Goal: Task Accomplishment & Management: Manage account settings

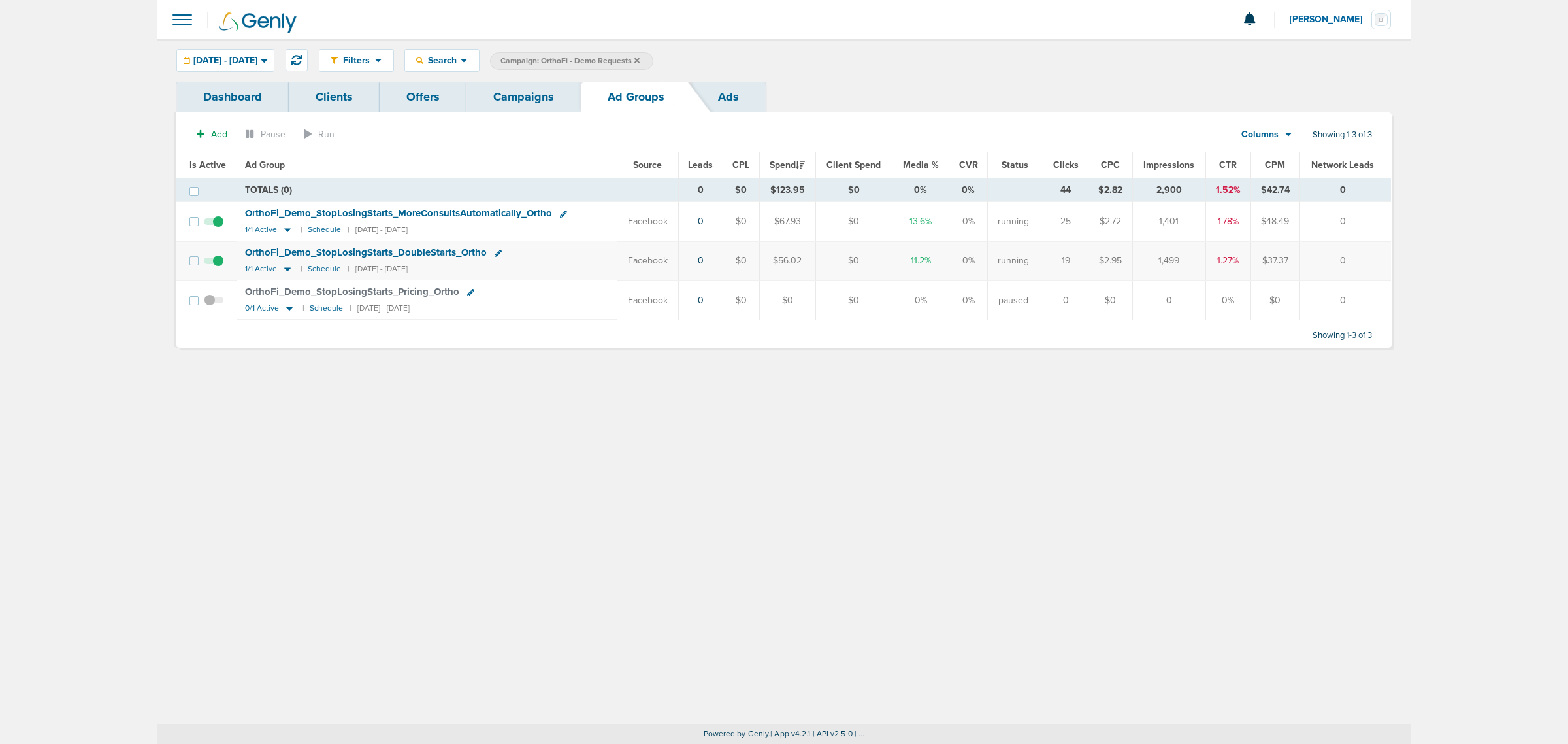
click at [533, 102] on link "Campaigns" at bounding box center [523, 97] width 114 height 31
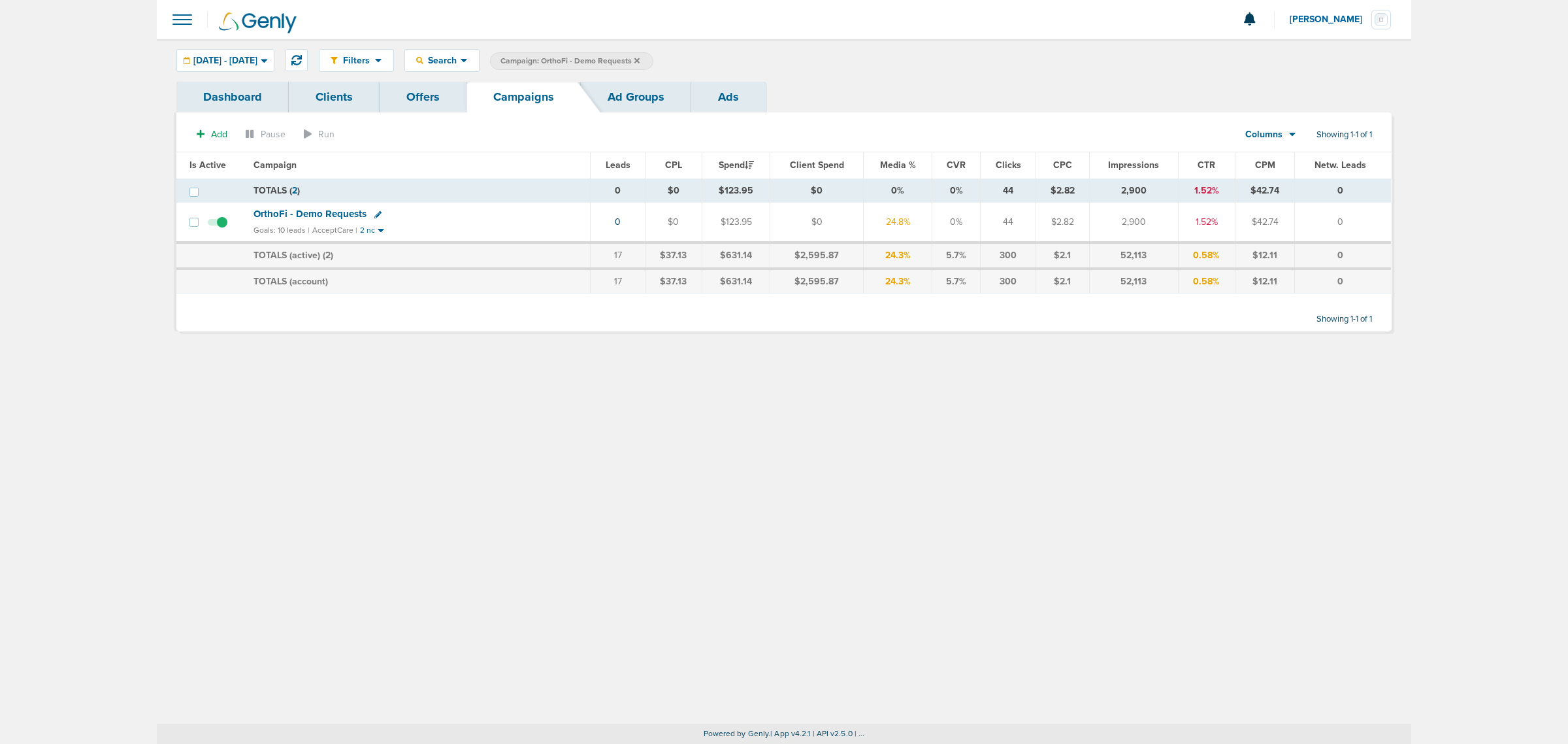
click at [640, 61] on icon at bounding box center [637, 60] width 6 height 6
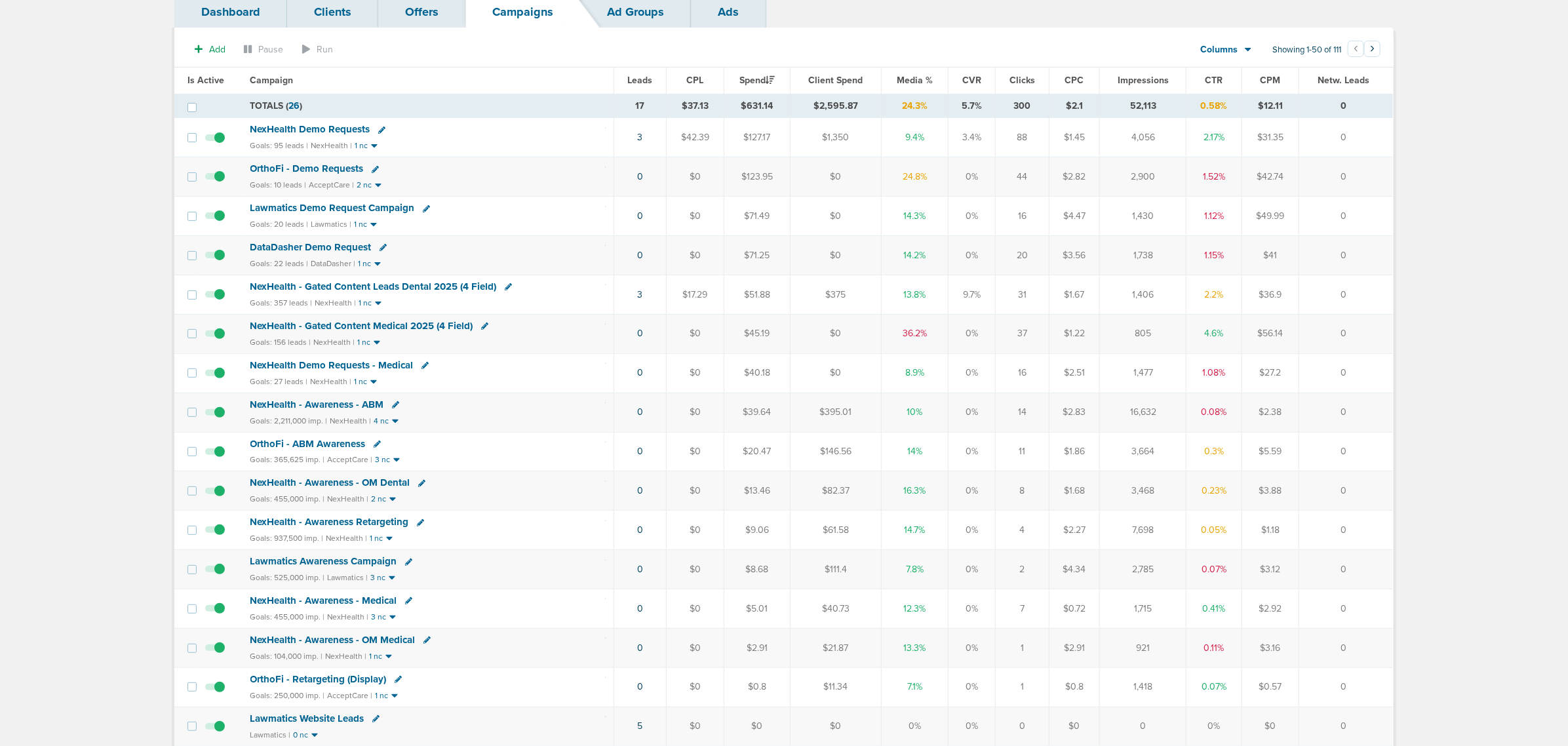
scroll to position [82, 0]
drag, startPoint x: 616, startPoint y: 388, endPoint x: 1374, endPoint y: 369, distance: 758.2
click at [1374, 369] on tr "NexHealth Demo Requests - Medical Goals: 27 leads | NexHealth | 1 nc 0 $0 $40.1…" at bounding box center [783, 376] width 1218 height 39
click at [1380, 378] on td "0" at bounding box center [1346, 376] width 94 height 39
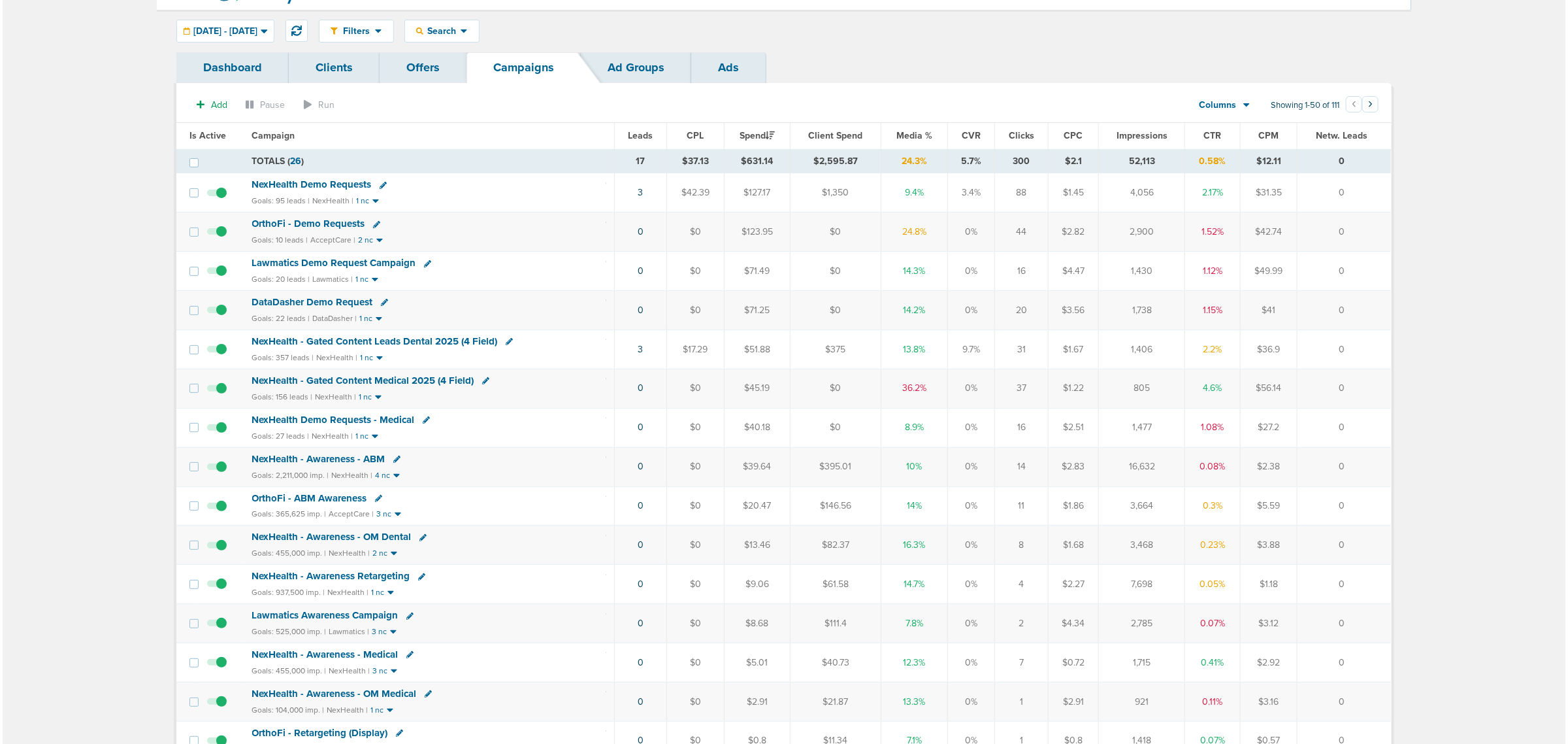
scroll to position [0, 0]
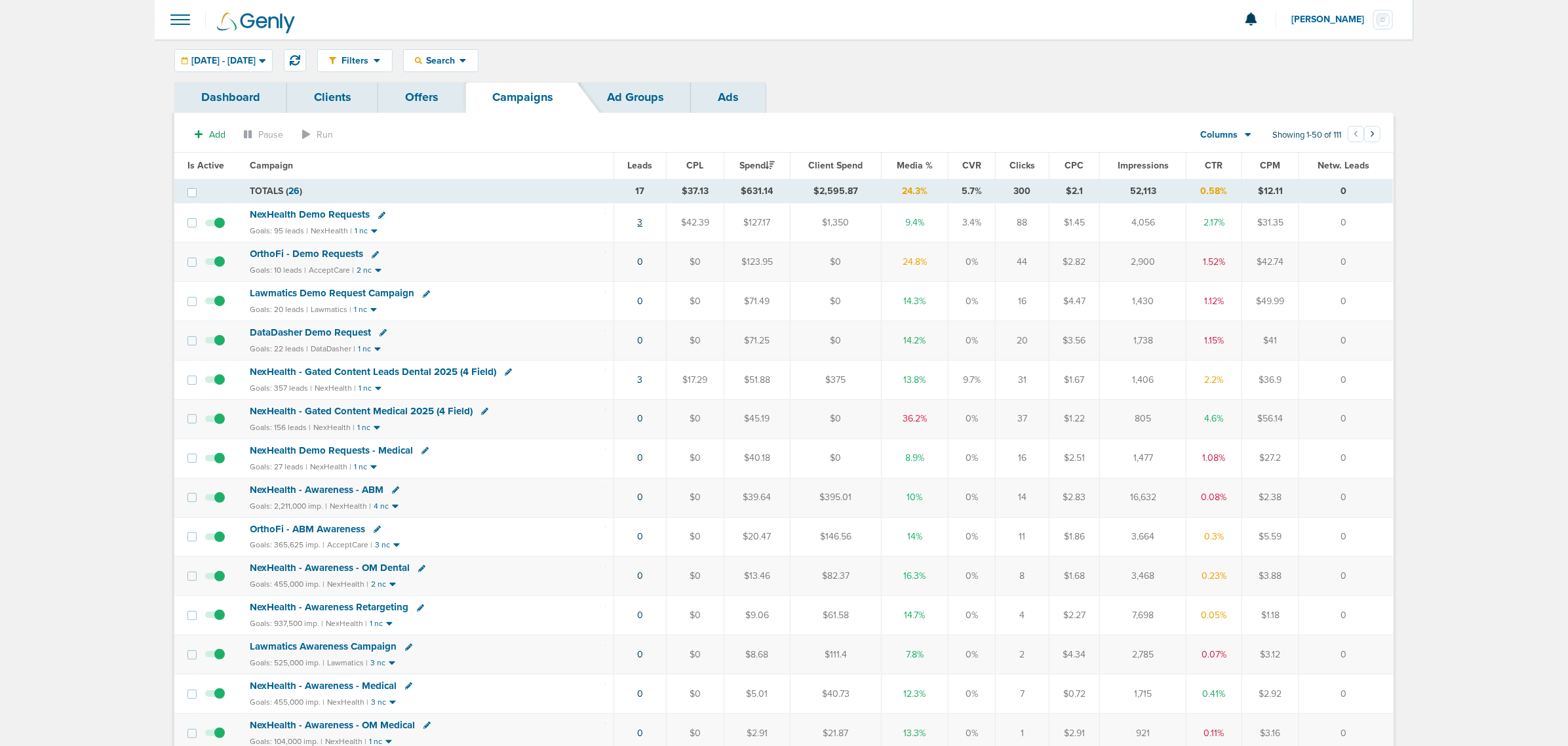
click at [640, 221] on link "3" at bounding box center [641, 223] width 6 height 11
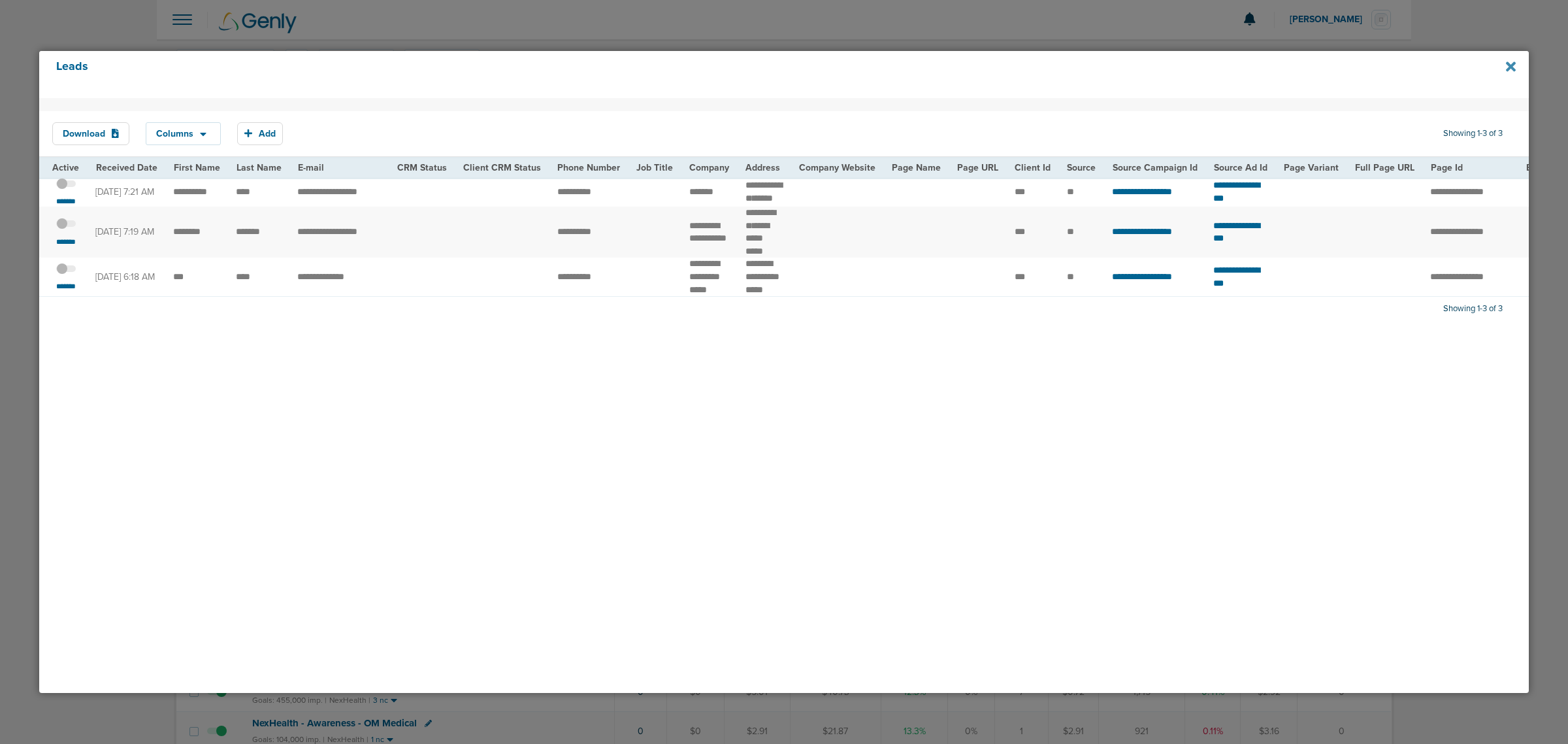
click at [1509, 62] on icon at bounding box center [1510, 67] width 10 height 15
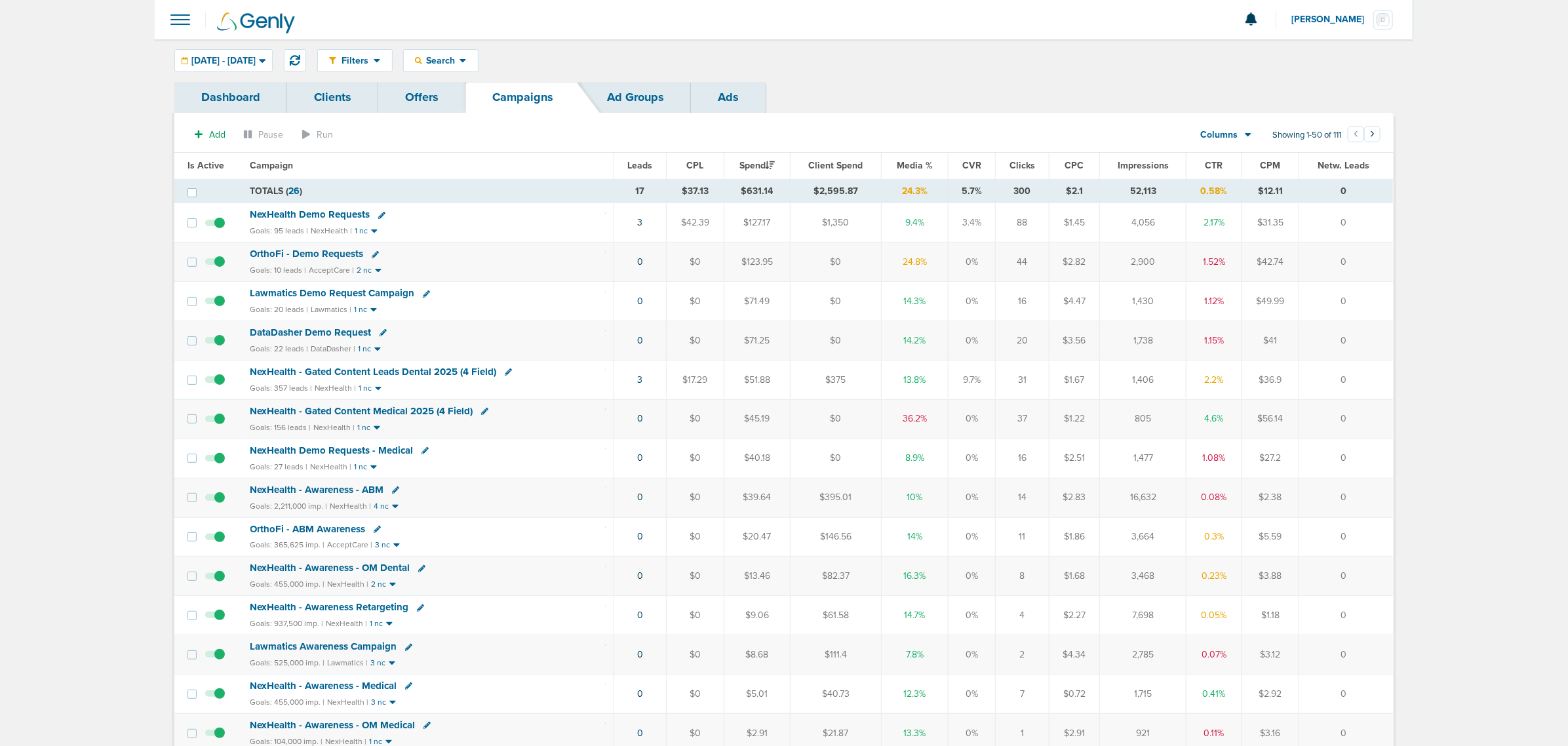
click at [634, 384] on td "3" at bounding box center [640, 379] width 53 height 39
click at [638, 384] on link "3" at bounding box center [641, 380] width 6 height 11
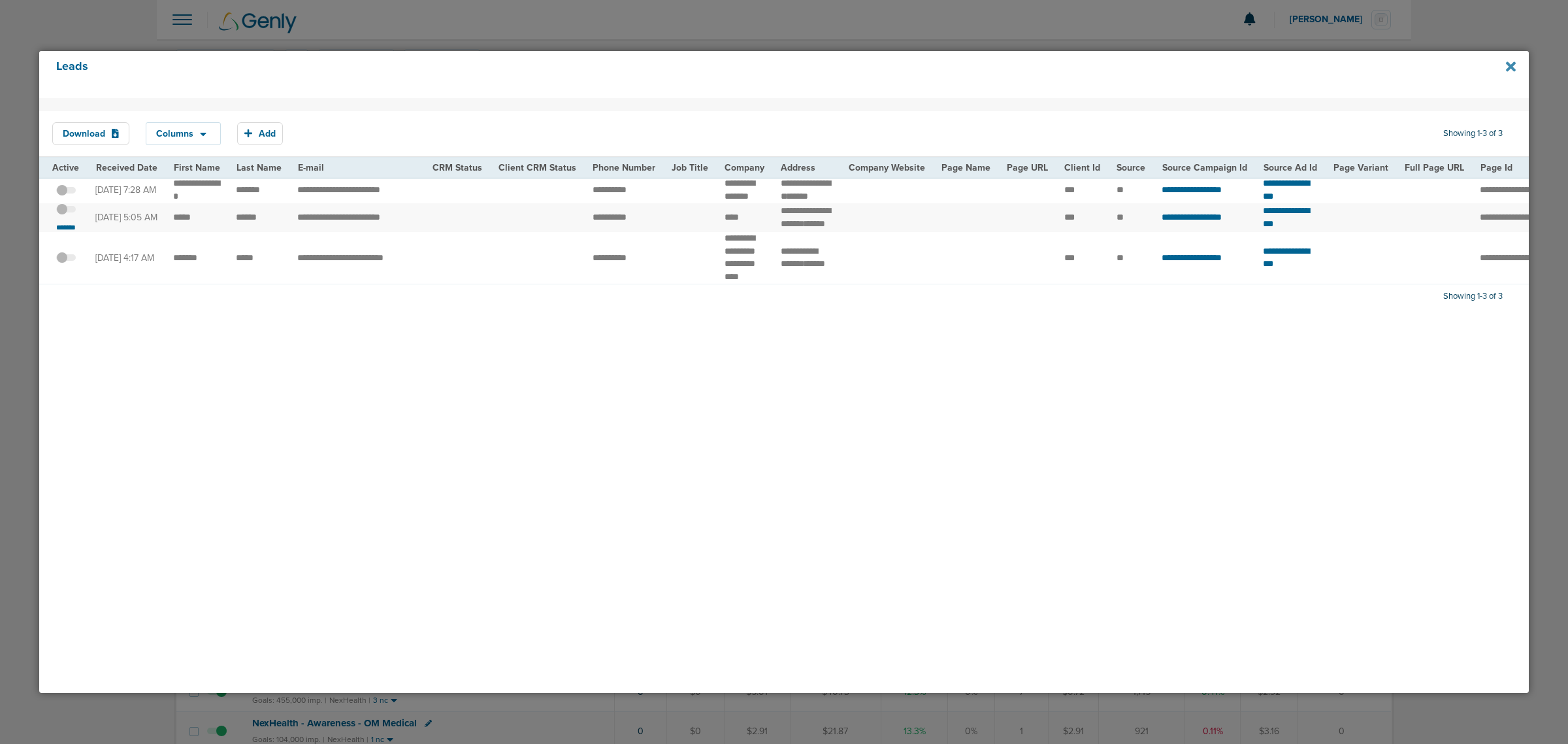
click at [1510, 69] on icon at bounding box center [1510, 67] width 10 height 10
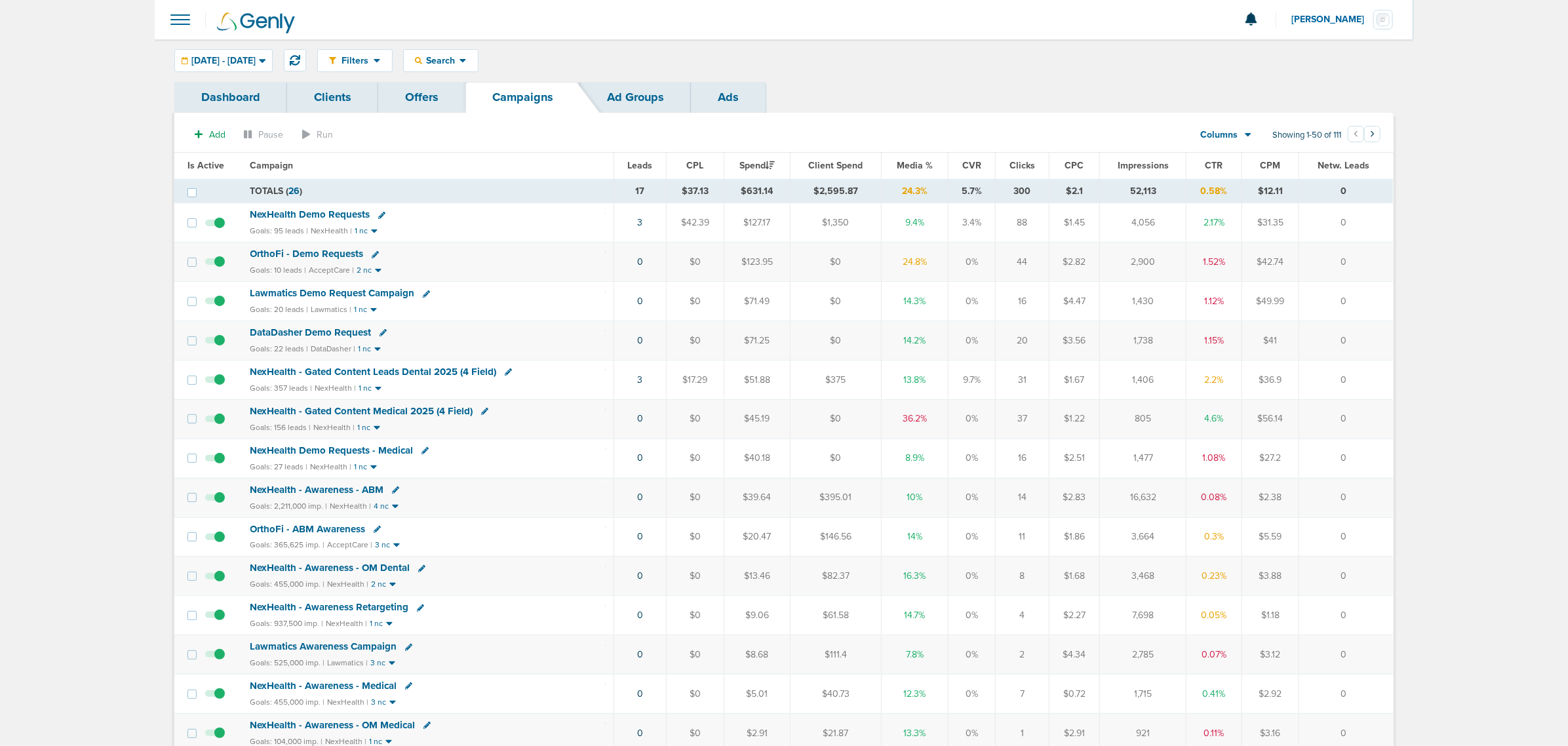
click at [436, 413] on span "NexHealth - Gated Content Medical 2025 (4 Field)" at bounding box center [362, 411] width 223 height 12
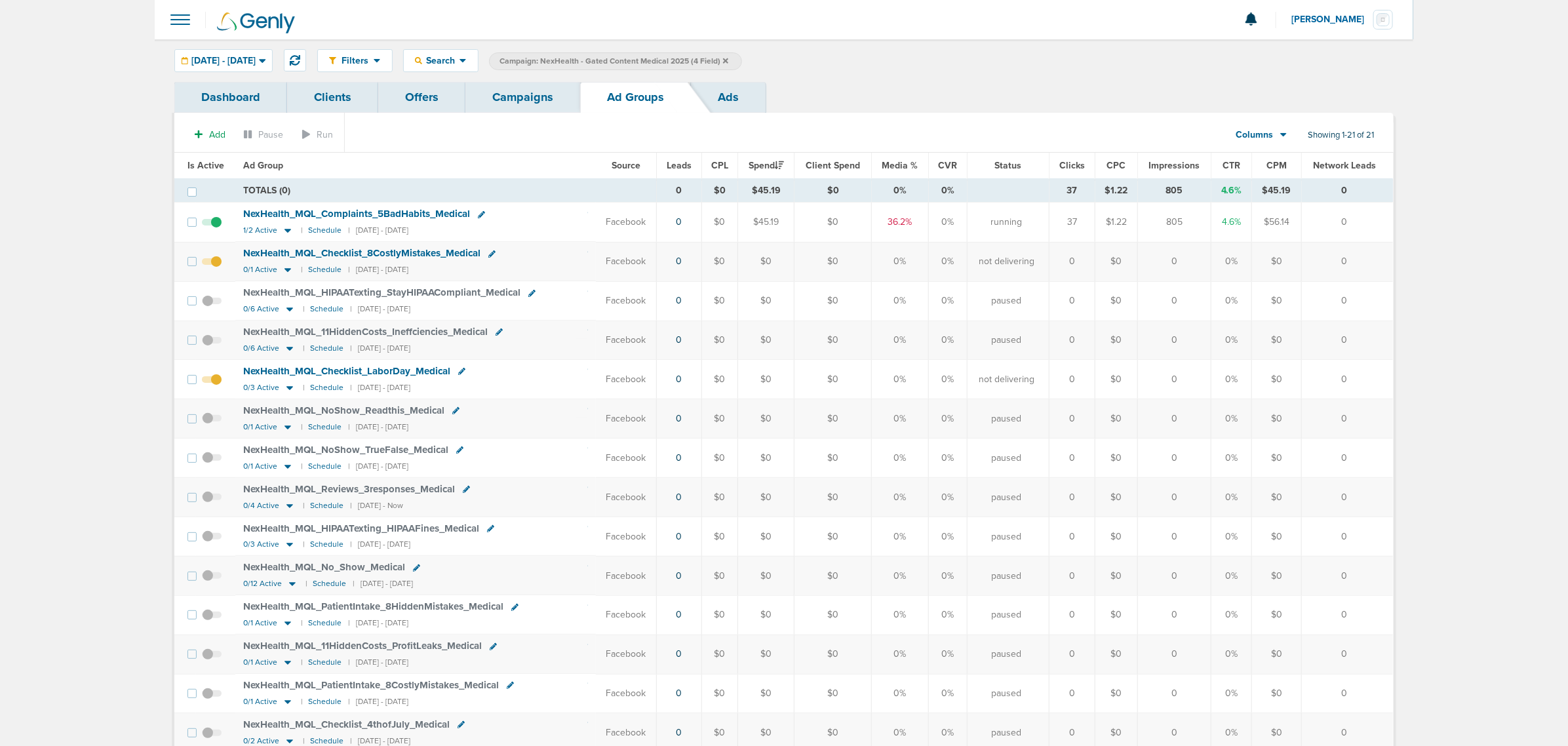
click at [499, 79] on div "Filters Active Only Settings Status Active Inactive Objectives MQL SQL Traffic …" at bounding box center [784, 60] width 1259 height 42
click at [502, 85] on link "Campaigns" at bounding box center [523, 97] width 115 height 31
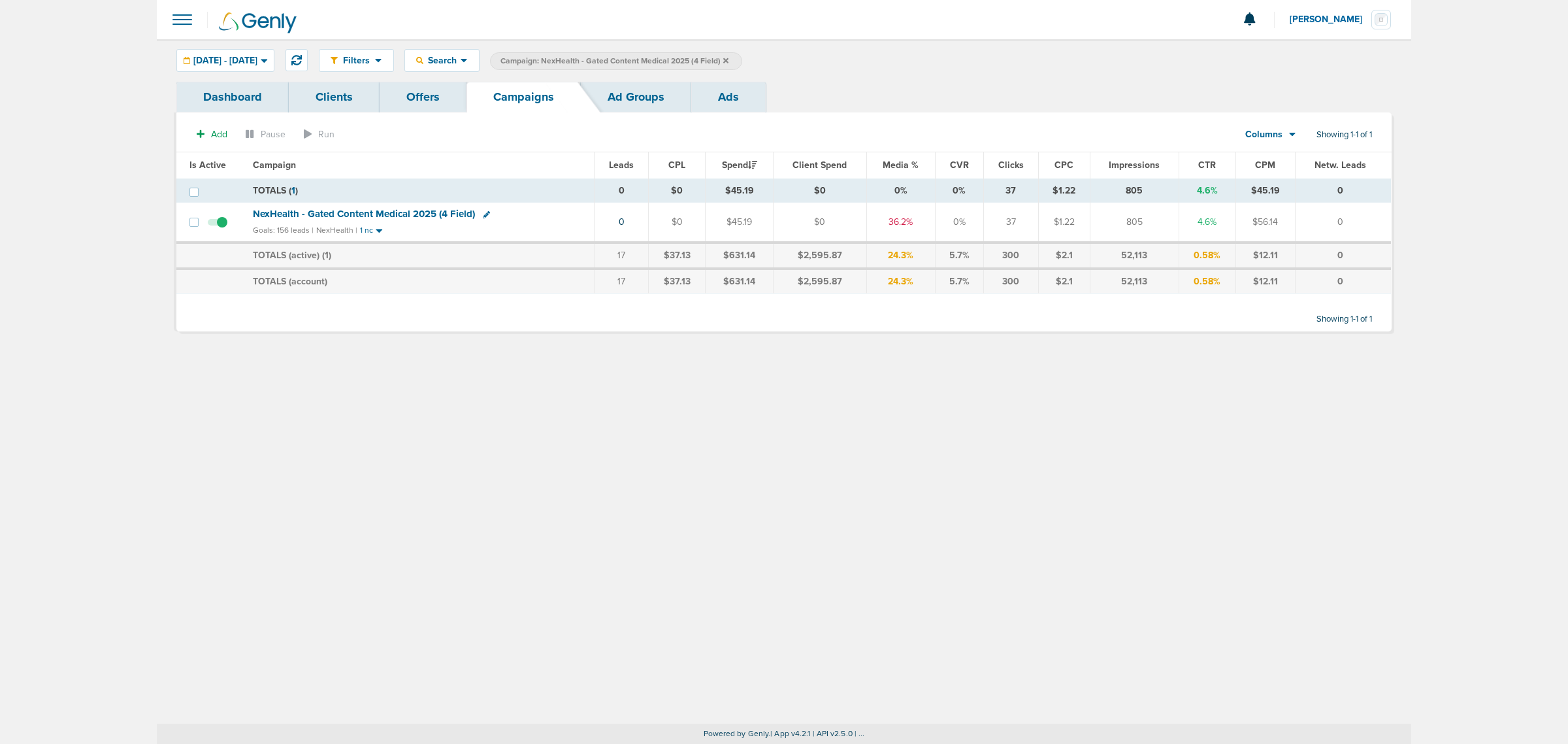
click at [478, 214] on div "NexHealth - Gated Content Medical 2025 (4 Field)" at bounding box center [367, 214] width 230 height 11
click at [483, 216] on icon at bounding box center [486, 214] width 7 height 7
select select
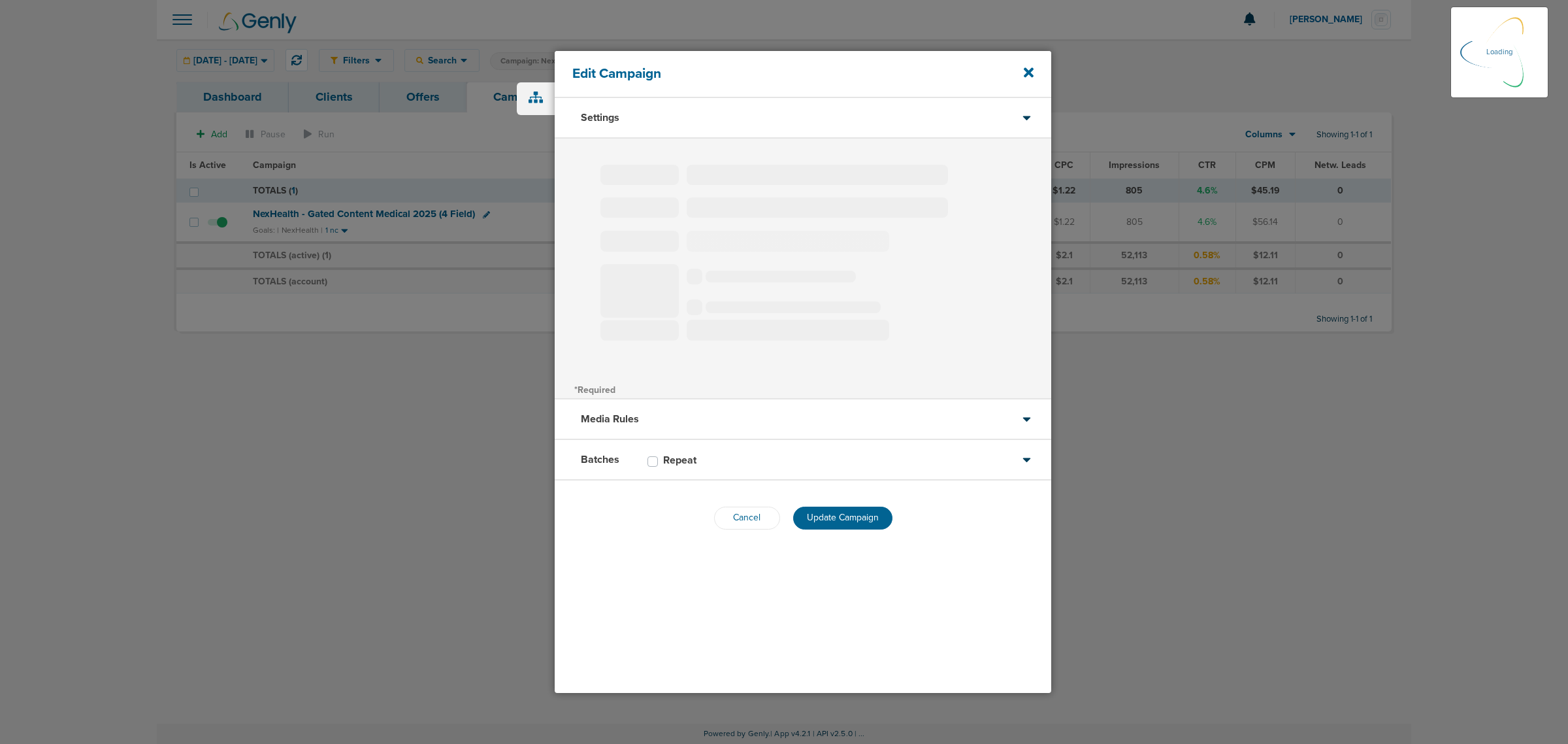
type input "NexHealth - Gated Content Medical 2025 (4 Field)"
select select "Leads"
radio input "true"
select select "readWrite"
select select "1"
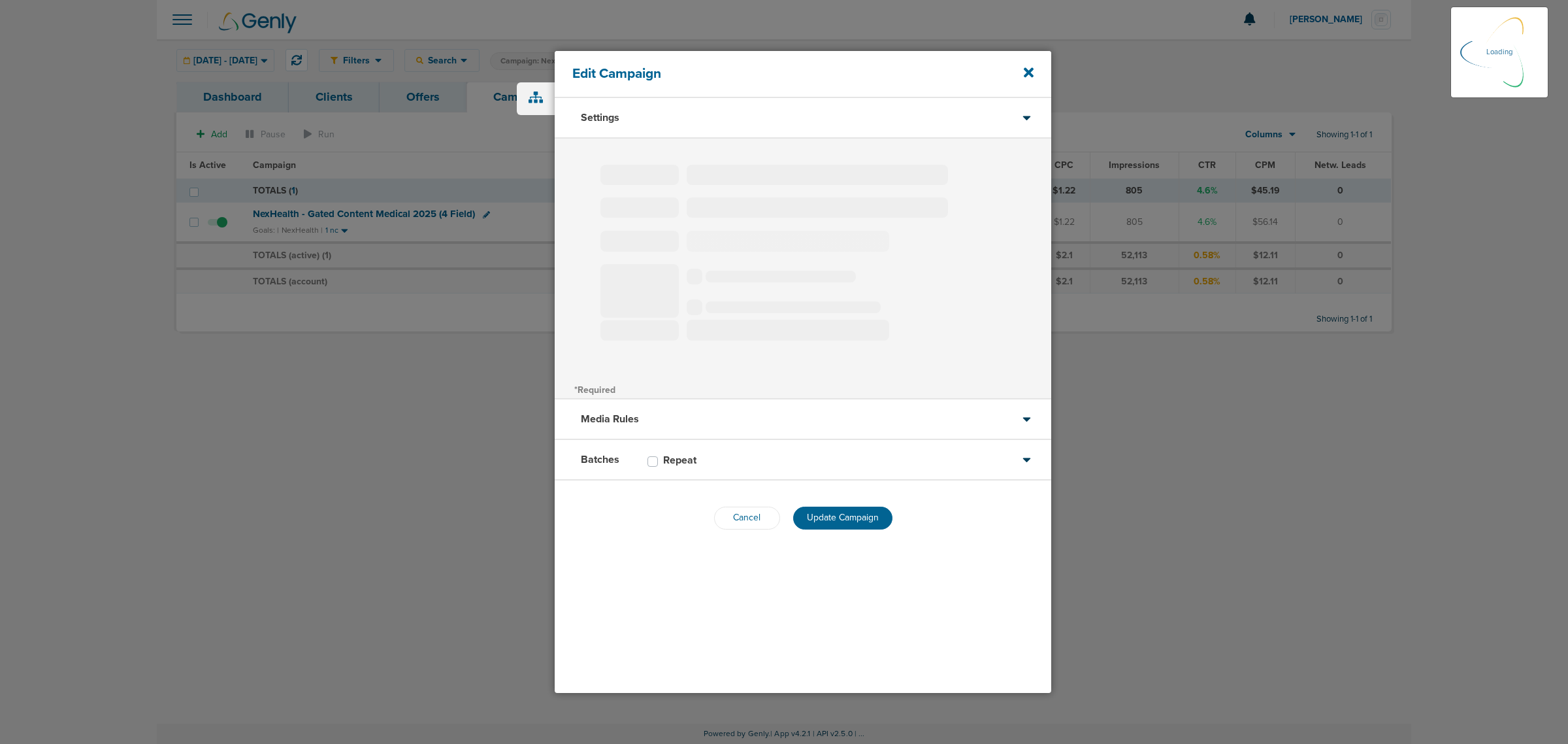
select select "1"
select select "2"
select select "3"
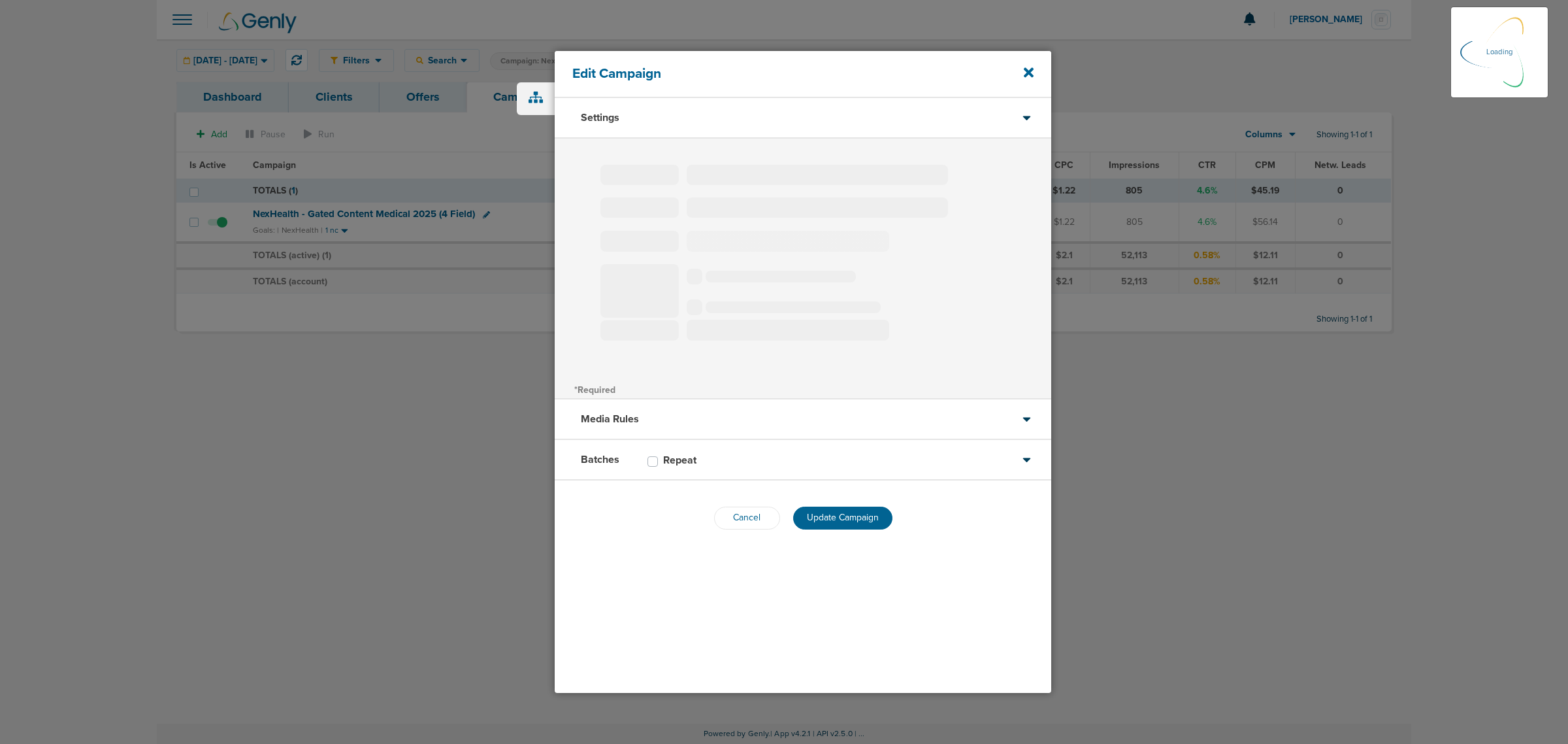
select select "4"
select select "6"
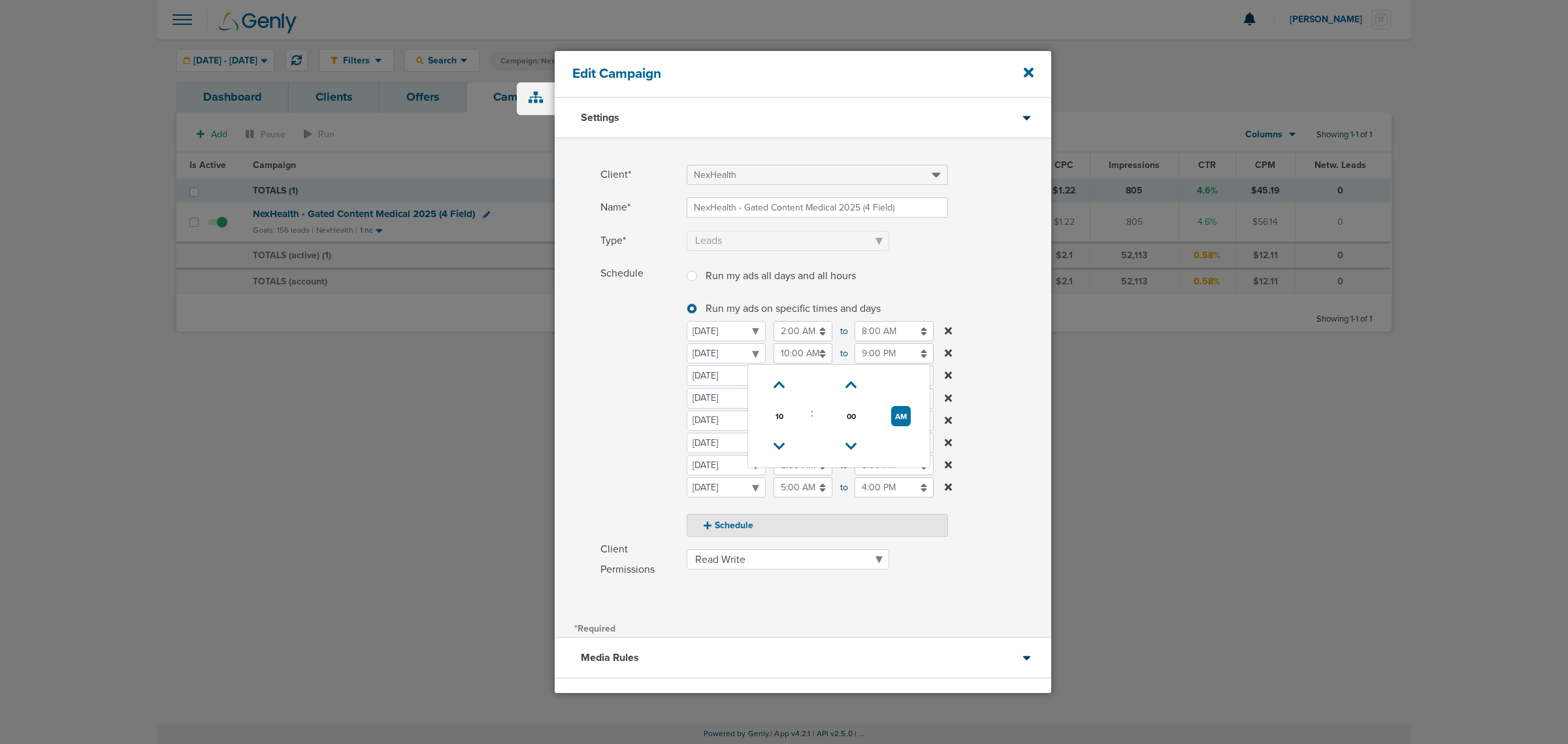
click at [799, 353] on input "10:00 AM" at bounding box center [803, 353] width 59 height 20
click at [851, 386] on icon at bounding box center [851, 384] width 12 height 8
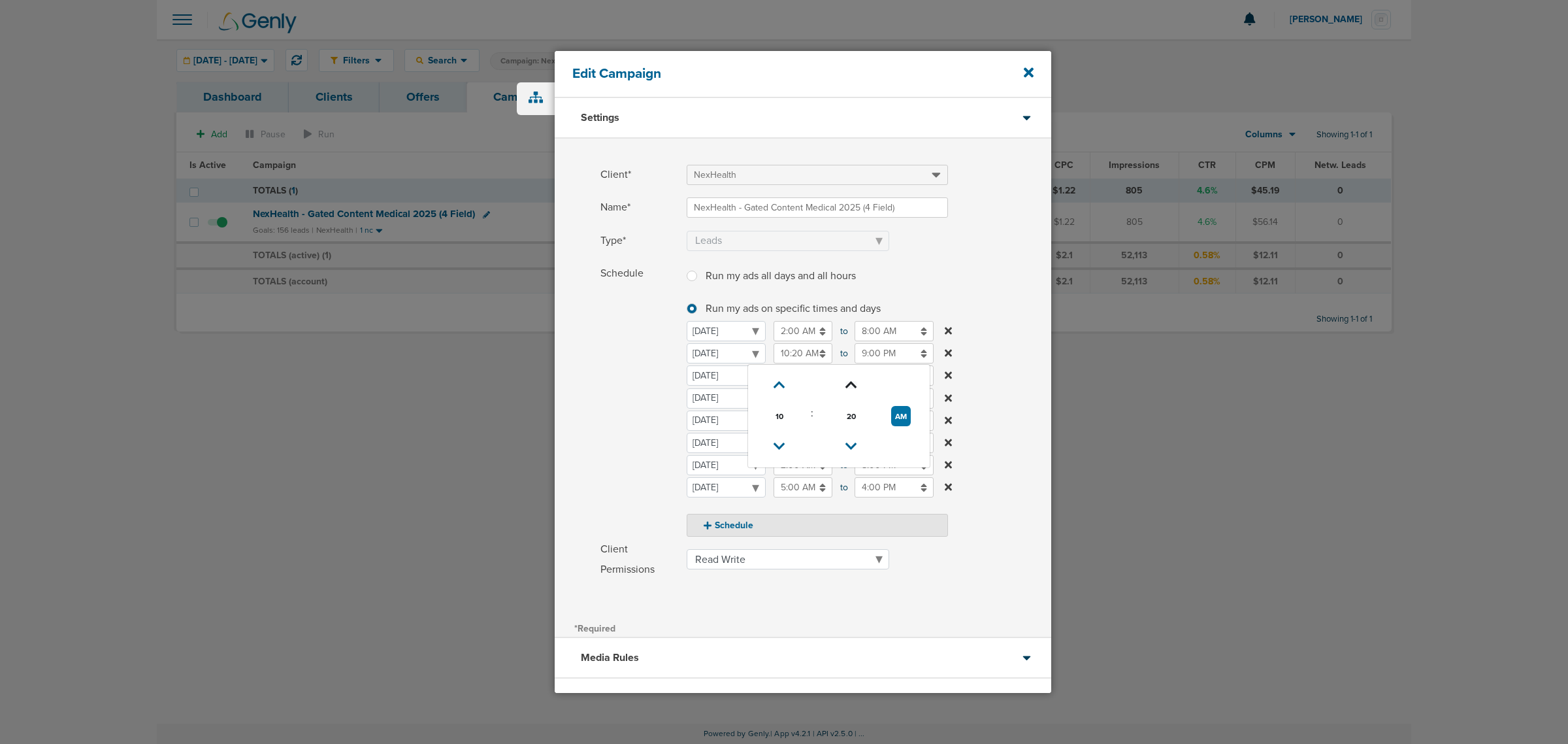
click at [851, 386] on icon at bounding box center [851, 384] width 12 height 8
click at [782, 384] on icon at bounding box center [779, 384] width 12 height 8
click at [851, 445] on icon at bounding box center [851, 446] width 12 height 8
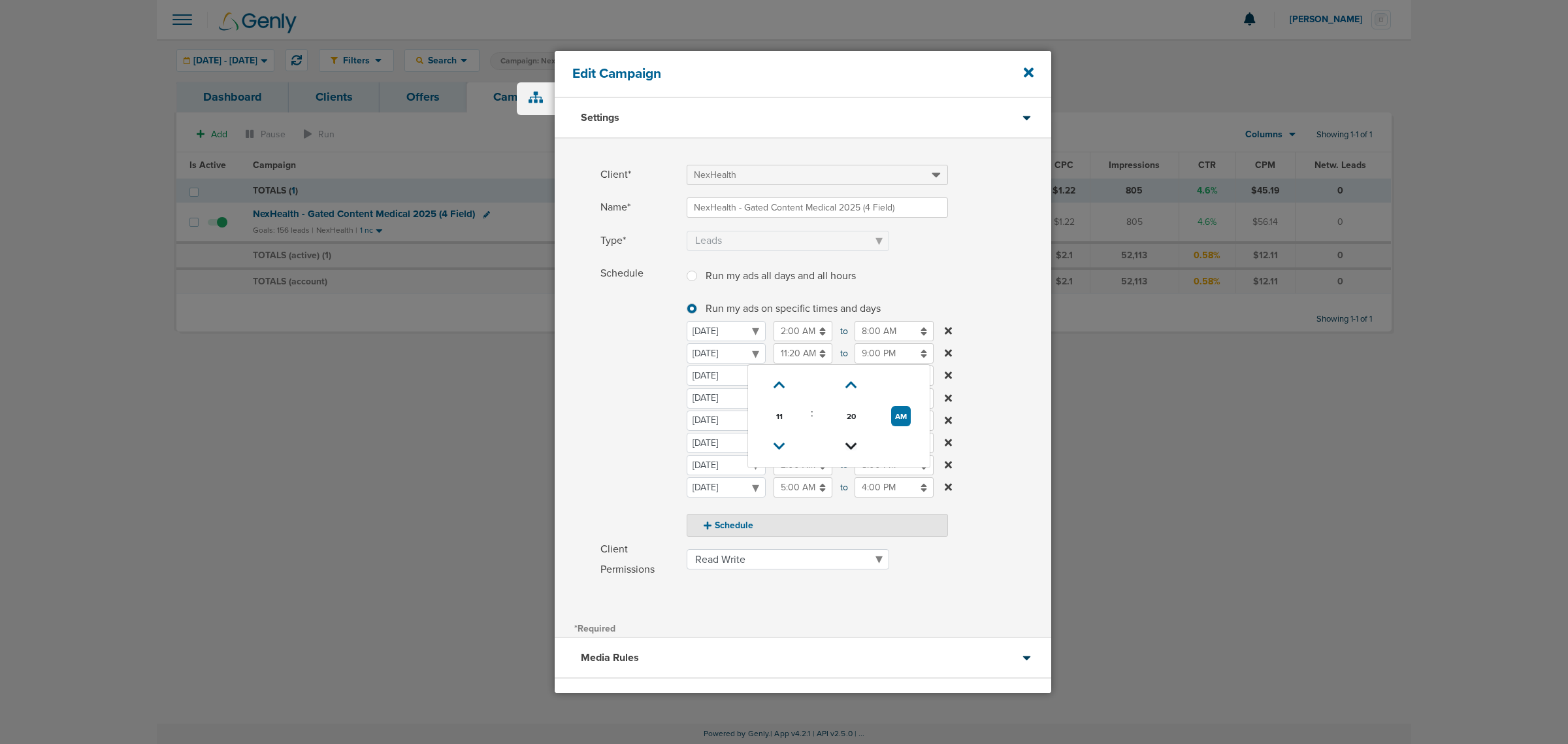
click at [851, 445] on icon at bounding box center [851, 446] width 12 height 8
type input "11:00 AM"
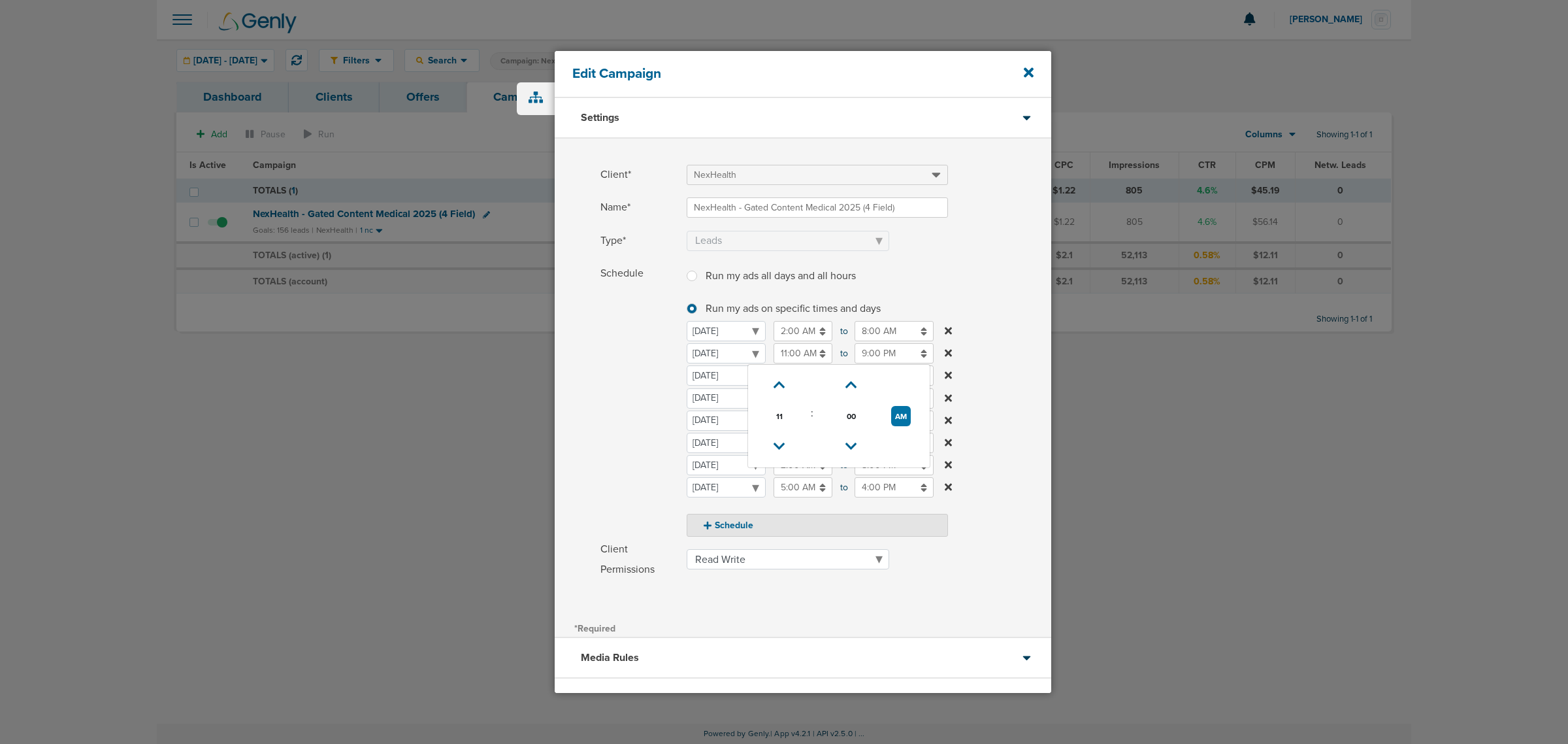
click at [1013, 355] on label "Schedule Run my ads all days and all hours Run my ads all days and all hours Ru…" at bounding box center [826, 400] width 451 height 274
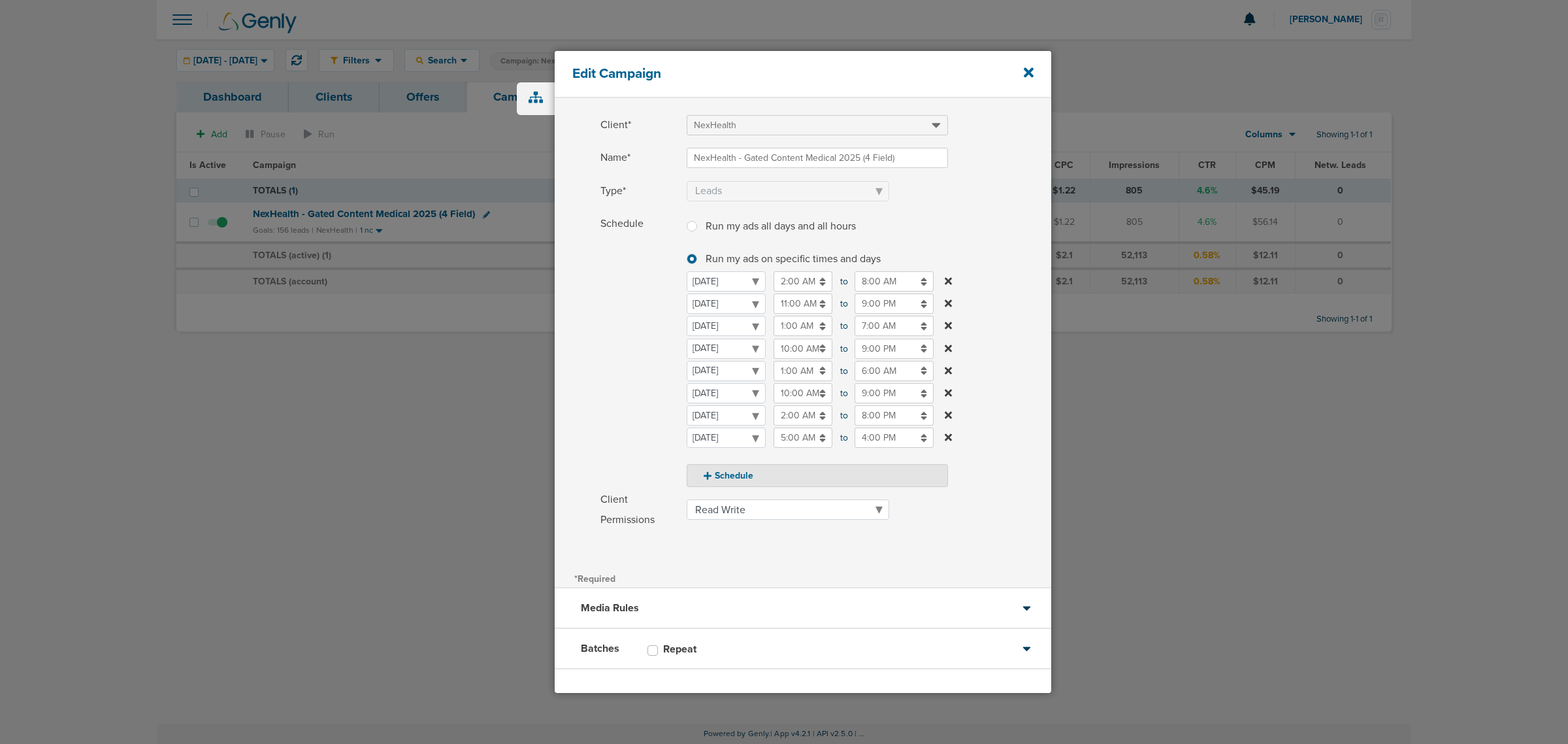
scroll to position [99, 0]
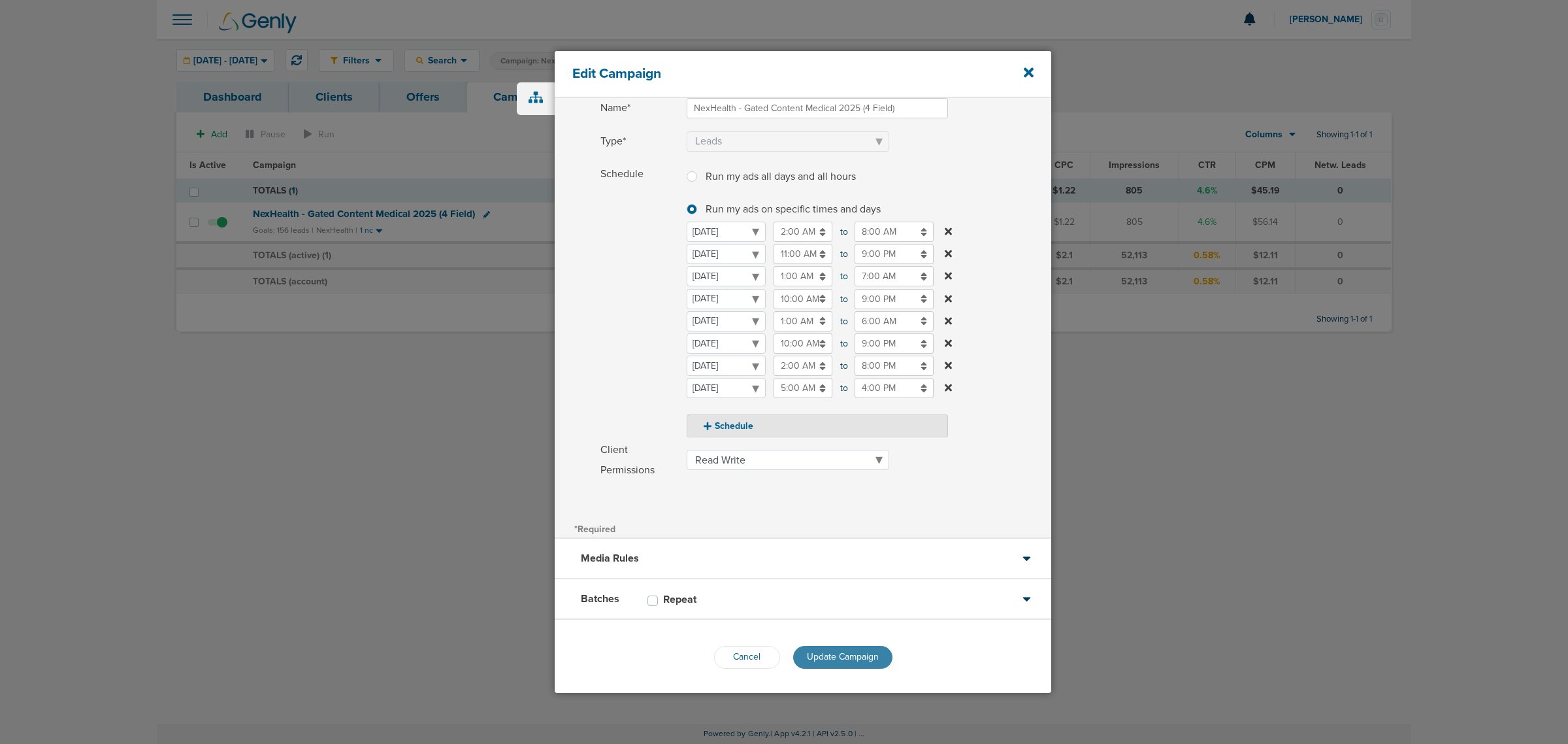
click at [813, 657] on span "Update Campaign" at bounding box center [843, 657] width 72 height 11
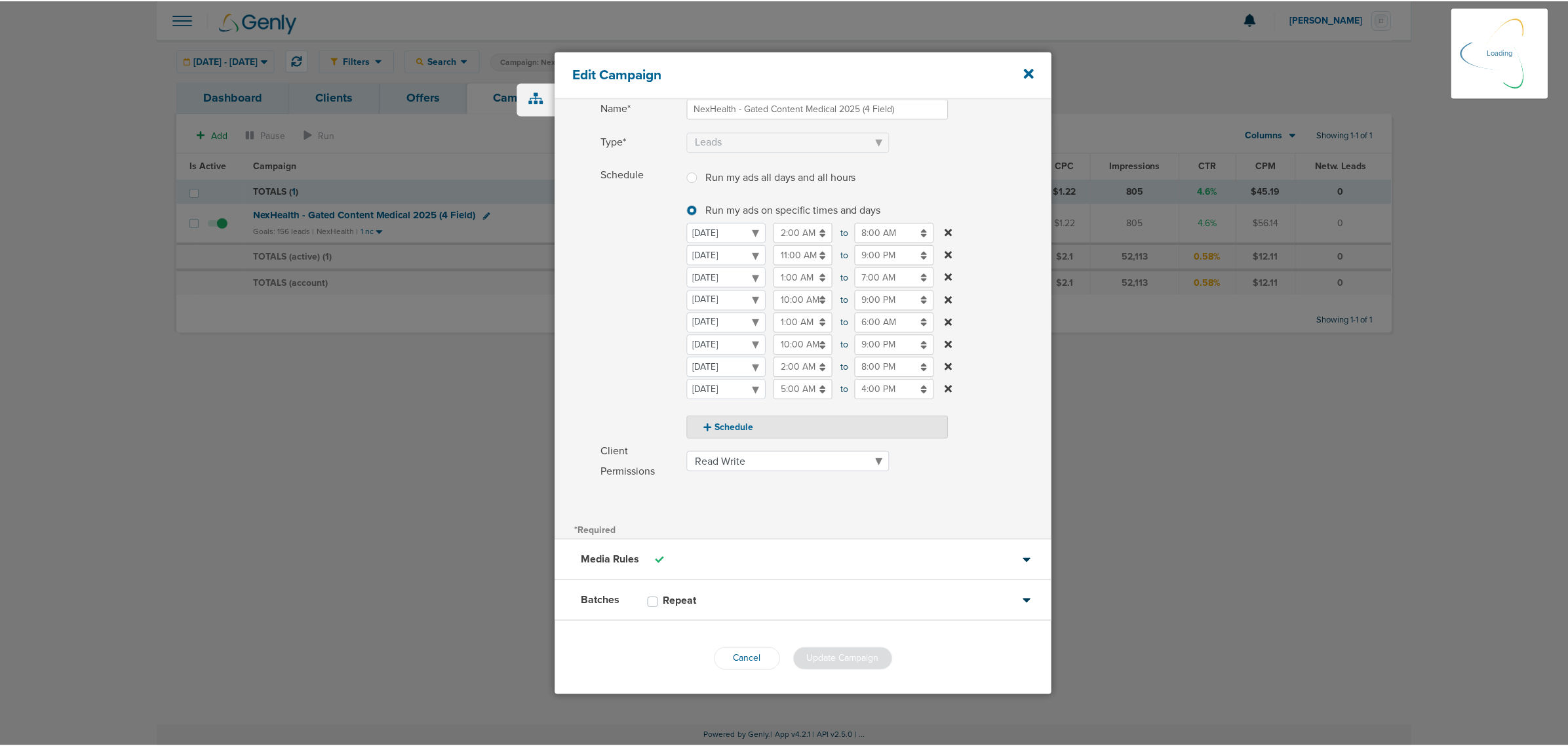
scroll to position [59, 0]
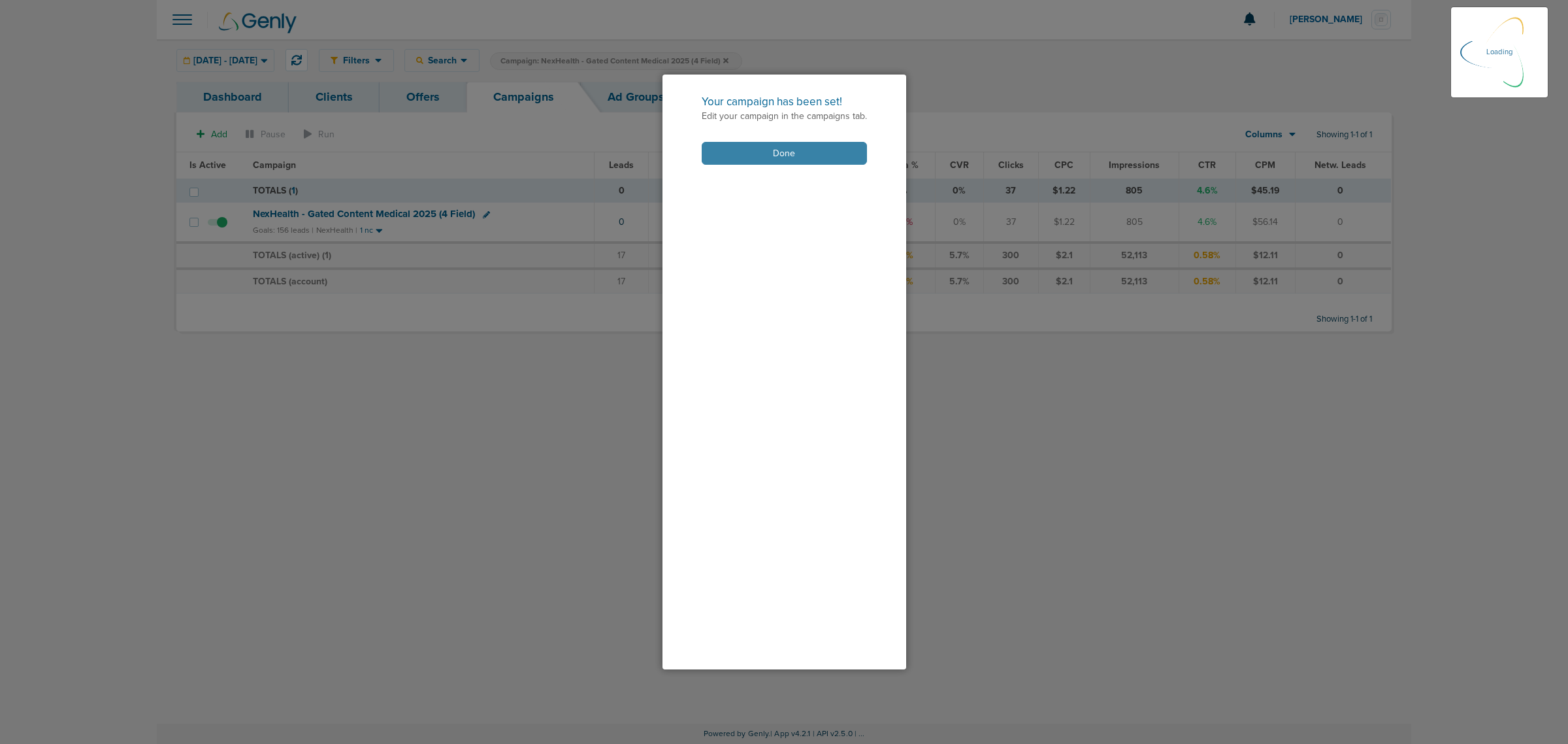
click at [760, 161] on button "Done" at bounding box center [784, 153] width 165 height 23
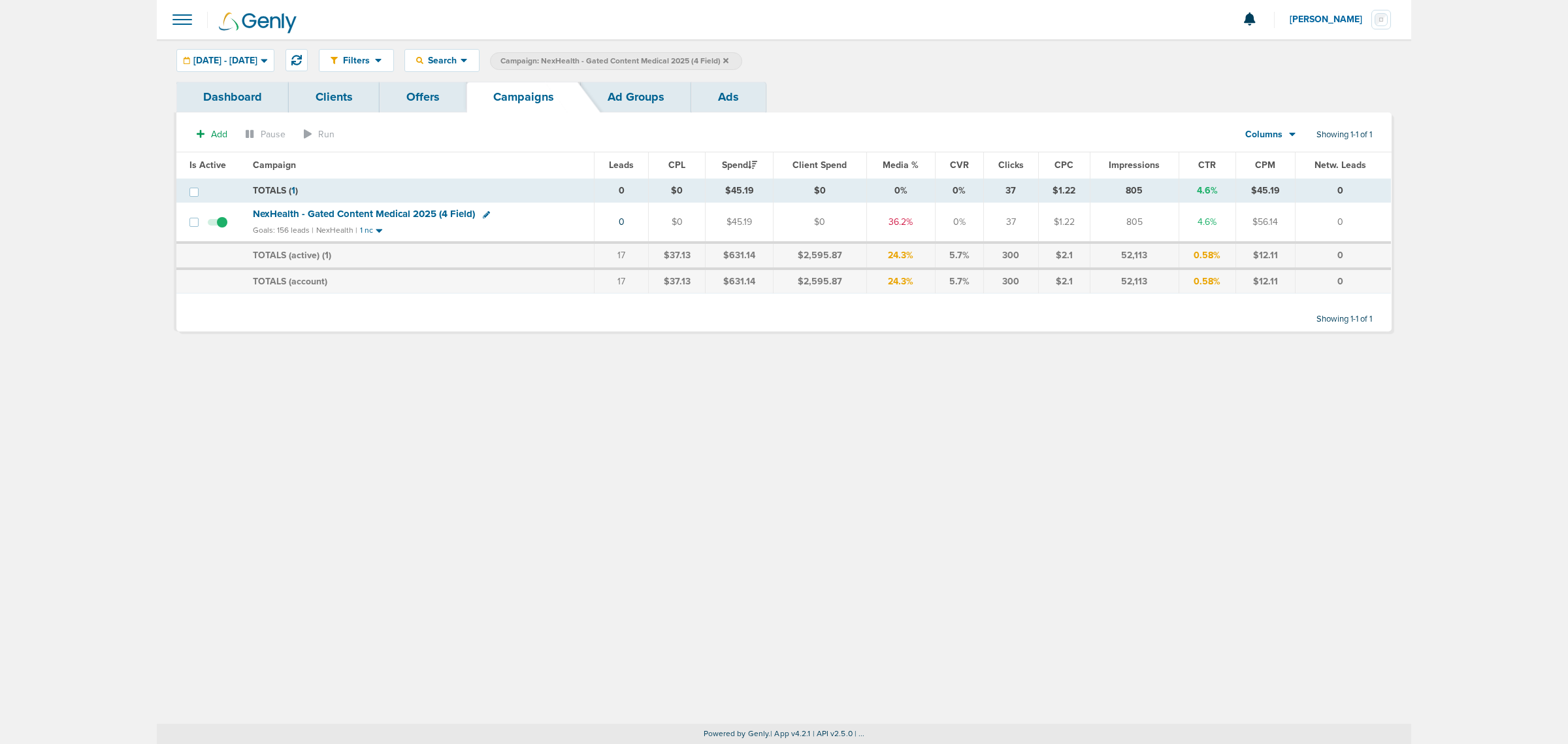
click at [728, 59] on icon at bounding box center [726, 60] width 6 height 6
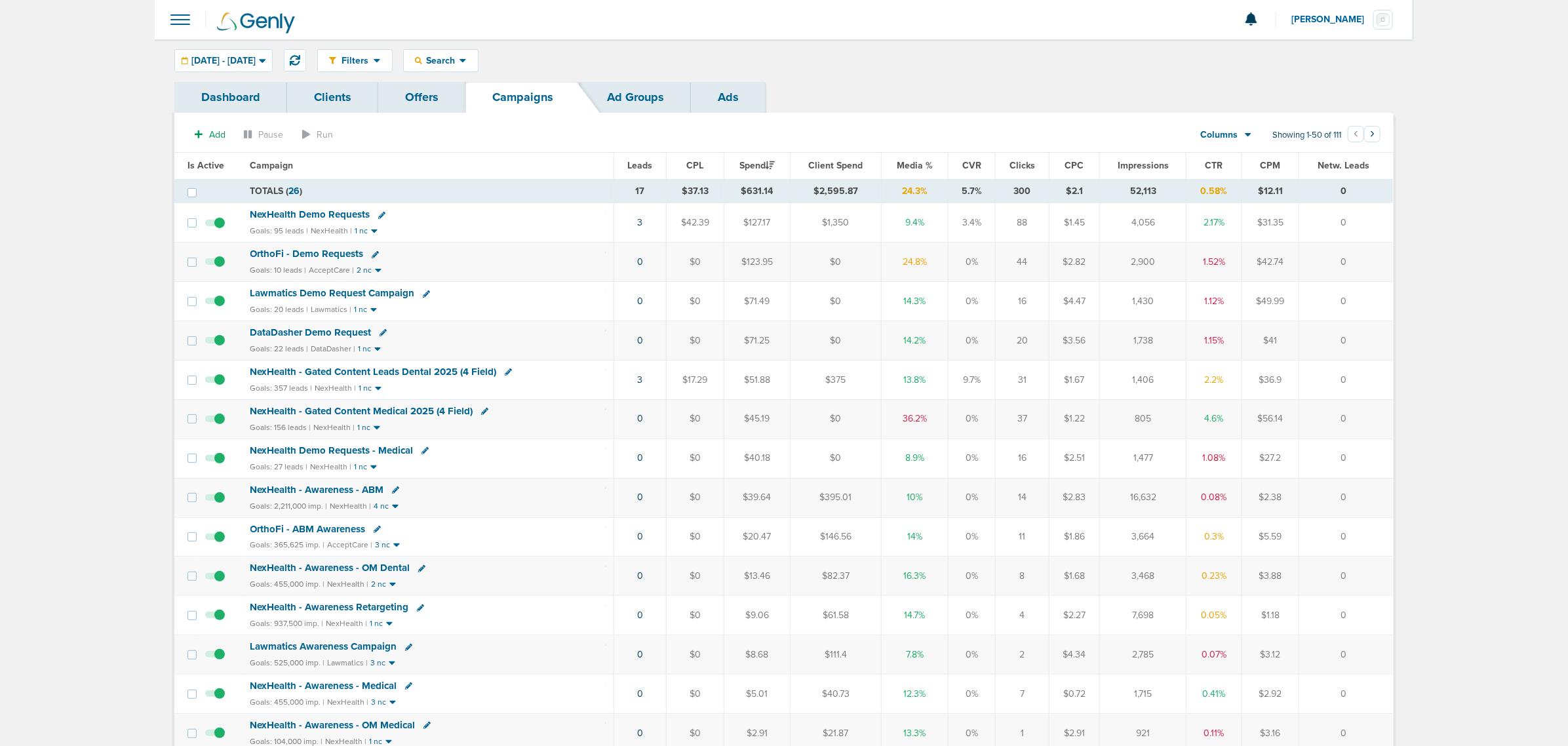
click at [916, 170] on span "Media %" at bounding box center [915, 166] width 36 height 11
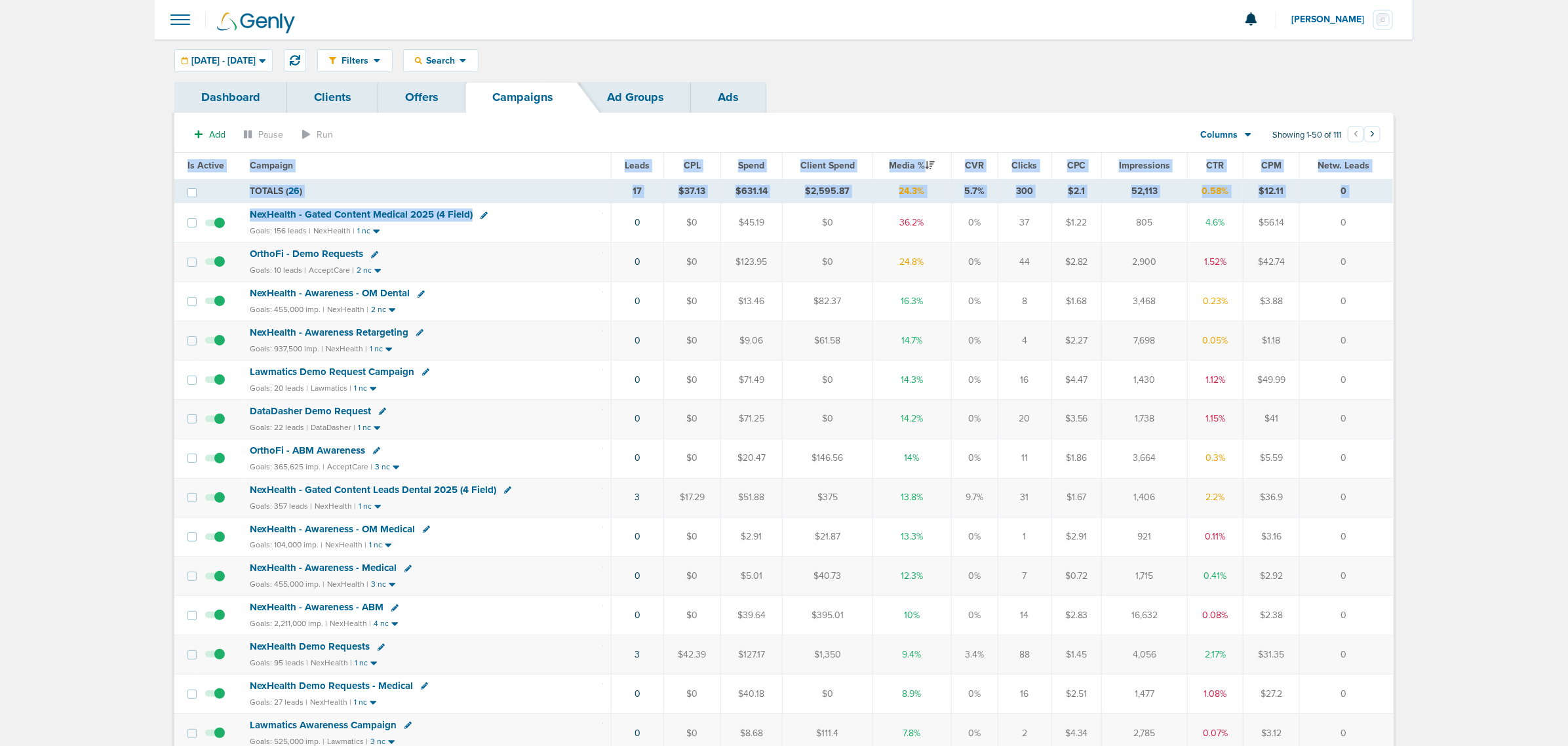
drag, startPoint x: 528, startPoint y: 221, endPoint x: 1499, endPoint y: 230, distance: 971.0
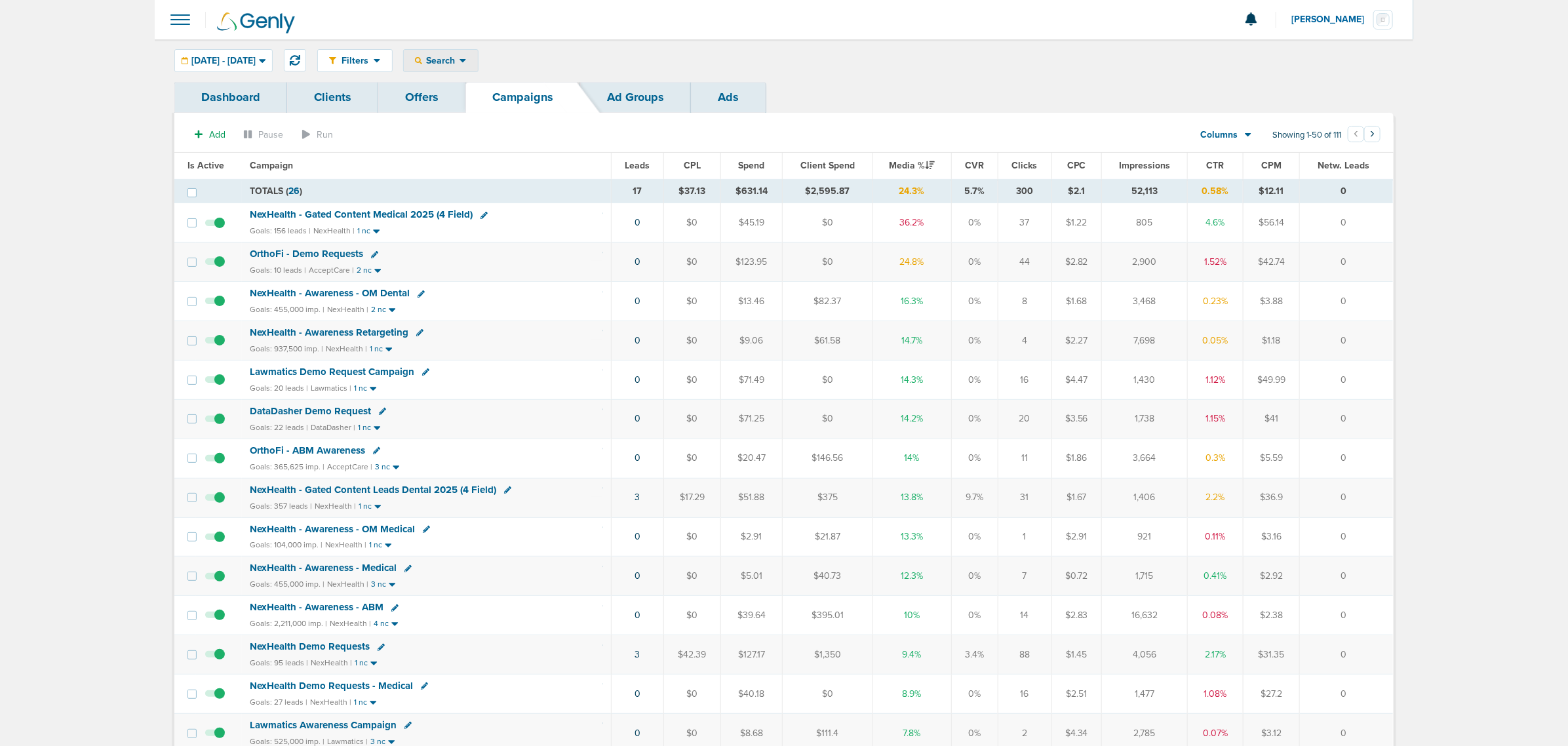
click at [478, 58] on div "Search" at bounding box center [441, 61] width 74 height 22
click at [501, 106] on link "Client" at bounding box center [471, 104] width 136 height 17
type input "deep"
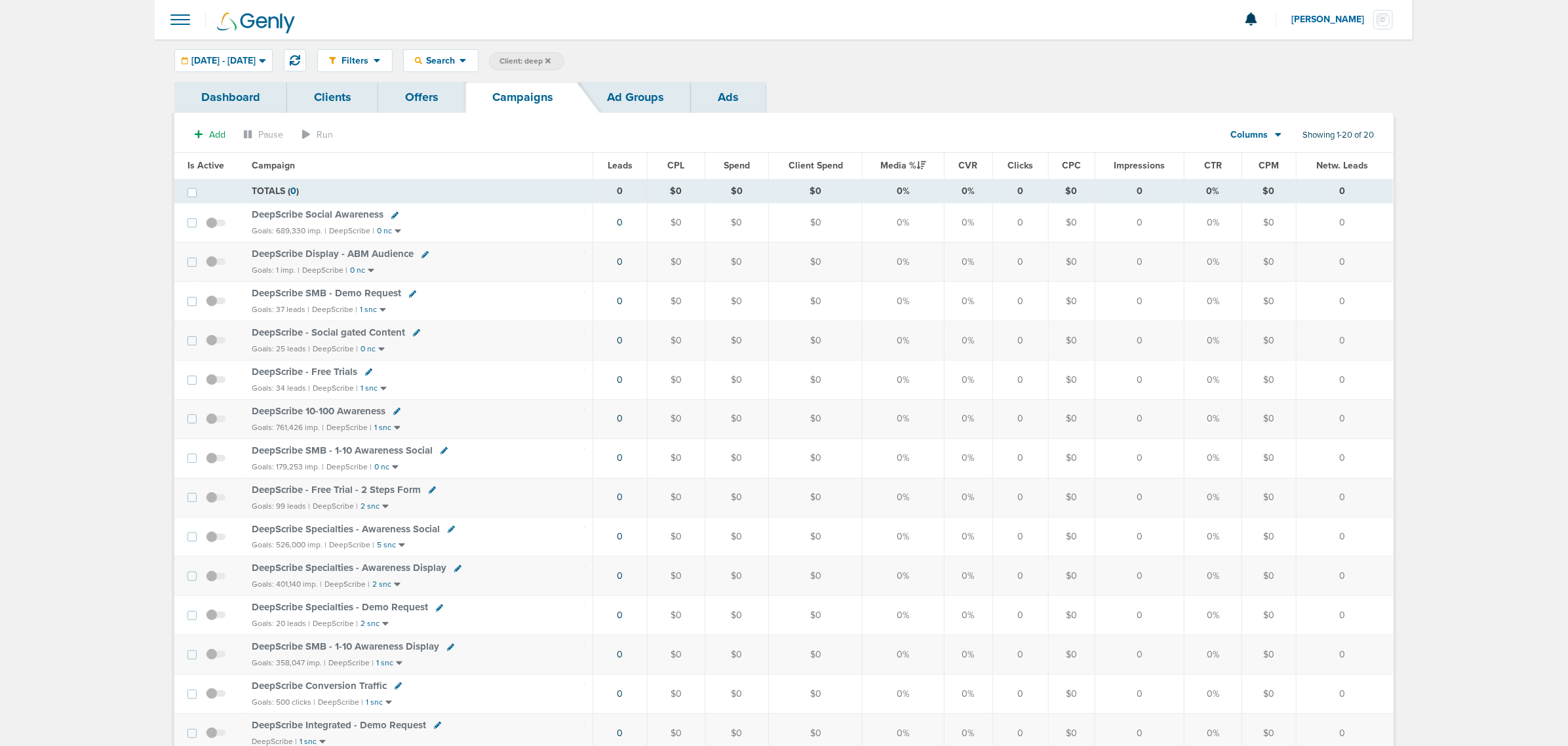
click at [551, 60] on icon at bounding box center [548, 61] width 6 height 8
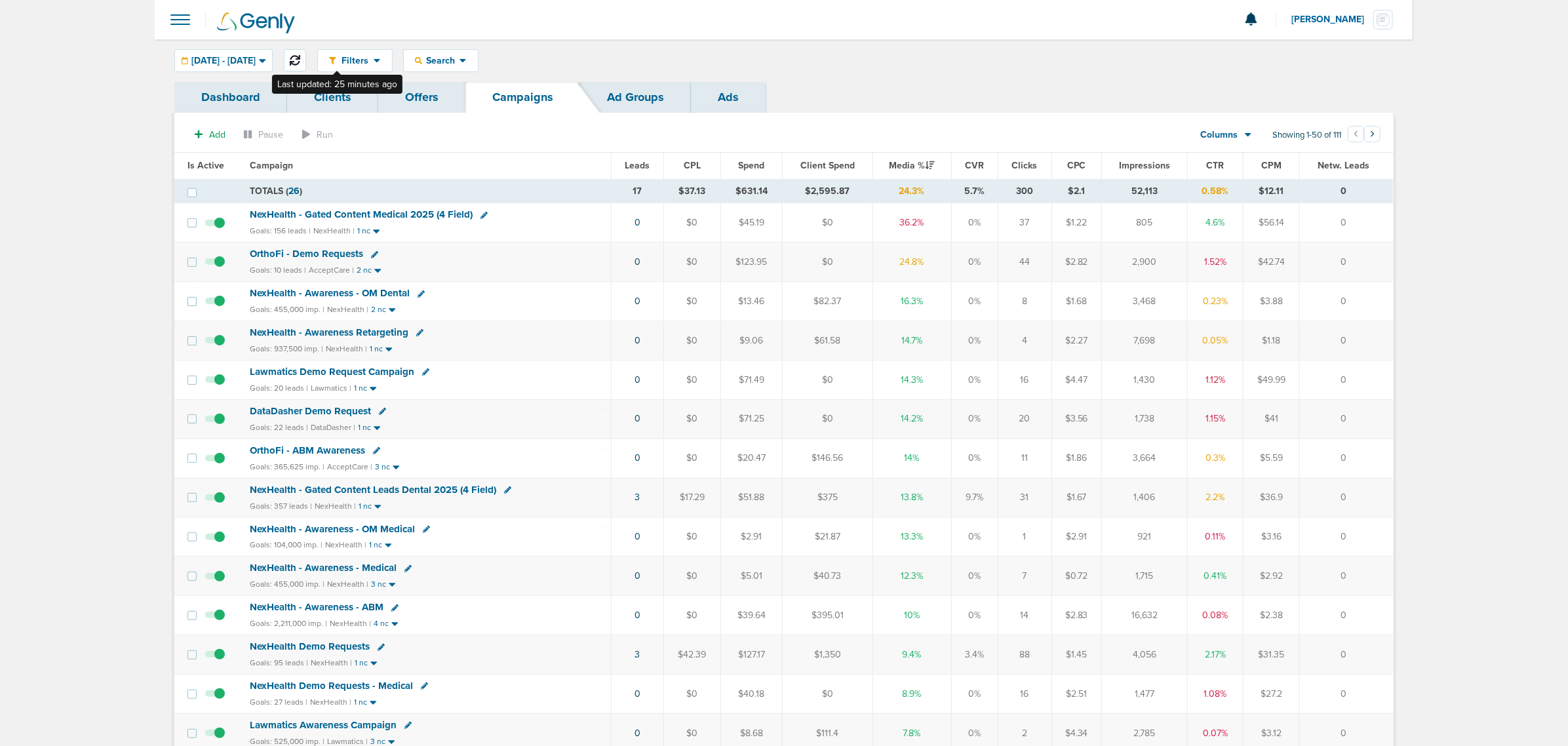
click at [300, 62] on icon at bounding box center [295, 60] width 10 height 10
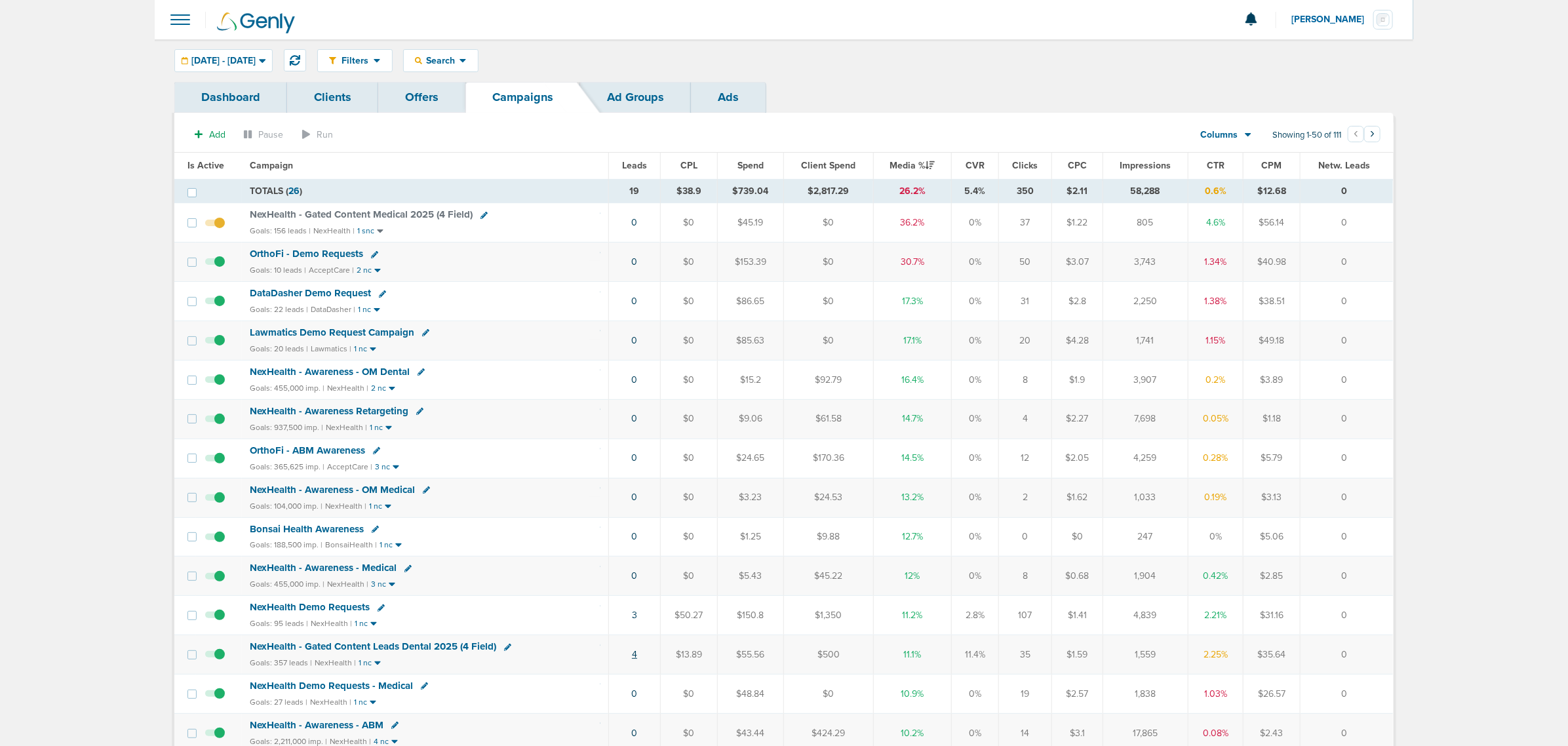
click at [634, 660] on link "4" at bounding box center [635, 654] width 6 height 11
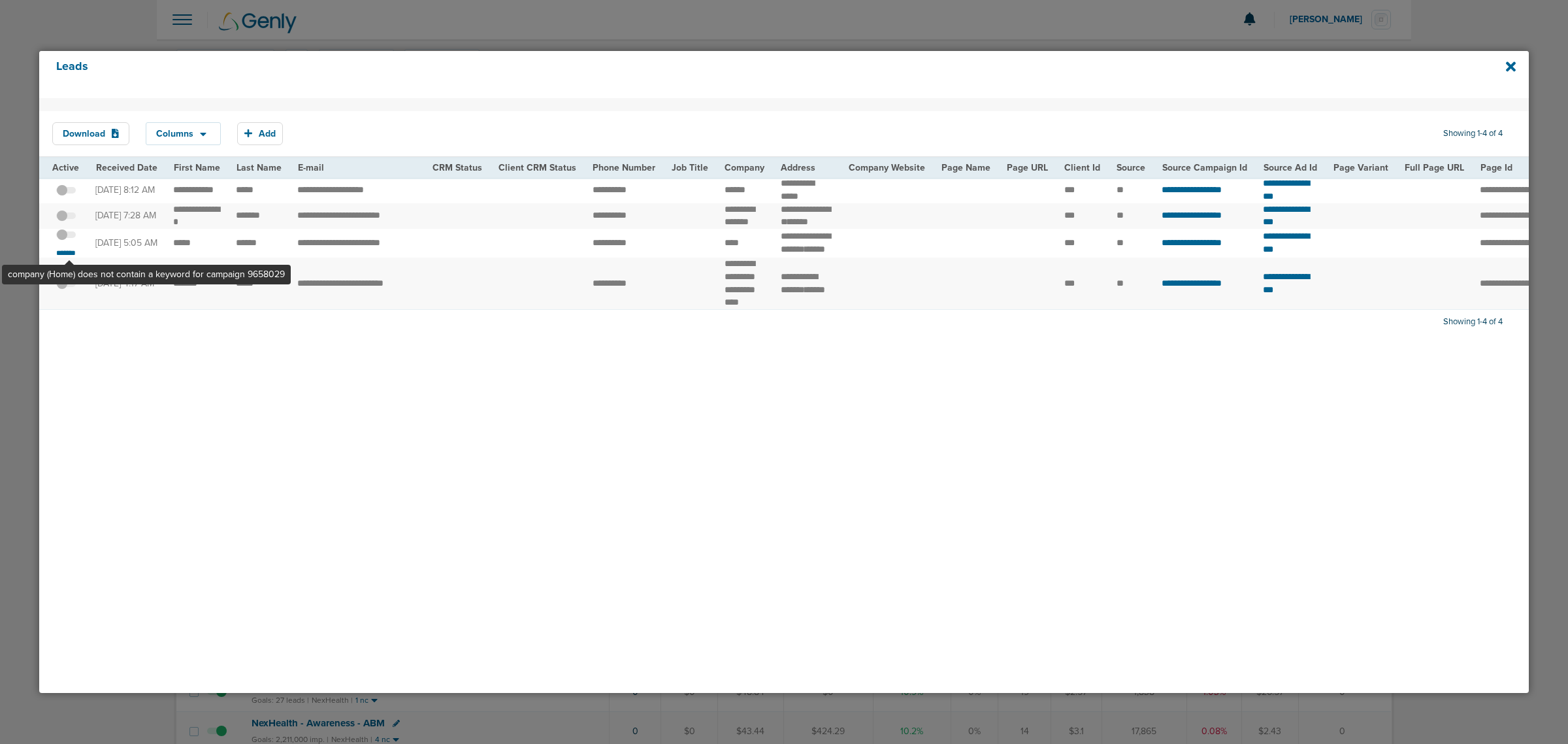
click at [69, 241] on span at bounding box center [66, 241] width 19 height 0
click at [66, 237] on input "checkbox" at bounding box center [66, 237] width 0 height 0
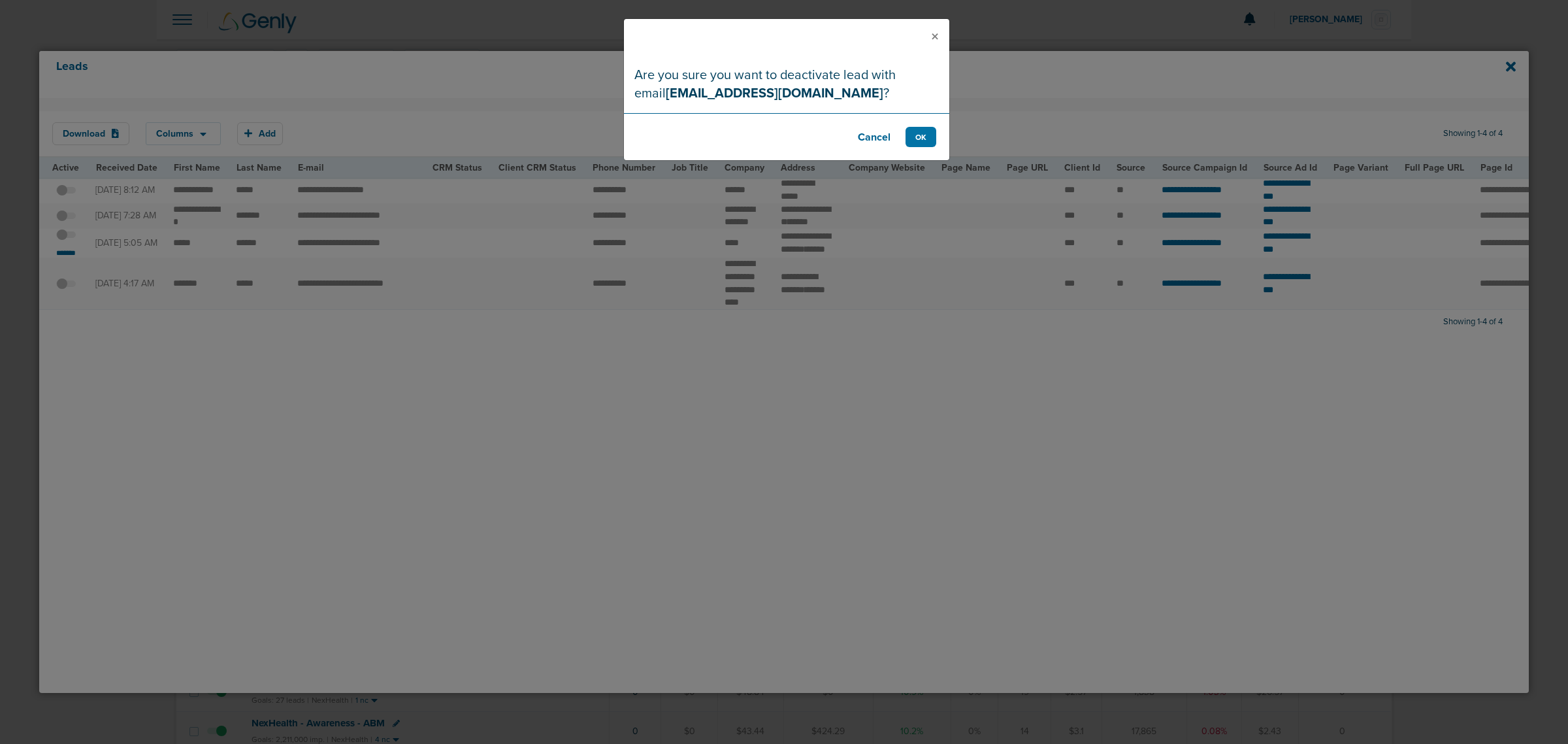
click at [901, 141] on footer "Cancel OK" at bounding box center [786, 137] width 325 height 47
click at [913, 134] on button "OK" at bounding box center [921, 137] width 31 height 20
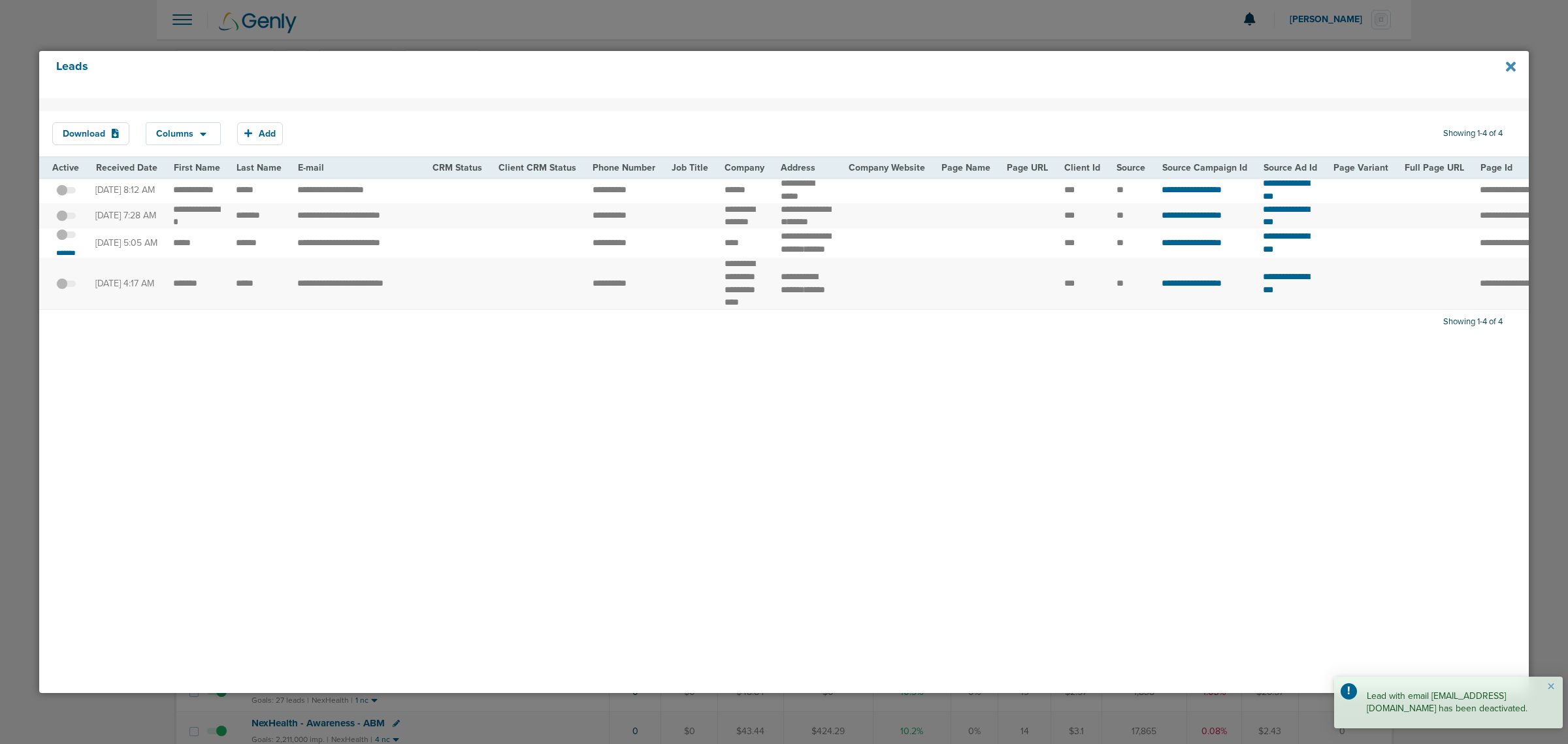
click at [1509, 72] on icon at bounding box center [1510, 67] width 10 height 15
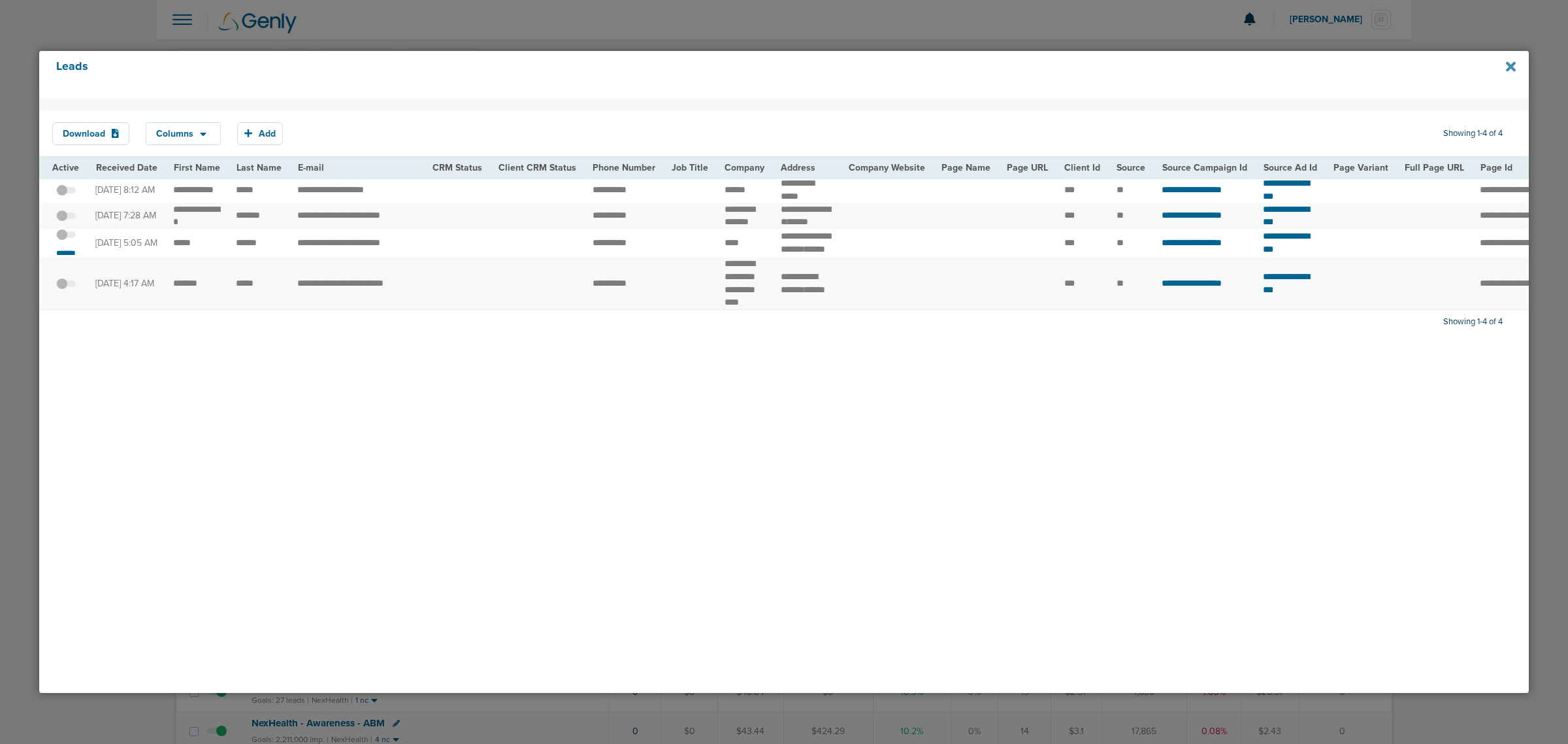
click at [1513, 67] on icon at bounding box center [1510, 67] width 10 height 15
drag, startPoint x: 964, startPoint y: 19, endPoint x: 380, endPoint y: 1, distance: 584.3
click at [945, 23] on div at bounding box center [784, 372] width 1568 height 744
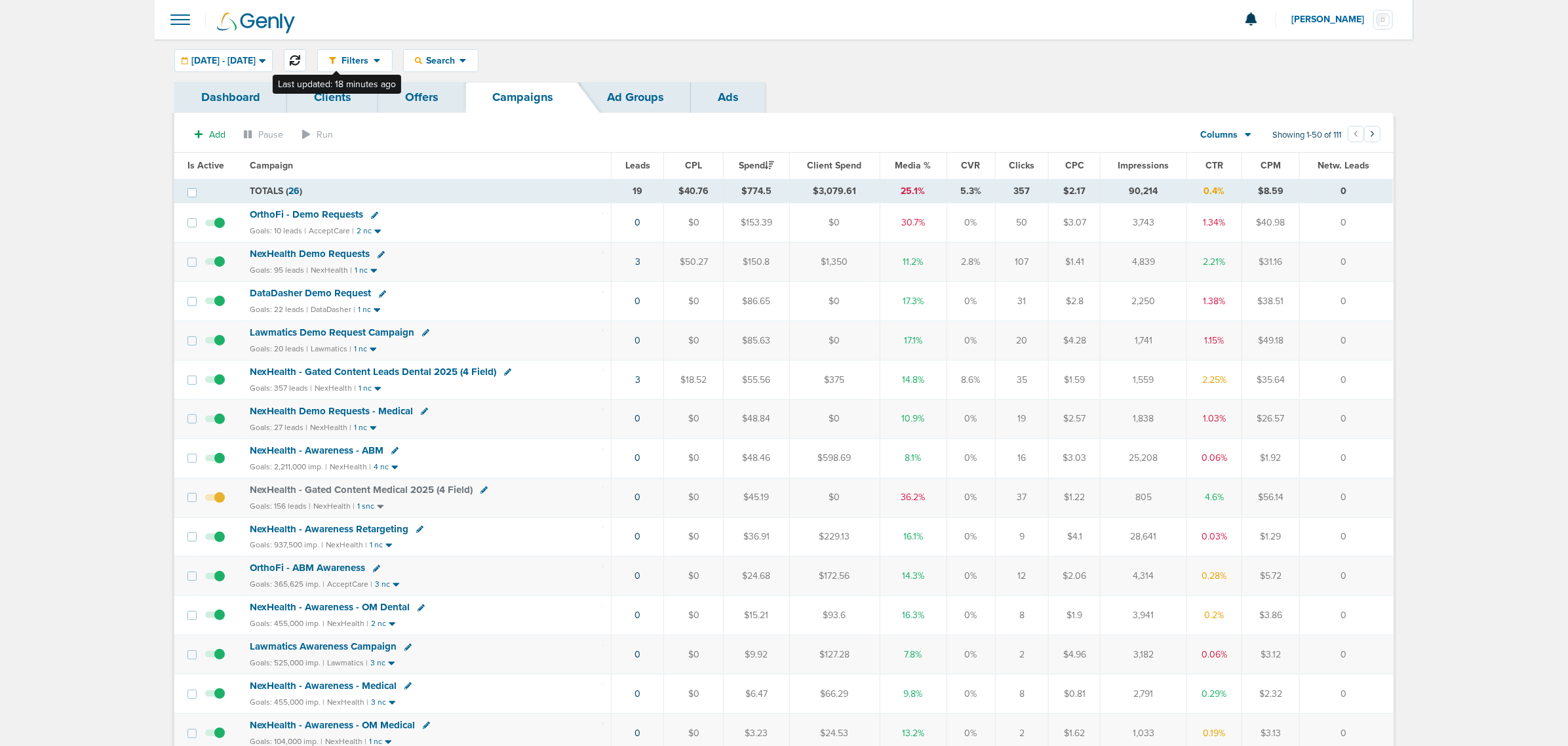
click at [300, 55] on icon at bounding box center [295, 60] width 10 height 10
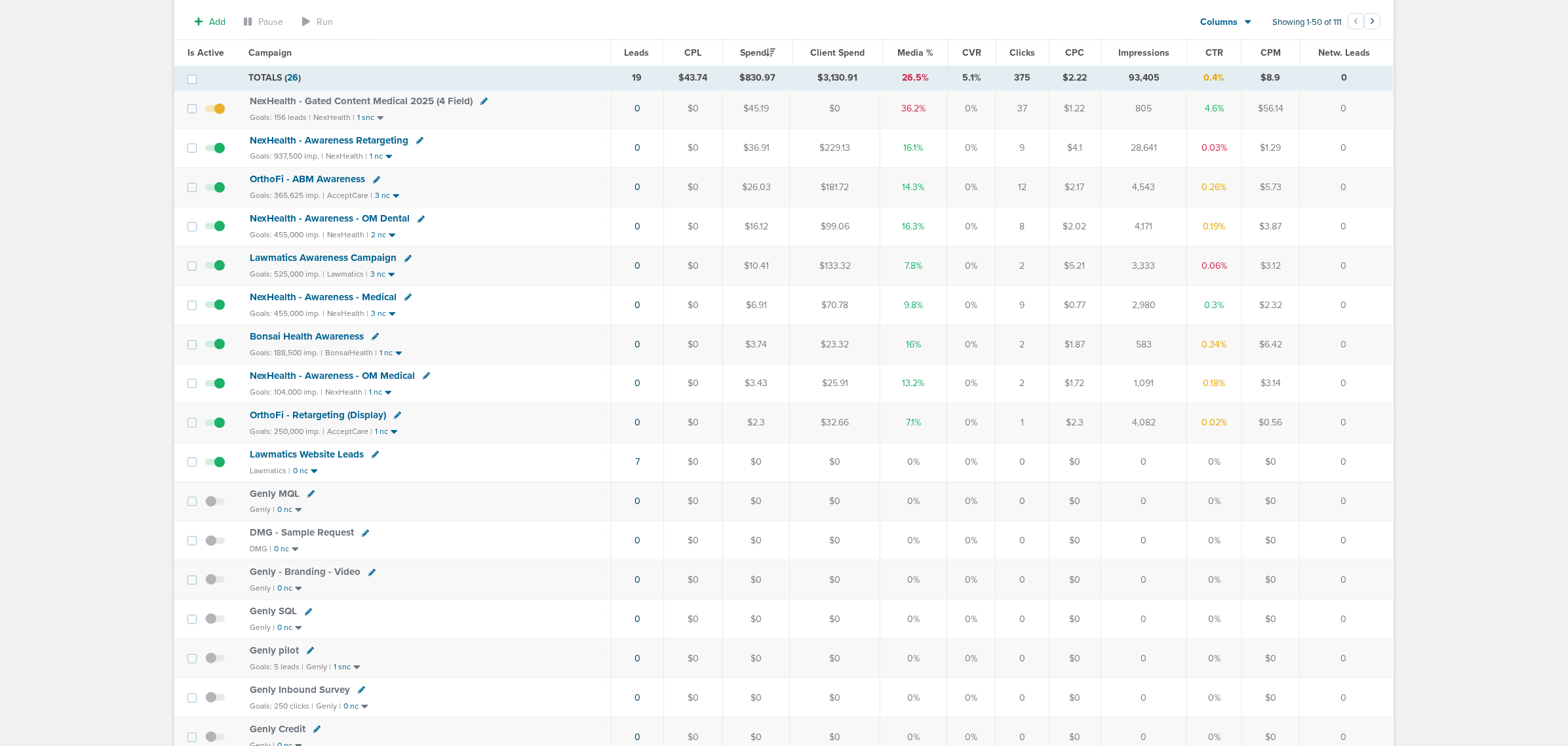
scroll to position [409, 0]
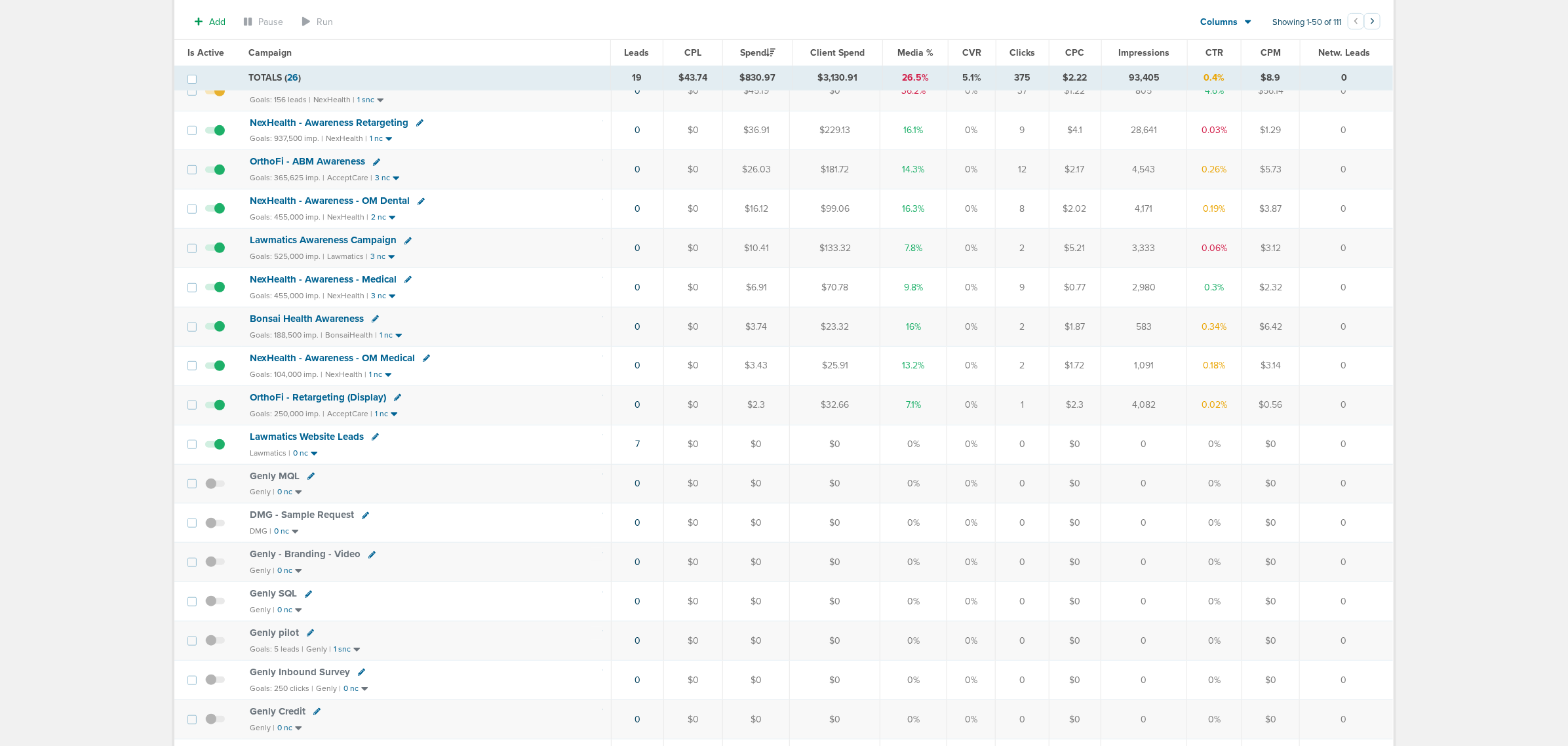
drag, startPoint x: 587, startPoint y: 342, endPoint x: 1358, endPoint y: 319, distance: 771.3
click at [1358, 319] on tr "Bonsai Health Awareness Goals: 188,500 imp. | BonsaiHealth | 1 nc 0 $0 $3.74 $2…" at bounding box center [783, 326] width 1218 height 39
click at [1358, 321] on td "0" at bounding box center [1347, 326] width 93 height 39
click at [308, 324] on span "Bonsai Health Awareness" at bounding box center [307, 318] width 114 height 12
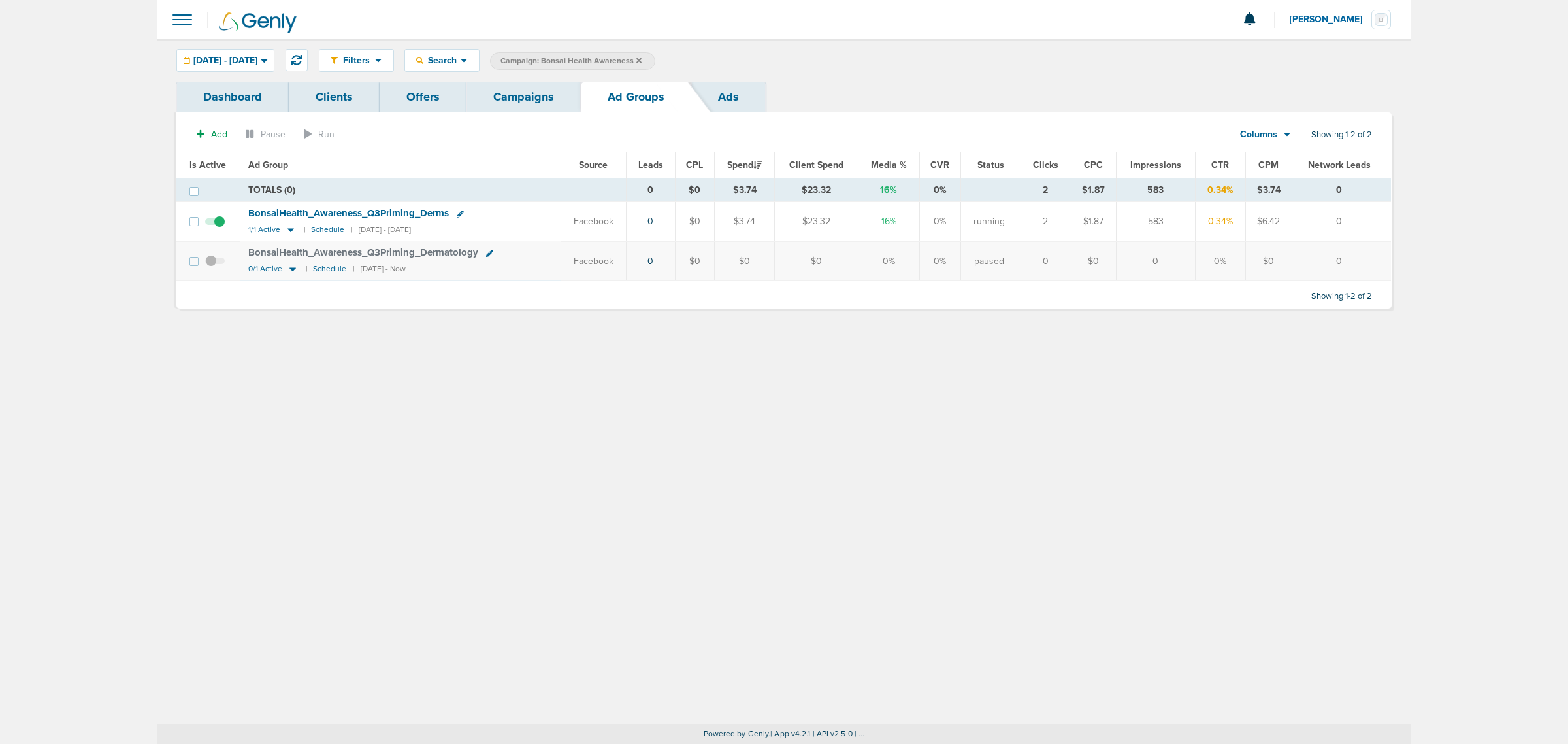
click at [655, 60] on label "Campaign: Bonsai Health Awareness" at bounding box center [572, 60] width 165 height 17
click at [642, 60] on icon at bounding box center [639, 60] width 6 height 8
click at [513, 96] on link "Campaigns" at bounding box center [523, 97] width 114 height 31
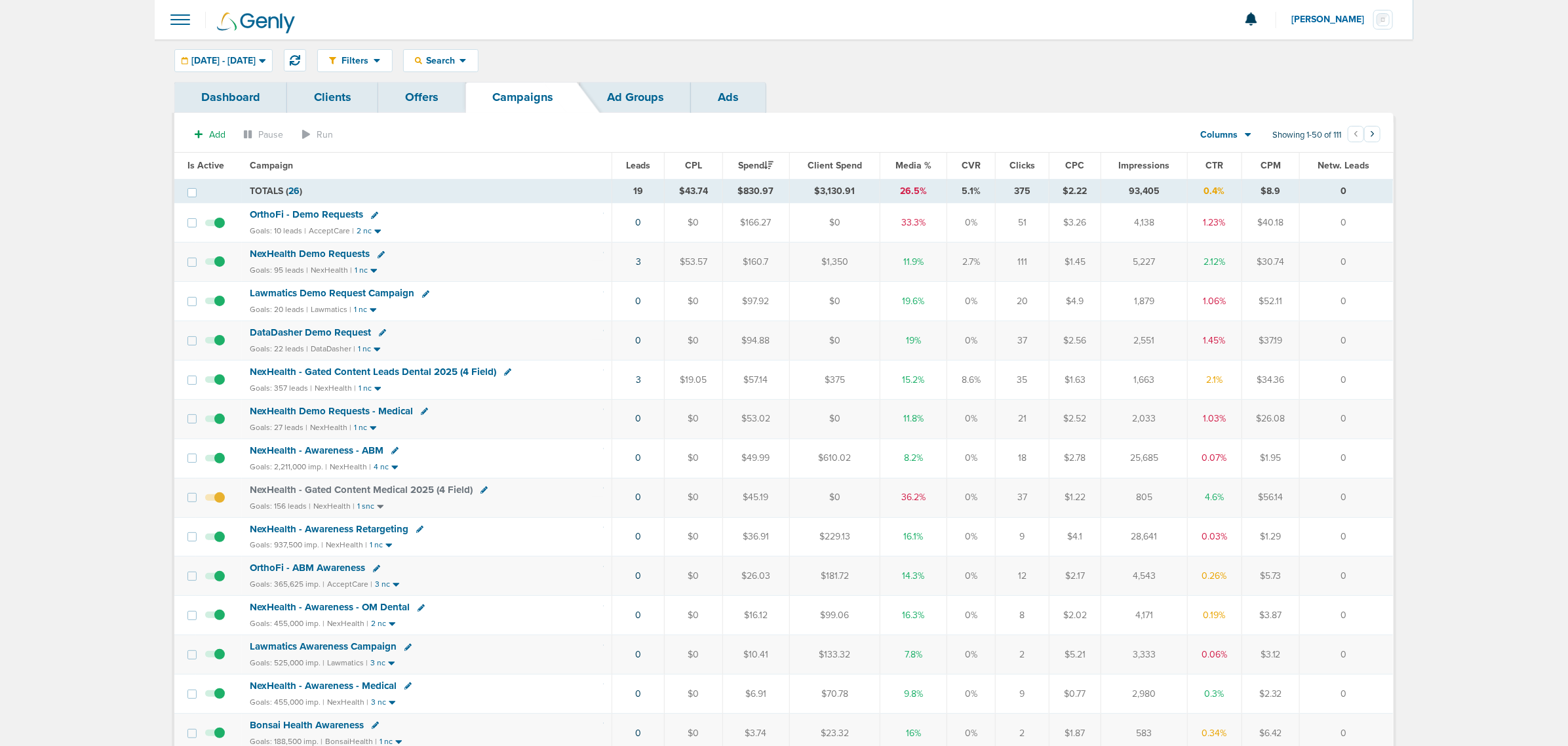
click at [460, 55] on span "Search" at bounding box center [441, 61] width 38 height 11
click at [494, 96] on link "Client" at bounding box center [471, 104] width 136 height 17
type input "nex"
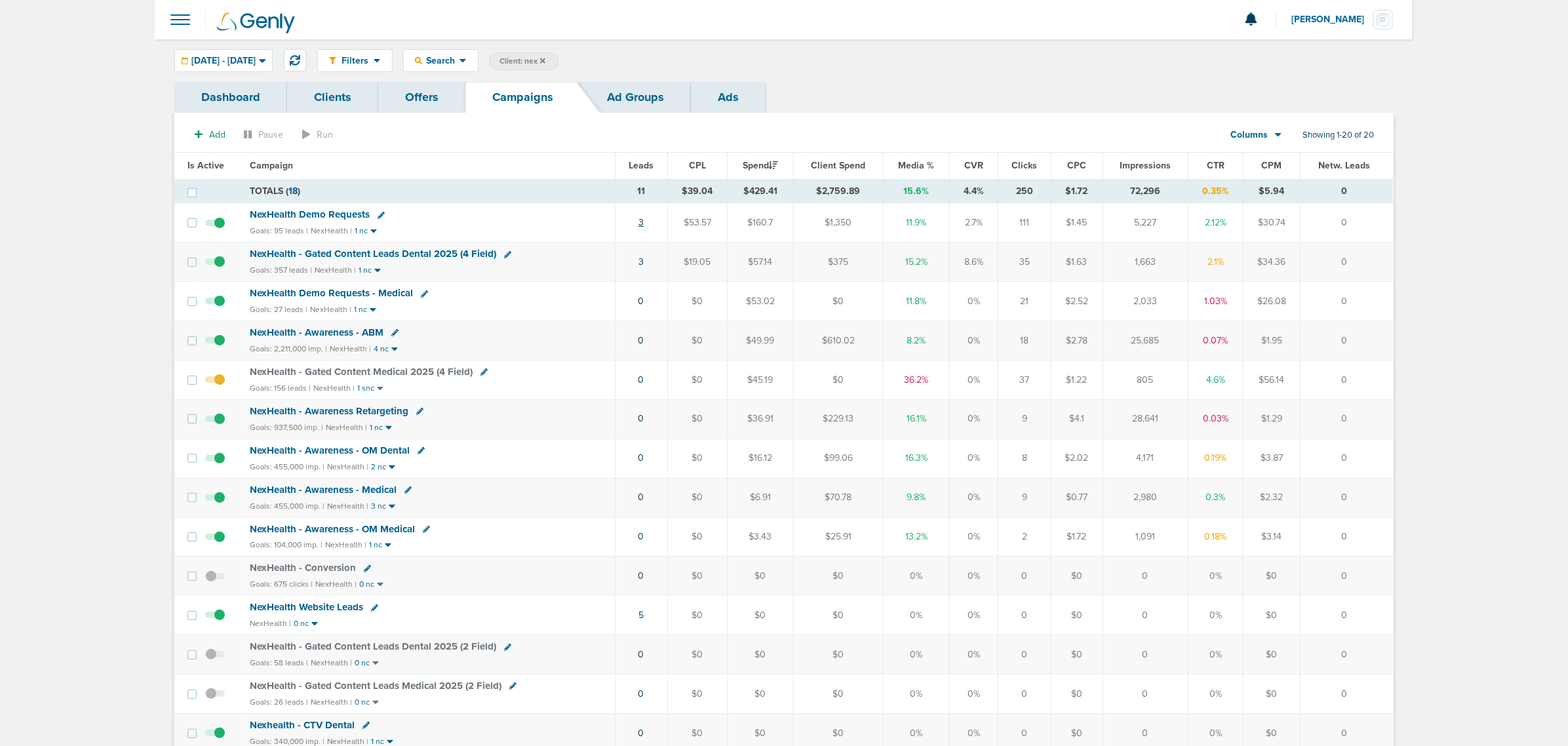
click at [643, 226] on link "3" at bounding box center [641, 223] width 6 height 11
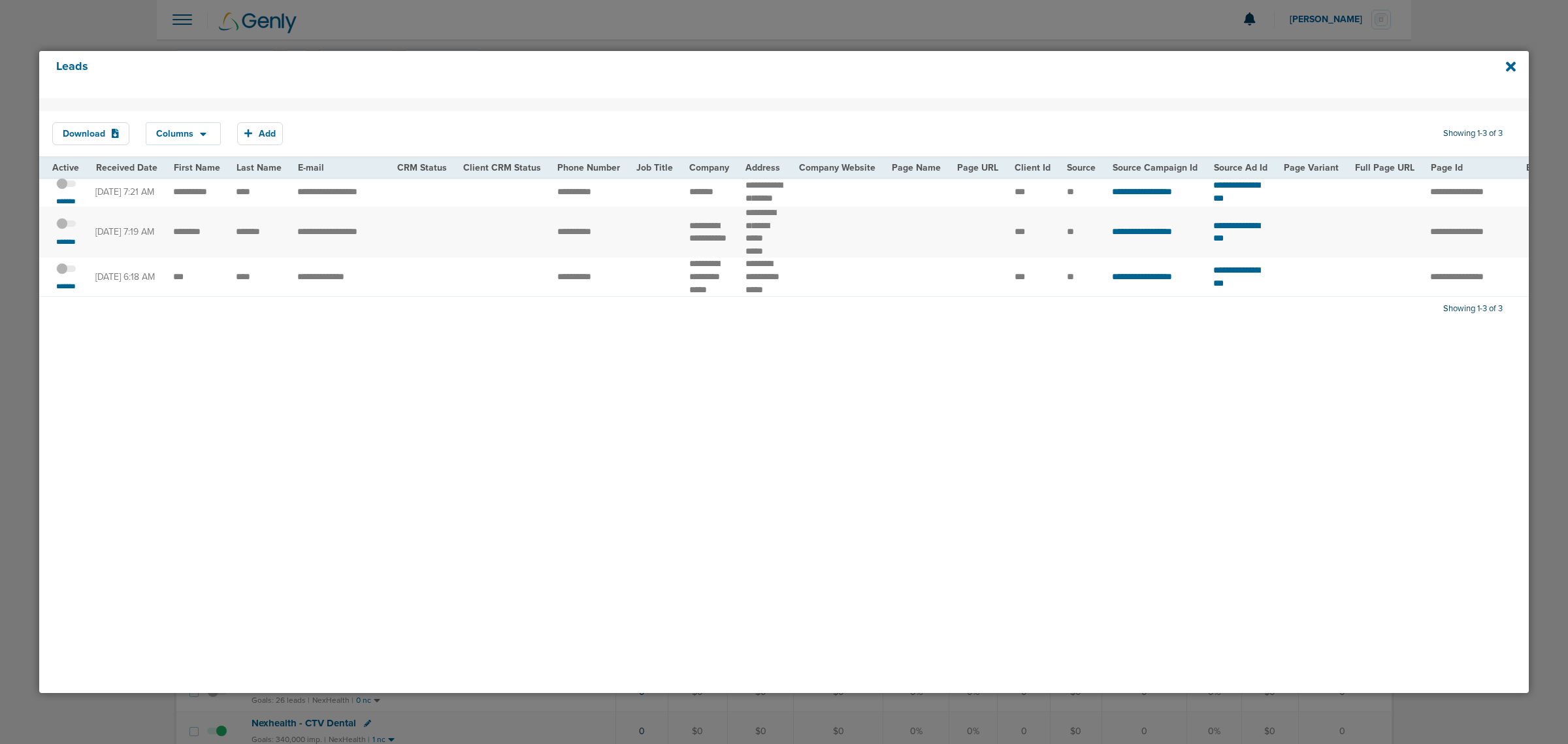
drag, startPoint x: 164, startPoint y: 187, endPoint x: 262, endPoint y: 206, distance: 99.8
click at [262, 206] on tr "**********" at bounding box center [1327, 192] width 2575 height 29
click at [500, 474] on div "Download Columns Save selections Reset to defaults Is Active Received Date Firs…" at bounding box center [783, 395] width 1490 height 595
drag, startPoint x: 680, startPoint y: 226, endPoint x: 710, endPoint y: 252, distance: 39.7
click at [710, 252] on td "**********" at bounding box center [709, 232] width 56 height 51
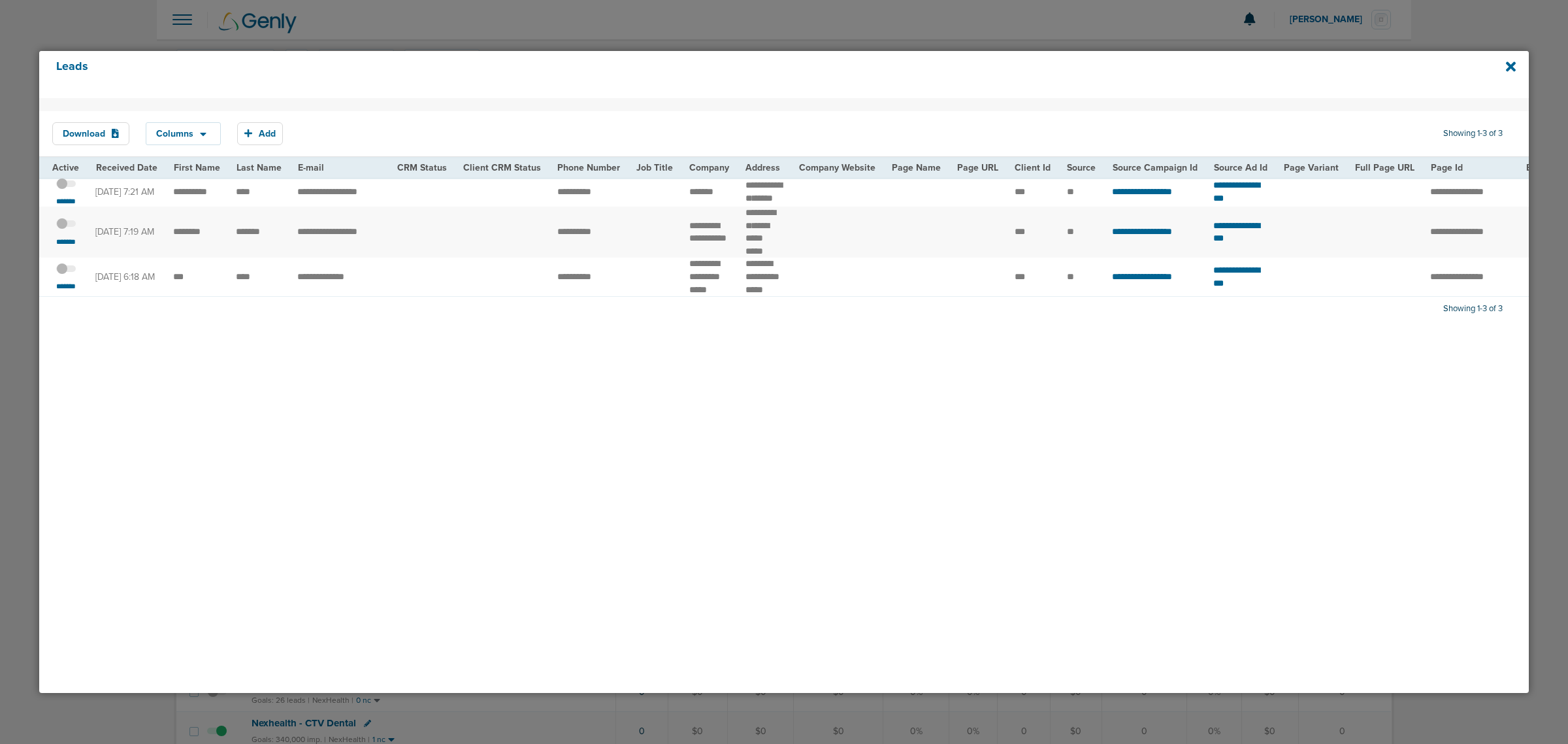
drag, startPoint x: 402, startPoint y: 239, endPoint x: 409, endPoint y: 237, distance: 7.3
click at [402, 239] on td at bounding box center [422, 232] width 66 height 51
drag, startPoint x: 681, startPoint y: 224, endPoint x: 723, endPoint y: 259, distance: 54.7
click at [723, 257] on td "**********" at bounding box center [709, 232] width 56 height 51
copy td "****"
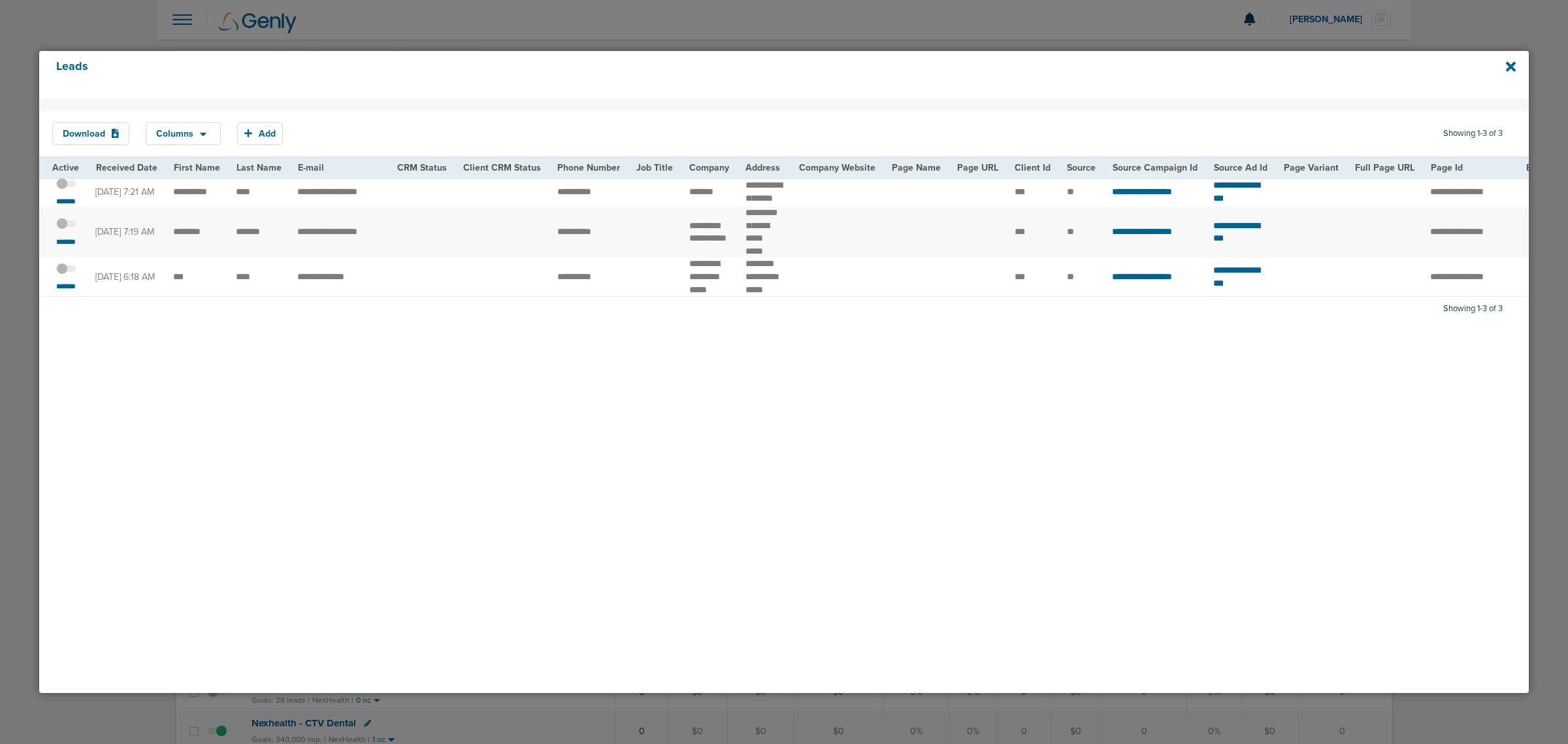
click at [46, 245] on td "*******" at bounding box center [63, 232] width 49 height 51
click at [61, 246] on small "*******" at bounding box center [66, 242] width 28 height 10
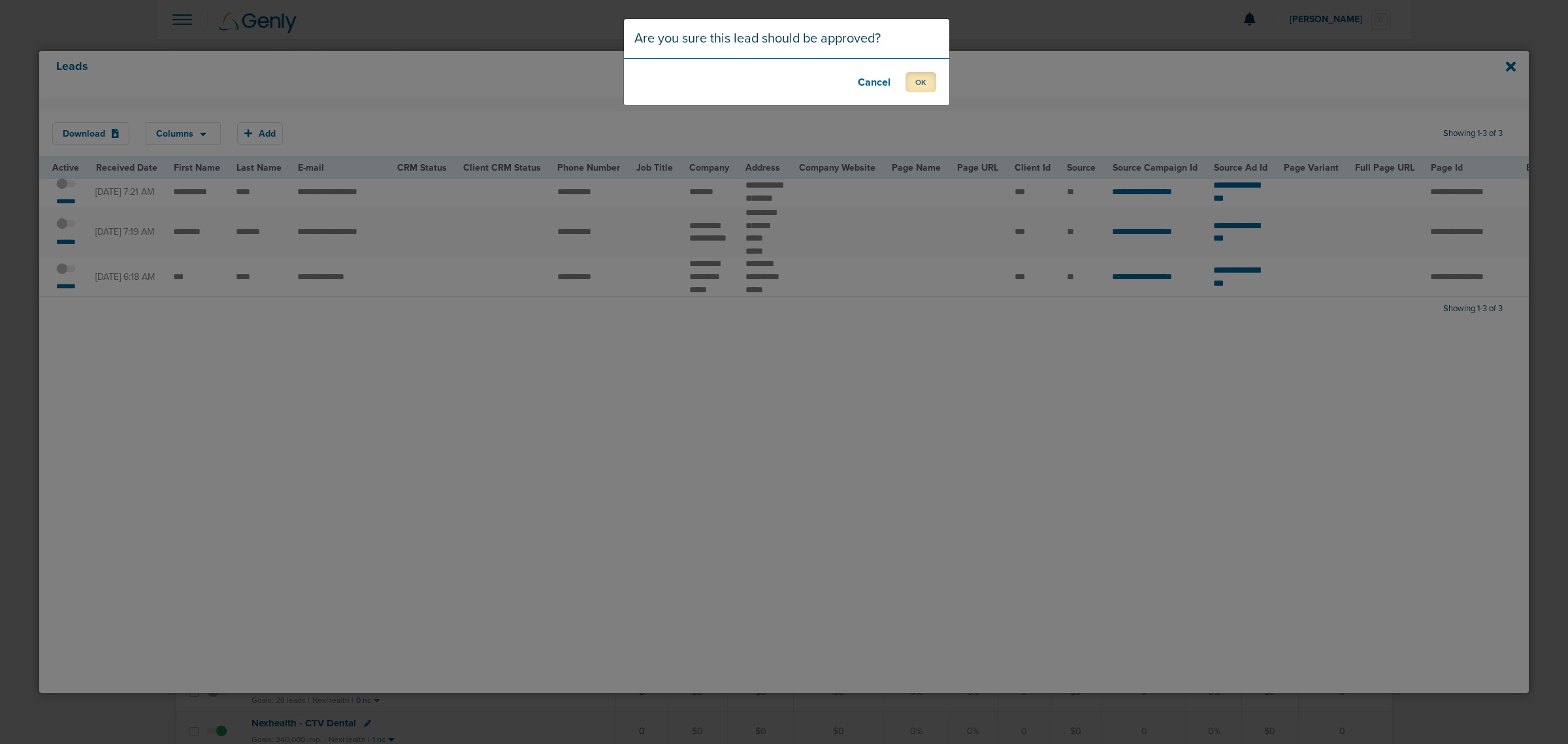
click at [912, 84] on button "OK" at bounding box center [921, 82] width 31 height 20
click at [921, 92] on button "OK" at bounding box center [921, 82] width 31 height 20
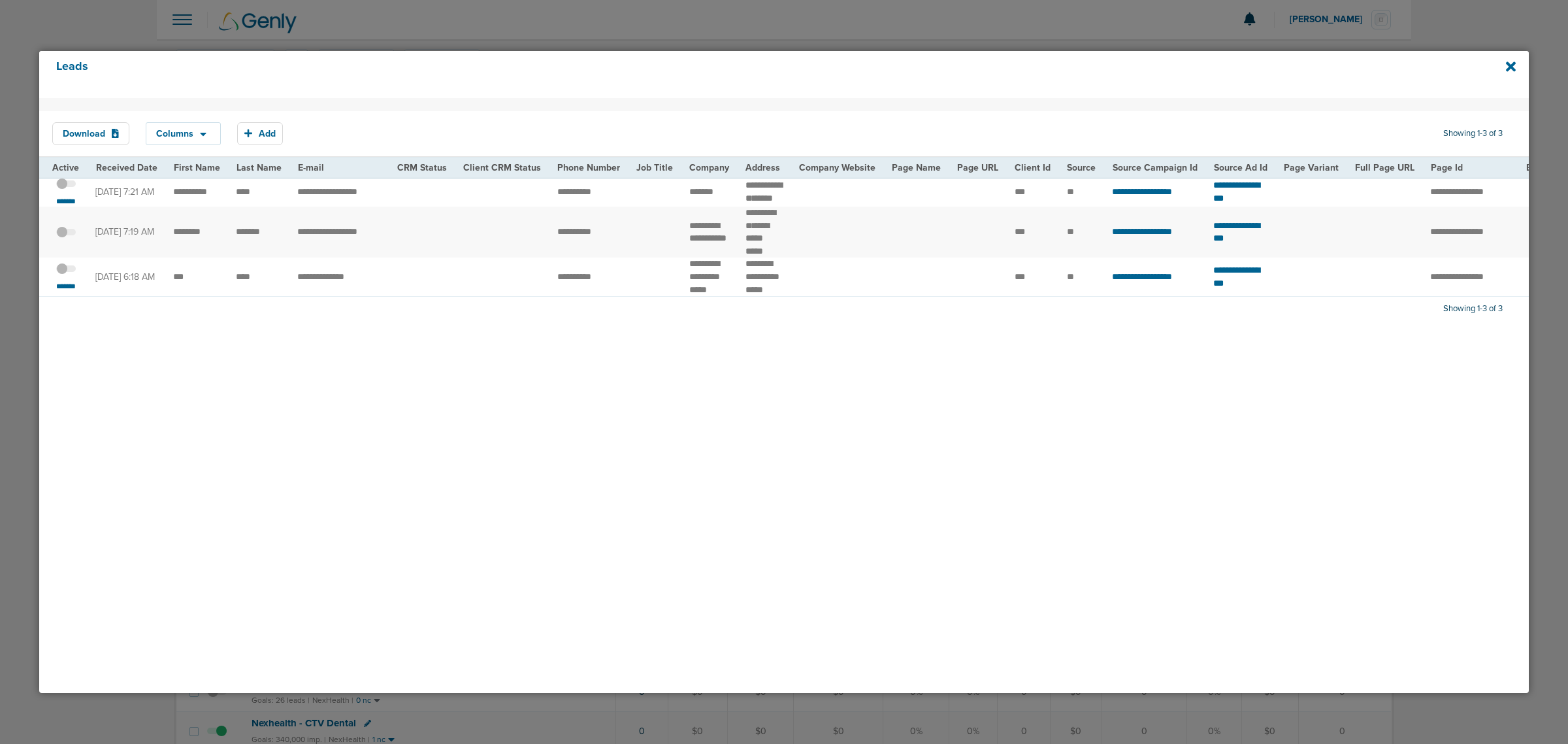
click at [69, 275] on span at bounding box center [66, 275] width 19 height 0
click at [66, 271] on input "checkbox" at bounding box center [66, 271] width 0 height 0
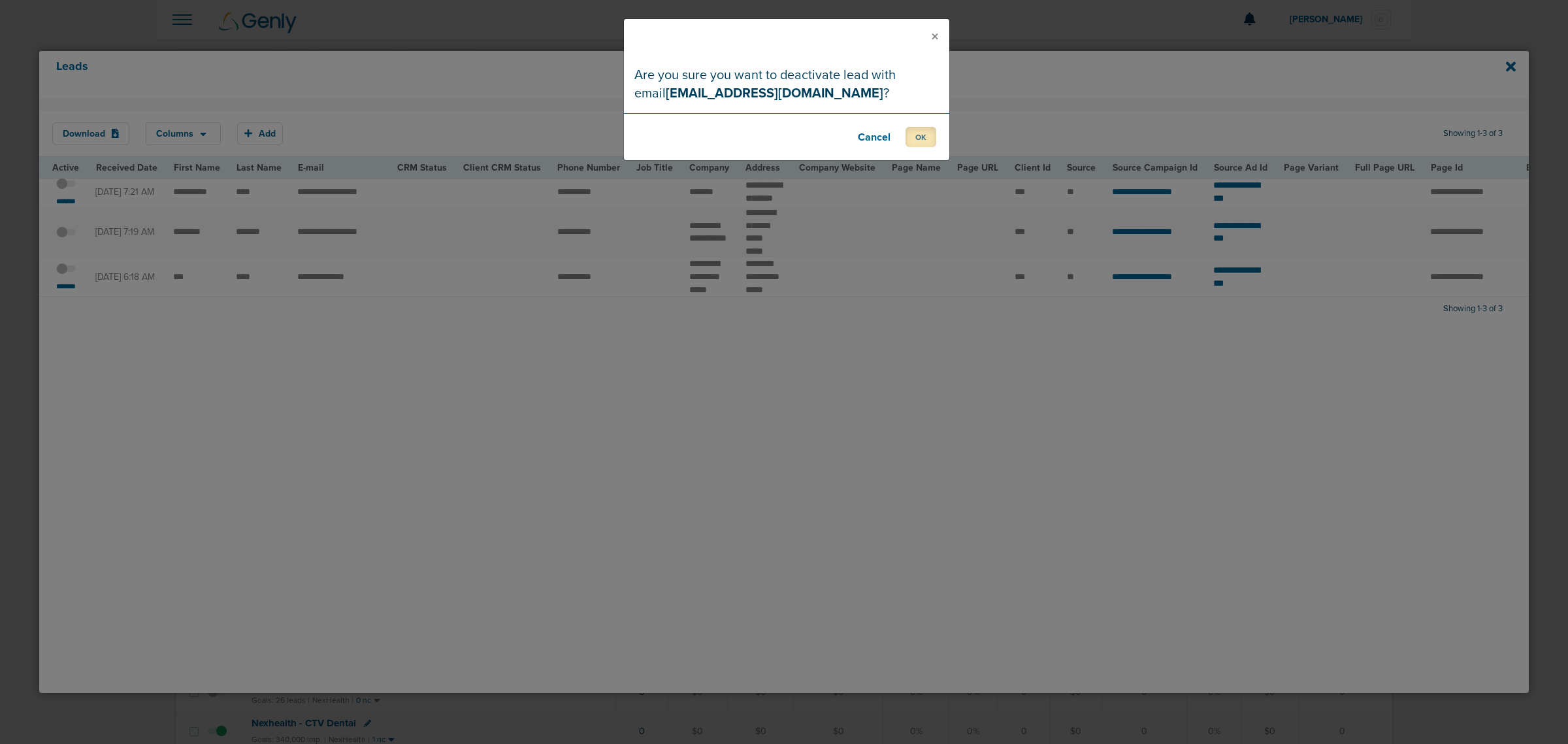
click at [925, 144] on button "OK" at bounding box center [921, 137] width 31 height 20
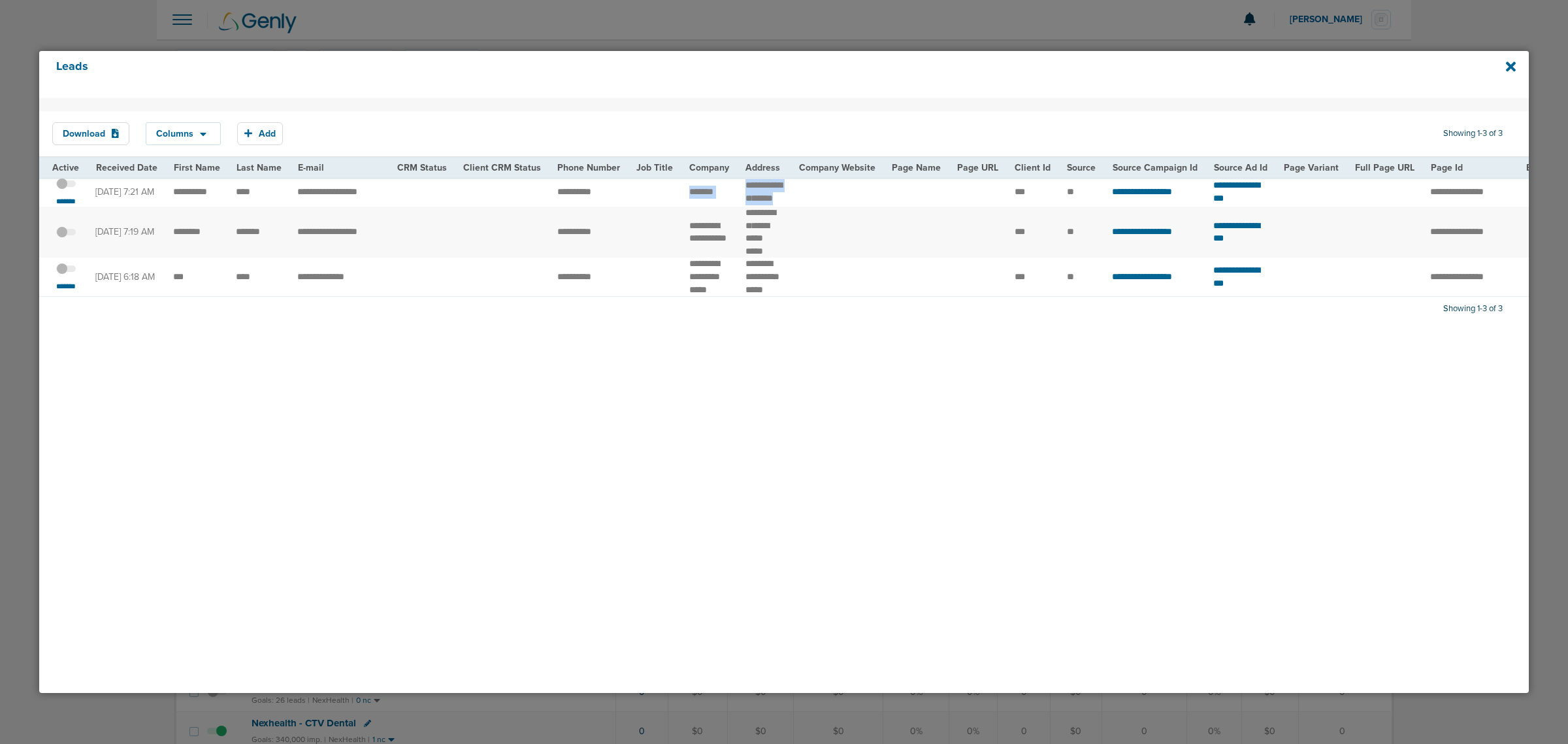
drag, startPoint x: 681, startPoint y: 193, endPoint x: 796, endPoint y: 200, distance: 115.2
click at [796, 200] on tr "**********" at bounding box center [1327, 192] width 2575 height 29
click at [796, 200] on td at bounding box center [837, 192] width 93 height 29
drag, startPoint x: 564, startPoint y: 193, endPoint x: 621, endPoint y: 193, distance: 57.0
click at [621, 193] on tr "**********" at bounding box center [1327, 192] width 2575 height 29
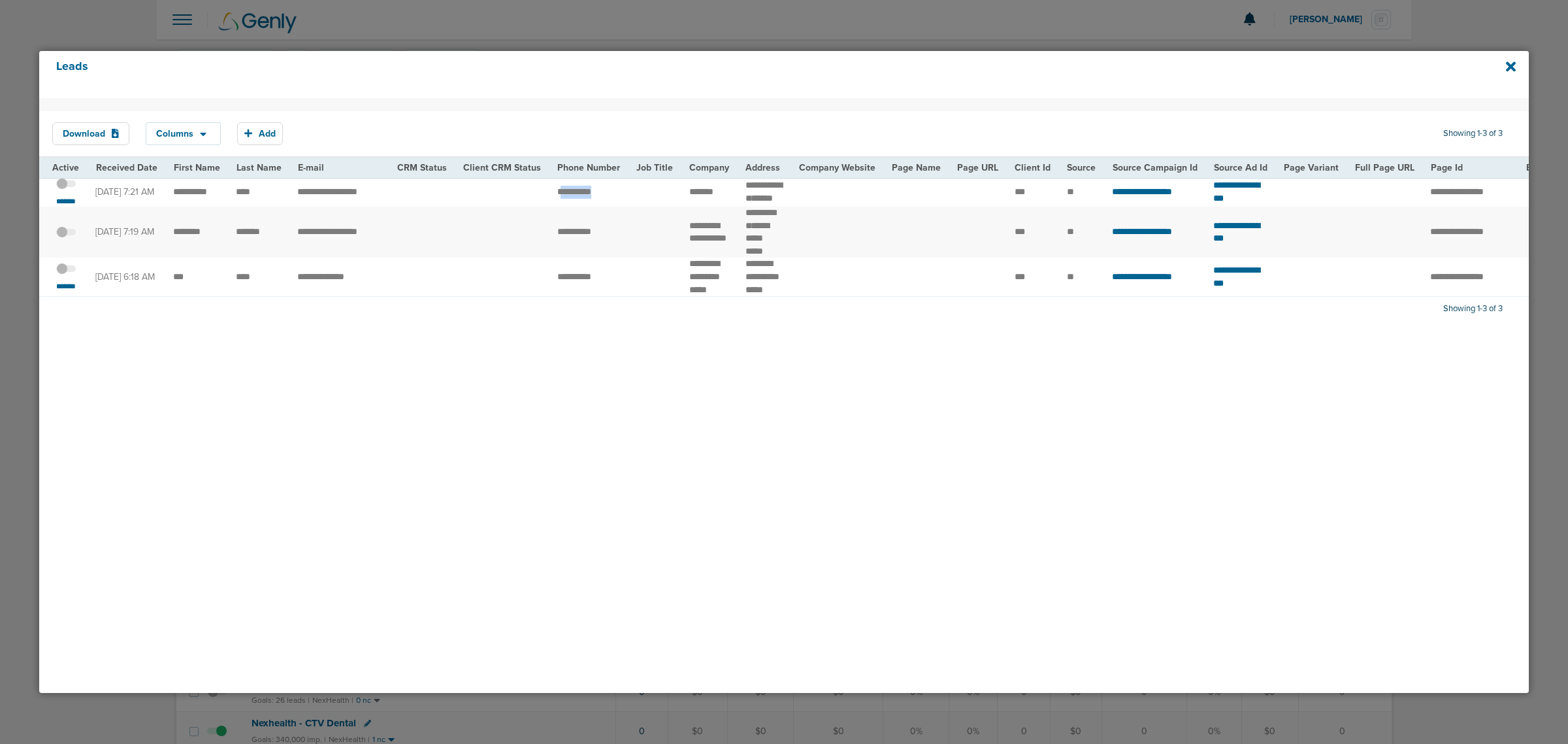
click at [611, 197] on td "**********" at bounding box center [589, 192] width 79 height 29
click at [610, 197] on td "**********" at bounding box center [589, 192] width 79 height 29
drag, startPoint x: 565, startPoint y: 194, endPoint x: 618, endPoint y: 196, distance: 53.0
click at [618, 196] on tr "**********" at bounding box center [1327, 192] width 2575 height 29
click at [70, 190] on span at bounding box center [66, 190] width 19 height 0
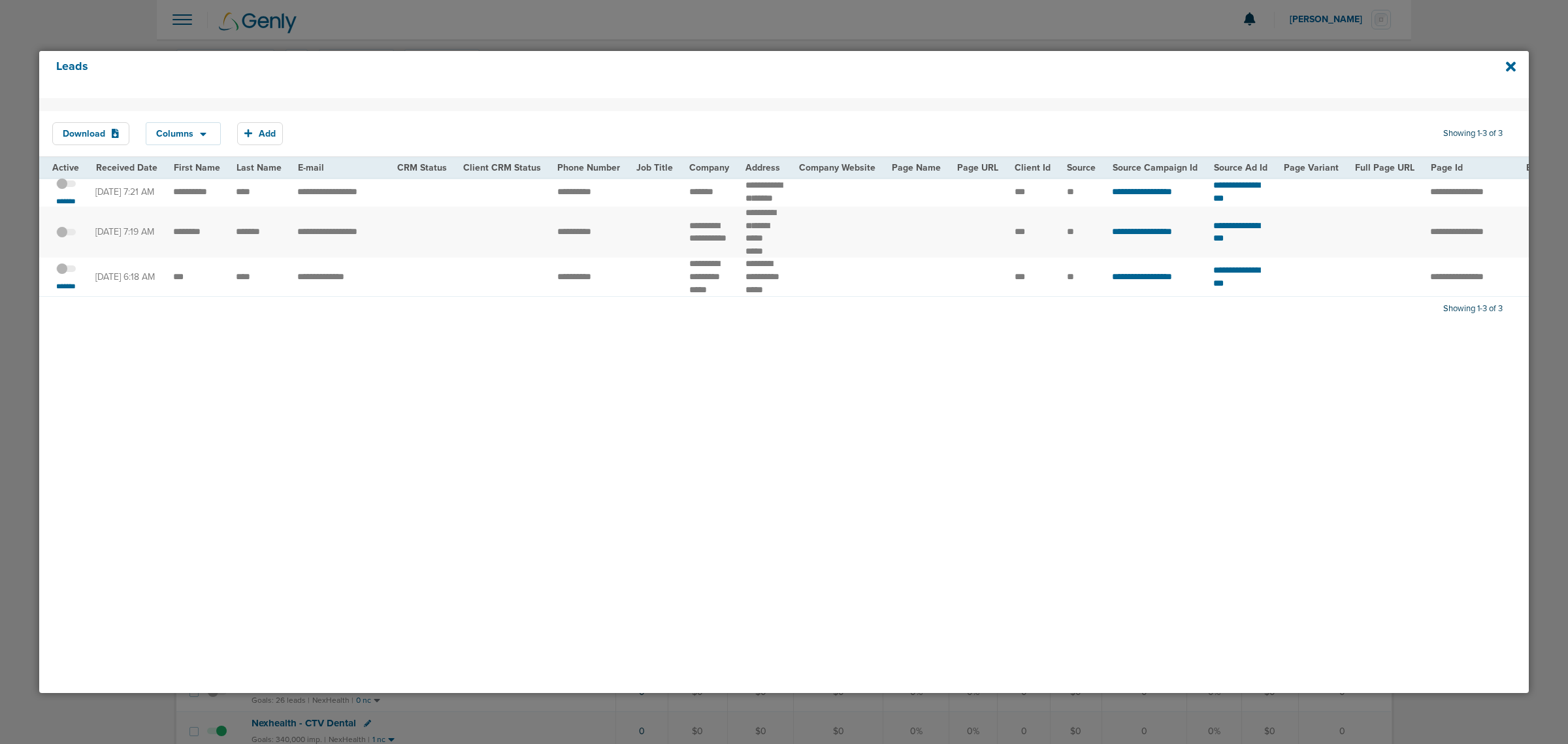
click at [66, 185] on input "checkbox" at bounding box center [66, 185] width 0 height 0
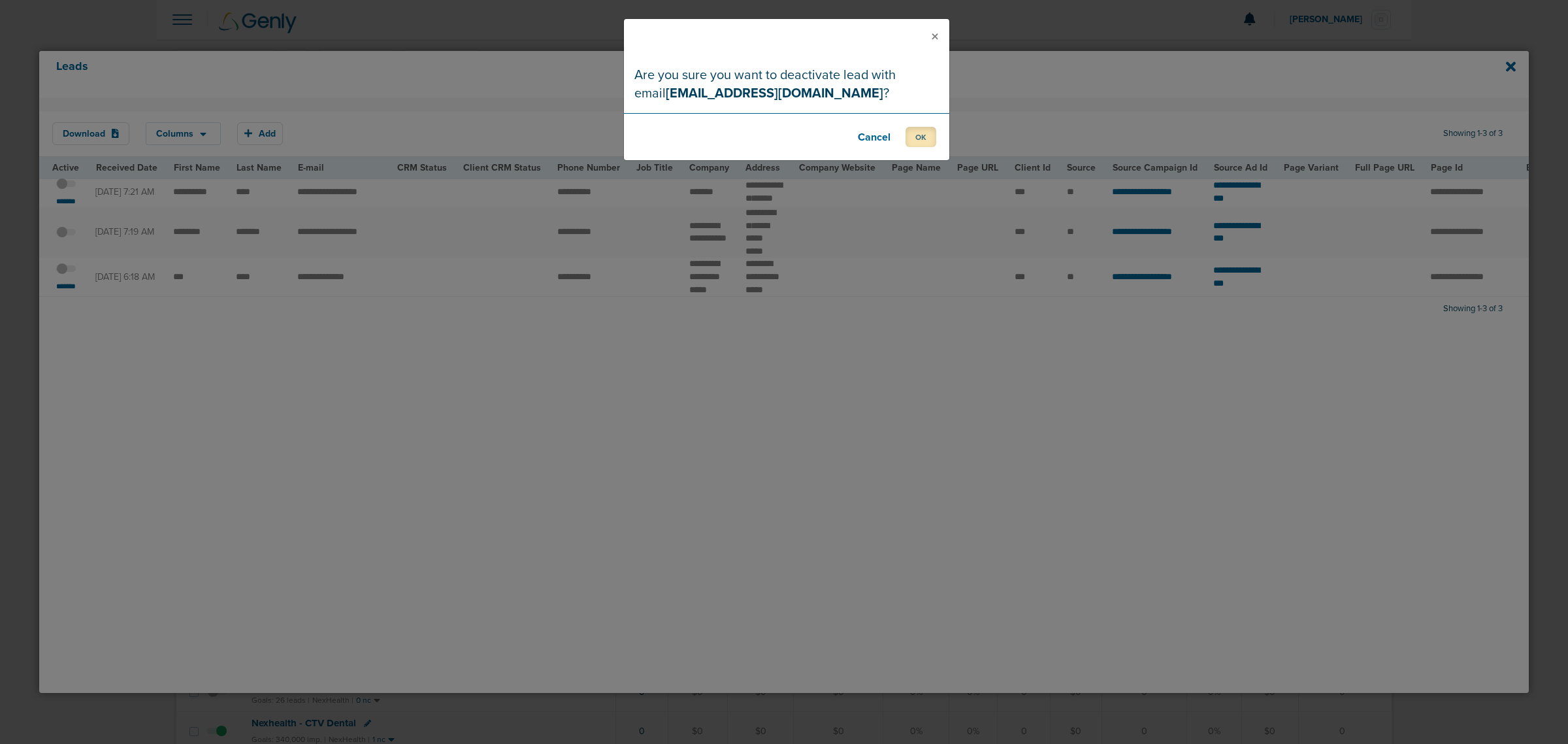
click at [912, 135] on button "OK" at bounding box center [921, 137] width 31 height 20
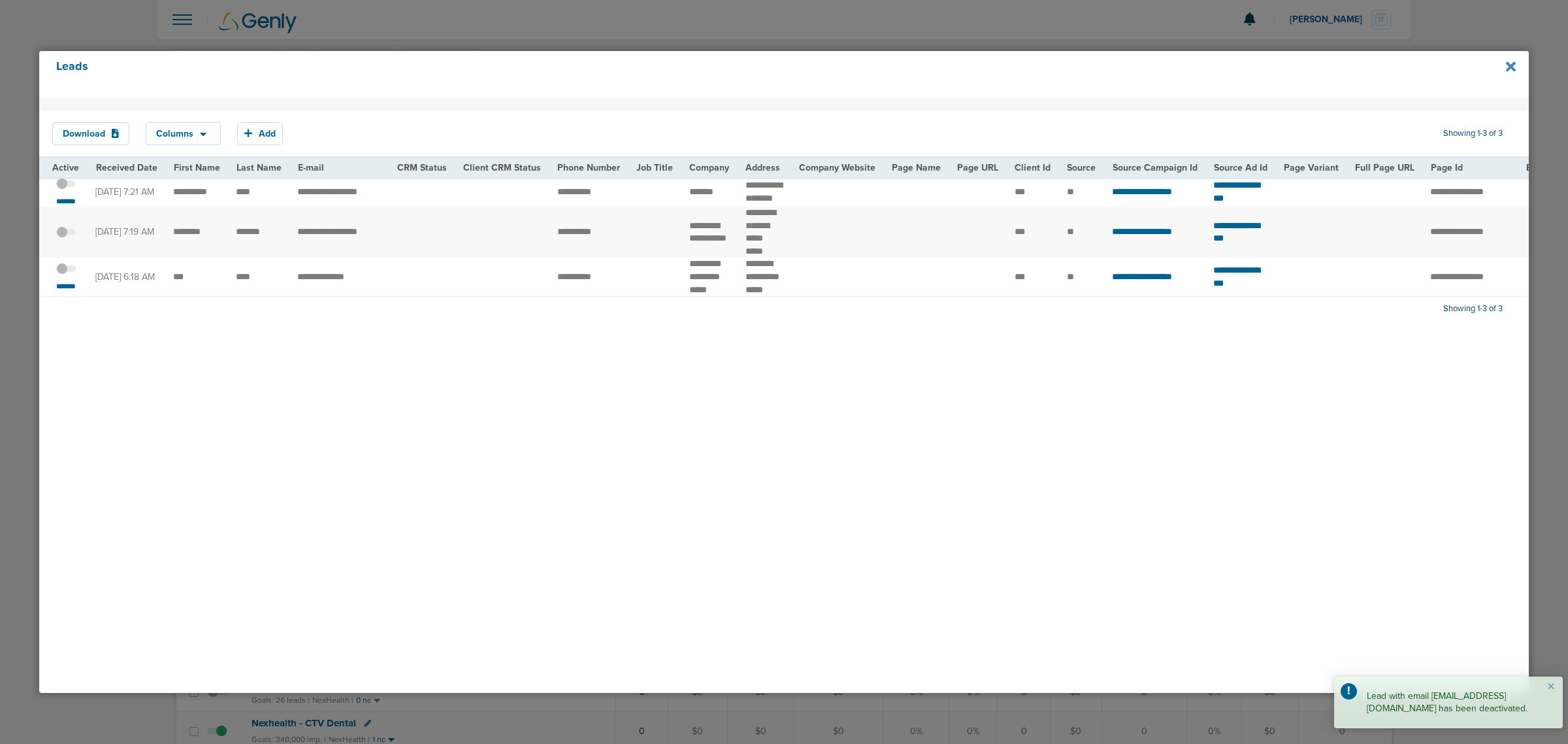
click at [1510, 70] on icon at bounding box center [1510, 67] width 10 height 15
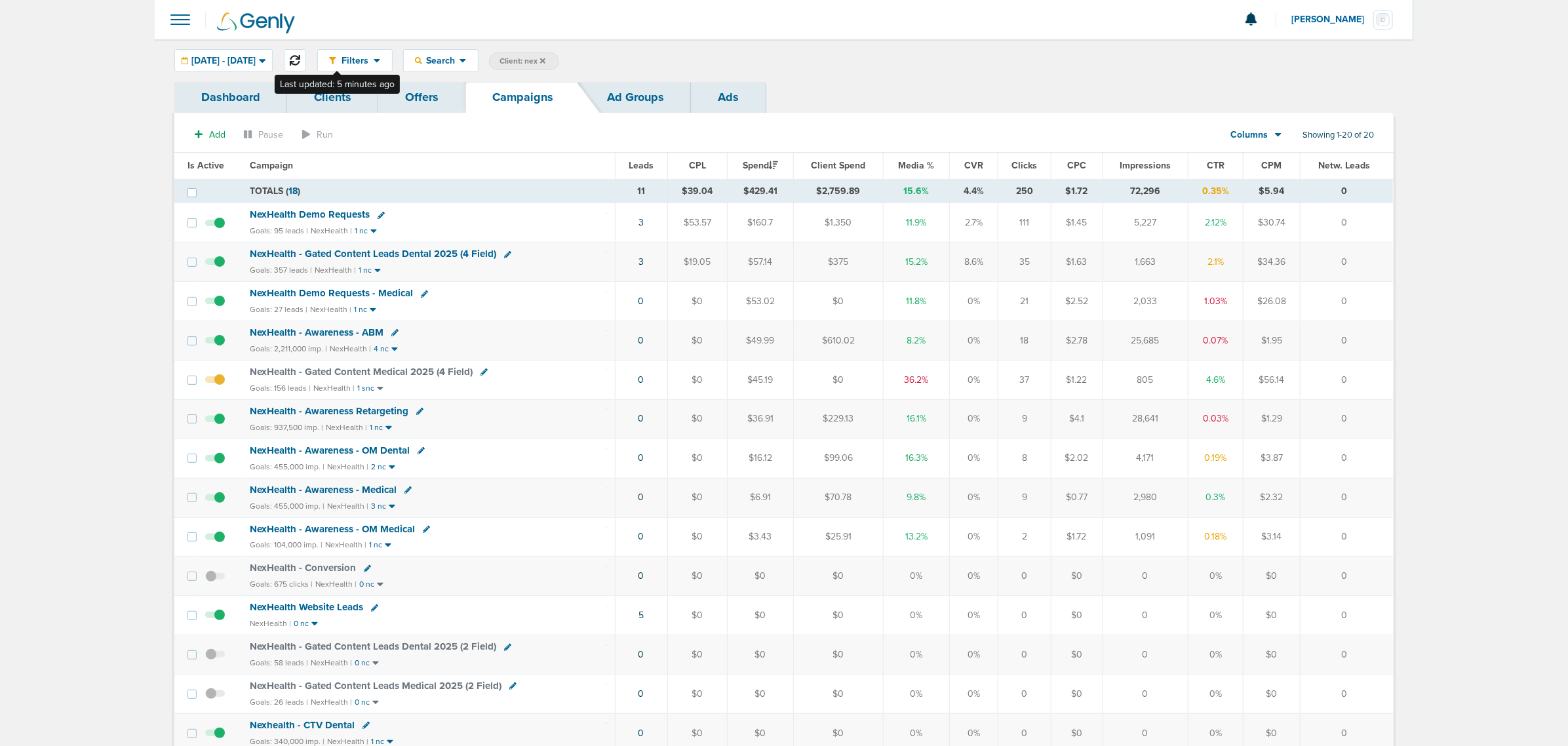
click at [300, 57] on icon at bounding box center [295, 60] width 10 height 10
drag, startPoint x: 613, startPoint y: 257, endPoint x: 1364, endPoint y: 251, distance: 751.0
click at [1364, 251] on tr "NexHealth - Gated Content Leads Dental 2025 (4 Field) Goals: 357 leads | NexHea…" at bounding box center [783, 262] width 1218 height 39
click at [1364, 251] on td "0" at bounding box center [1347, 262] width 93 height 39
click at [378, 212] on icon at bounding box center [381, 215] width 7 height 7
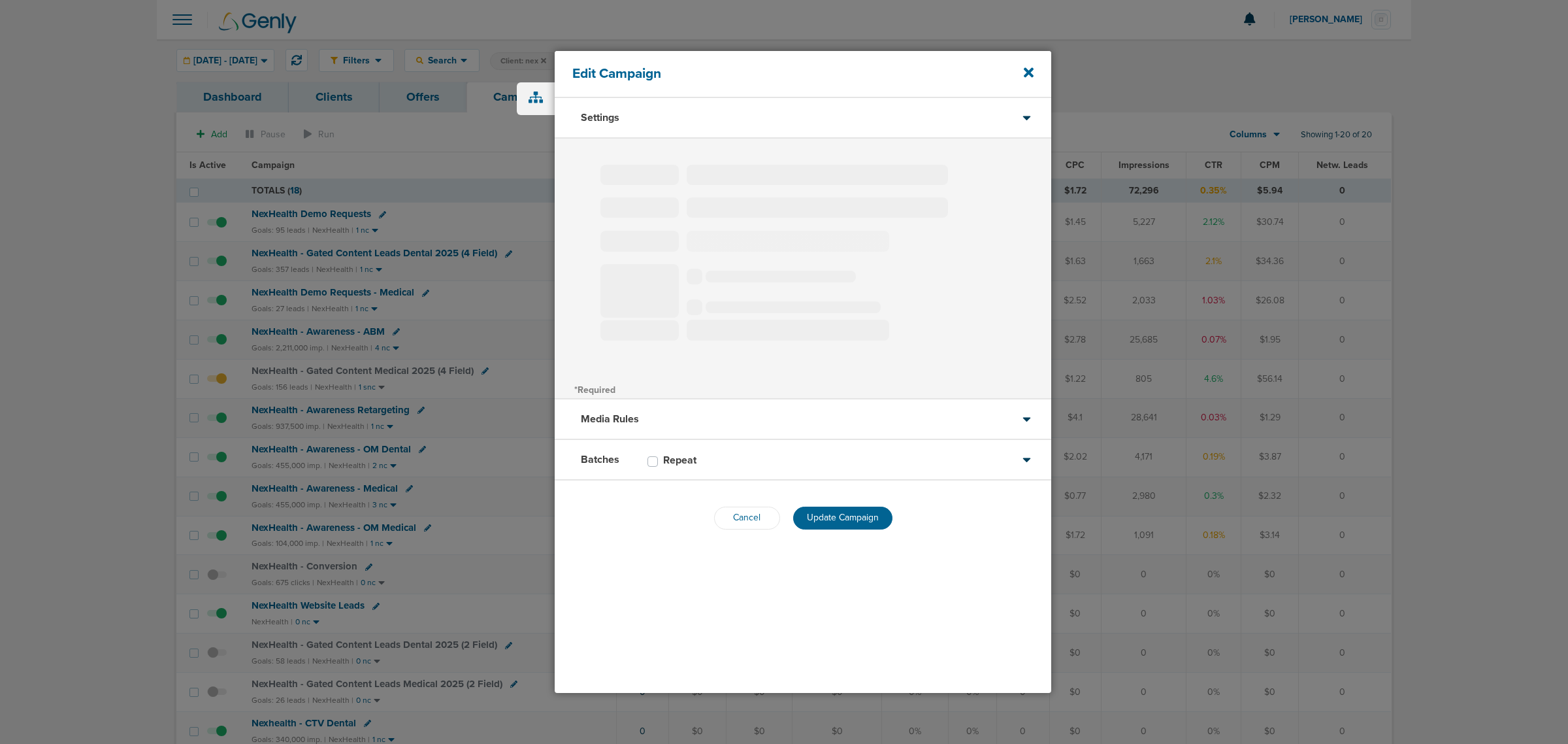
type input "NexHealth Demo Requests"
select select "Leads"
radio input "true"
select select "readWrite"
select select "1"
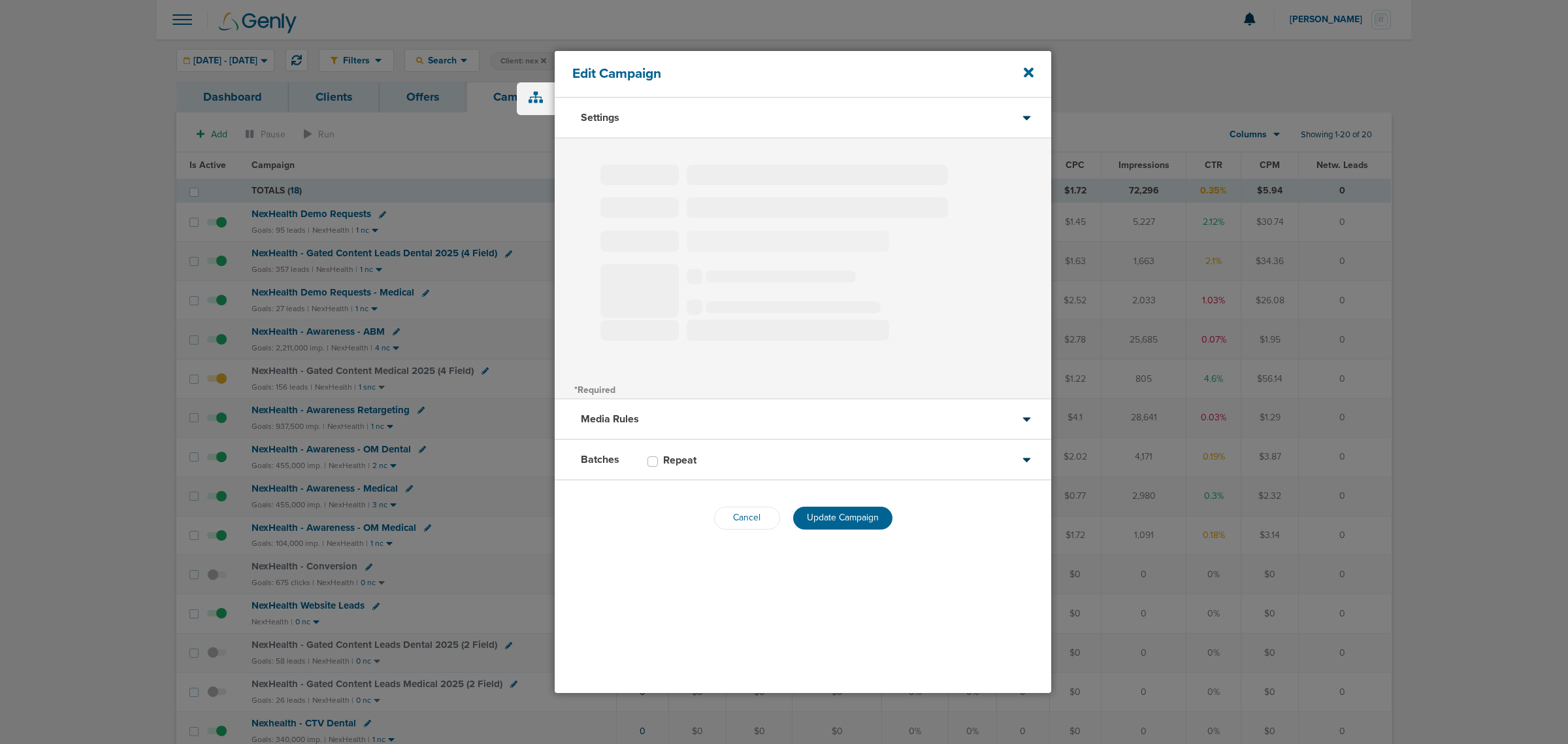
select select "2"
select select "3"
select select "4"
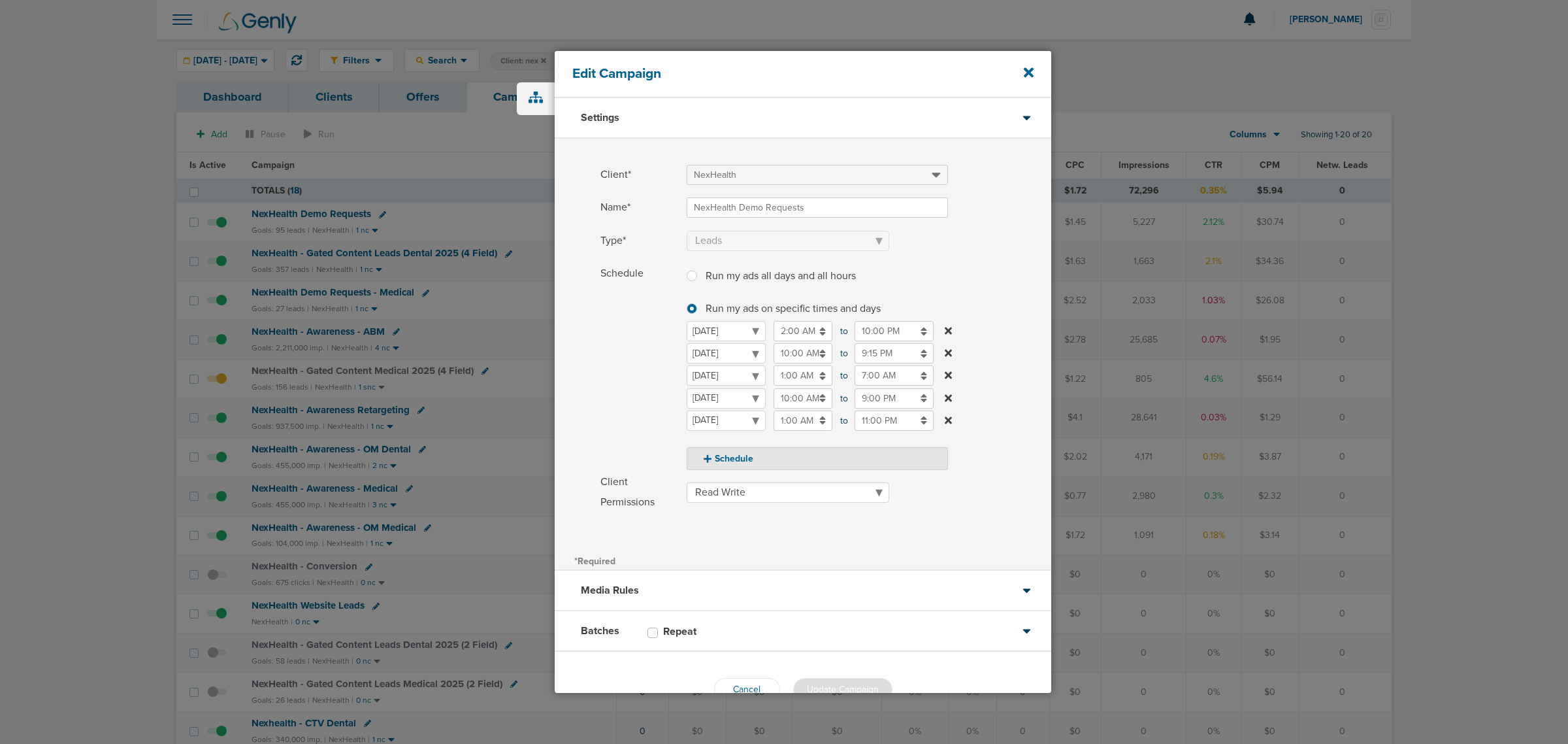
click at [878, 328] on input "10:00 PM" at bounding box center [894, 330] width 79 height 20
click at [864, 396] on span "10" at bounding box center [860, 394] width 19 height 19
click at [889, 410] on td "09" at bounding box center [899, 410] width 43 height 25
click at [980, 390] on button "PM" at bounding box center [982, 394] width 19 height 20
type input "9:00 AM"
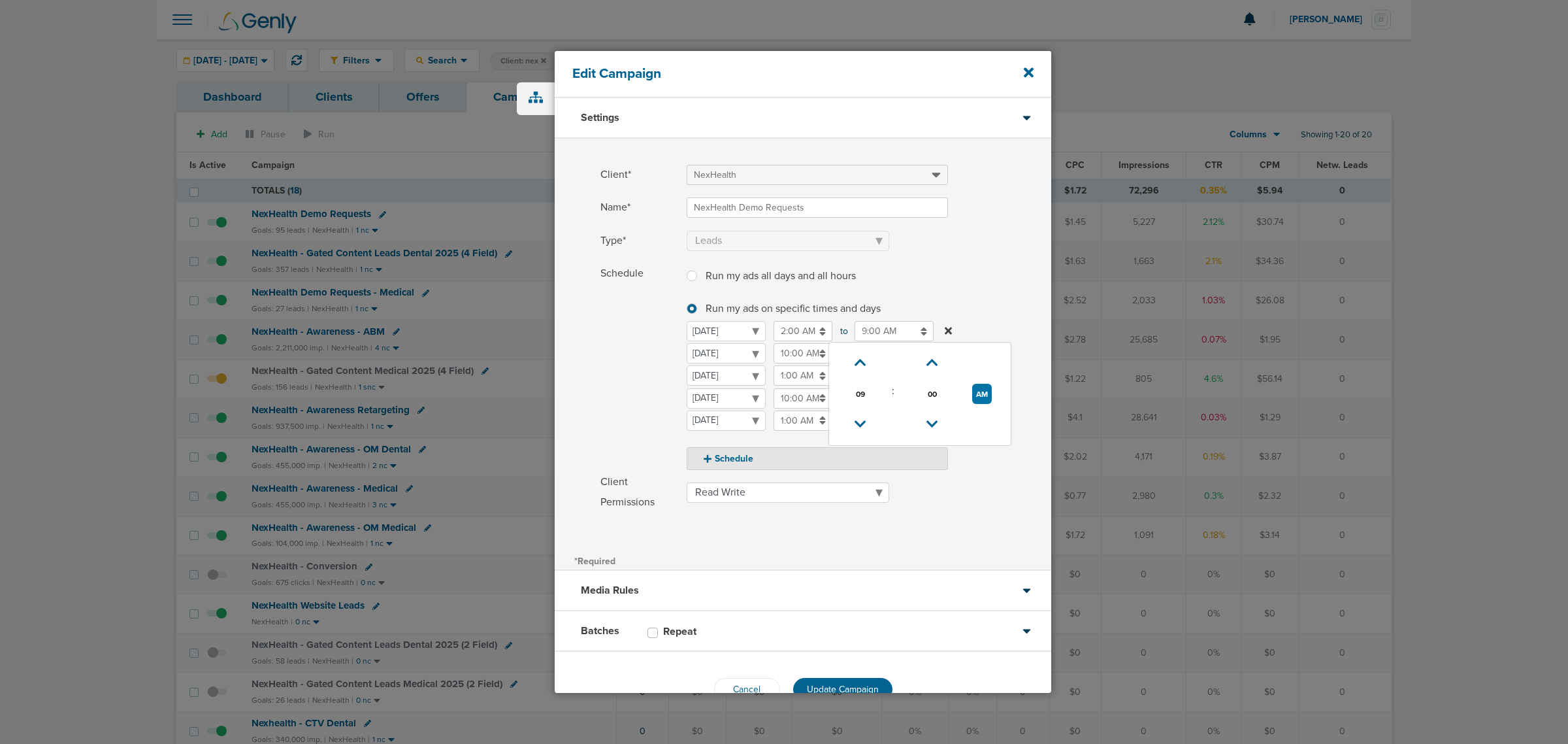
click at [1021, 272] on label "Schedule Run my ads all days and all hours Run my ads all days and all hours Ru…" at bounding box center [826, 366] width 451 height 207
click at [744, 350] on select "[DATE] [DATE] [DATE] [DATE] [DATE] [DATE] [DATE]" at bounding box center [726, 353] width 79 height 20
select select "1"
click at [811, 354] on input "10:00 AM" at bounding box center [803, 353] width 59 height 20
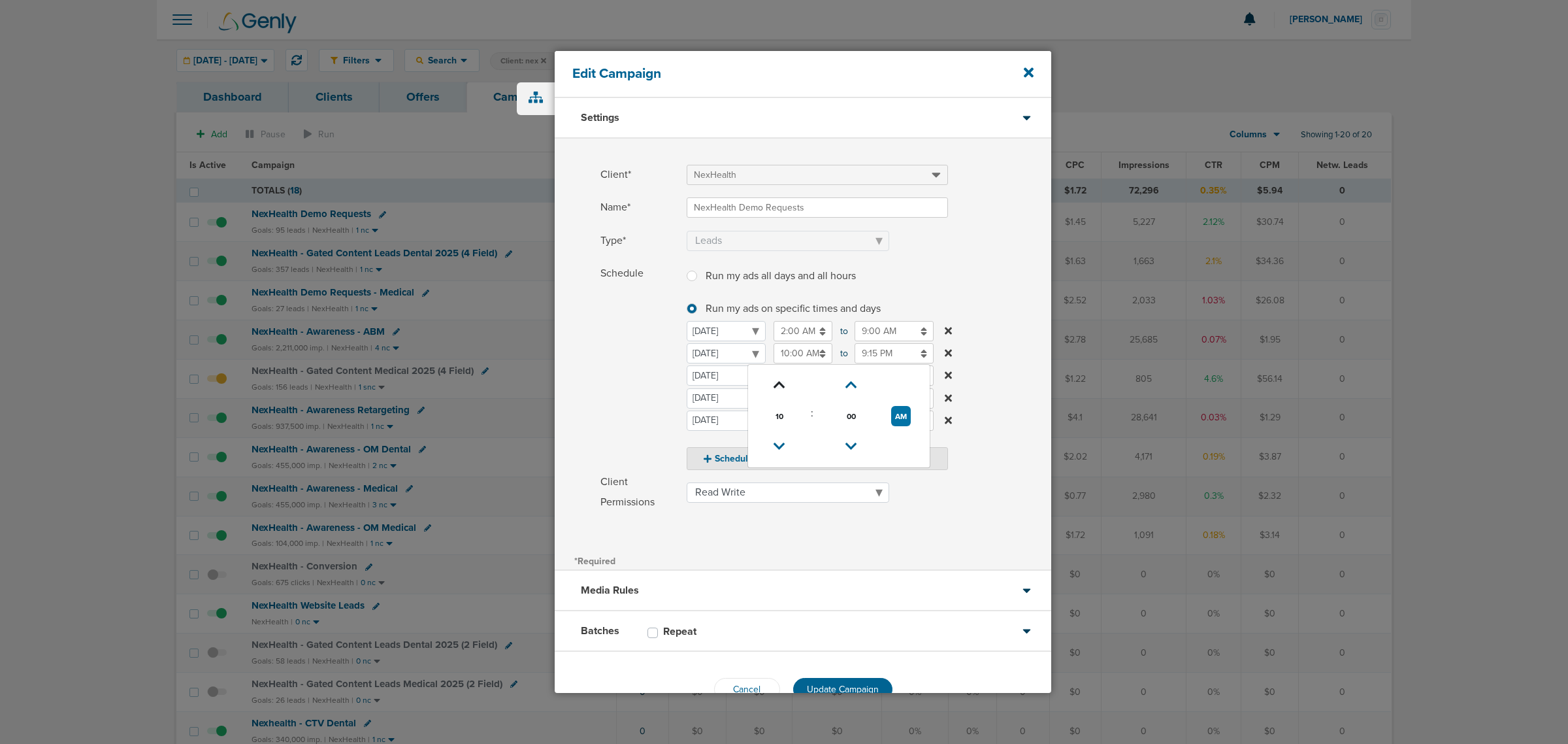
click at [778, 381] on icon at bounding box center [779, 384] width 12 height 8
type input "11:00 AM"
click at [1006, 353] on label "Schedule Run my ads all days and all hours Run my ads all days and all hours Ru…" at bounding box center [826, 366] width 451 height 207
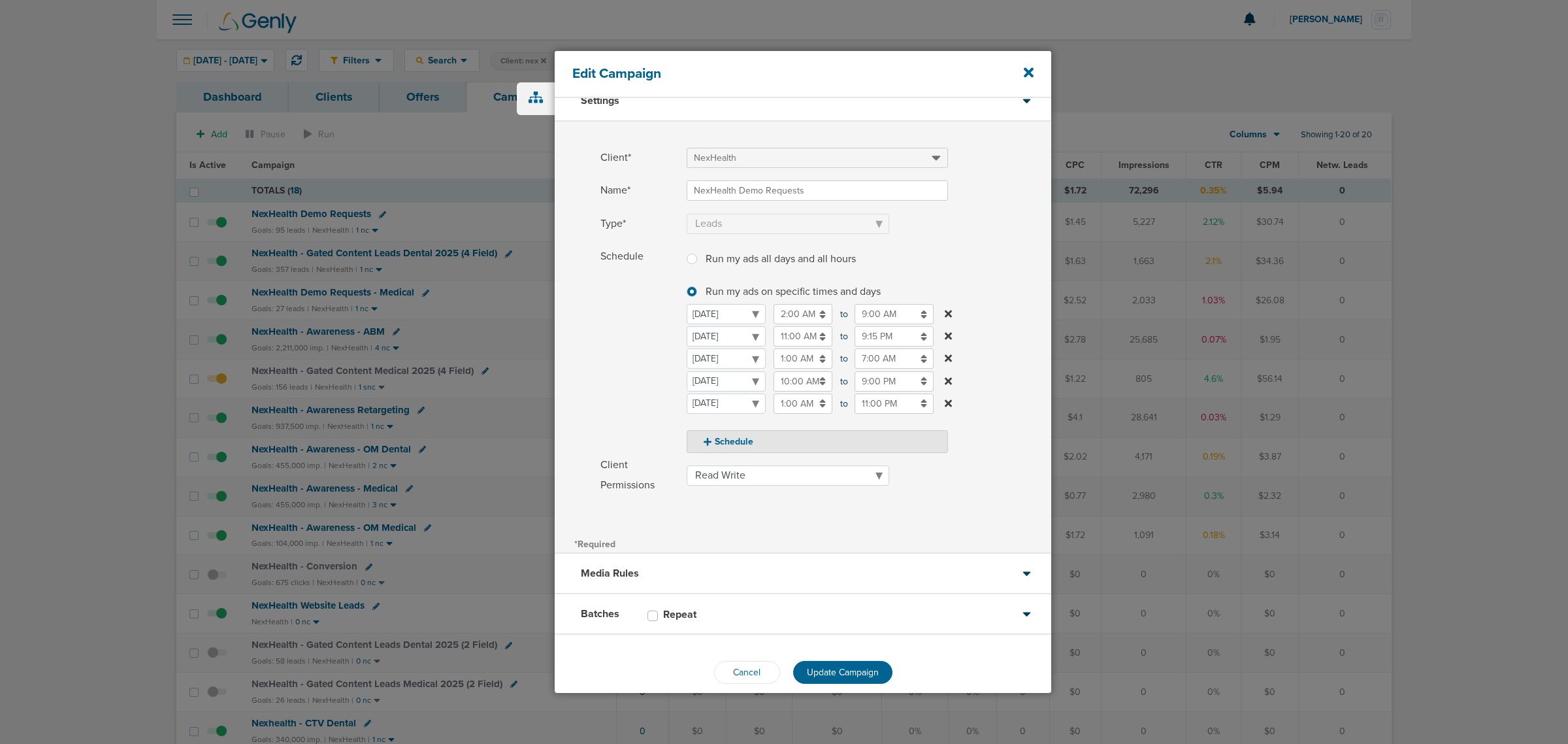
scroll to position [33, 0]
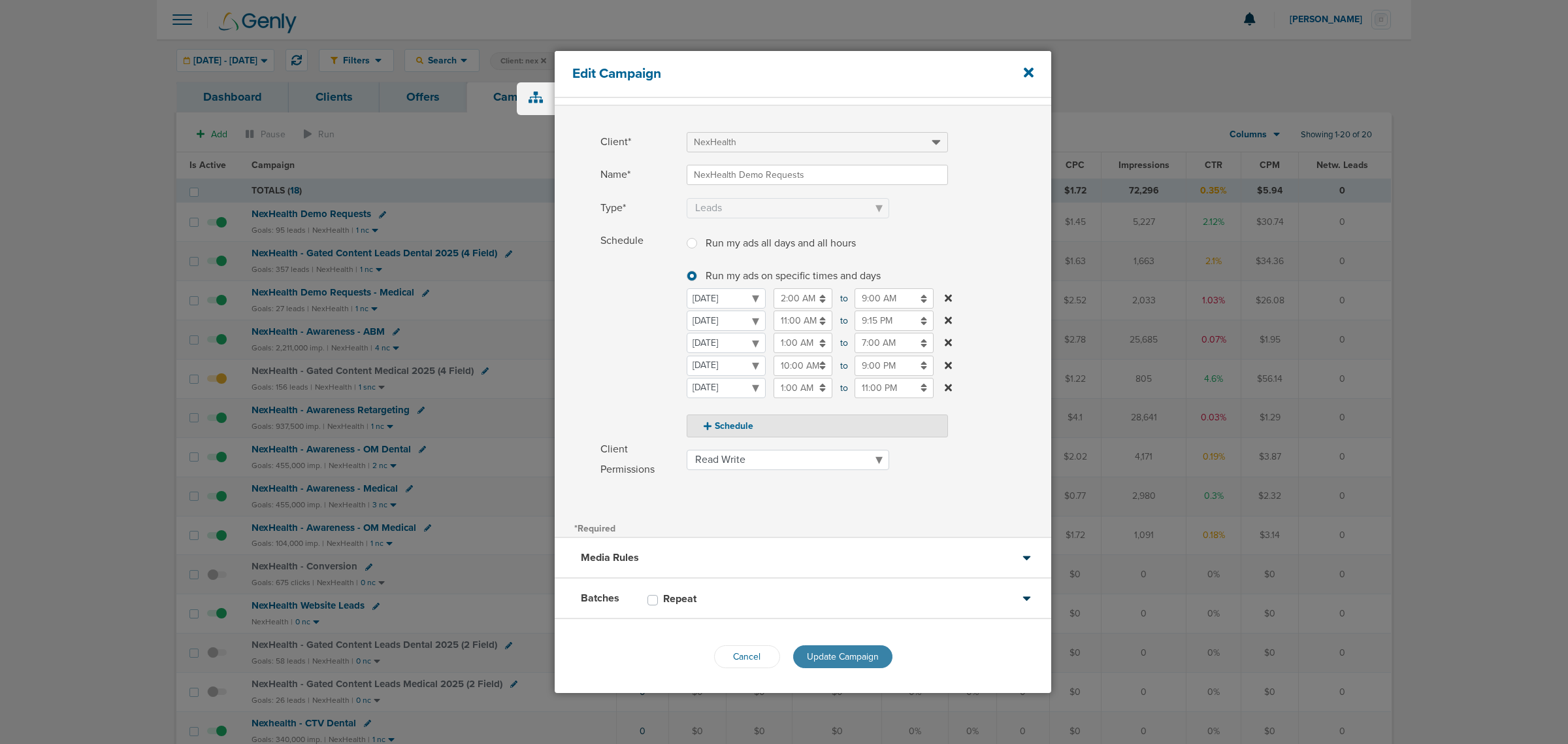
click at [840, 649] on button "Update Campaign" at bounding box center [842, 656] width 99 height 23
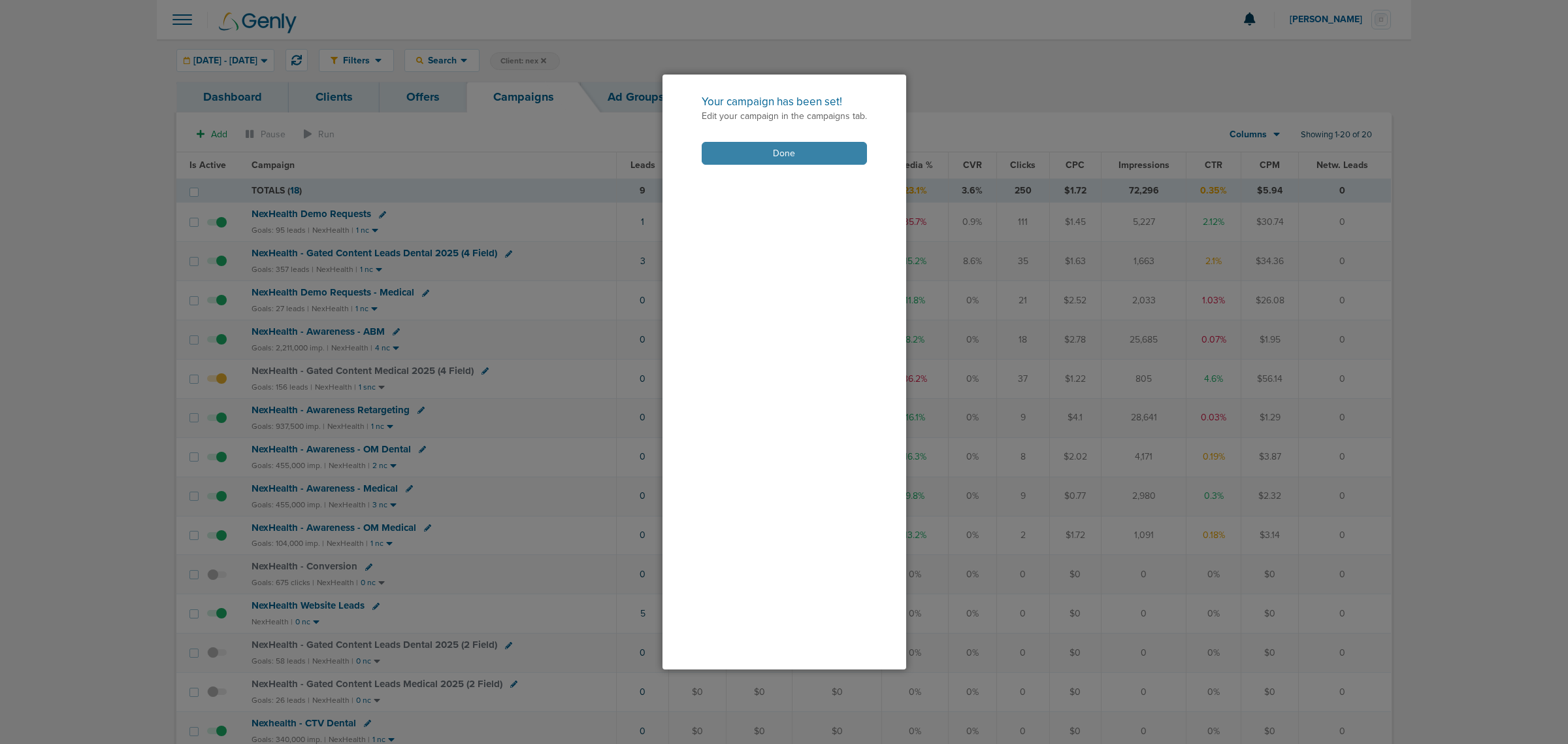
click at [762, 151] on button "Done" at bounding box center [784, 153] width 165 height 23
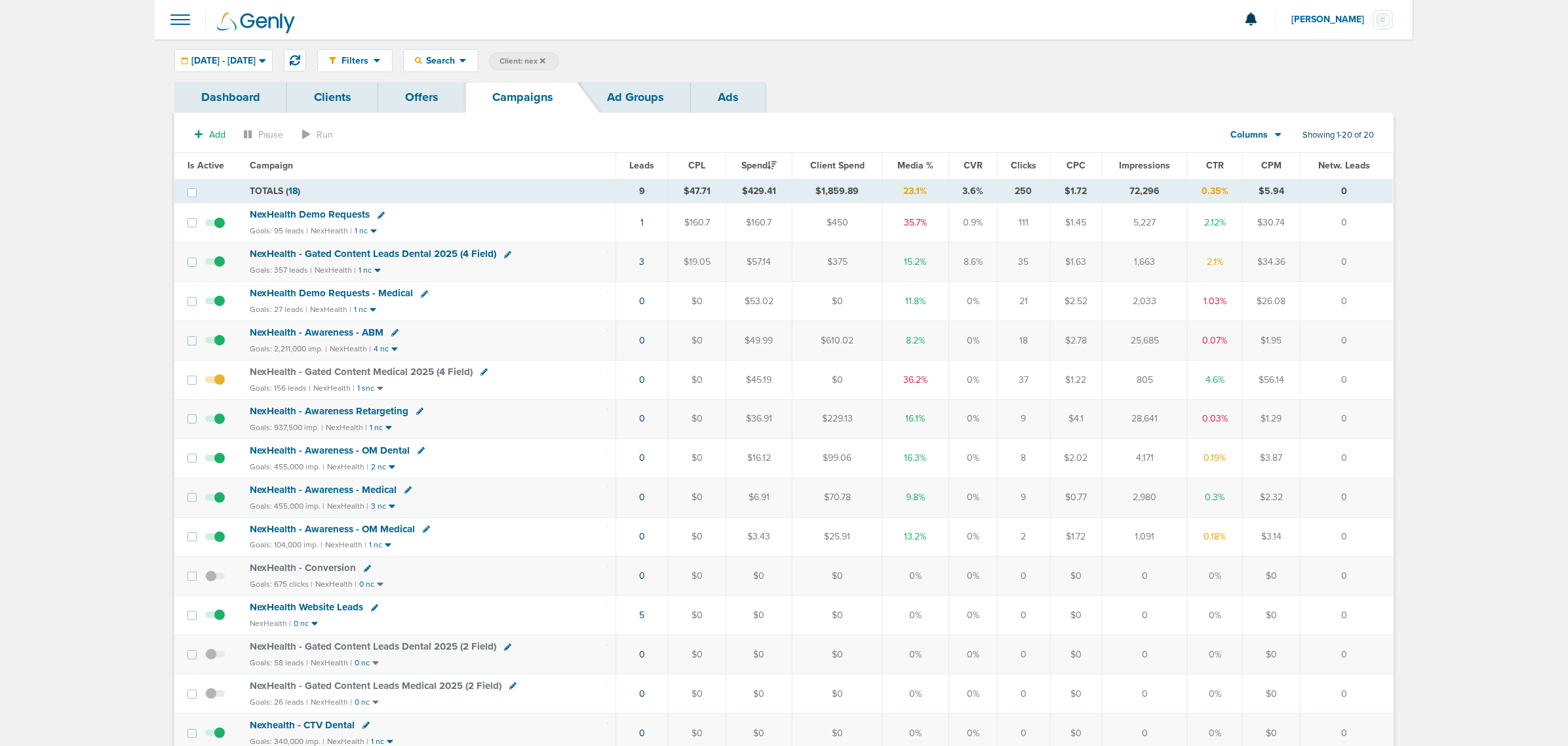
drag, startPoint x: 469, startPoint y: 299, endPoint x: 1381, endPoint y: 300, distance: 912.0
click at [1381, 300] on tr "NexHealth Demo Requests - Medical Goals: 27 leads | NexHealth | 1 nc 0 $0 $53.0…" at bounding box center [783, 301] width 1218 height 39
click at [1381, 300] on td "0" at bounding box center [1347, 301] width 93 height 39
click at [253, 49] on div "09.02.2025 - 09.02.2025 Today Yesterday Last 7 Days Last 14 Days This Month Las…" at bounding box center [223, 61] width 98 height 23
click at [240, 57] on span "[DATE] - [DATE]" at bounding box center [224, 61] width 64 height 9
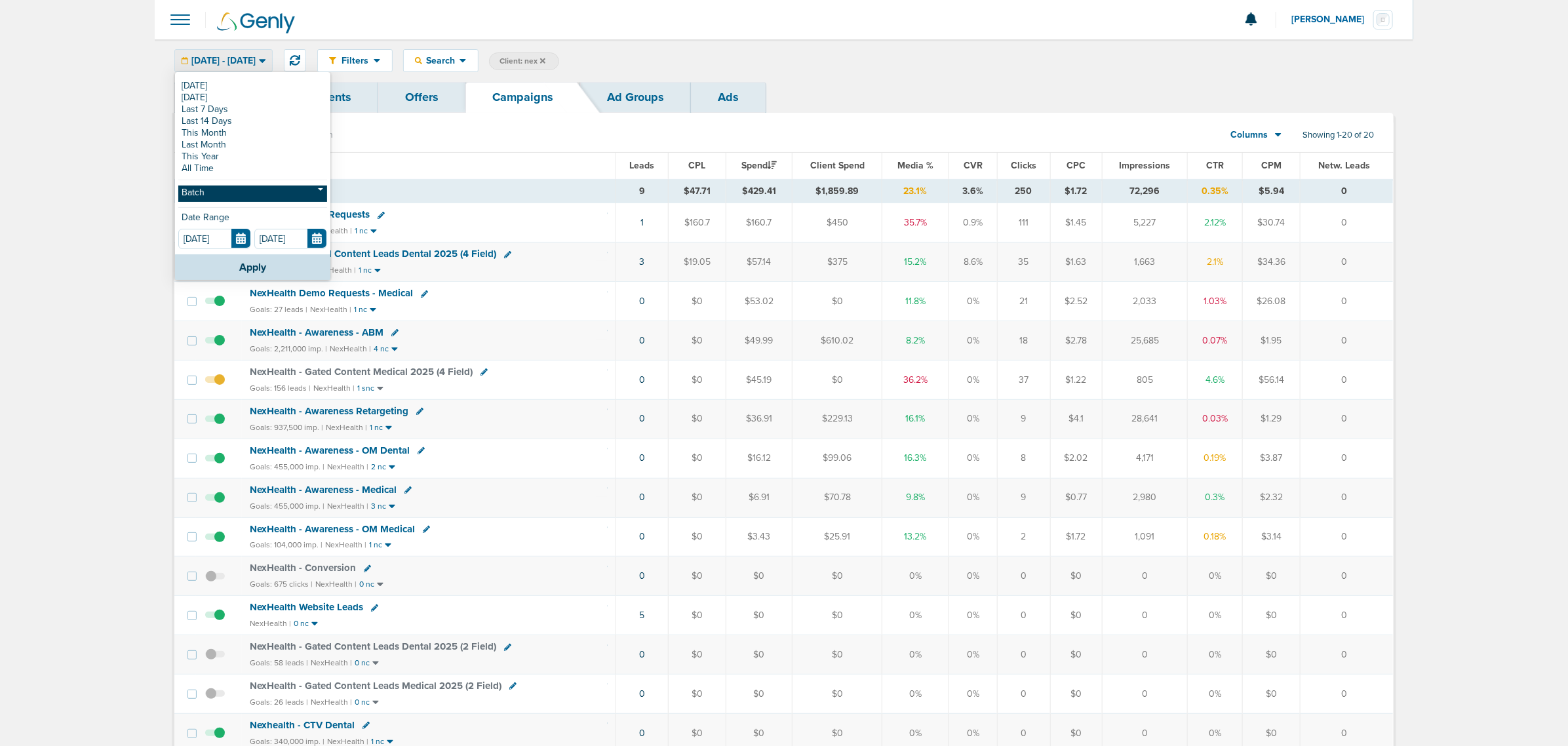
click at [220, 200] on link "Batch" at bounding box center [253, 193] width 149 height 17
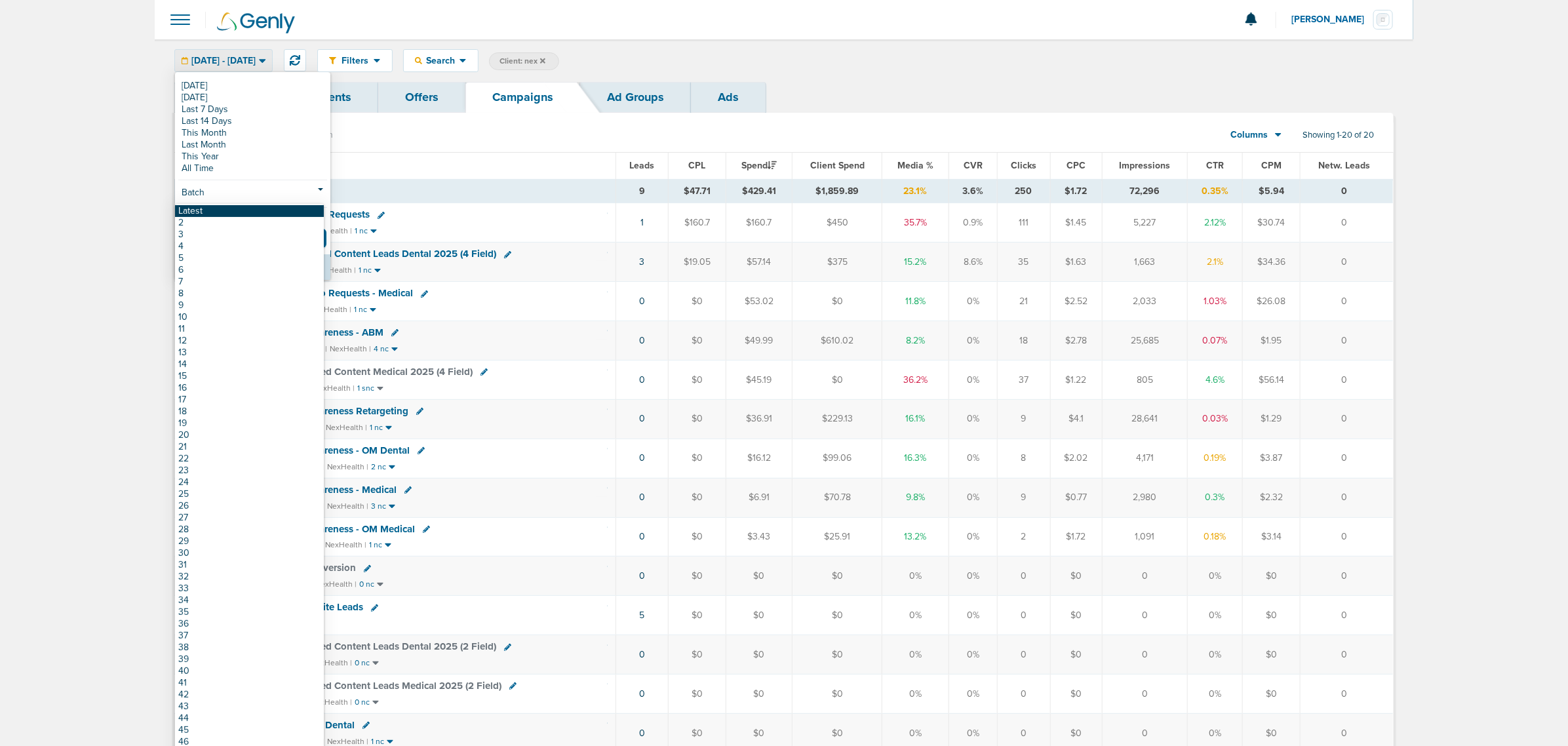
click at [205, 211] on link "Latest" at bounding box center [249, 211] width 149 height 12
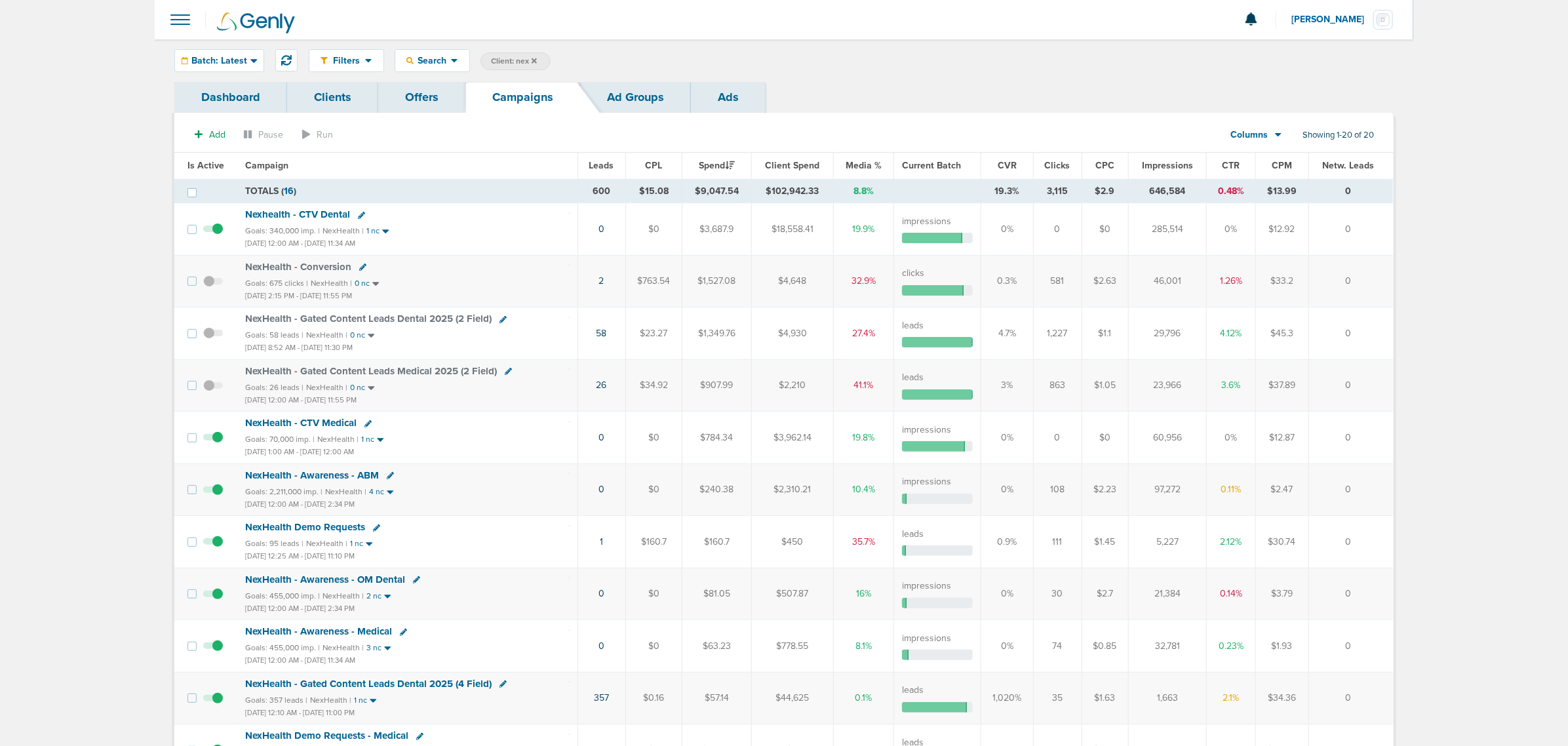
click at [1169, 166] on span "Impressions" at bounding box center [1167, 166] width 51 height 11
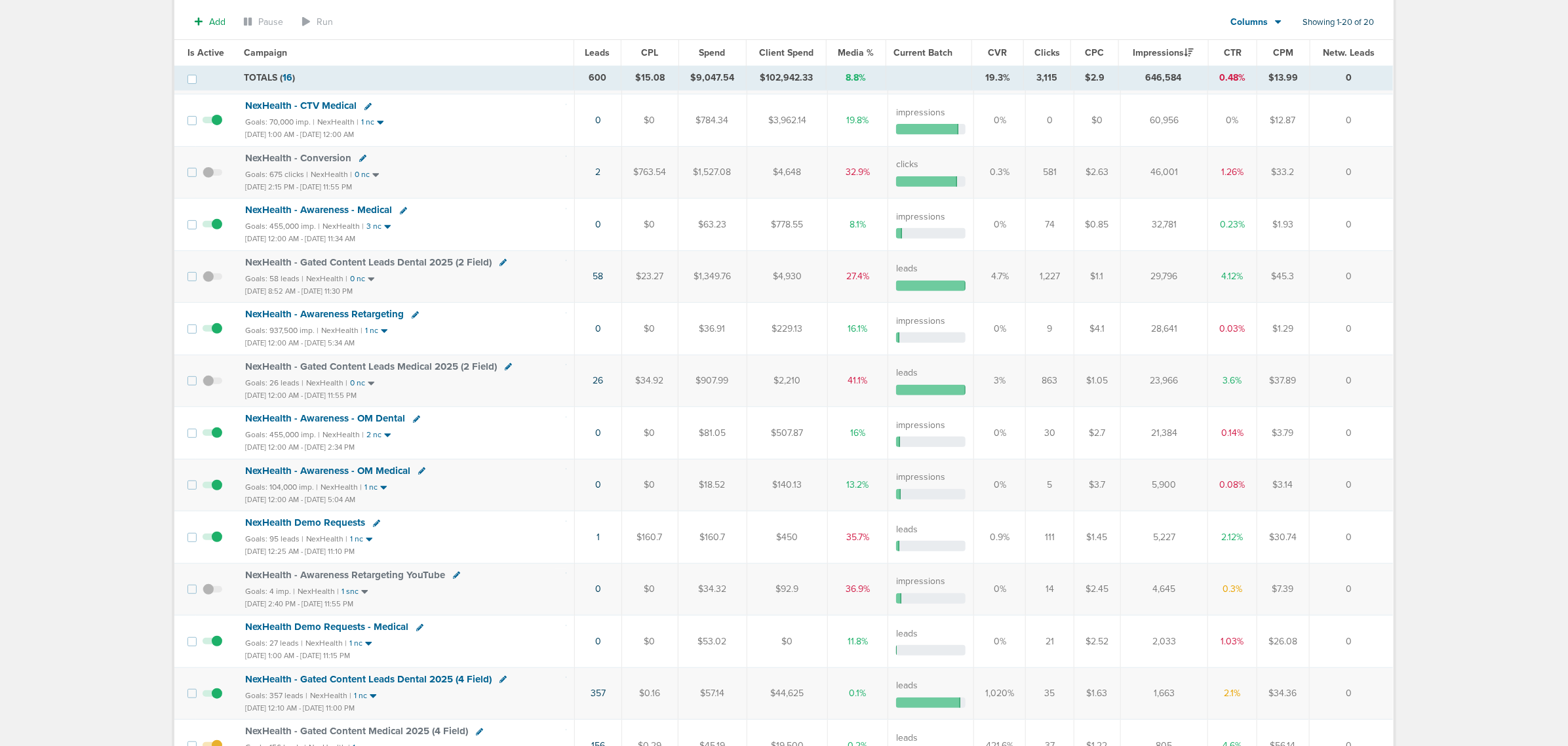
scroll to position [217, 0]
click at [425, 683] on span "NexHealth - Gated Content Leads Dental 2025 (4 Field)" at bounding box center [368, 678] width 246 height 12
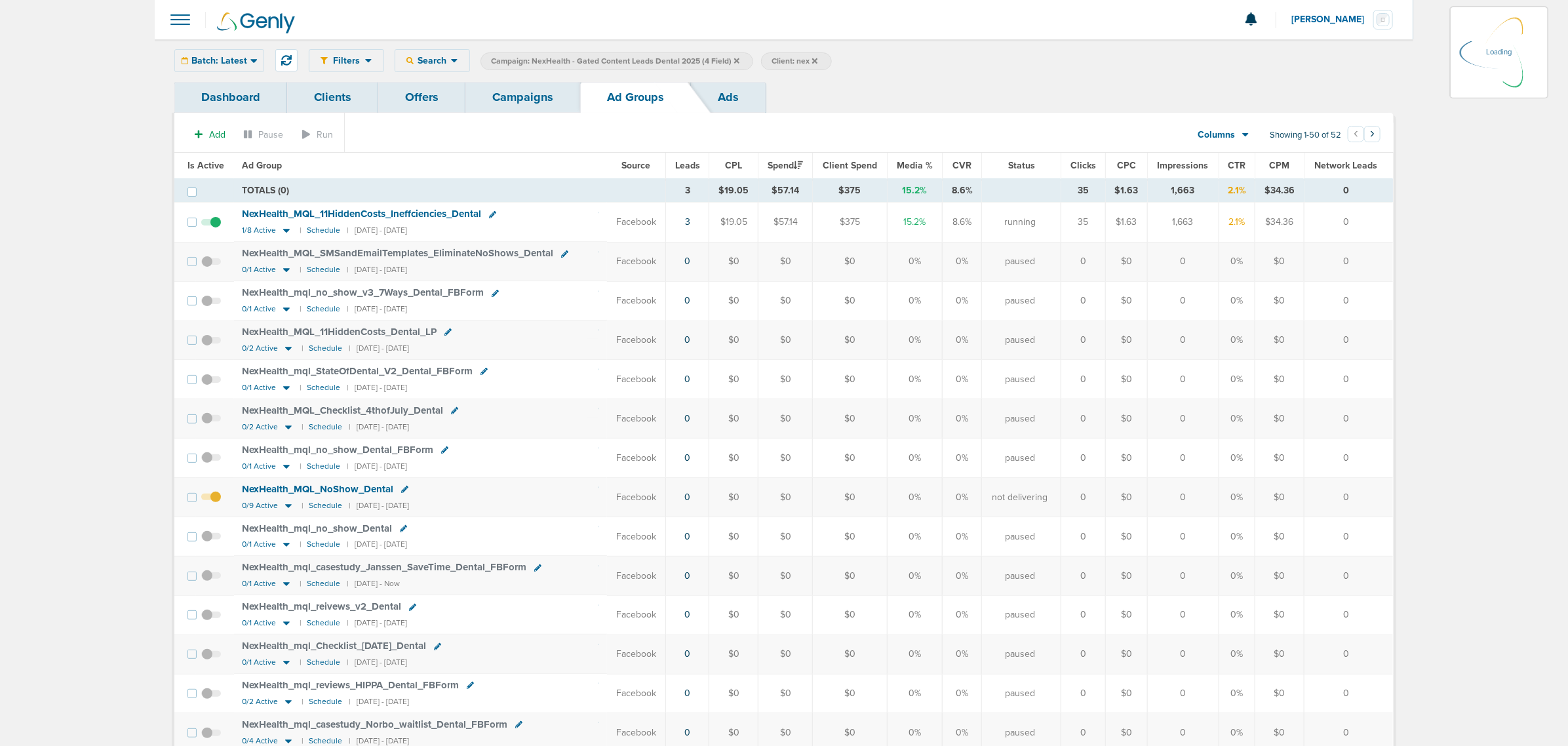
click at [251, 60] on icon at bounding box center [254, 61] width 7 height 11
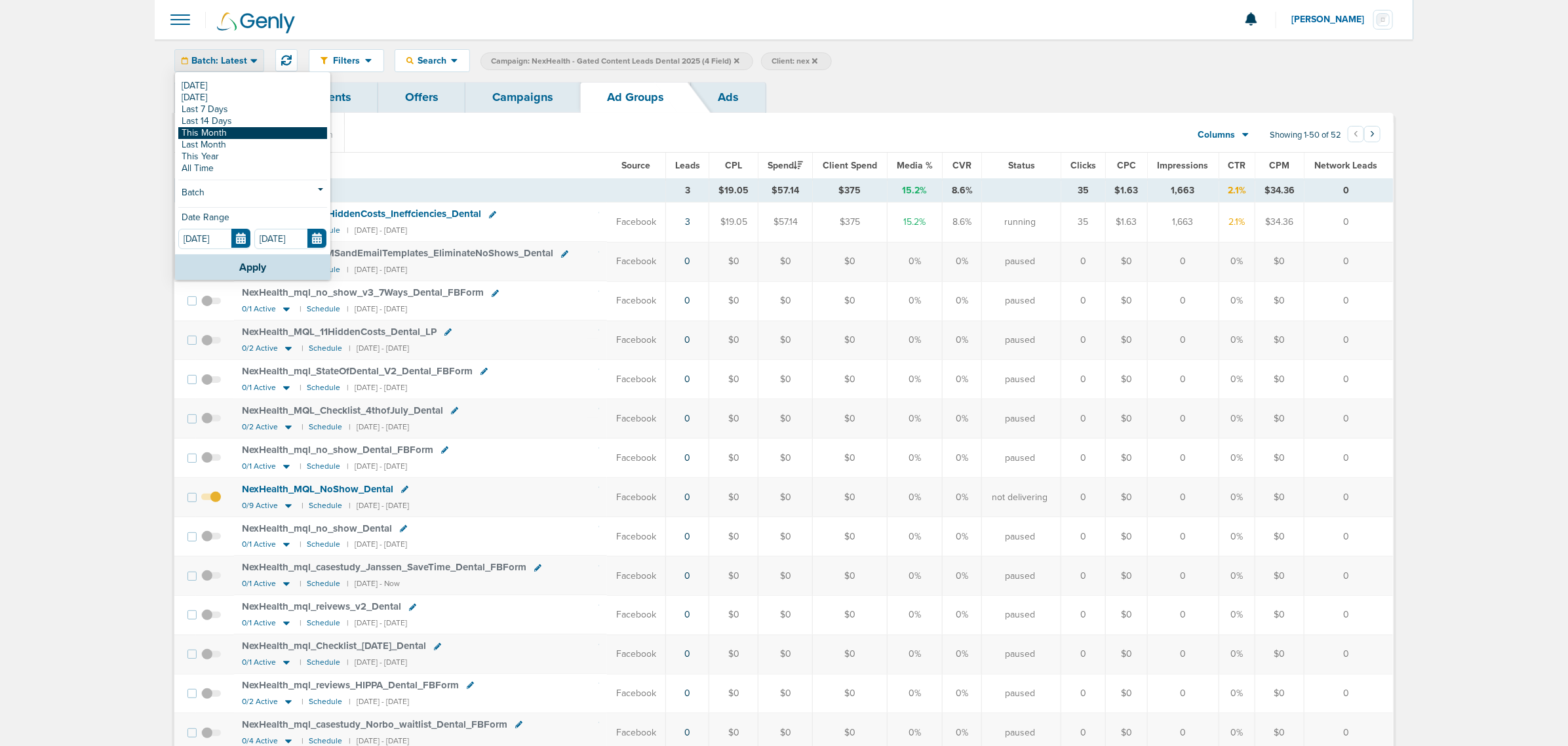
click at [219, 138] on link "This Month" at bounding box center [253, 133] width 149 height 12
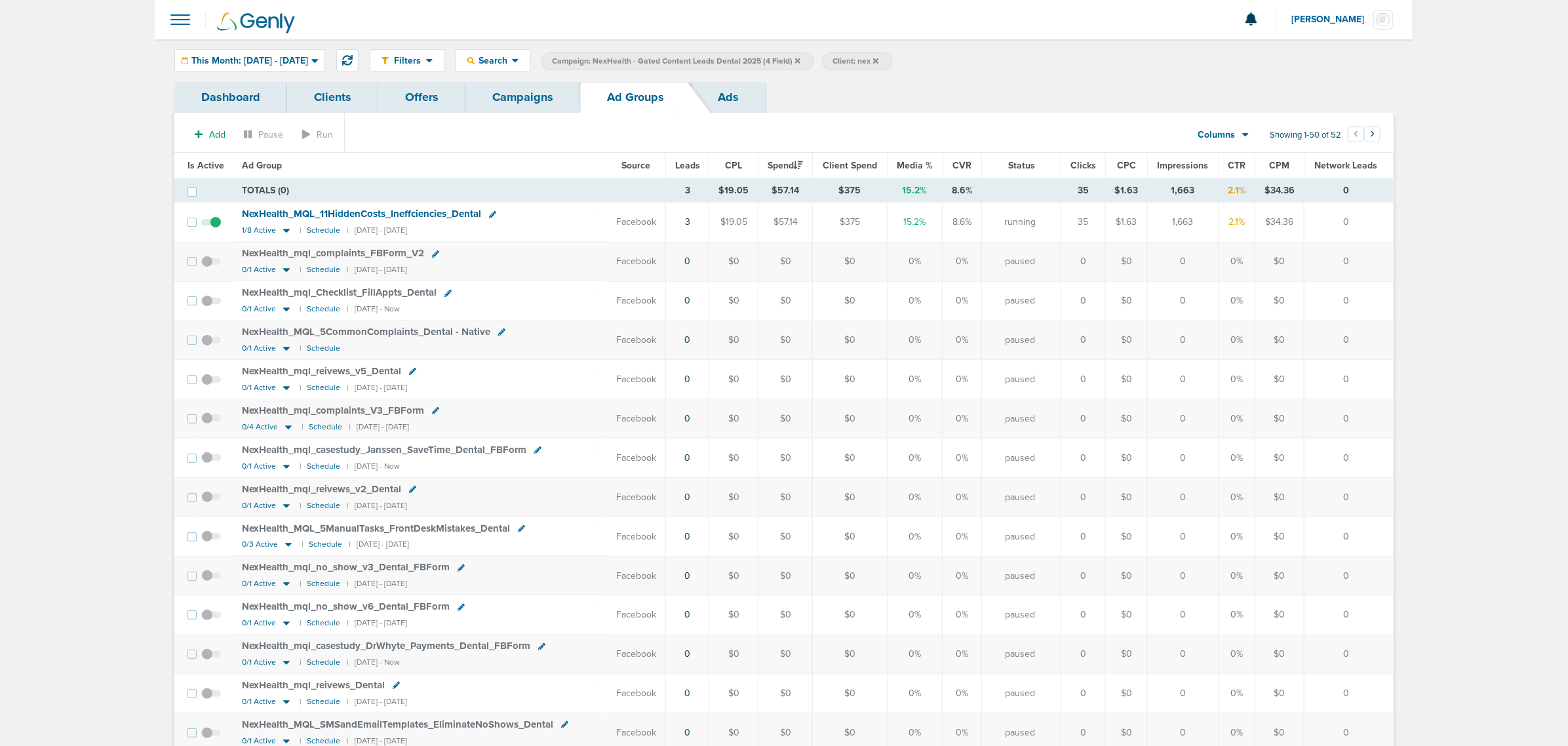
click at [538, 94] on link "Campaigns" at bounding box center [523, 97] width 115 height 31
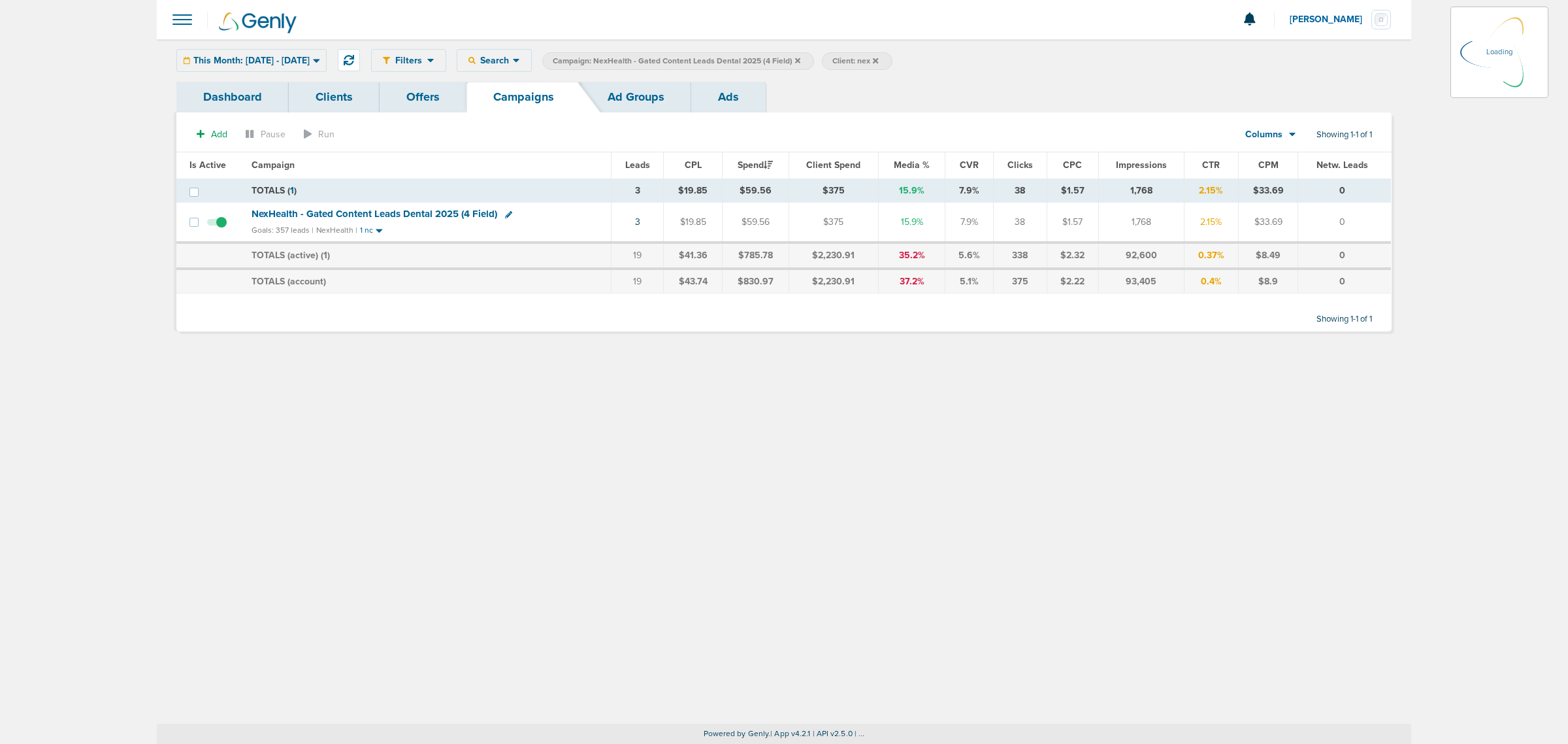
click at [800, 60] on icon at bounding box center [798, 60] width 6 height 6
click at [800, 60] on icon at bounding box center [798, 60] width 6 height 8
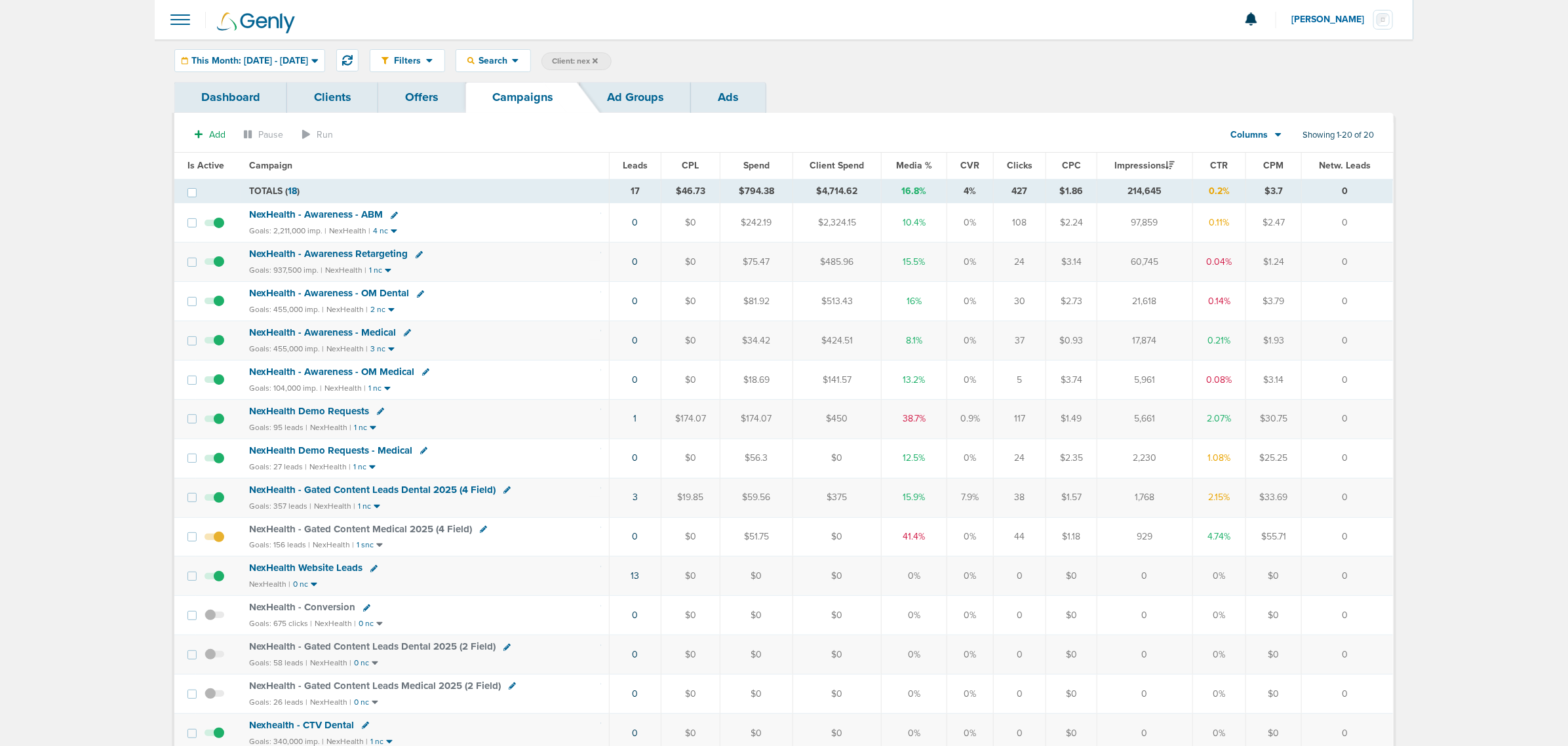
click at [598, 56] on span "Client: nex" at bounding box center [575, 61] width 46 height 11
drag, startPoint x: 729, startPoint y: 59, endPoint x: 661, endPoint y: 58, distance: 68.0
click at [662, 58] on span "Client Campaign Offers Landing Page Ad Group Network Campaign Ad Ad Status Netw…" at bounding box center [656, 61] width 229 height 18
type input "accept"
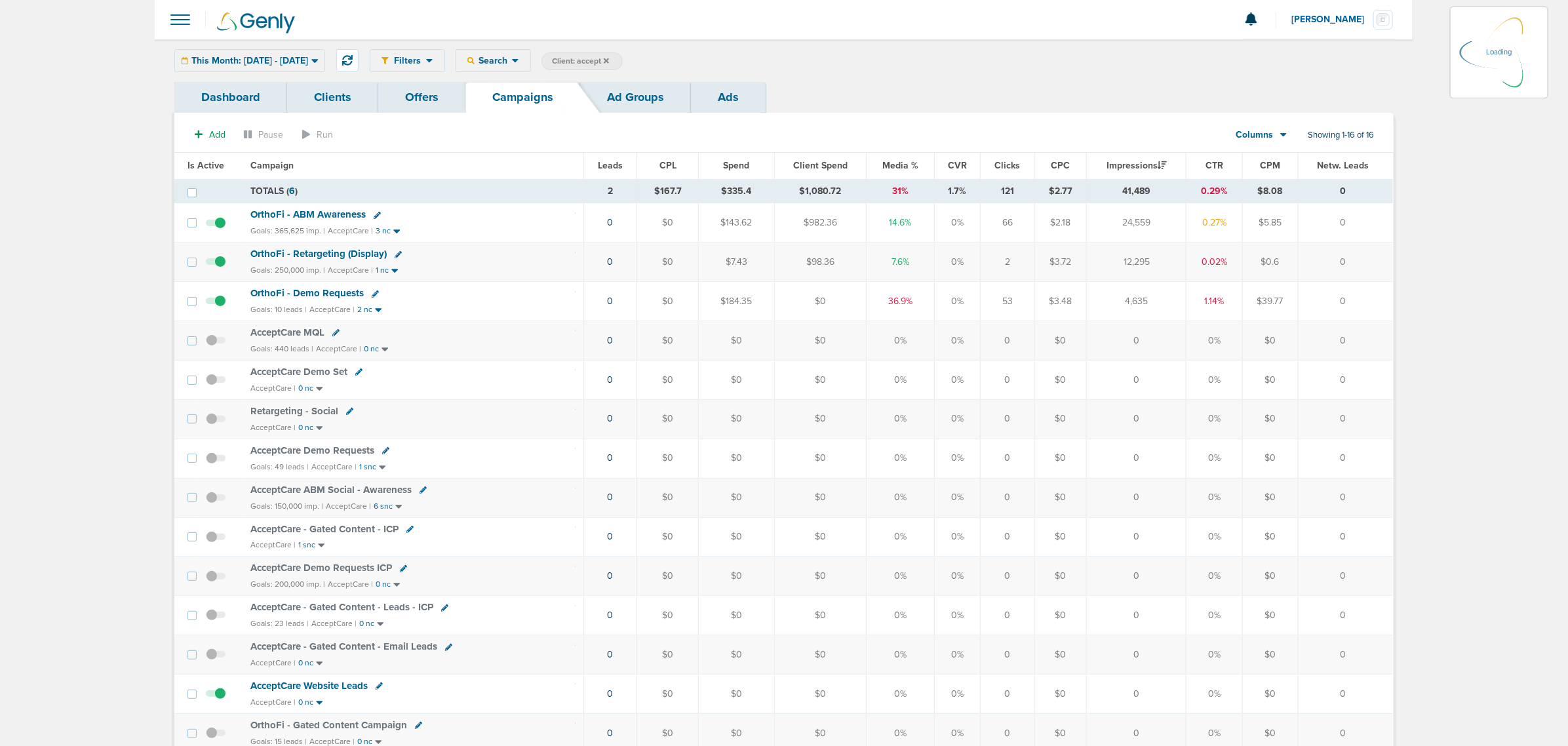
drag, startPoint x: 509, startPoint y: 303, endPoint x: 1375, endPoint y: 289, distance: 866.1
click at [1375, 289] on tr "OrthoFi - Demo Requests Goals: 10 leads | AcceptCare | 2 nc 0 $0 $184.35 $0 36.…" at bounding box center [783, 301] width 1218 height 39
click at [1375, 289] on td "0" at bounding box center [1345, 301] width 95 height 39
drag, startPoint x: 1118, startPoint y: 219, endPoint x: 1166, endPoint y: 223, distance: 48.2
click at [1166, 223] on td "24,559" at bounding box center [1137, 223] width 100 height 39
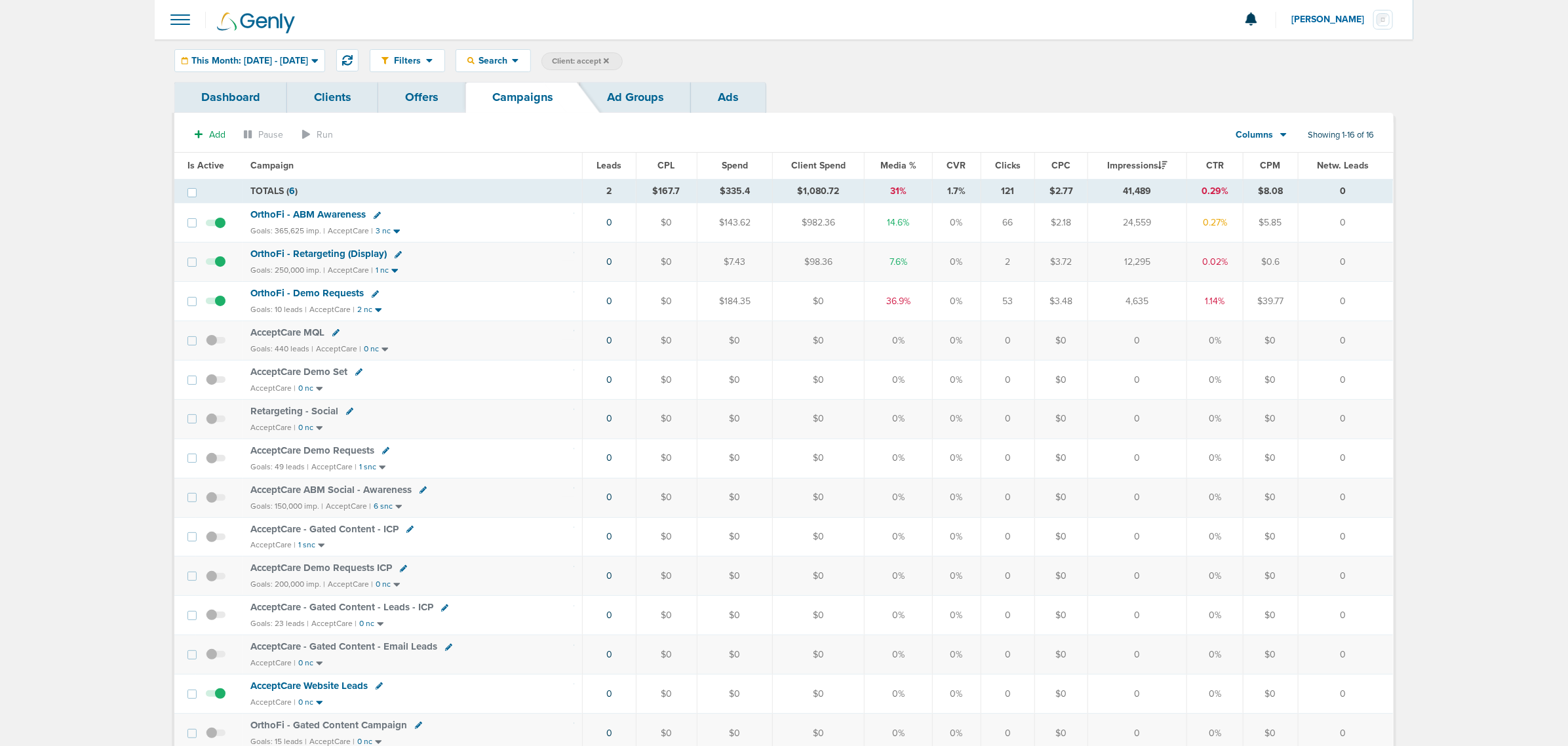
click at [620, 54] on label "Client: accept" at bounding box center [582, 61] width 81 height 17
click at [609, 61] on span "Client: accept" at bounding box center [581, 61] width 57 height 11
drag, startPoint x: 729, startPoint y: 69, endPoint x: 661, endPoint y: 63, distance: 68.3
click at [661, 63] on span "Client Campaign Offers Landing Page Ad Group Network Campaign Ad Ad Status Netw…" at bounding box center [656, 61] width 229 height 18
type input "law"
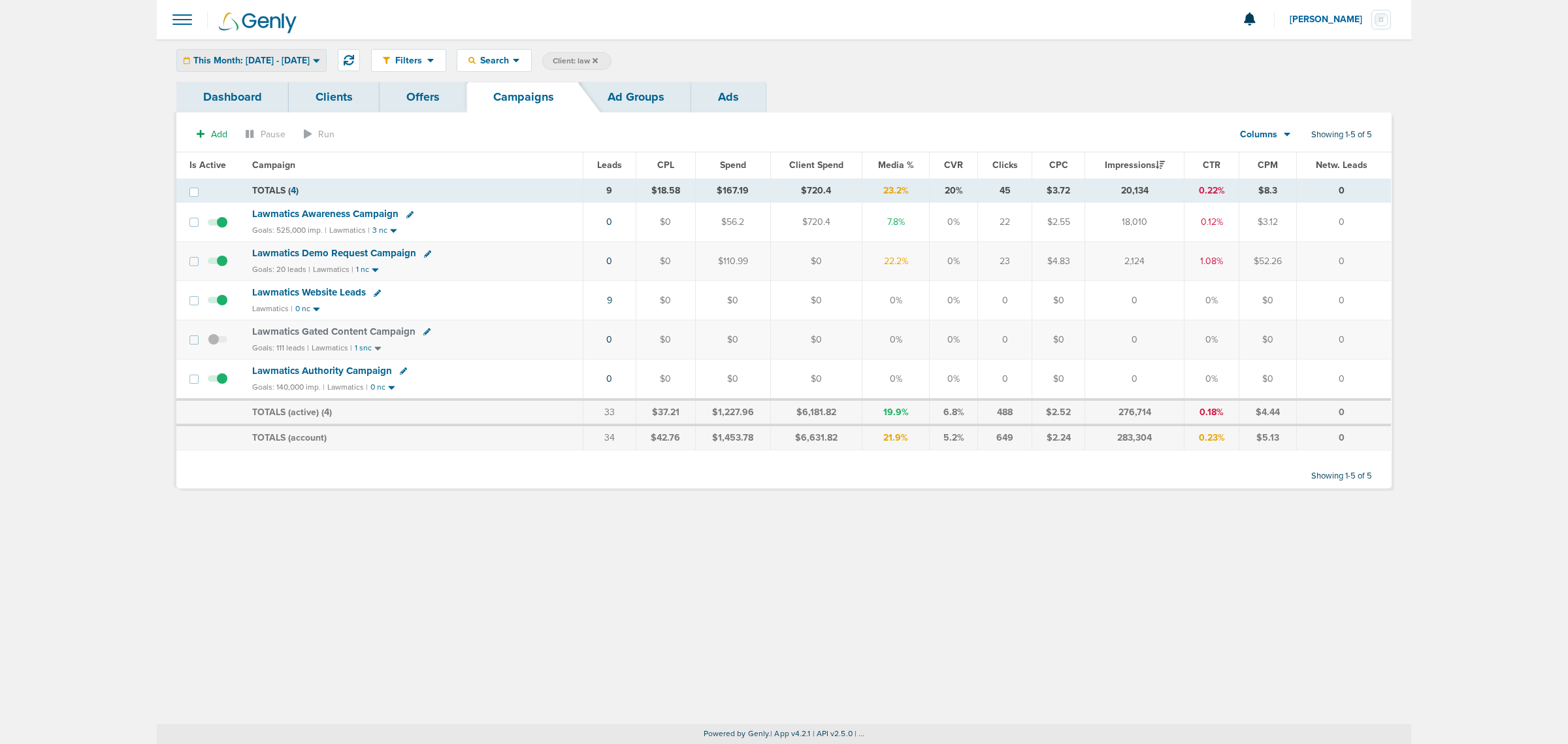
click at [318, 53] on div "This Month: 09.01.2025 - 09.30.2025" at bounding box center [251, 60] width 149 height 22
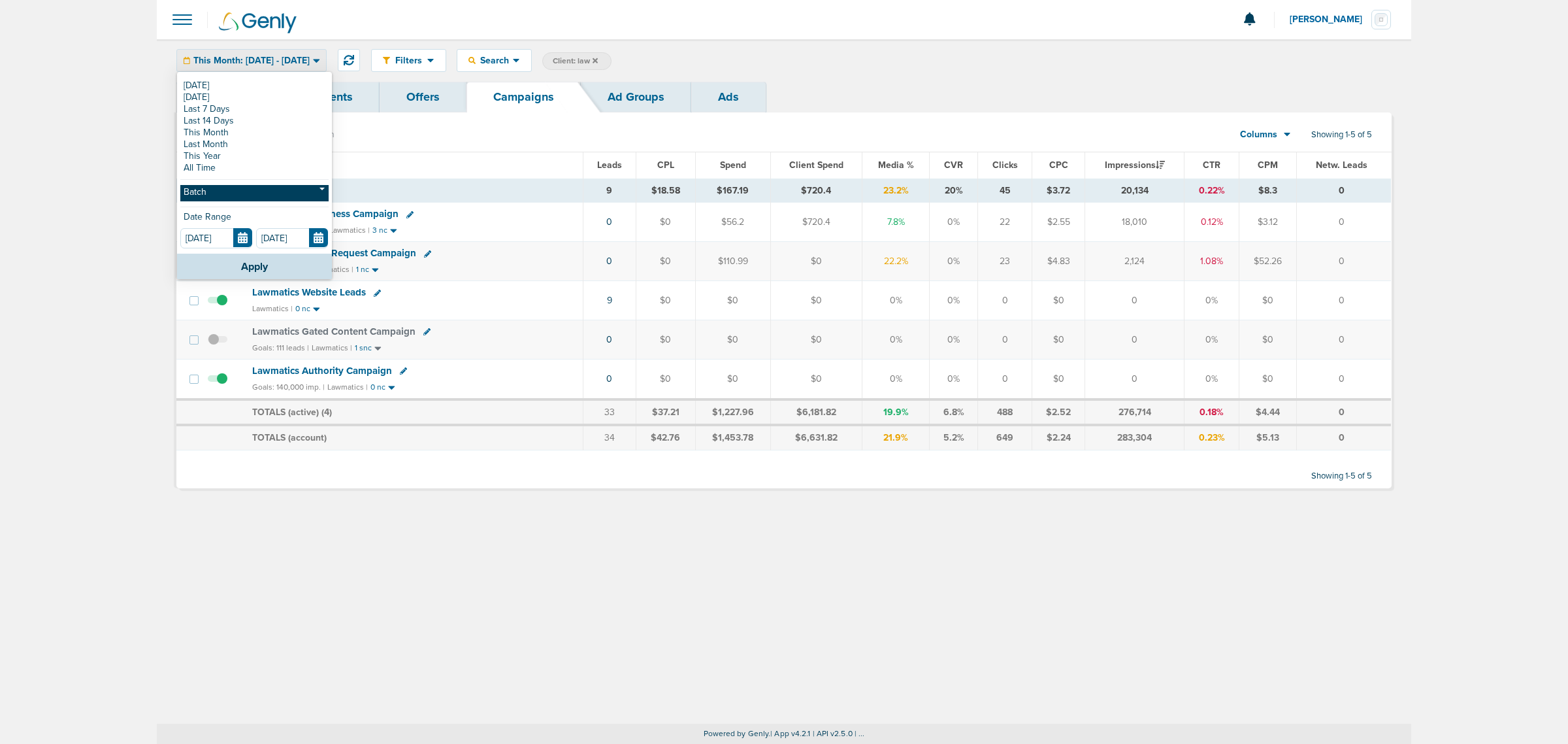
click at [239, 186] on link "Batch" at bounding box center [255, 193] width 148 height 17
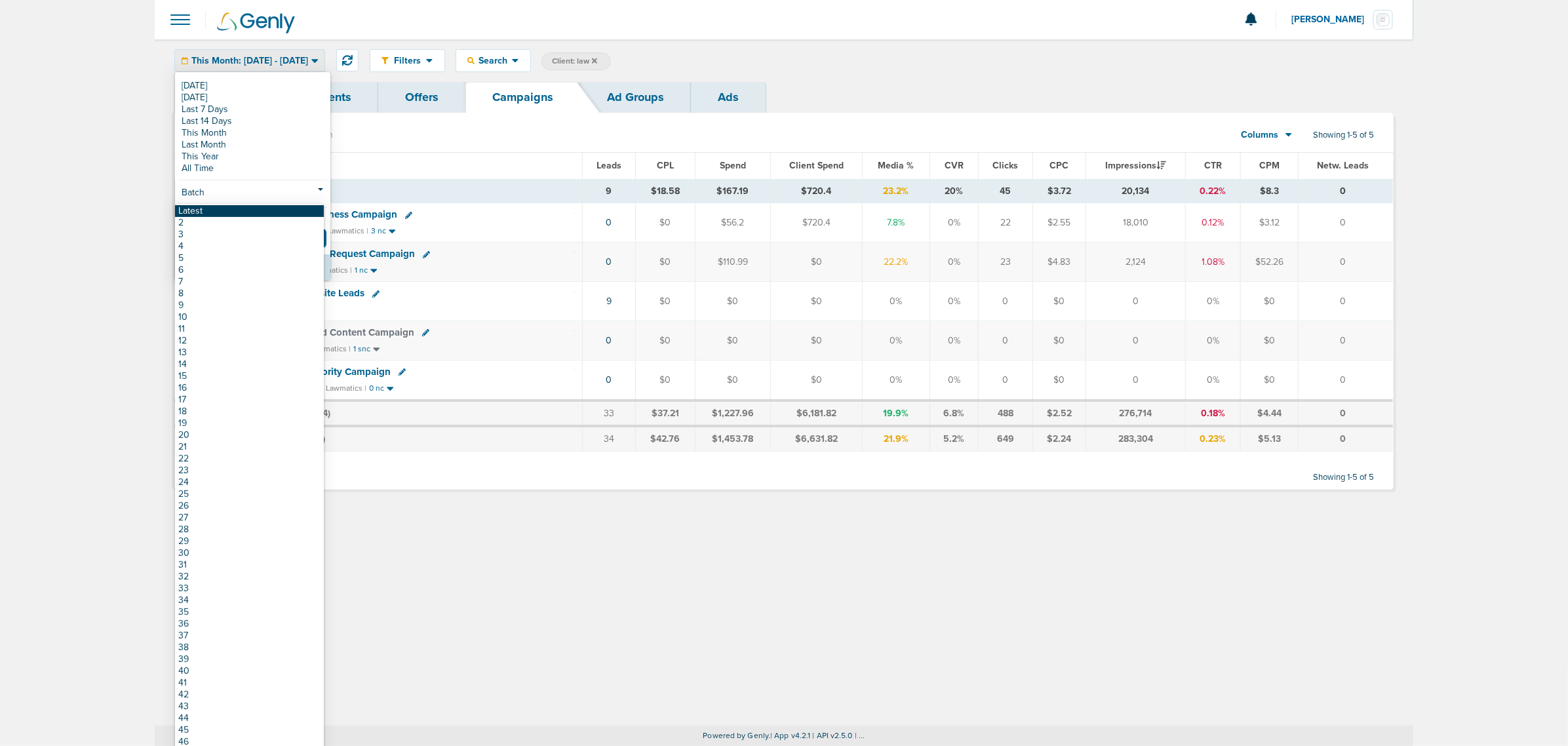
click at [221, 210] on link "Latest" at bounding box center [249, 211] width 149 height 12
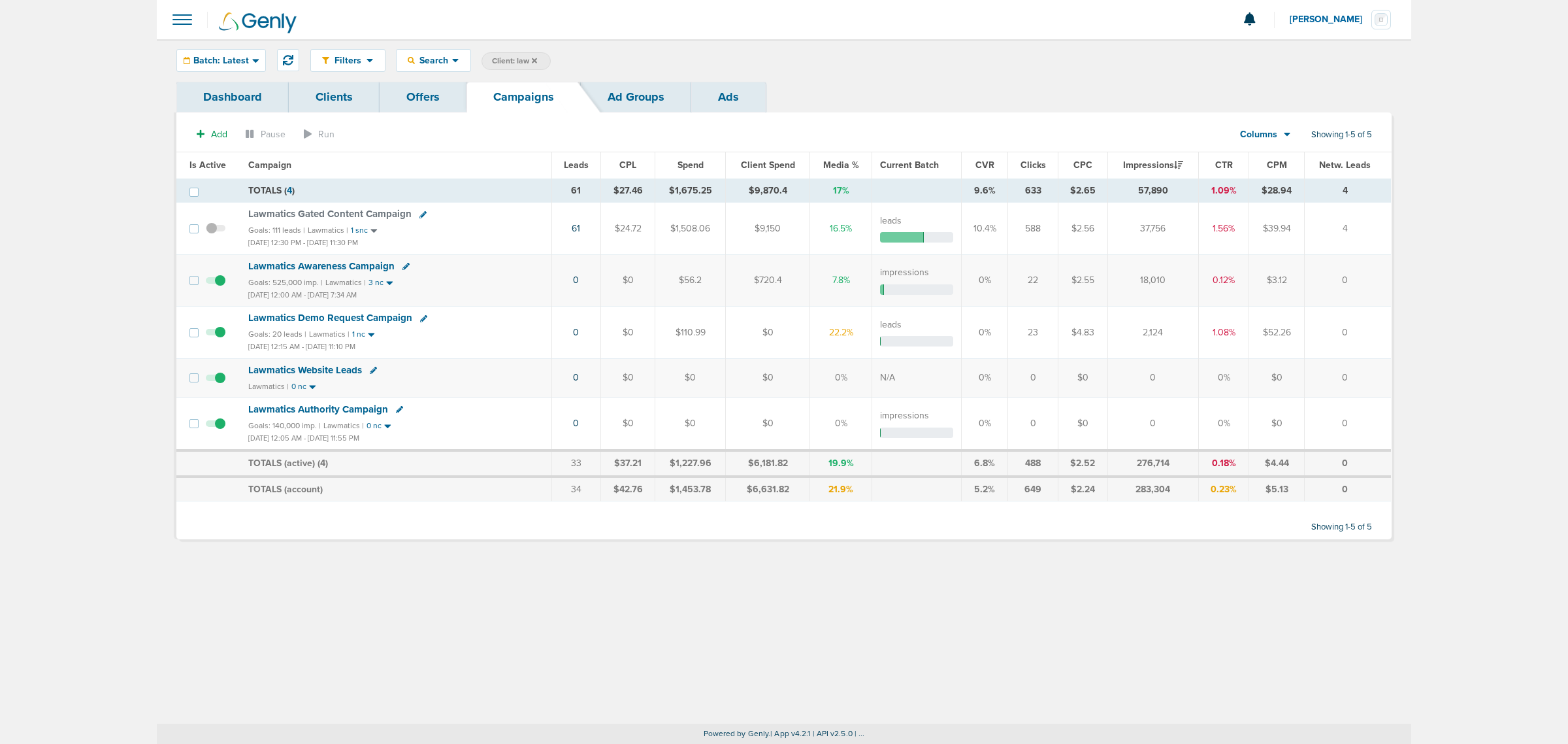
click at [350, 407] on span "Lawmatics Authority Campaign" at bounding box center [318, 409] width 140 height 12
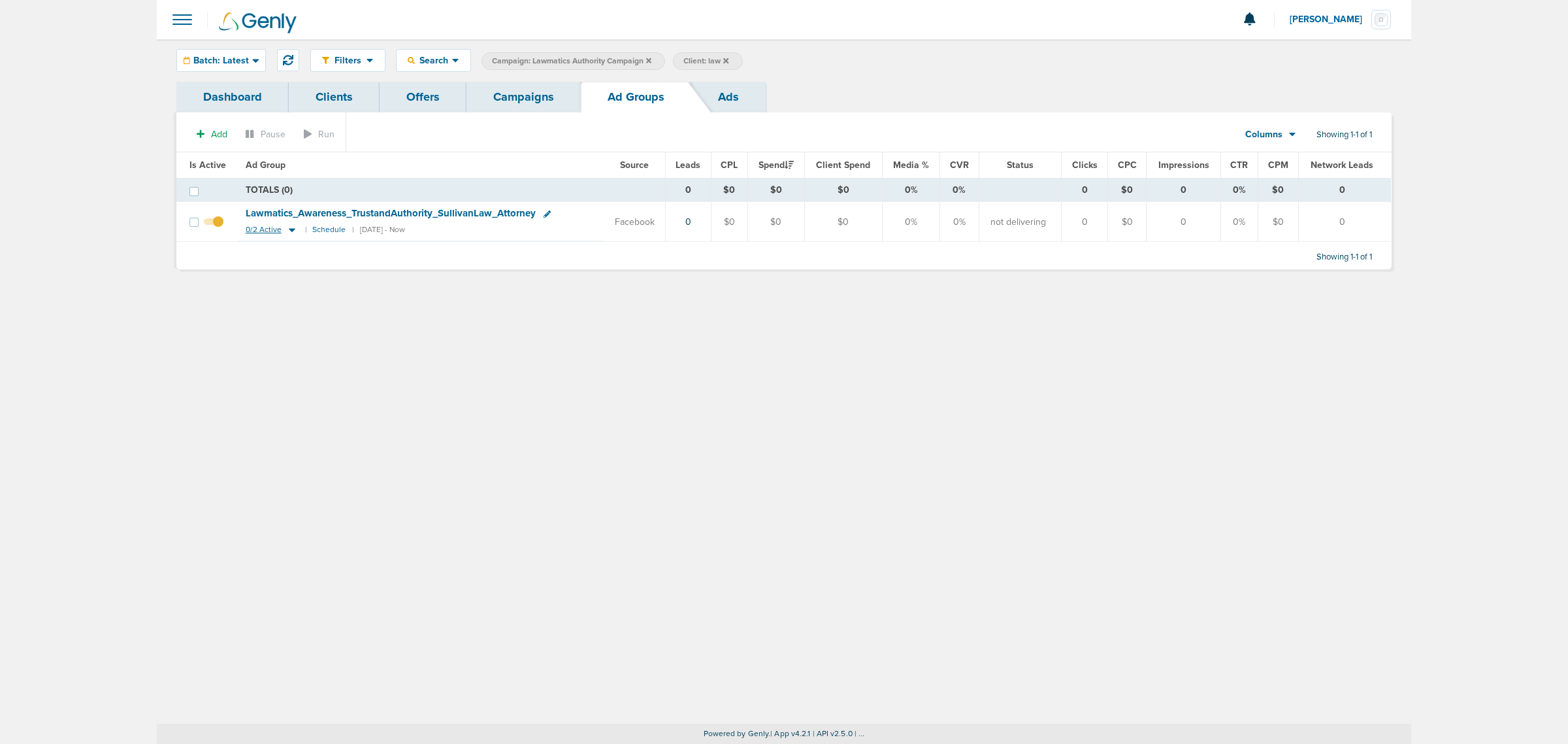
click at [291, 232] on icon at bounding box center [291, 230] width 13 height 11
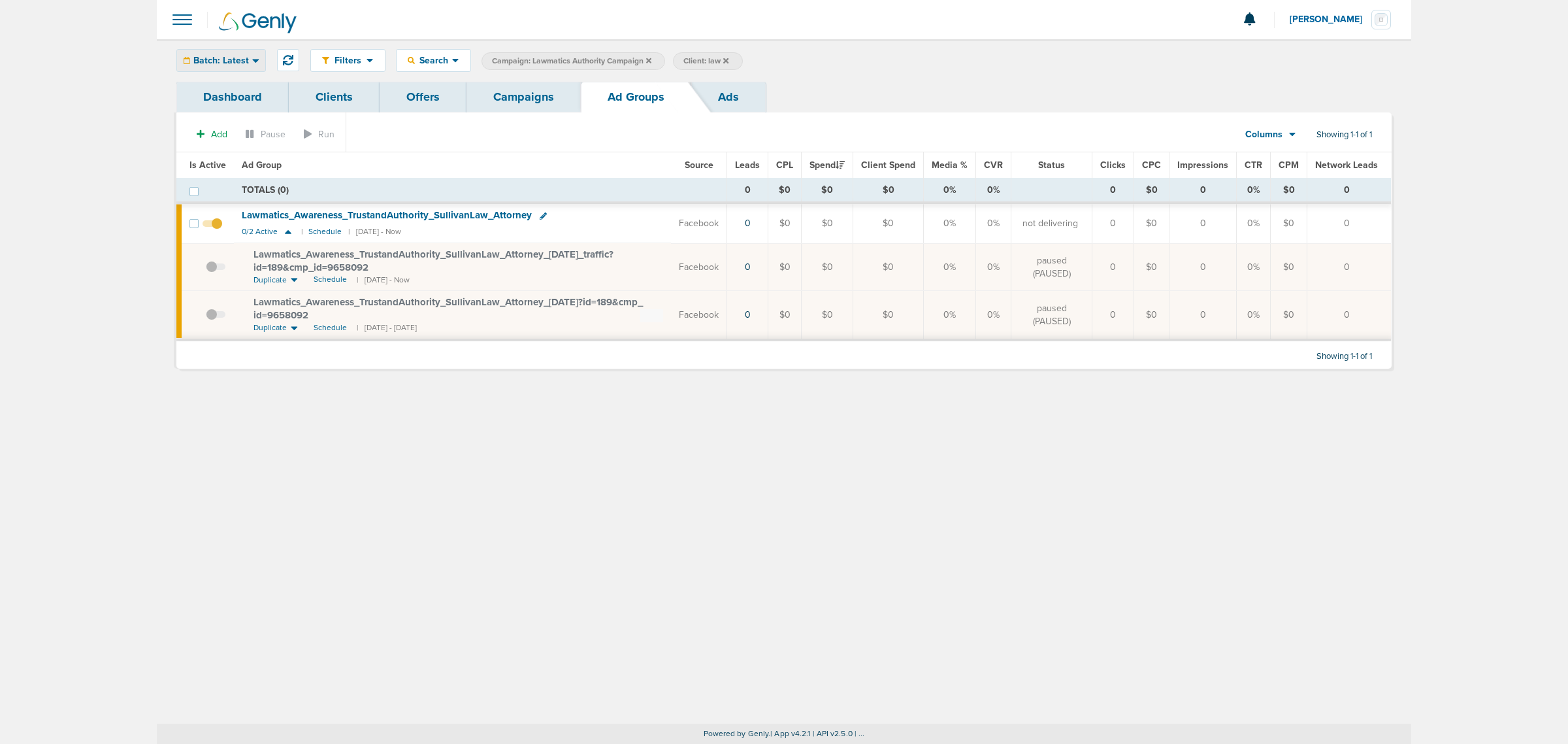
click at [220, 58] on span "Batch: Latest" at bounding box center [221, 60] width 56 height 9
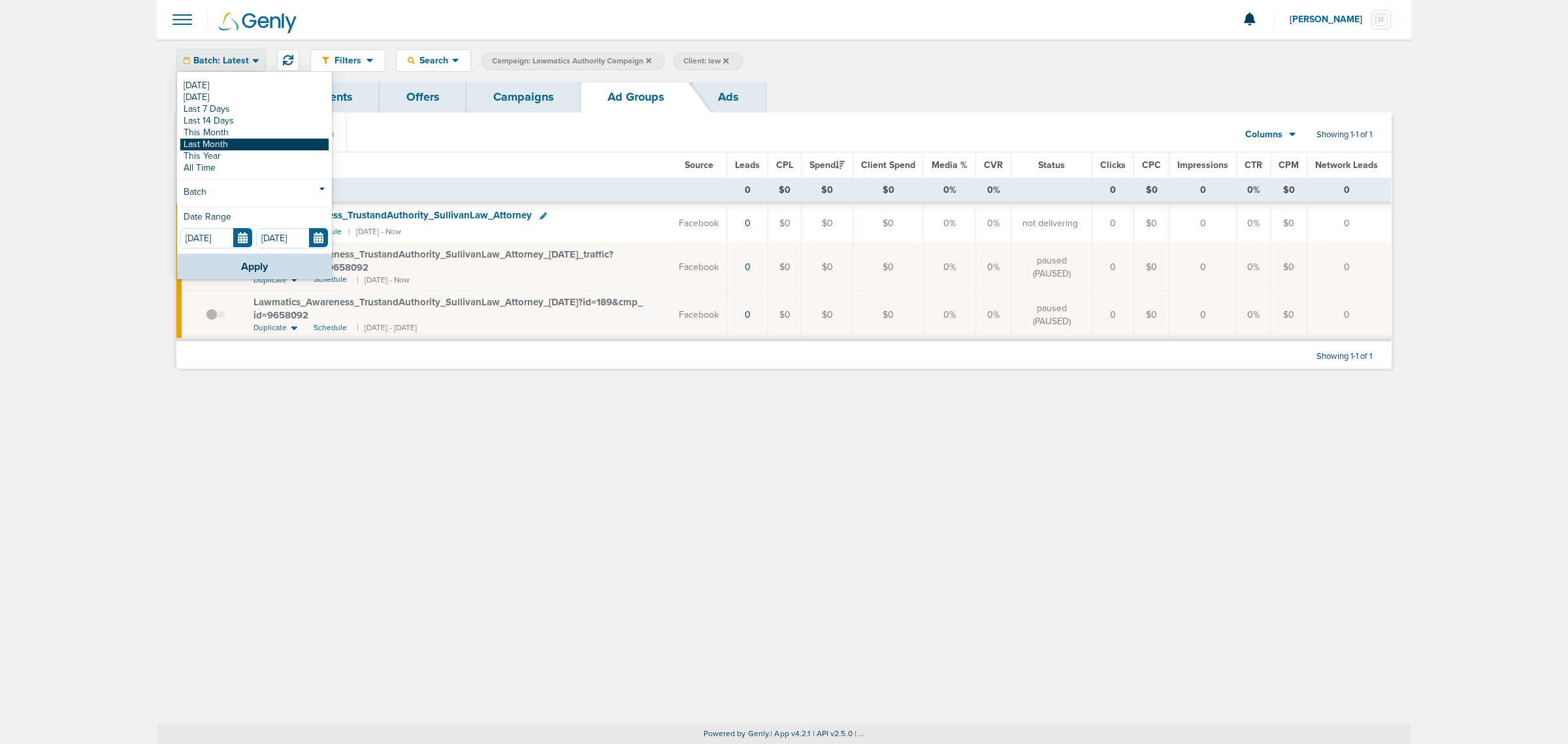
click at [239, 144] on link "Last Month" at bounding box center [255, 144] width 148 height 12
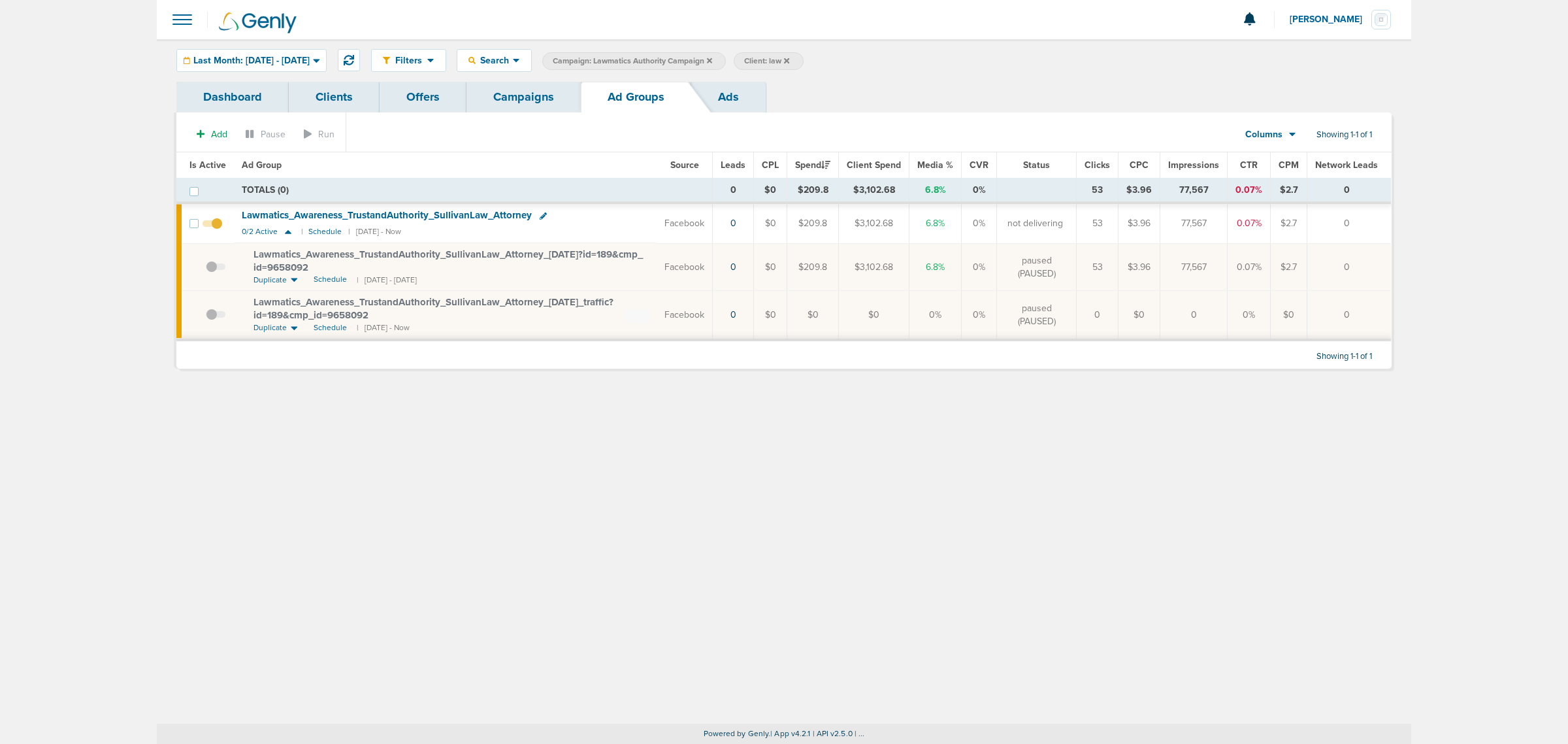
click at [220, 273] on span at bounding box center [216, 273] width 19 height 0
click at [206, 270] on input "checkbox" at bounding box center [206, 270] width 0 height 0
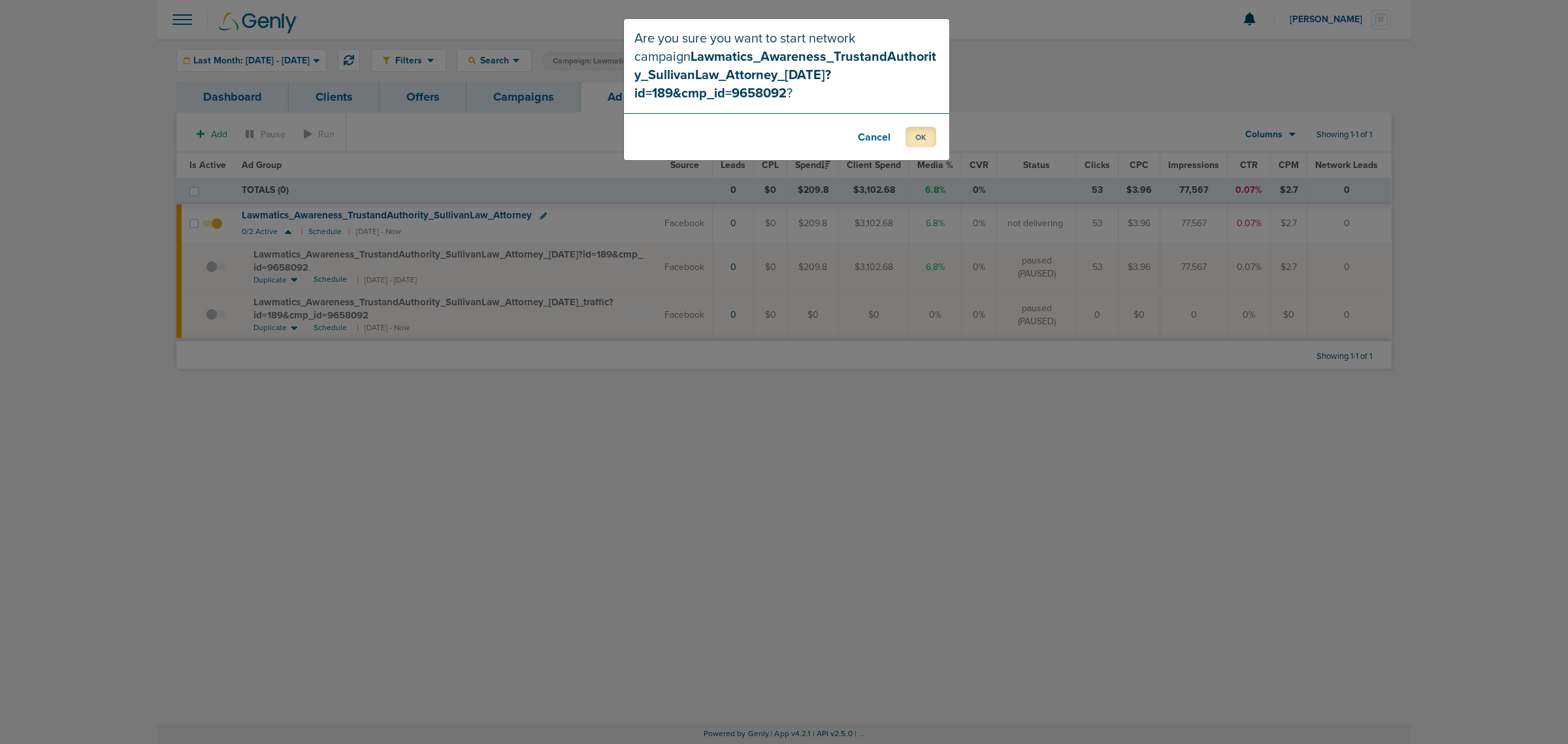
click at [912, 132] on button "OK" at bounding box center [921, 137] width 31 height 20
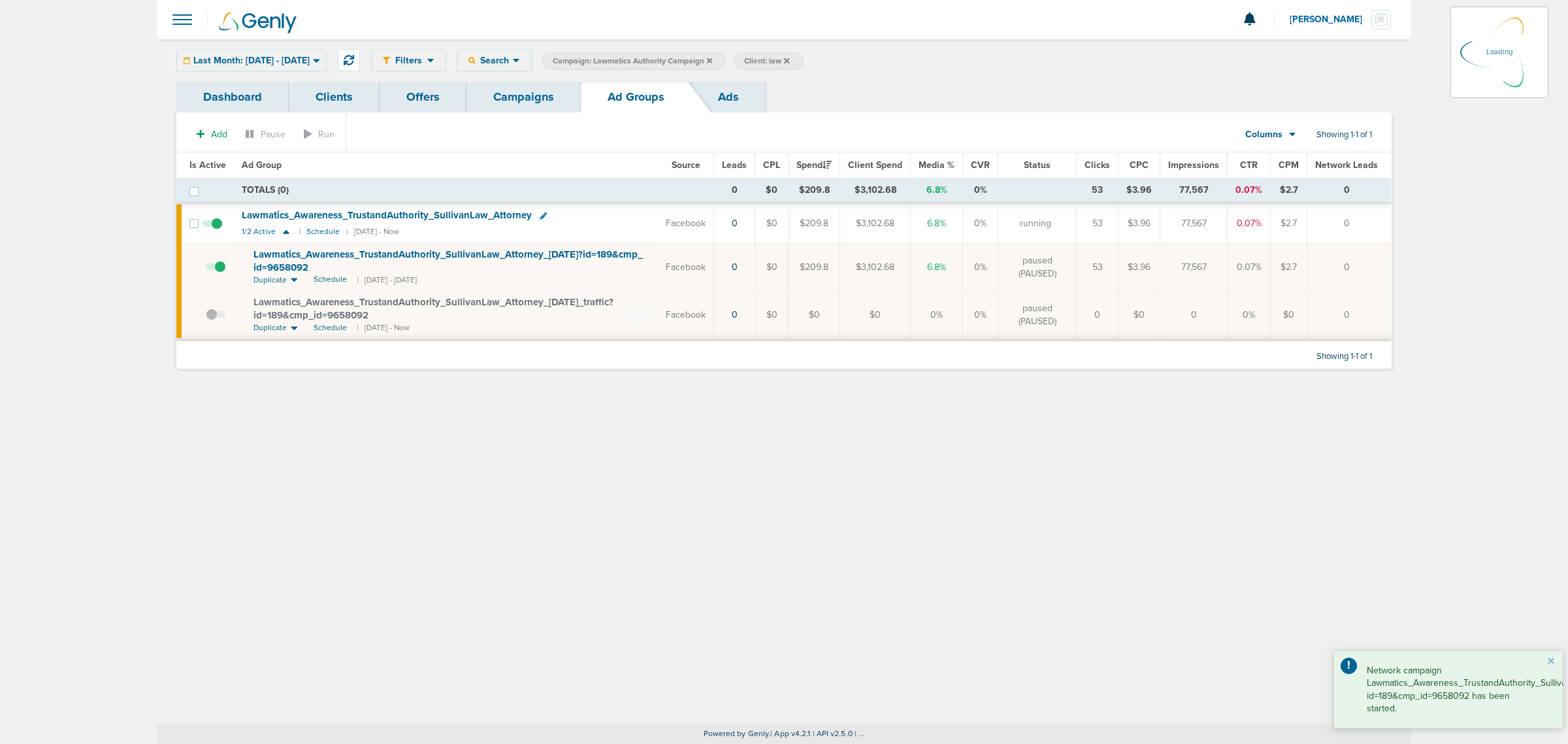
click at [544, 112] on div "Add Pause Run Columns Media Stats Sales Performance Custom Showing 1-1 of 1 Is …" at bounding box center [783, 240] width 1215 height 255
click at [547, 92] on link "Campaigns" at bounding box center [523, 97] width 114 height 31
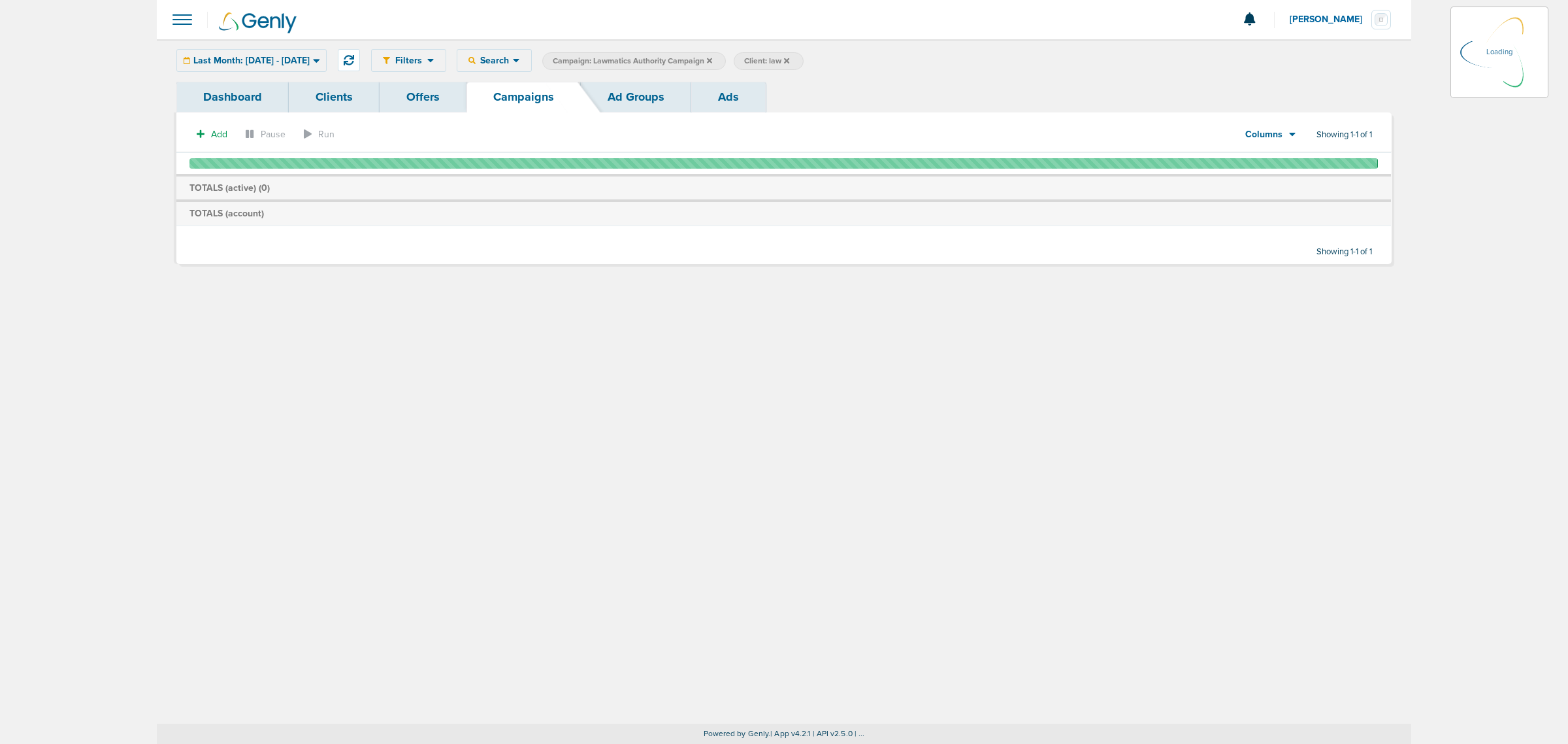
click at [712, 61] on icon at bounding box center [710, 60] width 6 height 8
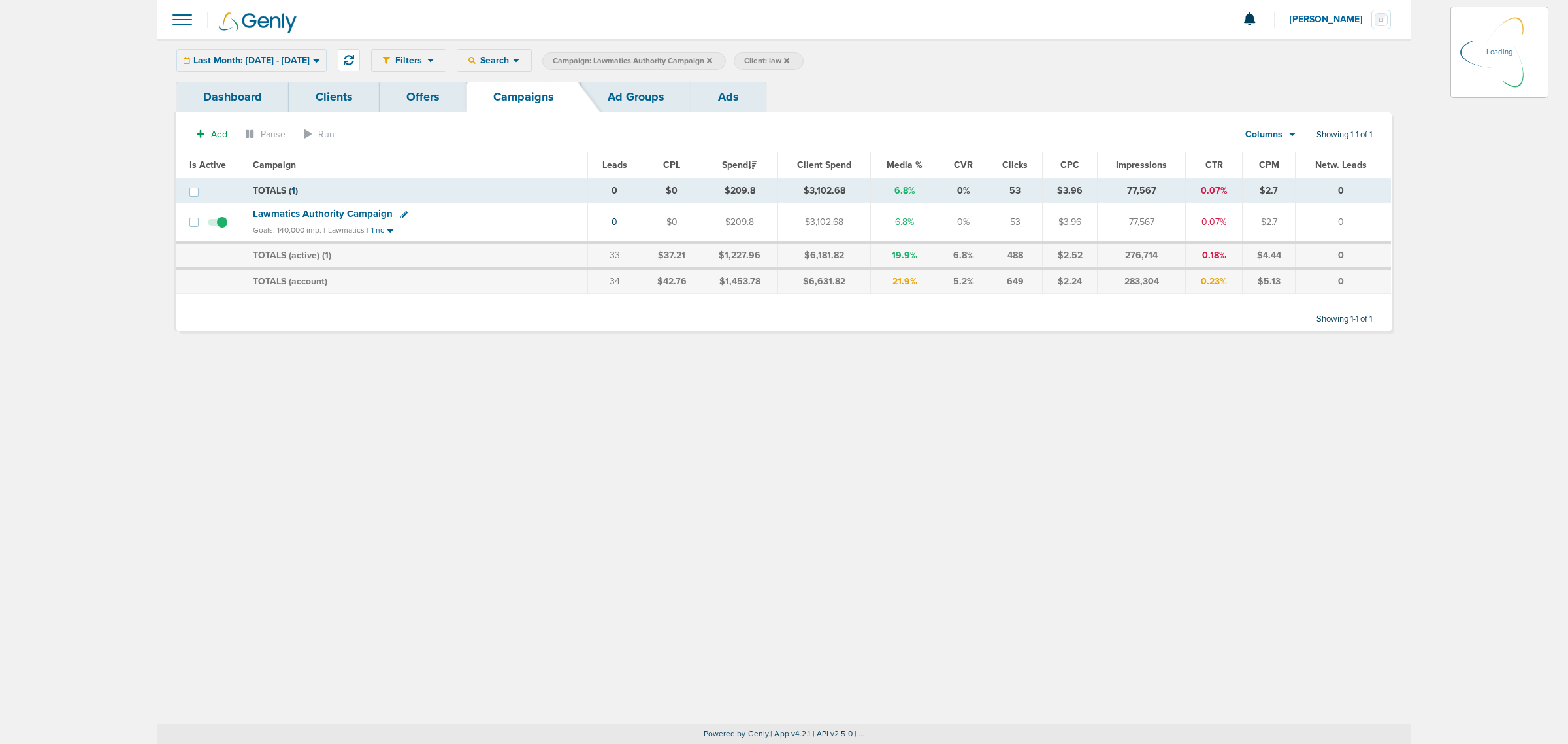
click at [712, 61] on icon at bounding box center [710, 60] width 6 height 8
click at [712, 60] on icon at bounding box center [710, 60] width 6 height 6
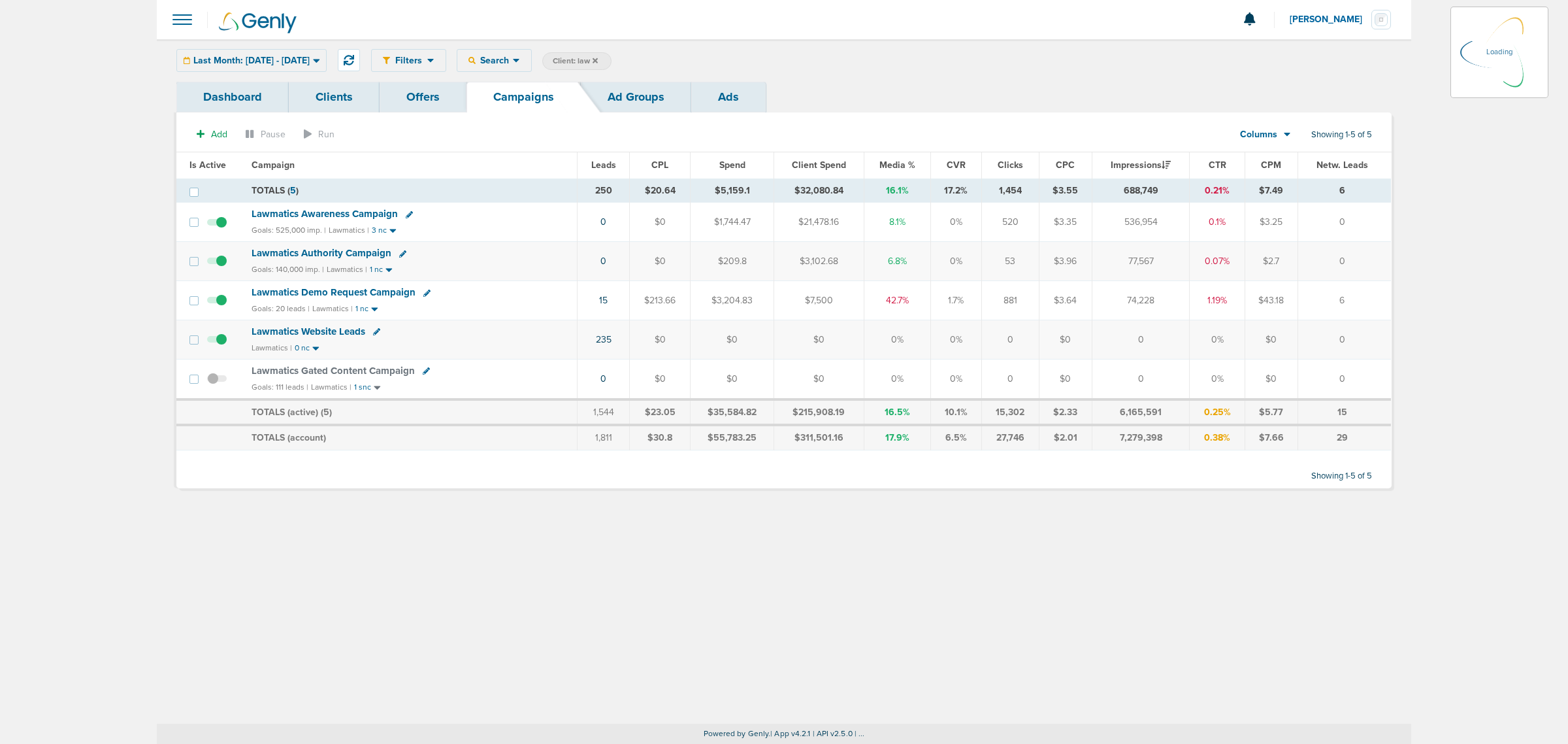
click at [598, 57] on icon at bounding box center [595, 60] width 6 height 8
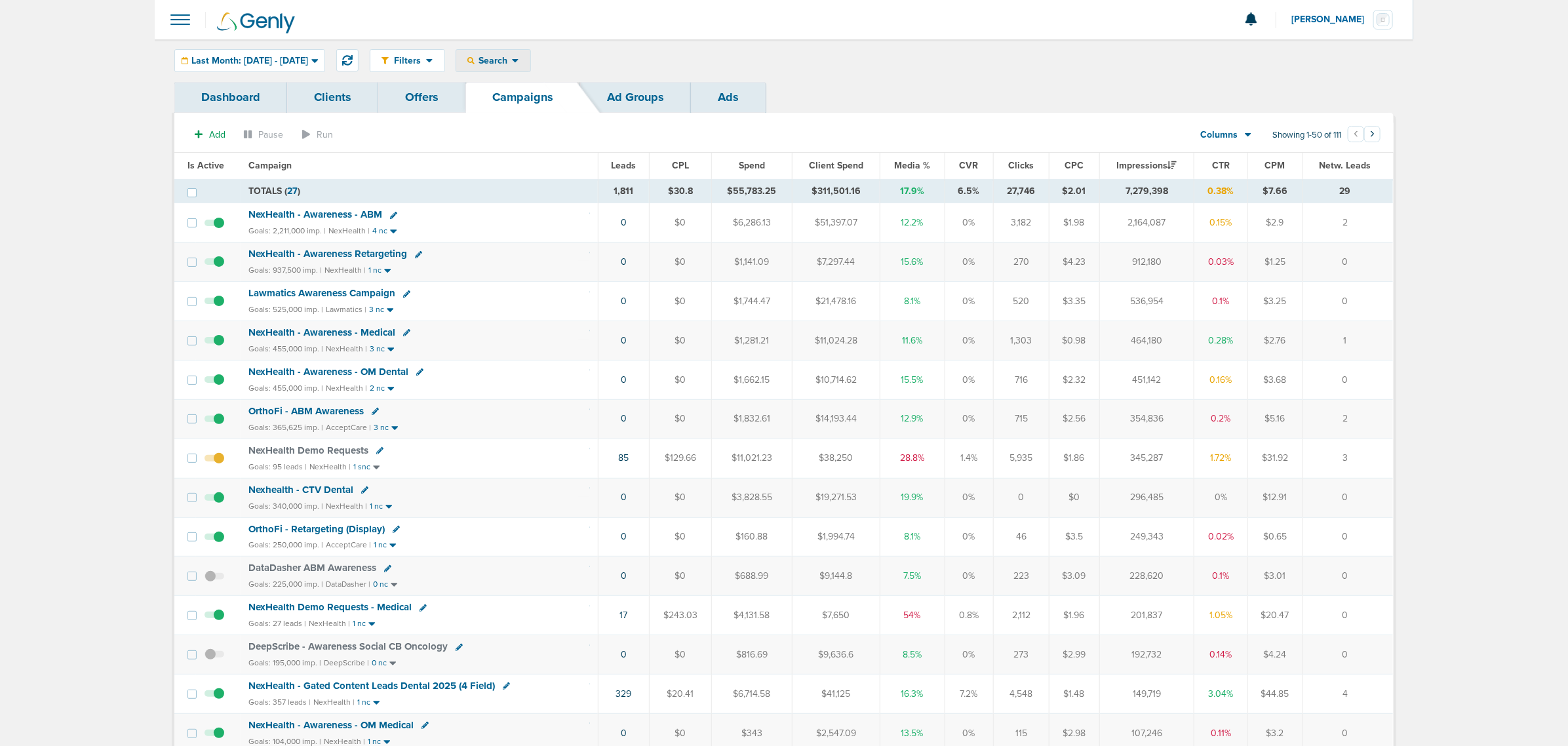
click at [531, 51] on div "Search" at bounding box center [493, 61] width 74 height 22
click at [544, 100] on link "Client" at bounding box center [524, 104] width 136 height 17
type input "lily"
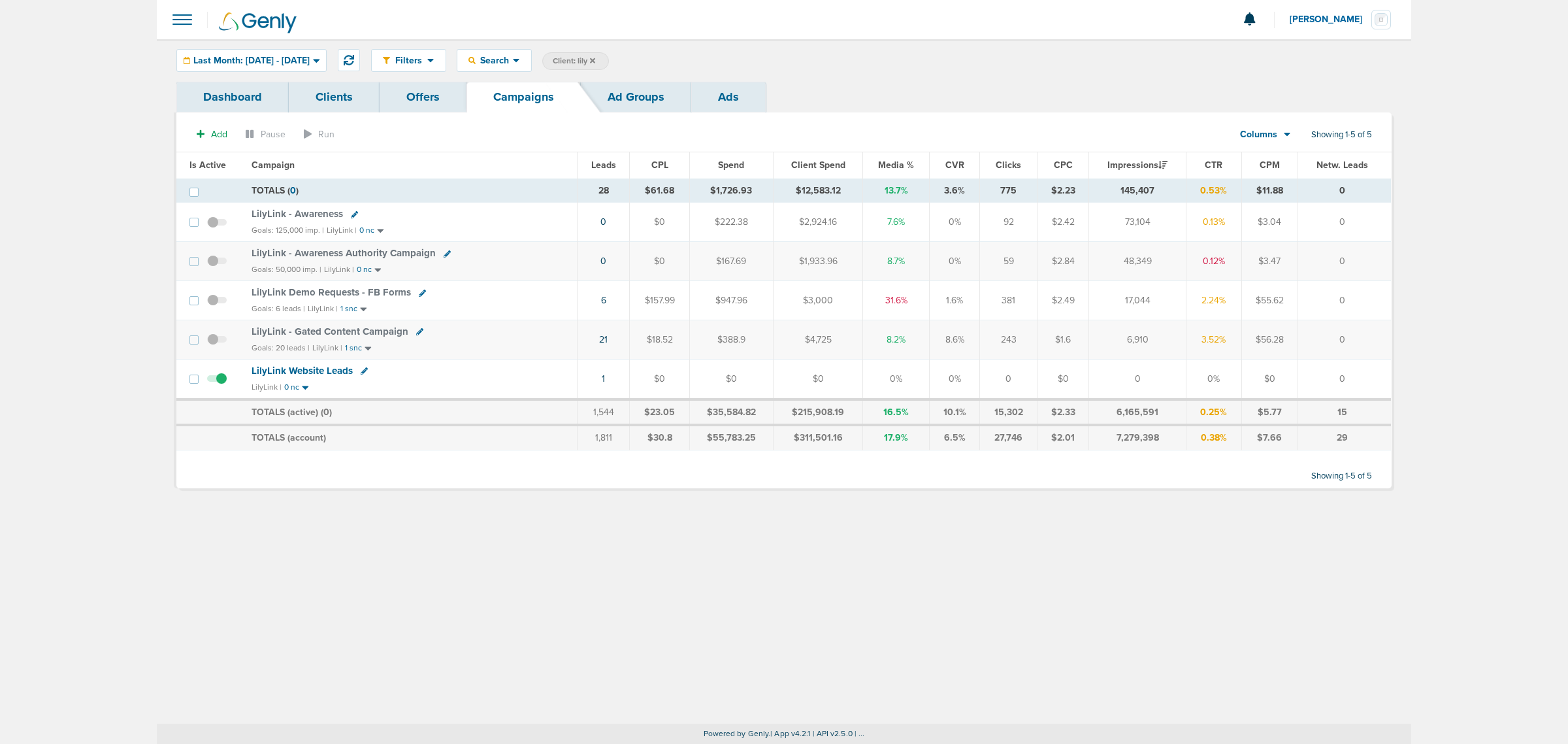
click at [212, 229] on span at bounding box center [216, 229] width 19 height 0
click at [217, 225] on input "checkbox" at bounding box center [217, 225] width 0 height 0
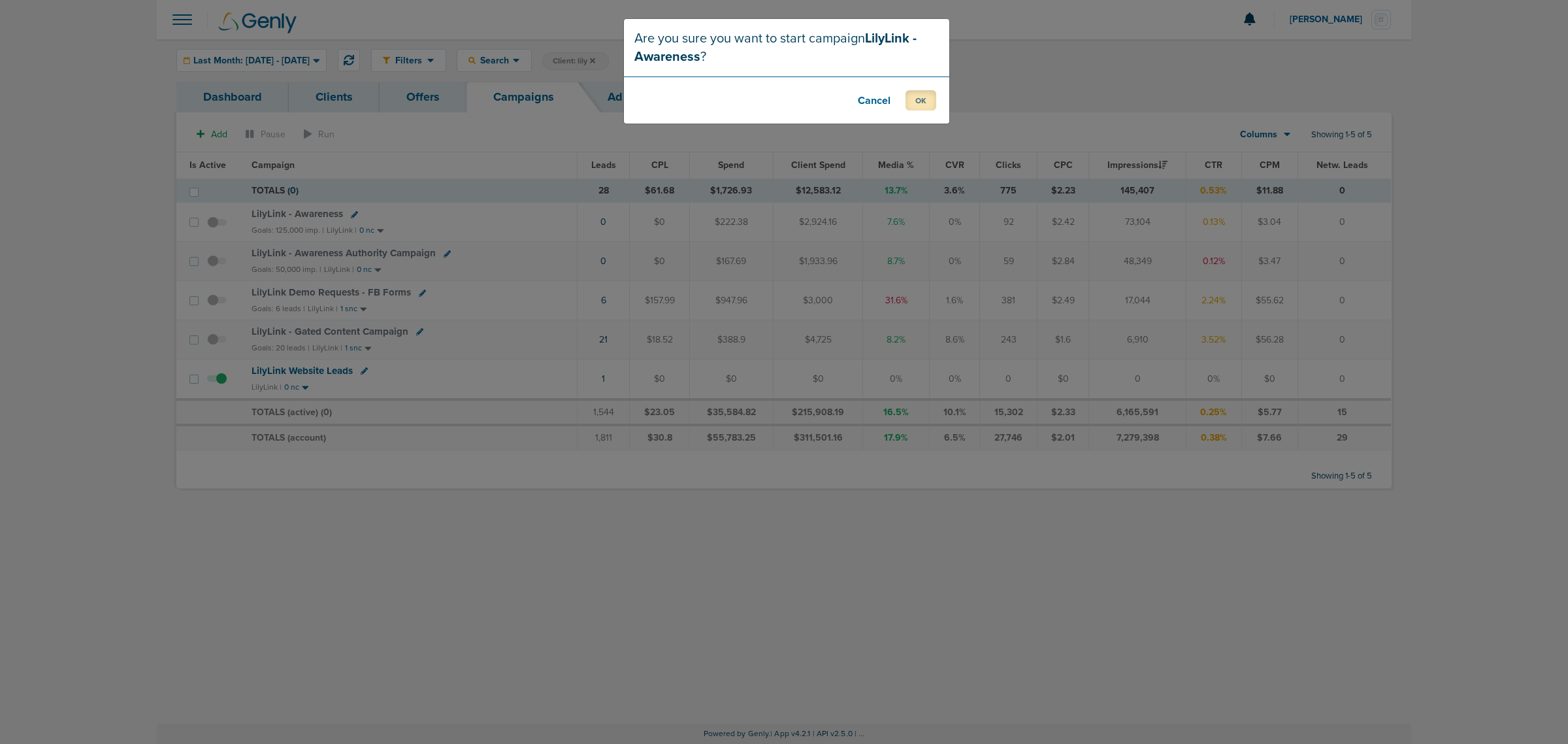
click at [925, 99] on button "OK" at bounding box center [921, 100] width 31 height 20
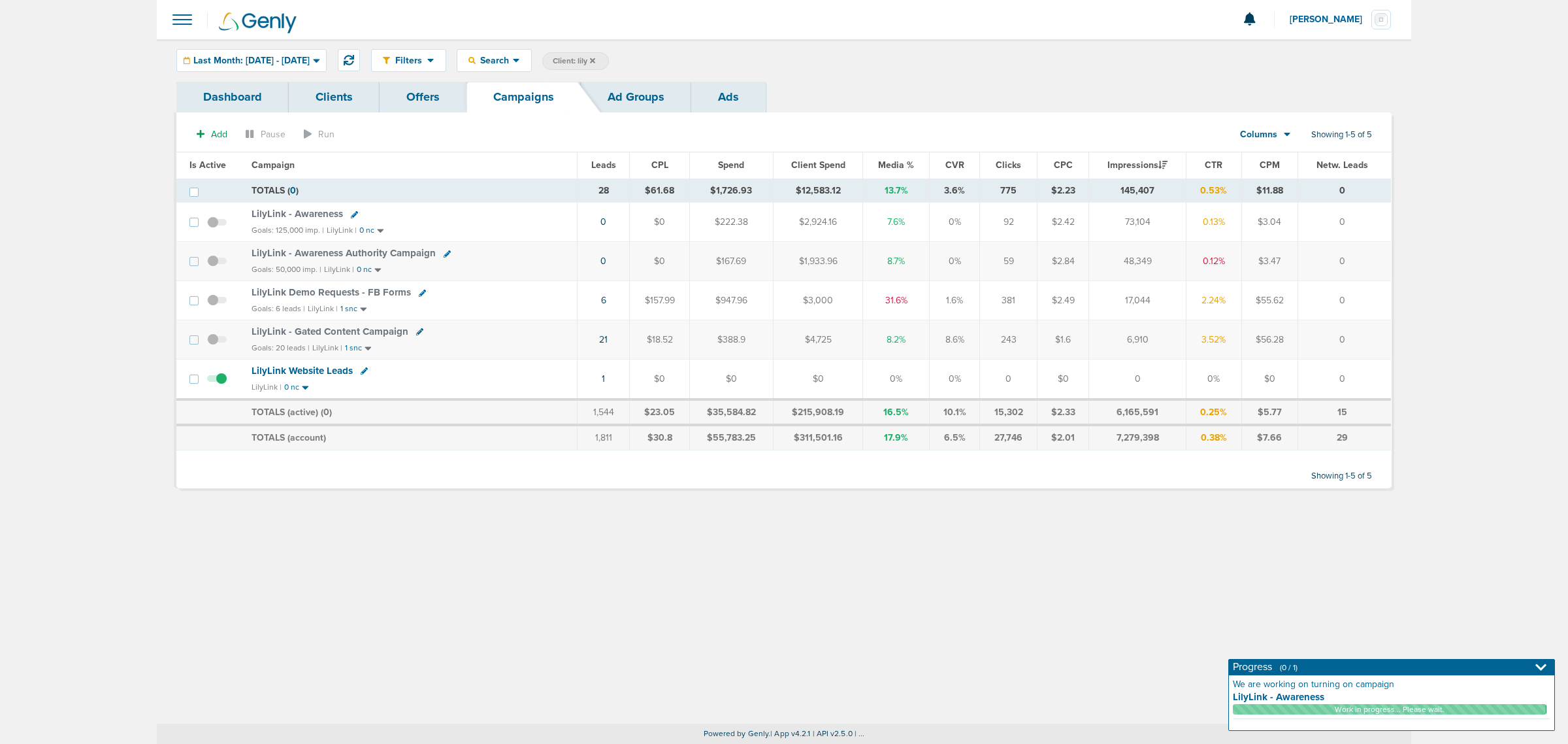
click at [212, 268] on span at bounding box center [216, 268] width 19 height 0
click at [217, 264] on input "checkbox" at bounding box center [217, 264] width 0 height 0
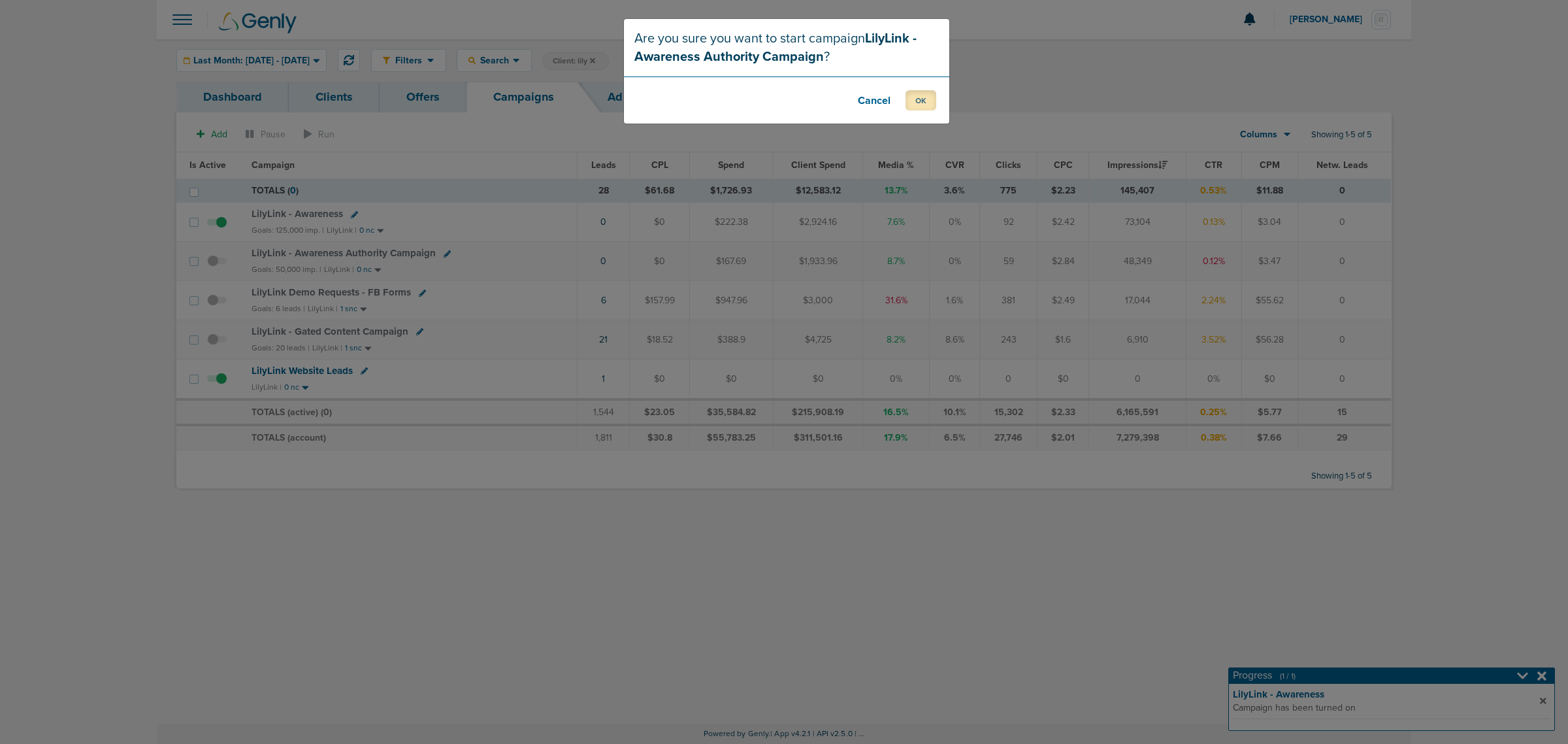
click at [930, 100] on button "OK" at bounding box center [921, 100] width 31 height 20
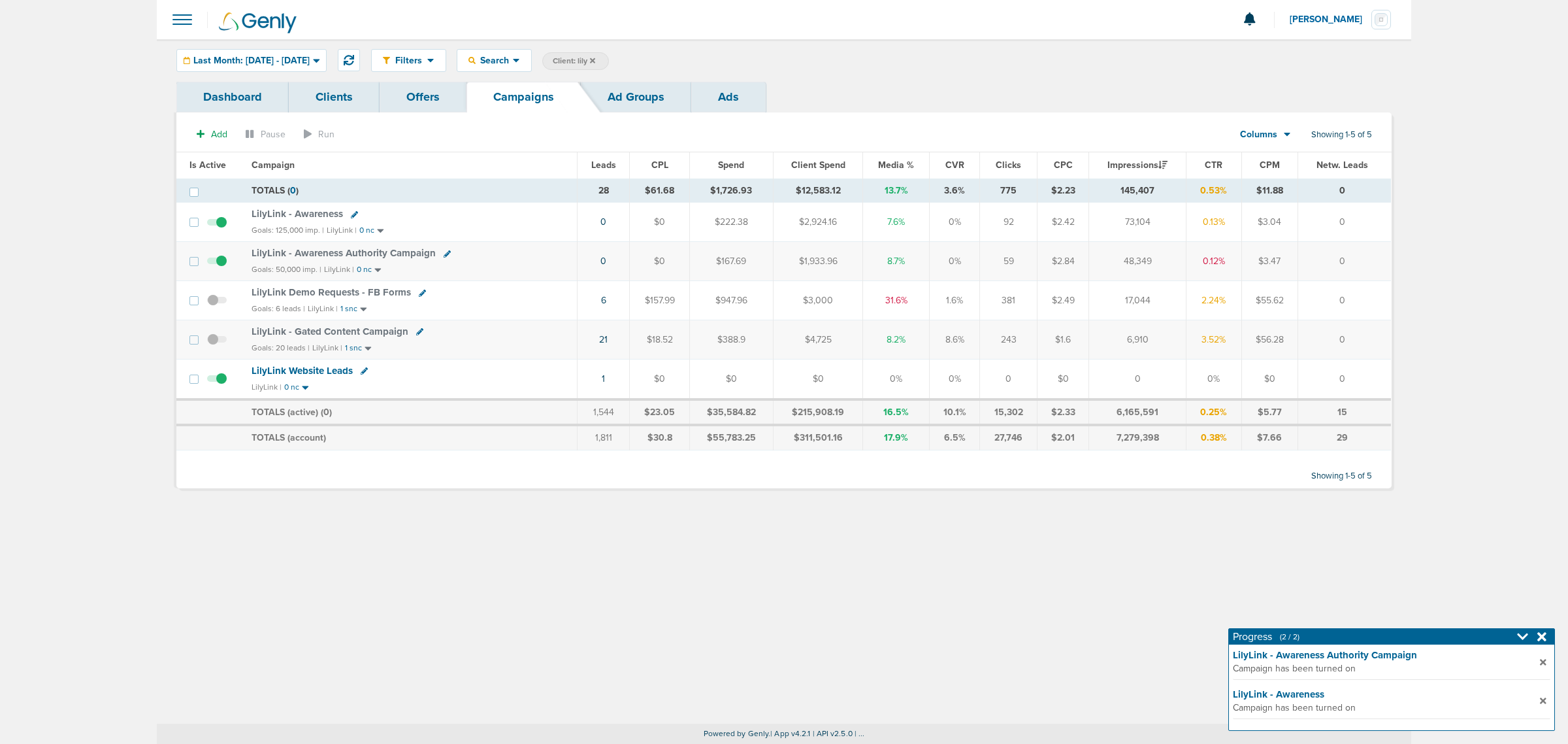
click at [1542, 634] on icon at bounding box center [1542, 636] width 9 height 13
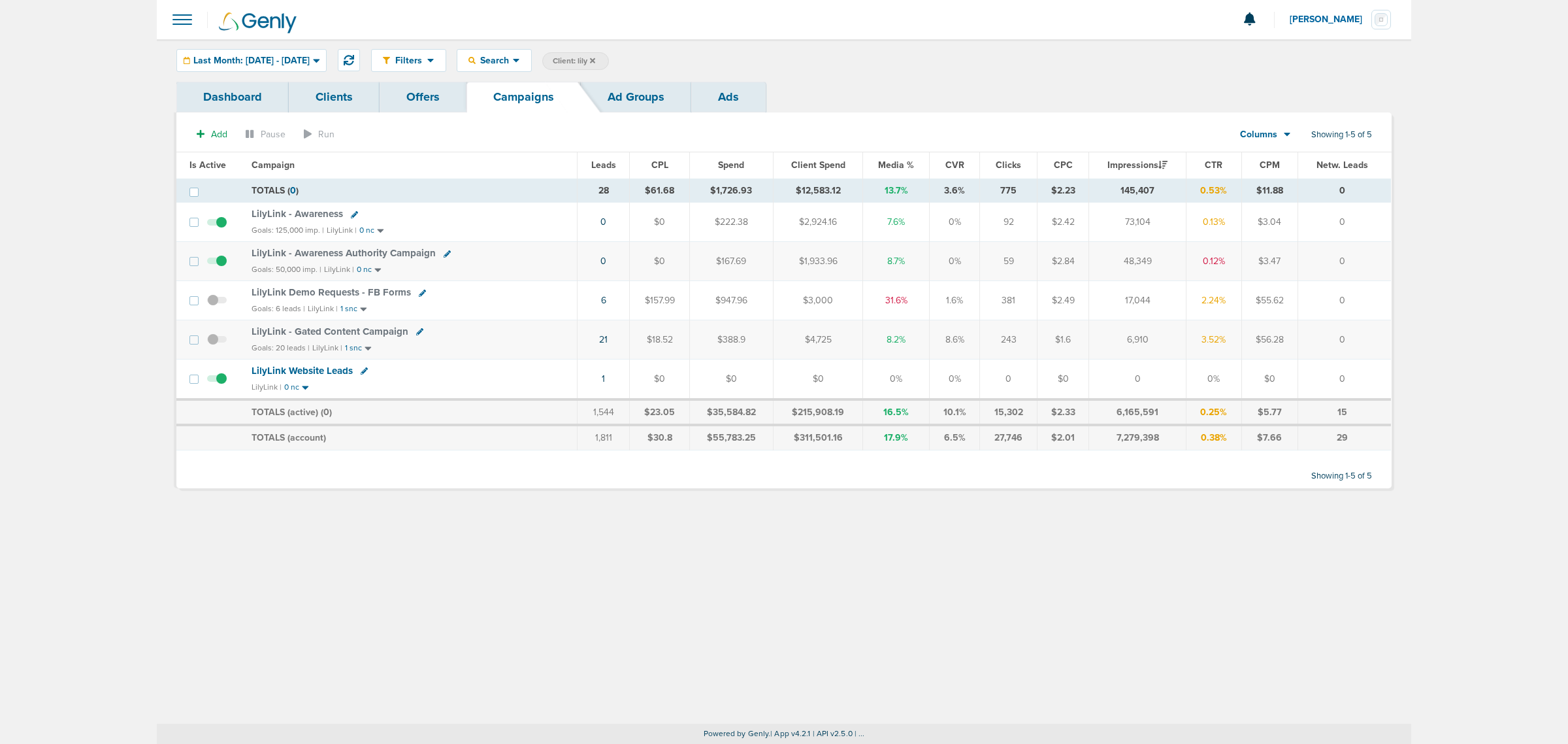
click at [292, 211] on span "LilyLink - Awareness" at bounding box center [298, 213] width 92 height 12
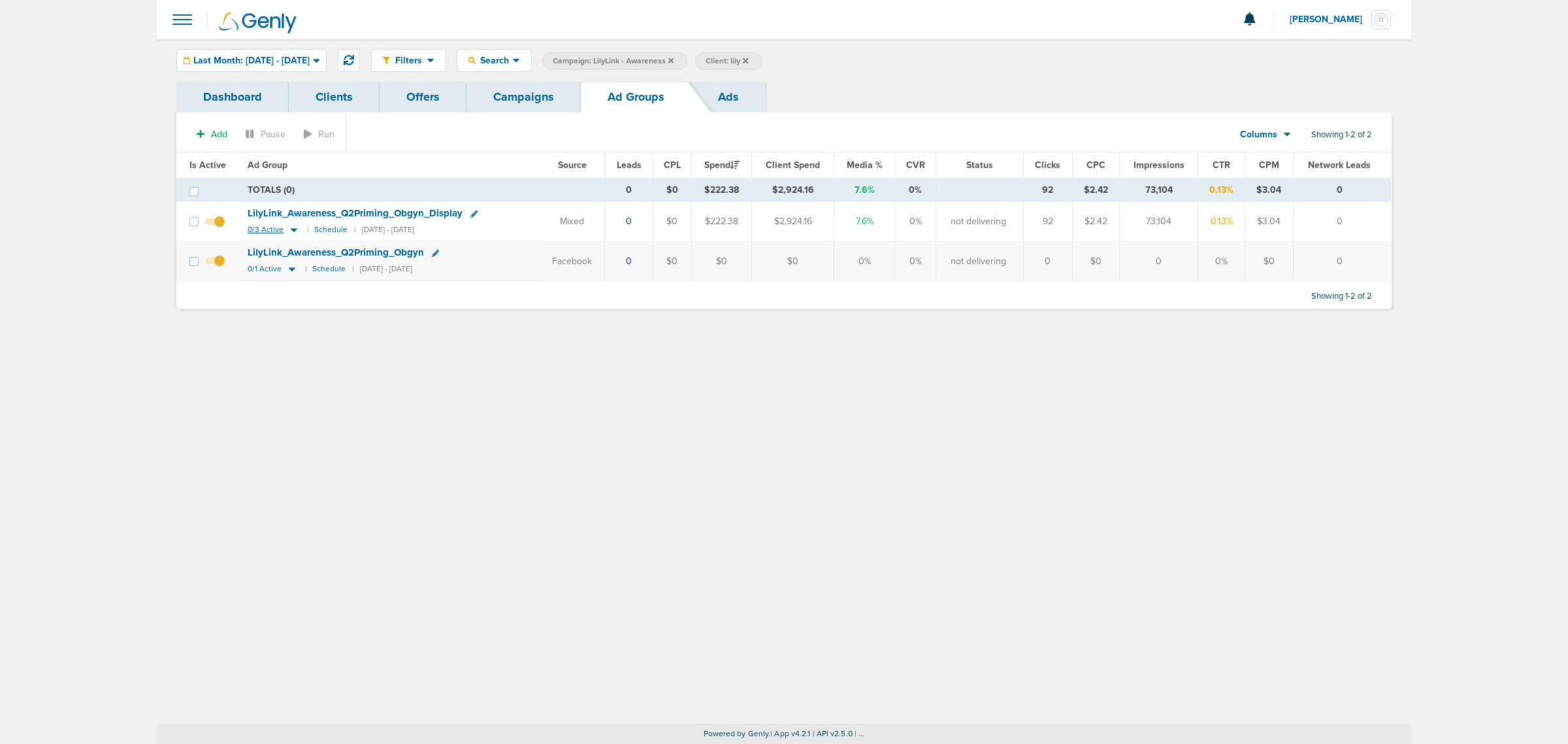
click at [292, 230] on icon at bounding box center [293, 231] width 6 height 4
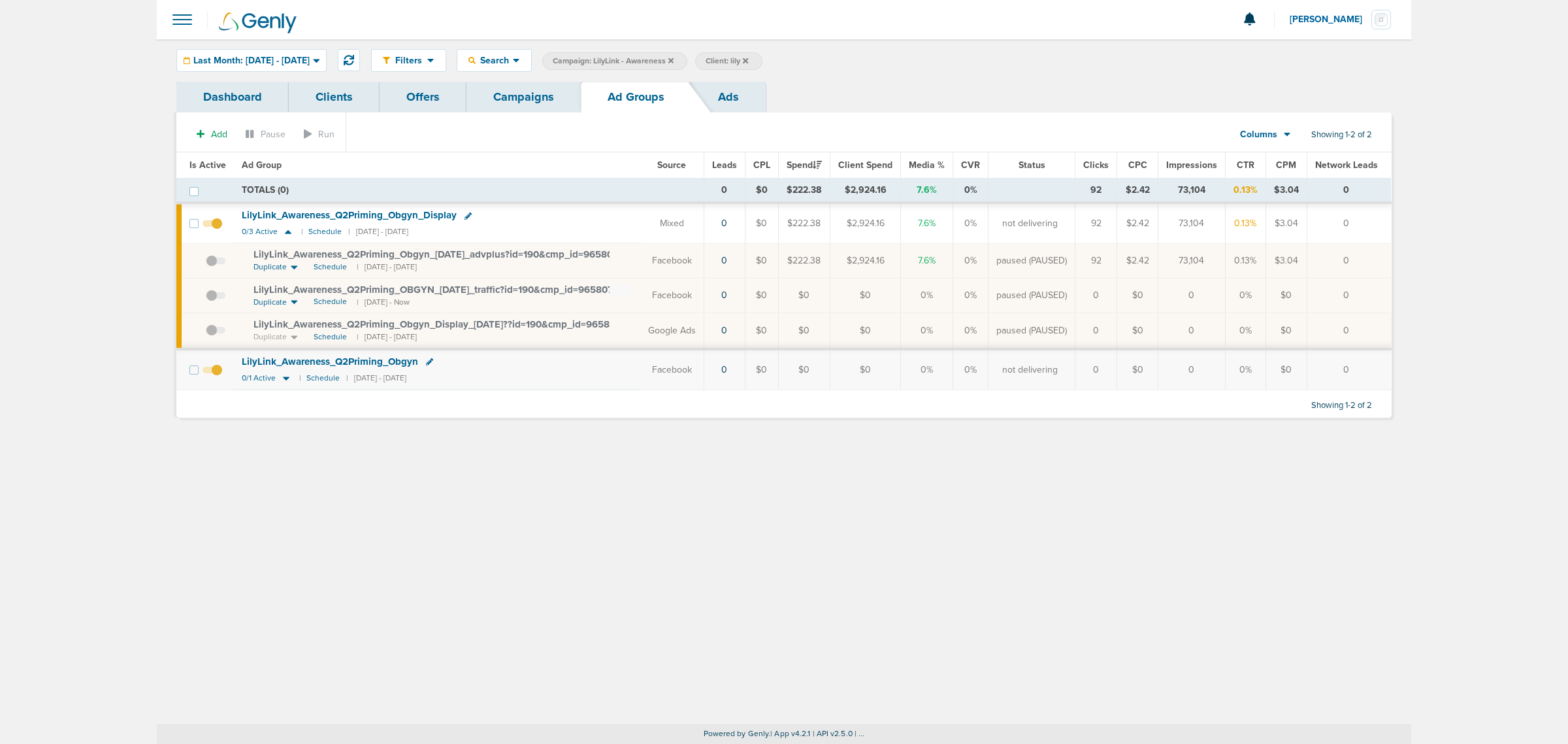
click at [211, 267] on span at bounding box center [216, 267] width 19 height 0
click at [206, 263] on input "checkbox" at bounding box center [206, 263] width 0 height 0
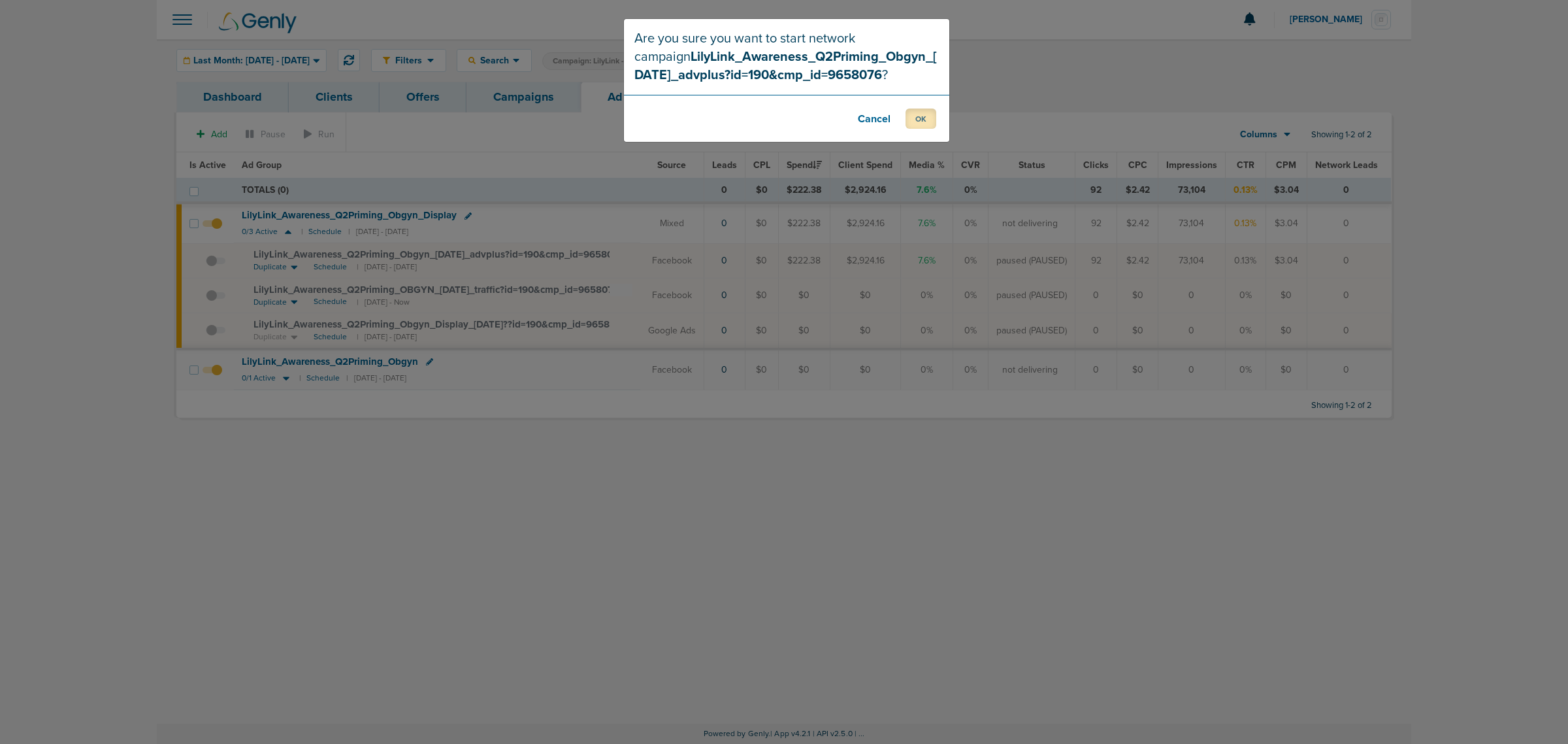
click at [925, 115] on button "OK" at bounding box center [921, 118] width 31 height 20
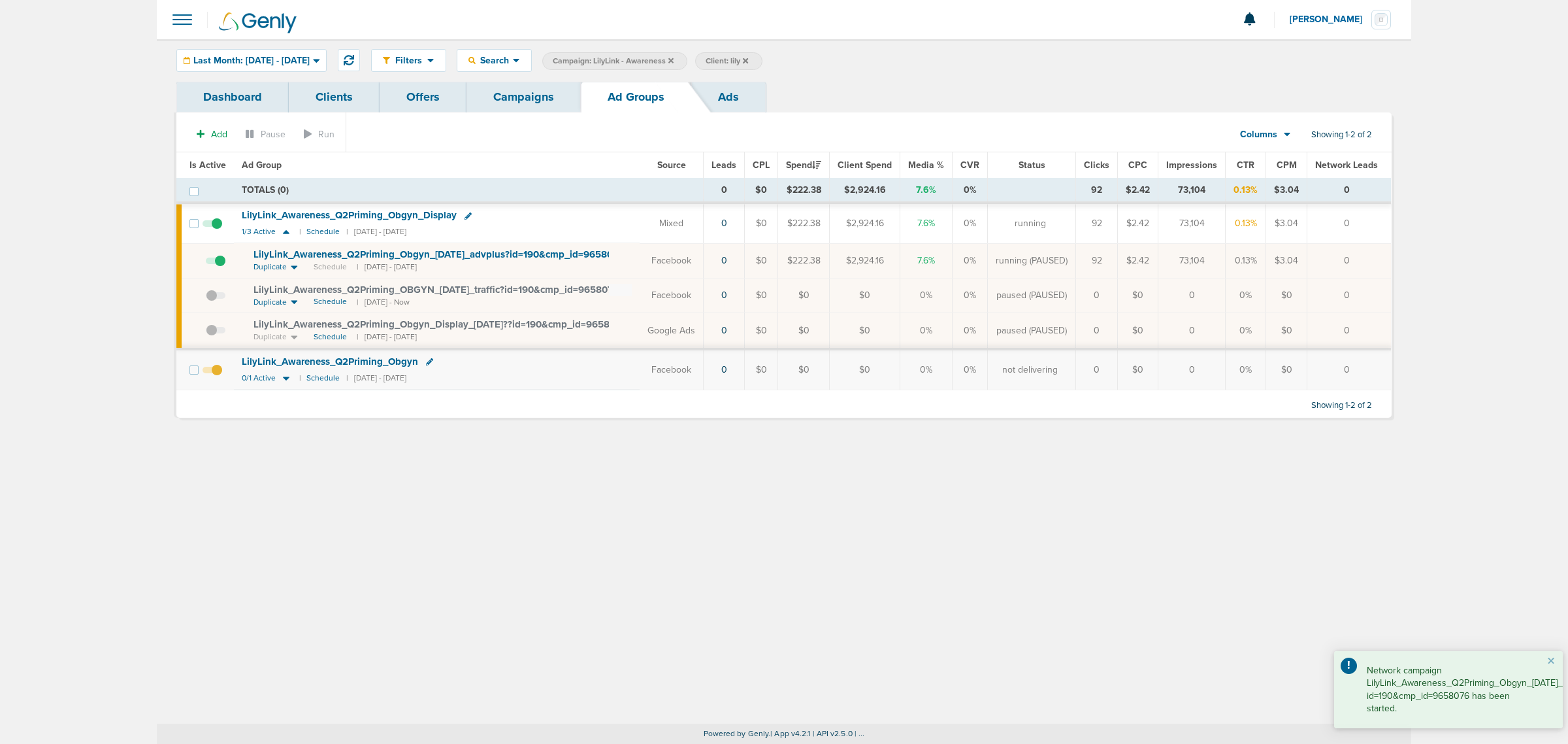
click at [508, 93] on link "Campaigns" at bounding box center [523, 97] width 114 height 31
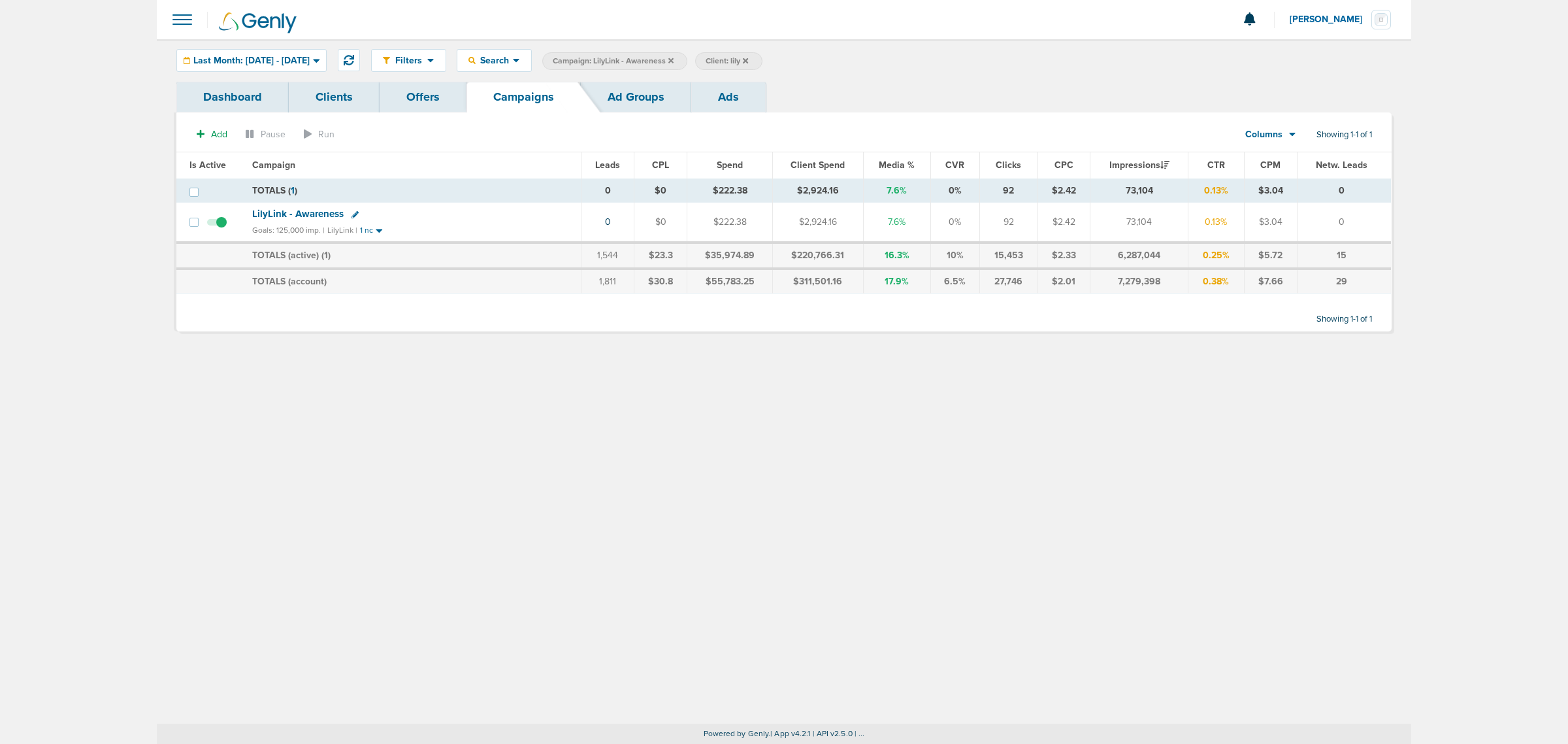
click at [317, 214] on span "LilyLink - Awareness" at bounding box center [298, 213] width 92 height 12
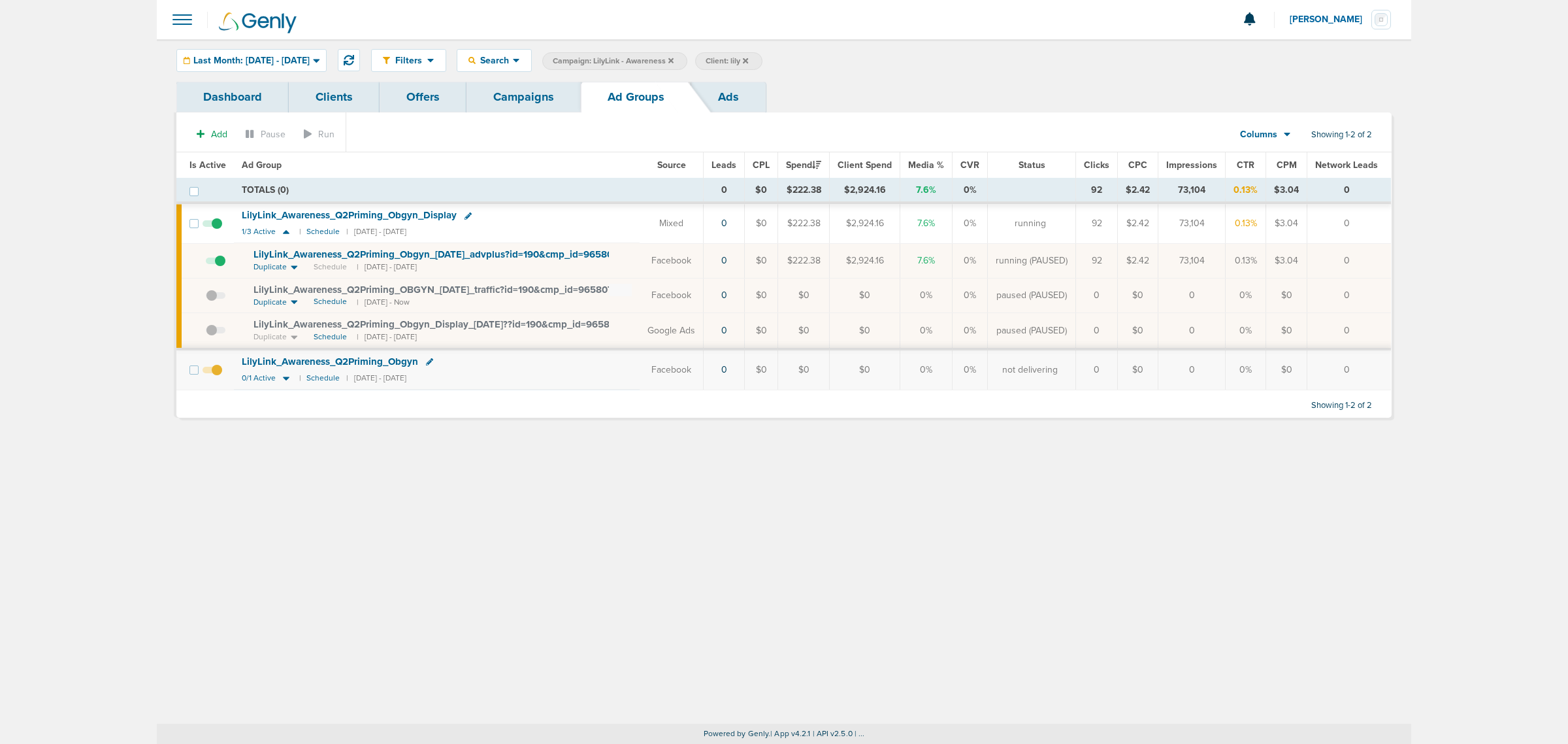
click at [196, 303] on td at bounding box center [187, 295] width 22 height 35
click at [216, 302] on span at bounding box center [216, 302] width 19 height 0
click at [206, 298] on input "checkbox" at bounding box center [206, 298] width 0 height 0
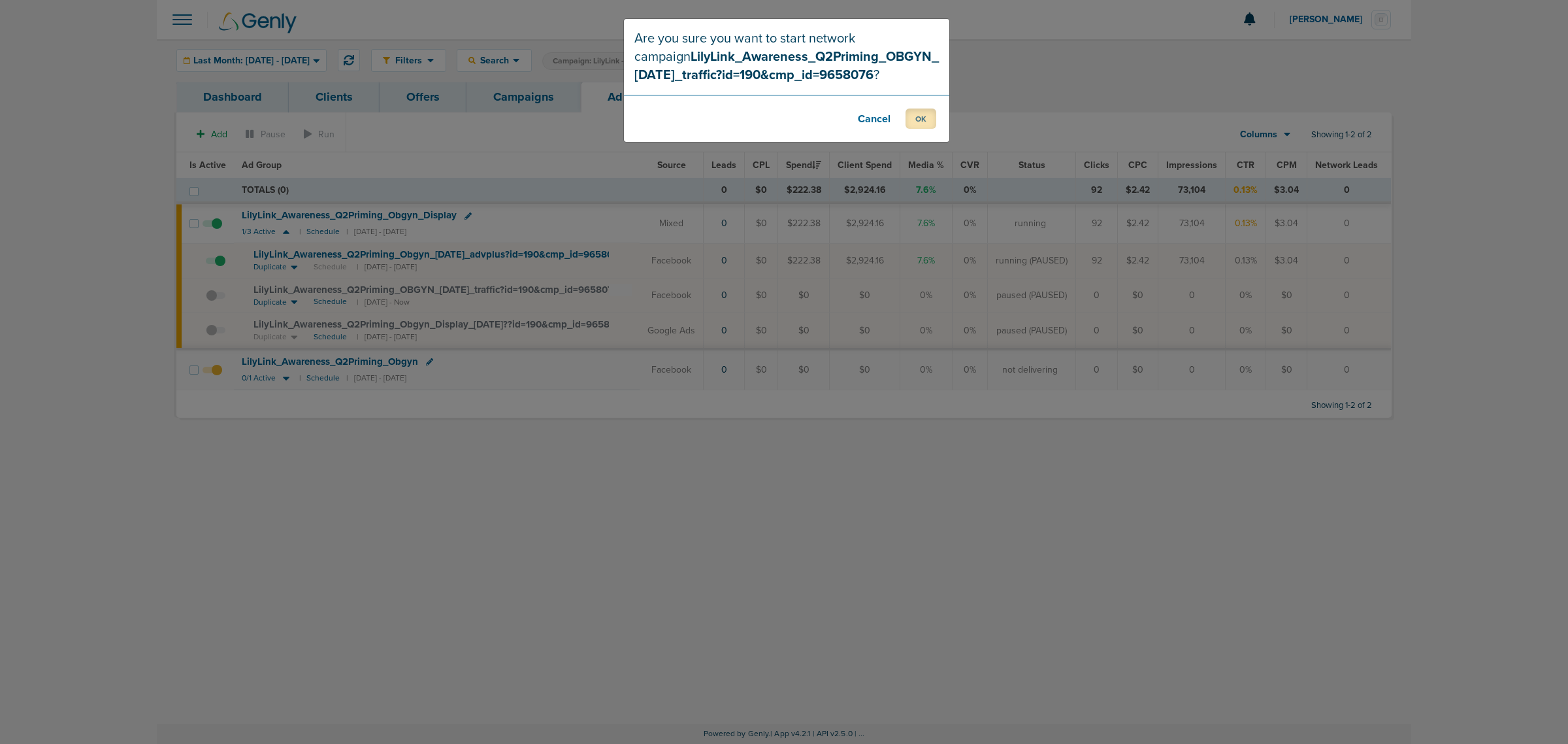
click at [928, 117] on button "OK" at bounding box center [921, 118] width 31 height 20
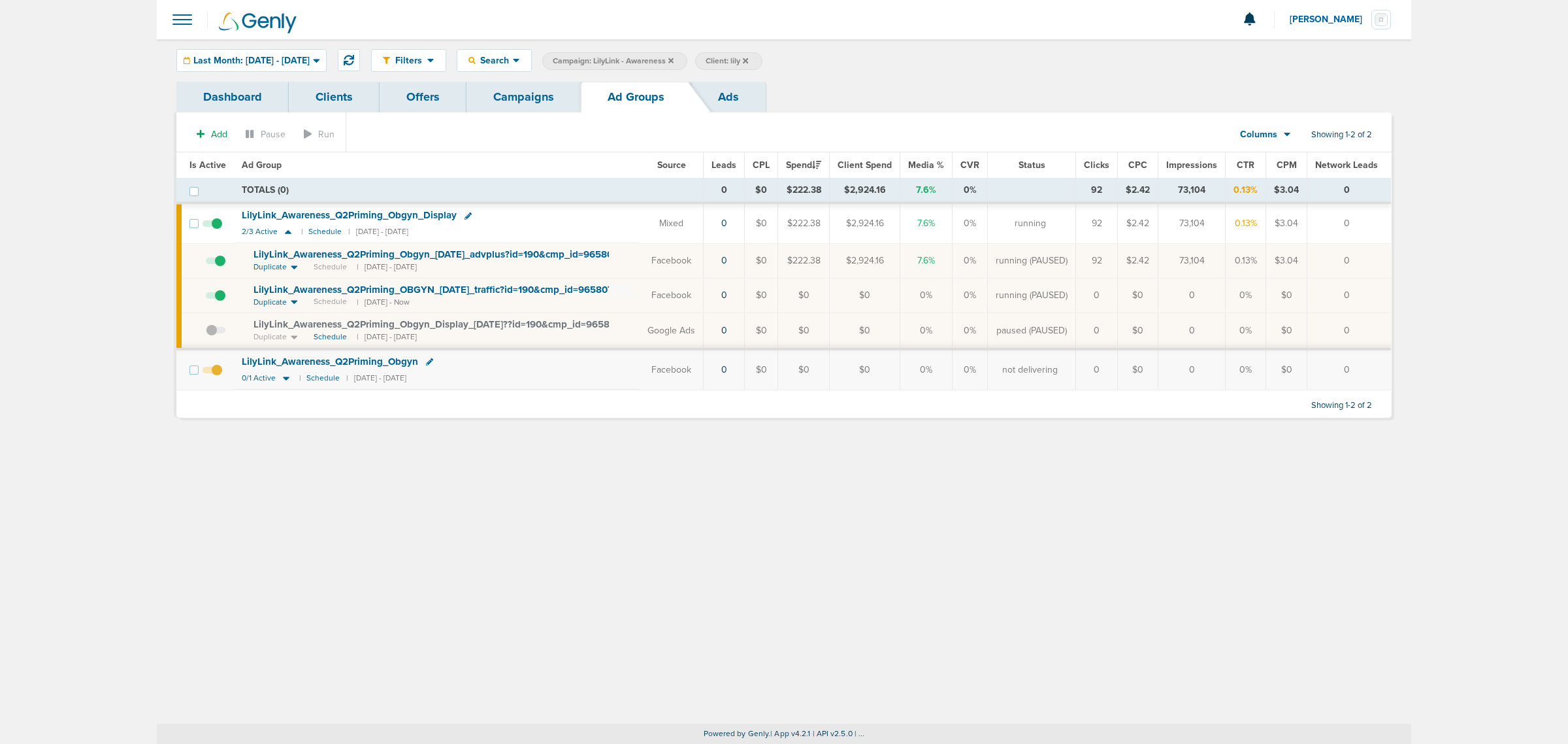
click at [511, 90] on link "Campaigns" at bounding box center [523, 97] width 114 height 31
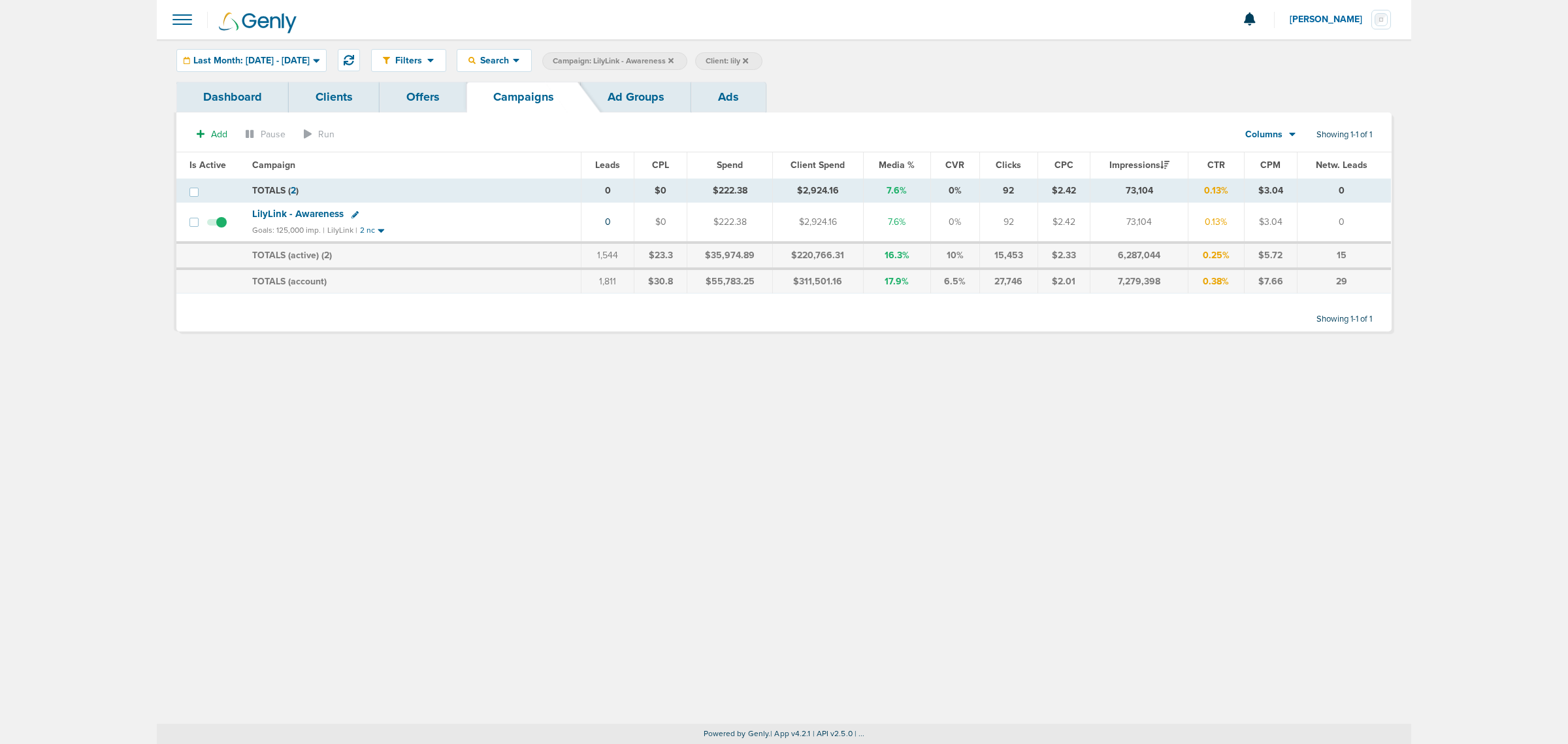
click at [674, 60] on icon at bounding box center [671, 60] width 6 height 6
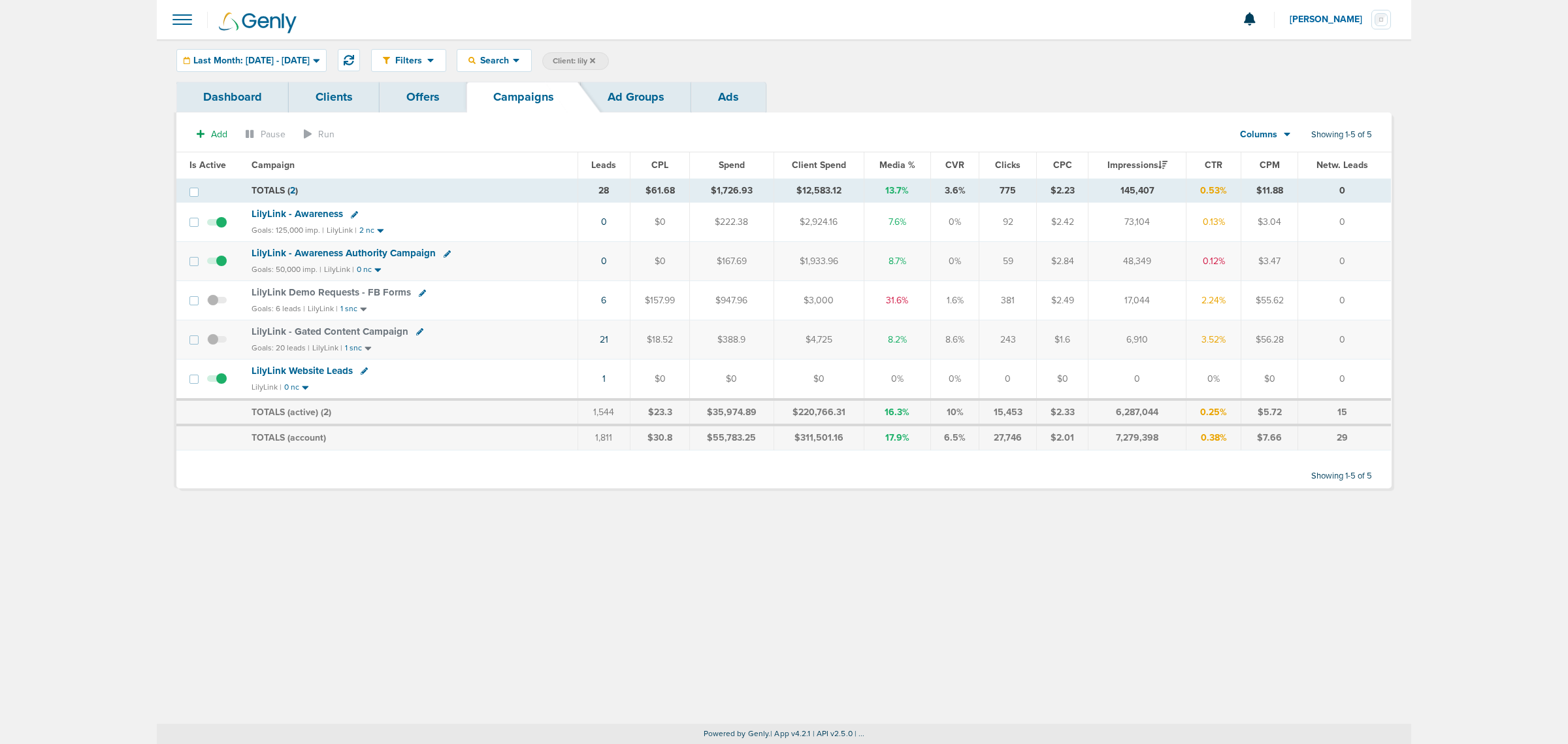
click at [223, 268] on span at bounding box center [216, 268] width 19 height 0
click at [217, 264] on input "checkbox" at bounding box center [217, 264] width 0 height 0
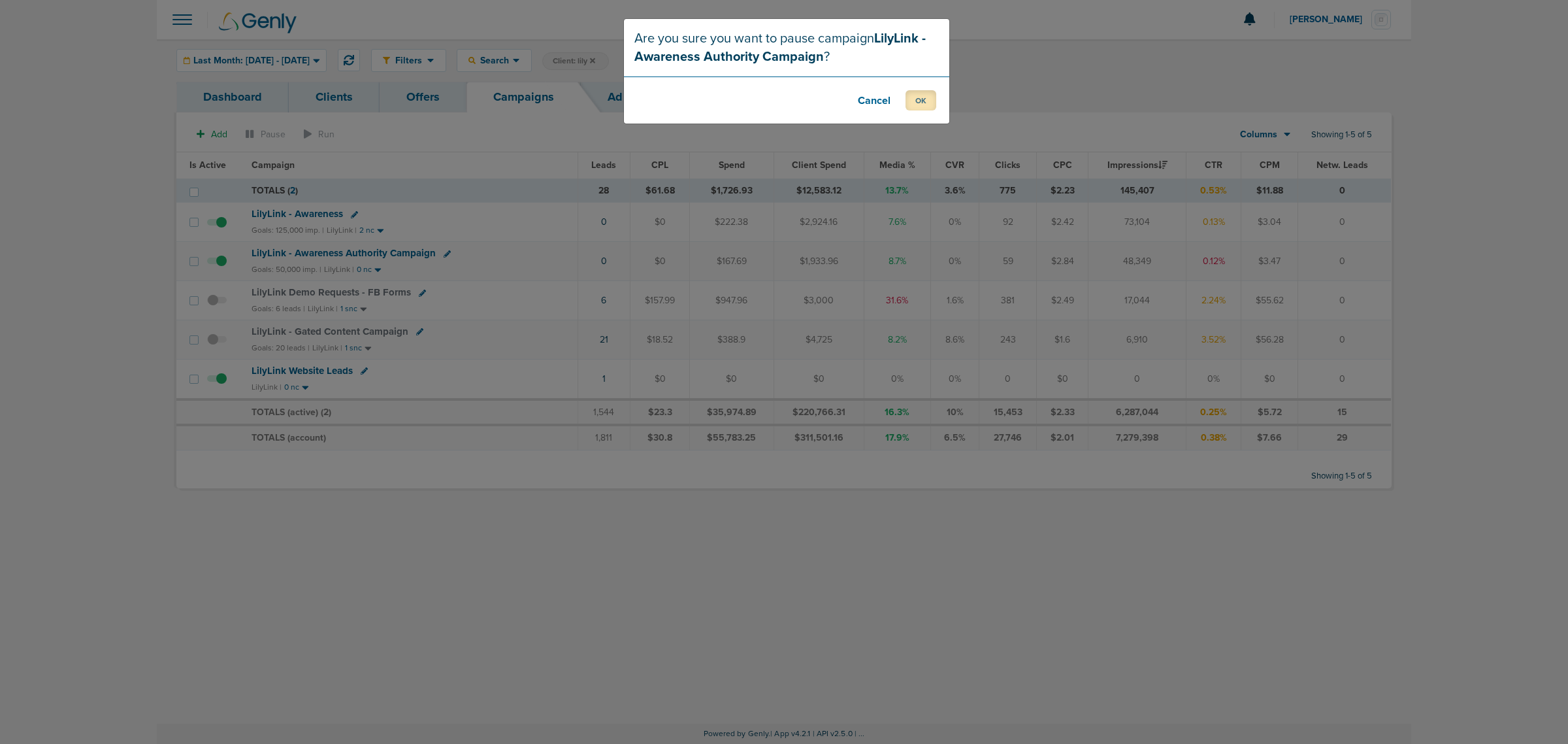
click at [912, 105] on button "OK" at bounding box center [921, 100] width 31 height 20
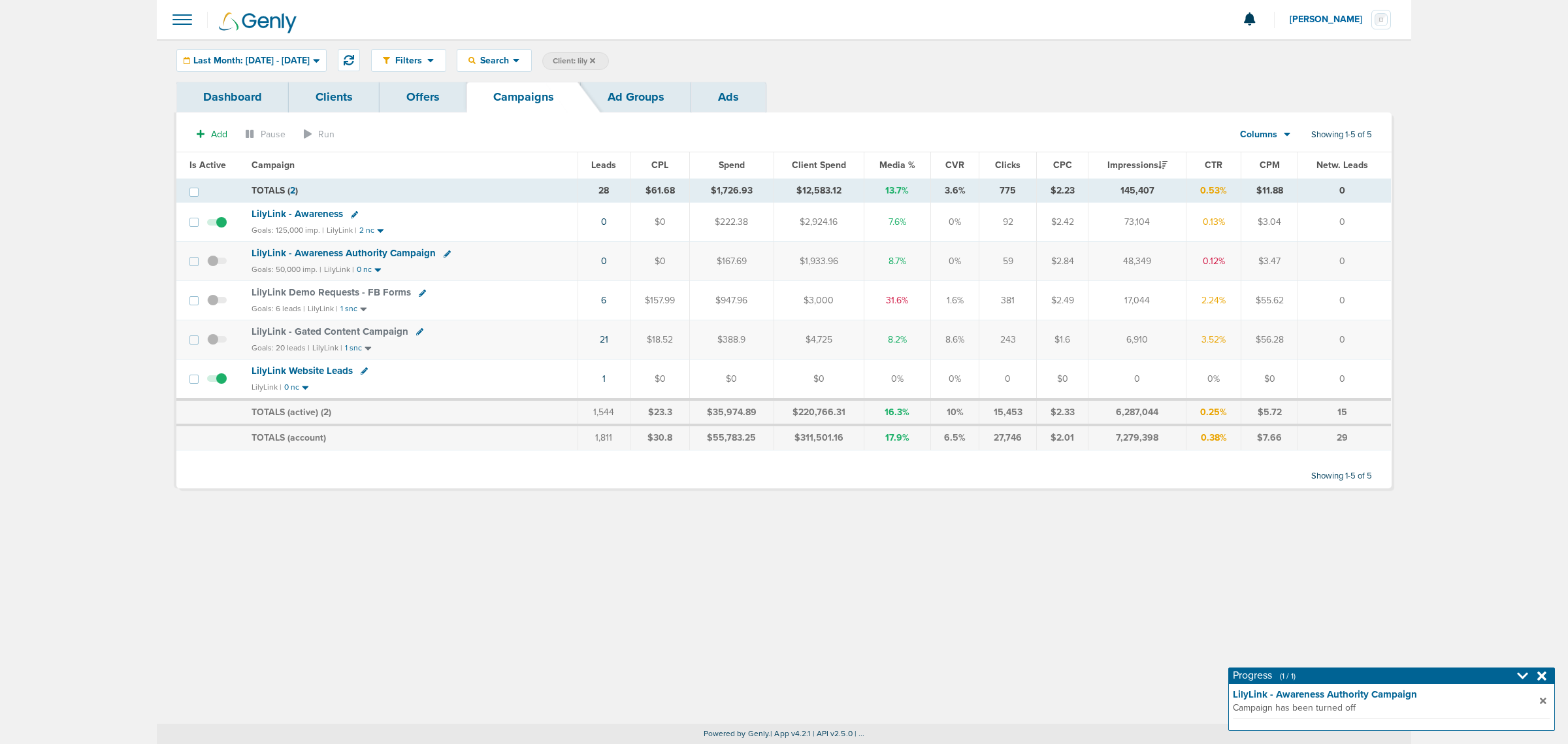
click at [595, 60] on icon at bounding box center [593, 60] width 6 height 6
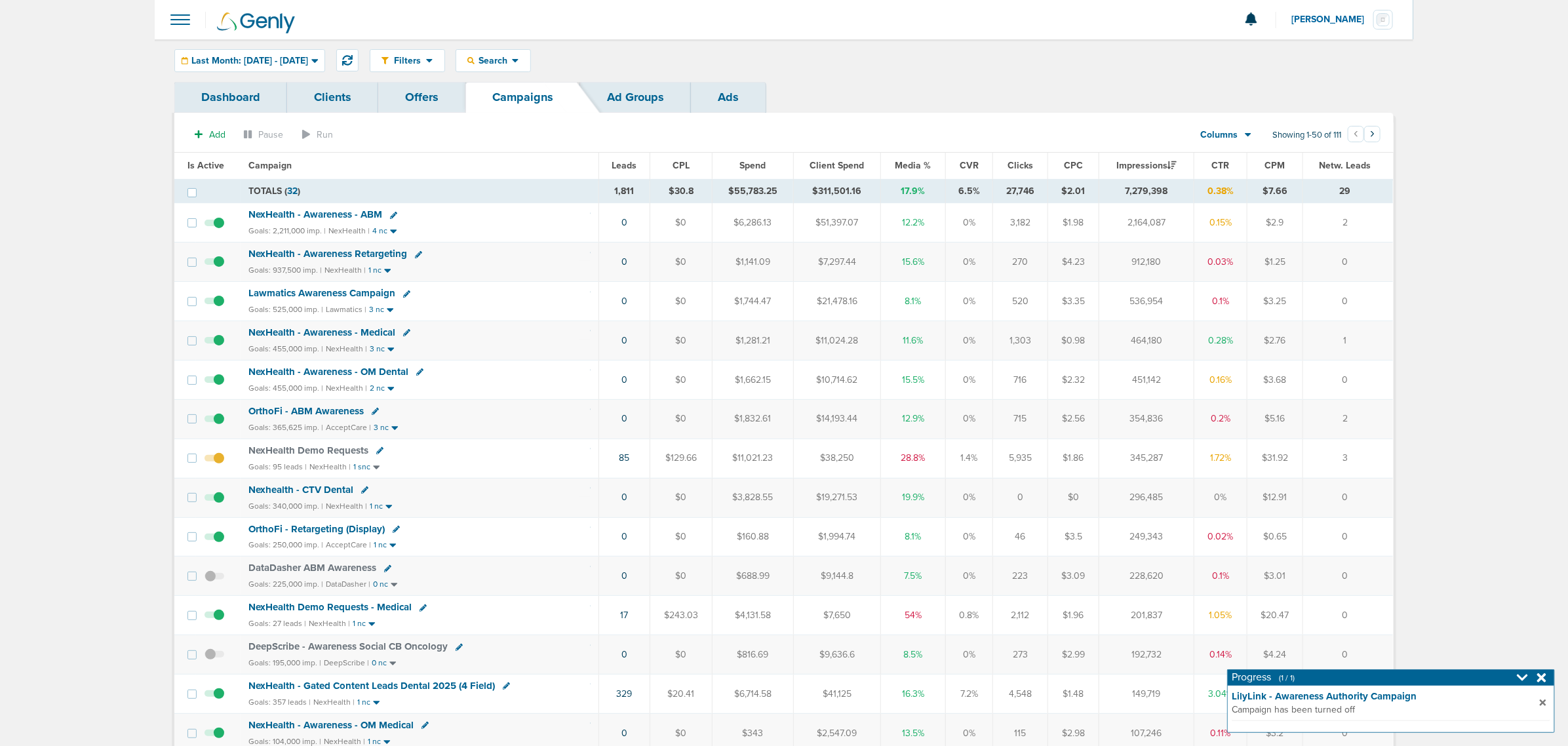
click at [1544, 676] on icon at bounding box center [1542, 677] width 9 height 9
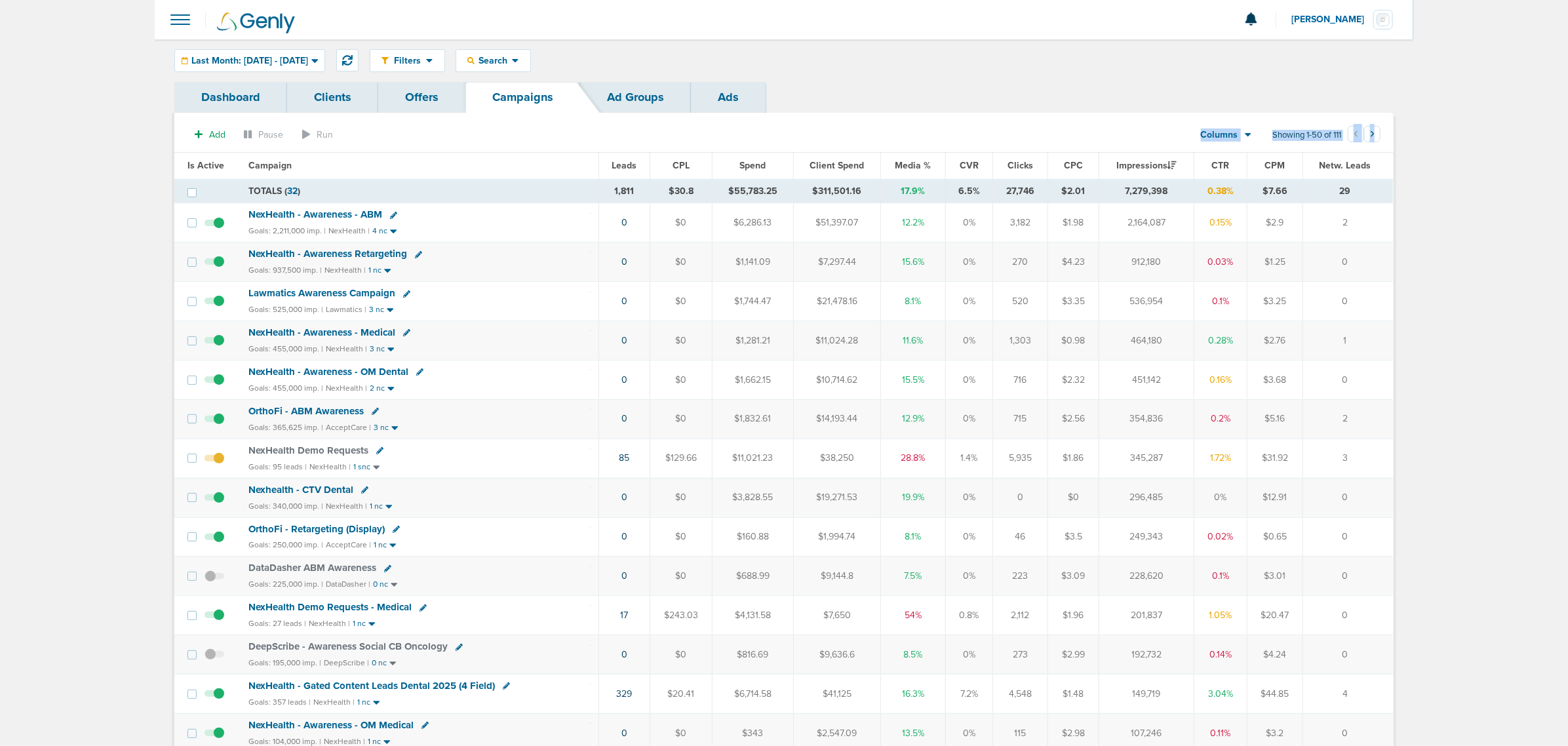
drag, startPoint x: 279, startPoint y: 162, endPoint x: 1572, endPoint y: 477, distance: 1330.8
click at [1568, 477] on html "Notifications You have no unread notifications Lauren Mericle Profile Sign Out …" at bounding box center [784, 373] width 1568 height 746
click at [915, 166] on span "Media %" at bounding box center [914, 166] width 36 height 11
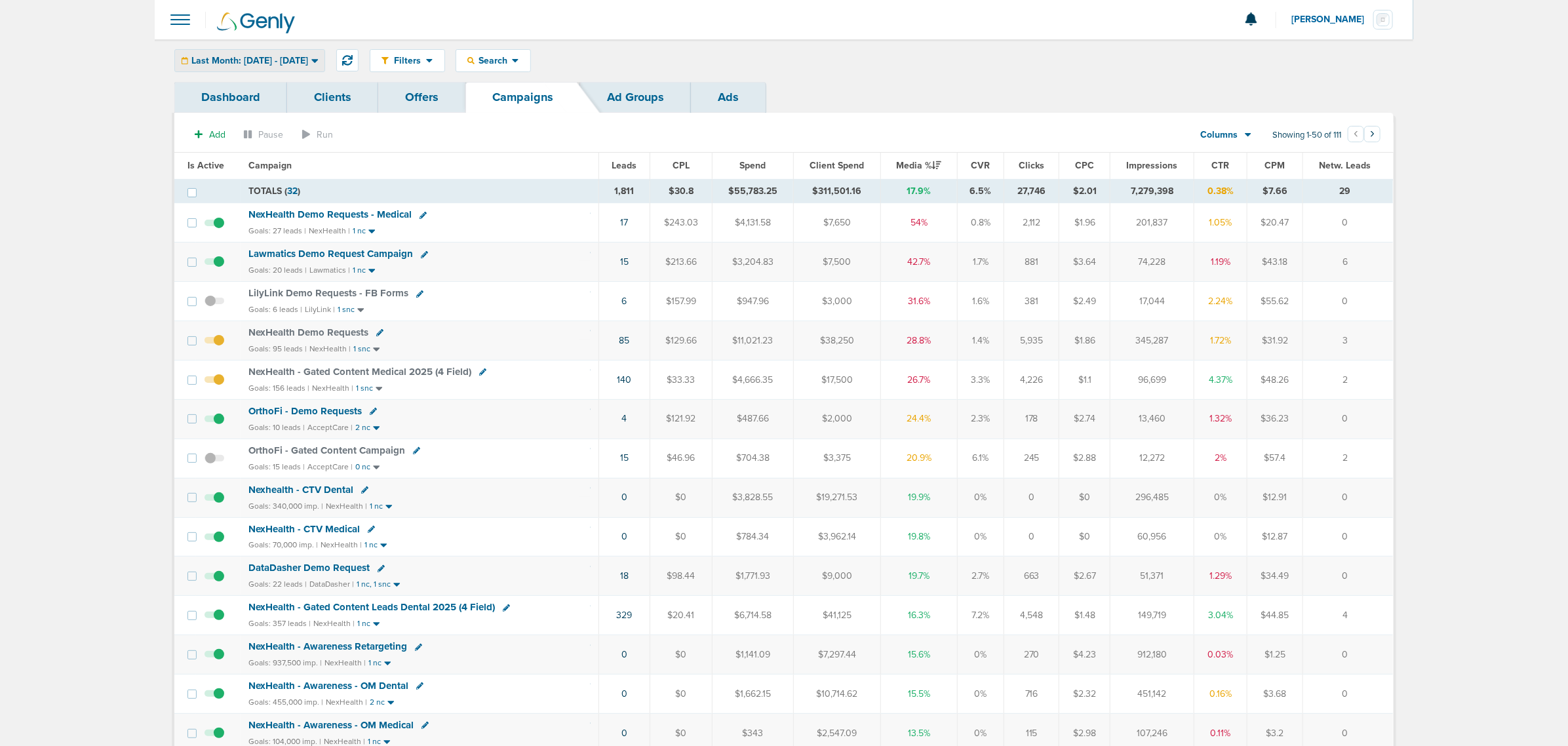
click at [308, 60] on span "Last Month: [DATE] - [DATE]" at bounding box center [250, 61] width 117 height 9
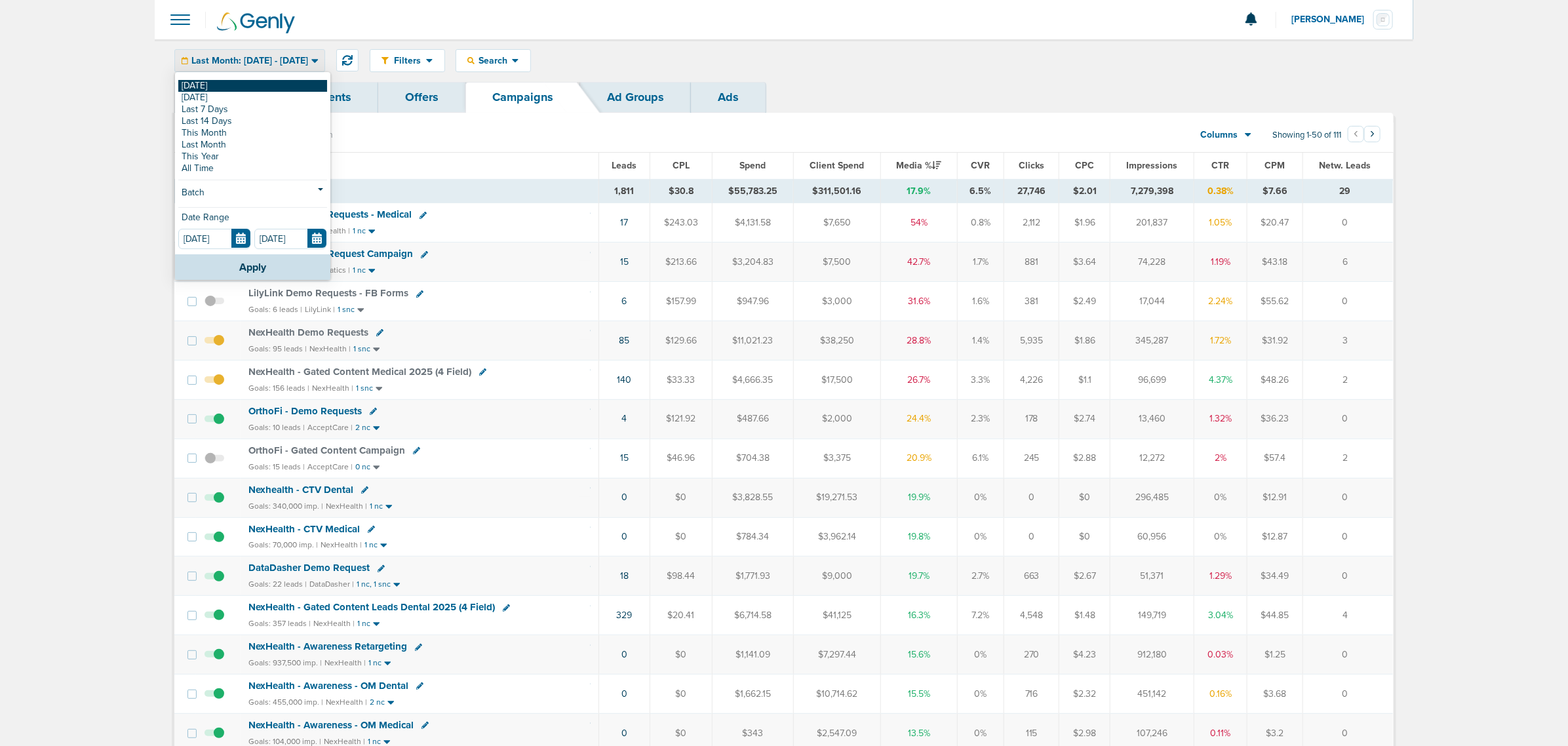
click at [198, 89] on link "[DATE]" at bounding box center [253, 86] width 149 height 12
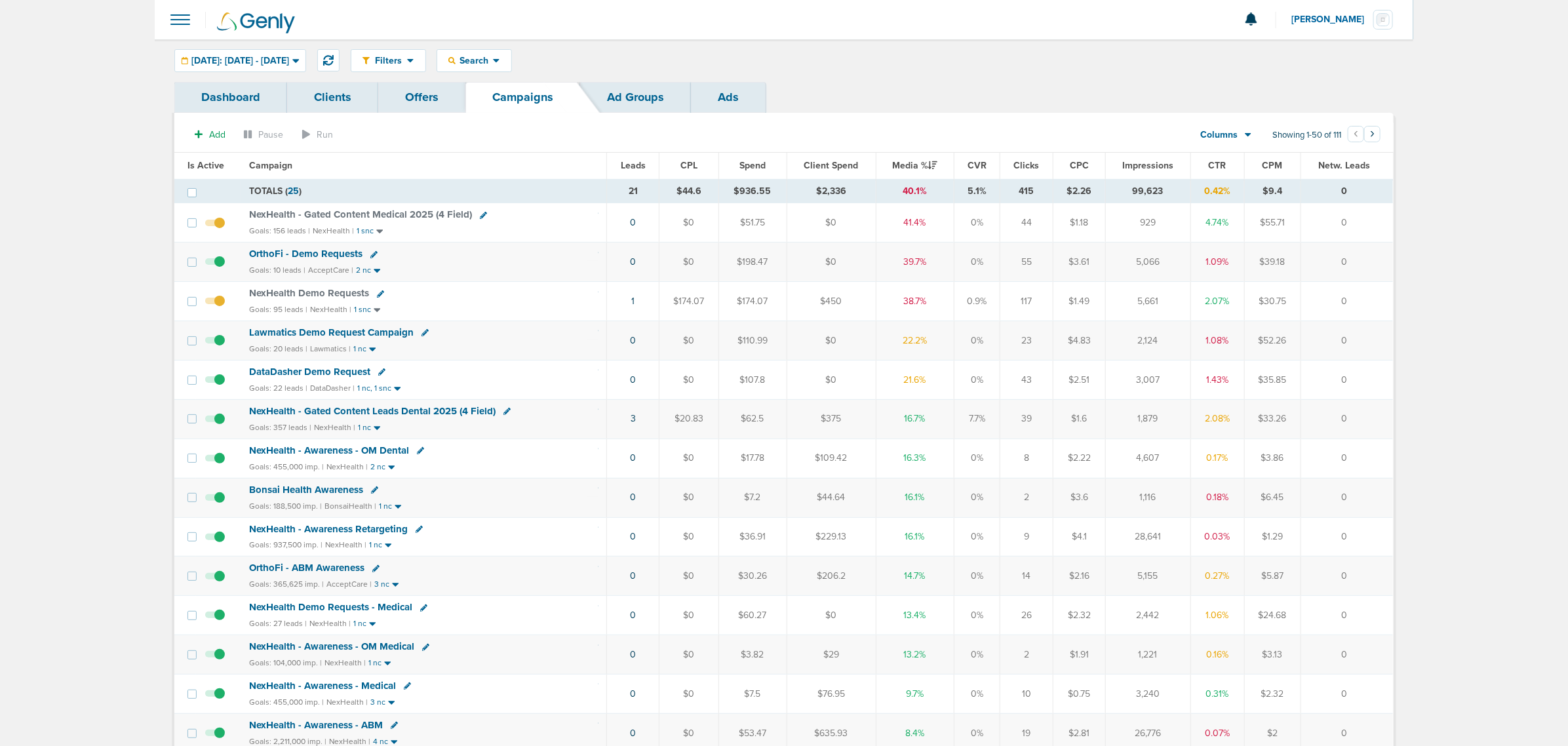
drag, startPoint x: 551, startPoint y: 611, endPoint x: 1341, endPoint y: 545, distance: 792.8
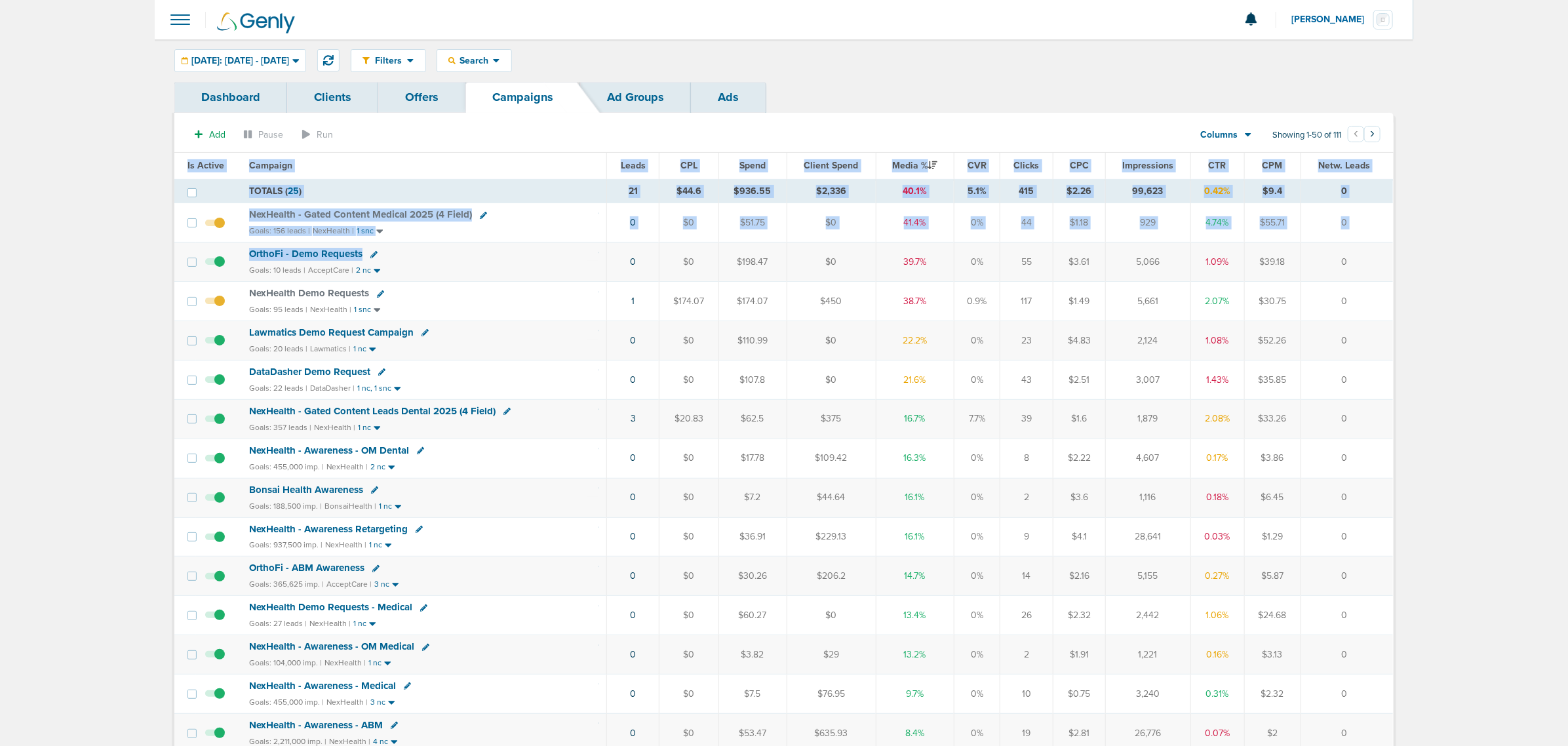
drag, startPoint x: 613, startPoint y: 264, endPoint x: 1476, endPoint y: 263, distance: 863.0
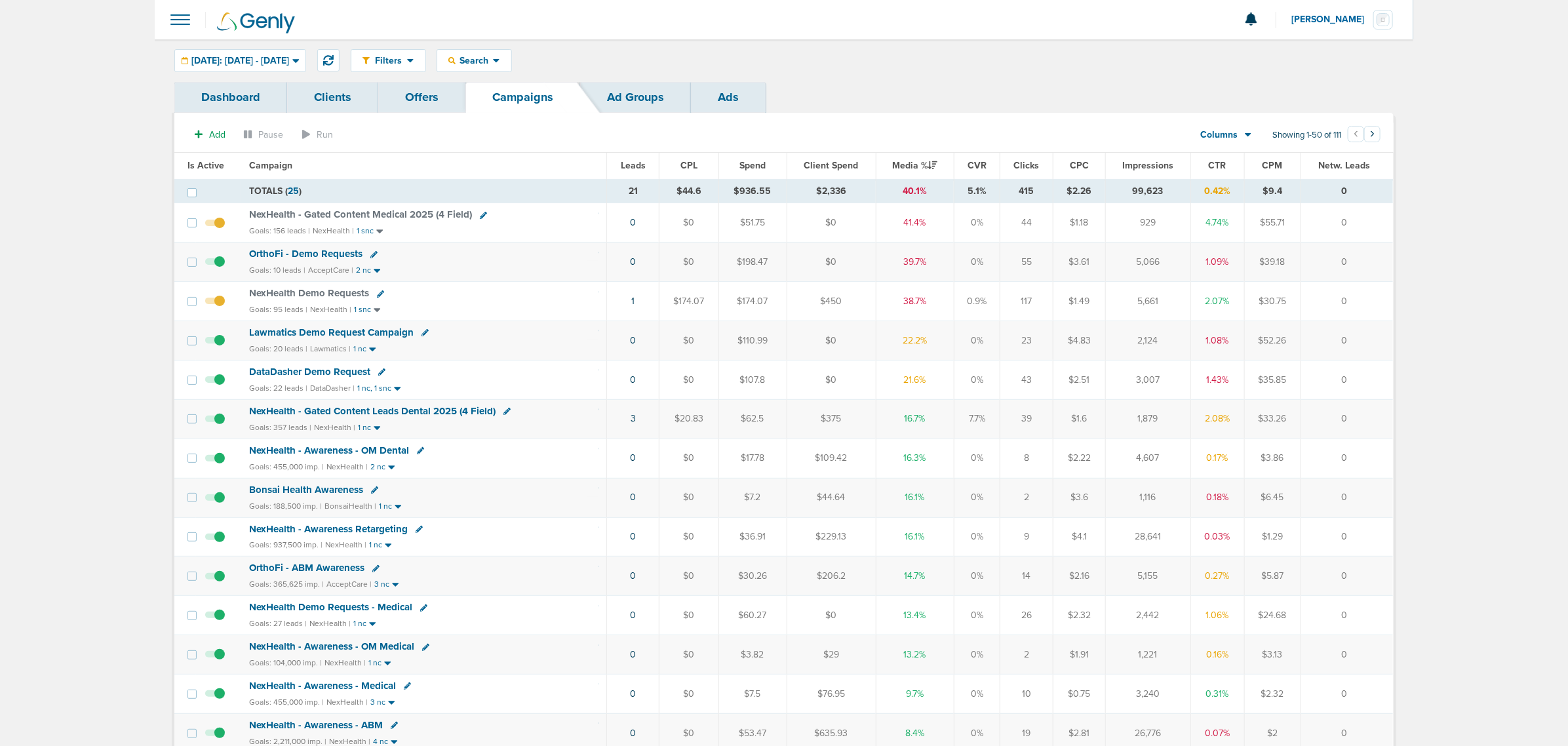
click at [308, 254] on span "OrthoFi - Demo Requests" at bounding box center [306, 253] width 113 height 12
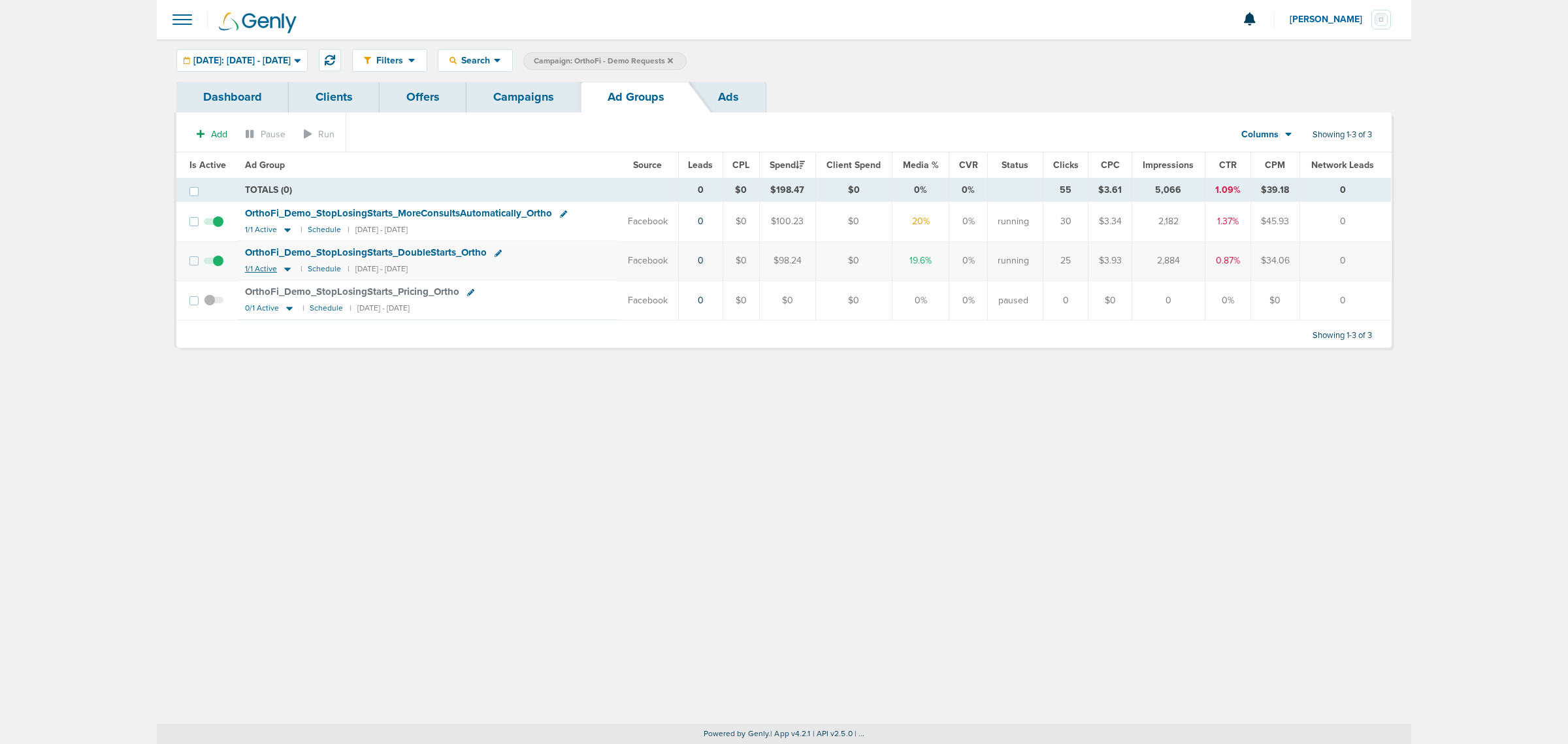
click at [282, 269] on icon at bounding box center [287, 269] width 13 height 11
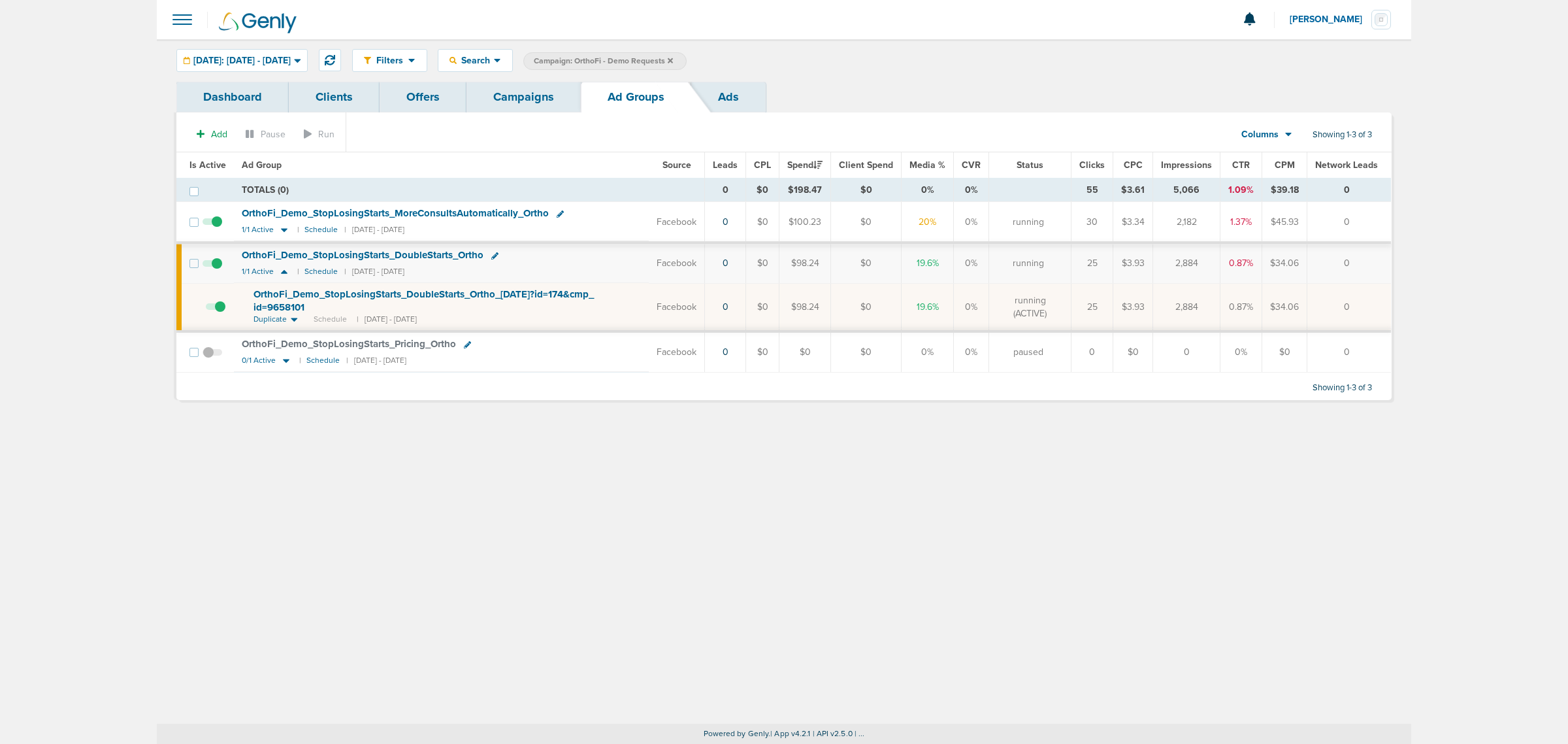
click at [216, 313] on span at bounding box center [216, 313] width 19 height 0
click at [206, 310] on input "checkbox" at bounding box center [206, 310] width 0 height 0
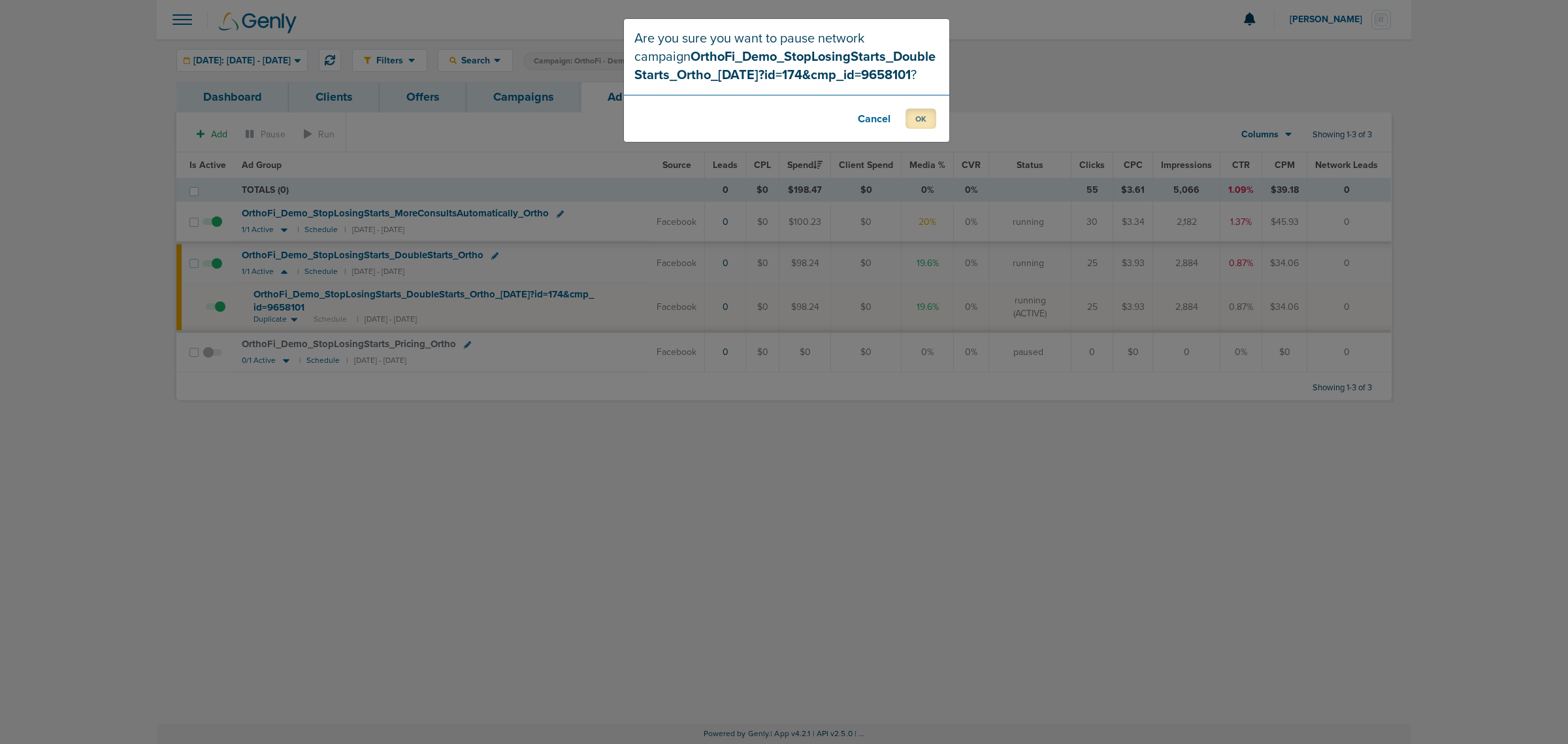
click at [915, 112] on button "OK" at bounding box center [921, 118] width 31 height 20
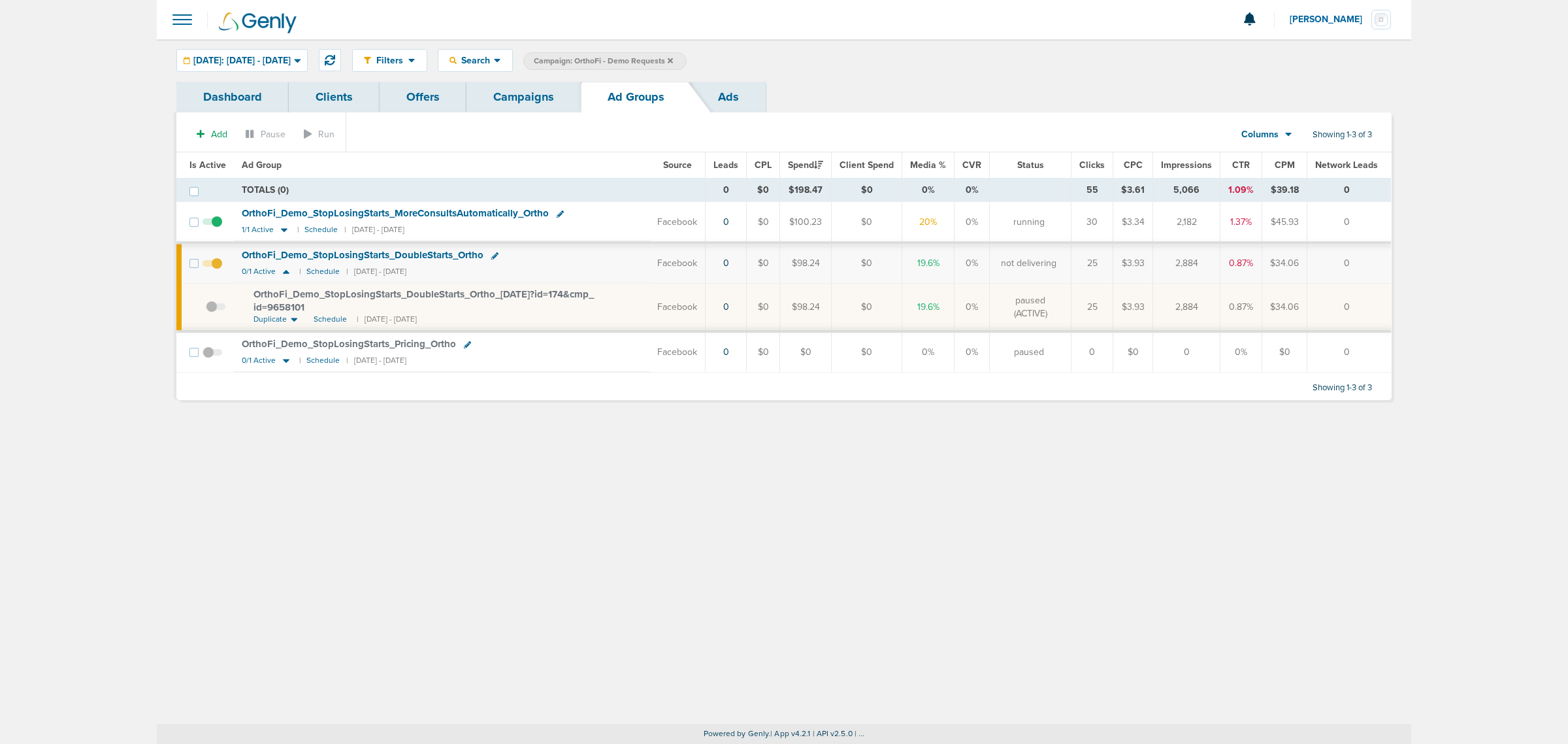
click at [1127, 482] on div "Filters Active Only Settings Status Active Inactive Objectives MQL SQL Traffic …" at bounding box center [784, 381] width 1254 height 684
click at [517, 95] on link "Campaigns" at bounding box center [523, 97] width 114 height 31
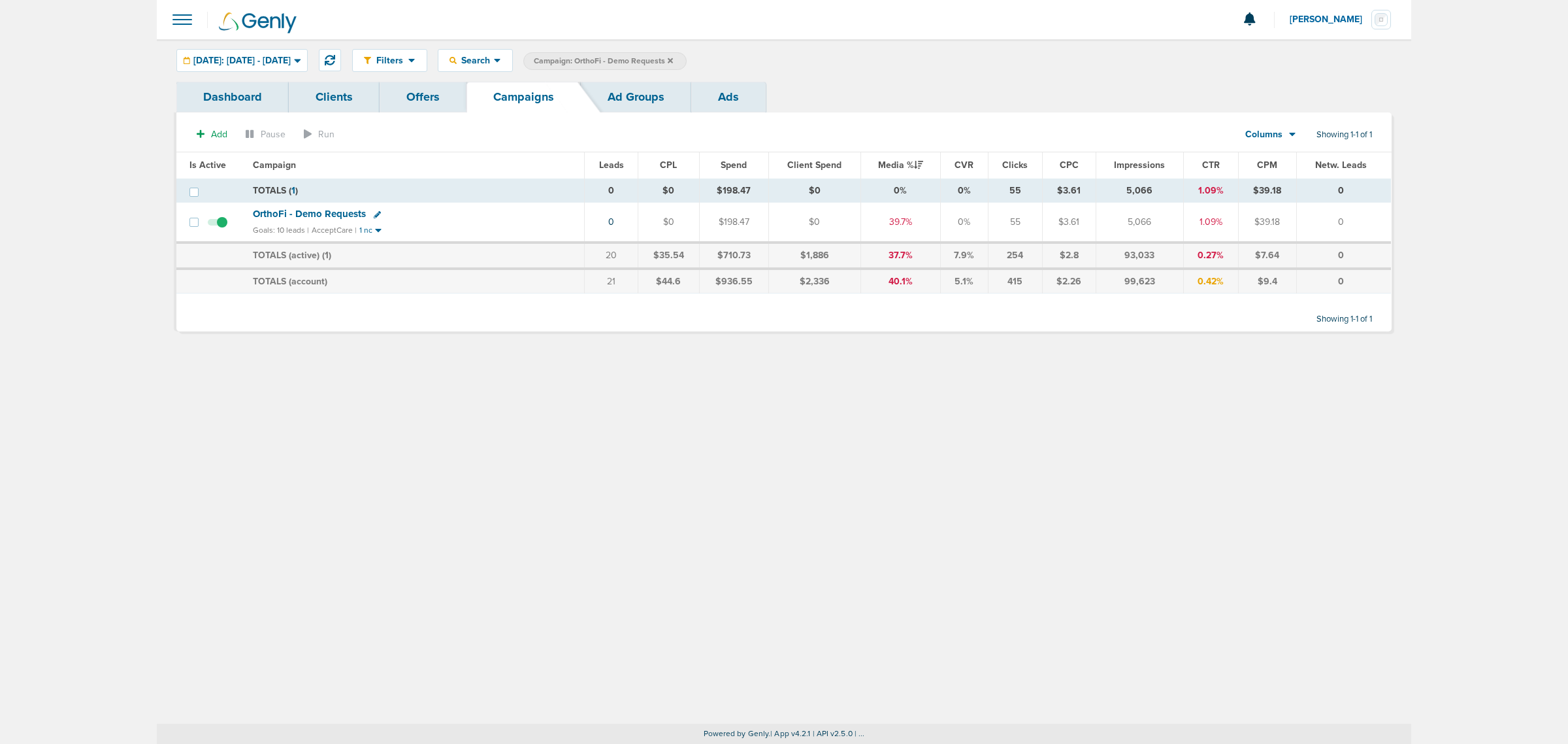
click at [673, 57] on icon at bounding box center [670, 60] width 6 height 8
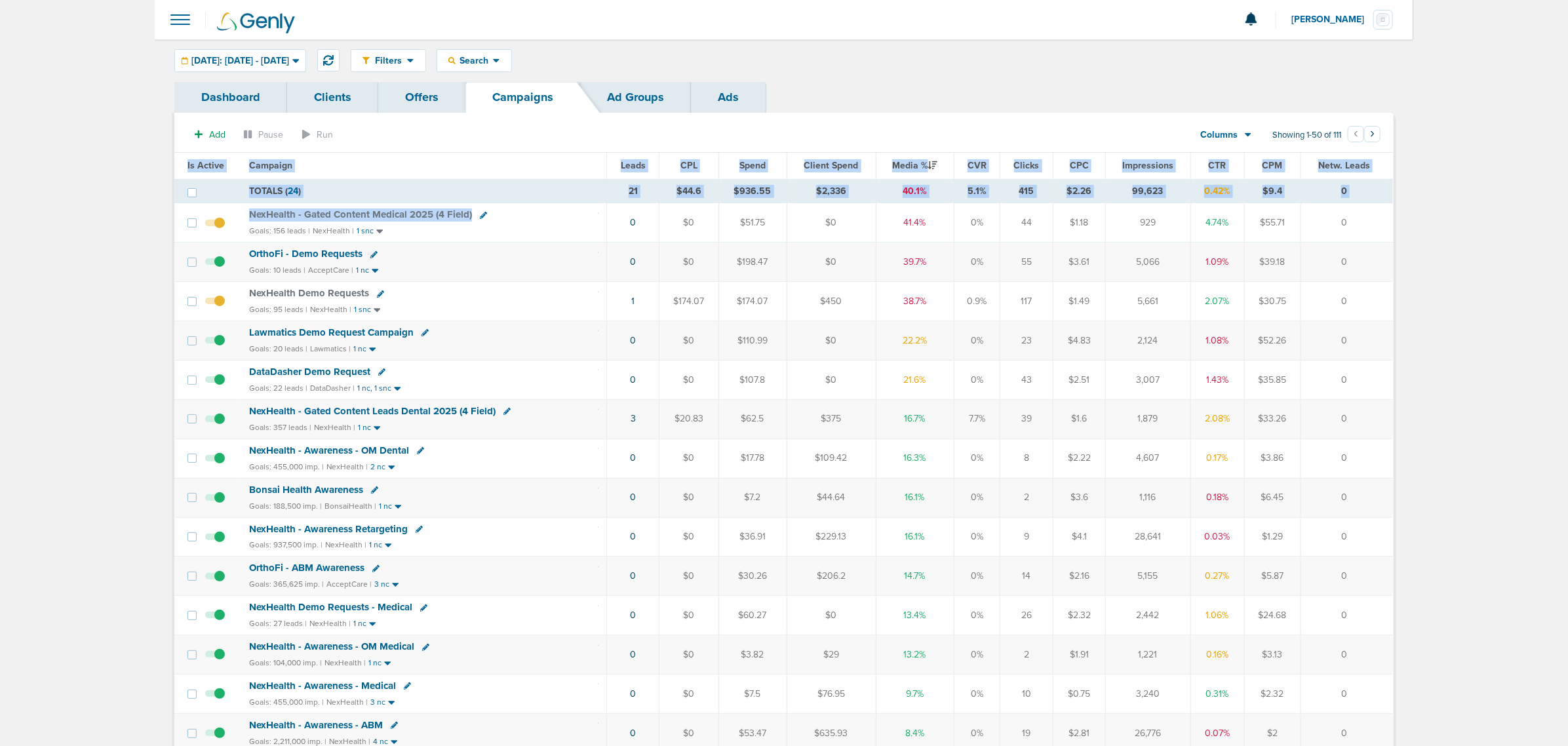
drag, startPoint x: 567, startPoint y: 218, endPoint x: 1511, endPoint y: 308, distance: 948.3
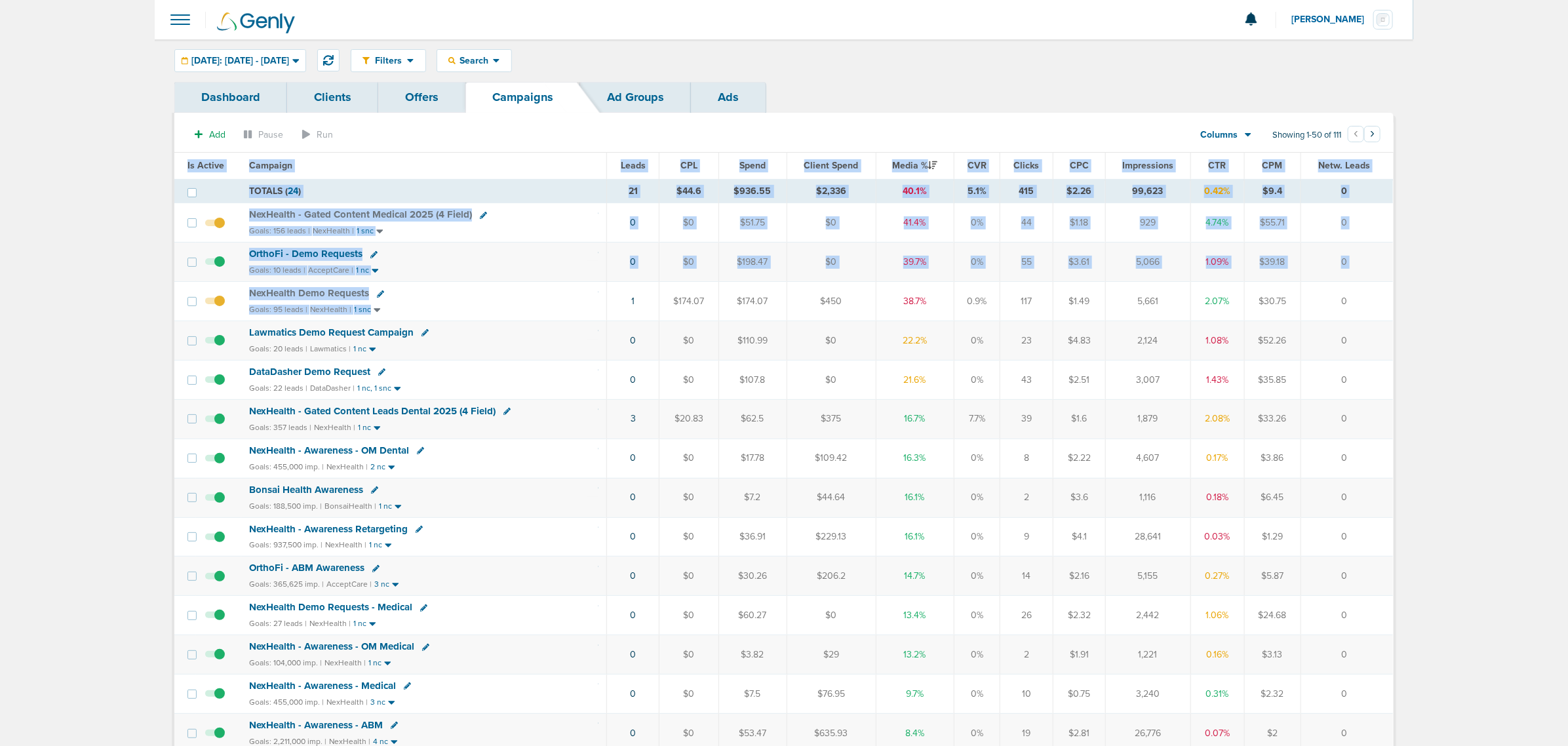
drag, startPoint x: 548, startPoint y: 303, endPoint x: 1455, endPoint y: 306, distance: 907.0
drag, startPoint x: 640, startPoint y: 253, endPoint x: 1572, endPoint y: 264, distance: 932.1
click at [1568, 264] on html "Notifications You have no unread notifications Lauren Mericle Profile Sign Out …" at bounding box center [784, 373] width 1568 height 746
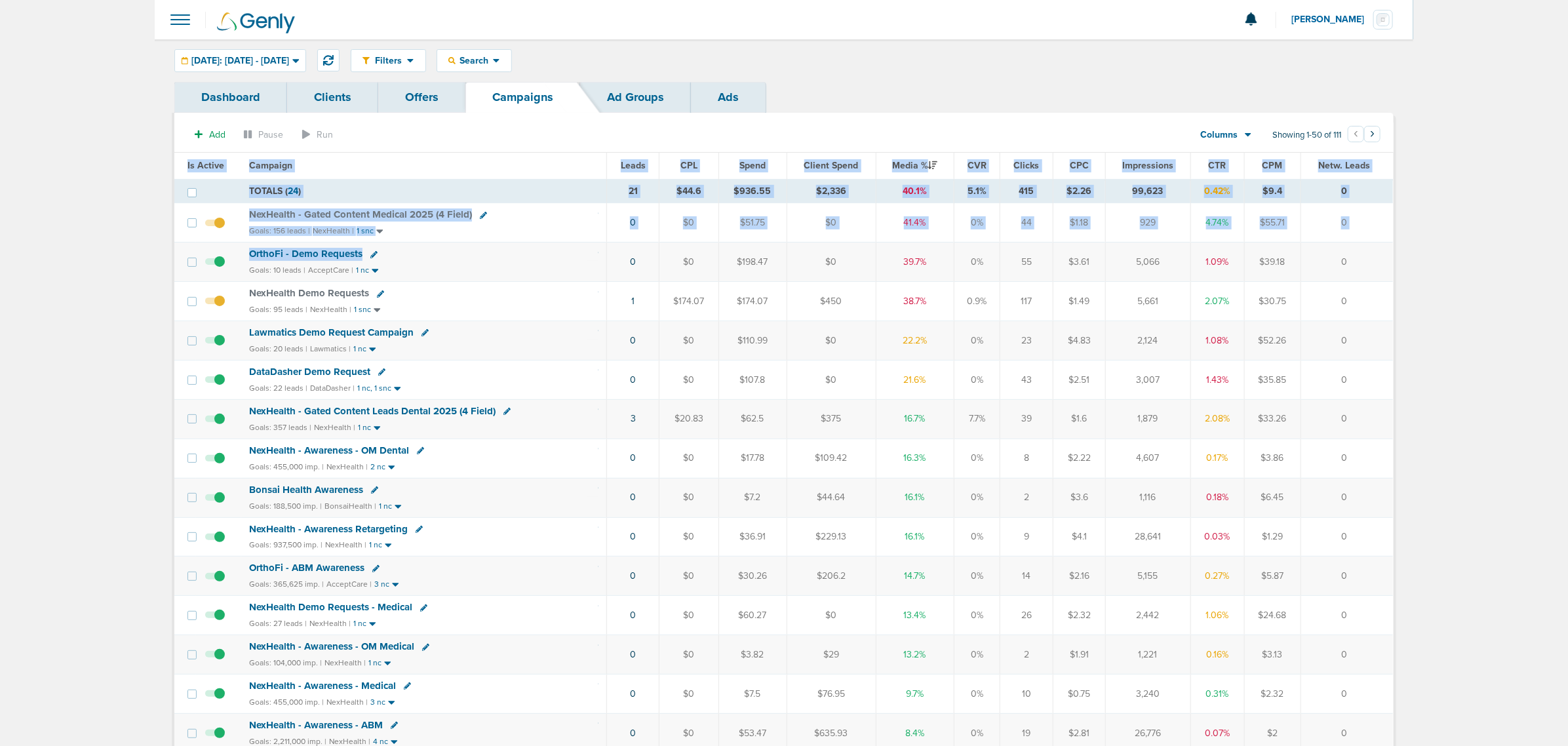
drag, startPoint x: 1382, startPoint y: 262, endPoint x: 87, endPoint y: 247, distance: 1295.1
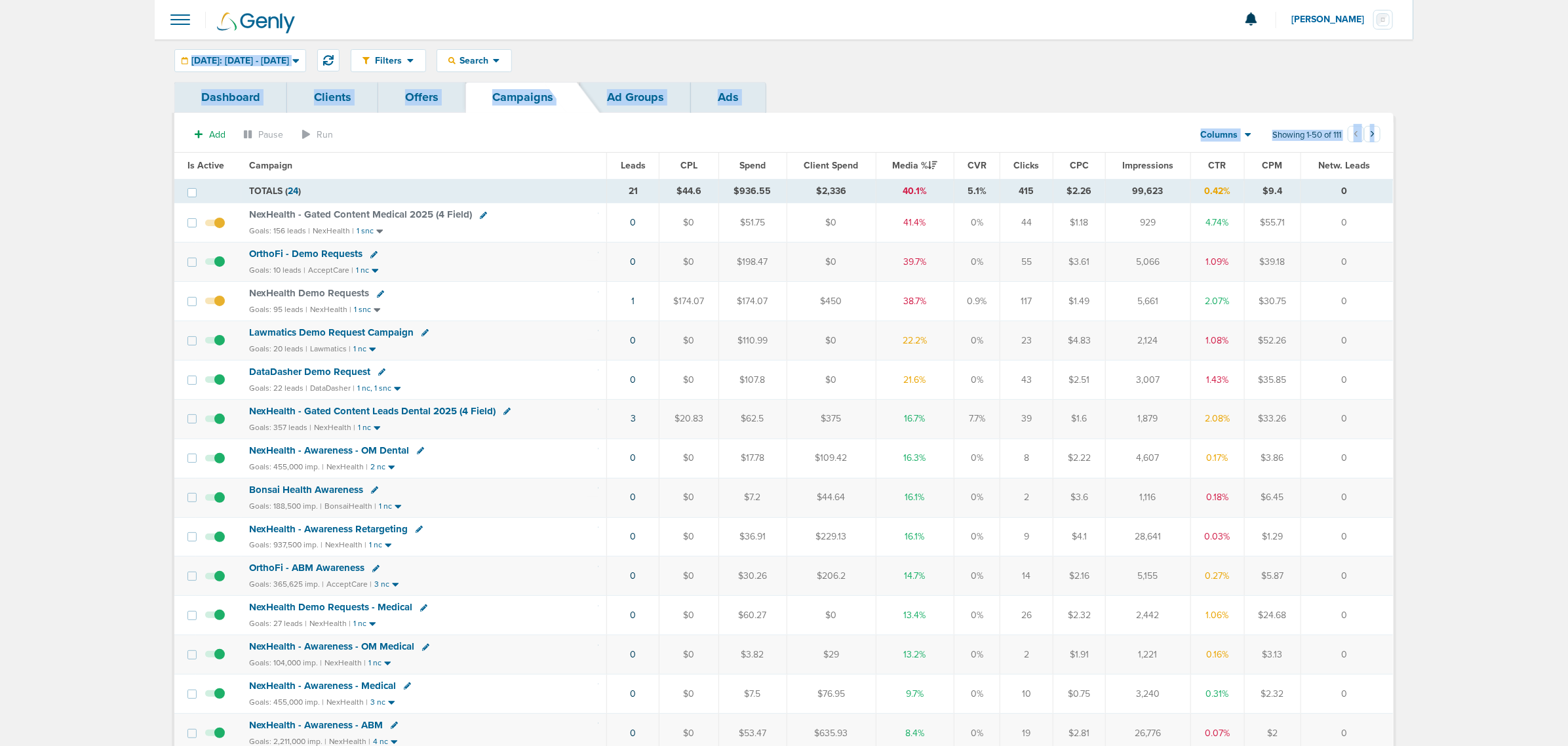
drag, startPoint x: 85, startPoint y: 59, endPoint x: 1473, endPoint y: 469, distance: 1447.3
drag, startPoint x: 1473, startPoint y: 469, endPoint x: 1515, endPoint y: 454, distance: 44.6
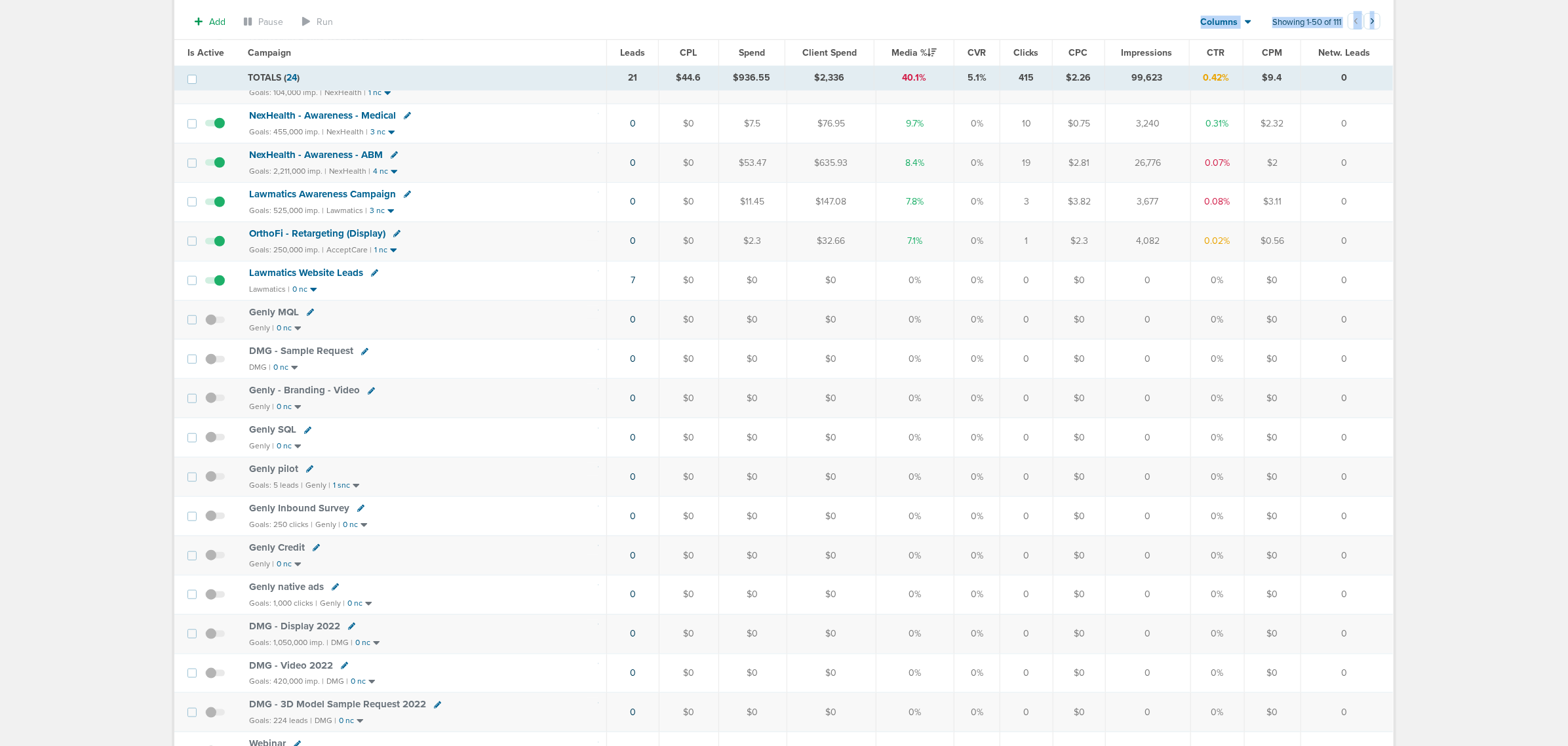
click at [1482, 450] on main "Notifications You have no unread notifications [PERSON_NAME] Profile Sign Out C…" at bounding box center [784, 575] width 1568 height 2296
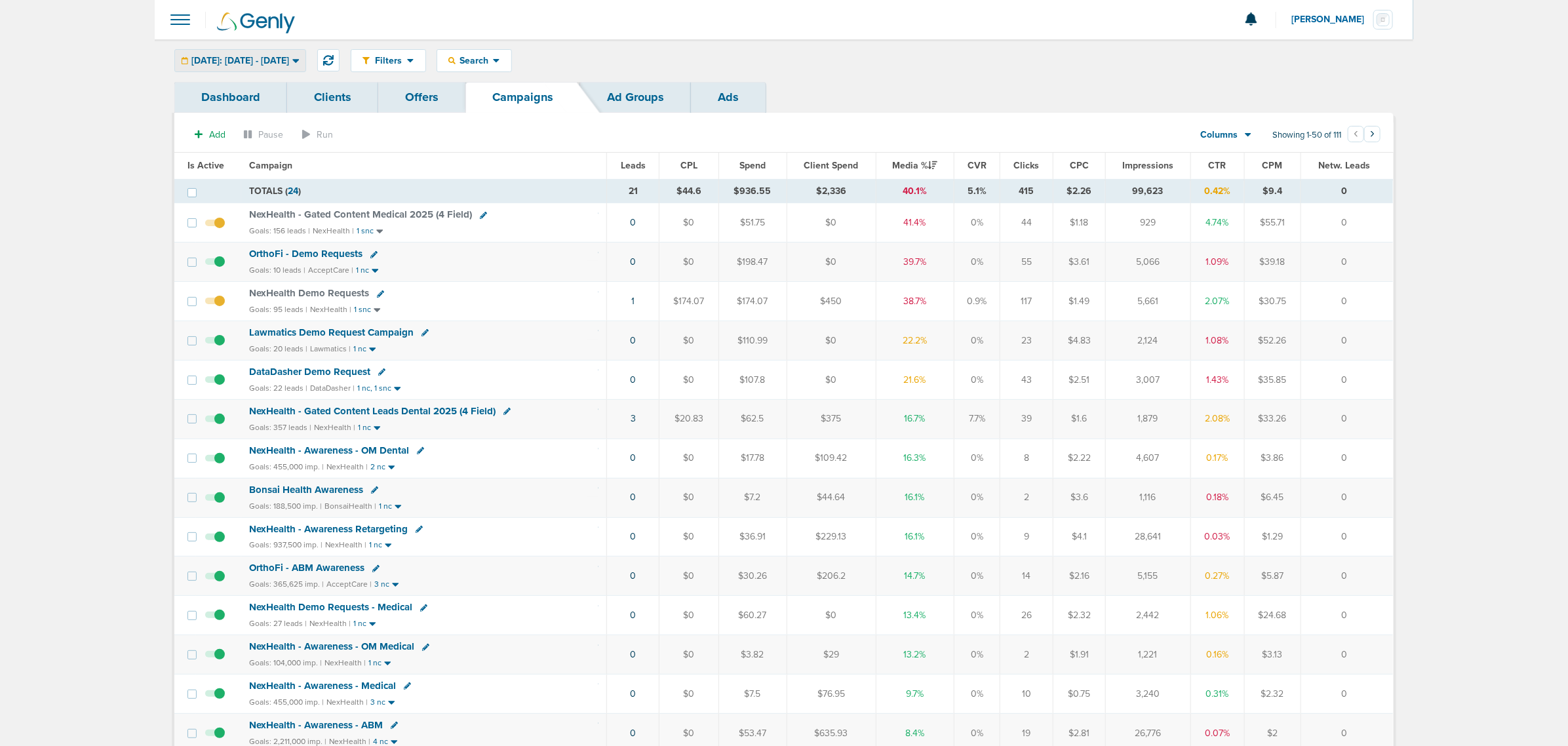
click at [289, 61] on span "[DATE]: [DATE] - [DATE]" at bounding box center [240, 61] width 97 height 9
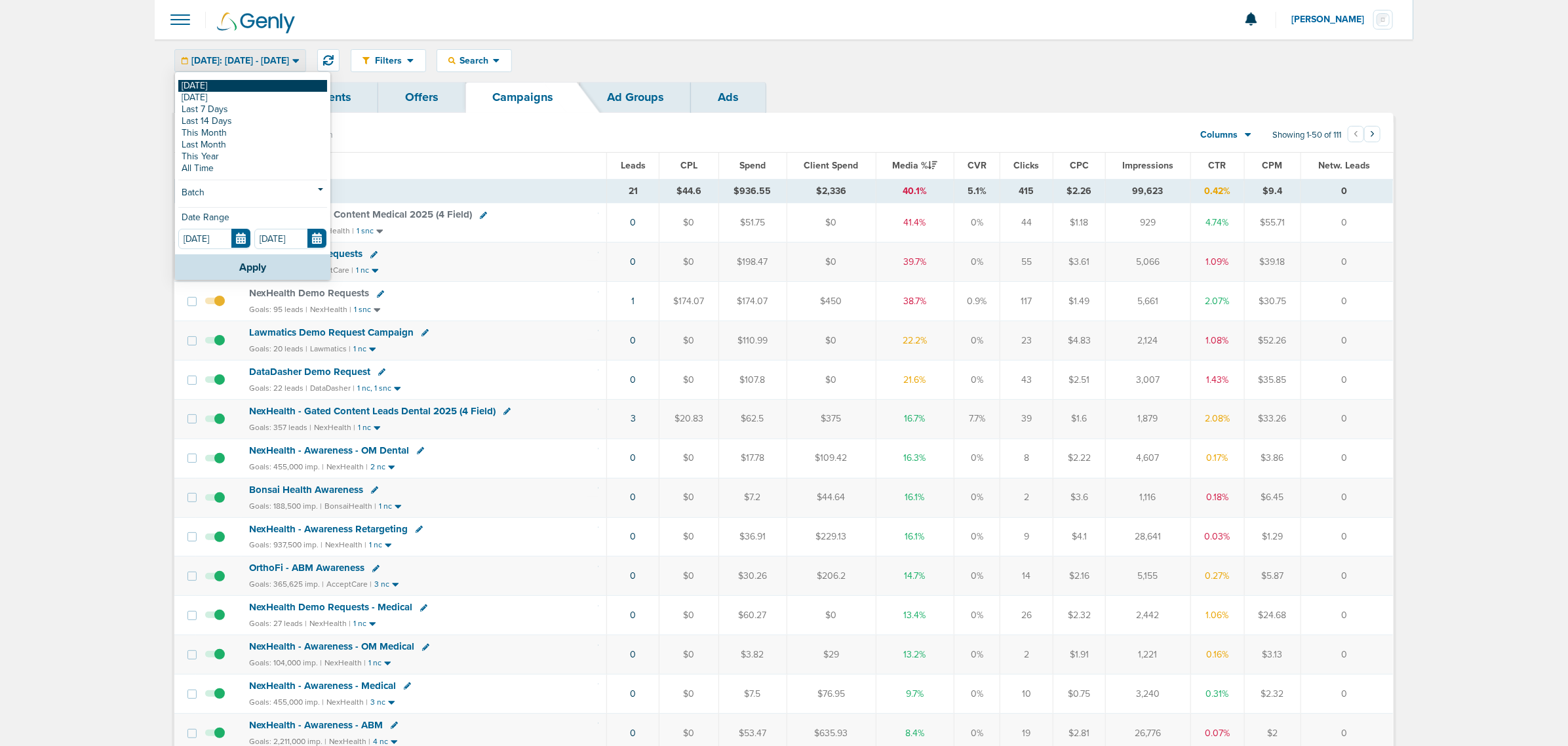
click at [234, 88] on link "[DATE]" at bounding box center [253, 86] width 149 height 12
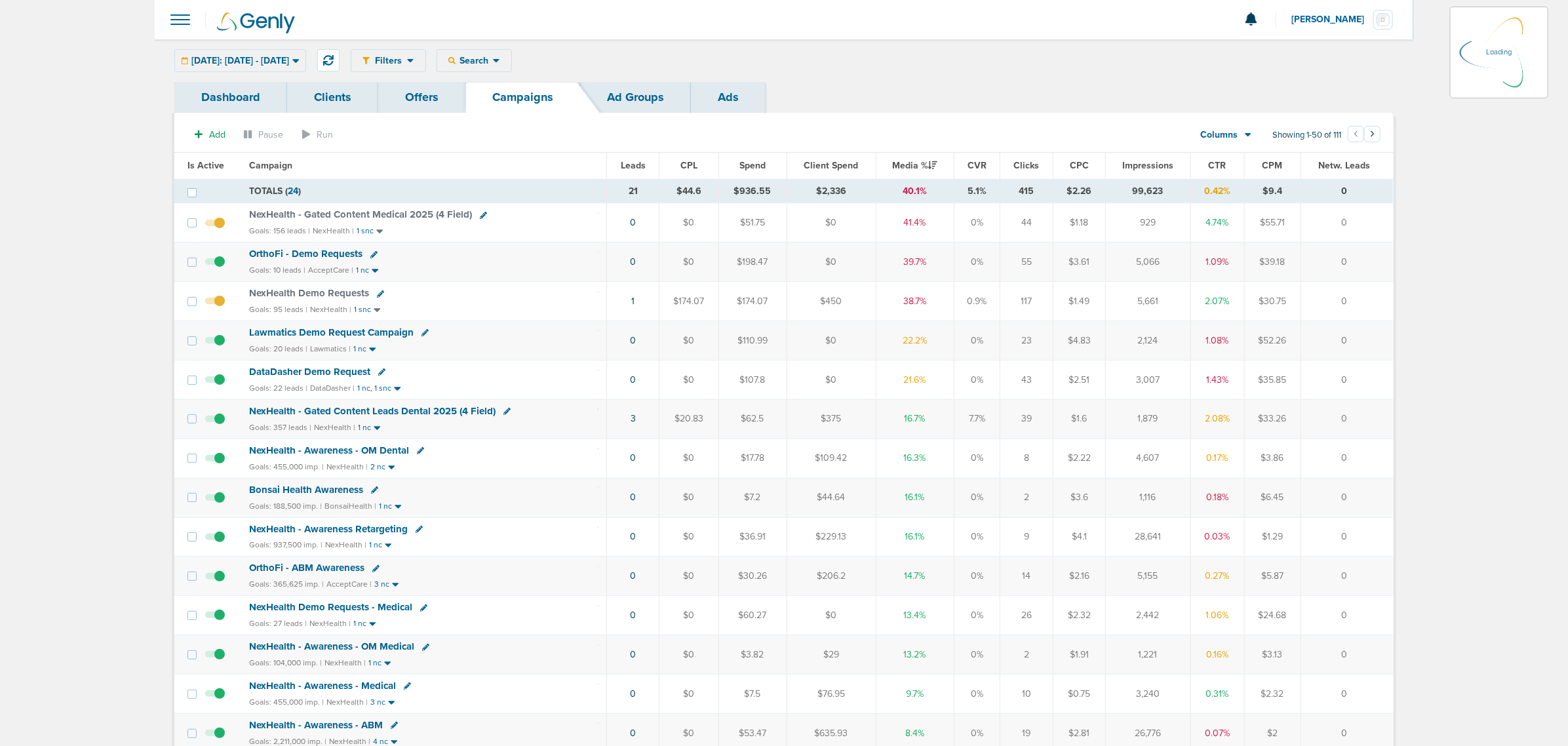
click at [971, 53] on div "Filters Active Only Settings Status Active Inactive Objectives MQL SQL Traffic …" at bounding box center [872, 61] width 1043 height 23
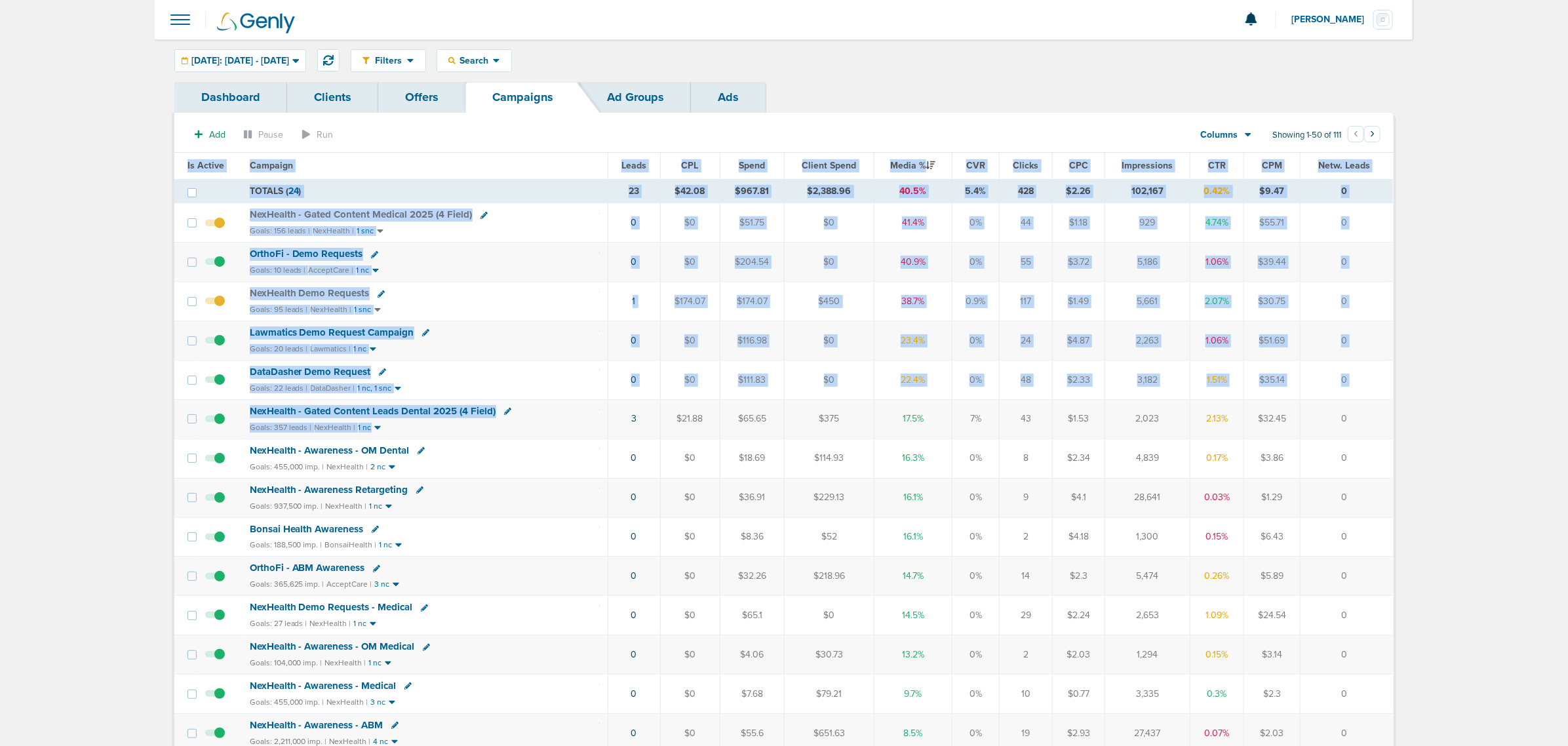
drag, startPoint x: 612, startPoint y: 429, endPoint x: 1473, endPoint y: 424, distance: 861.0
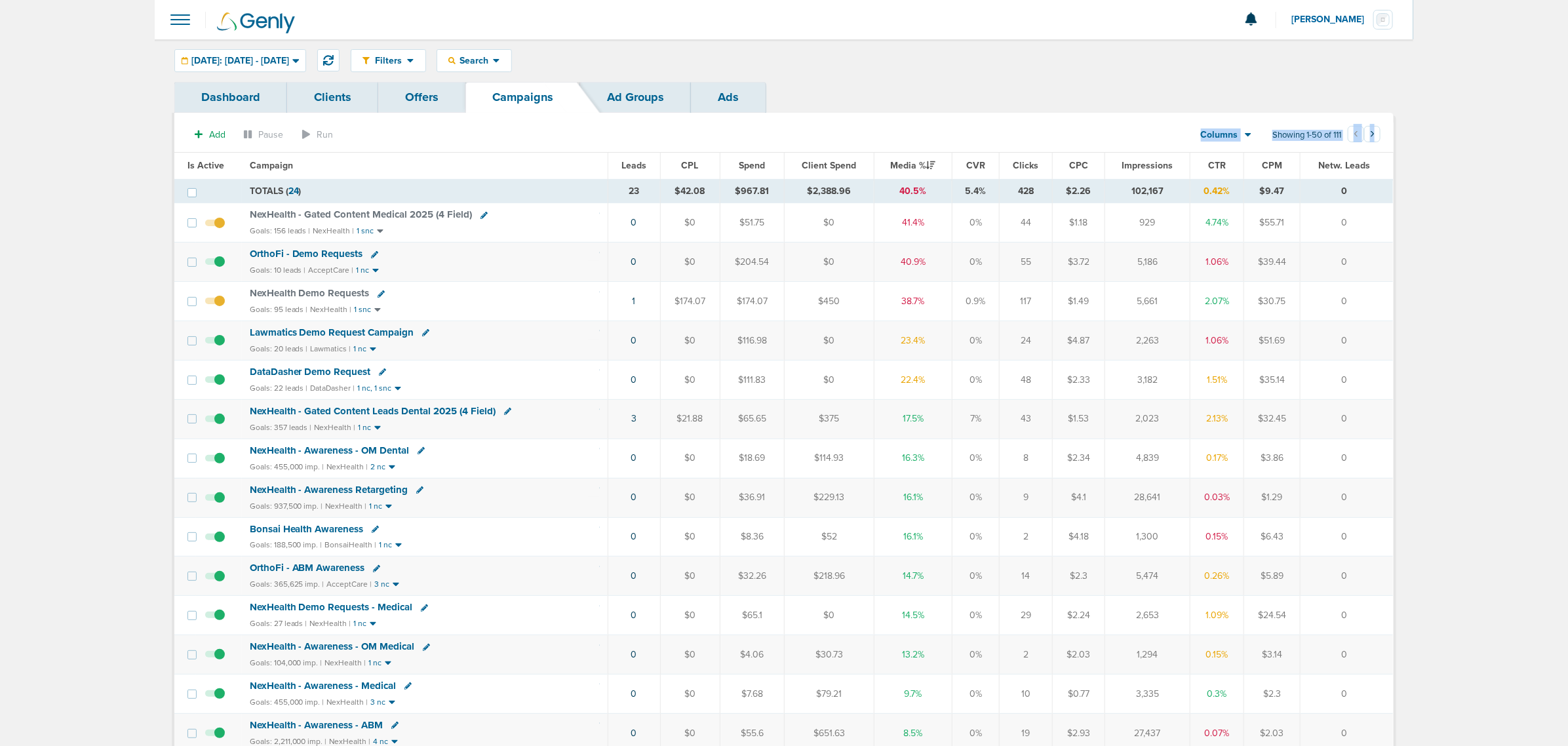
drag, startPoint x: 128, startPoint y: 125, endPoint x: 1430, endPoint y: 434, distance: 1338.2
drag, startPoint x: 1377, startPoint y: 426, endPoint x: 194, endPoint y: 172, distance: 1210.0
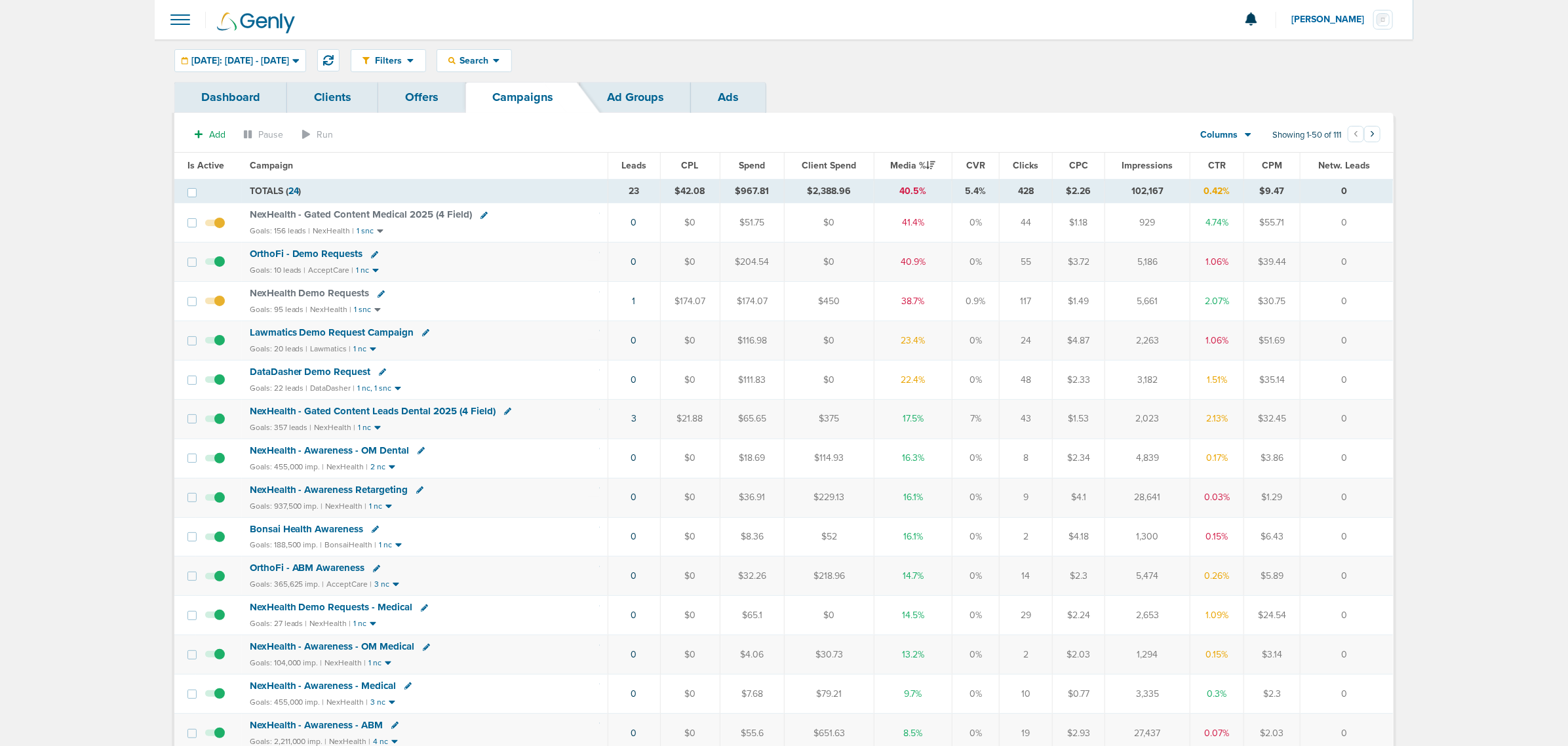
drag, startPoint x: 194, startPoint y: 172, endPoint x: 128, endPoint y: 121, distance: 83.4
drag, startPoint x: 1367, startPoint y: 421, endPoint x: 155, endPoint y: 102, distance: 1253.3
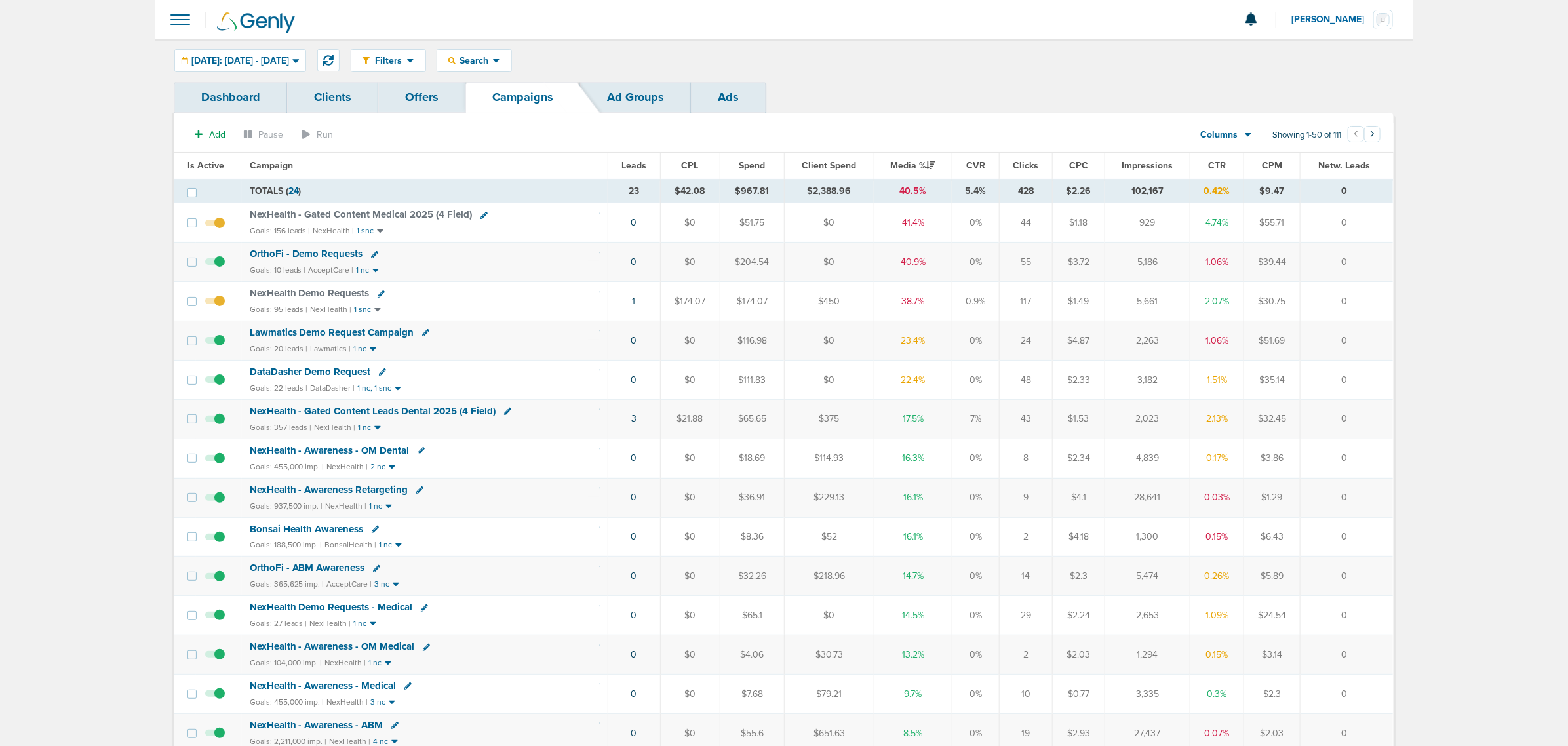
click at [453, 275] on div "Goals: 10 leads | AcceptCare | 1 nc" at bounding box center [425, 270] width 350 height 11
click at [371, 254] on icon at bounding box center [375, 255] width 7 height 7
select select
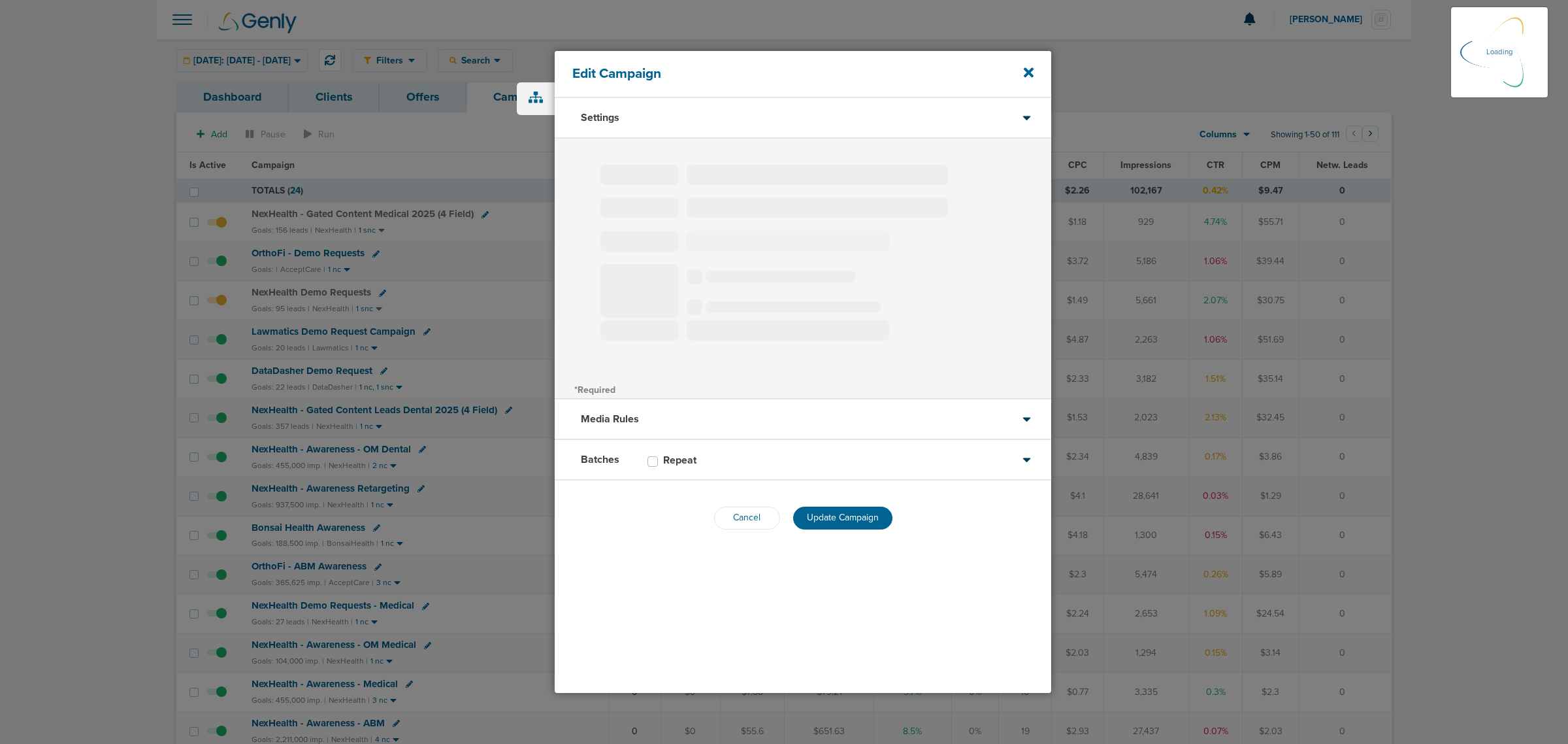
type input "OrthoFi - Demo Requests"
select select "Leads"
radio input "true"
select select "readOnly"
select select "1"
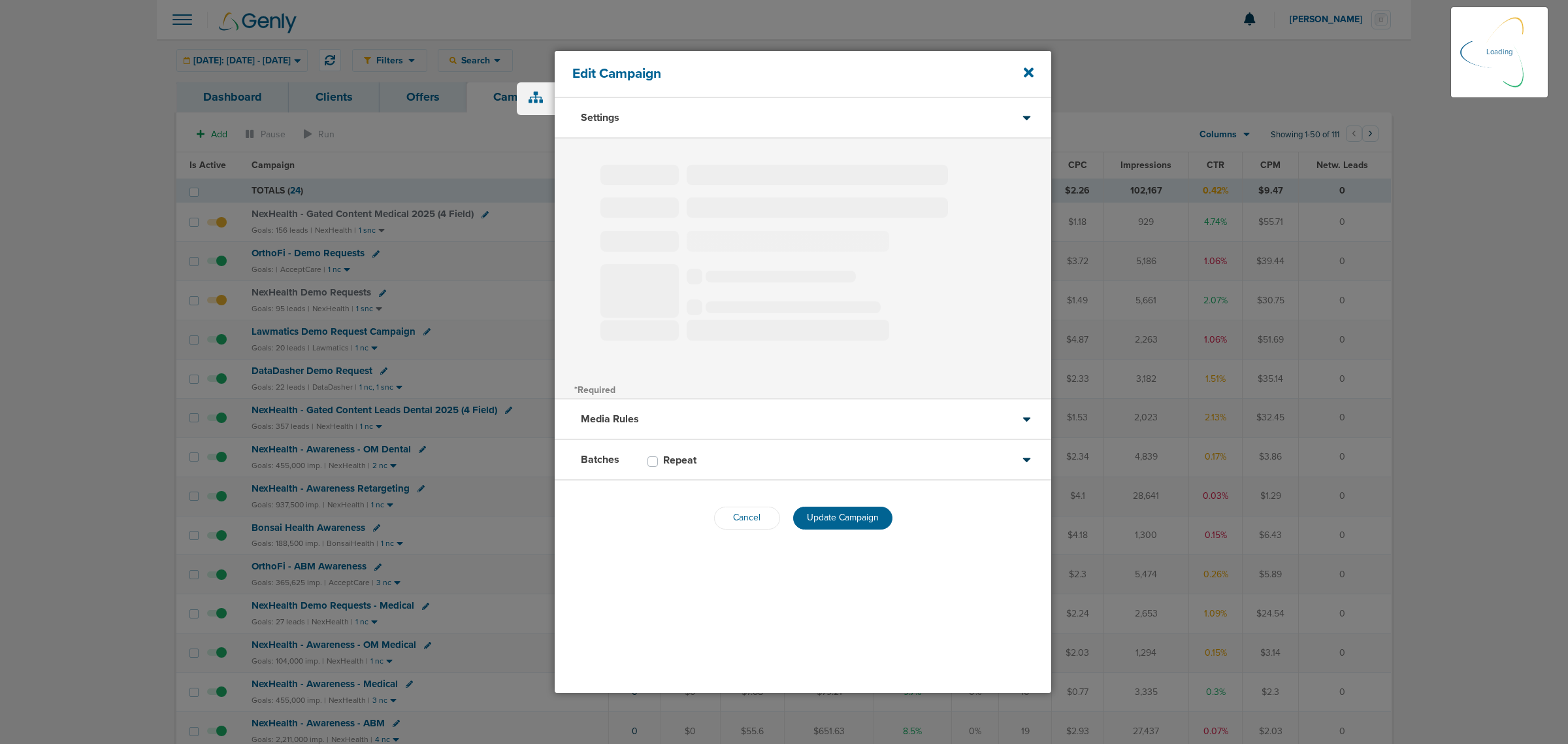
select select "2"
select select "3"
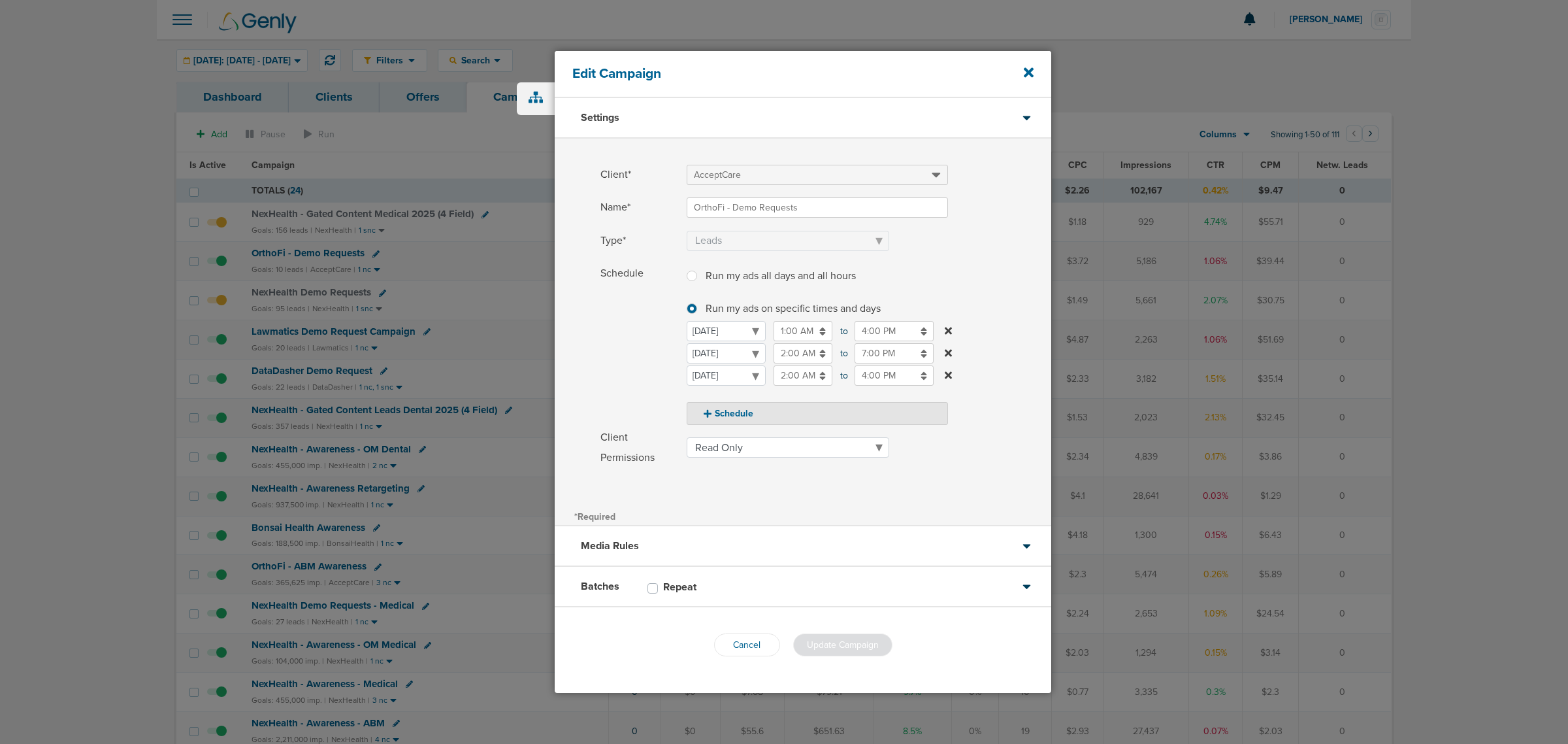
click at [873, 329] on input "4:00 PM" at bounding box center [894, 330] width 79 height 20
click at [859, 361] on icon at bounding box center [860, 362] width 12 height 8
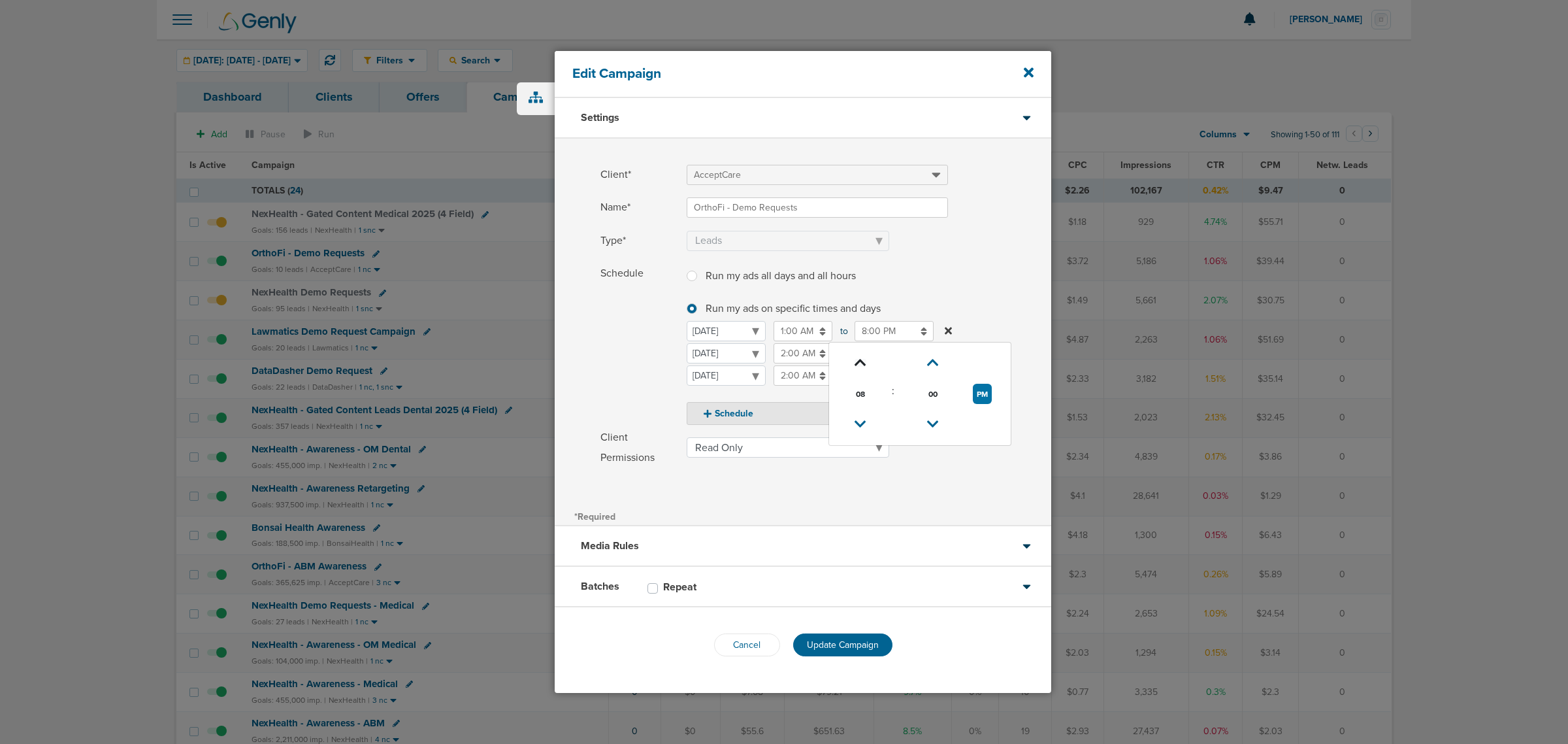
click at [859, 361] on icon at bounding box center [860, 362] width 12 height 8
click at [979, 393] on button "PM" at bounding box center [982, 394] width 19 height 20
type input "10:00 AM"
click at [972, 275] on label "Schedule Run my ads all days and all hours Run my ads all days and all hours Ru…" at bounding box center [826, 344] width 451 height 162
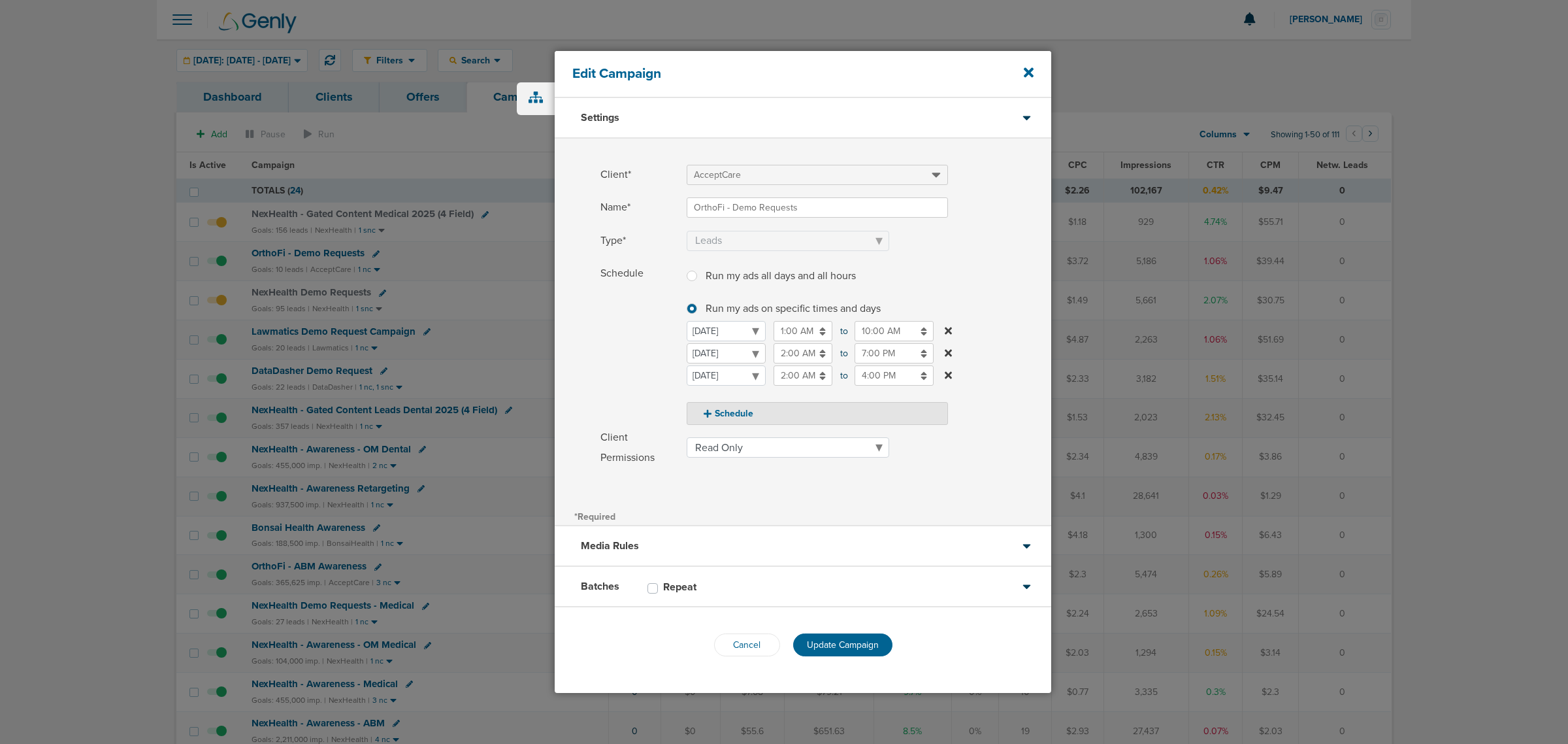
click at [726, 351] on select "[DATE] [DATE] [DATE] [DATE] [DATE] [DATE] [DATE]" at bounding box center [726, 353] width 79 height 20
select select "1"
click at [807, 348] on input "2:00 AM" at bounding box center [803, 353] width 59 height 20
click at [778, 448] on icon at bounding box center [779, 446] width 12 height 8
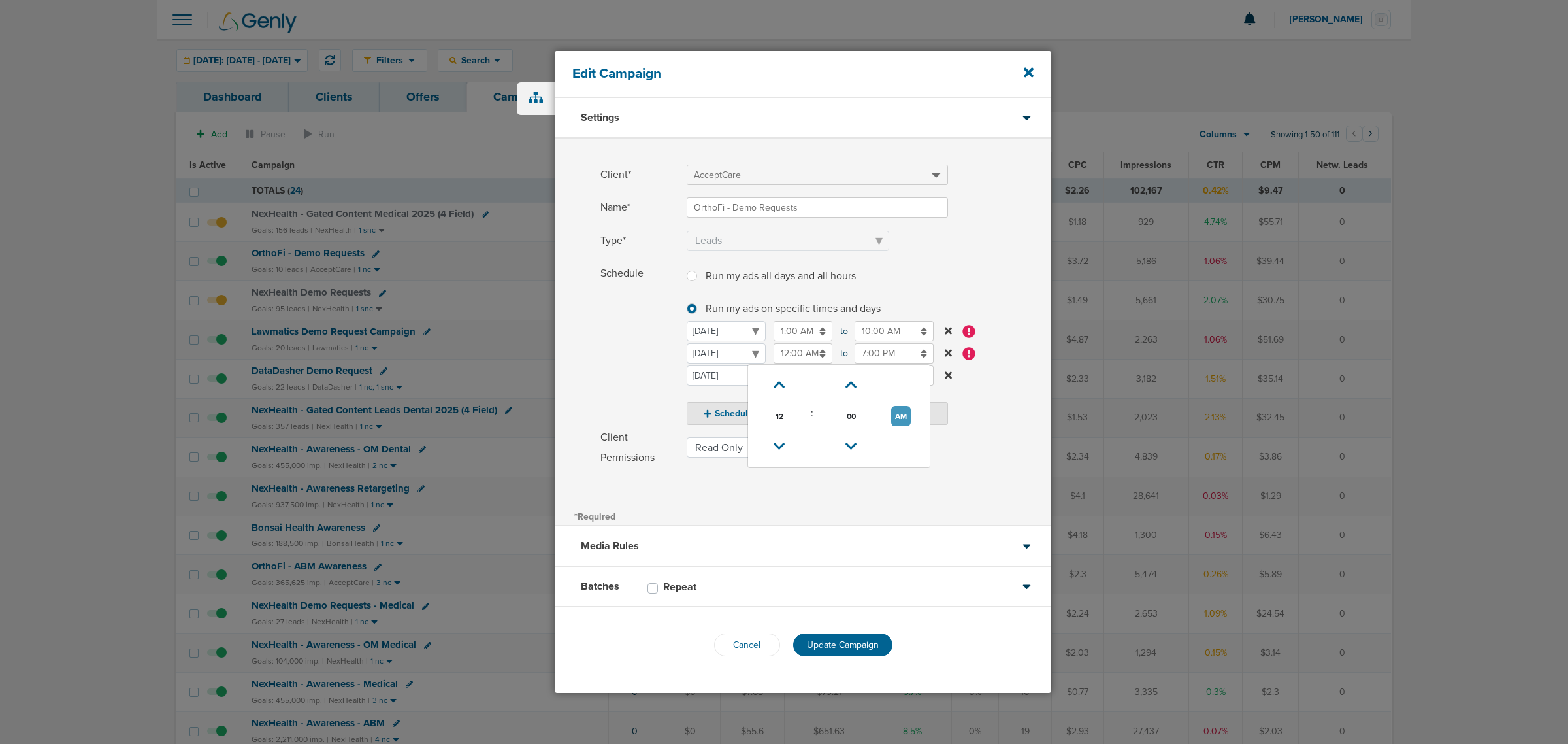
click at [901, 413] on button "AM" at bounding box center [901, 416] width 19 height 20
type input "12:00 PM"
click at [955, 256] on span at bounding box center [869, 257] width 364 height 8
click at [844, 644] on span "Update Campaign" at bounding box center [843, 645] width 72 height 11
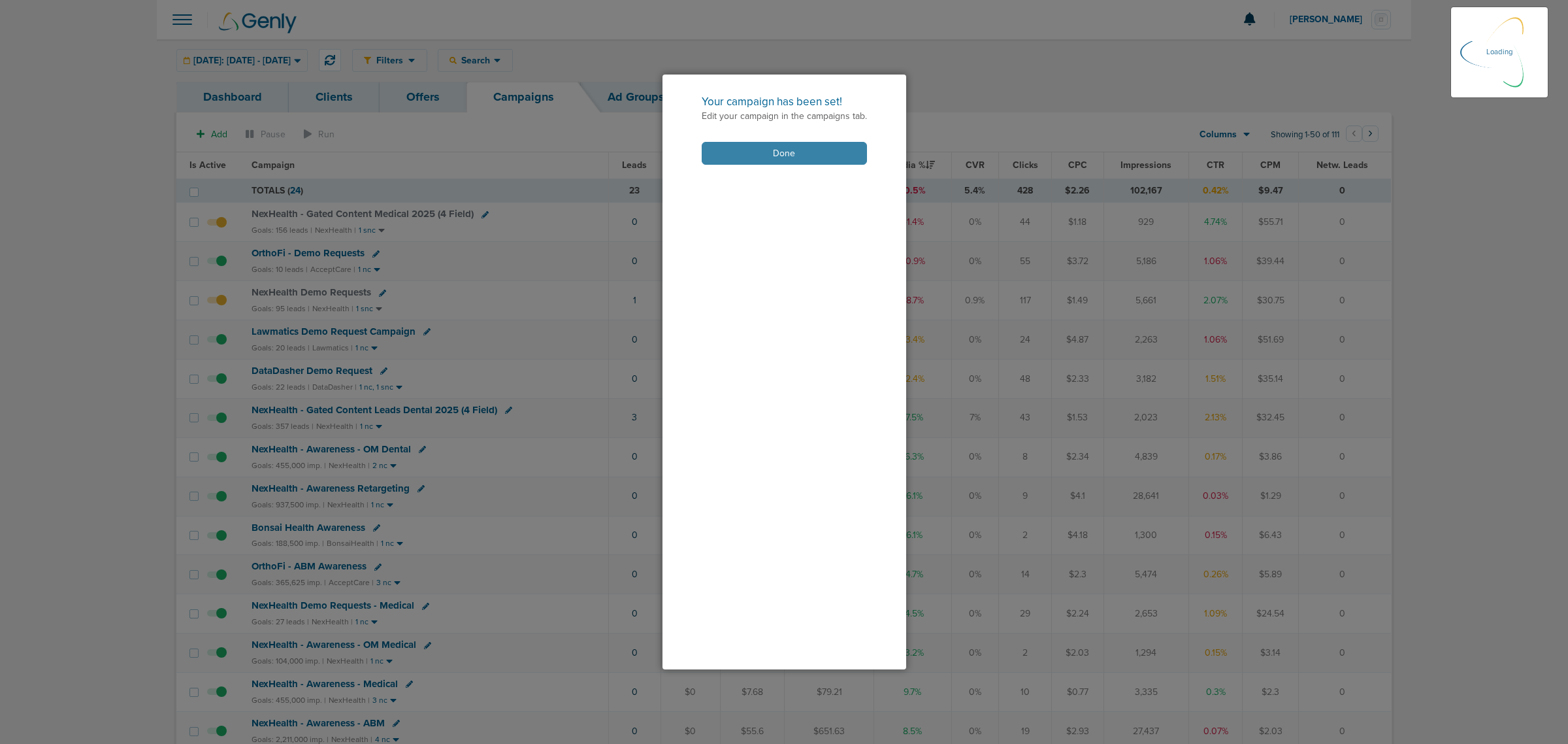
click at [785, 149] on button "Done" at bounding box center [784, 153] width 165 height 23
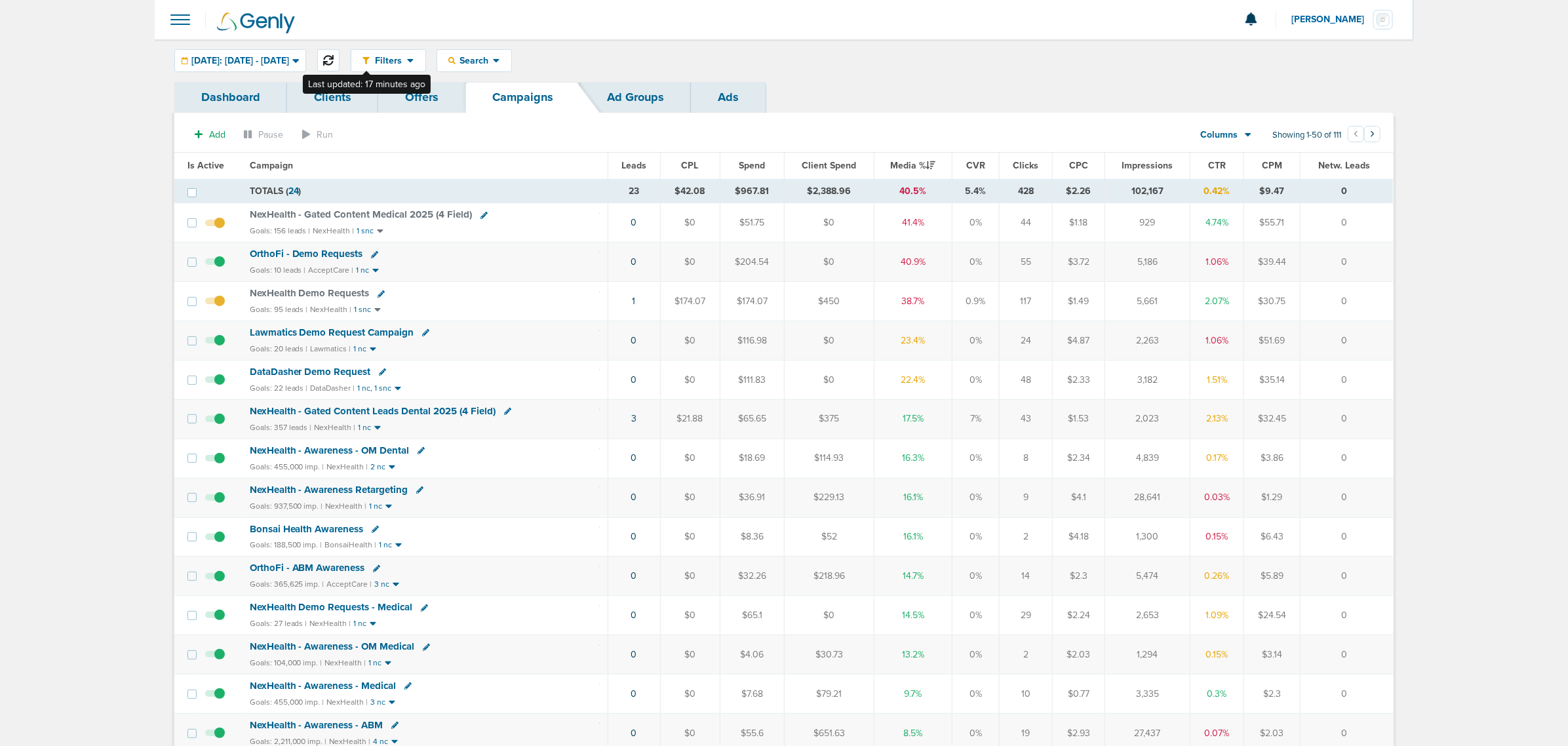
click at [334, 55] on icon at bounding box center [328, 60] width 10 height 10
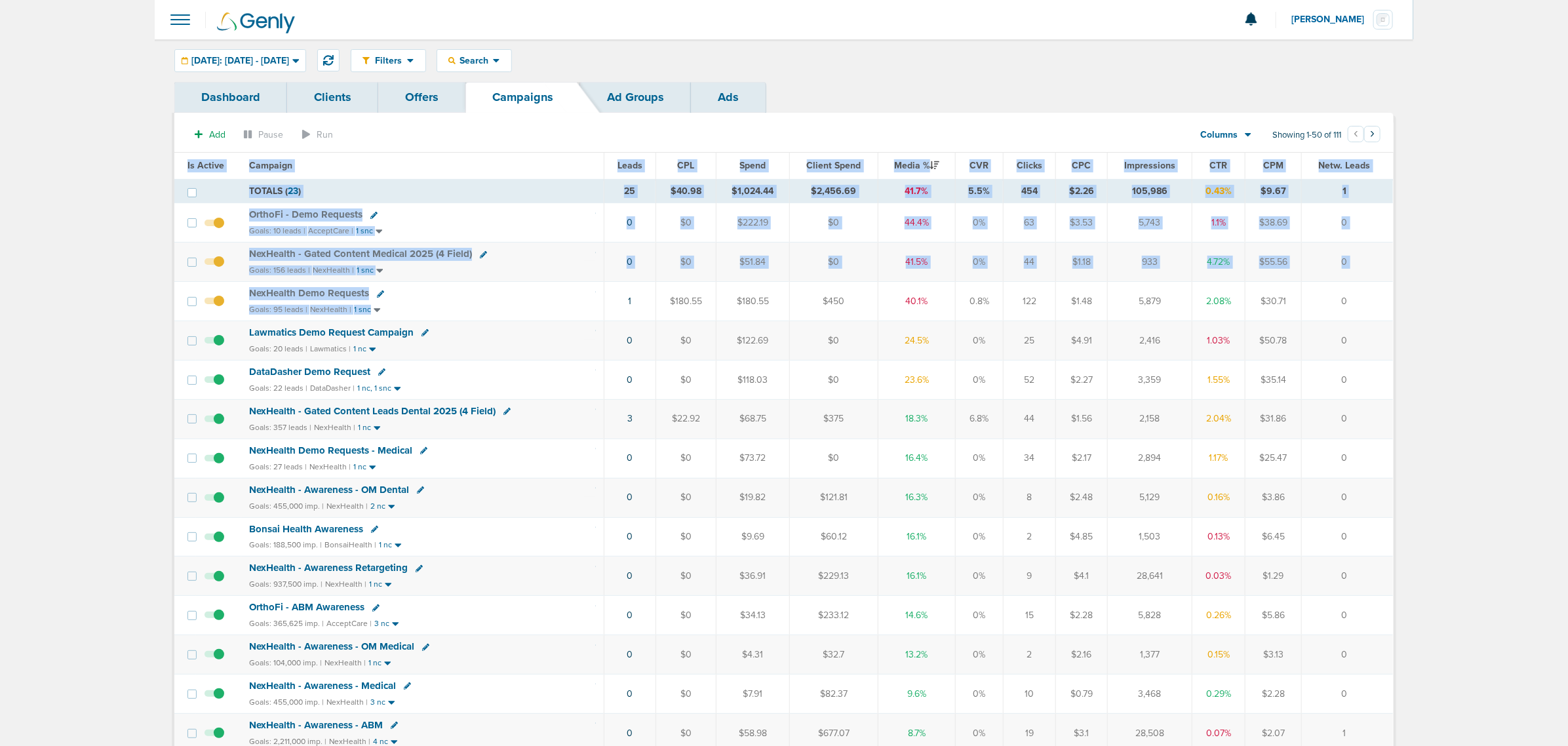
drag, startPoint x: 709, startPoint y: 302, endPoint x: 1440, endPoint y: 285, distance: 731.2
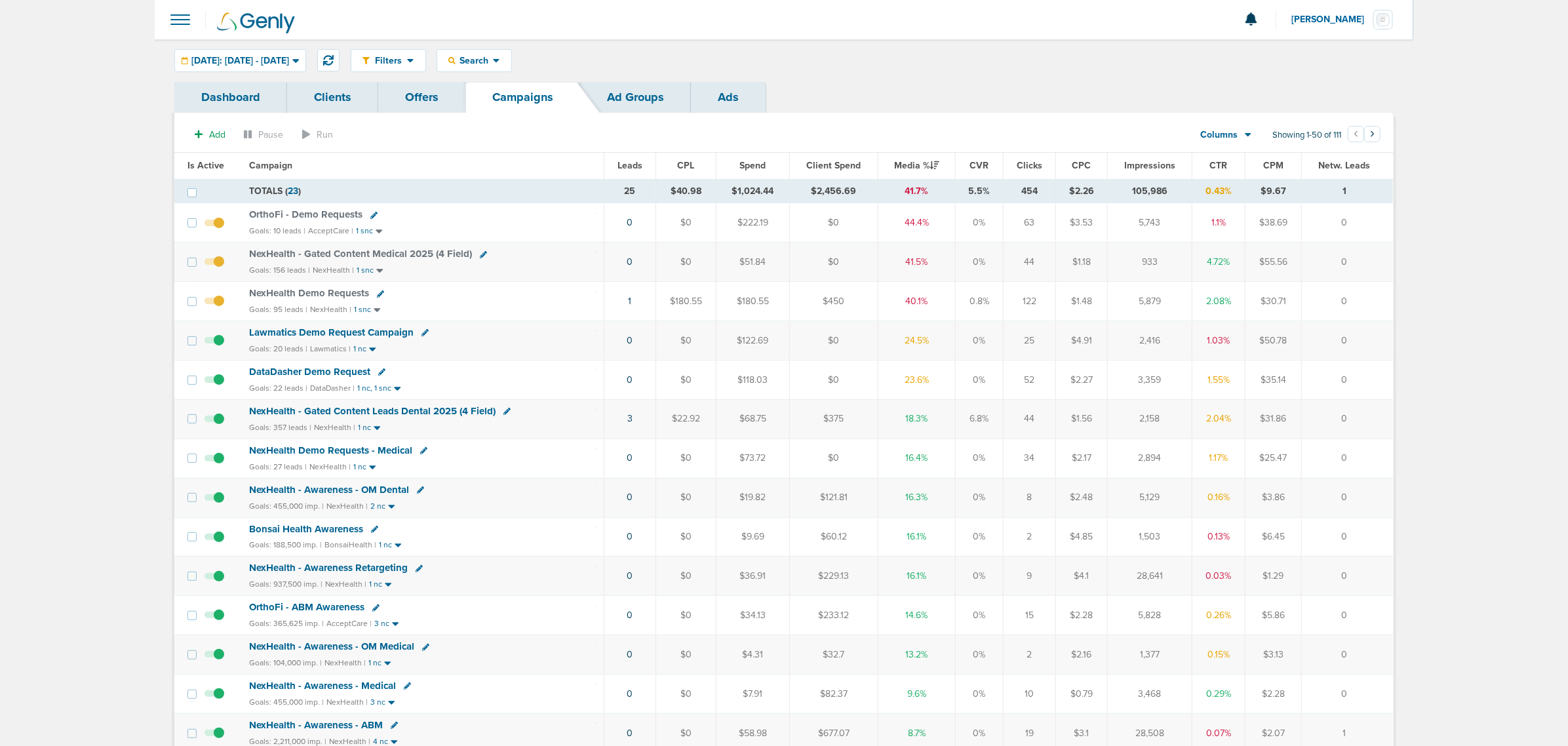
click at [544, 305] on td "NexHealth Demo Requests Goals: 95 leads | NexHealth | 1 snc" at bounding box center [423, 301] width 363 height 39
click at [425, 336] on icon at bounding box center [425, 333] width 7 height 7
select select
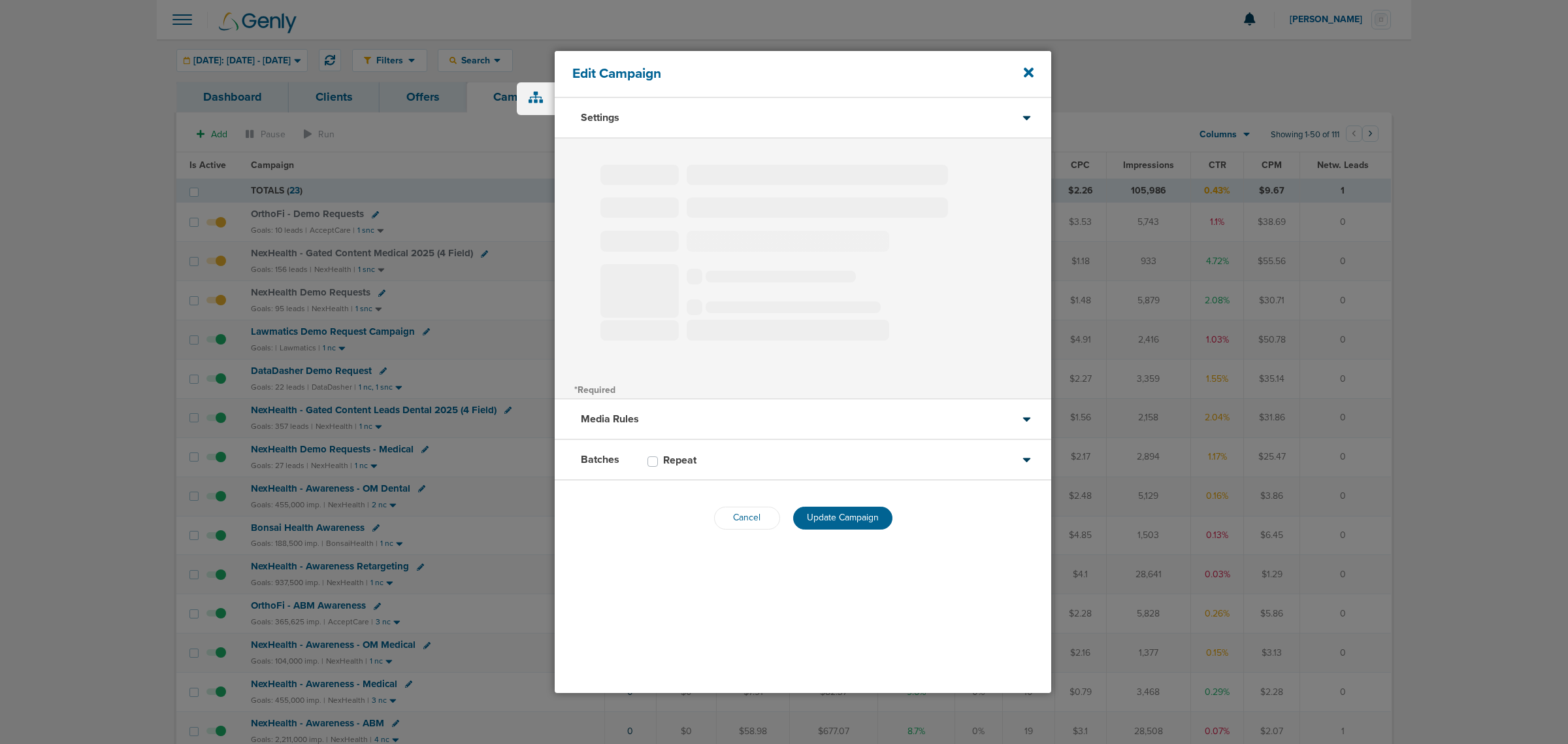
type input "Lawmatics Demo Request Campaign"
select select "Leads"
radio input "true"
select select "readWrite"
select select "1"
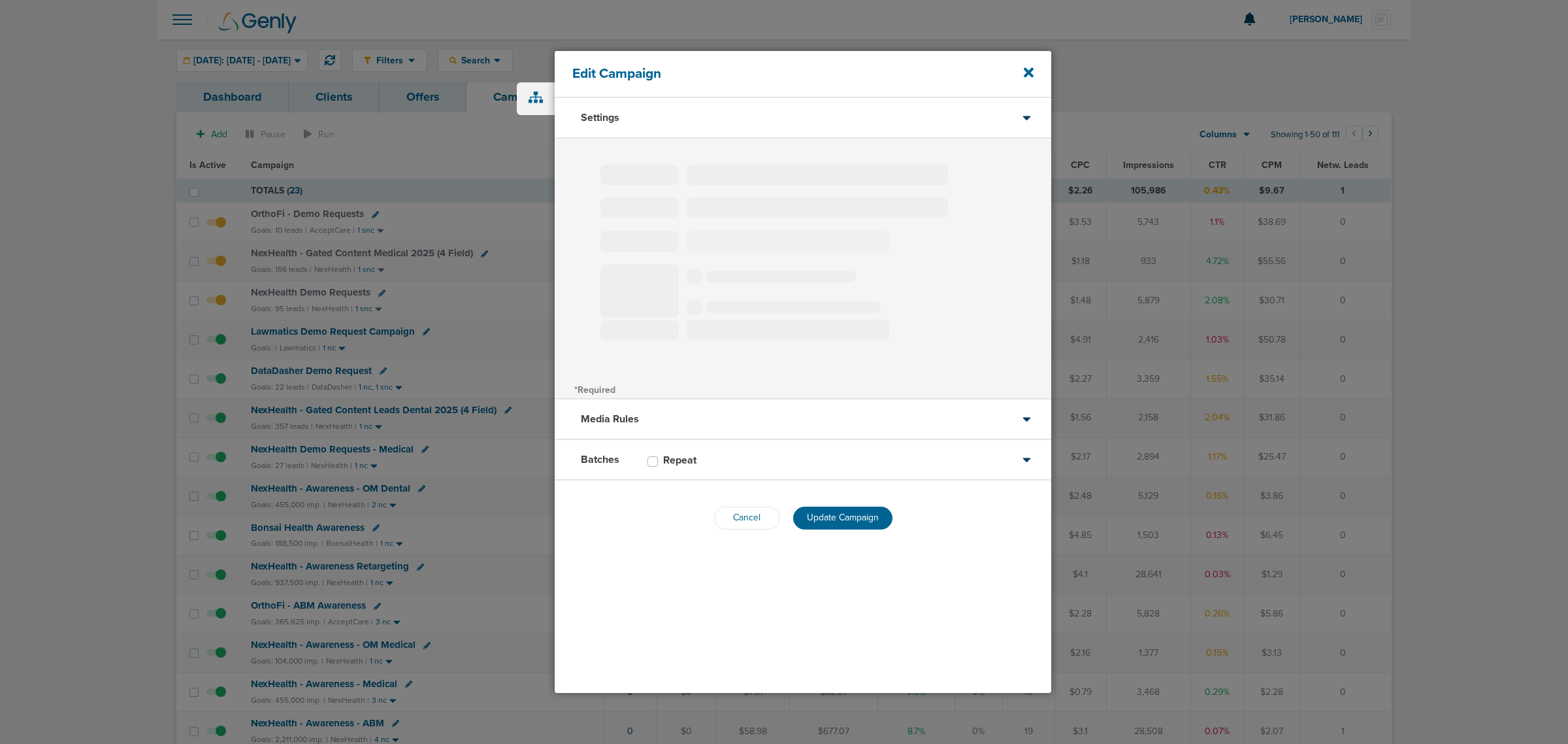
select select "2"
select select "3"
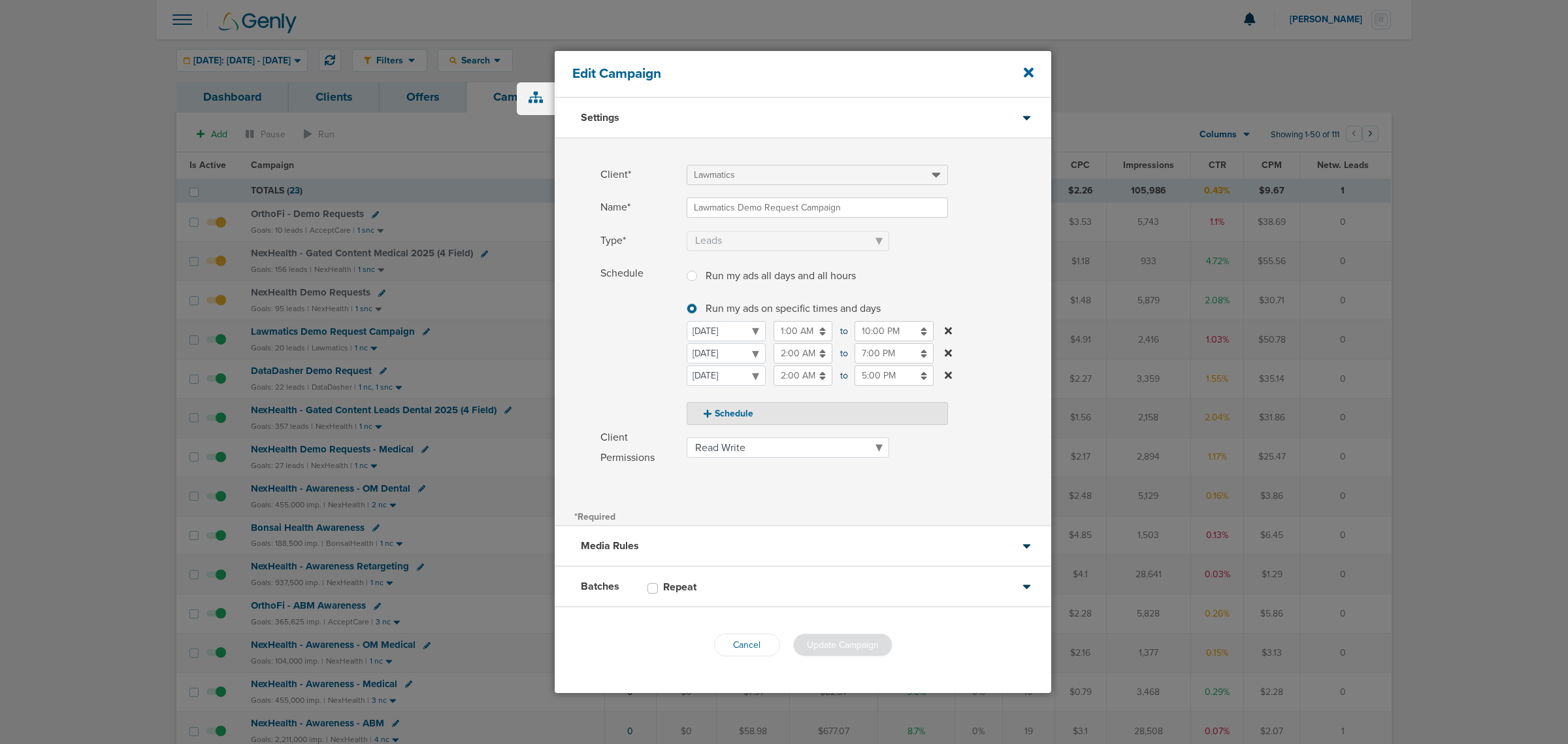
click at [897, 331] on input "10:00 PM" at bounding box center [894, 330] width 79 height 20
click at [855, 425] on icon at bounding box center [860, 423] width 12 height 8
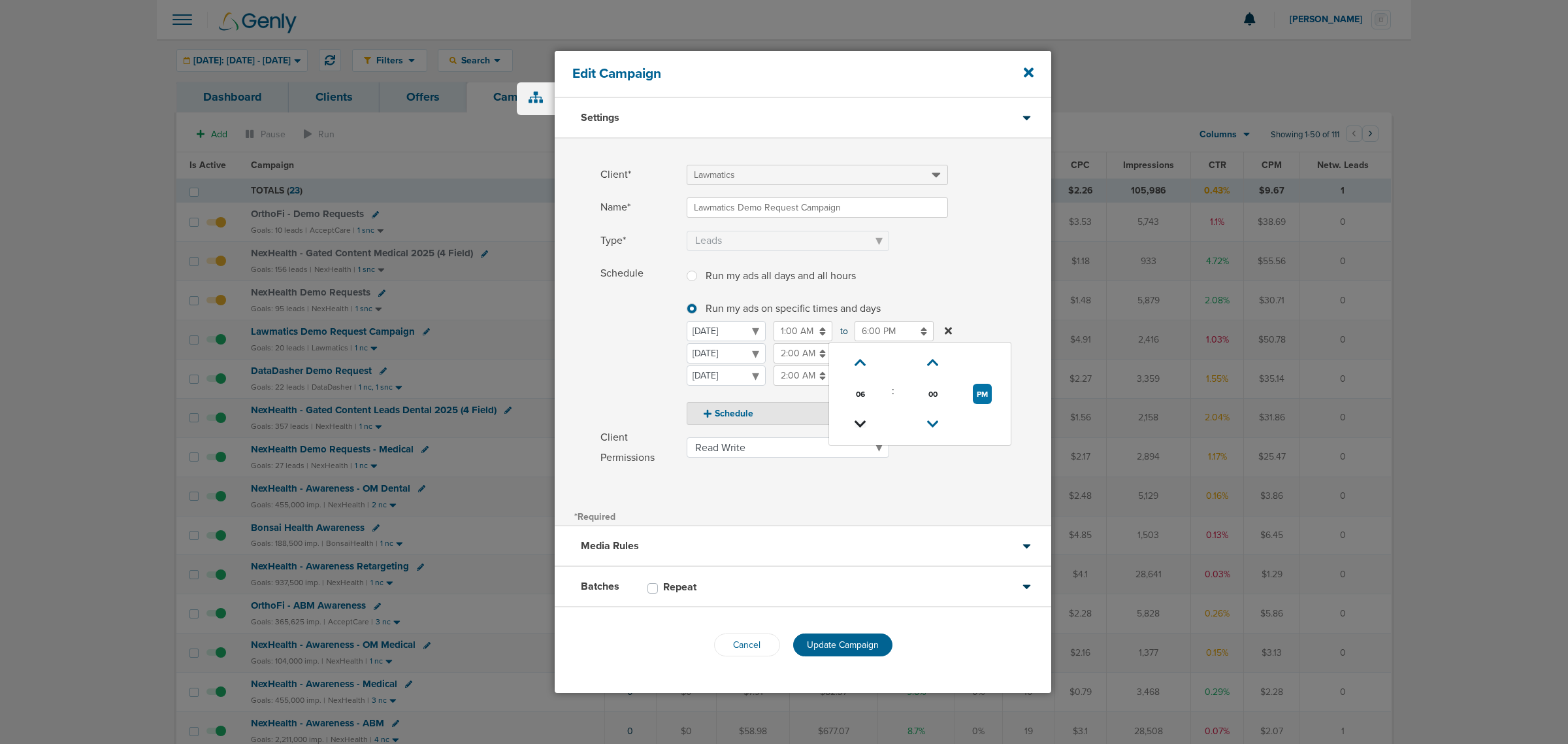
click at [855, 425] on icon at bounding box center [860, 423] width 12 height 8
type input "5:00 PM"
click at [905, 310] on label "Run my ads on specific times and days Run my ads on specific times and days" at bounding box center [817, 307] width 262 height 23
click at [697, 310] on input "Run my ads on specific times and days Run my ads on specific times and days" at bounding box center [692, 307] width 10 height 13
click at [1029, 71] on icon at bounding box center [1028, 73] width 10 height 10
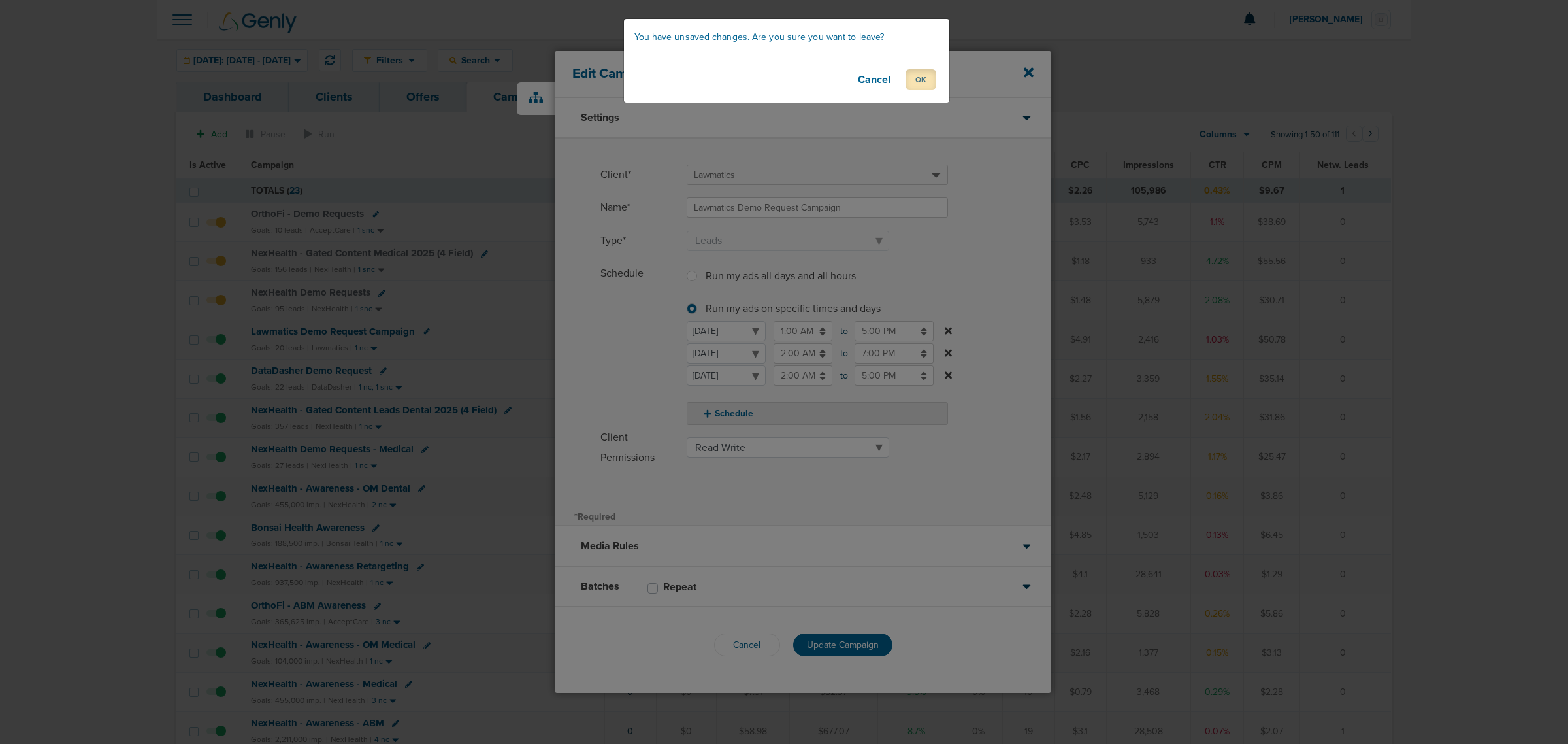
click at [909, 83] on button "OK" at bounding box center [921, 79] width 31 height 20
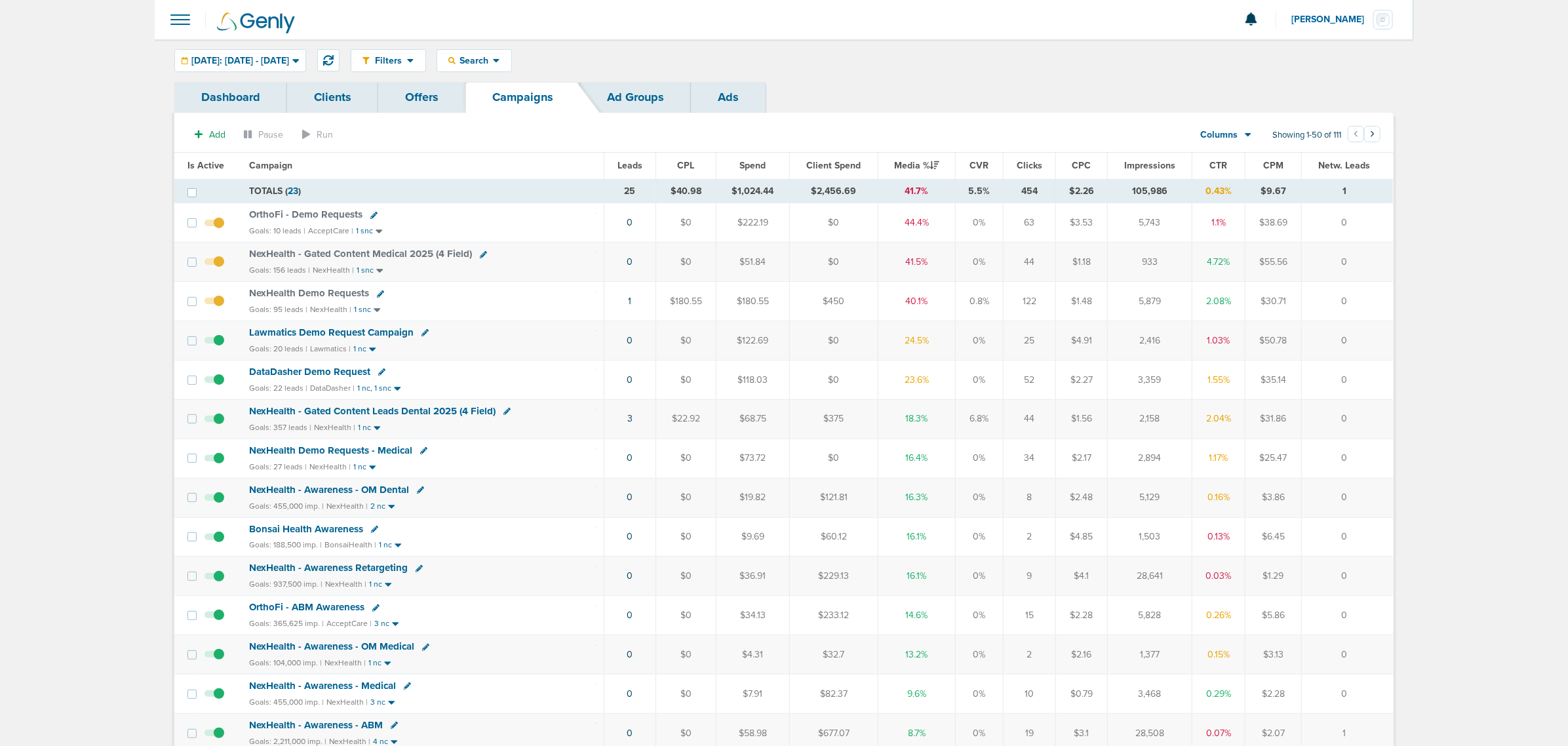
click at [219, 347] on span at bounding box center [214, 347] width 19 height 0
click at [214, 343] on input "checkbox" at bounding box center [214, 343] width 0 height 0
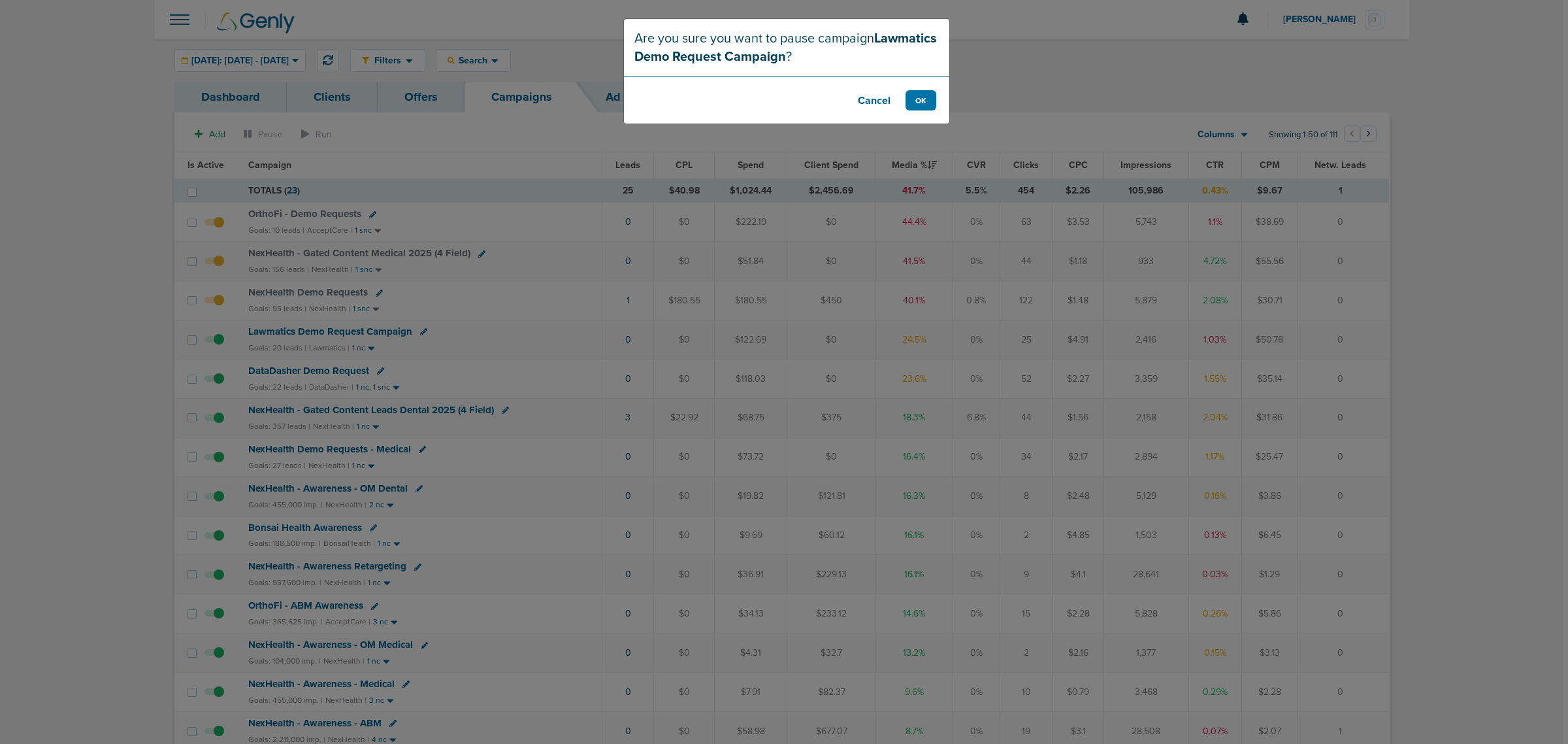
click at [923, 86] on footer "Cancel OK" at bounding box center [786, 100] width 325 height 47
click at [918, 103] on button "OK" at bounding box center [921, 100] width 31 height 20
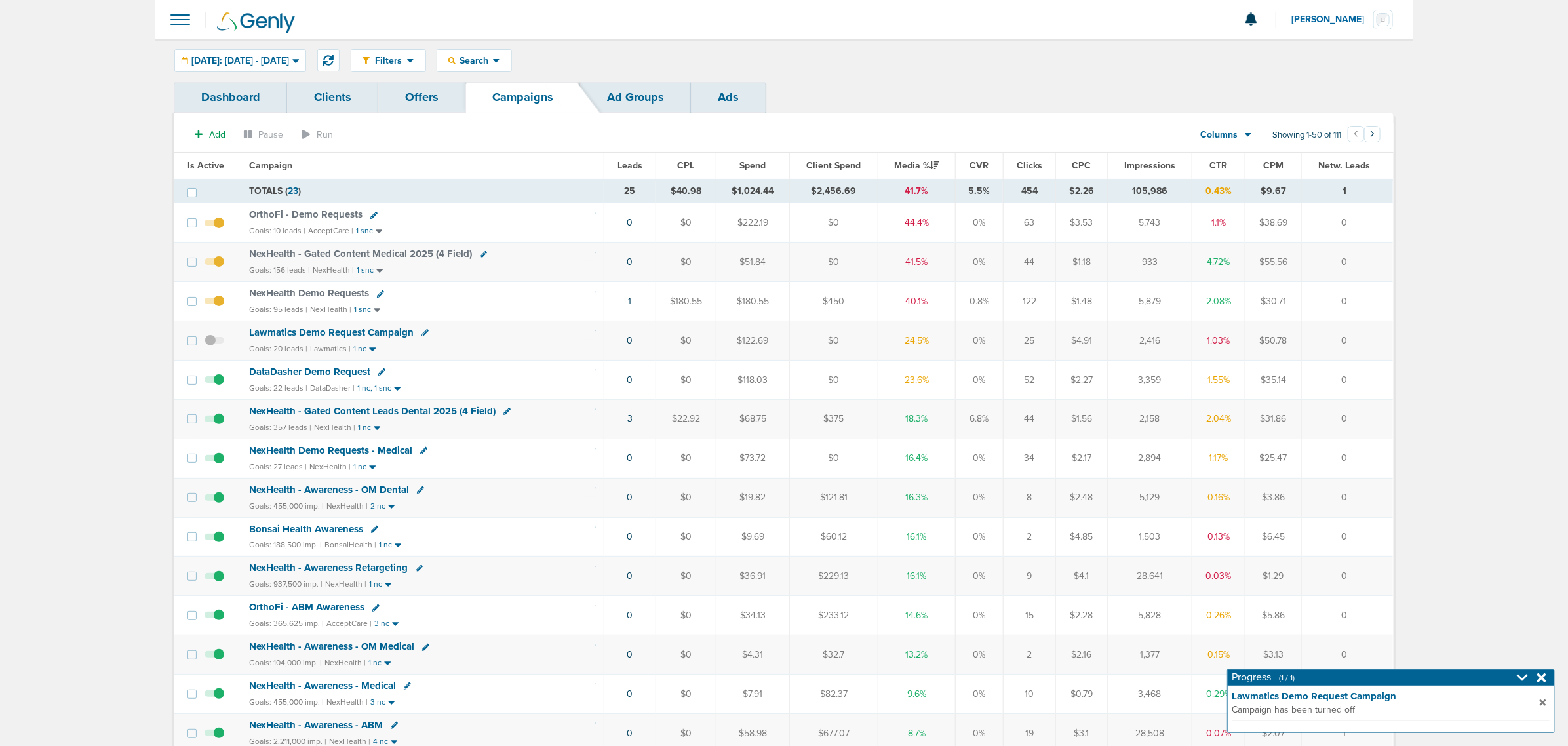
click at [1535, 678] on div at bounding box center [1534, 677] width 33 height 13
click at [1544, 678] on icon at bounding box center [1542, 677] width 9 height 13
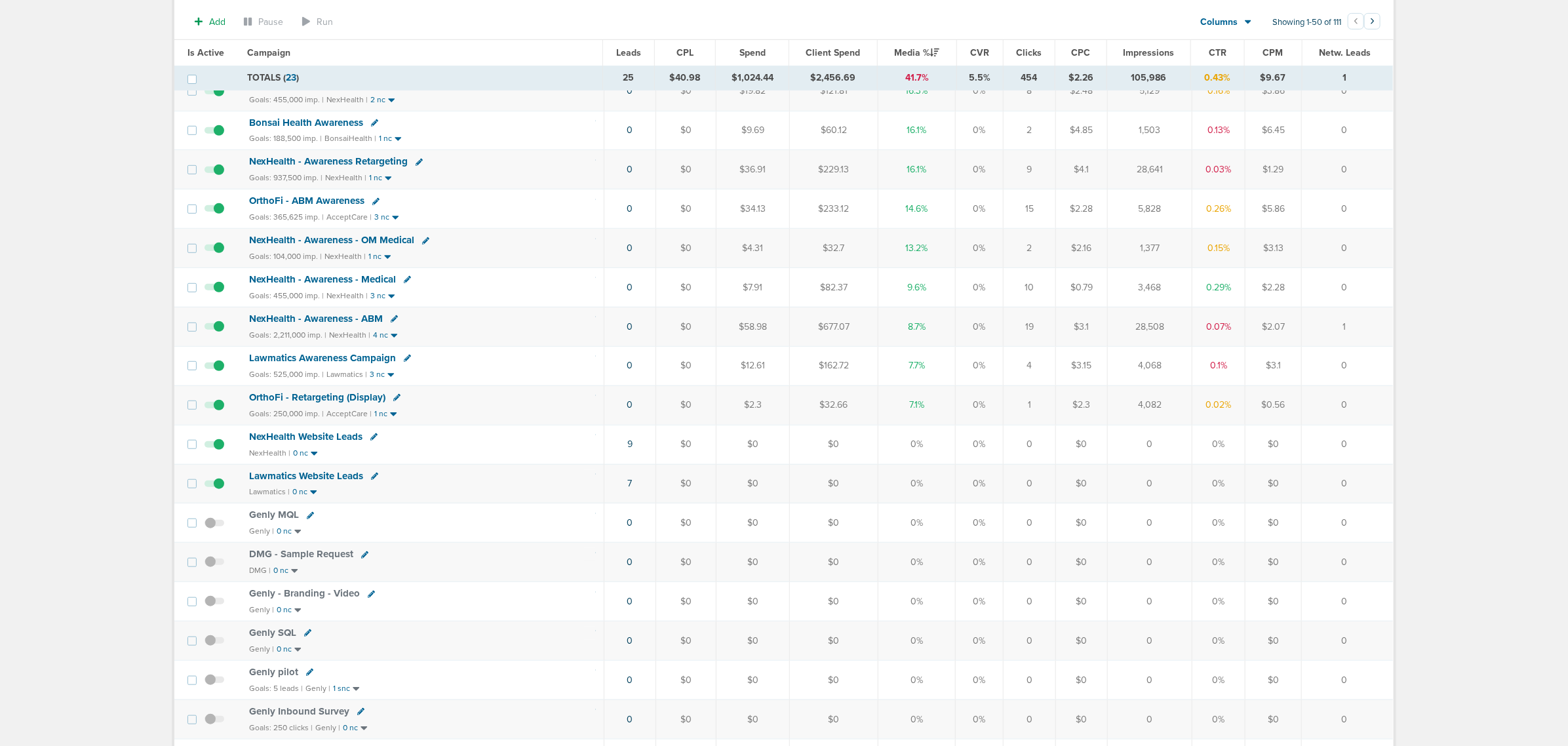
scroll to position [164, 0]
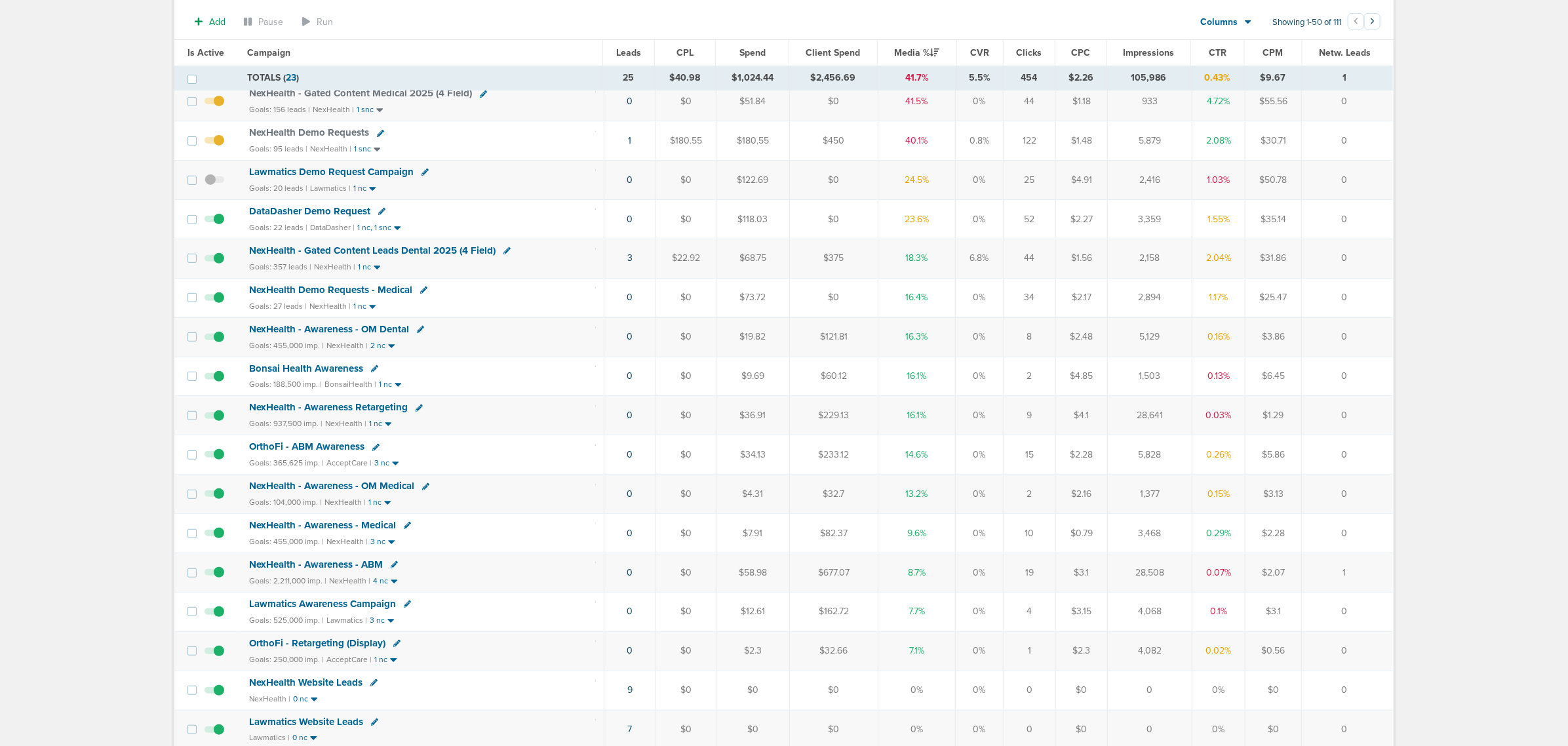
click at [414, 253] on span "NexHealth - Gated Content Leads Dental 2025 (4 Field)" at bounding box center [373, 250] width 246 height 12
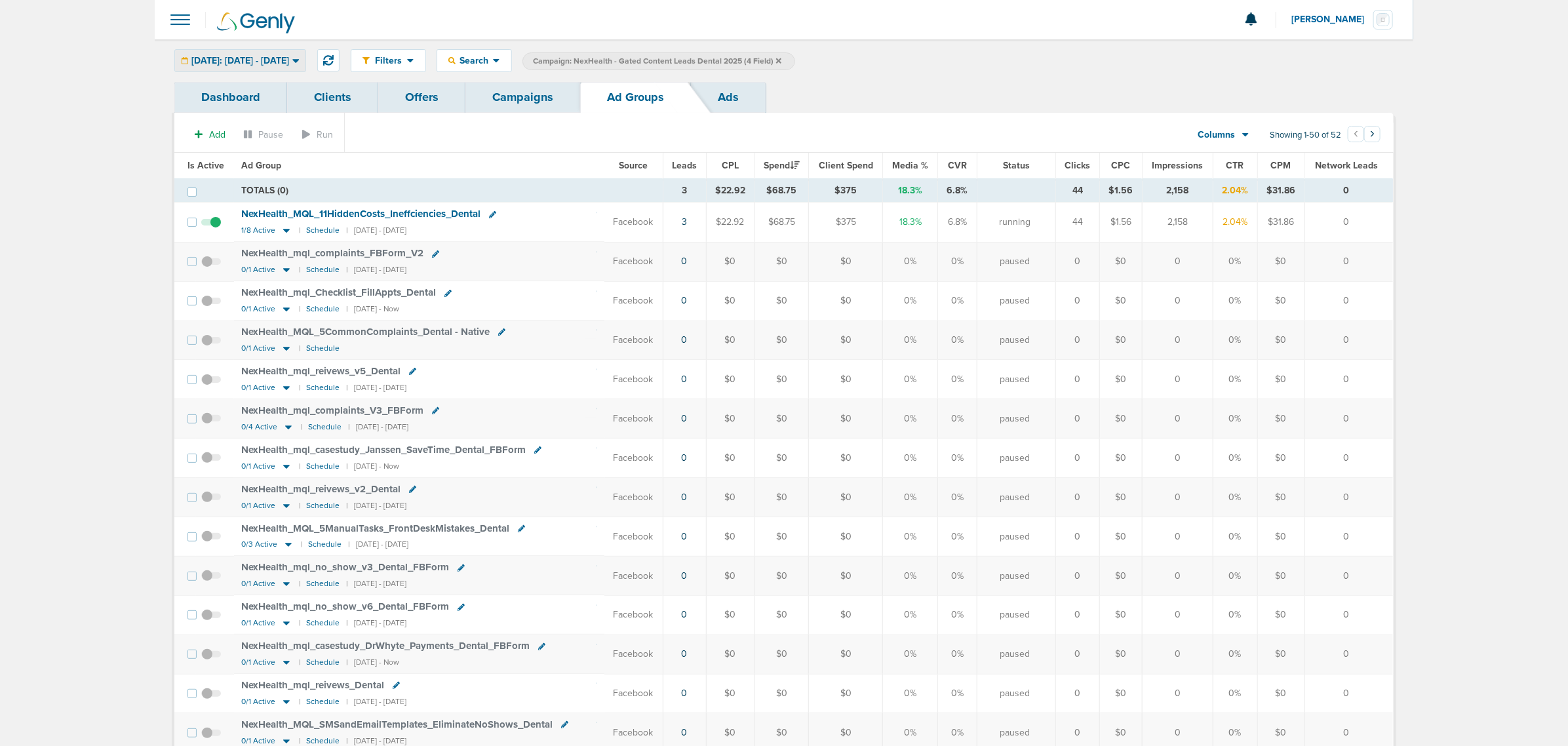
click at [284, 61] on span "[DATE]: [DATE] - [DATE]" at bounding box center [240, 61] width 97 height 9
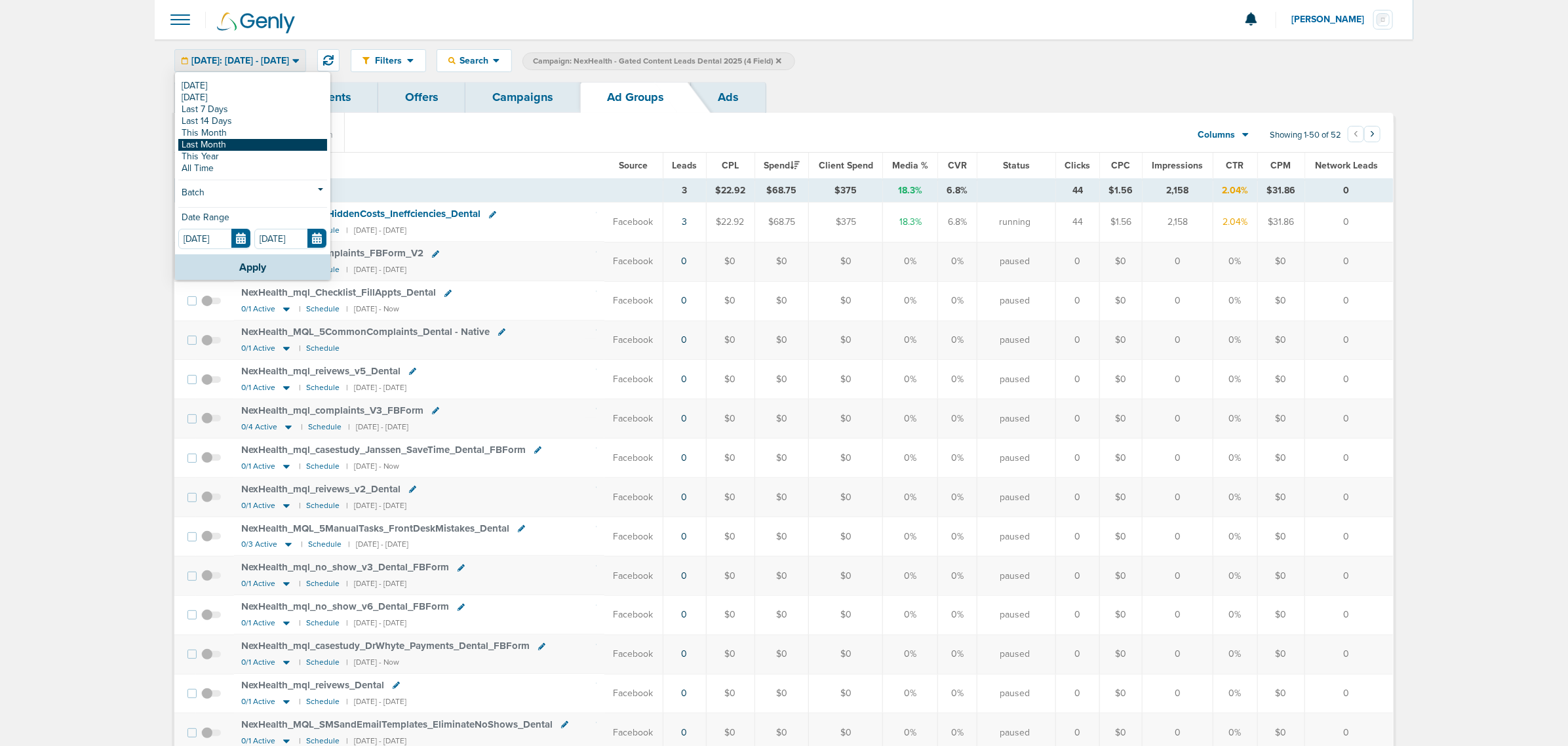
click at [234, 142] on link "Last Month" at bounding box center [253, 145] width 149 height 12
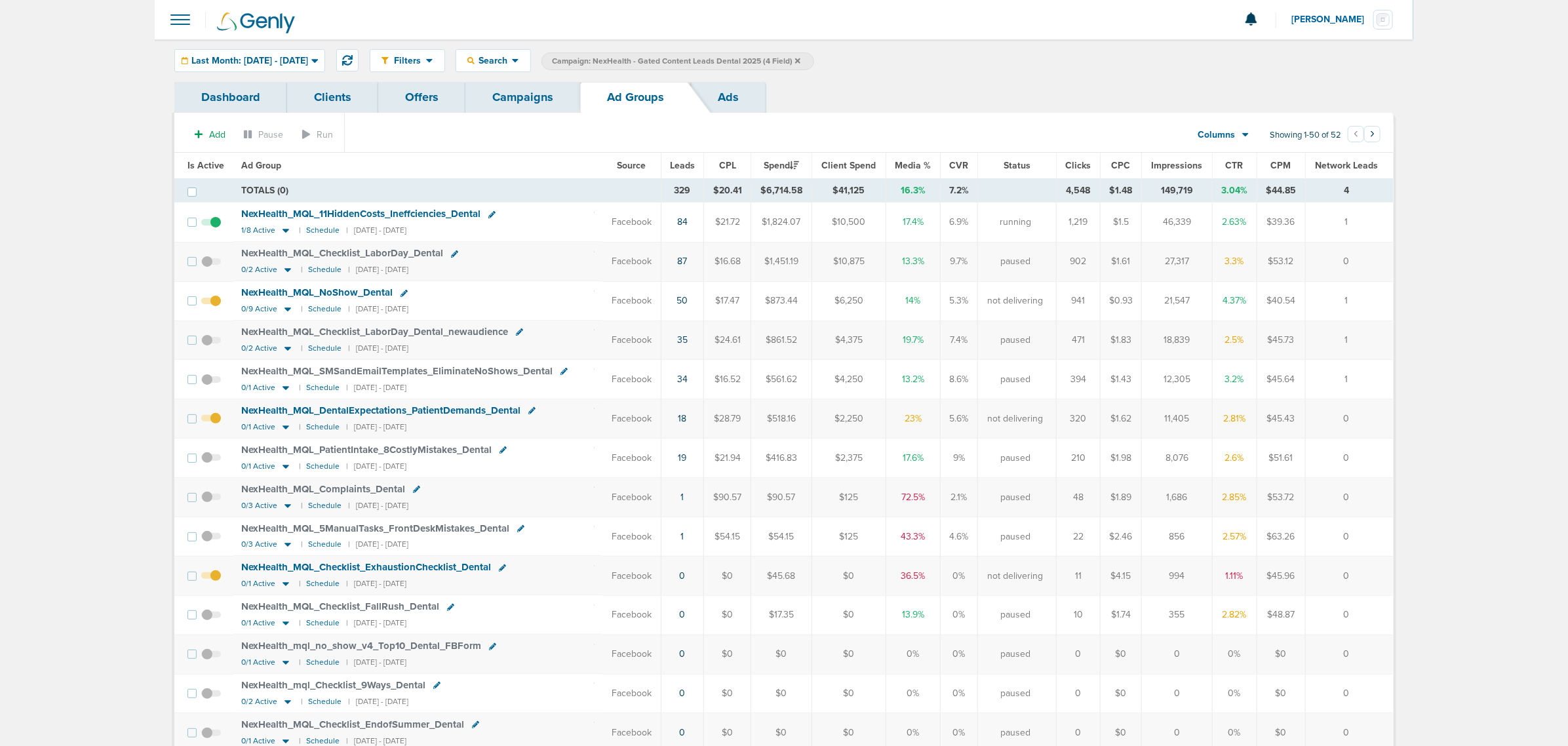
click at [676, 166] on span "Leads" at bounding box center [682, 166] width 25 height 11
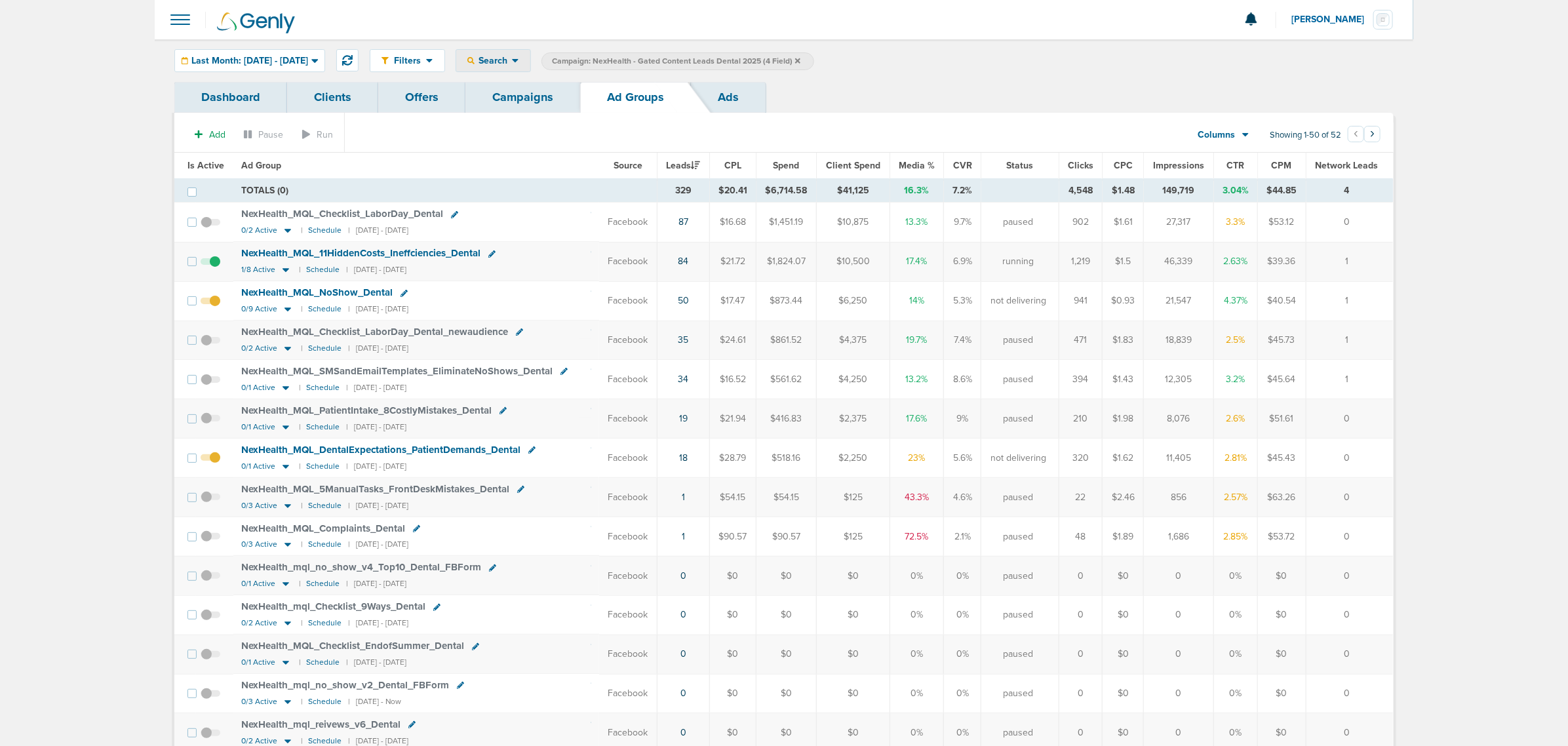
click at [531, 67] on div "Search" at bounding box center [493, 61] width 74 height 22
click at [551, 184] on link "Network Campaign" at bounding box center [524, 185] width 136 height 17
select select "netCmpName"
type input "fall"
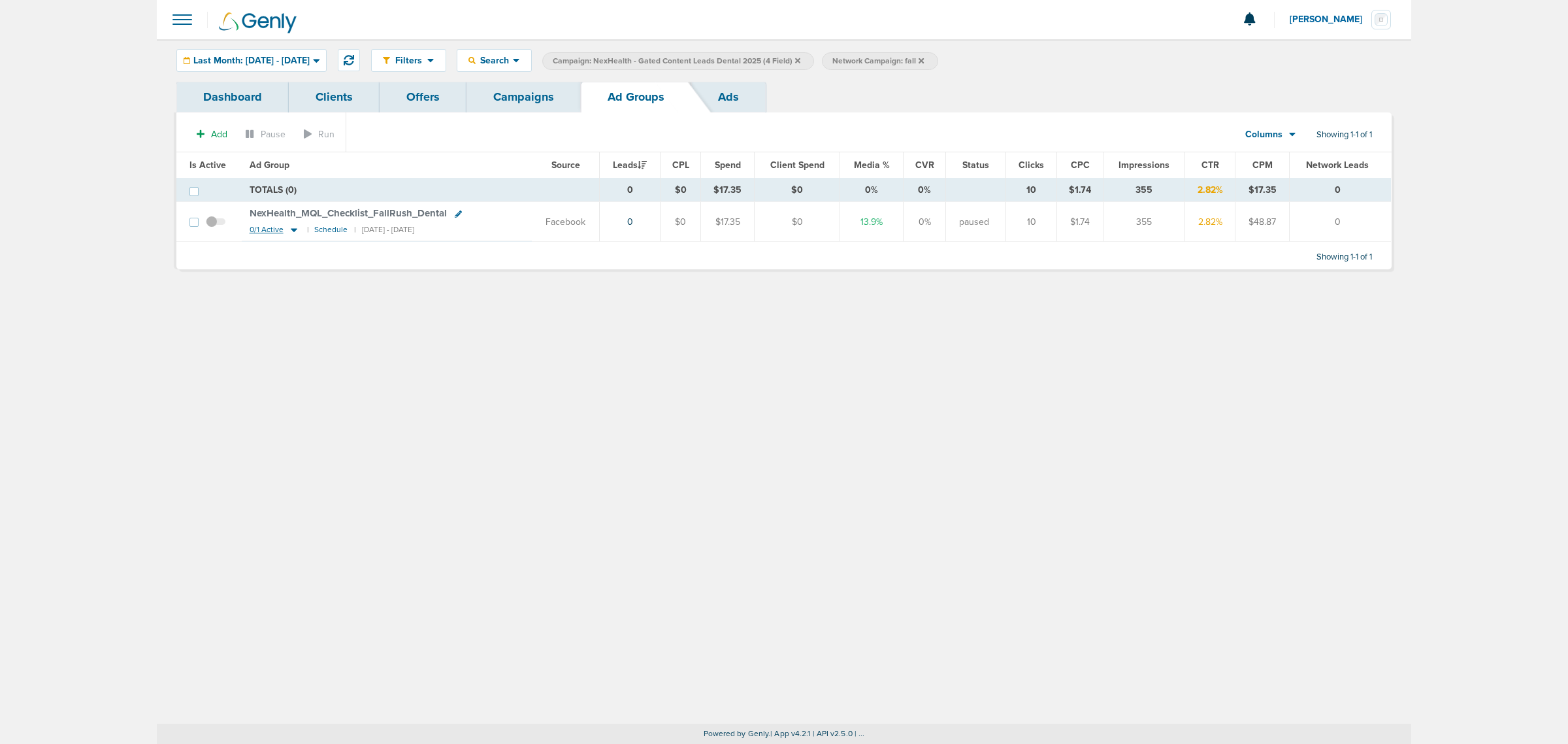
click at [296, 232] on icon at bounding box center [293, 230] width 13 height 11
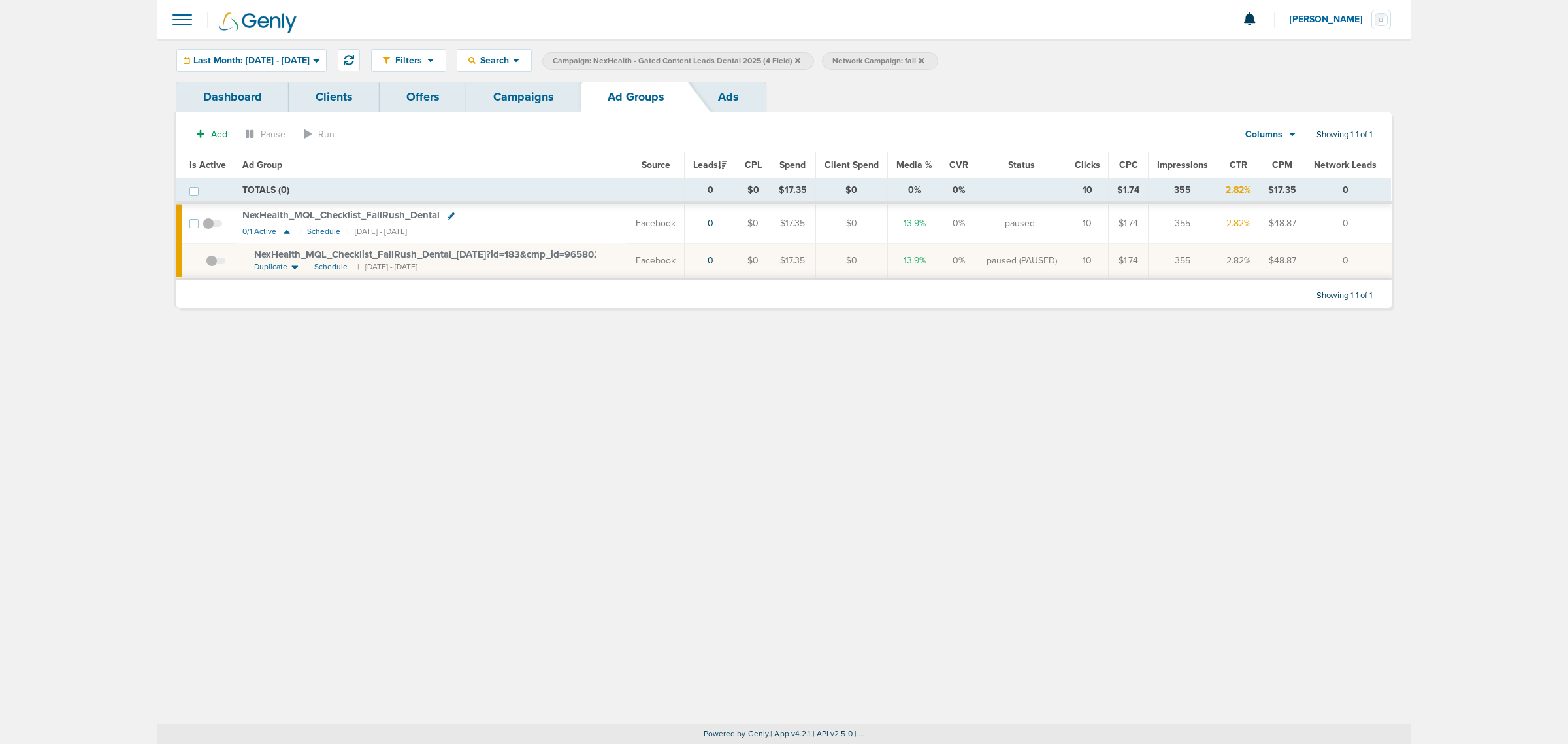
drag, startPoint x: 242, startPoint y: 252, endPoint x: 651, endPoint y: 250, distance: 409.0
click at [651, 250] on tr "NexHealth_ MQL_ Checklist_ FallRush_ Dental_ 08.11.25?id=183&cmp_ id=9658029 Du…" at bounding box center [783, 261] width 1214 height 36
click at [570, 330] on div "Filters Active Only Settings Status Active Inactive Objectives MQL SQL Traffic …" at bounding box center [784, 381] width 1254 height 684
drag, startPoint x: 252, startPoint y: 255, endPoint x: 602, endPoint y: 257, distance: 350.0
click at [602, 257] on td "NexHealth_ MQL_ Checklist_ FallRush_ Dental_ 08.11.25?id=183&cmp_ id=9658029 Du…" at bounding box center [431, 261] width 393 height 36
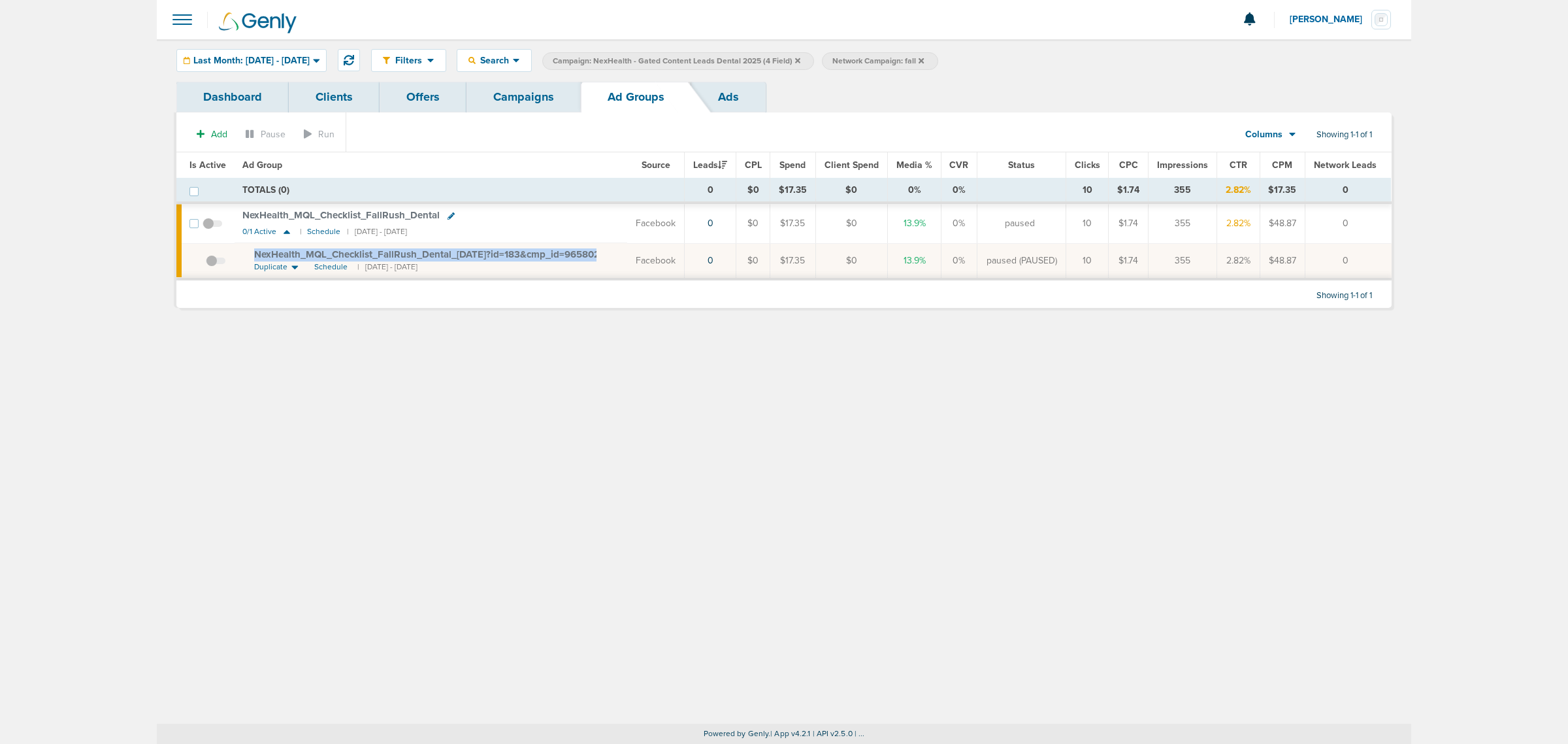
copy td "NexHealth_ MQL_ Checklist_ FallRush_ Dental_ 08.11.25?id=183&cmp_ id=9658029"
click at [539, 464] on div "Filters Active Only Settings Status Active Inactive Objectives MQL SQL Traffic …" at bounding box center [784, 381] width 1254 height 684
click at [501, 94] on link "Campaigns" at bounding box center [523, 97] width 114 height 31
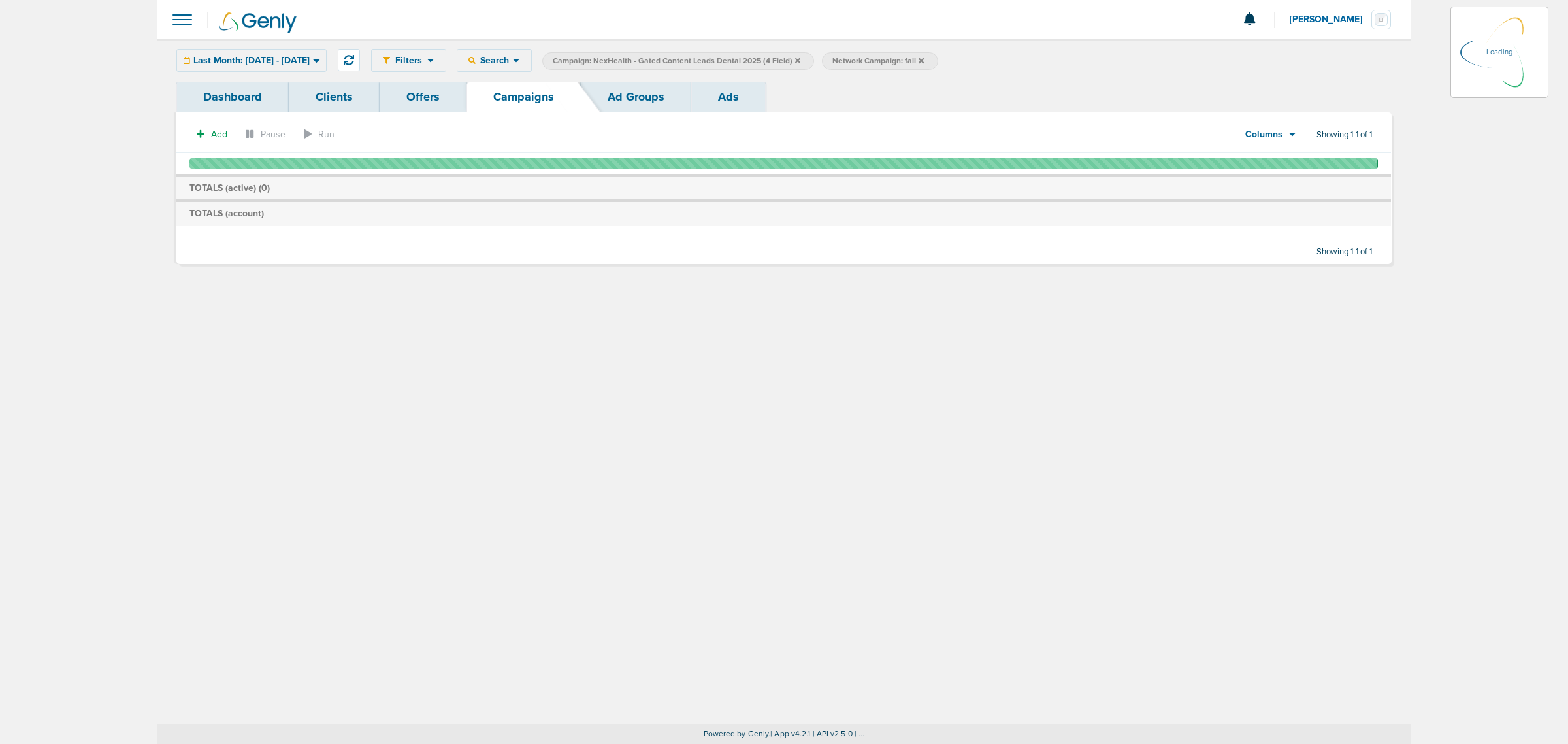
click at [800, 58] on icon at bounding box center [798, 60] width 6 height 8
click at [800, 60] on icon at bounding box center [798, 60] width 6 height 6
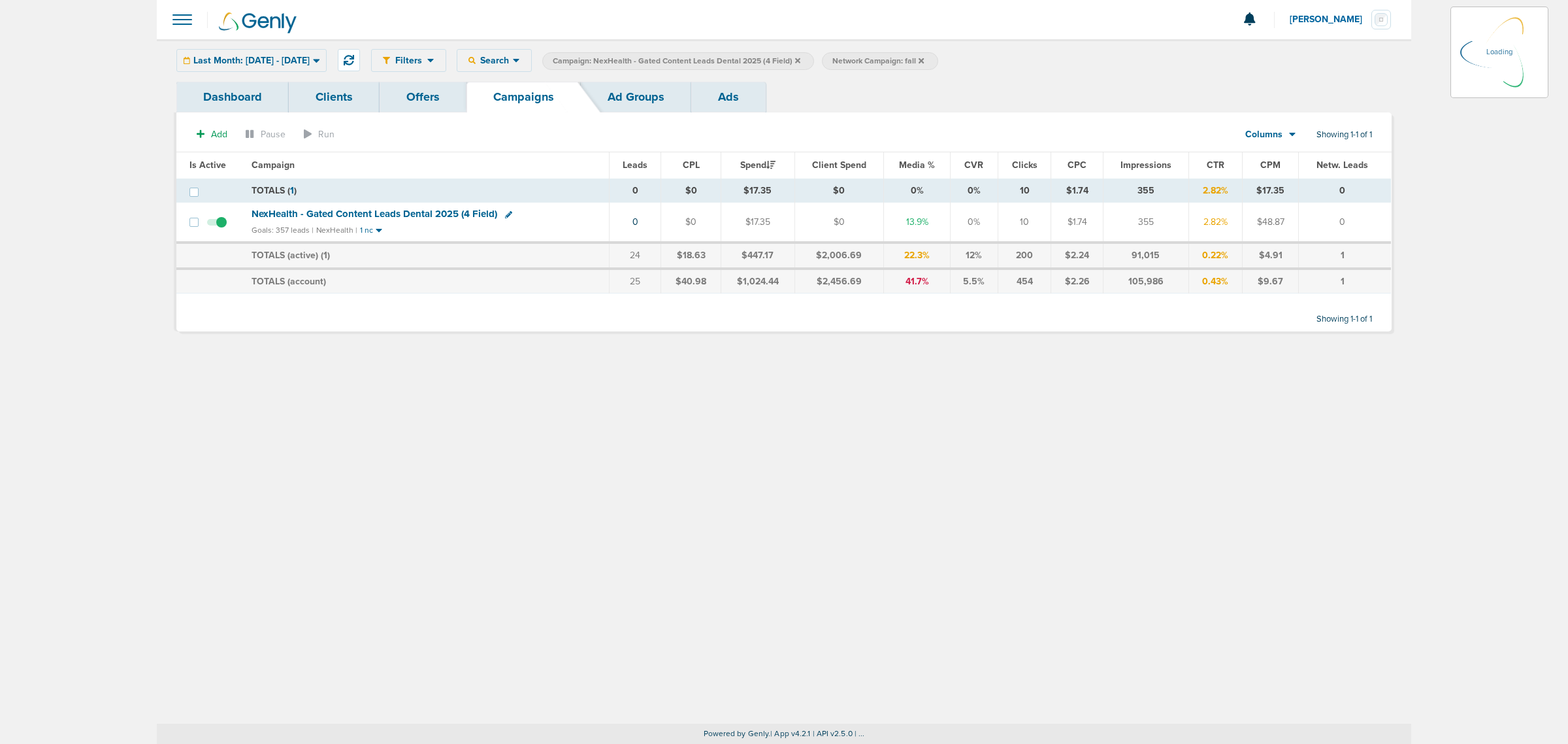
click at [800, 60] on icon at bounding box center [798, 60] width 6 height 6
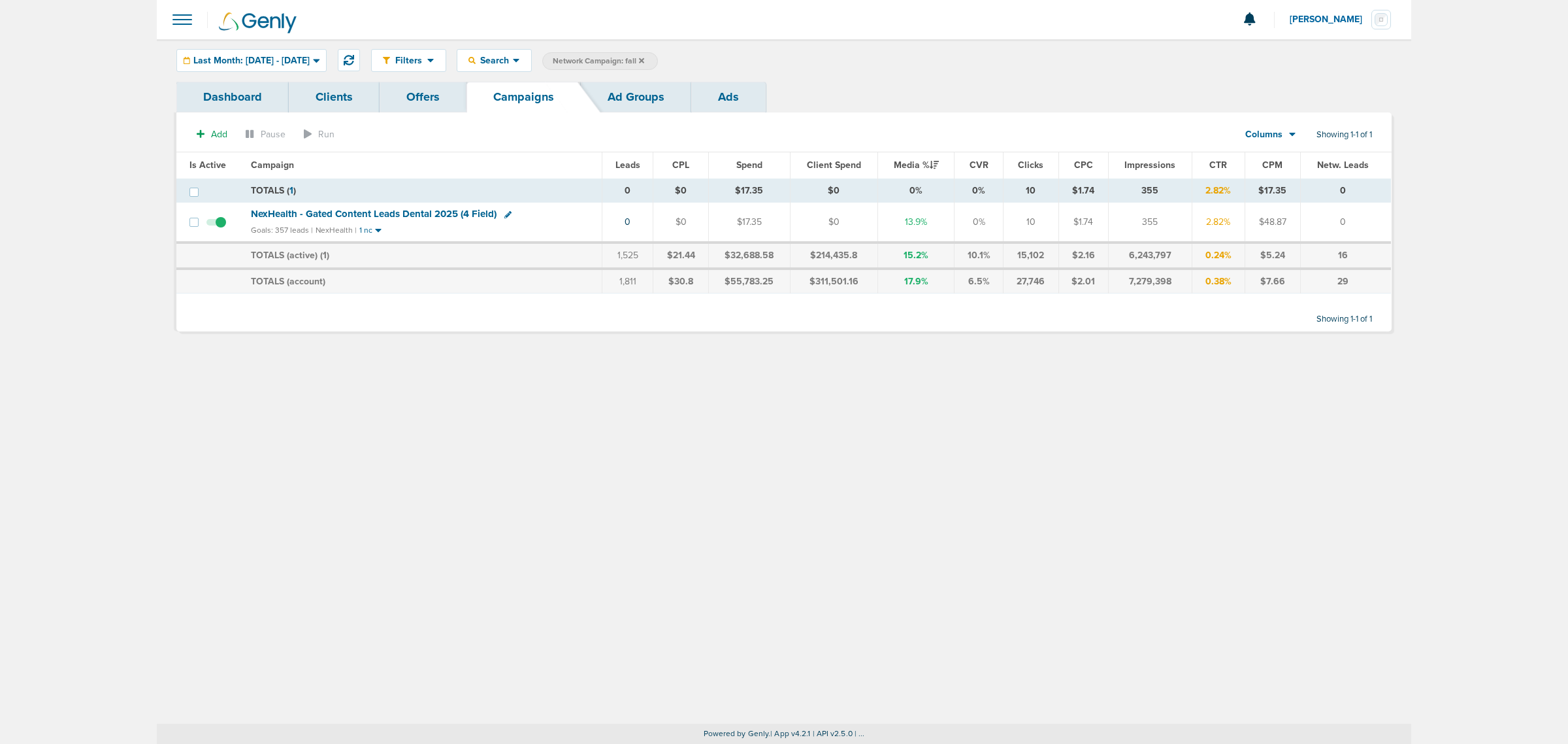
click at [644, 59] on icon at bounding box center [642, 60] width 6 height 6
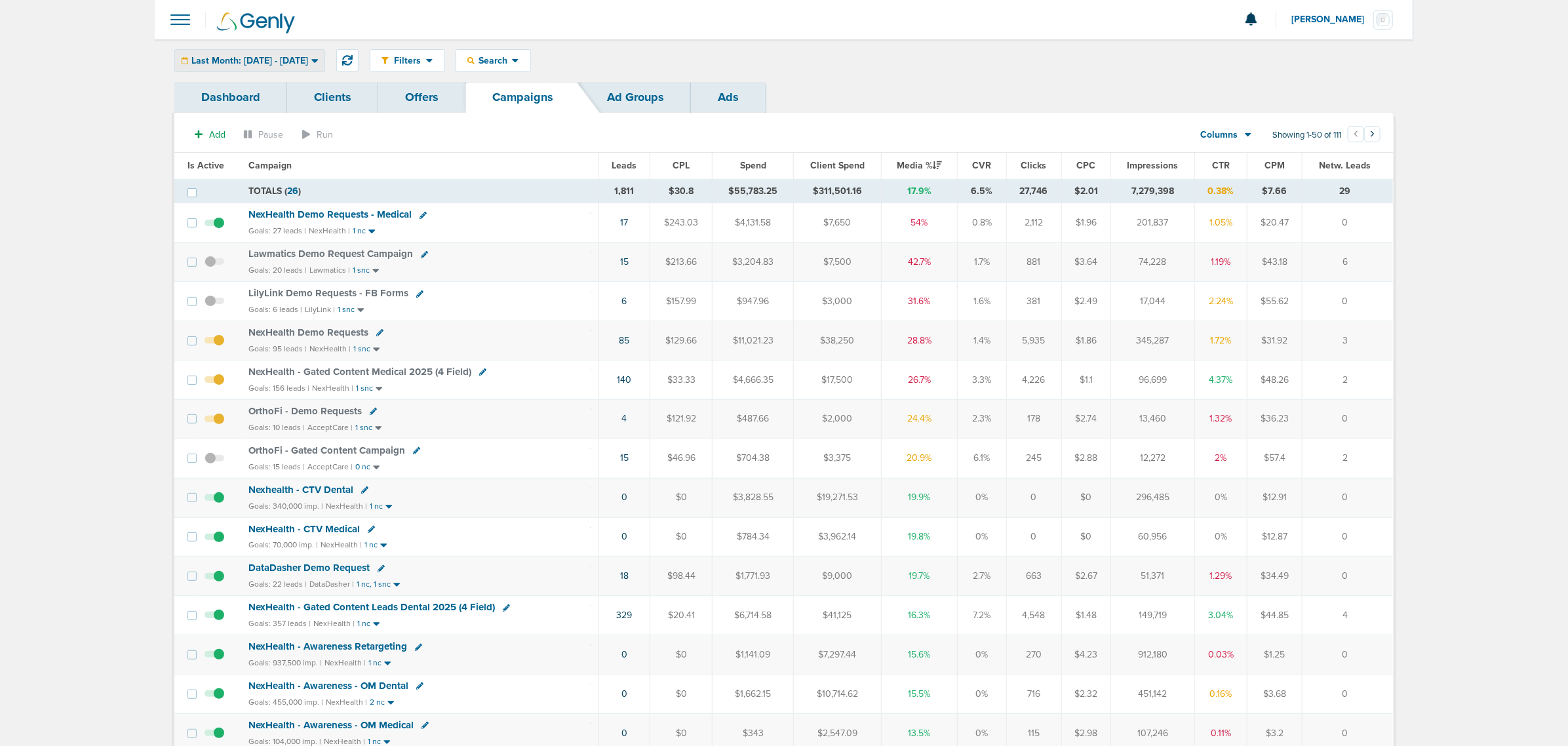
click at [269, 70] on div "Last Month: [DATE] - [DATE]" at bounding box center [249, 61] width 150 height 22
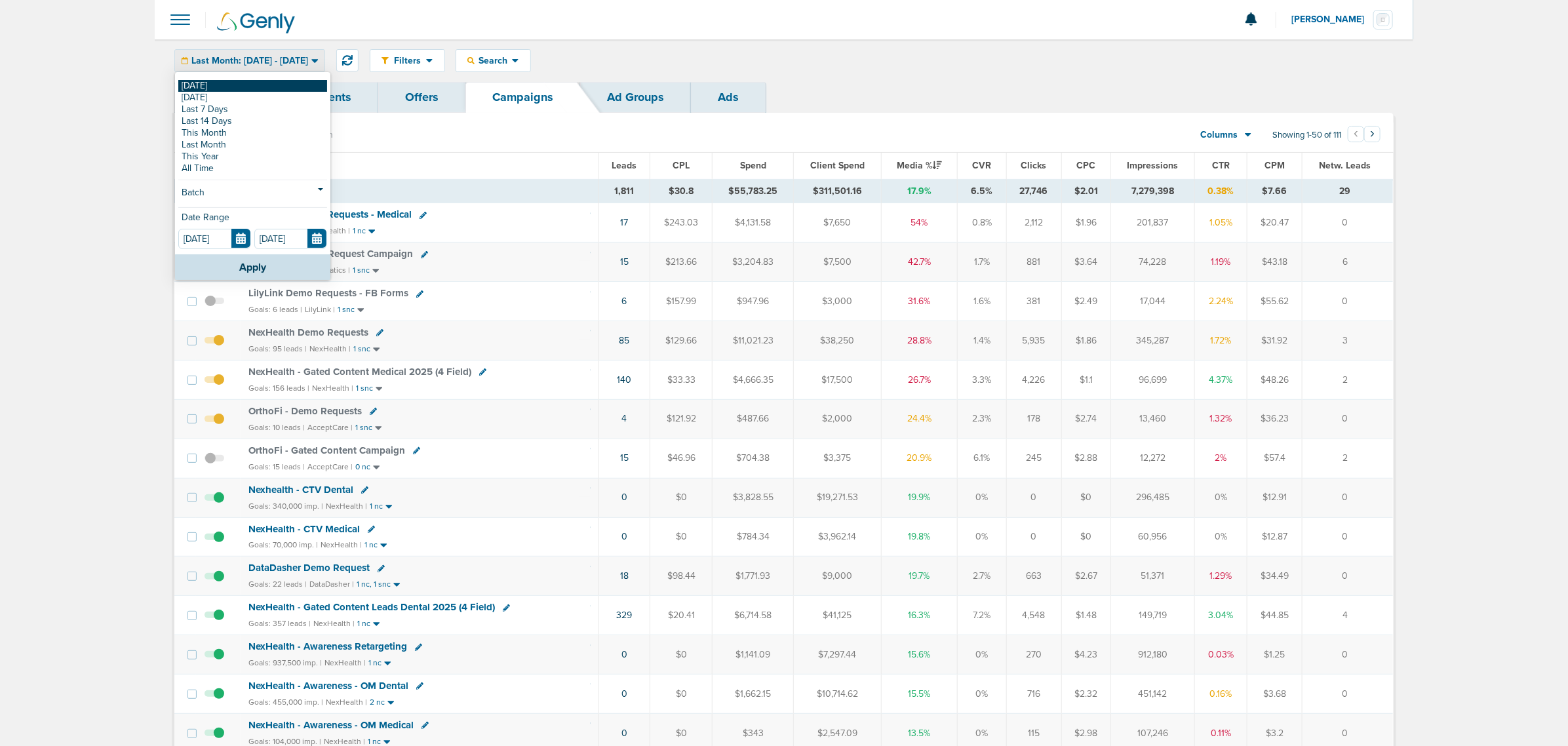
click at [219, 88] on link "[DATE]" at bounding box center [253, 86] width 149 height 12
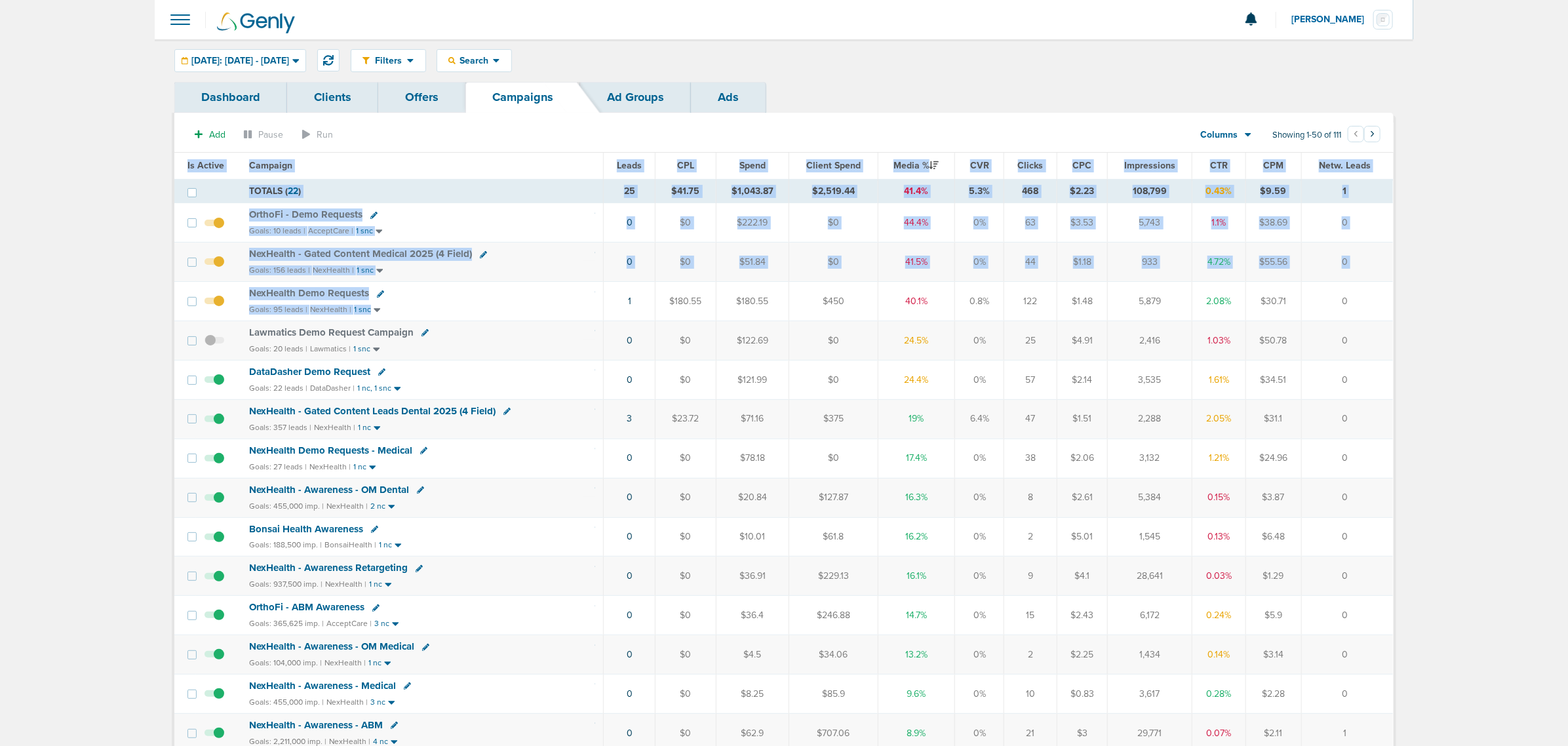
drag, startPoint x: 578, startPoint y: 308, endPoint x: 1479, endPoint y: 305, distance: 901.0
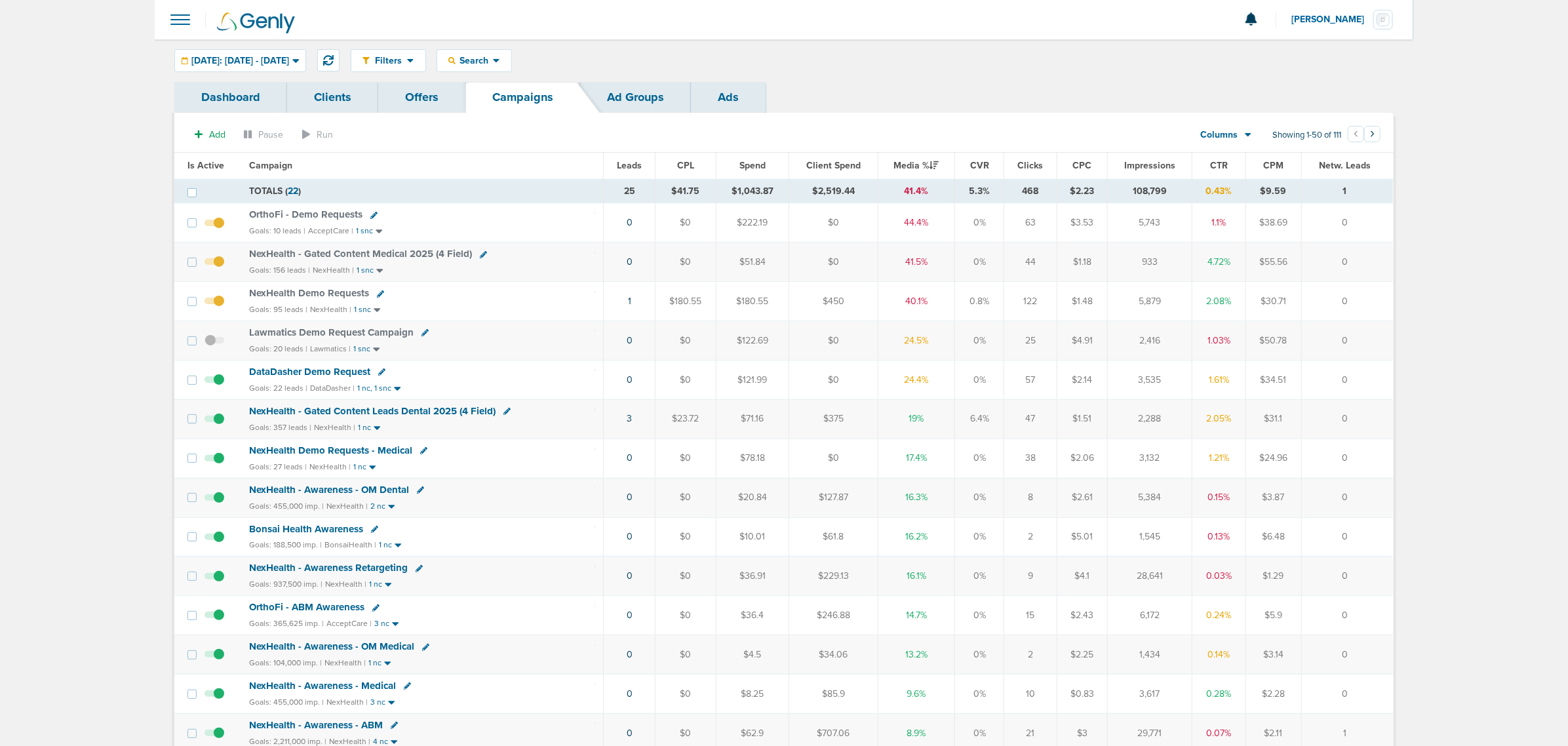
click at [347, 257] on span "NexHealth - Gated Content Medical 2025 (4 Field)" at bounding box center [361, 253] width 223 height 12
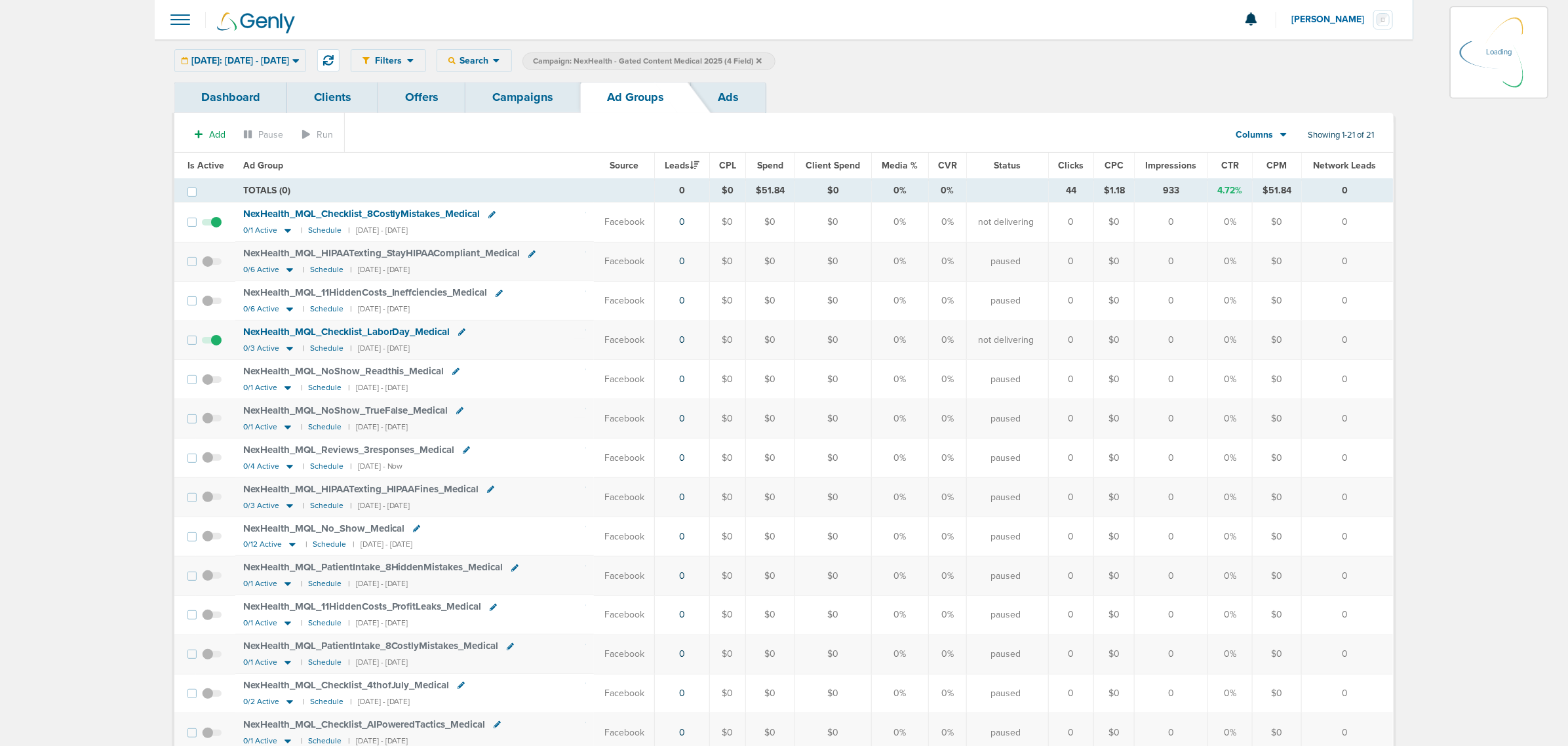
click at [281, 64] on div "Today: 09.02.2025 - 09.02.2025 Today Yesterday Last 7 Days Last 14 Days This Mo…" at bounding box center [240, 61] width 132 height 23
click at [299, 55] on icon at bounding box center [296, 61] width 7 height 11
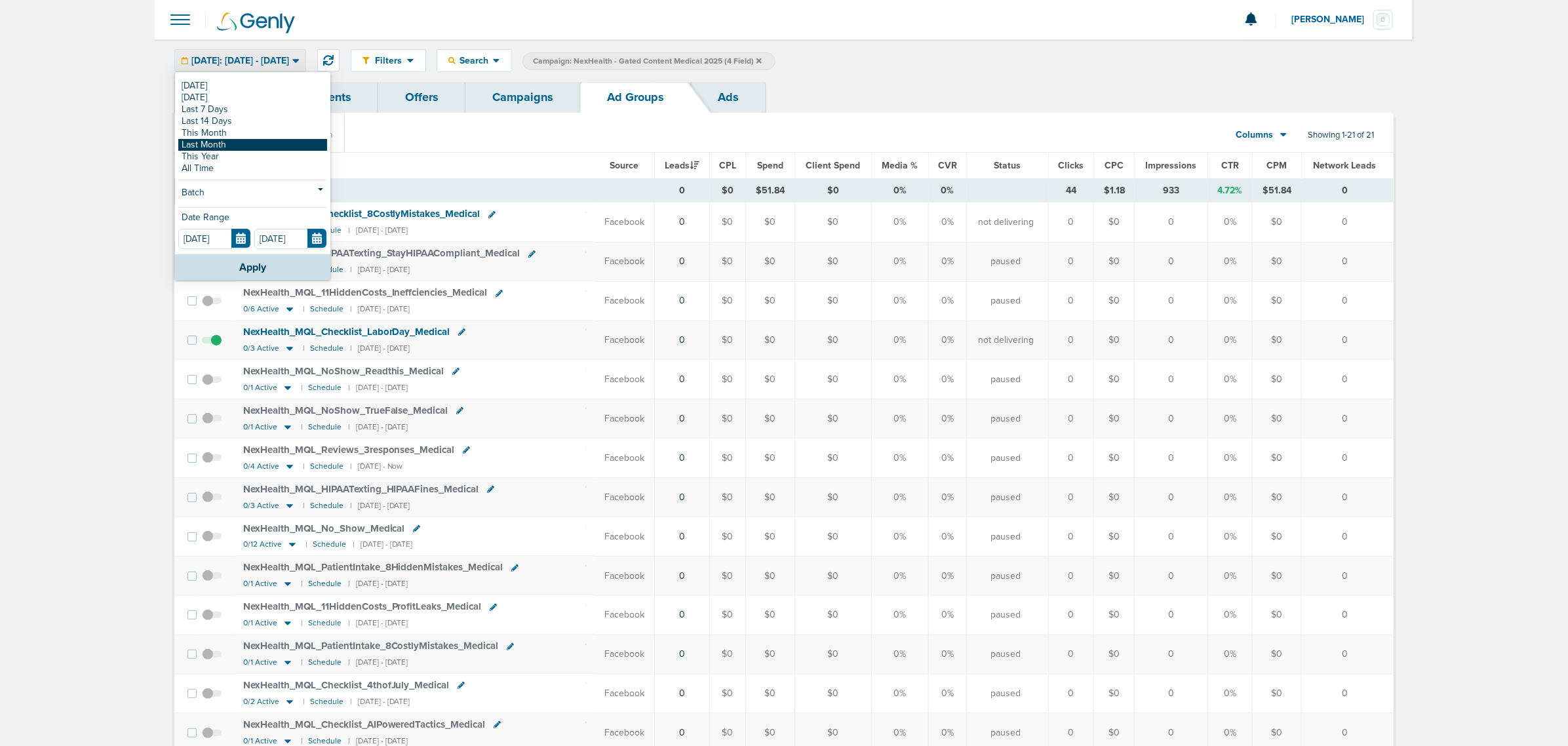
click at [224, 144] on link "Last Month" at bounding box center [253, 145] width 149 height 12
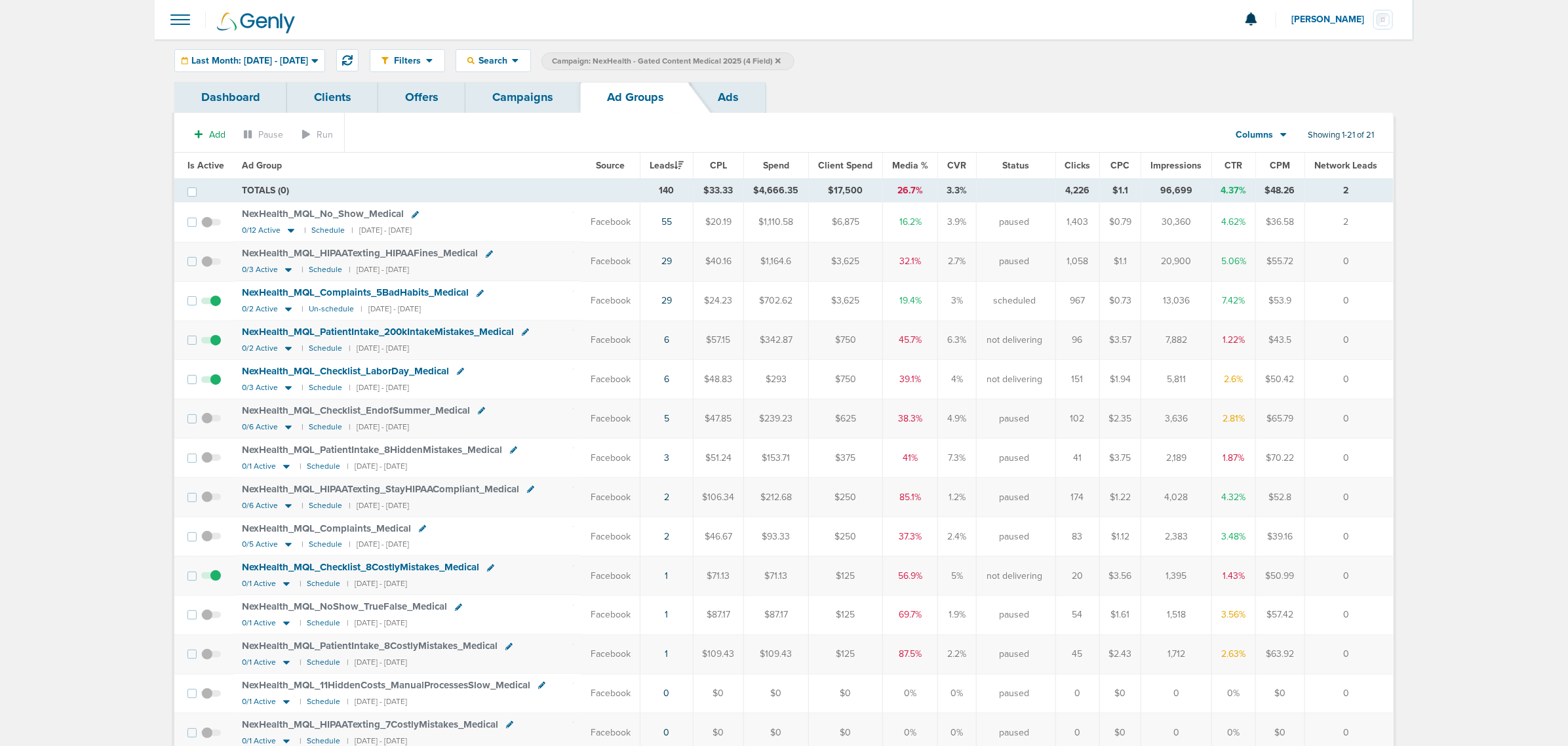
drag, startPoint x: 553, startPoint y: 294, endPoint x: 1379, endPoint y: 283, distance: 826.1
click at [1379, 283] on tr "NexHealth_ MQL_ Complaints_ 5BadHabits_ Medical 0/2 Active | Un-schedule | 08/2…" at bounding box center [783, 301] width 1218 height 39
click at [1381, 290] on td "0" at bounding box center [1349, 301] width 88 height 39
click at [531, 52] on div "Search" at bounding box center [493, 61] width 74 height 22
click at [551, 121] on link "Campaign" at bounding box center [524, 120] width 136 height 17
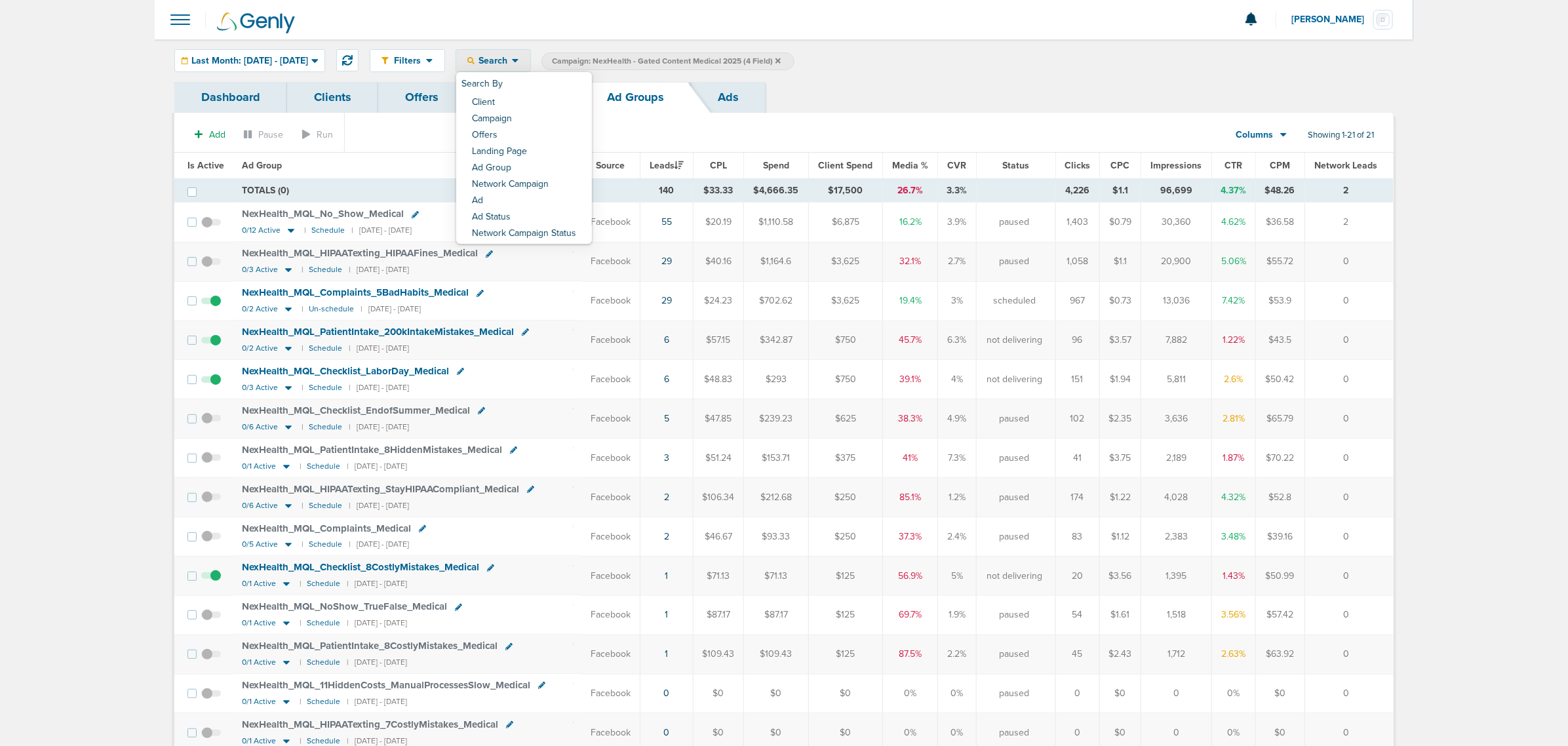
select select "cmpName"
type input "fall"
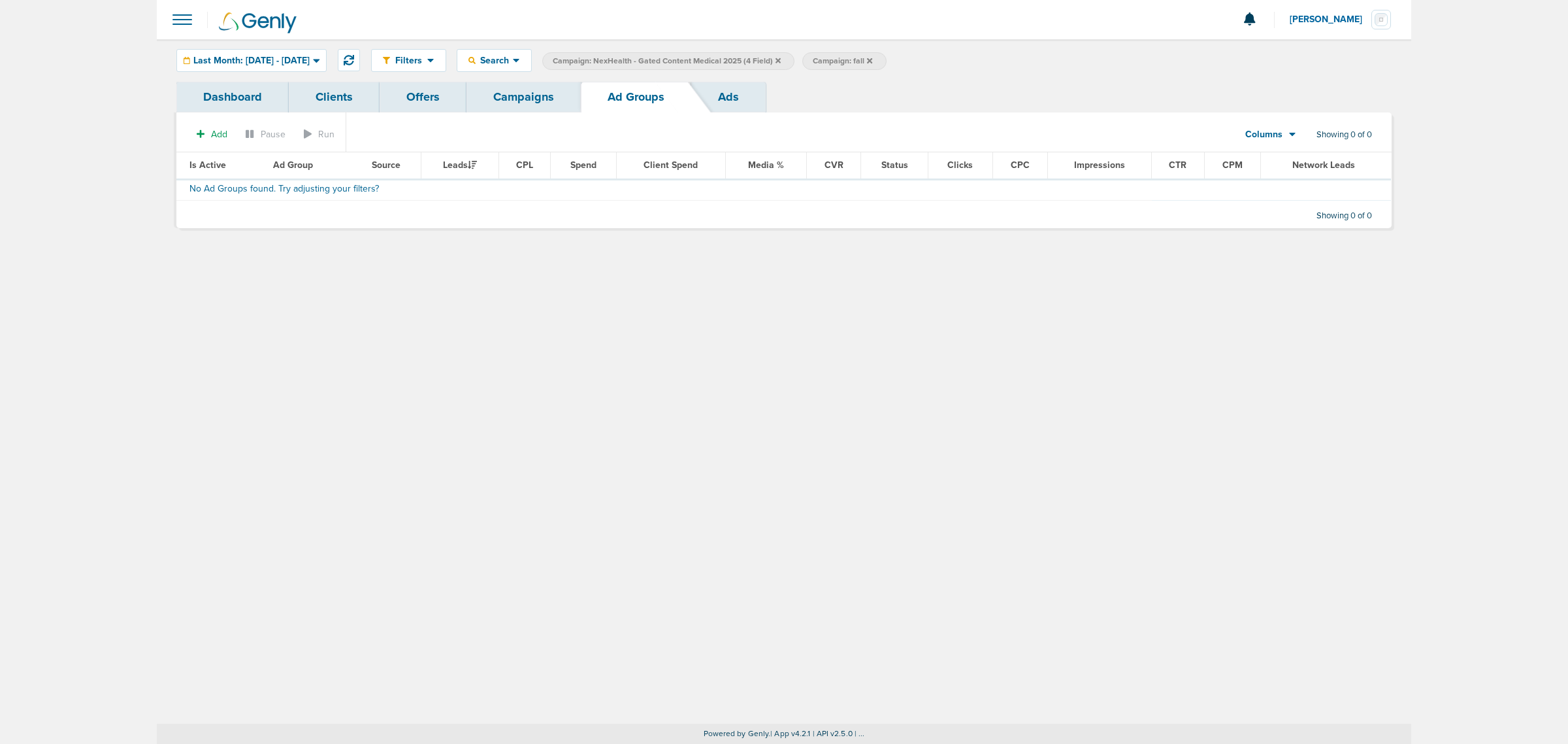
click at [707, 362] on div "Filters Active Only Settings Status Active Inactive Objectives MQL SQL Traffic …" at bounding box center [784, 381] width 1254 height 684
click at [565, 95] on link "Campaigns" at bounding box center [523, 97] width 114 height 31
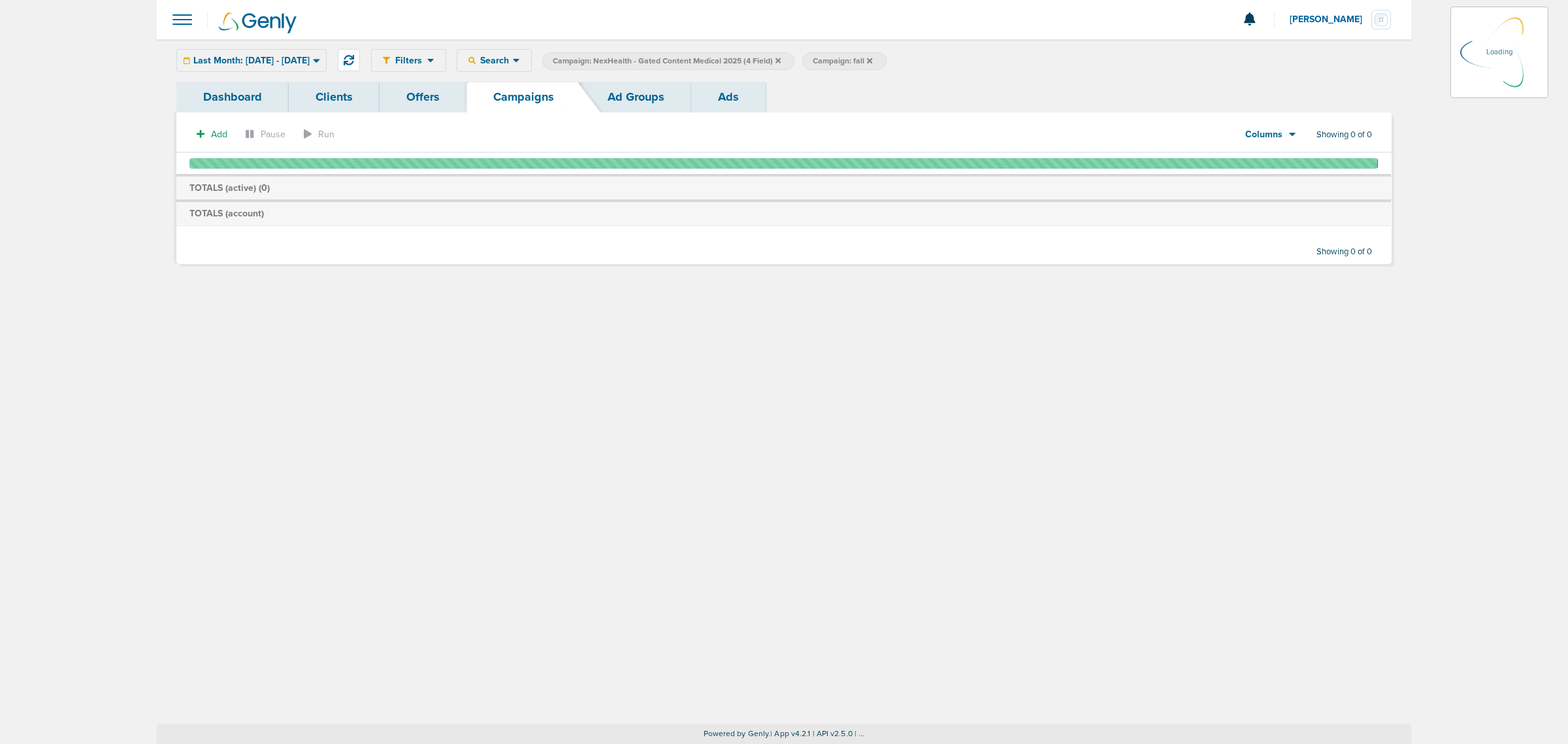
click at [781, 59] on icon at bounding box center [778, 60] width 6 height 8
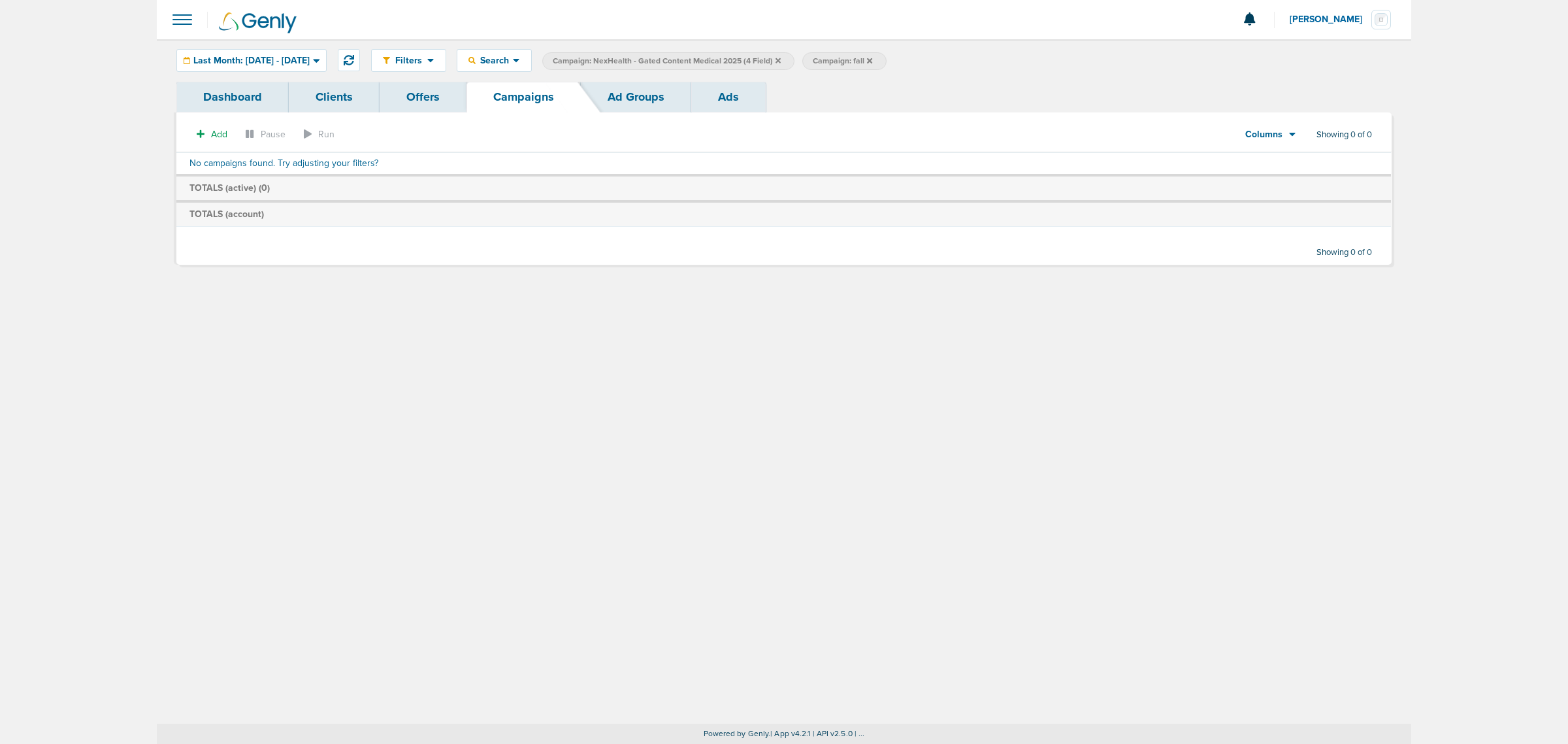
click at [781, 57] on icon at bounding box center [778, 60] width 6 height 8
click at [612, 60] on icon at bounding box center [610, 60] width 6 height 8
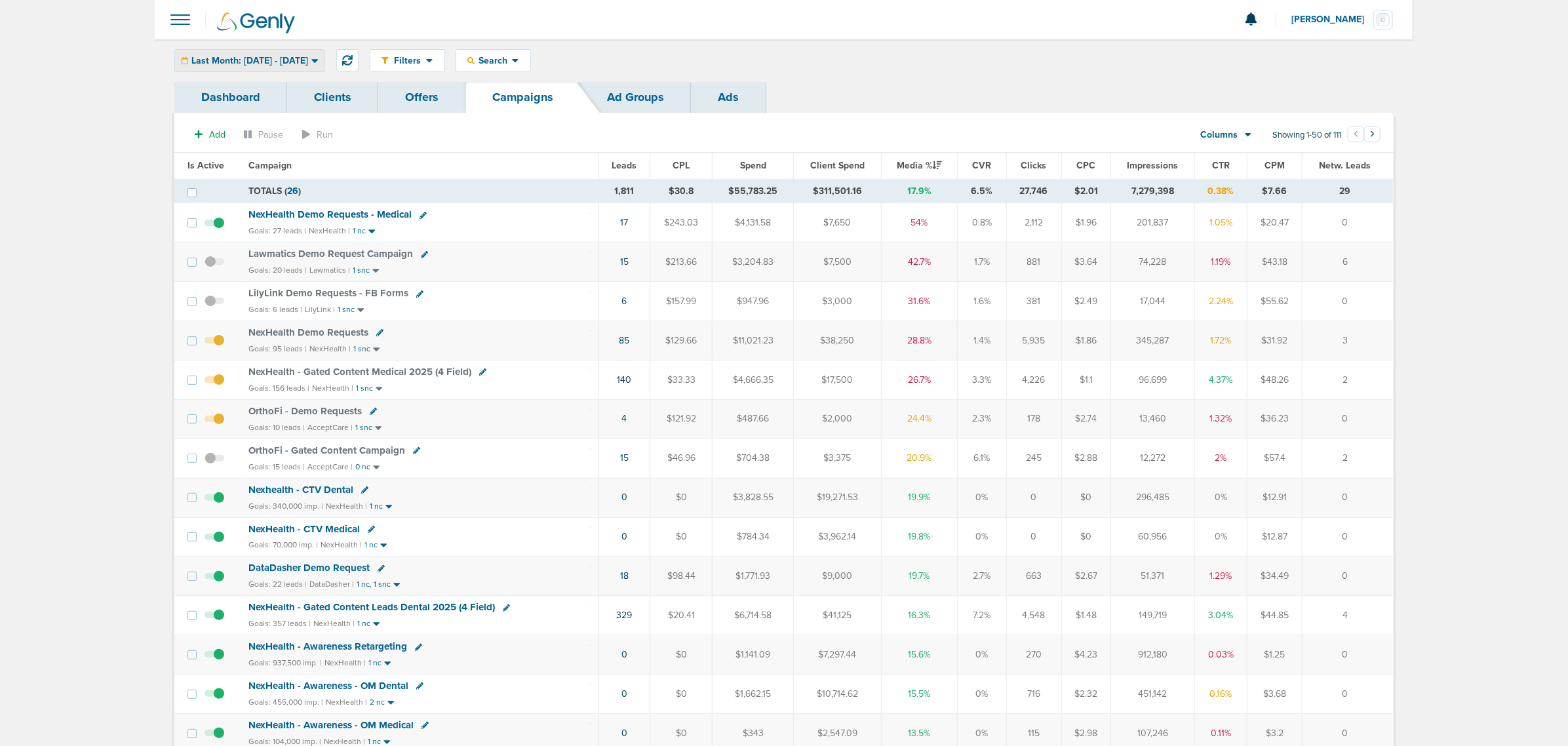
click at [289, 59] on span "Last Month: [DATE] - [DATE]" at bounding box center [250, 61] width 117 height 9
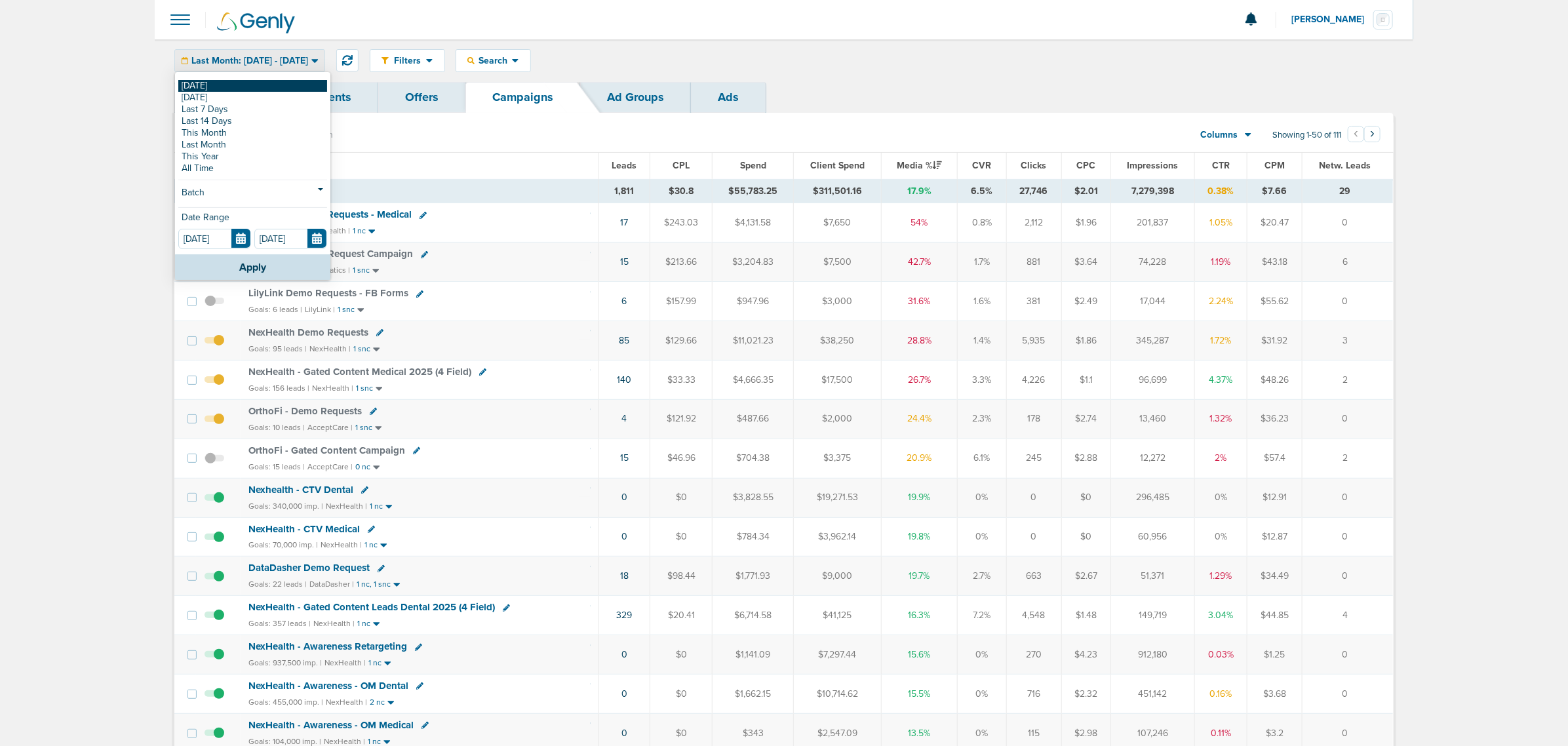
click at [284, 86] on link "[DATE]" at bounding box center [253, 86] width 149 height 12
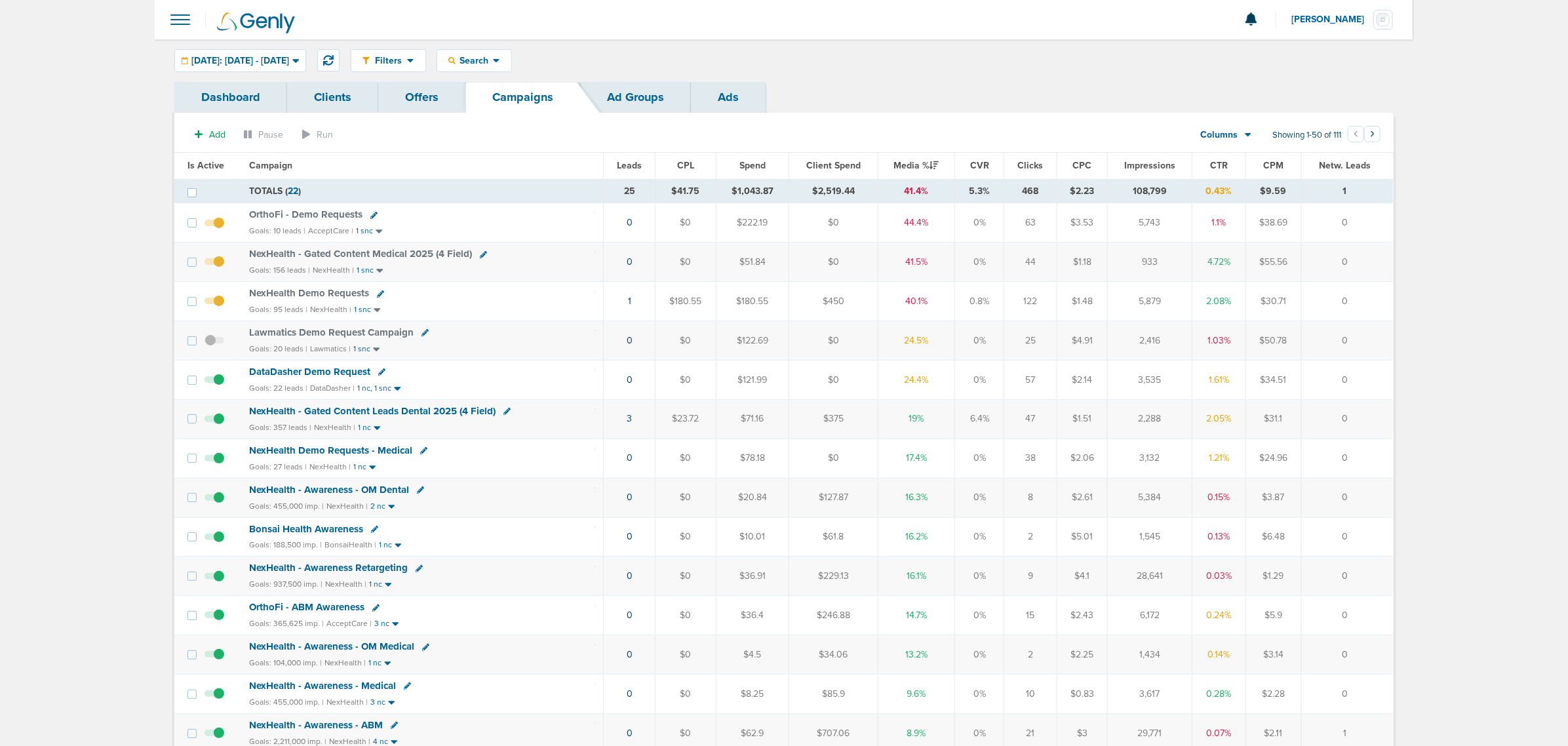
drag, startPoint x: 606, startPoint y: 387, endPoint x: 1347, endPoint y: 372, distance: 741.2
click at [1347, 372] on tr "DataDasher Demo Request Goals: 22 leads | DataDasher | 1 nc, 1 snc 0 $0 $121.99…" at bounding box center [783, 379] width 1218 height 39
click at [1349, 372] on td "0" at bounding box center [1347, 379] width 92 height 39
click at [340, 54] on button at bounding box center [329, 61] width 22 height 22
click at [340, 52] on button at bounding box center [329, 61] width 22 height 22
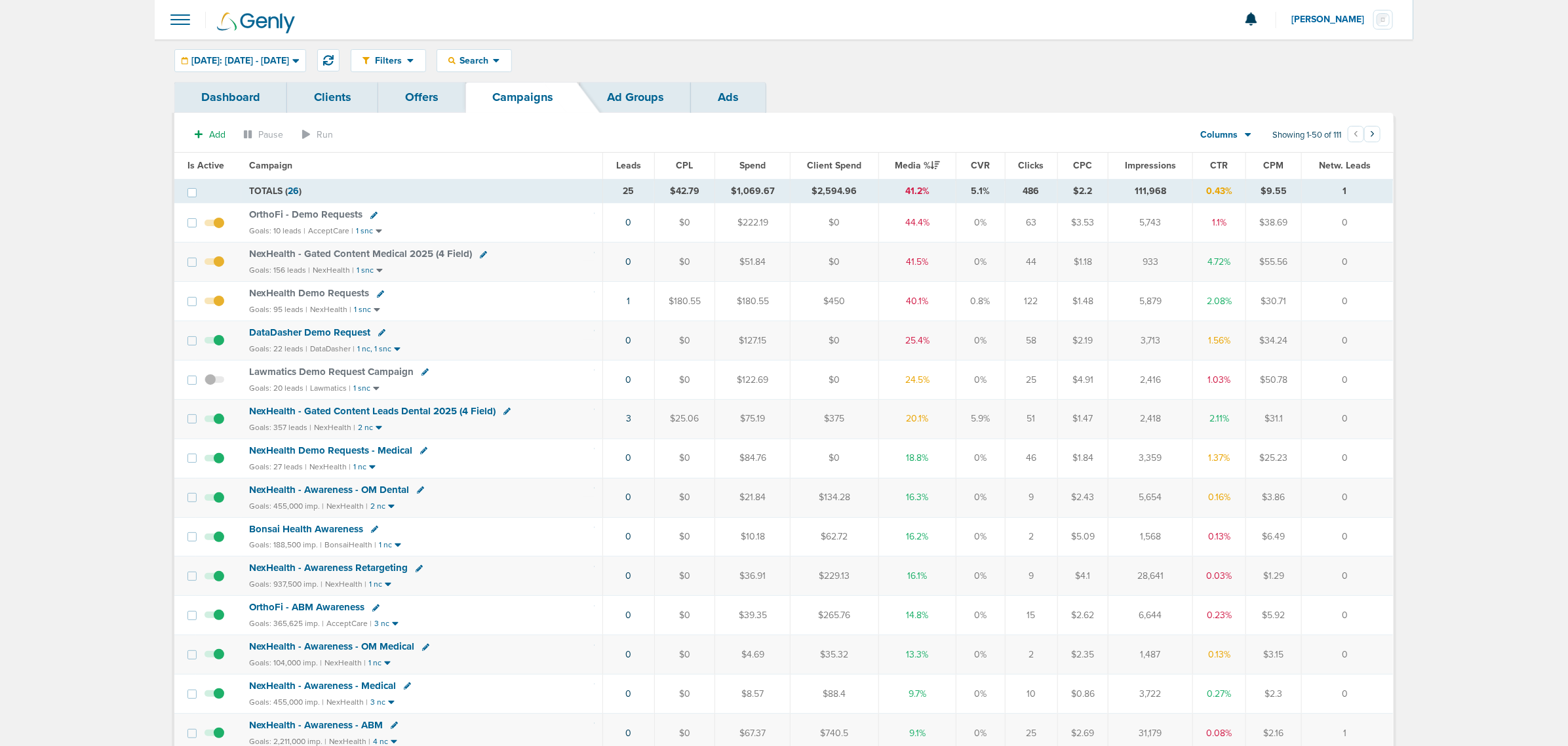
drag, startPoint x: 446, startPoint y: 461, endPoint x: 1386, endPoint y: 457, distance: 940.0
click at [1386, 457] on tr "NexHealth Demo Requests - Medical Goals: 27 leads | NexHealth | 1 nc 0 $0 $84.7…" at bounding box center [783, 458] width 1218 height 39
click at [1386, 457] on td "0" at bounding box center [1347, 458] width 91 height 39
click at [561, 454] on div "NexHealth Demo Requests - Medical" at bounding box center [422, 450] width 345 height 13
click at [364, 453] on span "NexHealth Demo Requests - Medical" at bounding box center [331, 450] width 163 height 12
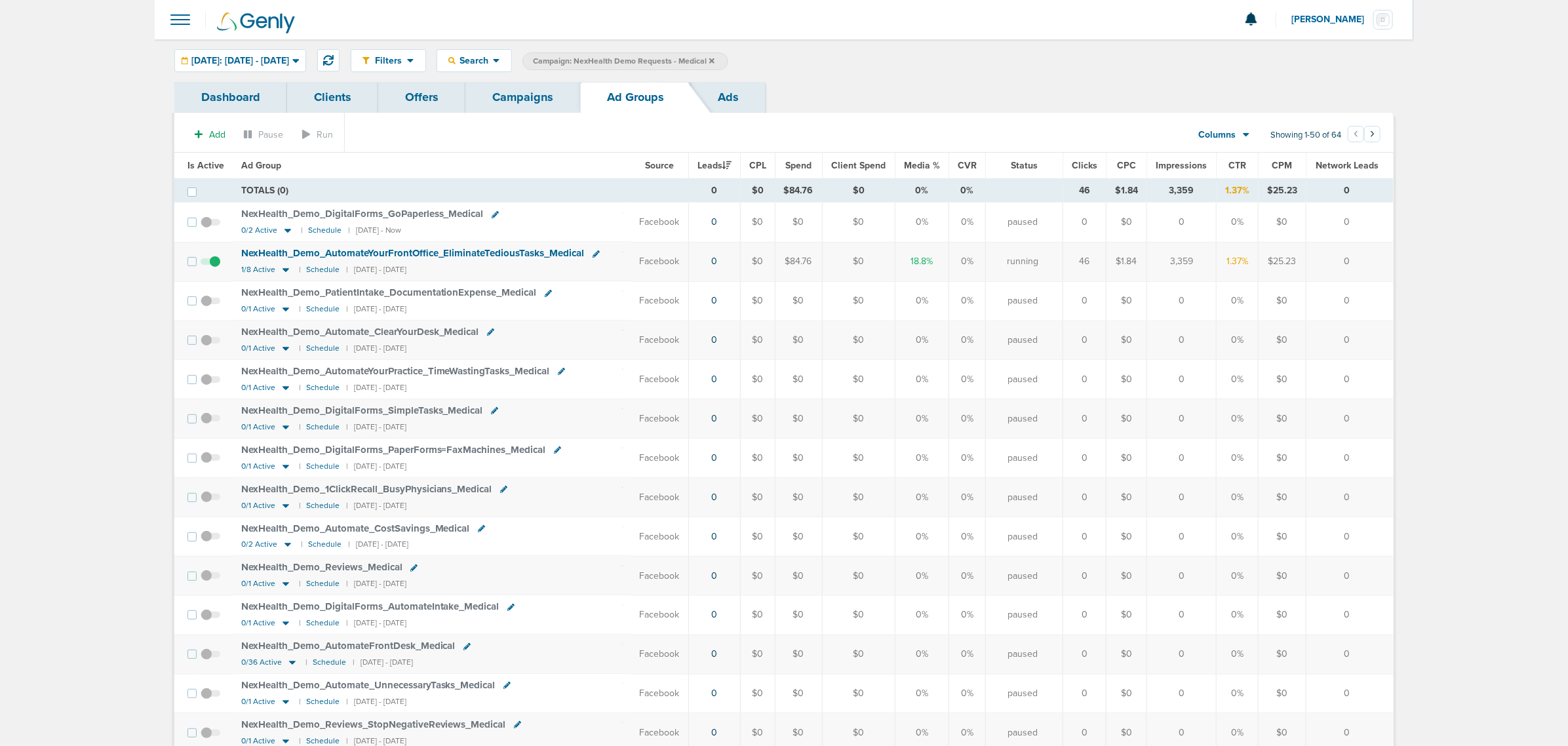
click at [425, 253] on span "NexHealth_ Demo_ AutomateYourFrontOffice_ EliminateTediousTasks_ Medical" at bounding box center [413, 253] width 343 height 12
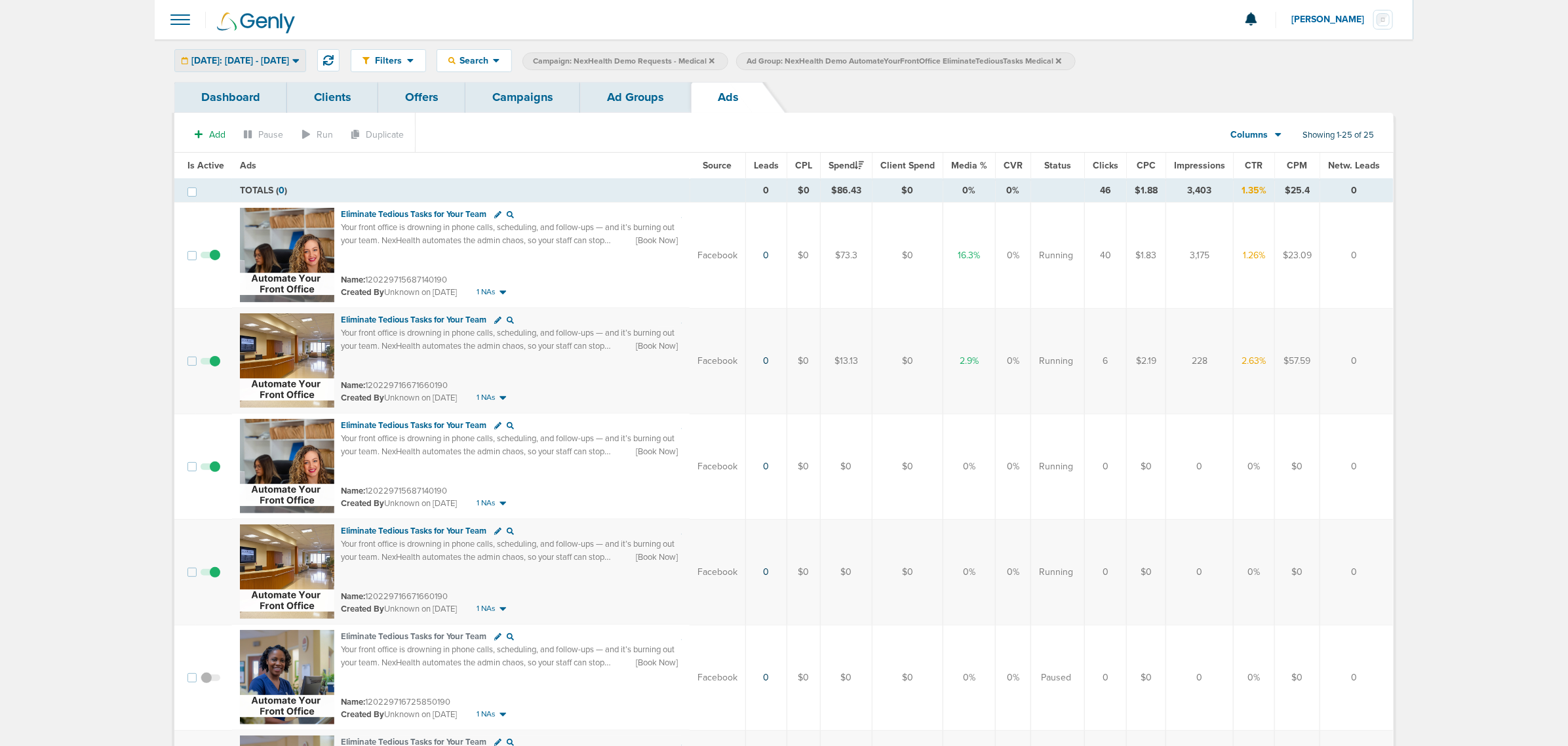
click at [246, 52] on div "[DATE]: [DATE] - [DATE]" at bounding box center [240, 61] width 130 height 22
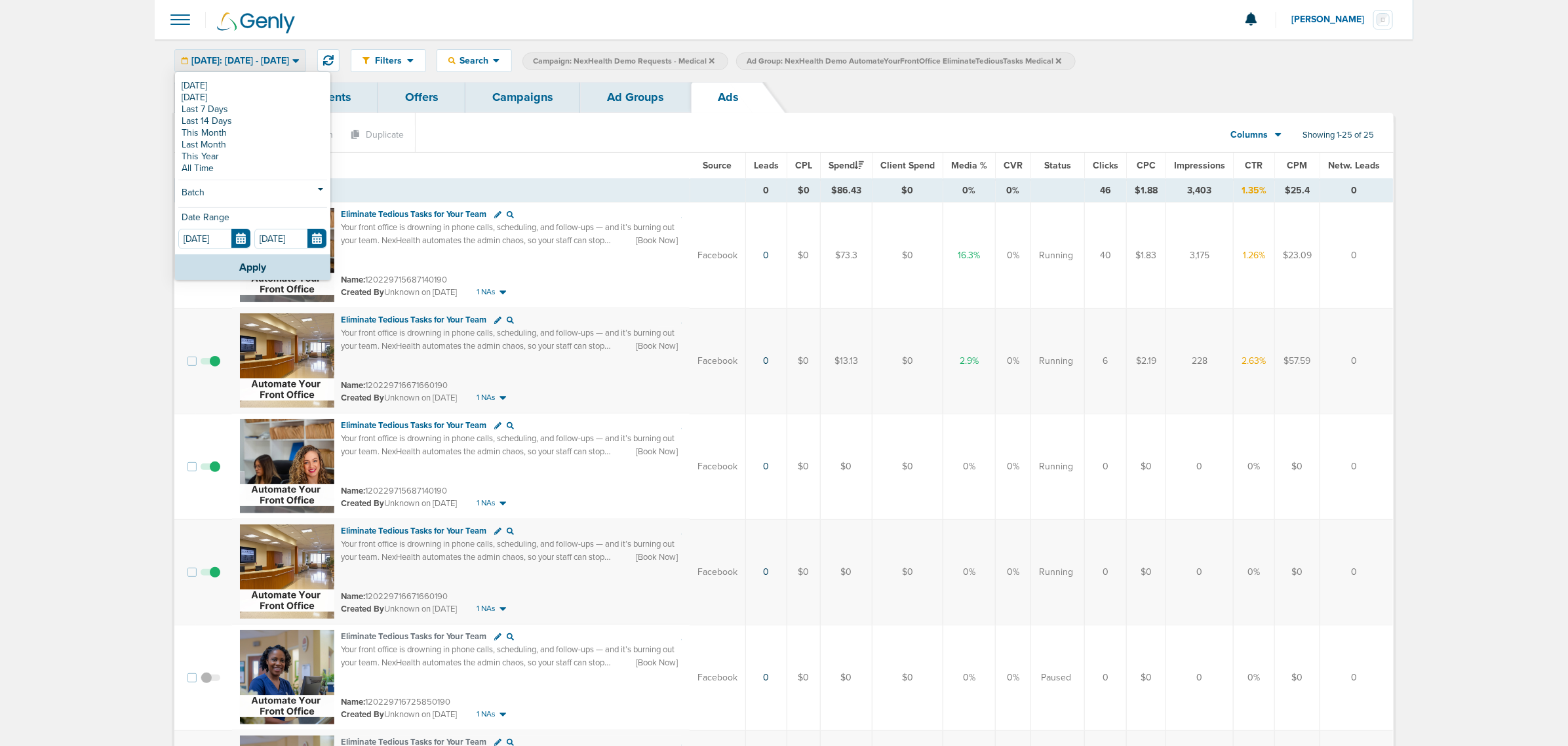
click at [741, 134] on section "Add Pause Run Duplicate Columns Media Stats Sales Performance Custom Showing 1-…" at bounding box center [783, 137] width 1219 height 30
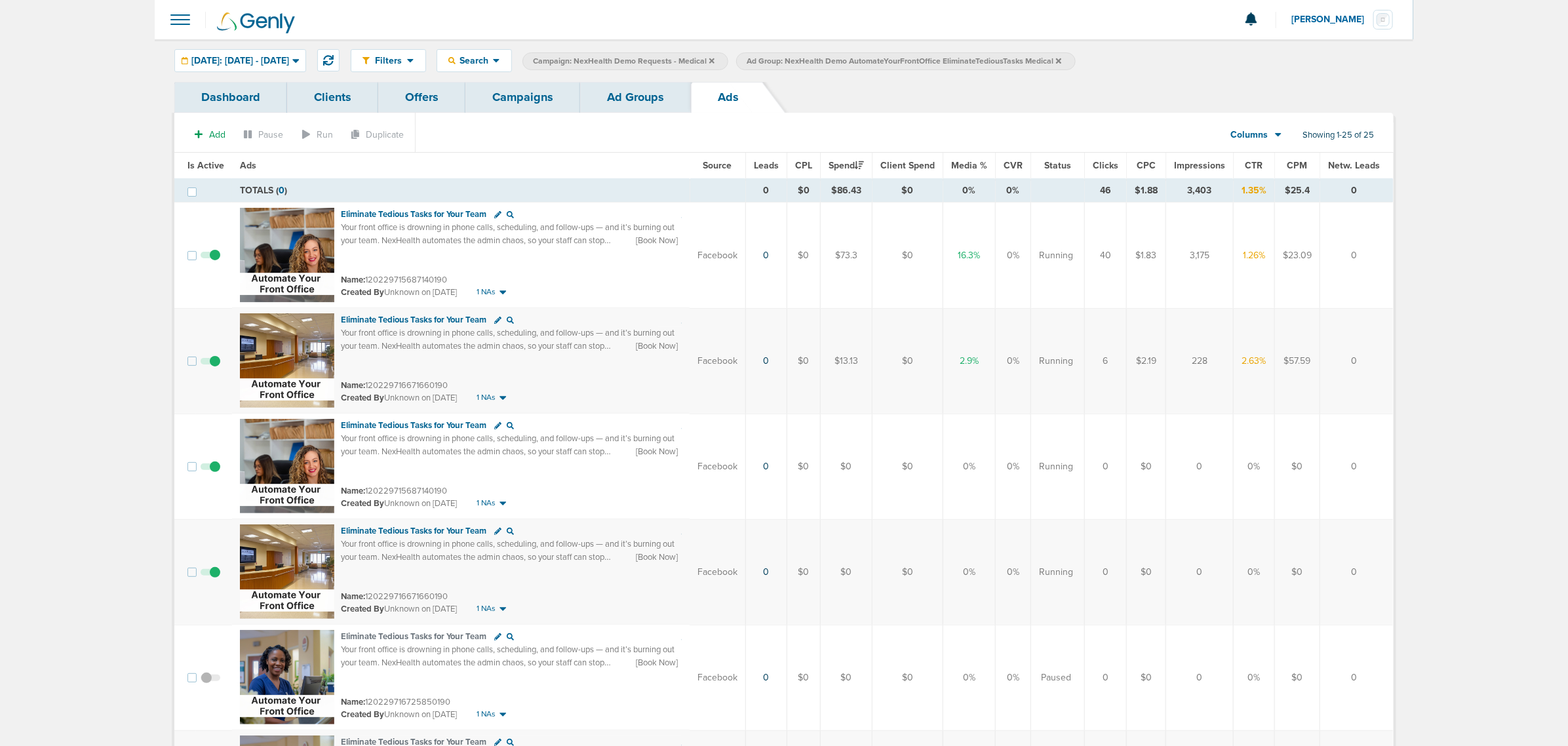
click at [624, 100] on link "Ad Groups" at bounding box center [635, 97] width 111 height 31
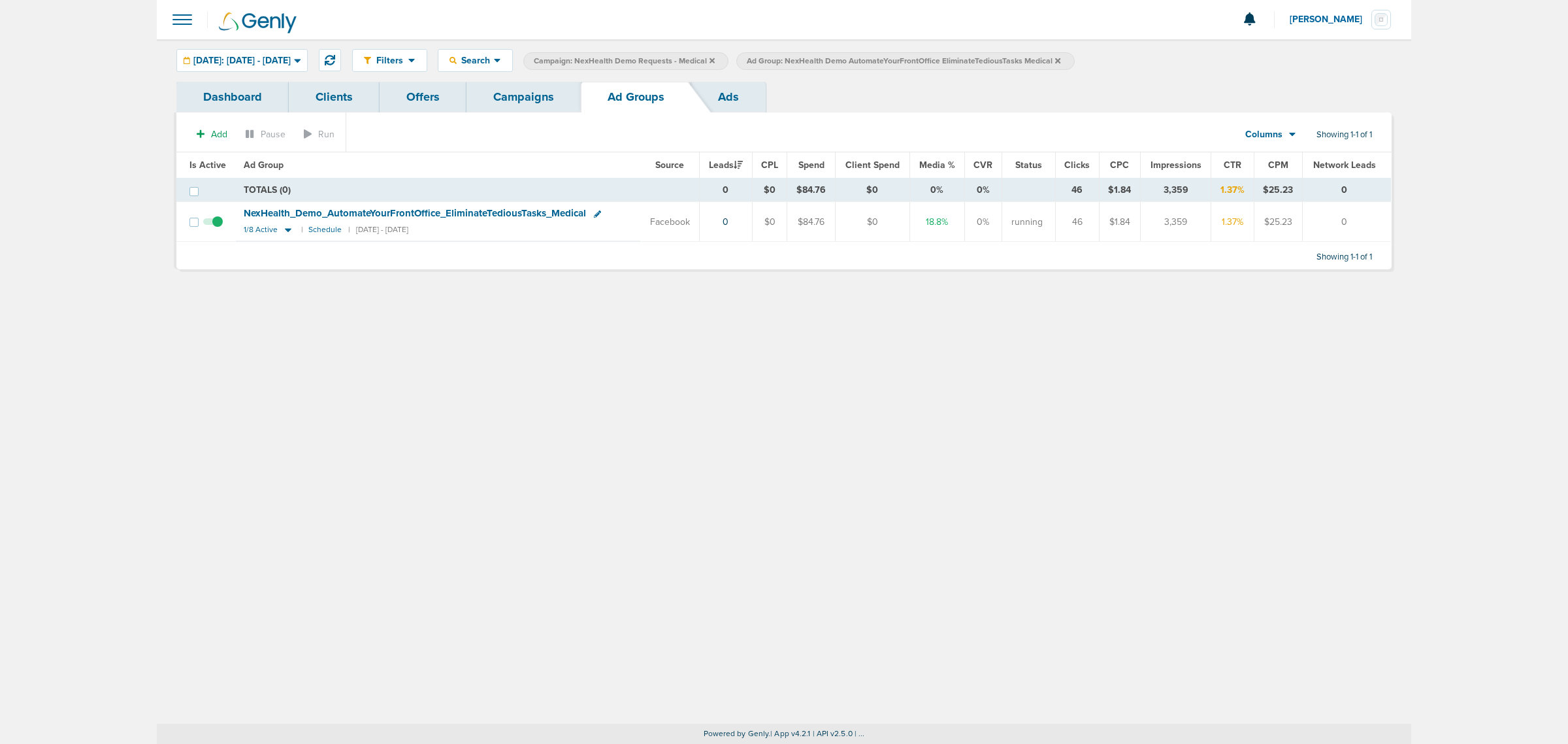
click at [715, 60] on icon at bounding box center [713, 60] width 6 height 6
click at [847, 60] on icon at bounding box center [845, 60] width 6 height 6
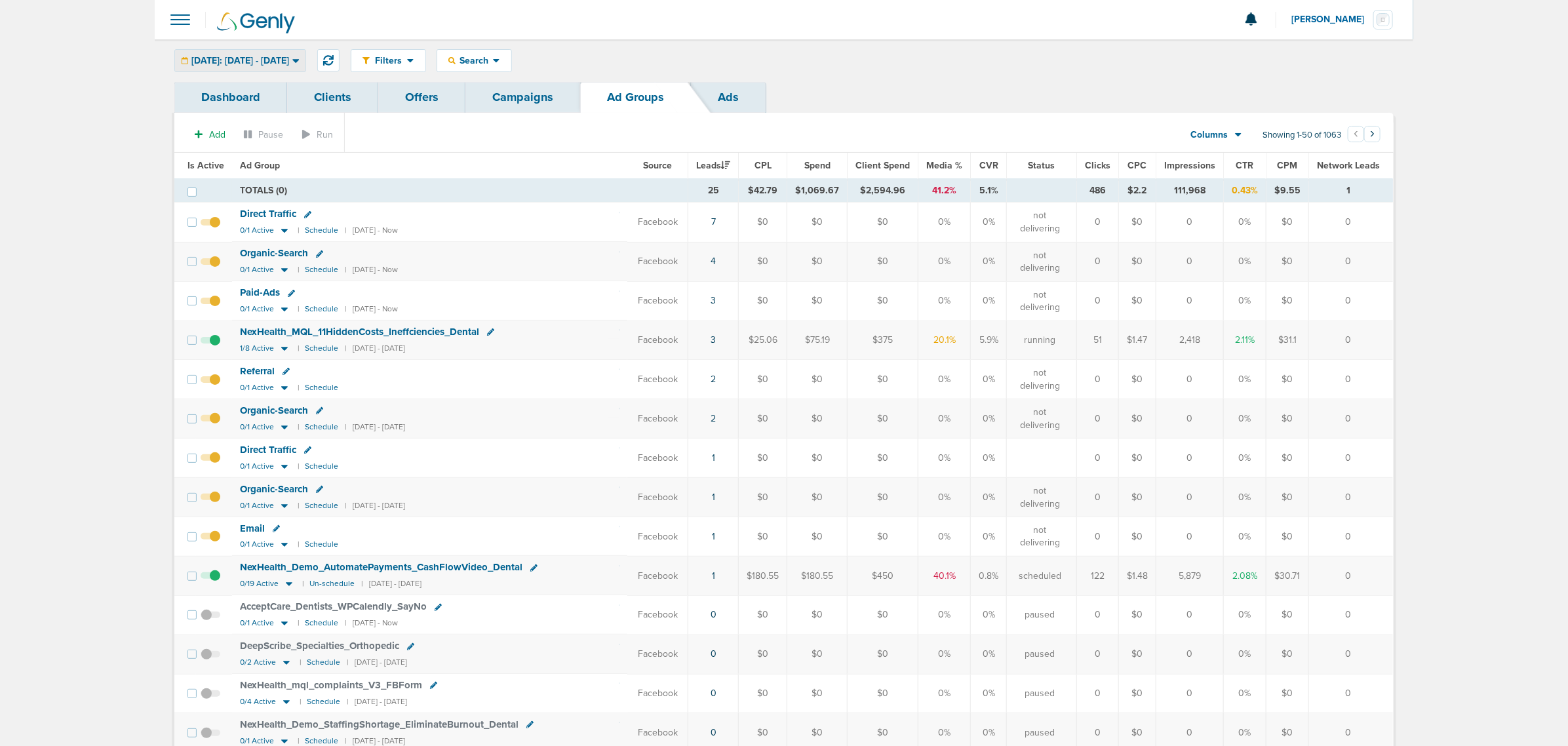
click at [289, 64] on span "[DATE]: [DATE] - [DATE]" at bounding box center [240, 61] width 97 height 9
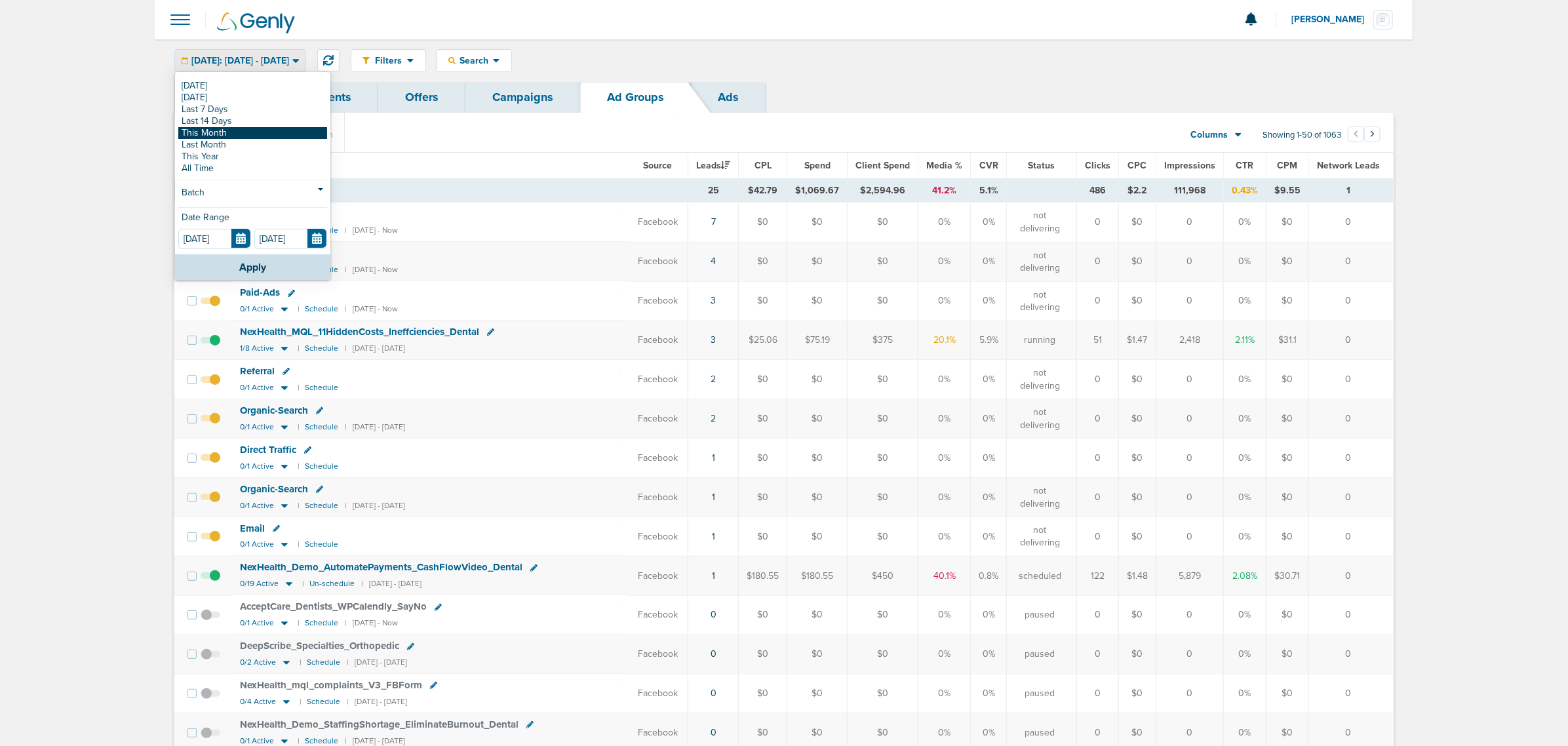
click at [251, 135] on link "This Month" at bounding box center [253, 133] width 149 height 12
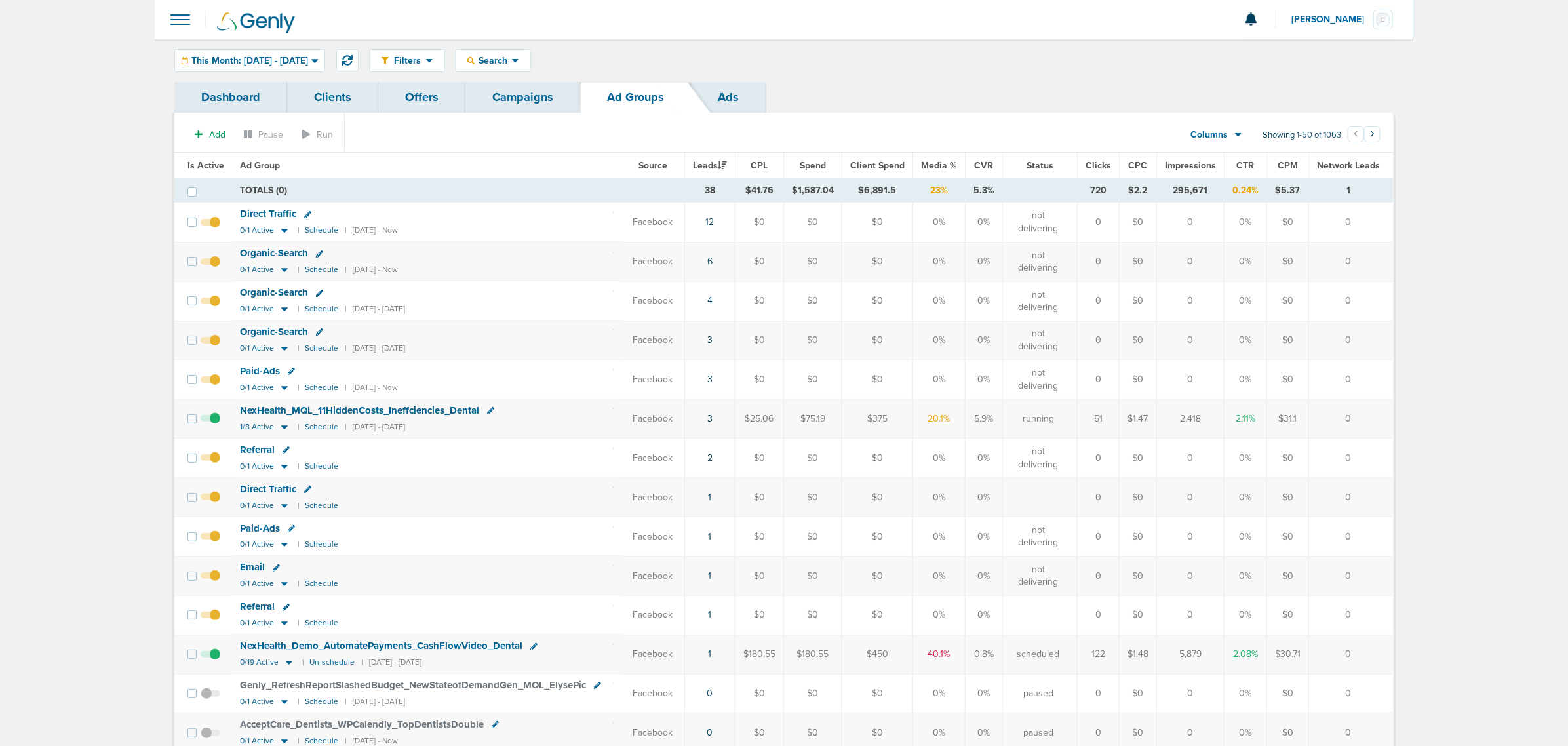
click at [503, 95] on link "Campaigns" at bounding box center [523, 97] width 115 height 31
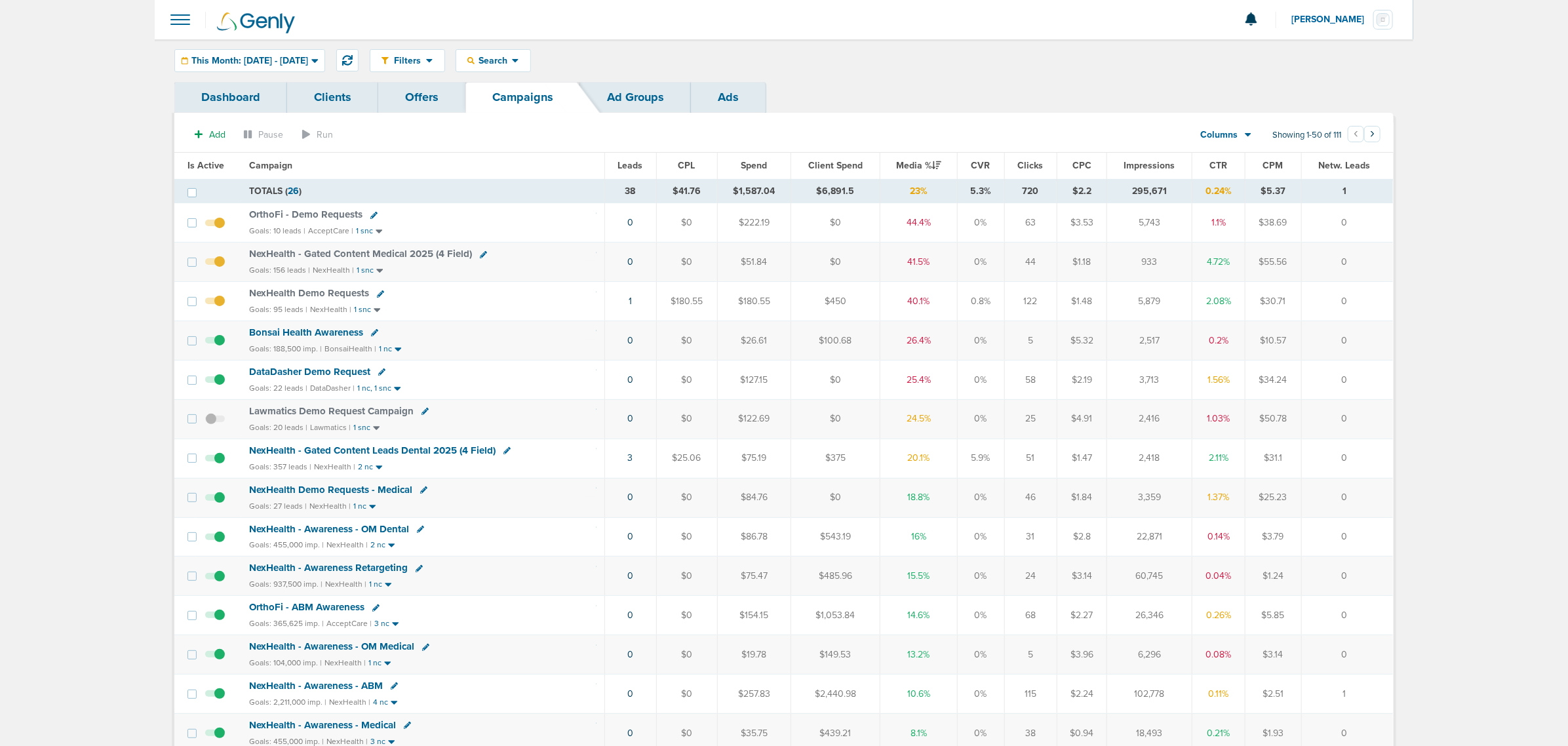
click at [415, 450] on span "NexHealth - Gated Content Leads Dental 2025 (4 Field)" at bounding box center [373, 450] width 246 height 12
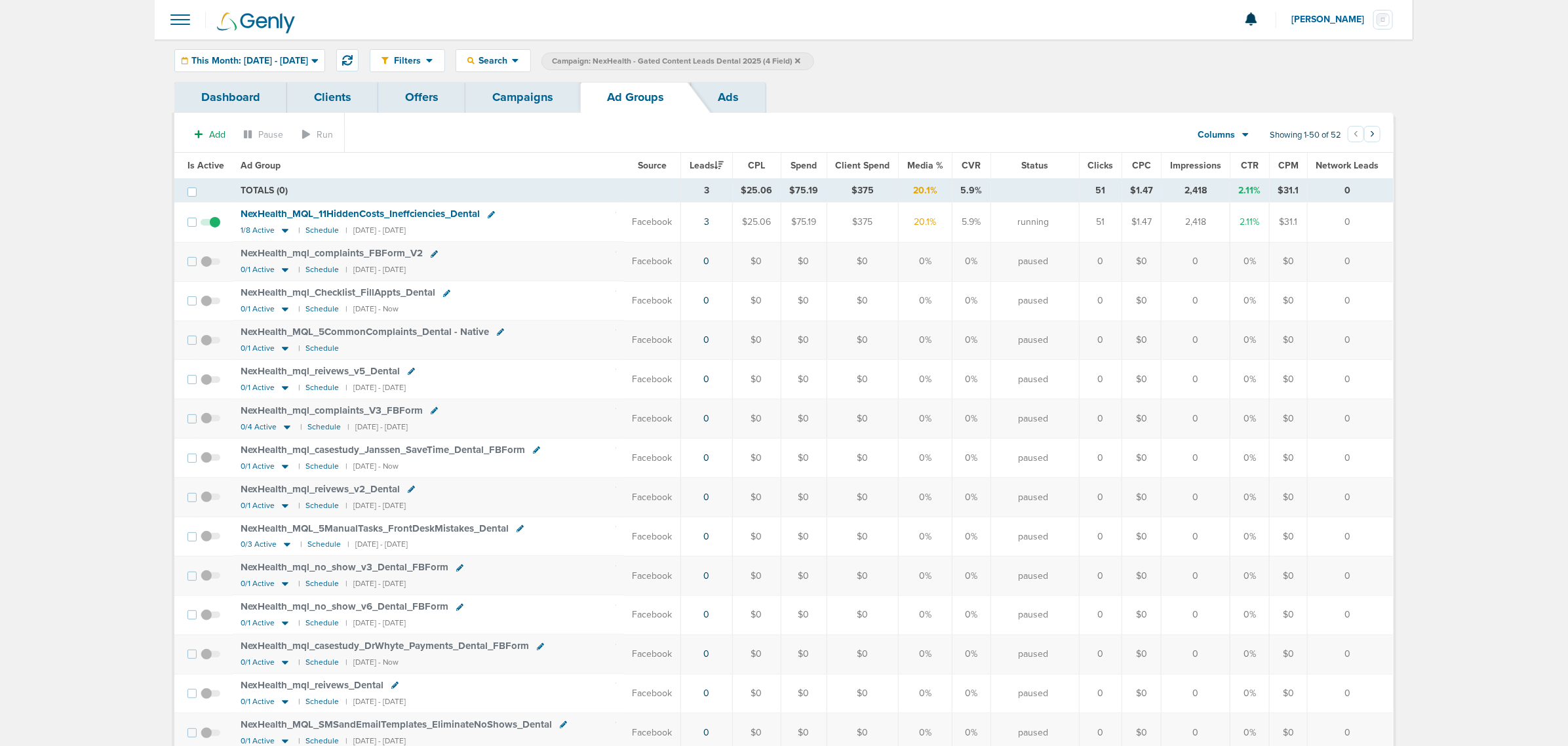
click at [201, 163] on span "Is Active" at bounding box center [205, 166] width 37 height 11
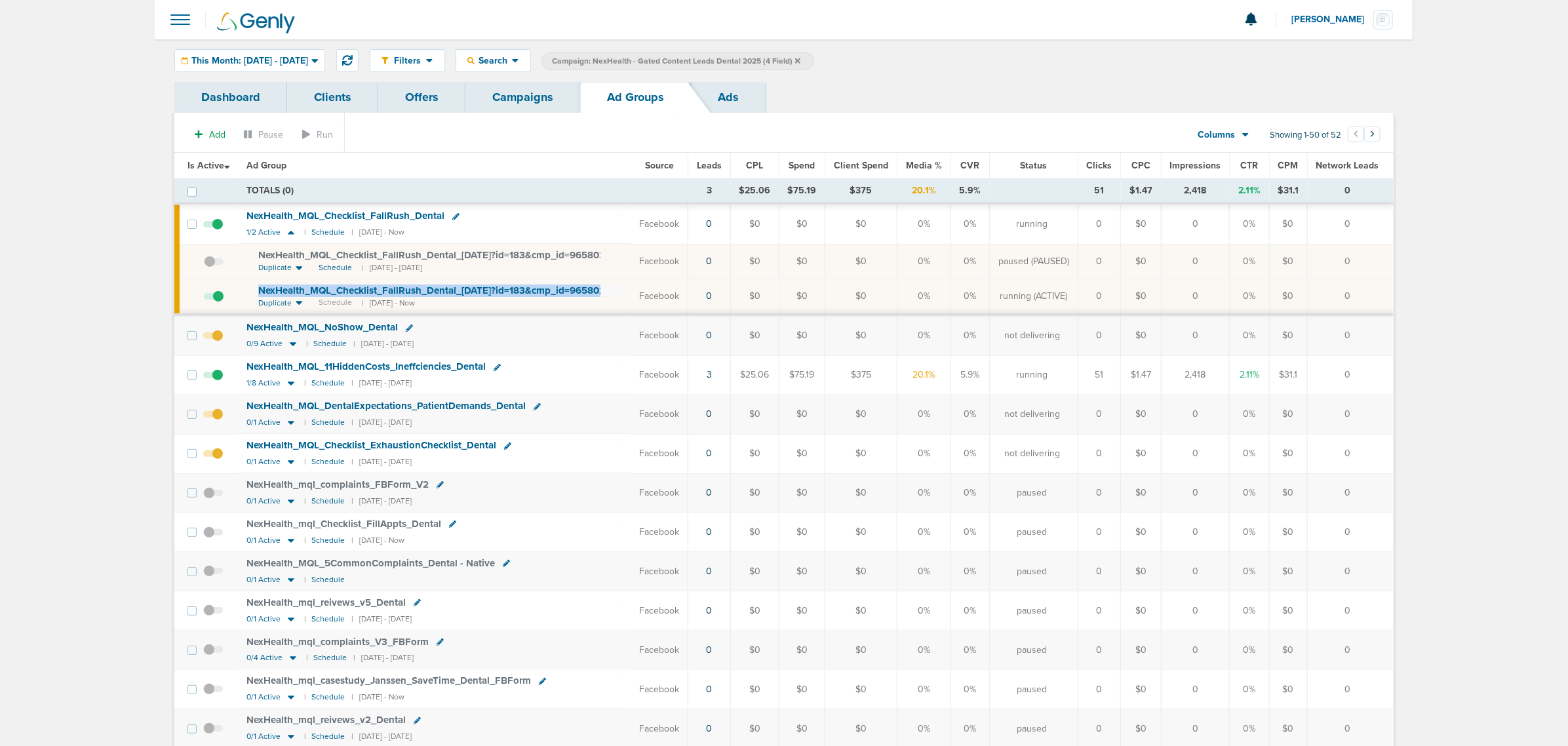
drag, startPoint x: 620, startPoint y: 295, endPoint x: 246, endPoint y: 292, distance: 374.0
click at [246, 292] on td "NexHealth_ MQL_ Checklist_ FallRush_ Dental_ 09.02.25?id=183&cmp_ id=9658029 Du…" at bounding box center [435, 296] width 393 height 36
click at [523, 99] on link "Campaigns" at bounding box center [523, 97] width 115 height 31
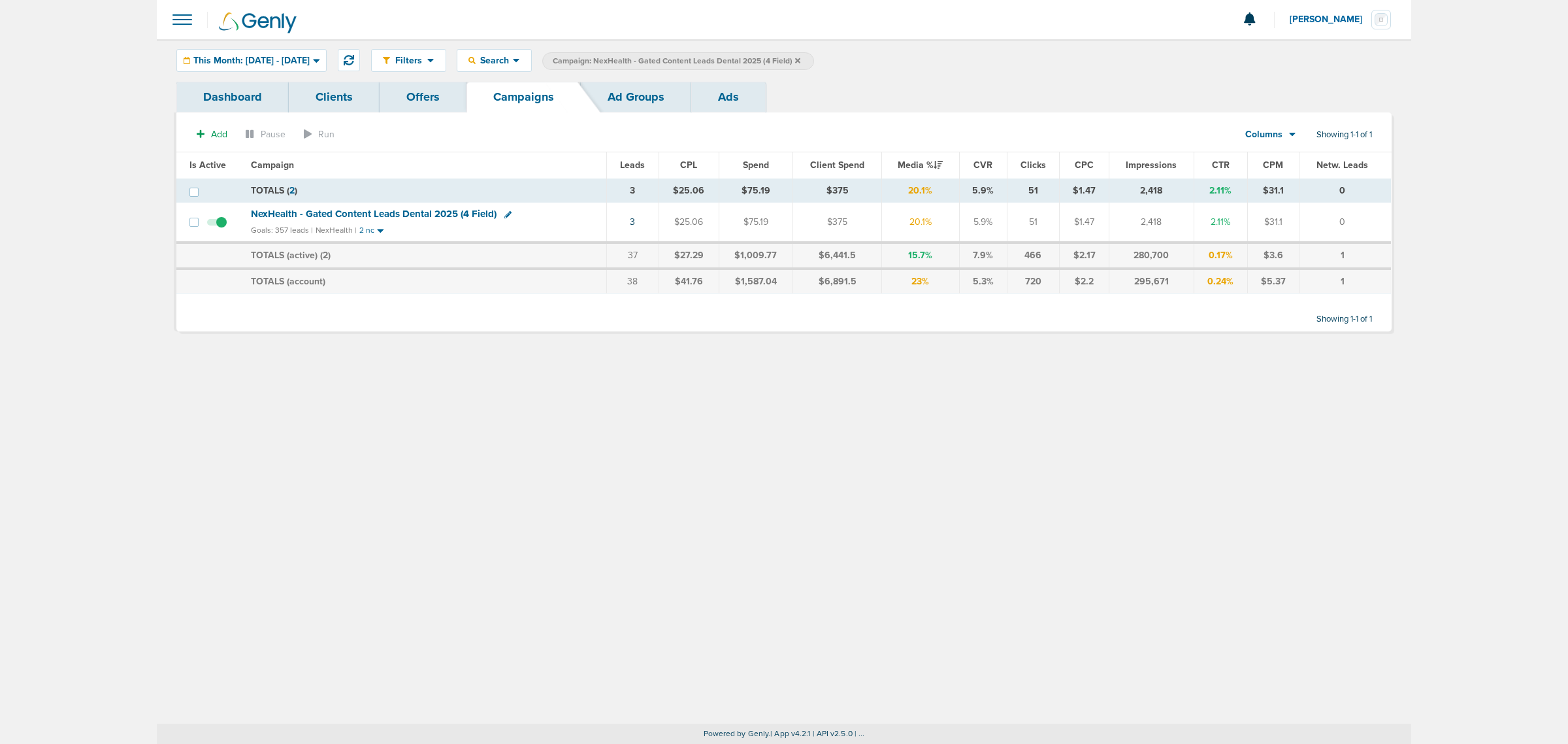
click at [800, 60] on icon at bounding box center [798, 60] width 6 height 8
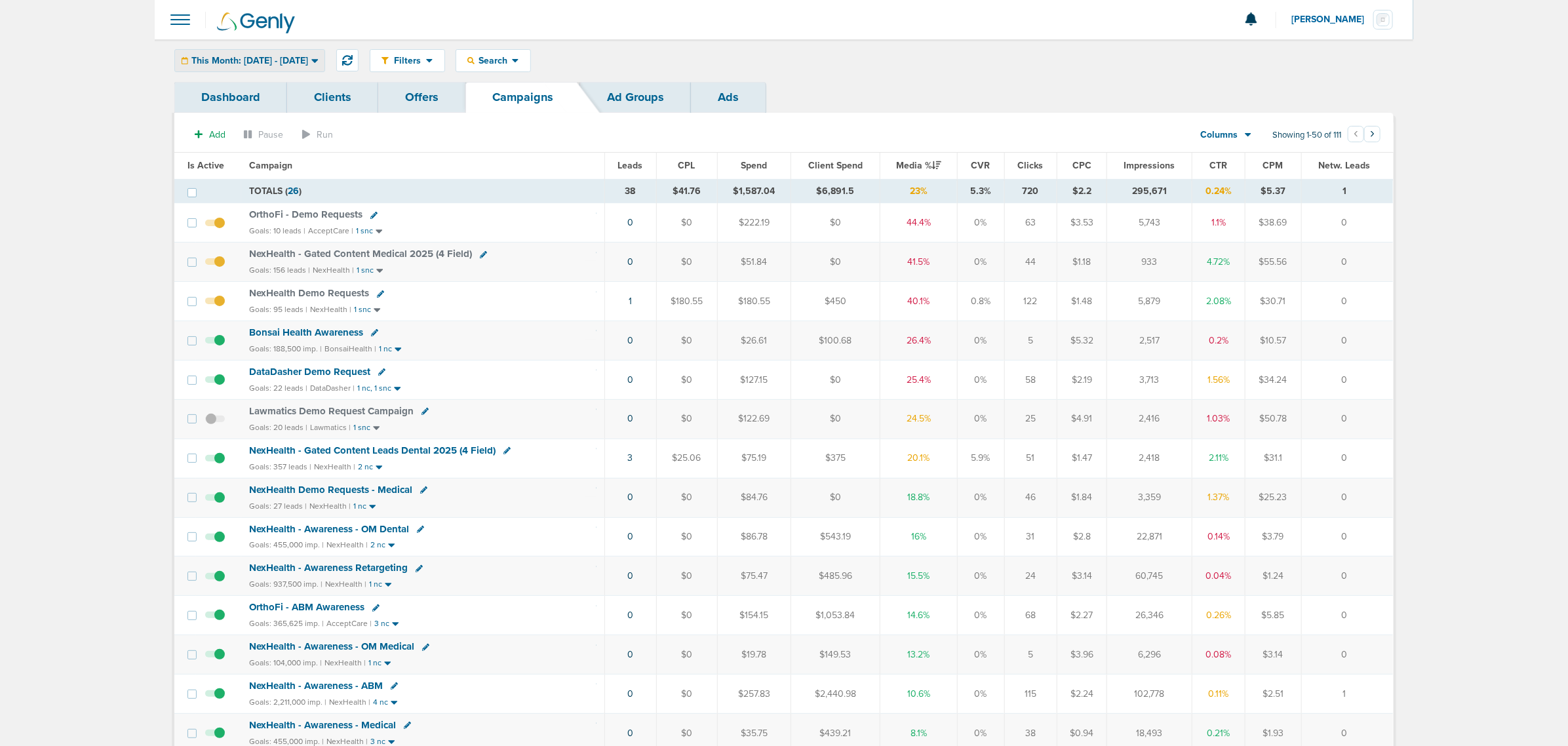
click at [237, 63] on span "This Month: [DATE] - [DATE]" at bounding box center [250, 61] width 117 height 9
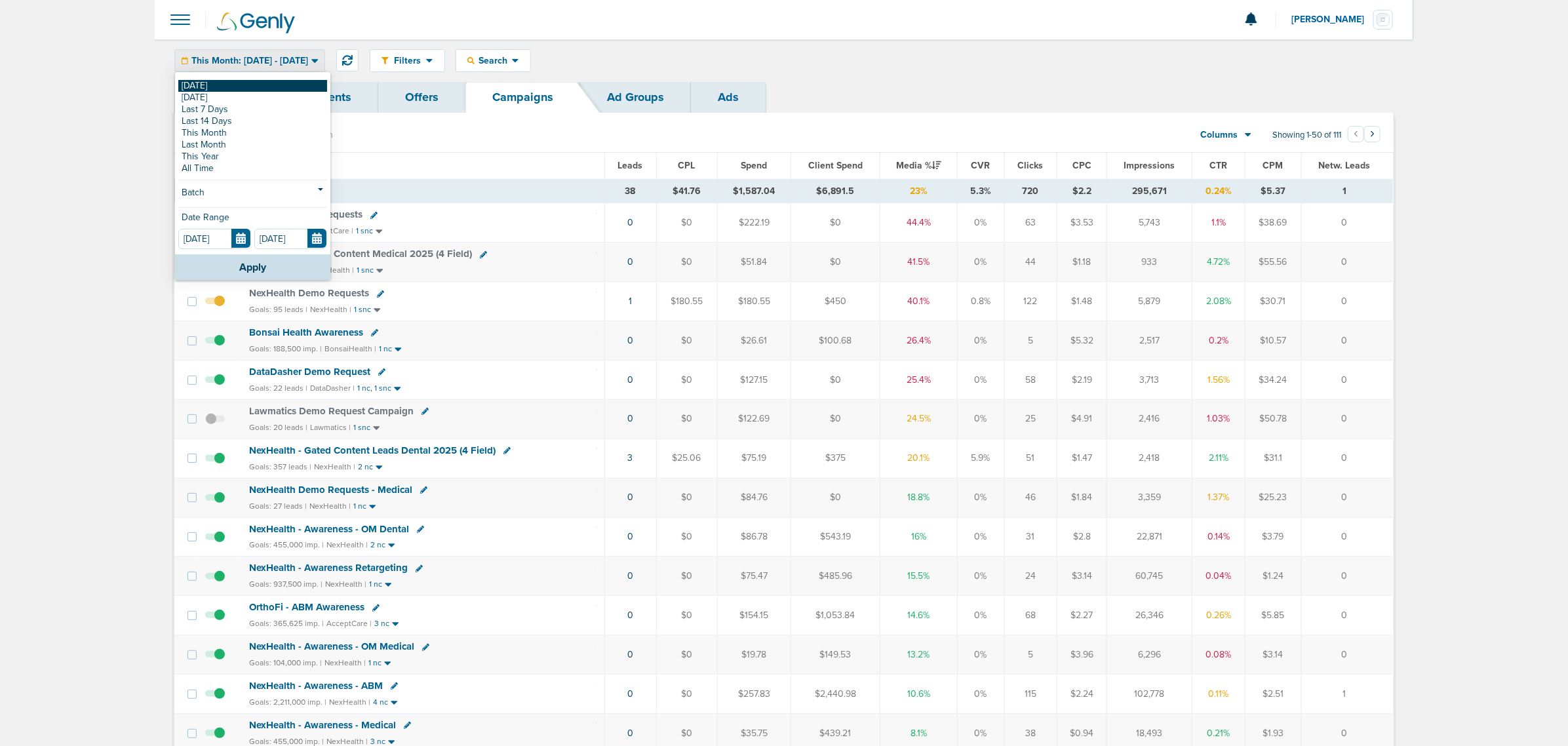
click at [224, 86] on link "[DATE]" at bounding box center [253, 86] width 149 height 12
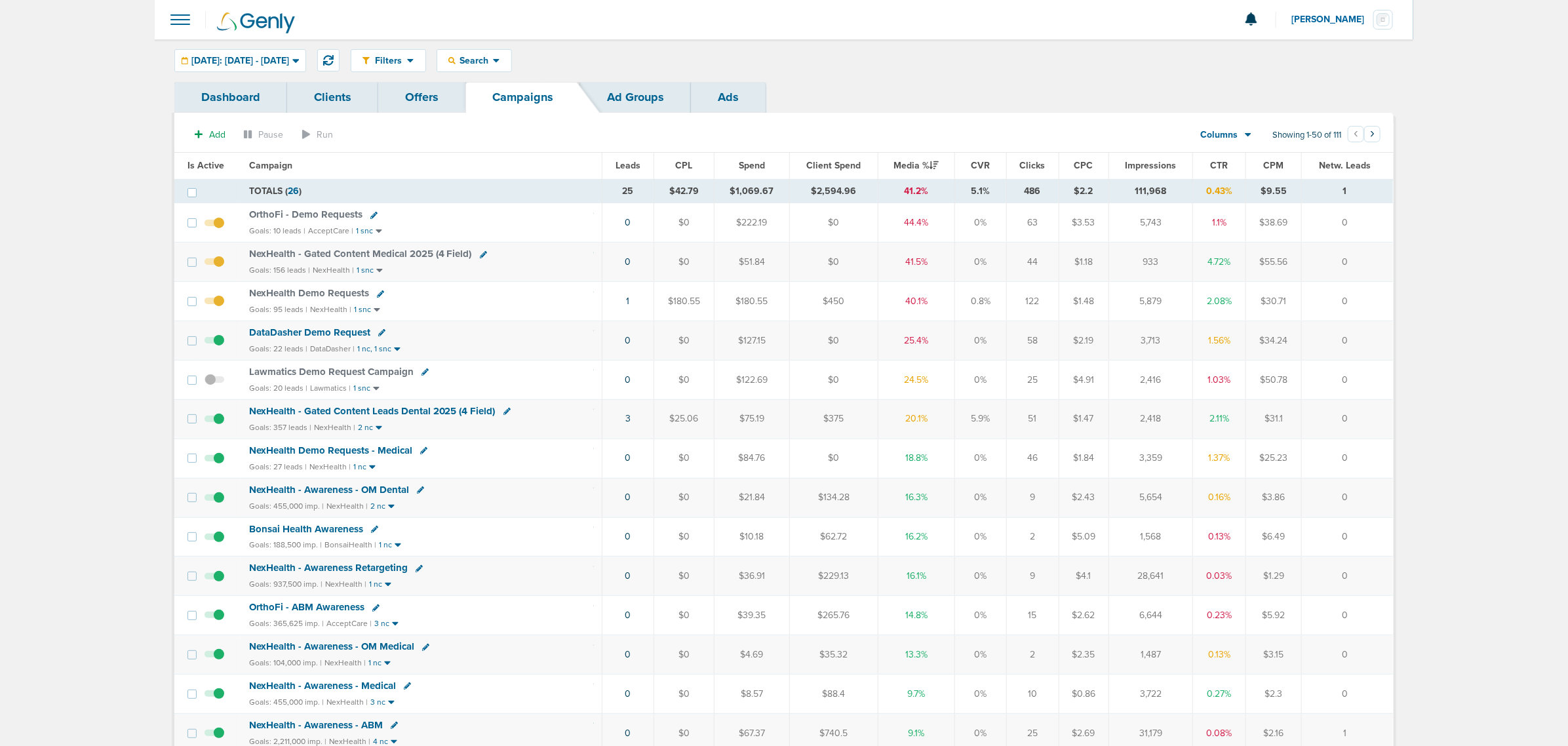
click at [343, 216] on span "OrthoFi - Demo Requests" at bounding box center [306, 214] width 113 height 12
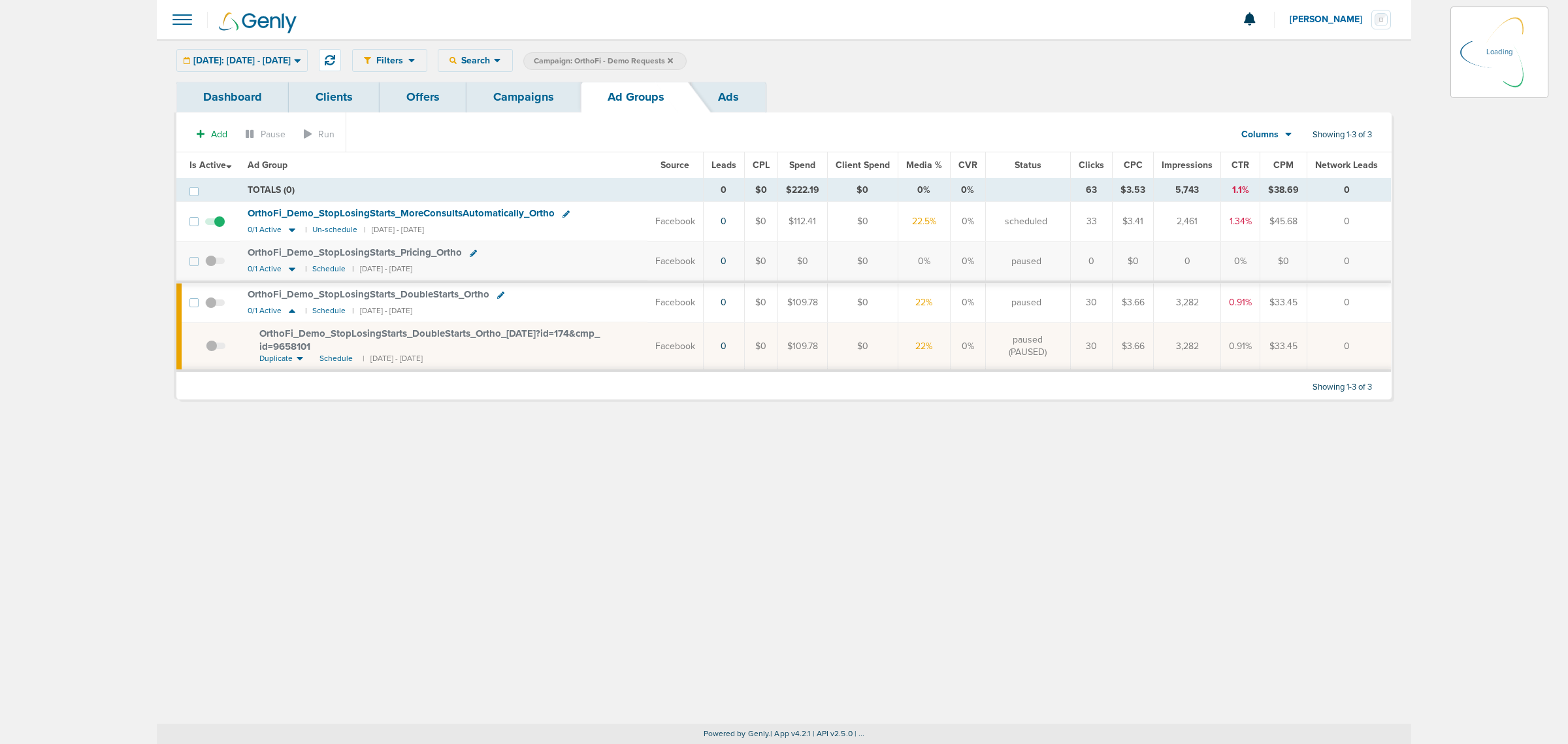
click at [296, 63] on div "Today: 09.02.2025 - 09.02.2025 Today Yesterday Last 7 Days Last 14 Days This Mo…" at bounding box center [241, 60] width 131 height 23
click at [301, 65] on div "[DATE]: [DATE] - [DATE]" at bounding box center [241, 60] width 130 height 22
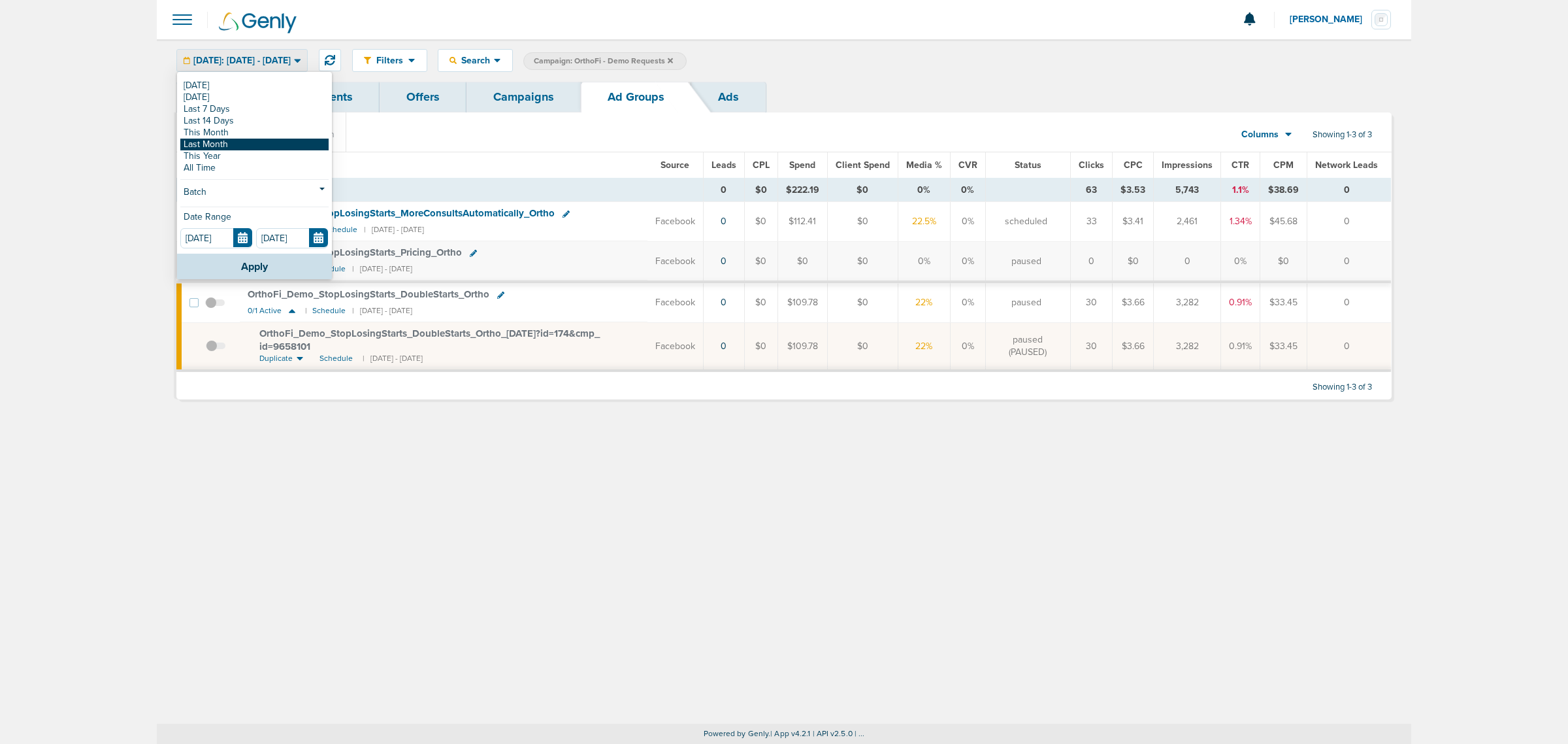
click at [259, 142] on link "Last Month" at bounding box center [255, 144] width 148 height 12
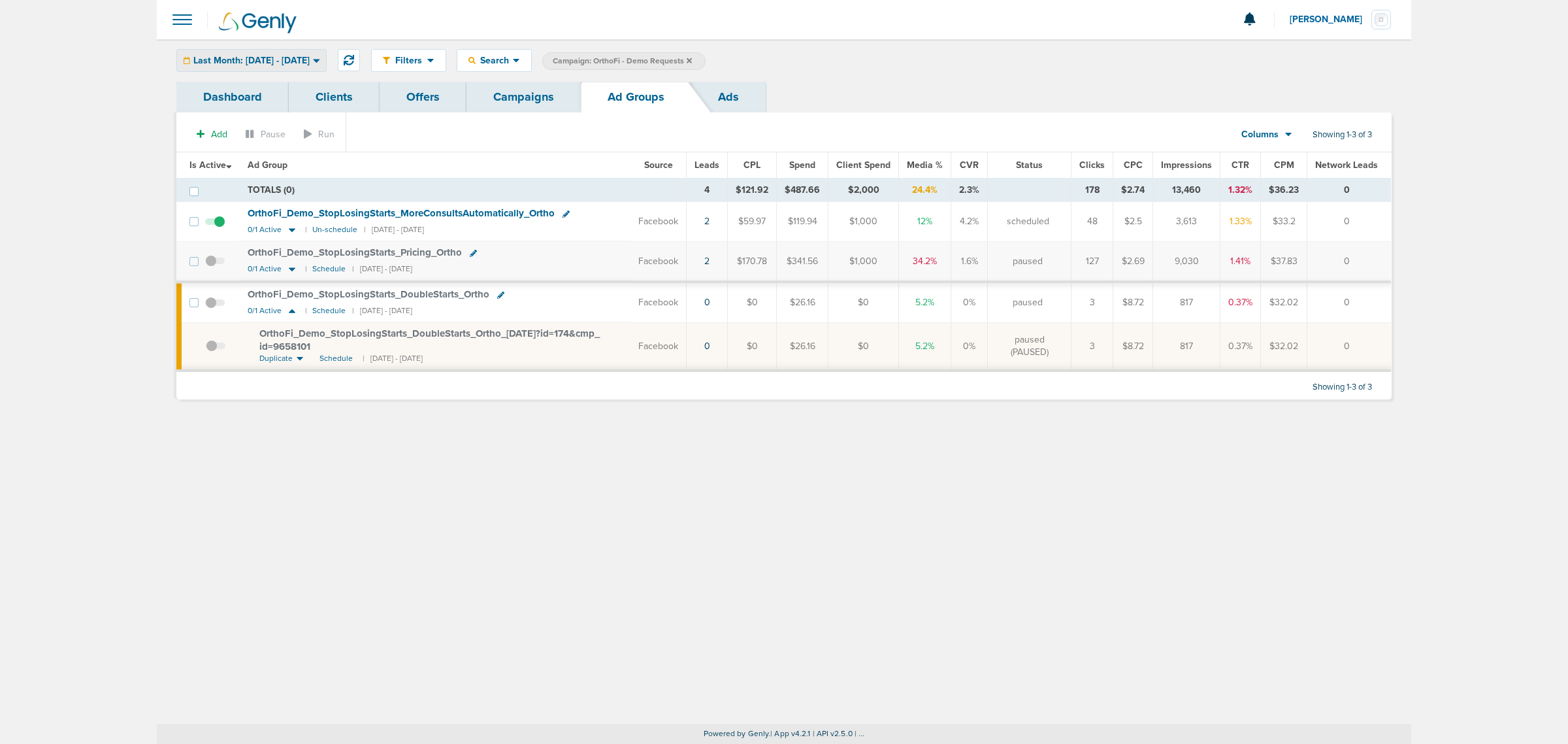
click at [282, 63] on span "Last Month: [DATE] - [DATE]" at bounding box center [252, 60] width 117 height 9
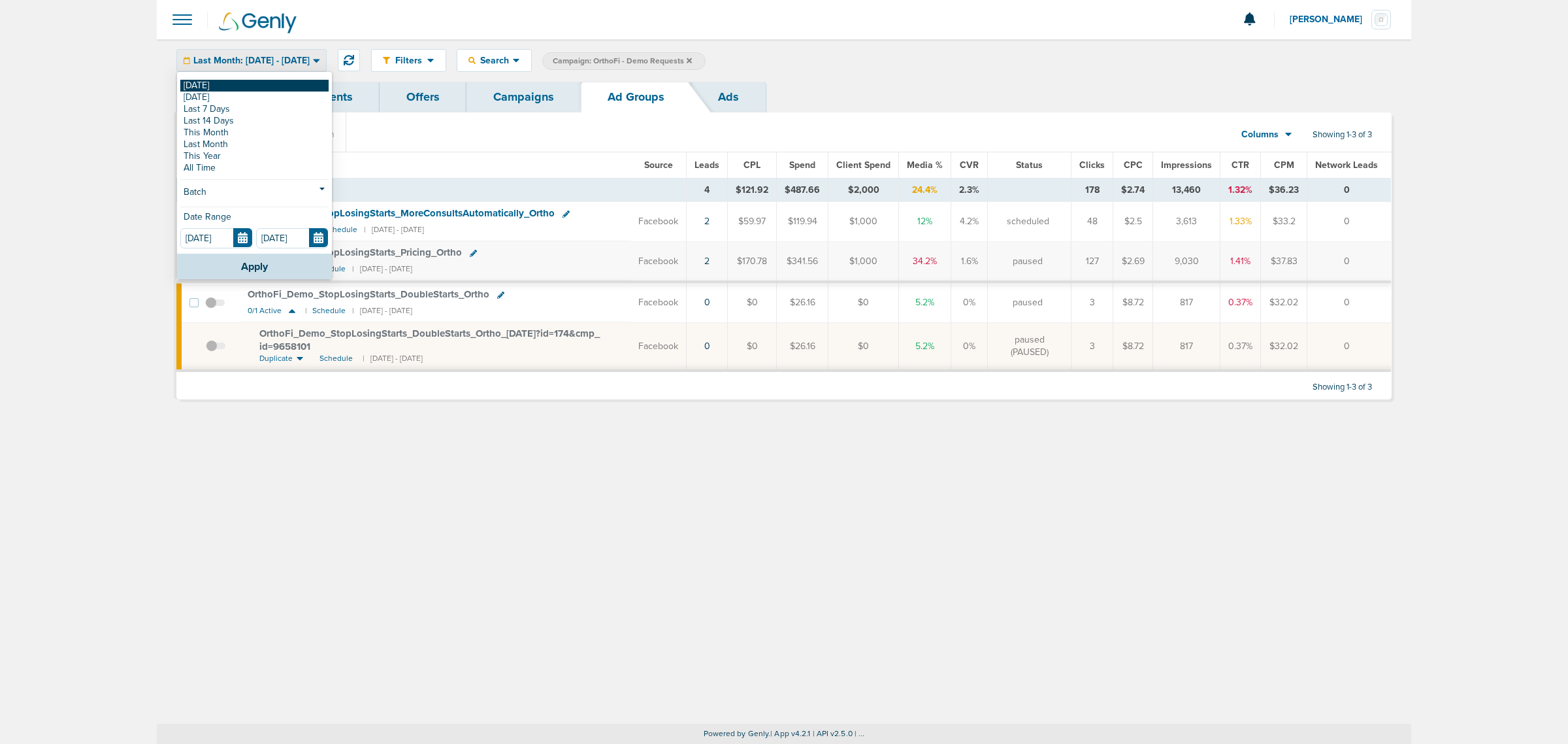
click at [257, 90] on link "[DATE]" at bounding box center [255, 85] width 148 height 12
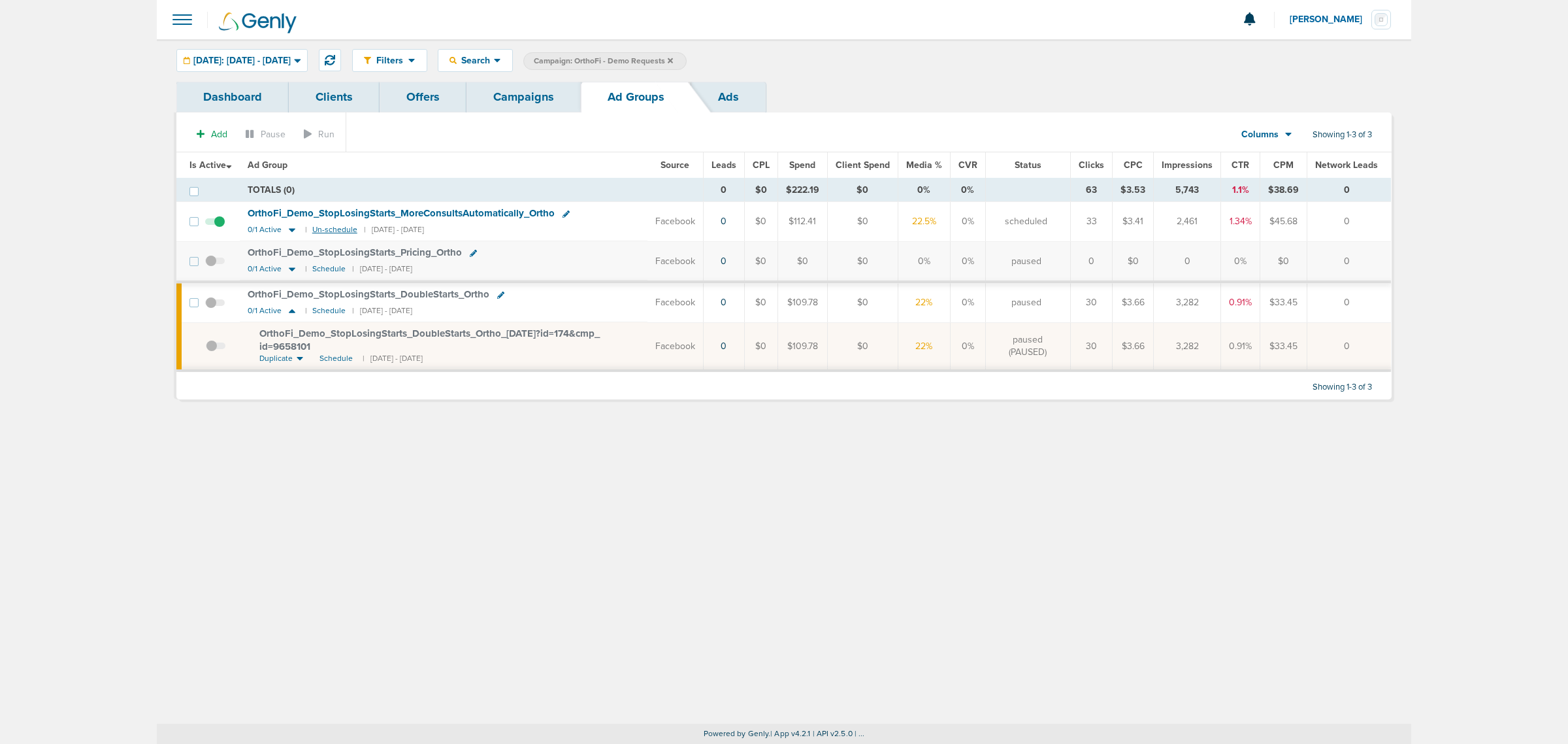
click at [324, 232] on small "Un-schedule" at bounding box center [334, 230] width 45 height 10
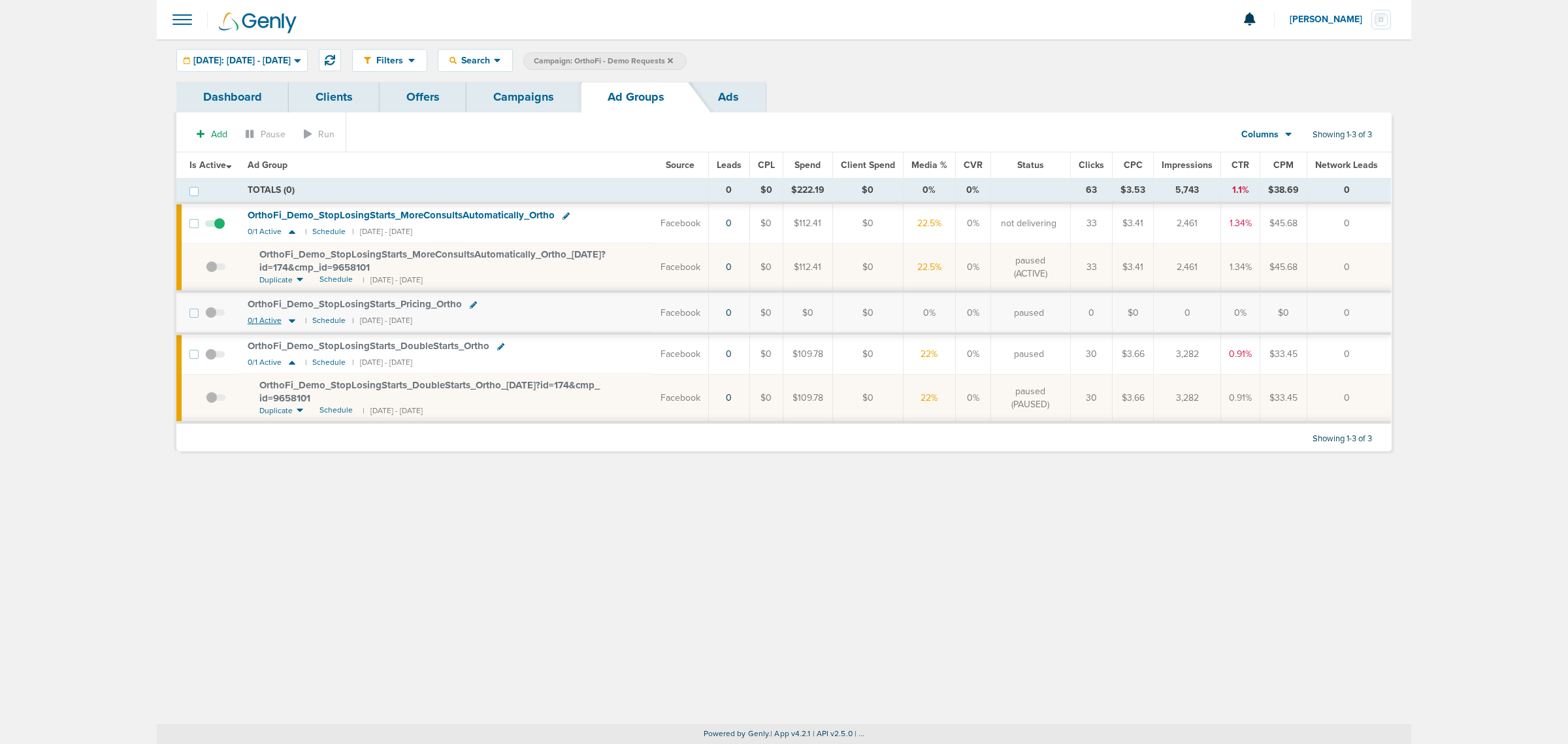
click at [295, 321] on icon at bounding box center [291, 321] width 6 height 4
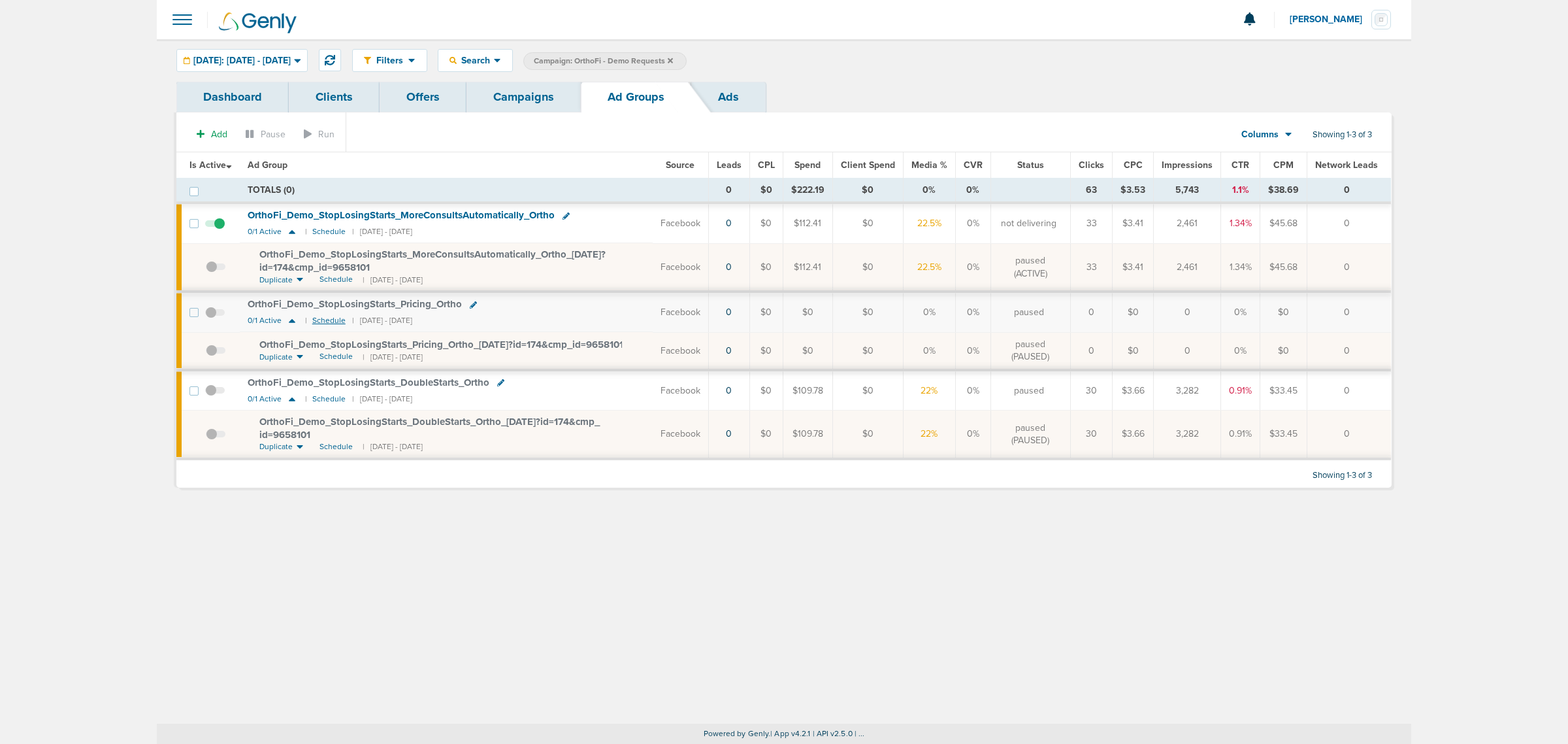
click at [329, 319] on small "Schedule" at bounding box center [329, 321] width 33 height 10
click at [336, 357] on span "Schedule" at bounding box center [336, 357] width 33 height 11
click at [517, 121] on div "Add Pause Run Columns Media Stats Sales Performance Custom Showing 1-3 of 3 Is …" at bounding box center [783, 300] width 1215 height 375
click at [520, 95] on link "Campaigns" at bounding box center [523, 97] width 114 height 31
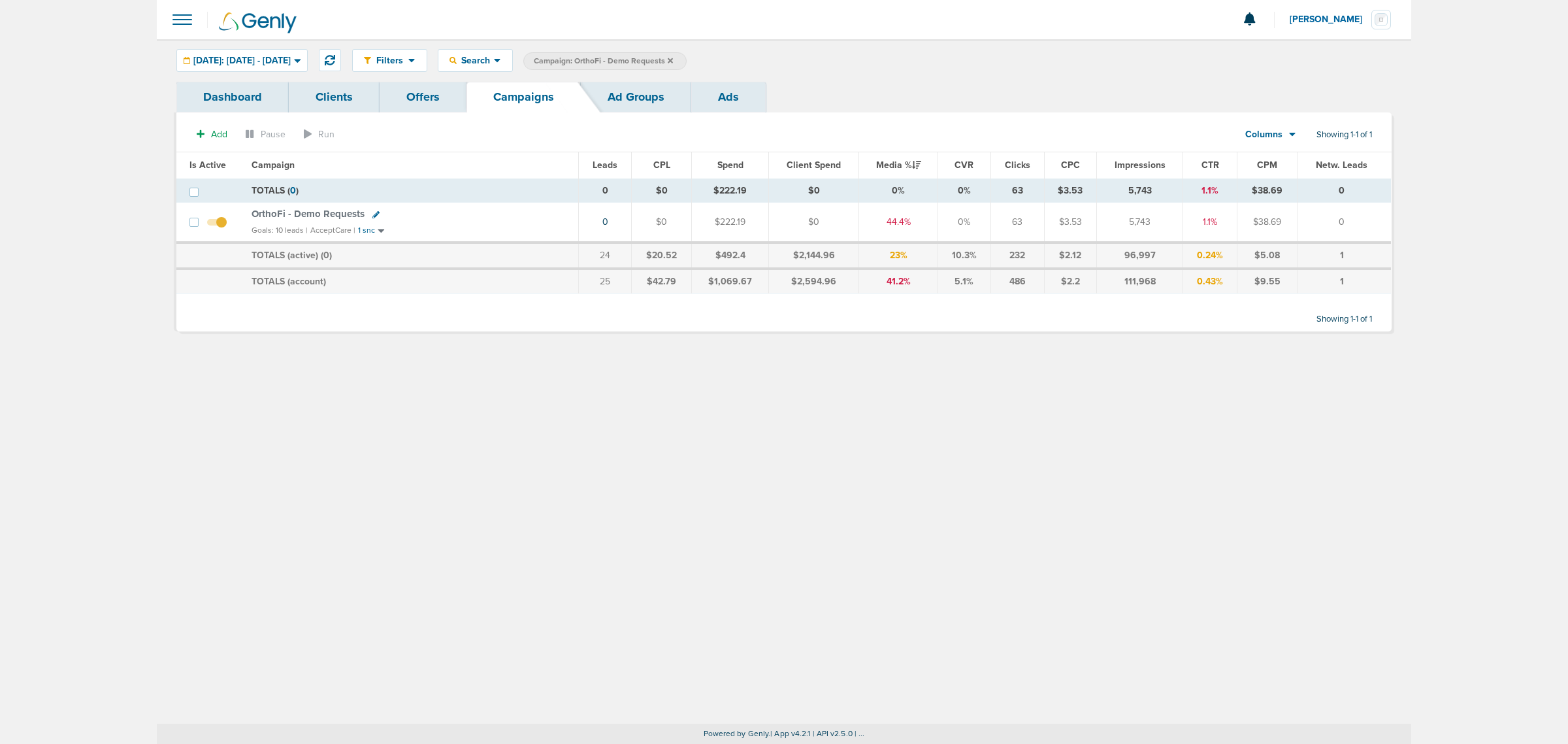
click at [368, 216] on div "OrthoFi - Demo Requests" at bounding box center [312, 214] width 121 height 11
click at [373, 216] on icon at bounding box center [376, 214] width 7 height 7
select select
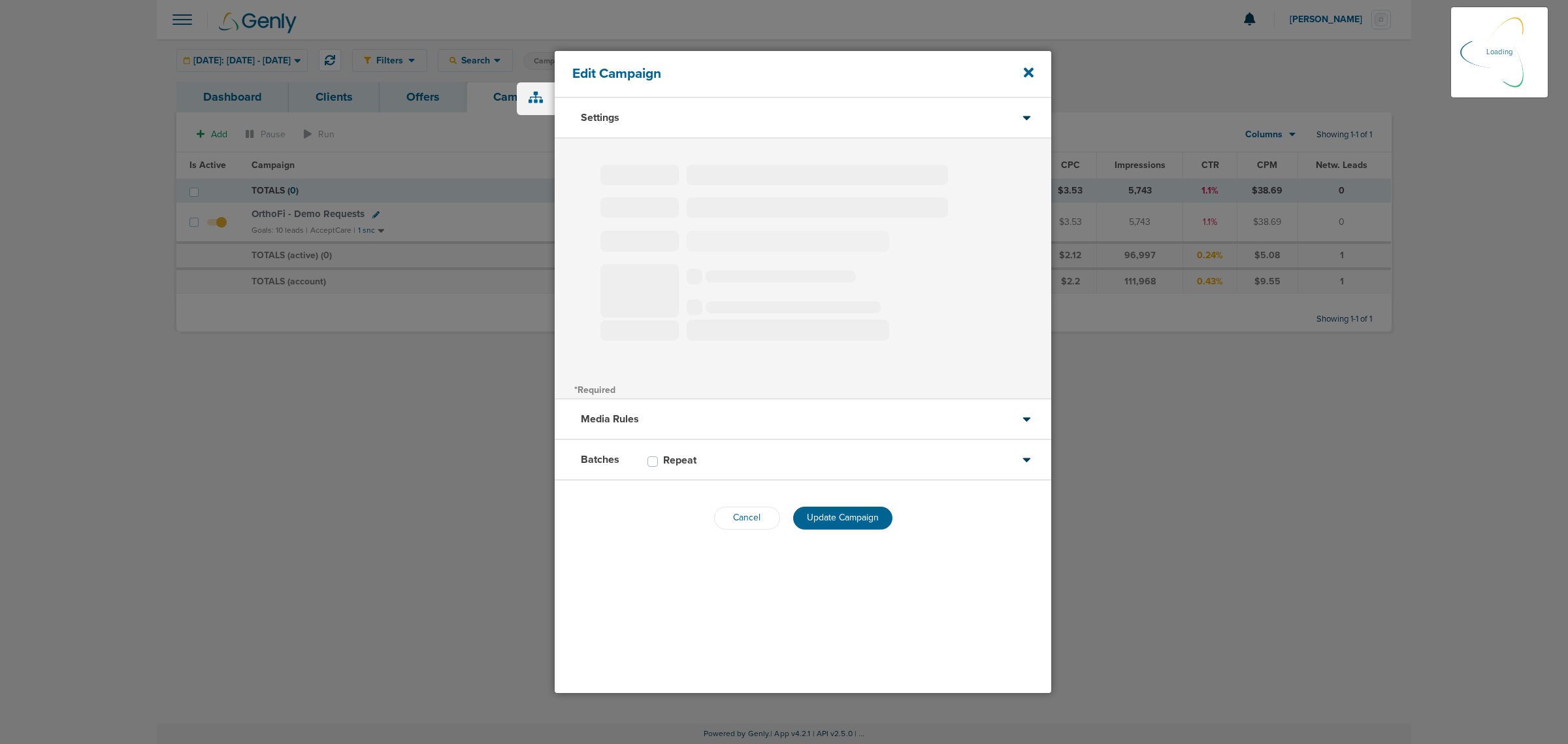
type input "OrthoFi - Demo Requests"
select select "Leads"
radio input "true"
select select "readOnly"
select select "1"
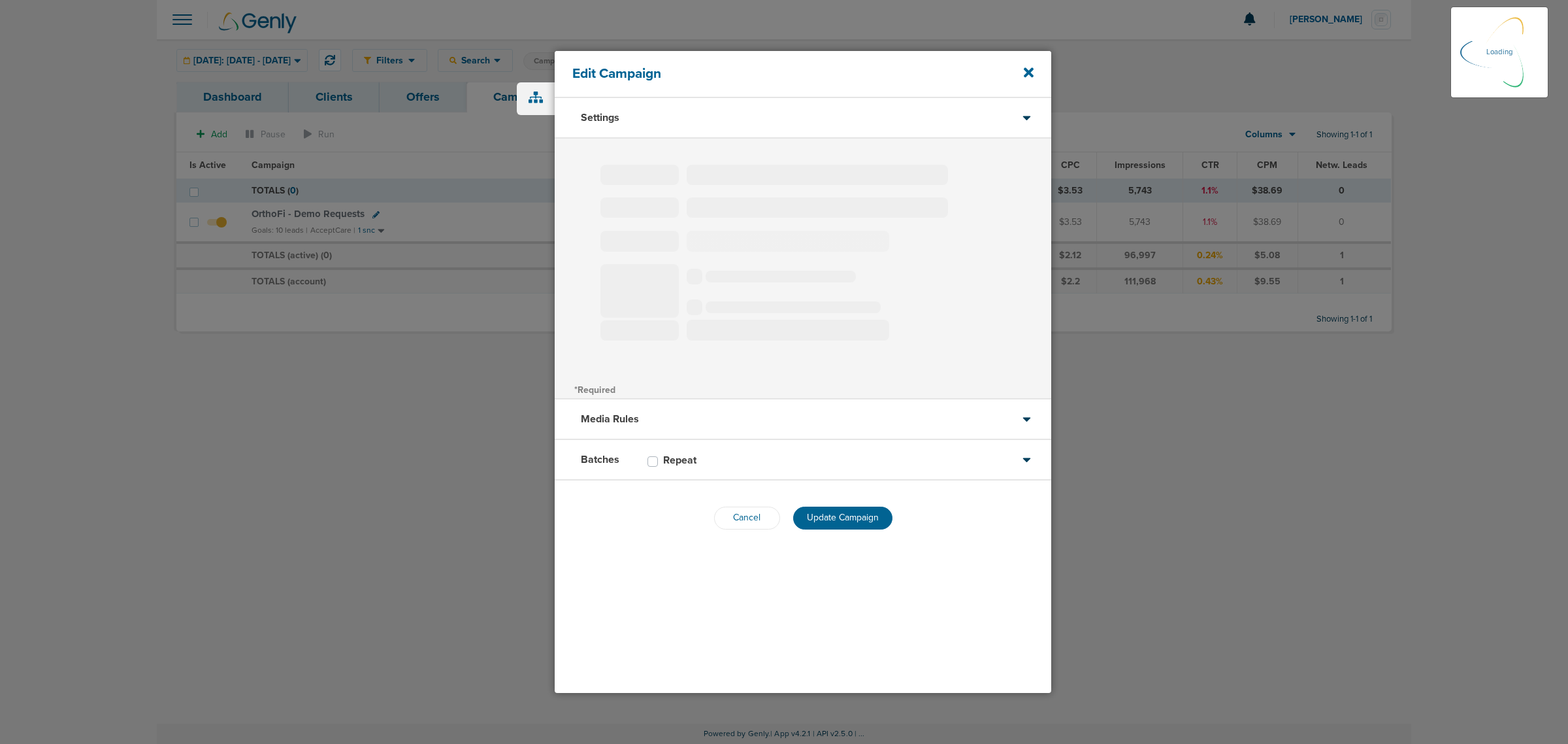
select select "1"
select select "3"
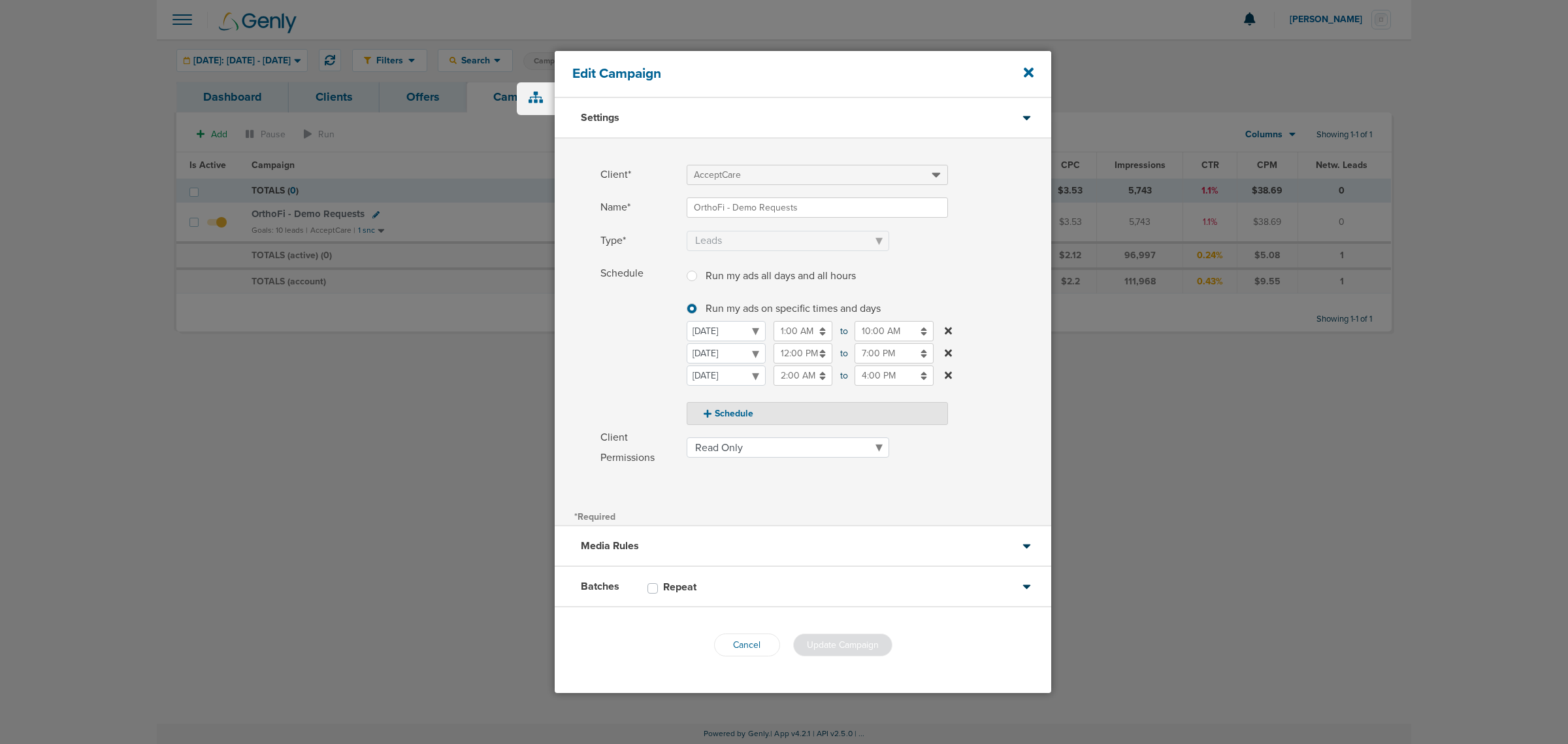
drag, startPoint x: 994, startPoint y: 449, endPoint x: 1004, endPoint y: 362, distance: 87.6
click at [993, 449] on label "Client Permissions Read Only Read Write" at bounding box center [826, 448] width 451 height 40
click at [889, 449] on select "Read Only Read Write" at bounding box center [788, 447] width 203 height 20
click at [1029, 69] on icon at bounding box center [1028, 72] width 10 height 15
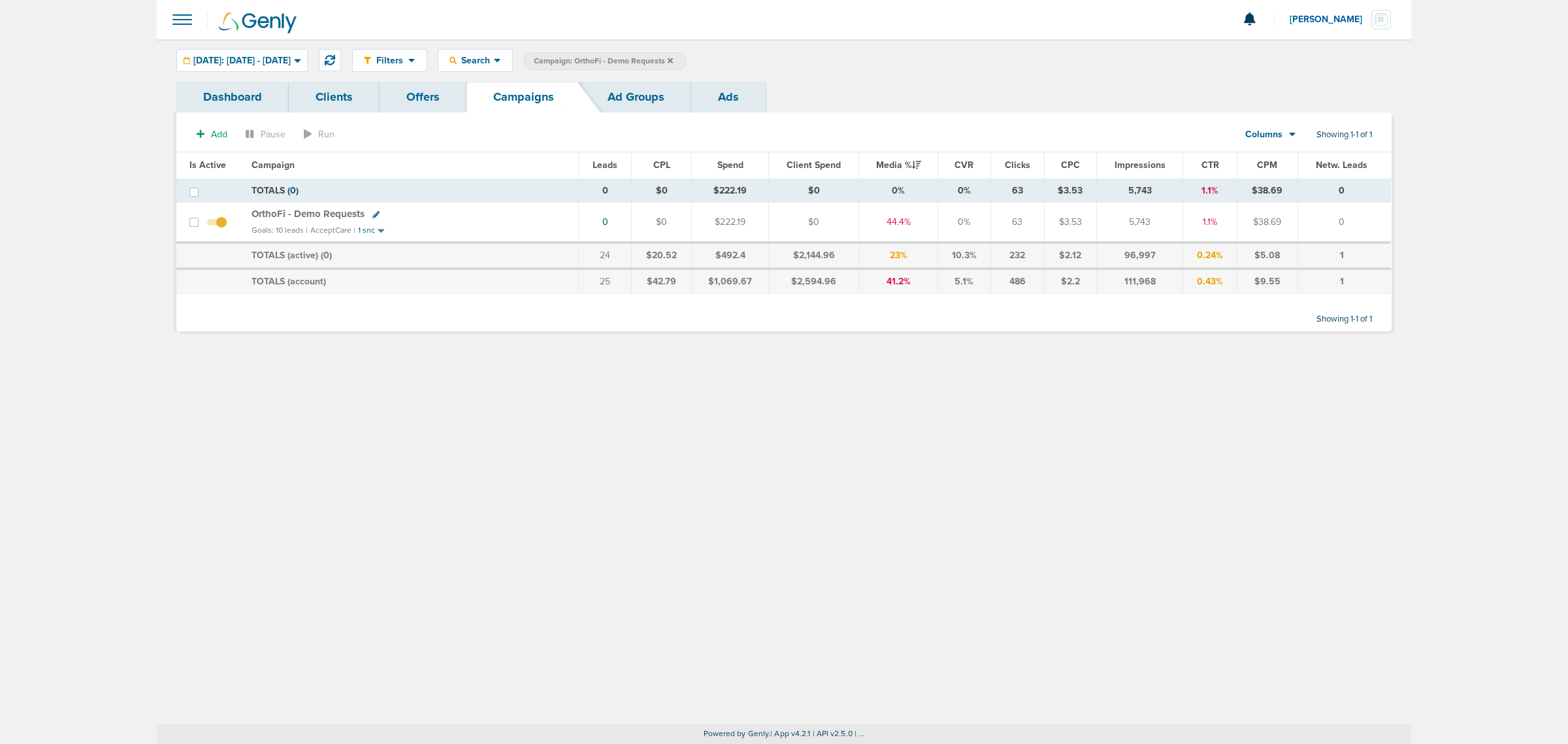
click at [687, 60] on label "Campaign: OrthoFi - Demo Requests" at bounding box center [604, 60] width 163 height 17
click at [673, 60] on icon at bounding box center [670, 60] width 6 height 6
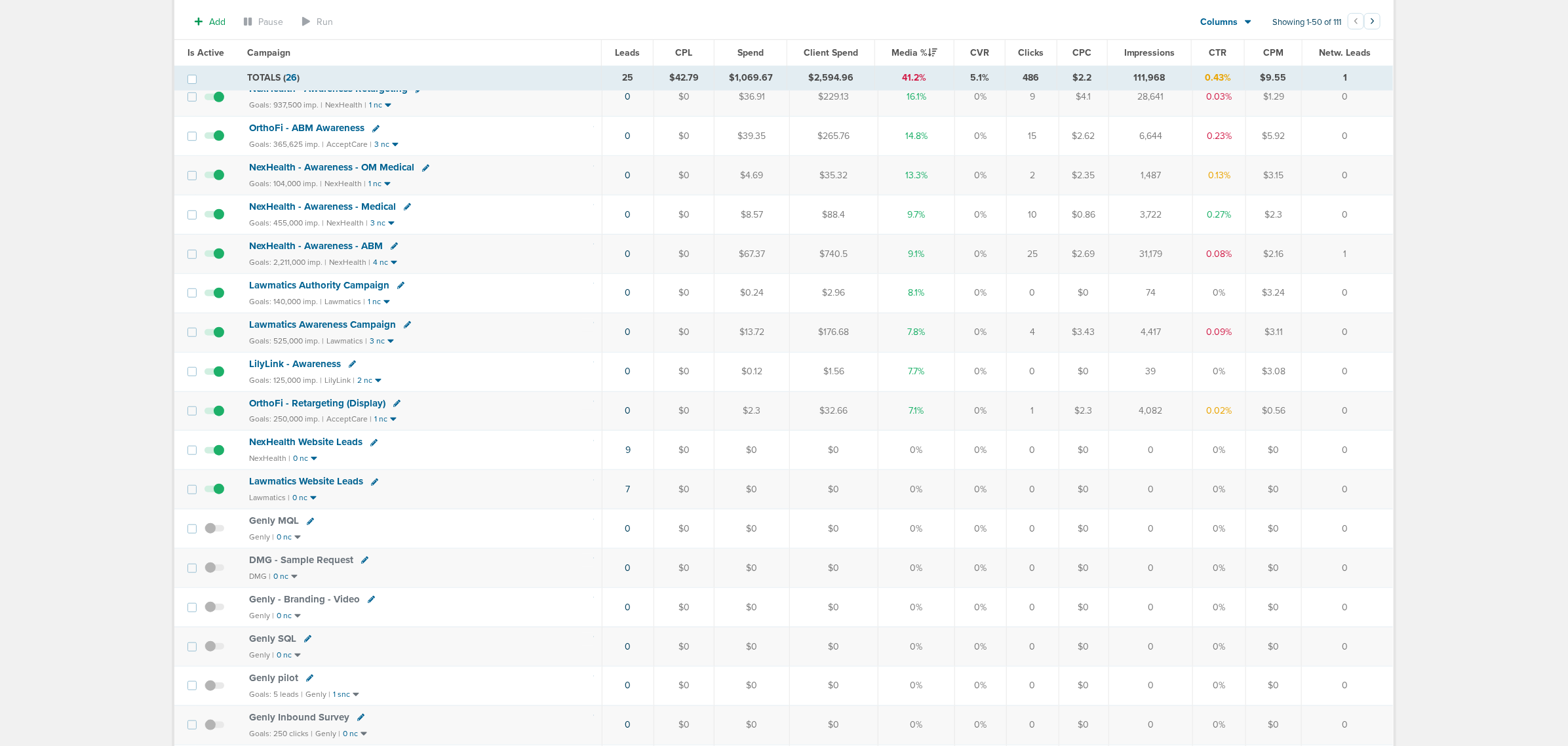
scroll to position [491, 0]
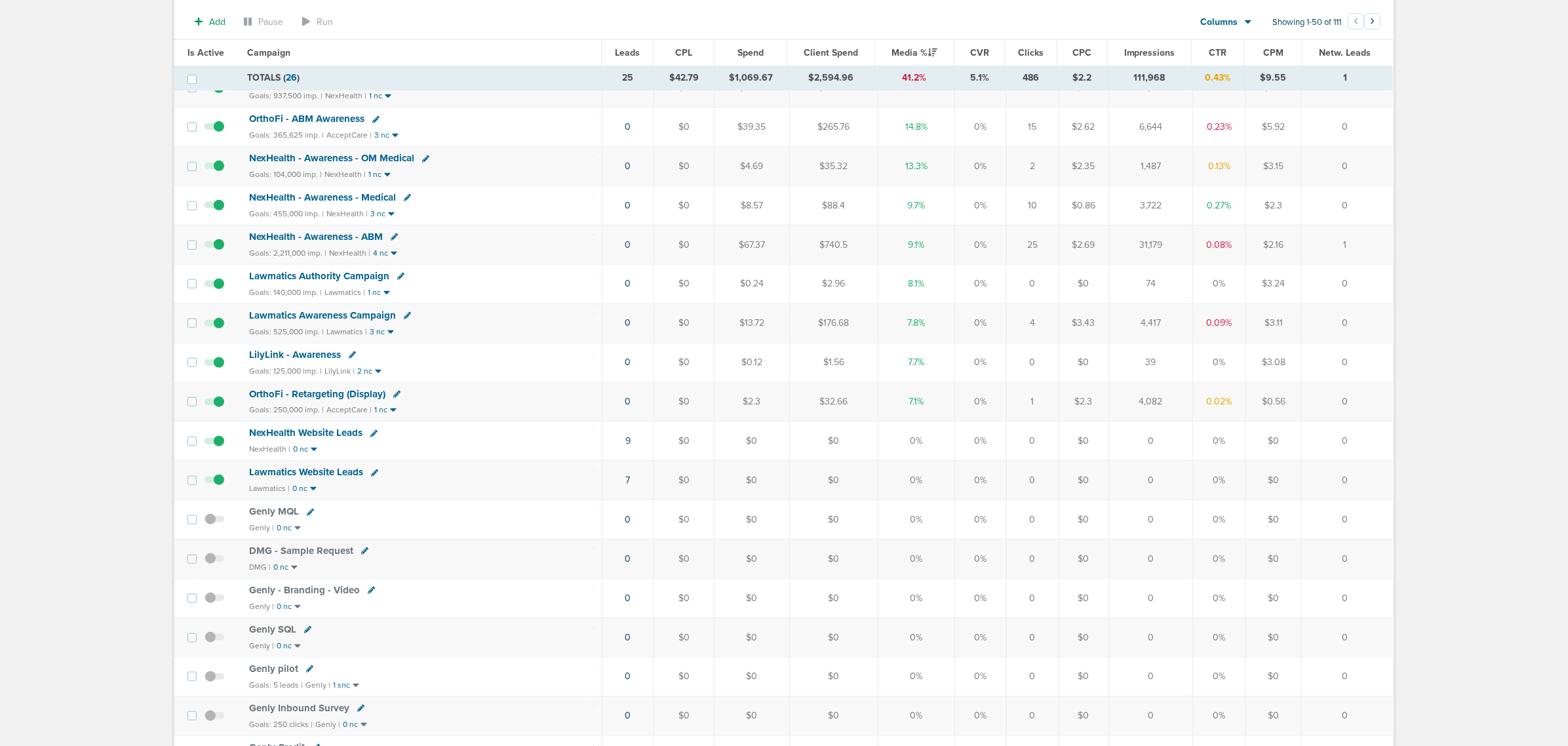
click at [267, 360] on span "LilyLink - Awareness" at bounding box center [295, 354] width 92 height 12
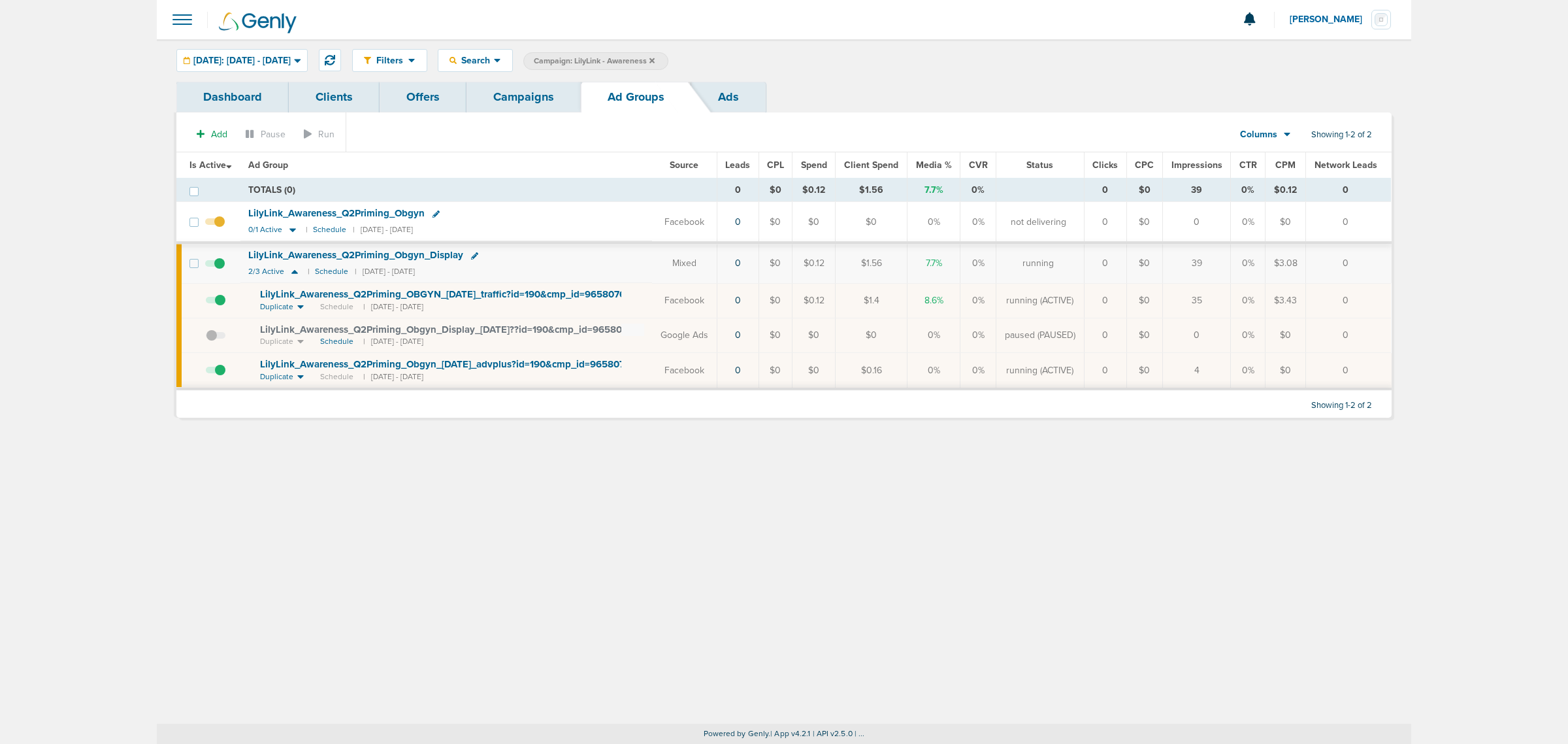
click at [497, 100] on link "Campaigns" at bounding box center [523, 97] width 114 height 31
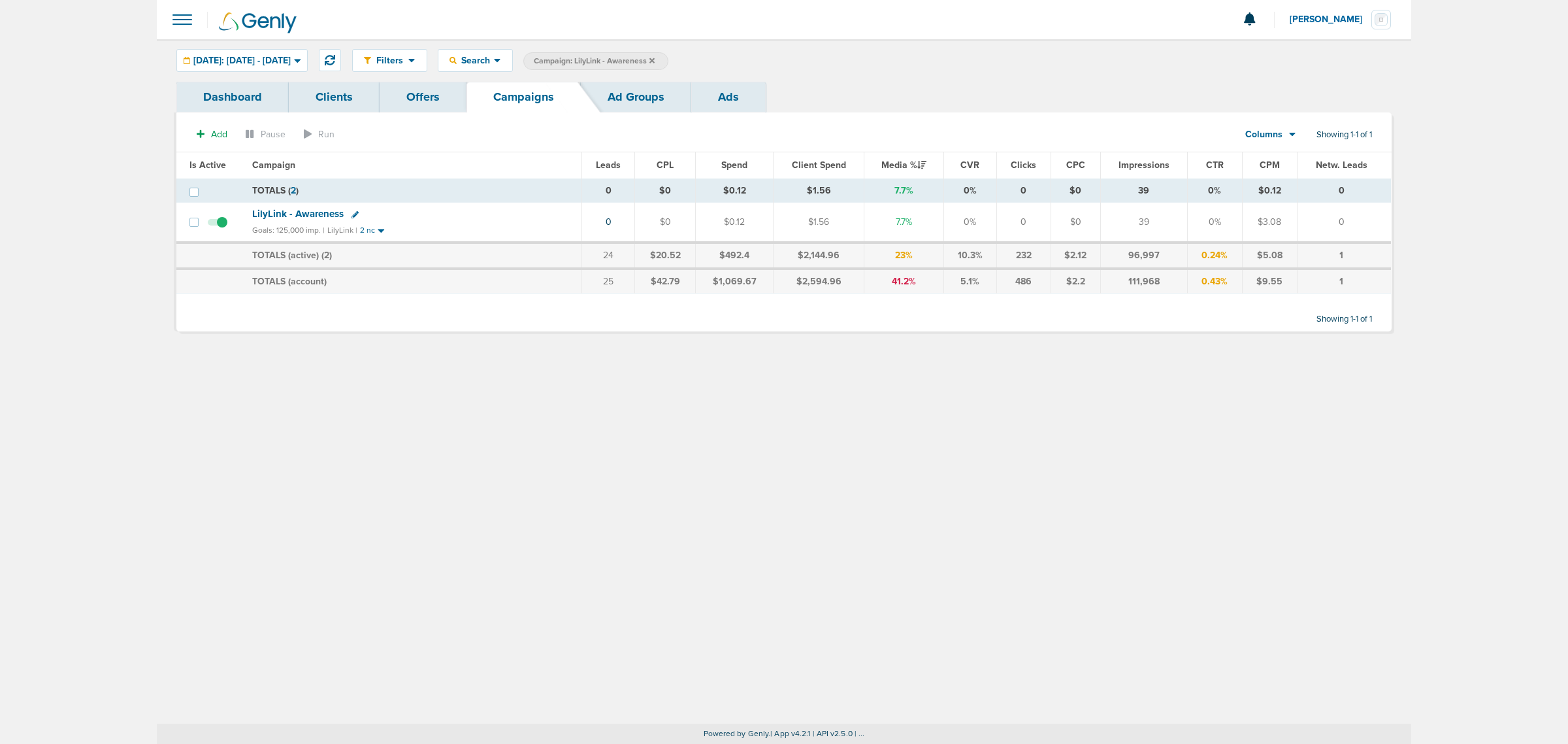
click at [654, 59] on icon at bounding box center [652, 60] width 6 height 8
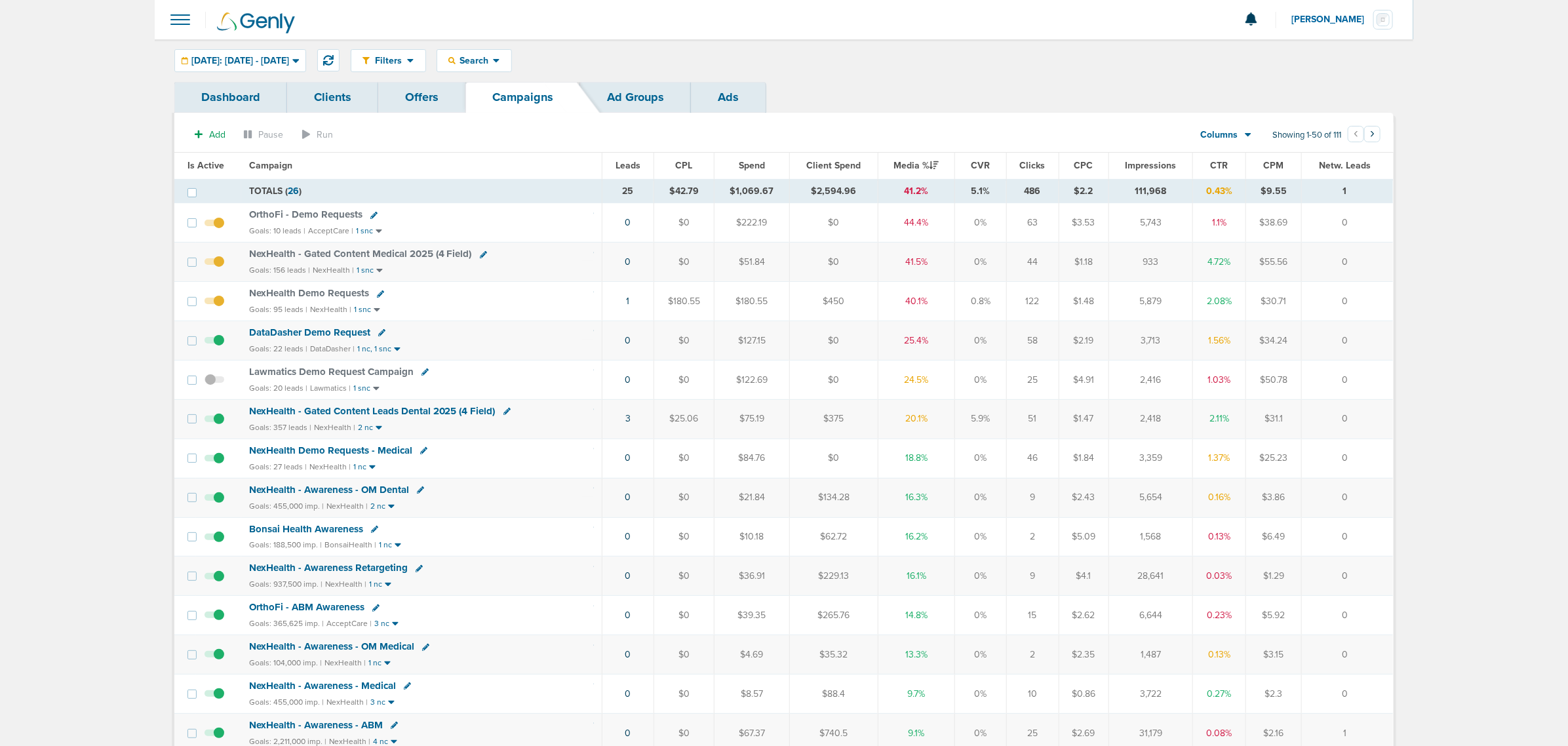
scroll to position [82, 0]
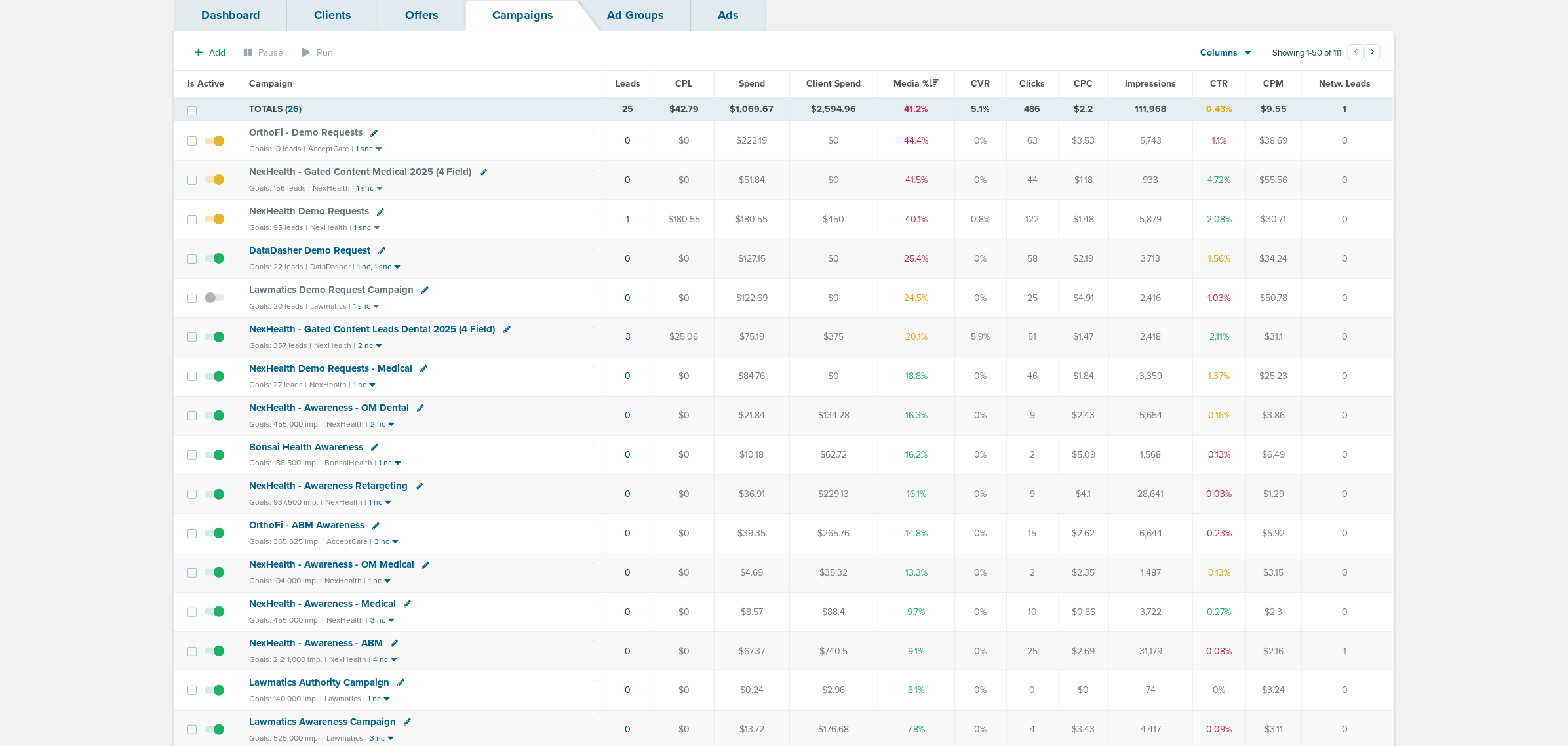
click at [389, 332] on span "NexHealth - Gated Content Leads Dental 2025 (4 Field)" at bounding box center [373, 328] width 246 height 12
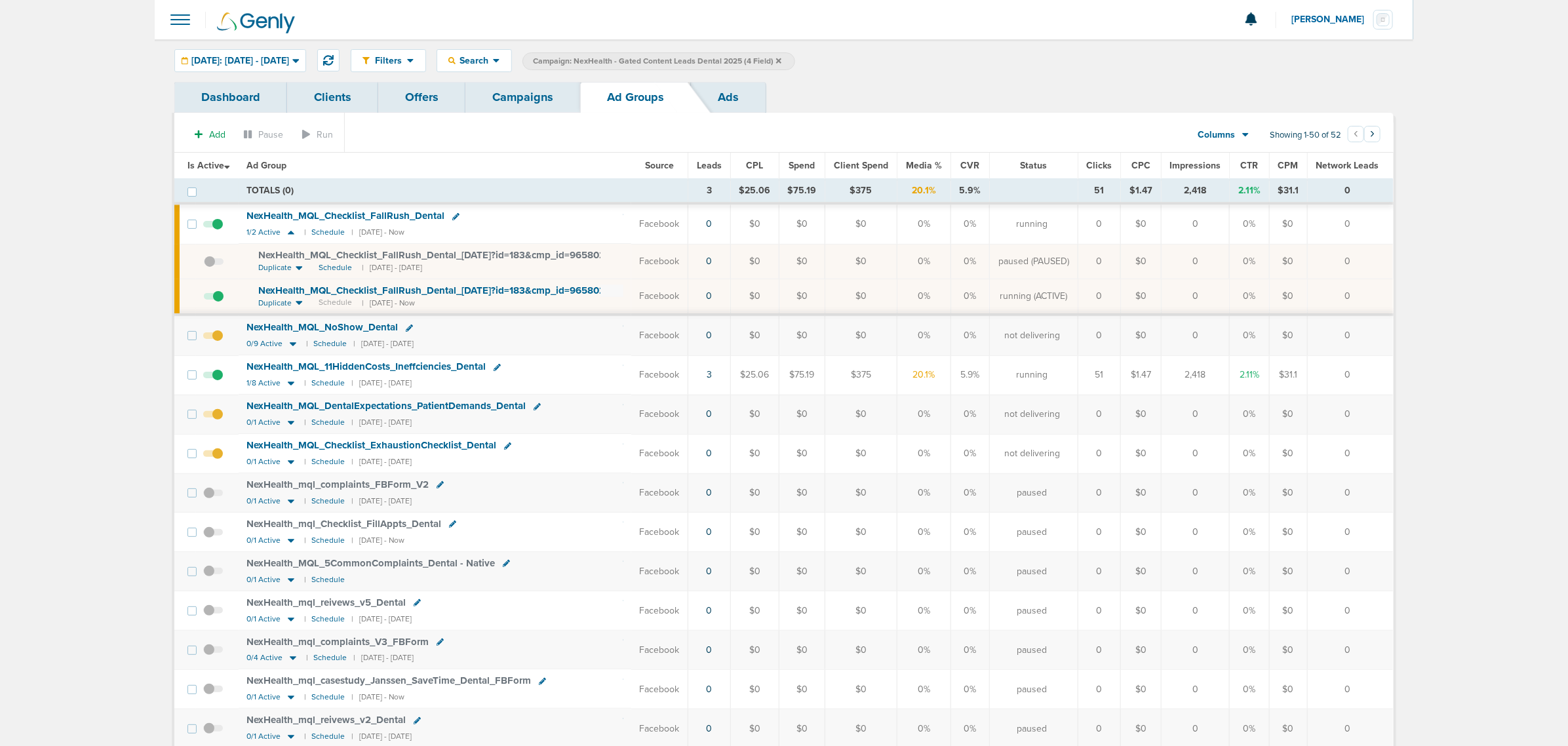
click at [528, 99] on link "Campaigns" at bounding box center [523, 97] width 115 height 31
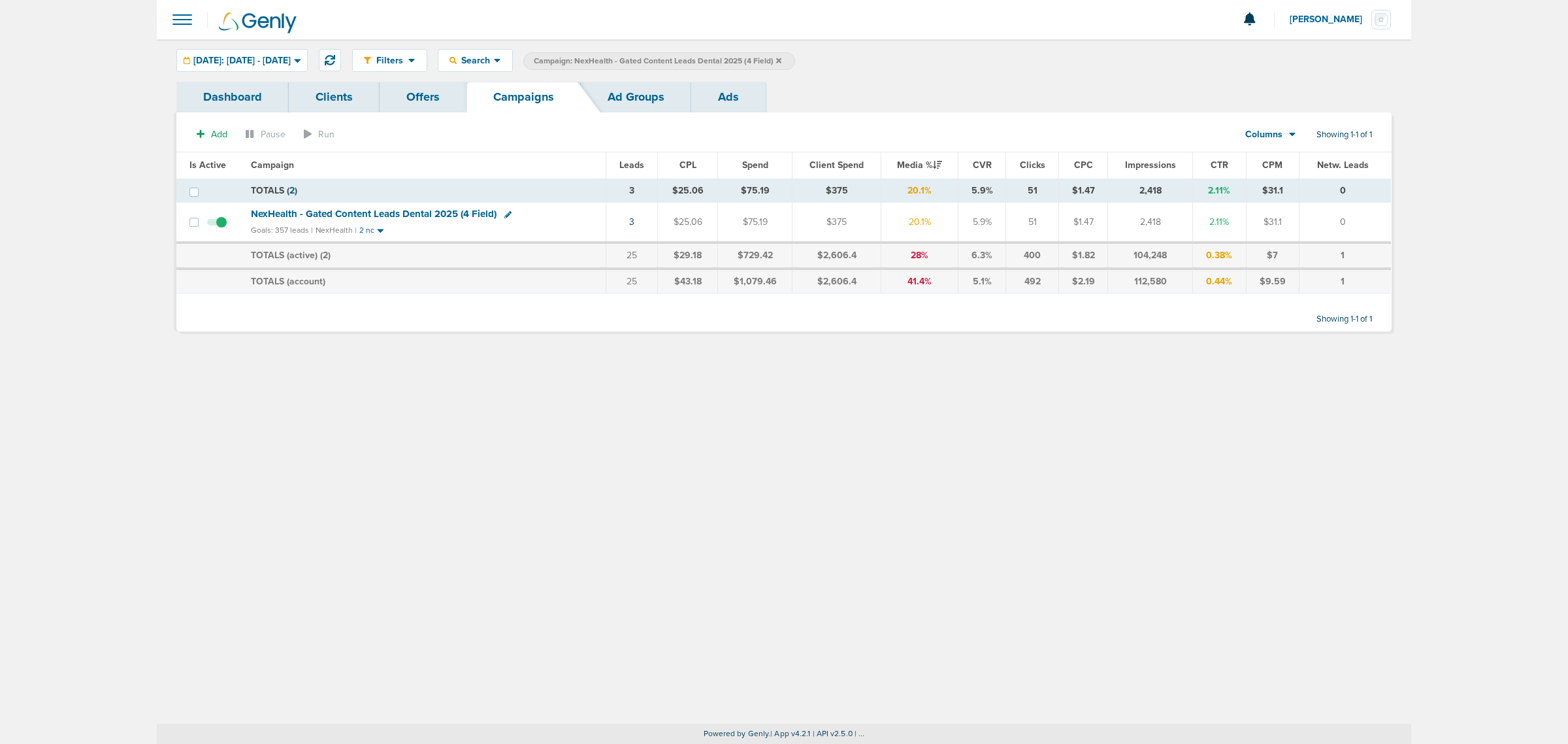
click at [781, 60] on icon at bounding box center [779, 60] width 6 height 8
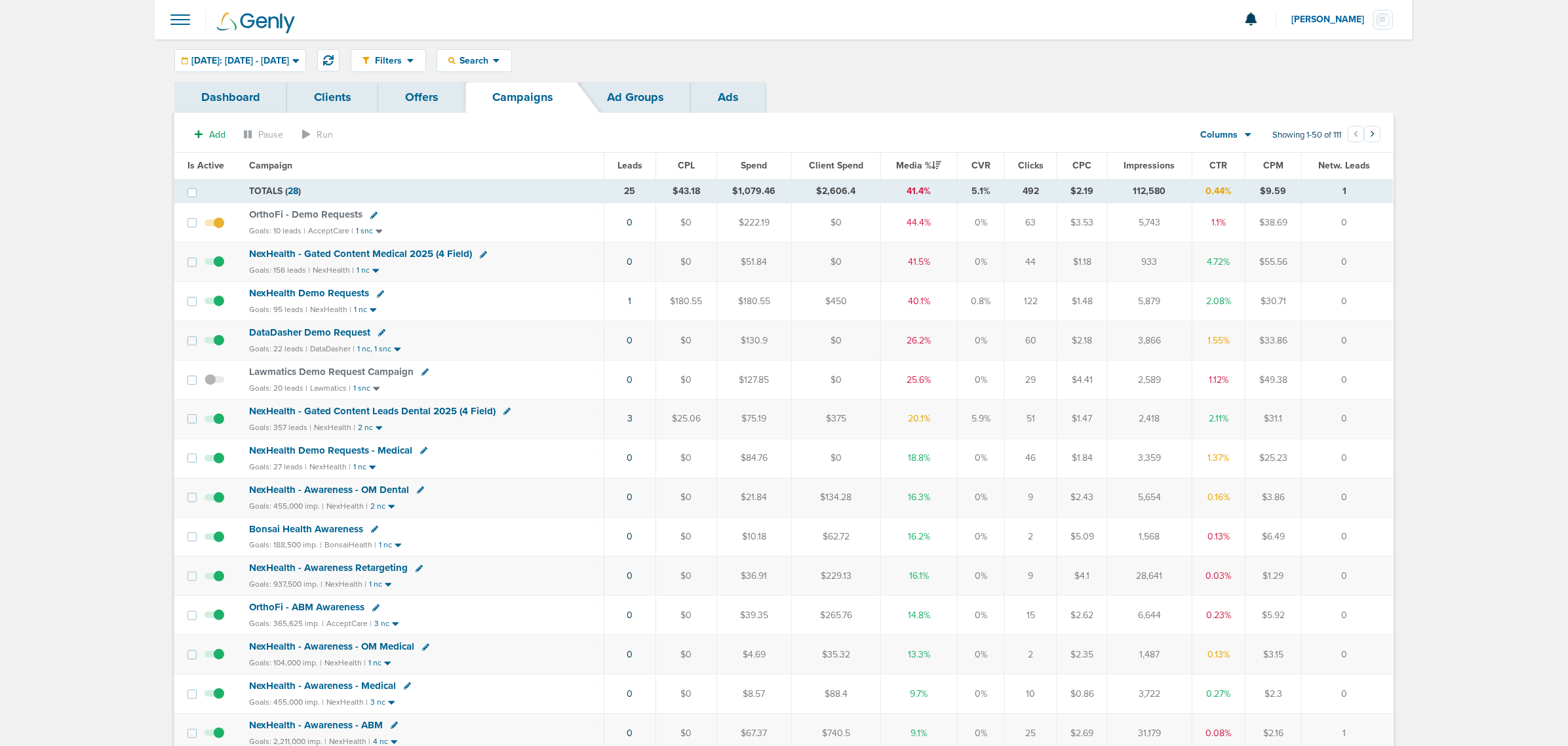
click at [398, 253] on span "NexHealth - Gated Content Medical 2025 (4 Field)" at bounding box center [361, 253] width 223 height 12
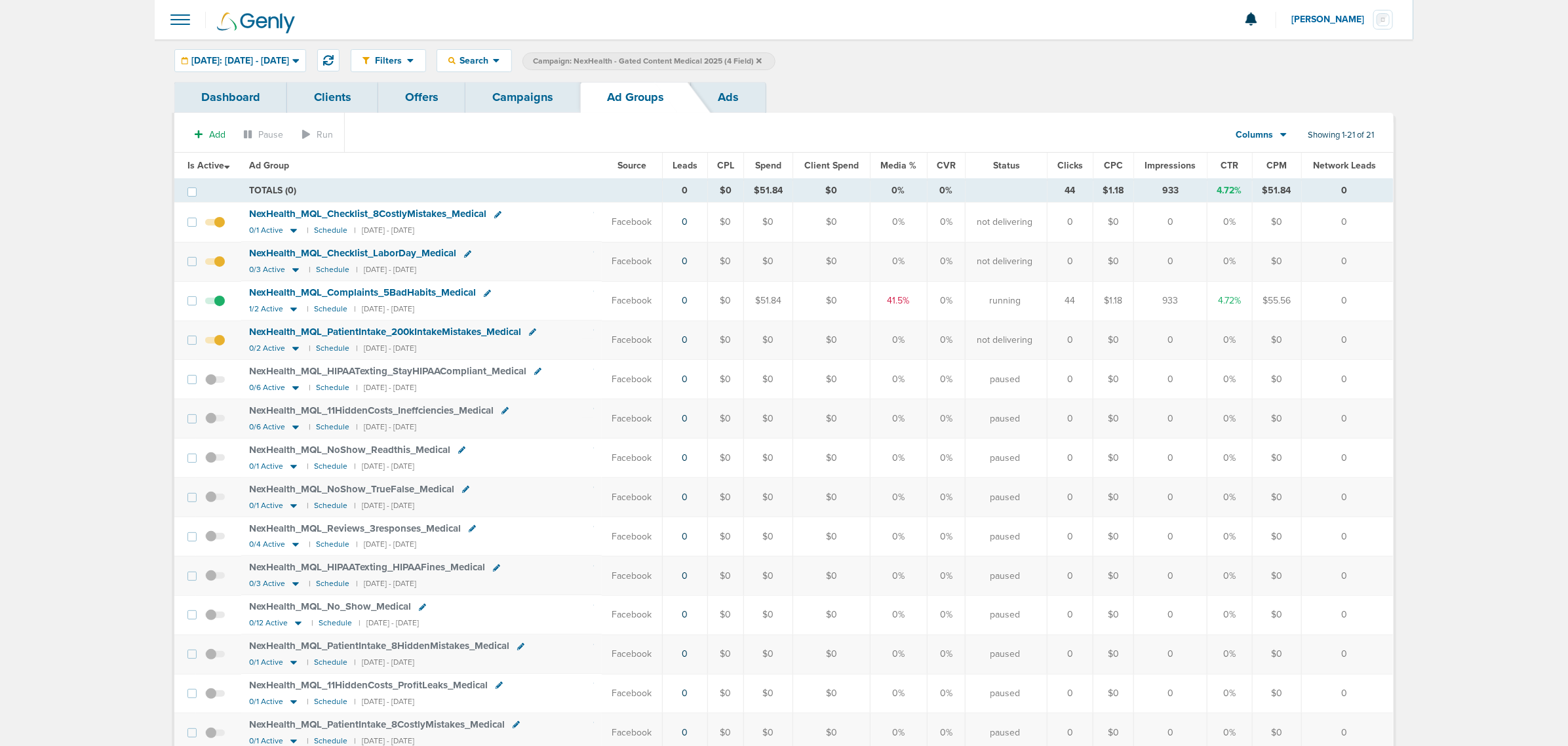
click at [198, 166] on span "Is Active" at bounding box center [208, 166] width 42 height 11
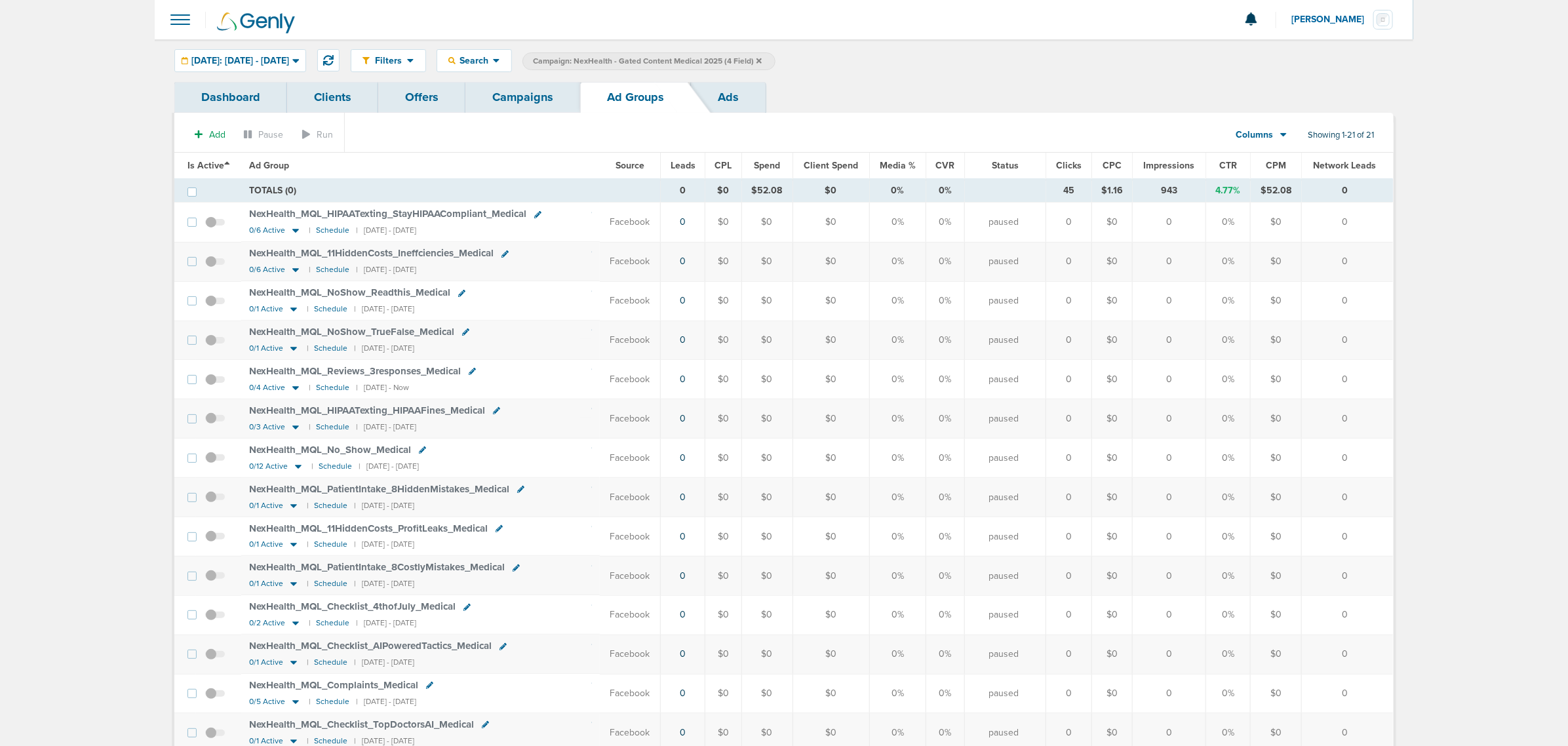
click at [198, 166] on span "Is Active" at bounding box center [208, 166] width 42 height 11
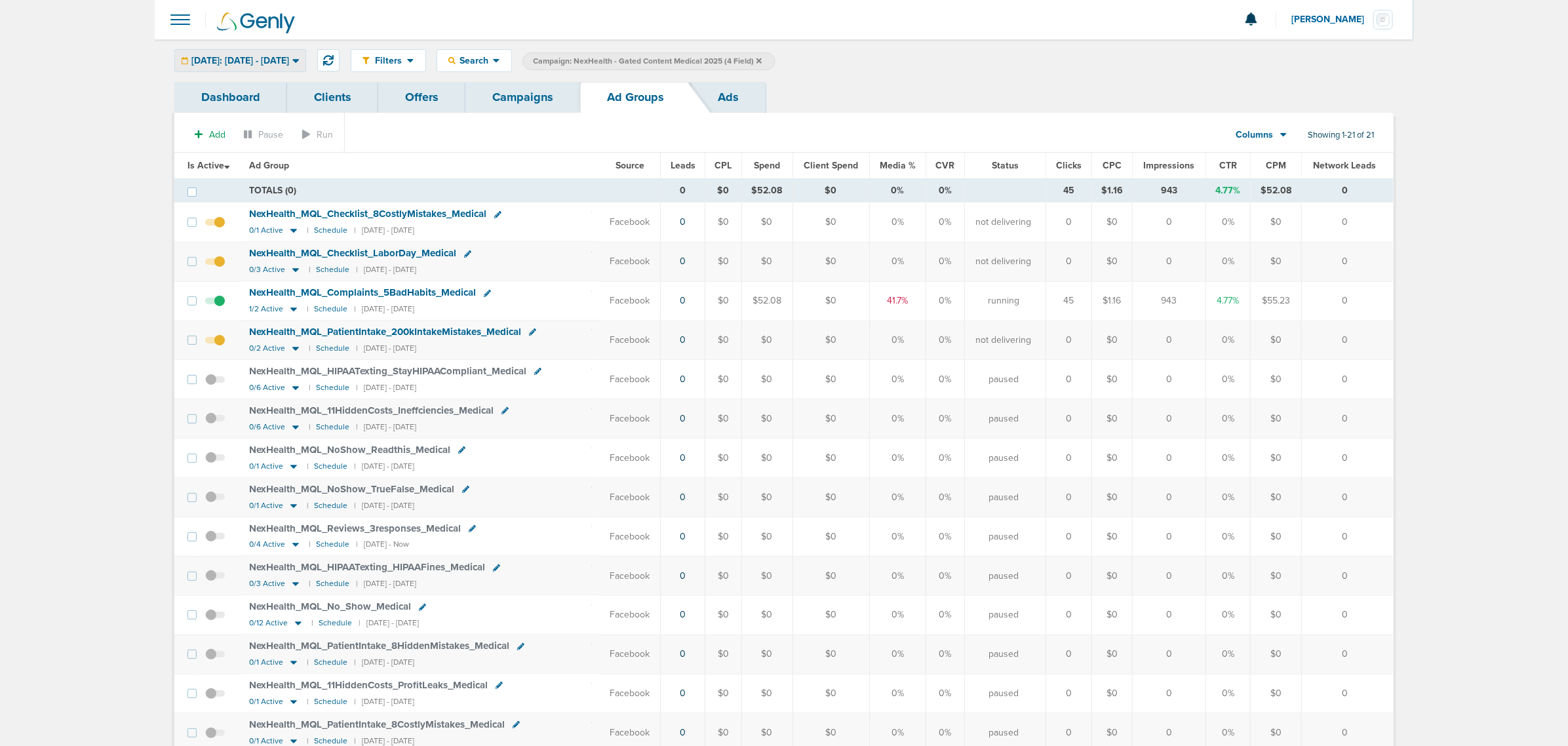
click at [266, 62] on span "[DATE]: [DATE] - [DATE]" at bounding box center [240, 61] width 97 height 9
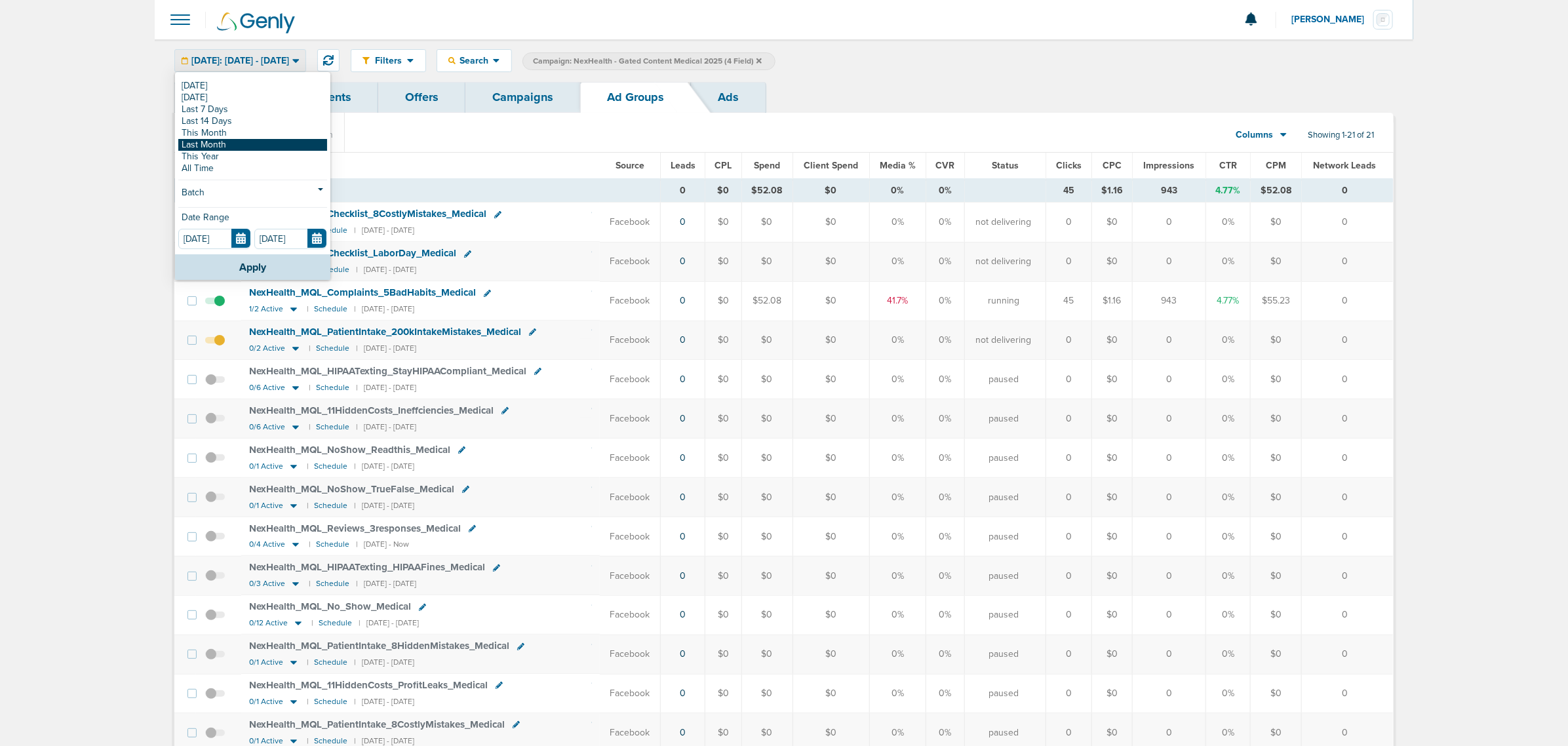
click at [241, 148] on link "Last Month" at bounding box center [253, 145] width 149 height 12
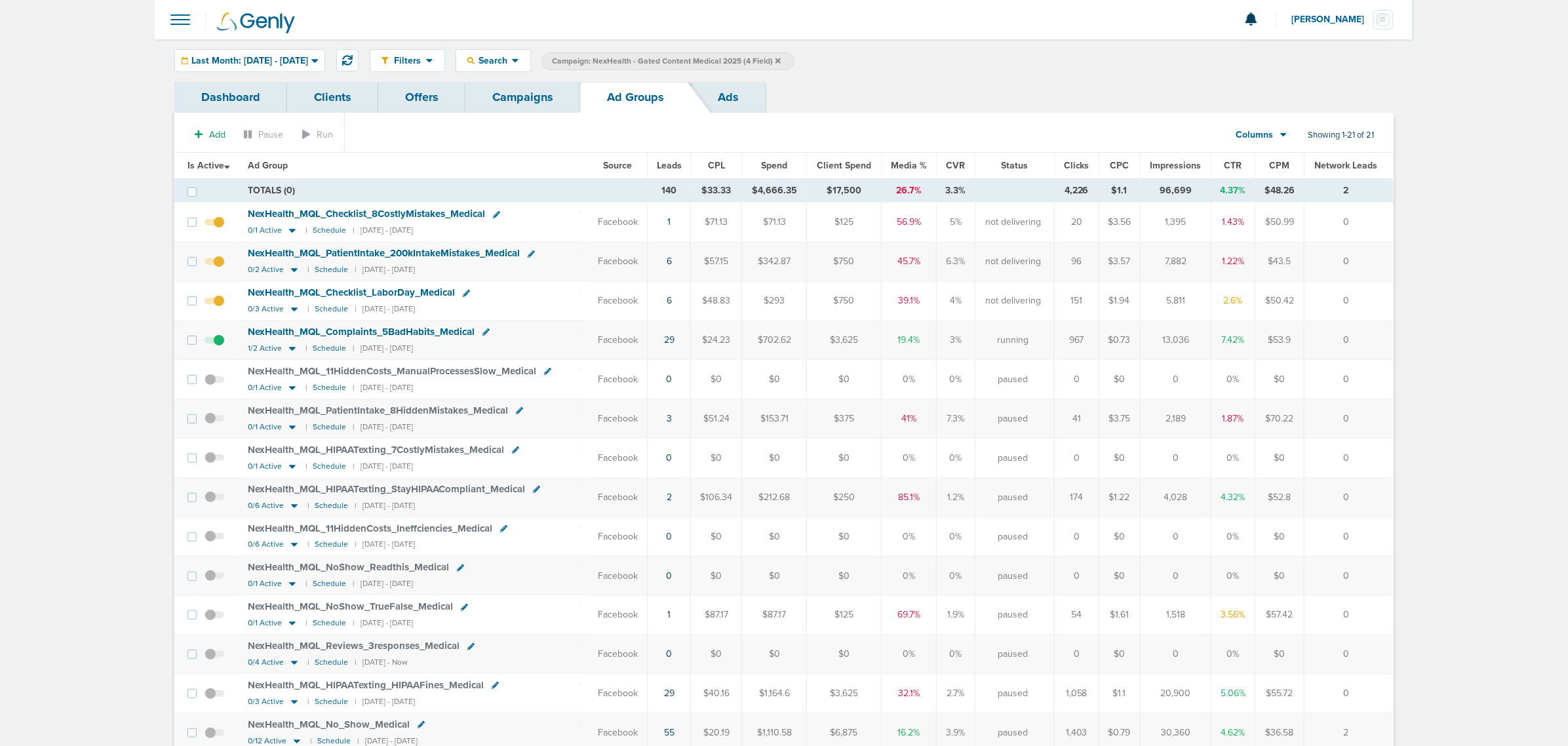
click at [494, 102] on link "Campaigns" at bounding box center [523, 97] width 115 height 31
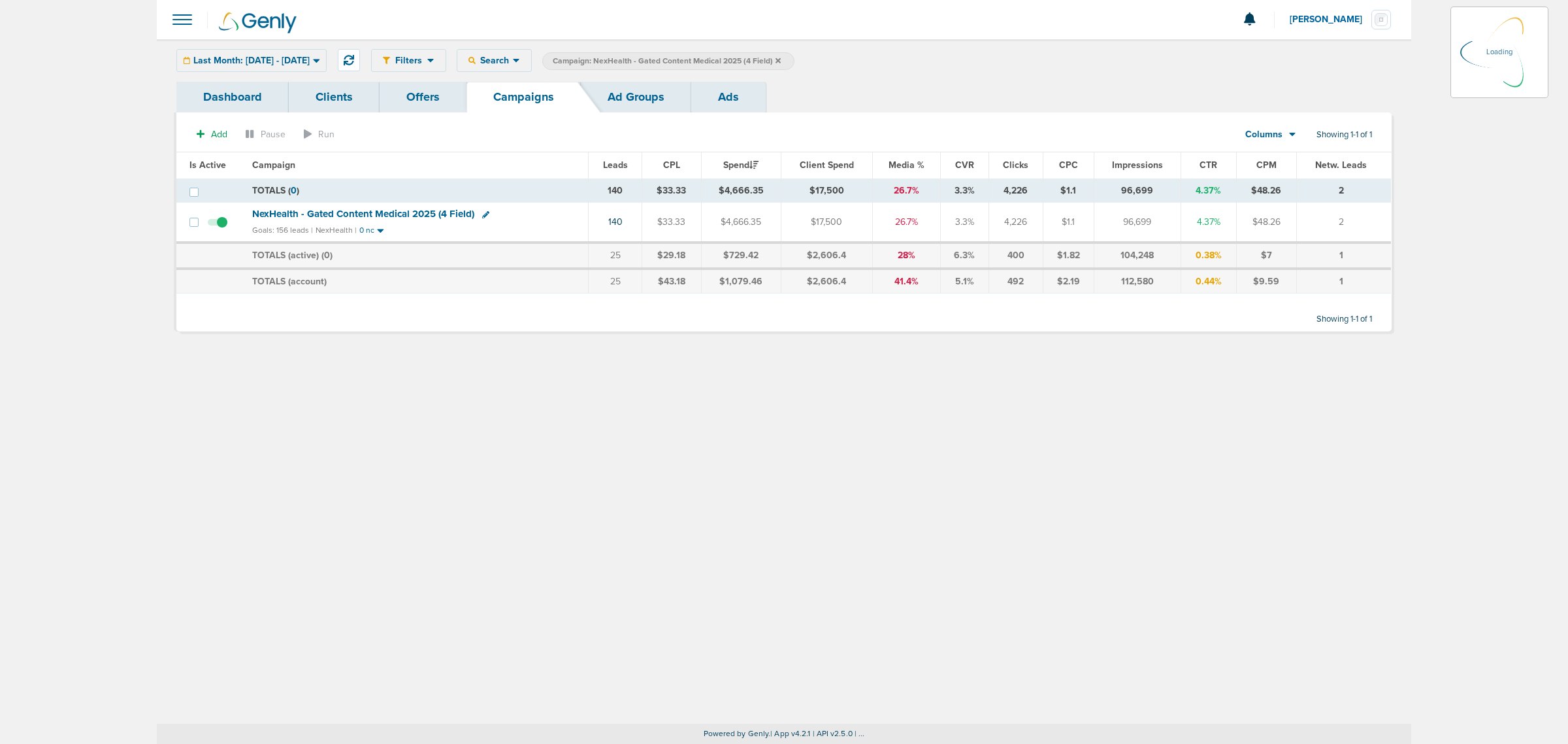
click at [781, 60] on icon at bounding box center [778, 60] width 6 height 8
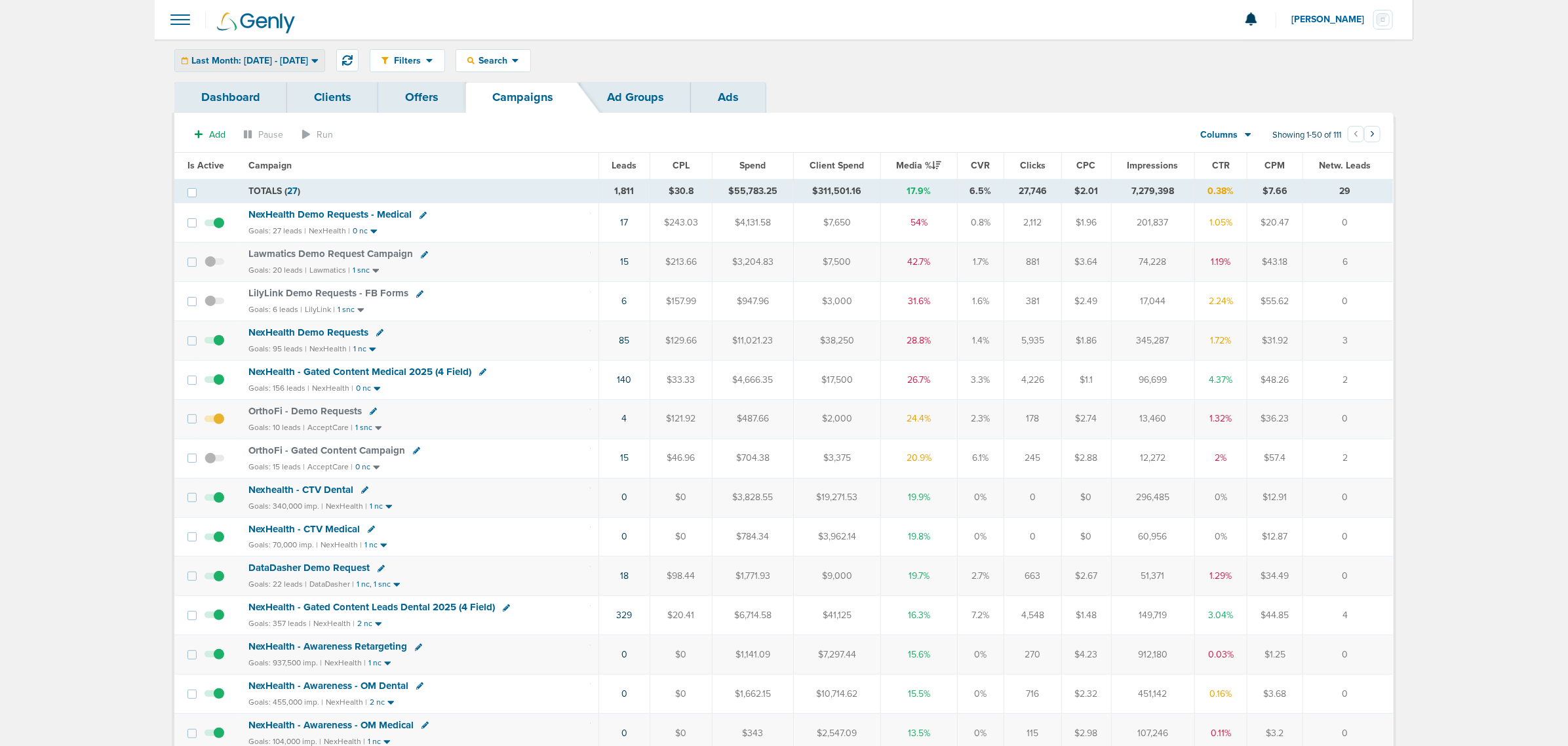
click at [293, 54] on div "Last Month: [DATE] - [DATE]" at bounding box center [249, 61] width 150 height 22
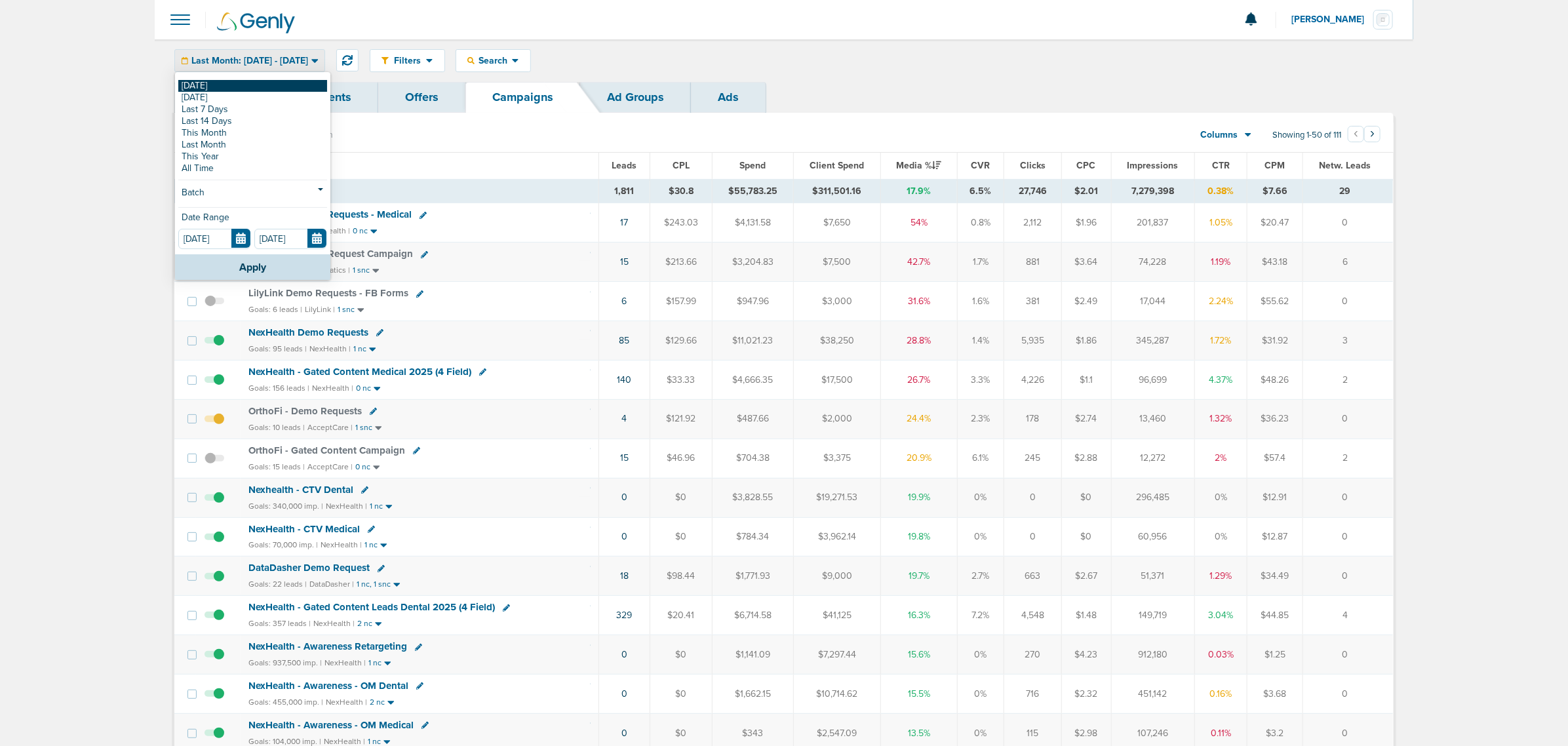
click at [248, 81] on link "[DATE]" at bounding box center [253, 86] width 149 height 12
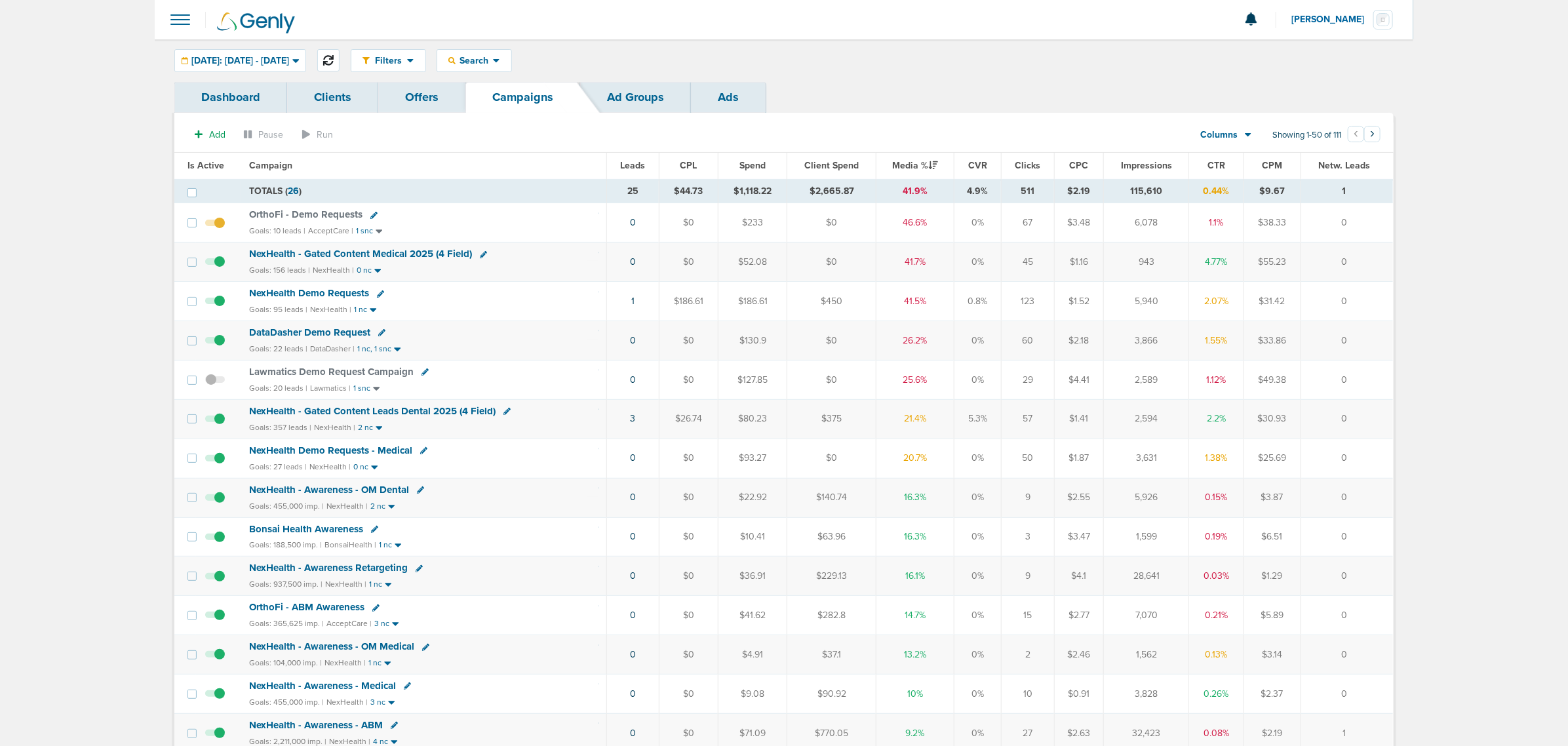
click at [340, 66] on button at bounding box center [329, 61] width 22 height 22
click at [392, 250] on span "NexHealth - Gated Content Medical 2025 (4 Field)" at bounding box center [361, 253] width 223 height 12
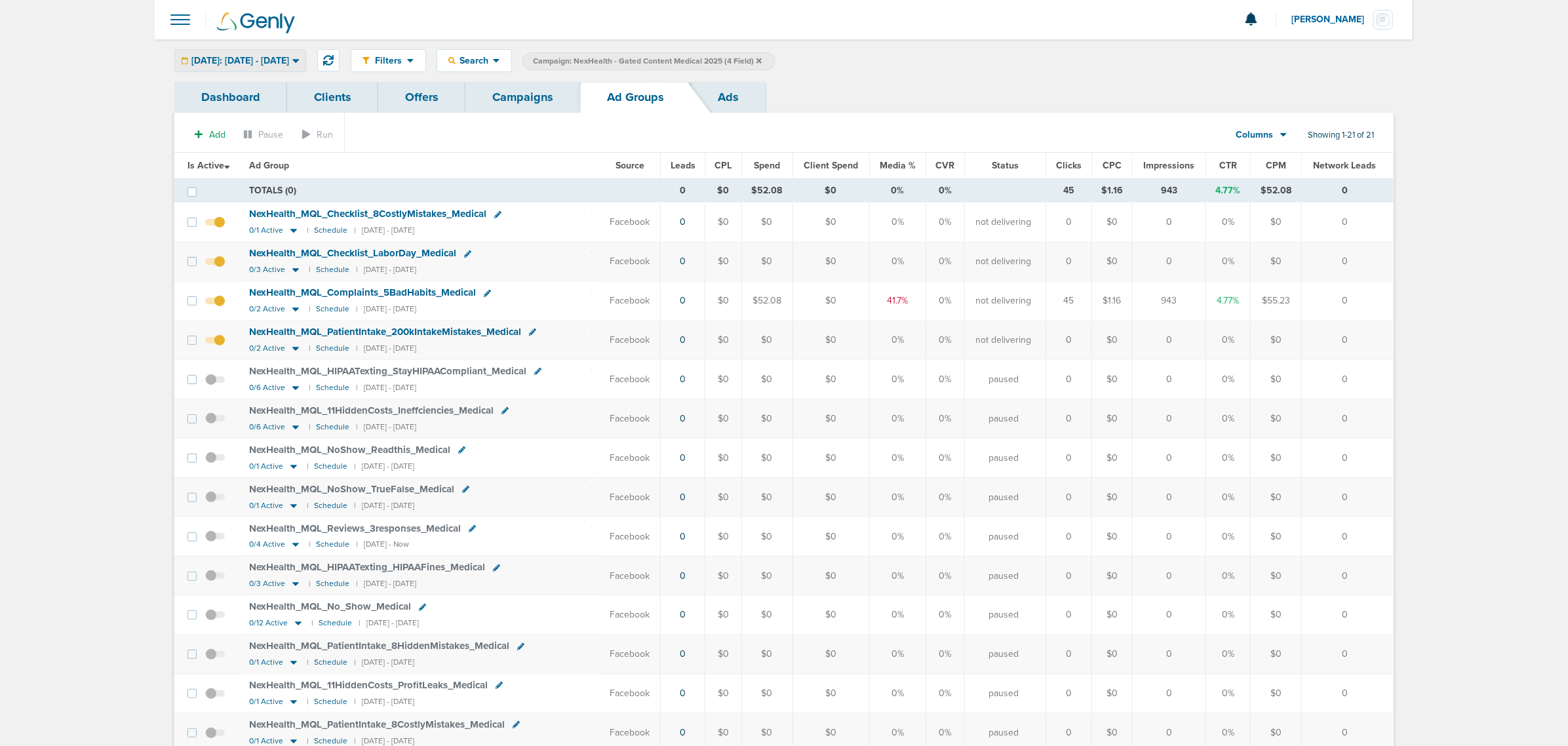
drag, startPoint x: 274, startPoint y: 54, endPoint x: 264, endPoint y: 67, distance: 16.4
click at [271, 57] on div "[DATE]: [DATE] - [DATE]" at bounding box center [240, 61] width 130 height 22
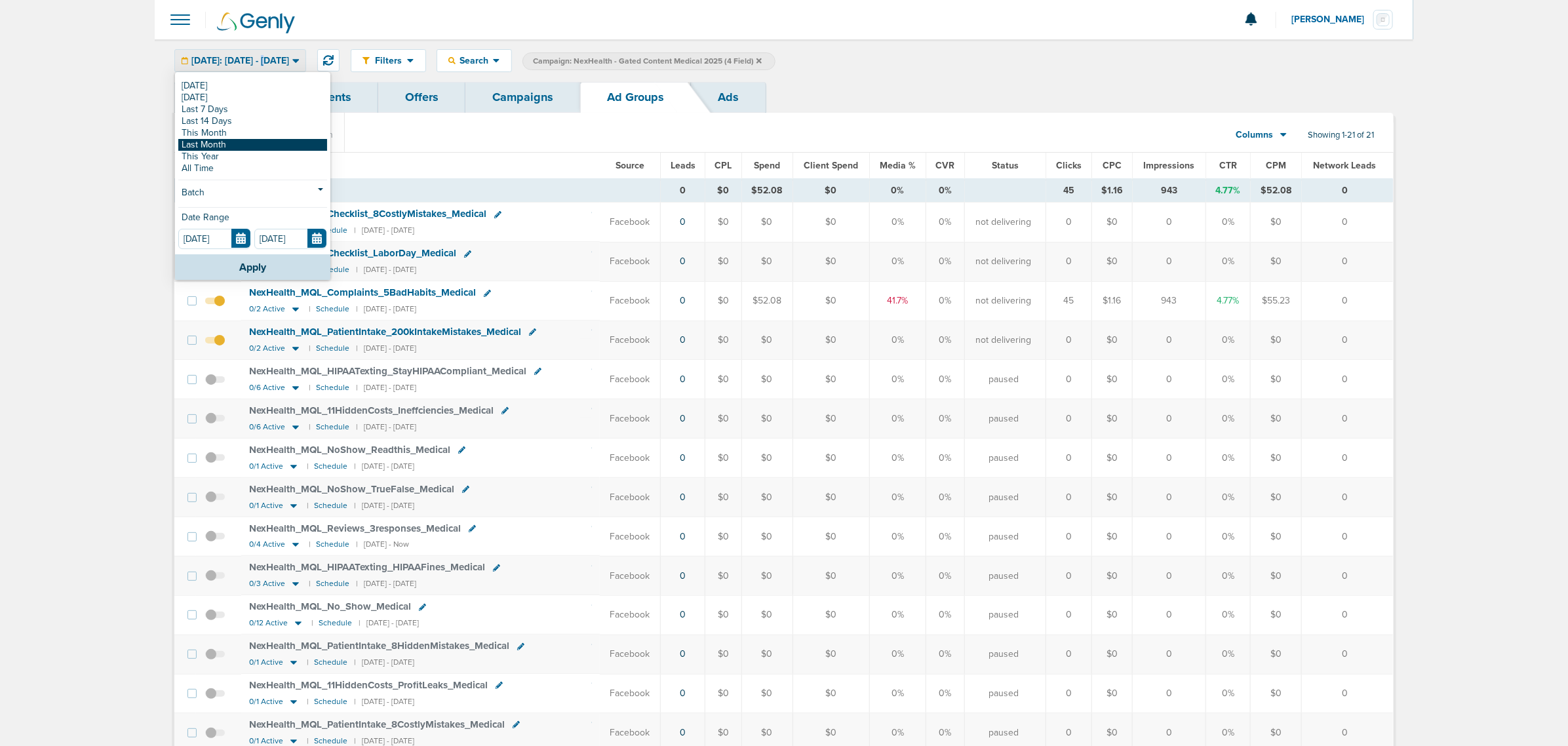
click at [230, 148] on link "Last Month" at bounding box center [253, 145] width 149 height 12
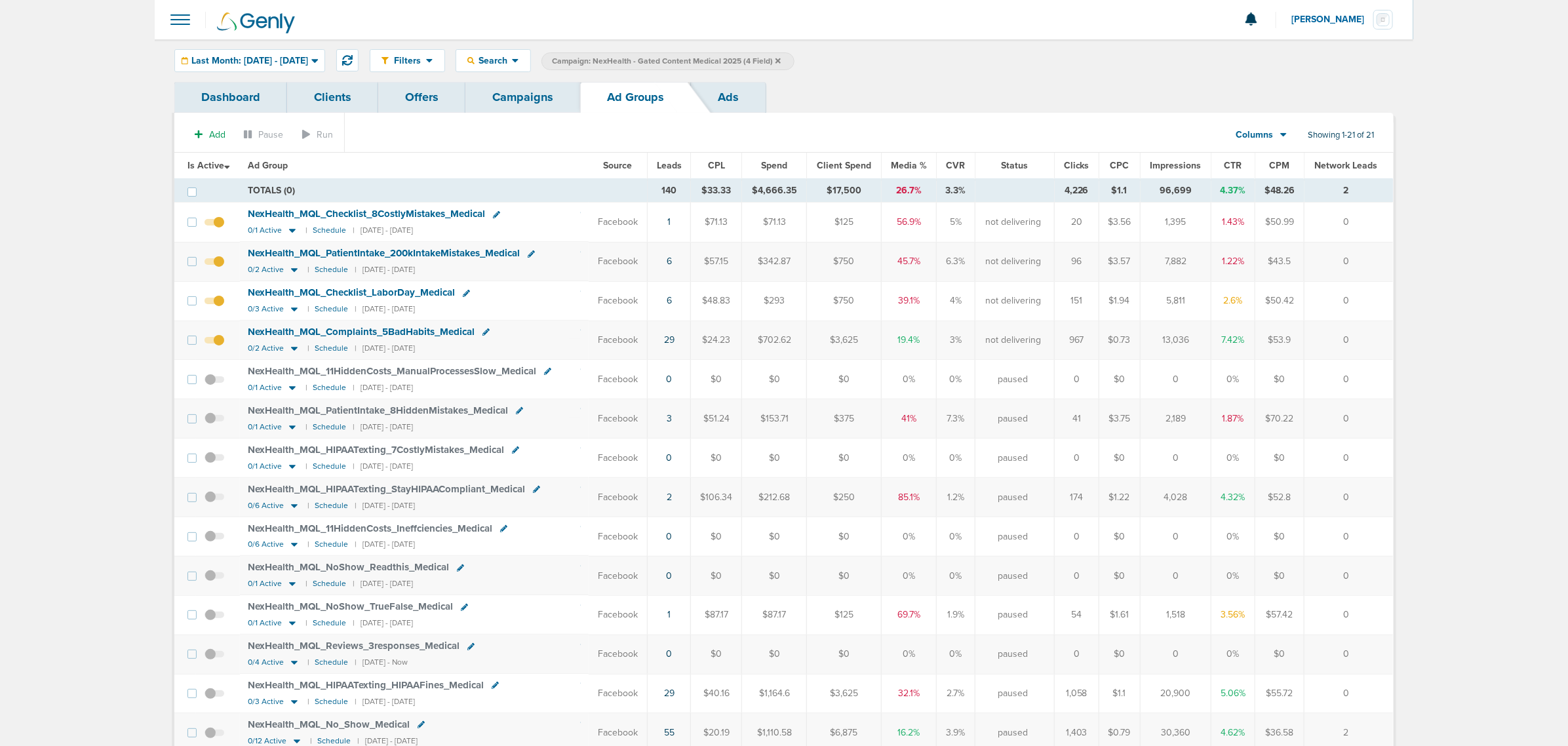
click at [673, 170] on span "Leads" at bounding box center [669, 166] width 25 height 11
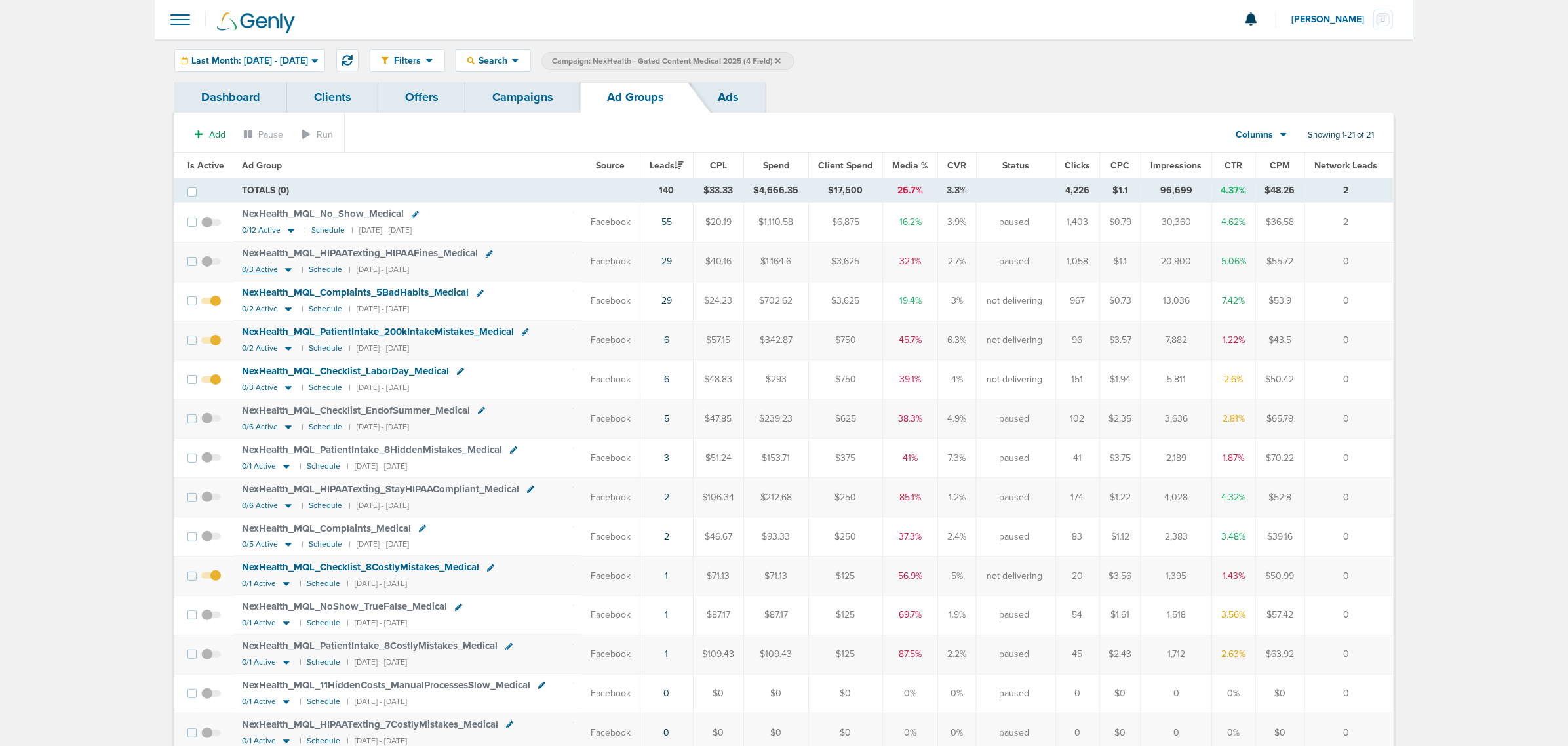
click at [285, 270] on icon at bounding box center [288, 271] width 6 height 4
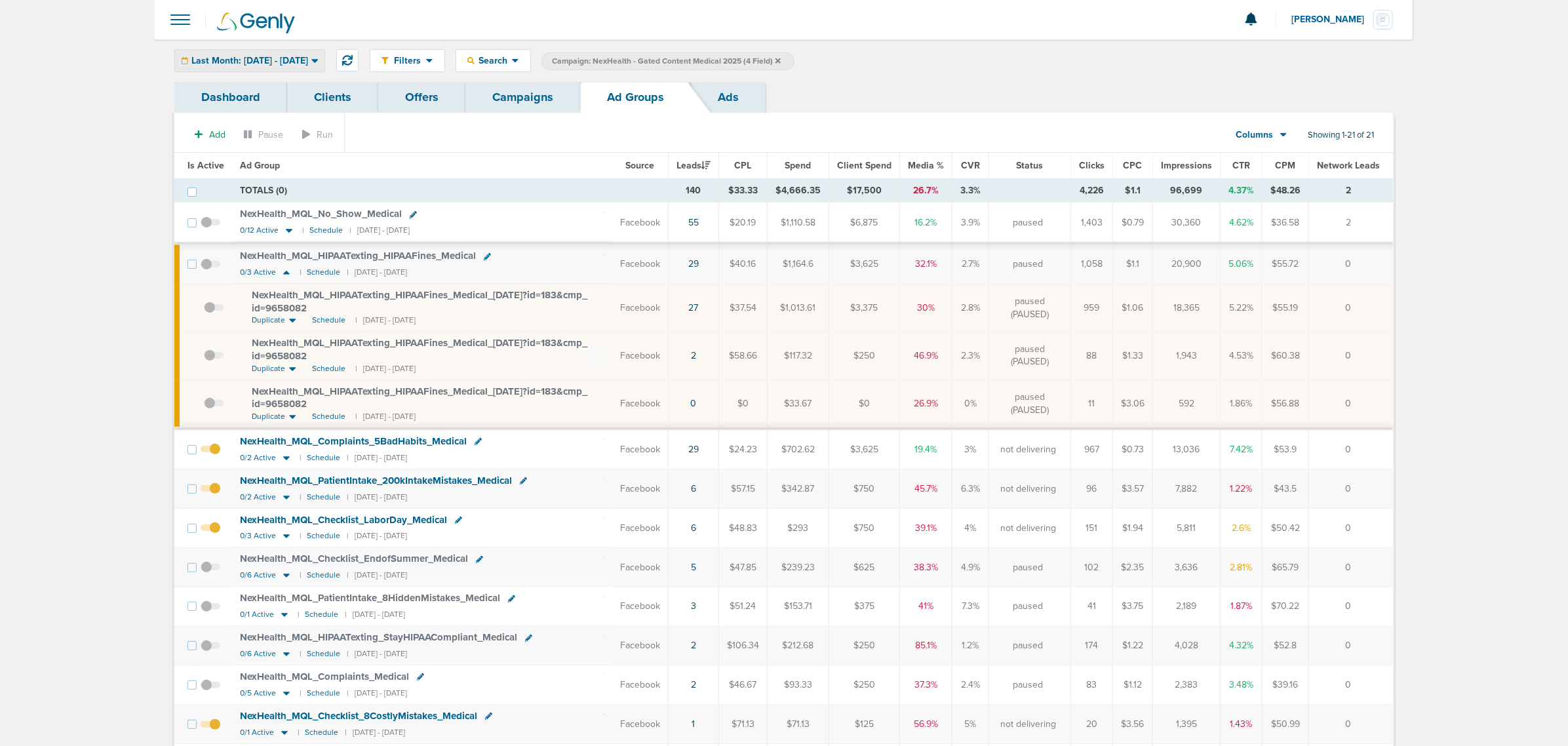
click at [308, 62] on span "Last Month: [DATE] - [DATE]" at bounding box center [250, 61] width 117 height 9
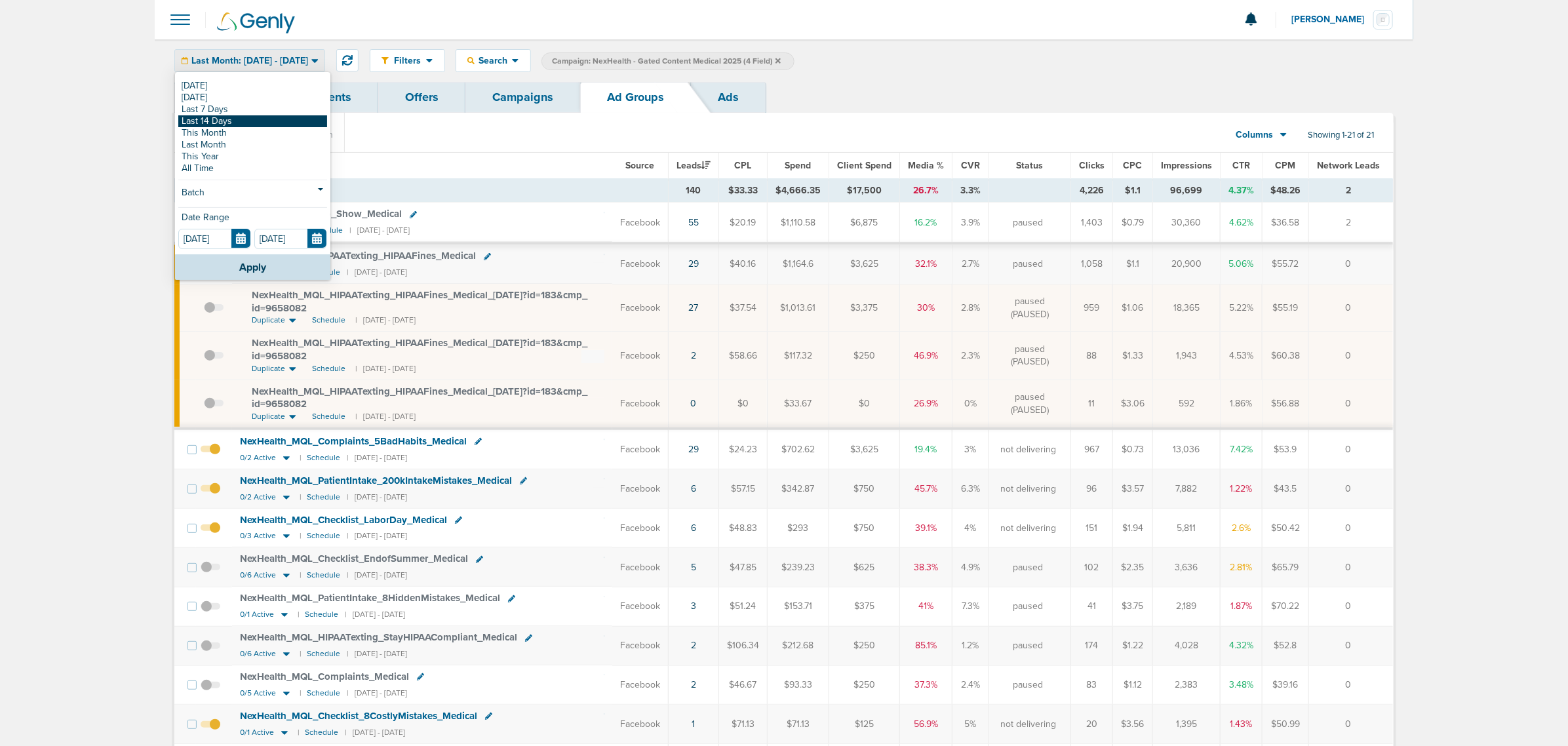
click at [251, 119] on link "Last 14 Days" at bounding box center [253, 121] width 149 height 12
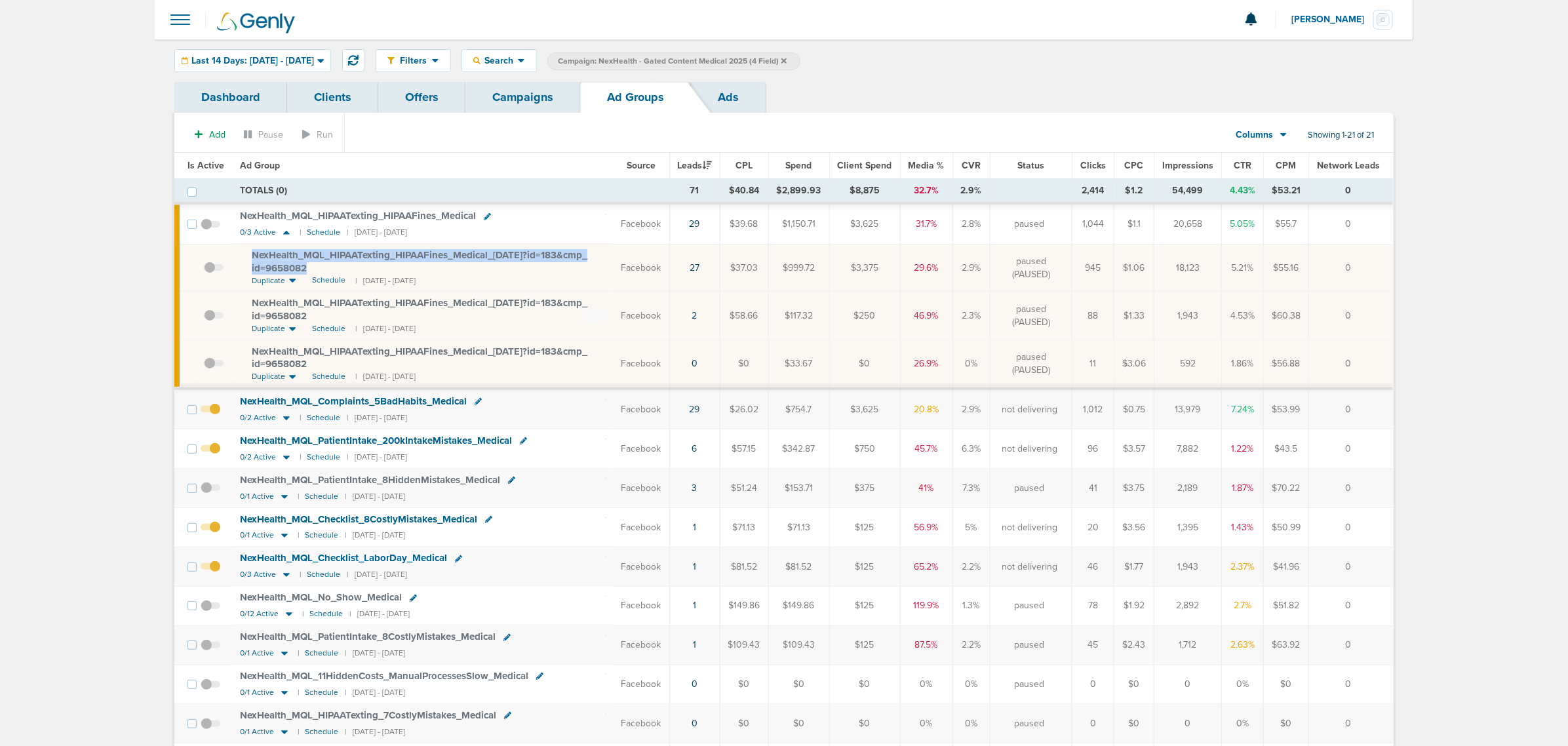
drag, startPoint x: 340, startPoint y: 273, endPoint x: 244, endPoint y: 253, distance: 98.1
click at [244, 253] on td "NexHealth_ MQL_ HIPAATexting_ HIPAAFines_ Medical_ 08.18.25?id=183&cmp_ id=9658…" at bounding box center [423, 267] width 382 height 48
drag, startPoint x: 244, startPoint y: 253, endPoint x: 385, endPoint y: 264, distance: 141.4
click at [385, 264] on td "NexHealth_ MQL_ HIPAATexting_ HIPAAFines_ Medical_ 08.18.25?id=183&cmp_ id=9658…" at bounding box center [423, 267] width 382 height 48
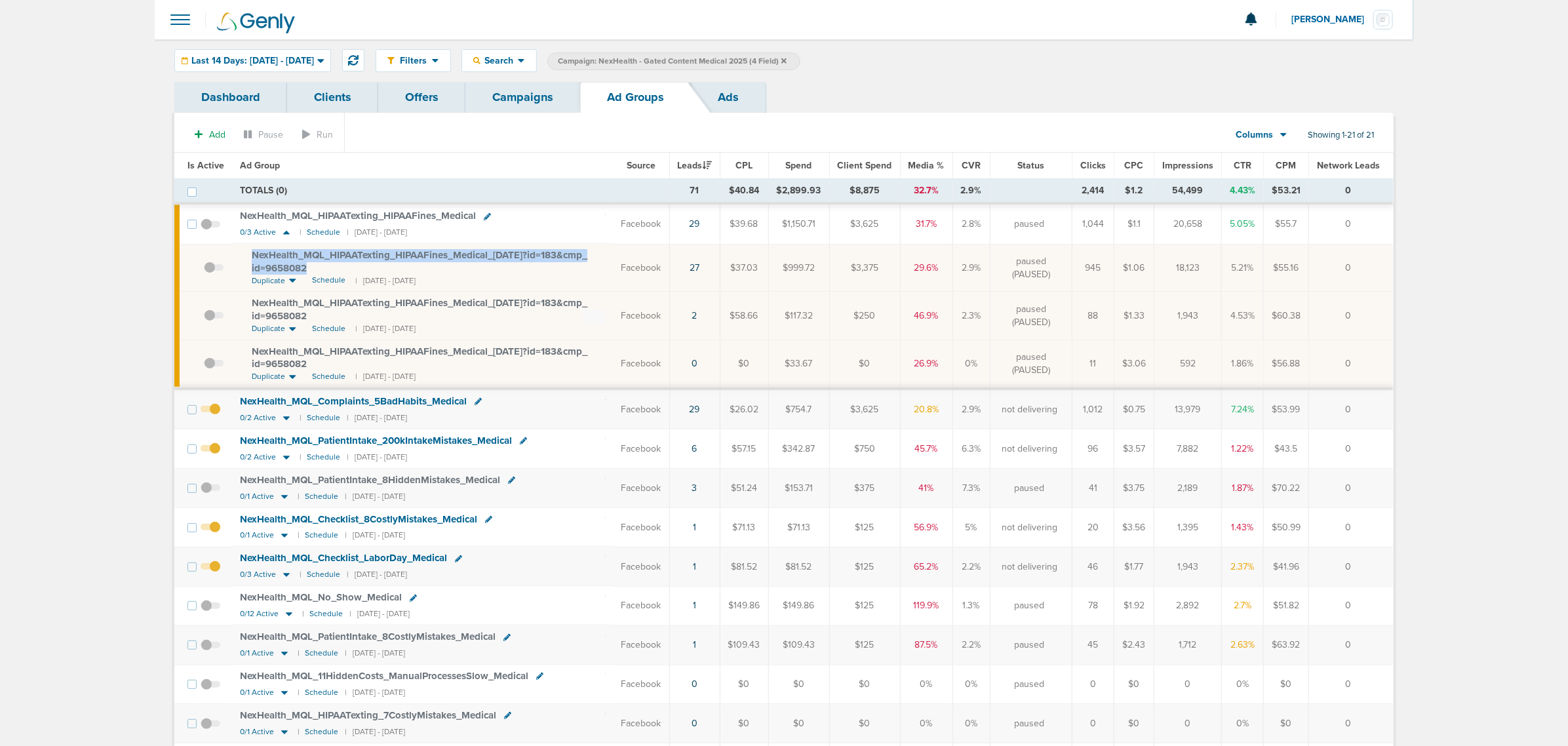
click at [385, 264] on div "NexHealth_ MQL_ HIPAATexting_ HIPAAFines_ Medical_ 08.18.25?id=183&cmp_ id=9658…" at bounding box center [429, 262] width 354 height 26
click at [286, 421] on icon at bounding box center [286, 418] width 13 height 11
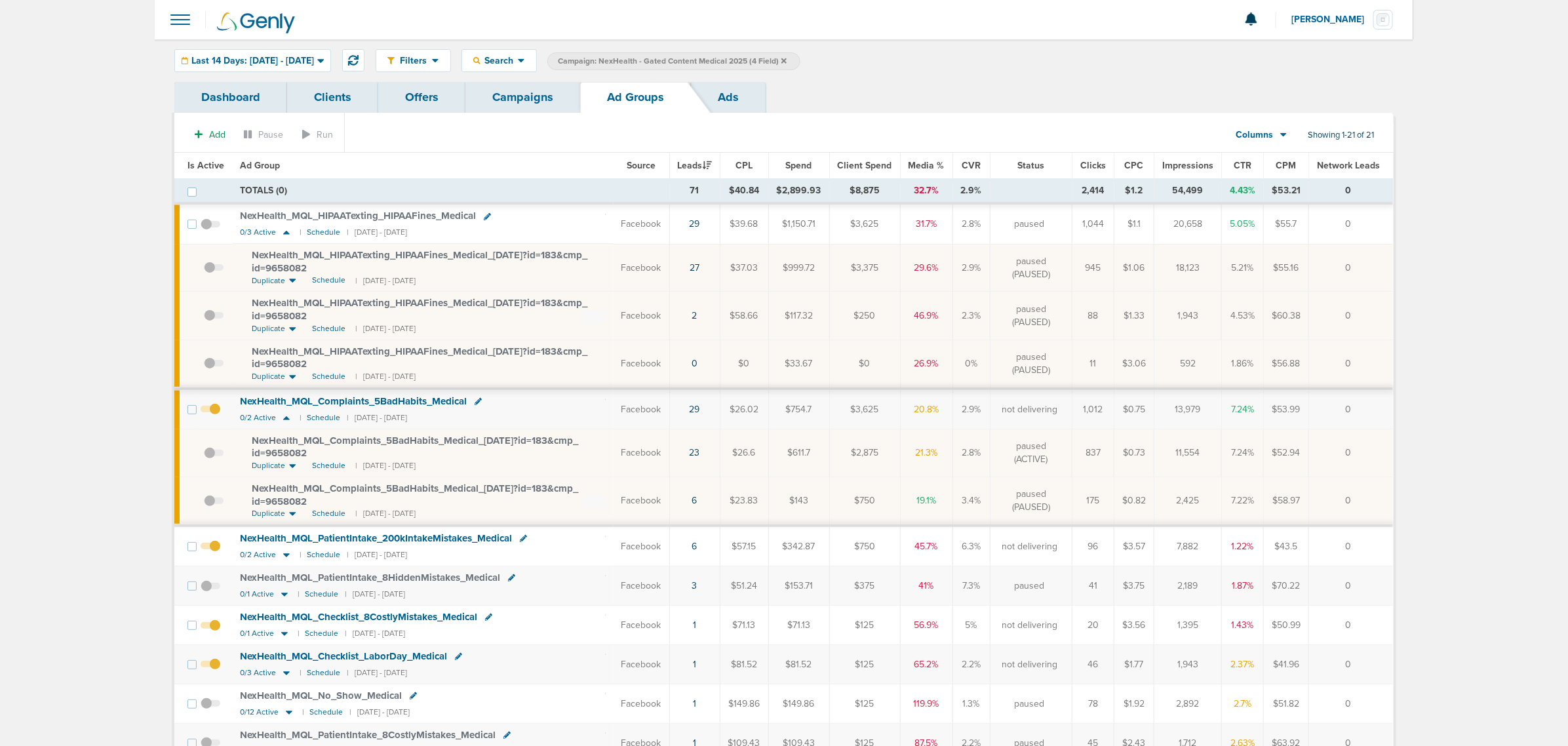
click at [333, 186] on td "TOTALS (0)" at bounding box center [450, 191] width 437 height 25
click at [322, 282] on span "Schedule" at bounding box center [329, 280] width 33 height 11
click at [207, 274] on span at bounding box center [214, 274] width 19 height 0
click at [204, 271] on input "checkbox" at bounding box center [204, 271] width 0 height 0
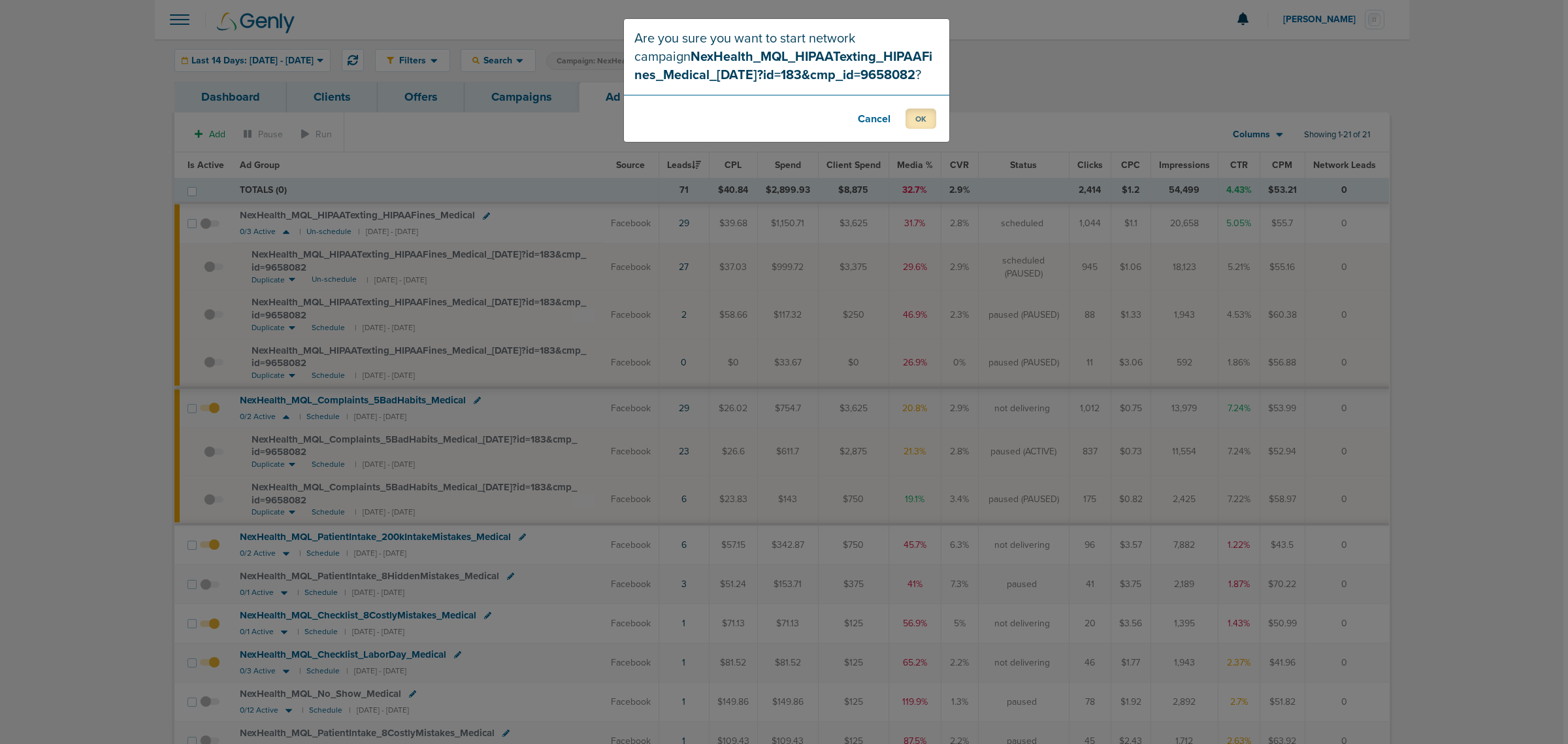
click at [920, 121] on button "OK" at bounding box center [921, 118] width 31 height 20
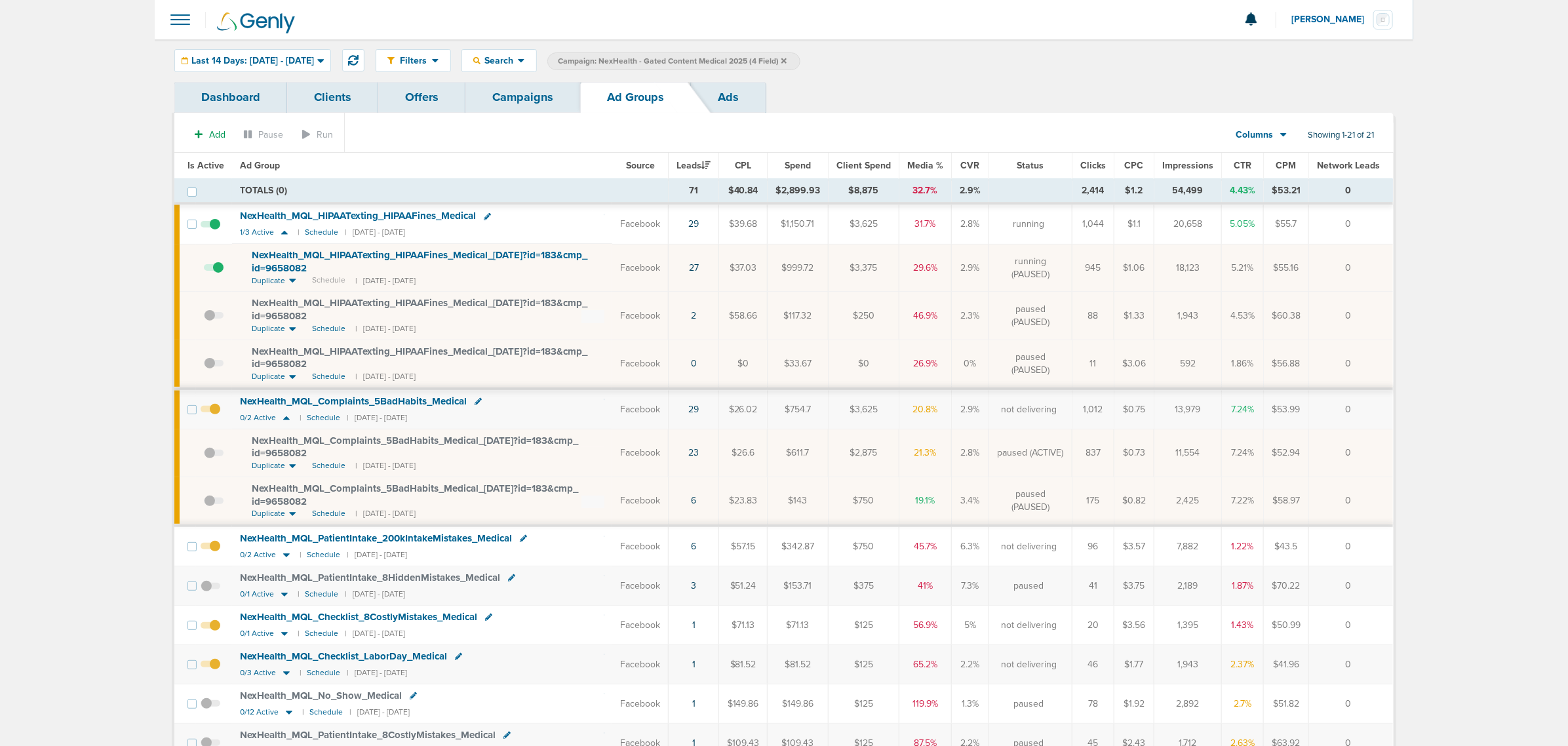
click at [519, 100] on link "Campaigns" at bounding box center [523, 97] width 115 height 31
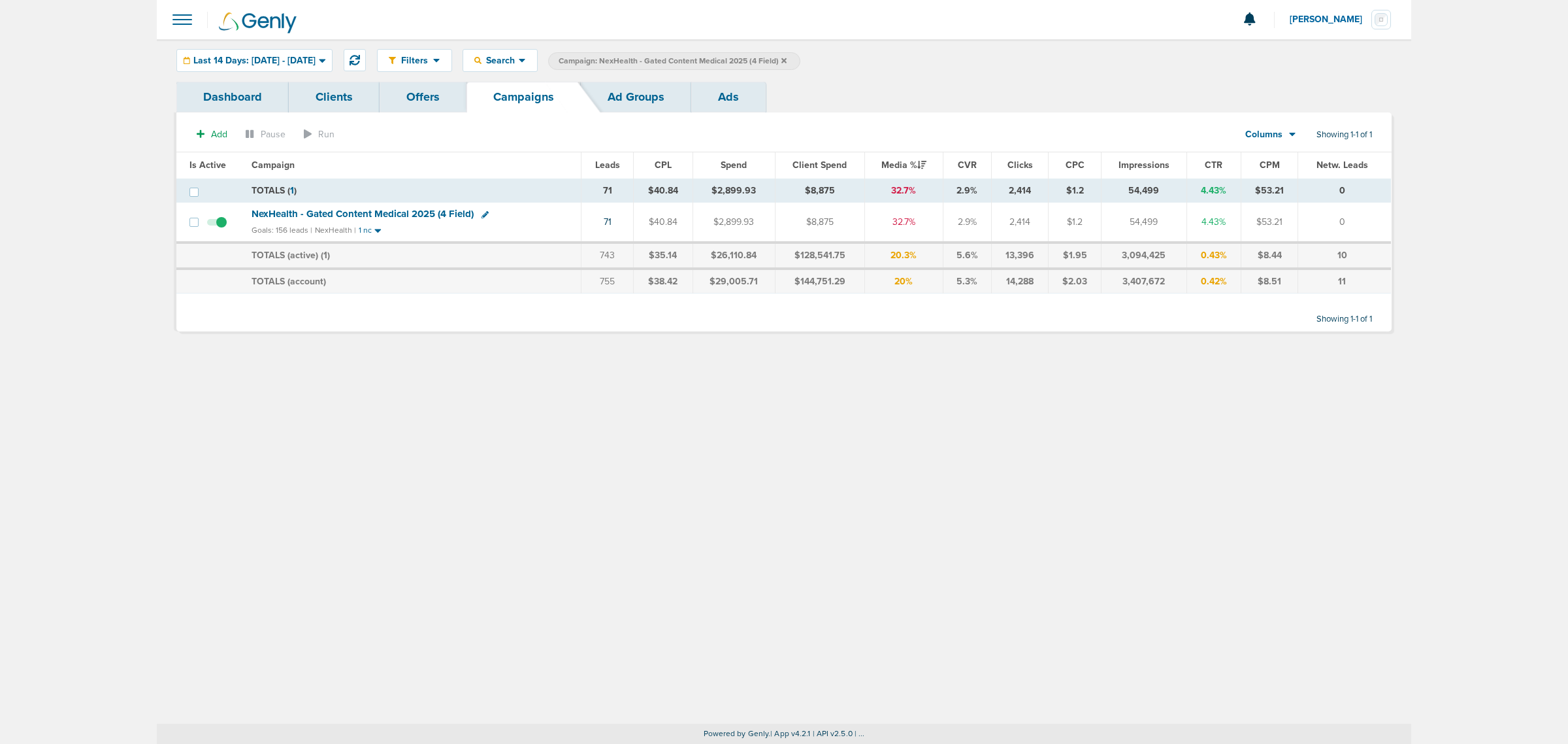
click at [787, 60] on icon at bounding box center [784, 60] width 6 height 6
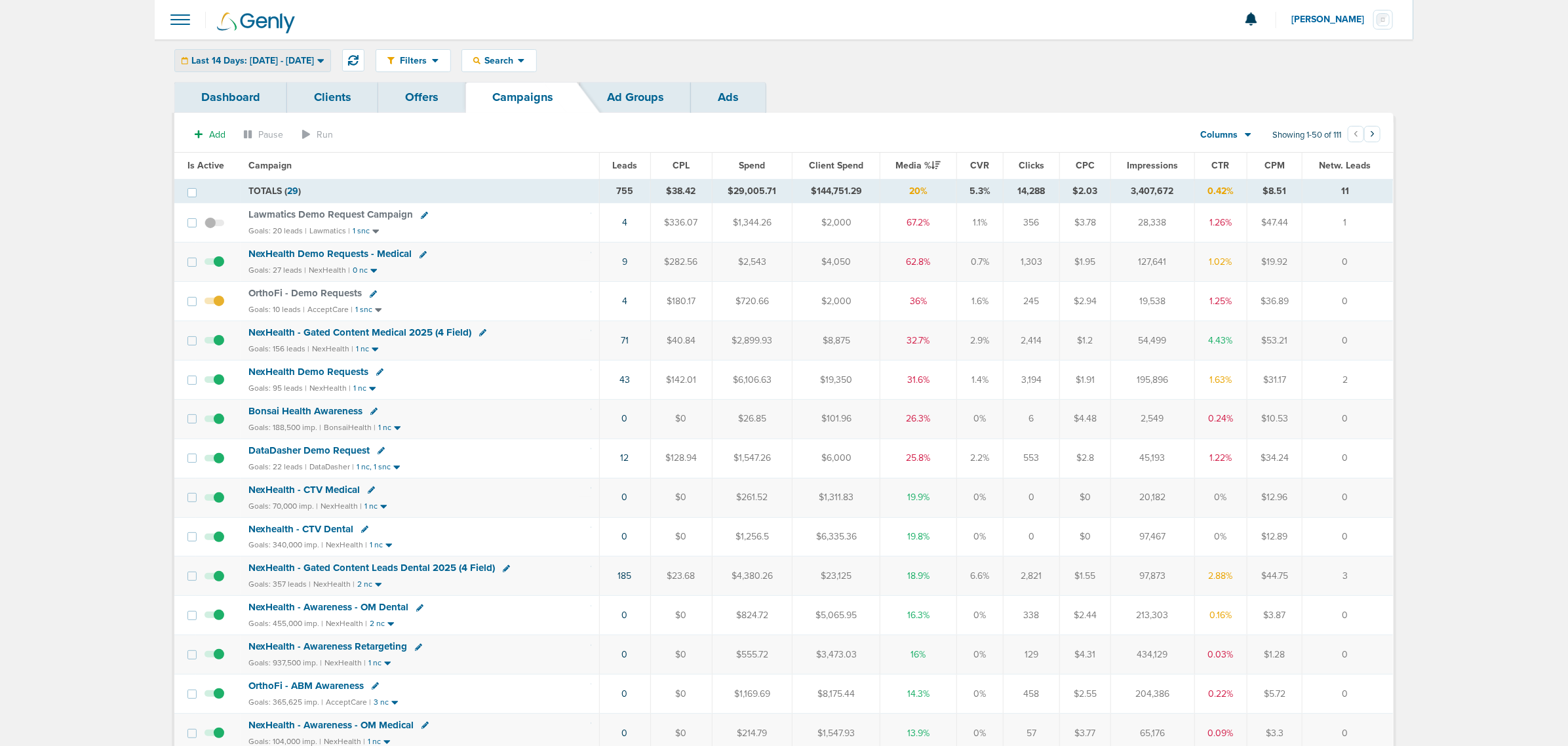
click at [311, 63] on span "Last 14 Days: 08.19.2025 - 09.02.2025" at bounding box center [253, 61] width 123 height 9
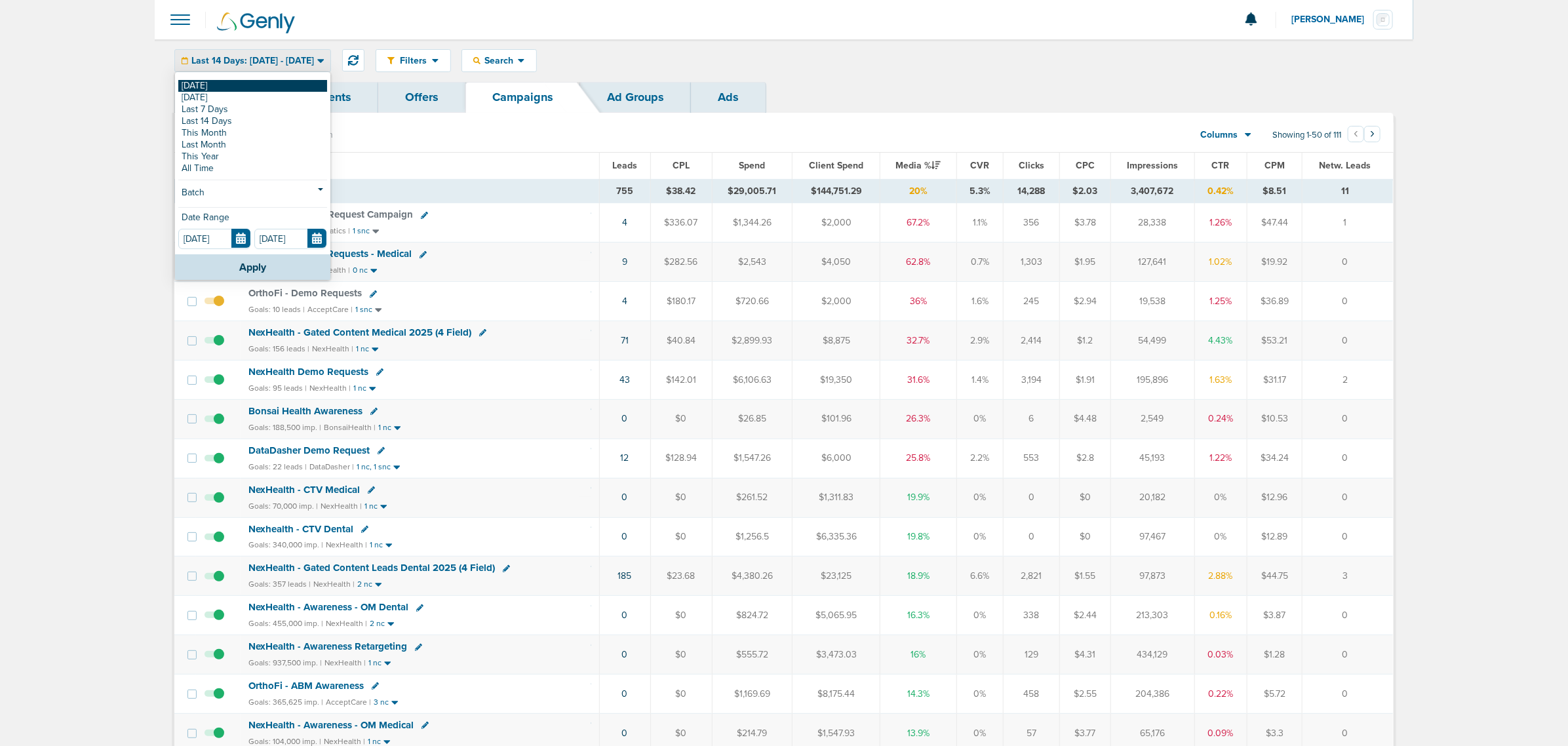
click at [244, 86] on link "[DATE]" at bounding box center [253, 86] width 149 height 12
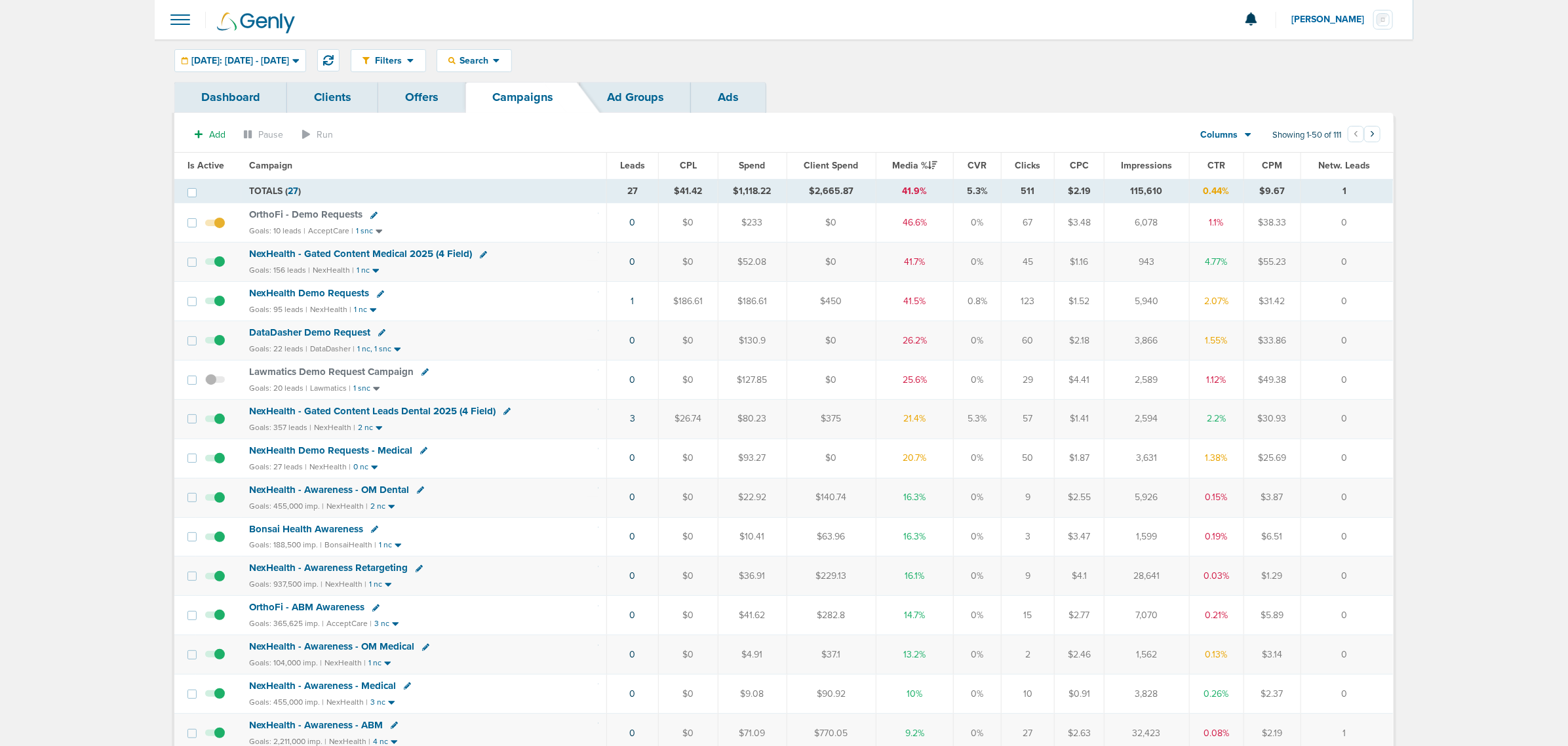
click at [395, 416] on span "NexHealth - Gated Content Leads Dental 2025 (4 Field)" at bounding box center [373, 411] width 246 height 12
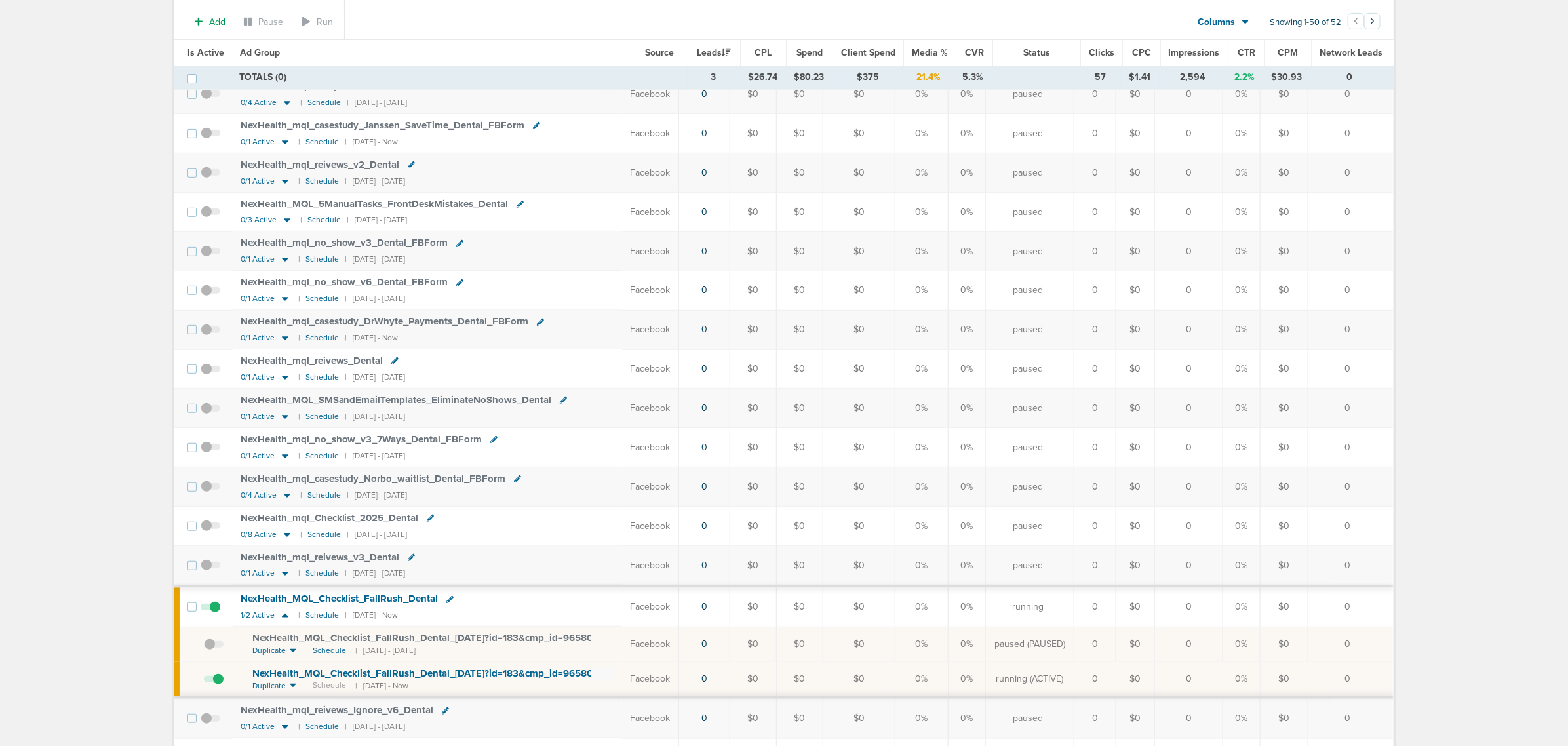
scroll to position [573, 0]
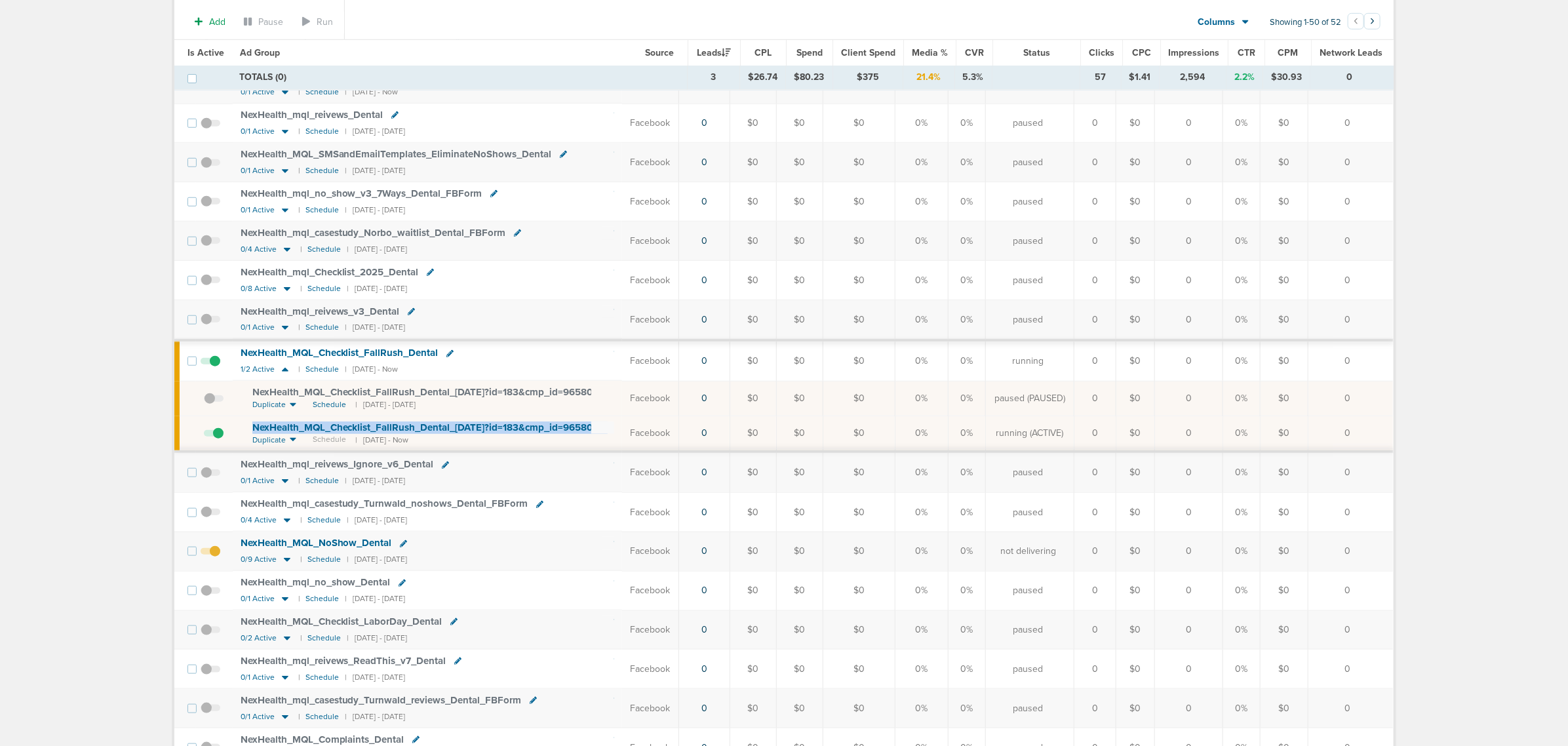
drag, startPoint x: 240, startPoint y: 440, endPoint x: 606, endPoint y: 438, distance: 366.0
click at [606, 438] on td "NexHealth_ MQL_ Checklist_ FallRush_ Dental_ 09.02.25?id=183&cmp_ id=9658029 Du…" at bounding box center [428, 434] width 390 height 36
copy td "NexHealth_ MQL_ Checklist_ FallRush_ Dental_ 09.02.25?id=183&cmp_ id=9658029"
click at [495, 431] on td "NexHealth_ MQL_ Checklist_ FallRush_ Dental_ 09.02.25?id=183&cmp_ id=9658029 Du…" at bounding box center [428, 434] width 390 height 36
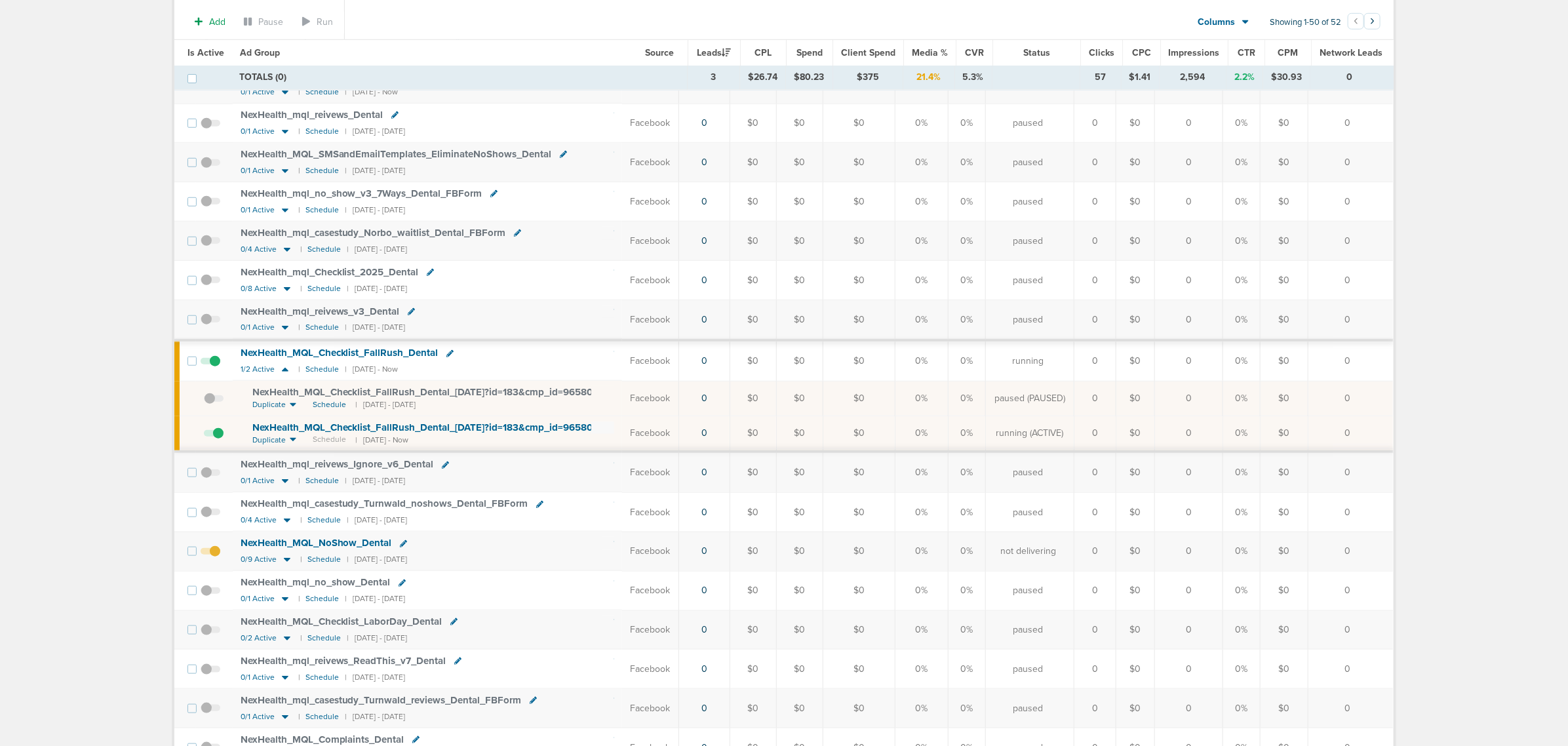
click at [493, 433] on span "NexHealth_ MQL_ Checklist_ FallRush_ Dental_ 09.02.25?id=183&cmp_ id=9658029" at bounding box center [429, 427] width 353 height 12
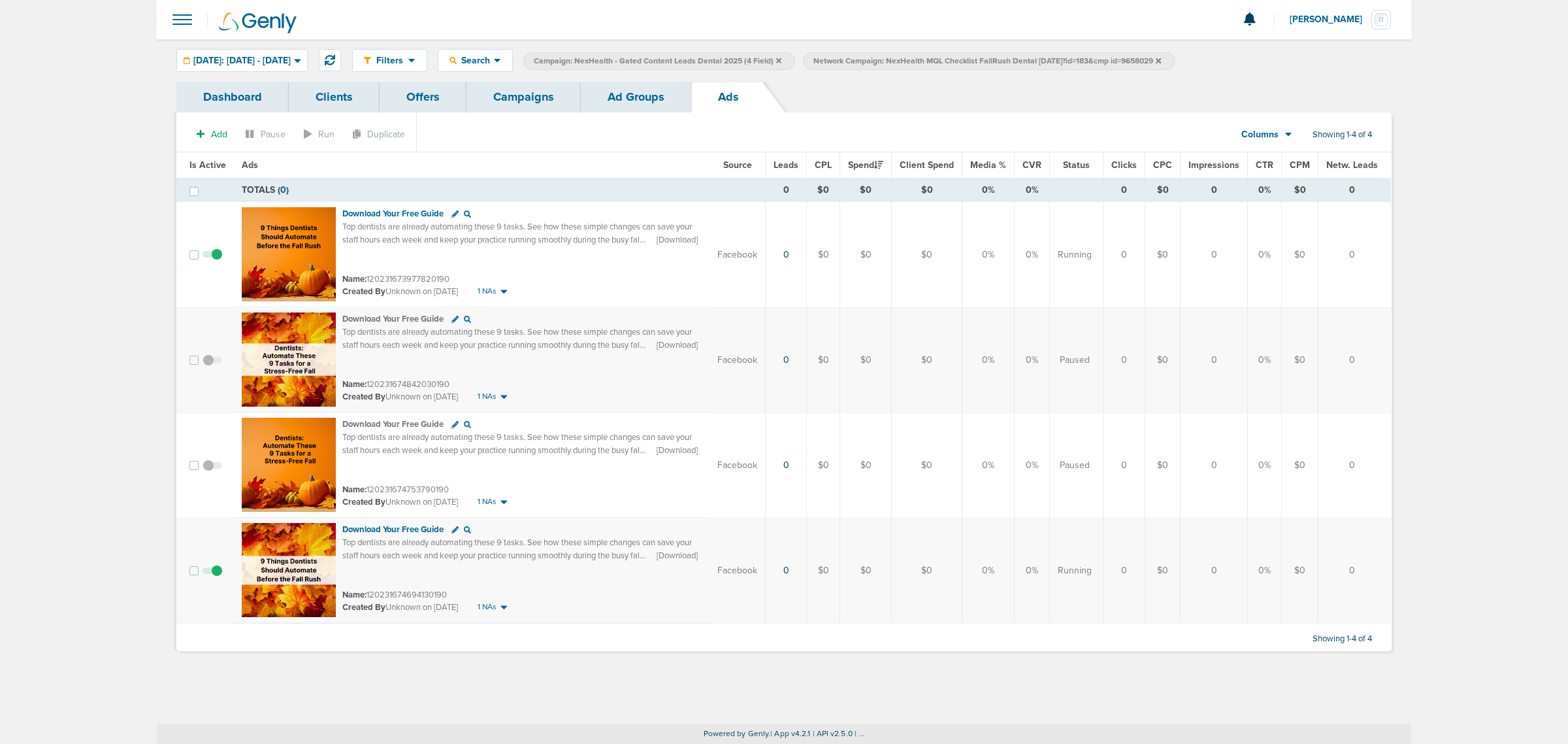
click at [222, 515] on td at bounding box center [216, 465] width 36 height 105
click at [282, 213] on img at bounding box center [289, 254] width 94 height 94
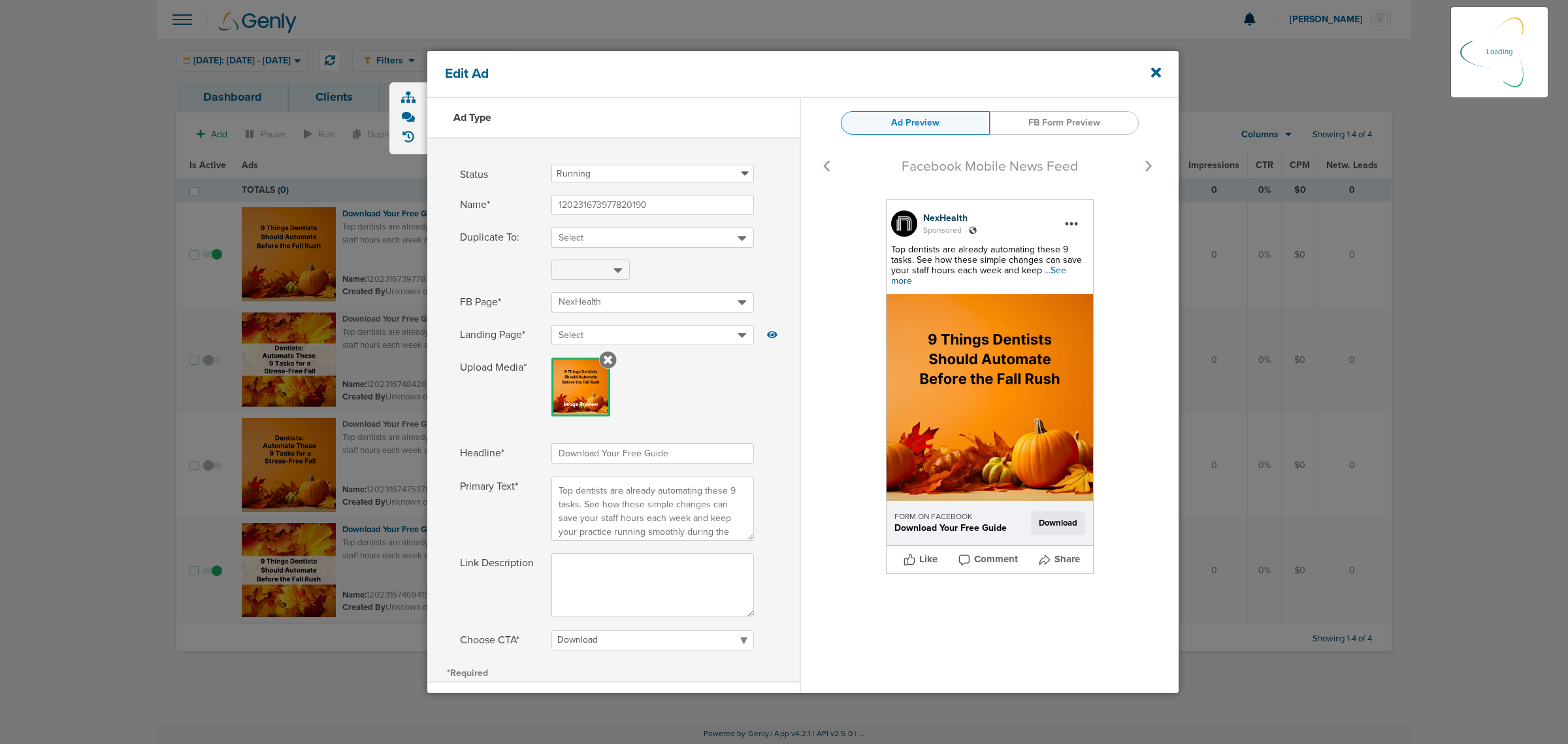
click at [1053, 269] on span "...See more" at bounding box center [978, 275] width 175 height 22
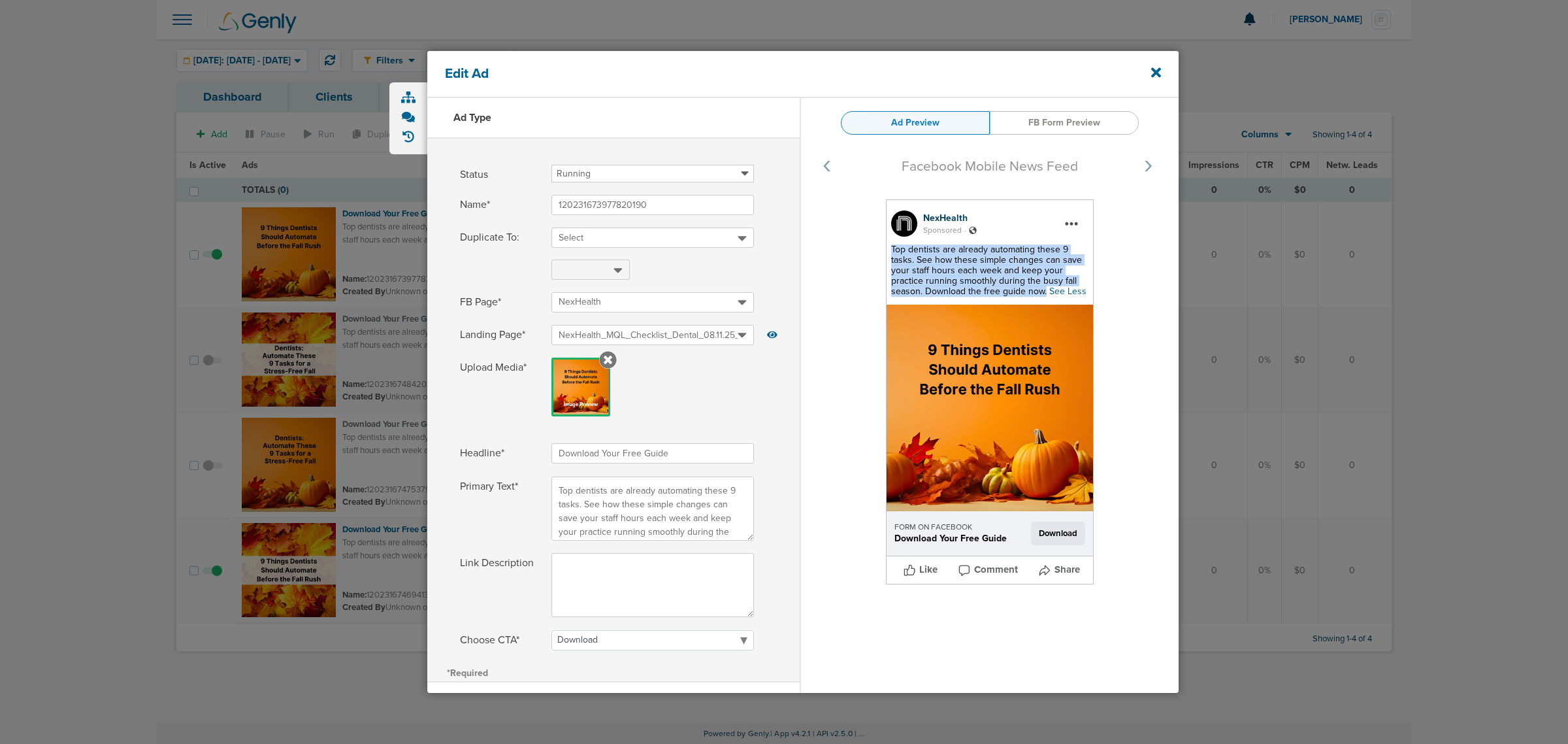
drag, startPoint x: 1046, startPoint y: 291, endPoint x: 883, endPoint y: 248, distance: 168.6
click at [886, 248] on div "NexHealth Sponsored . Top dentists are already automating these 9 tasks. See ho…" at bounding box center [989, 391] width 207 height 385
copy span "Top dentists are already automating these 9 tasks. See how these simple changes…"
select select "download"
click at [1152, 72] on icon at bounding box center [1156, 72] width 10 height 15
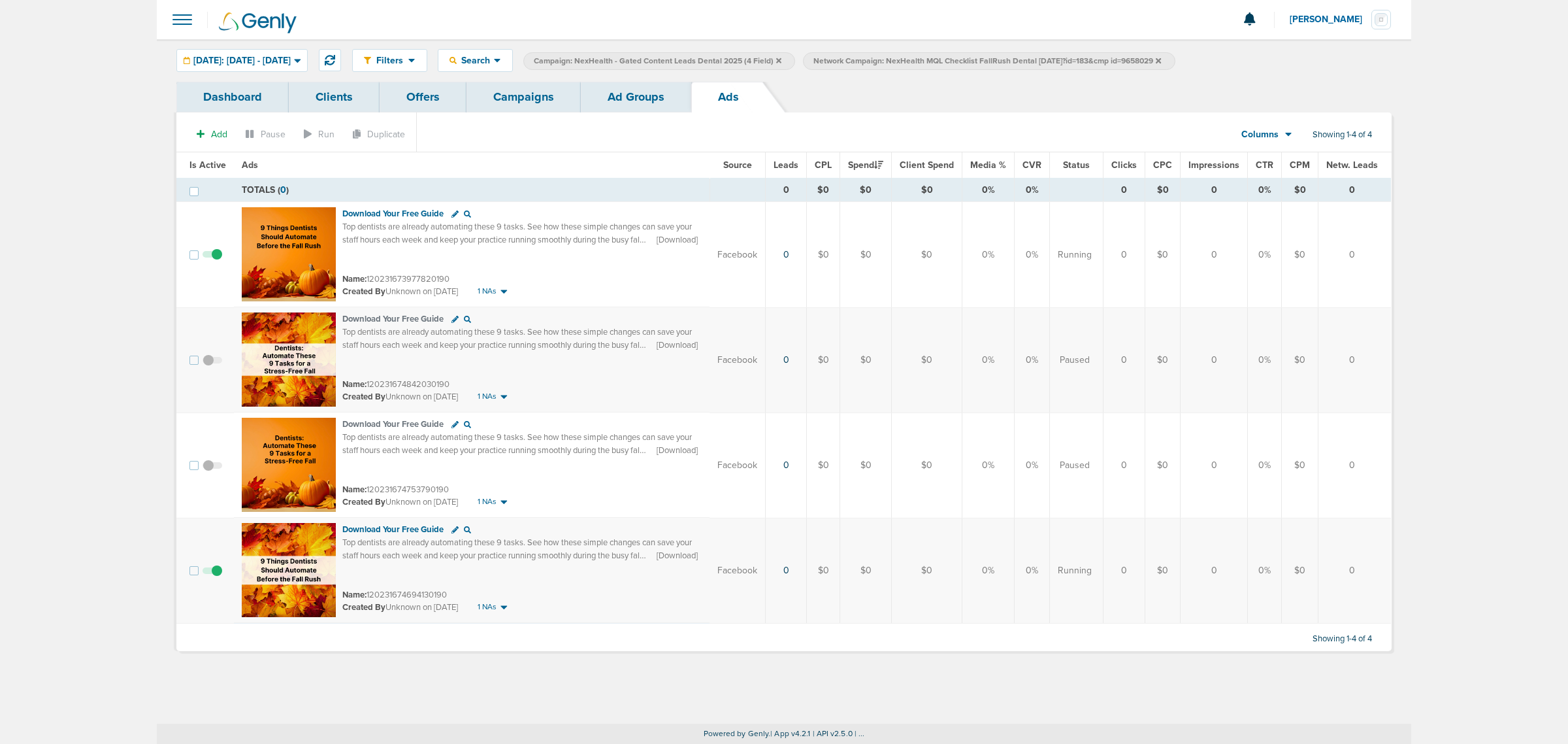
click at [781, 60] on icon at bounding box center [779, 60] width 6 height 6
click at [881, 63] on icon at bounding box center [879, 60] width 6 height 8
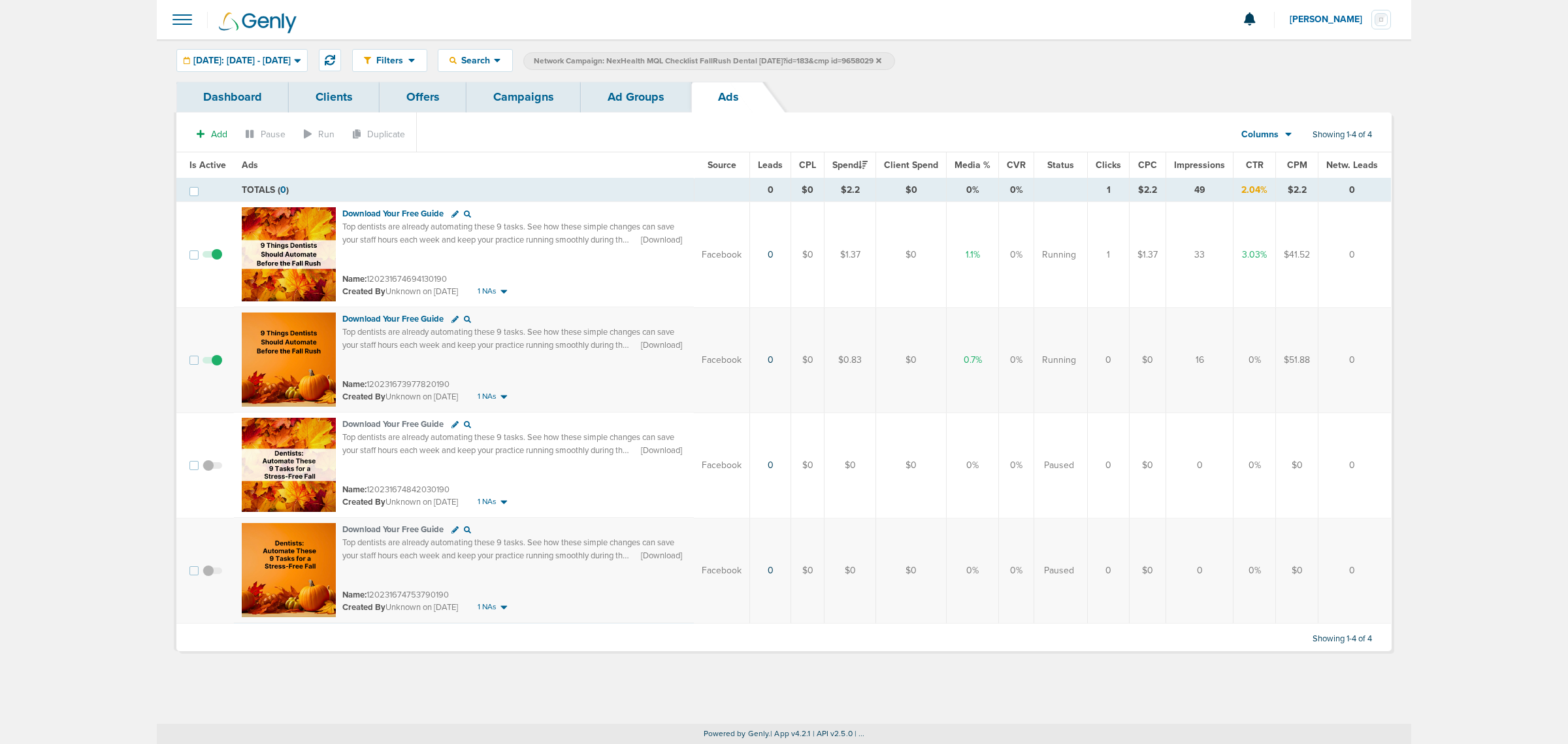
click at [881, 60] on icon at bounding box center [879, 60] width 6 height 8
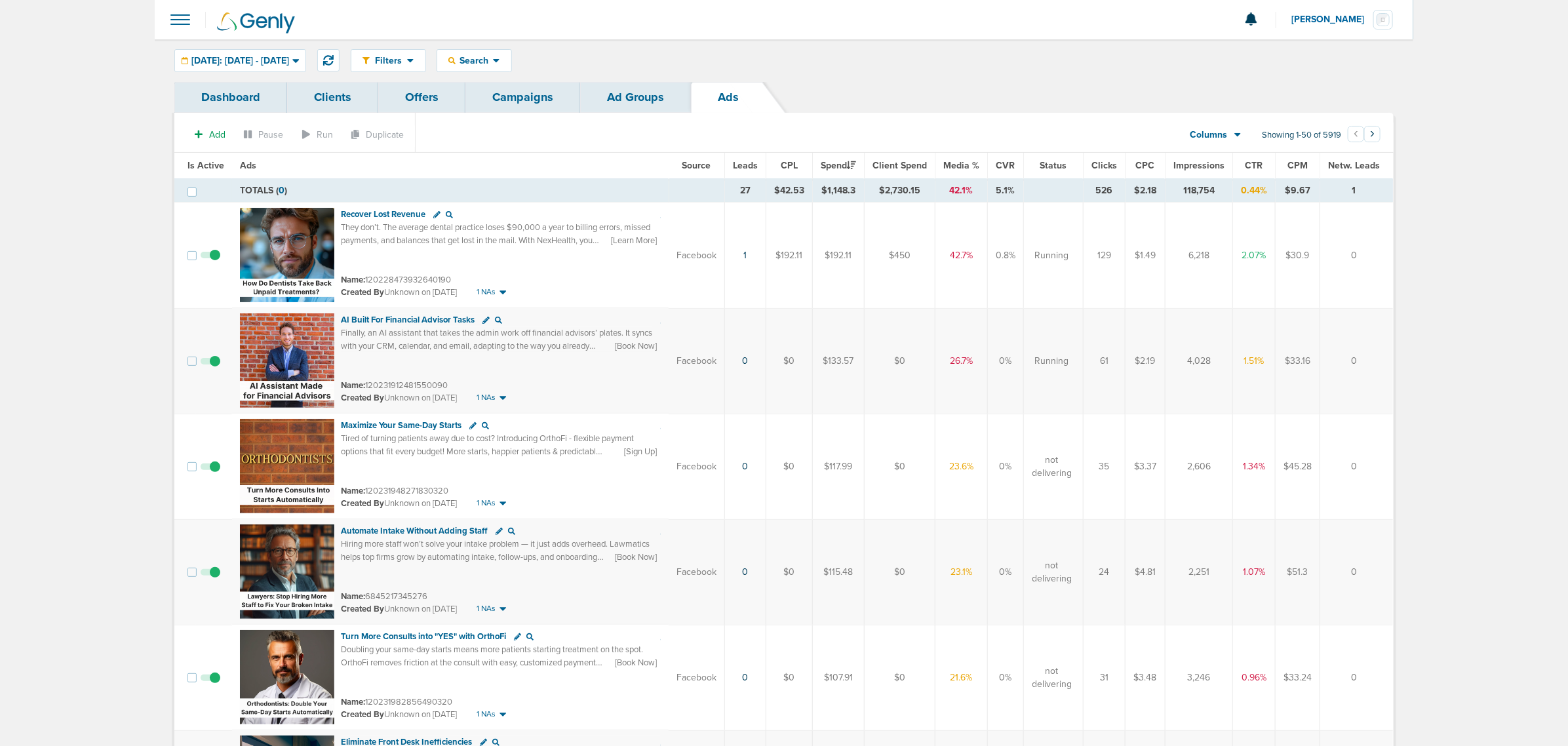
click at [515, 93] on link "Campaigns" at bounding box center [523, 97] width 115 height 31
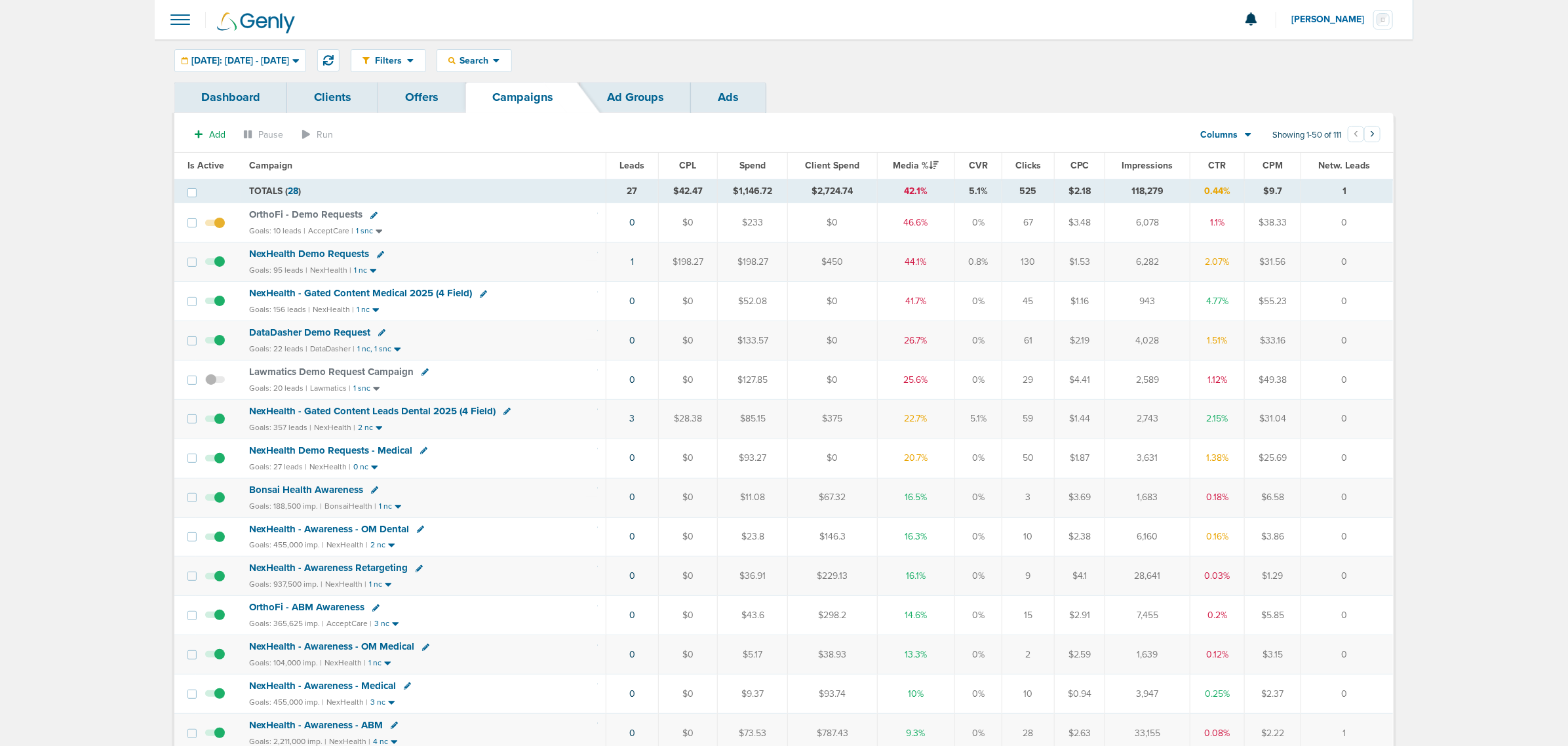
click at [411, 413] on span "NexHealth - Gated Content Leads Dental 2025 (4 Field)" at bounding box center [373, 411] width 246 height 12
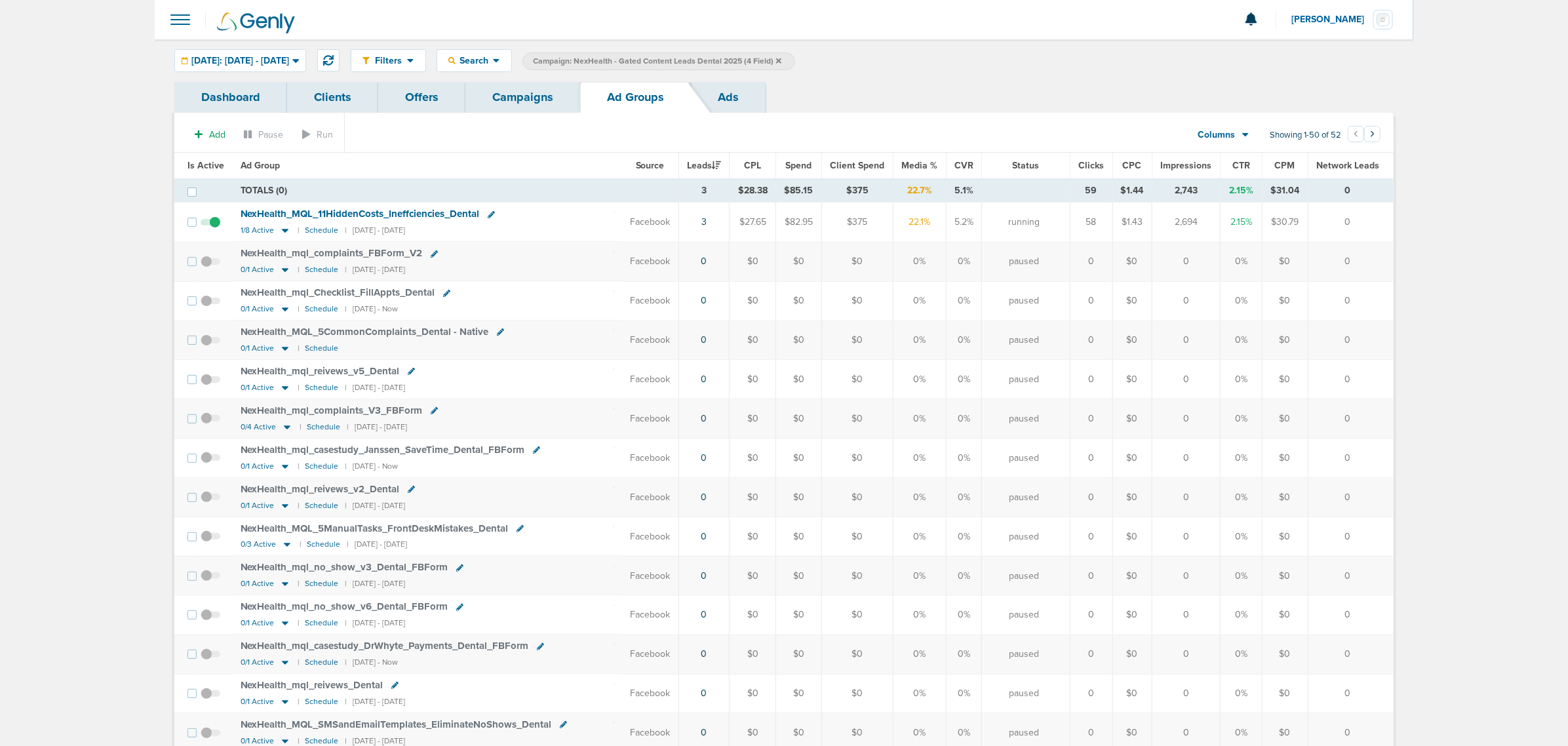
click at [912, 164] on span "Media %" at bounding box center [920, 166] width 36 height 11
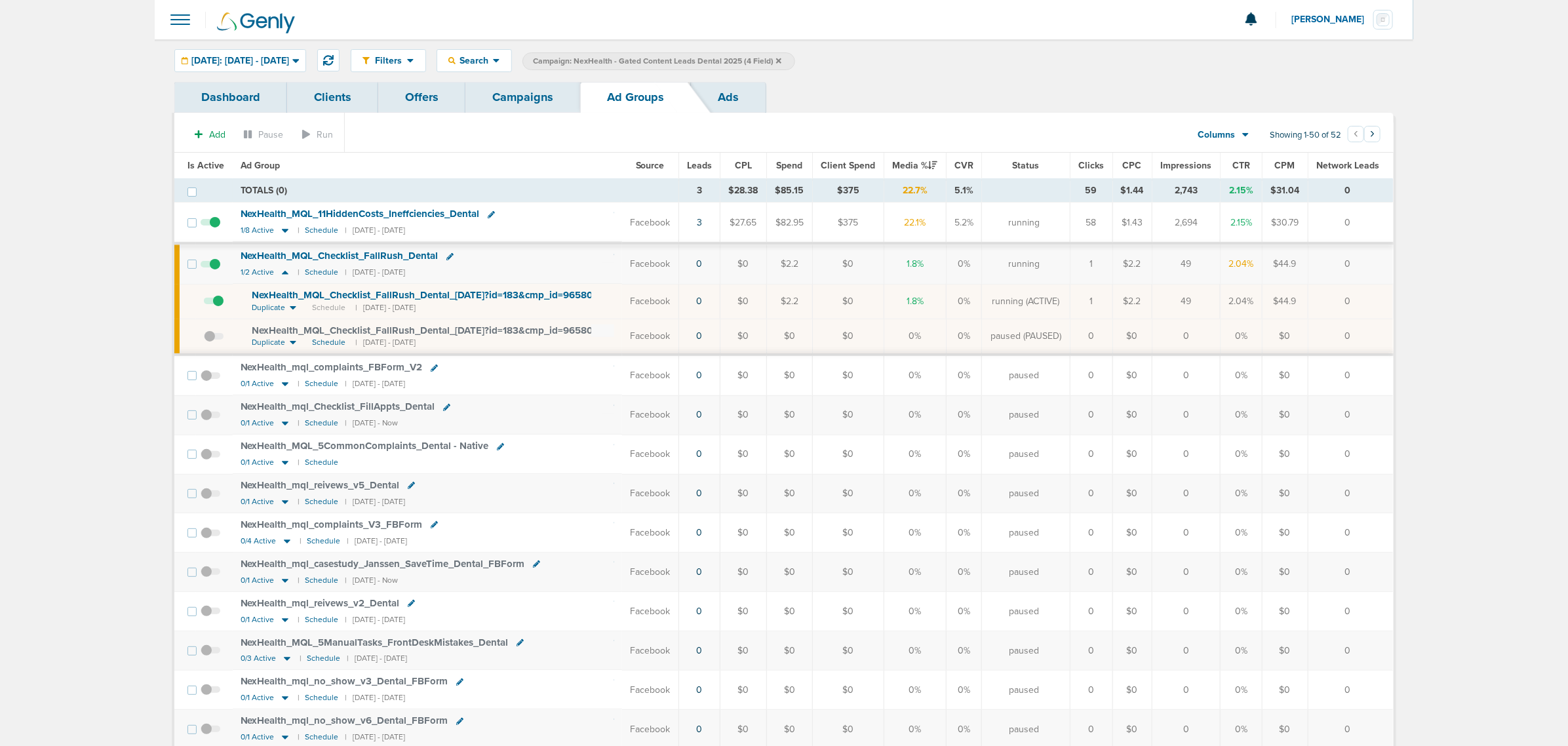
click at [382, 296] on span "NexHealth_ MQL_ Checklist_ FallRush_ Dental_ [DATE]?id=183&cmp_ id=9658029" at bounding box center [429, 294] width 353 height 12
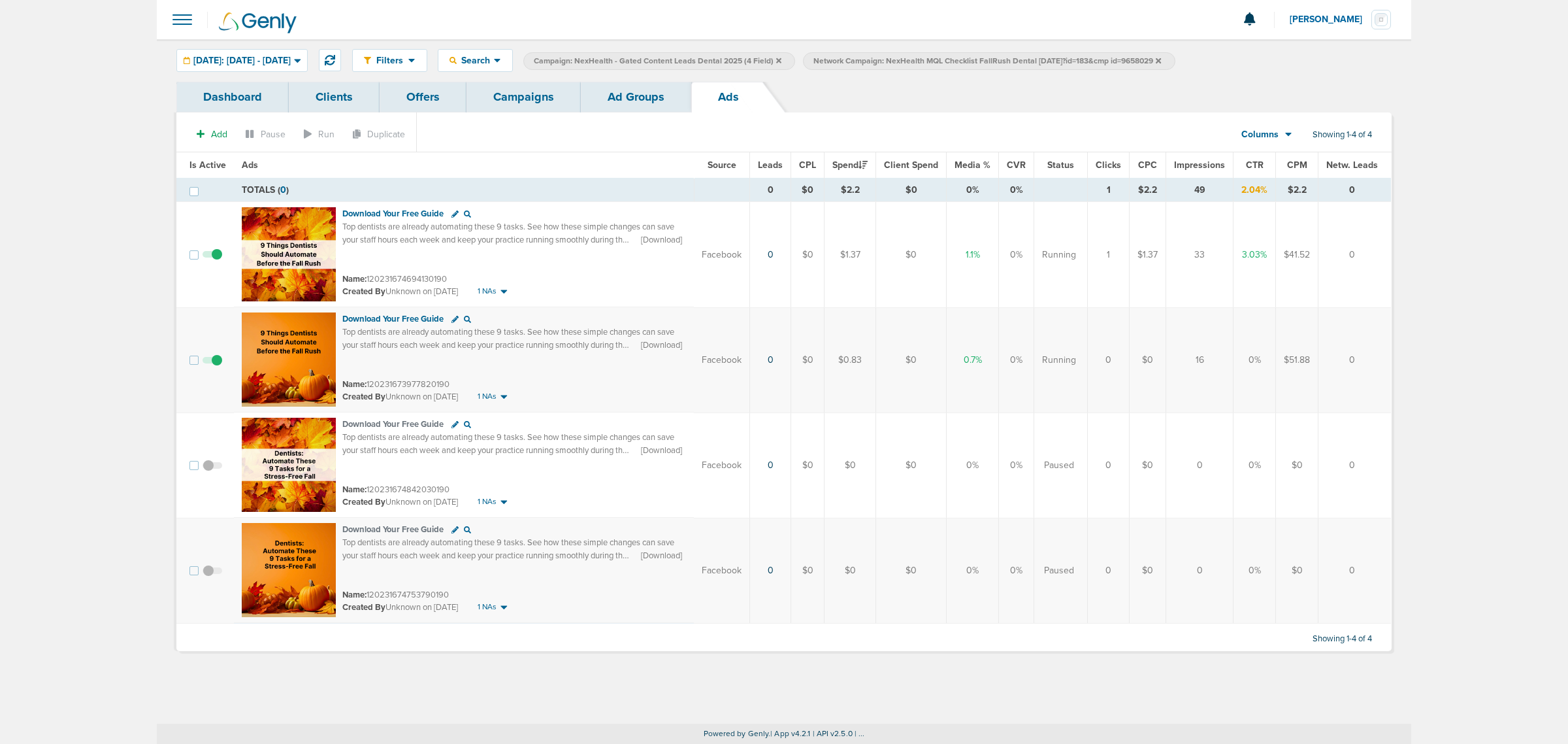
click at [520, 93] on link "Campaigns" at bounding box center [523, 97] width 114 height 31
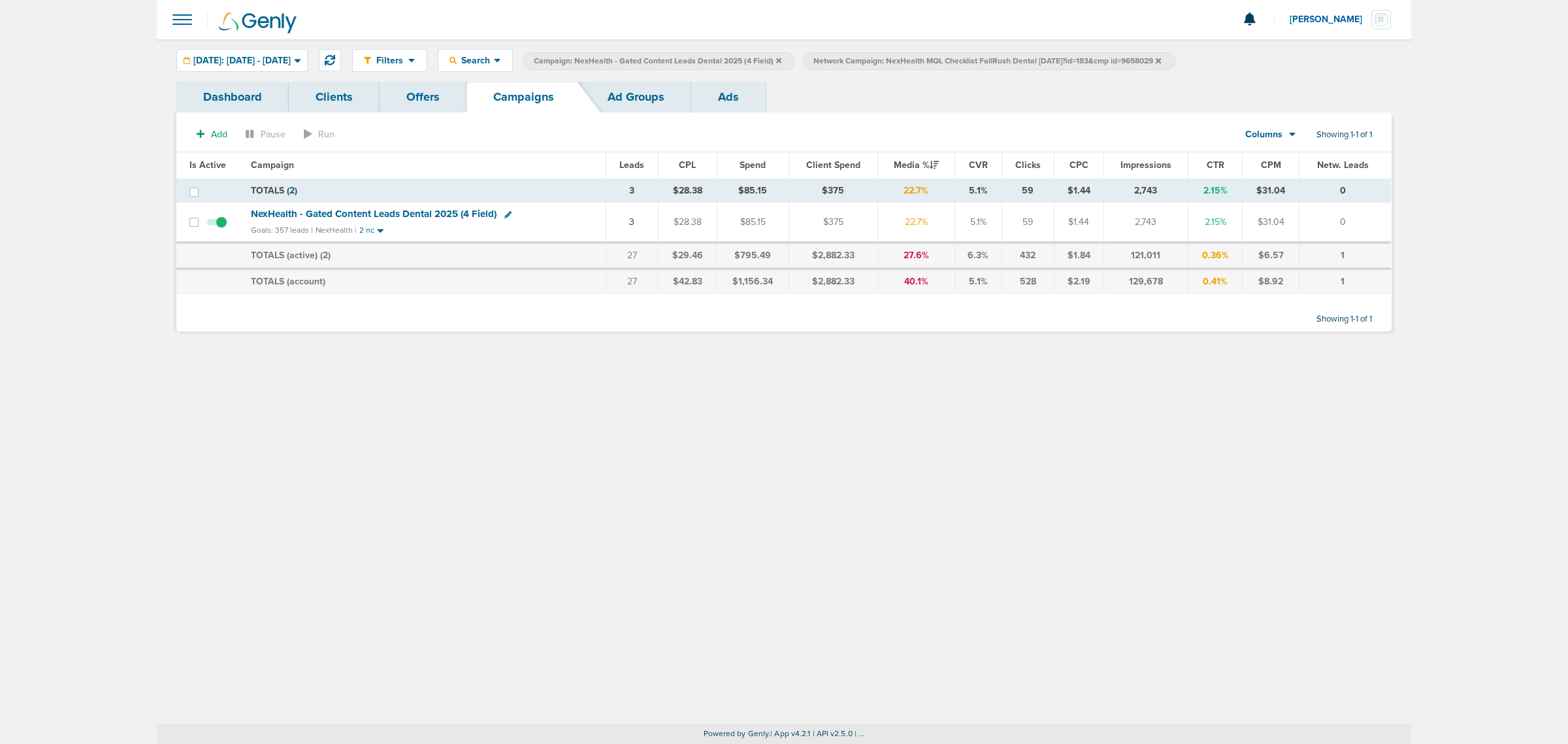
click at [781, 61] on icon at bounding box center [779, 60] width 6 height 6
click at [881, 60] on icon at bounding box center [879, 60] width 6 height 6
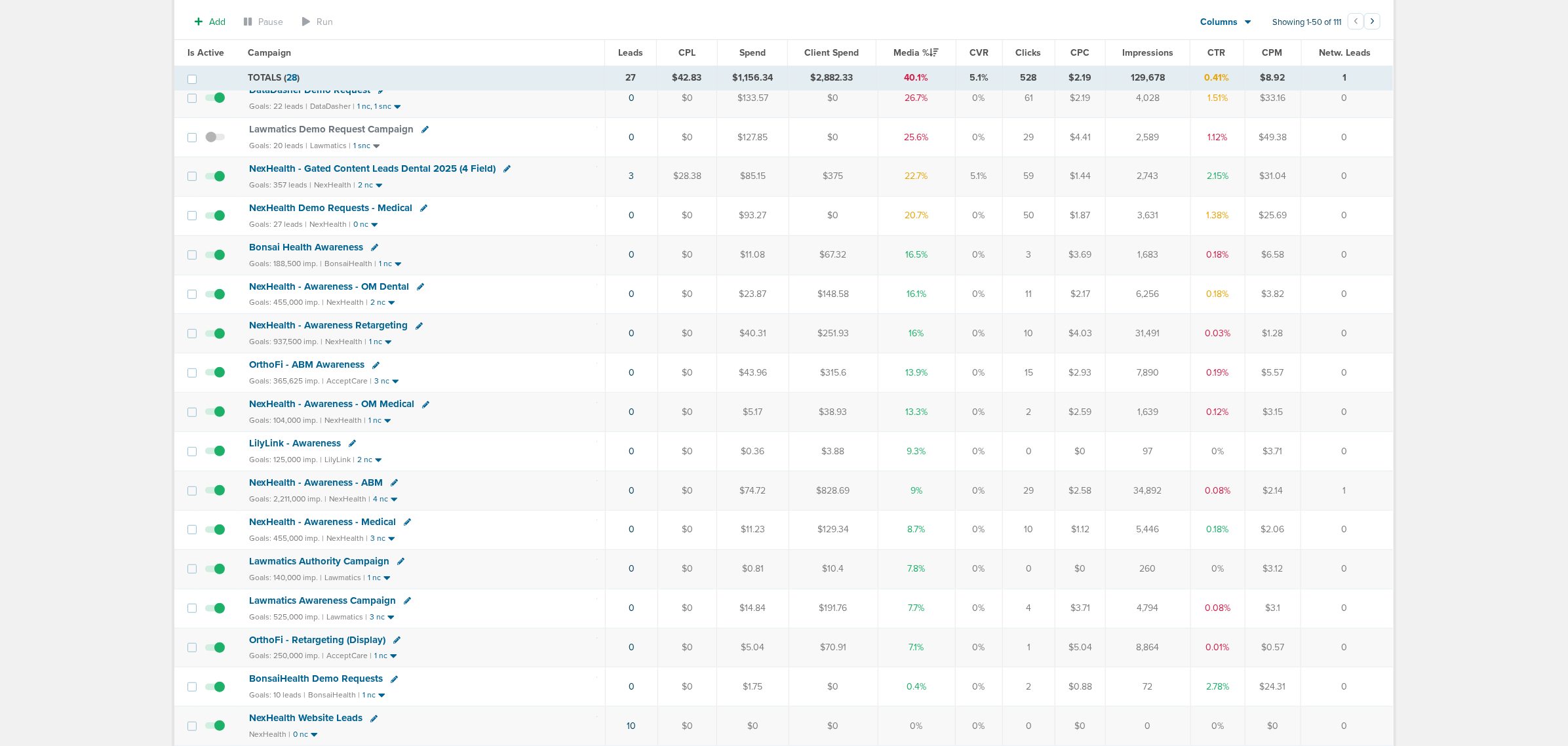
scroll to position [328, 0]
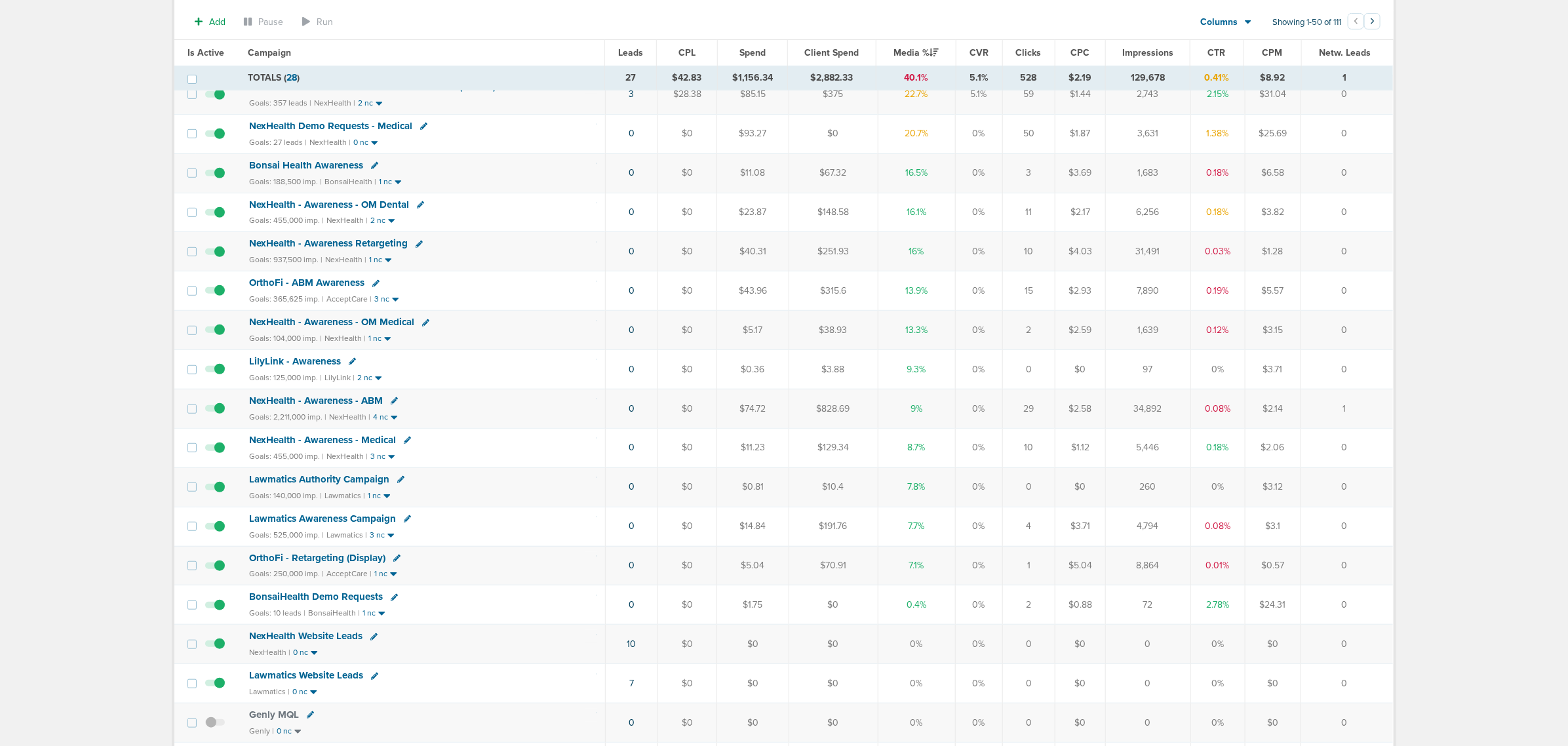
click at [307, 602] on span "BonsaiHealth Demo Requests" at bounding box center [316, 596] width 134 height 12
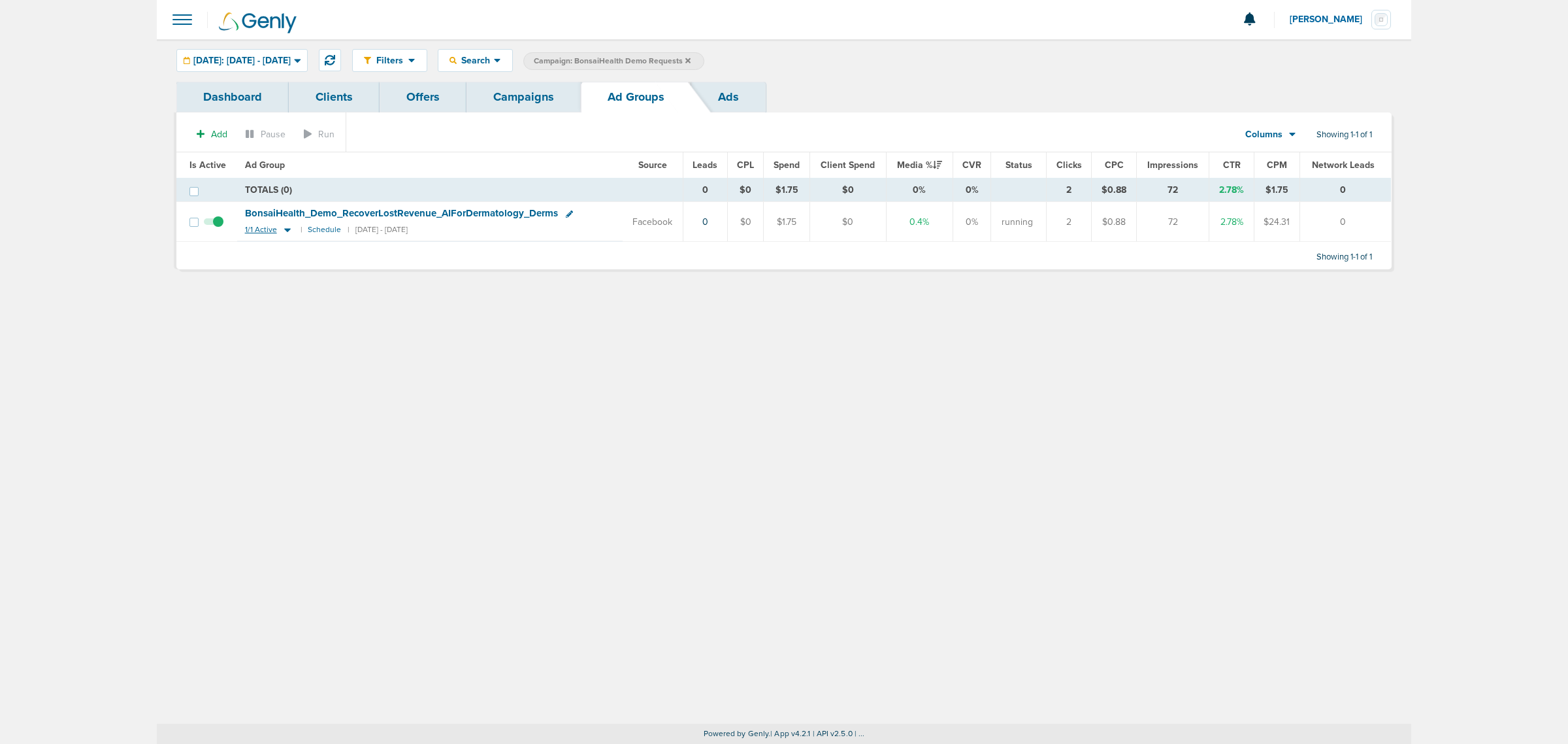
click at [285, 232] on icon at bounding box center [287, 231] width 6 height 4
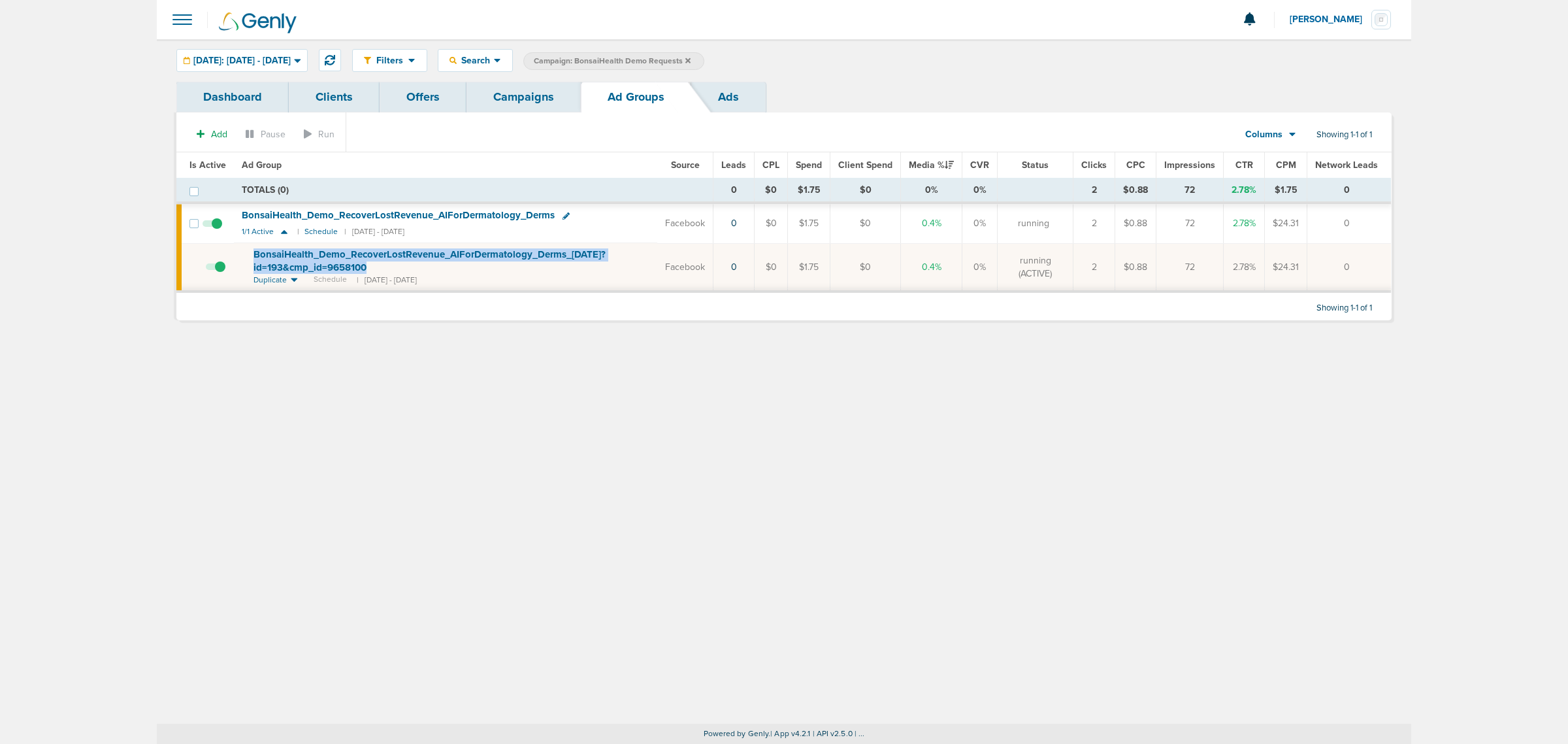
drag, startPoint x: 391, startPoint y: 268, endPoint x: 271, endPoint y: 255, distance: 120.7
click at [244, 252] on td "BonsaiHealth_ Demo_ RecoverLostRevenue_ AIForDermatology_ Derms_ 08.29.25?id=19…" at bounding box center [445, 267] width 423 height 49
copy span "BonsaiHealth_ Demo_ RecoverLostRevenue_ AIForDermatology_ Derms_ 08.29.25?id=19…"
click at [495, 453] on div "Filters Active Only Settings Status Active Inactive Objectives MQL SQL Traffic …" at bounding box center [784, 381] width 1254 height 684
click at [335, 56] on icon at bounding box center [330, 60] width 10 height 10
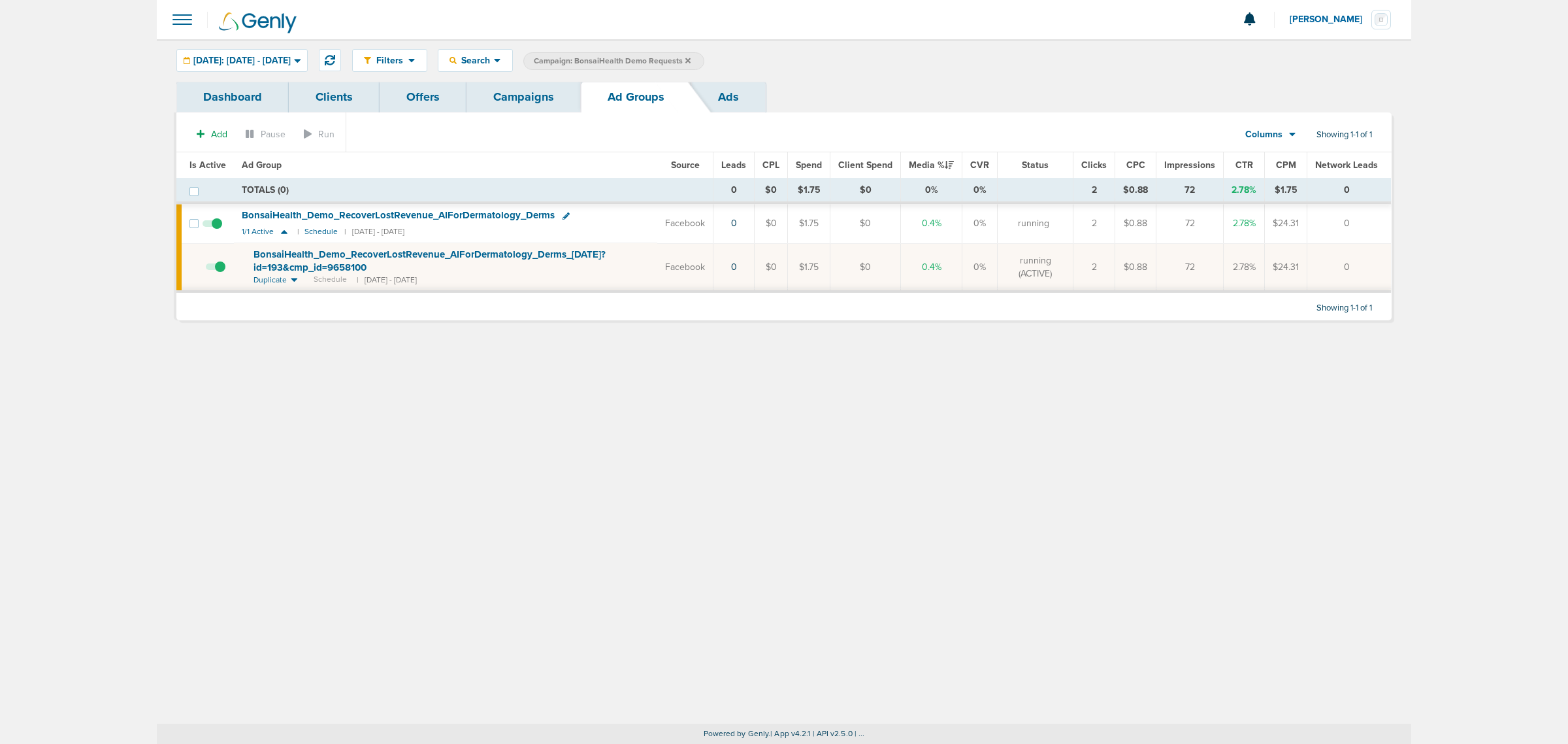
click at [690, 58] on icon at bounding box center [688, 60] width 6 height 6
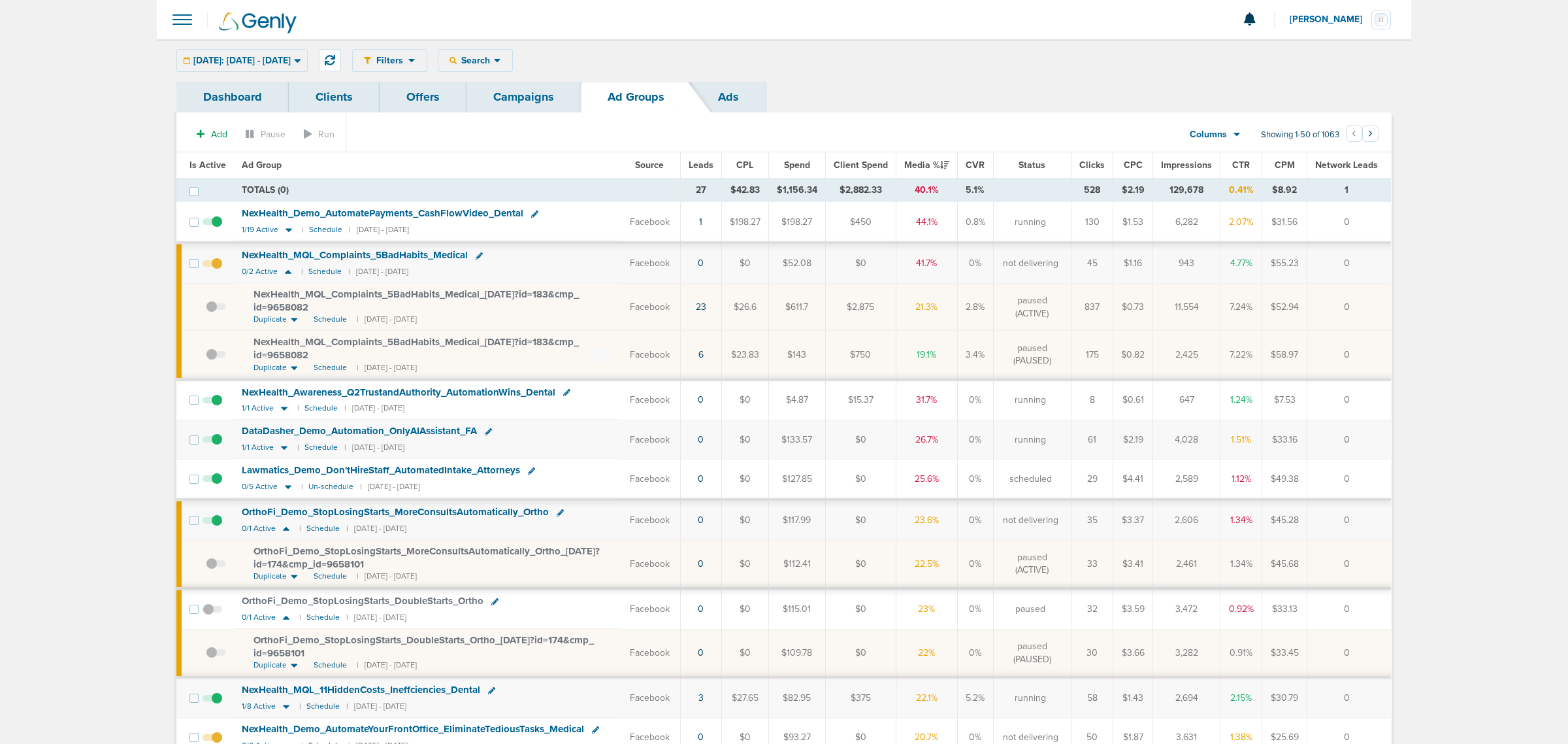
click at [523, 95] on link "Campaigns" at bounding box center [523, 97] width 114 height 31
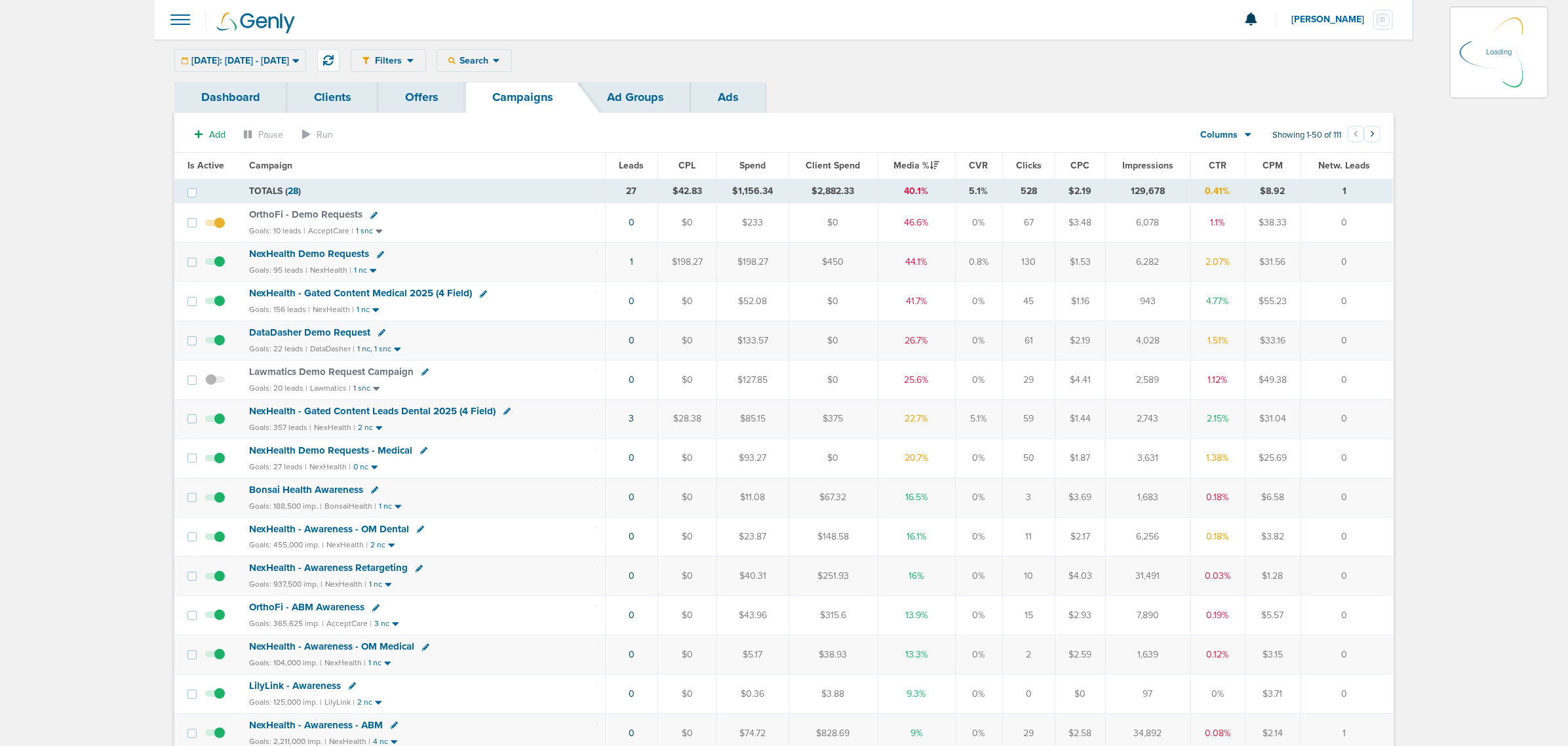
click at [174, 17] on span at bounding box center [180, 19] width 29 height 29
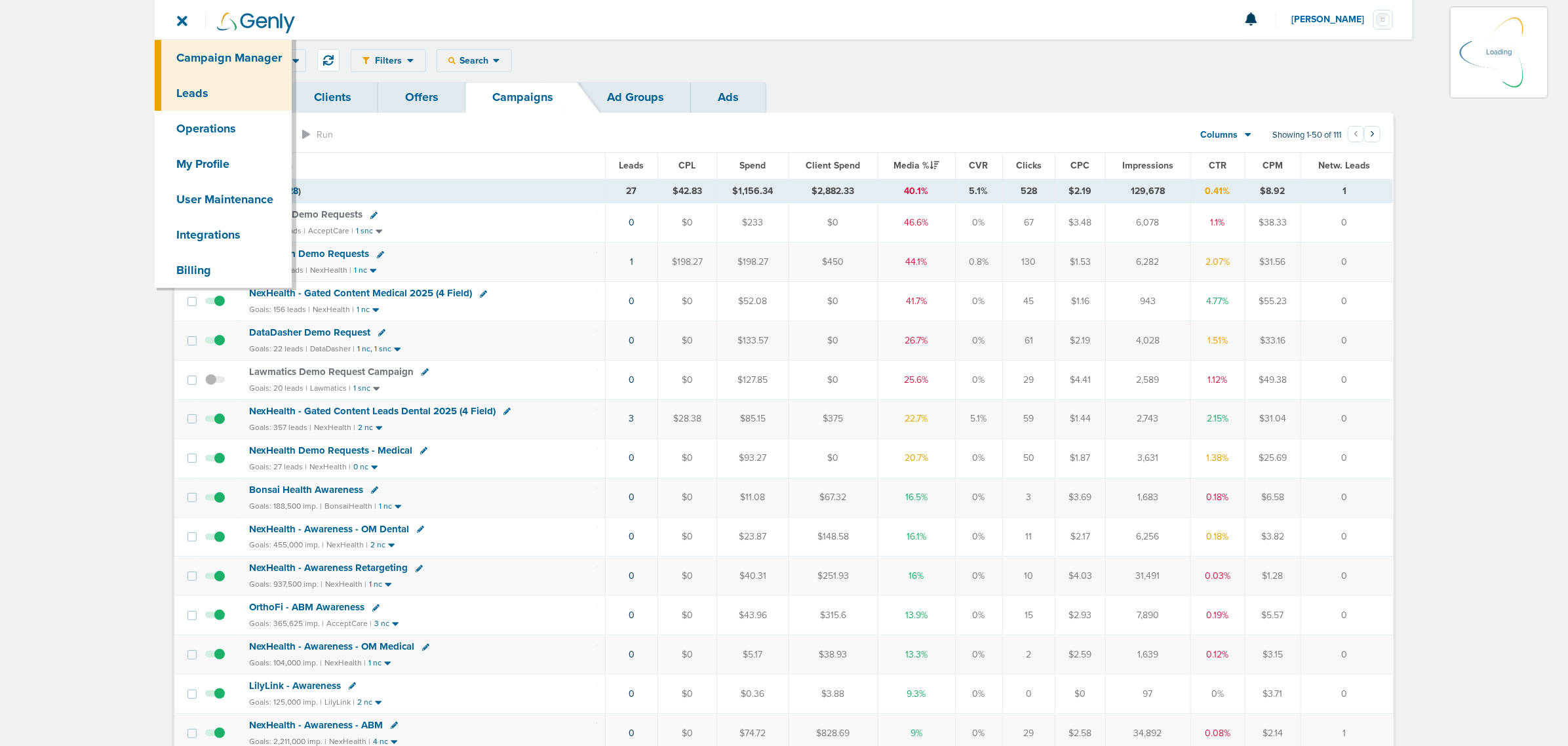
click at [227, 99] on link "Leads" at bounding box center [223, 93] width 137 height 35
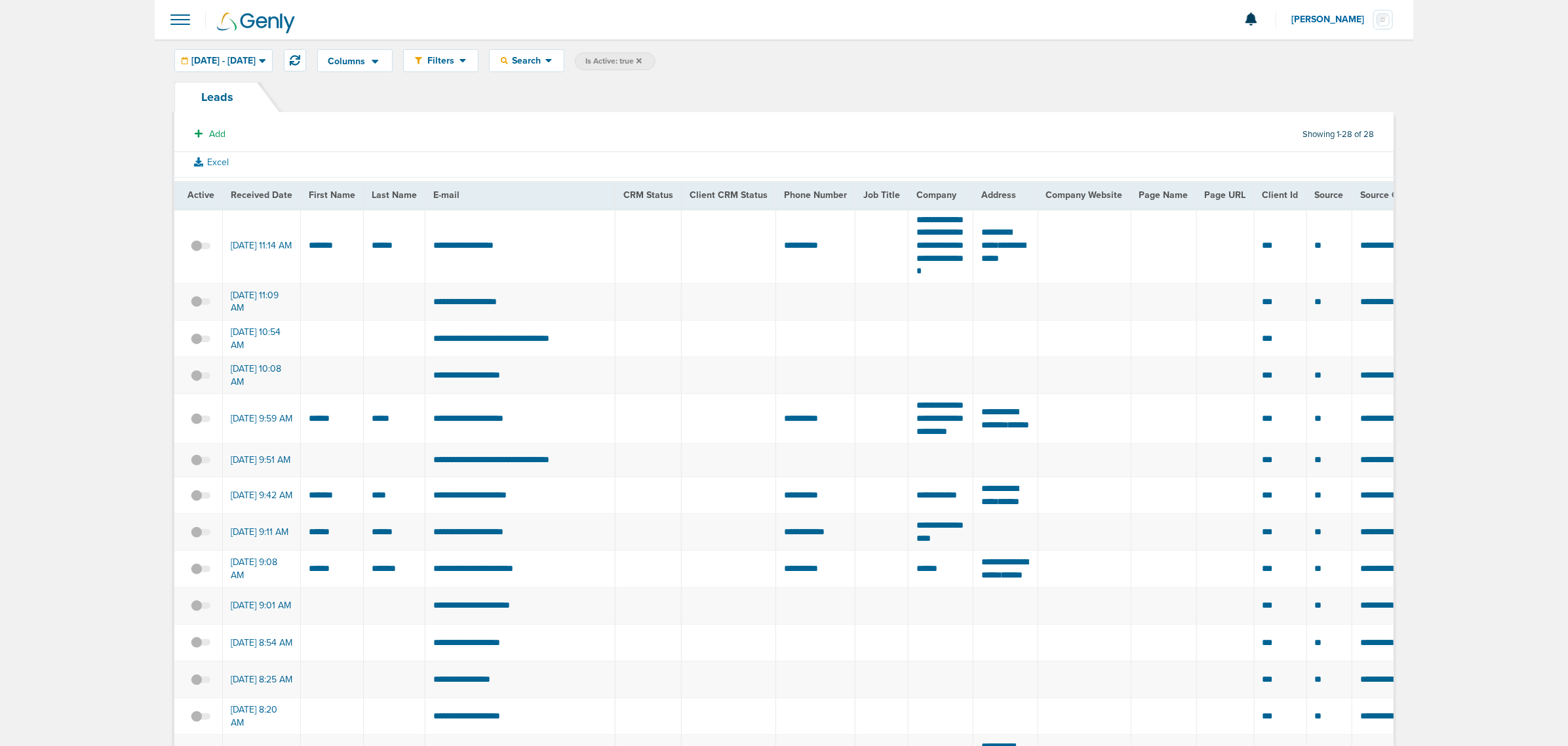
click at [642, 60] on icon at bounding box center [639, 61] width 6 height 6
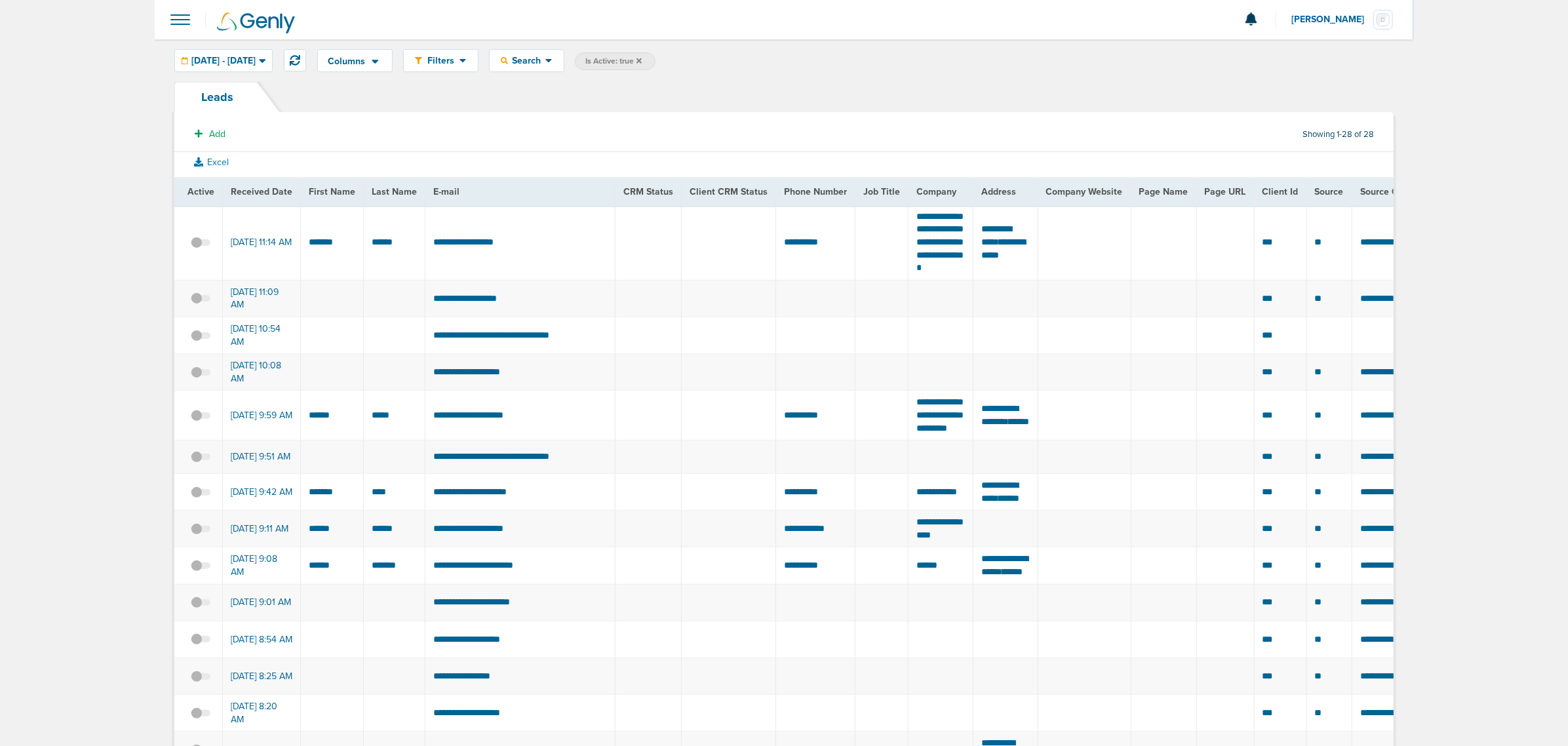
click at [642, 61] on icon at bounding box center [639, 61] width 6 height 6
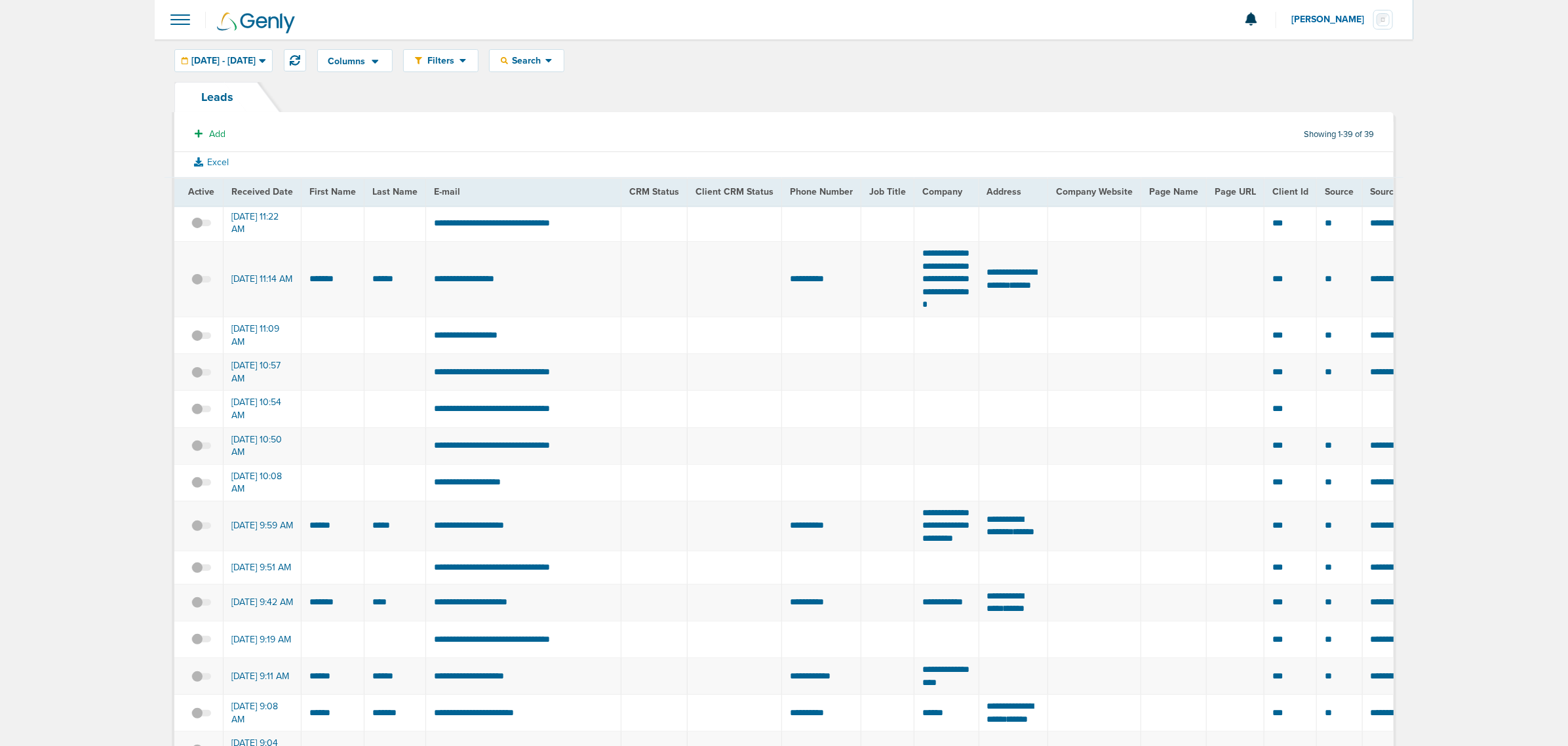
click at [166, 15] on span at bounding box center [180, 19] width 29 height 29
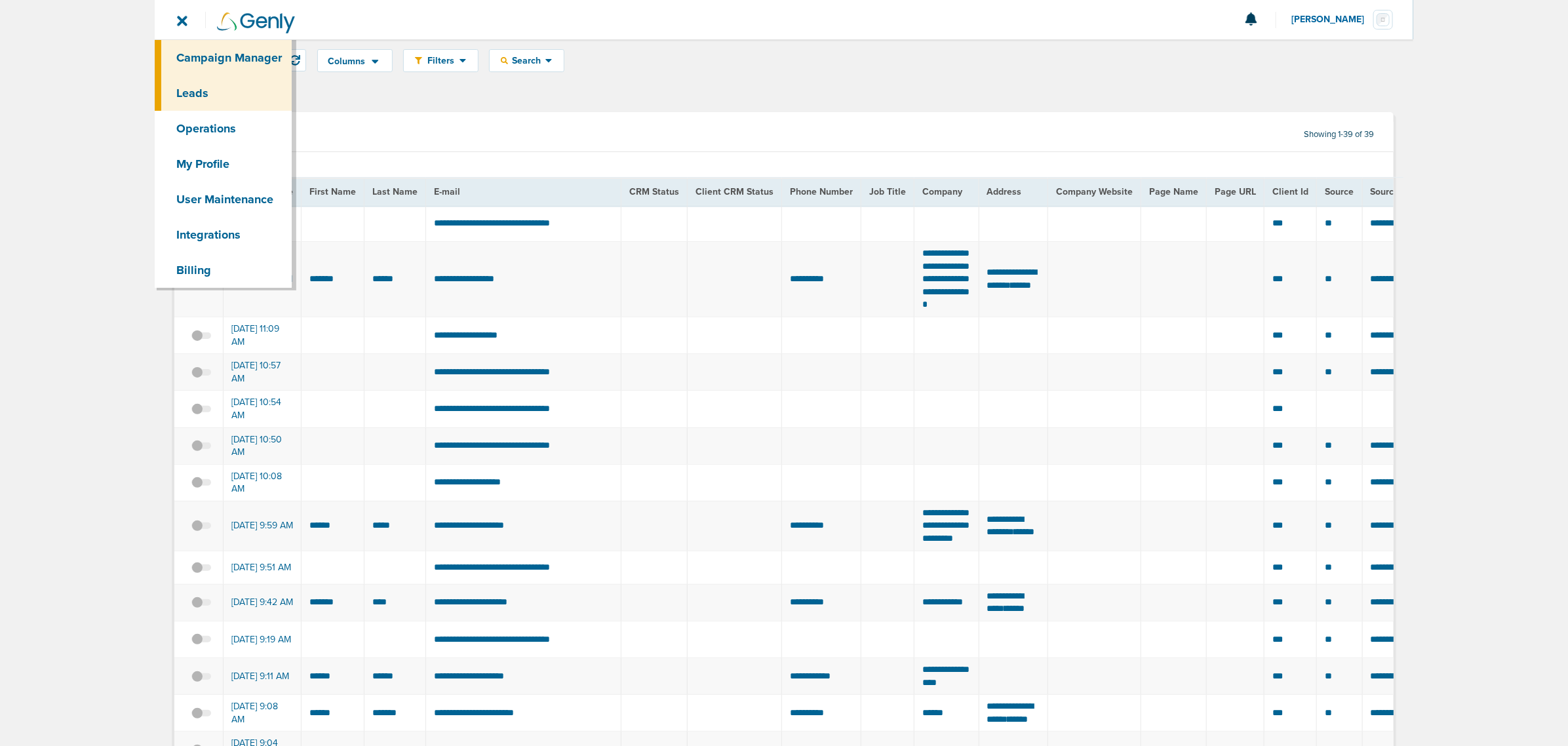
click at [214, 56] on link "Campaign Manager" at bounding box center [223, 57] width 137 height 35
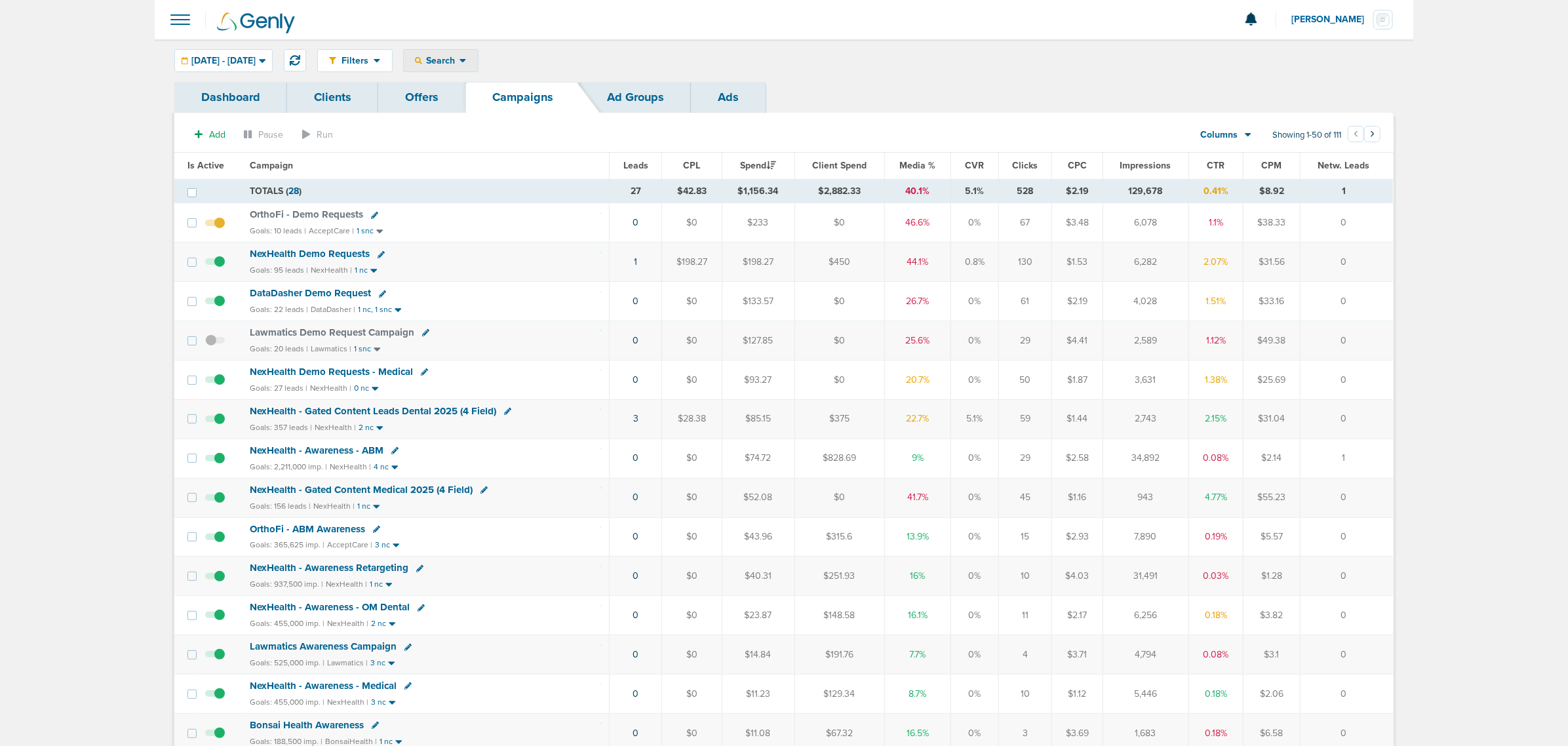
click at [478, 53] on div "Search" at bounding box center [441, 61] width 74 height 22
click at [494, 103] on link "Client" at bounding box center [471, 104] width 136 height 17
type input "bonsai"
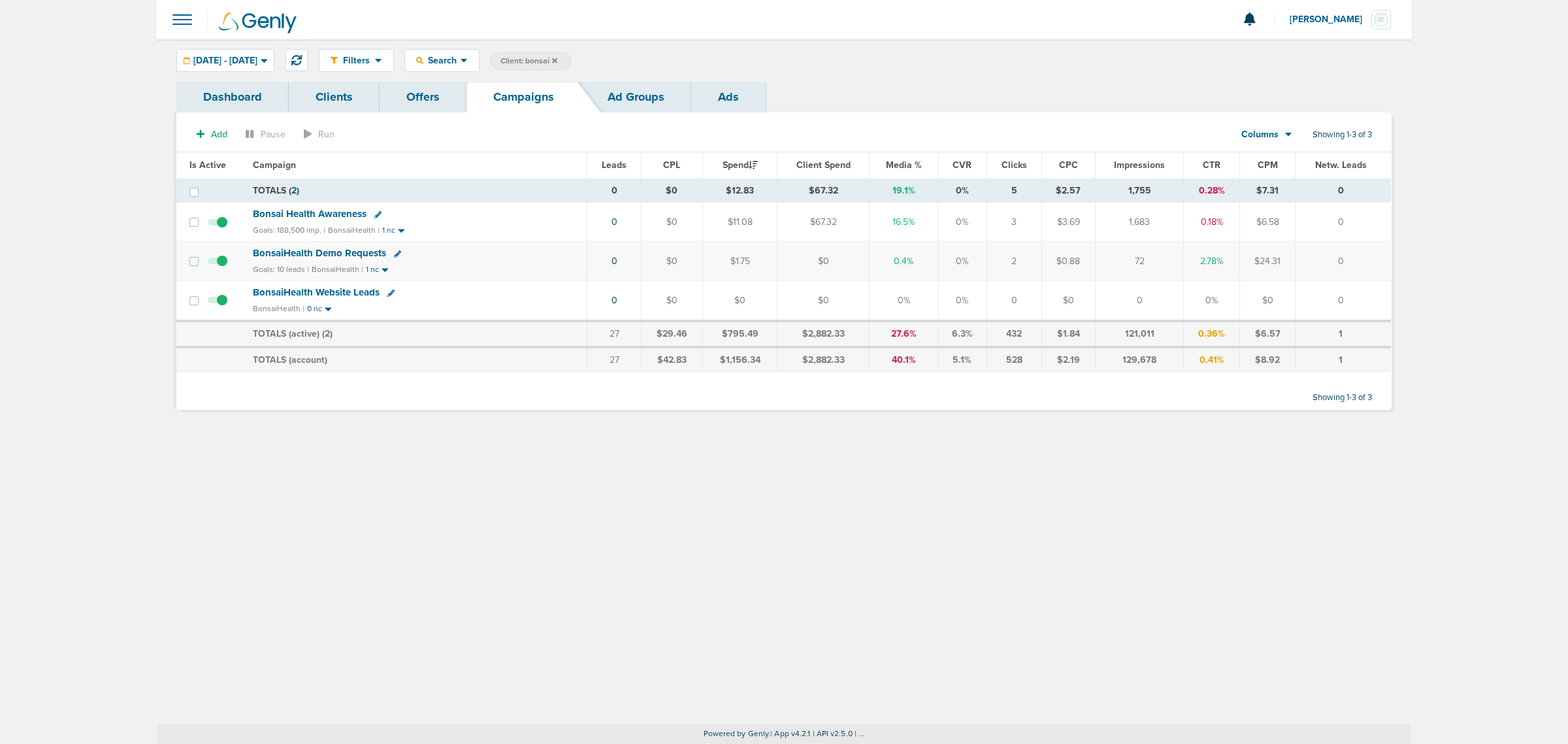
click at [221, 268] on span at bounding box center [217, 268] width 19 height 0
click at [218, 264] on input "checkbox" at bounding box center [218, 264] width 0 height 0
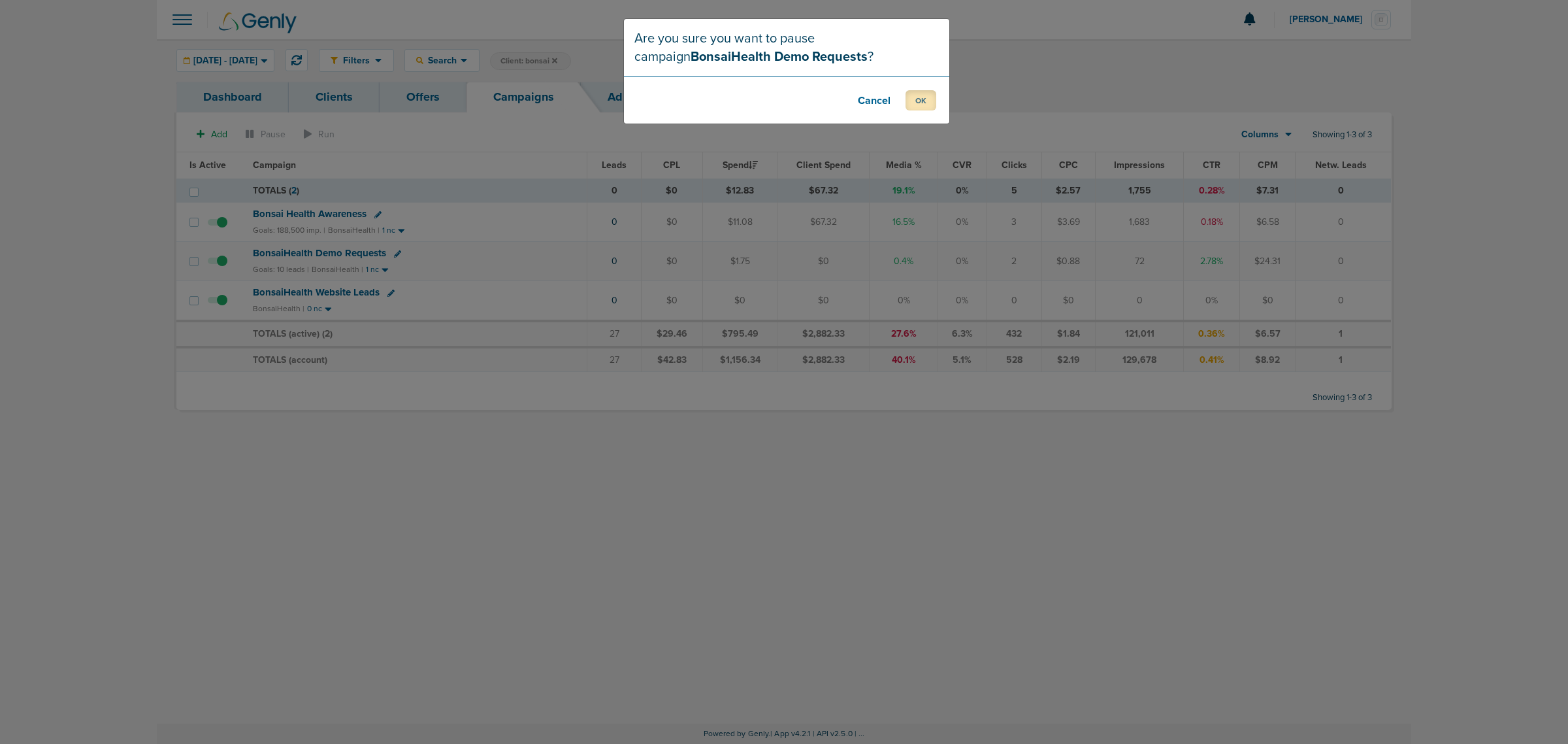
click at [919, 105] on button "OK" at bounding box center [921, 100] width 31 height 20
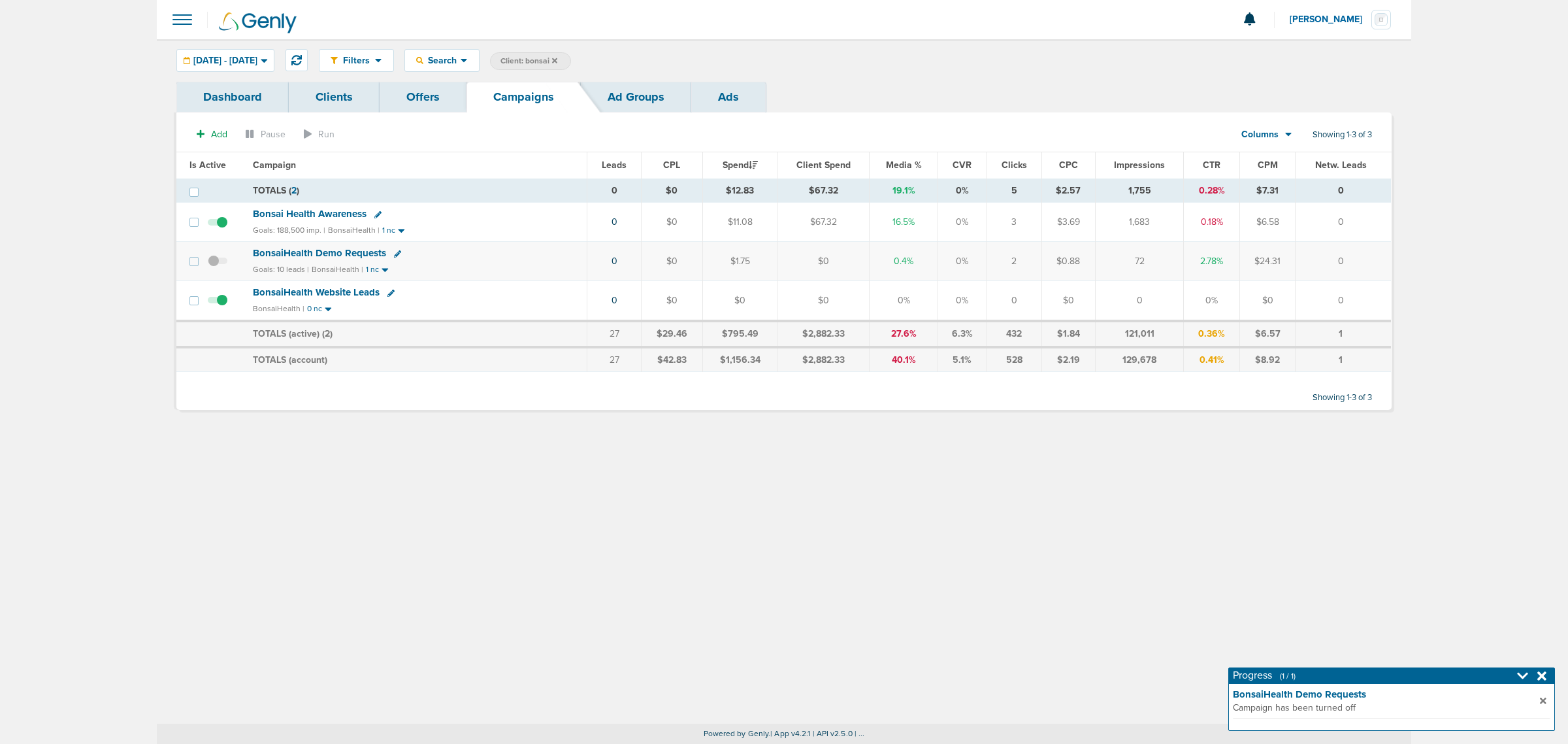
click at [332, 257] on span "BonsaiHealth Demo Requests" at bounding box center [319, 253] width 133 height 12
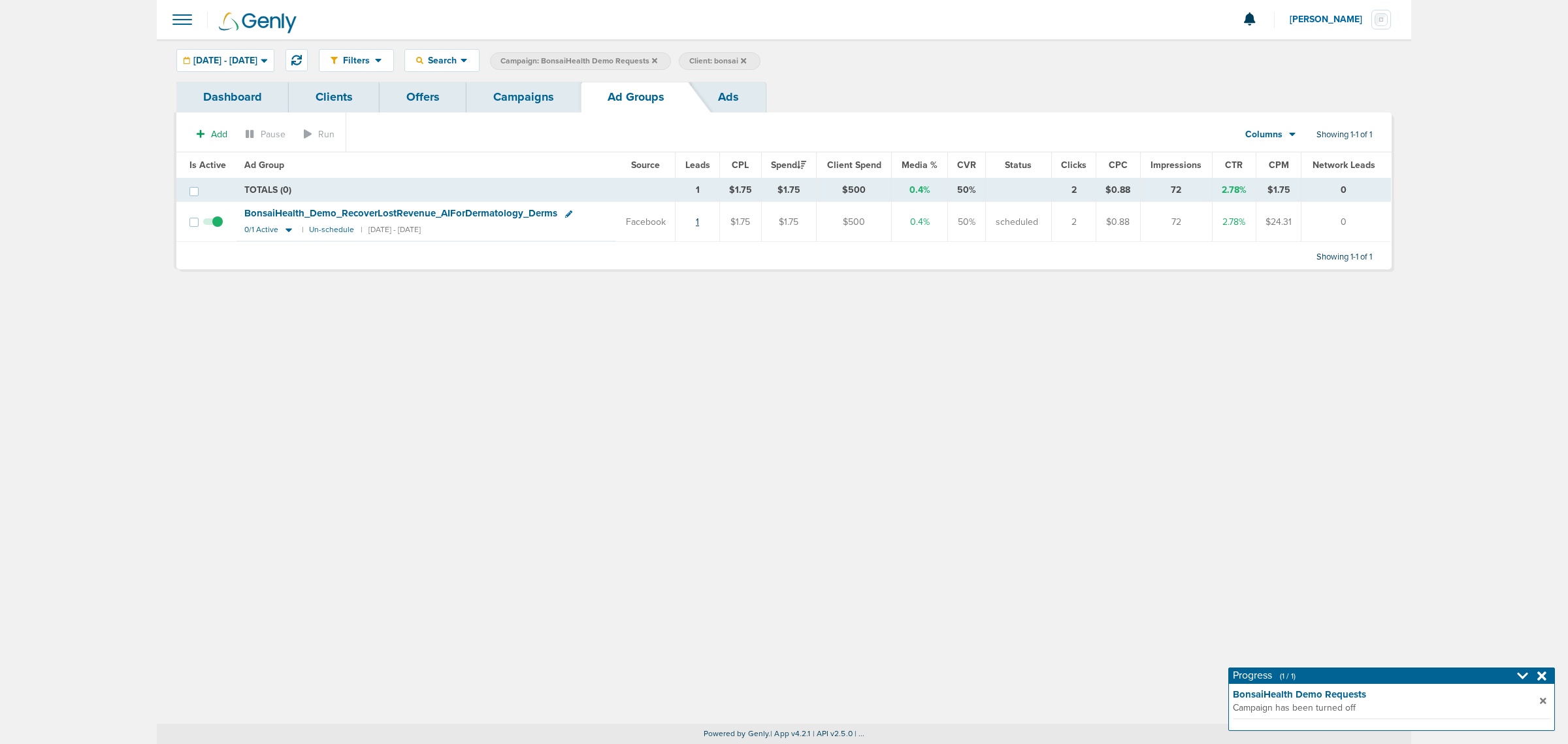
click at [697, 223] on link "1" at bounding box center [697, 222] width 3 height 11
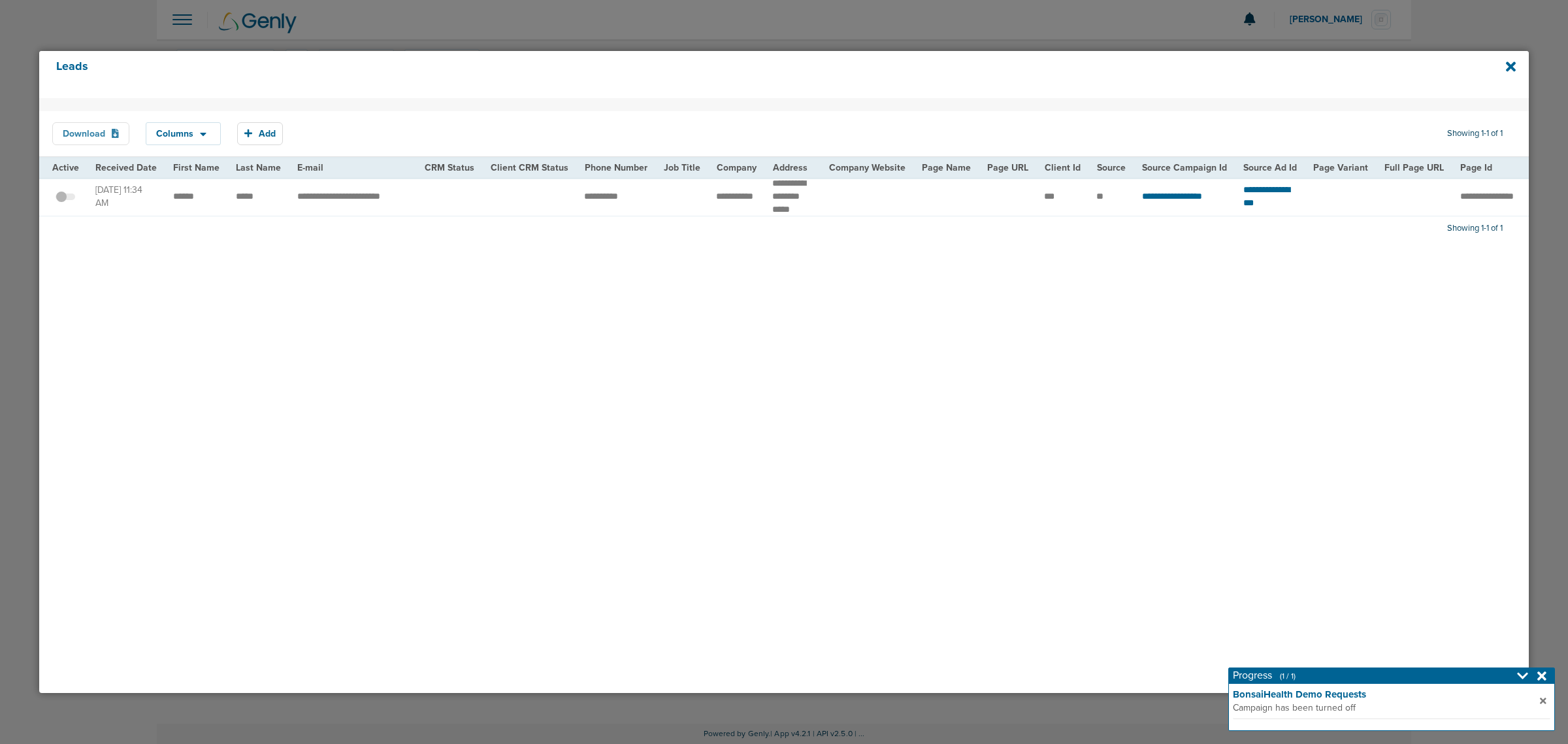
click at [105, 135] on button "Download" at bounding box center [90, 133] width 77 height 23
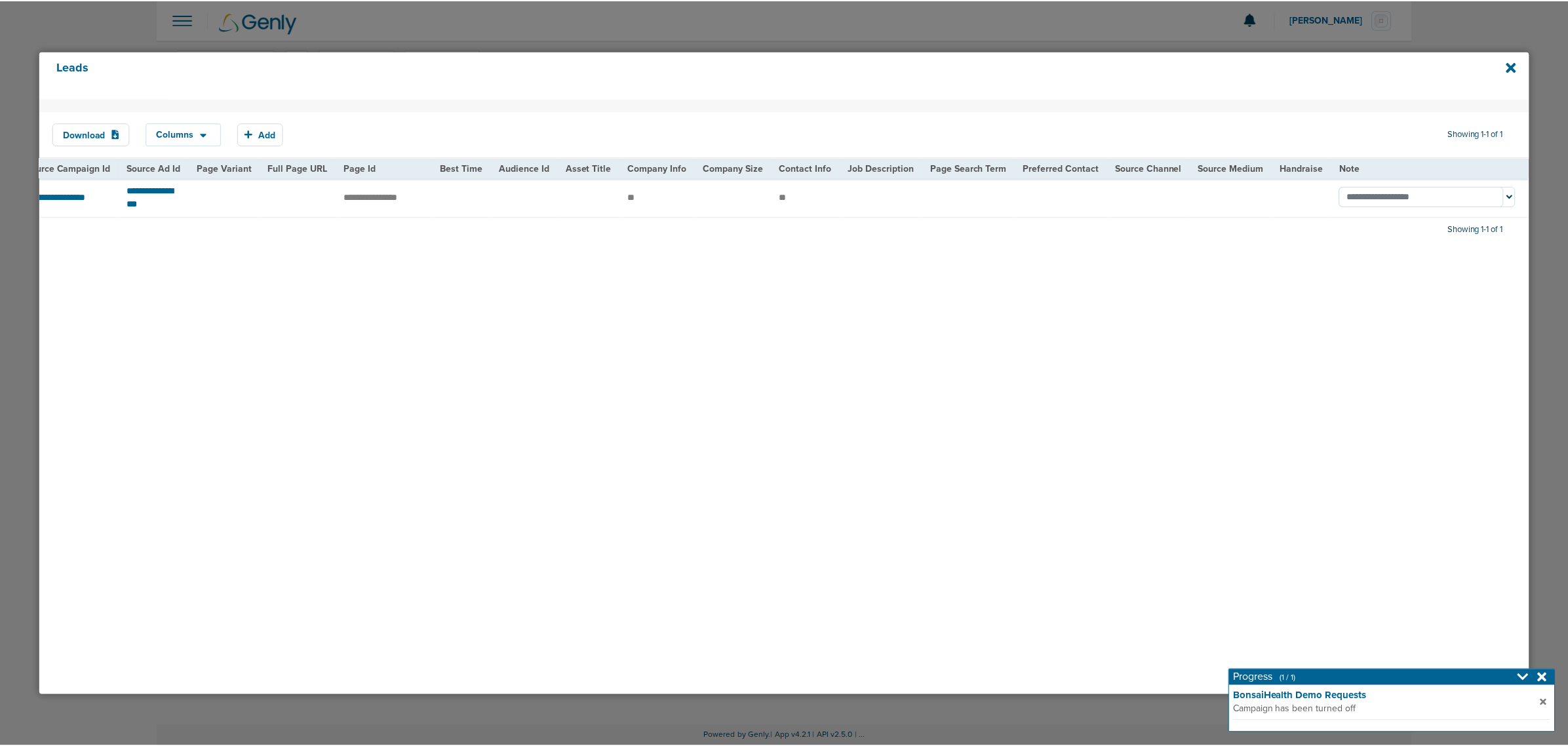
scroll to position [0, 1132]
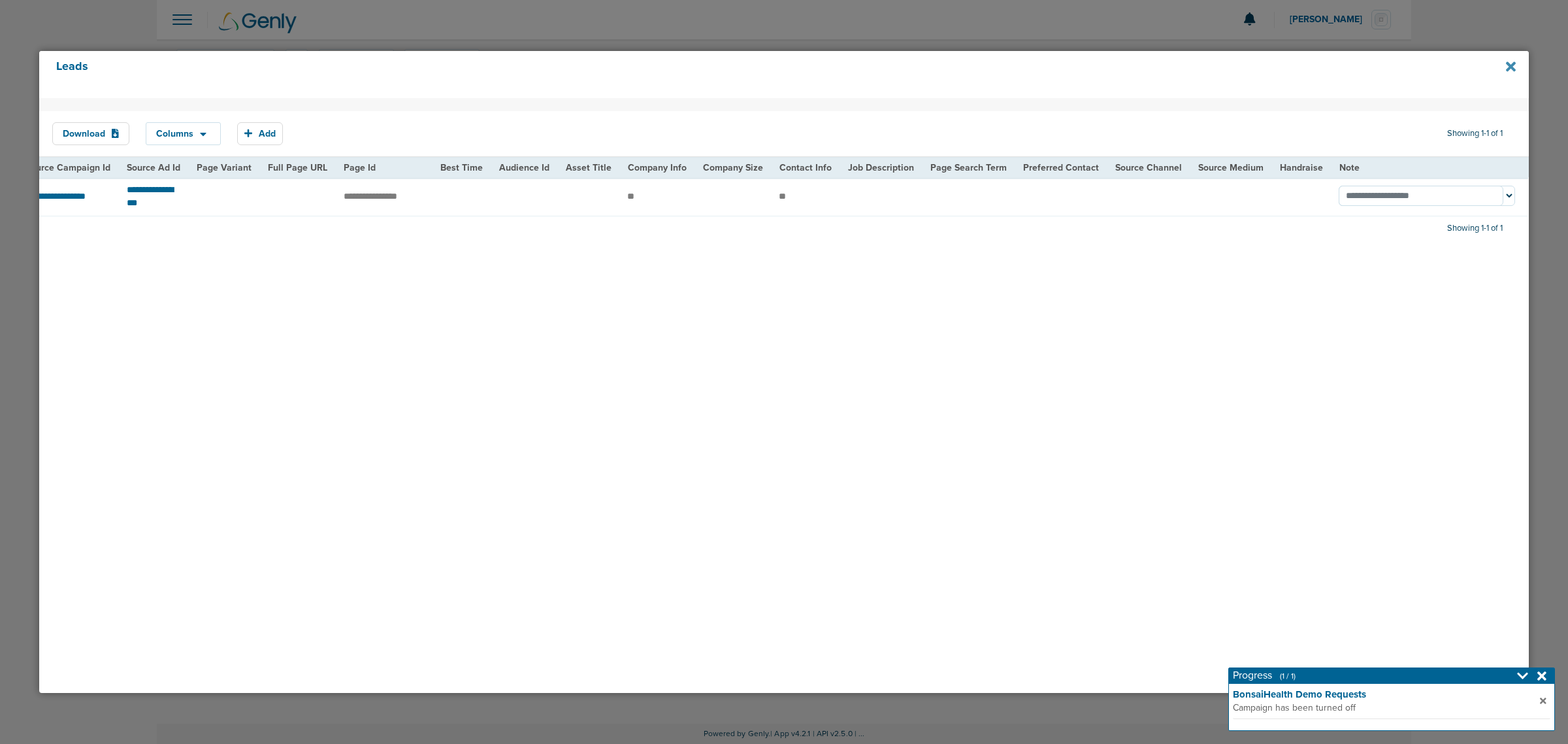
click at [1510, 64] on icon at bounding box center [1510, 67] width 10 height 15
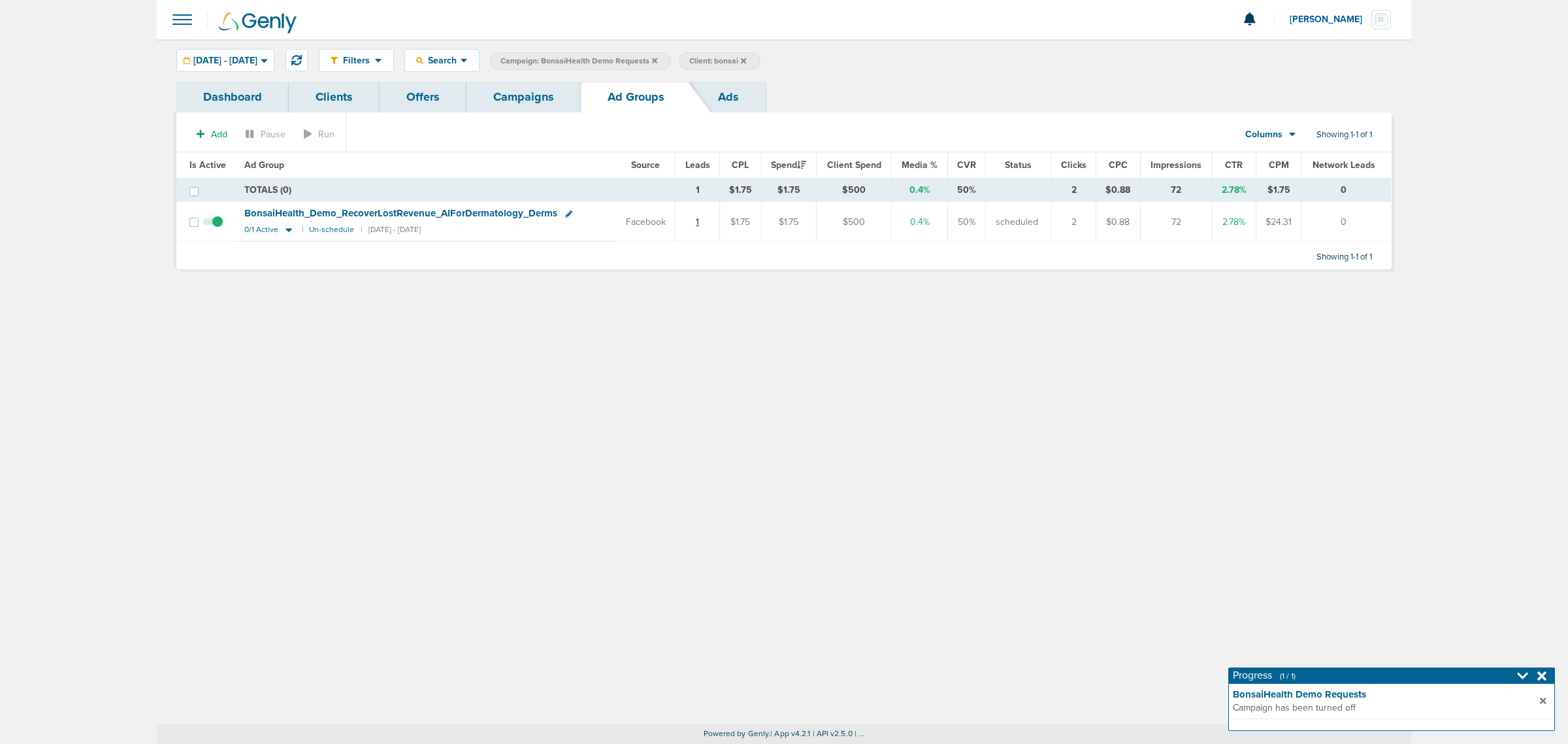
click at [697, 217] on link "1" at bounding box center [697, 222] width 3 height 11
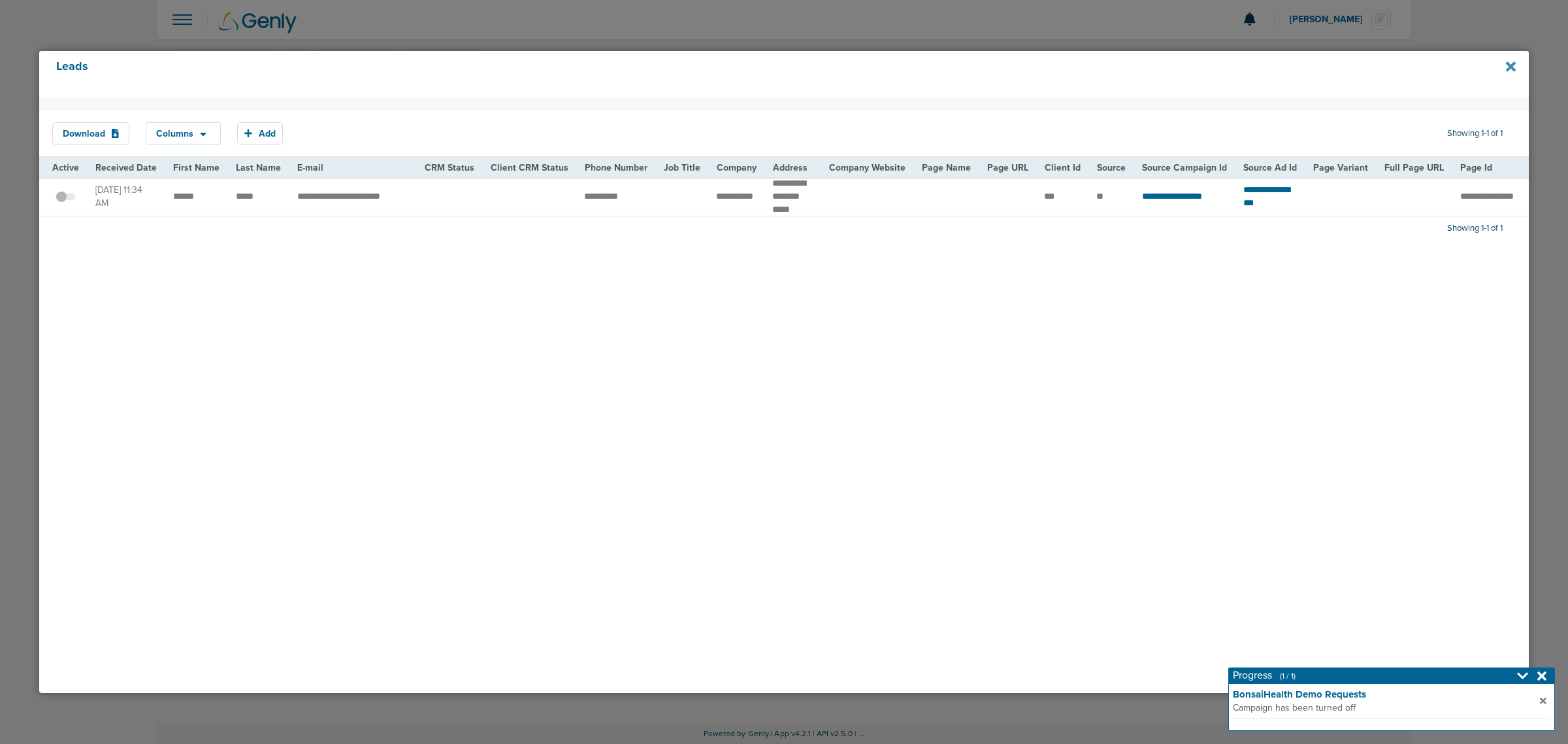
click at [1511, 71] on icon at bounding box center [1510, 67] width 10 height 15
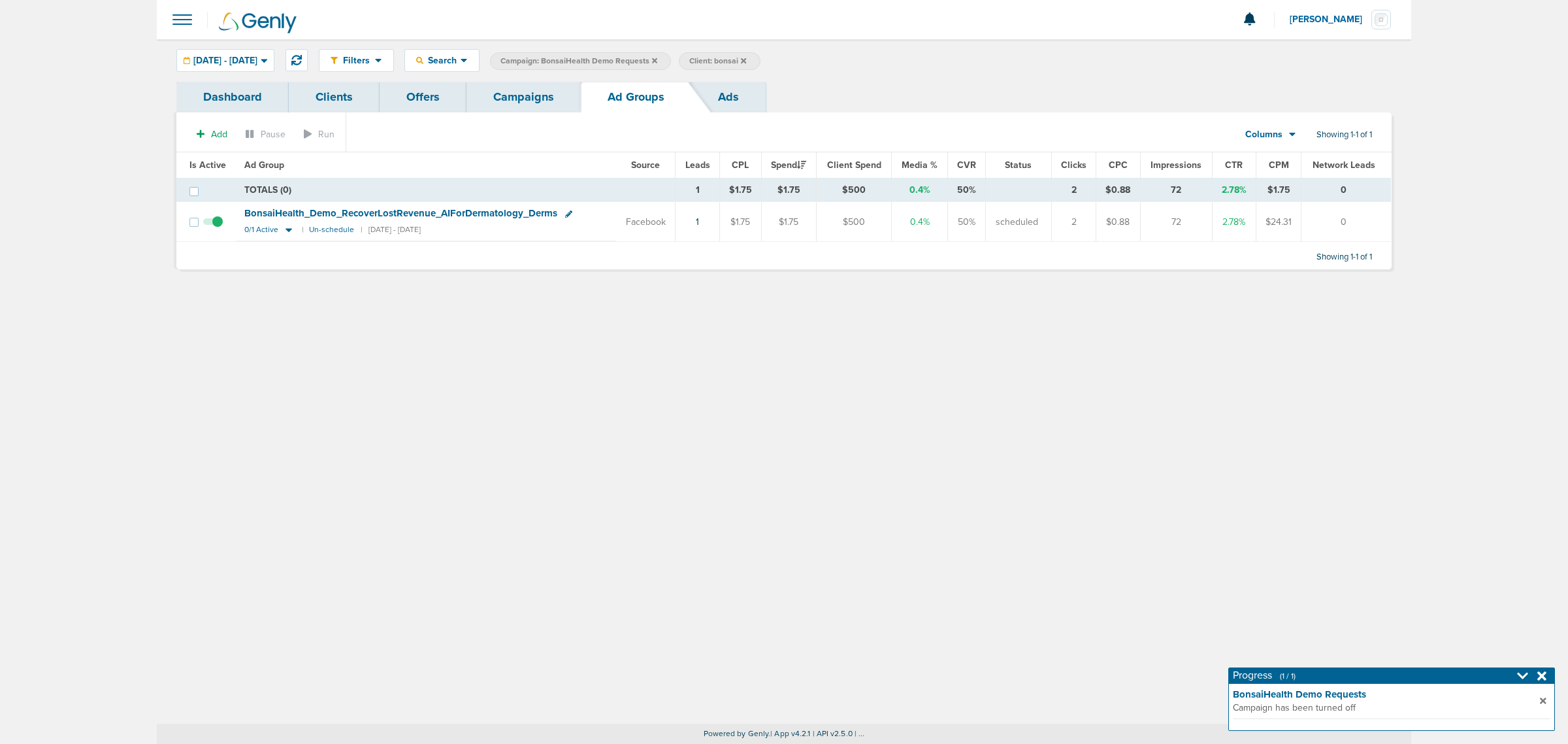
click at [494, 95] on link "Campaigns" at bounding box center [523, 97] width 114 height 31
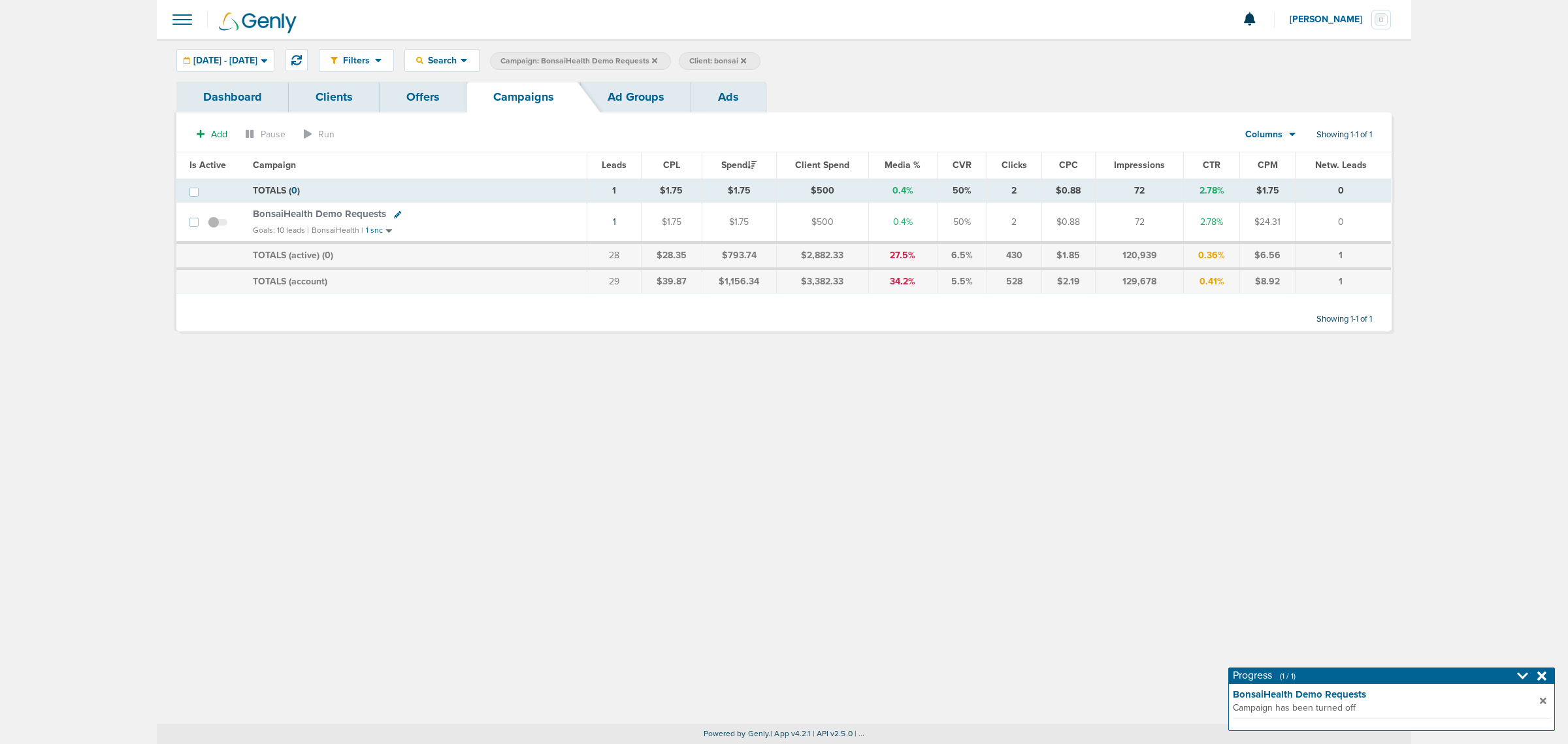
click at [657, 59] on icon at bounding box center [655, 60] width 6 height 6
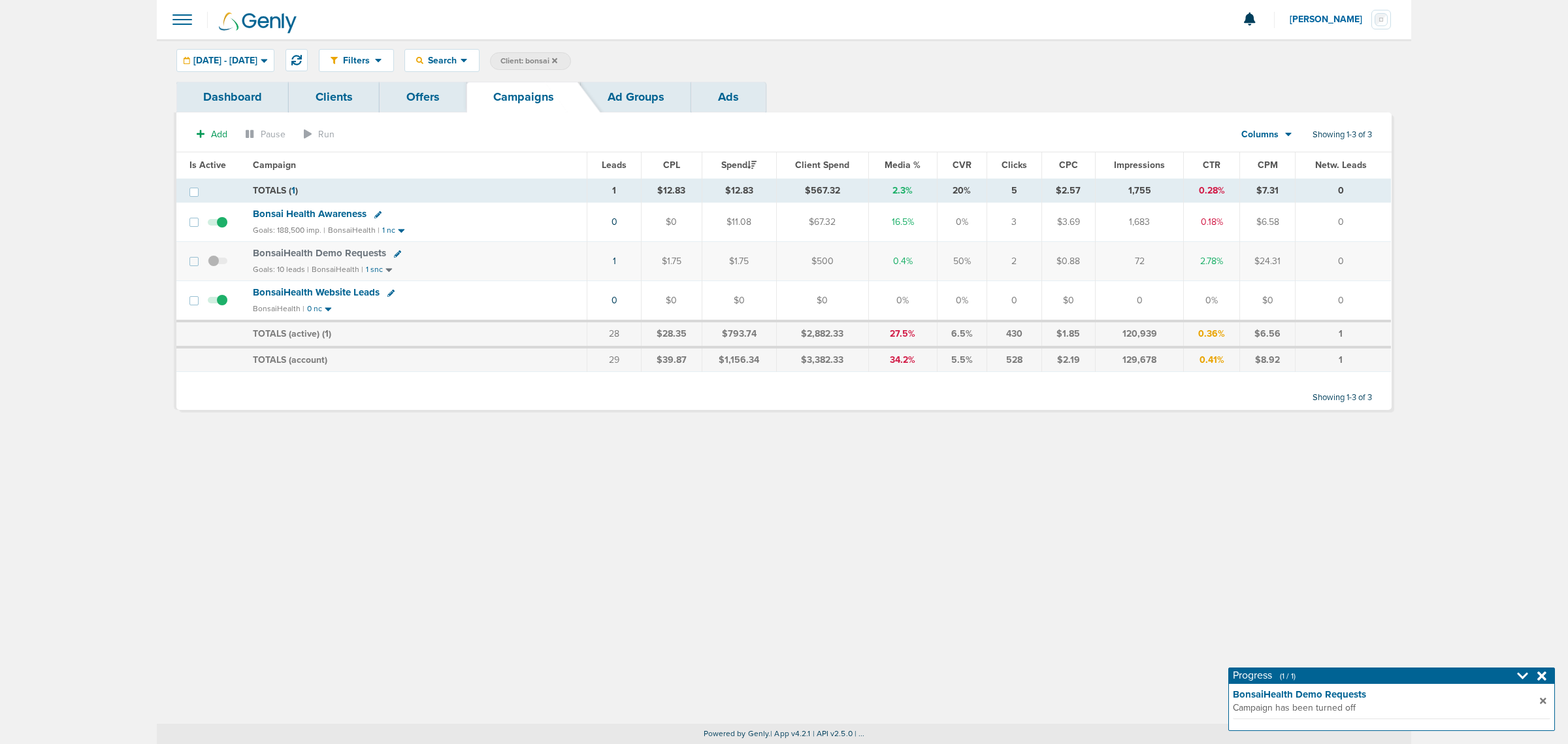
click at [557, 57] on span "Client: bonsai" at bounding box center [529, 61] width 57 height 11
click at [712, 62] on icon at bounding box center [710, 61] width 6 height 8
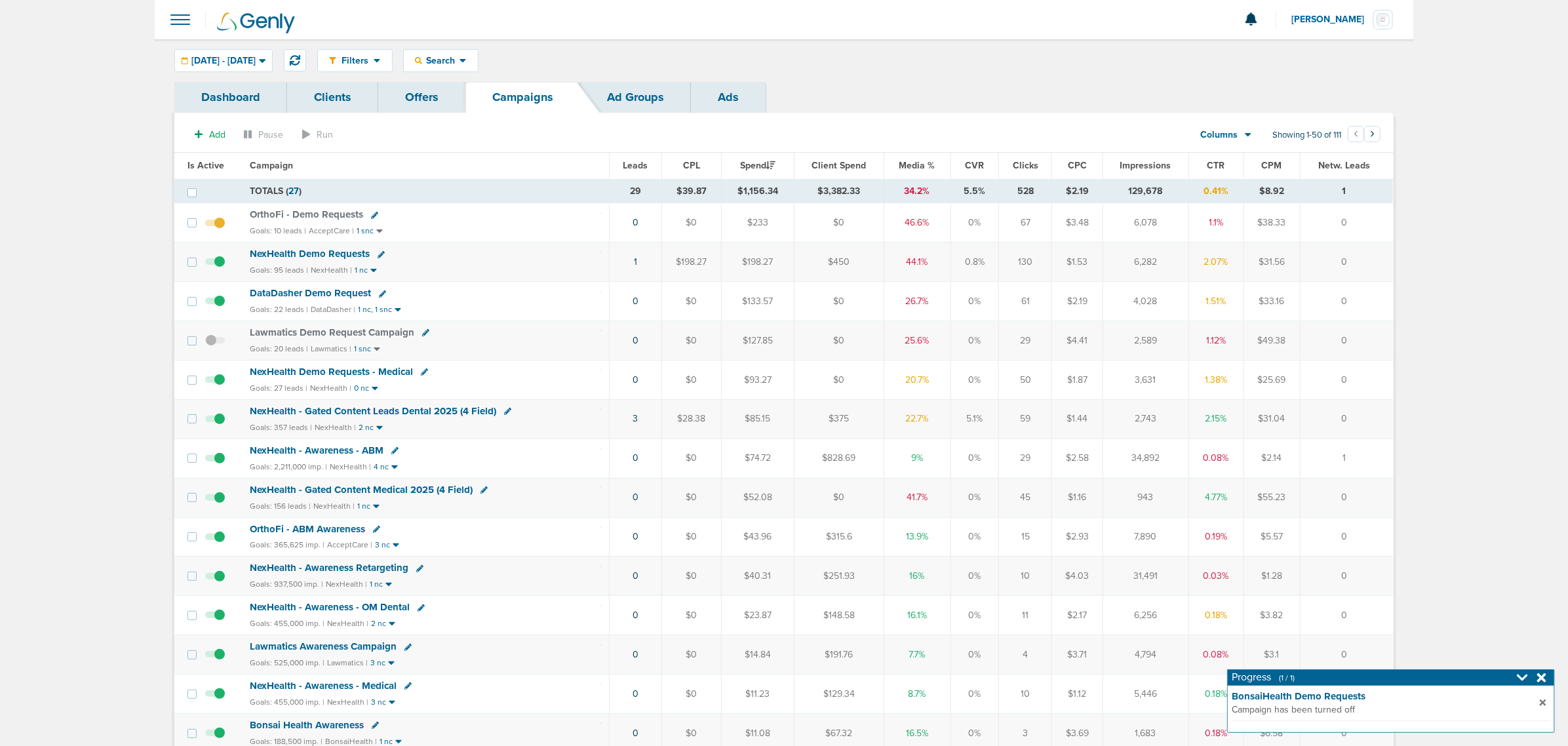
click at [918, 164] on span "Media %" at bounding box center [918, 166] width 36 height 11
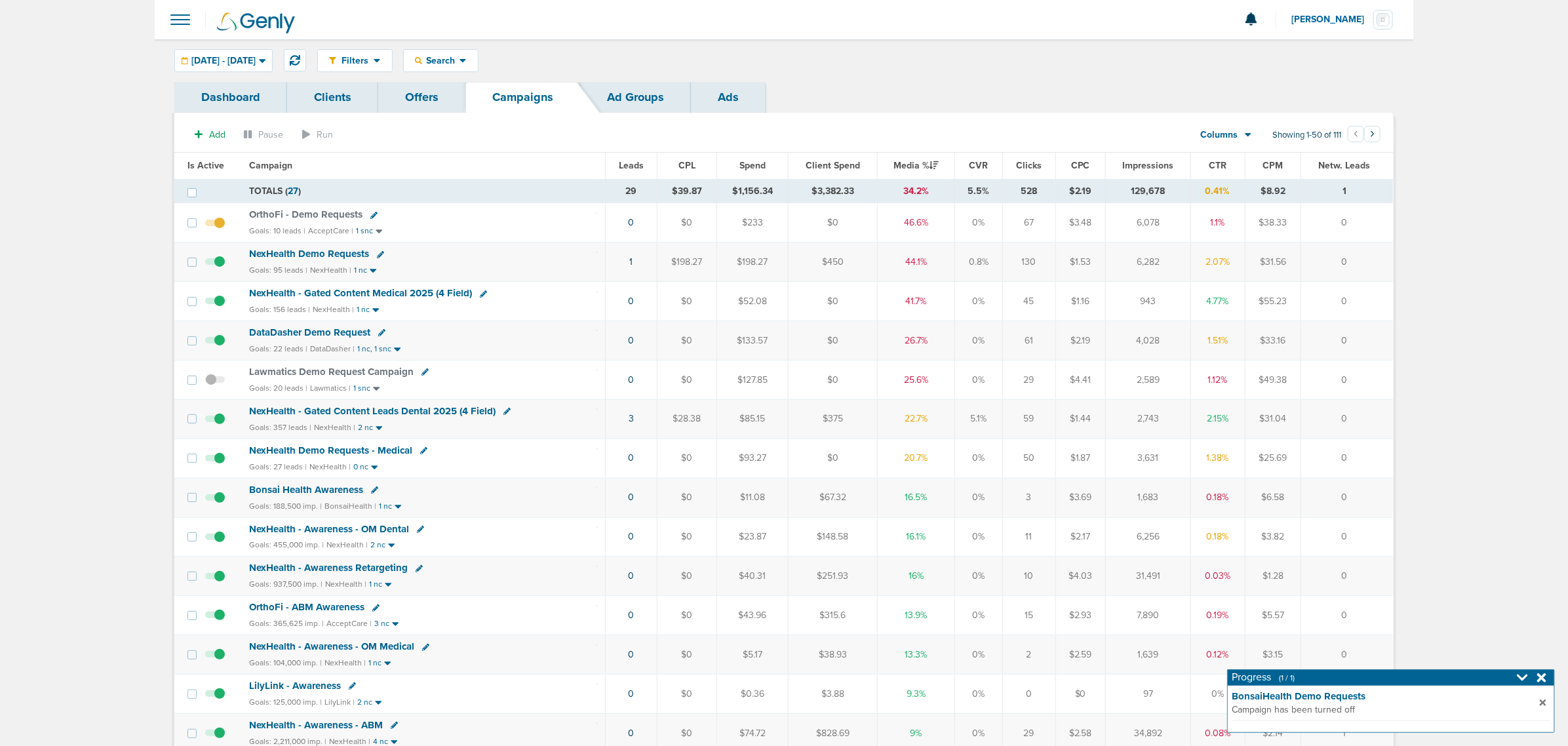
click at [325, 254] on span "NexHealth Demo Requests" at bounding box center [309, 253] width 120 height 12
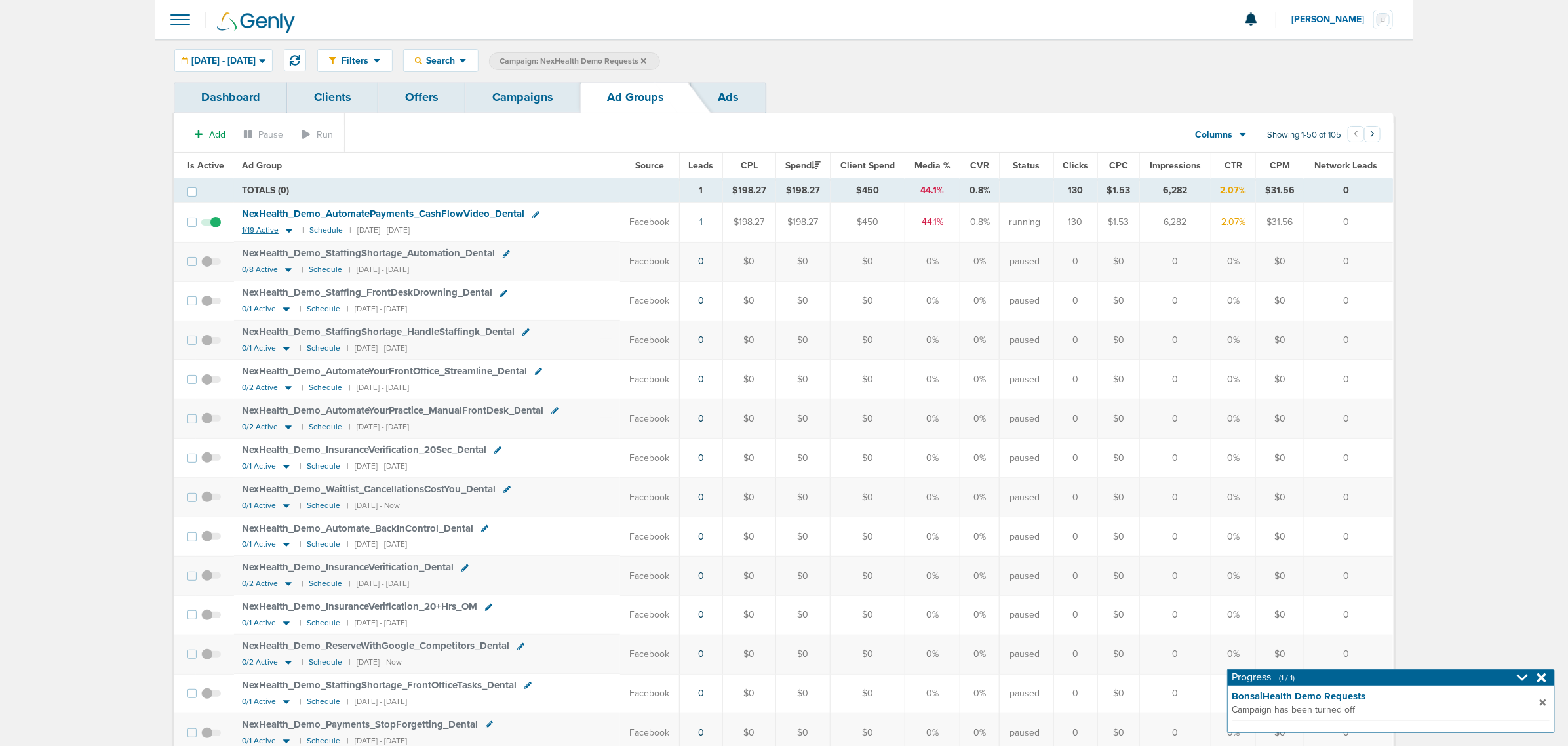
click at [286, 232] on icon at bounding box center [289, 232] width 6 height 4
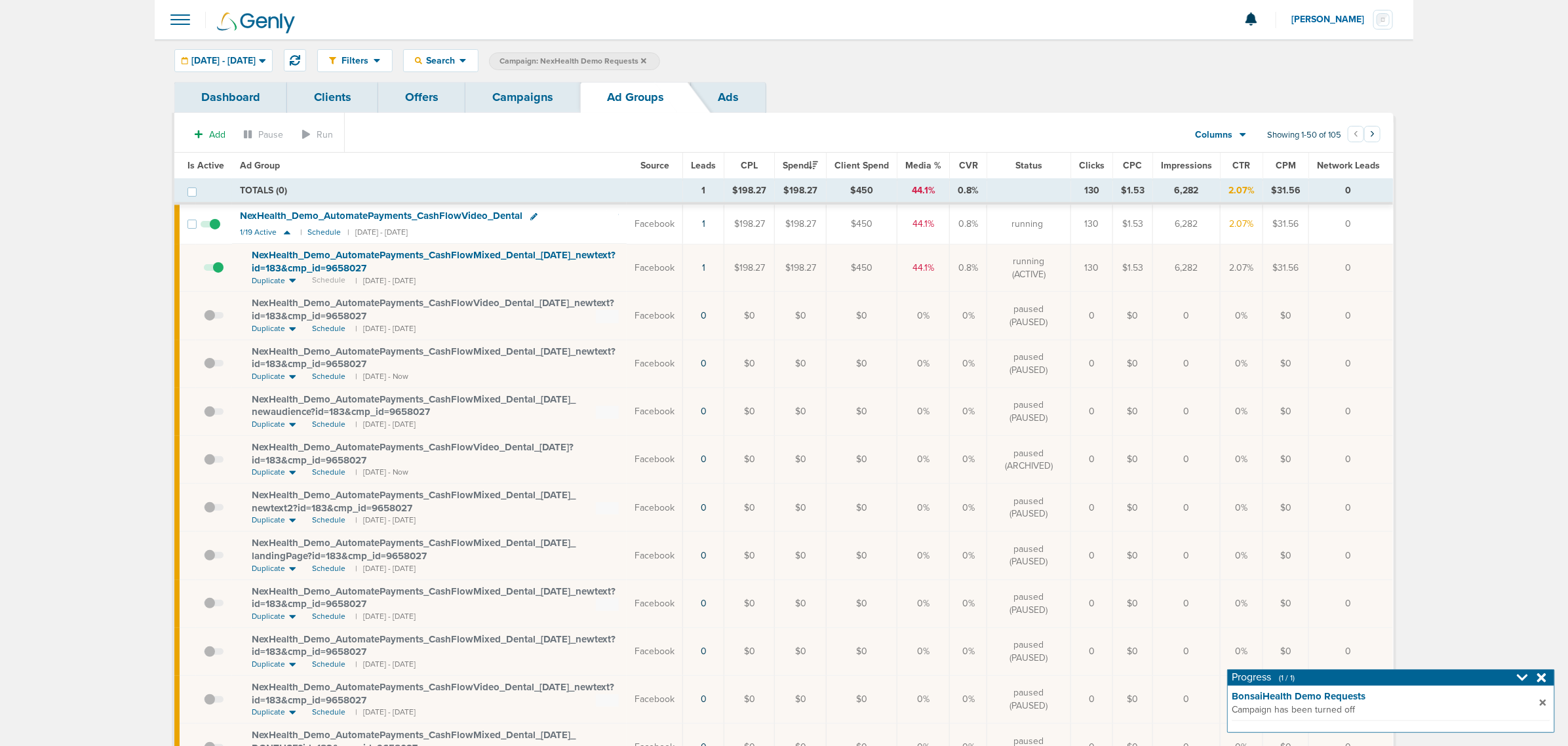
click at [544, 102] on link "Campaigns" at bounding box center [523, 97] width 115 height 31
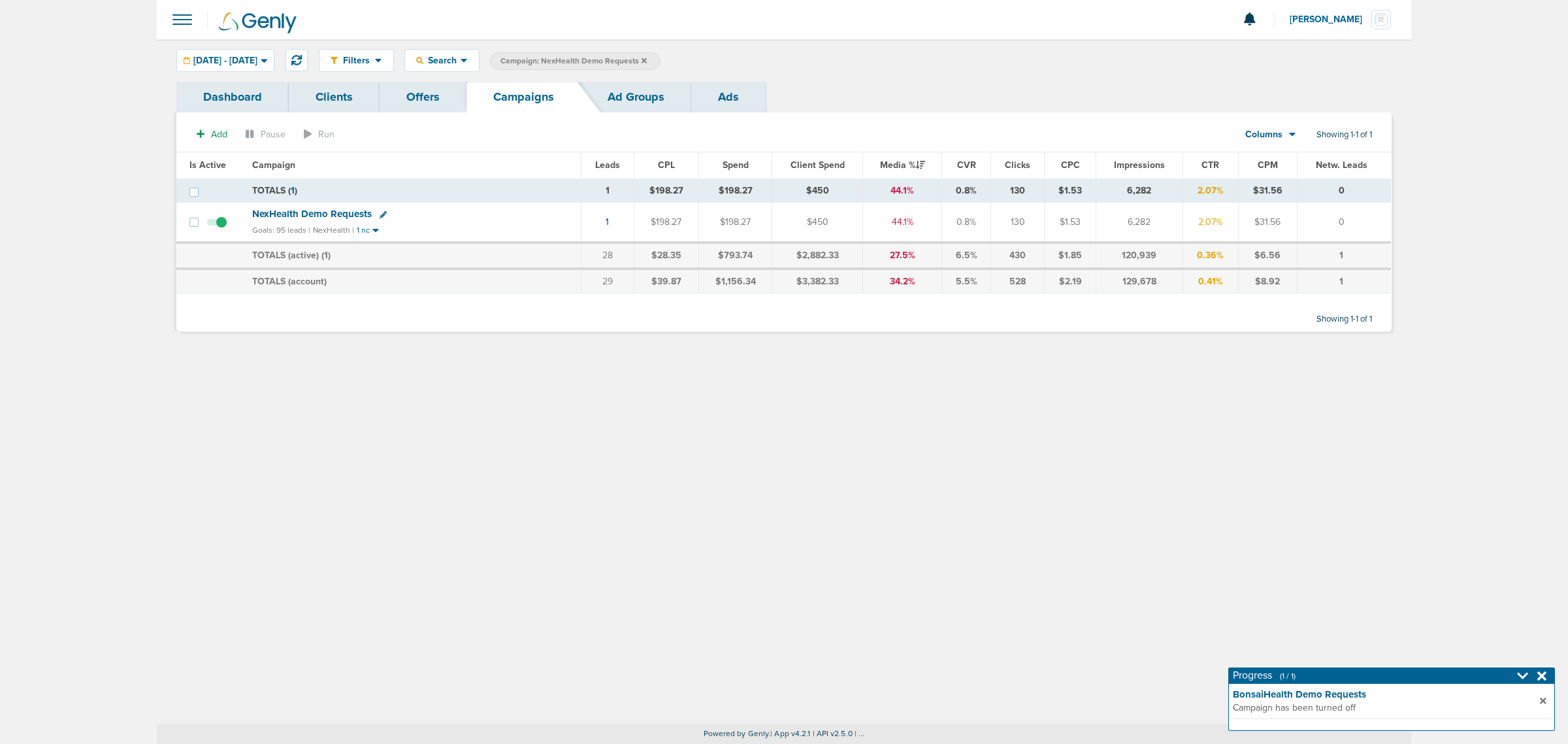
drag, startPoint x: 732, startPoint y: 487, endPoint x: 686, endPoint y: 358, distance: 137.0
click at [728, 477] on div "Filters Active Only Settings Status Active Inactive Objectives MQL SQL Traffic …" at bounding box center [784, 381] width 1254 height 684
click at [647, 60] on icon at bounding box center [645, 60] width 6 height 6
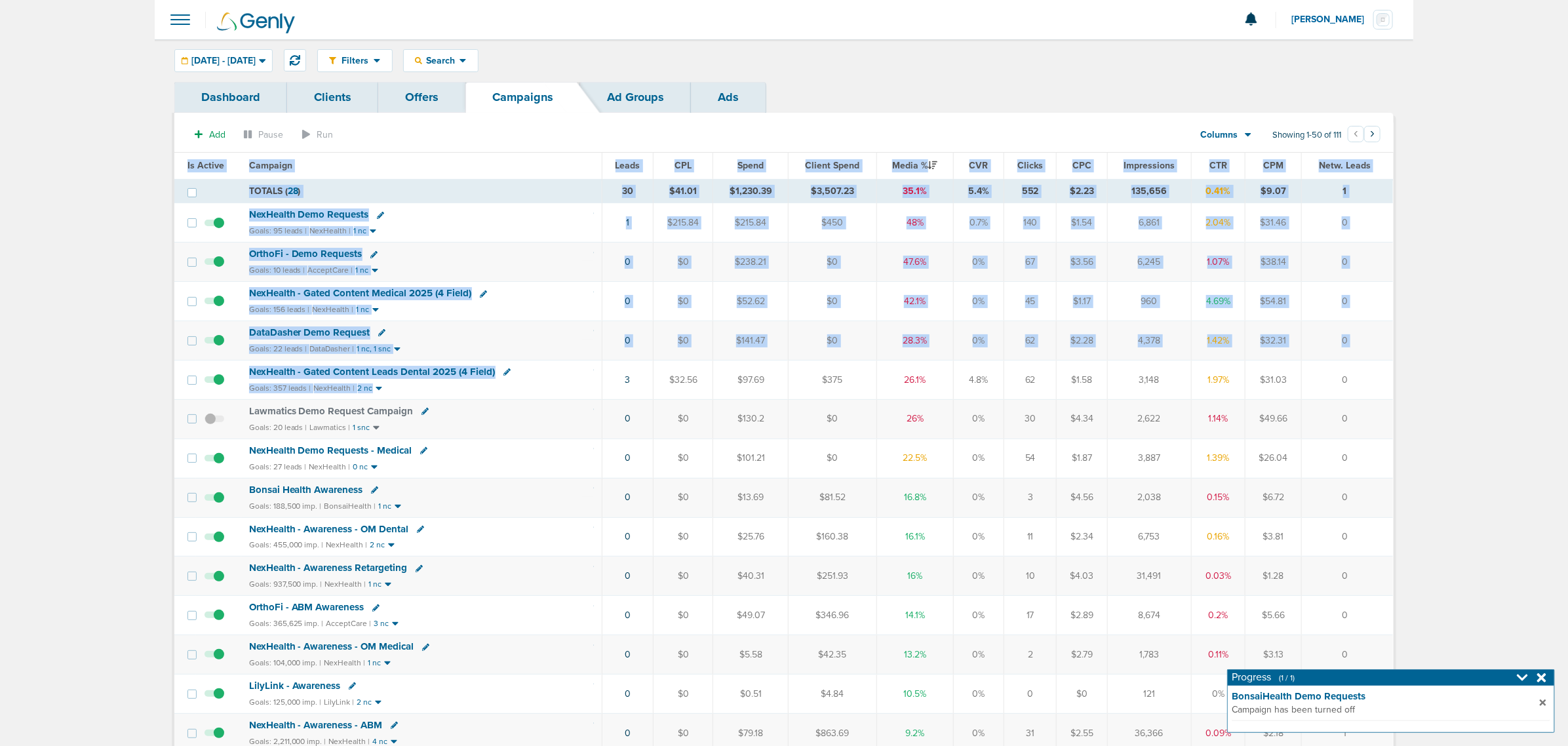
drag, startPoint x: 677, startPoint y: 387, endPoint x: 1457, endPoint y: 384, distance: 780.0
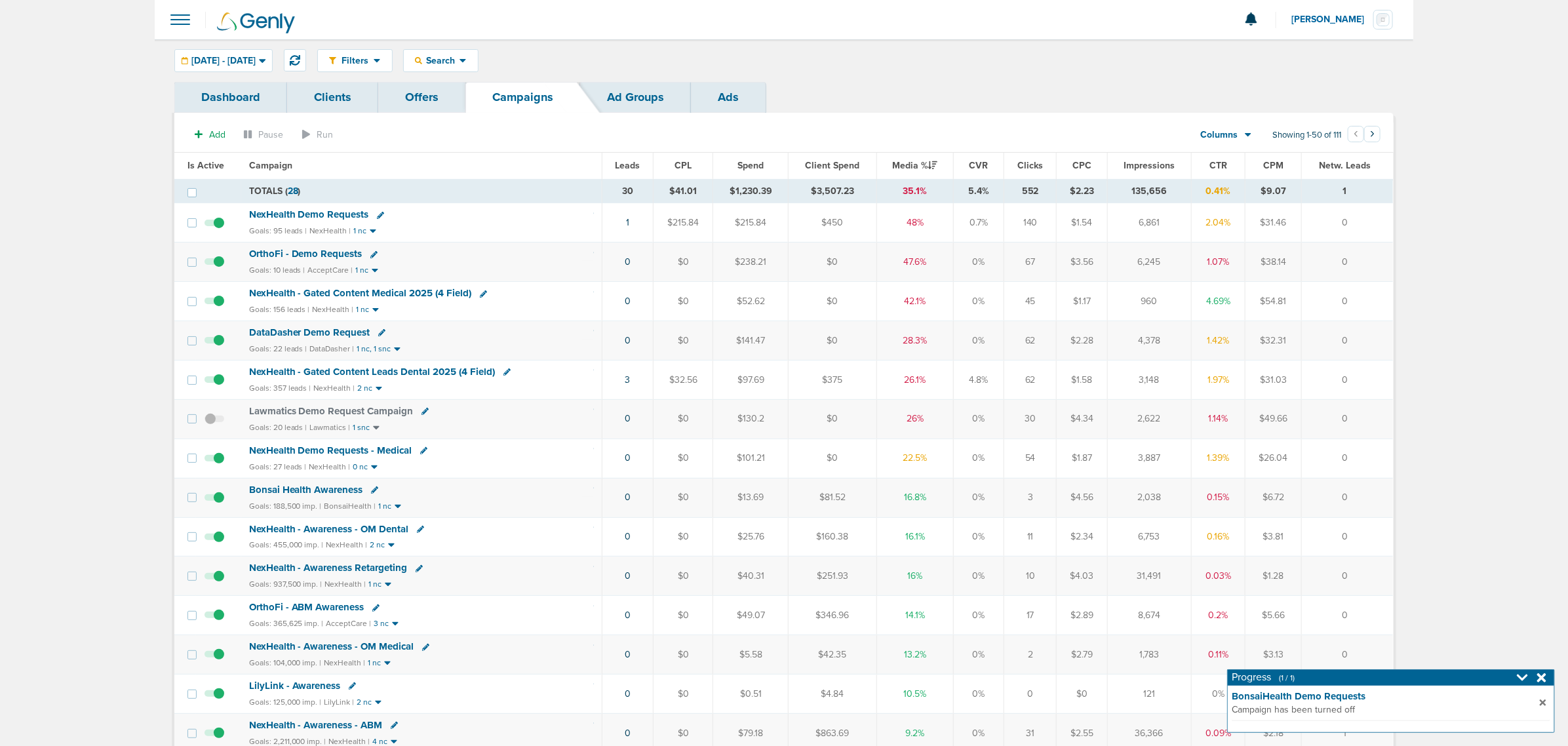
click at [434, 372] on span "NexHealth - Gated Content Leads Dental 2025 (4 Field)" at bounding box center [373, 371] width 246 height 12
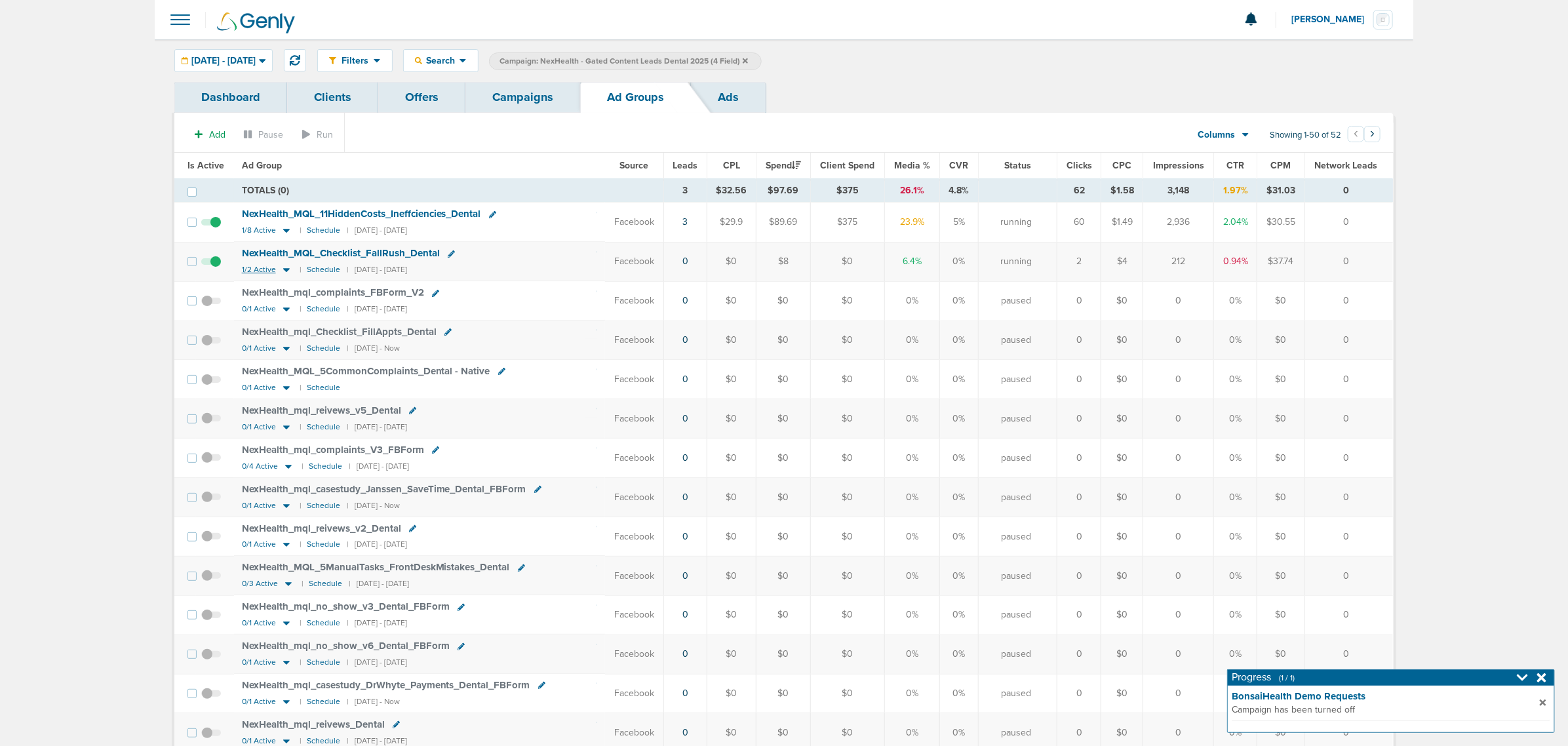
click at [287, 271] on icon at bounding box center [286, 269] width 13 height 11
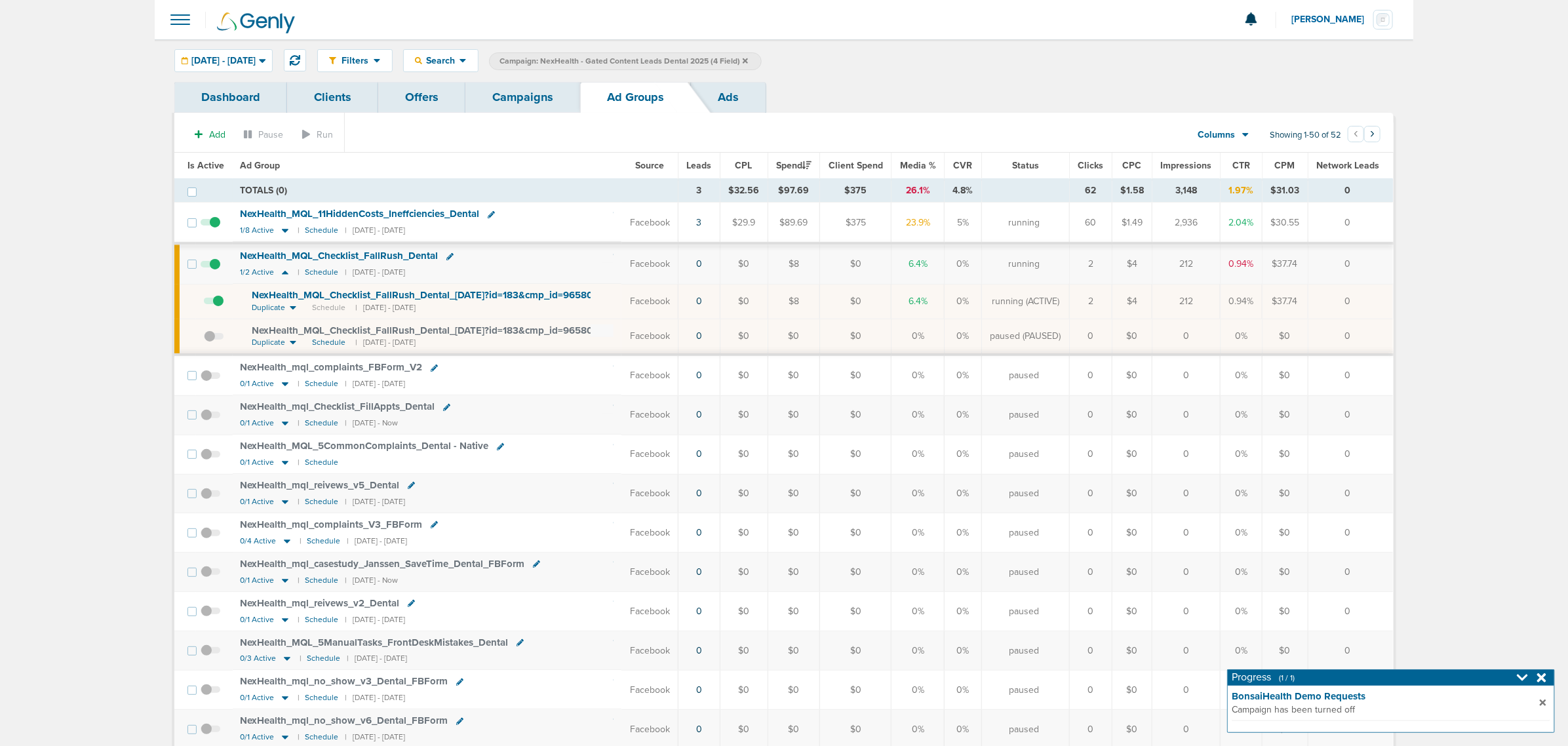
click at [437, 296] on span "NexHealth_ MQL_ Checklist_ FallRush_ Dental_ 09.02.25?id=183&cmp_ id=9658029" at bounding box center [429, 294] width 353 height 12
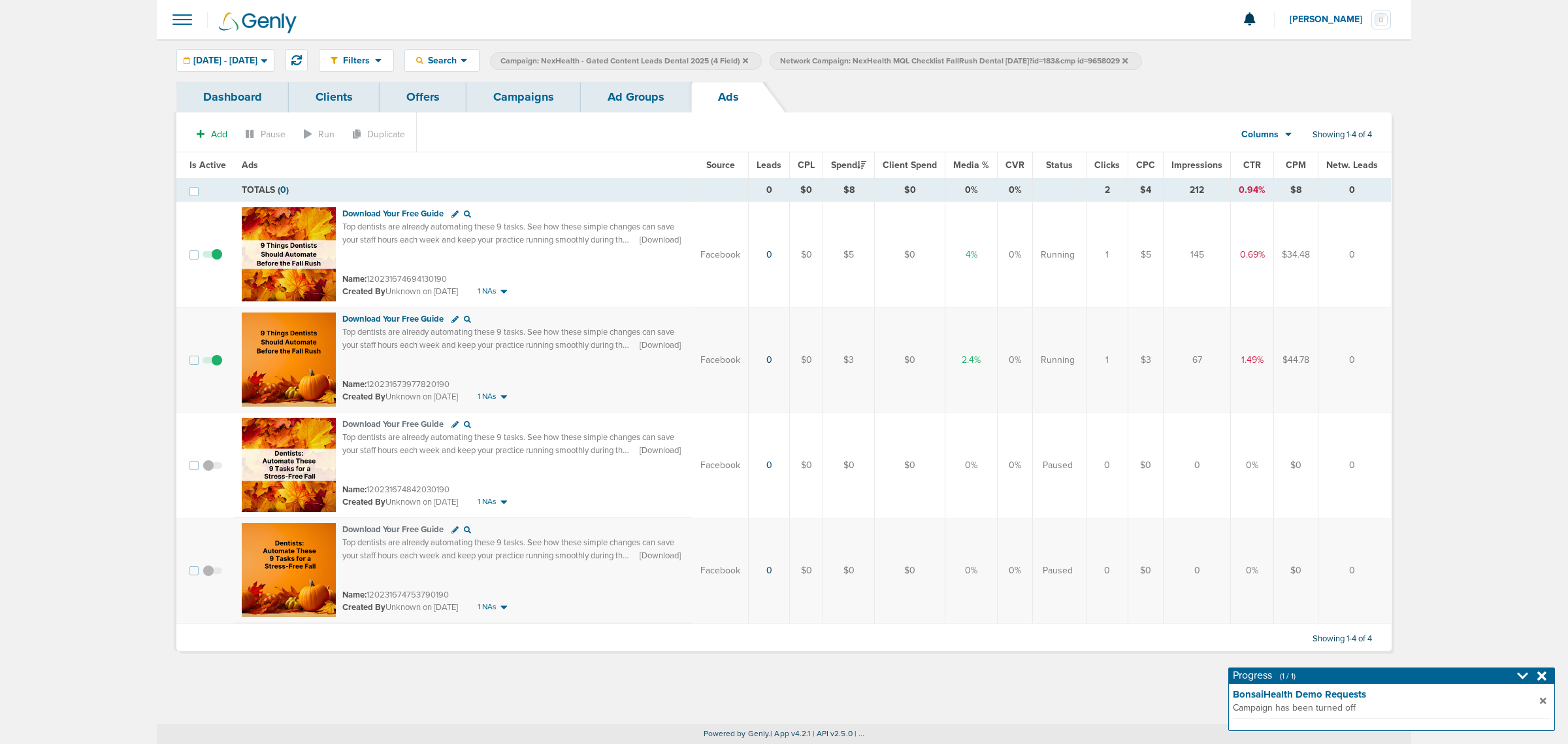
click at [543, 93] on link "Campaigns" at bounding box center [523, 97] width 114 height 31
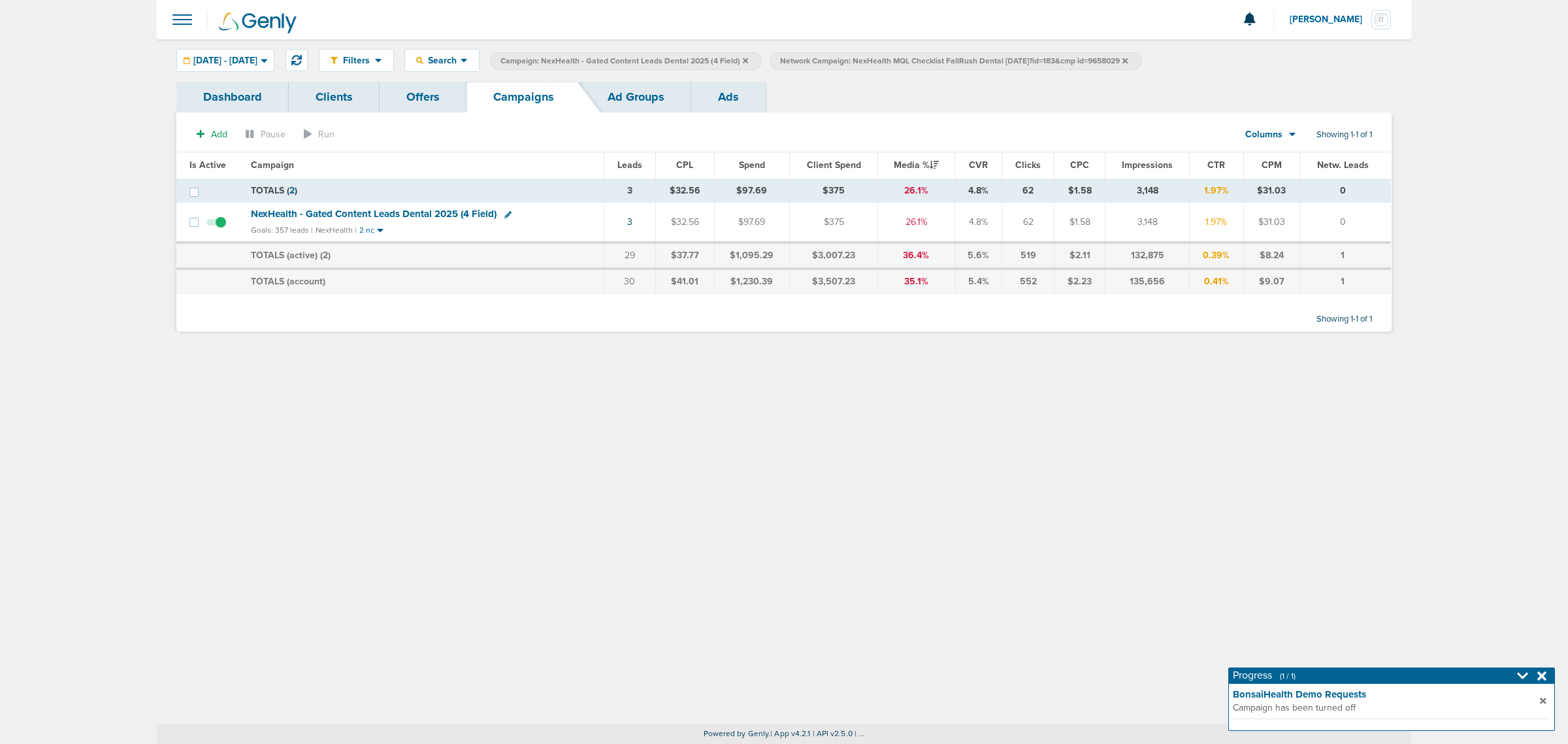
click at [1127, 61] on icon at bounding box center [1125, 60] width 6 height 6
click at [1176, 61] on div "Filters Active Only Settings Status Active Inactive Objectives MQL SQL Traffic …" at bounding box center [855, 60] width 1073 height 23
click at [748, 60] on span "Campaign: NexHealth - Gated Content Leads Dental 2025 (4 Field)" at bounding box center [624, 61] width 248 height 11
click at [417, 383] on div "Filters Active Only Settings Status Active Inactive Objectives MQL SQL Traffic …" at bounding box center [784, 381] width 1254 height 684
click at [748, 60] on icon at bounding box center [746, 60] width 6 height 8
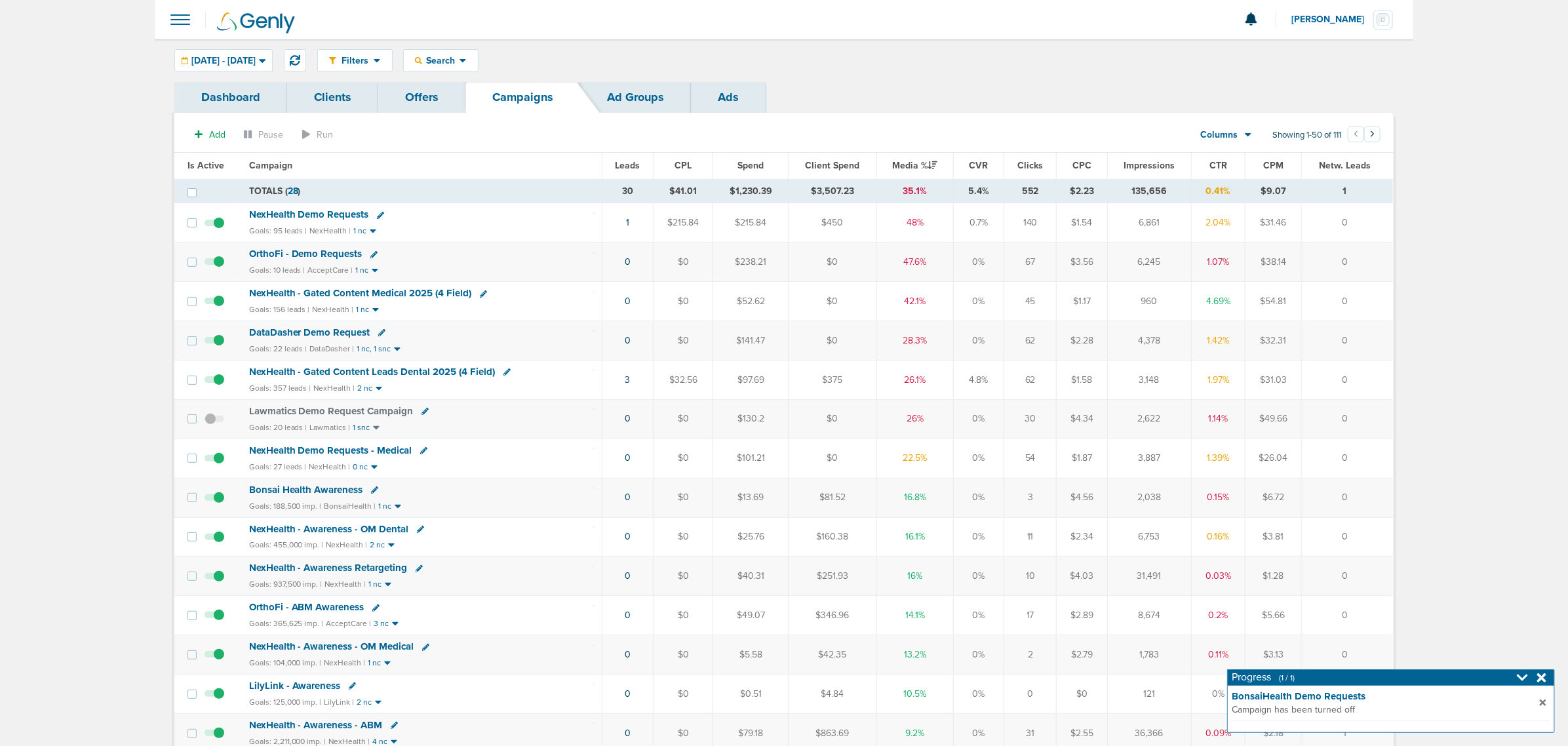
click at [1539, 677] on icon at bounding box center [1542, 677] width 9 height 13
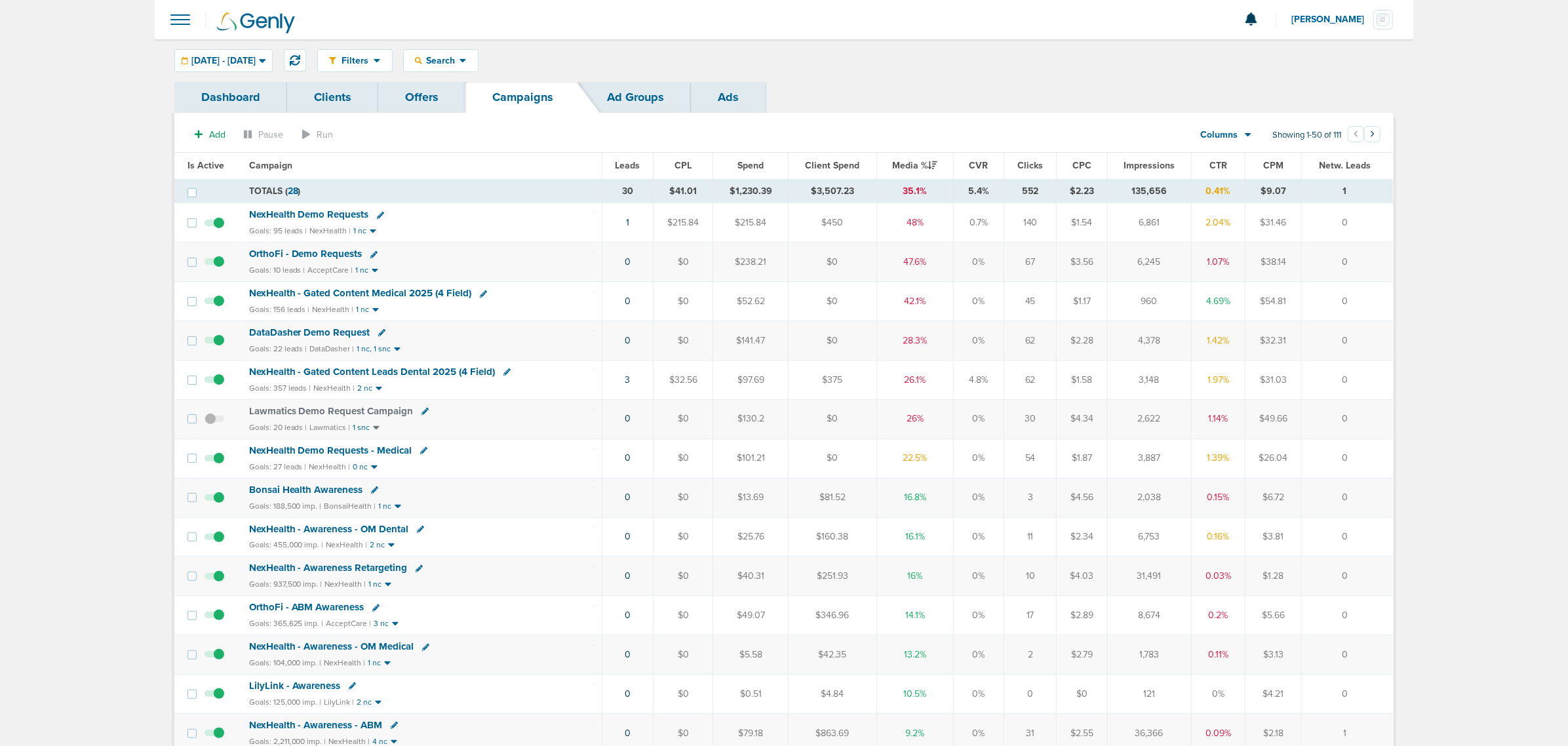
click at [313, 453] on span "NexHealth Demo Requests - Medical" at bounding box center [331, 450] width 163 height 12
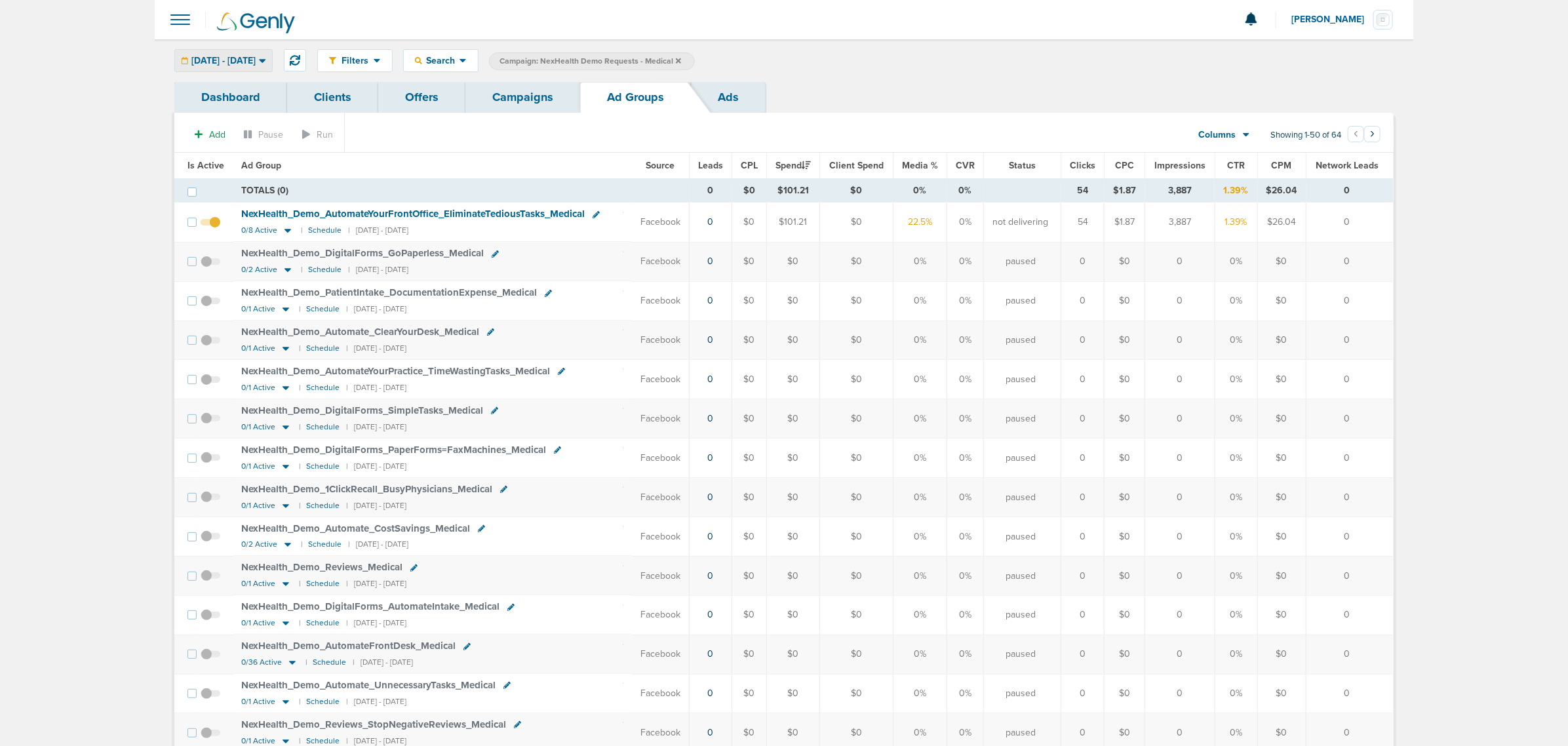
click at [218, 61] on span "[DATE] - [DATE]" at bounding box center [224, 61] width 64 height 9
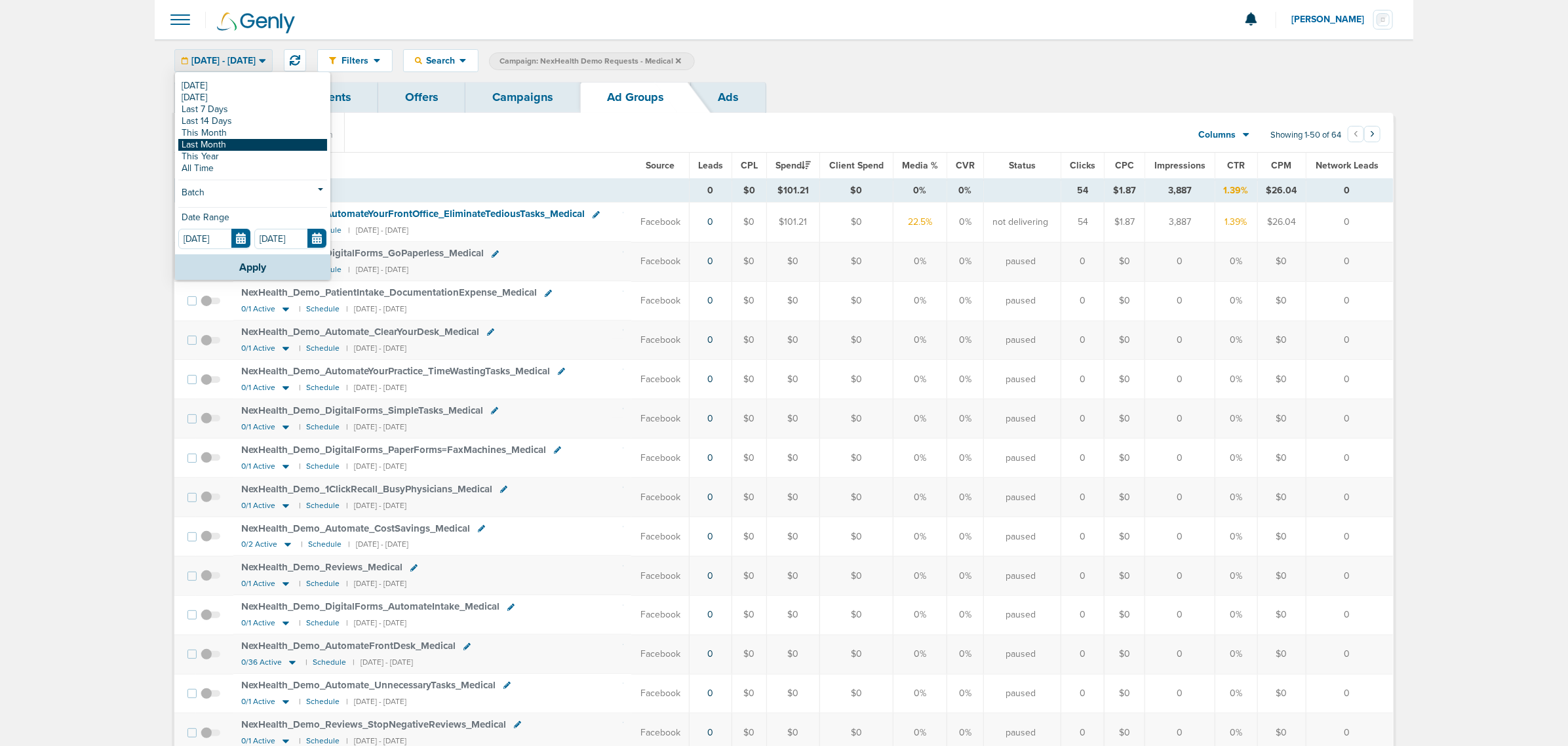
click at [219, 140] on link "Last Month" at bounding box center [253, 145] width 149 height 12
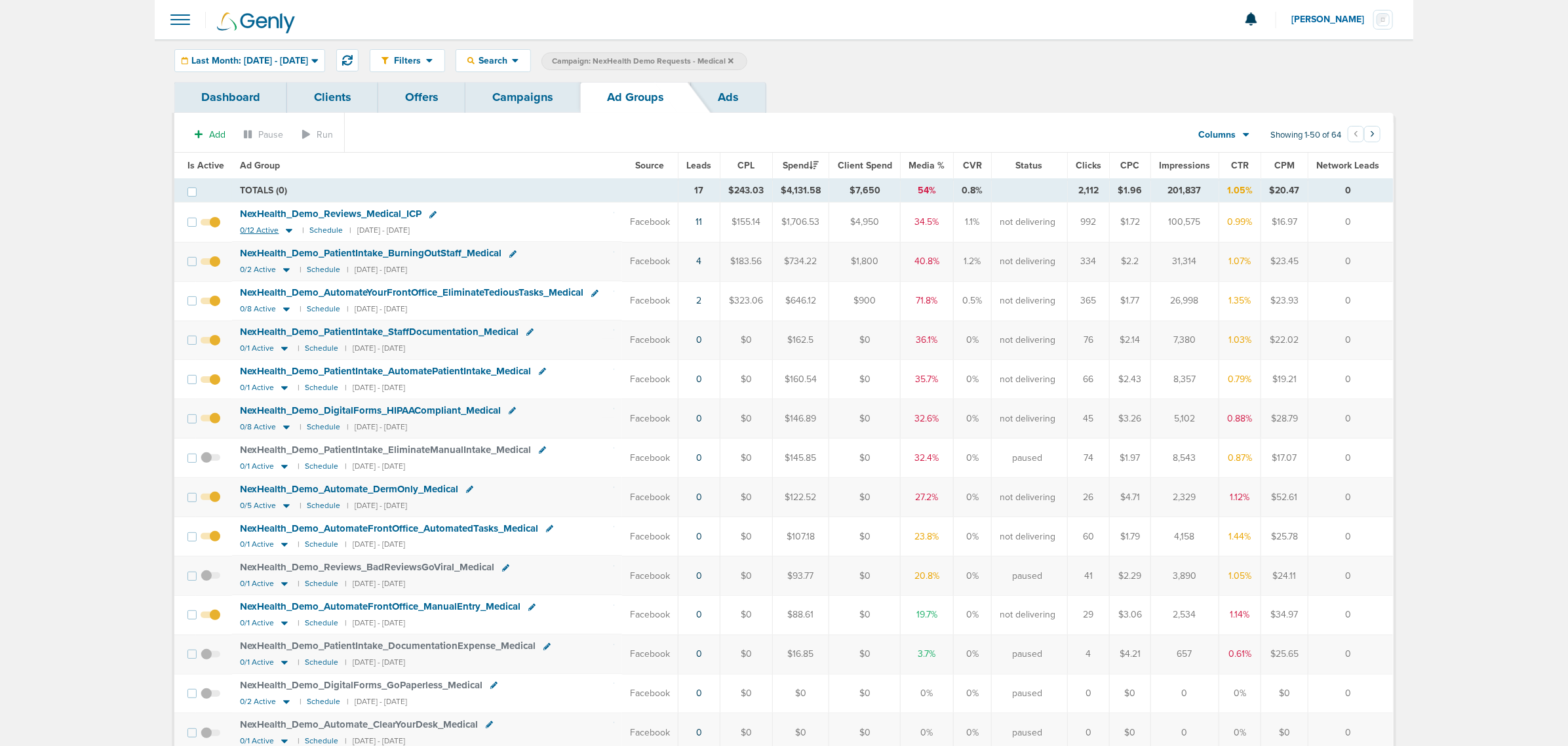
click at [286, 230] on icon at bounding box center [289, 232] width 6 height 4
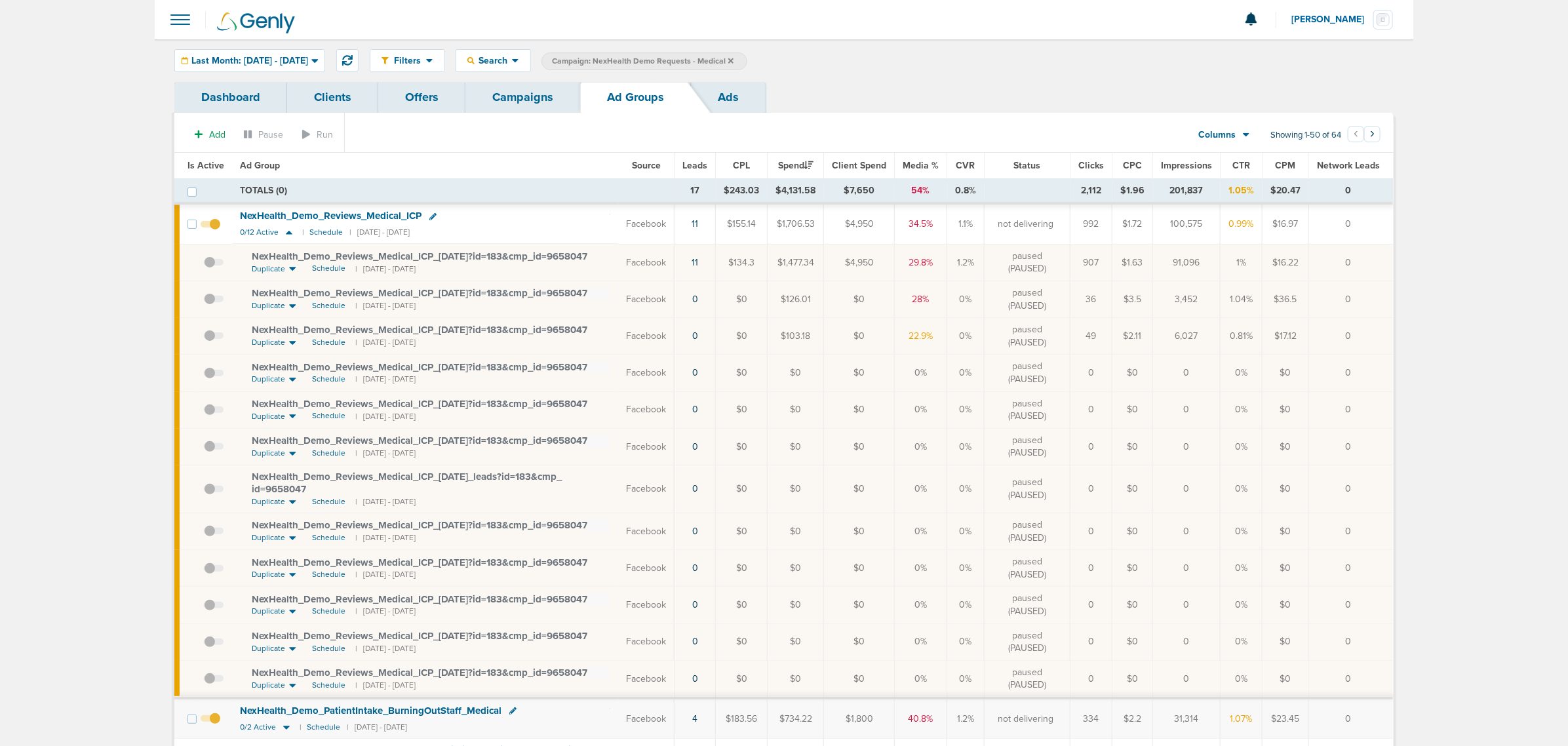
click at [213, 269] on span at bounding box center [214, 269] width 19 height 0
click at [204, 265] on input "checkbox" at bounding box center [204, 265] width 0 height 0
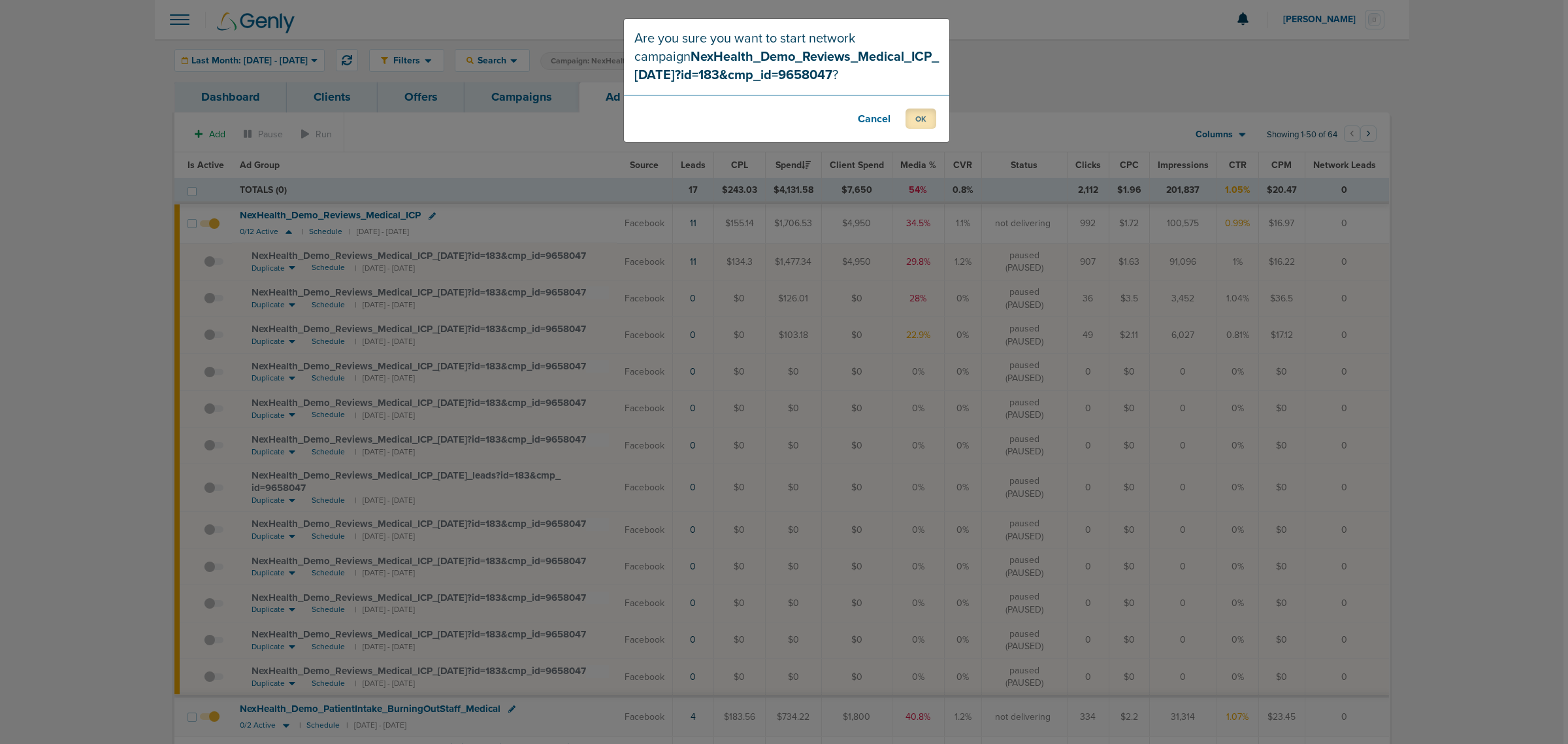
click at [912, 117] on button "OK" at bounding box center [921, 118] width 31 height 20
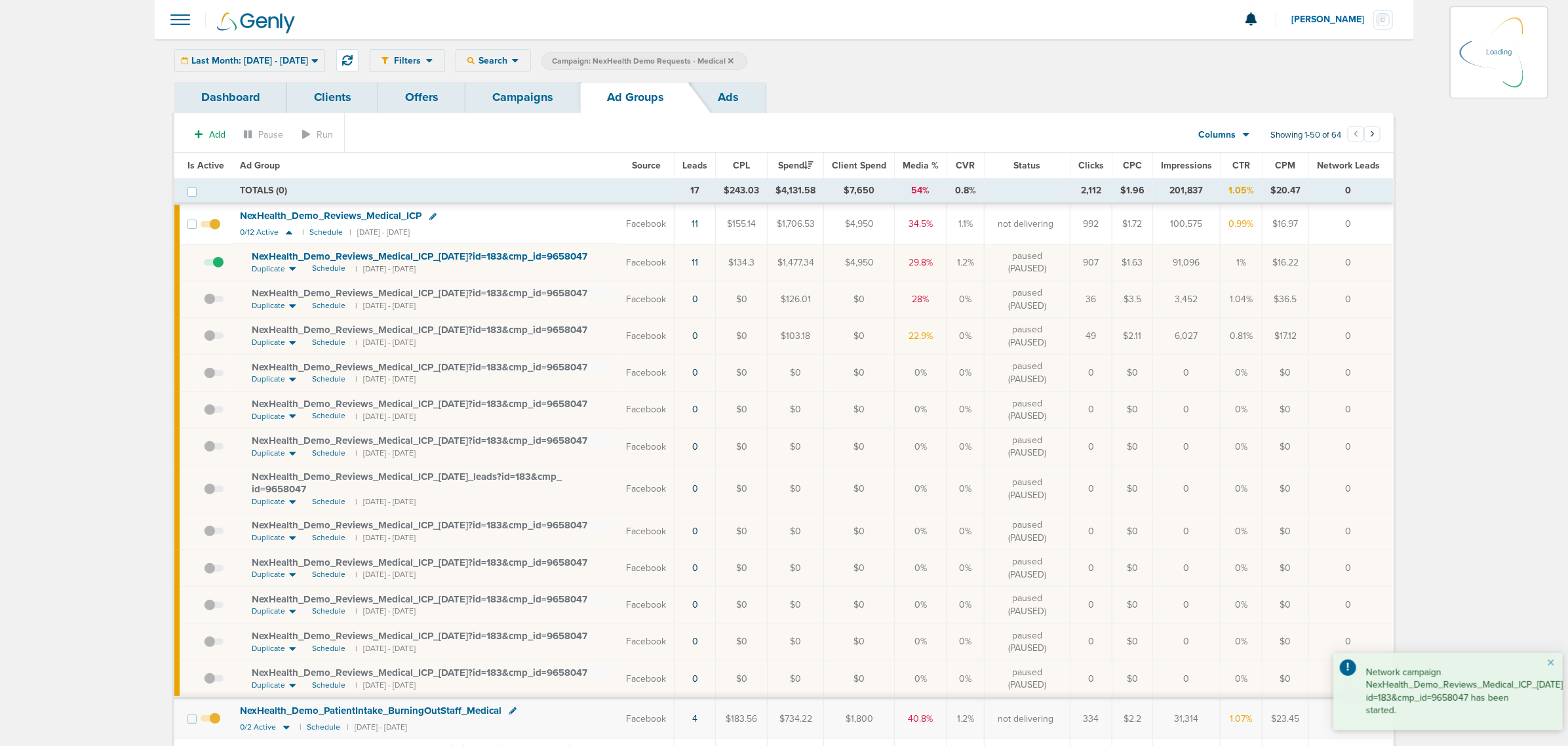
click at [512, 99] on link "Campaigns" at bounding box center [523, 97] width 115 height 31
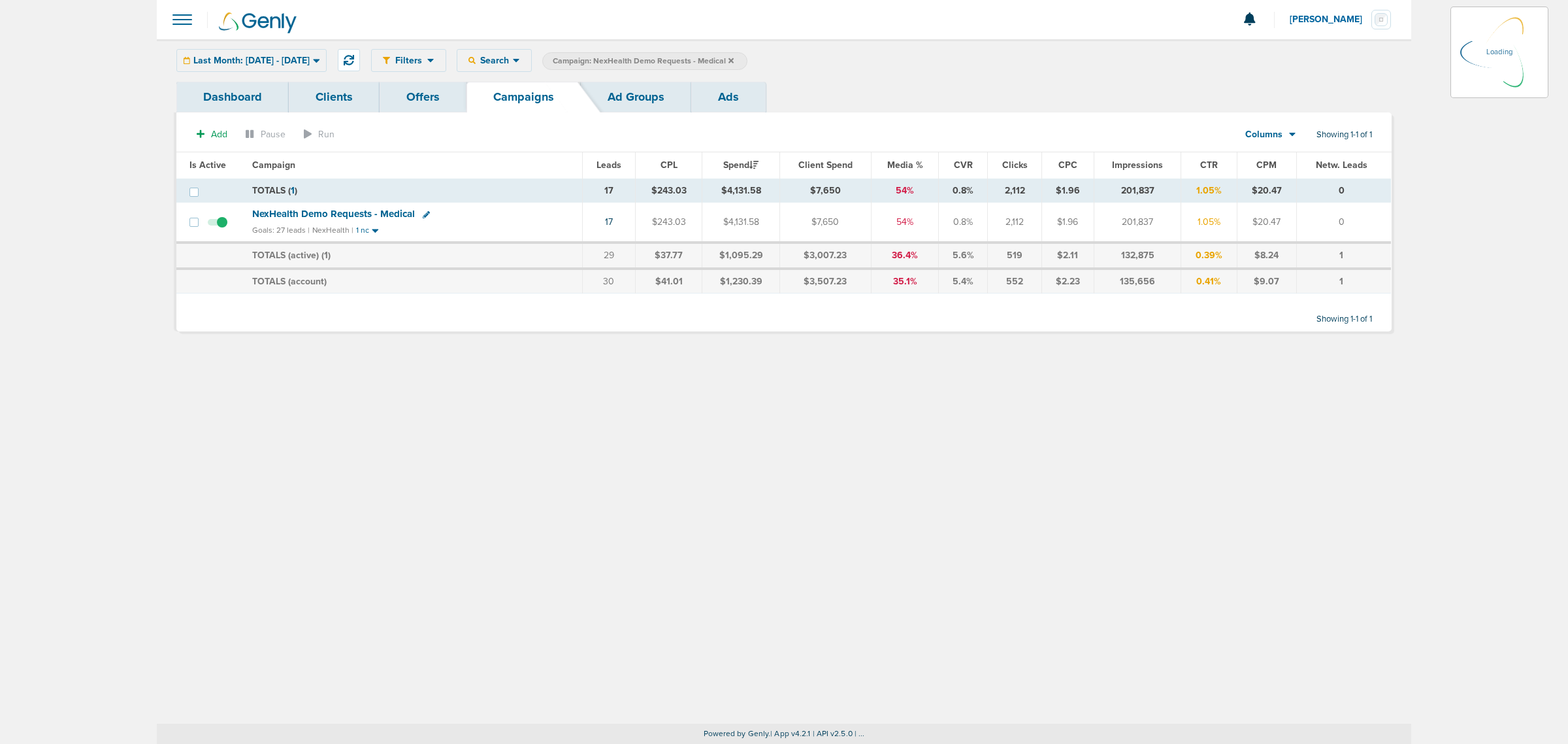
click at [733, 61] on icon at bounding box center [731, 60] width 6 height 8
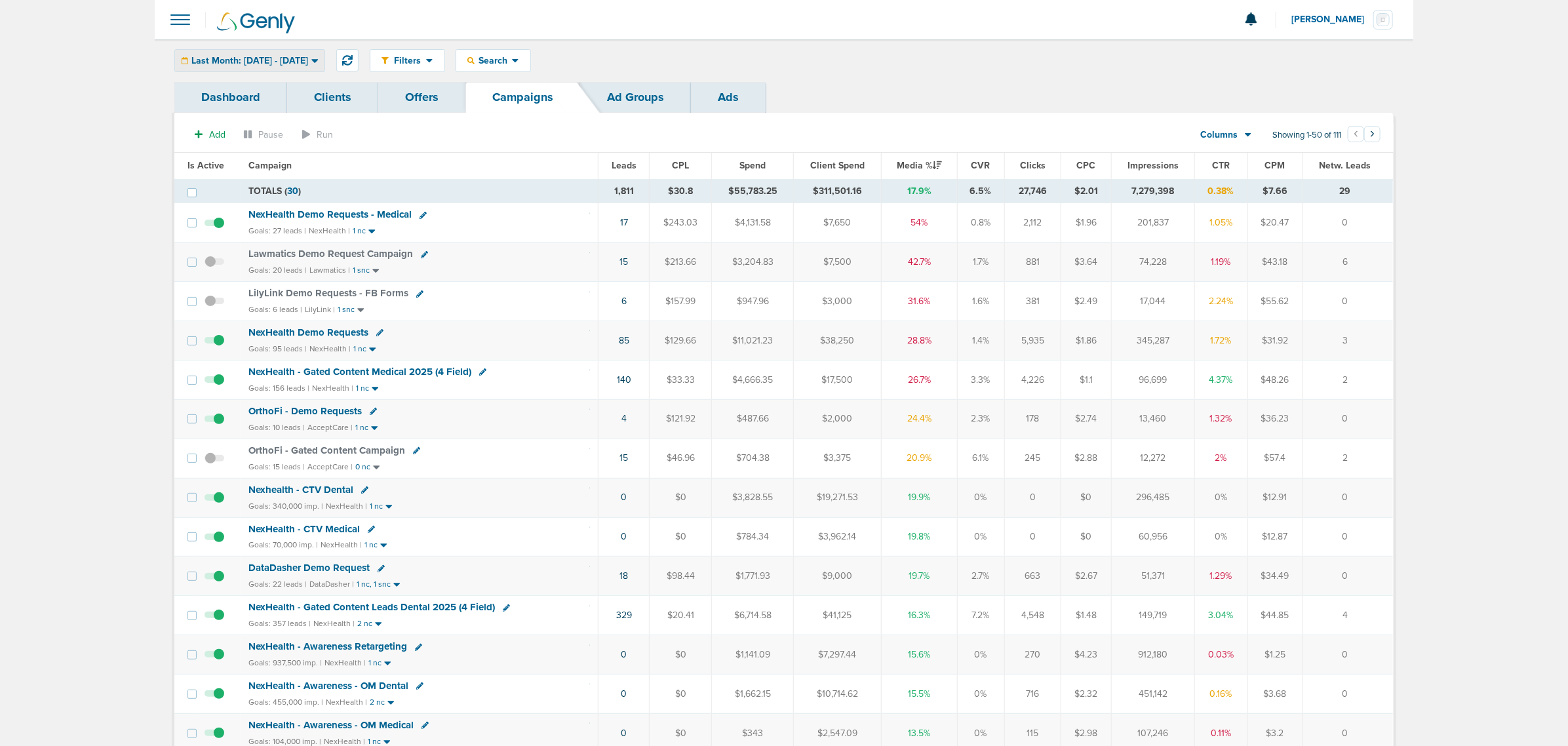
click at [324, 69] on div "Last Month: 08.01.2025 - 08.31.2025" at bounding box center [249, 61] width 150 height 22
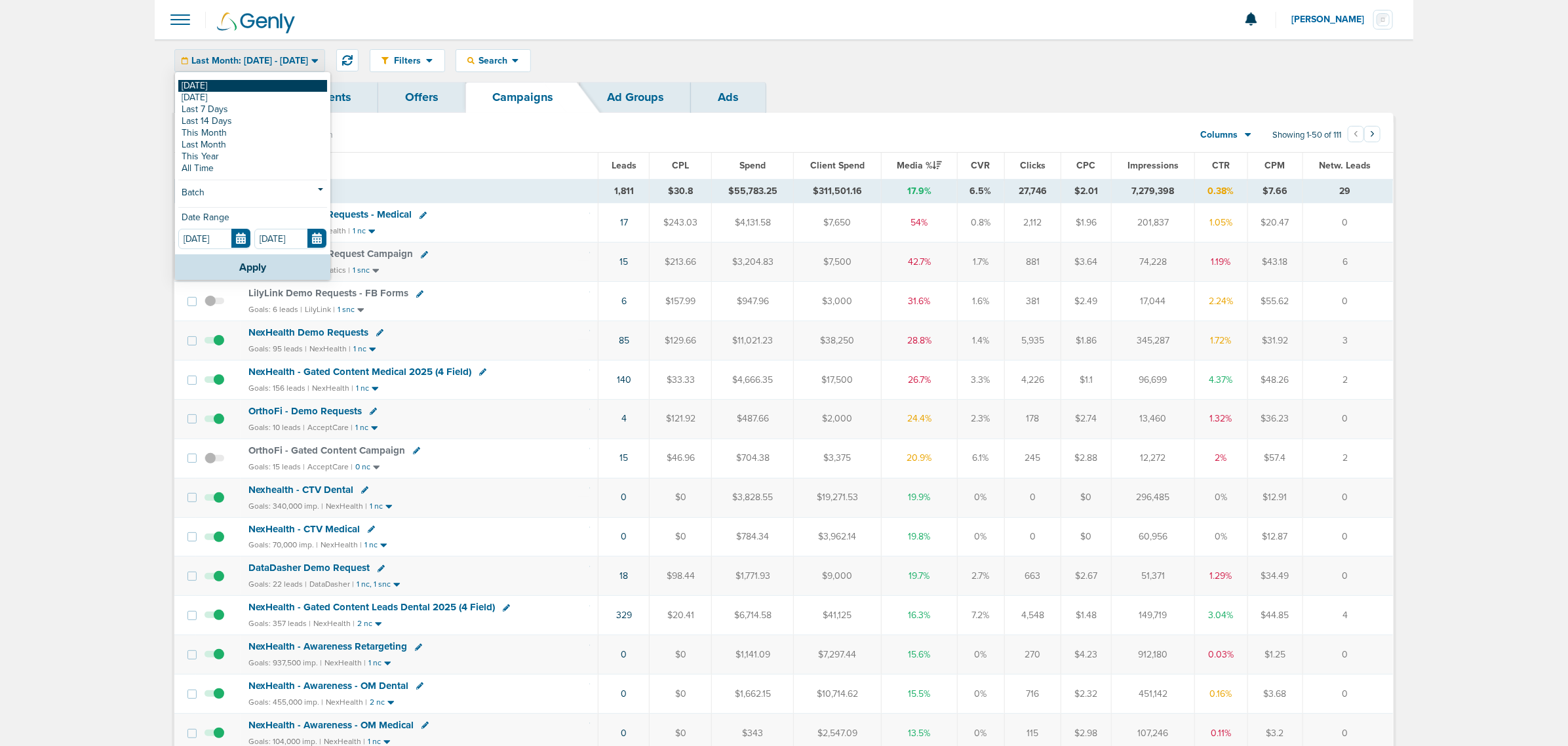
click at [277, 84] on link "[DATE]" at bounding box center [253, 86] width 149 height 12
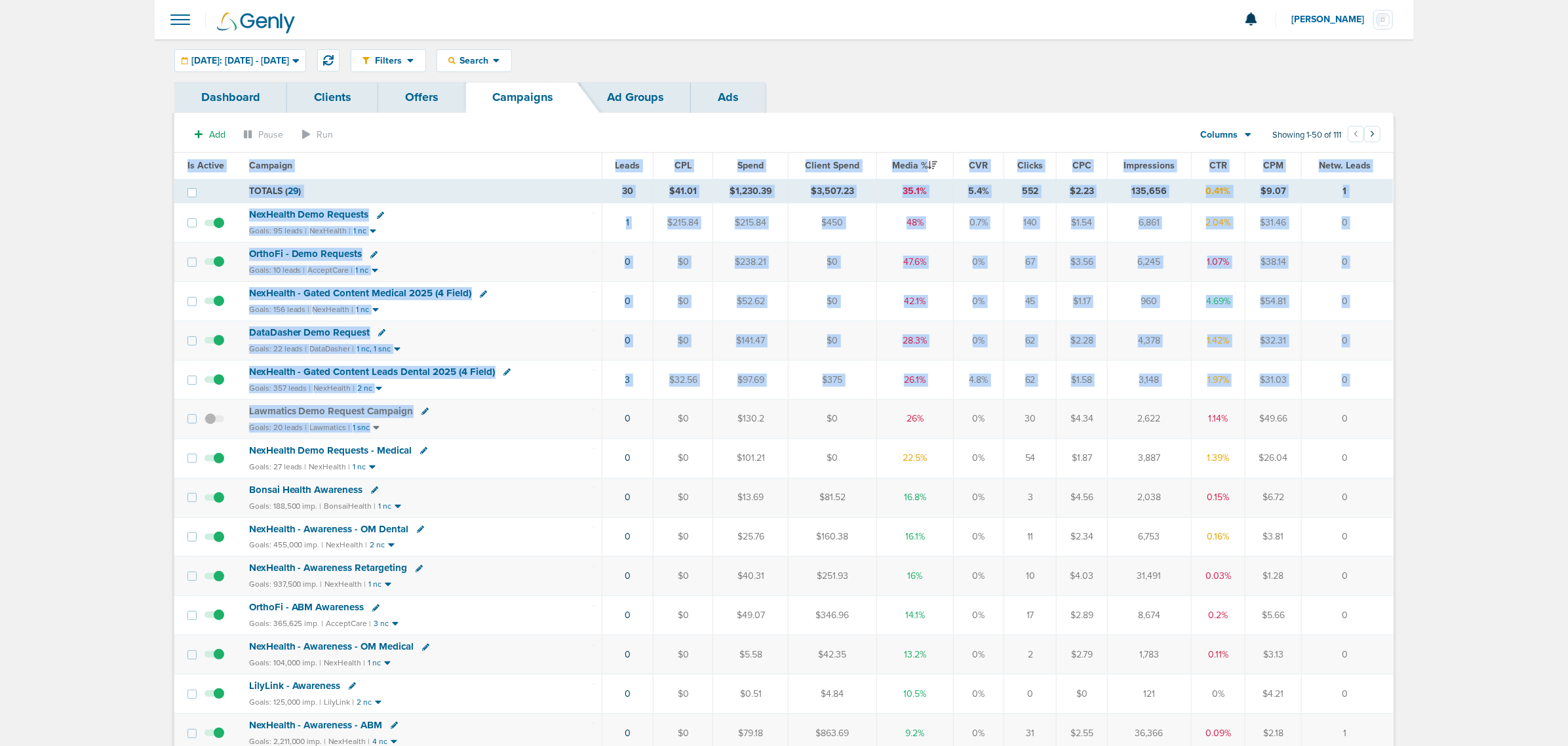
drag, startPoint x: 551, startPoint y: 422, endPoint x: 1402, endPoint y: 437, distance: 851.1
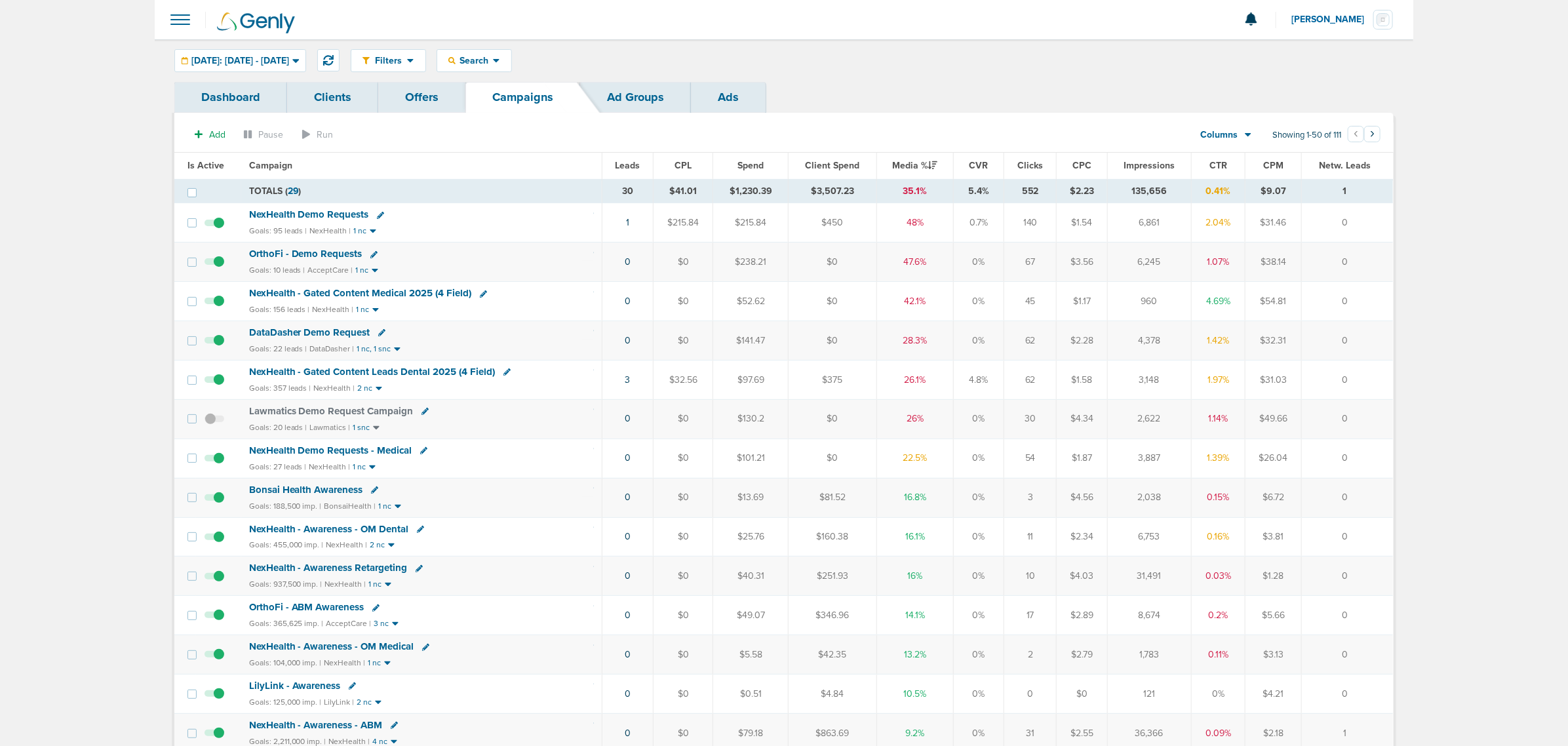
click at [372, 293] on span "NexHealth - Gated Content Medical 2025 (4 Field)" at bounding box center [361, 292] width 223 height 12
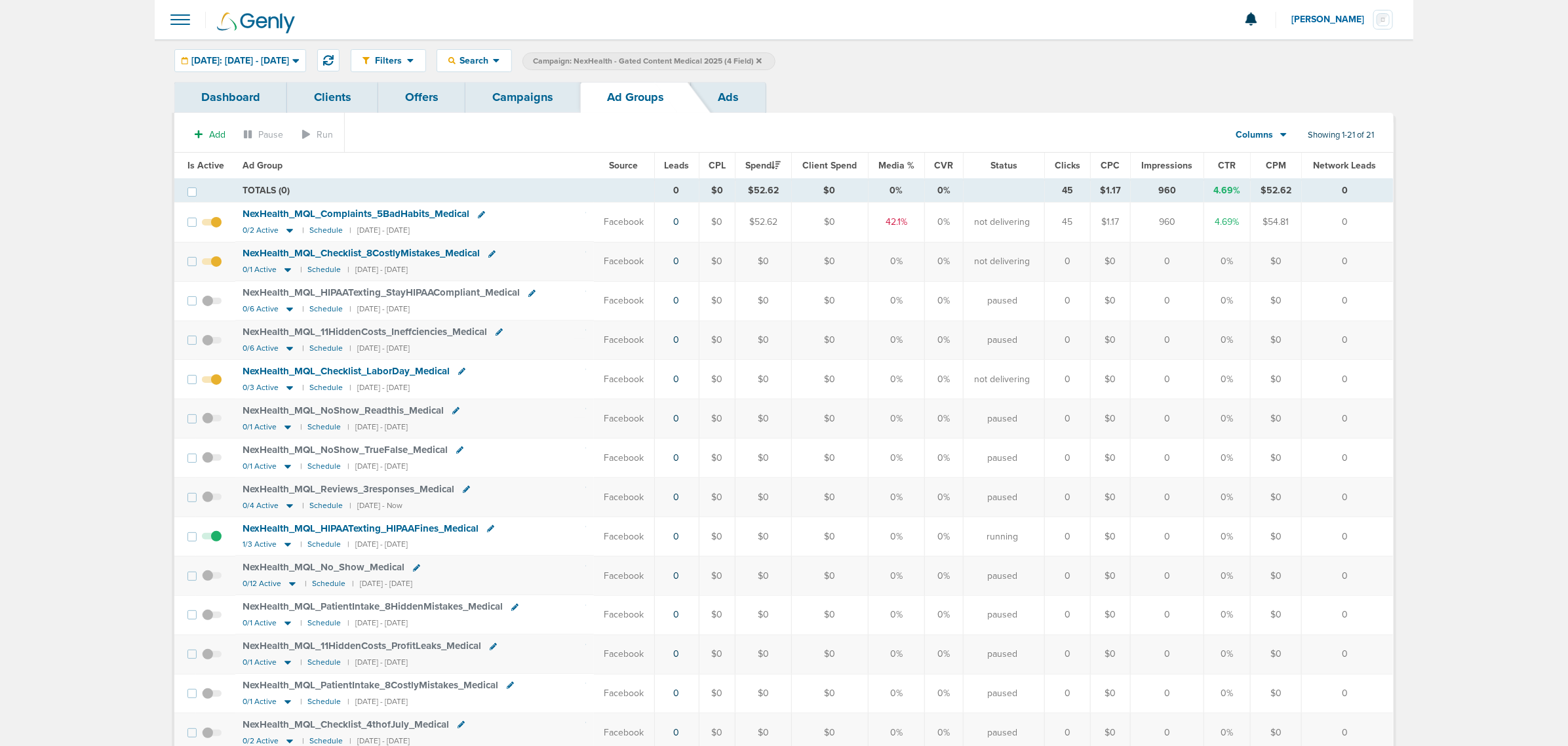
click at [217, 268] on span at bounding box center [212, 268] width 19 height 0
click at [212, 264] on input "checkbox" at bounding box center [212, 264] width 0 height 0
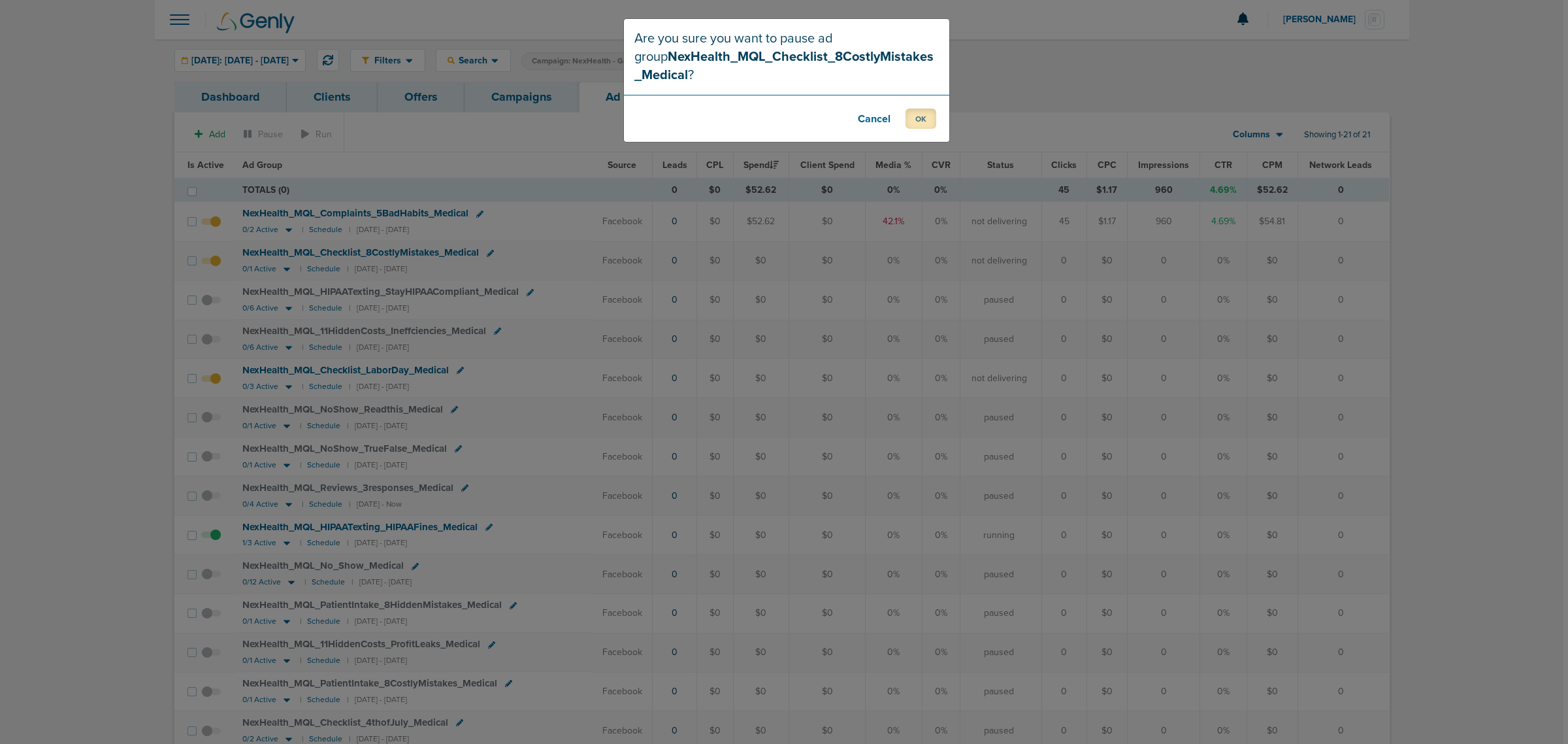
click at [923, 118] on button "OK" at bounding box center [921, 118] width 31 height 20
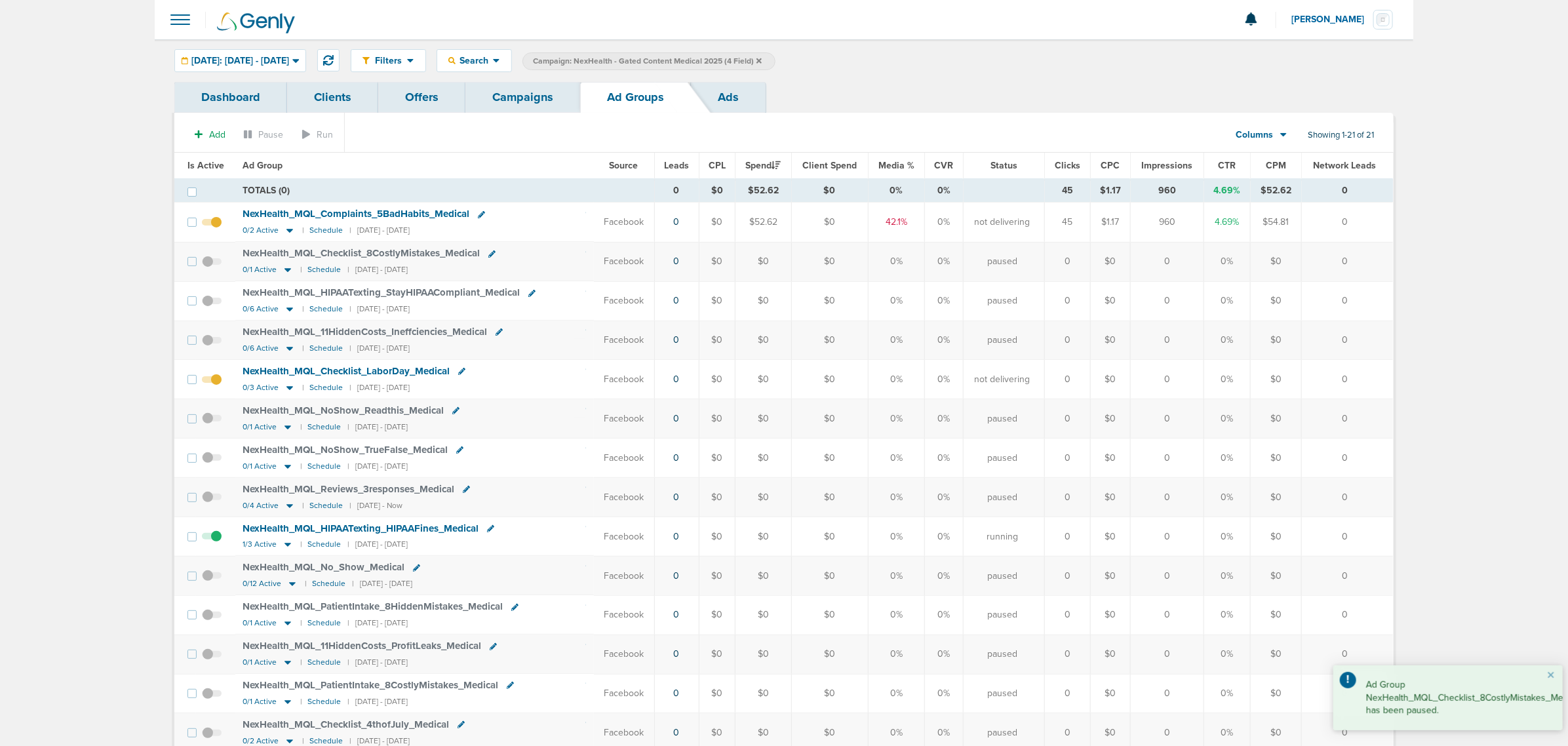
click at [215, 386] on span at bounding box center [212, 386] width 19 height 0
click at [212, 382] on input "checkbox" at bounding box center [212, 382] width 0 height 0
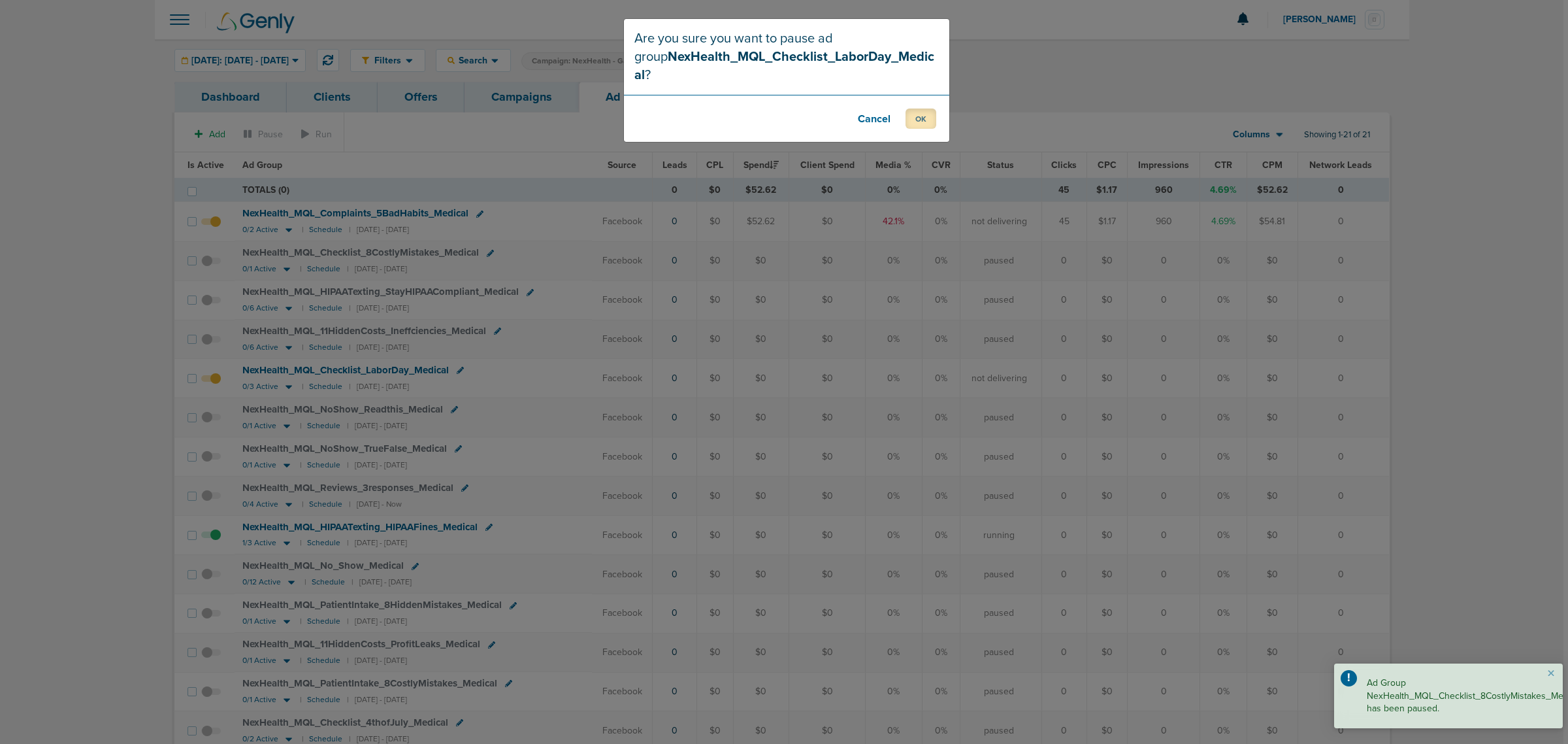
click at [917, 108] on button "OK" at bounding box center [921, 118] width 31 height 20
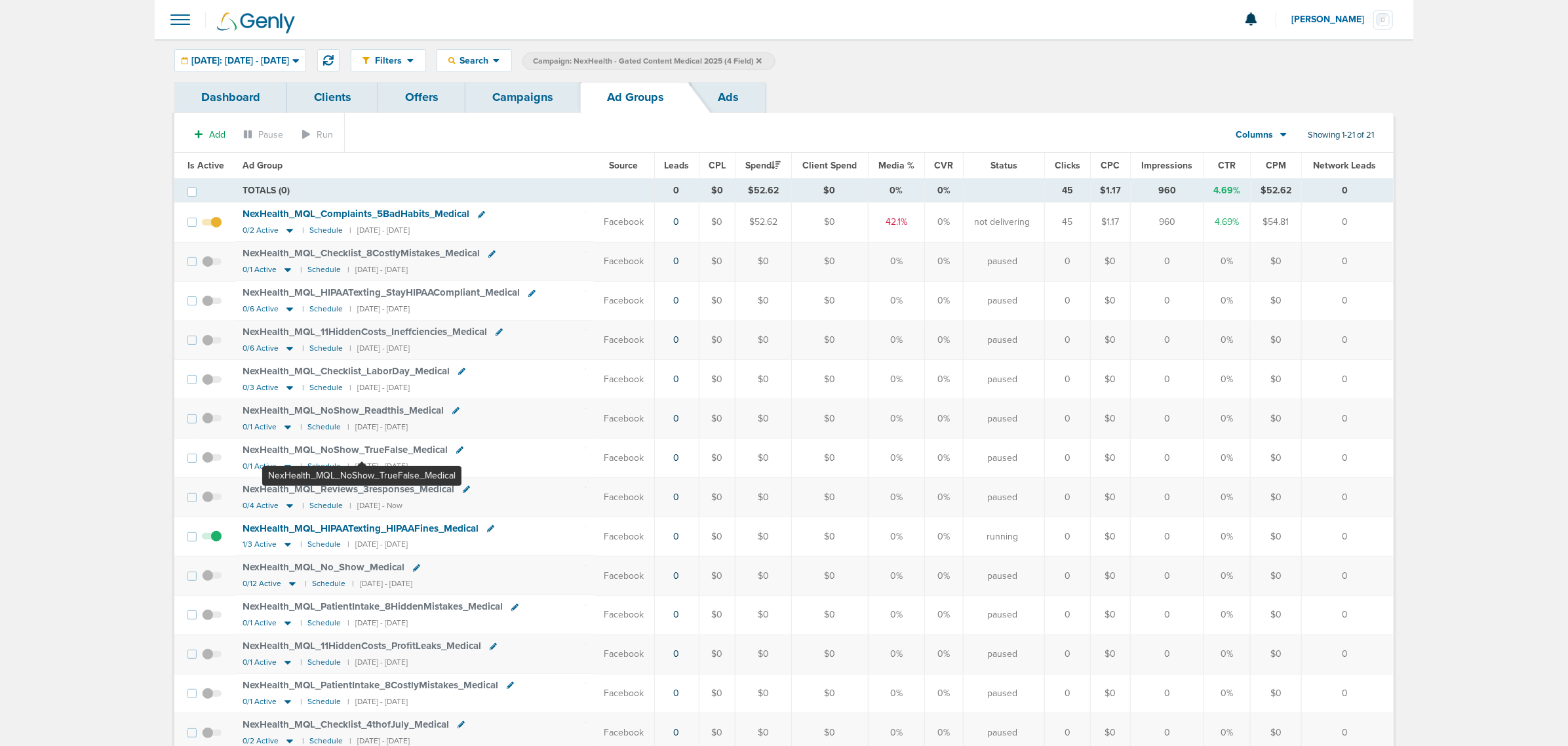
click at [362, 452] on span "NexHealth_ MQL_ NoShow_ TrueFalse_ Medical" at bounding box center [345, 449] width 205 height 12
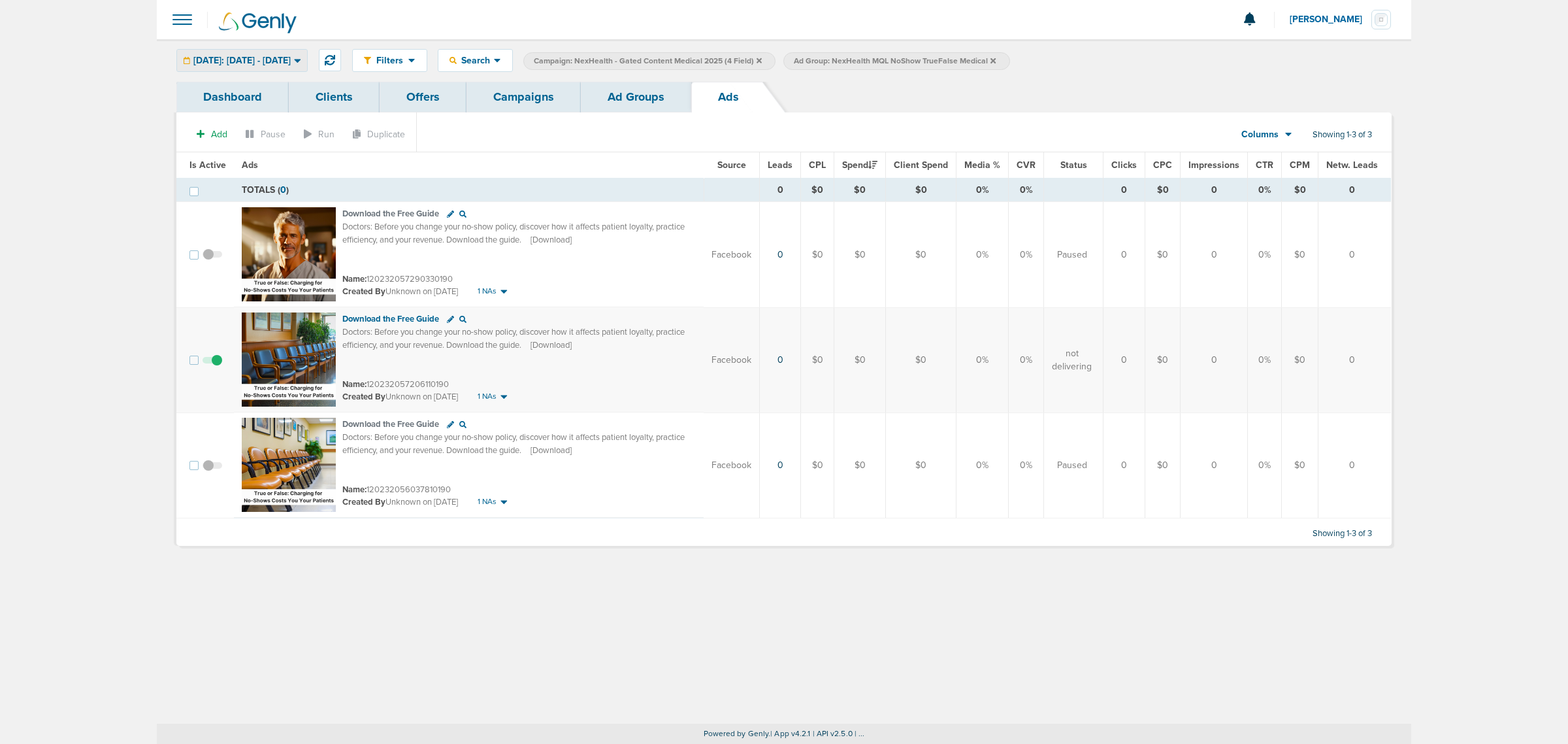
click at [266, 70] on div "[DATE]: [DATE] - [DATE]" at bounding box center [241, 60] width 130 height 22
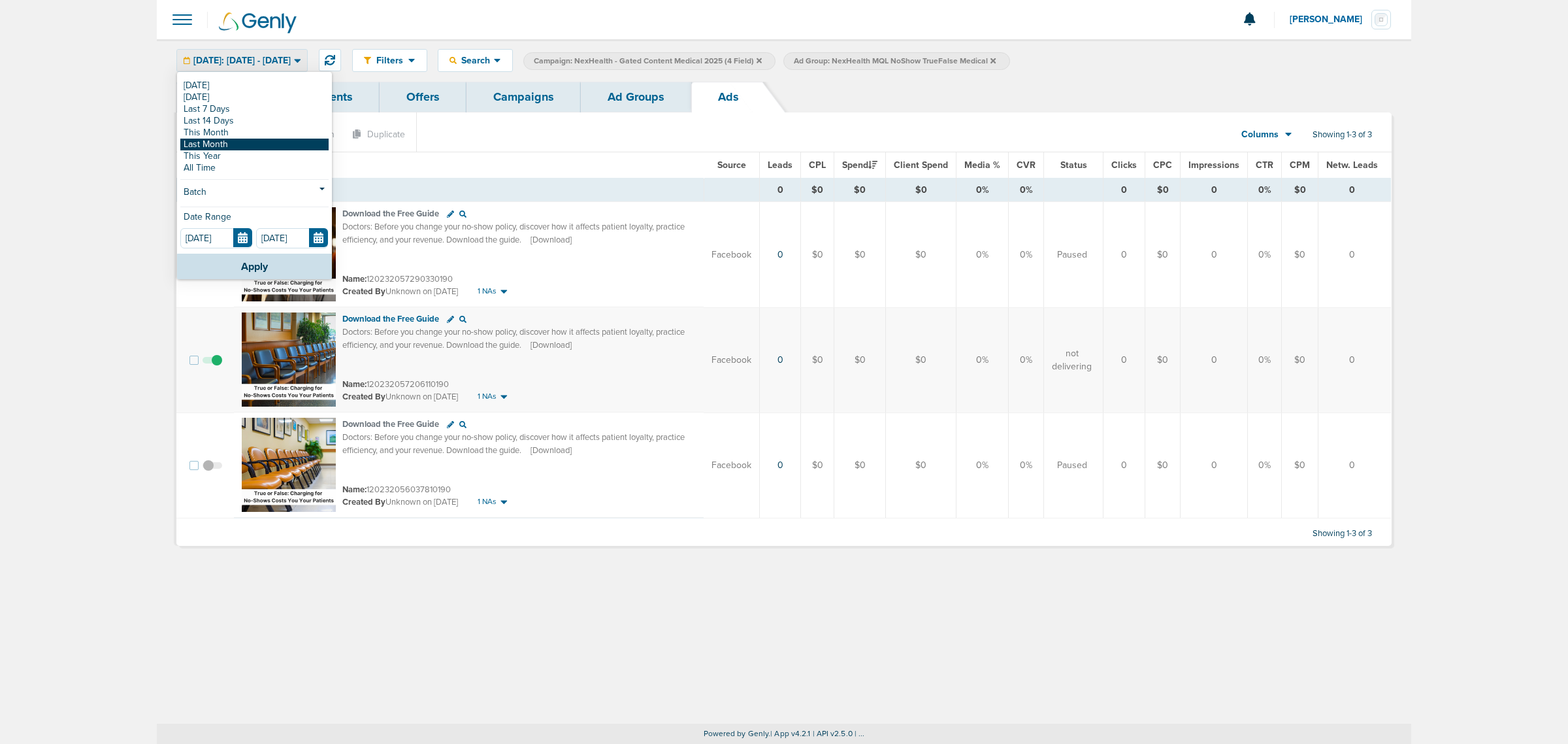
click at [242, 141] on link "Last Month" at bounding box center [255, 144] width 148 height 12
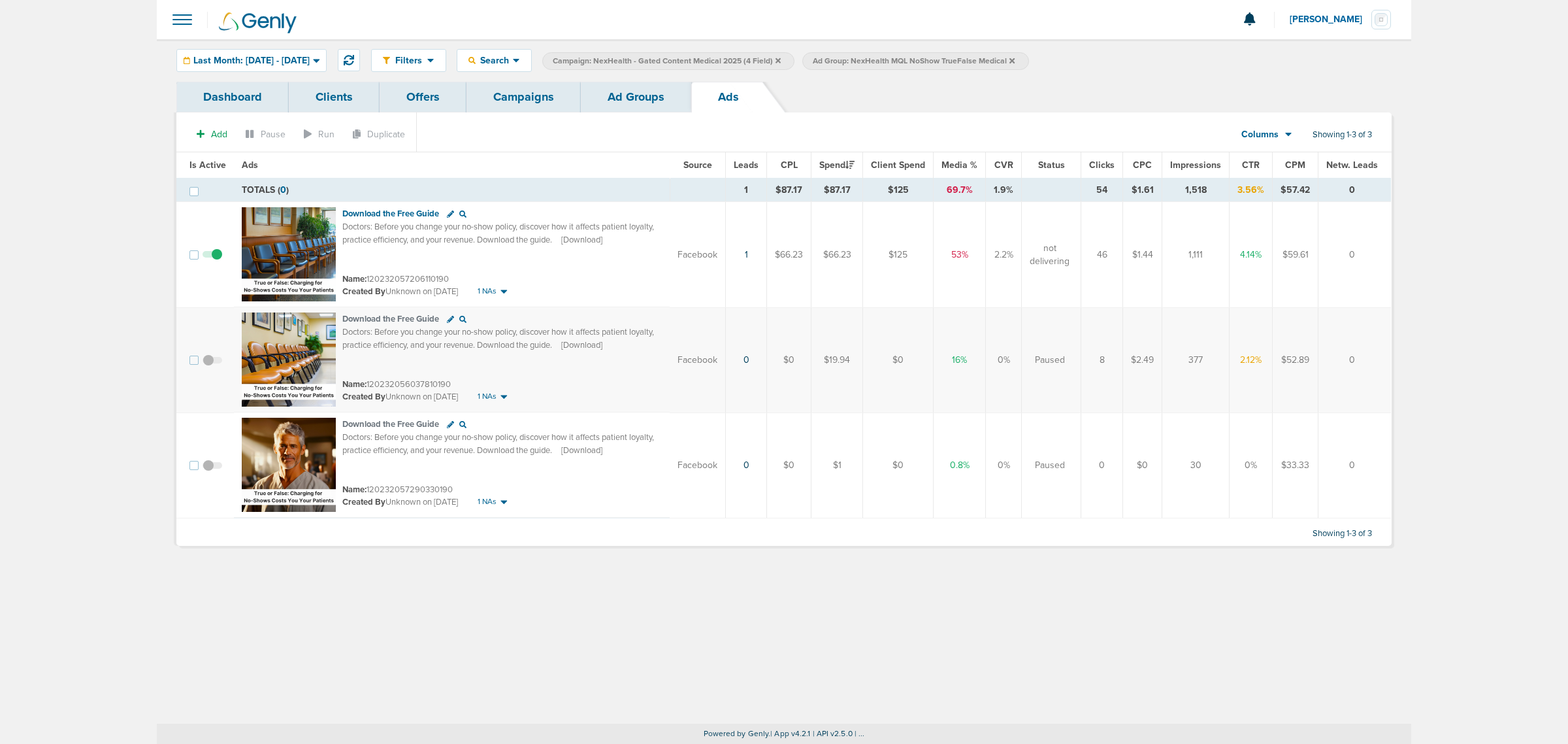
drag, startPoint x: 689, startPoint y: 213, endPoint x: 1362, endPoint y: 270, distance: 675.4
click at [1361, 267] on tr "Download the Free Guide Doctors: Before you change your no-show policy, discove…" at bounding box center [783, 255] width 1214 height 106
click at [1362, 276] on td "0" at bounding box center [1354, 255] width 73 height 106
click at [627, 96] on link "Ad Groups" at bounding box center [636, 97] width 110 height 31
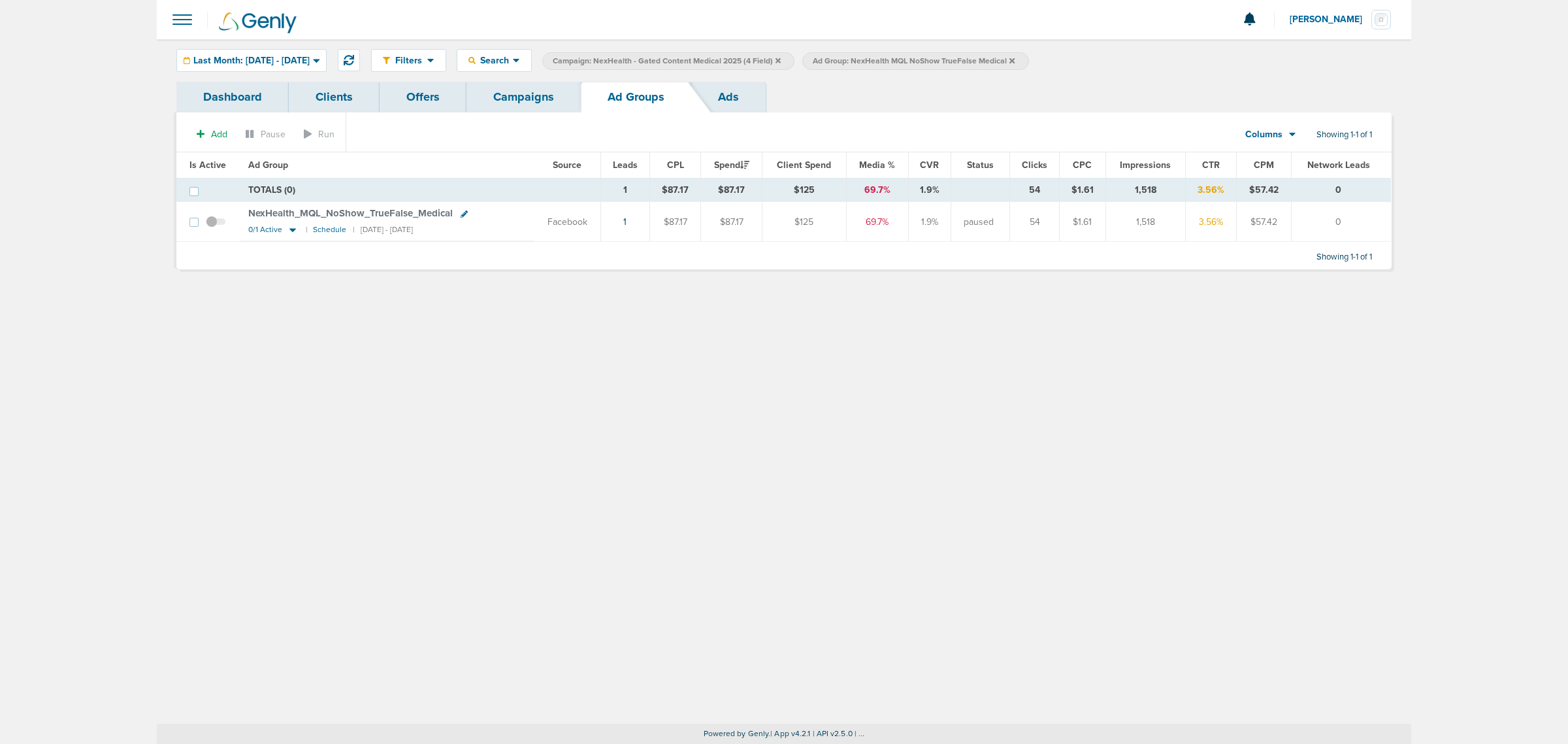
click at [497, 96] on link "Campaigns" at bounding box center [523, 97] width 114 height 31
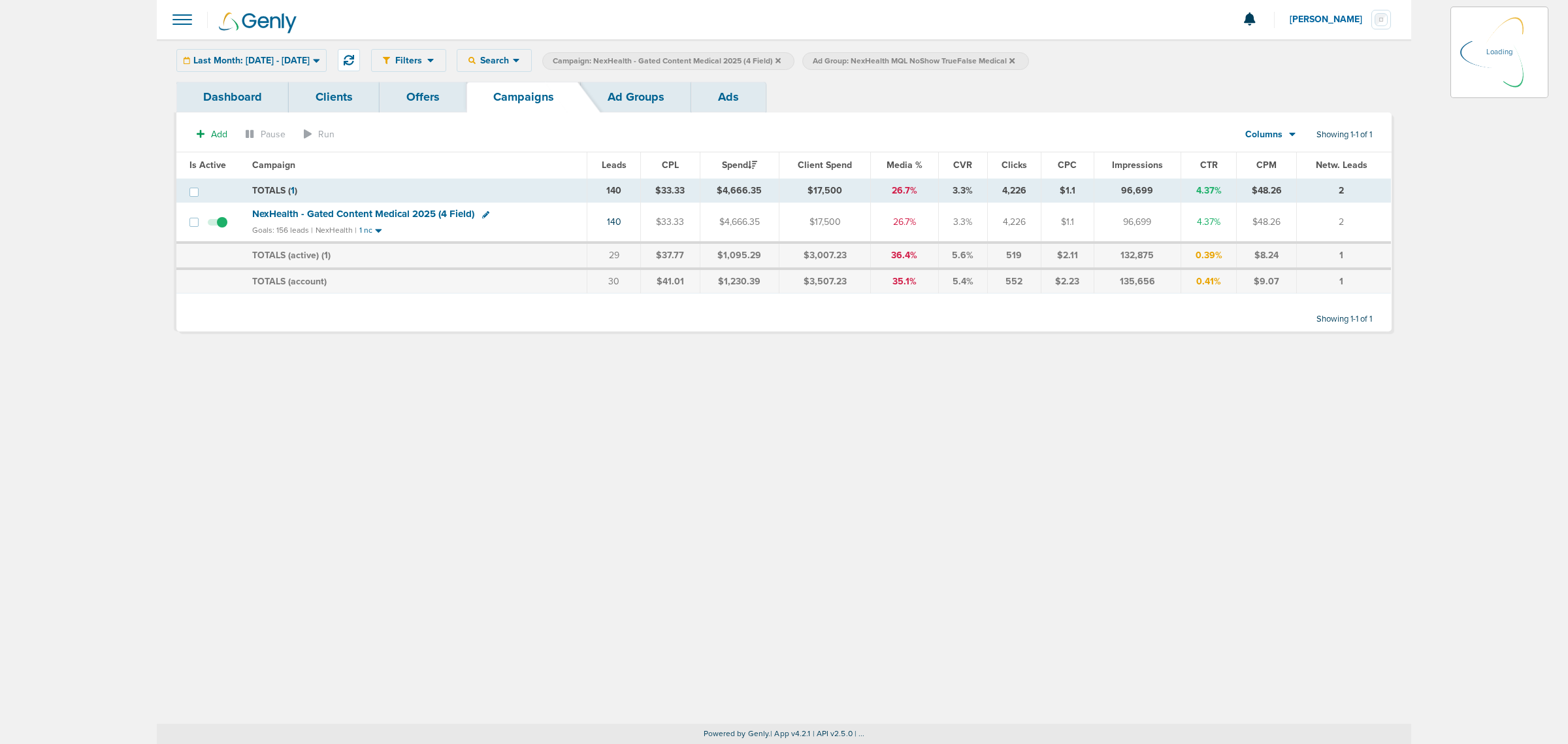
click at [781, 63] on icon at bounding box center [778, 60] width 6 height 8
click at [781, 60] on icon at bounding box center [778, 60] width 6 height 8
click at [755, 59] on icon at bounding box center [752, 60] width 6 height 6
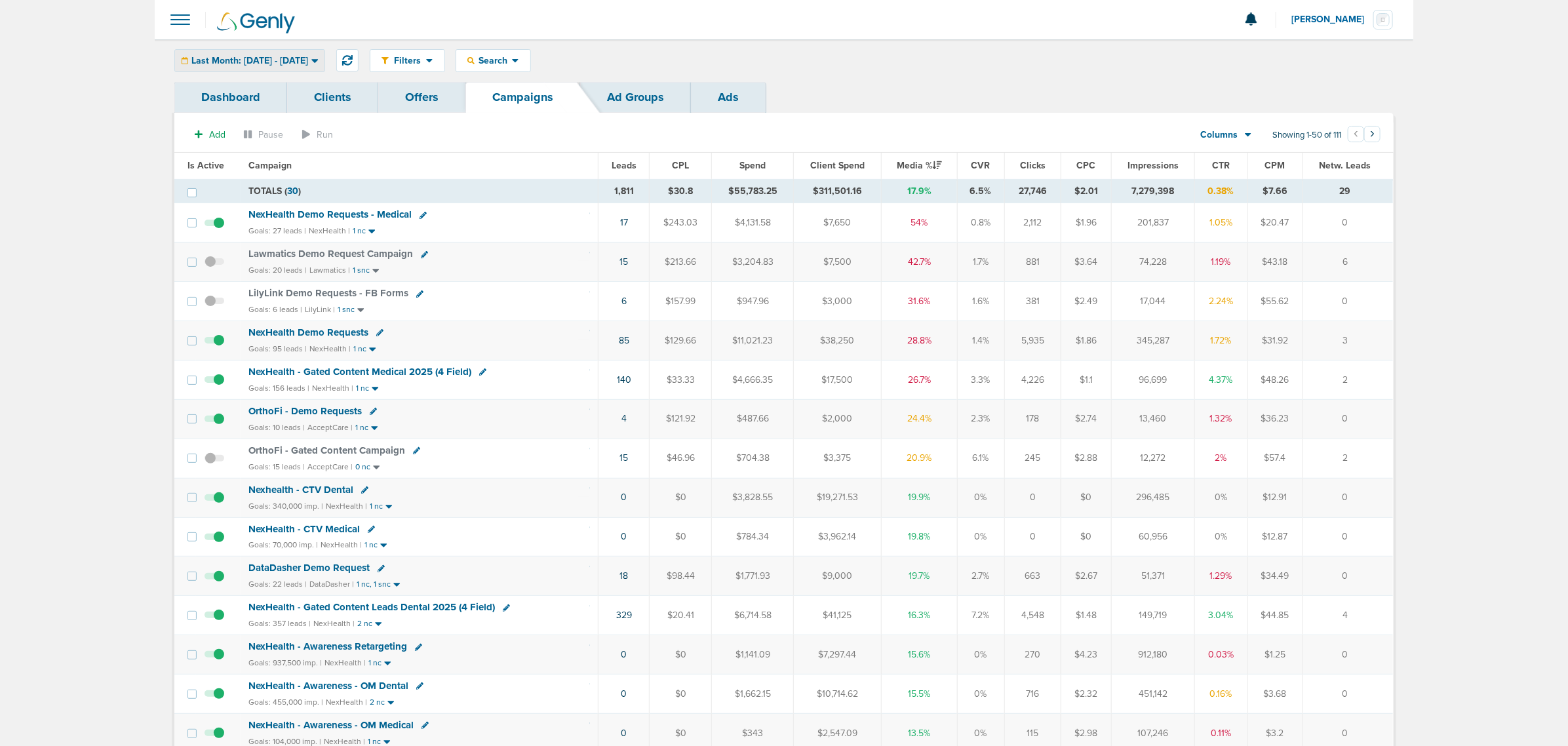
drag, startPoint x: 328, startPoint y: 63, endPoint x: 235, endPoint y: 108, distance: 103.3
click at [308, 63] on span "Last Month: 08.01.2025 - 08.31.2025" at bounding box center [250, 61] width 117 height 9
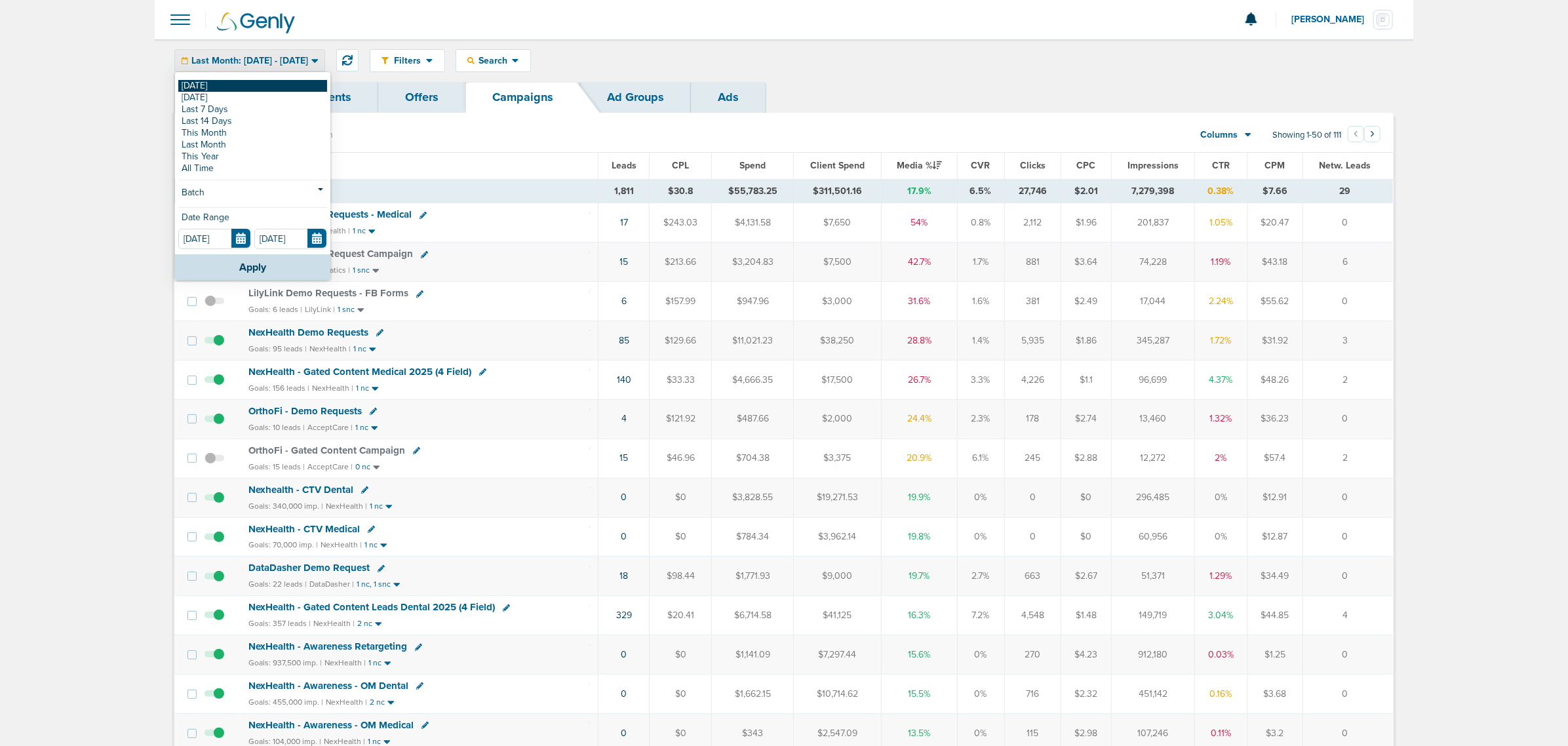
click at [223, 88] on link "[DATE]" at bounding box center [253, 86] width 149 height 12
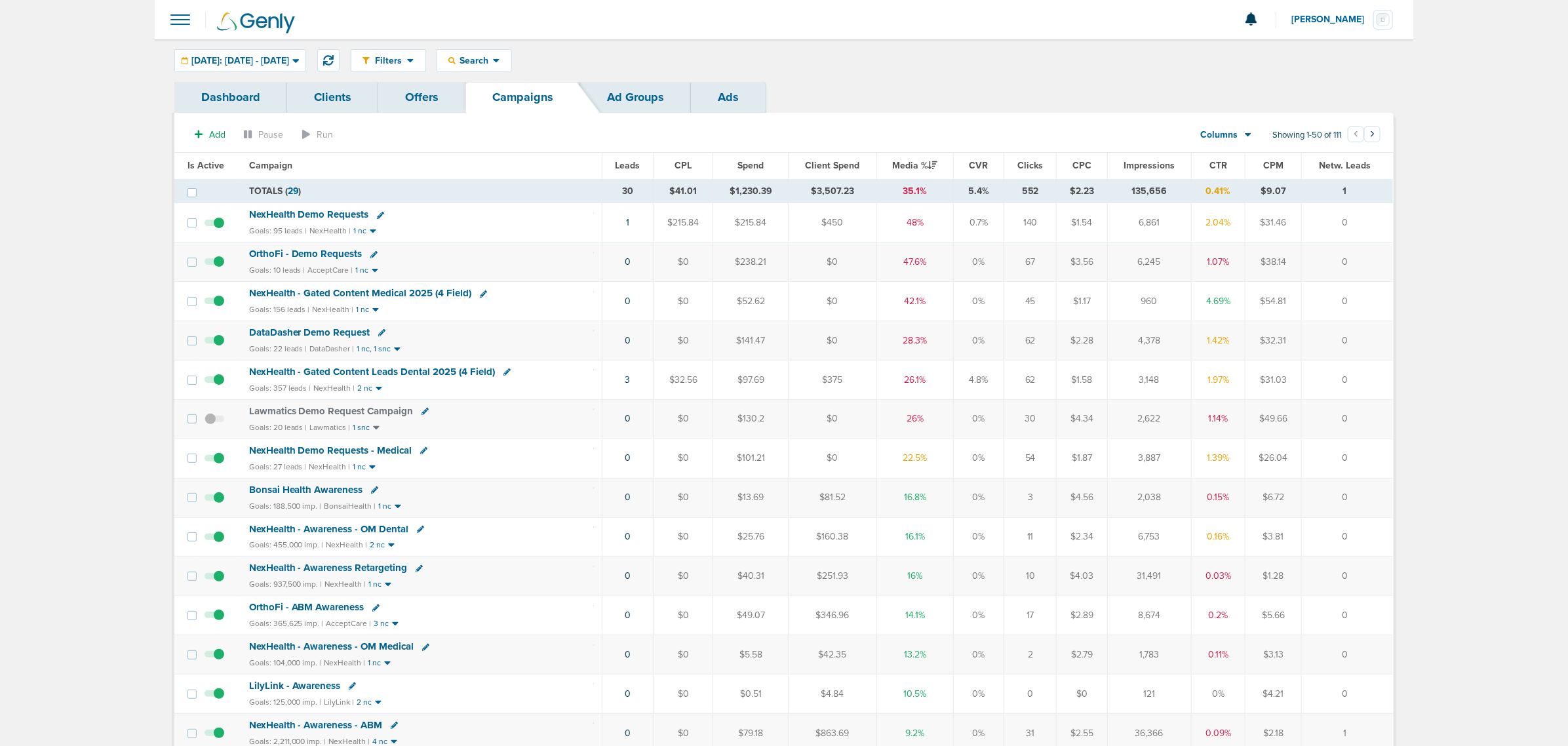
drag, startPoint x: 926, startPoint y: 427, endPoint x: 900, endPoint y: 214, distance: 214.6
click at [908, 217] on td "48%" at bounding box center [915, 223] width 77 height 39
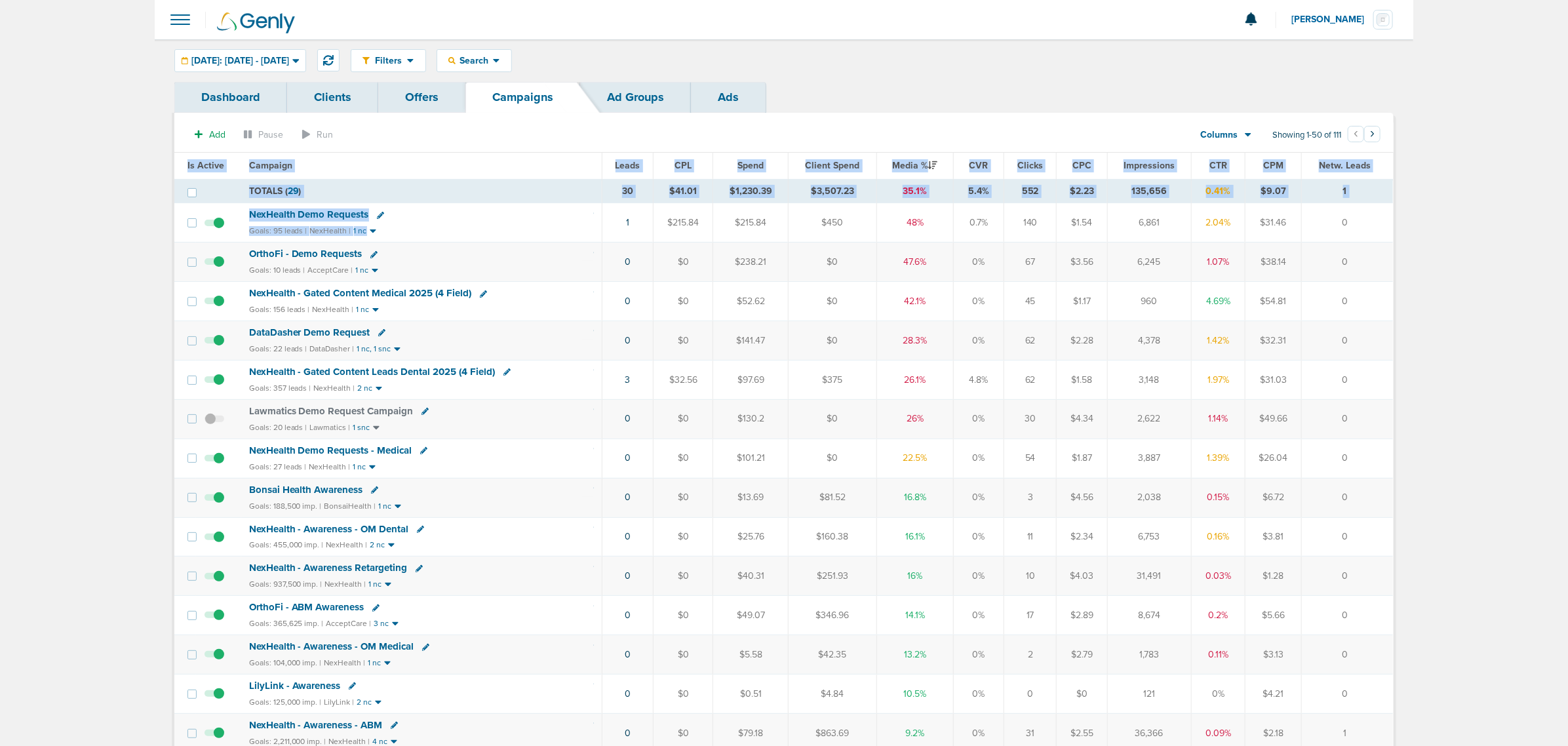
drag, startPoint x: 490, startPoint y: 223, endPoint x: 1436, endPoint y: 211, distance: 946.1
click at [1338, 230] on td "0" at bounding box center [1347, 223] width 91 height 39
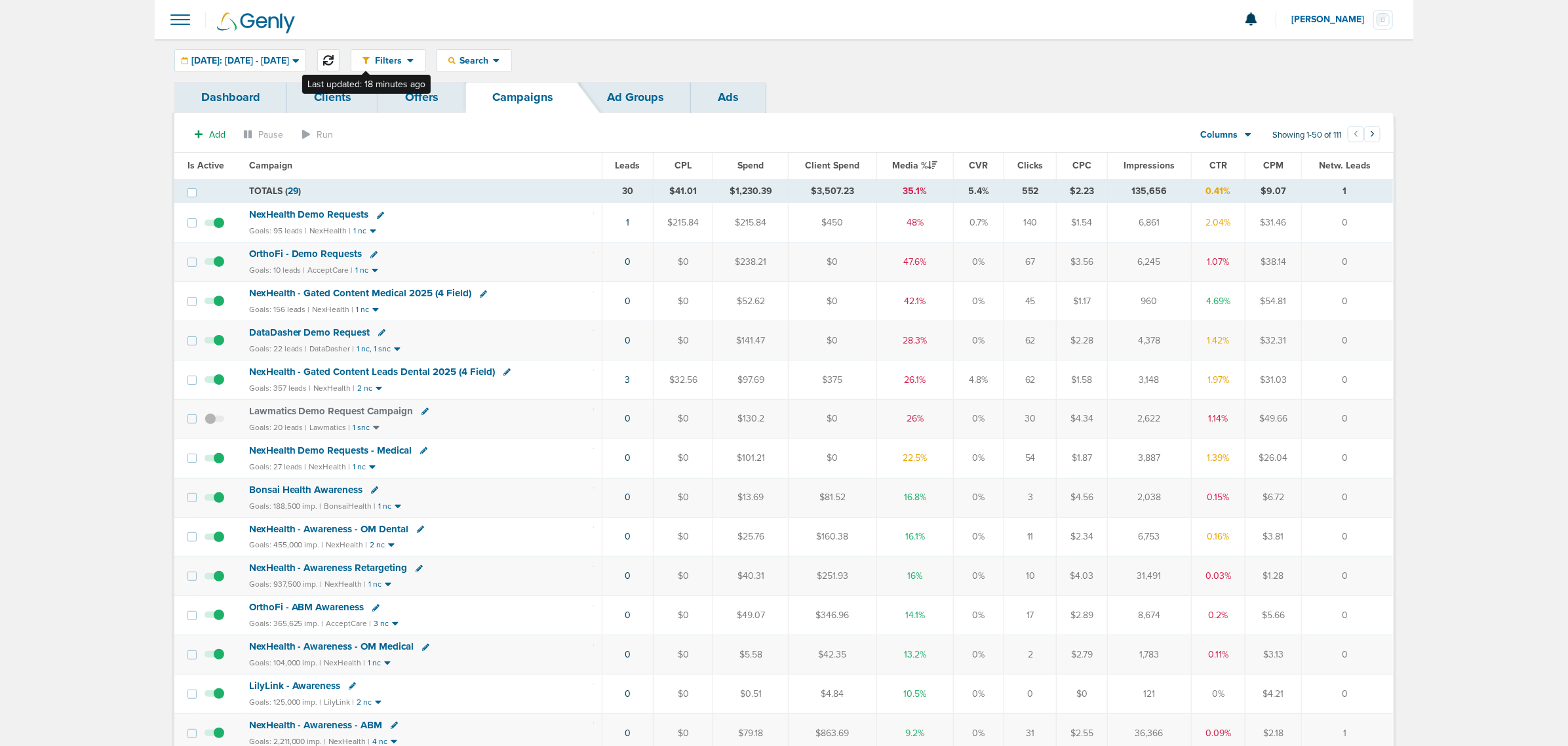
click at [340, 53] on button at bounding box center [329, 61] width 22 height 22
click at [627, 223] on link "1" at bounding box center [627, 223] width 3 height 11
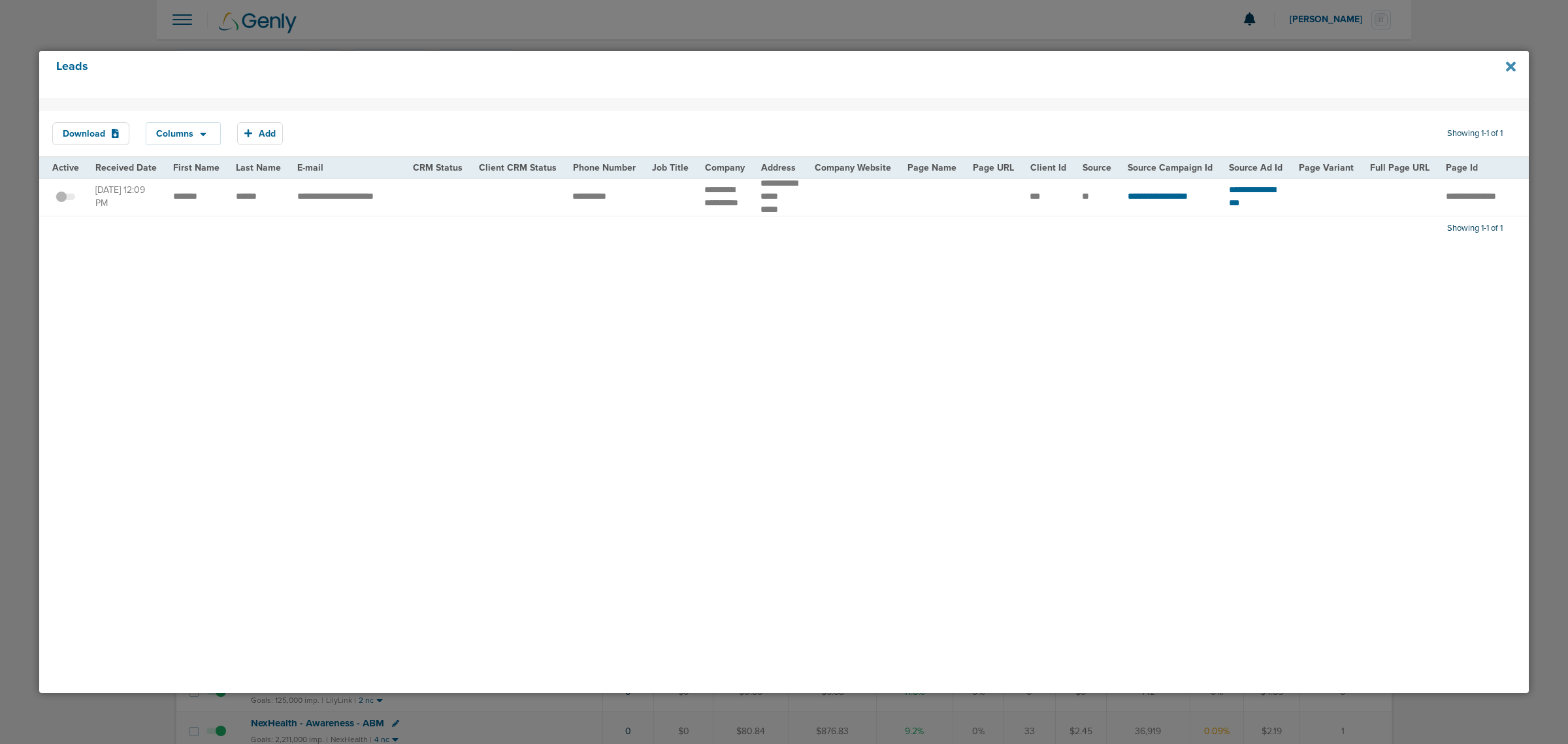
click at [1513, 66] on icon at bounding box center [1510, 67] width 10 height 15
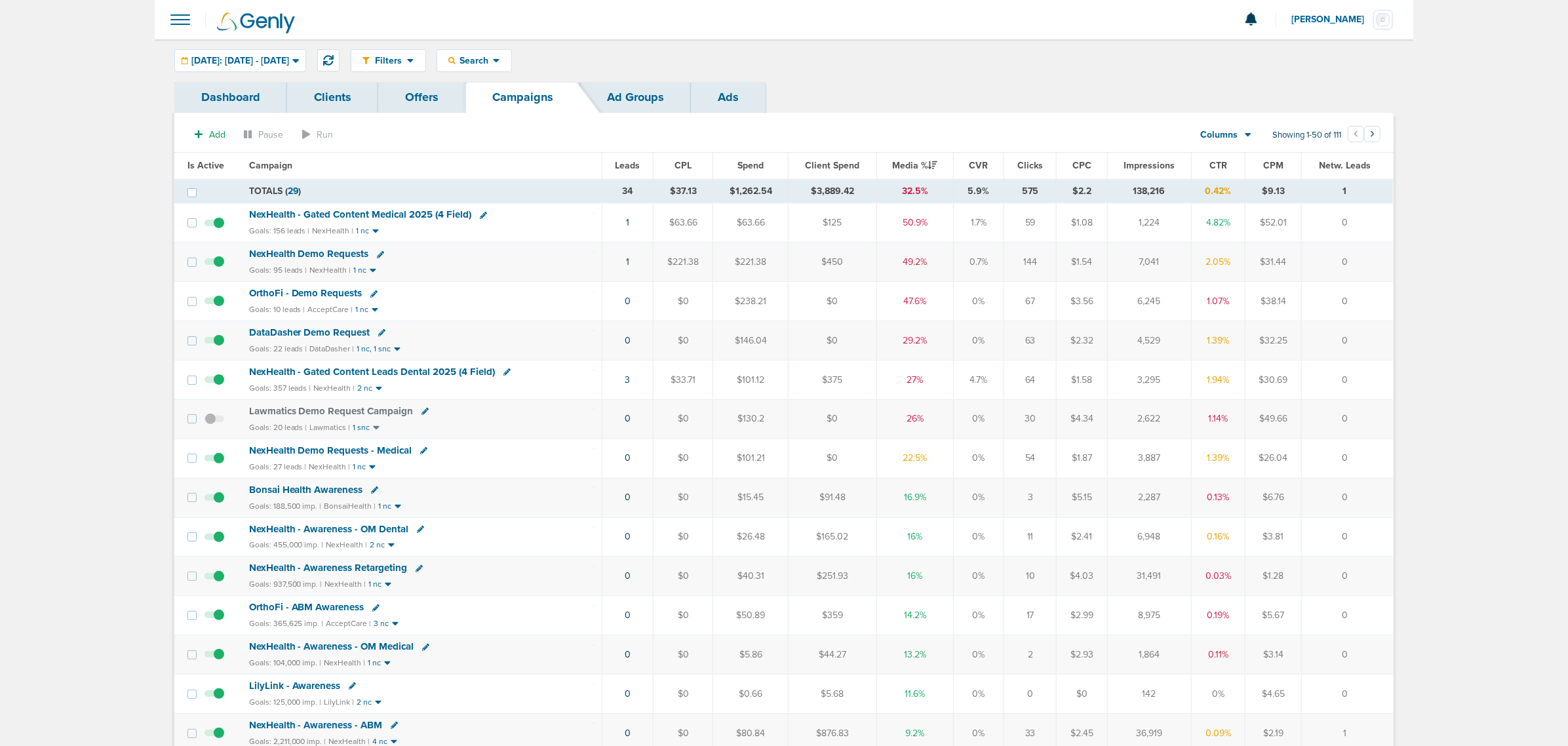
click at [594, 384] on td "NexHealth - Gated Content Leads Dental 2025 (4 Field) Goals: 357 leads | NexHea…" at bounding box center [422, 379] width 361 height 39
click at [430, 371] on span "NexHealth - Gated Content Leads Dental 2025 (4 Field)" at bounding box center [373, 371] width 246 height 12
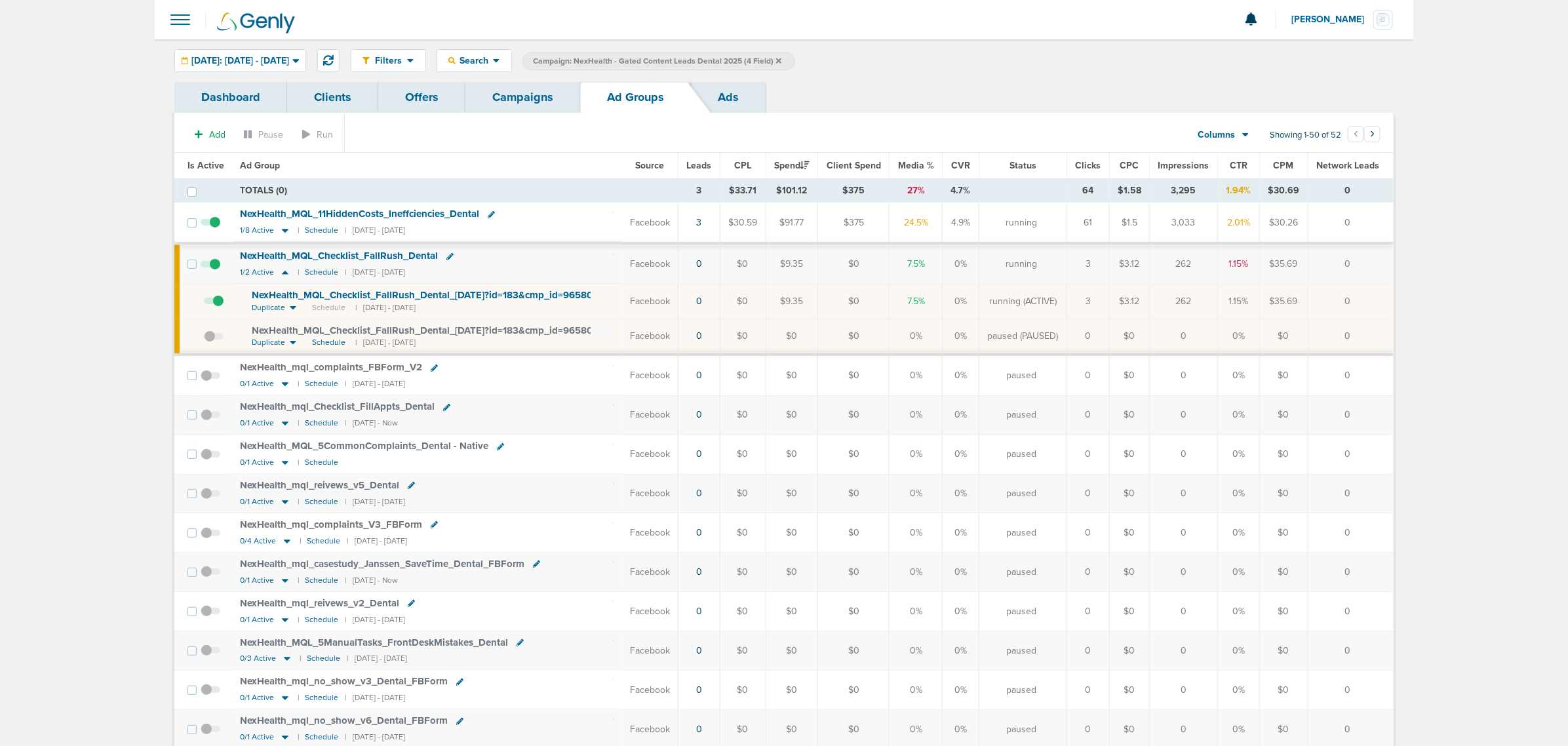
click at [388, 294] on span "NexHealth_ MQL_ Checklist_ FallRush_ Dental_ 09.02.25?id=183&cmp_ id=9658029" at bounding box center [429, 294] width 353 height 12
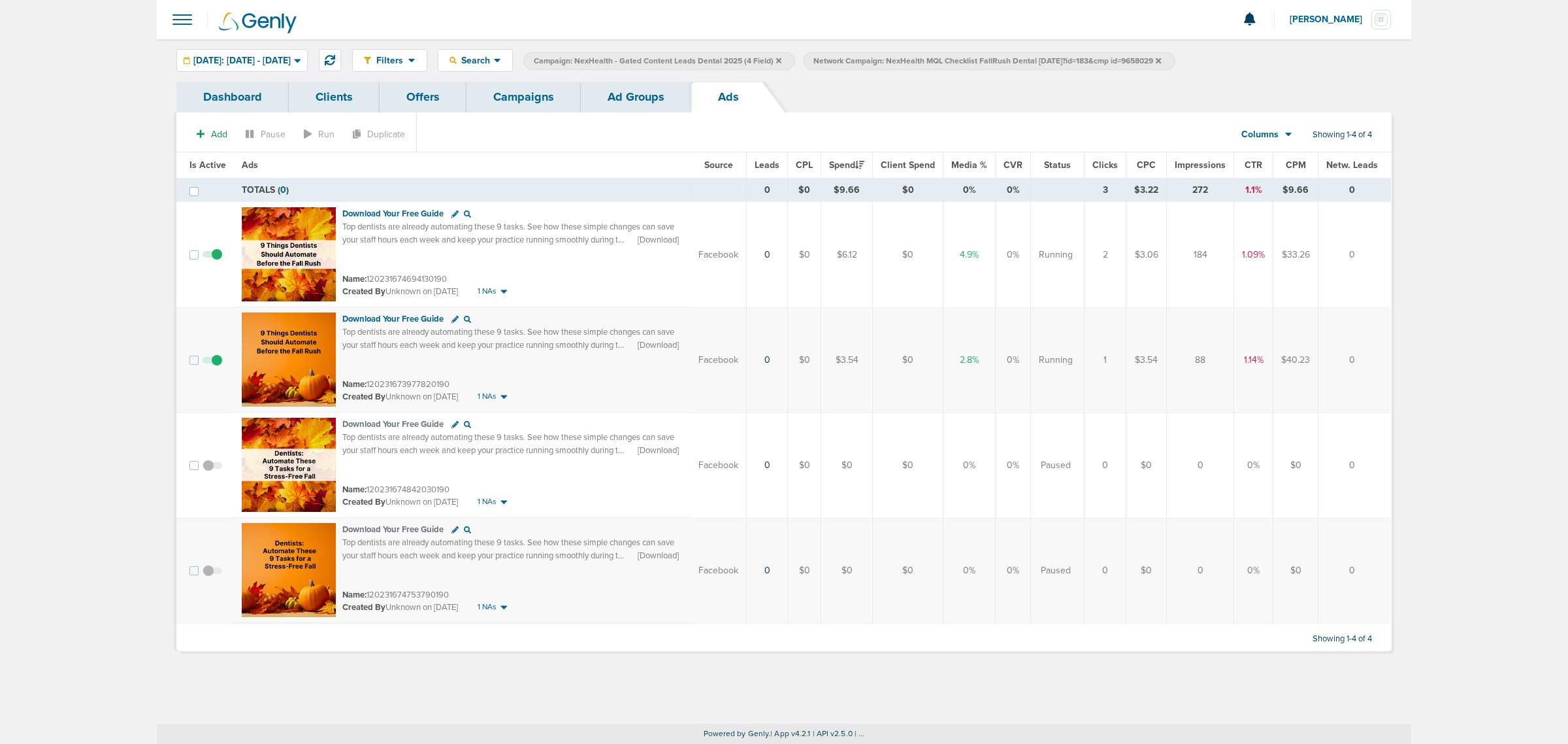
click at [488, 96] on link "Campaigns" at bounding box center [523, 97] width 114 height 31
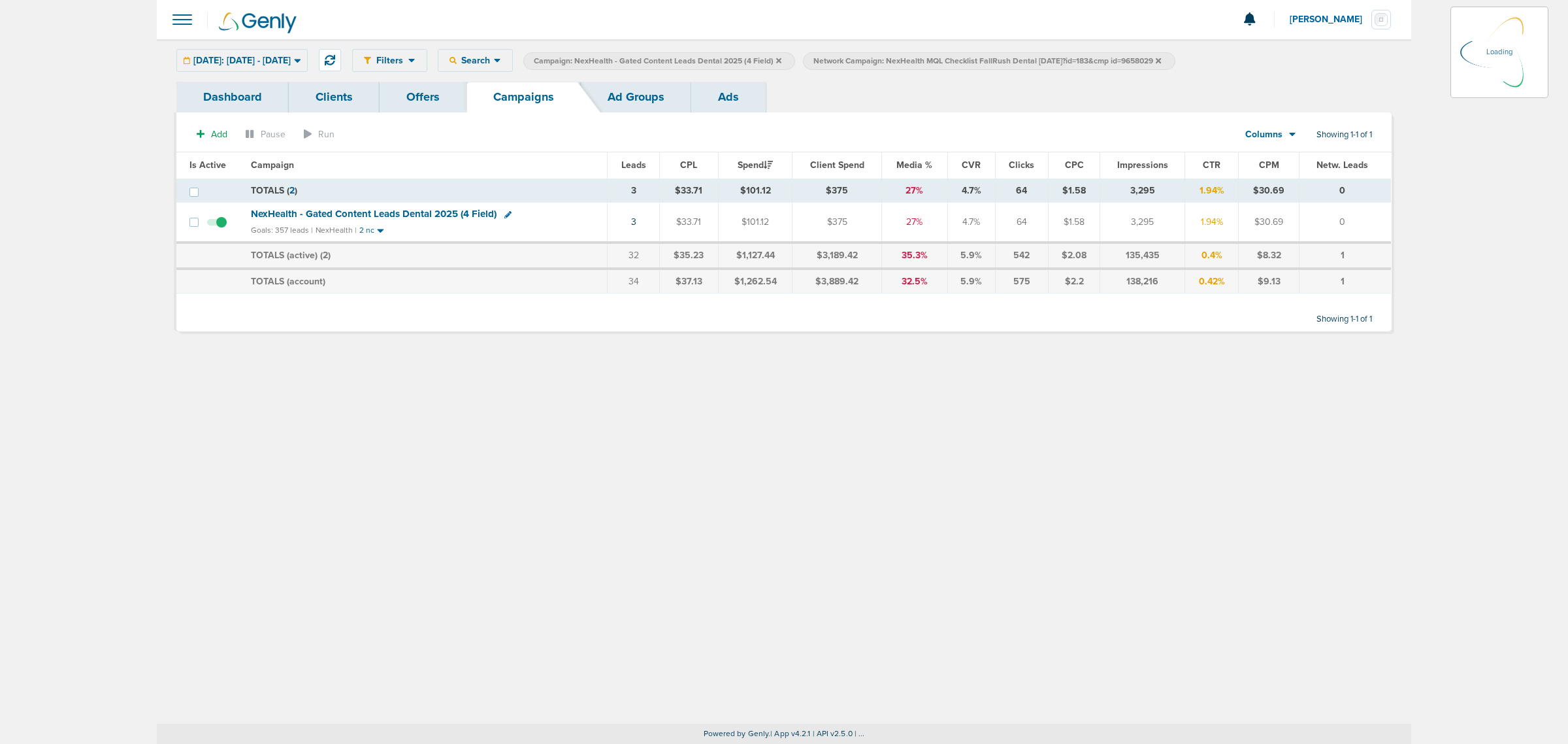
click at [781, 57] on icon at bounding box center [779, 60] width 6 height 8
click at [881, 59] on icon at bounding box center [879, 60] width 6 height 8
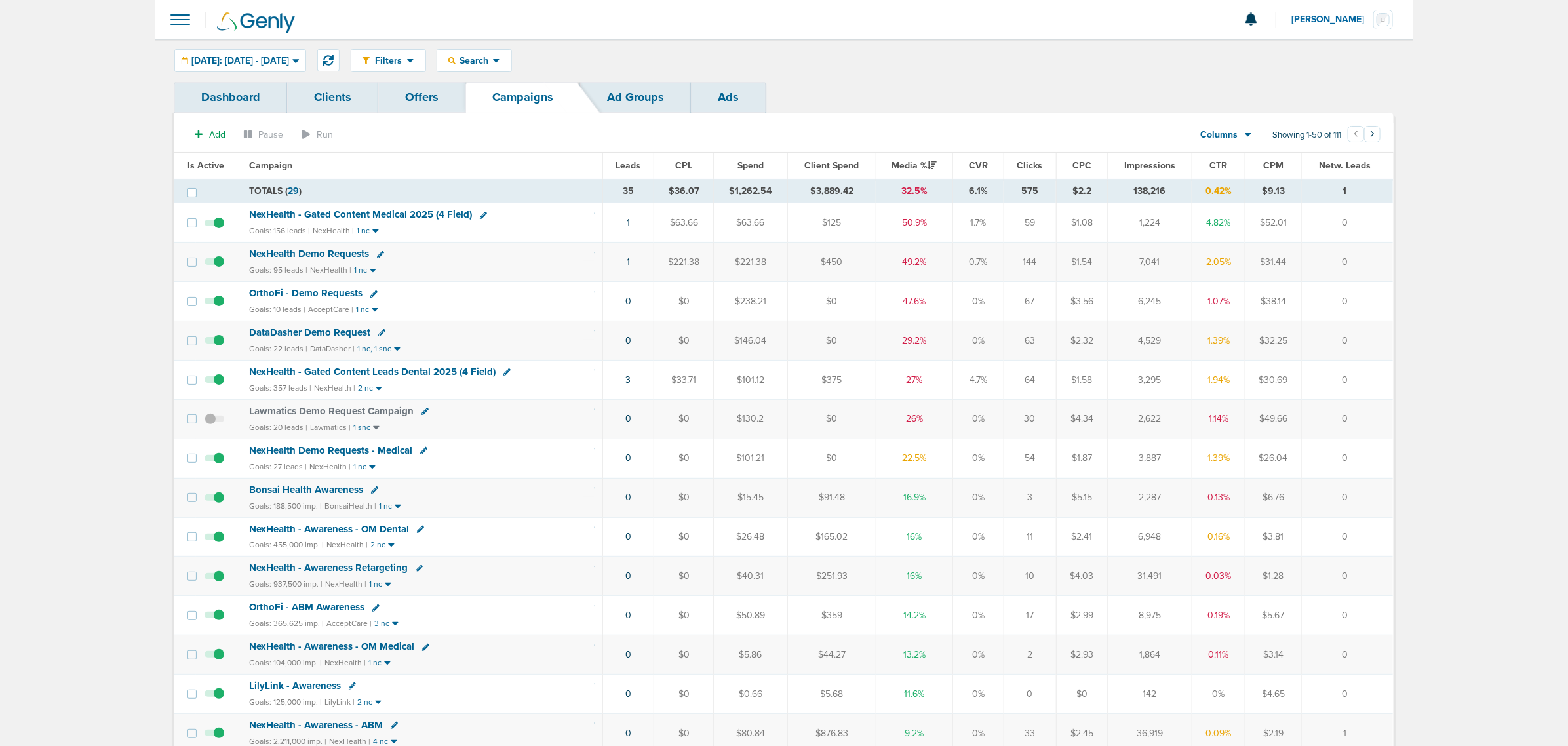
click at [434, 374] on span "NexHealth - Gated Content Leads Dental 2025 (4 Field)" at bounding box center [373, 371] width 246 height 12
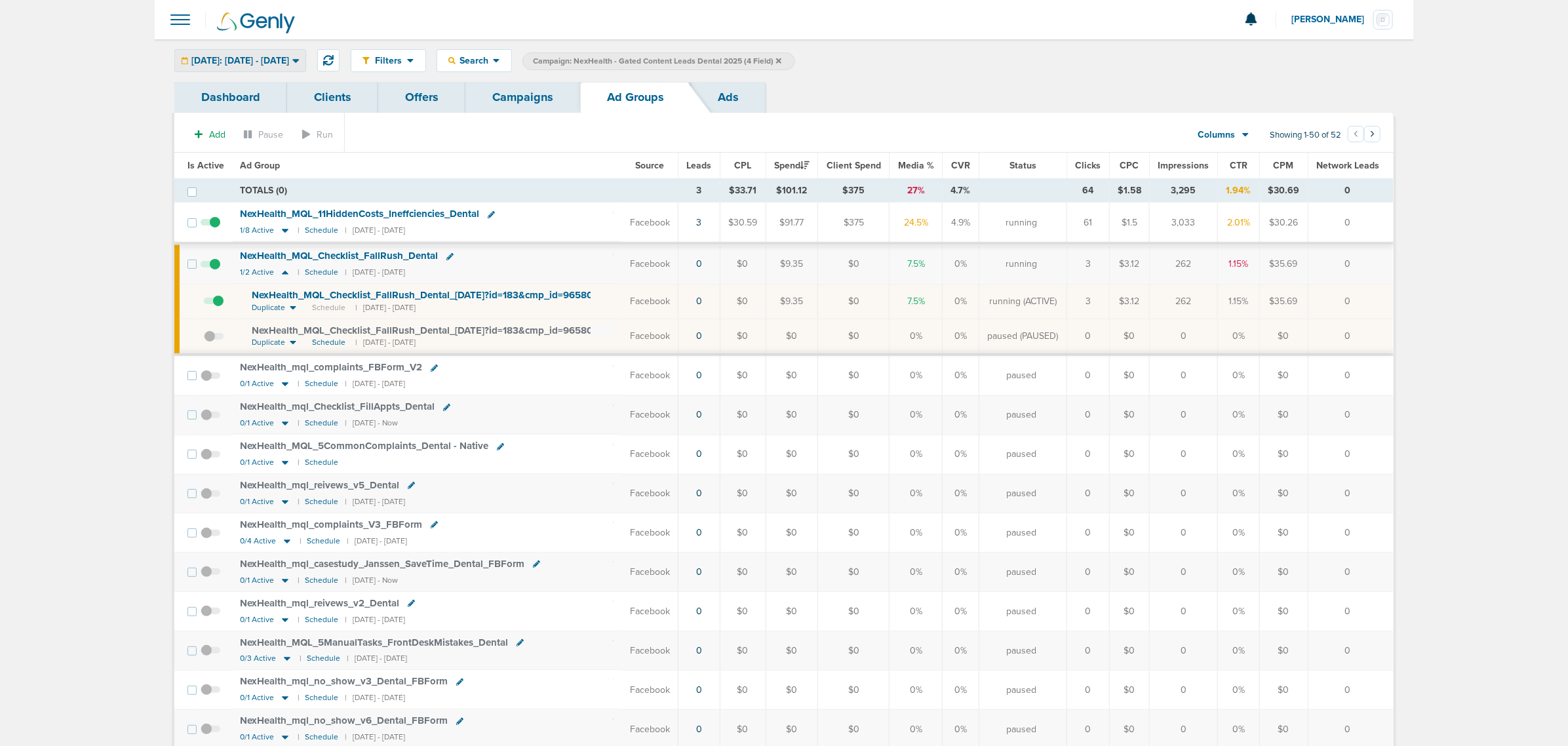
click at [285, 52] on div "[DATE]: [DATE] - [DATE]" at bounding box center [240, 61] width 130 height 22
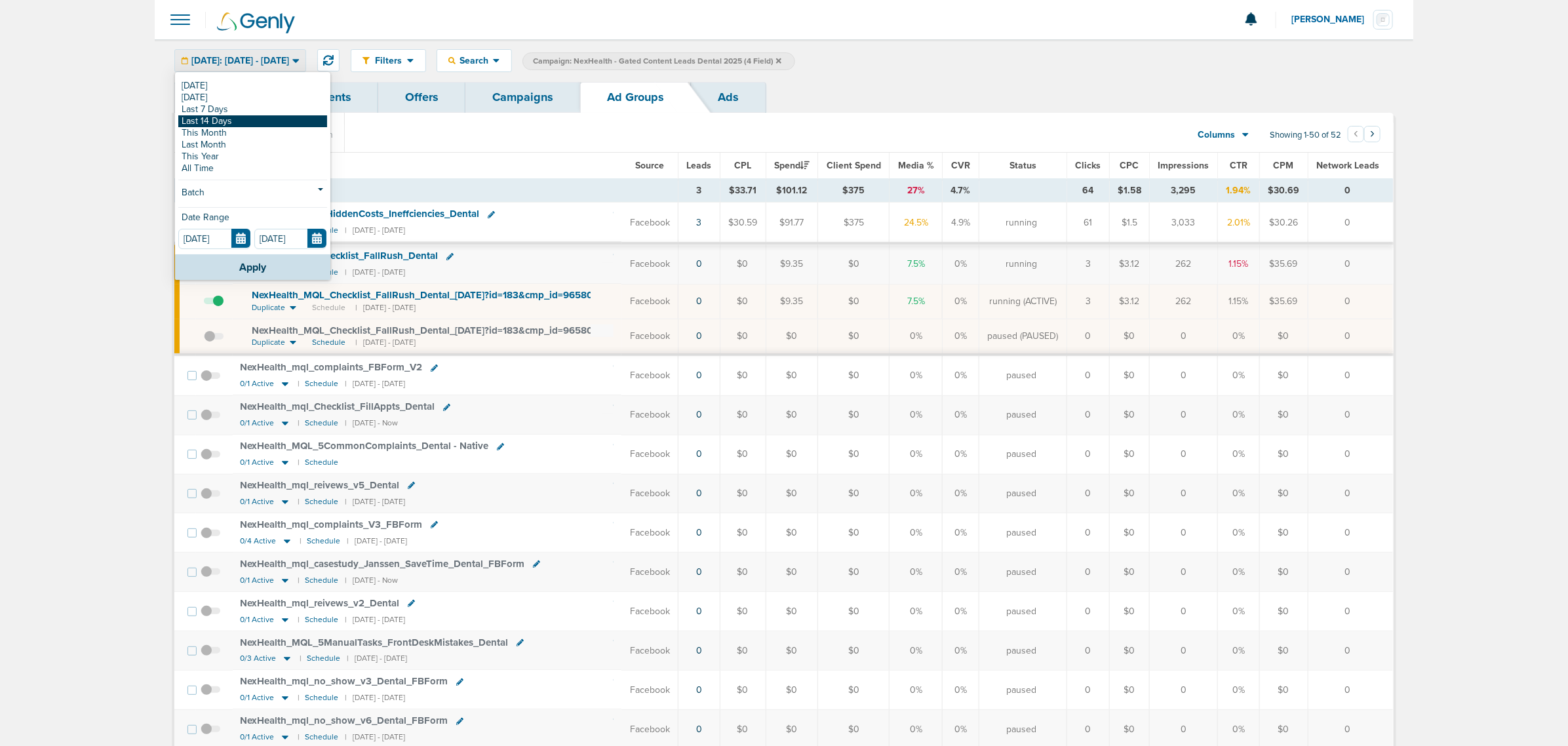
click at [230, 123] on link "Last 14 Days" at bounding box center [253, 121] width 149 height 12
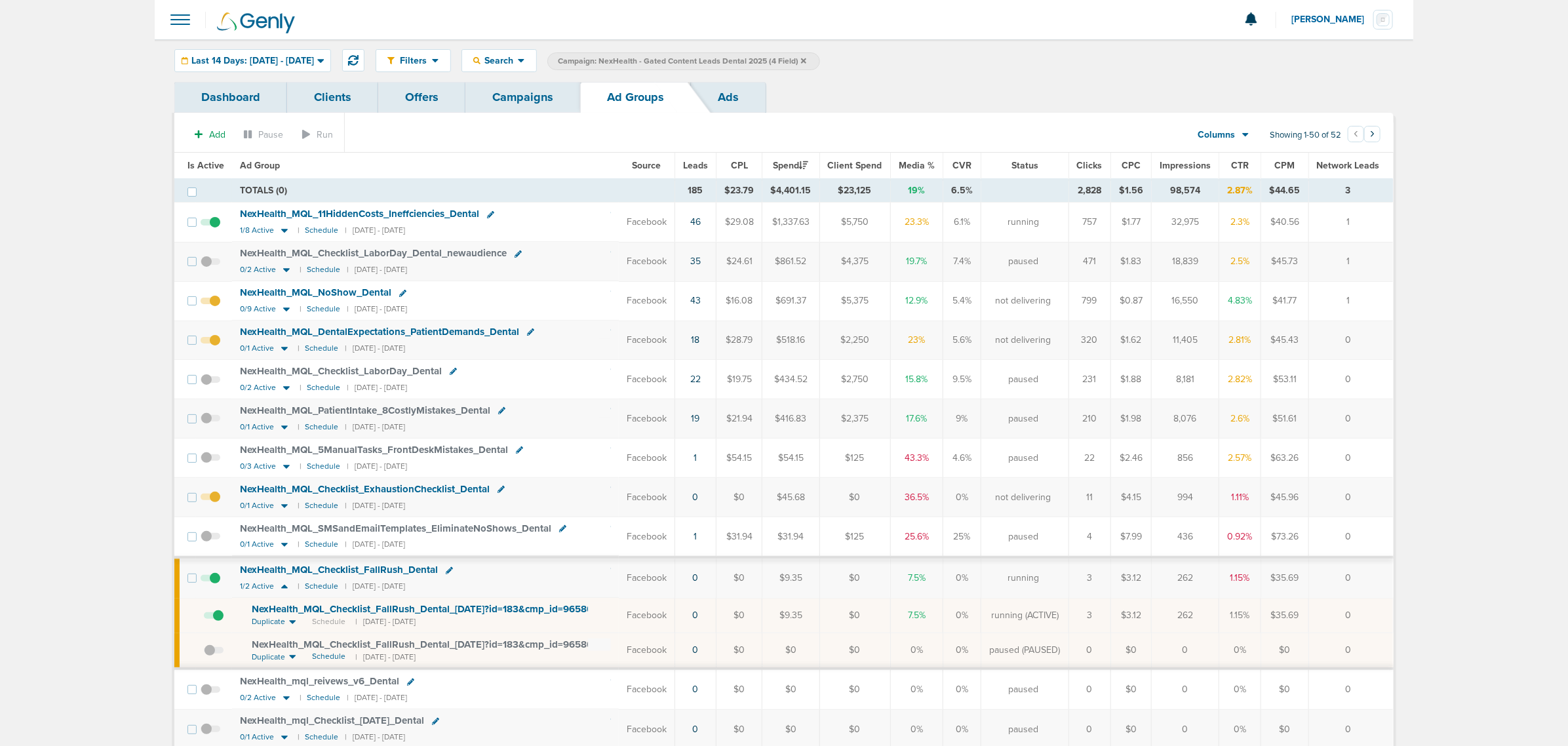
click at [297, 73] on div "Filters Active Only Settings Status Active Inactive Objectives MQL SQL Traffic …" at bounding box center [784, 60] width 1259 height 42
click at [301, 58] on span "Last 14 Days: [DATE] - [DATE]" at bounding box center [253, 61] width 123 height 9
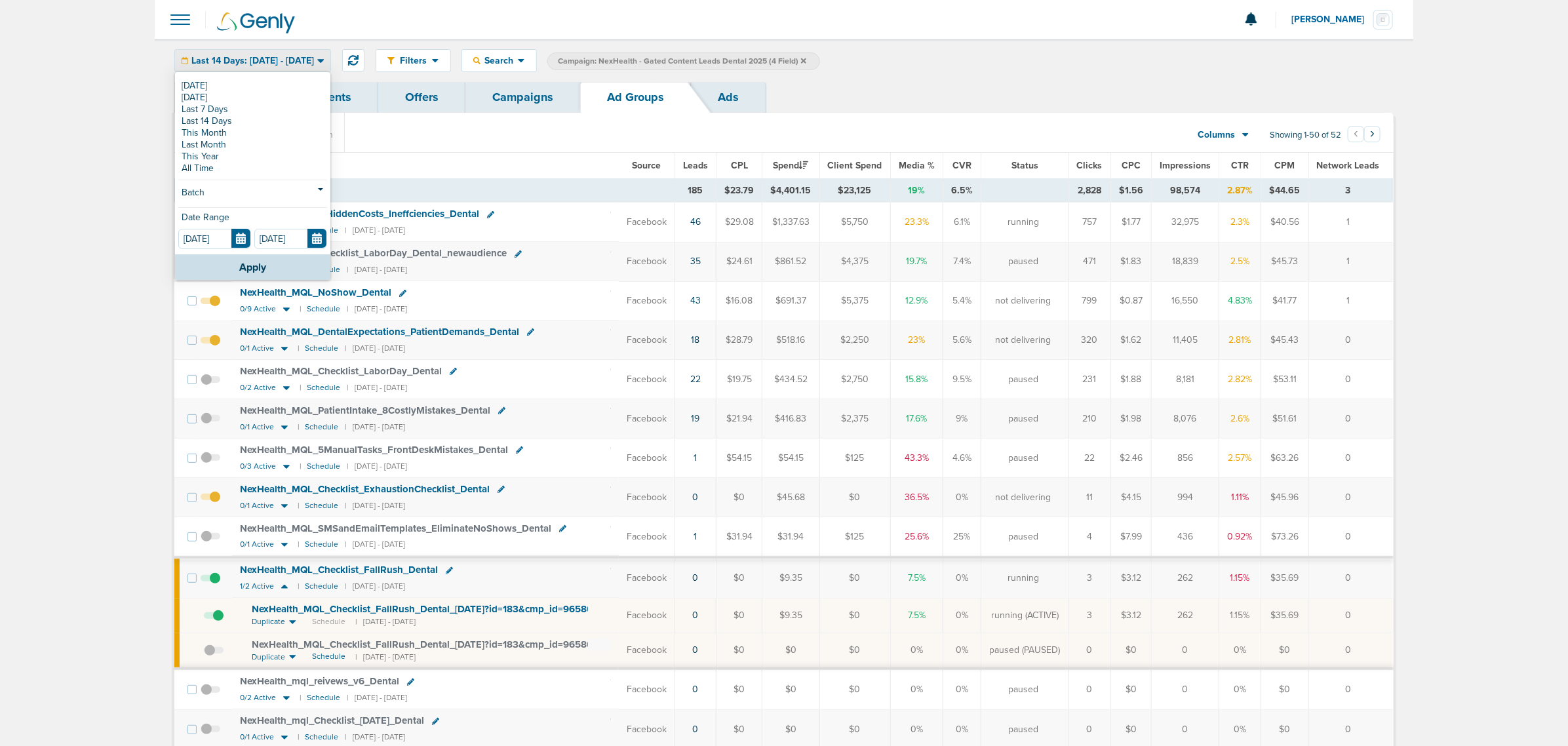
click at [522, 159] on th "Ad Group" at bounding box center [425, 166] width 387 height 26
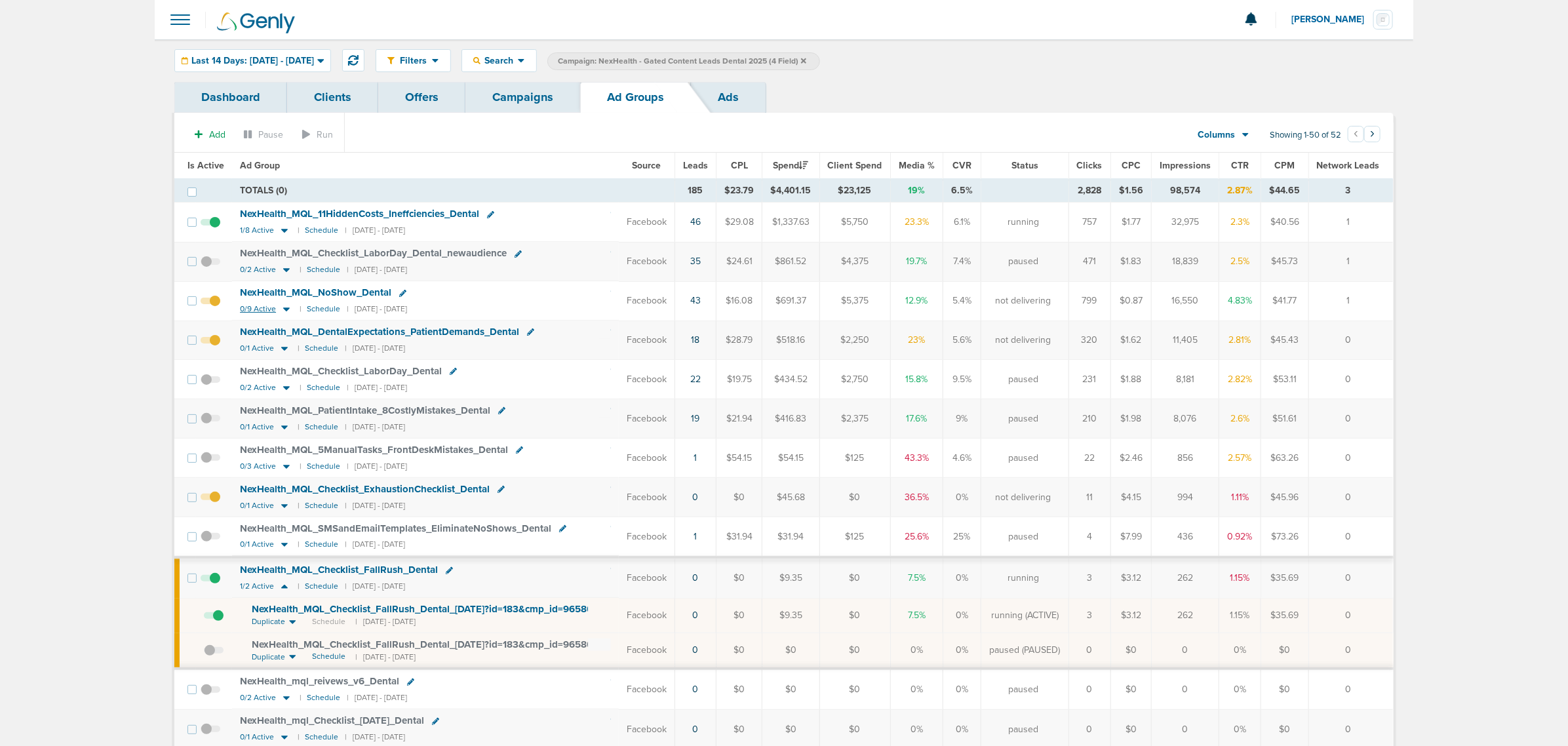
click at [286, 313] on icon at bounding box center [286, 309] width 13 height 11
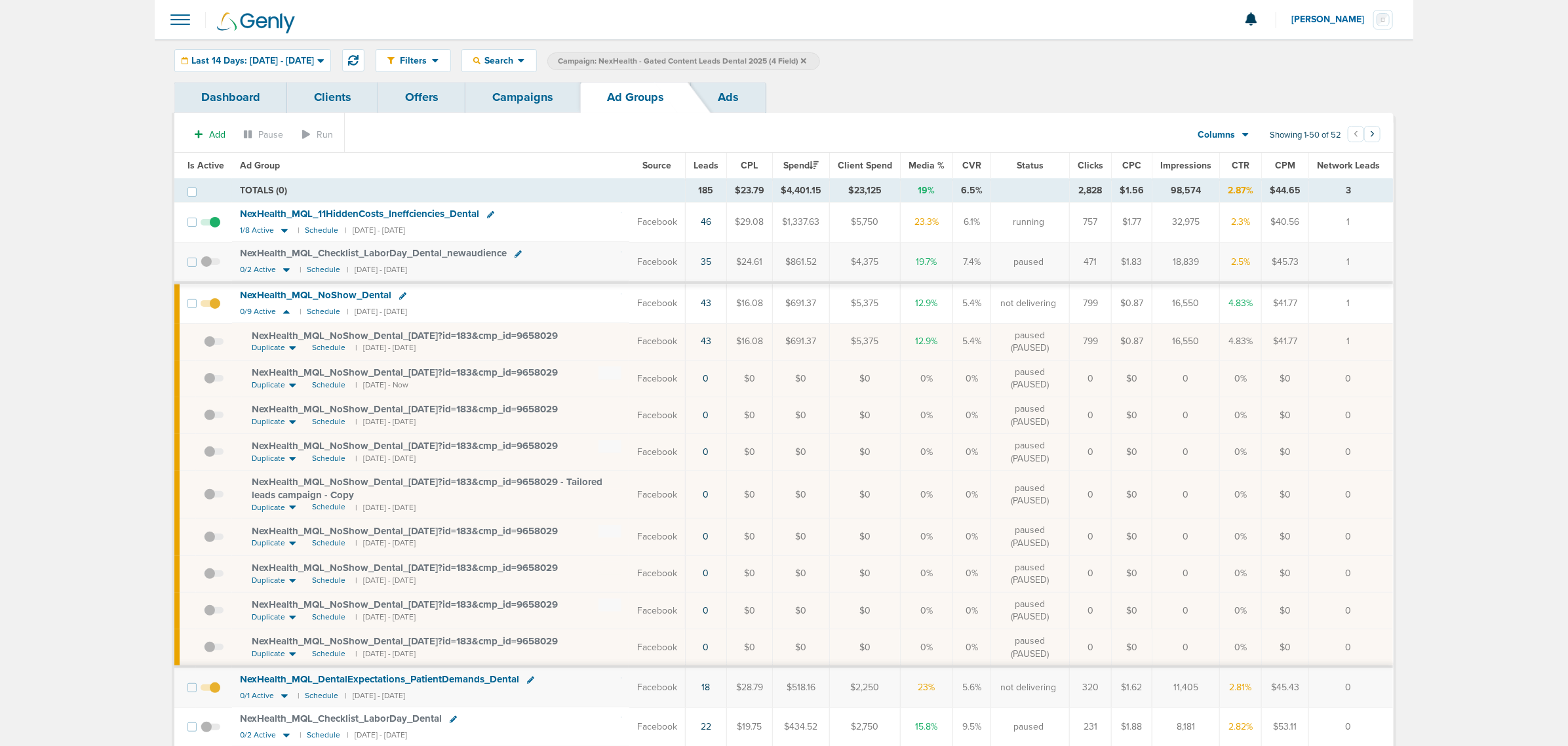
click at [208, 348] on span at bounding box center [214, 348] width 19 height 0
click at [204, 344] on input "checkbox" at bounding box center [204, 344] width 0 height 0
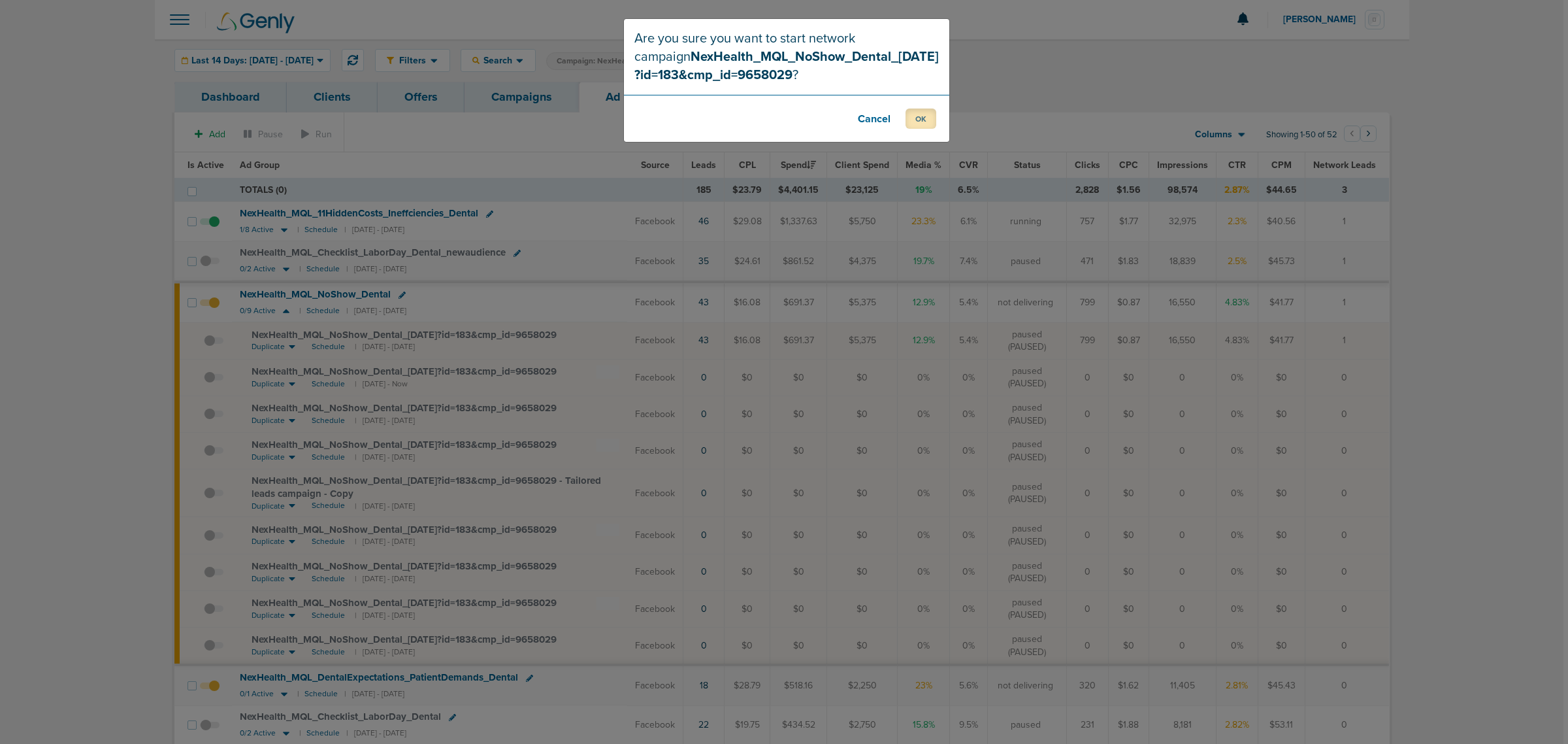
click at [929, 121] on button "OK" at bounding box center [921, 118] width 31 height 20
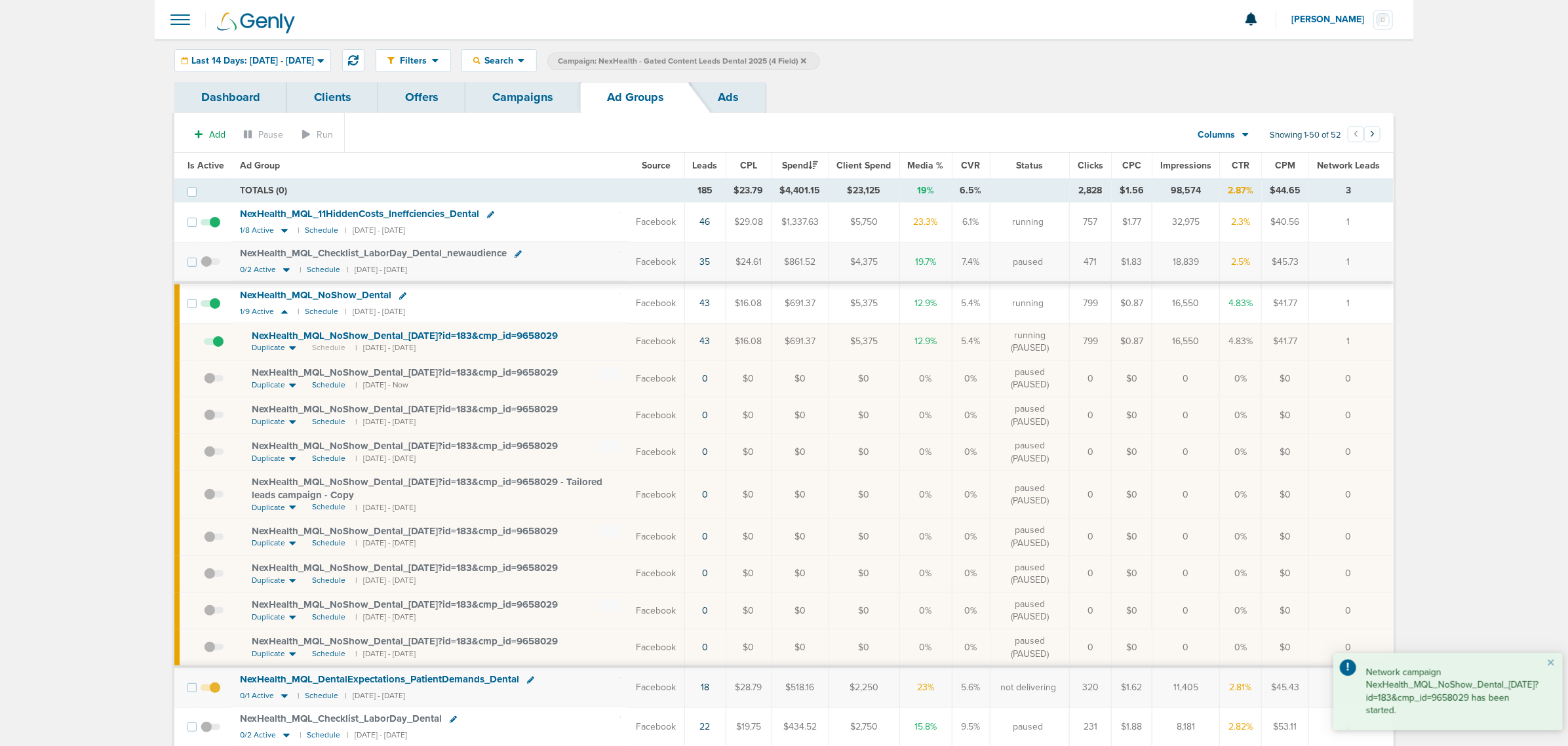
click at [532, 90] on link "Campaigns" at bounding box center [523, 97] width 115 height 31
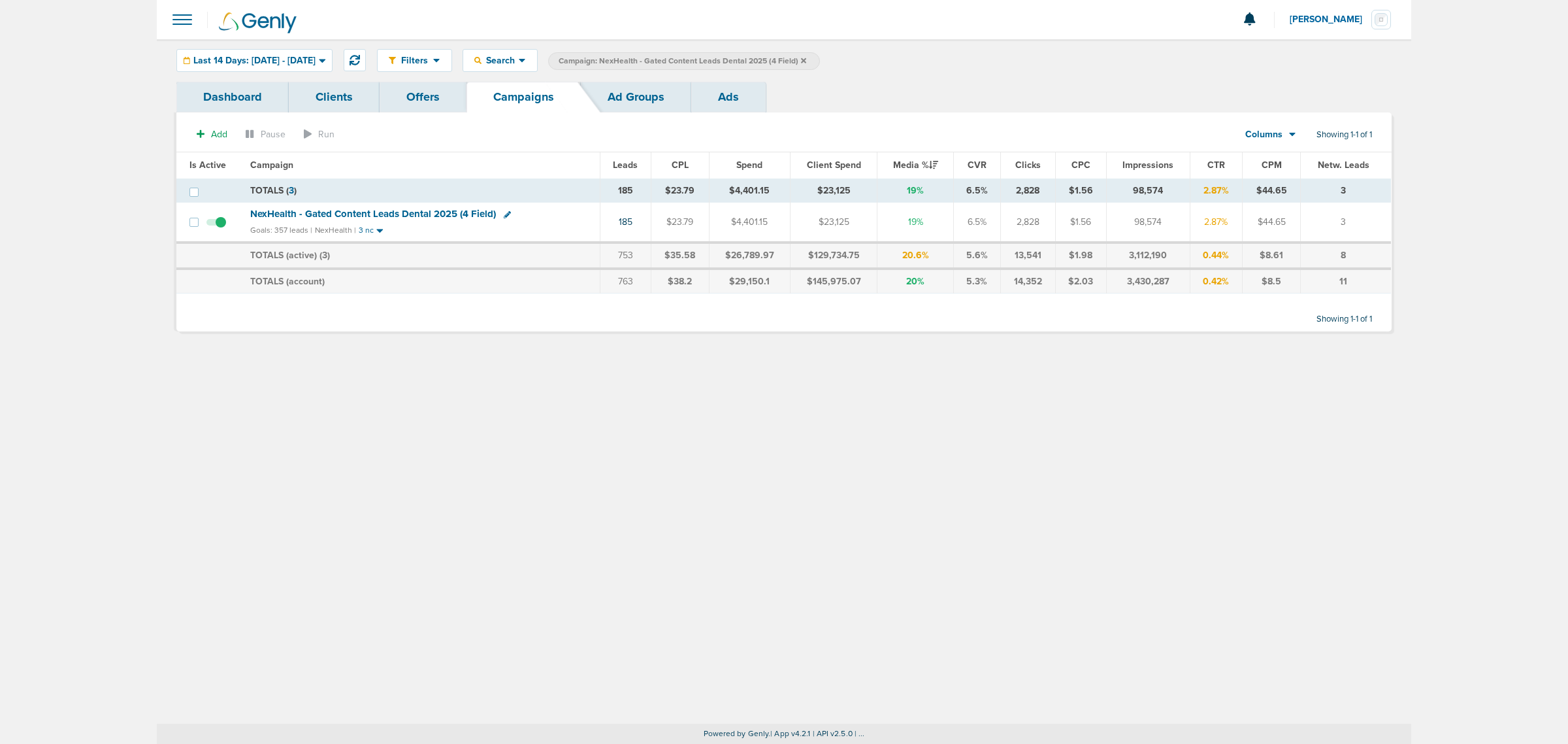
click at [806, 57] on icon at bounding box center [803, 60] width 6 height 8
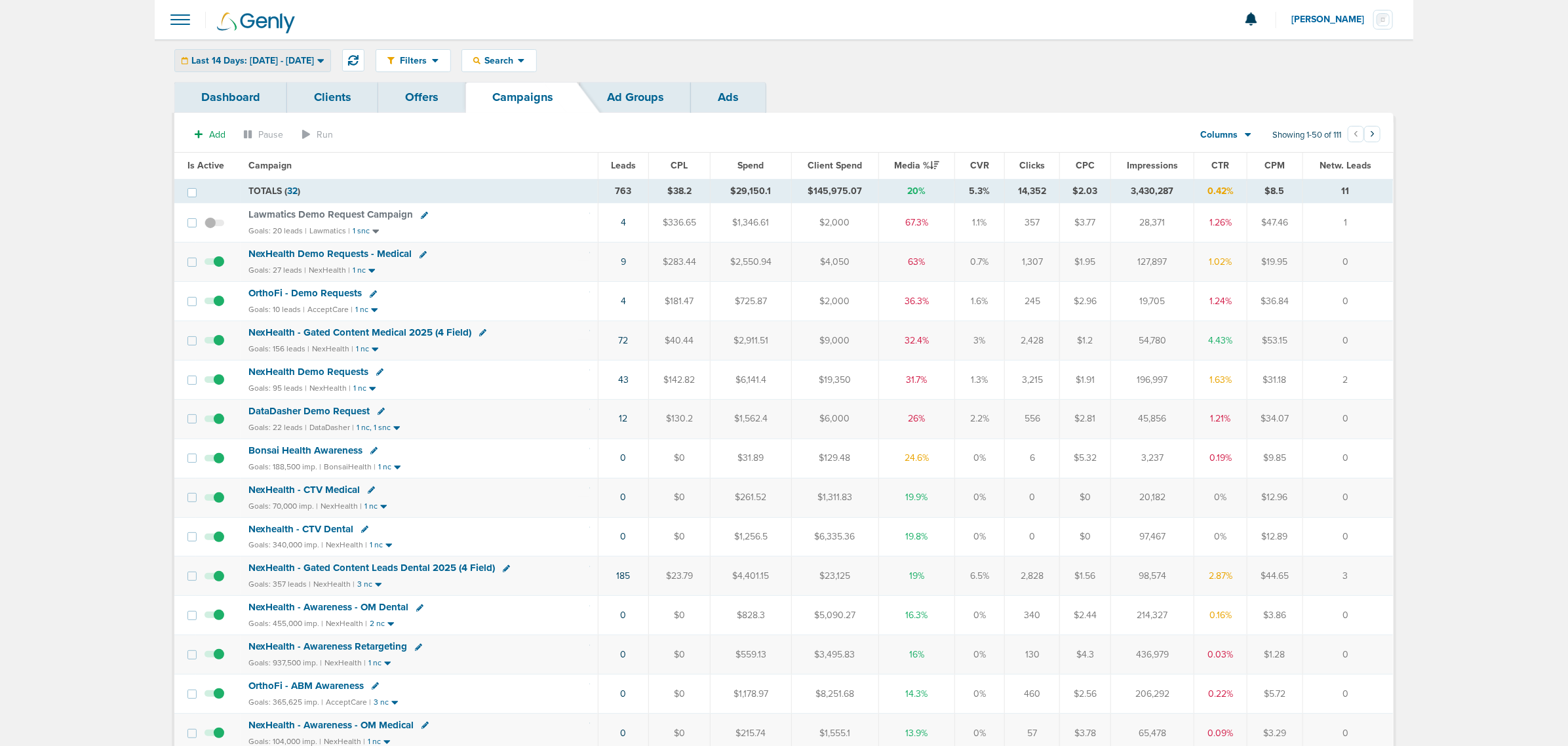
click at [314, 58] on span "Last 14 Days: 08.19.2025 - 09.02.2025" at bounding box center [253, 61] width 123 height 9
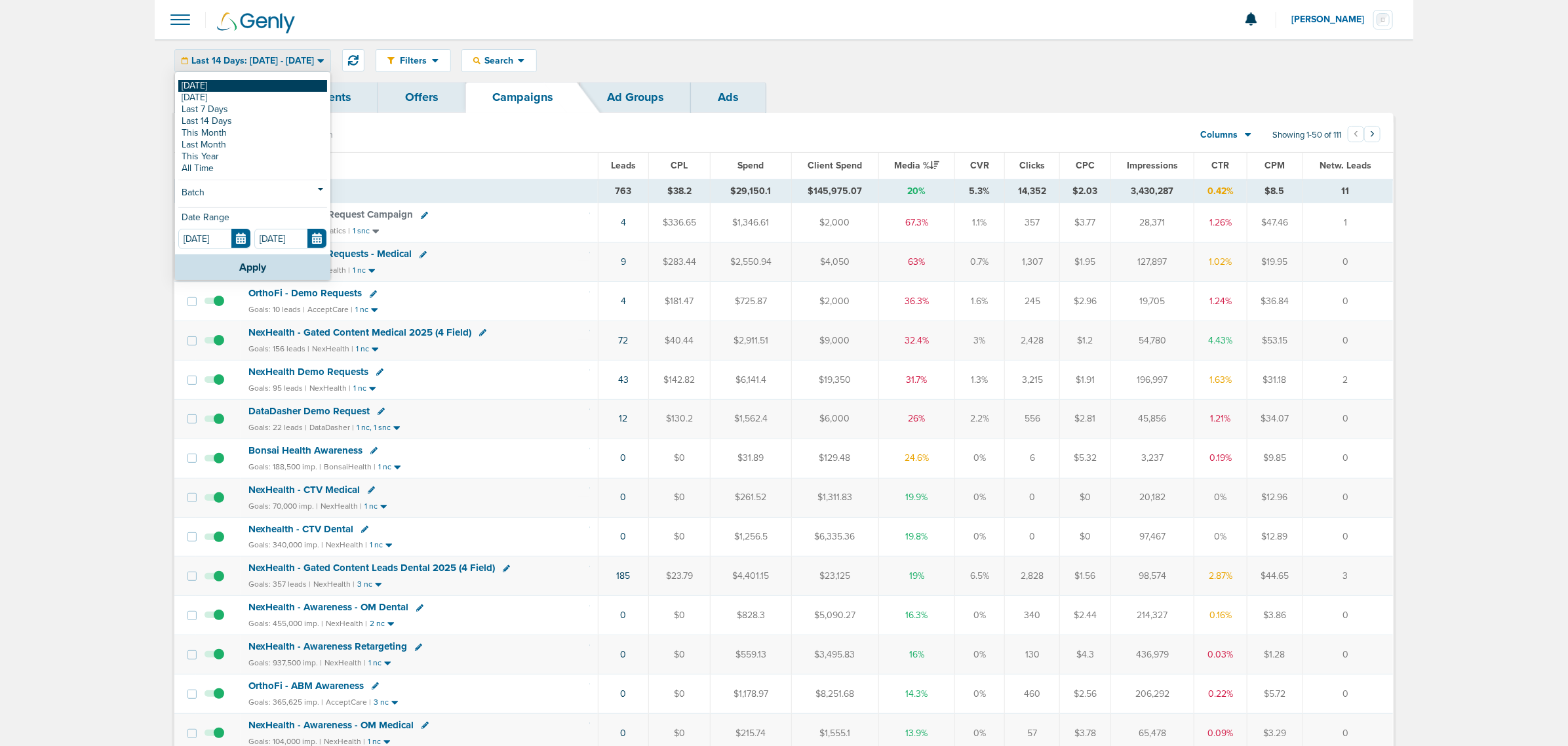
click at [299, 87] on link "[DATE]" at bounding box center [253, 86] width 149 height 12
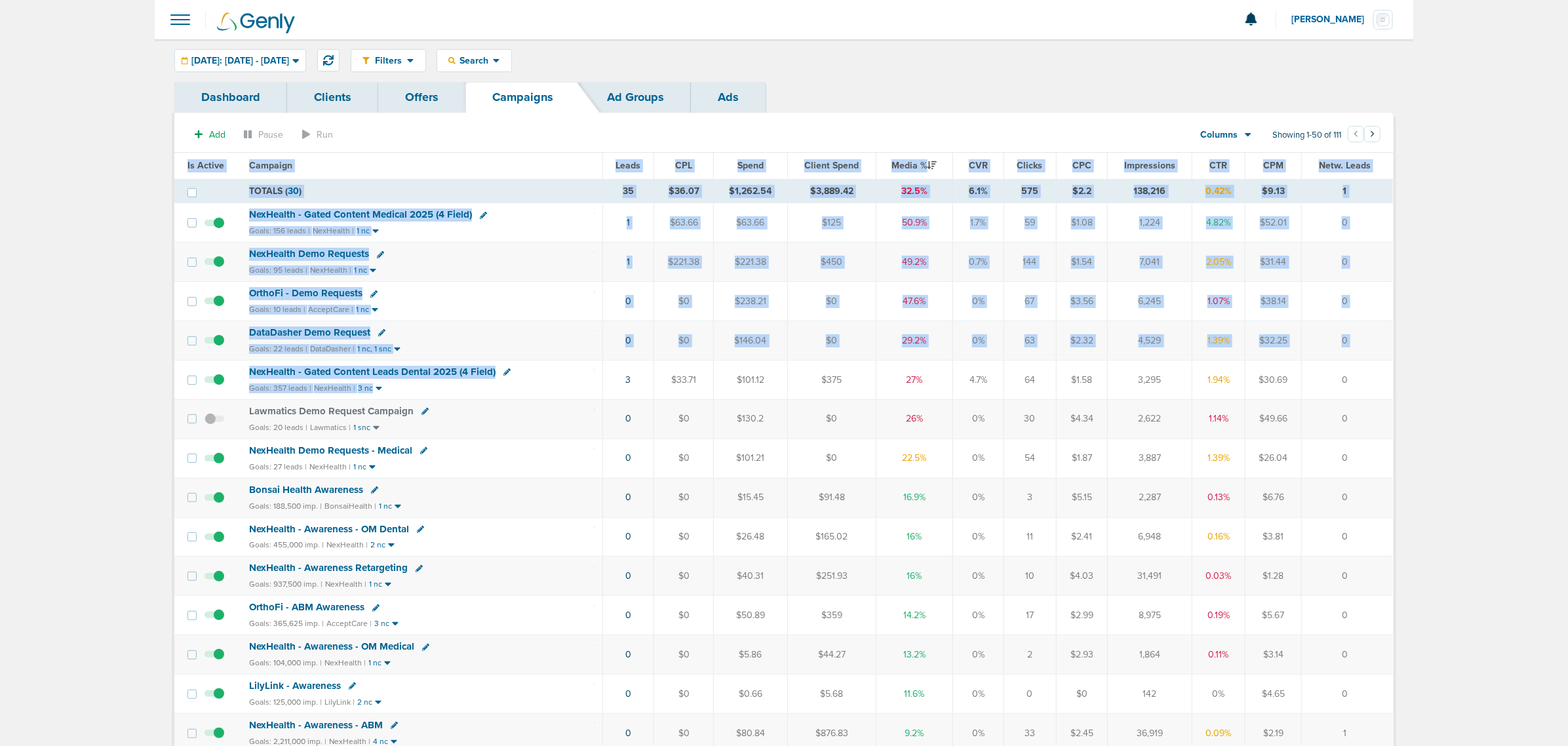
drag, startPoint x: 582, startPoint y: 386, endPoint x: 1398, endPoint y: 370, distance: 816.2
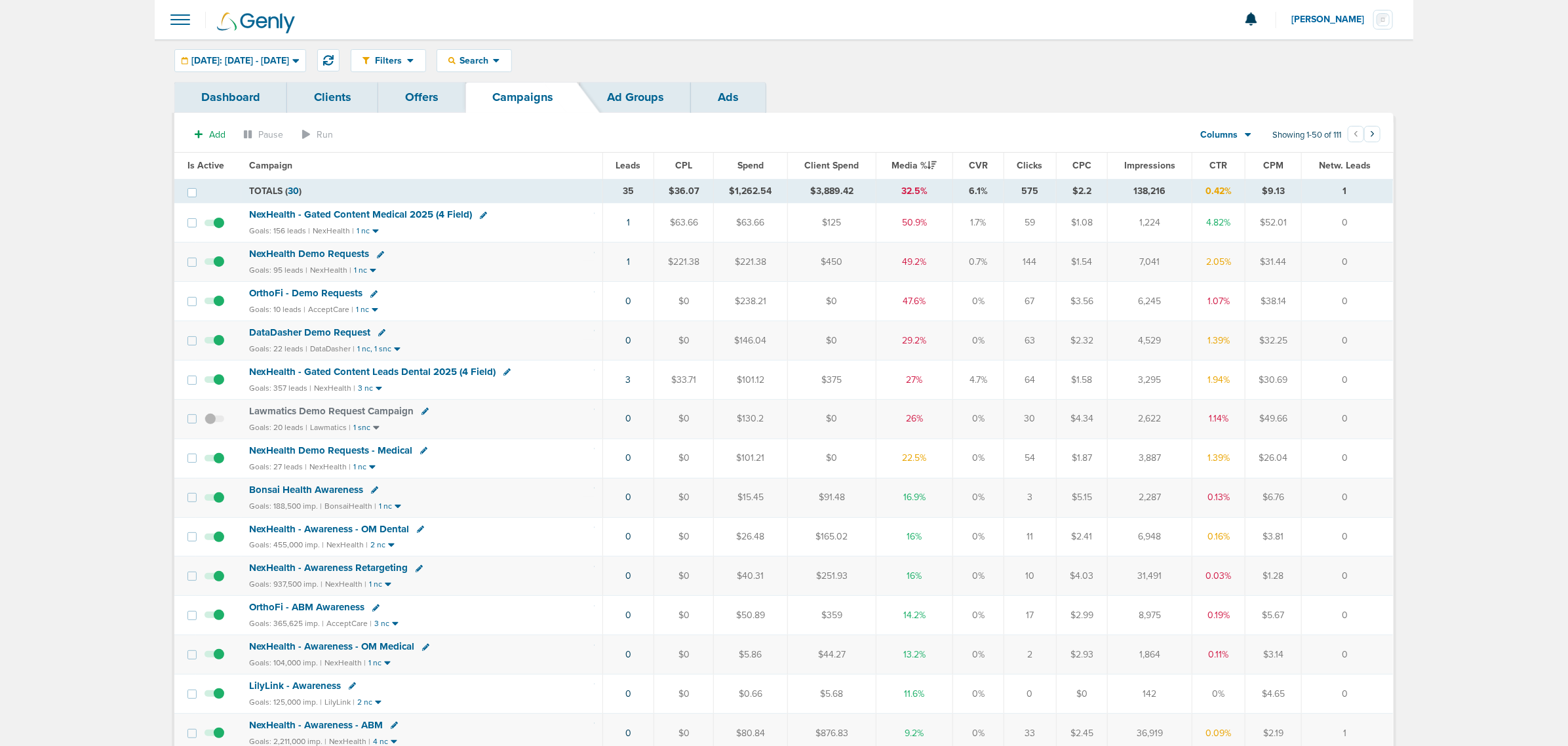
click at [434, 374] on span "NexHealth - Gated Content Leads Dental 2025 (4 Field)" at bounding box center [373, 371] width 246 height 12
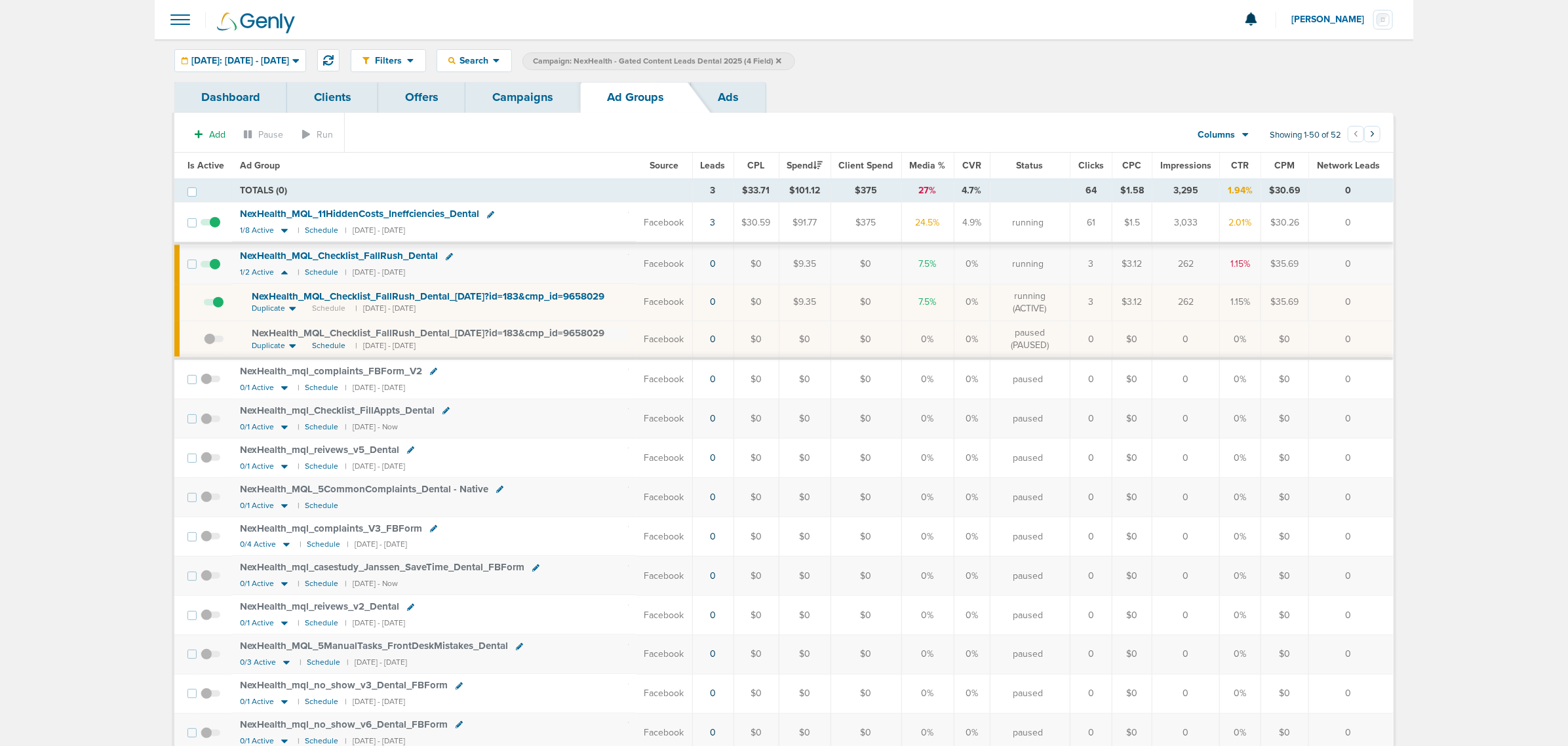
click at [217, 308] on span at bounding box center [214, 308] width 19 height 0
click at [204, 305] on input "checkbox" at bounding box center [204, 305] width 0 height 0
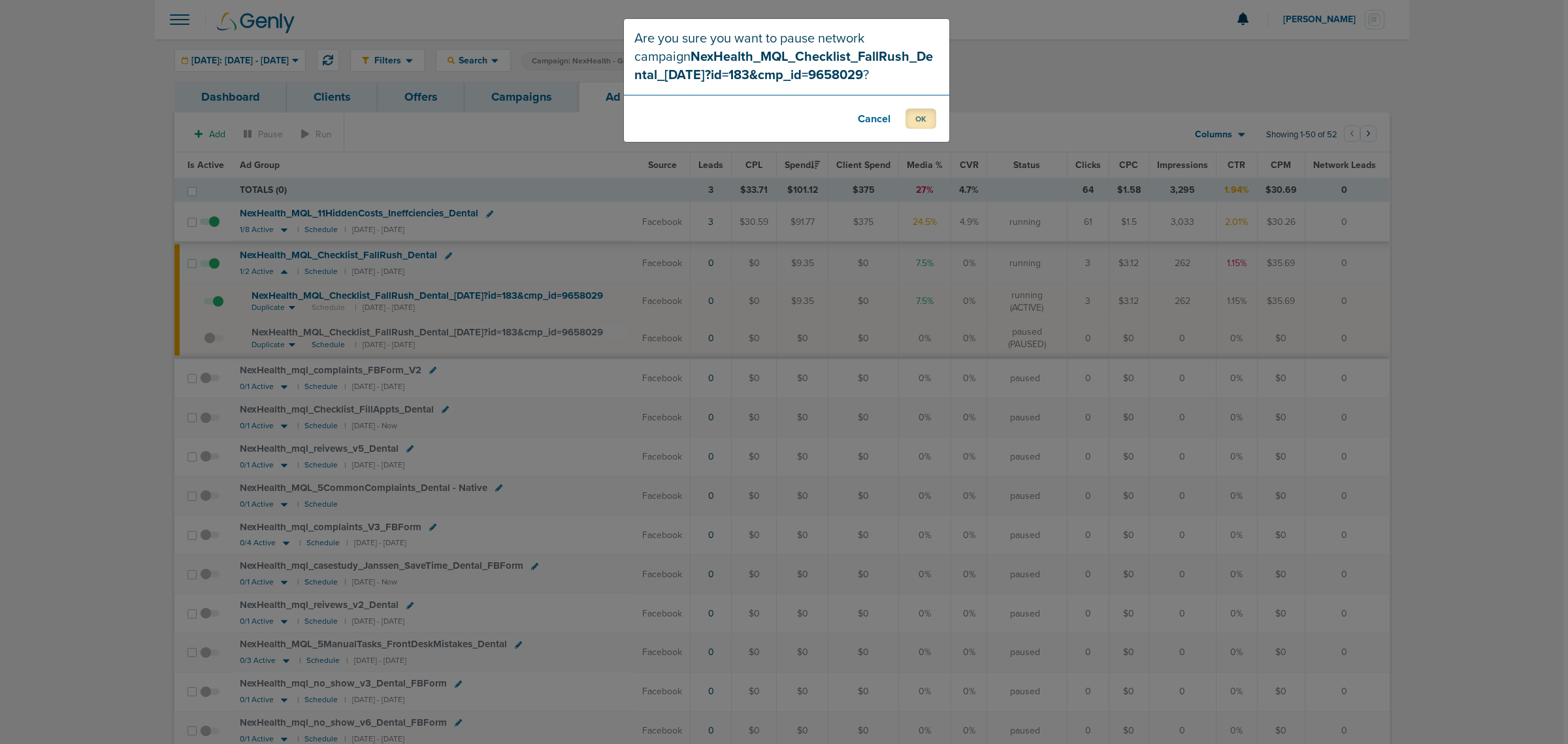
click at [929, 126] on button "OK" at bounding box center [921, 118] width 31 height 20
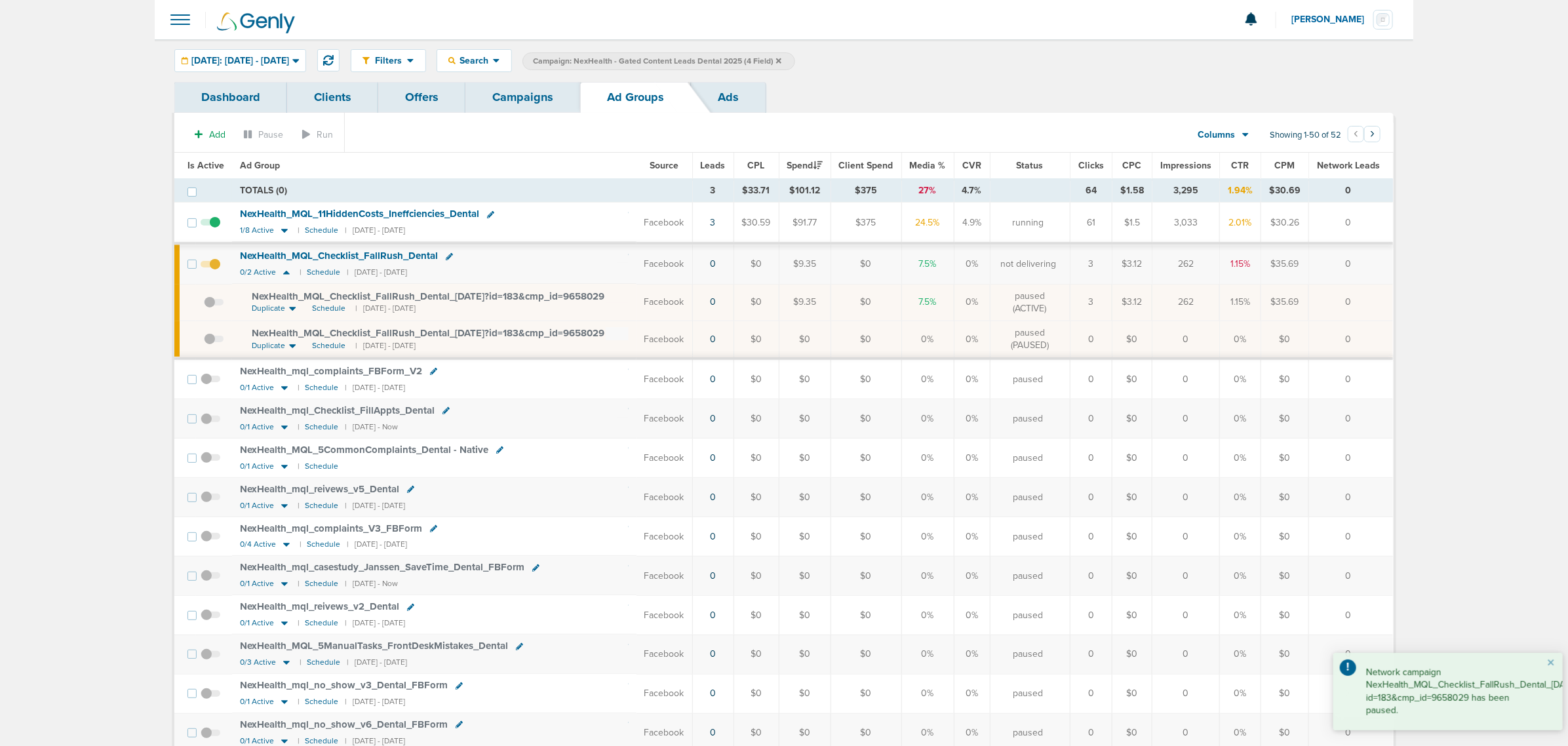
click at [510, 109] on link "Campaigns" at bounding box center [523, 97] width 115 height 31
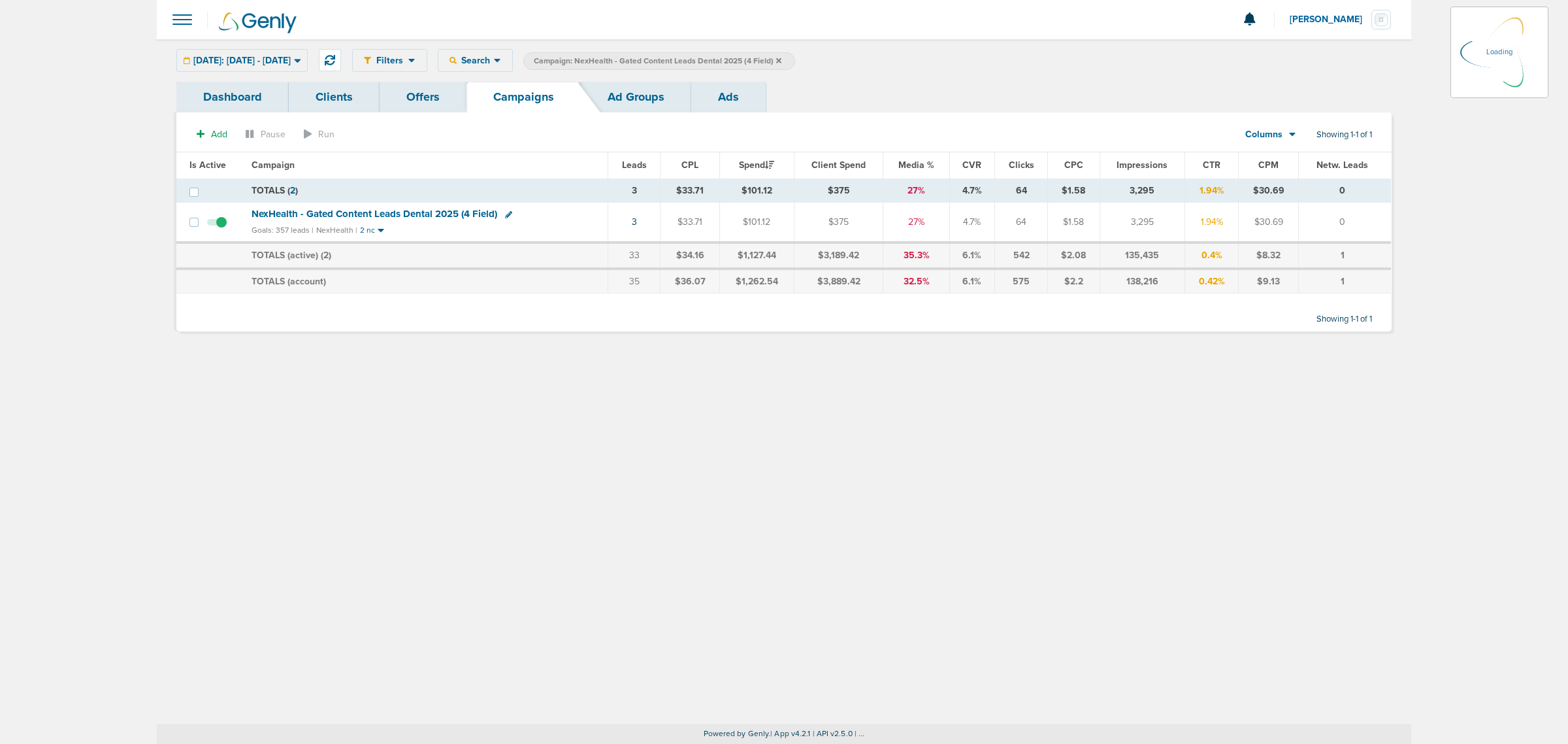
click at [781, 60] on icon at bounding box center [779, 60] width 6 height 8
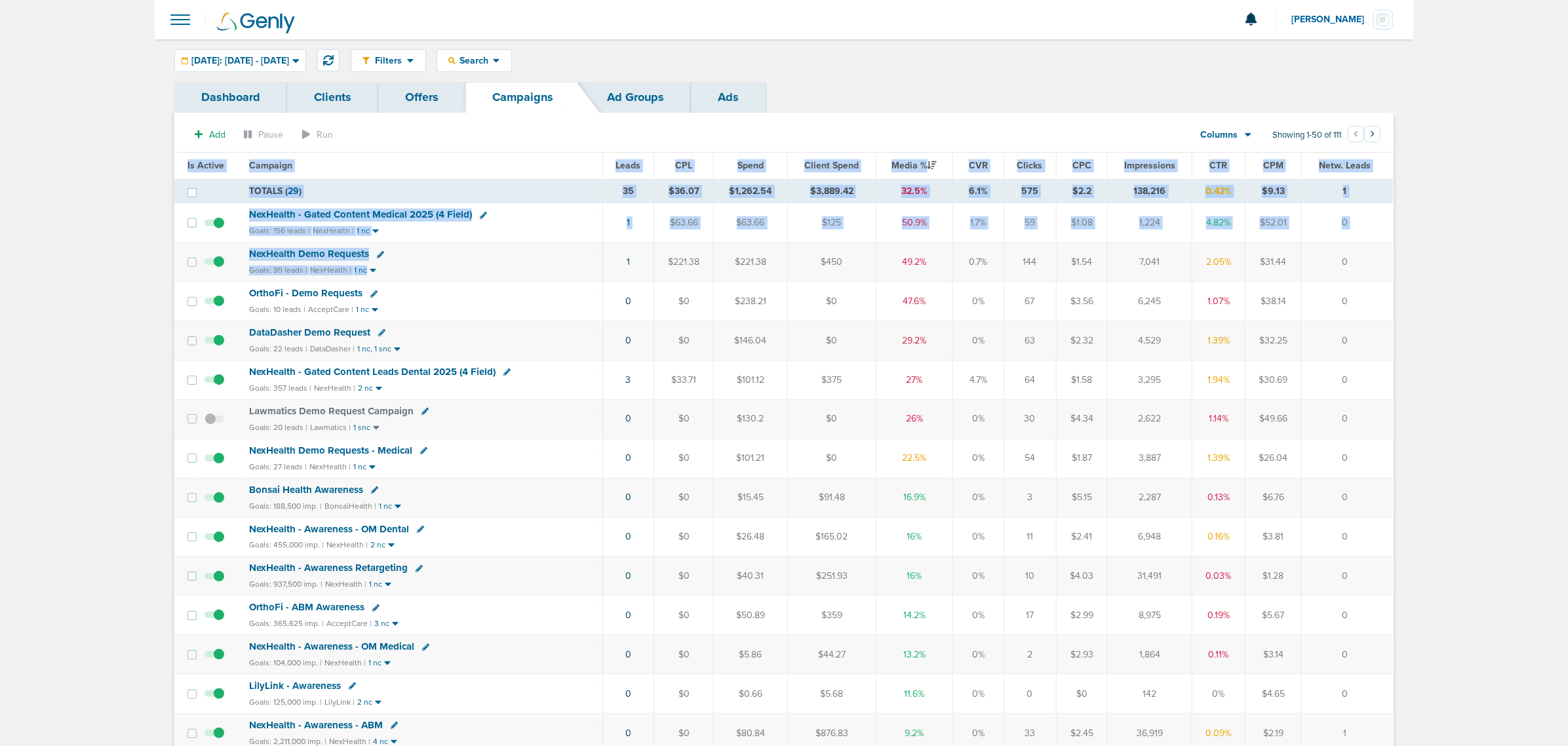
drag, startPoint x: 551, startPoint y: 265, endPoint x: 1459, endPoint y: 253, distance: 908.1
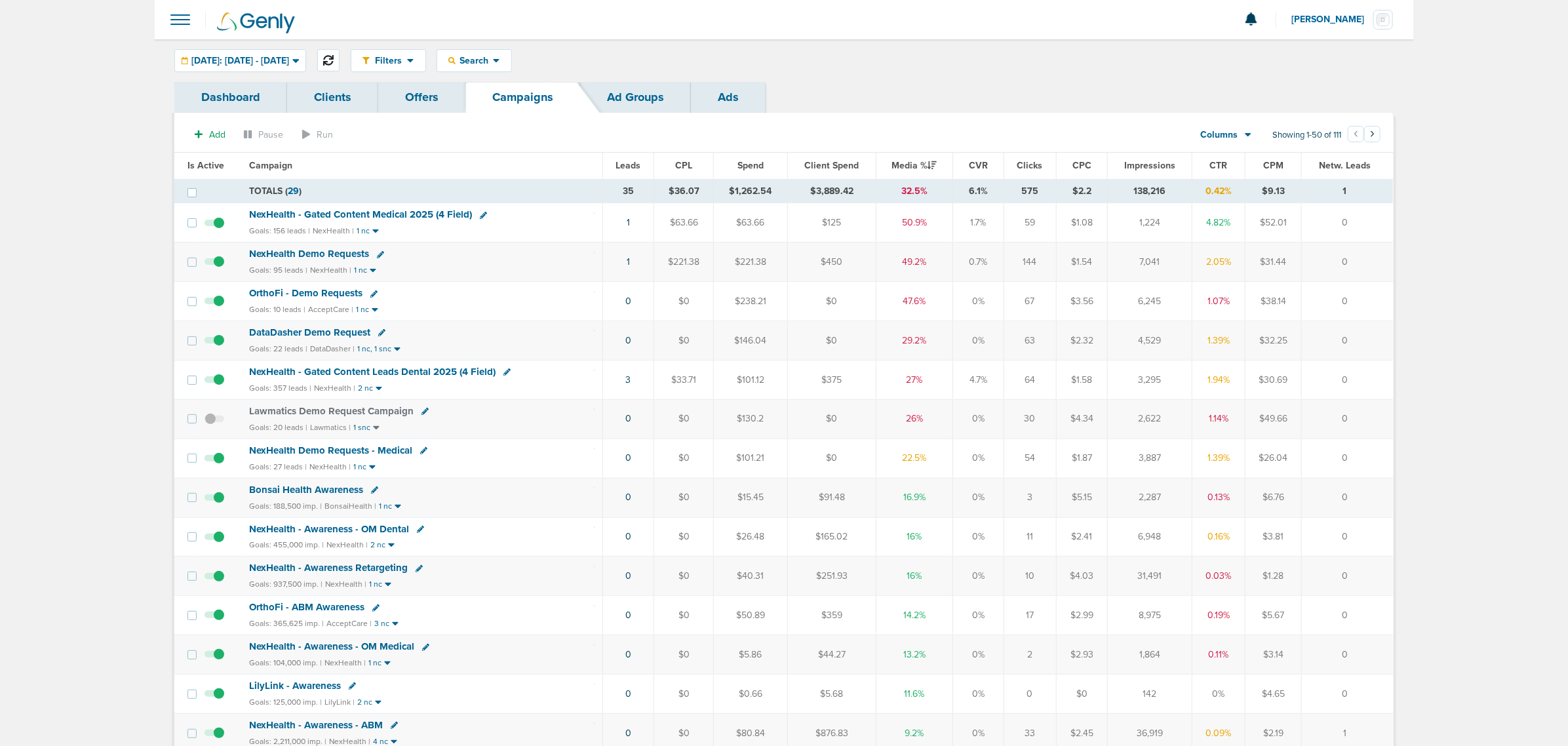
click at [340, 59] on button at bounding box center [329, 61] width 22 height 22
drag, startPoint x: 989, startPoint y: 56, endPoint x: 758, endPoint y: 217, distance: 281.6
click at [988, 57] on div "Filters Active Only Settings Status Active Inactive Objectives MQL SQL Traffic …" at bounding box center [872, 61] width 1043 height 23
click at [417, 332] on span "NexHealth - Gated Content Medical 2025 (4 Field)" at bounding box center [361, 332] width 223 height 12
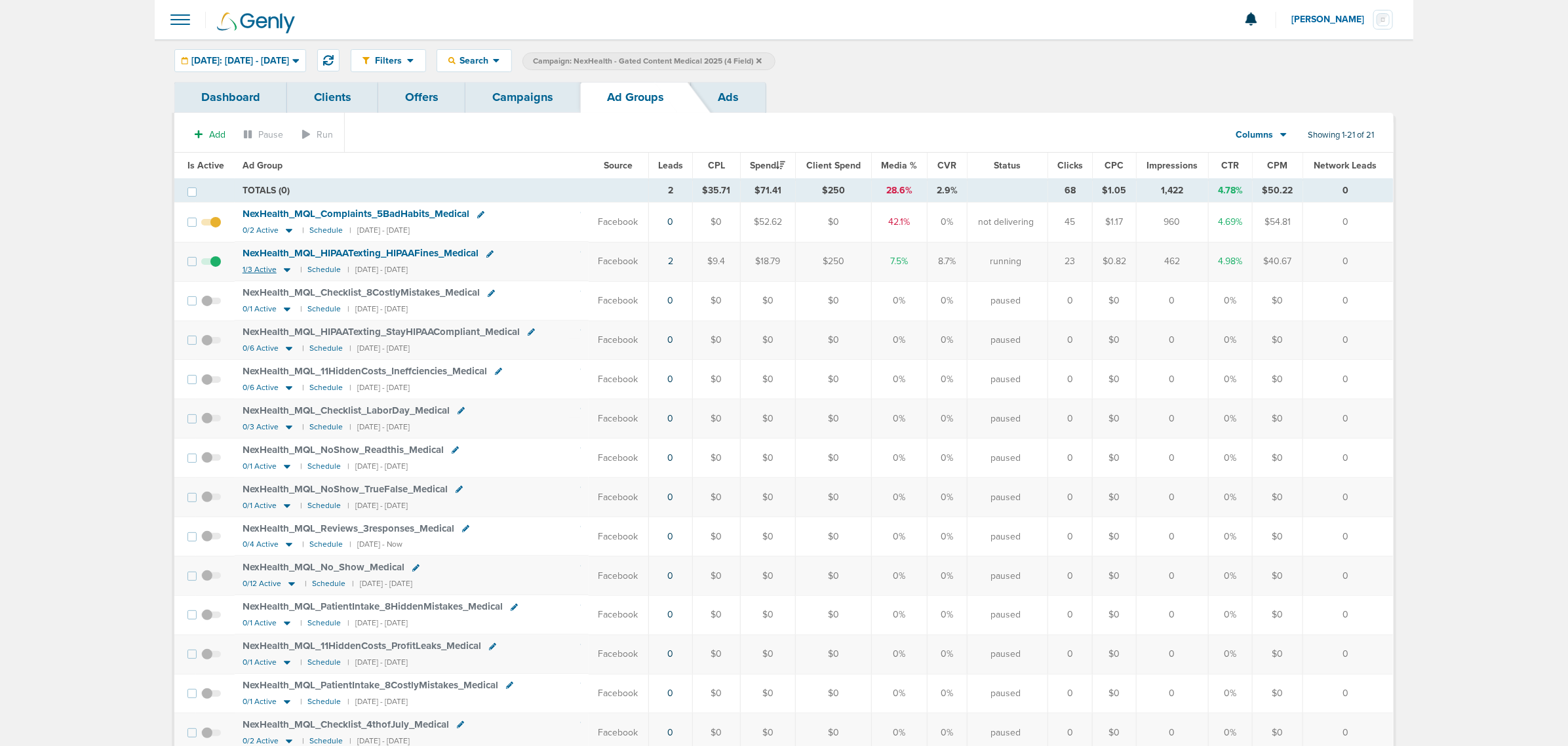
click at [284, 275] on icon at bounding box center [287, 269] width 13 height 11
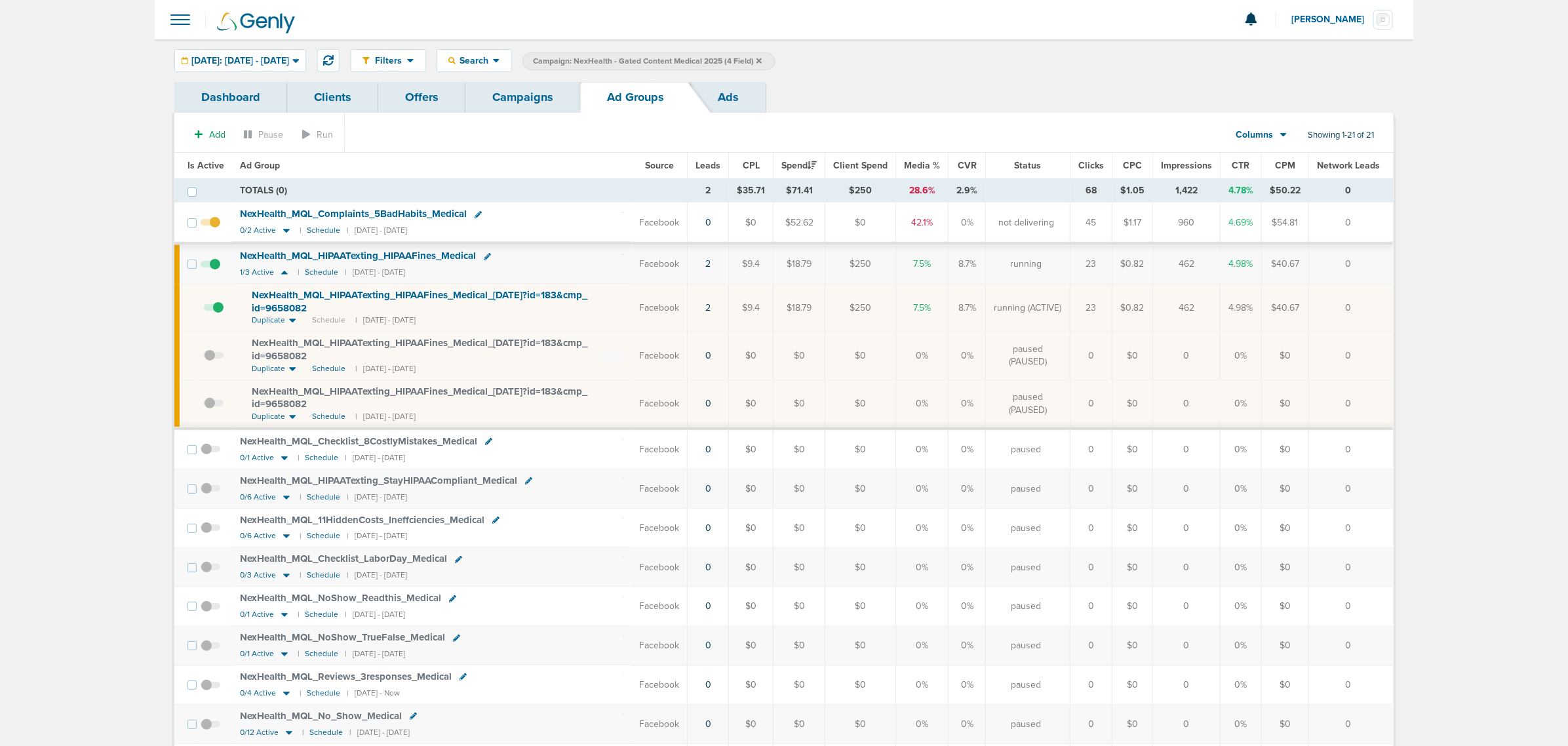
click at [300, 290] on span "NexHealth_ MQL_ HIPAATexting_ HIPAAFines_ Medical_ 08.18.25?id=183&cmp_ id=9658…" at bounding box center [420, 301] width 336 height 25
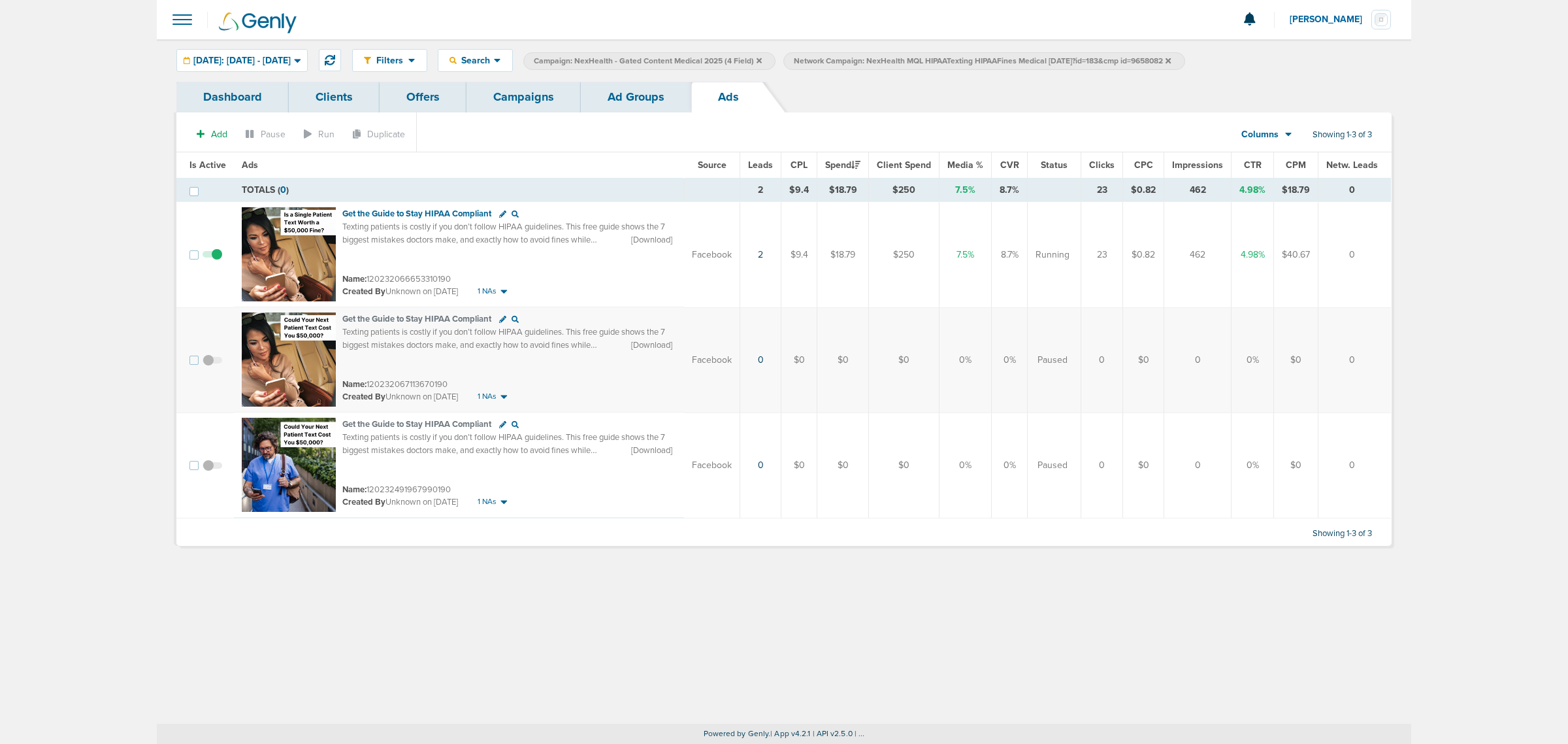
click at [631, 105] on link "Ad Groups" at bounding box center [636, 97] width 110 height 31
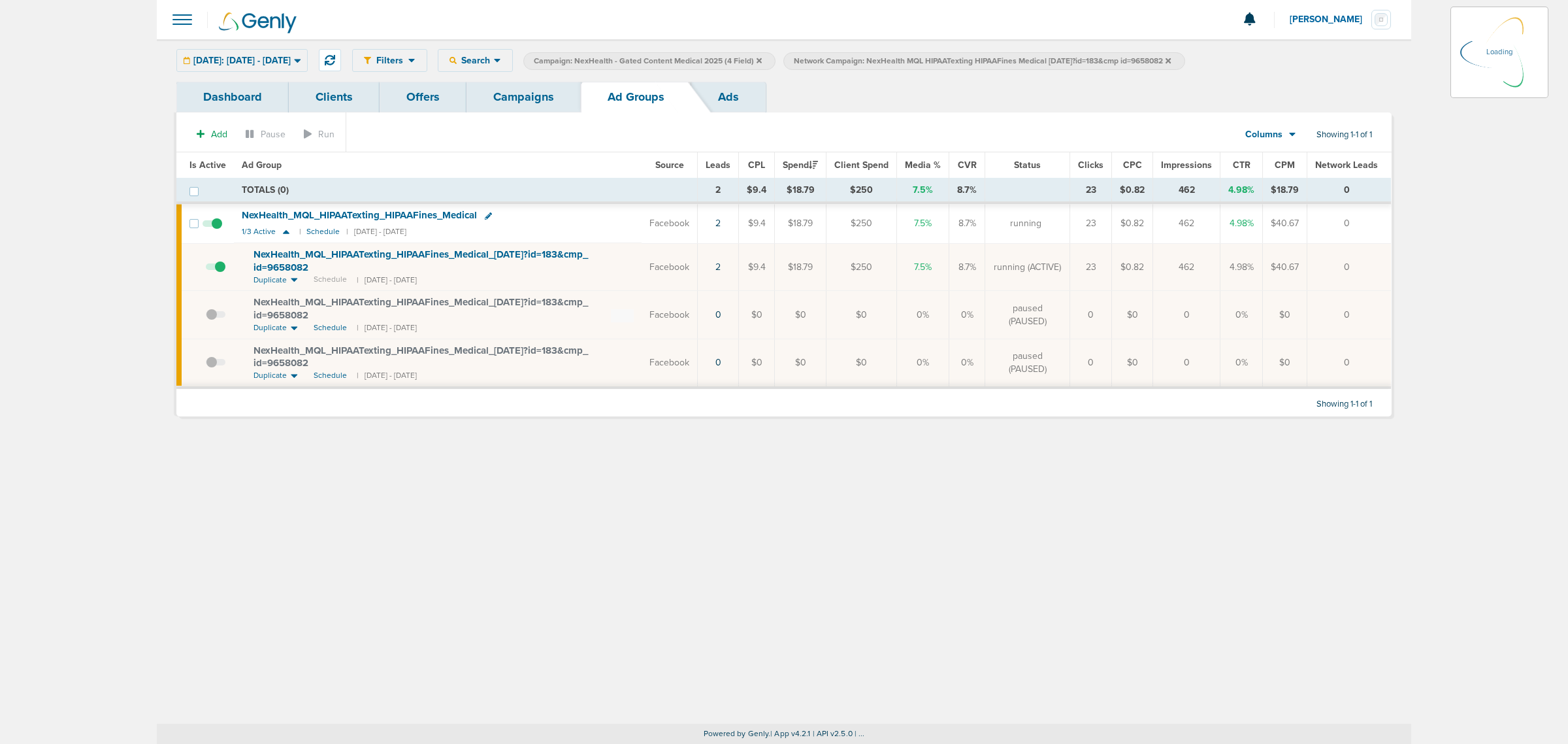
click at [511, 89] on link "Campaigns" at bounding box center [523, 97] width 114 height 31
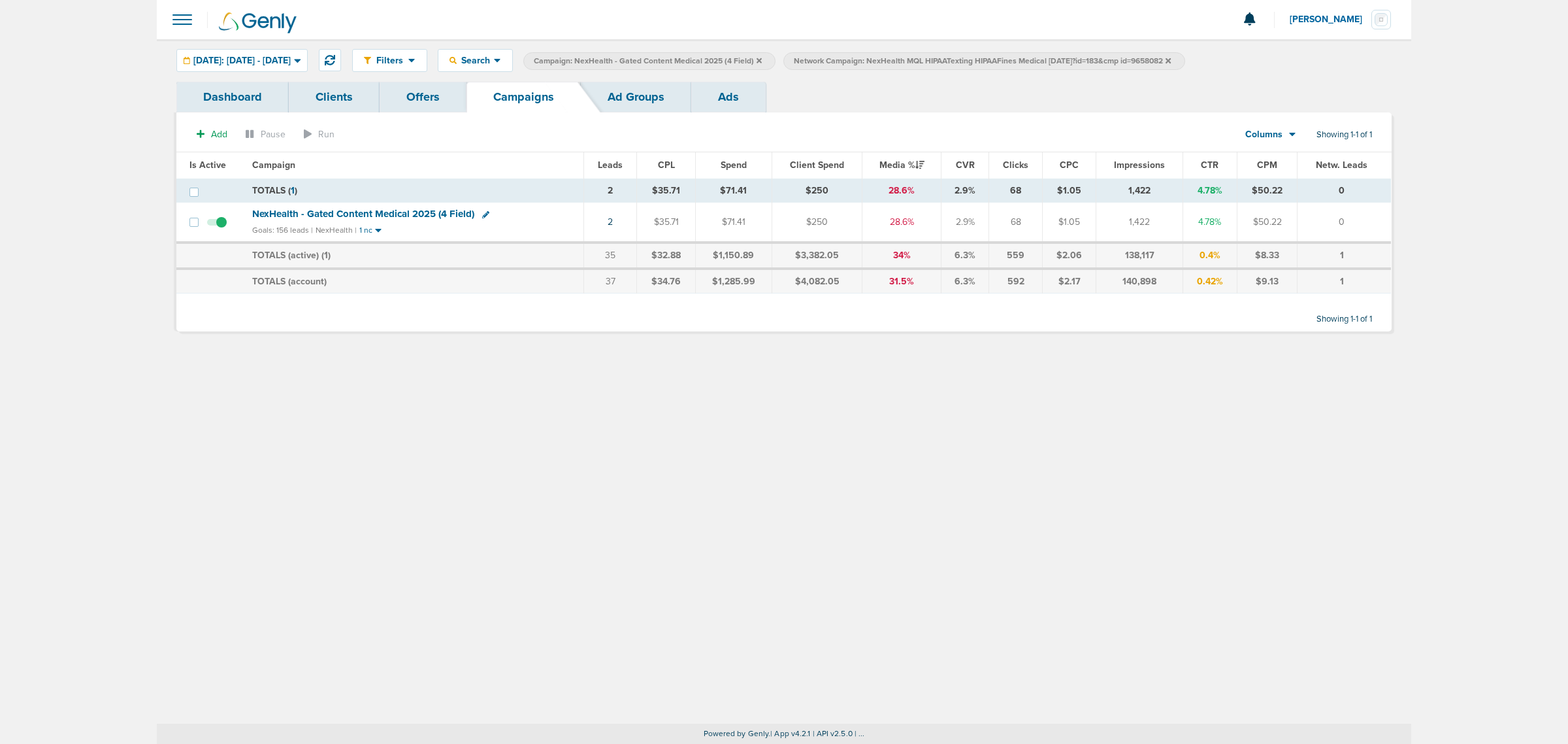
click at [1170, 58] on span "Network Campaign: NexHealth MQL HIPAATexting HIPAAFines Medical 08.18.25?id=183…" at bounding box center [982, 61] width 377 height 11
click at [1170, 60] on icon at bounding box center [1168, 60] width 6 height 6
click at [762, 62] on icon at bounding box center [759, 60] width 6 height 6
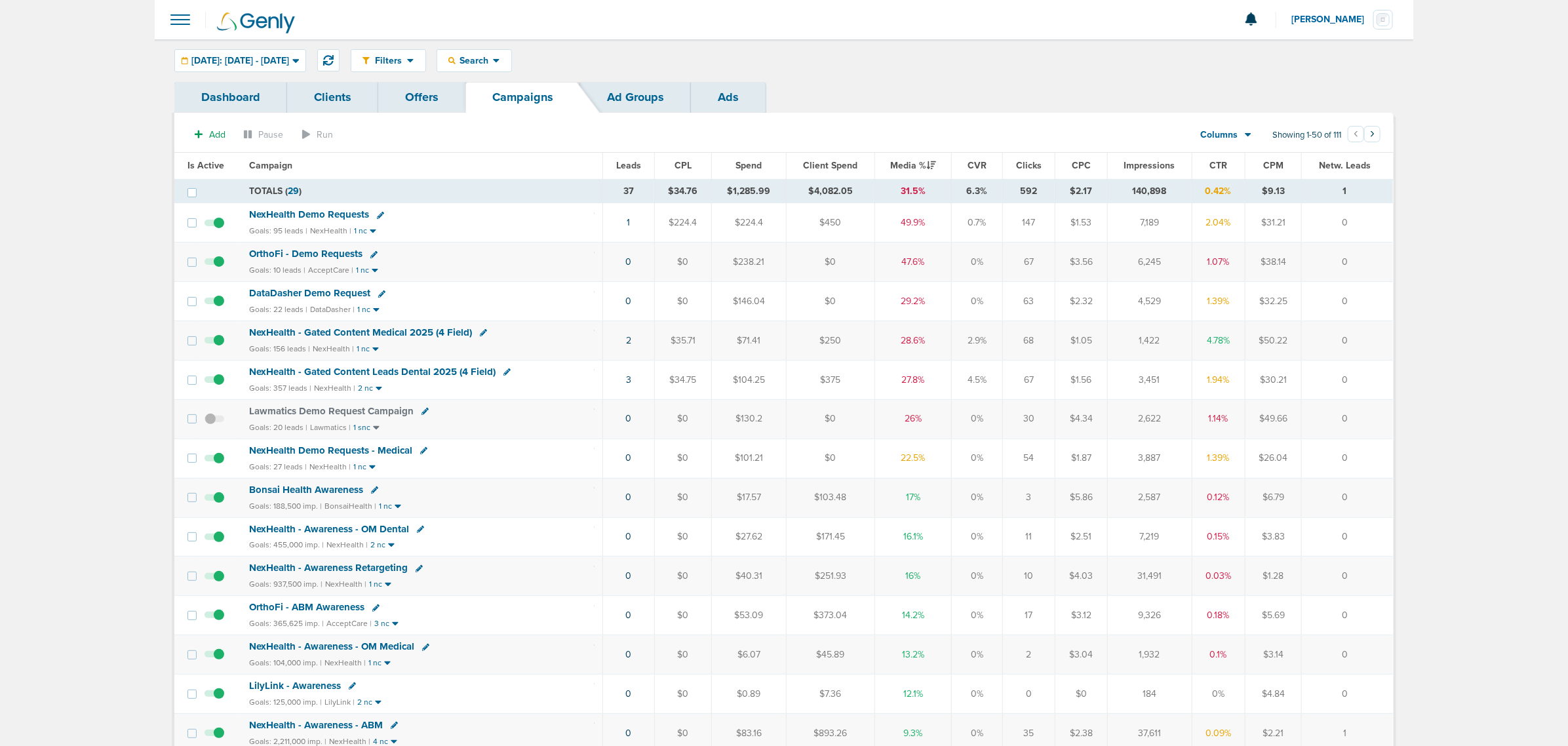
click at [395, 374] on span "NexHealth - Gated Content Leads Dental 2025 (4 Field)" at bounding box center [373, 371] width 246 height 12
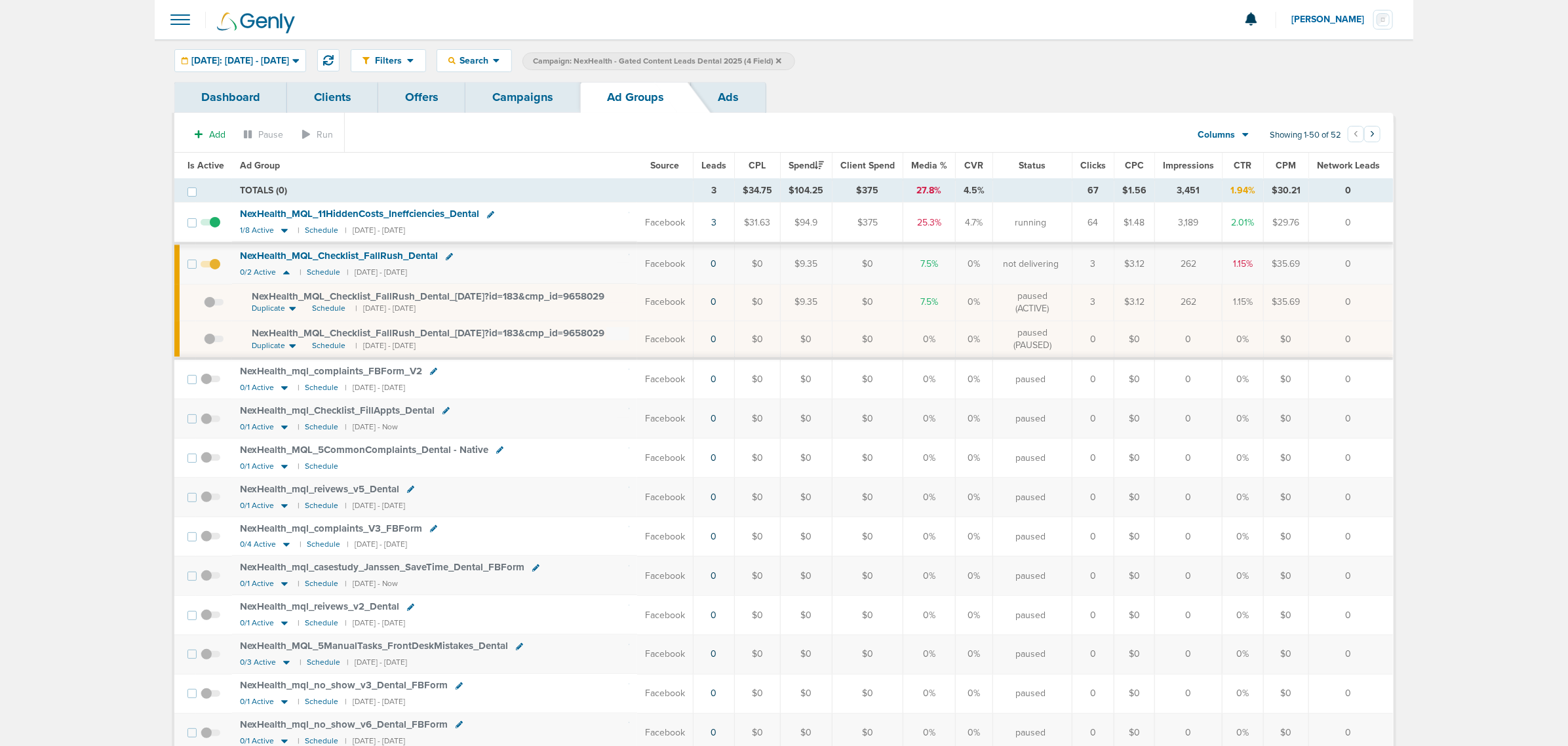
click at [198, 167] on span "Is Active" at bounding box center [205, 166] width 37 height 11
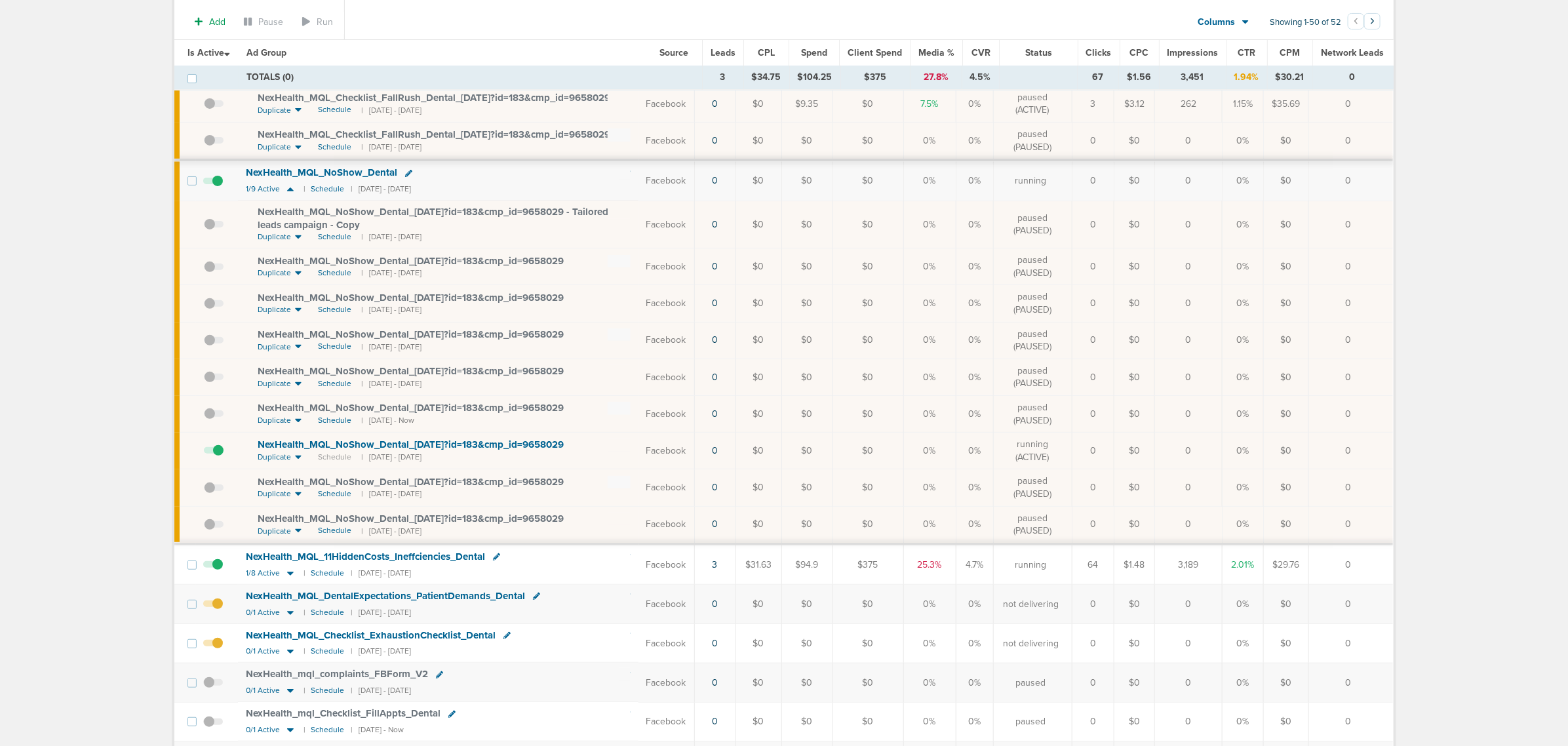
scroll to position [164, 0]
click at [220, 608] on span at bounding box center [213, 608] width 19 height 0
click at [213, 605] on input "checkbox" at bounding box center [213, 605] width 0 height 0
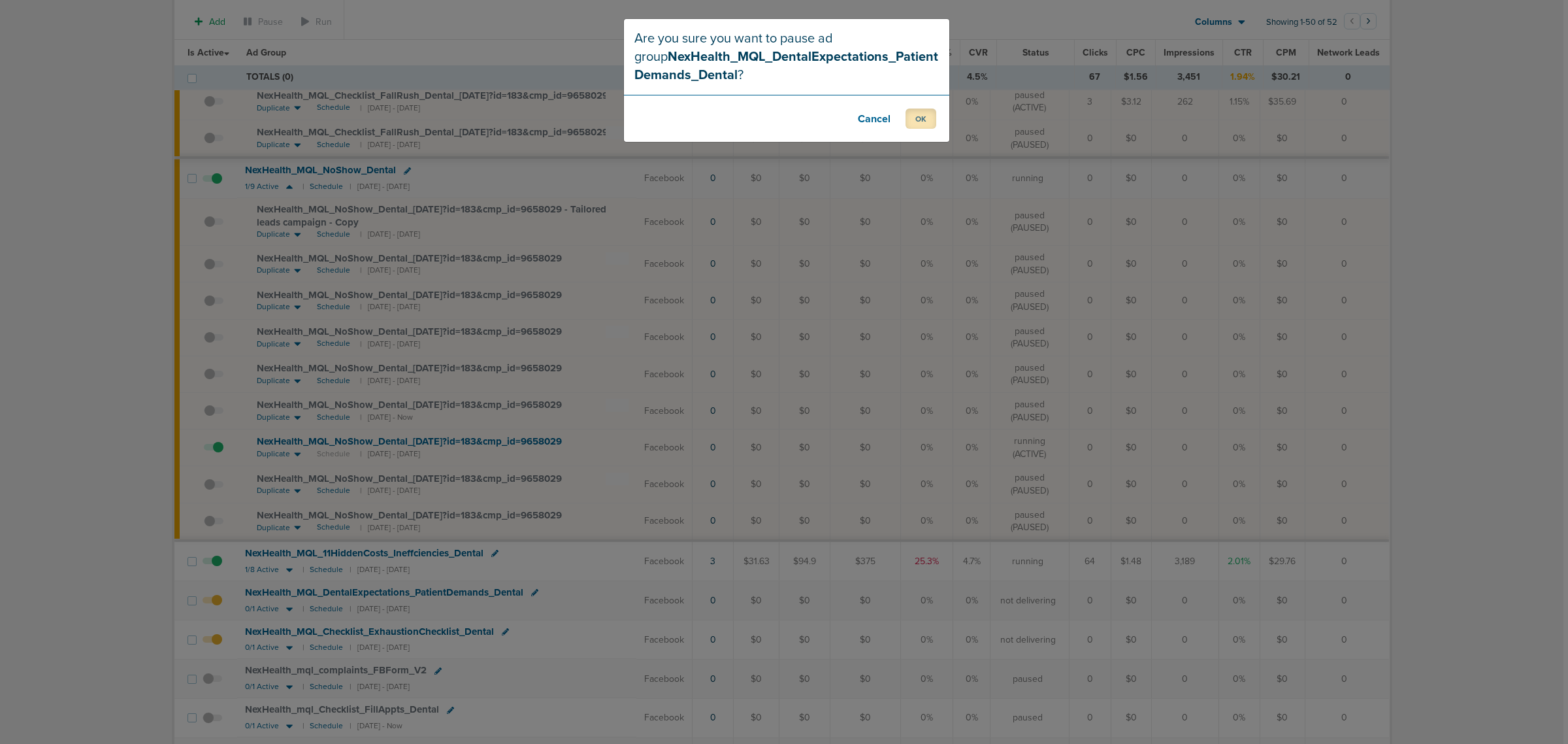
click at [922, 112] on button "OK" at bounding box center [921, 118] width 31 height 20
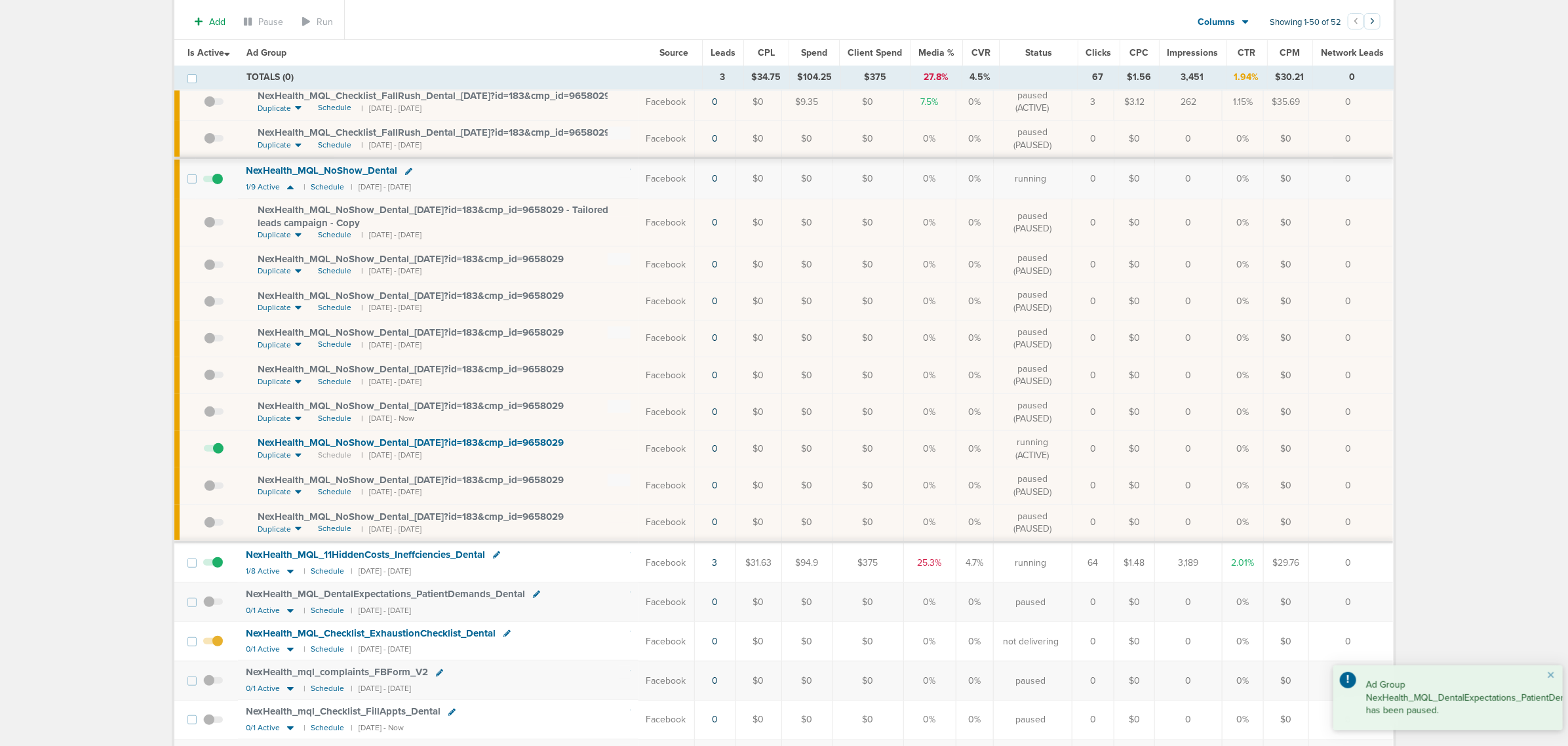
click at [219, 647] on span at bounding box center [213, 647] width 19 height 0
click at [213, 644] on input "checkbox" at bounding box center [213, 644] width 0 height 0
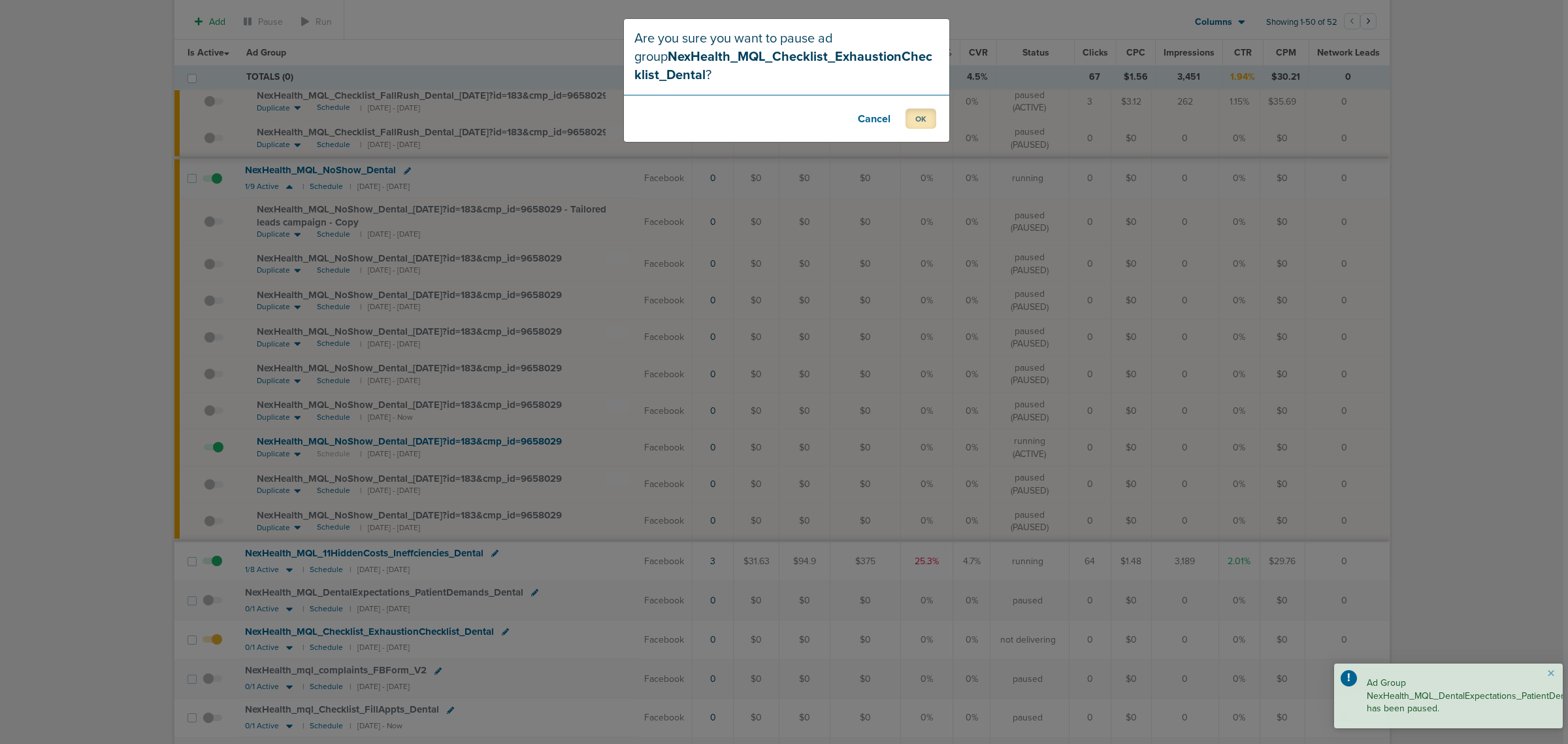
click at [921, 119] on button "OK" at bounding box center [921, 118] width 31 height 20
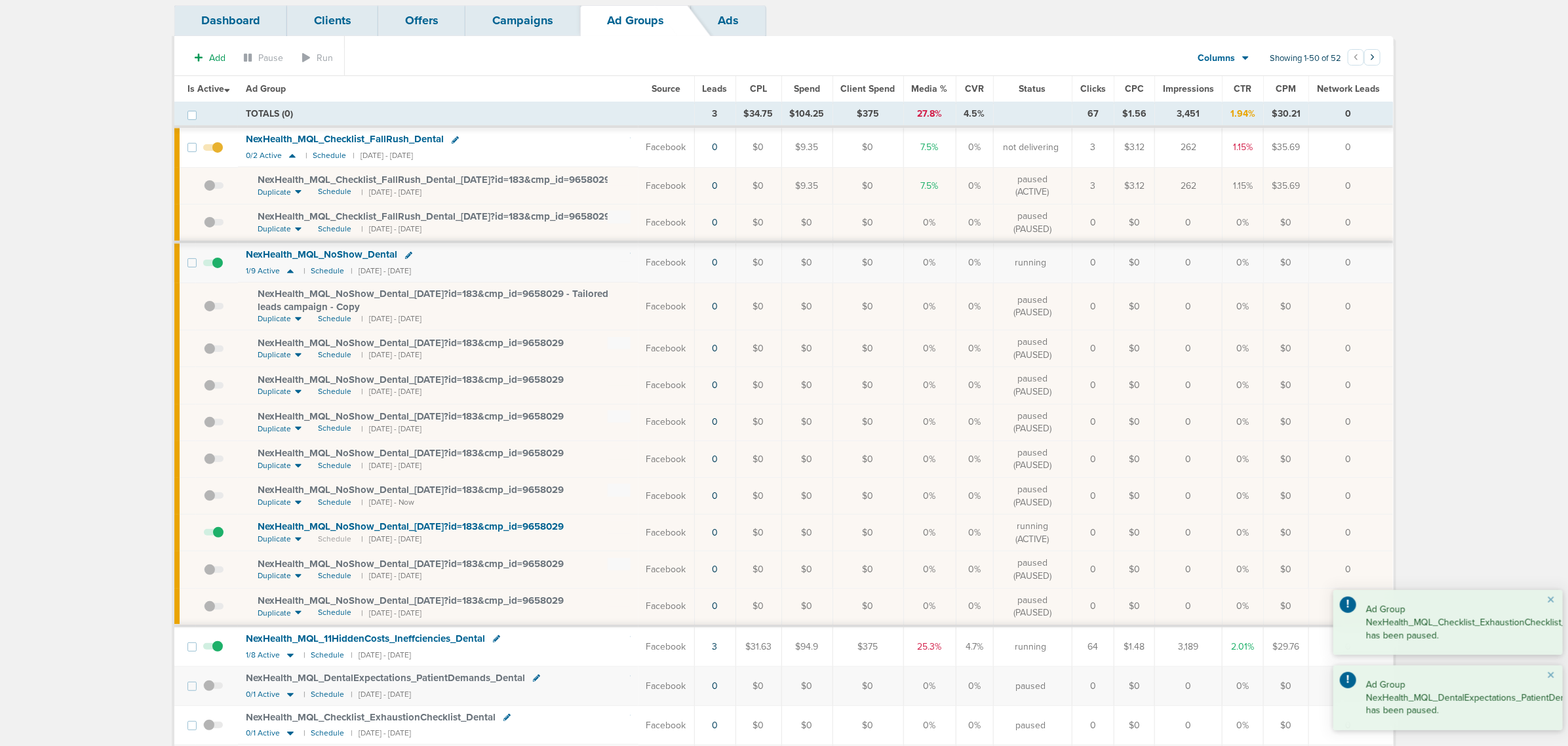
scroll to position [0, 0]
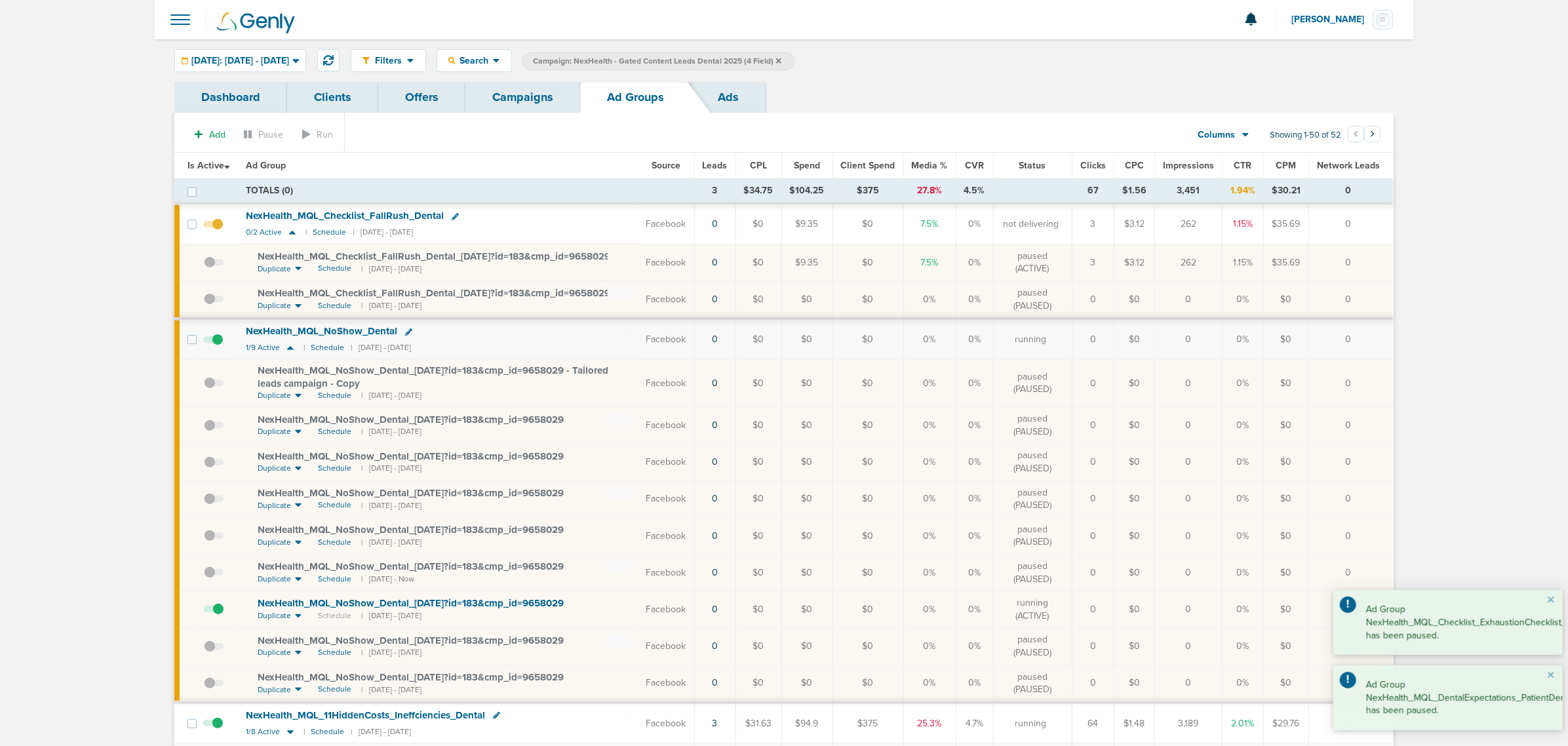
click at [219, 230] on span at bounding box center [213, 230] width 19 height 0
click at [213, 227] on input "checkbox" at bounding box center [213, 227] width 0 height 0
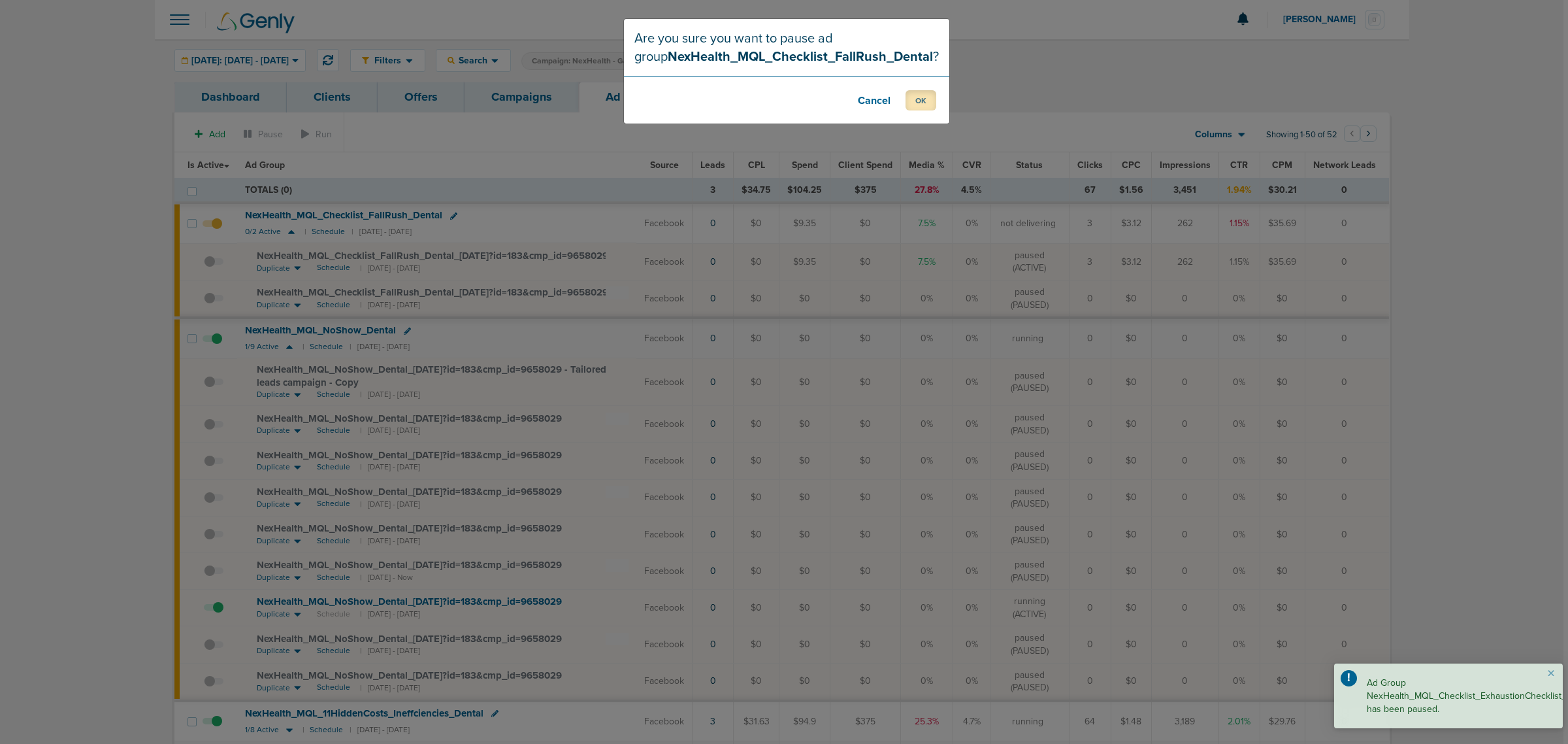
click at [923, 96] on button "OK" at bounding box center [921, 100] width 31 height 20
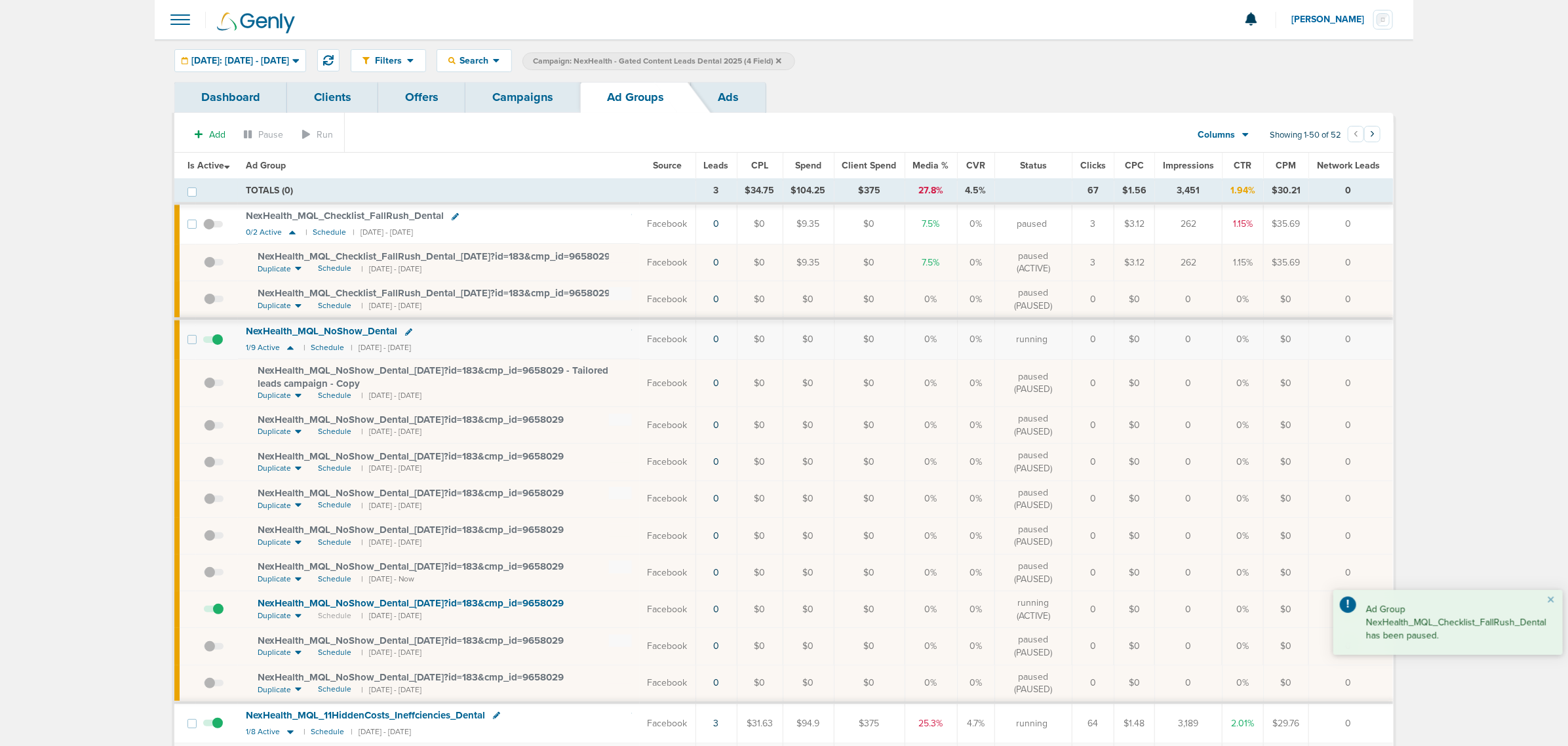
click at [523, 95] on link "Campaigns" at bounding box center [523, 97] width 115 height 31
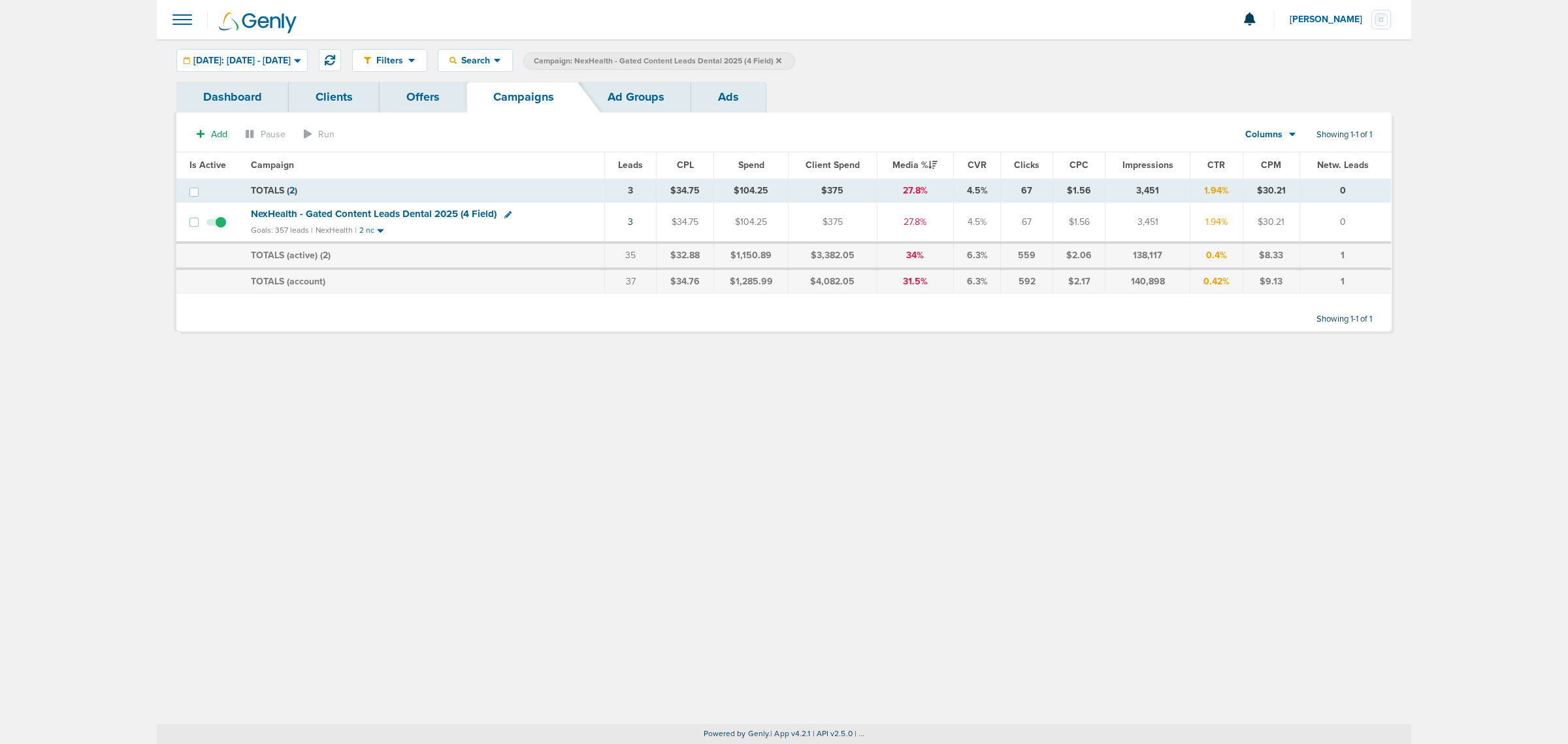
click at [781, 63] on span "Campaign: NexHealth - Gated Content Leads Dental 2025 (4 Field)" at bounding box center [657, 61] width 248 height 11
click at [781, 59] on icon at bounding box center [779, 60] width 6 height 6
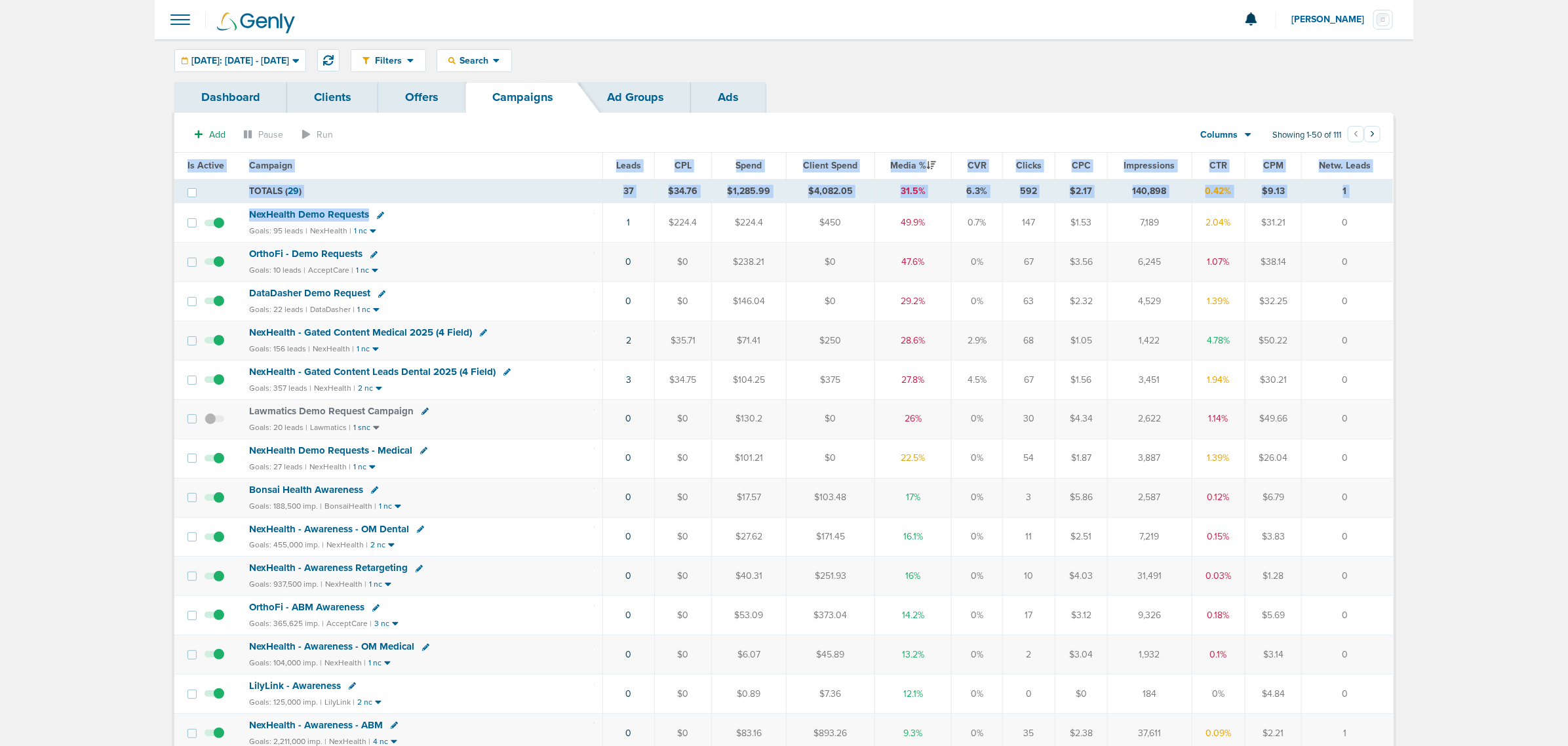
drag, startPoint x: 523, startPoint y: 205, endPoint x: 1547, endPoint y: 251, distance: 1025.0
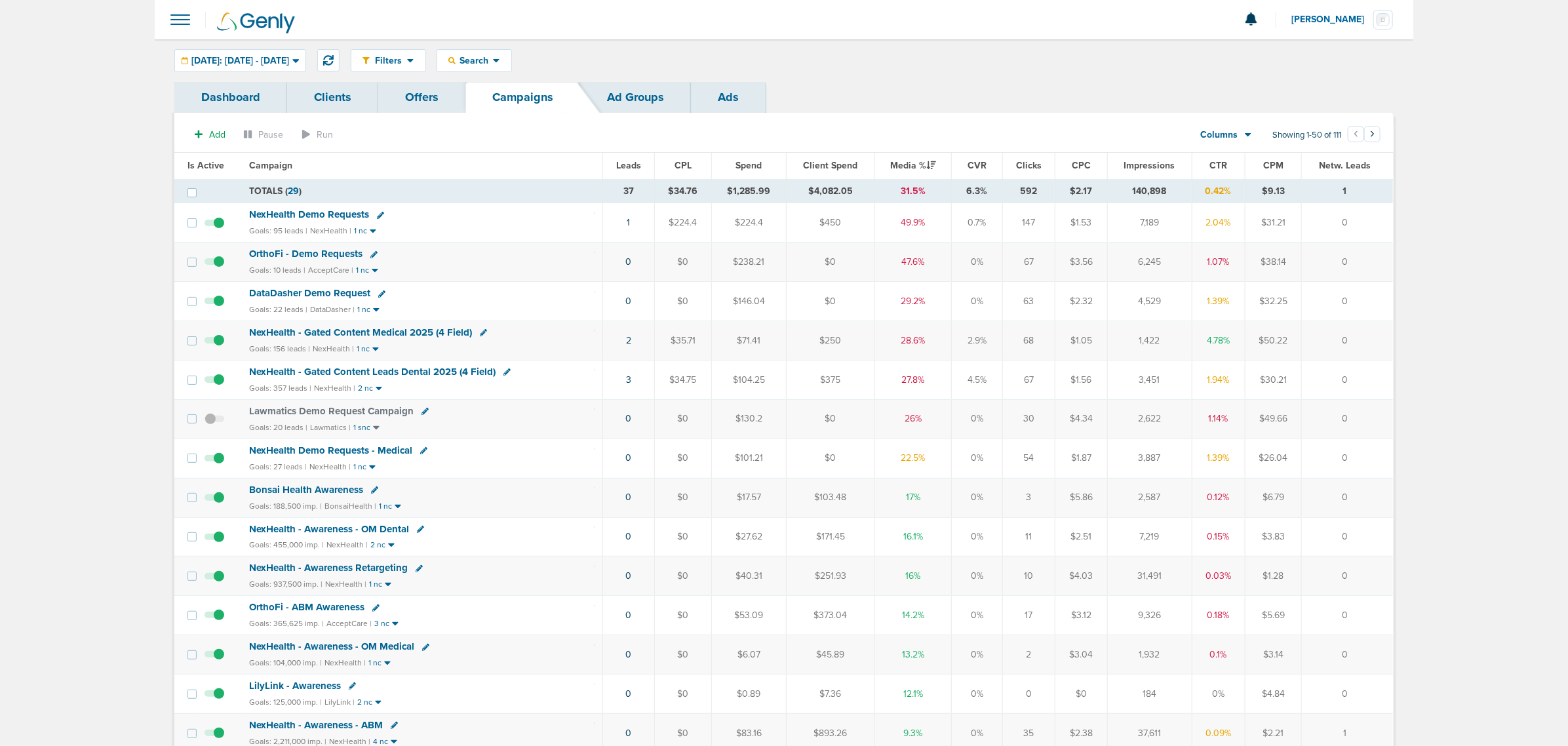
click at [482, 265] on td "OrthoFi - Demo Requests Goals: 10 leads | AcceptCare | 1 nc" at bounding box center [423, 262] width 362 height 39
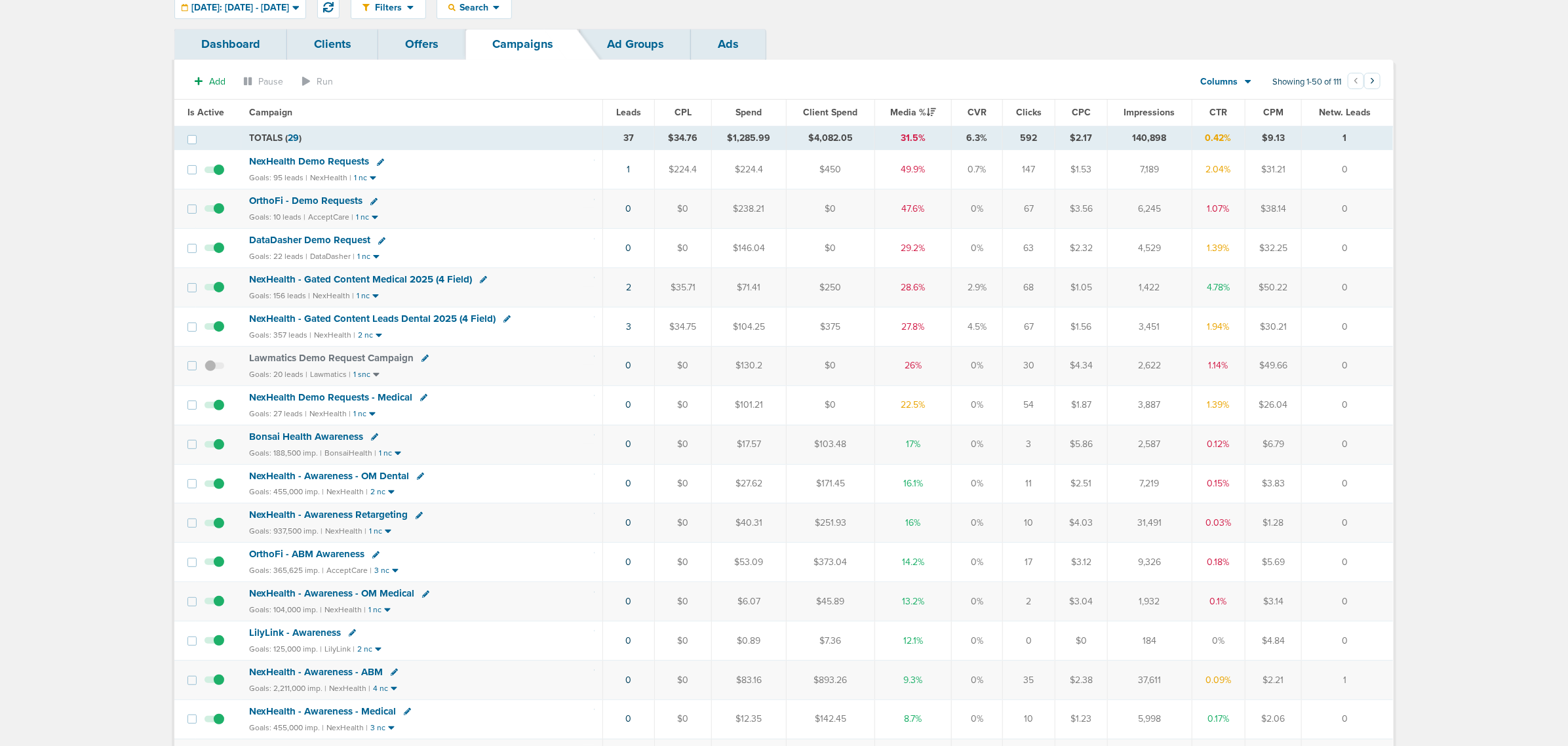
scroll to position [82, 0]
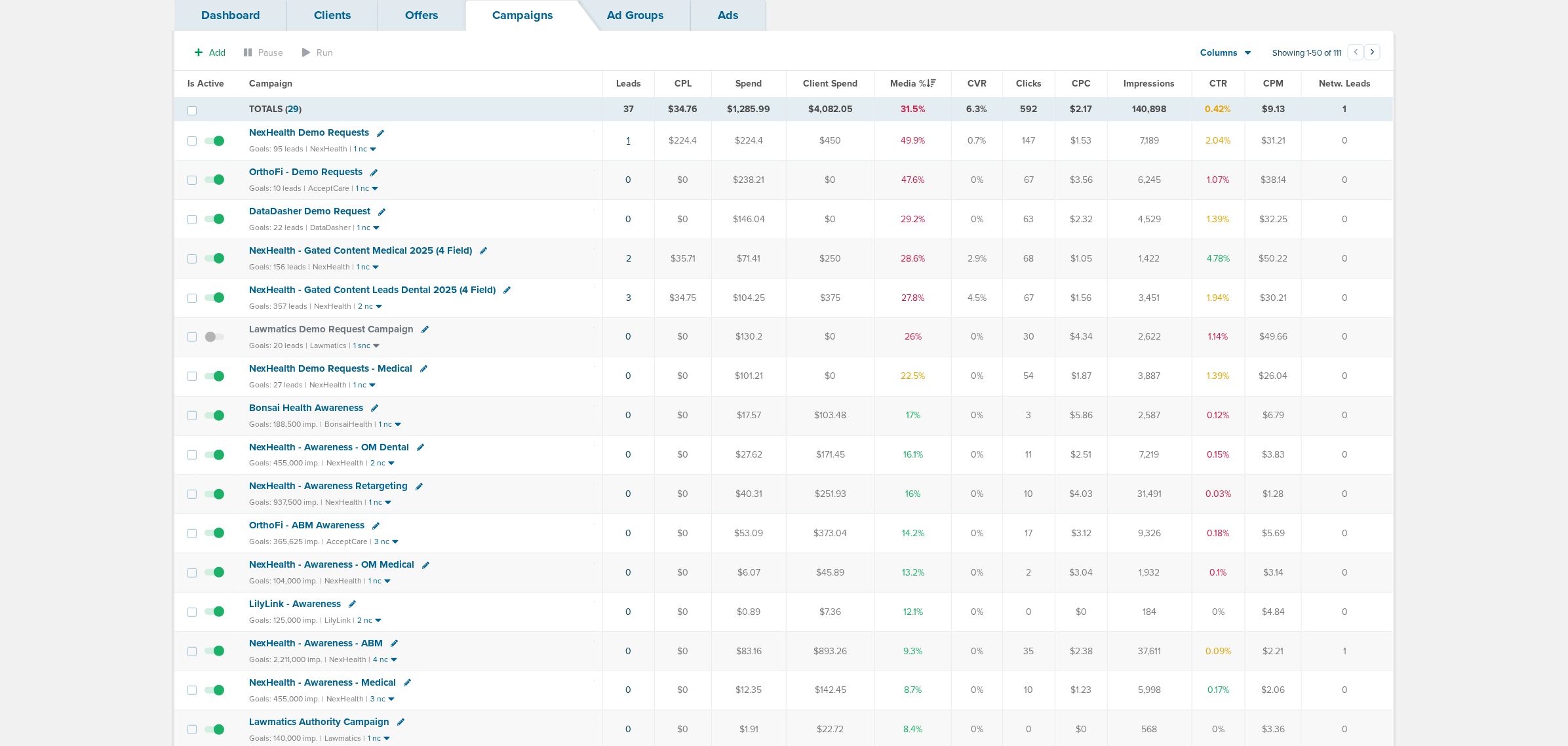
click at [628, 143] on link "1" at bounding box center [628, 141] width 3 height 11
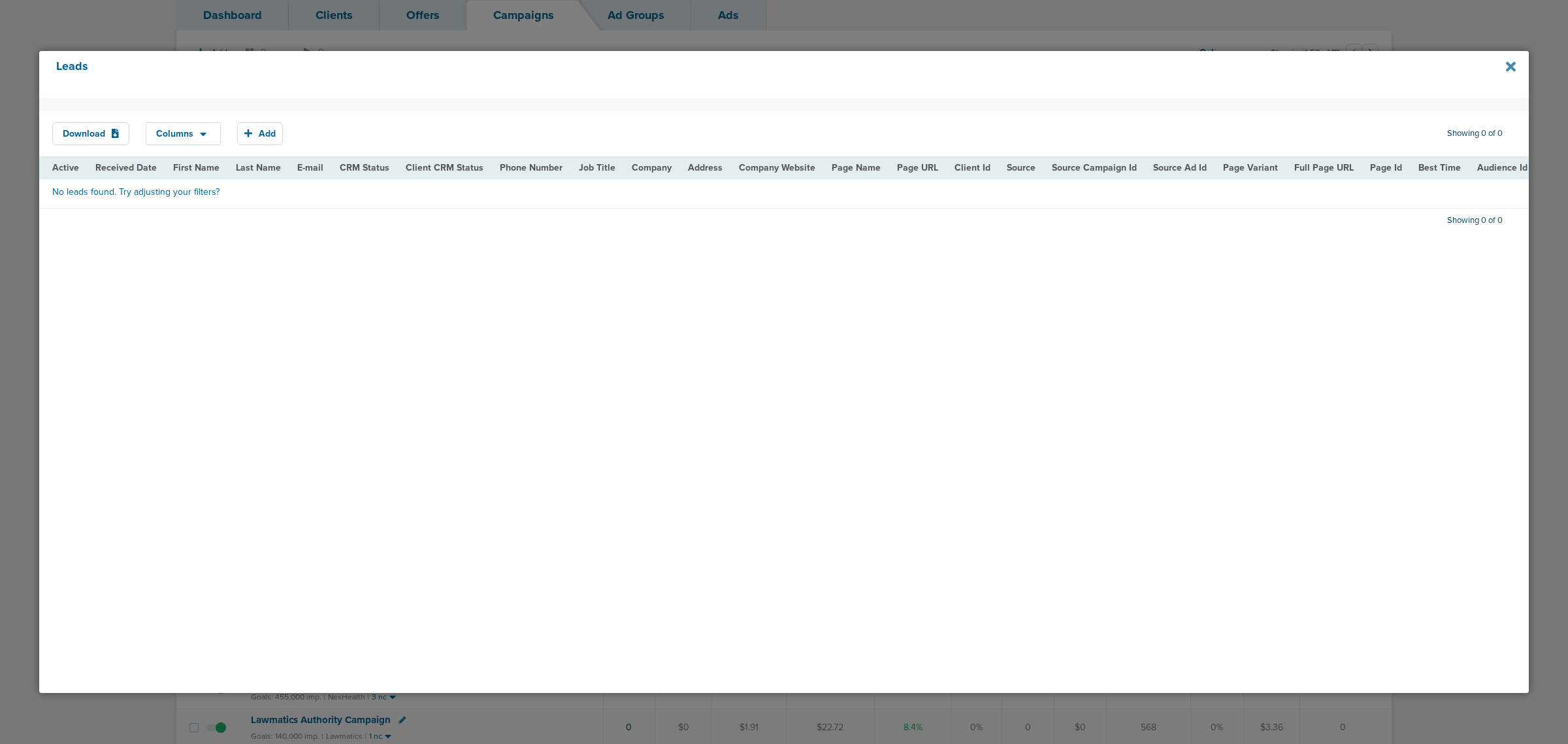
click at [1508, 63] on icon at bounding box center [1510, 67] width 10 height 10
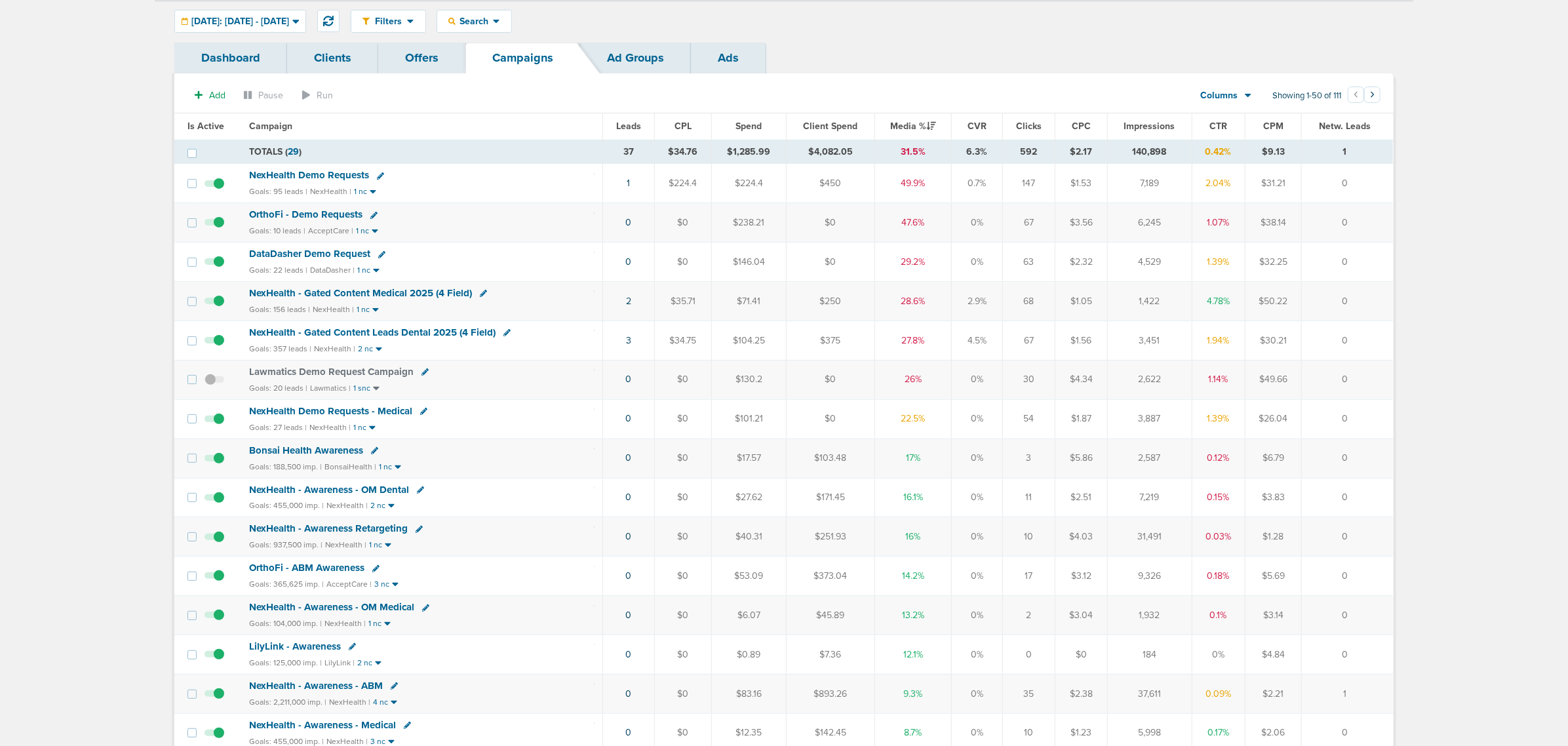
scroll to position [0, 0]
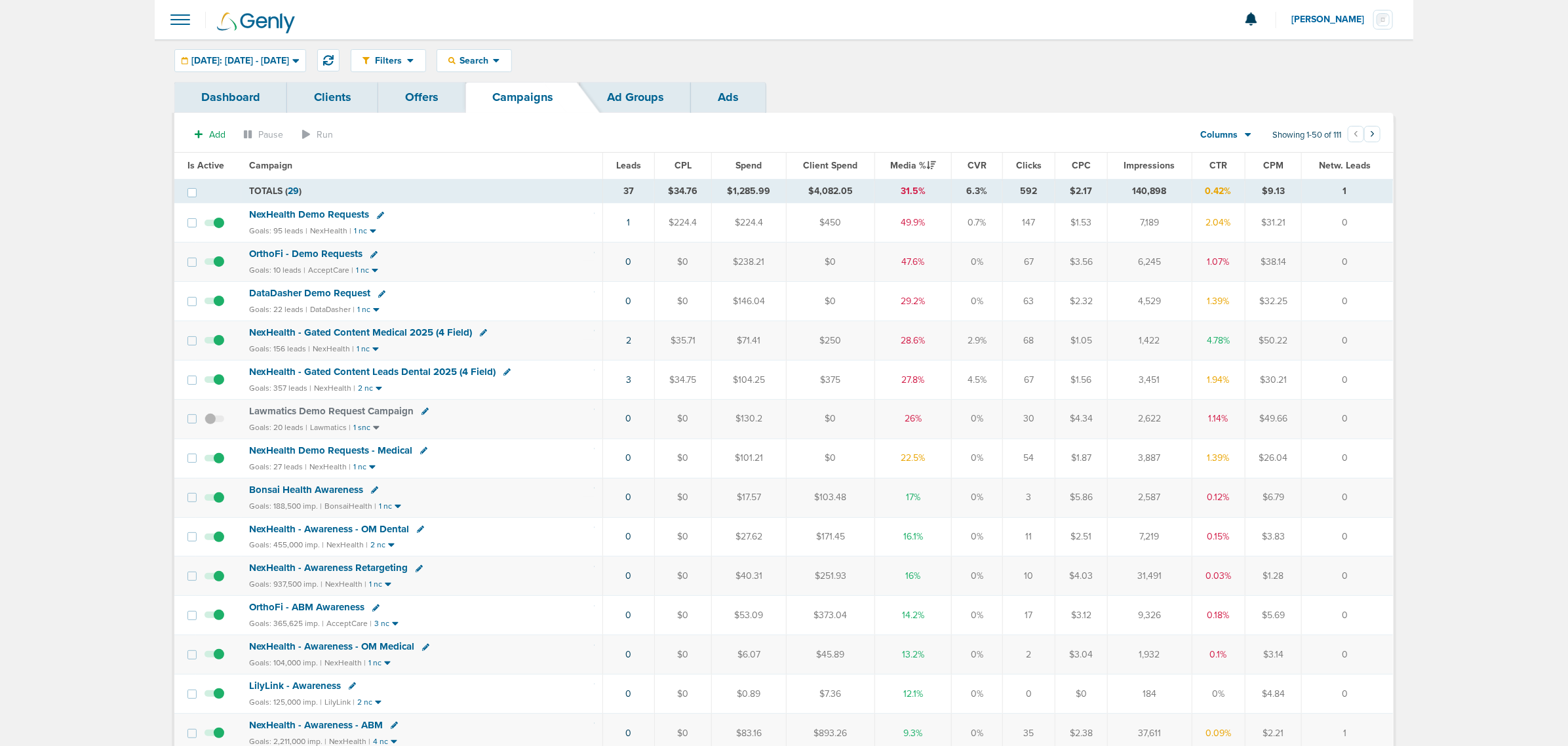
click at [283, 217] on span "NexHealth Demo Requests" at bounding box center [309, 214] width 120 height 12
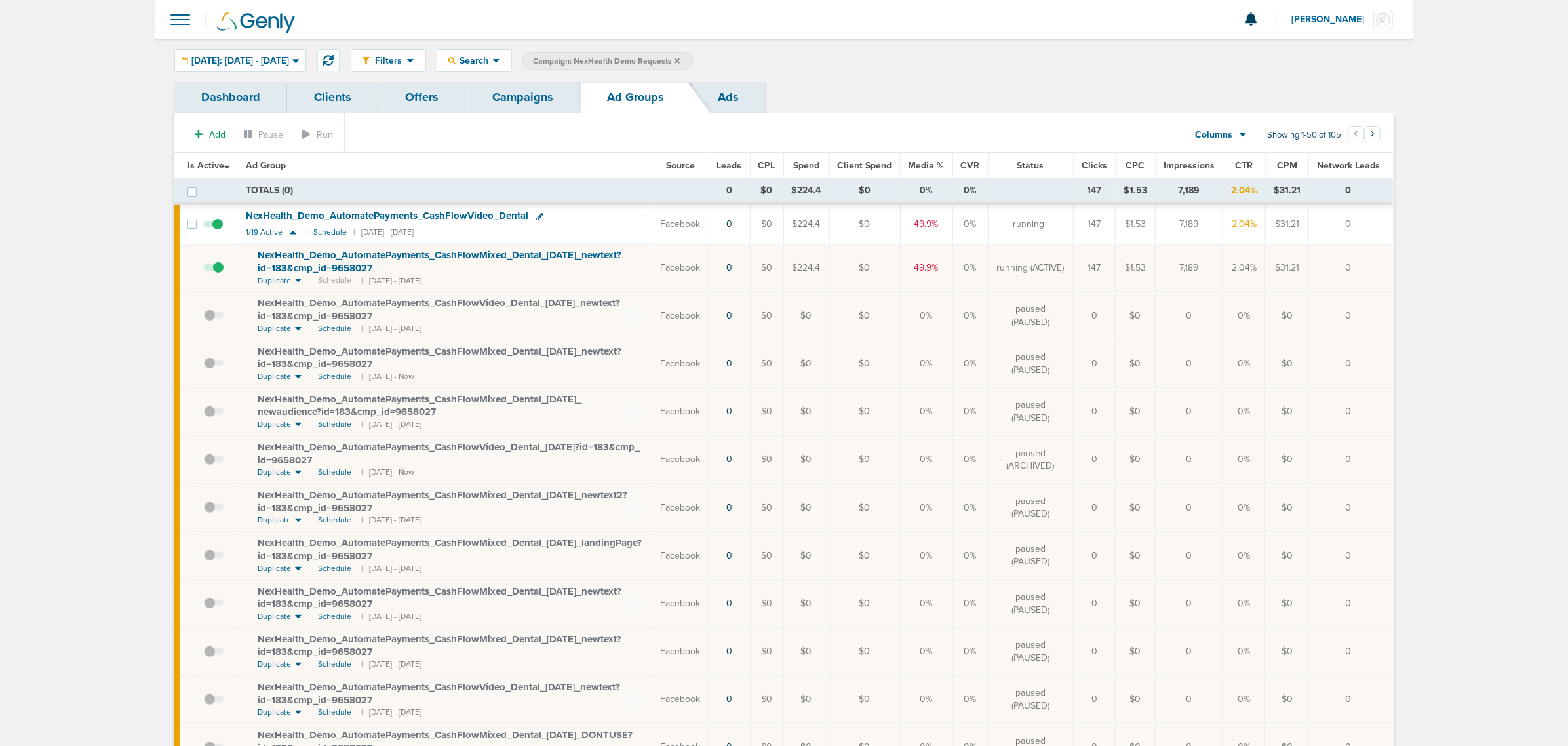
click at [192, 25] on span at bounding box center [180, 19] width 29 height 29
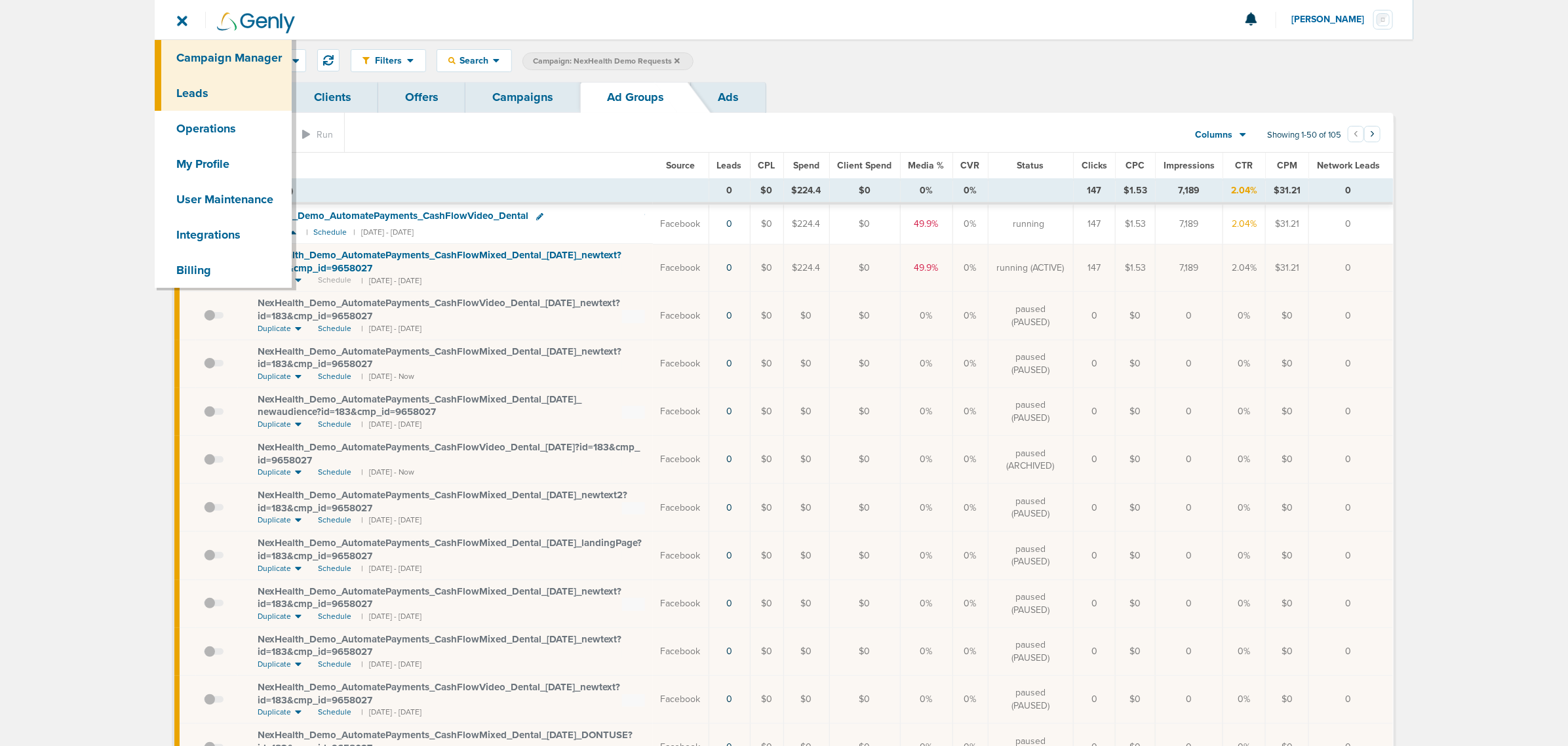
click at [203, 98] on link "Leads" at bounding box center [223, 93] width 137 height 35
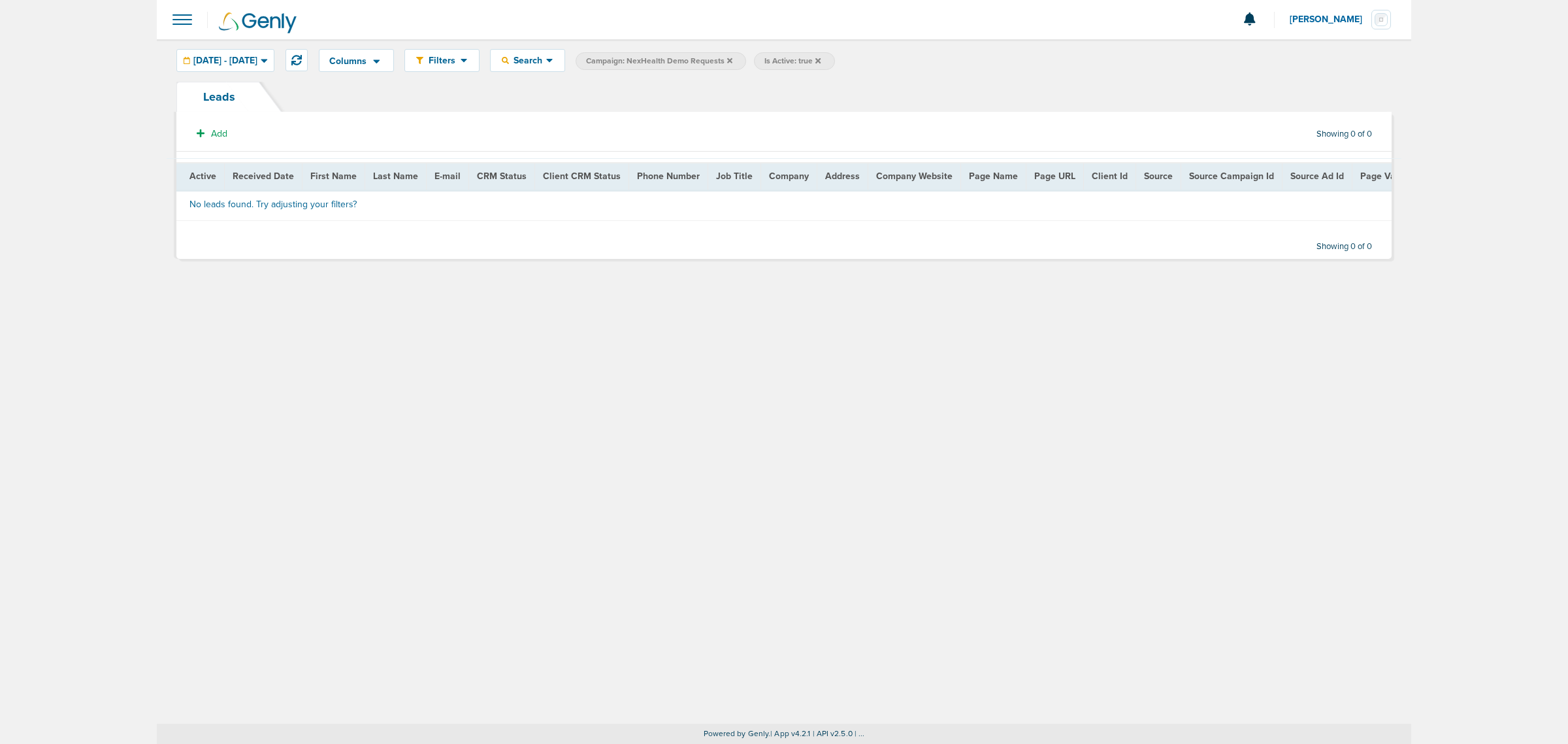
click at [821, 61] on icon at bounding box center [818, 60] width 6 height 8
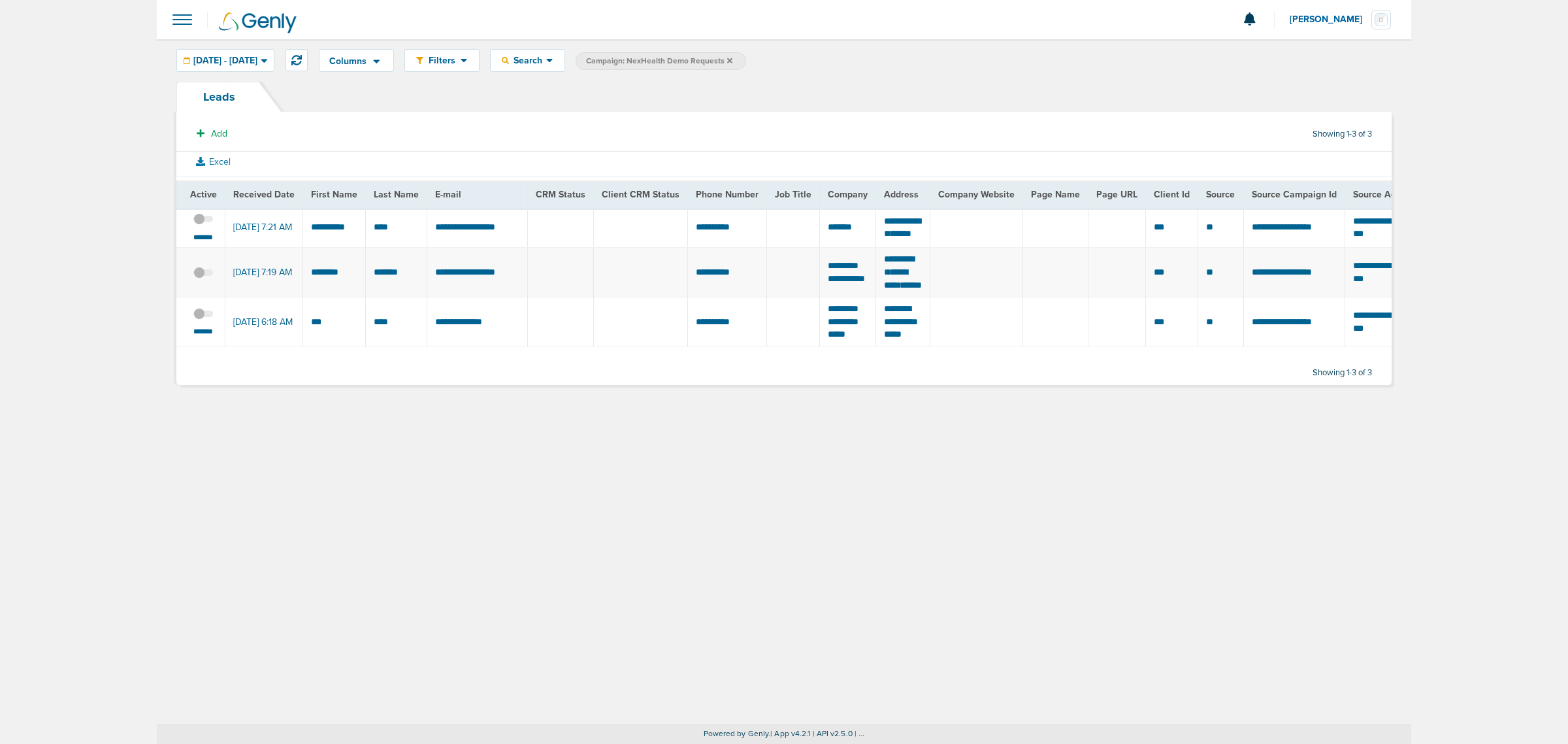
drag, startPoint x: 305, startPoint y: 292, endPoint x: 617, endPoint y: 285, distance: 312.1
click at [617, 285] on tr "**********" at bounding box center [1465, 273] width 2578 height 50
click at [617, 285] on td at bounding box center [640, 273] width 94 height 50
drag, startPoint x: 603, startPoint y: 110, endPoint x: 387, endPoint y: 93, distance: 216.7
click at [601, 110] on div "Leads" at bounding box center [783, 96] width 1215 height 30
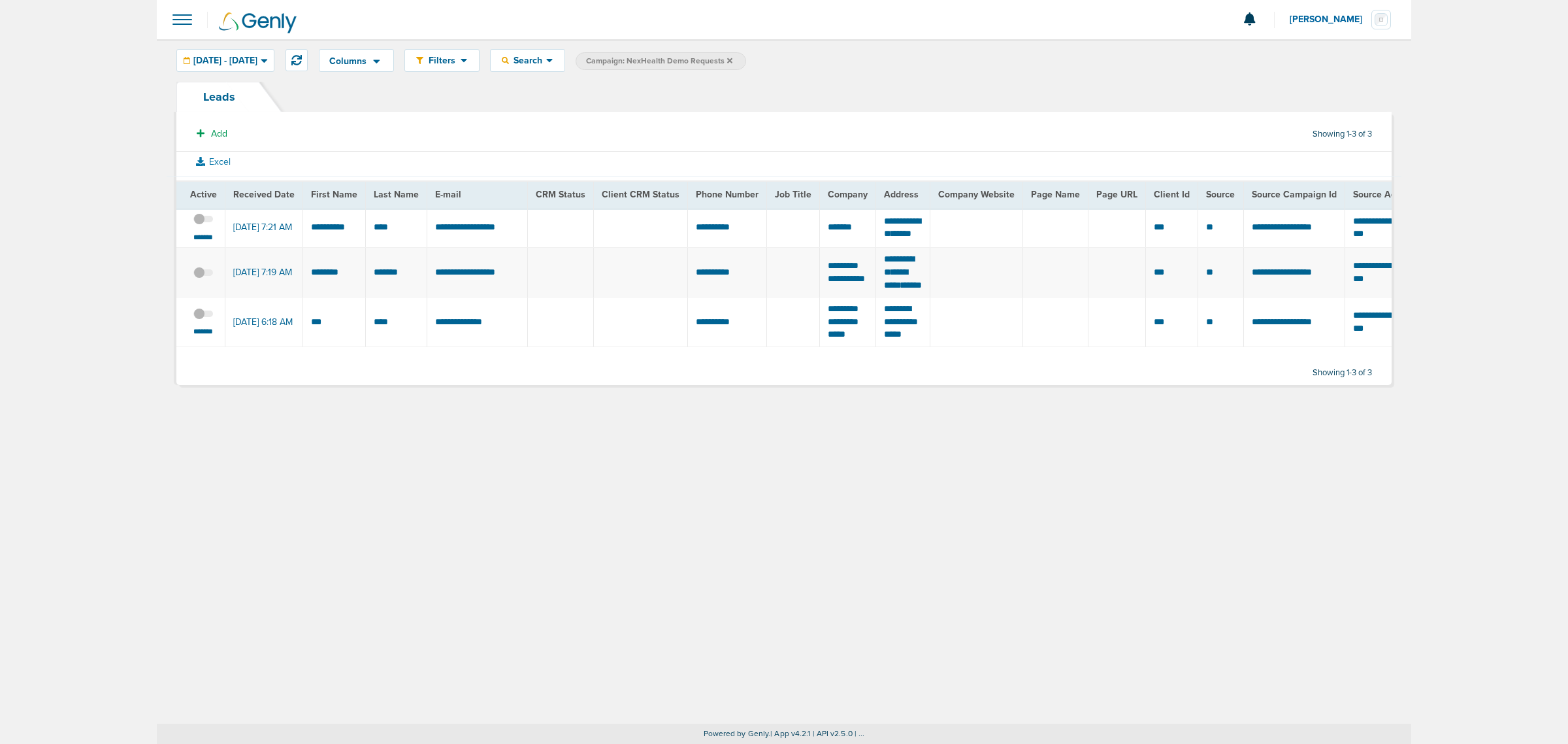
click at [733, 60] on icon at bounding box center [730, 60] width 6 height 8
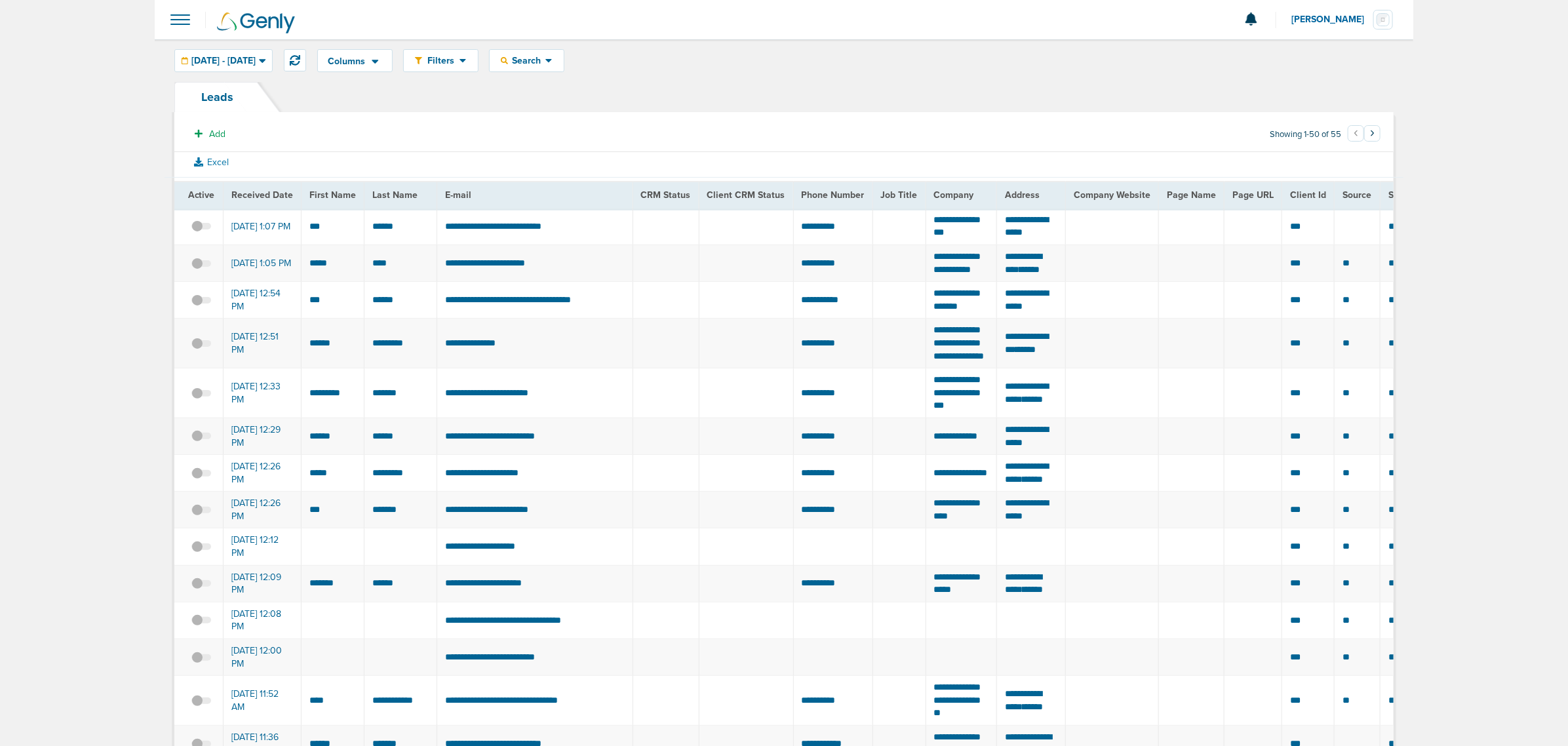
click at [155, 25] on div at bounding box center [784, 19] width 1259 height 39
click at [180, 18] on span at bounding box center [180, 19] width 29 height 29
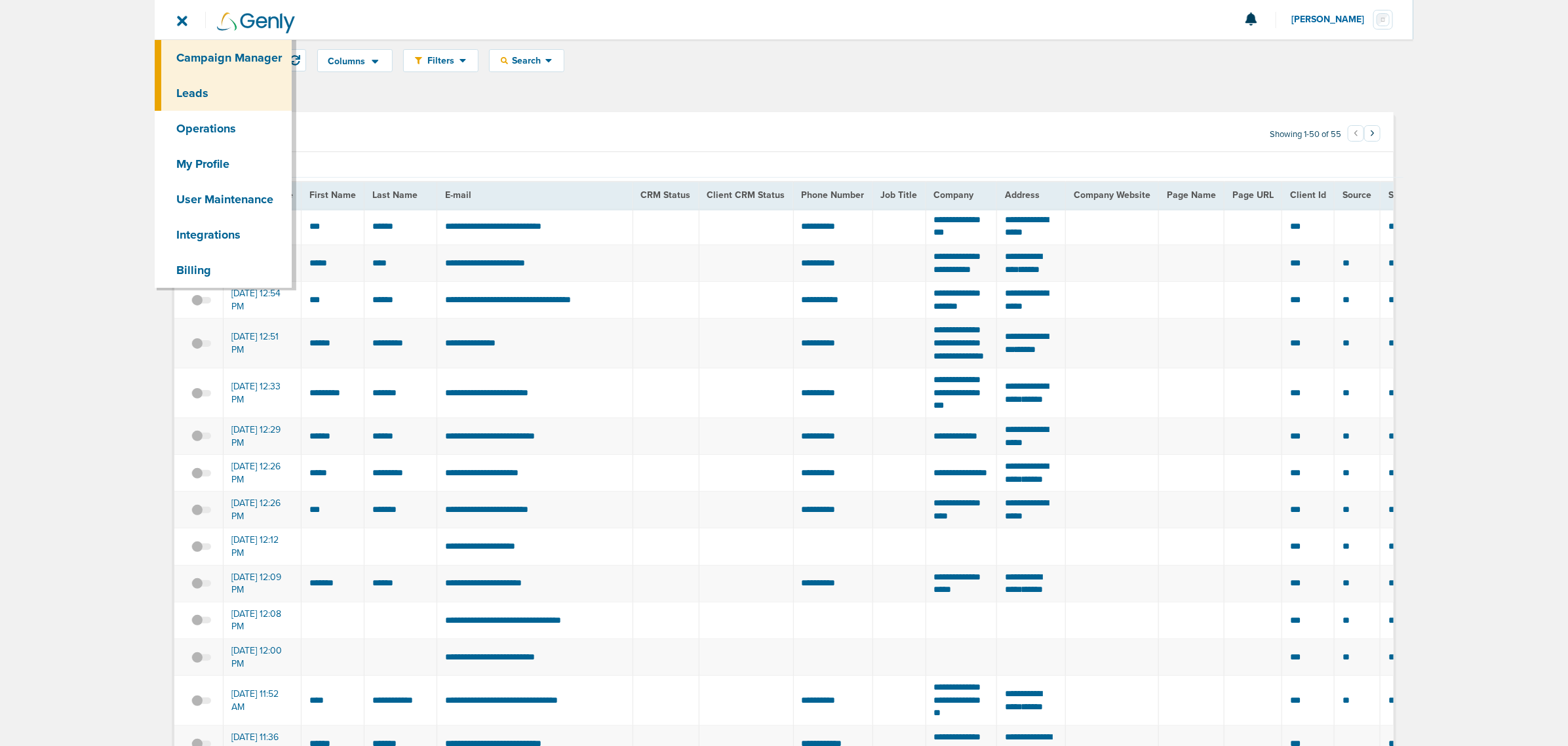
click at [237, 50] on link "Campaign Manager" at bounding box center [223, 57] width 137 height 35
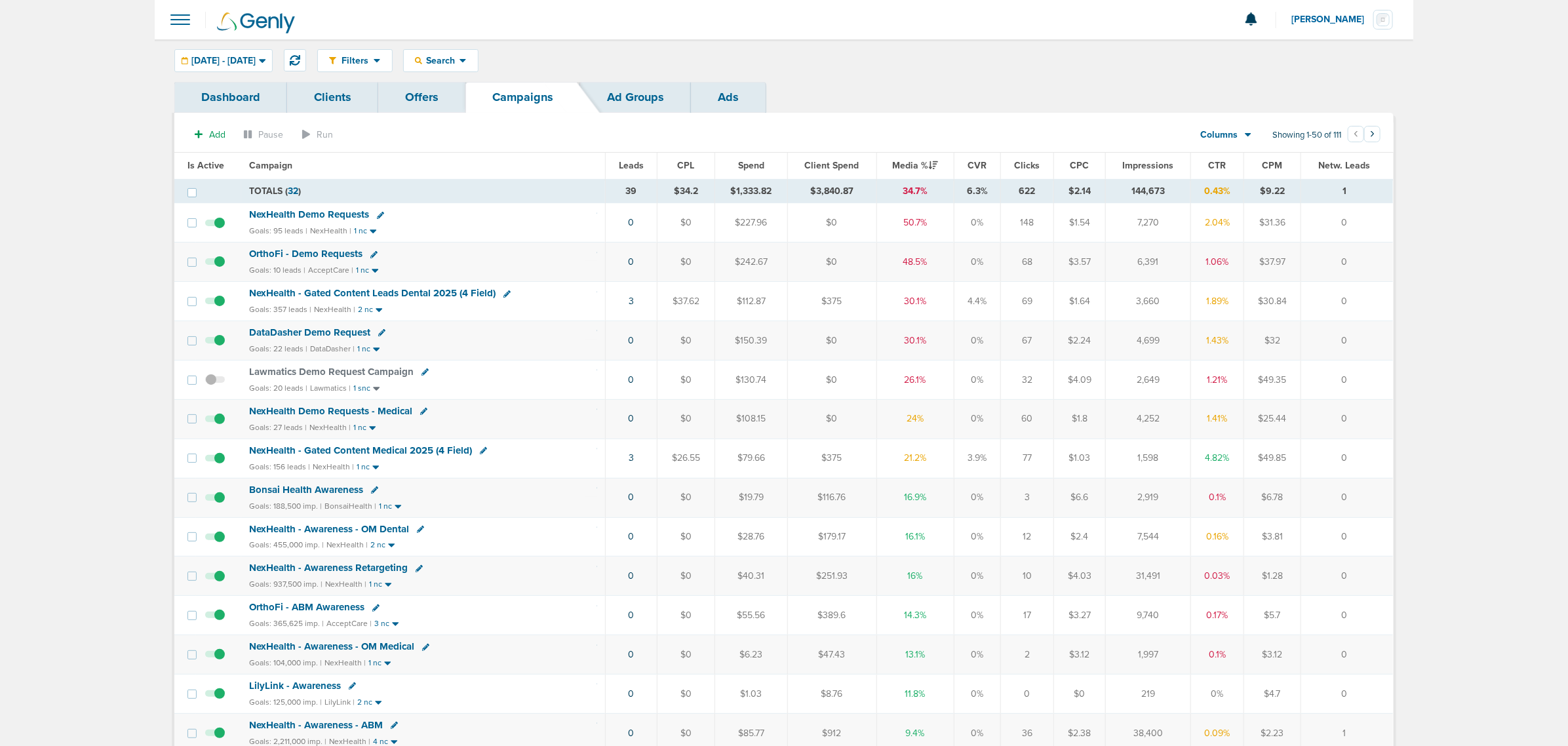
click at [357, 296] on span "NexHealth - Gated Content Leads Dental 2025 (4 Field)" at bounding box center [373, 292] width 246 height 12
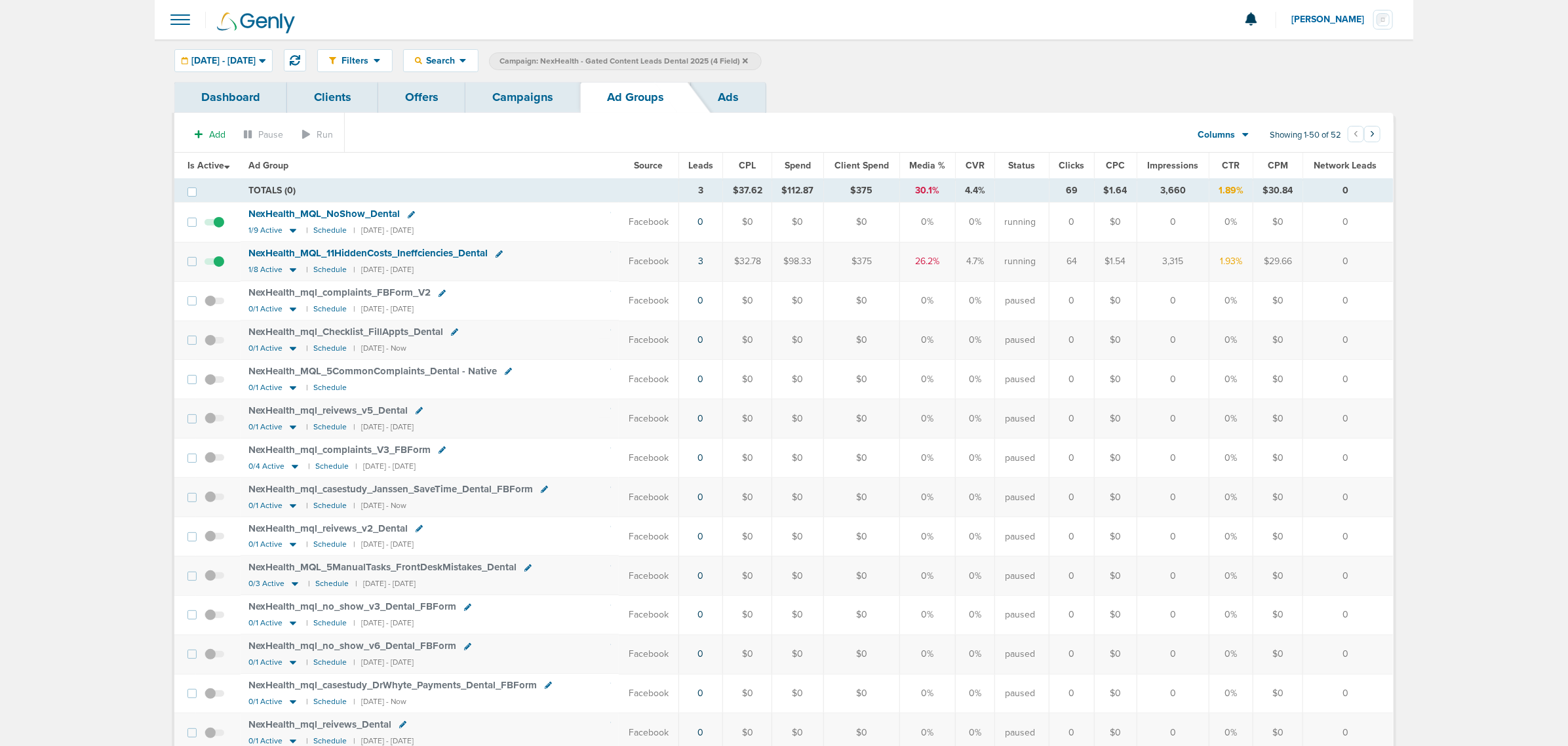
click at [503, 103] on link "Campaigns" at bounding box center [523, 97] width 115 height 31
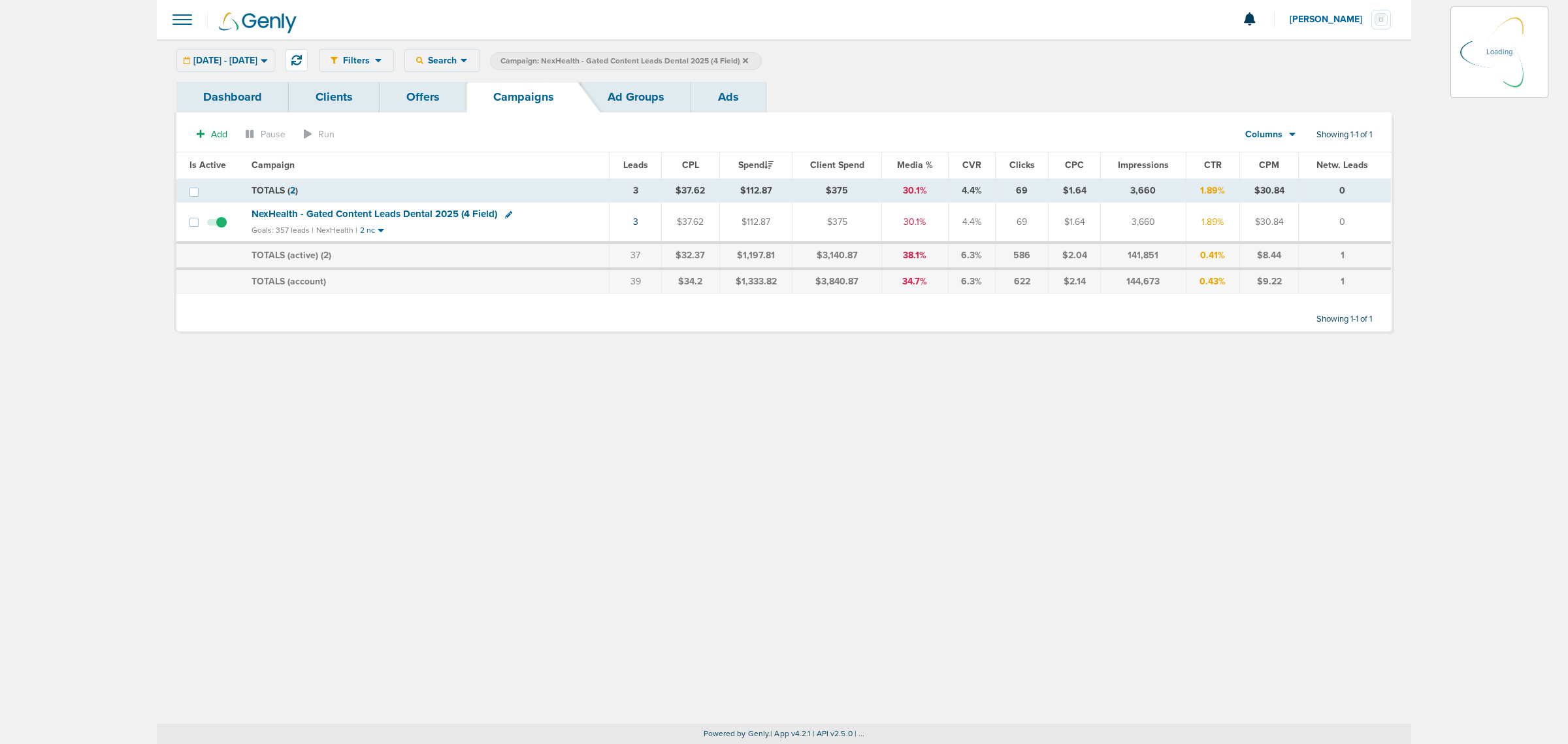
click at [748, 60] on icon at bounding box center [746, 60] width 6 height 8
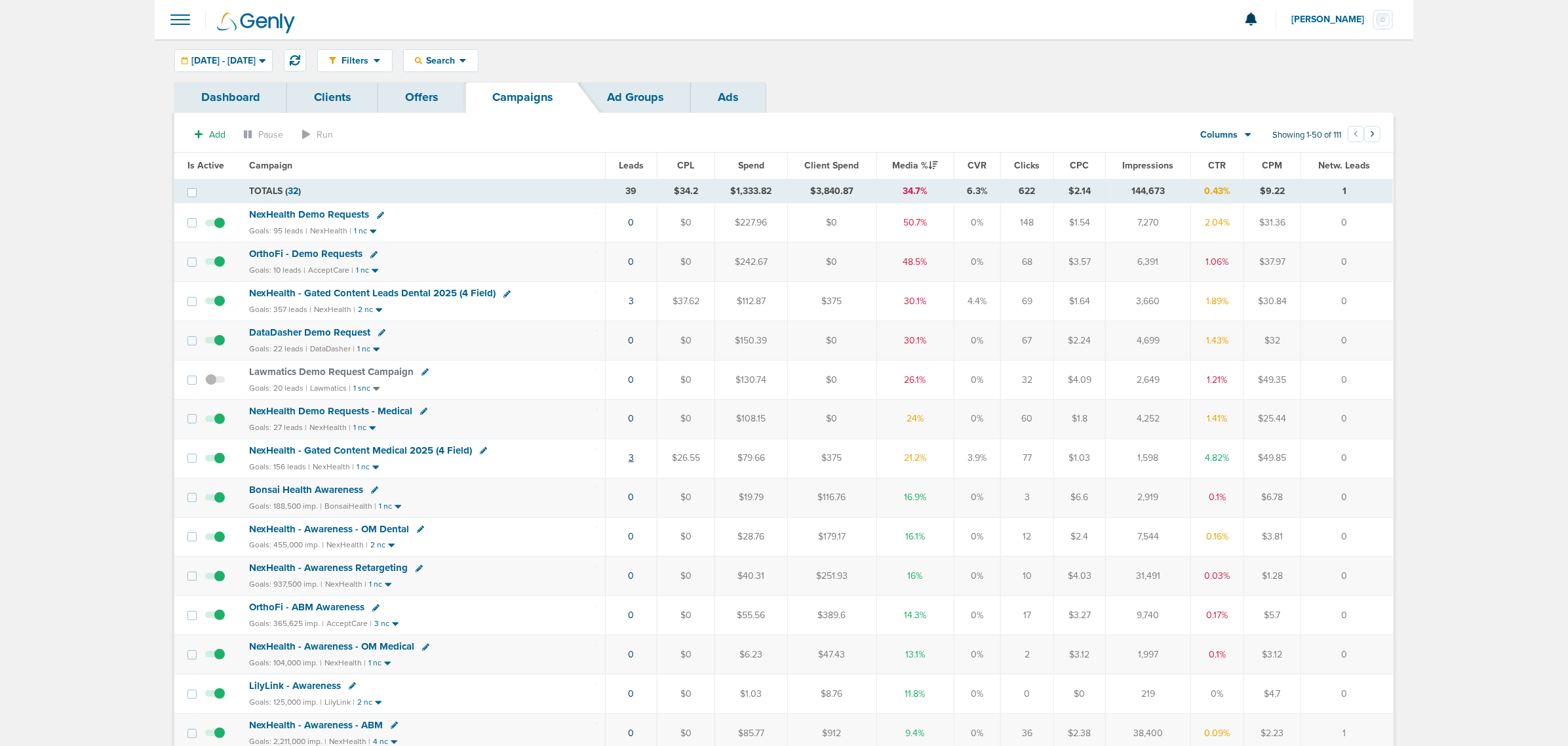
click at [633, 460] on link "3" at bounding box center [632, 458] width 6 height 11
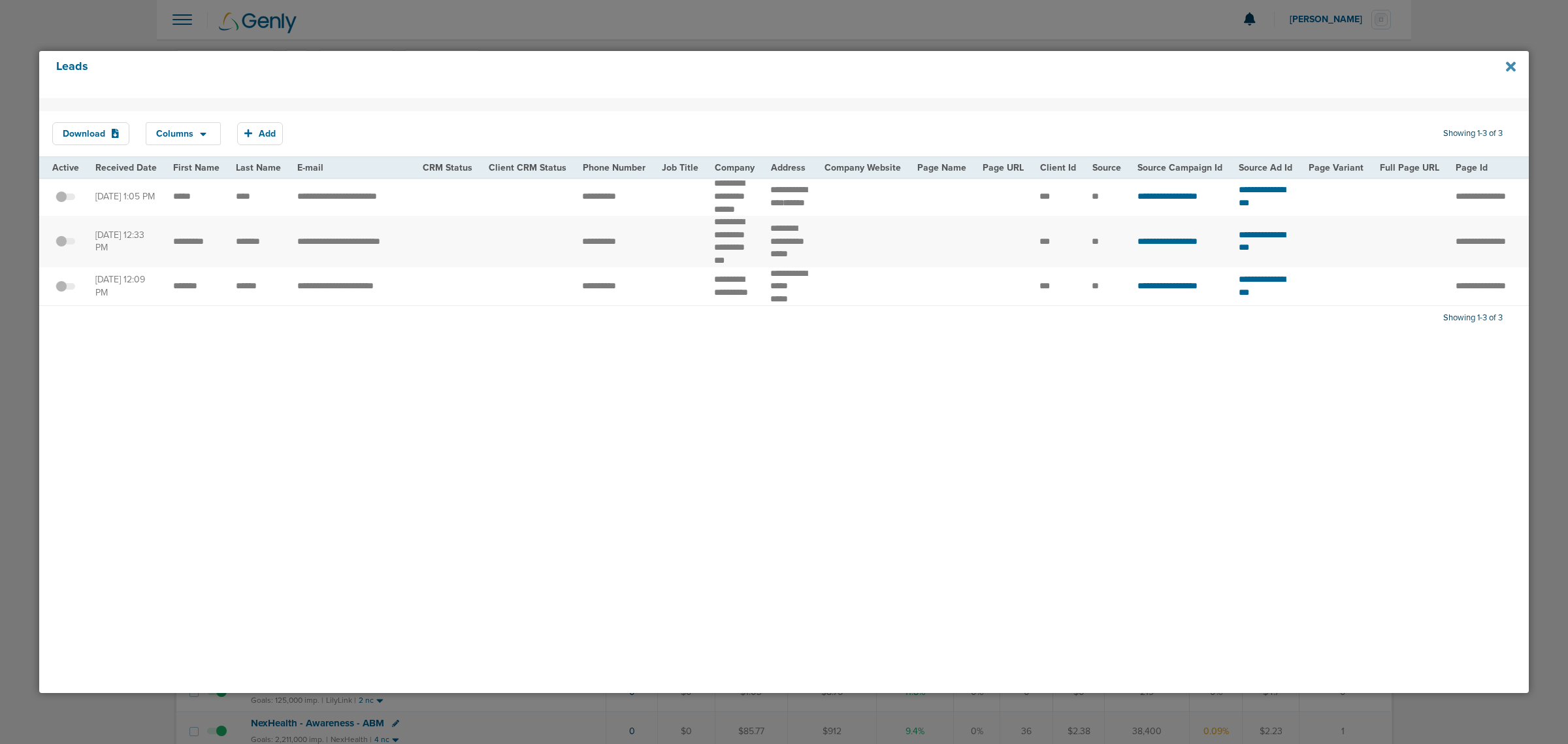
click at [1512, 62] on icon at bounding box center [1510, 67] width 10 height 15
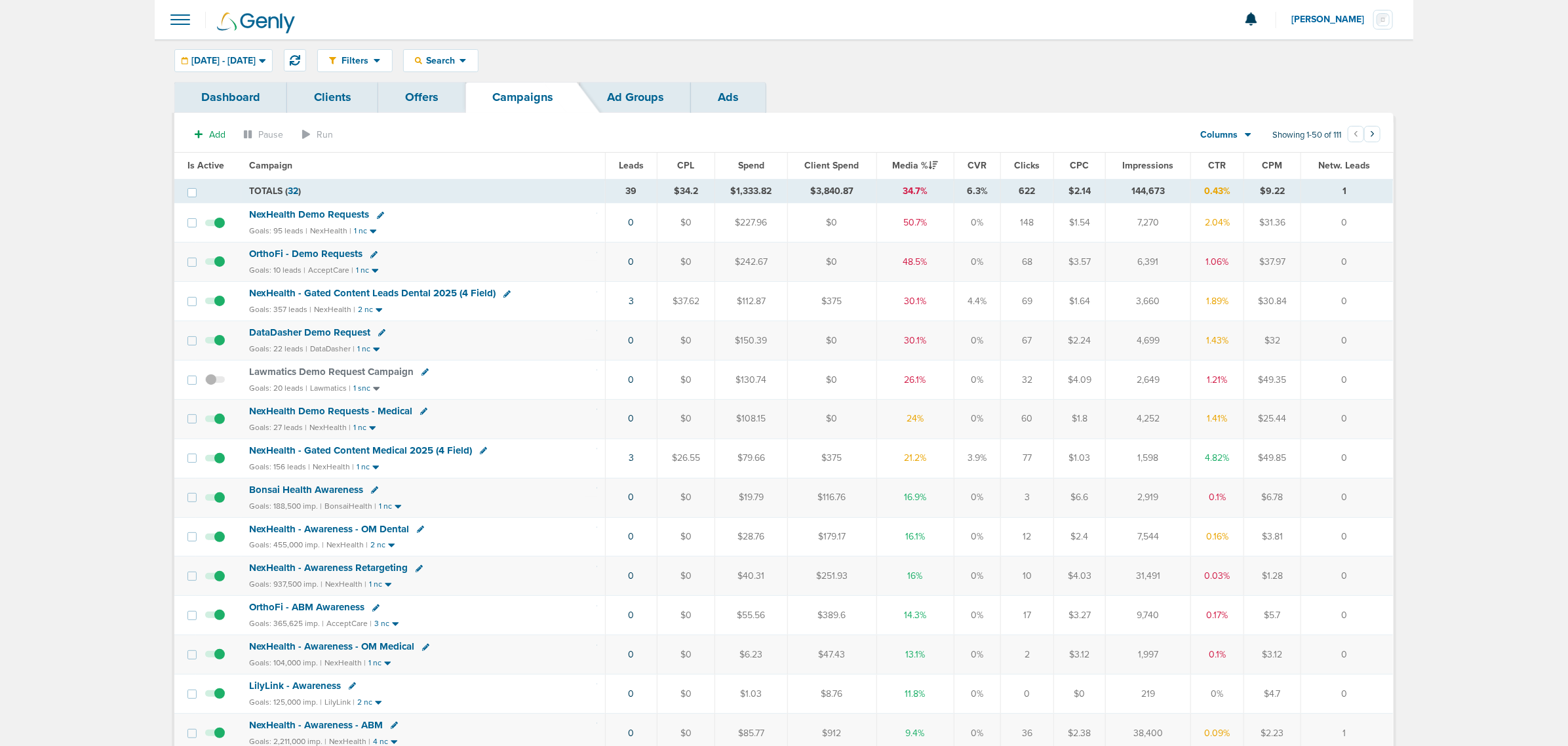
click at [322, 212] on span "NexHealth Demo Requests" at bounding box center [309, 214] width 120 height 12
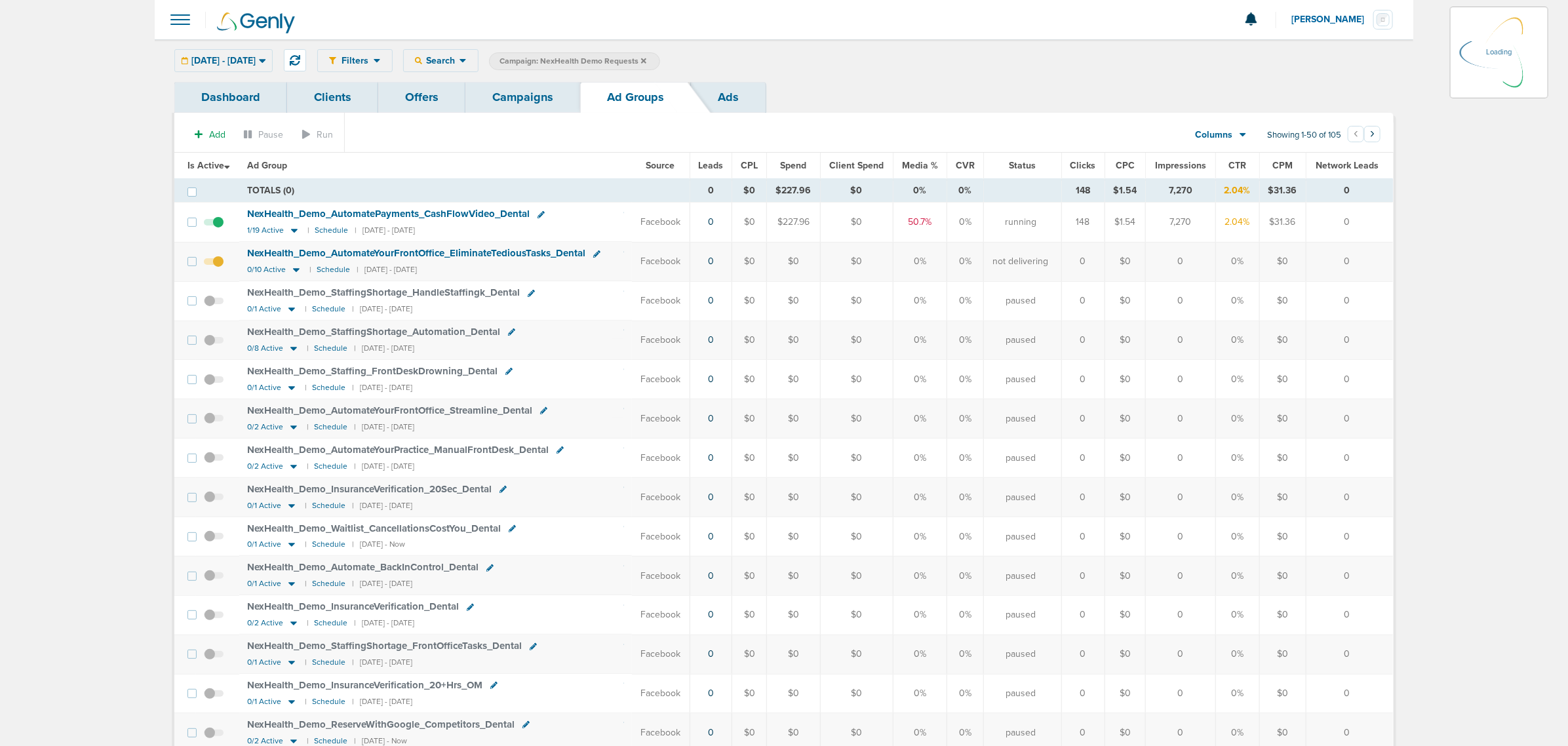
click at [273, 54] on div "09.02.2025 - 09.02.2025 Today Yesterday Last 7 Days Last 14 Days This Month Las…" at bounding box center [223, 61] width 98 height 23
click at [265, 61] on icon at bounding box center [262, 61] width 6 height 4
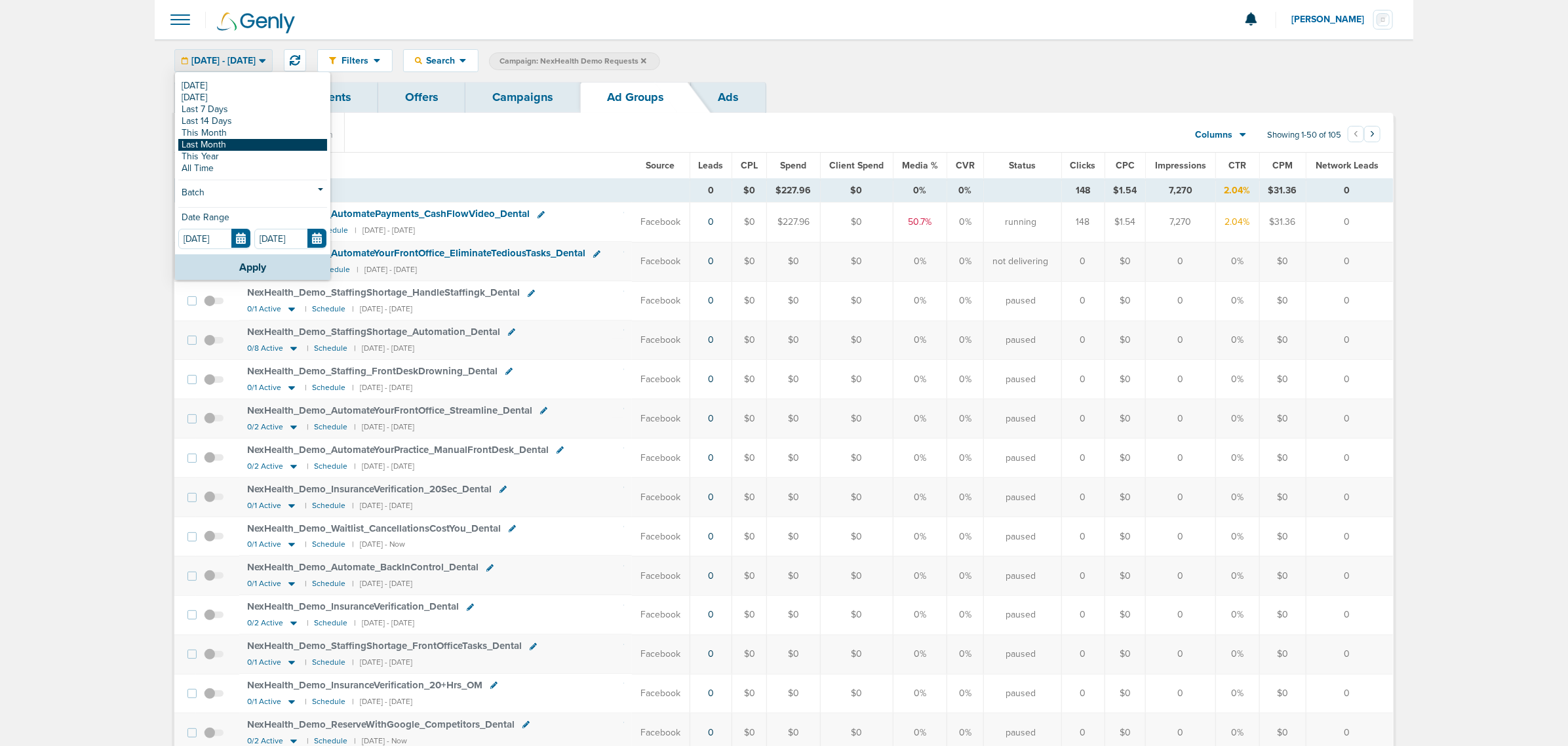
click at [243, 139] on link "Last Month" at bounding box center [253, 145] width 149 height 12
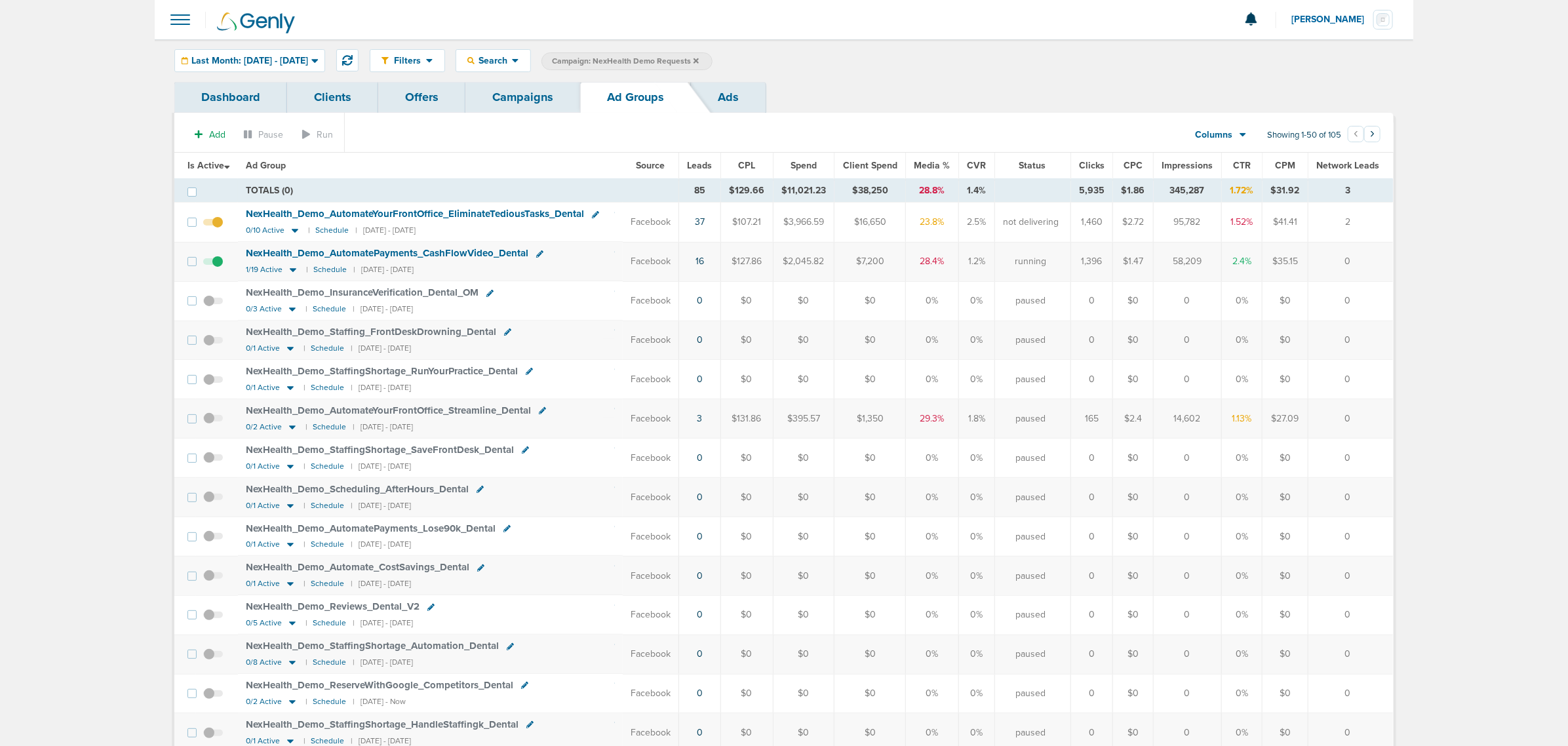
click at [702, 167] on span "Leads" at bounding box center [700, 166] width 25 height 11
drag, startPoint x: 522, startPoint y: 95, endPoint x: 622, endPoint y: 60, distance: 105.9
click at [522, 95] on link "Campaigns" at bounding box center [523, 97] width 115 height 31
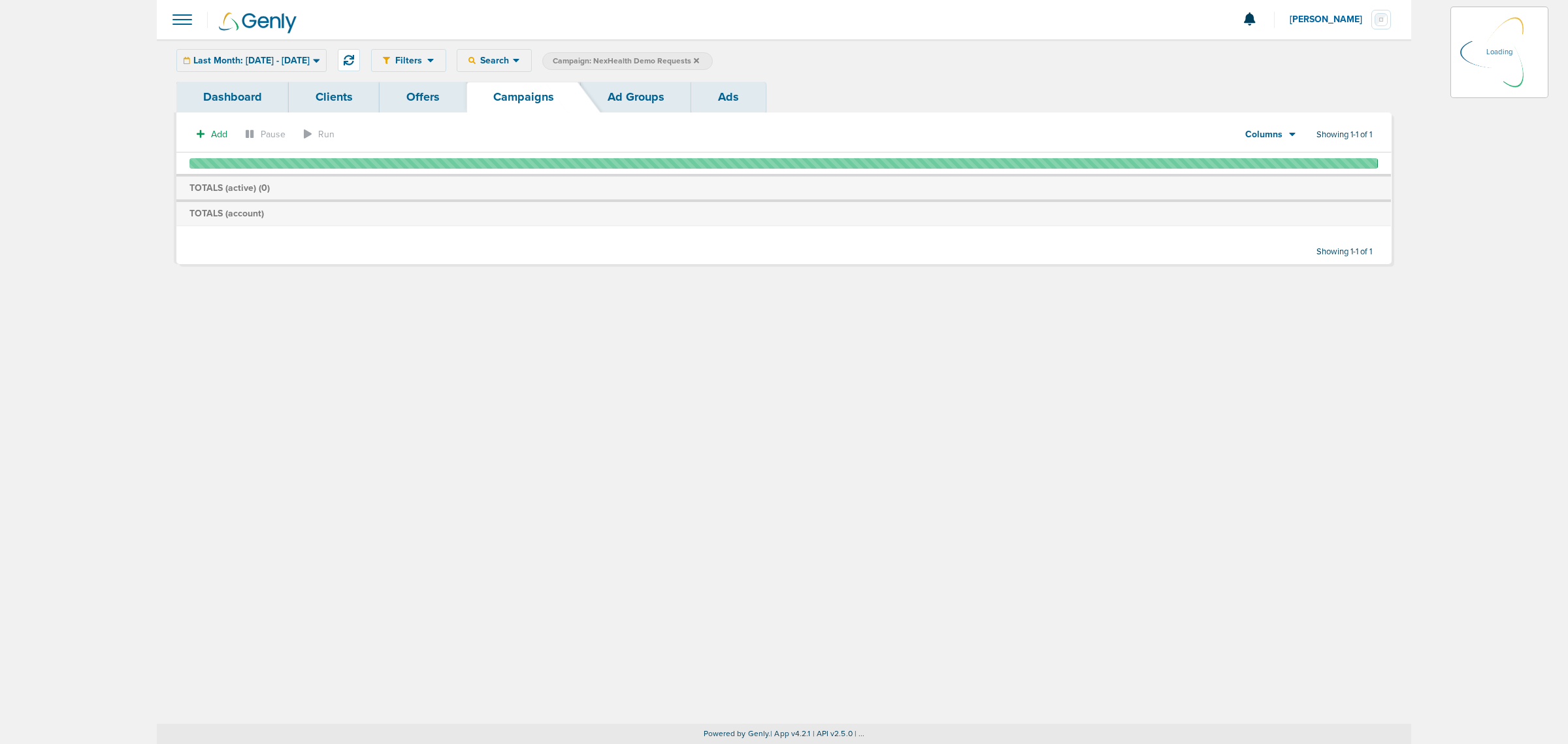
click at [699, 60] on icon at bounding box center [697, 60] width 6 height 6
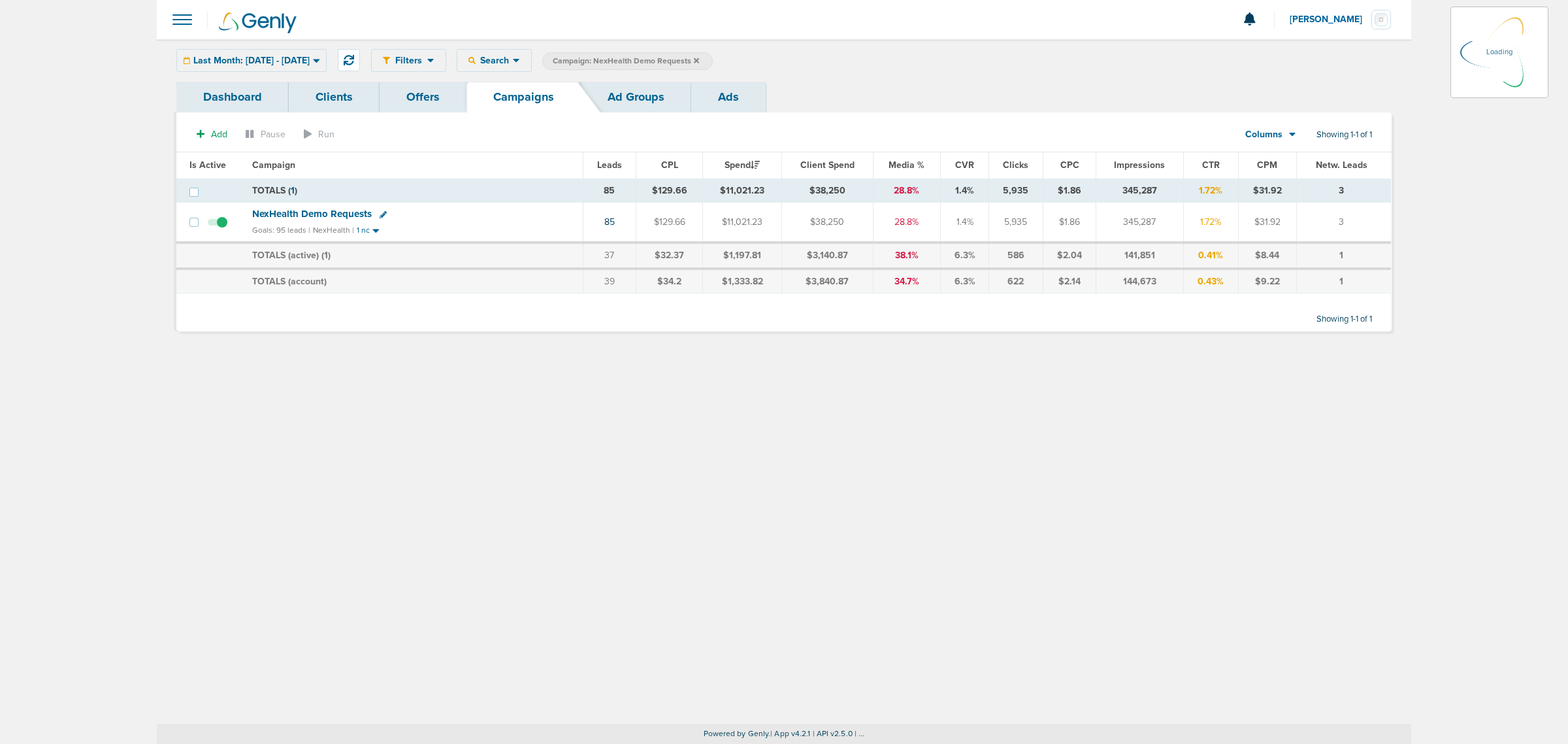
click at [699, 60] on icon at bounding box center [697, 60] width 6 height 6
click at [699, 58] on icon at bounding box center [697, 60] width 6 height 8
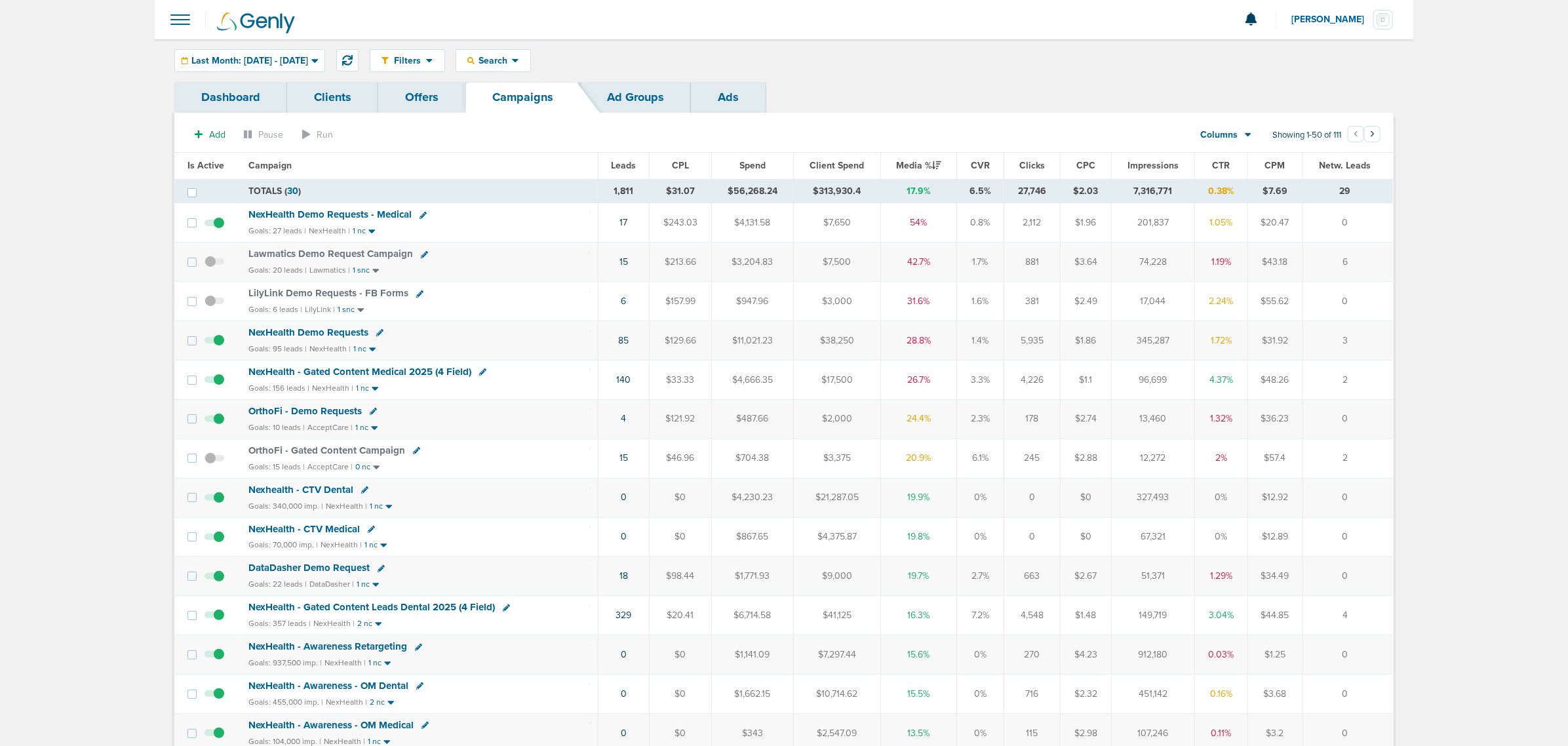
click at [366, 216] on span "NexHealth Demo Requests - Medical" at bounding box center [330, 214] width 163 height 12
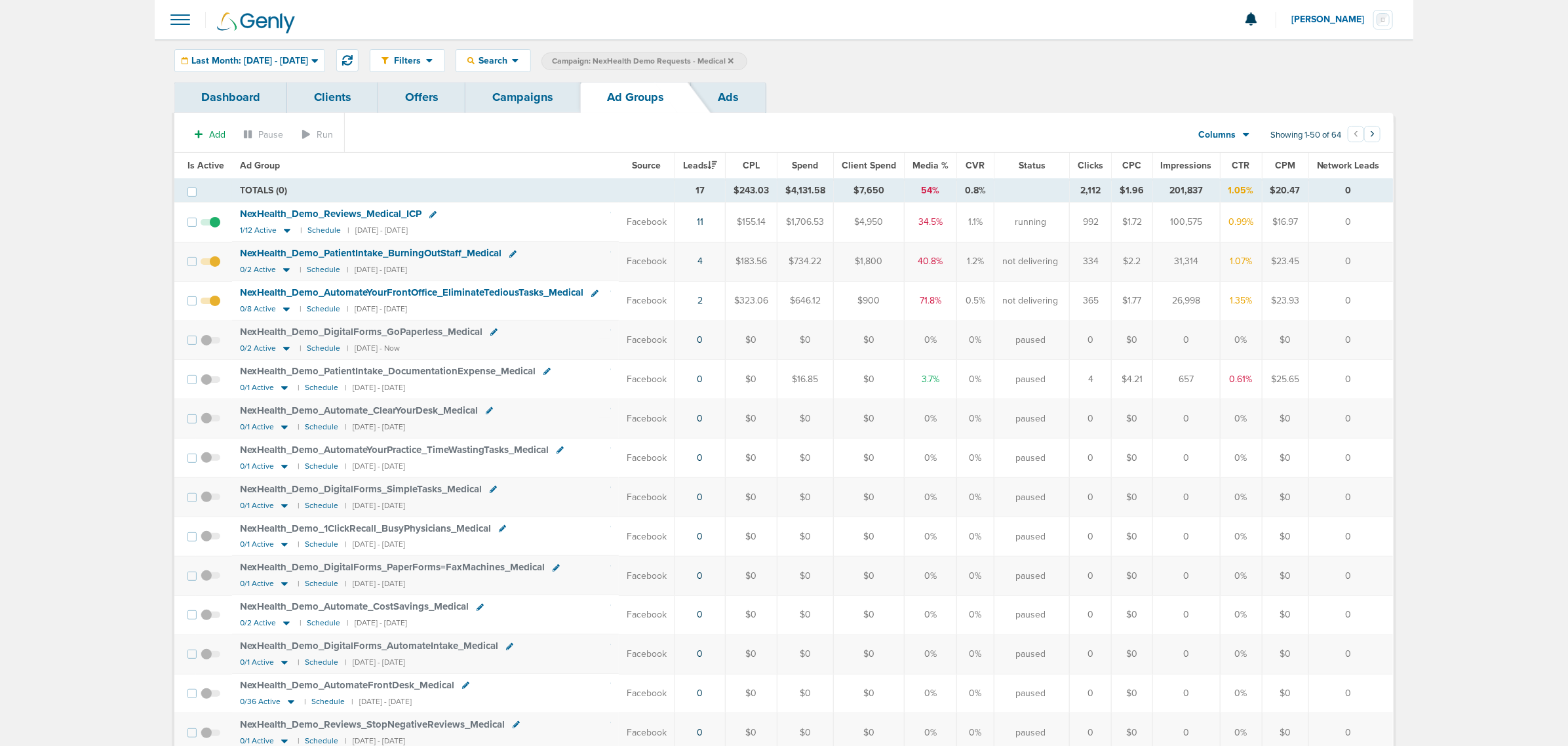
click at [522, 99] on link "Campaigns" at bounding box center [523, 97] width 115 height 31
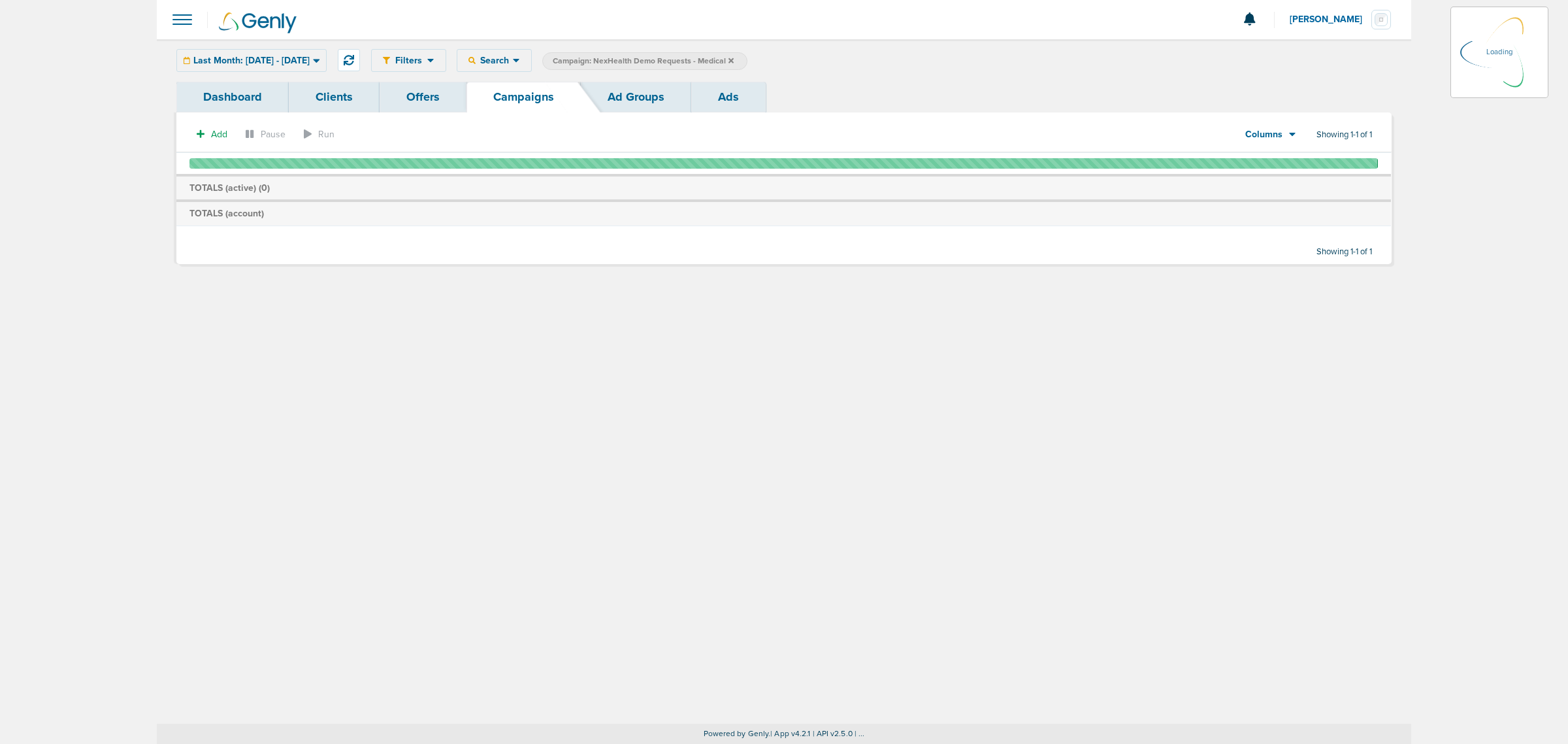
click at [733, 60] on icon at bounding box center [731, 60] width 6 height 6
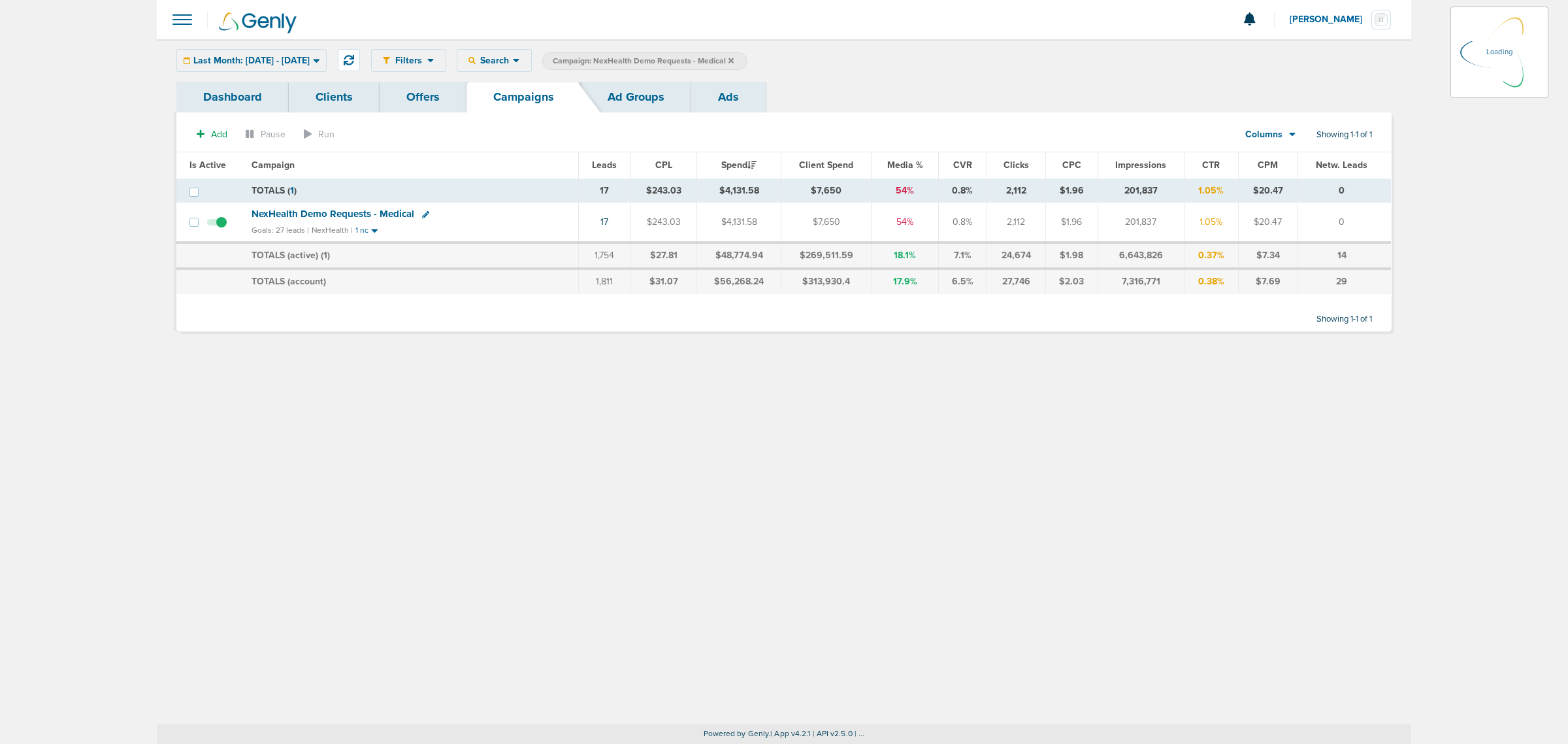
click at [733, 60] on icon at bounding box center [731, 60] width 6 height 6
click at [733, 57] on icon at bounding box center [731, 60] width 6 height 8
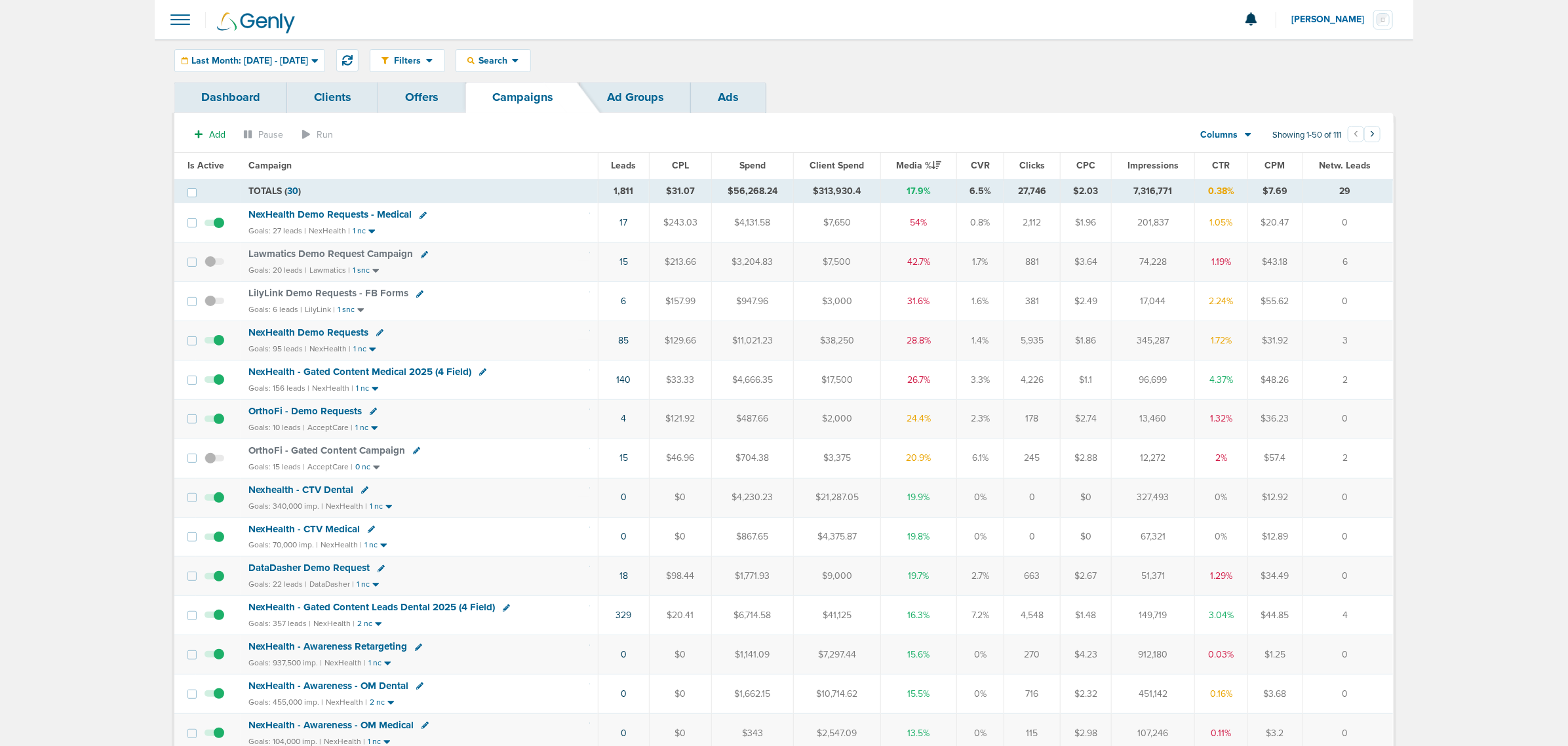
click at [242, 46] on div "Filters Active Only Settings Status Active Inactive Objectives MQL SQL Traffic …" at bounding box center [784, 60] width 1259 height 42
click at [241, 61] on span "Last Month: [DATE] - [DATE]" at bounding box center [250, 61] width 117 height 9
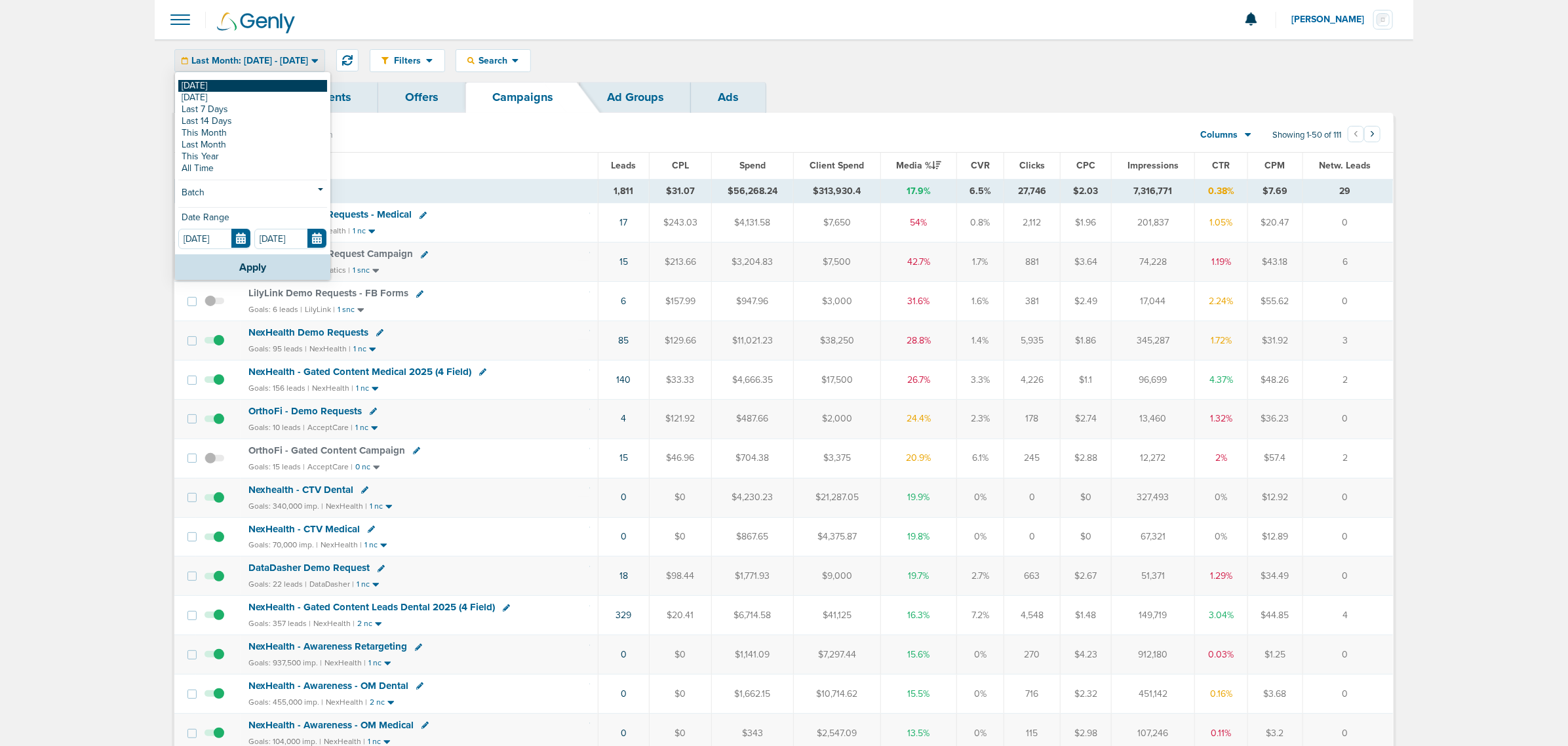
click at [219, 83] on link "[DATE]" at bounding box center [253, 86] width 149 height 12
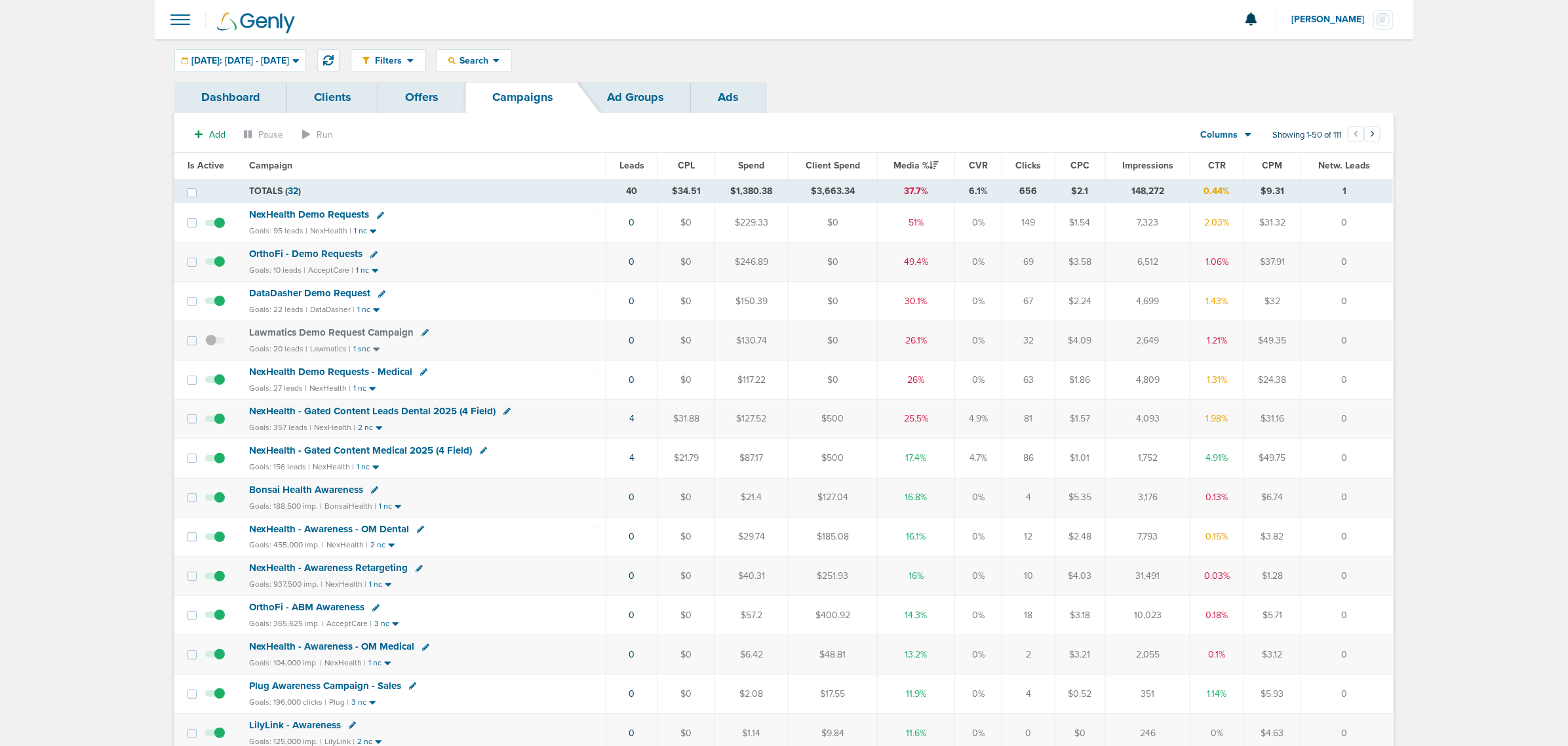
click at [387, 409] on span "NexHealth - Gated Content Leads Dental 2025 (4 Field)" at bounding box center [373, 411] width 246 height 12
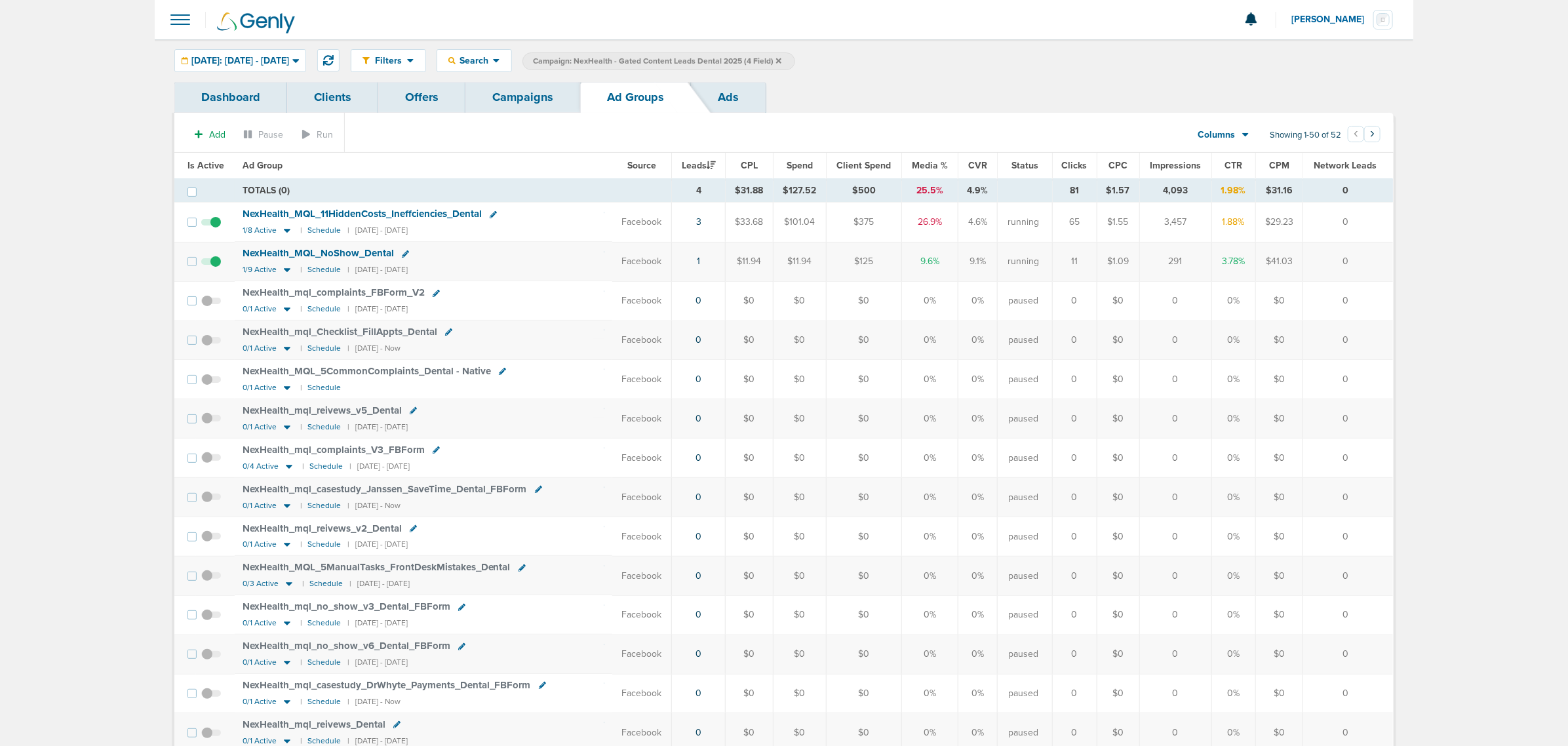
click at [544, 106] on link "Campaigns" at bounding box center [523, 97] width 115 height 31
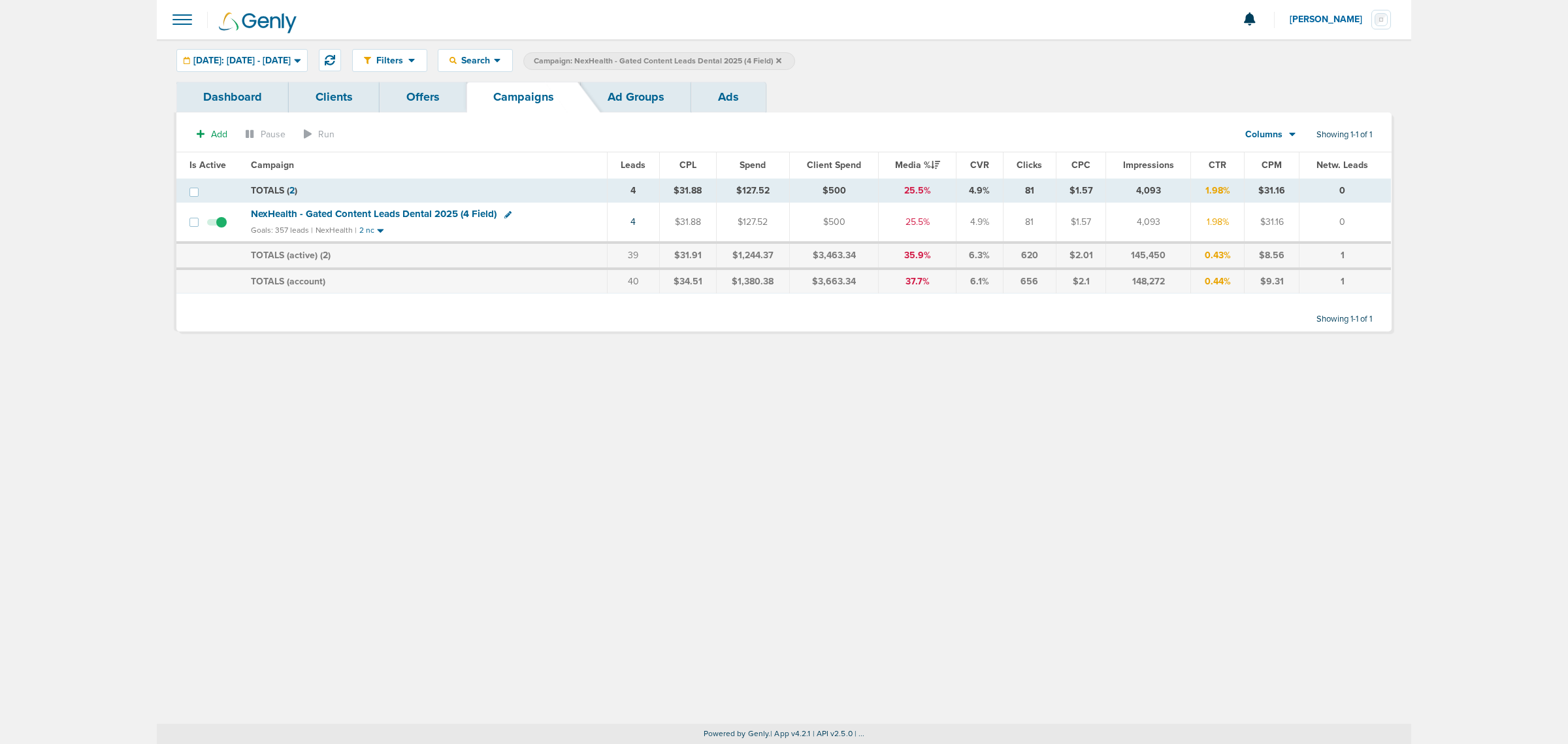
click at [781, 62] on icon at bounding box center [779, 60] width 6 height 6
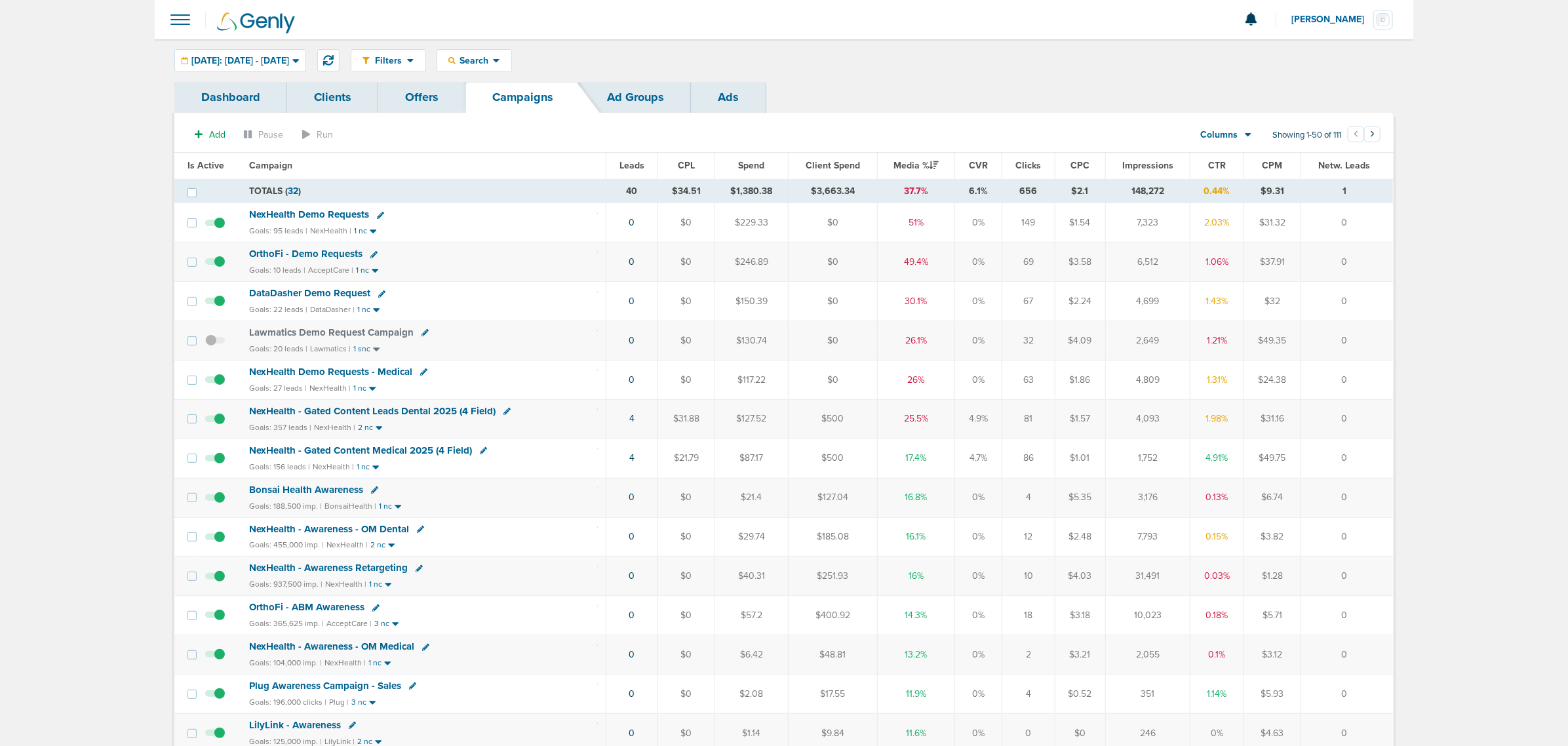
click at [526, 272] on div "Goals: 10 leads | AcceptCare | 1 nc" at bounding box center [423, 270] width 349 height 11
click at [319, 215] on span "NexHealth Demo Requests" at bounding box center [309, 214] width 120 height 12
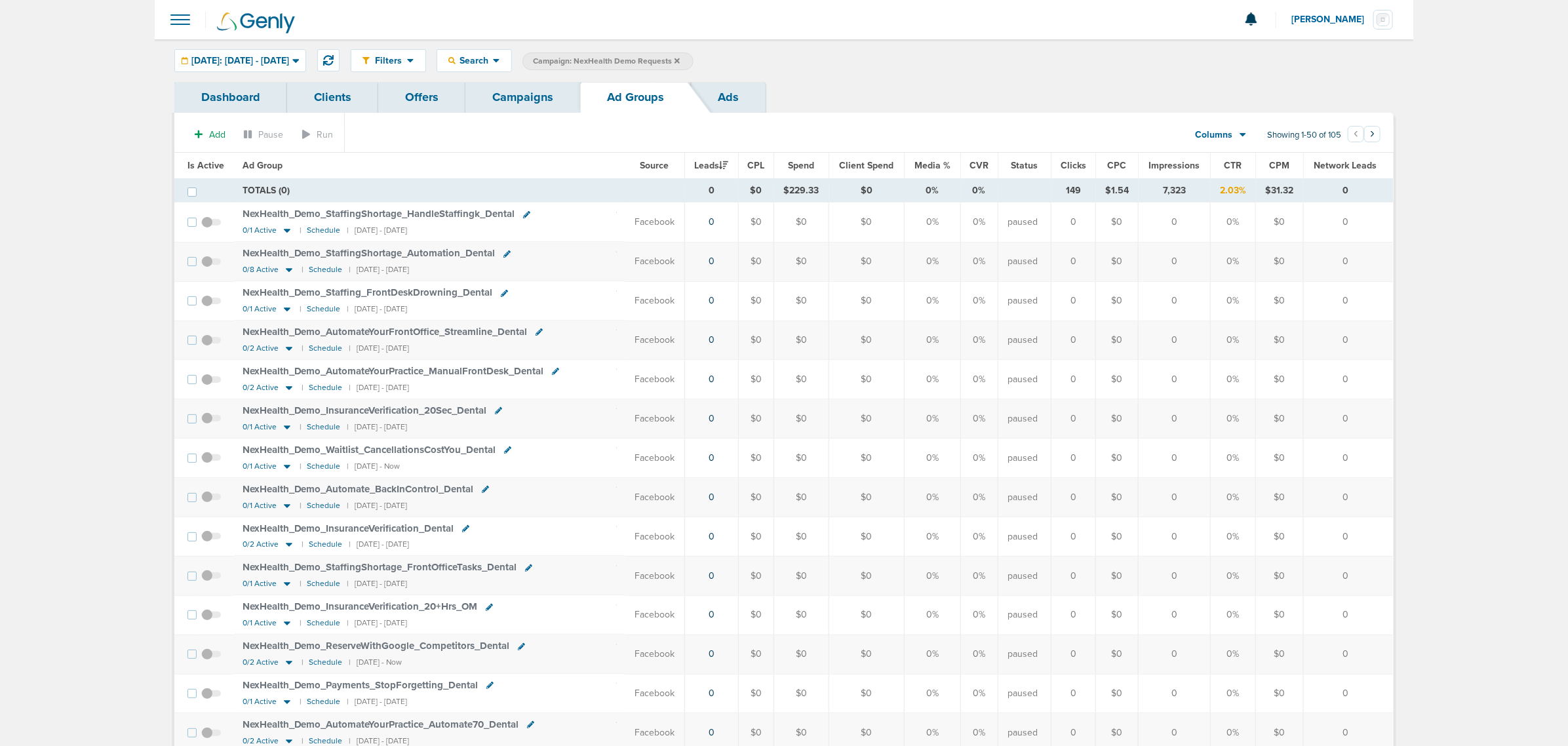
click at [930, 161] on span "Media %" at bounding box center [933, 166] width 36 height 11
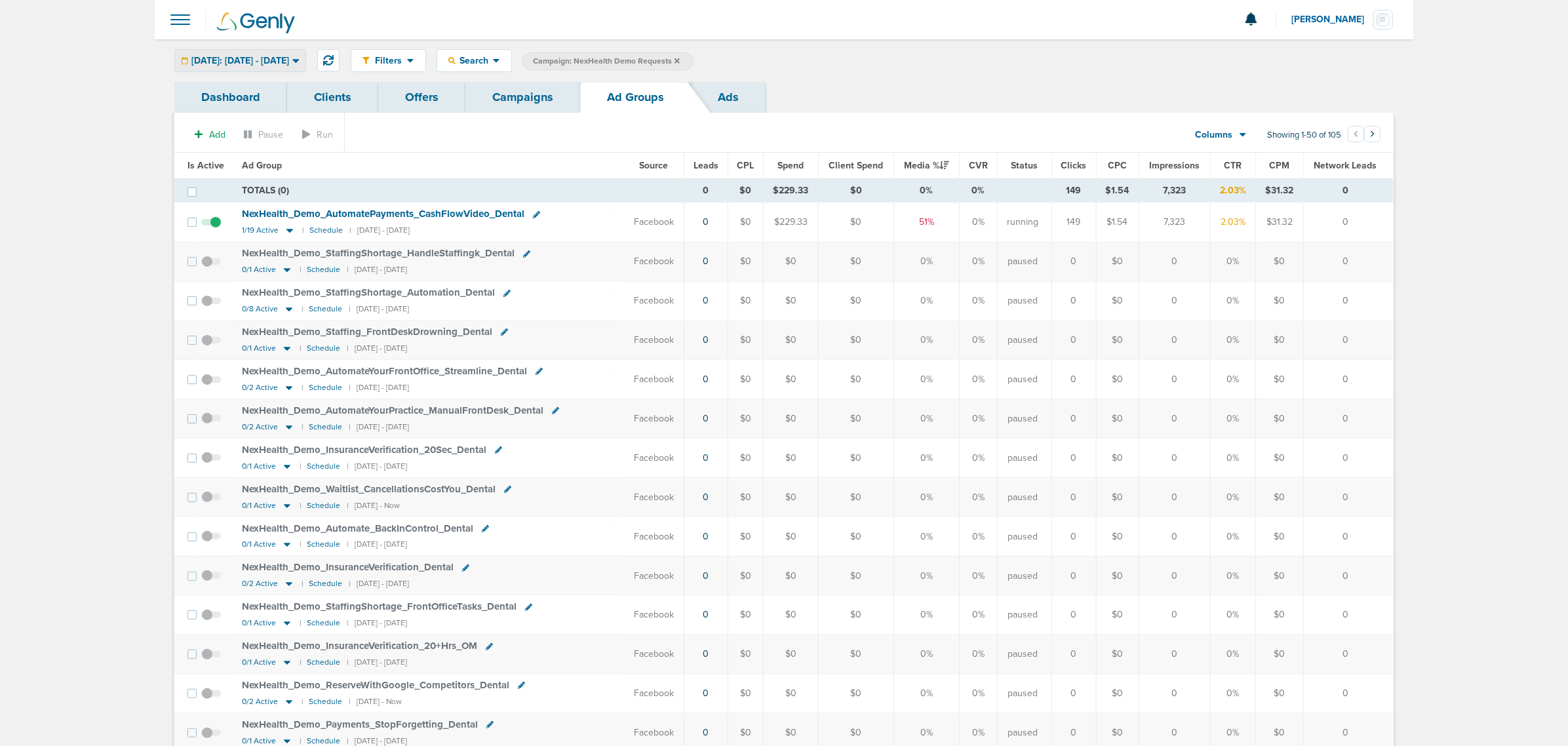
click at [269, 49] on div "Today: 09.02.2025 - 09.02.2025 Today Yesterday Last 7 Days Last 14 Days This Mo…" at bounding box center [240, 61] width 132 height 23
click at [270, 70] on div "[DATE]: [DATE] - [DATE]" at bounding box center [240, 61] width 130 height 22
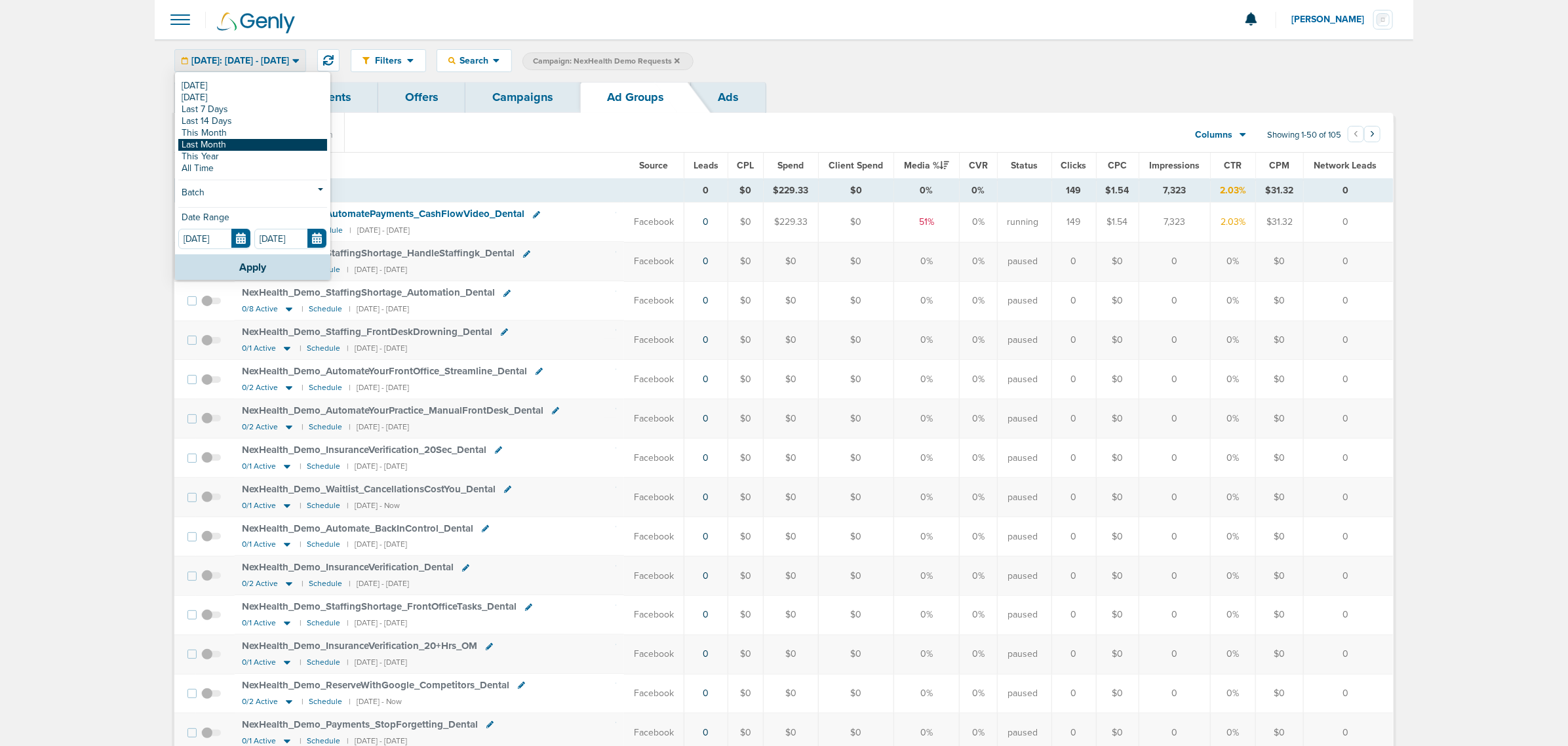
click at [237, 142] on link "Last Month" at bounding box center [253, 145] width 149 height 12
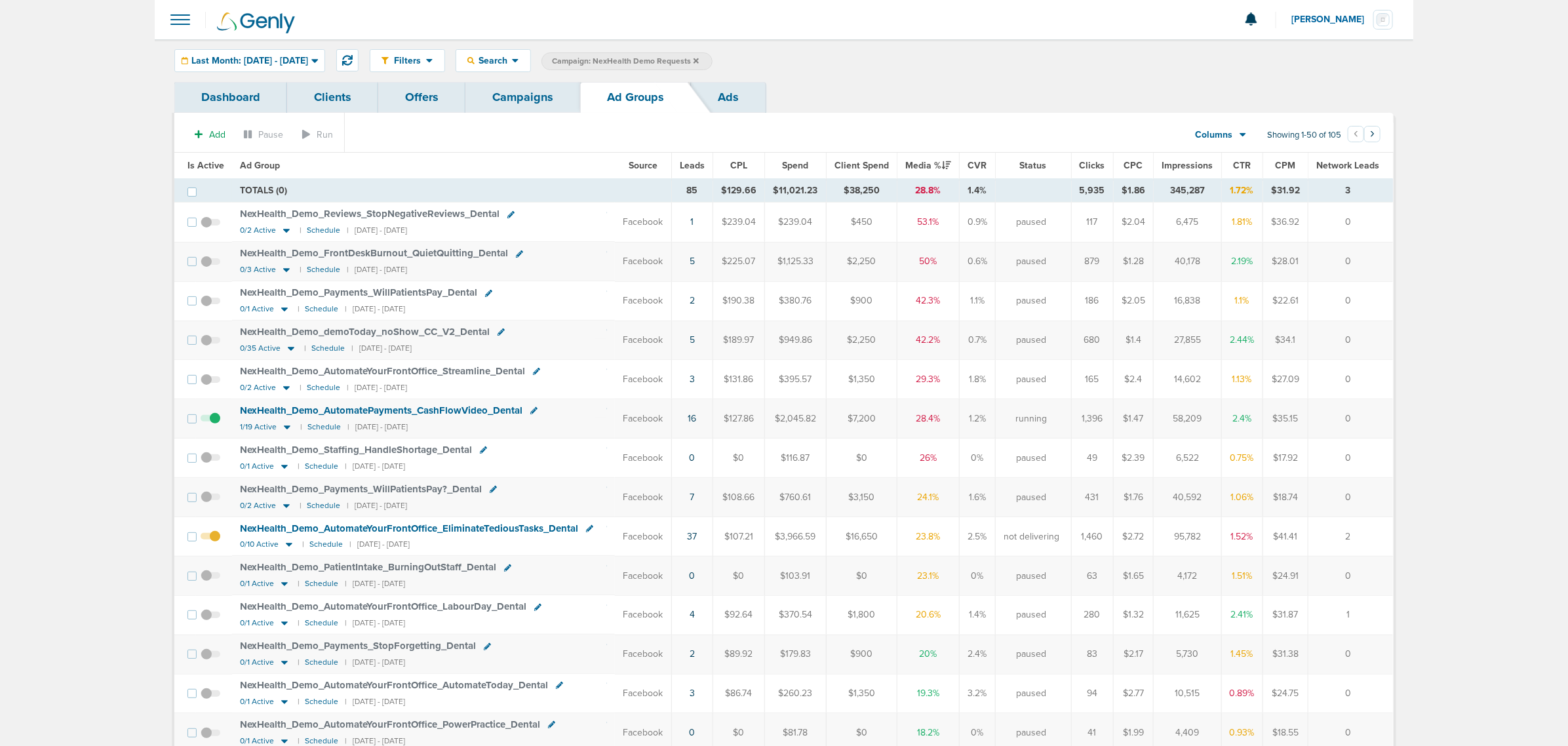
click at [695, 161] on span "Leads" at bounding box center [692, 166] width 25 height 11
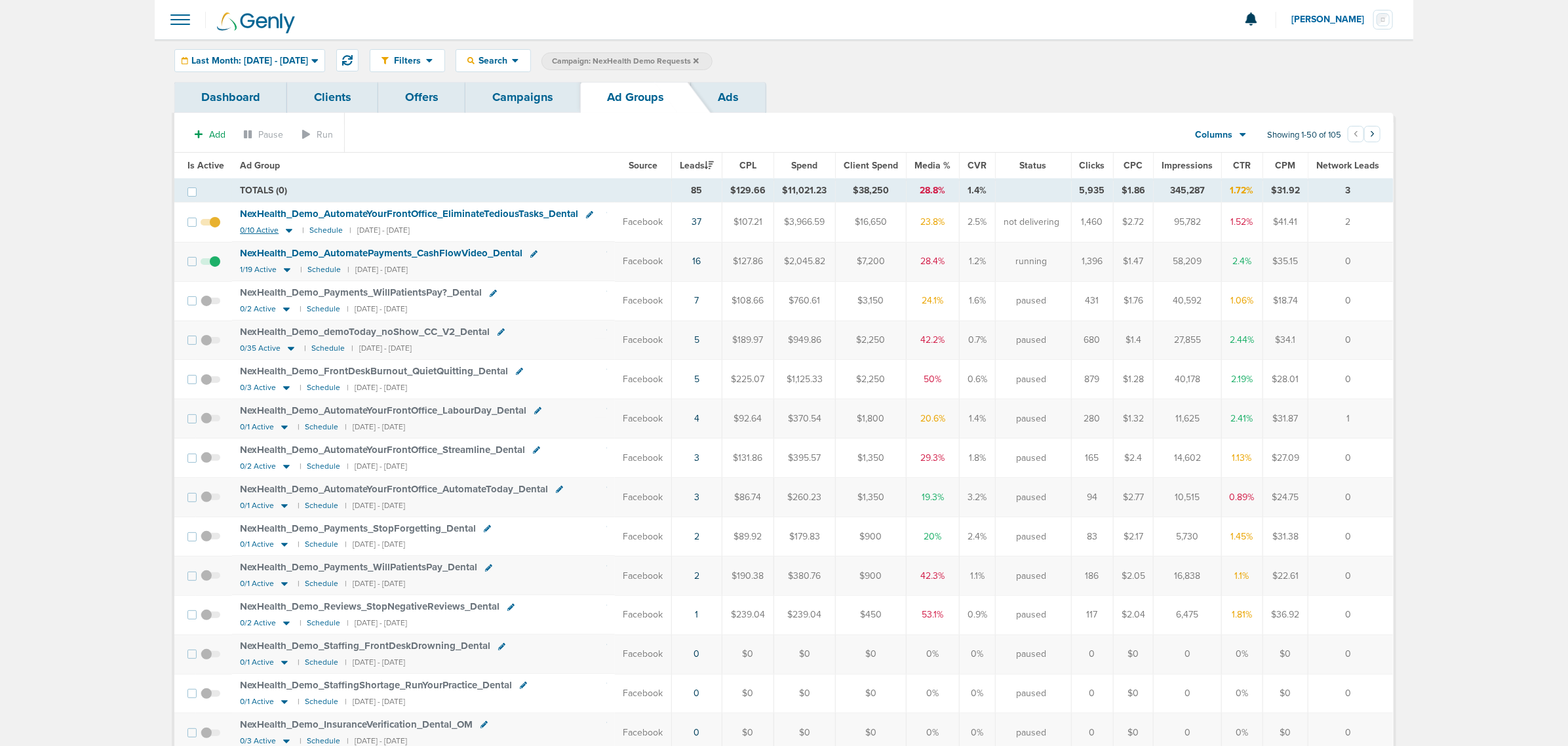
click at [290, 232] on icon at bounding box center [289, 230] width 13 height 11
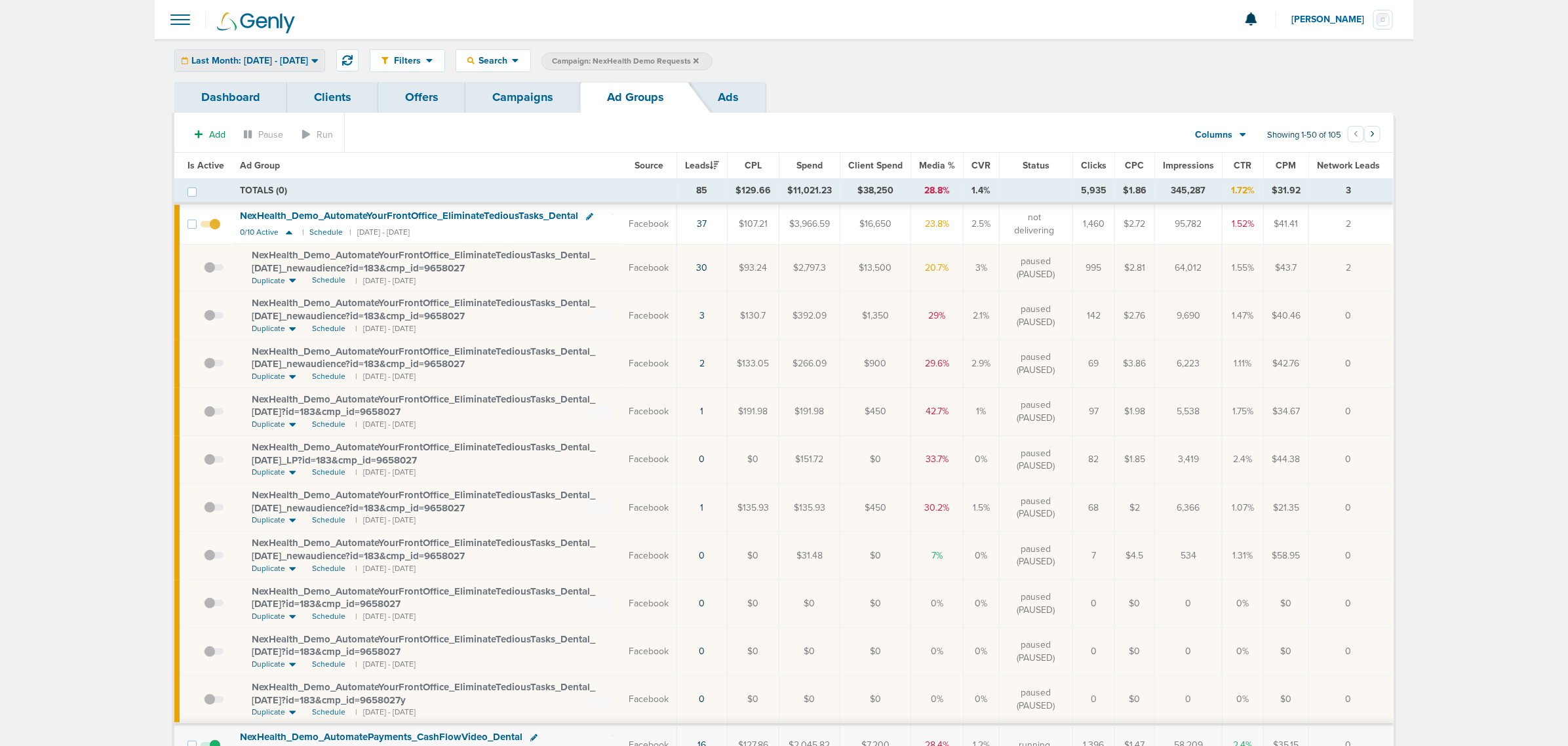
click at [281, 56] on span "Last Month: [DATE] - [DATE]" at bounding box center [250, 61] width 117 height 9
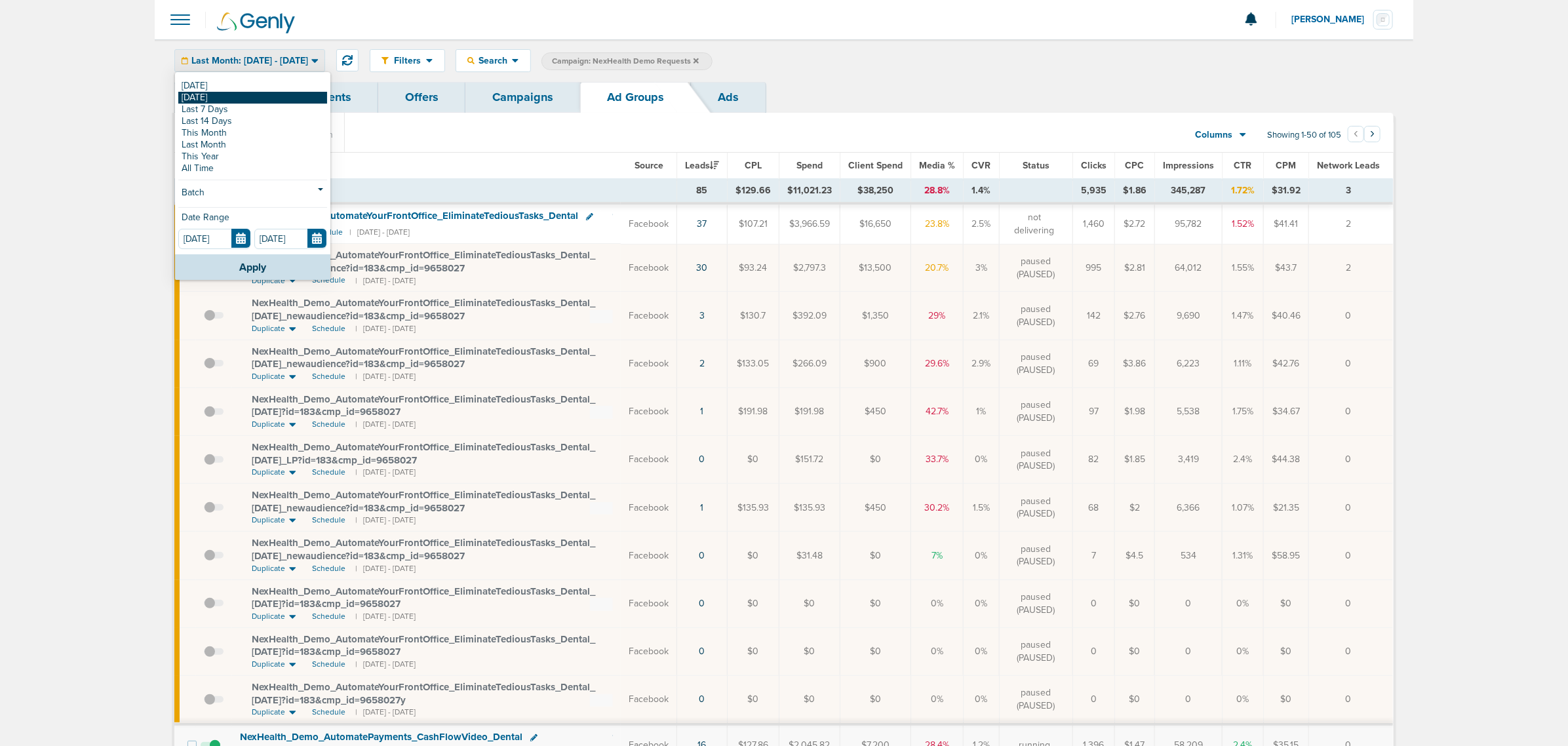
click at [223, 97] on link "[DATE]" at bounding box center [253, 97] width 149 height 12
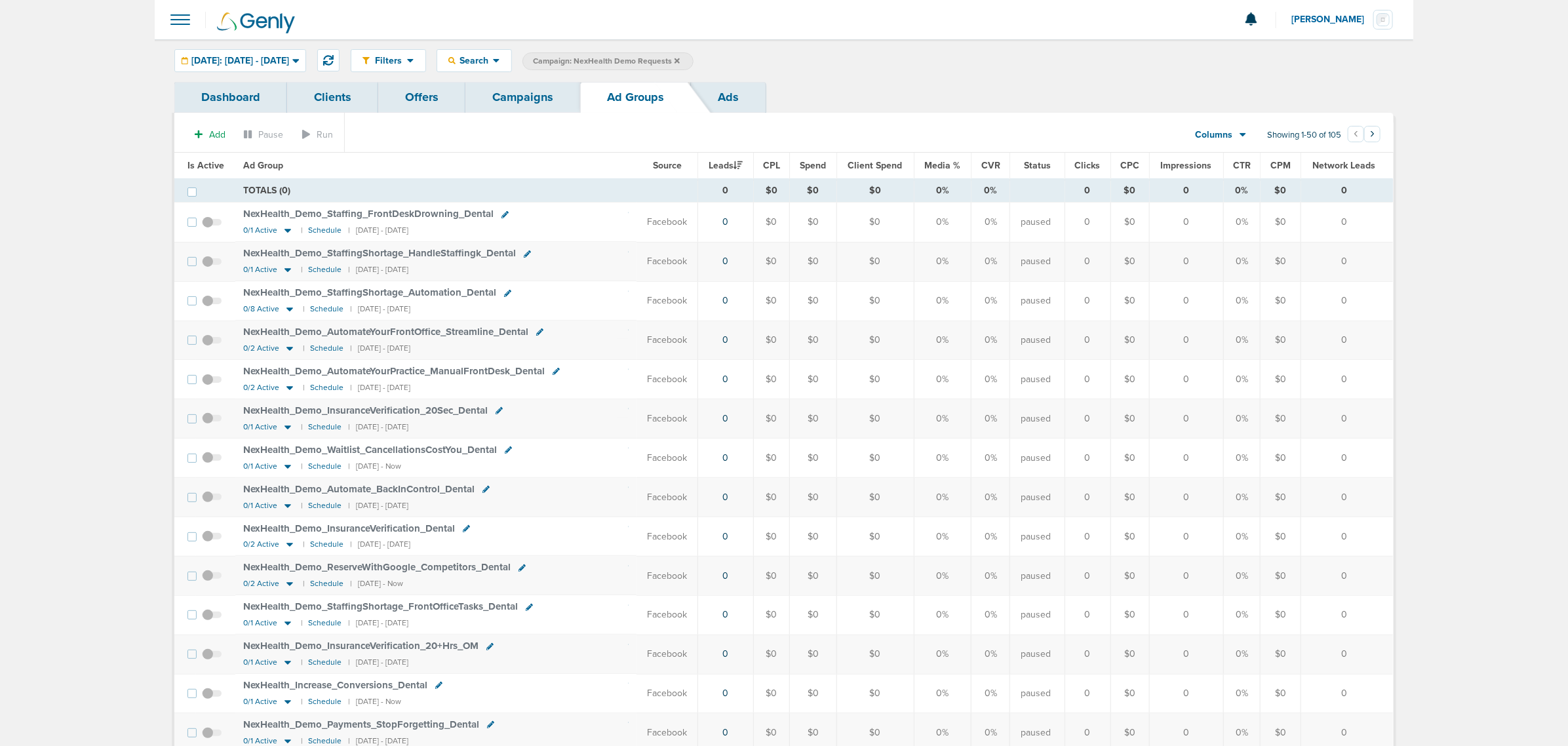
click at [948, 166] on span "Media %" at bounding box center [943, 166] width 36 height 11
click at [533, 93] on link "Campaigns" at bounding box center [523, 97] width 115 height 31
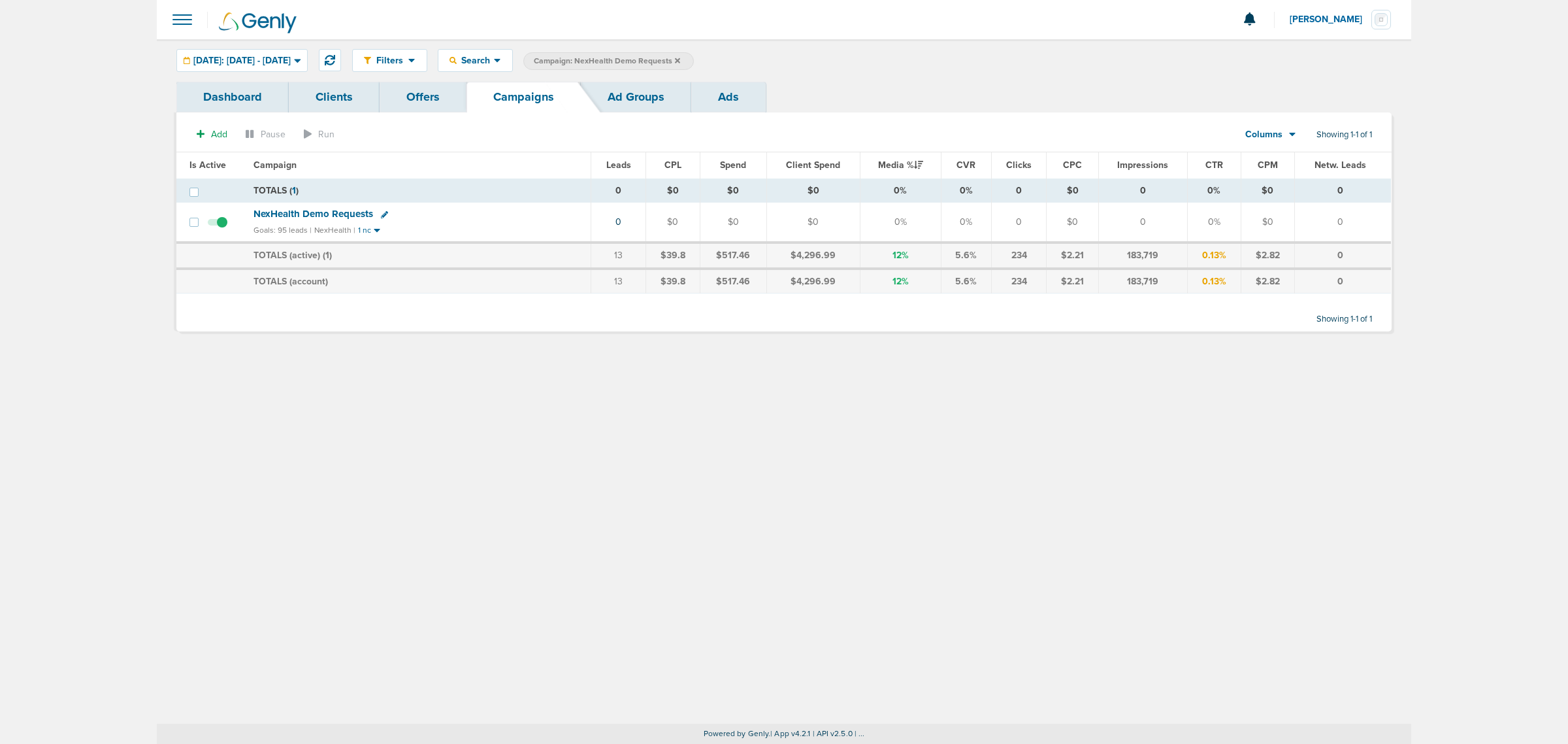
click at [680, 59] on span "Campaign: NexHealth Demo Requests" at bounding box center [606, 61] width 146 height 11
click at [680, 59] on icon at bounding box center [678, 60] width 6 height 6
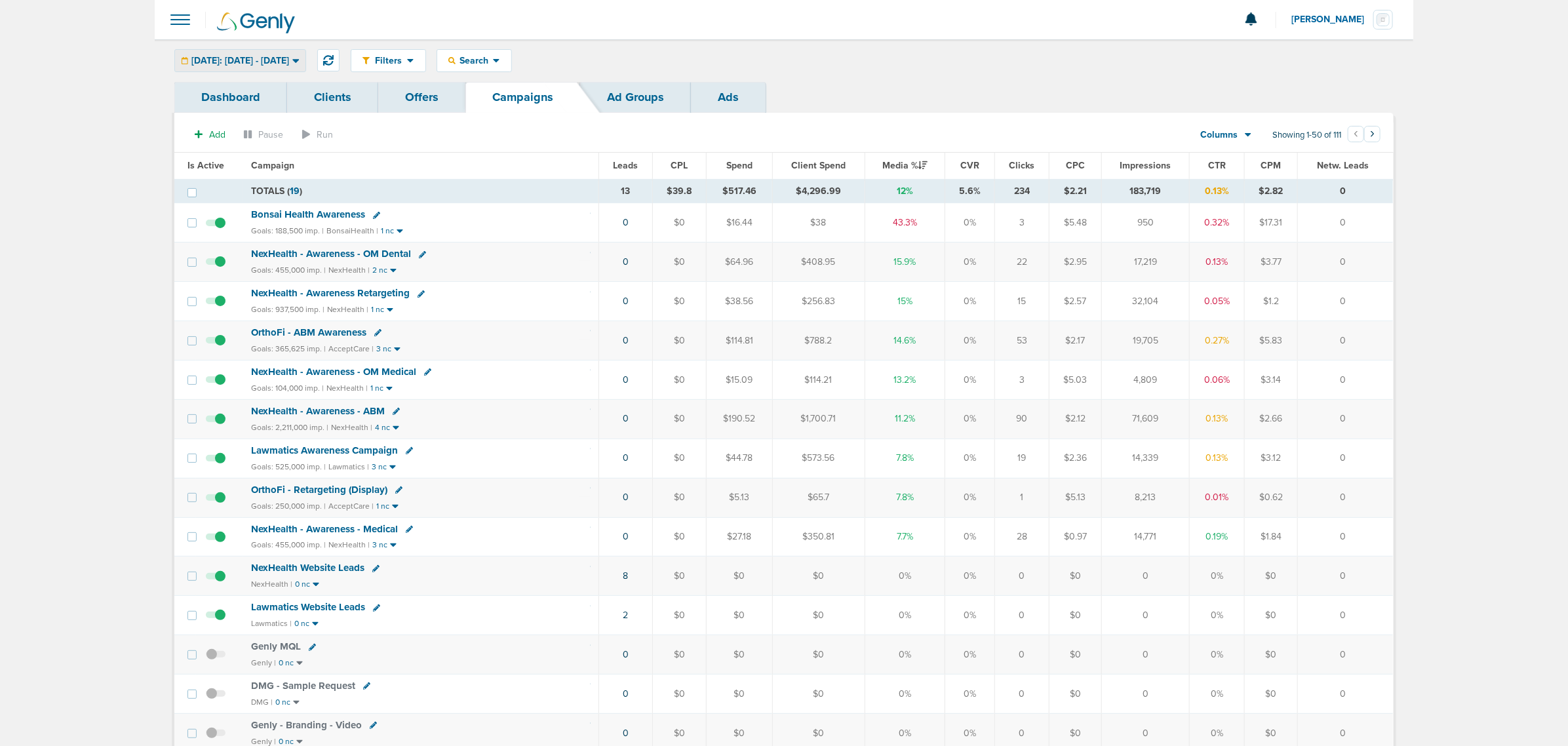
click at [289, 58] on span "Yesterday: 09.01.2025 - 09.01.2025" at bounding box center [240, 61] width 97 height 9
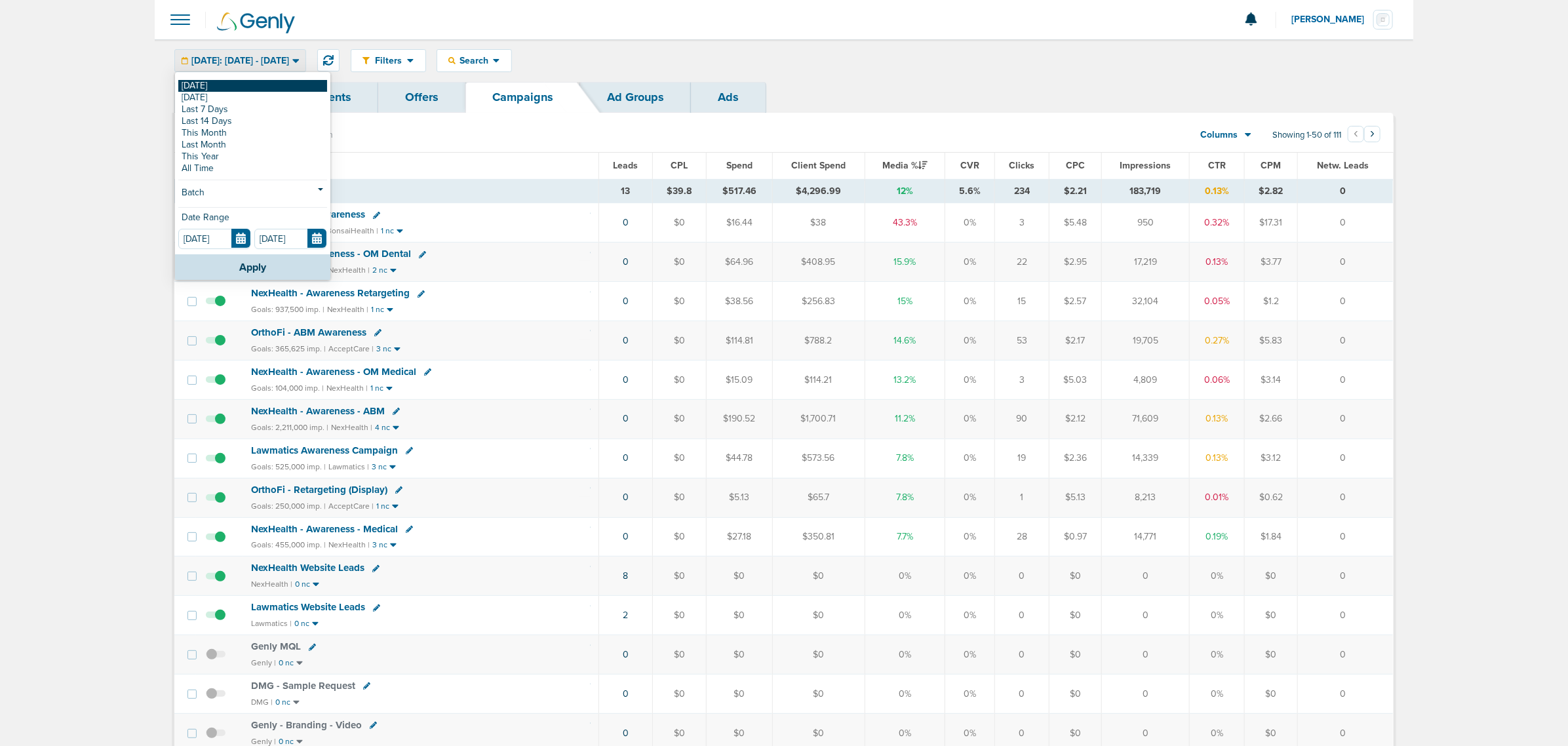
click at [226, 86] on link "[DATE]" at bounding box center [253, 86] width 149 height 12
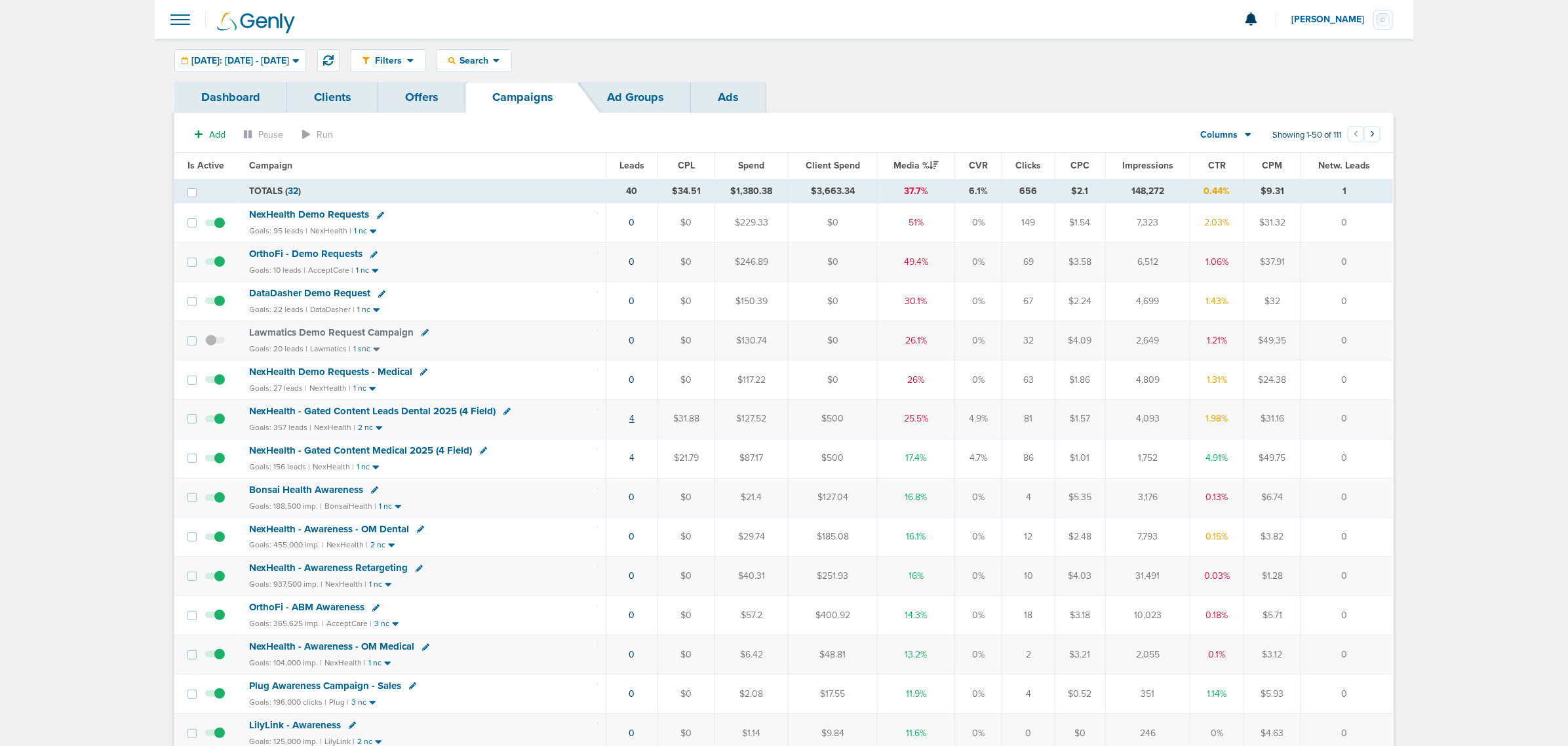
click at [632, 420] on link "4" at bounding box center [632, 418] width 6 height 11
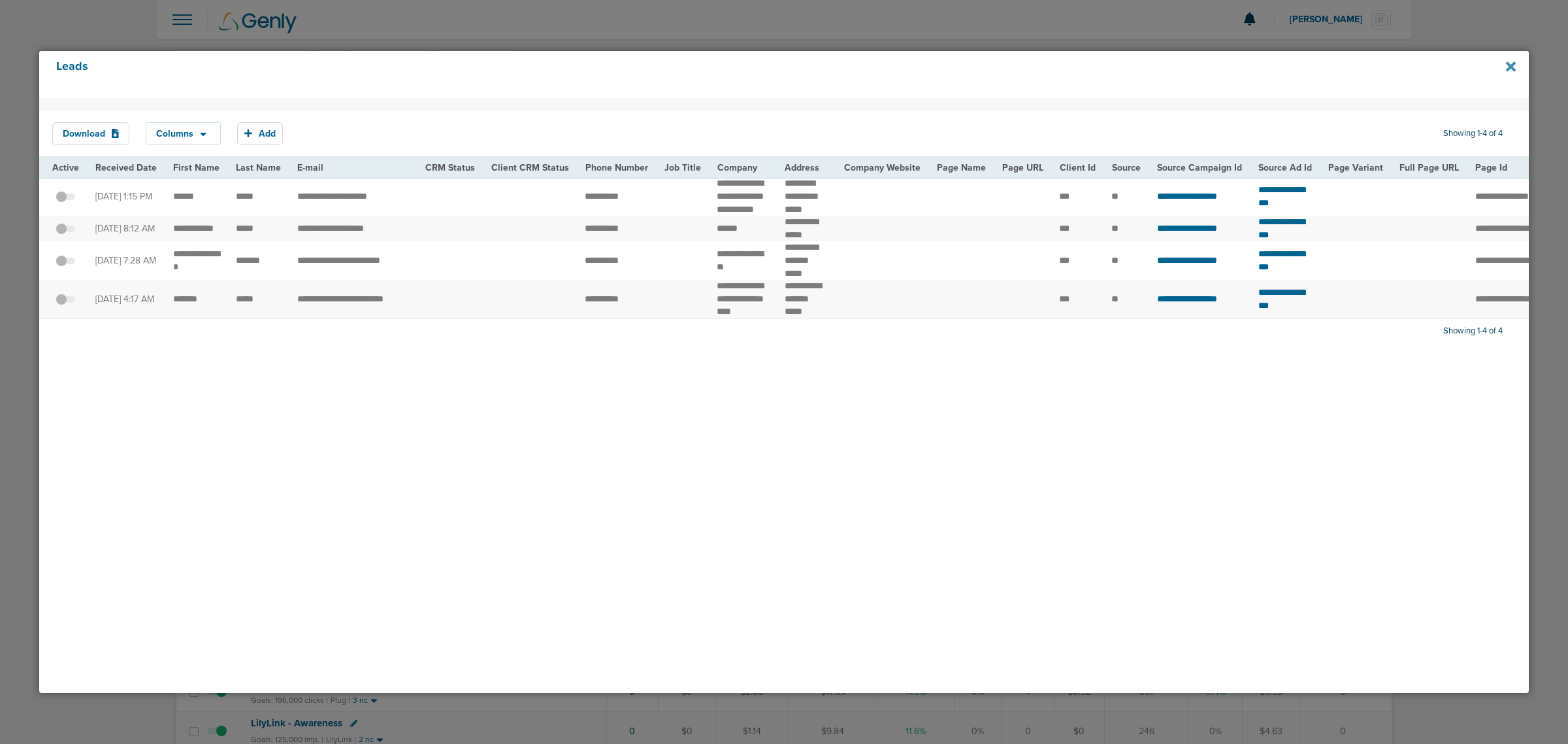
click at [1506, 69] on icon at bounding box center [1510, 67] width 10 height 15
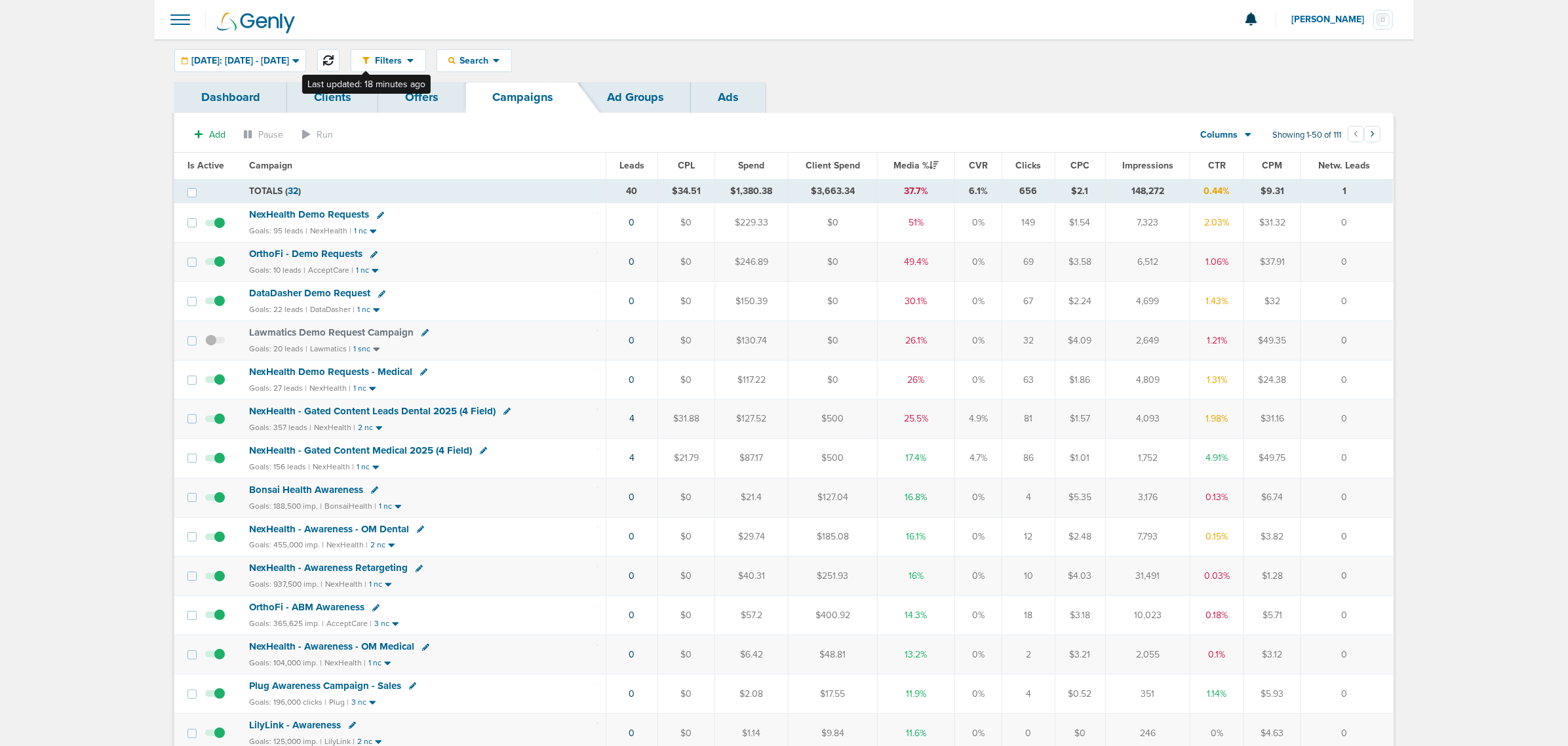
click at [340, 54] on button at bounding box center [329, 61] width 22 height 22
click at [629, 424] on link "6" at bounding box center [629, 418] width 6 height 11
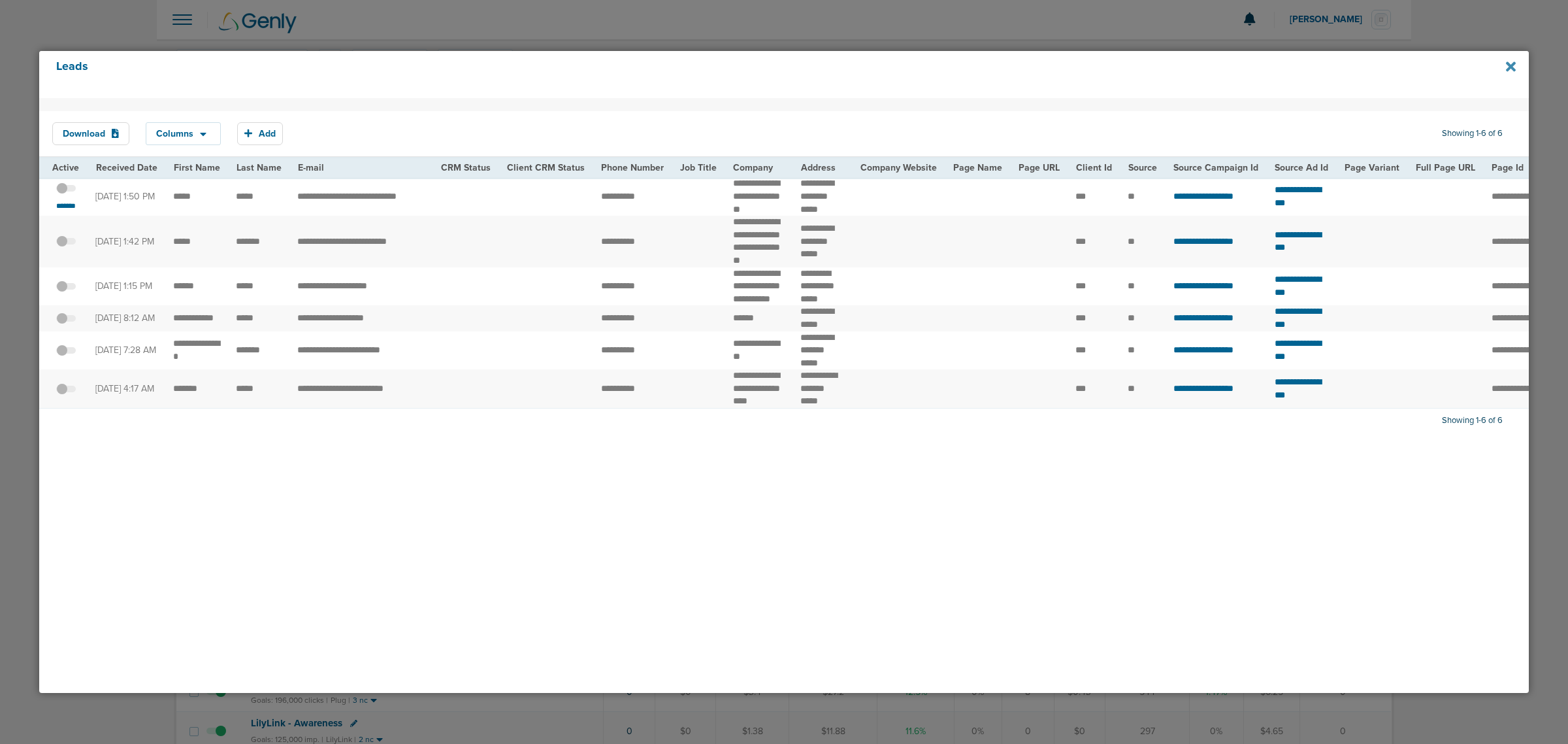
click at [1512, 66] on icon at bounding box center [1510, 67] width 10 height 10
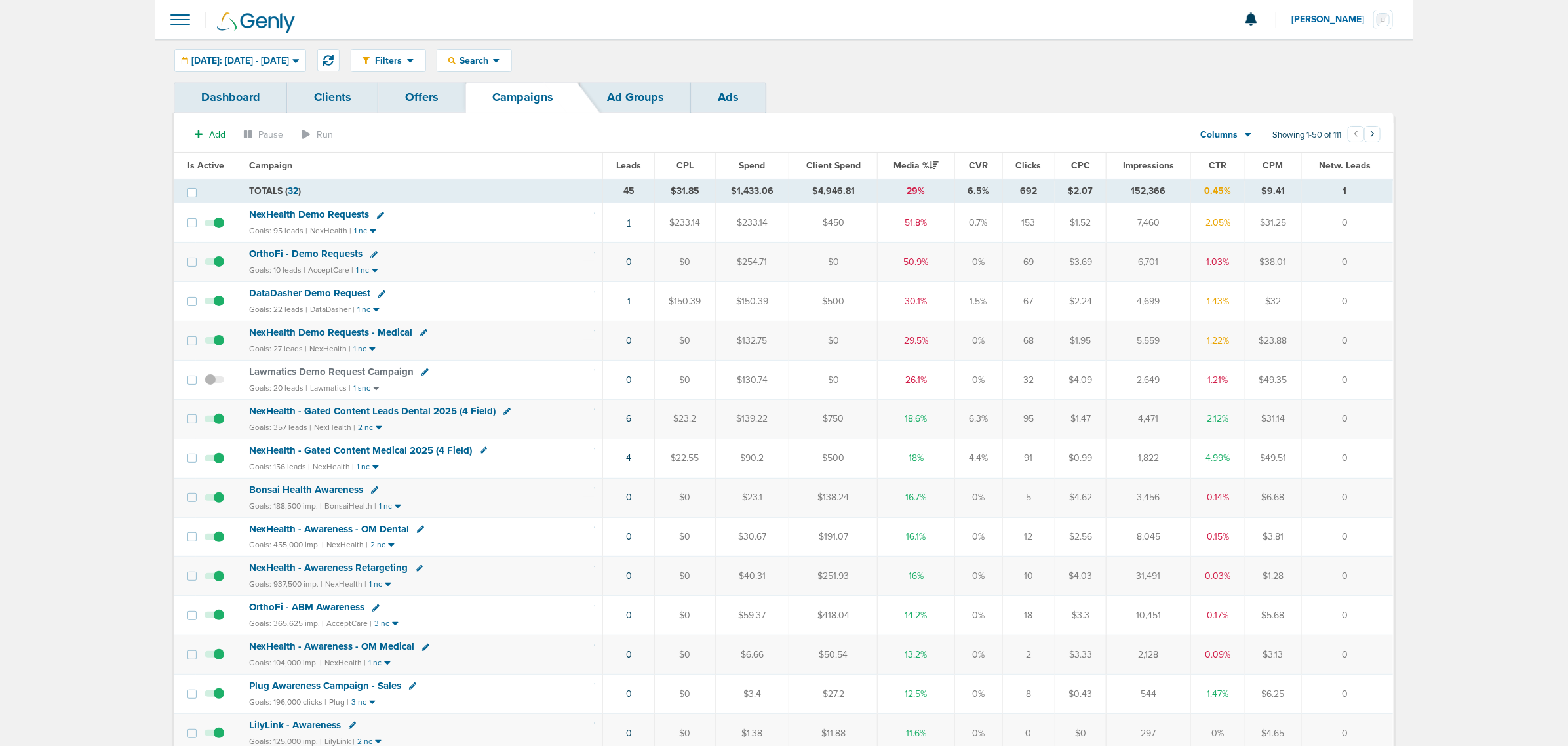
click at [630, 223] on link "1" at bounding box center [629, 223] width 3 height 11
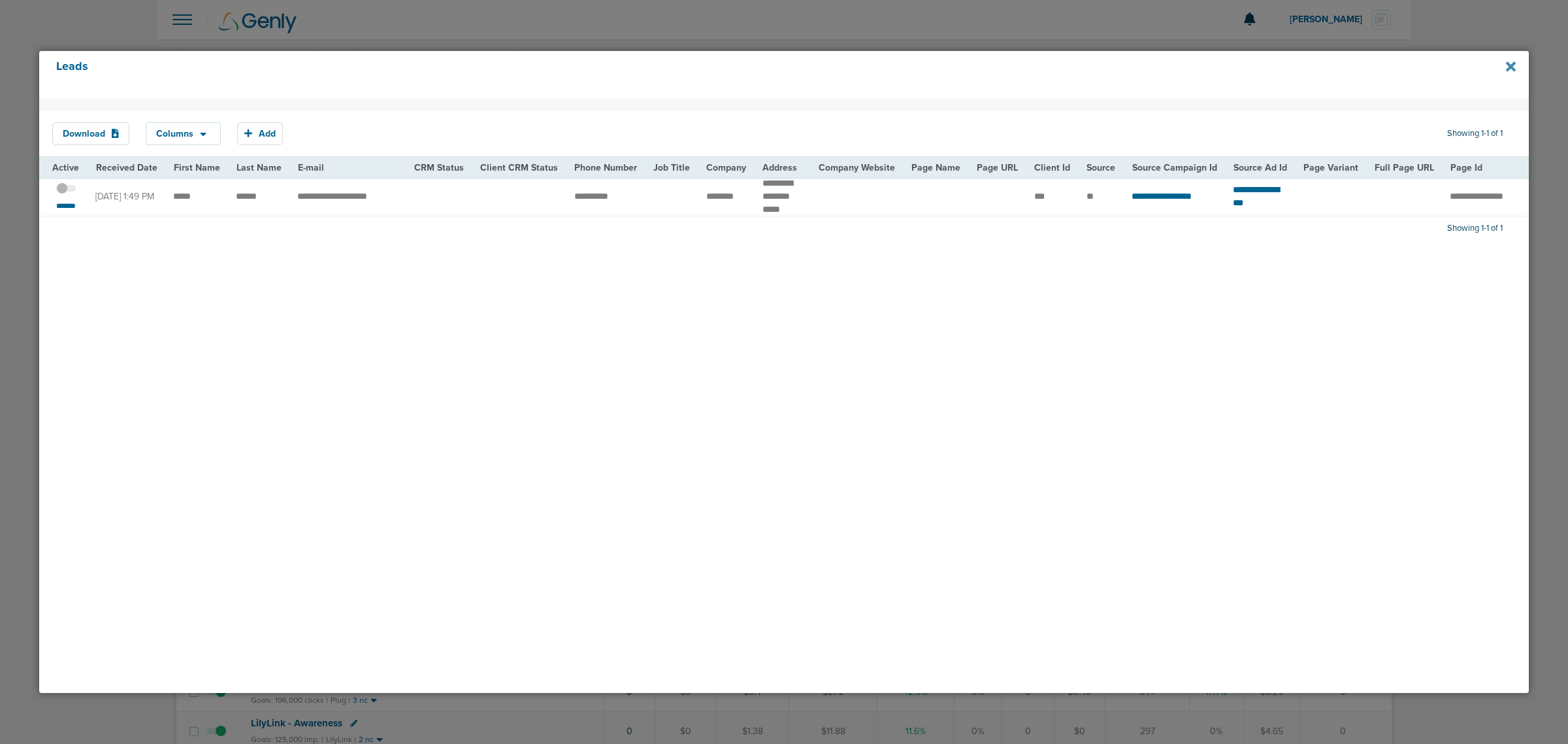
click at [1510, 66] on icon at bounding box center [1510, 67] width 10 height 10
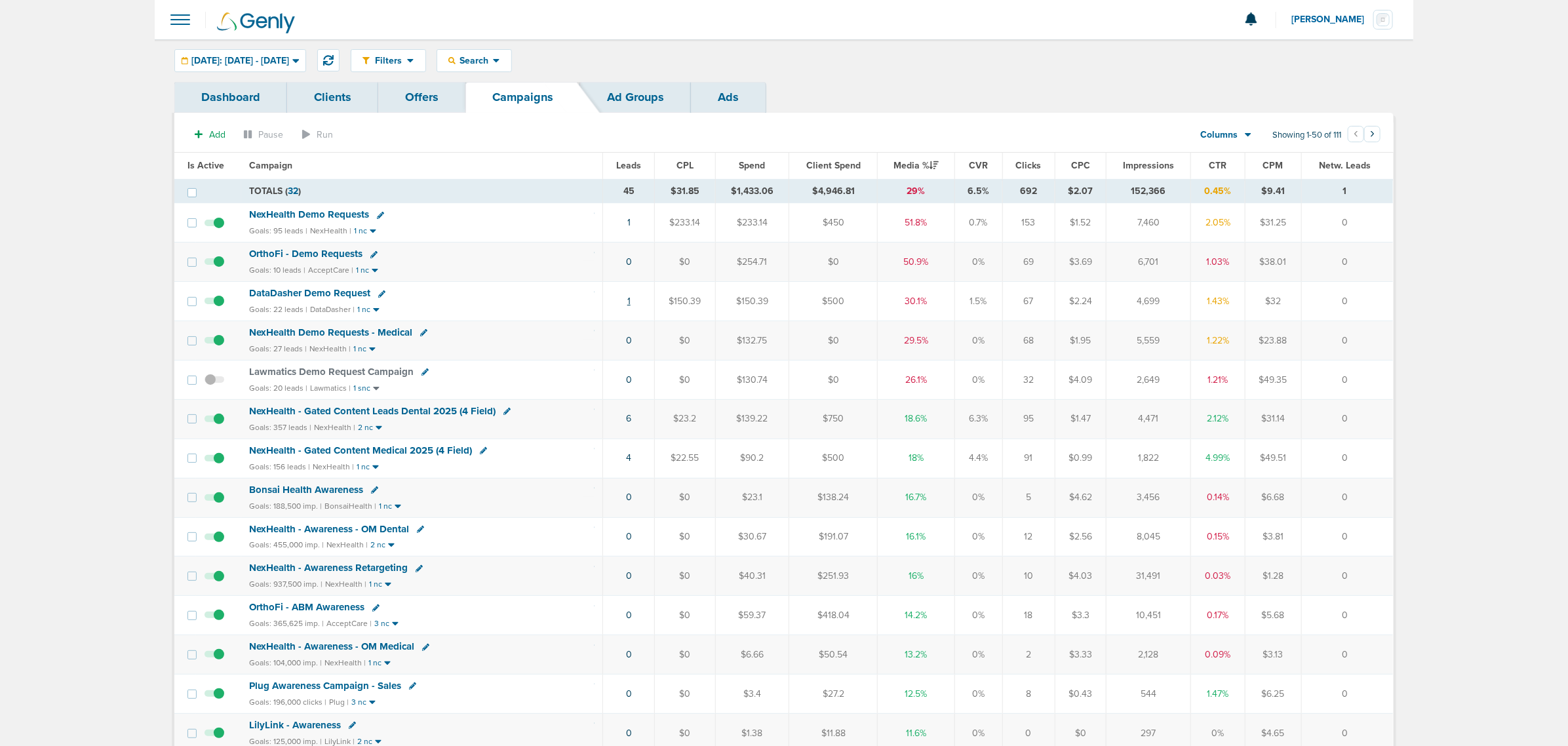
click at [630, 301] on link "1" at bounding box center [629, 301] width 3 height 11
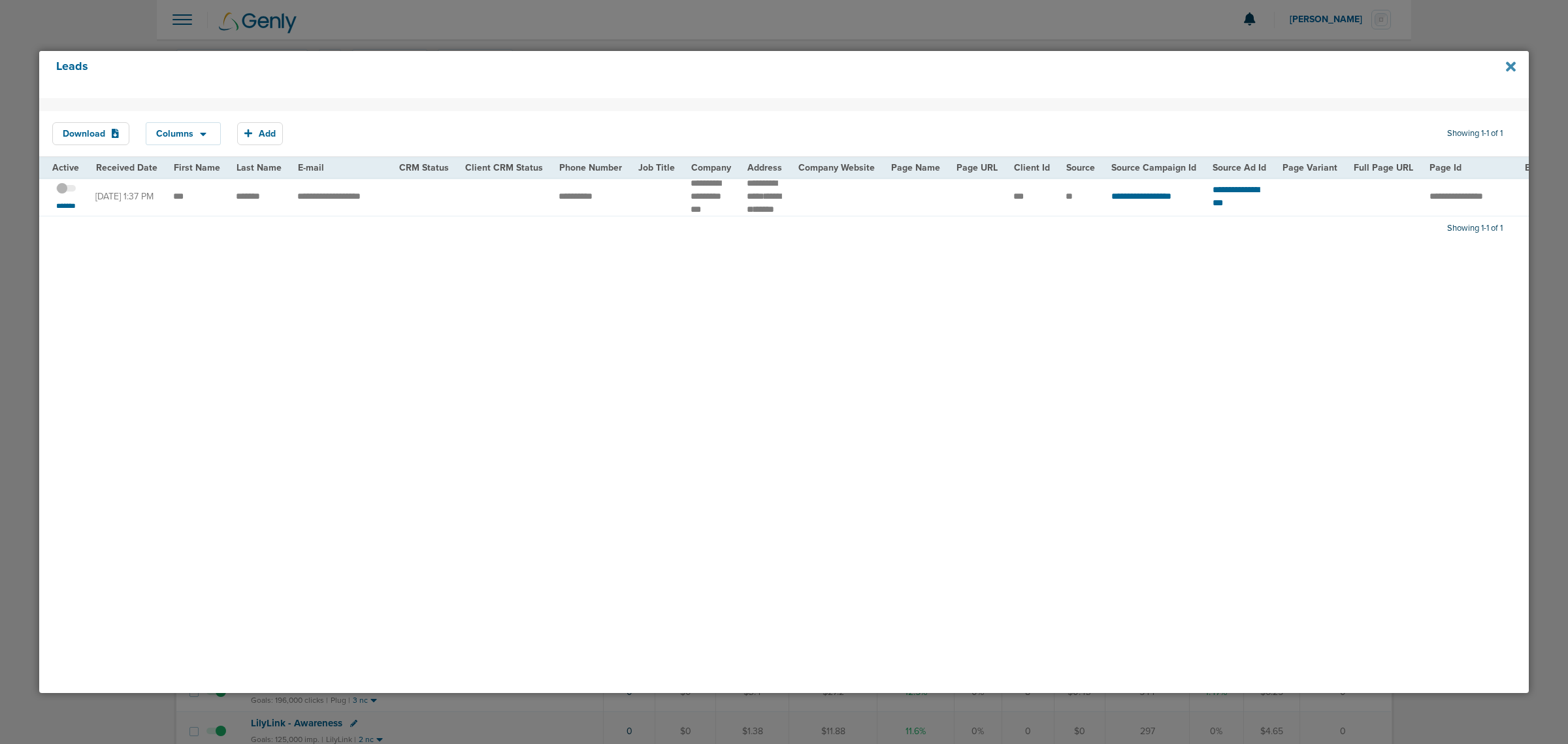
click at [1507, 69] on icon at bounding box center [1510, 67] width 10 height 10
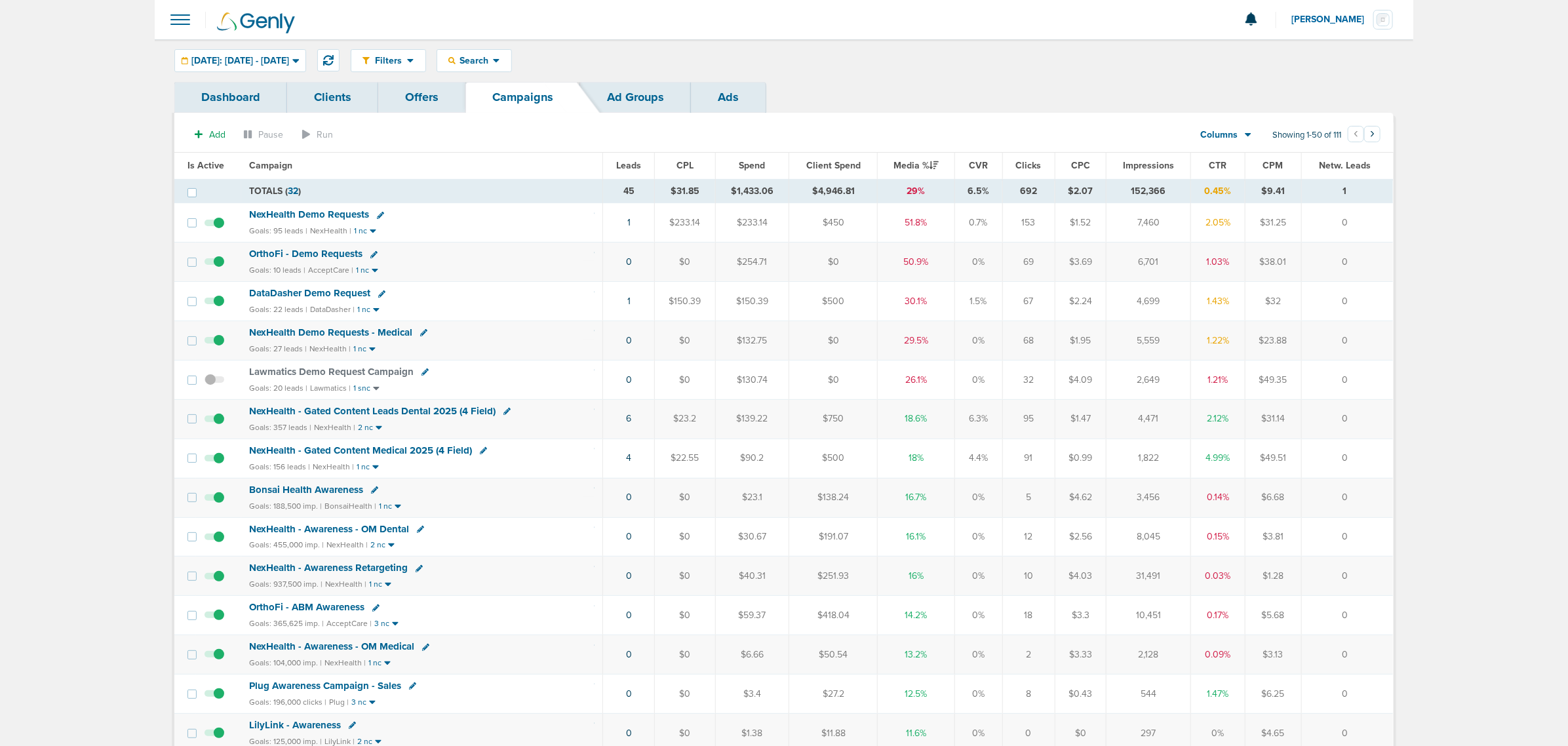
click at [421, 334] on icon at bounding box center [424, 333] width 7 height 7
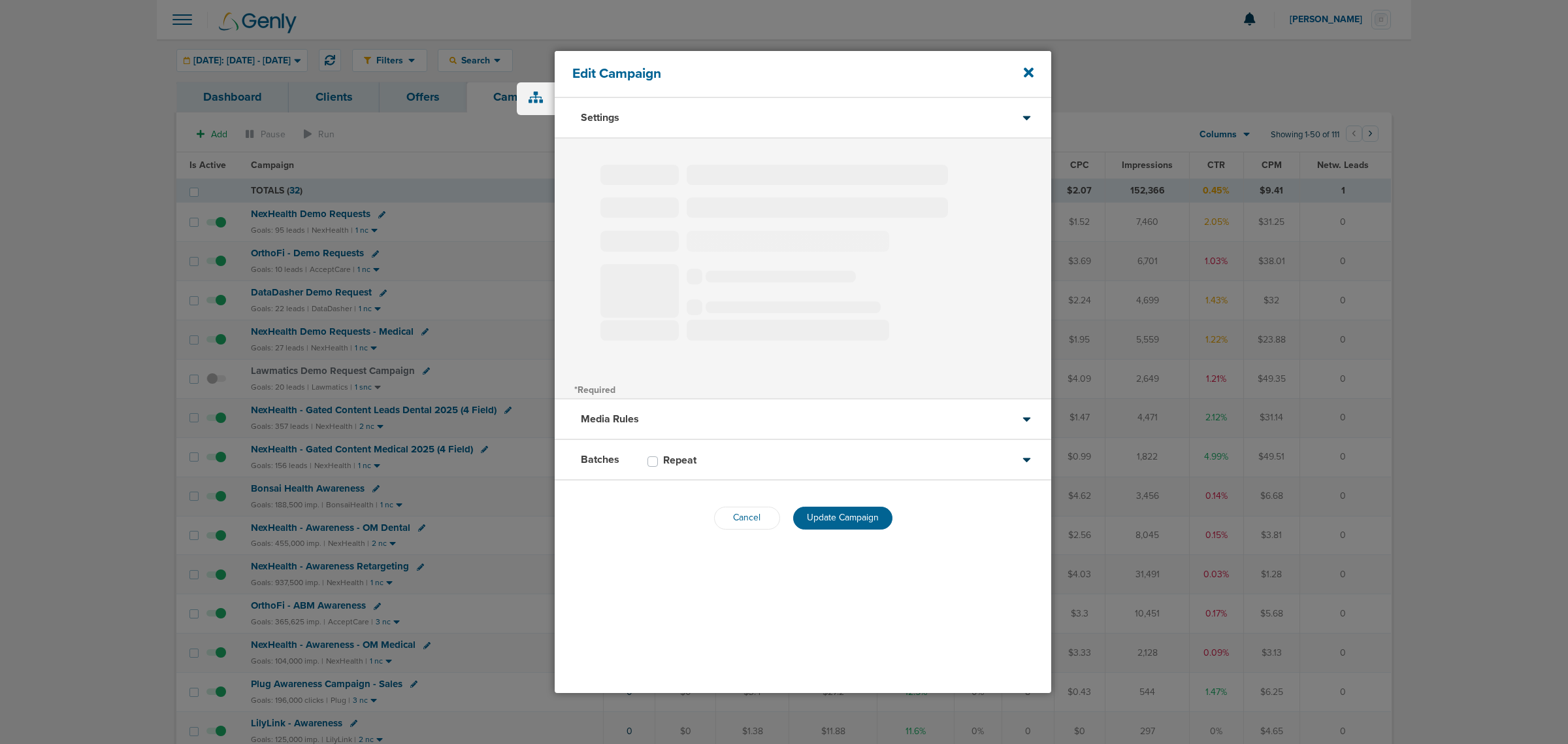
type input "NexHealth Demo Requests - Medical"
select select "Leads"
radio input "true"
select select "readOnly"
select select "1"
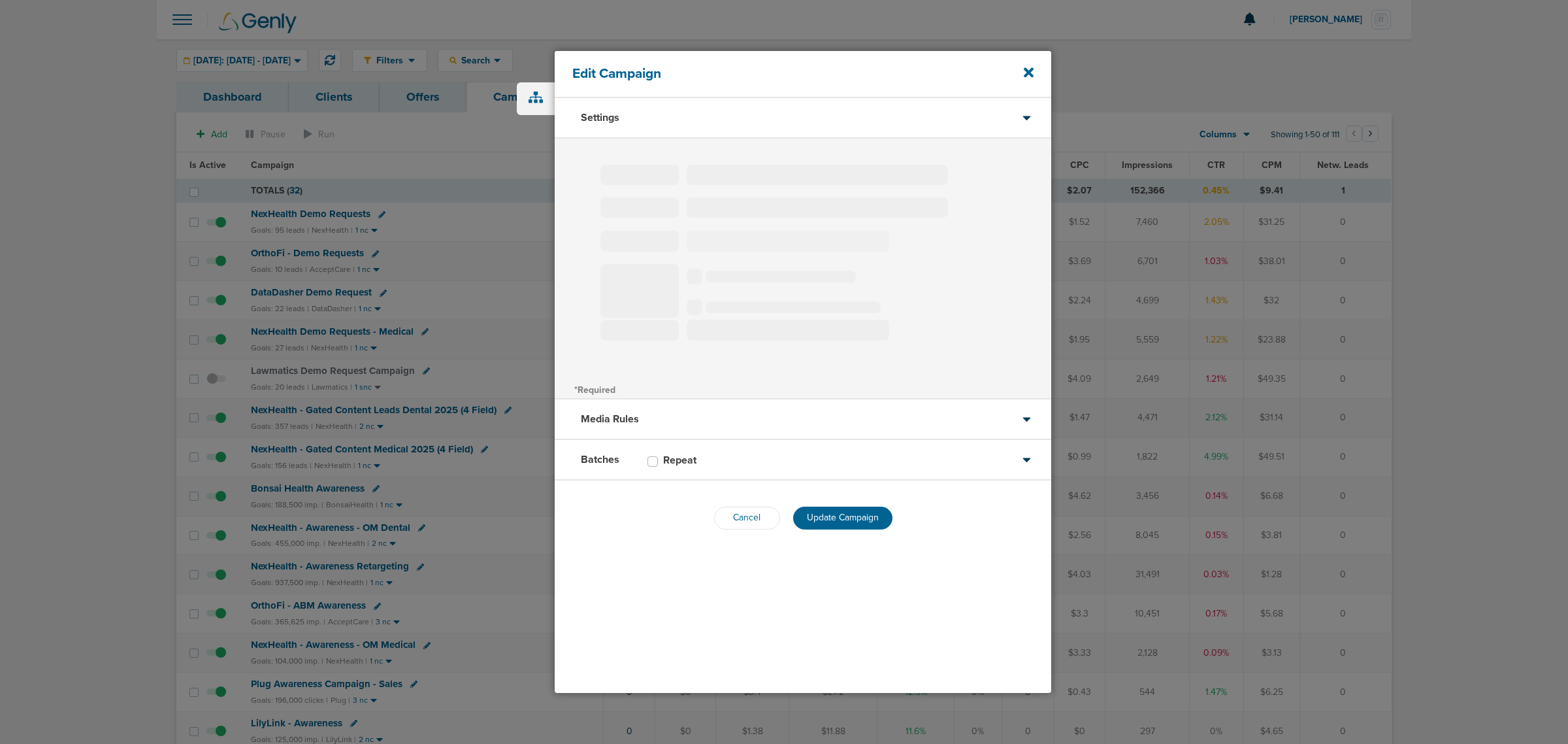
select select "2"
select select "3"
select select "4"
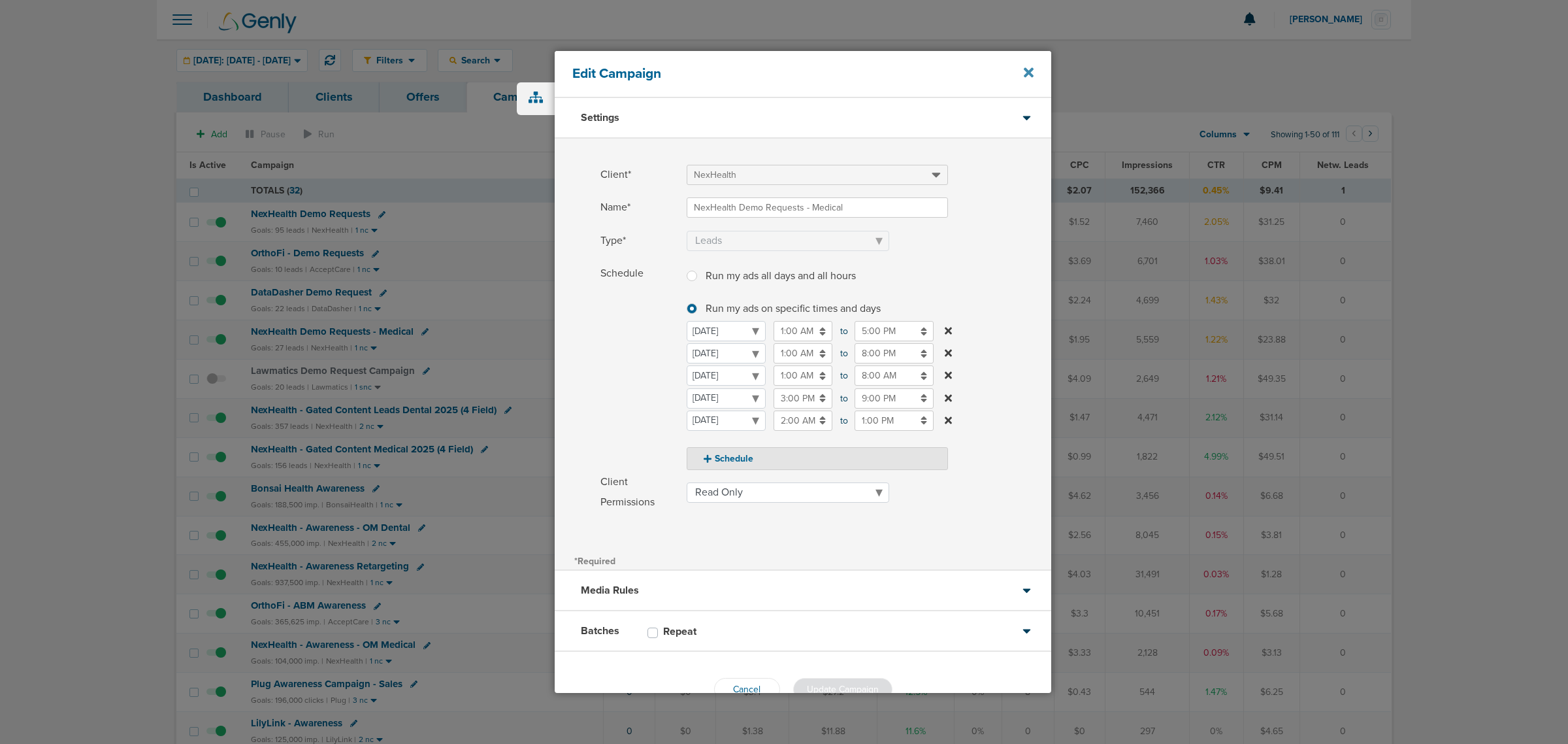
click at [1024, 75] on icon at bounding box center [1028, 73] width 10 height 10
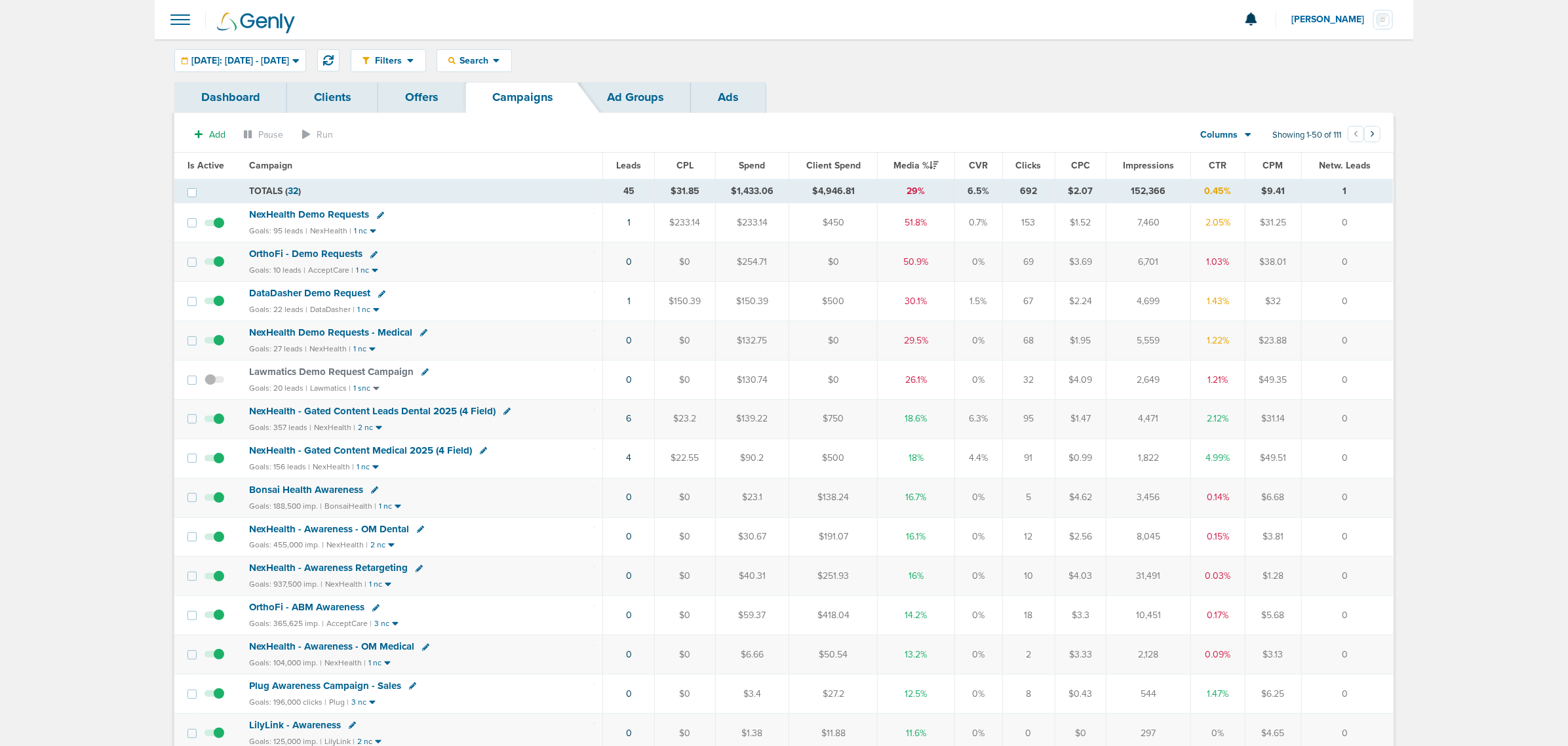
click at [279, 253] on span "OrthoFi - Demo Requests" at bounding box center [306, 253] width 113 height 12
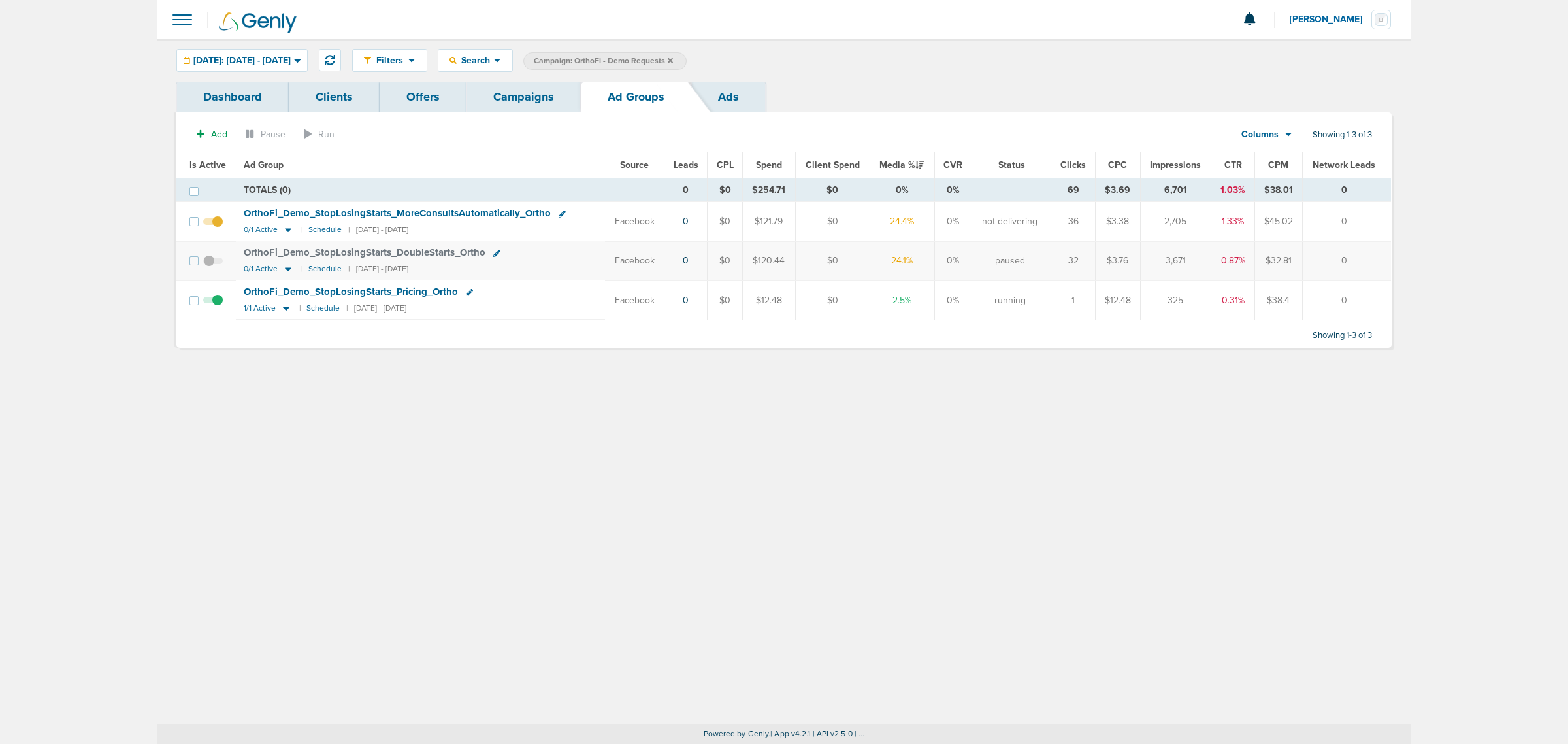
click at [531, 96] on link "Campaigns" at bounding box center [523, 97] width 114 height 31
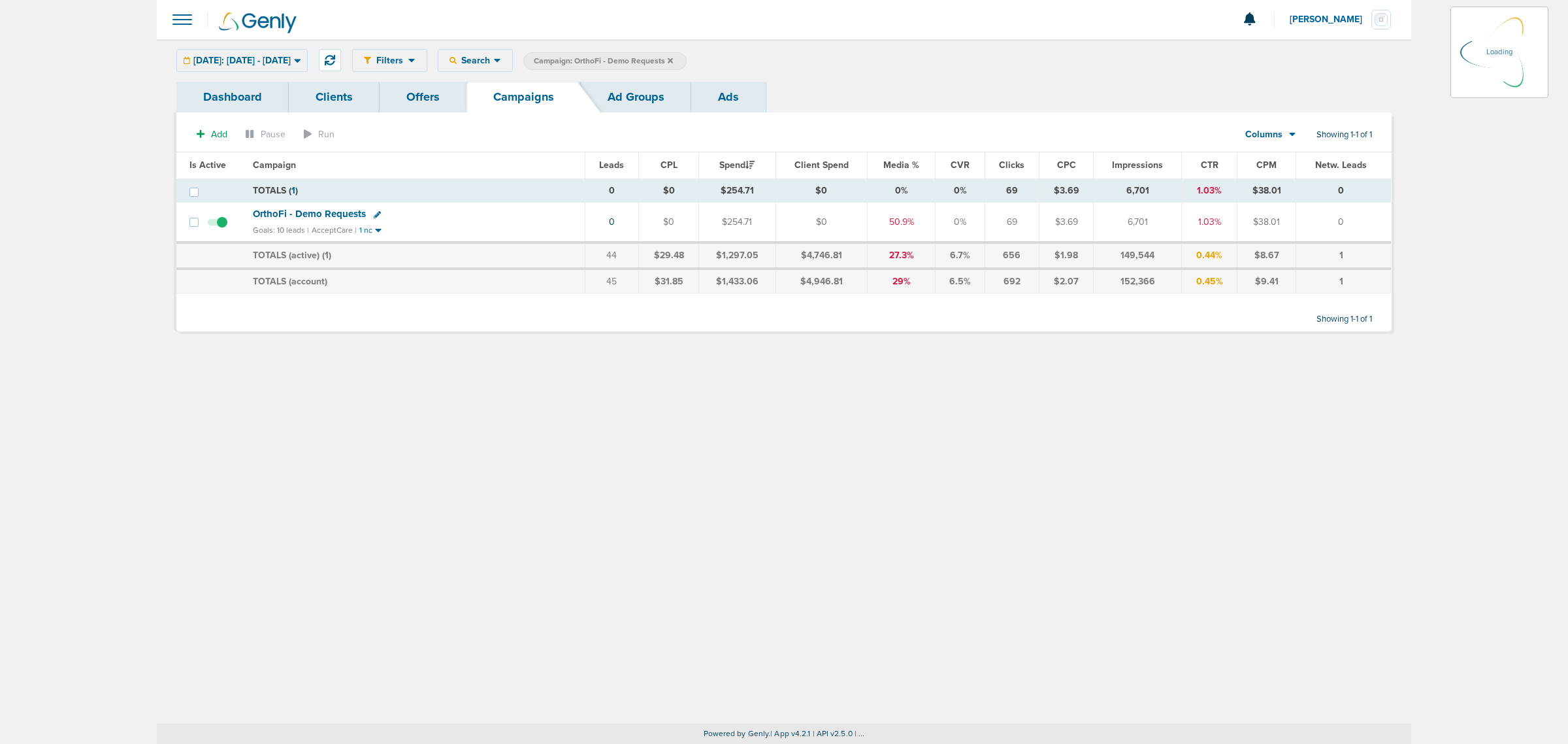
click at [673, 62] on span "Campaign: OrthoFi - Demo Requests" at bounding box center [603, 61] width 139 height 11
click at [673, 62] on icon at bounding box center [670, 60] width 6 height 6
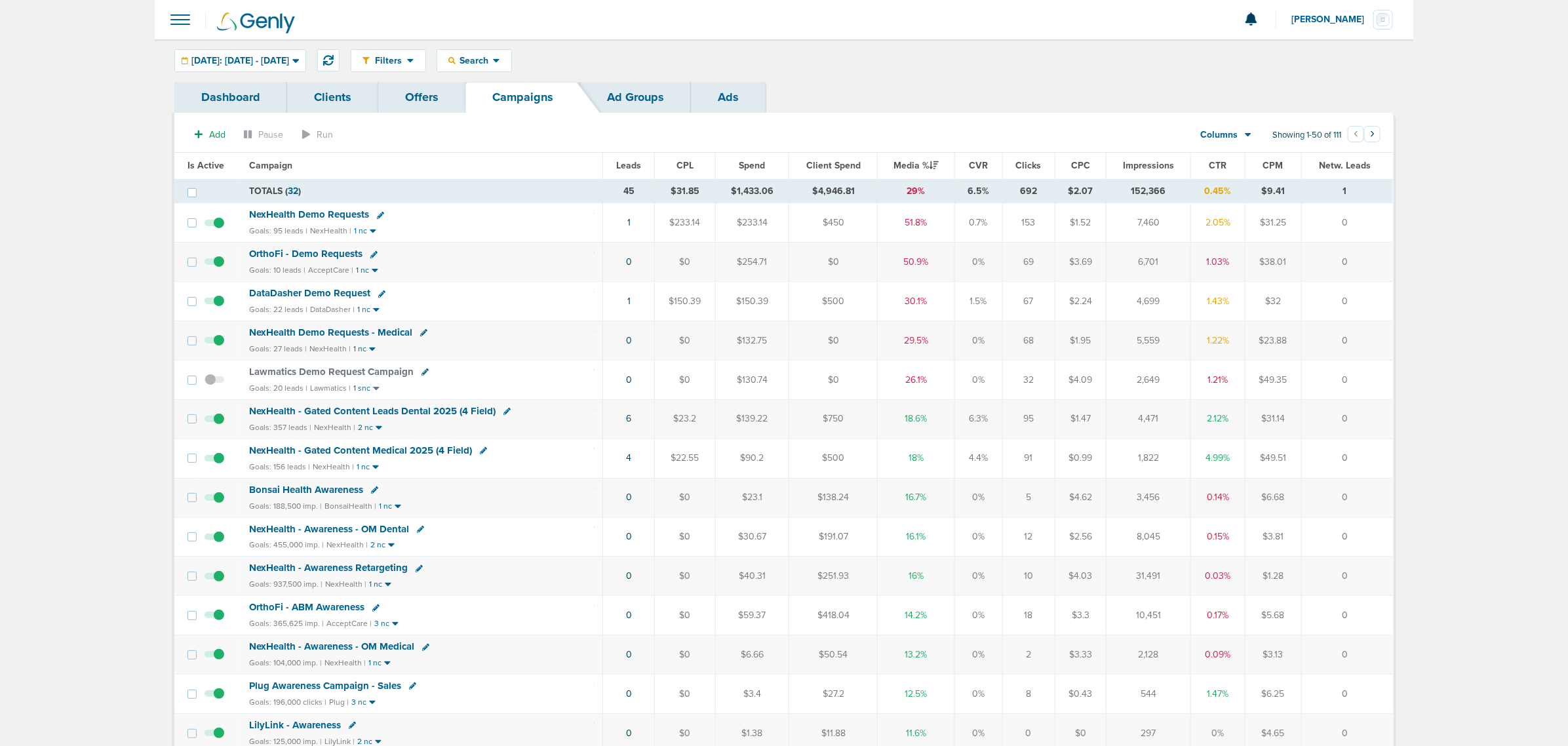
click at [297, 214] on span "NexHealth Demo Requests" at bounding box center [309, 214] width 120 height 12
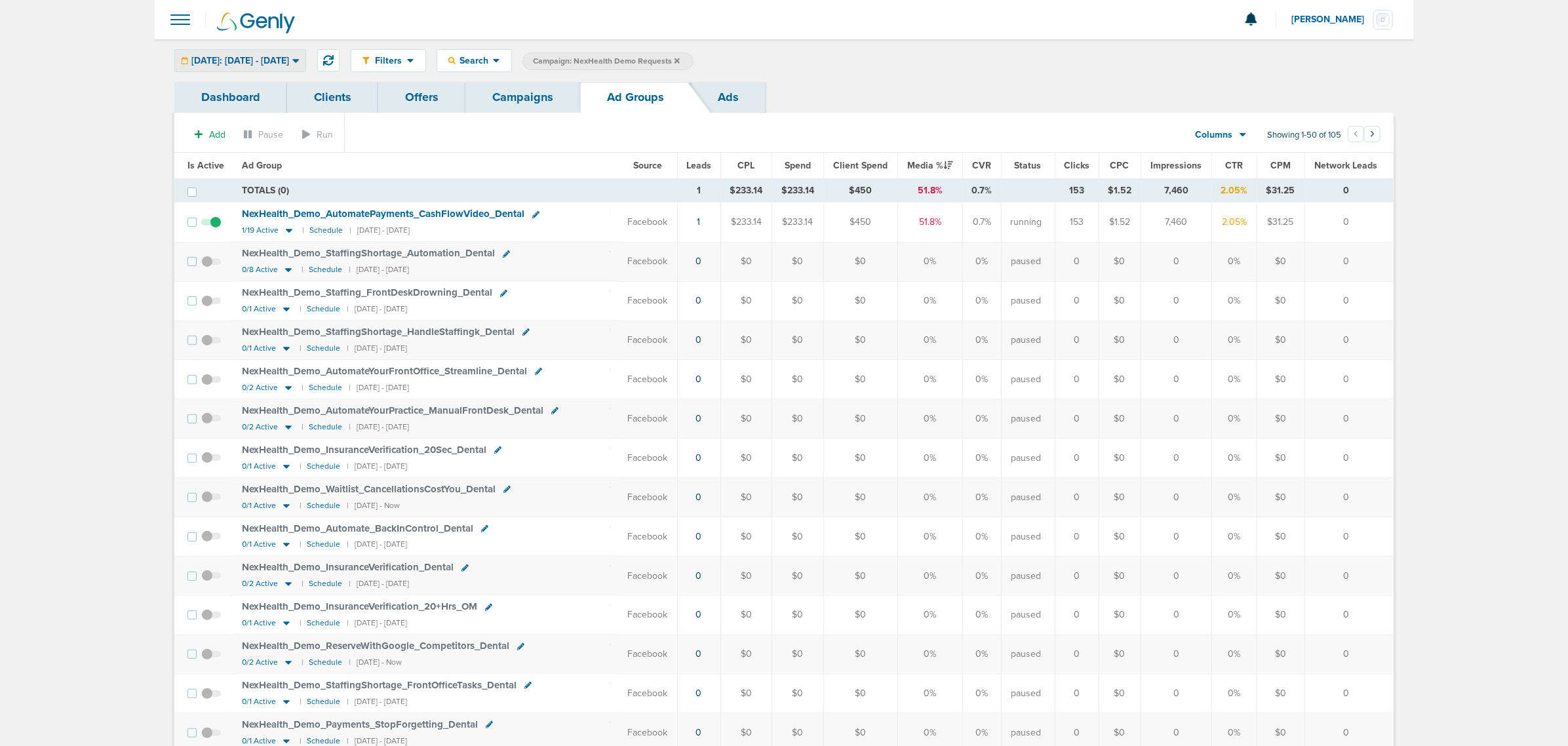
drag, startPoint x: 298, startPoint y: 63, endPoint x: 292, endPoint y: 65, distance: 6.3
click at [289, 63] on span "[DATE]: [DATE] - [DATE]" at bounding box center [240, 61] width 97 height 9
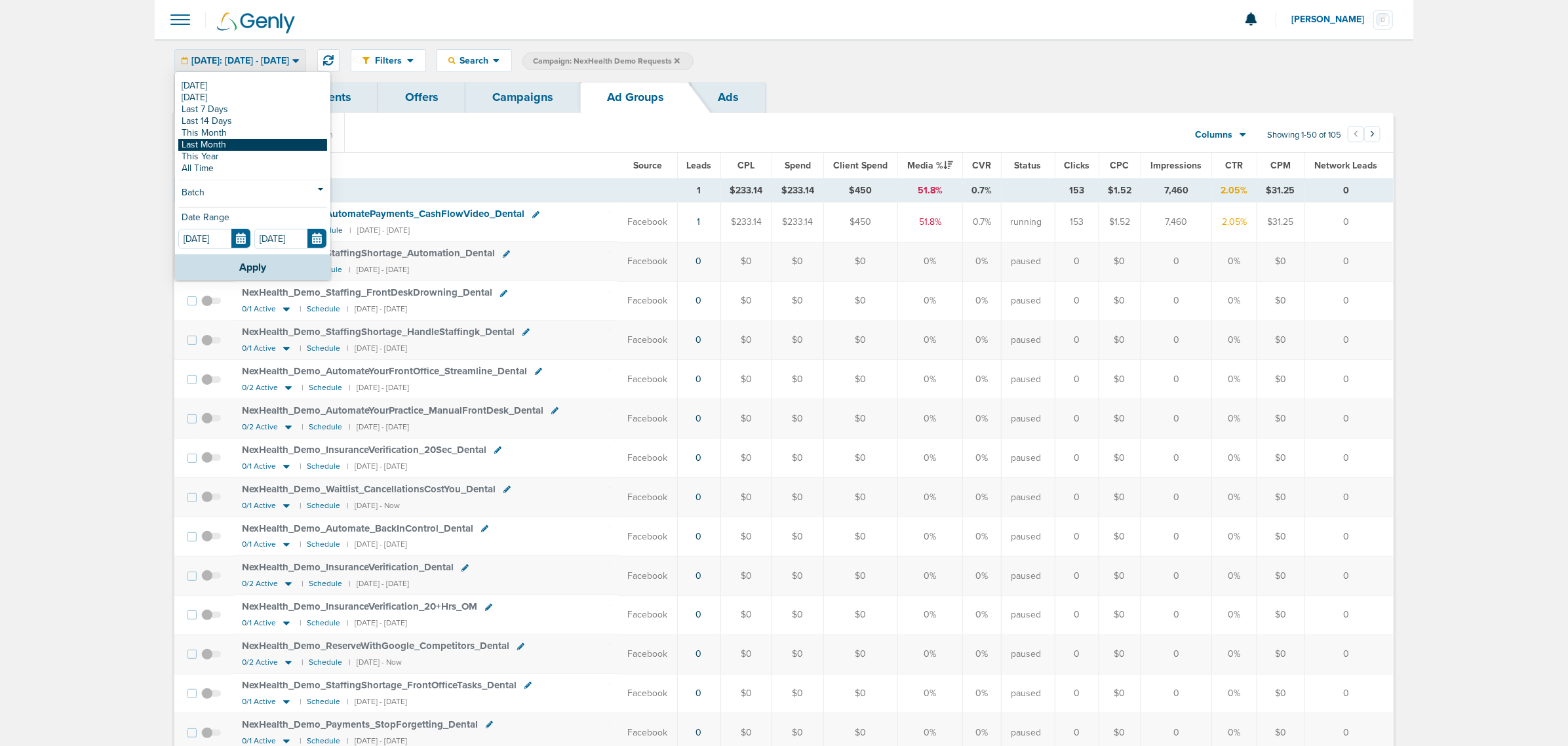
click at [240, 140] on link "Last Month" at bounding box center [253, 145] width 149 height 12
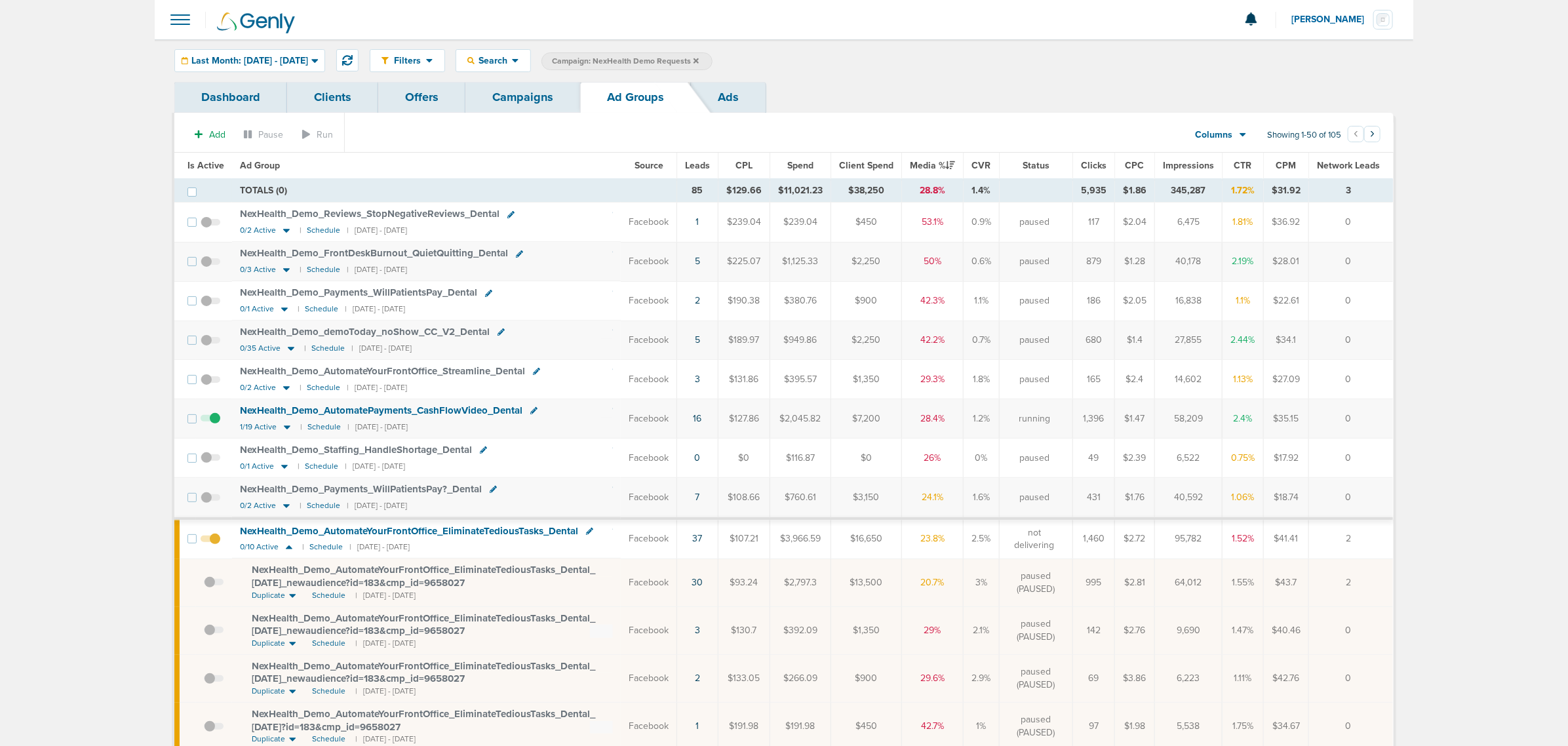
click at [702, 164] on span "Leads" at bounding box center [698, 166] width 25 height 11
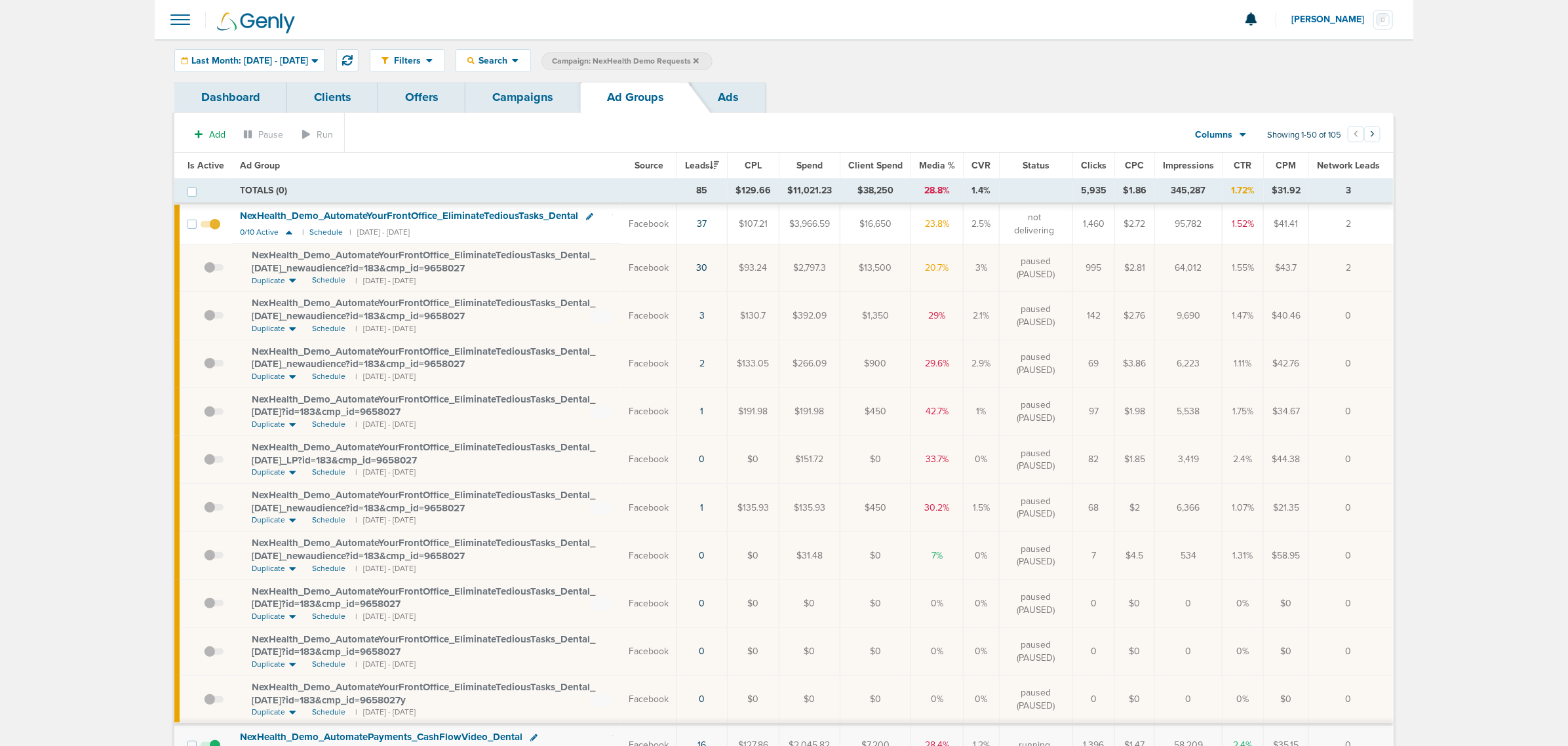
click at [215, 274] on span at bounding box center [214, 274] width 19 height 0
click at [204, 271] on input "checkbox" at bounding box center [204, 271] width 0 height 0
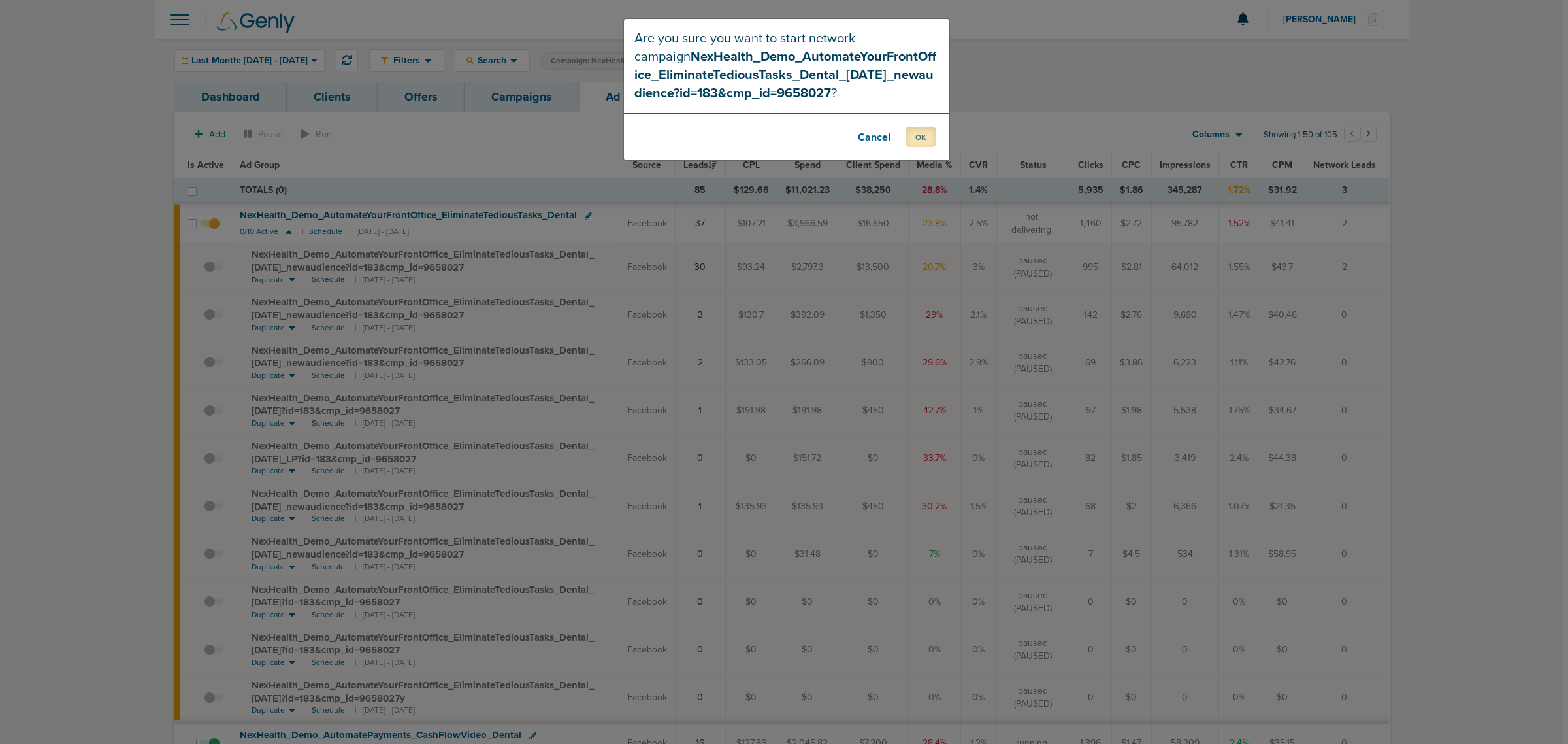
click at [930, 132] on button "OK" at bounding box center [921, 137] width 31 height 20
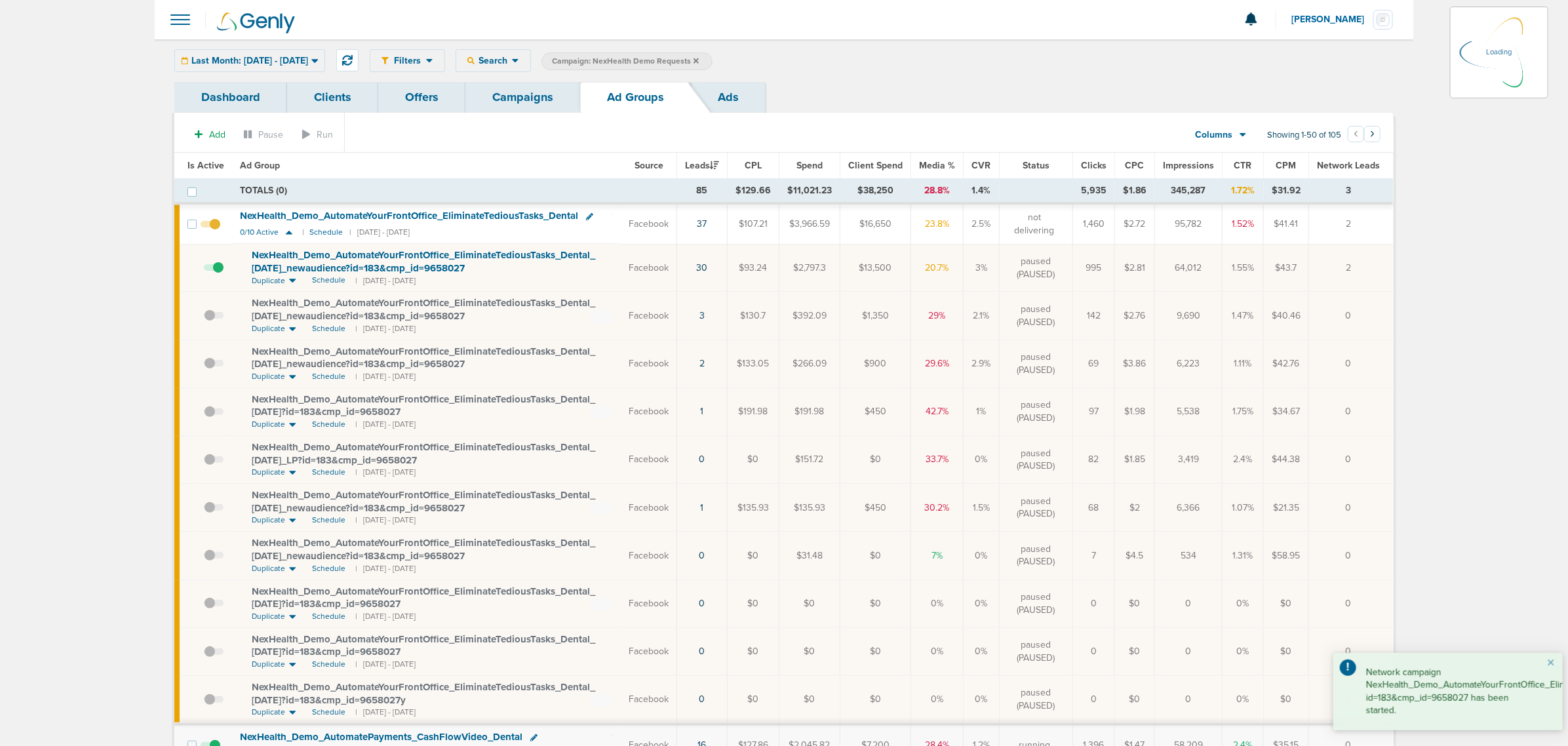
click at [510, 102] on link "Campaigns" at bounding box center [523, 97] width 115 height 31
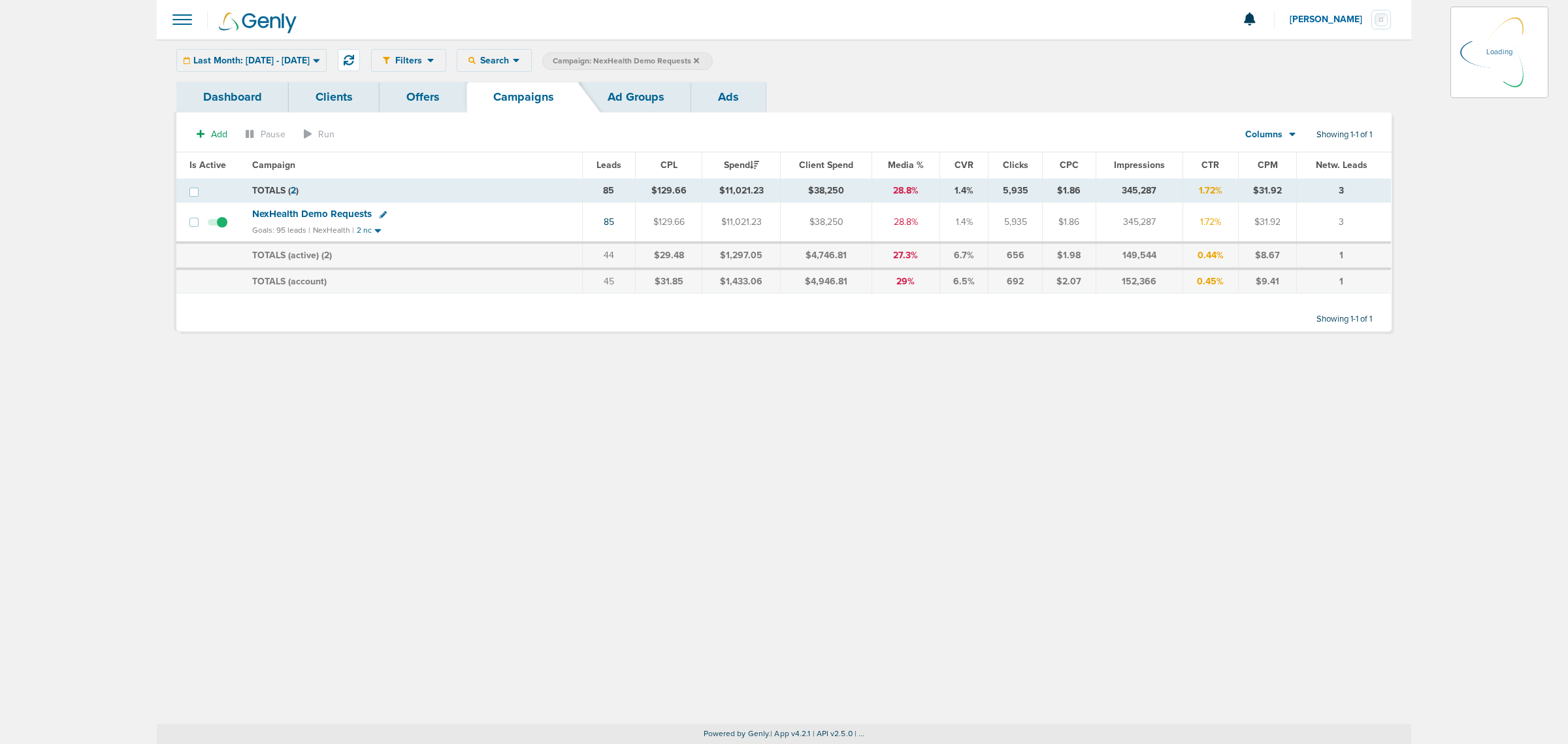
click at [699, 58] on icon at bounding box center [697, 60] width 6 height 6
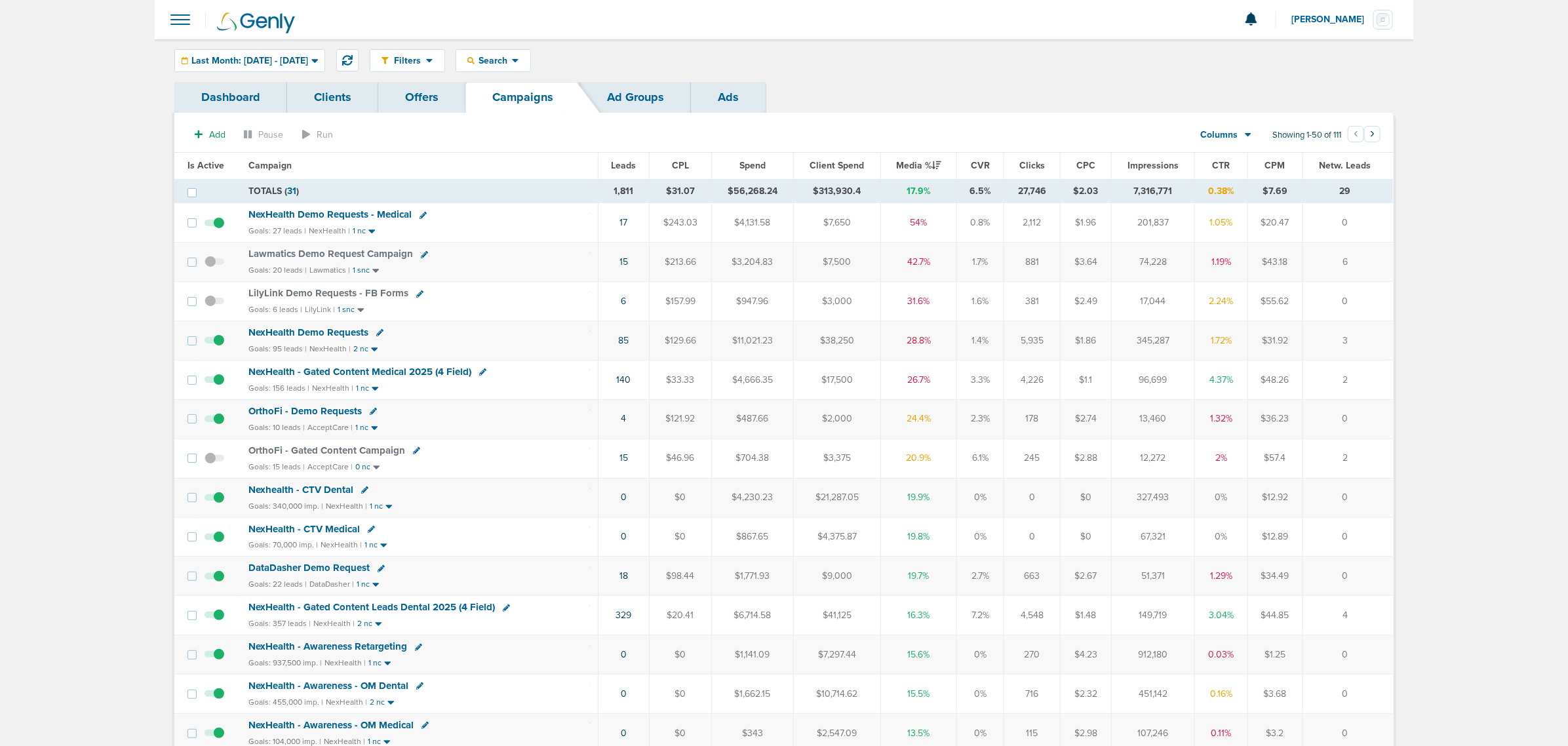
click at [311, 333] on span "NexHealth Demo Requests" at bounding box center [308, 332] width 120 height 12
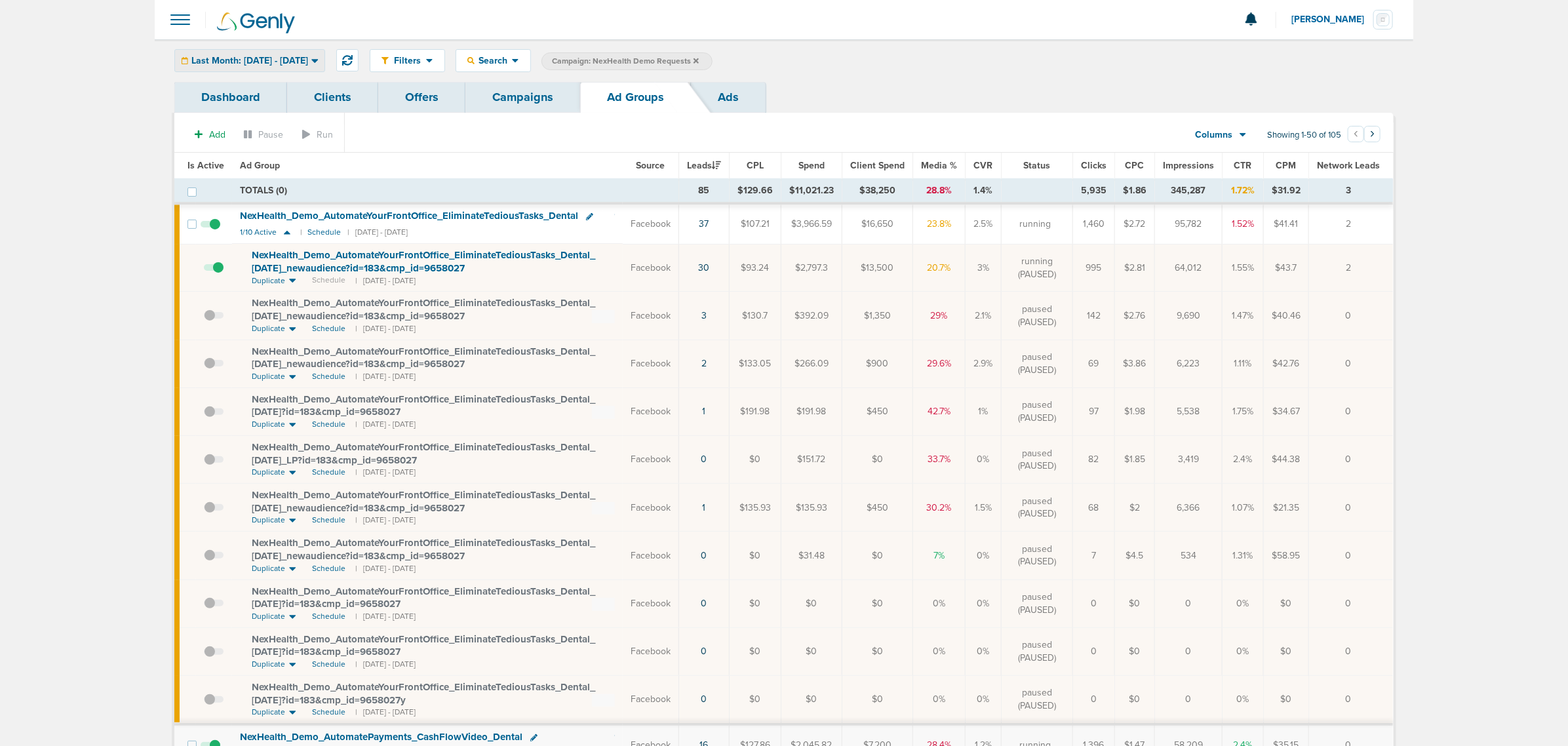
click at [299, 53] on div "Last Month: [DATE] - [DATE]" at bounding box center [249, 61] width 150 height 22
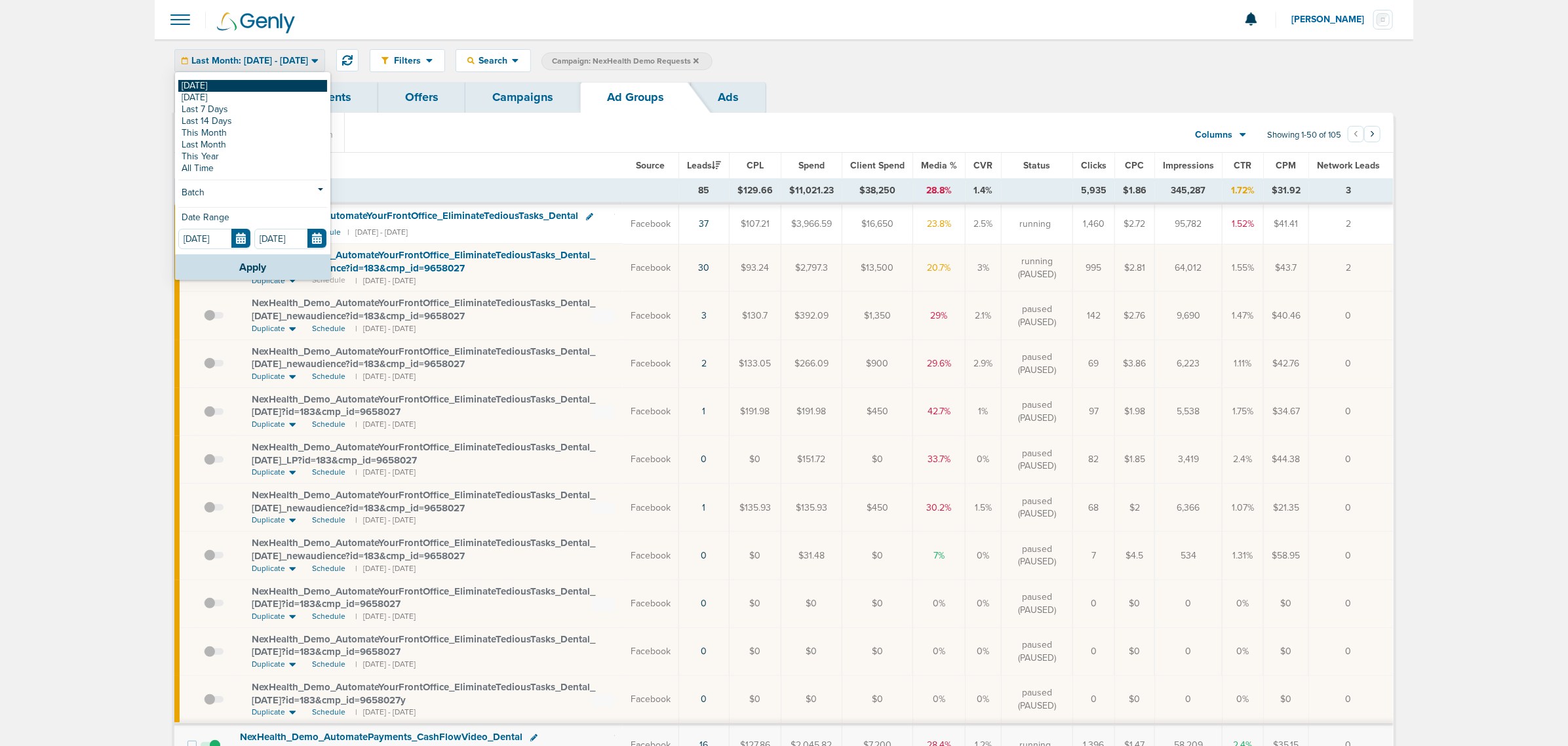
click at [191, 83] on link "[DATE]" at bounding box center [253, 86] width 149 height 12
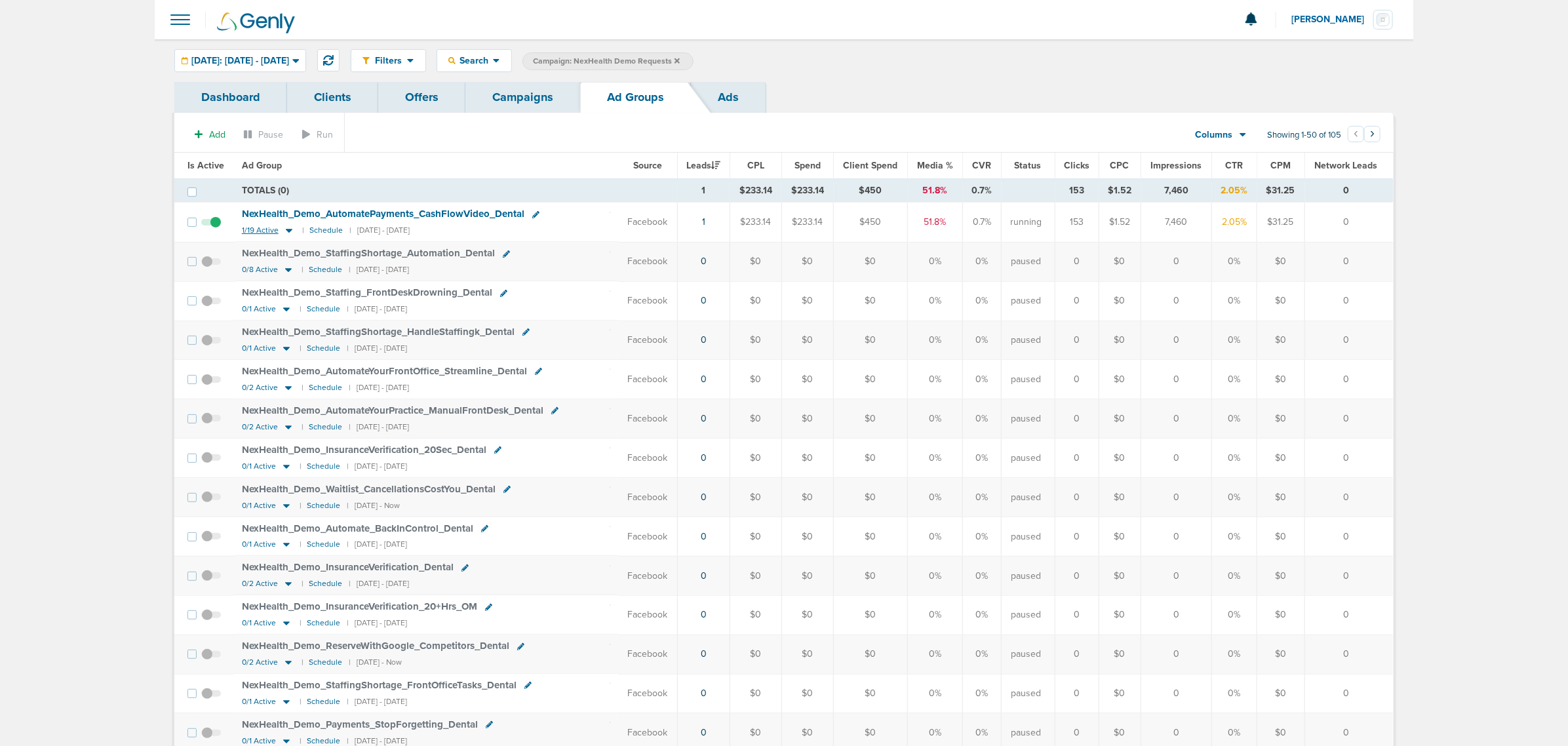
click at [286, 230] on icon at bounding box center [289, 232] width 6 height 4
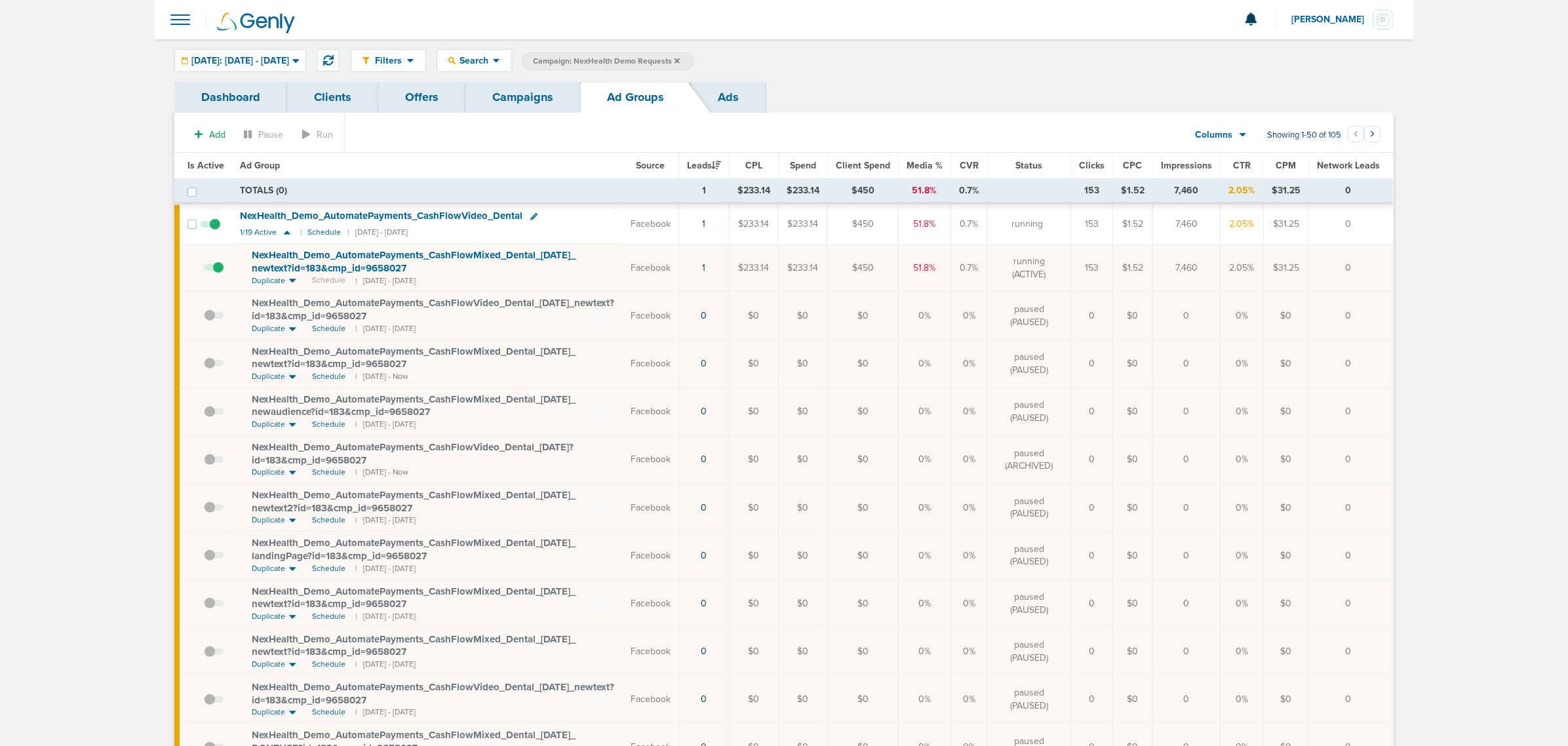
click at [217, 274] on span at bounding box center [214, 274] width 19 height 0
click at [204, 271] on input "checkbox" at bounding box center [204, 271] width 0 height 0
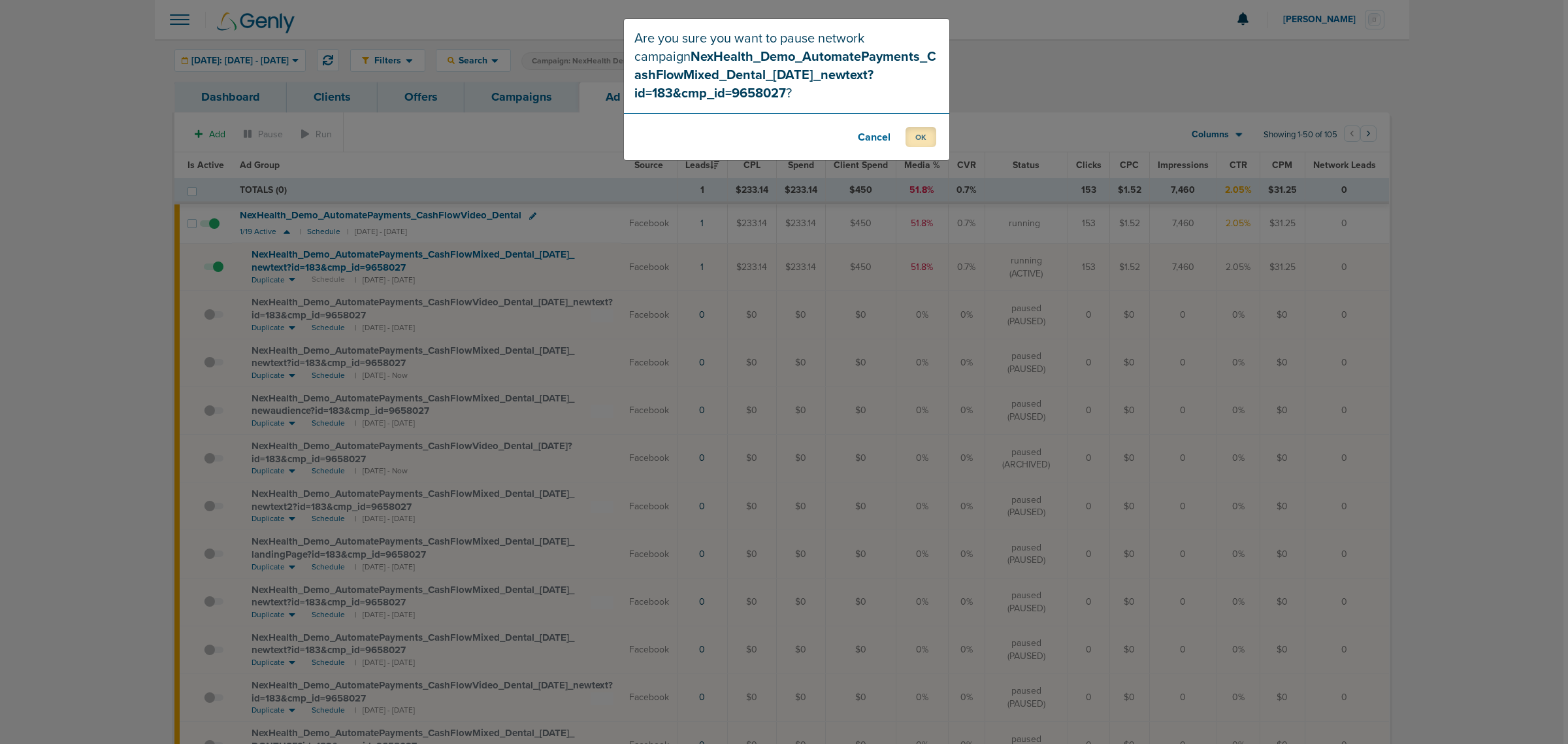
click at [915, 144] on button "OK" at bounding box center [921, 137] width 31 height 20
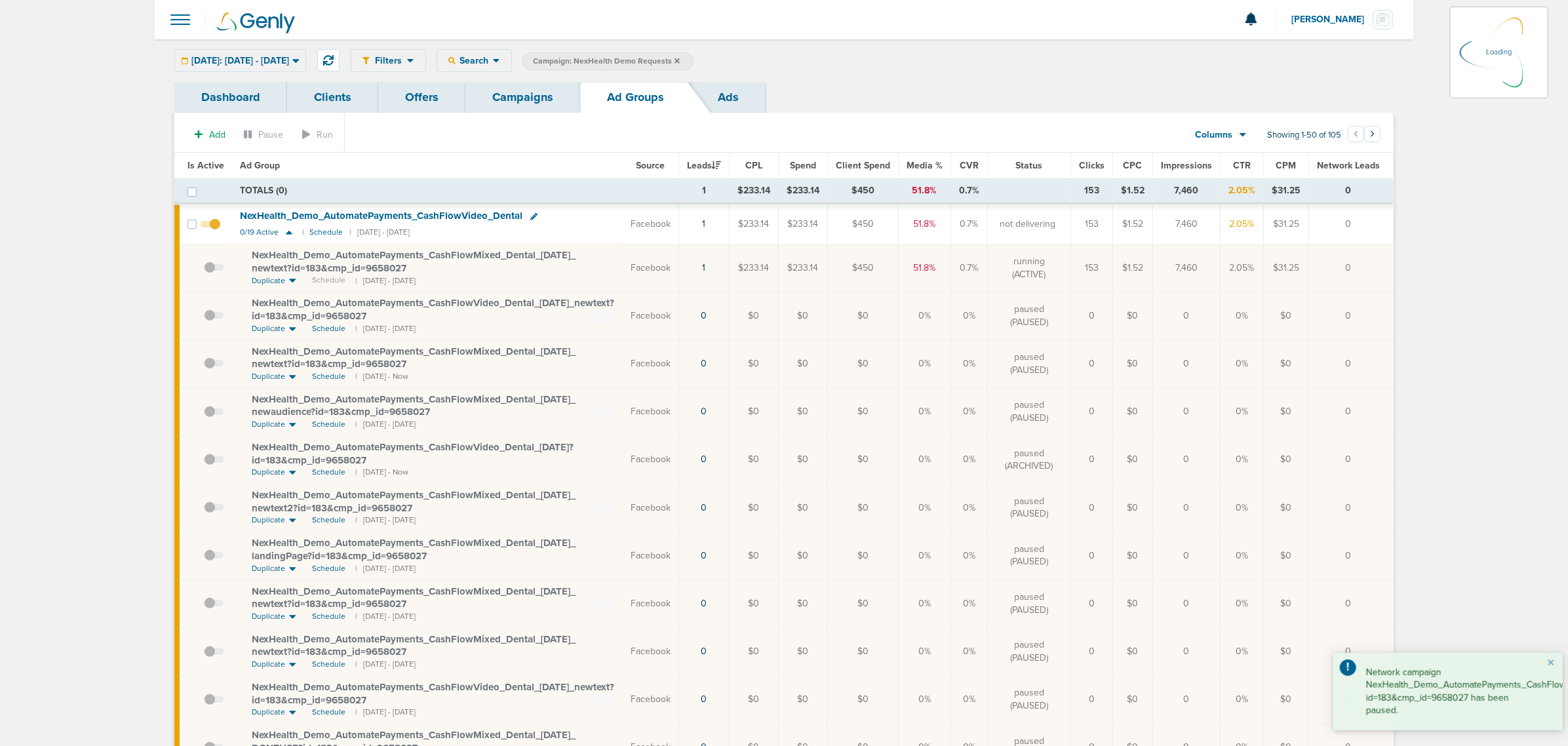
click at [515, 103] on link "Campaigns" at bounding box center [523, 97] width 115 height 31
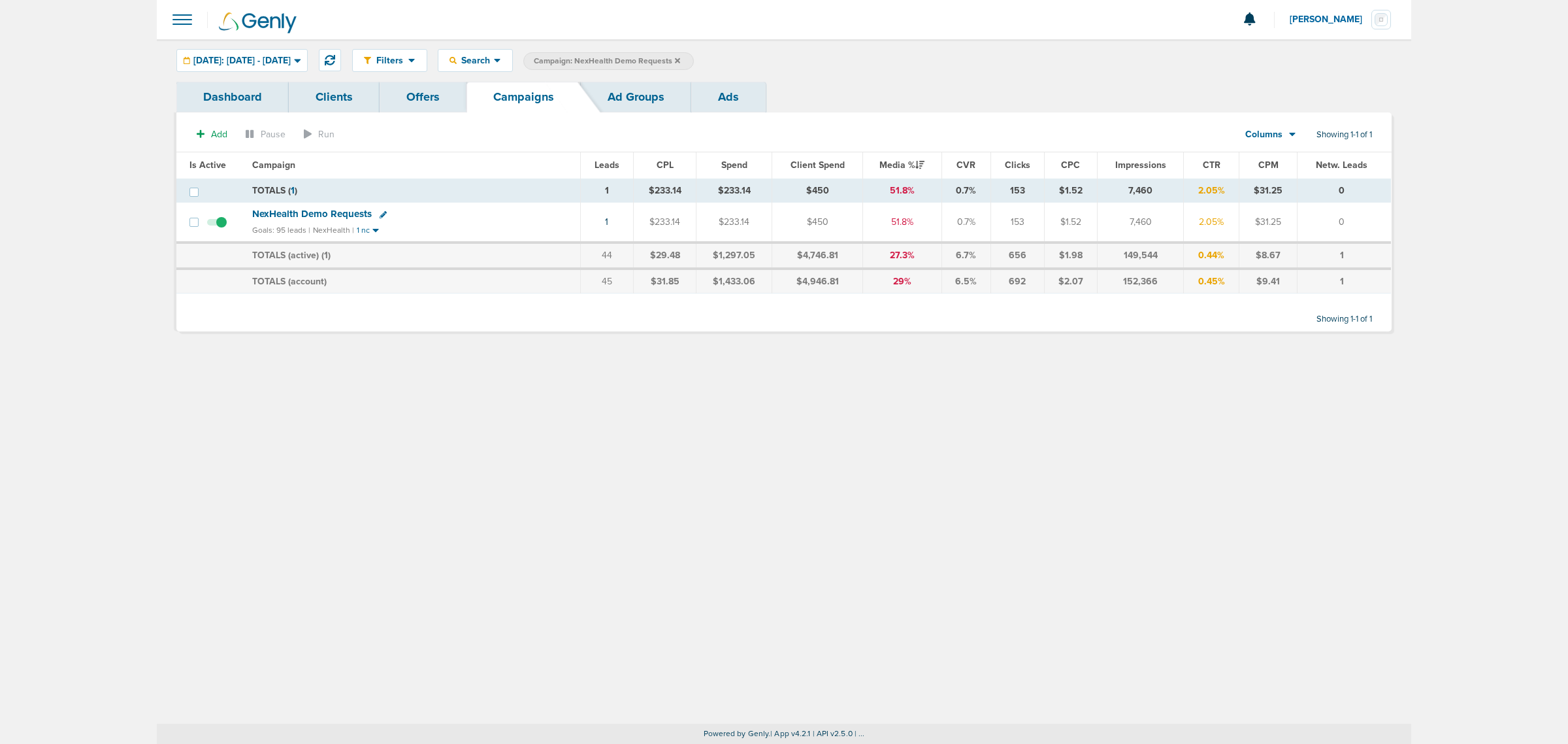
click at [680, 57] on icon at bounding box center [678, 60] width 6 height 8
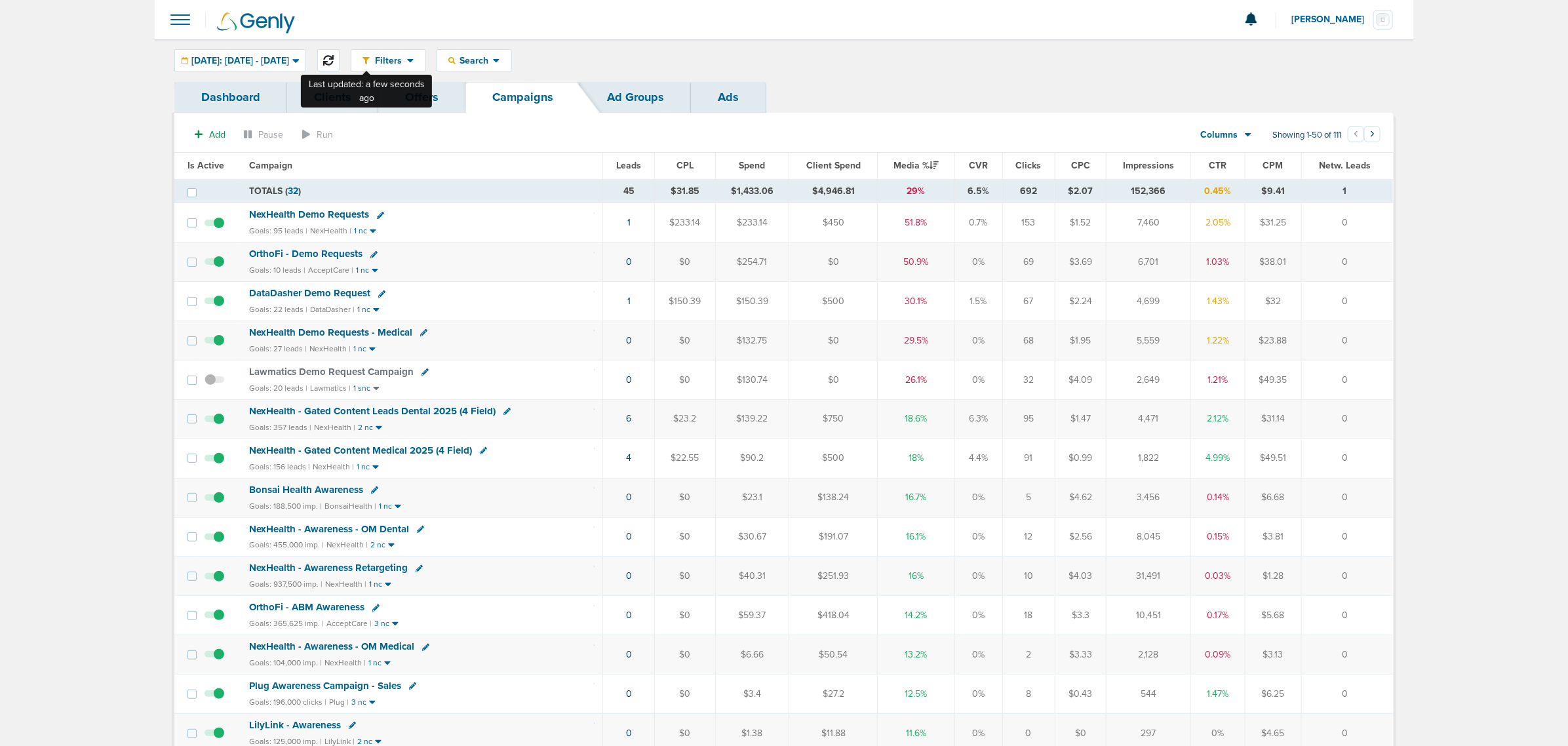
click at [334, 57] on icon at bounding box center [328, 60] width 10 height 10
click at [407, 411] on span "NexHealth - Gated Content Leads Dental 2025 (4 Field)" at bounding box center [373, 411] width 246 height 12
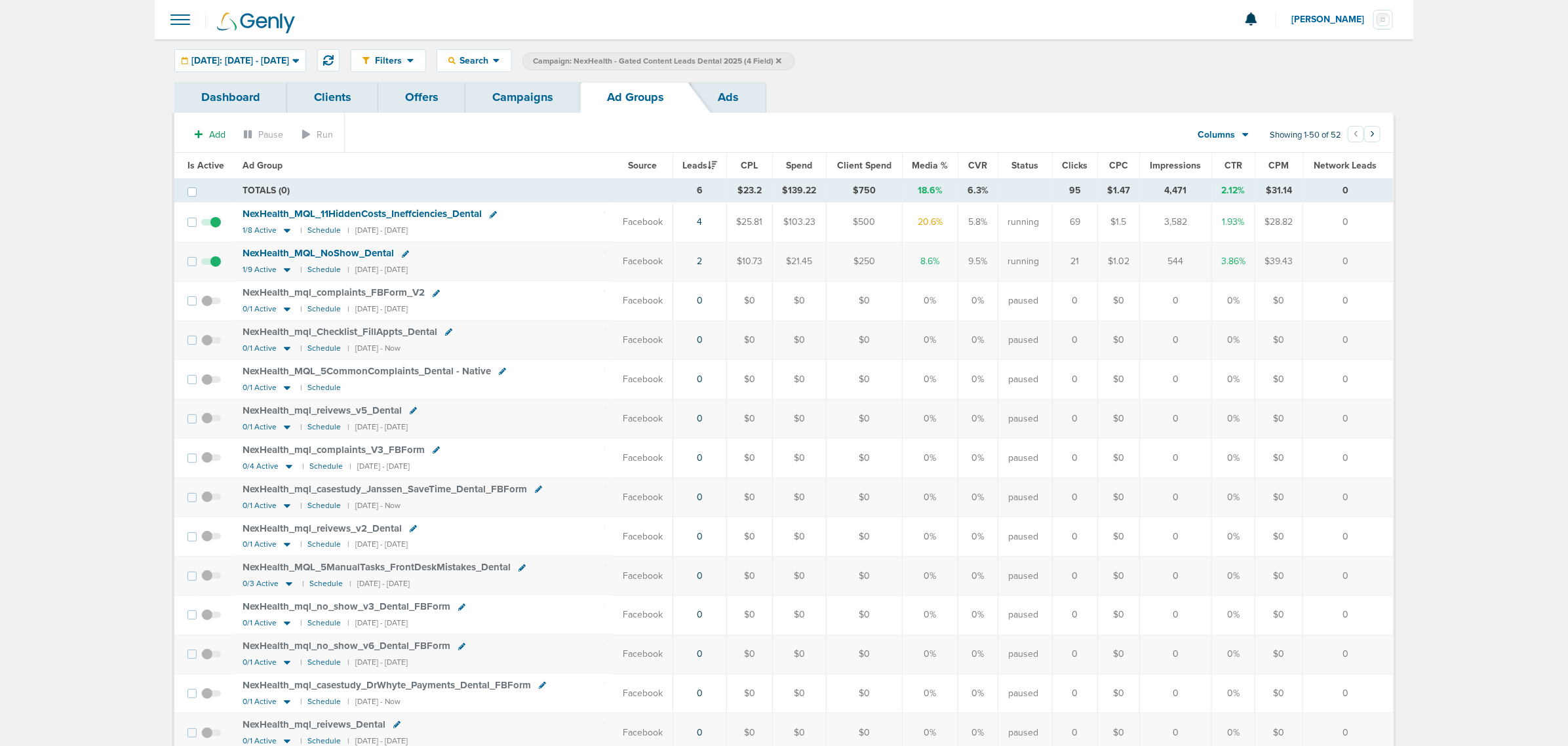
click at [510, 95] on link "Campaigns" at bounding box center [523, 97] width 115 height 31
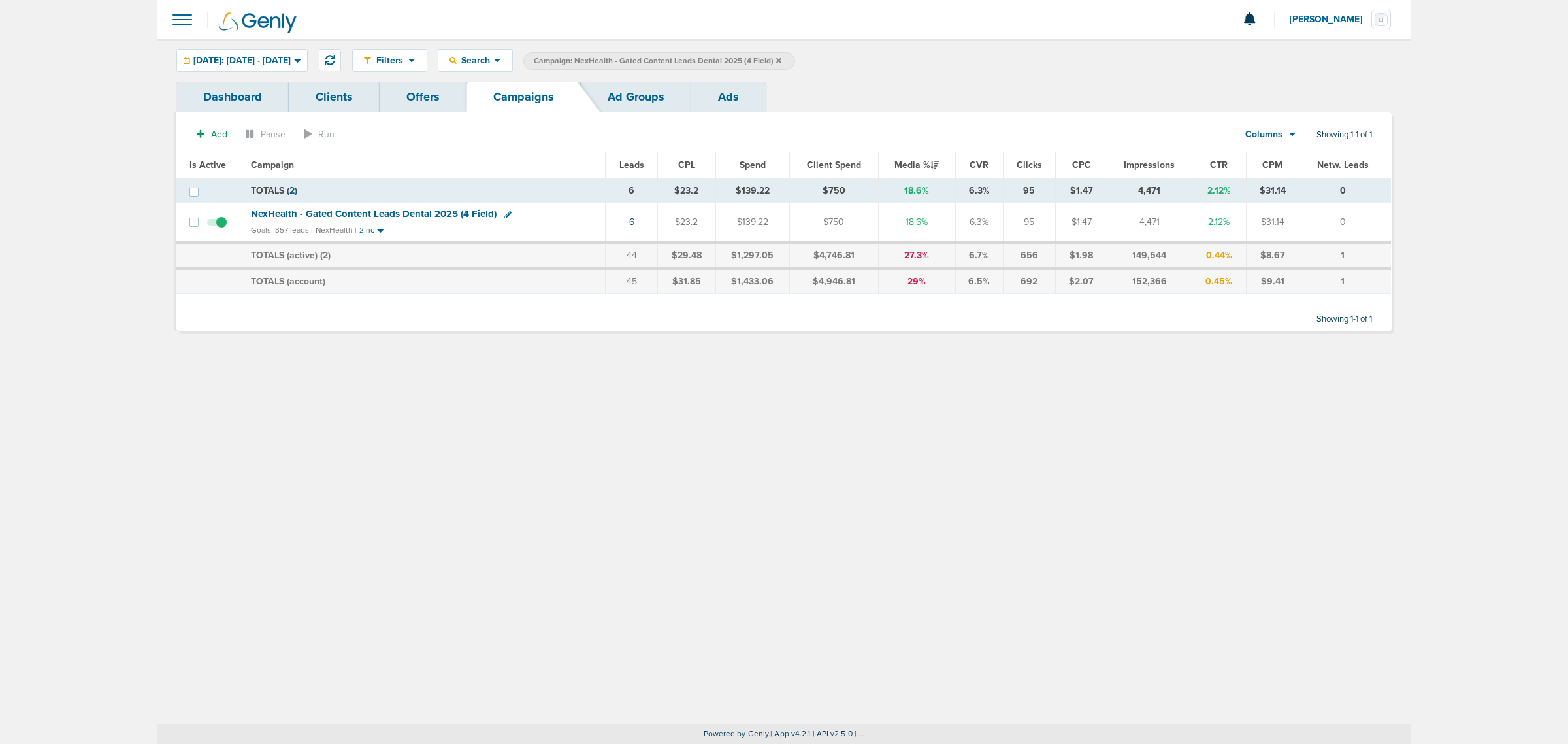
click at [781, 60] on icon at bounding box center [779, 60] width 6 height 6
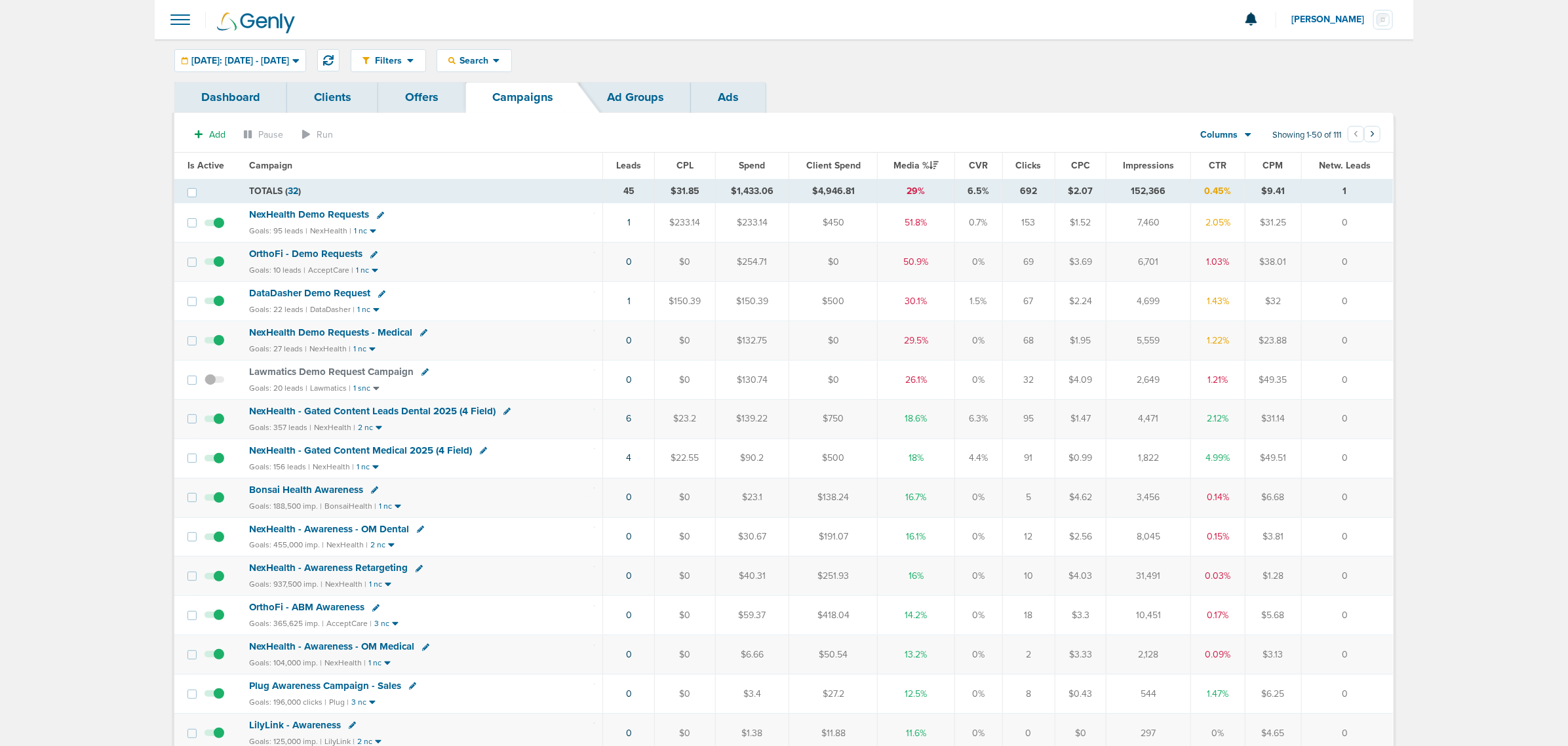
click at [634, 463] on td "4" at bounding box center [629, 458] width 52 height 39
click at [634, 462] on td "4" at bounding box center [629, 458] width 52 height 39
click at [630, 461] on link "4" at bounding box center [629, 458] width 6 height 11
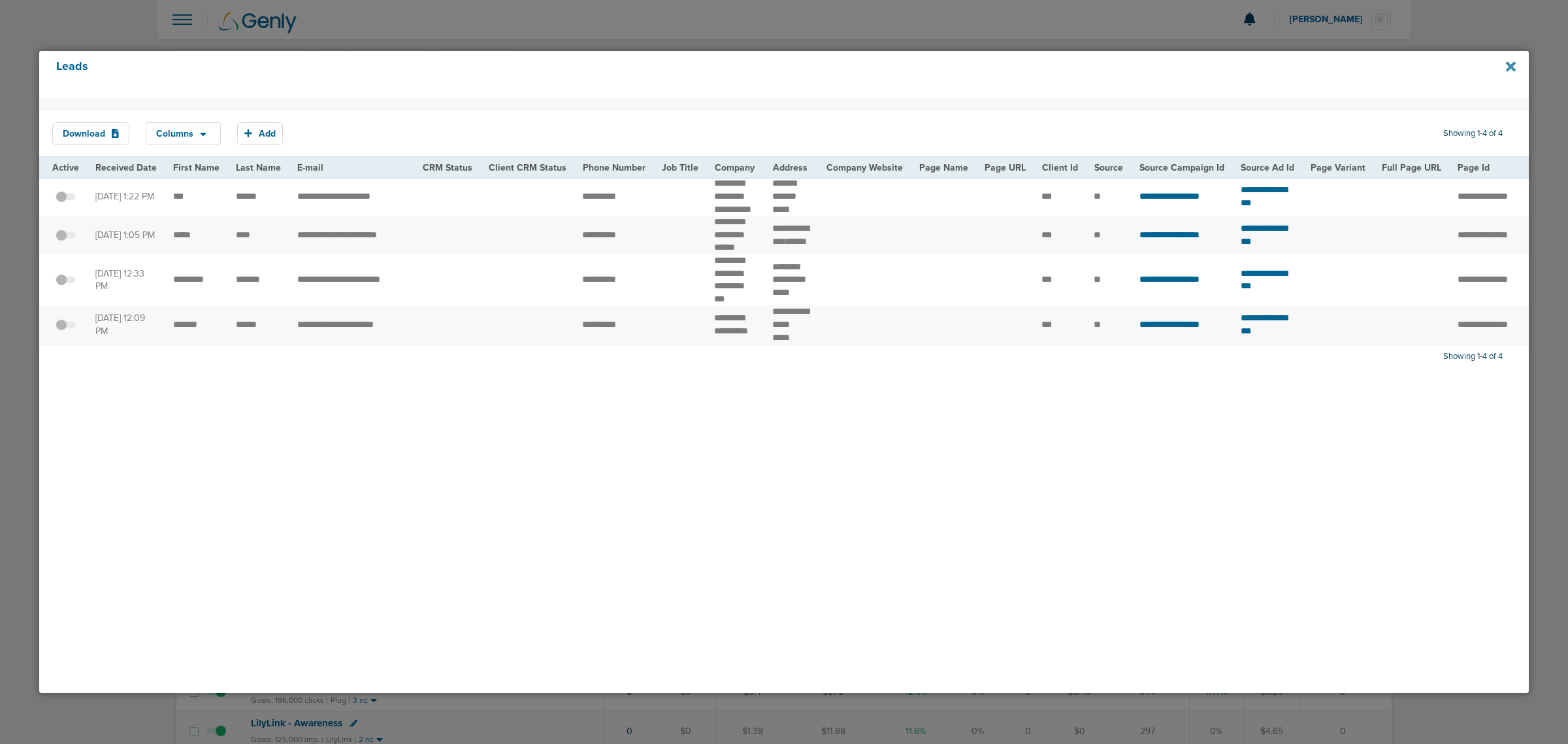
click at [1510, 71] on icon at bounding box center [1510, 67] width 10 height 15
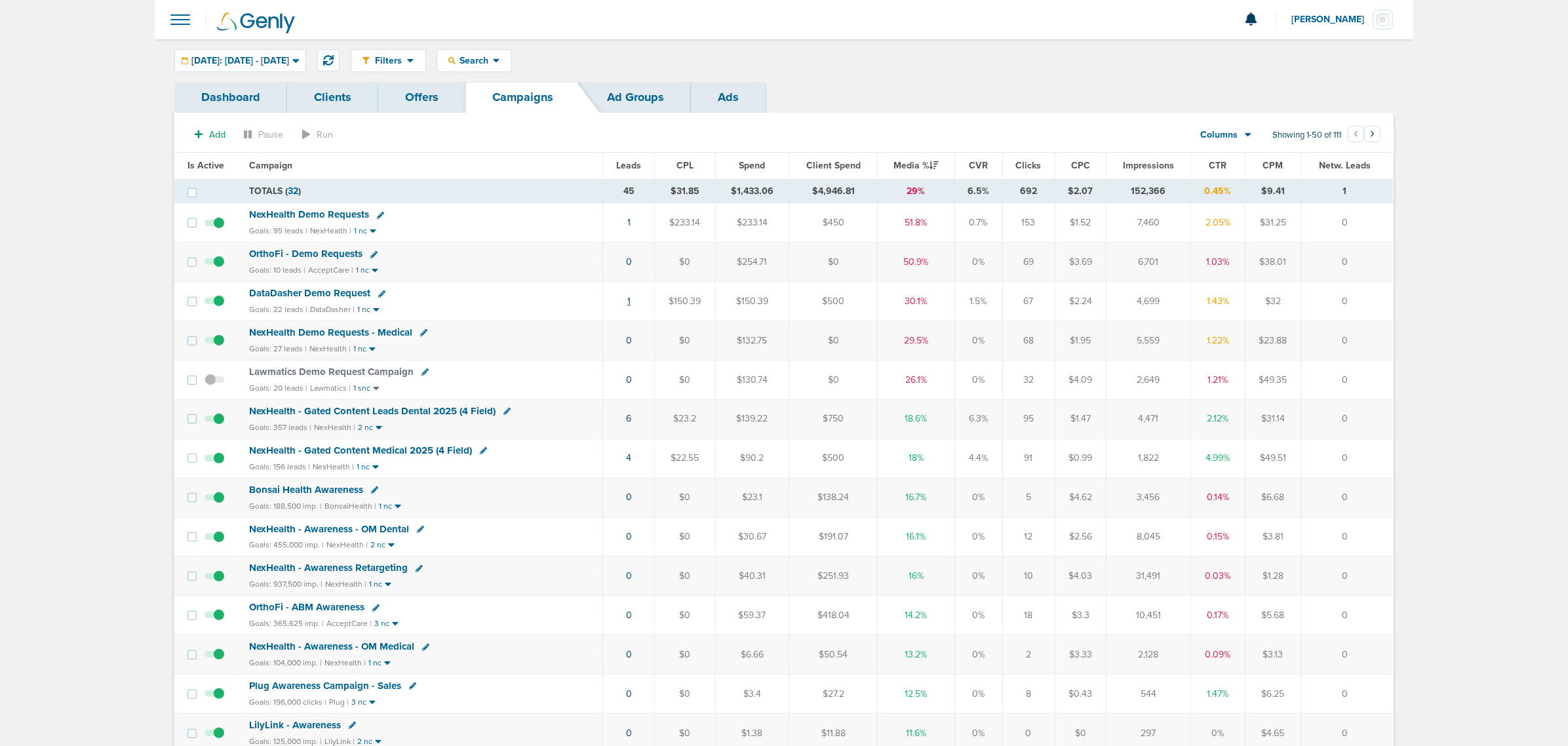
click at [628, 301] on link "1" at bounding box center [629, 301] width 3 height 11
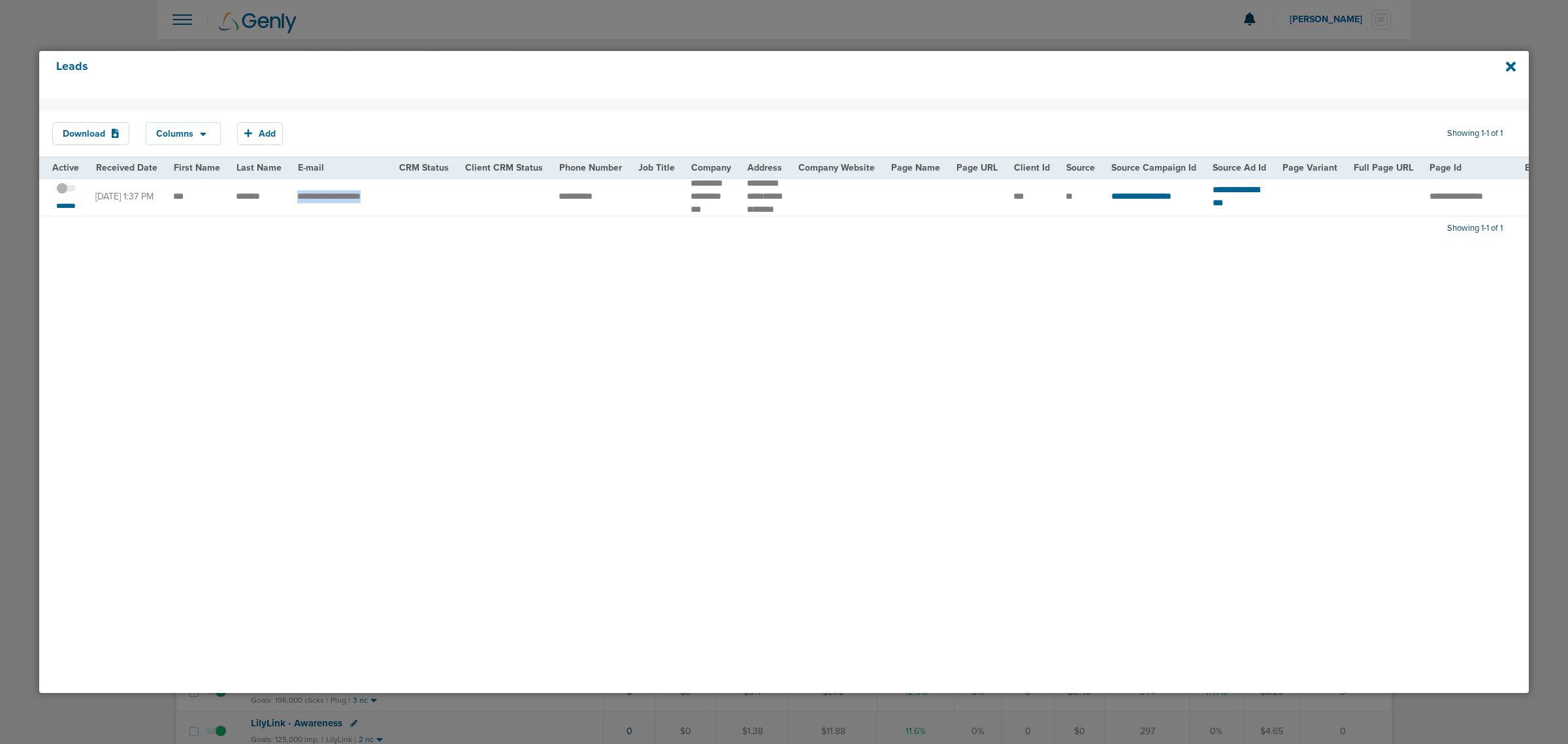
drag, startPoint x: 293, startPoint y: 203, endPoint x: 407, endPoint y: 203, distance: 114.0
click at [407, 203] on tr "**********" at bounding box center [1325, 196] width 2573 height 39
click at [504, 204] on td at bounding box center [504, 196] width 94 height 39
drag, startPoint x: 533, startPoint y: 211, endPoint x: 612, endPoint y: 211, distance: 79.0
click at [612, 211] on tr "**********" at bounding box center [1325, 196] width 2573 height 39
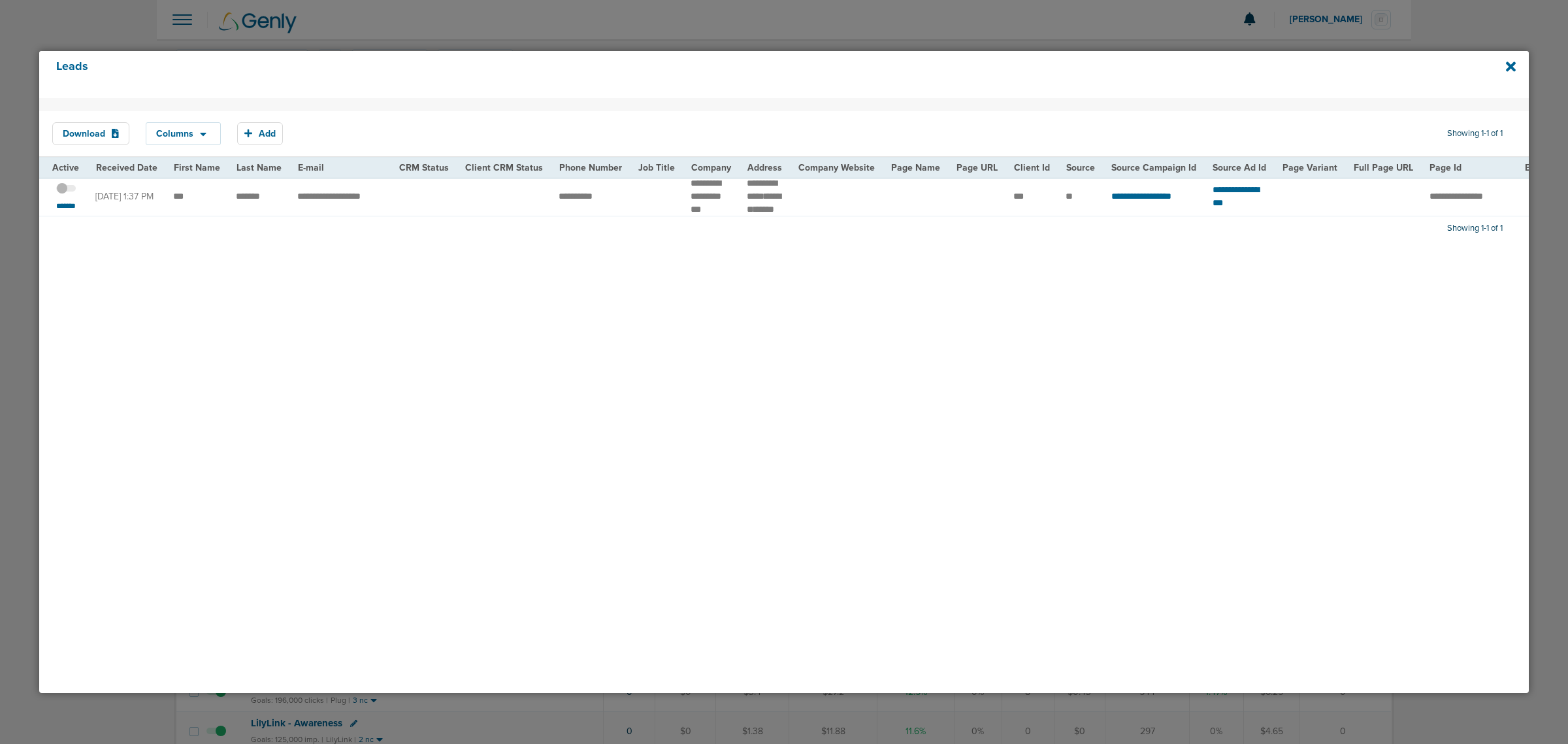
click at [73, 195] on span at bounding box center [66, 195] width 19 height 0
click at [66, 190] on input "checkbox" at bounding box center [66, 190] width 0 height 0
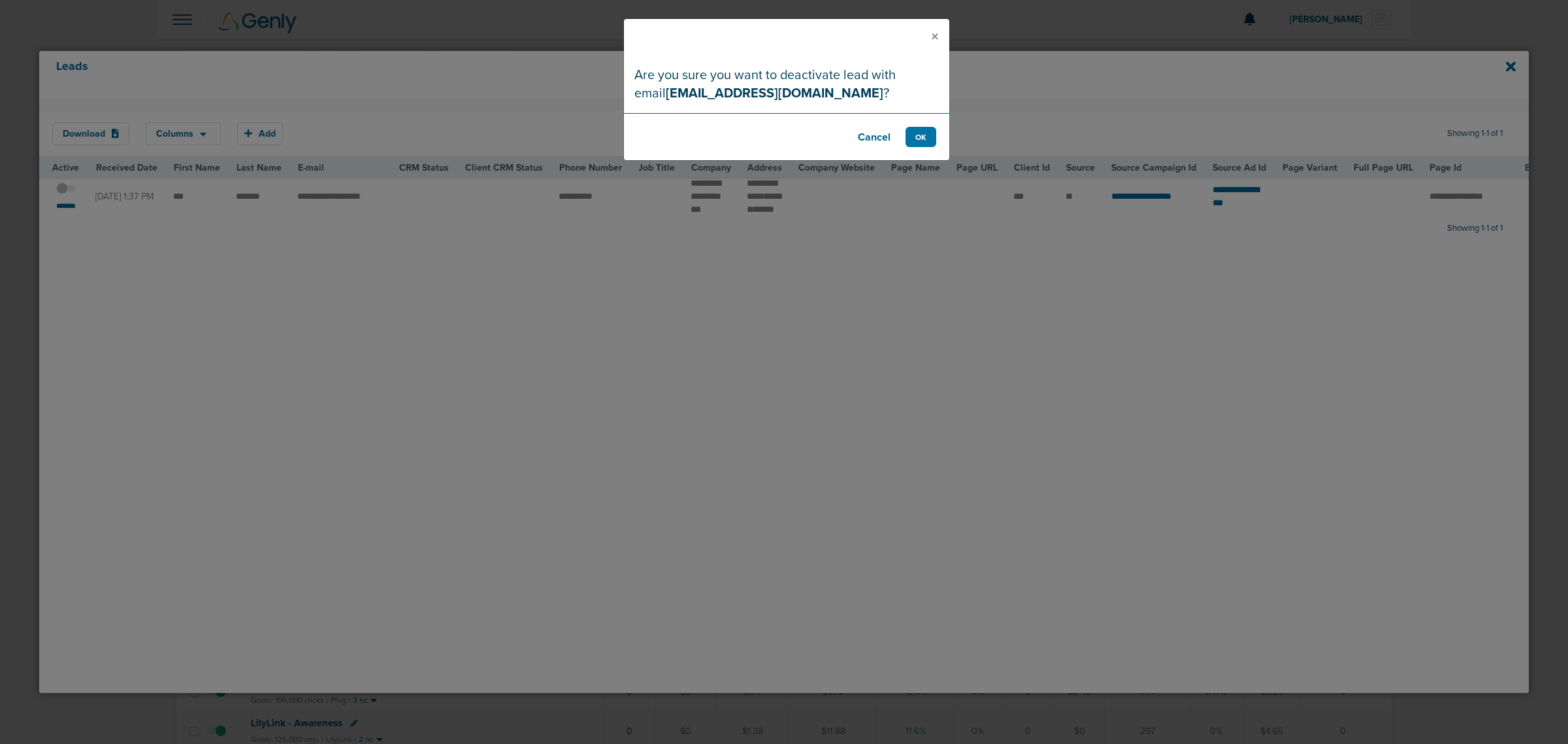
click at [939, 121] on footer "Cancel OK" at bounding box center [786, 137] width 325 height 47
click at [923, 141] on button "OK" at bounding box center [921, 137] width 31 height 20
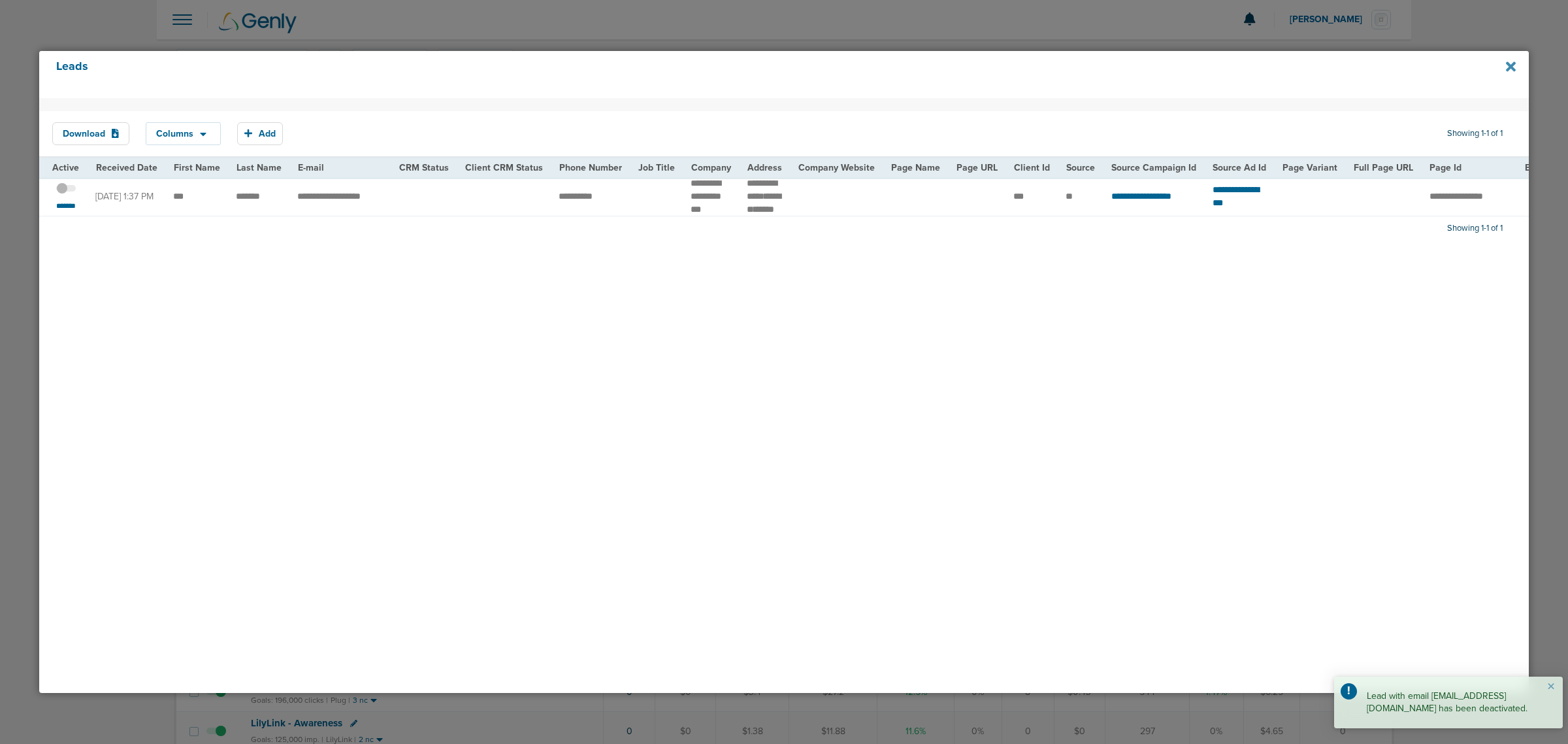
click at [1509, 67] on icon at bounding box center [1510, 67] width 10 height 10
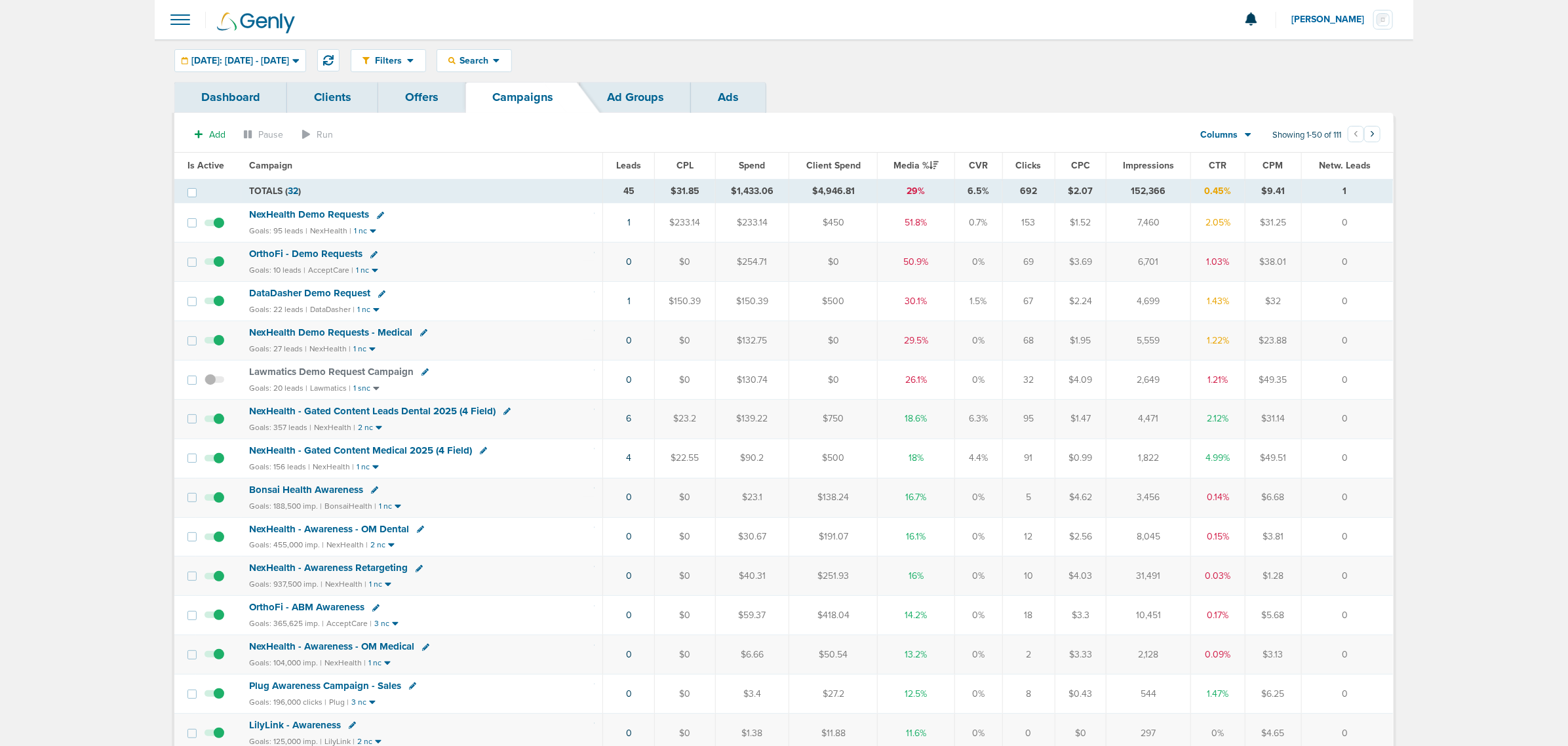
drag, startPoint x: 936, startPoint y: 77, endPoint x: 645, endPoint y: 80, distance: 291.0
click at [936, 77] on div "Filters Active Only Settings Status Active Inactive Objectives MQL SQL Traffic …" at bounding box center [784, 60] width 1259 height 42
click at [334, 58] on icon at bounding box center [328, 60] width 10 height 10
click at [627, 580] on link "5" at bounding box center [629, 576] width 6 height 11
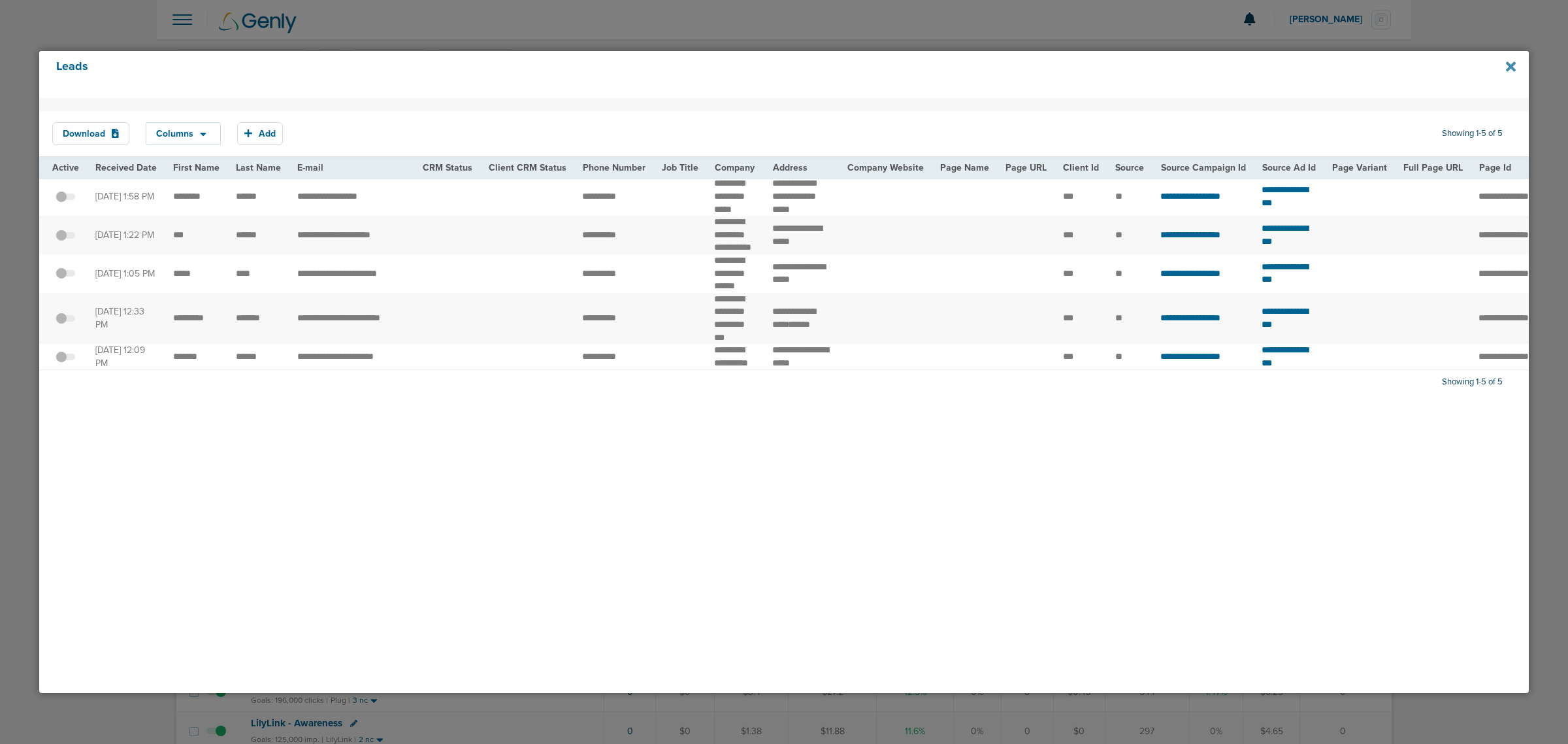
click at [1511, 67] on icon at bounding box center [1510, 67] width 10 height 10
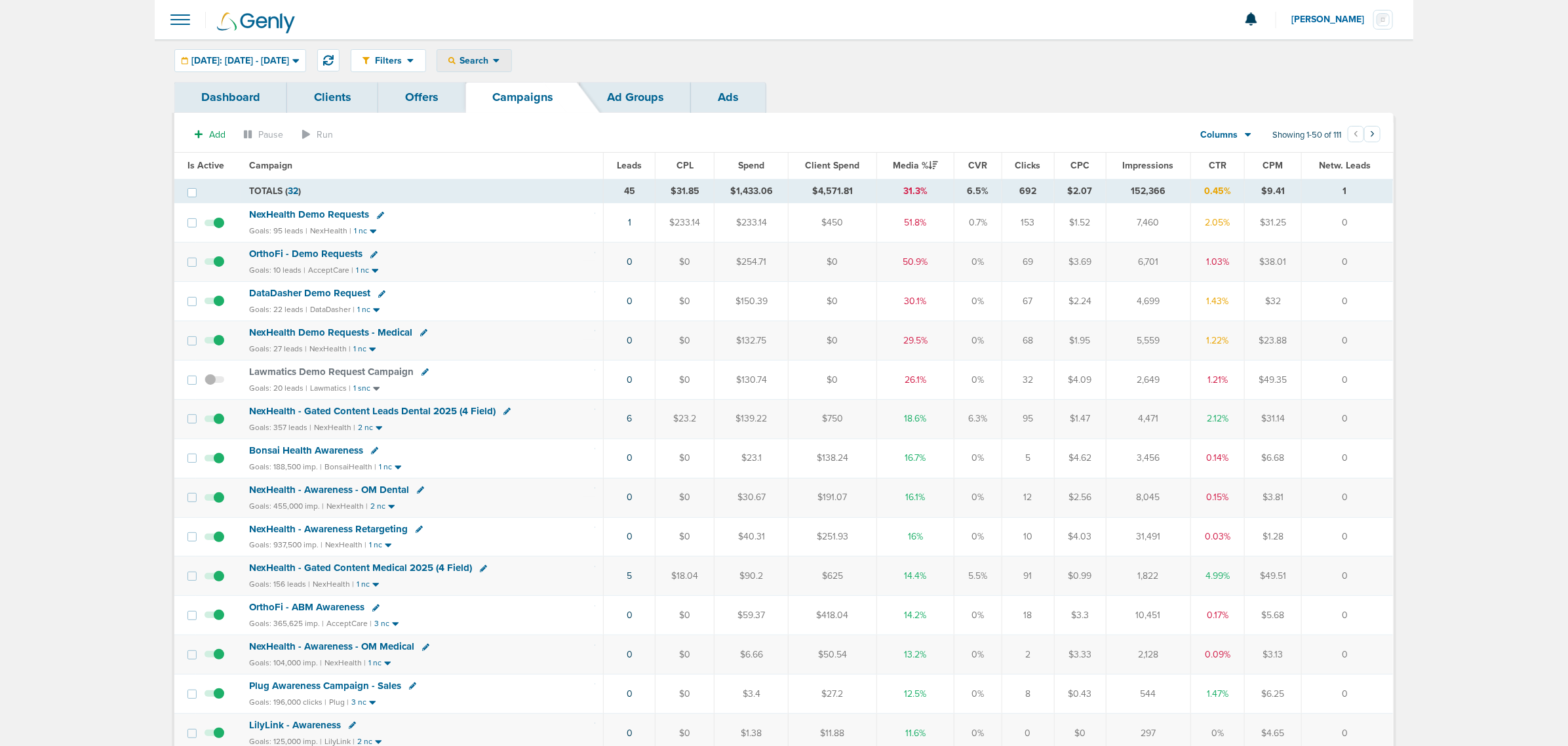
click at [493, 60] on span "Search" at bounding box center [474, 61] width 38 height 11
click at [340, 59] on button at bounding box center [329, 61] width 22 height 22
drag, startPoint x: 559, startPoint y: 340, endPoint x: 1359, endPoint y: 331, distance: 800.1
click at [1359, 331] on tr "DataDasher Demo Request Goals: 22 leads | DataDasher | 0 nc 0 $0 $152.79 $0 30.…" at bounding box center [783, 340] width 1218 height 39
click at [1359, 331] on td "0" at bounding box center [1347, 340] width 91 height 39
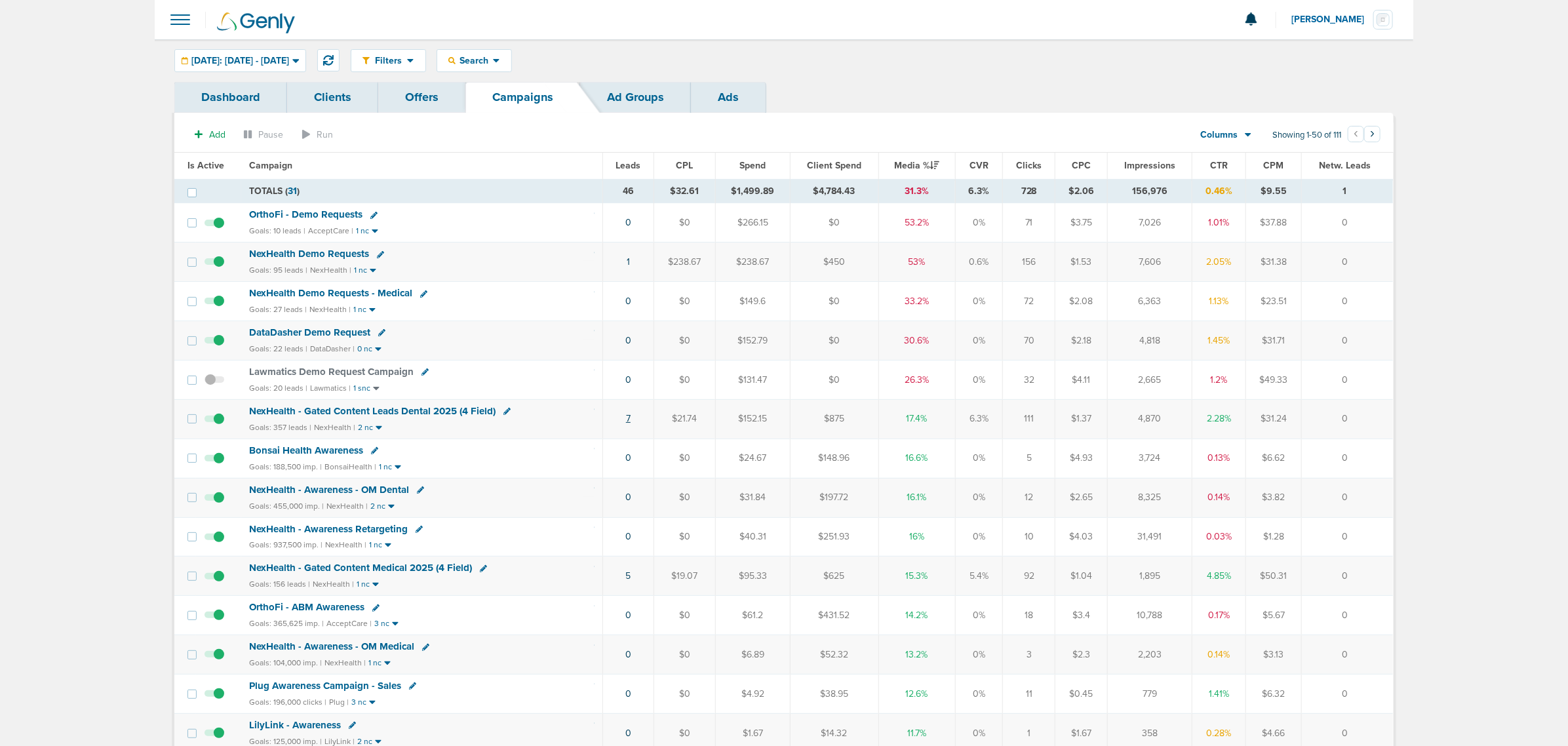
click at [627, 423] on link "7" at bounding box center [628, 418] width 5 height 11
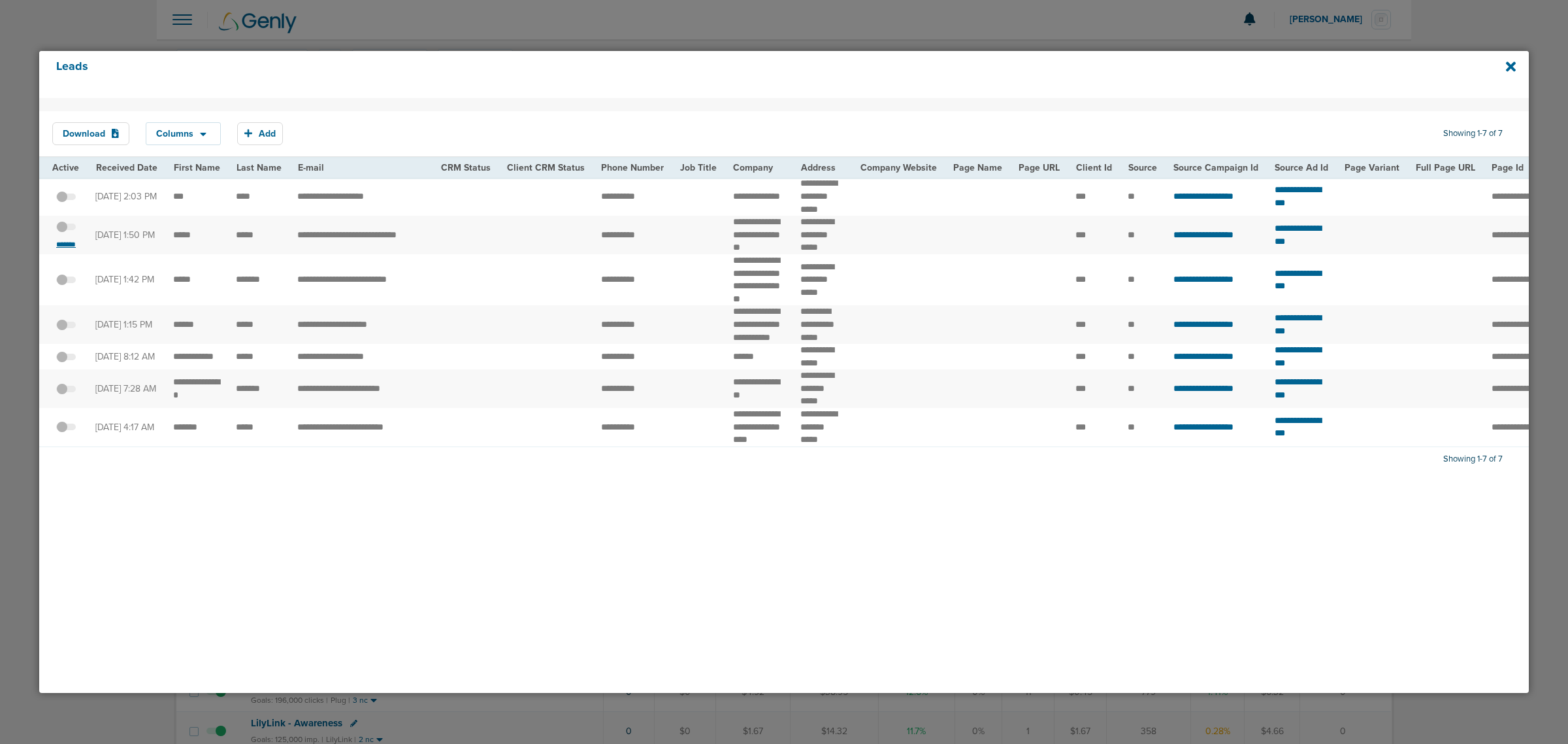
click at [67, 250] on small "*******" at bounding box center [66, 244] width 28 height 10
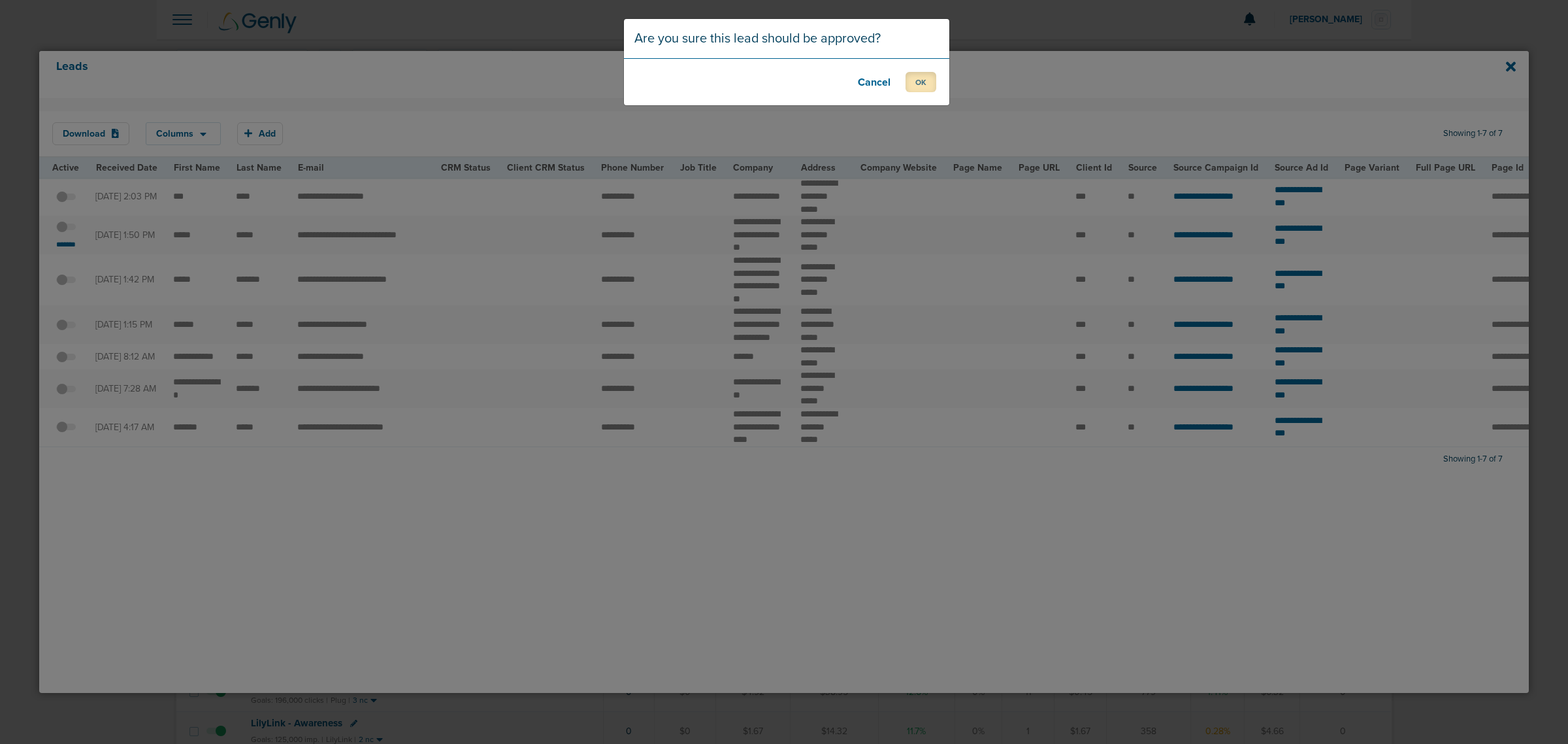
click at [928, 83] on button "OK" at bounding box center [921, 82] width 31 height 20
click at [921, 84] on button "OK" at bounding box center [921, 82] width 31 height 20
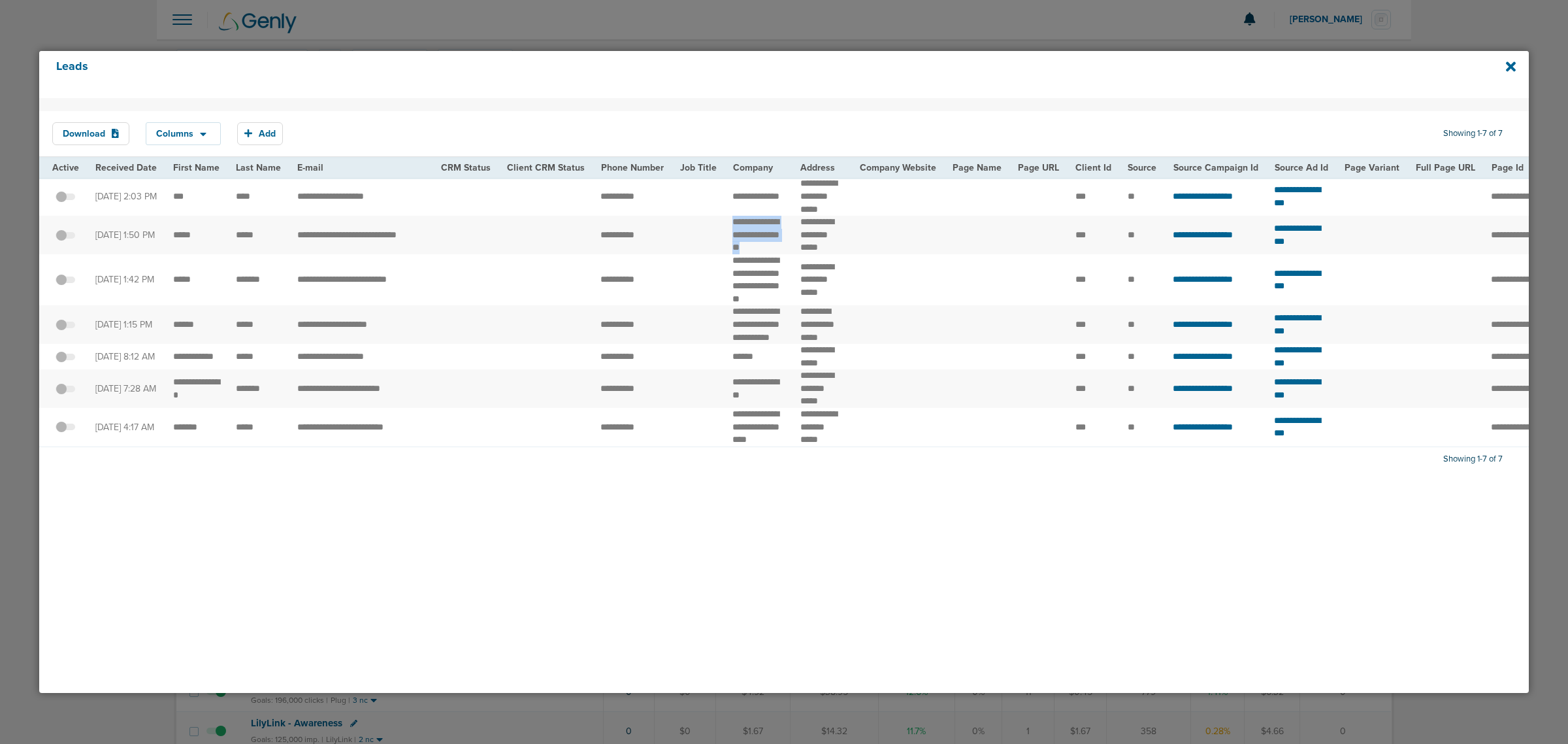
drag, startPoint x: 722, startPoint y: 226, endPoint x: 766, endPoint y: 260, distance: 55.6
click at [766, 254] on td "**********" at bounding box center [758, 235] width 68 height 39
click at [1511, 62] on icon at bounding box center [1510, 67] width 10 height 15
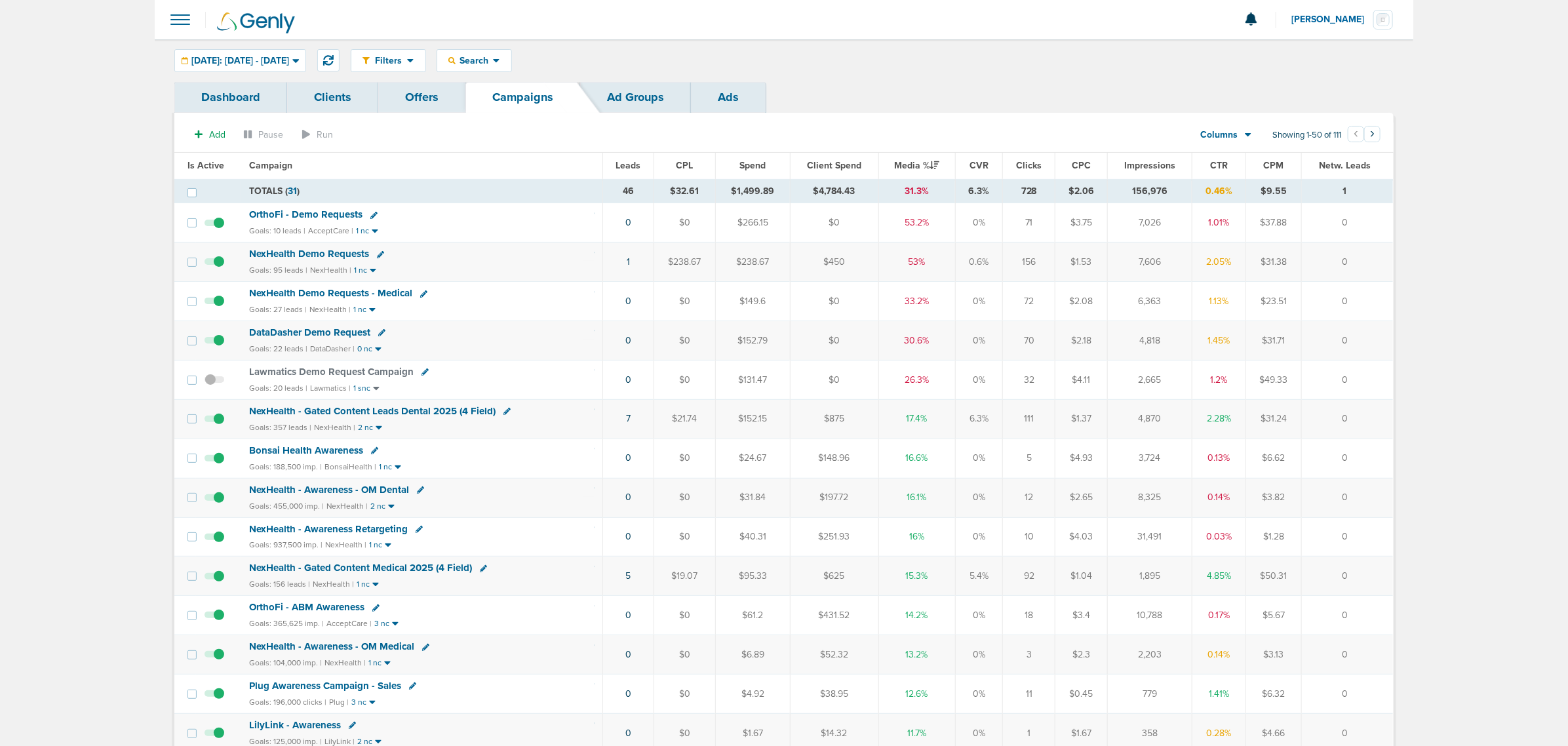
click at [421, 165] on th "Campaign" at bounding box center [422, 166] width 361 height 26
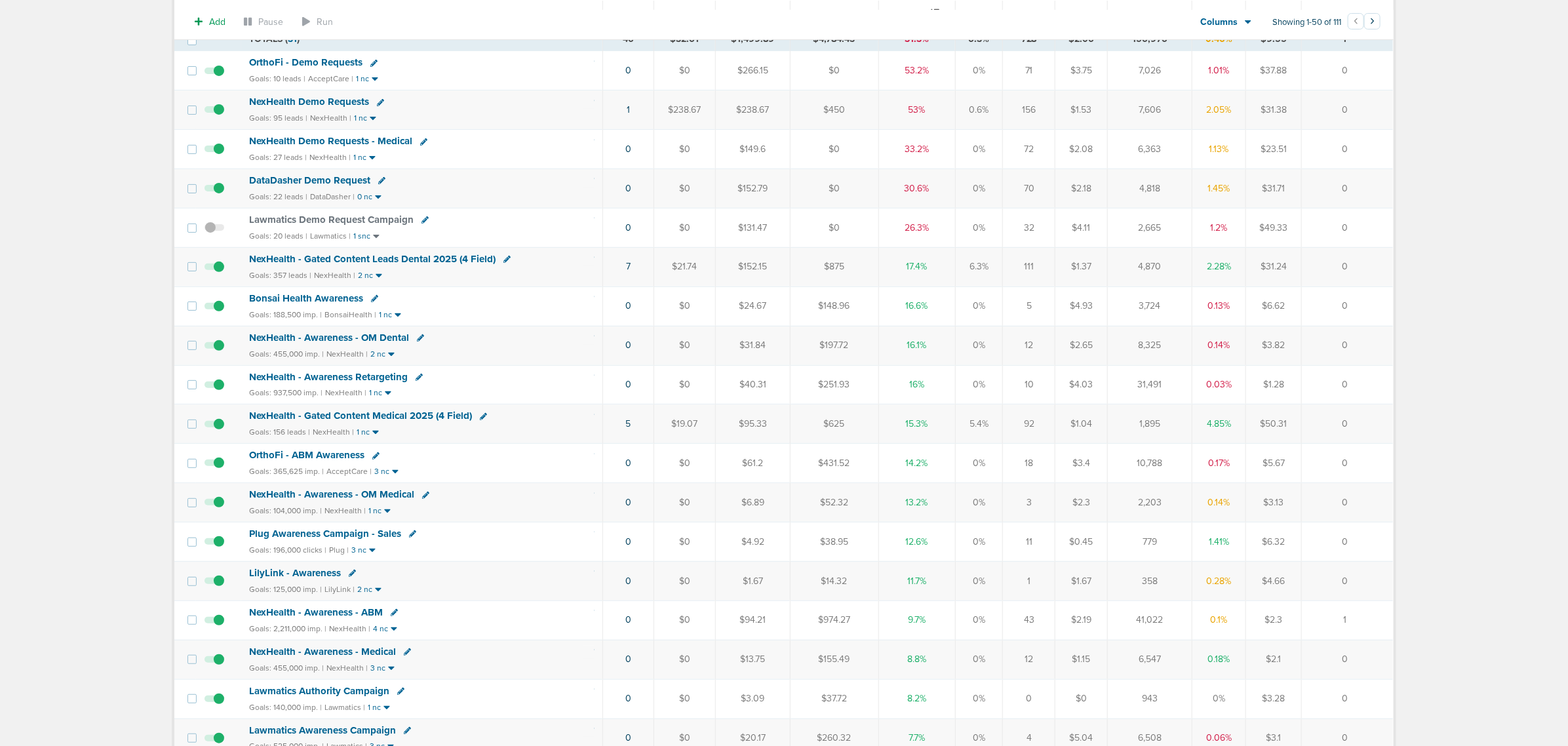
scroll to position [164, 0]
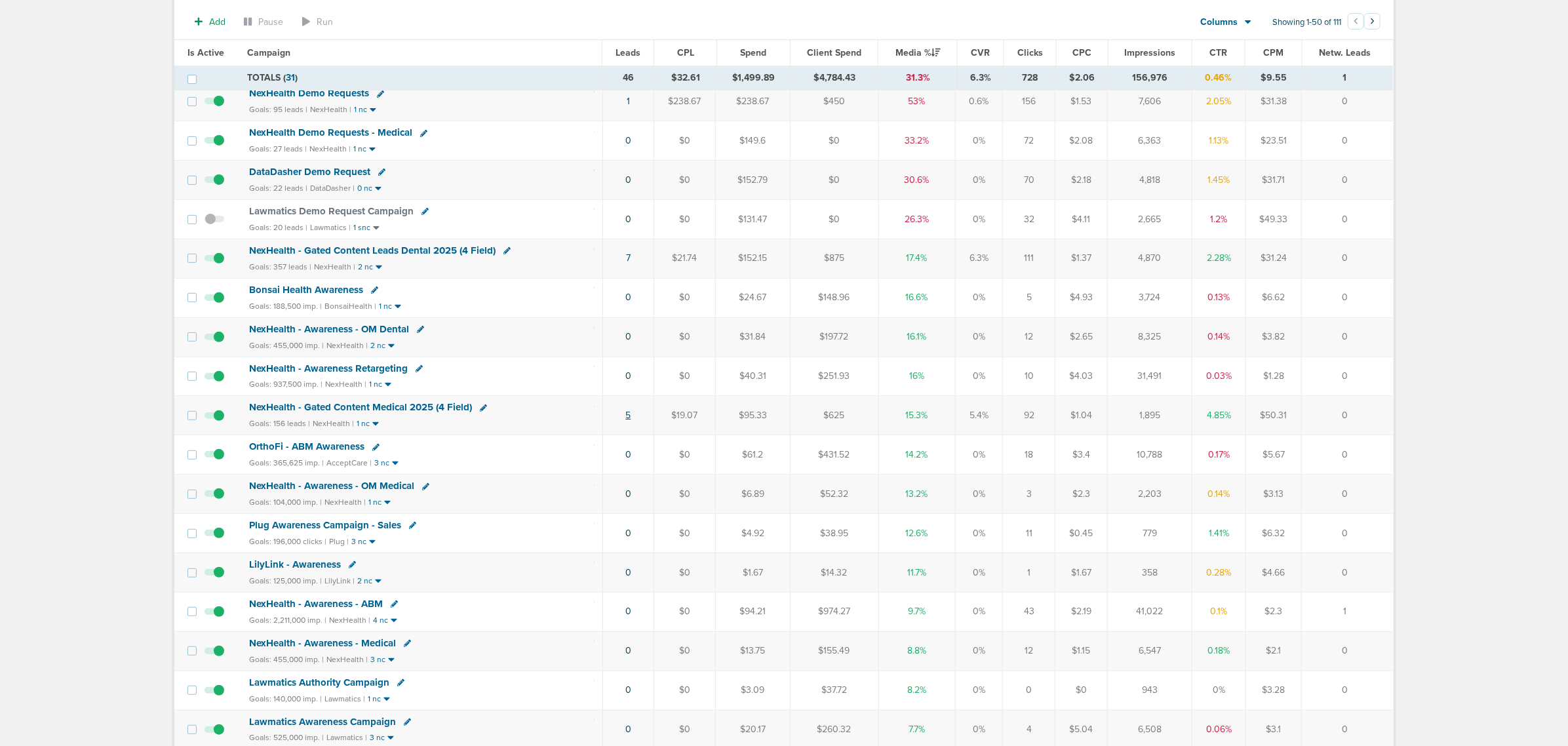
click at [628, 421] on link "5" at bounding box center [628, 415] width 6 height 11
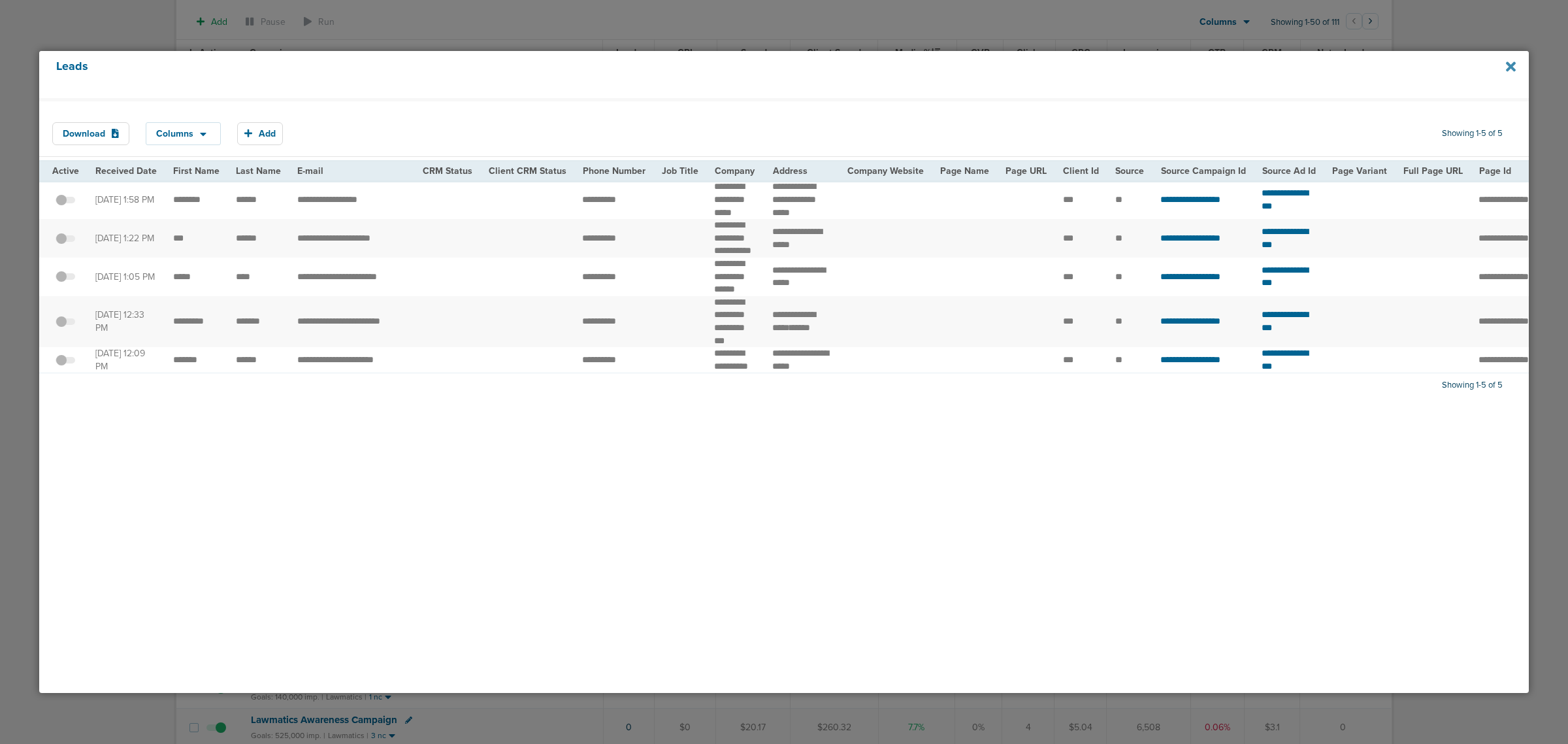
click at [1513, 69] on icon at bounding box center [1510, 67] width 10 height 10
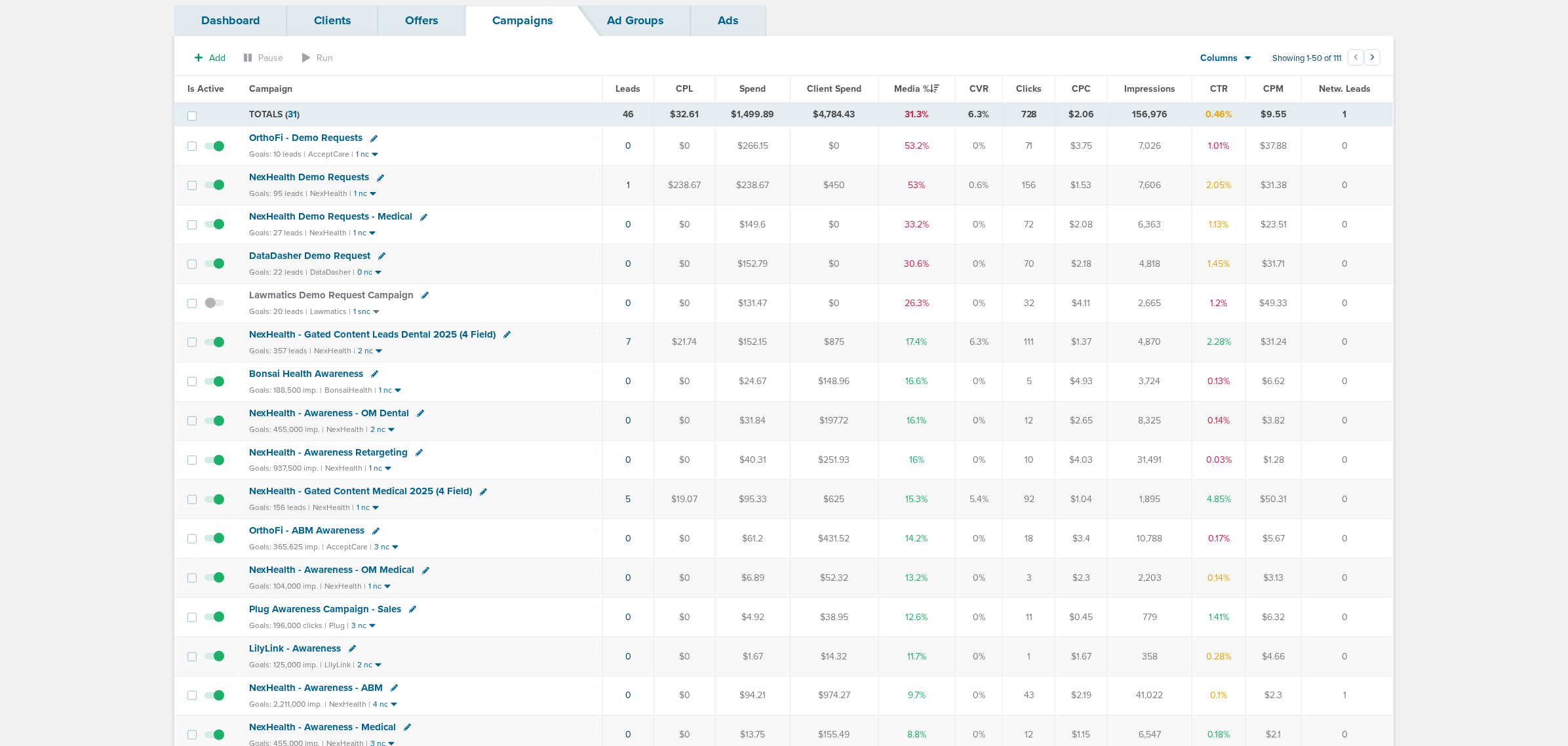
scroll to position [0, 0]
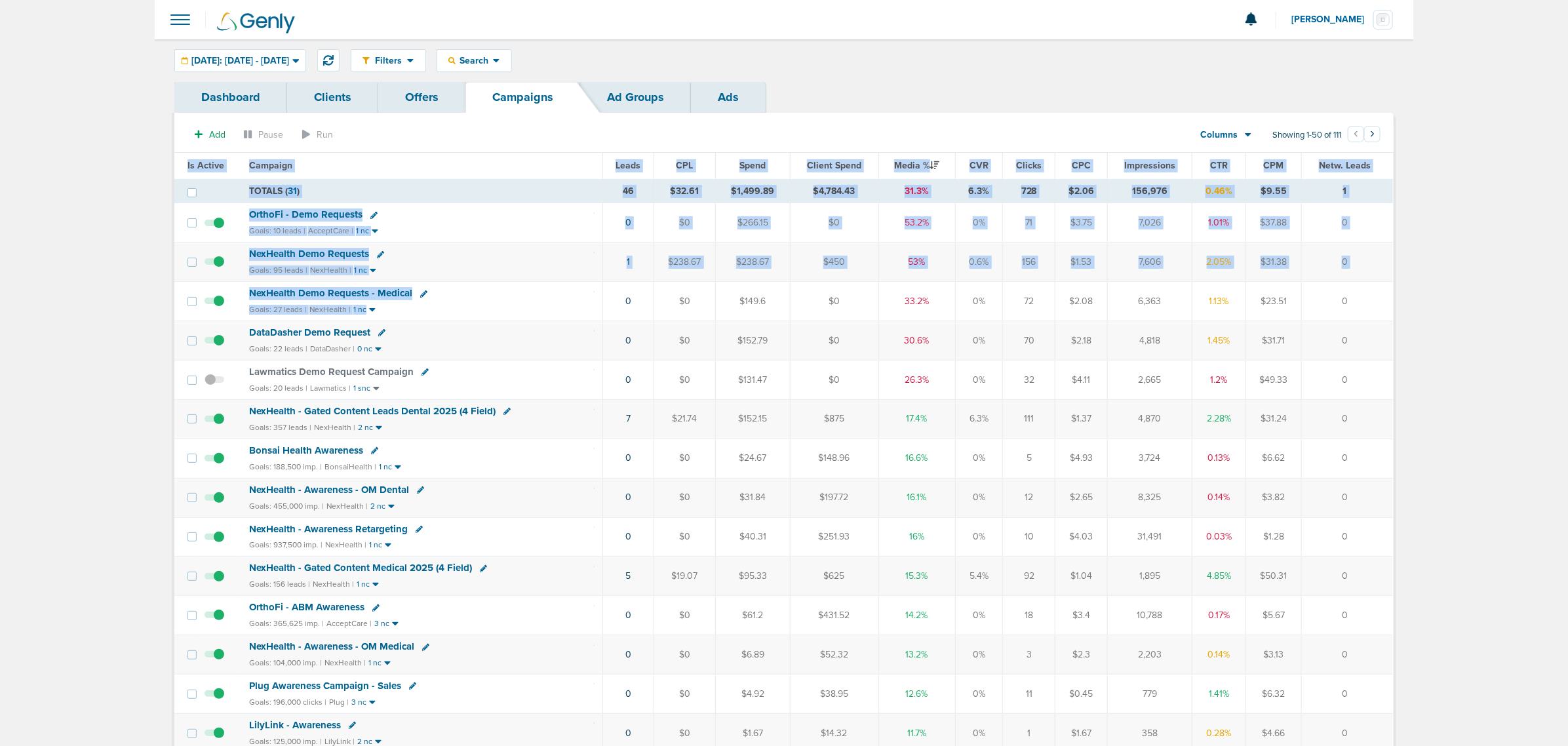
drag, startPoint x: 483, startPoint y: 307, endPoint x: 1454, endPoint y: 395, distance: 975.0
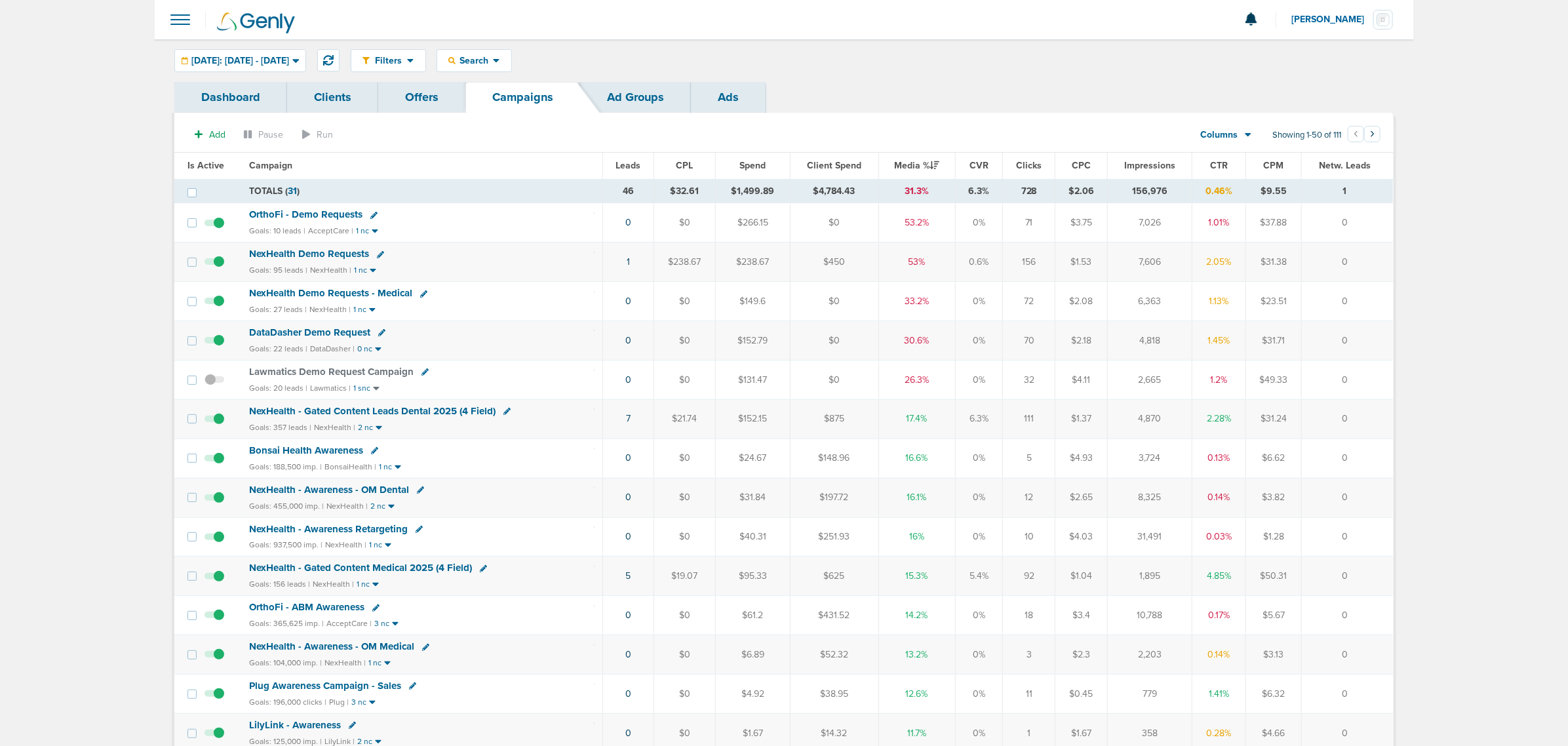
click at [292, 254] on span "NexHealth Demo Requests" at bounding box center [309, 253] width 120 height 12
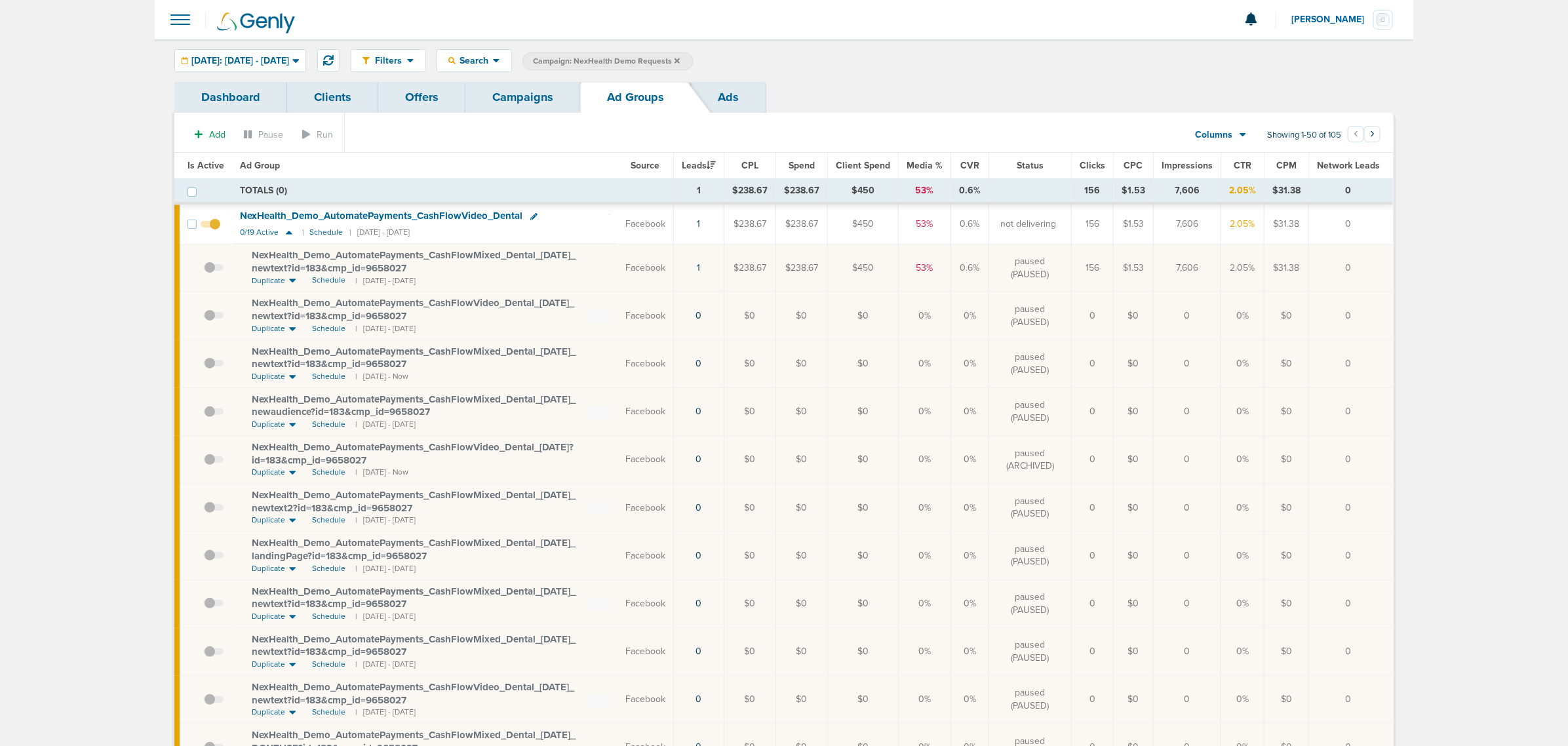
click at [224, 270] on td at bounding box center [214, 267] width 36 height 48
click at [212, 274] on span at bounding box center [214, 274] width 19 height 0
click at [204, 271] on input "checkbox" at bounding box center [204, 271] width 0 height 0
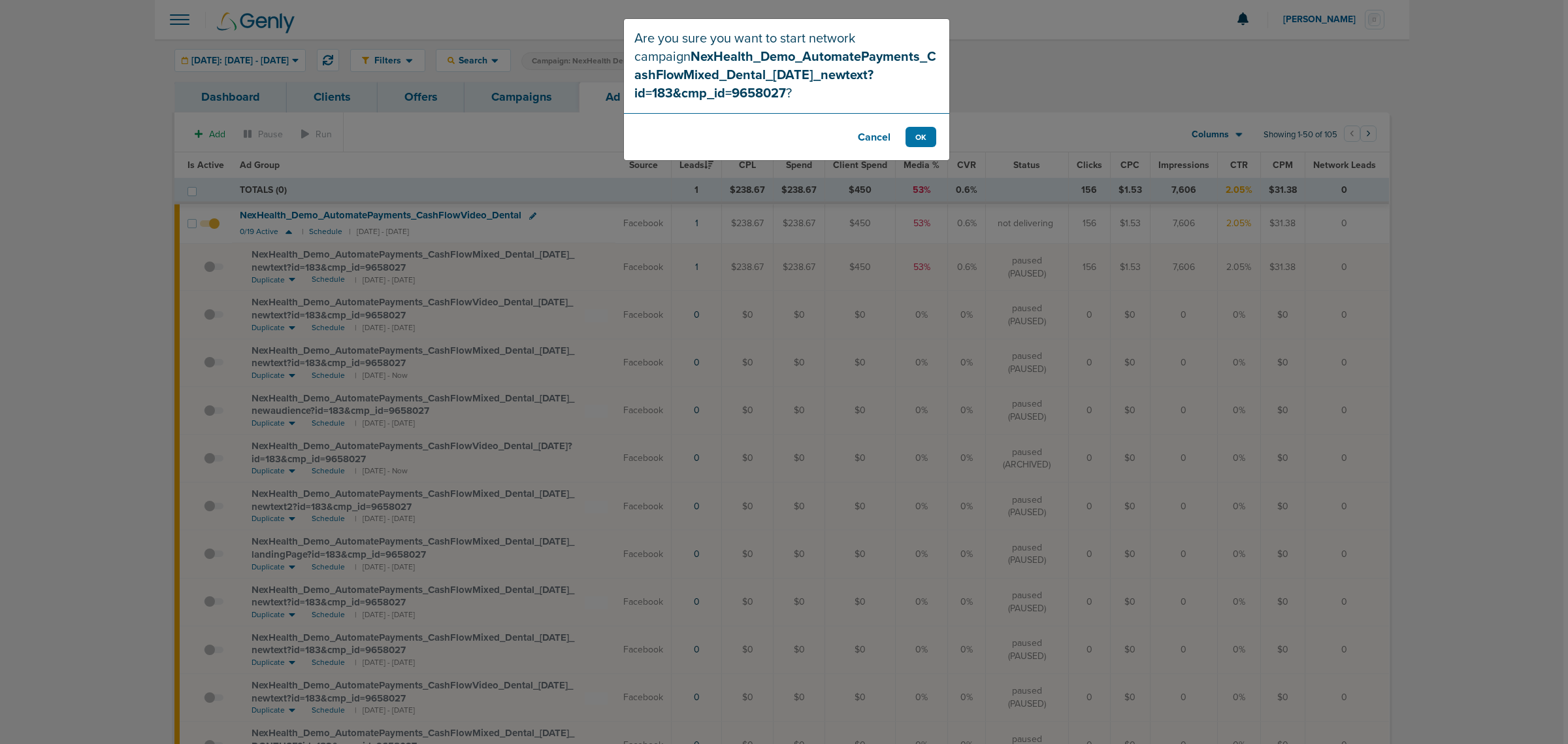
click at [867, 140] on button "Cancel" at bounding box center [874, 137] width 52 height 20
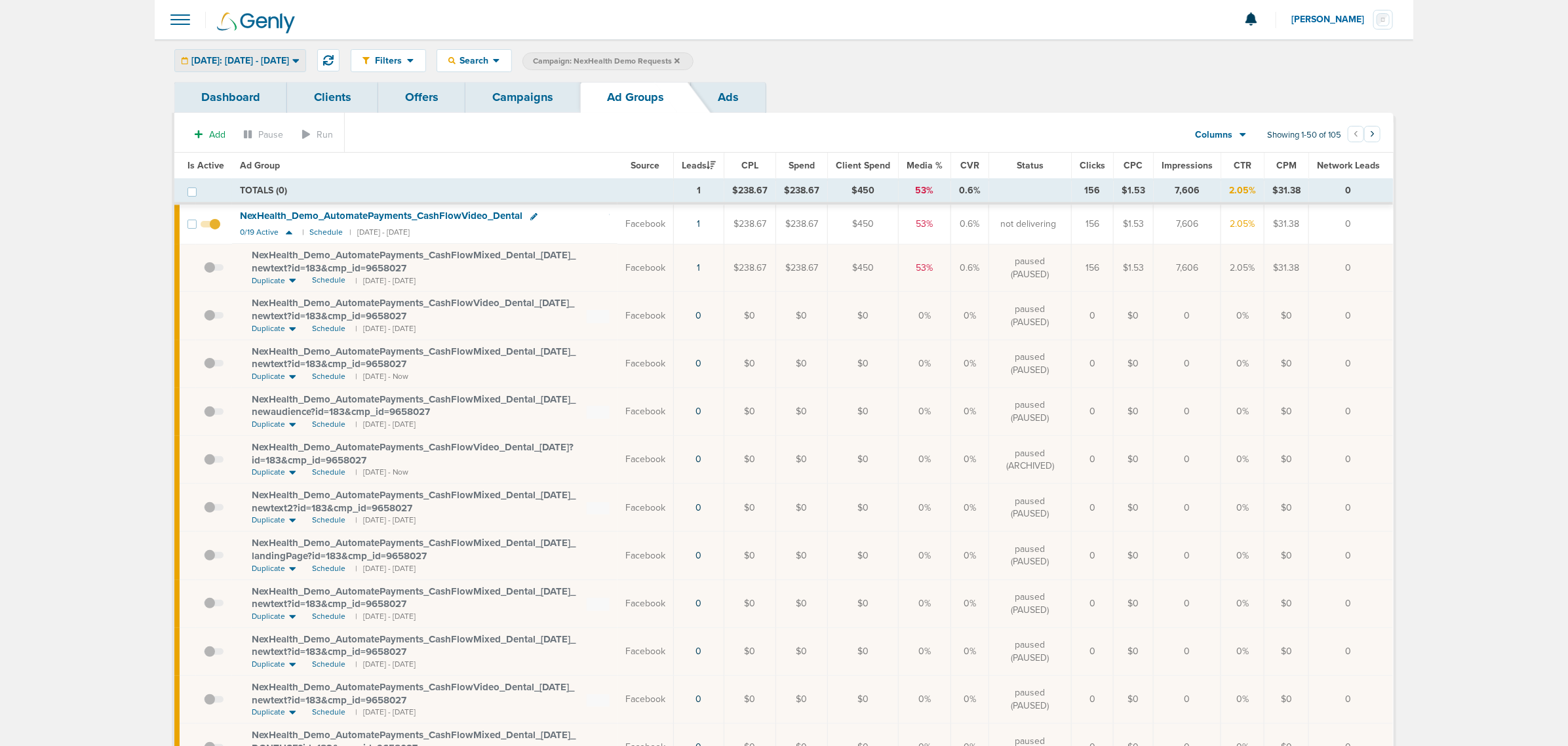
click at [288, 56] on span "[DATE]: [DATE] - [DATE]" at bounding box center [240, 61] width 97 height 9
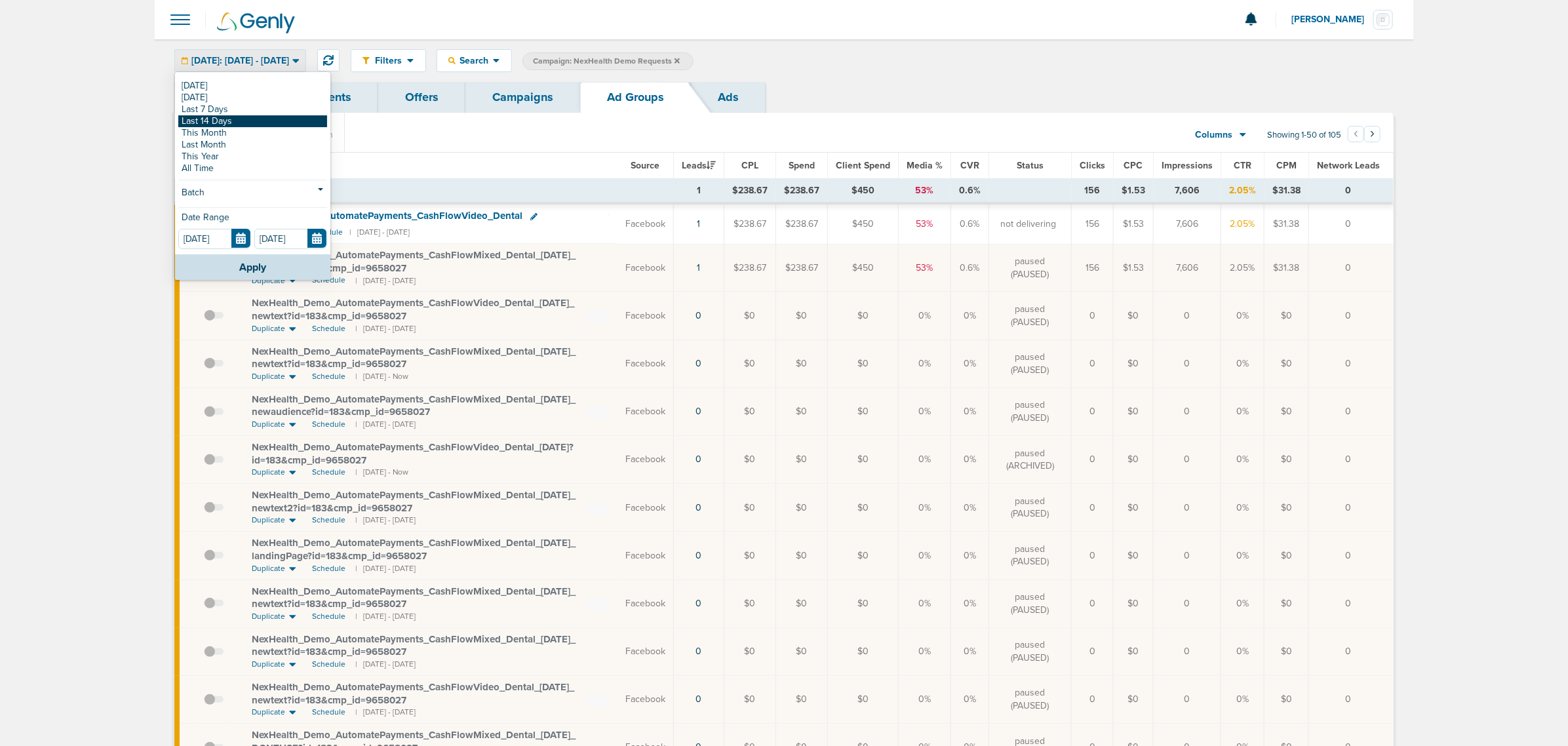
click at [249, 125] on link "Last 14 Days" at bounding box center [253, 121] width 149 height 12
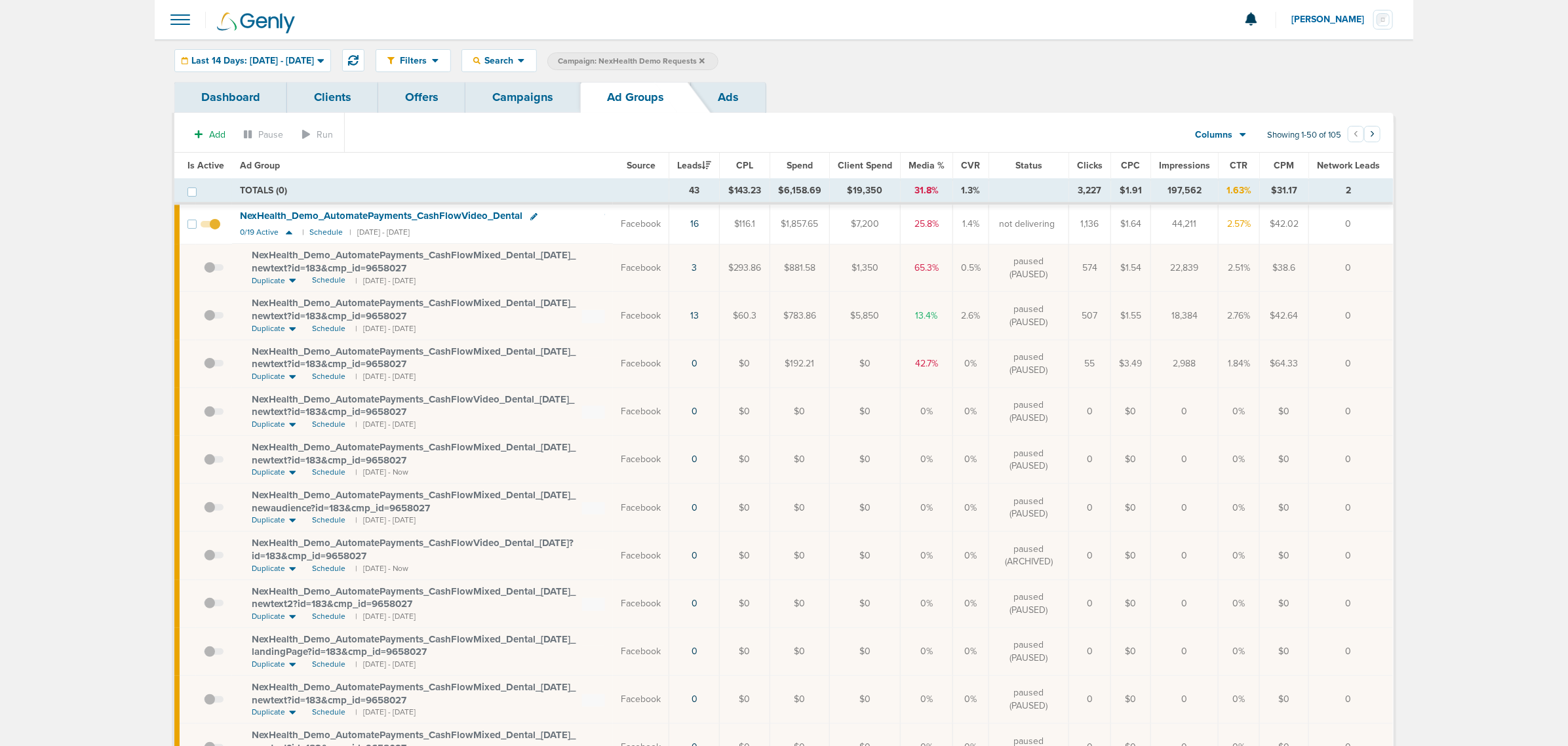
click at [210, 322] on span at bounding box center [214, 322] width 19 height 0
click at [204, 319] on input "checkbox" at bounding box center [204, 319] width 0 height 0
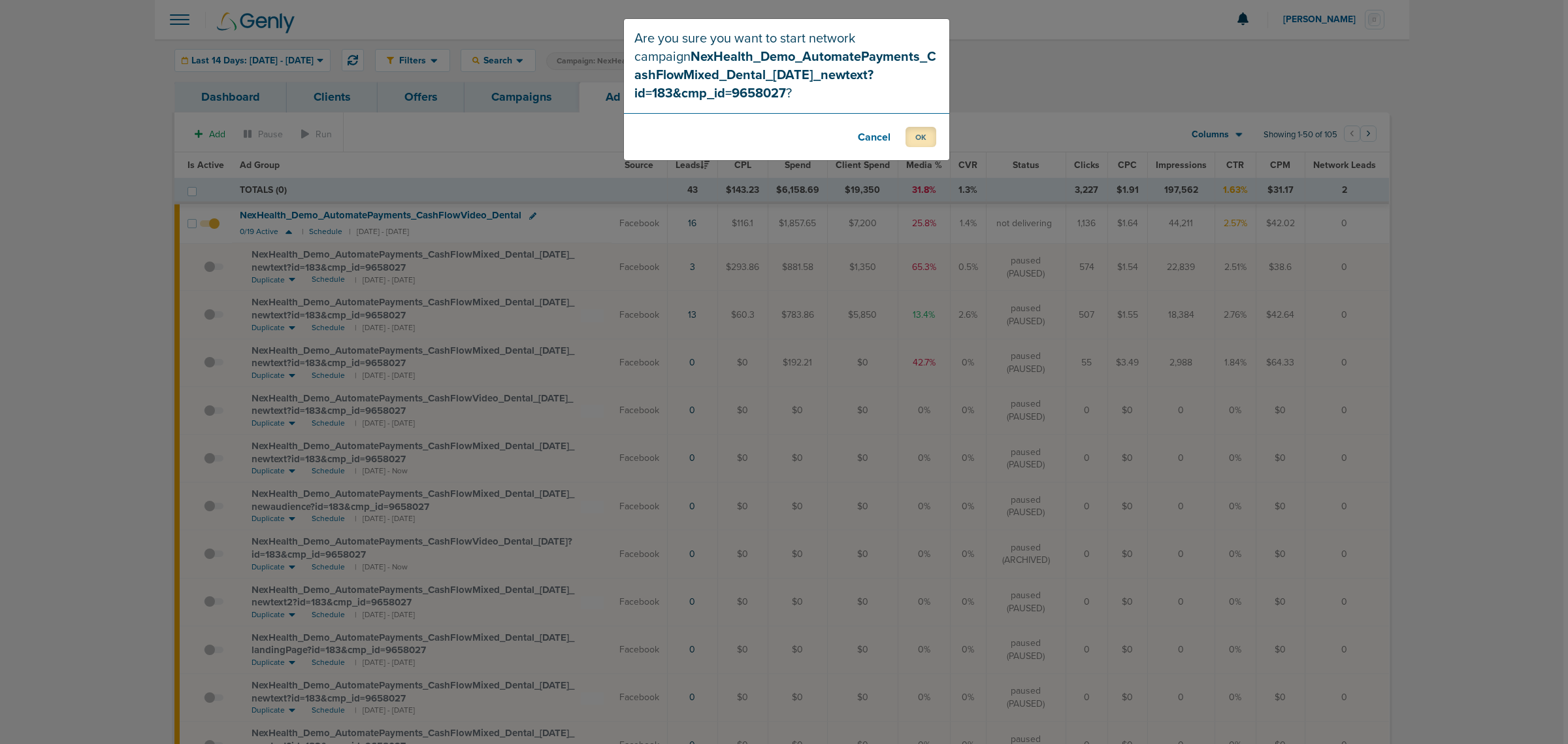
click at [913, 135] on button "OK" at bounding box center [921, 137] width 31 height 20
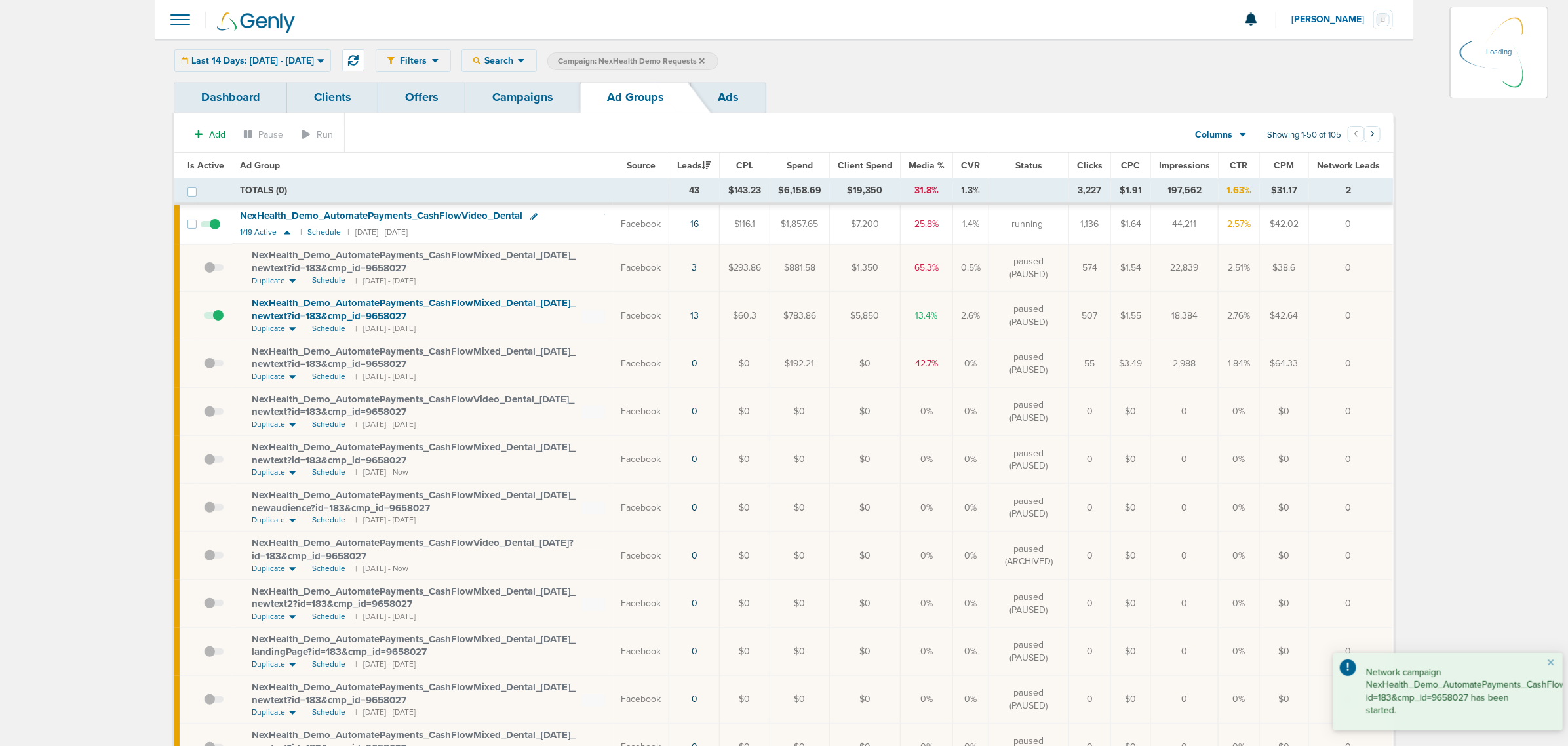
click at [518, 103] on link "Campaigns" at bounding box center [523, 97] width 115 height 31
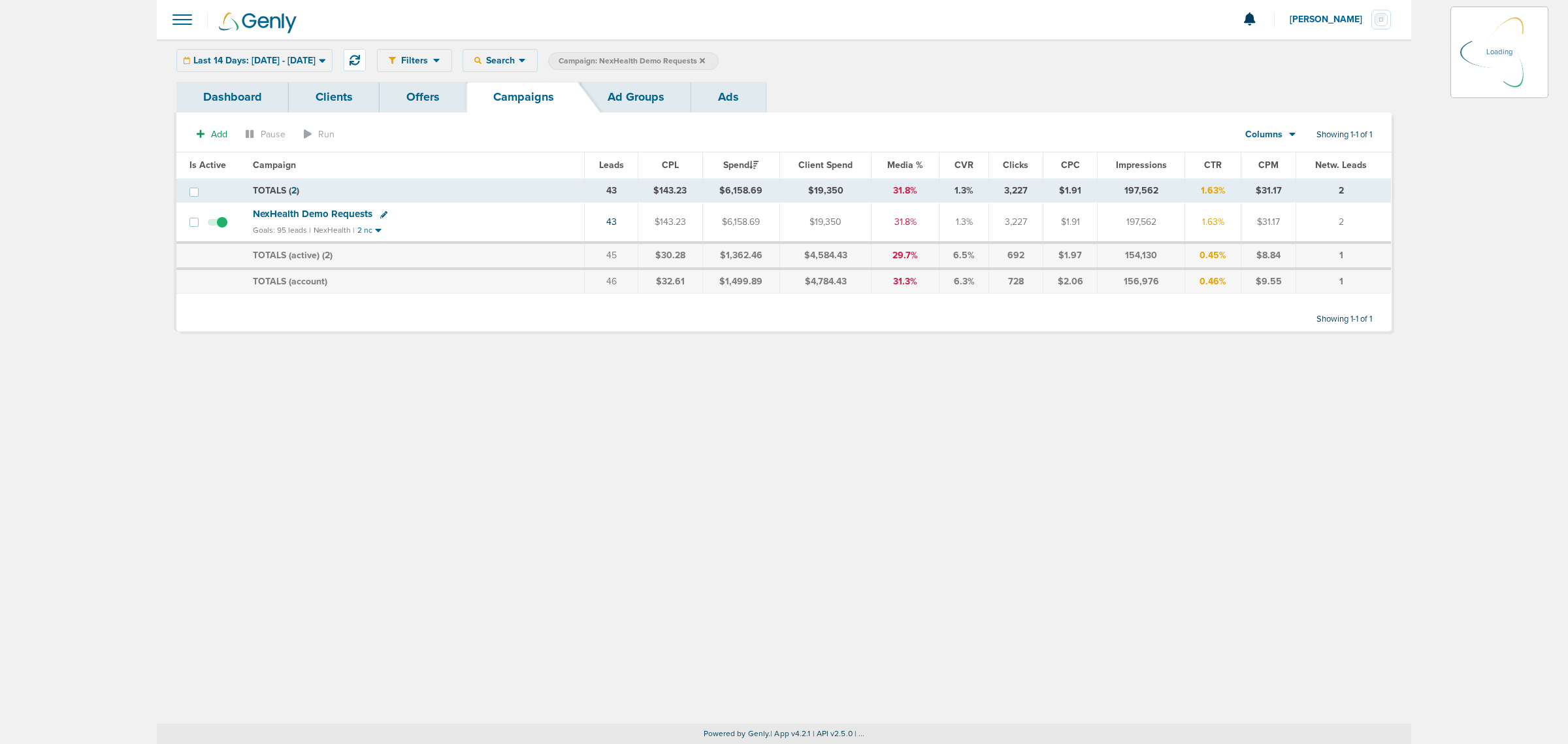
click at [705, 60] on icon at bounding box center [702, 60] width 6 height 6
click at [332, 61] on div "Last 14 Days: 08.19.2025 - 09.02.2025 Today Yesterday Last 7 Days Last 14 Days …" at bounding box center [254, 60] width 156 height 23
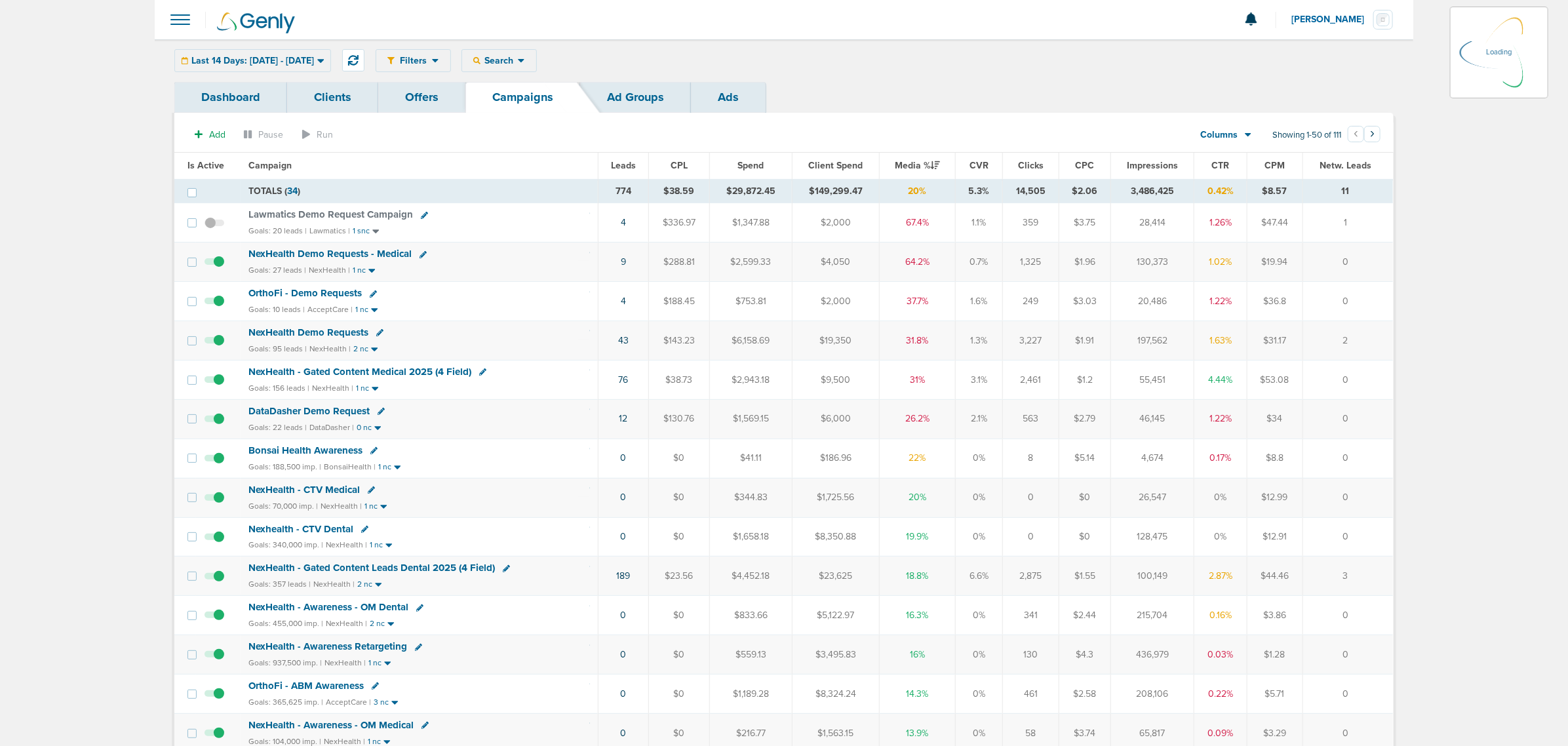
click at [331, 61] on div "Last 14 Days: 08.19.2025 - 09.02.2025 Today Yesterday Last 7 Days Last 14 Days …" at bounding box center [252, 61] width 157 height 23
click at [314, 58] on span "Last 14 Days: 08.19.2025 - 09.02.2025" at bounding box center [253, 61] width 123 height 9
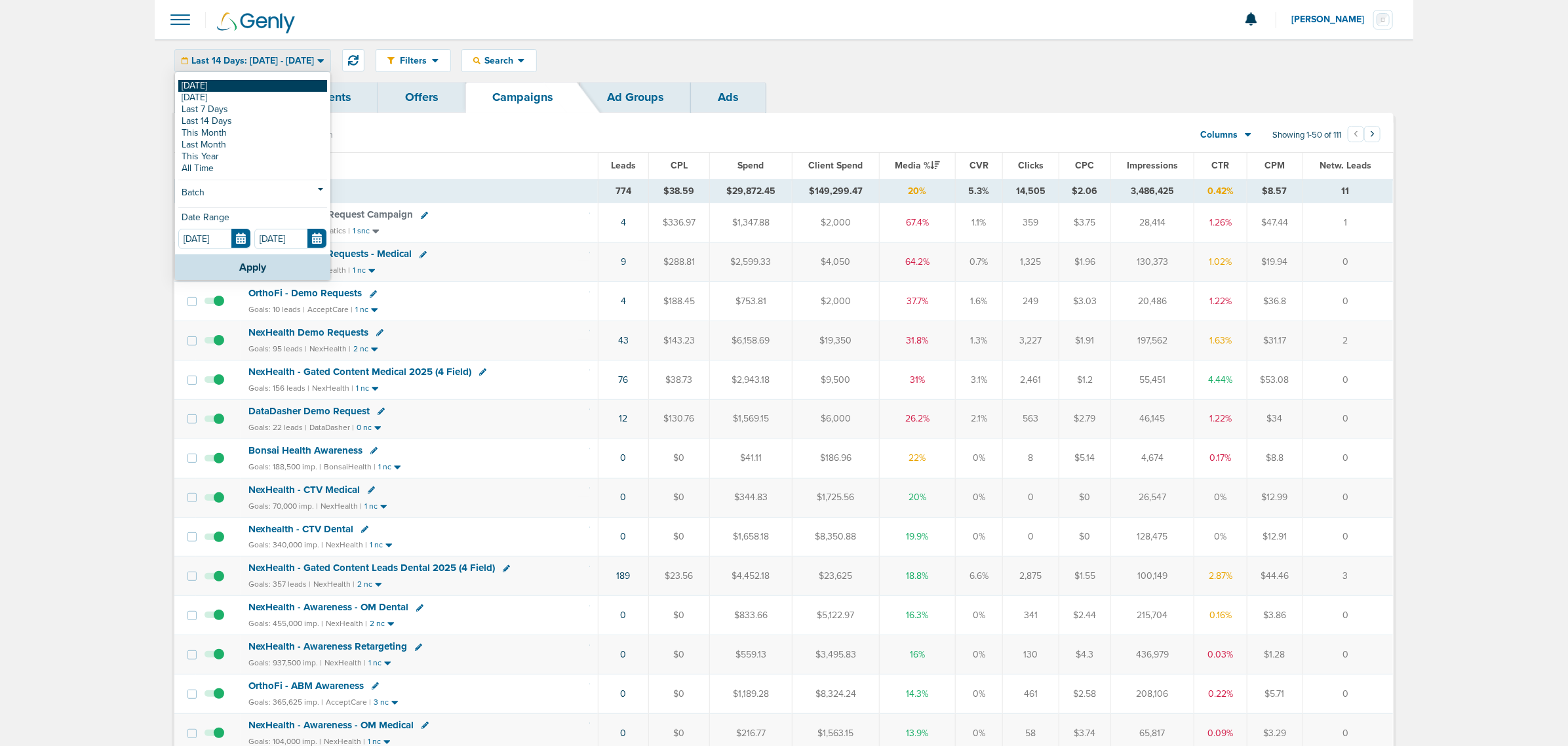
click at [208, 88] on link "[DATE]" at bounding box center [253, 86] width 149 height 12
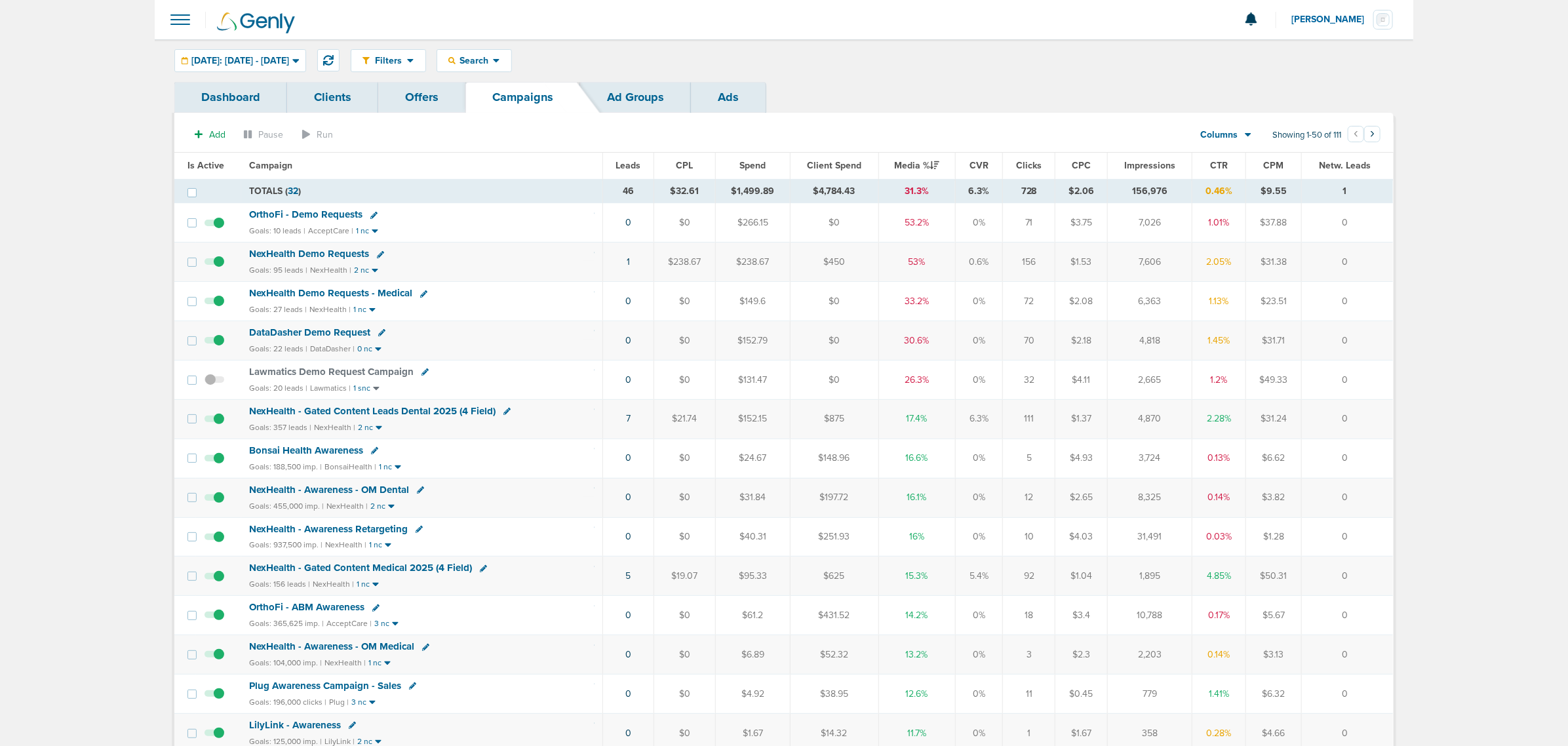
click at [944, 59] on div "Filters Active Only Settings Status Active Inactive Objectives MQL SQL Traffic …" at bounding box center [872, 61] width 1043 height 23
click at [626, 262] on td "1" at bounding box center [628, 262] width 52 height 39
click at [628, 260] on link "1" at bounding box center [628, 262] width 3 height 11
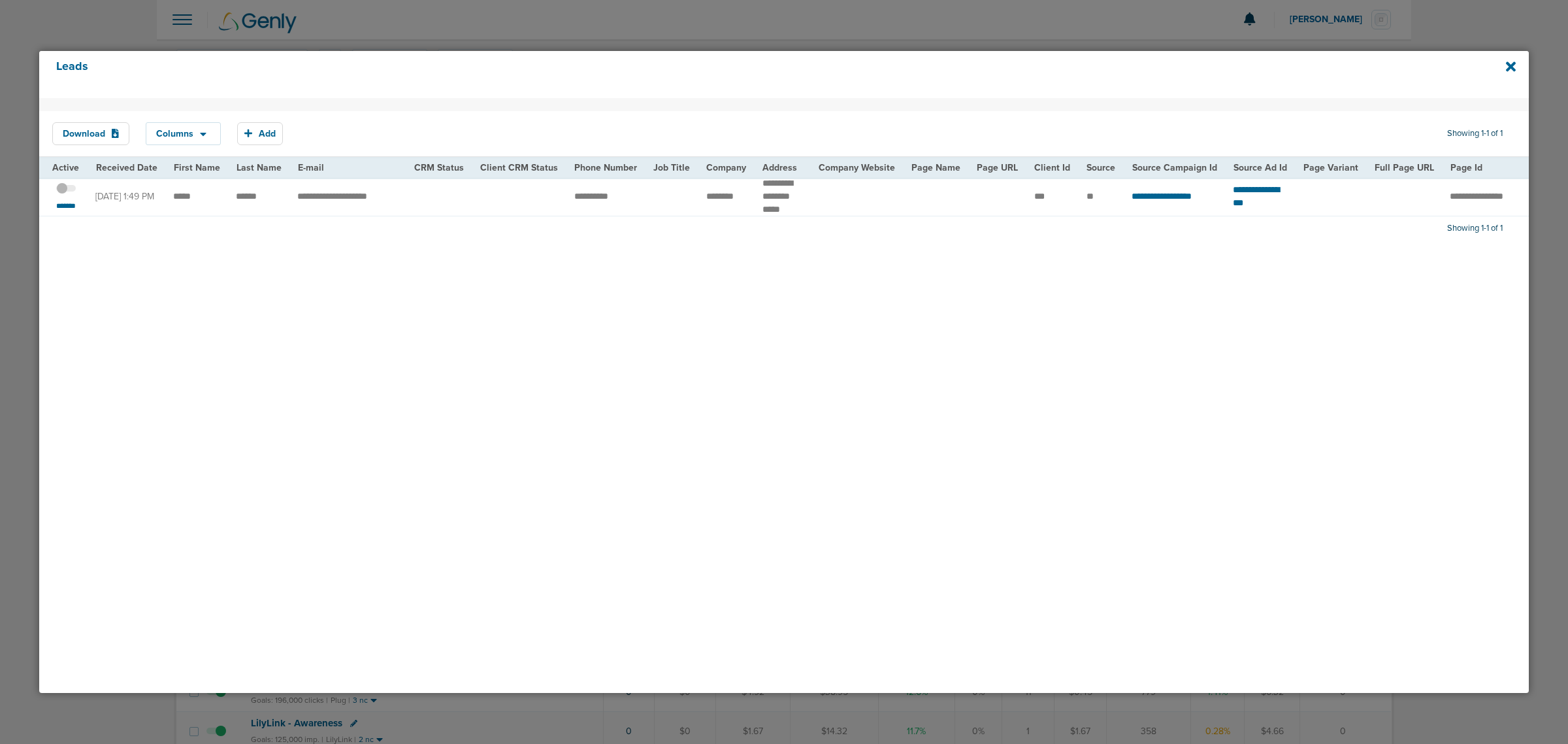
click at [69, 195] on span at bounding box center [66, 195] width 19 height 0
click at [66, 190] on input "checkbox" at bounding box center [66, 190] width 0 height 0
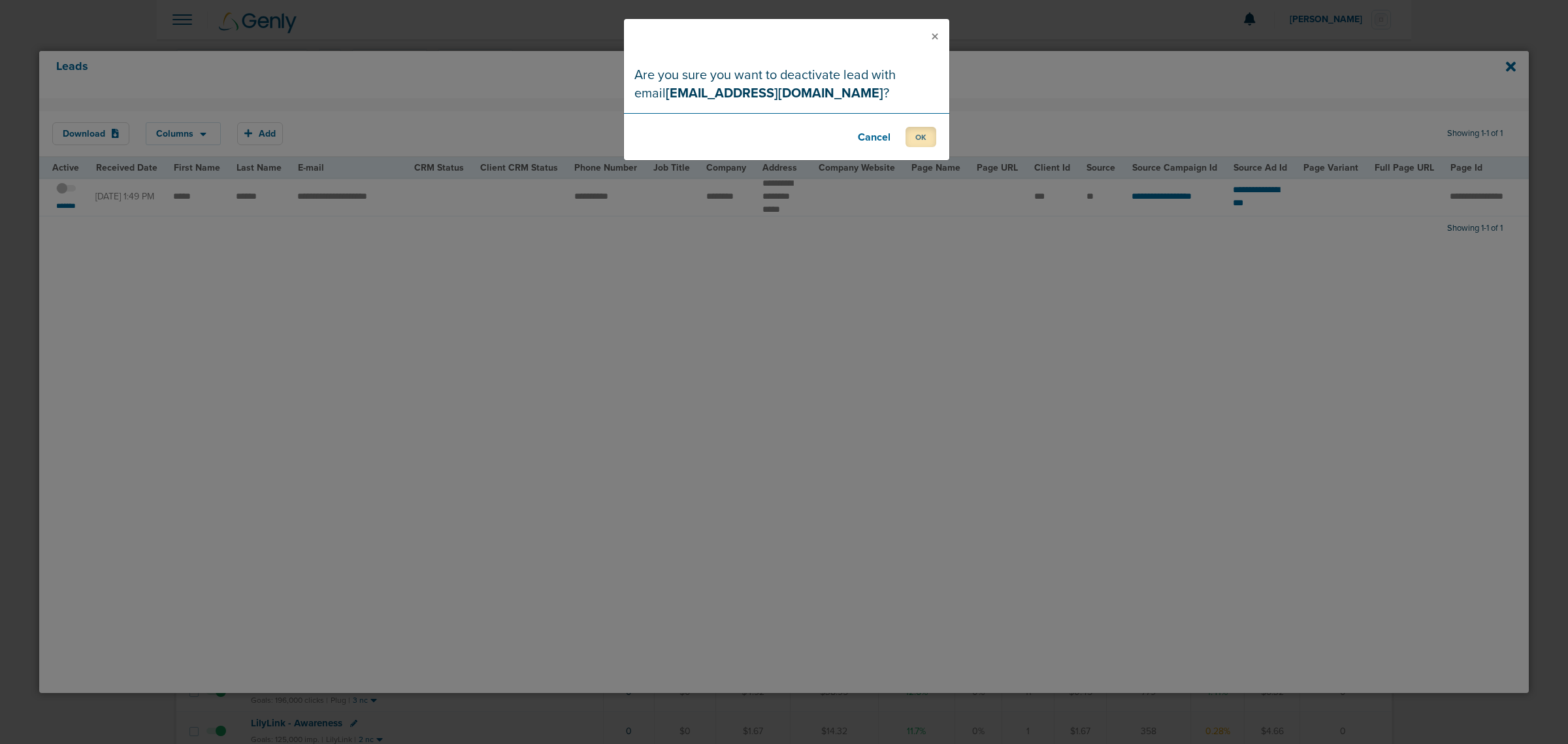
click at [924, 133] on button "OK" at bounding box center [921, 137] width 31 height 20
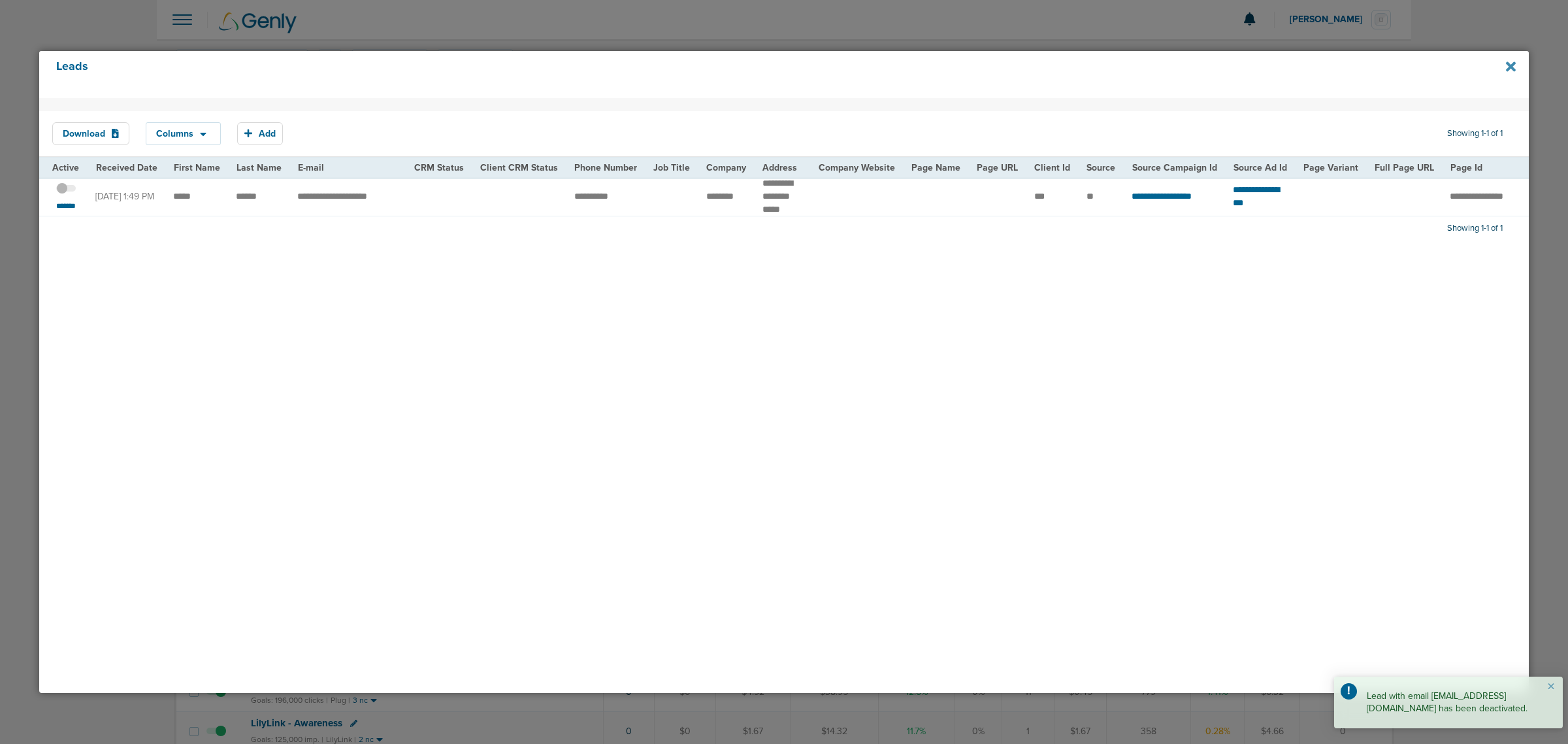
click at [1511, 64] on icon at bounding box center [1510, 67] width 10 height 10
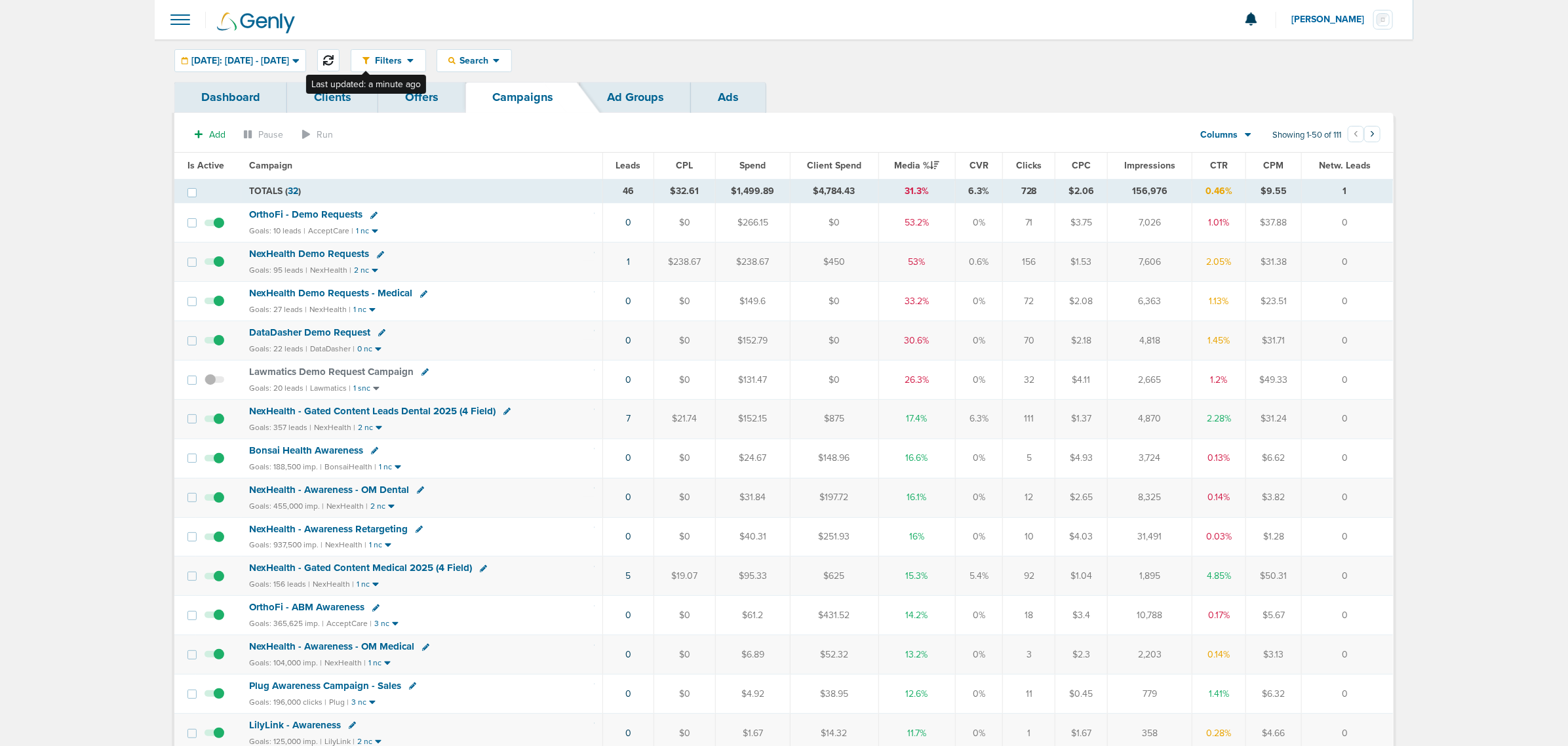
click at [334, 56] on icon at bounding box center [328, 60] width 10 height 10
click at [348, 296] on span "NexHealth Demo Requests - Medical" at bounding box center [331, 292] width 163 height 12
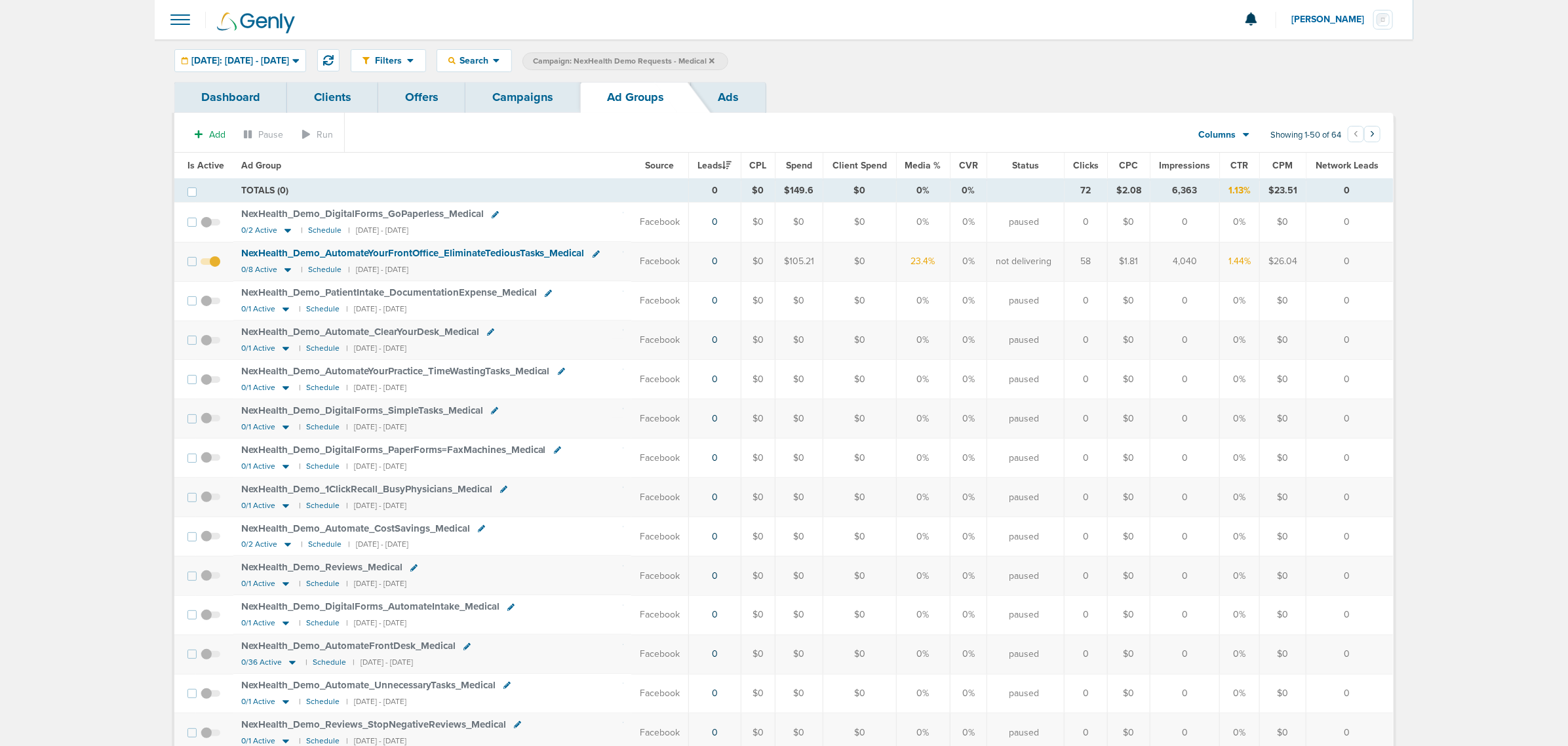
click at [211, 167] on span "Is Active" at bounding box center [205, 166] width 37 height 11
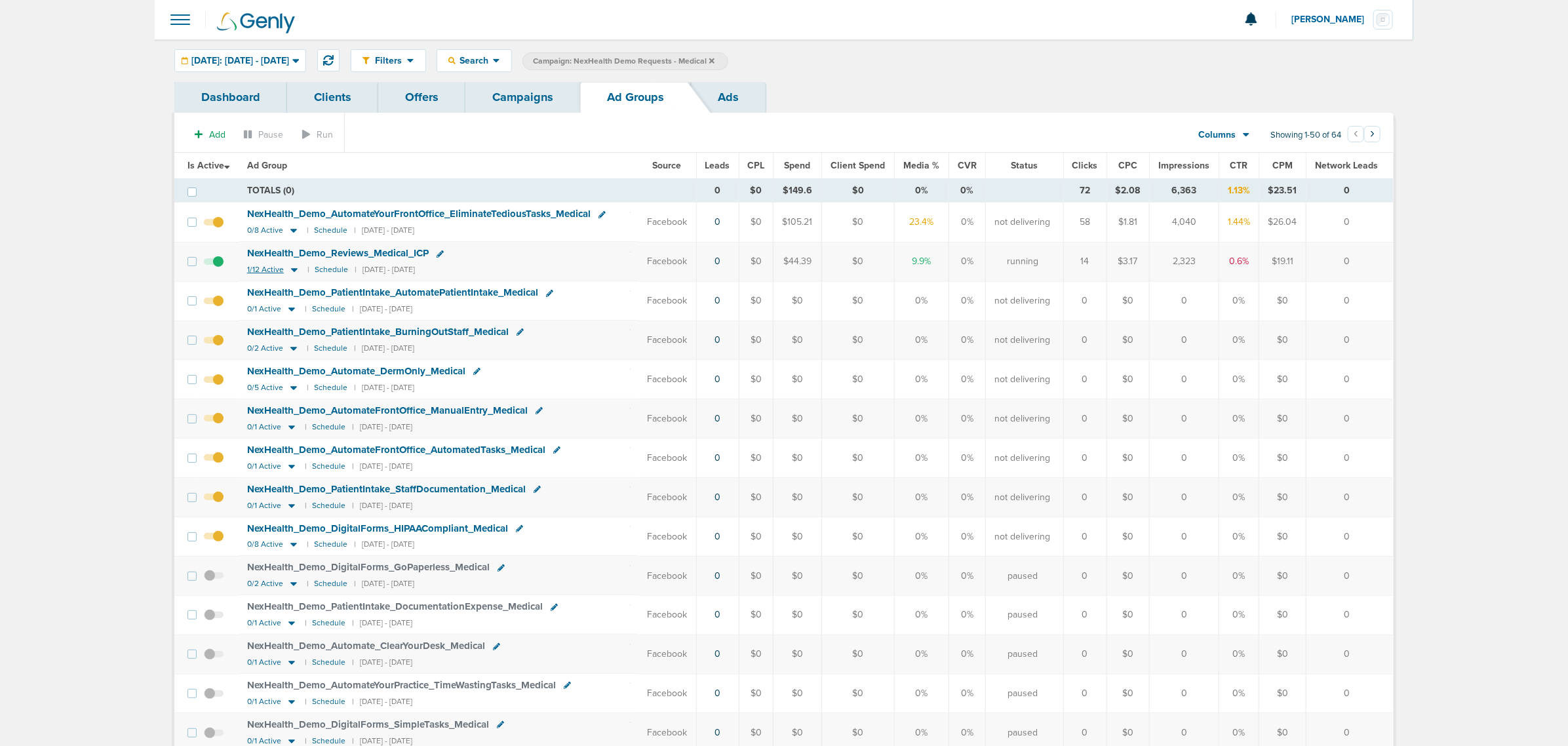
click at [290, 269] on icon at bounding box center [294, 269] width 13 height 11
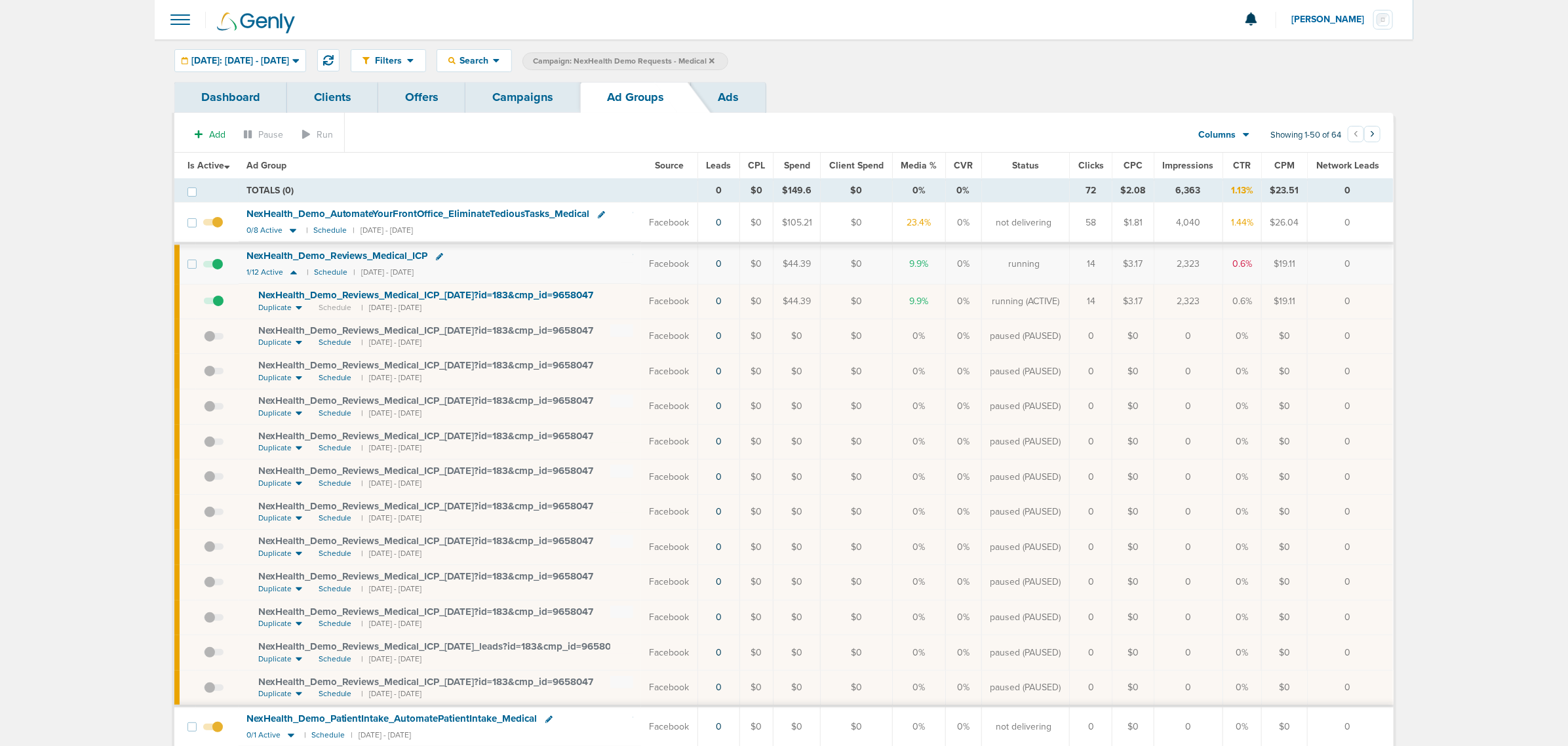
click at [218, 308] on span at bounding box center [214, 308] width 19 height 0
click at [204, 304] on input "checkbox" at bounding box center [204, 304] width 0 height 0
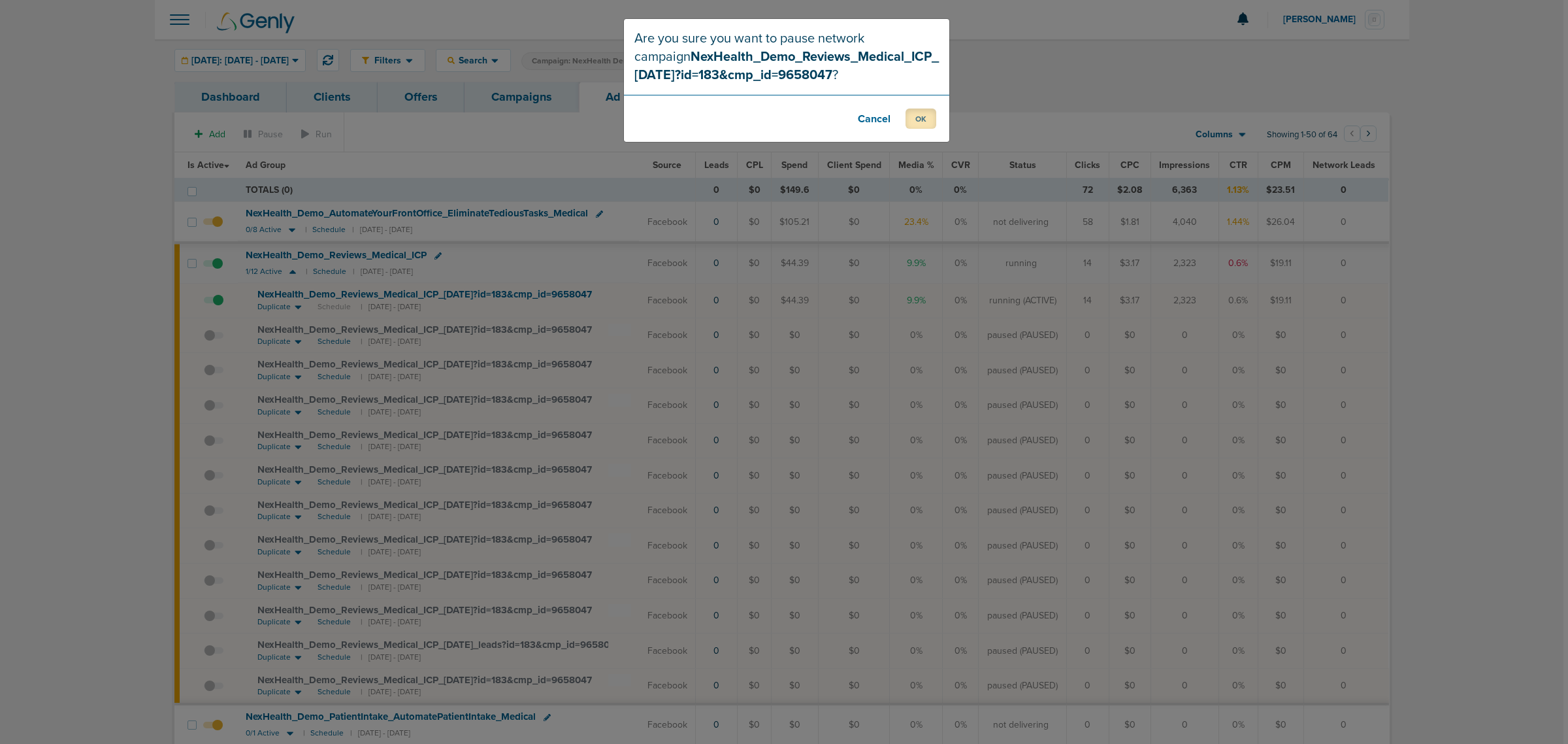
click at [924, 119] on button "OK" at bounding box center [921, 118] width 31 height 20
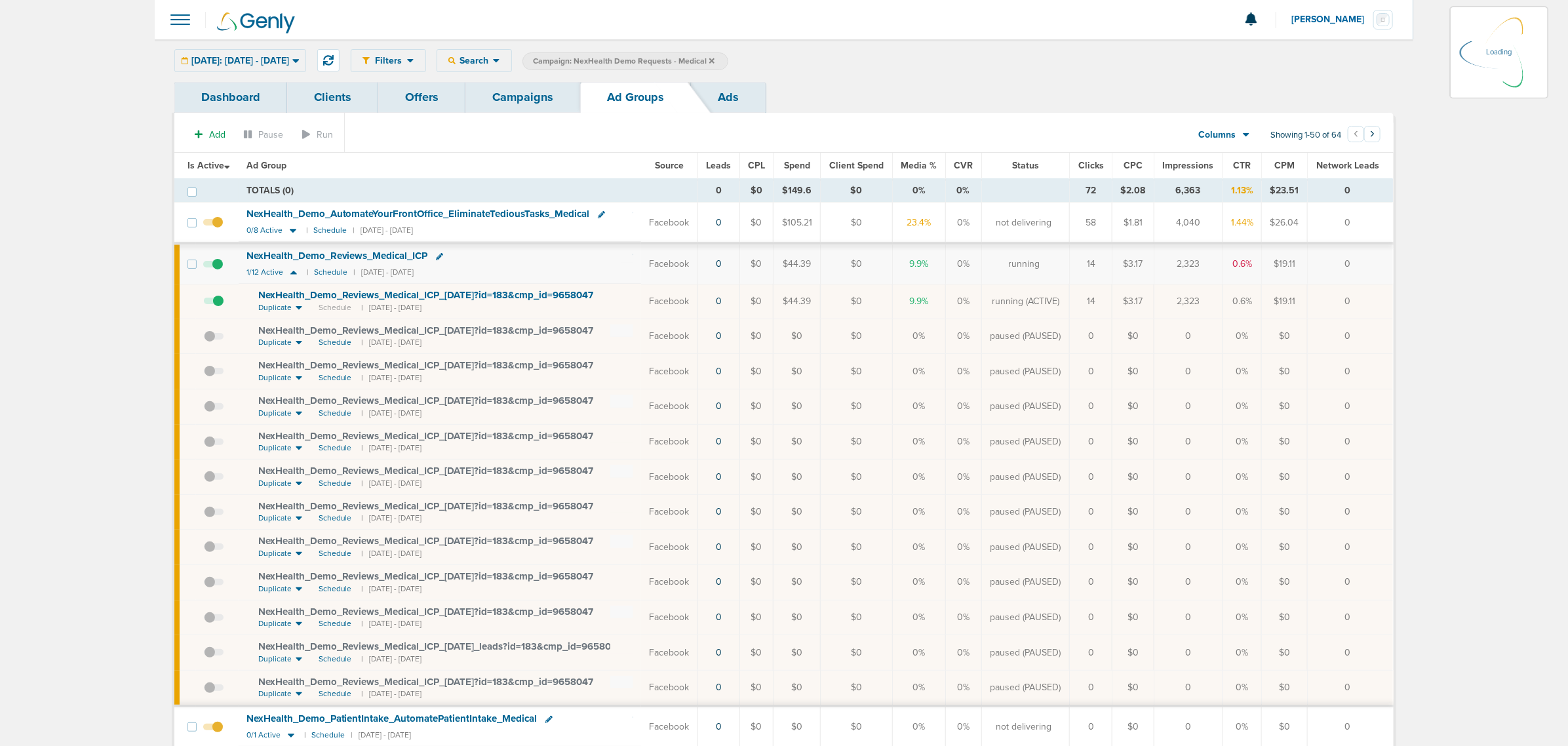
click at [528, 98] on link "Campaigns" at bounding box center [523, 97] width 115 height 31
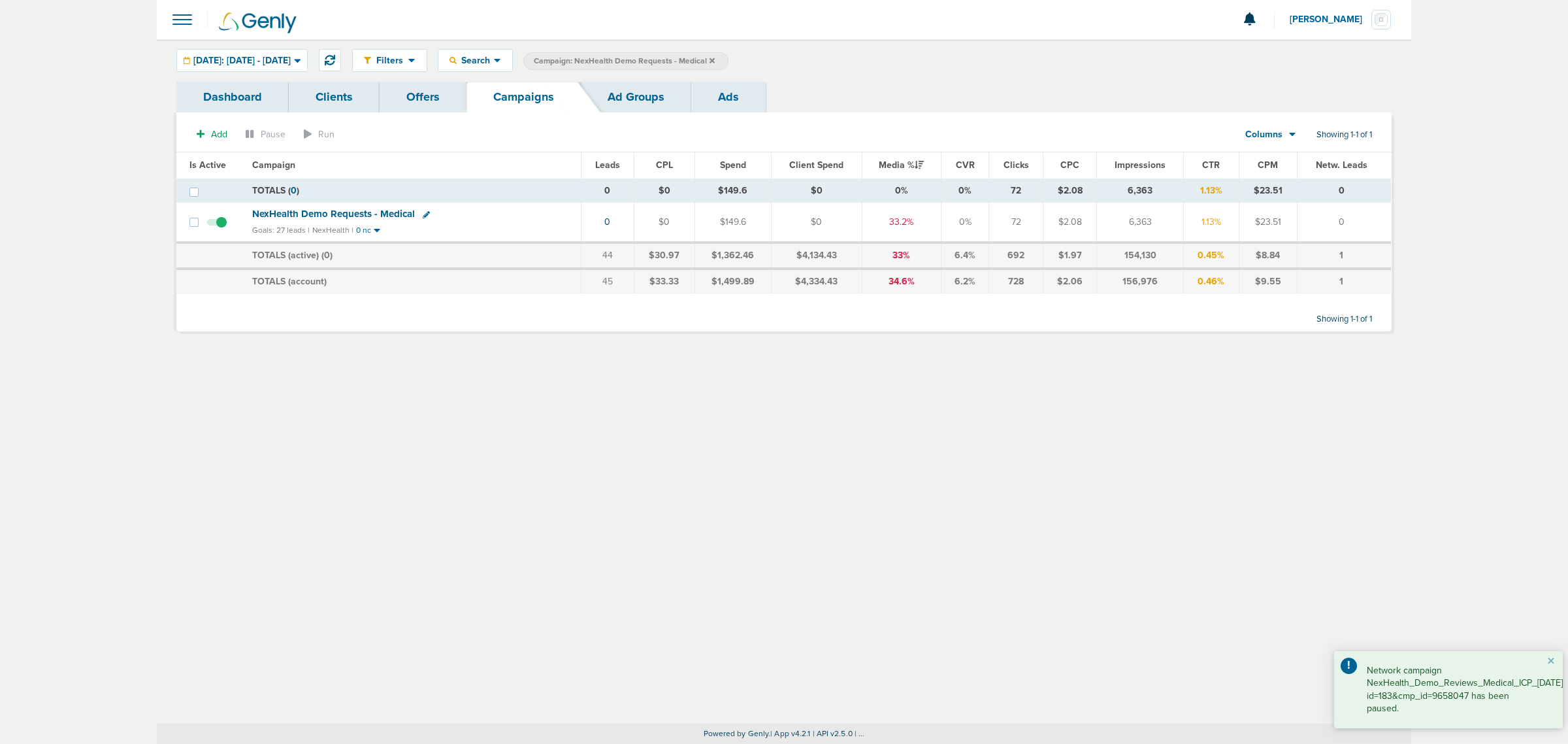
click at [423, 211] on icon at bounding box center [426, 214] width 7 height 7
select select
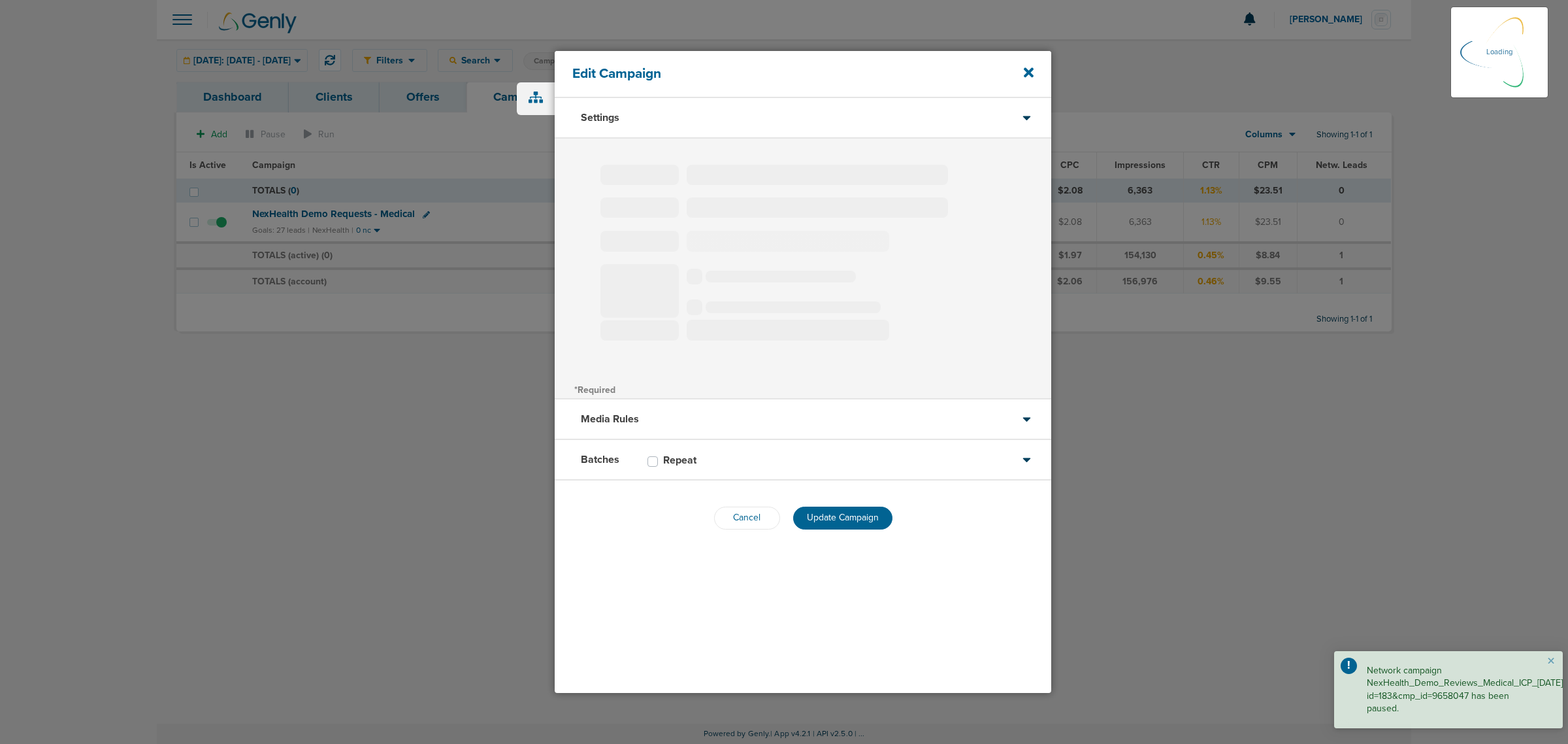
type input "NexHealth Demo Requests - Medical"
select select "Leads"
radio input "true"
select select "readOnly"
select select "1"
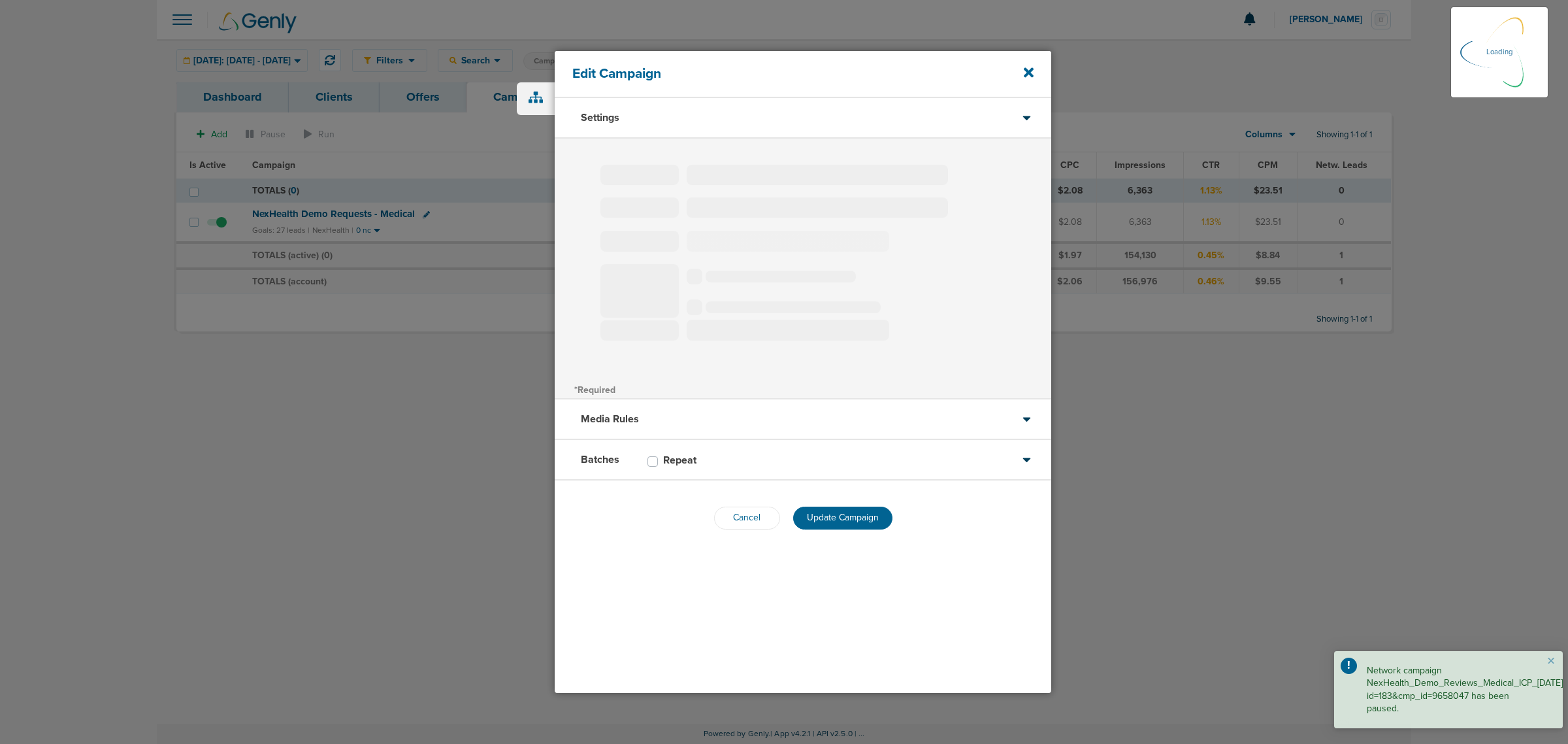
select select "2"
select select "3"
select select "4"
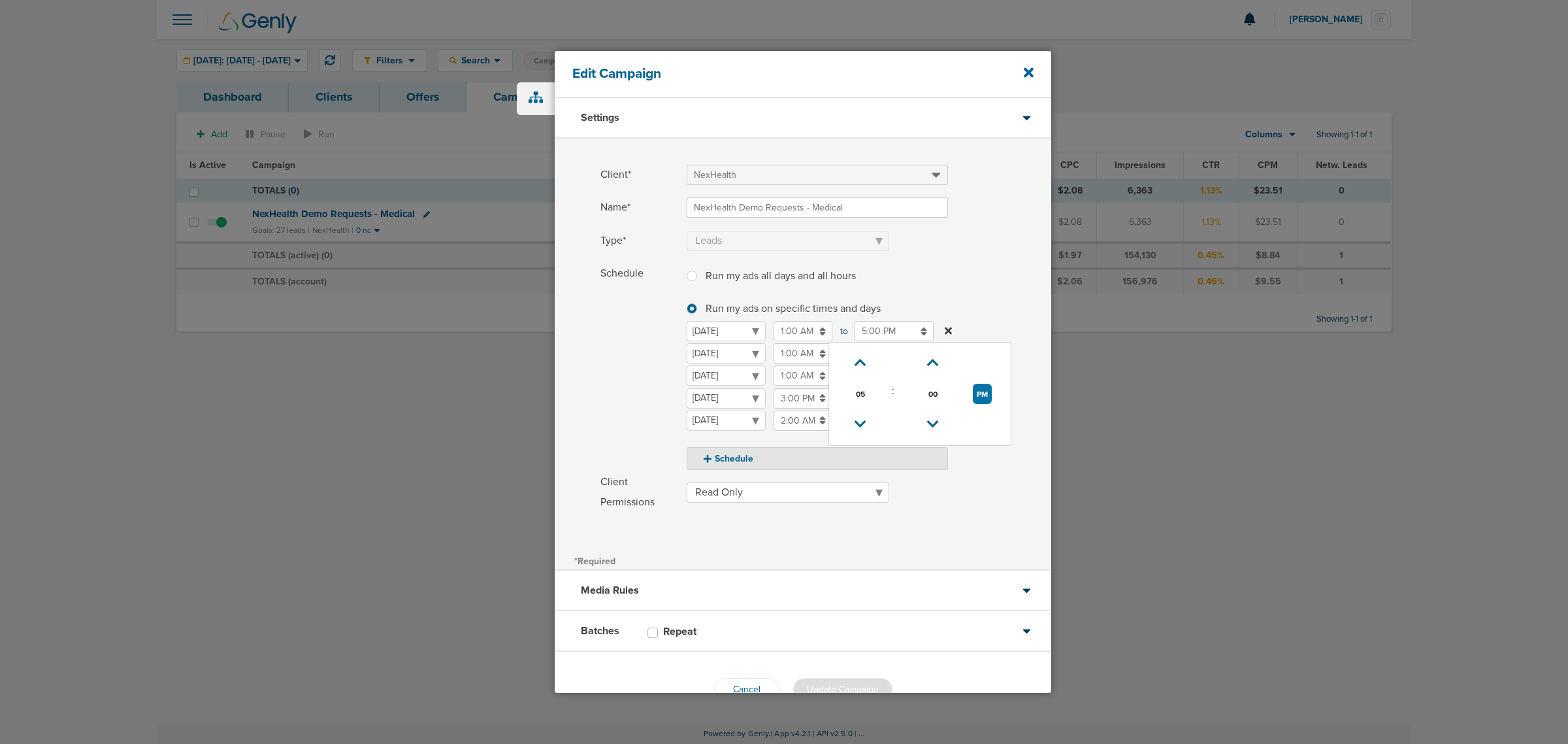
click at [869, 333] on input "5:00 PM" at bounding box center [894, 330] width 79 height 20
click at [861, 420] on icon at bounding box center [860, 423] width 12 height 8
type input "2:00 PM"
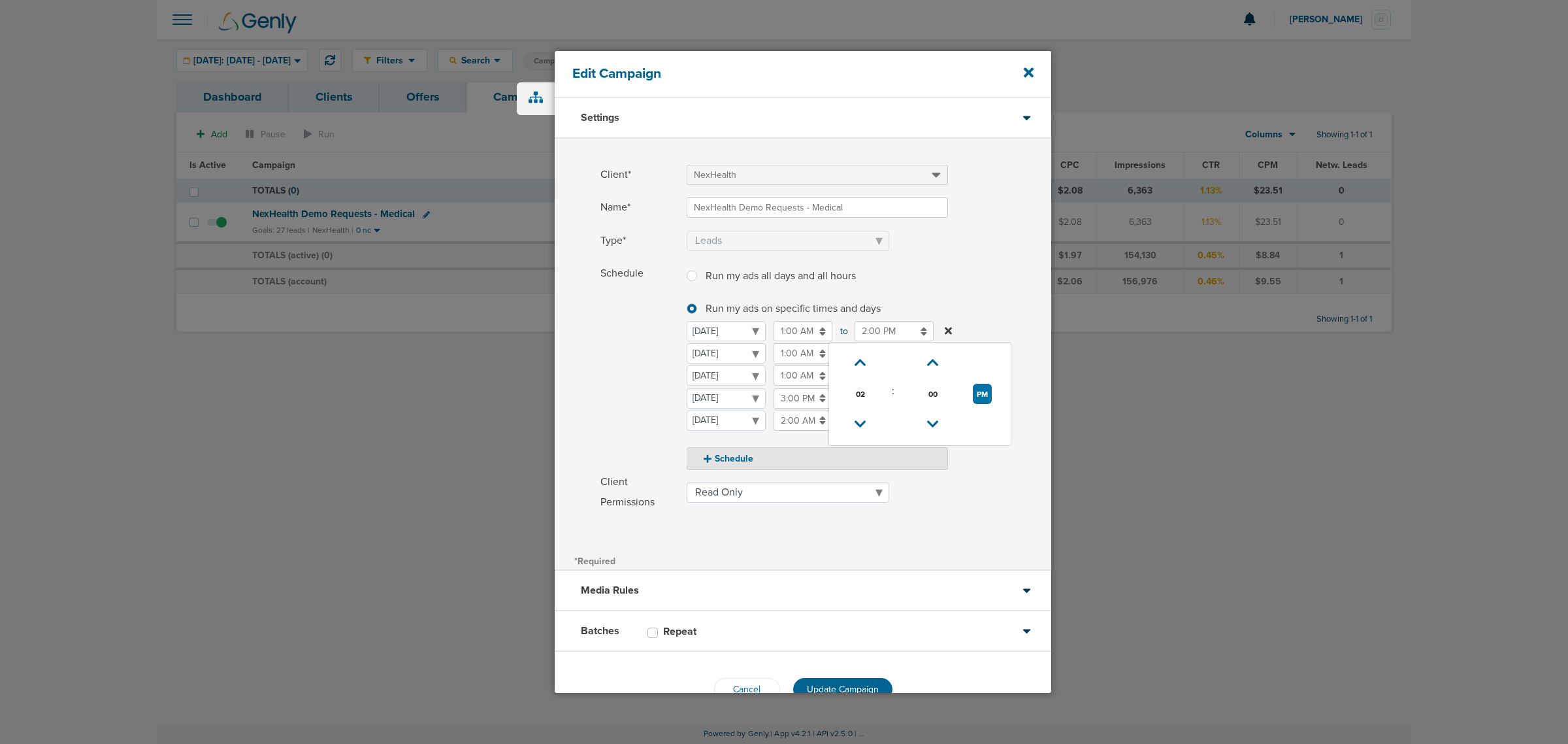
click at [967, 256] on span at bounding box center [869, 257] width 364 height 8
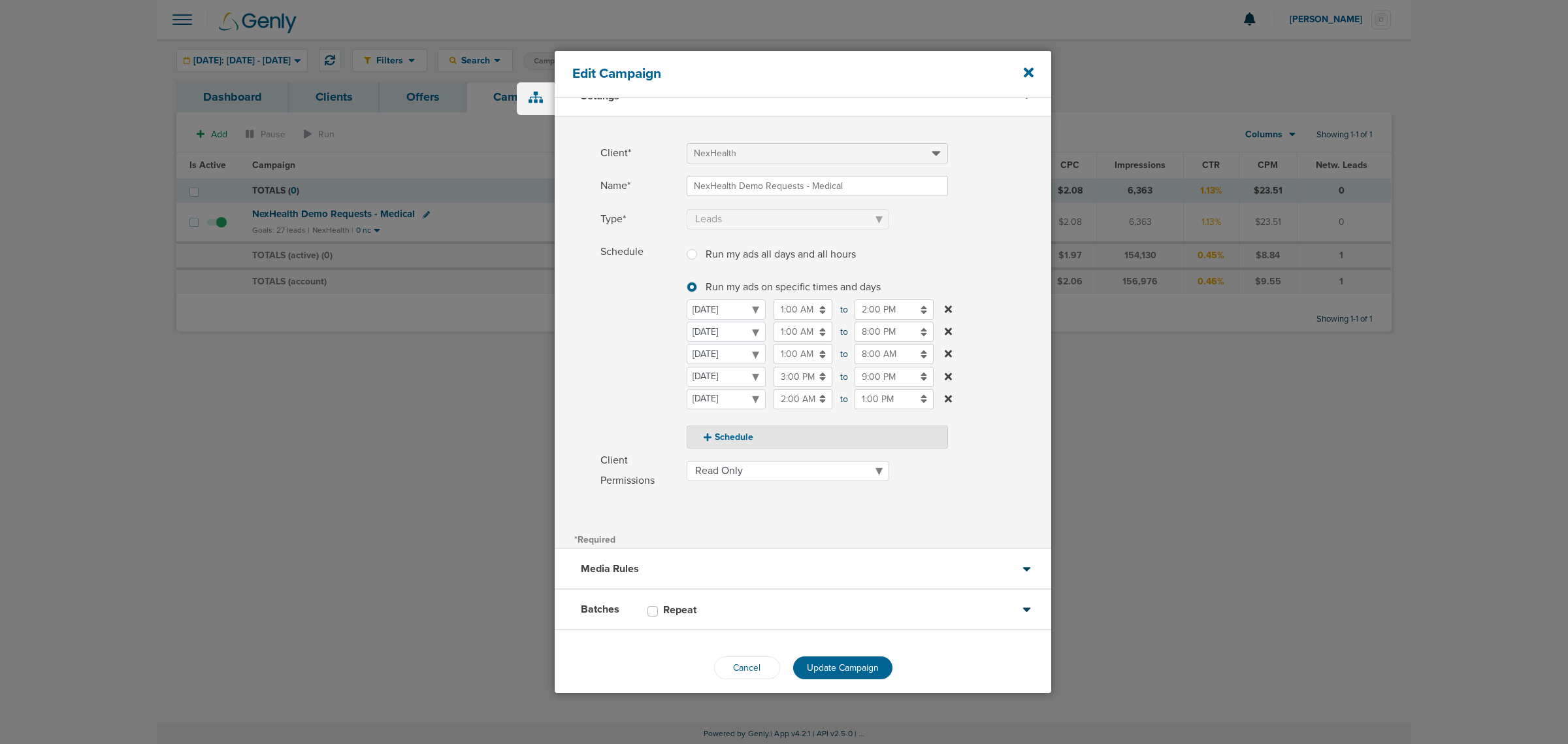
scroll to position [33, 0]
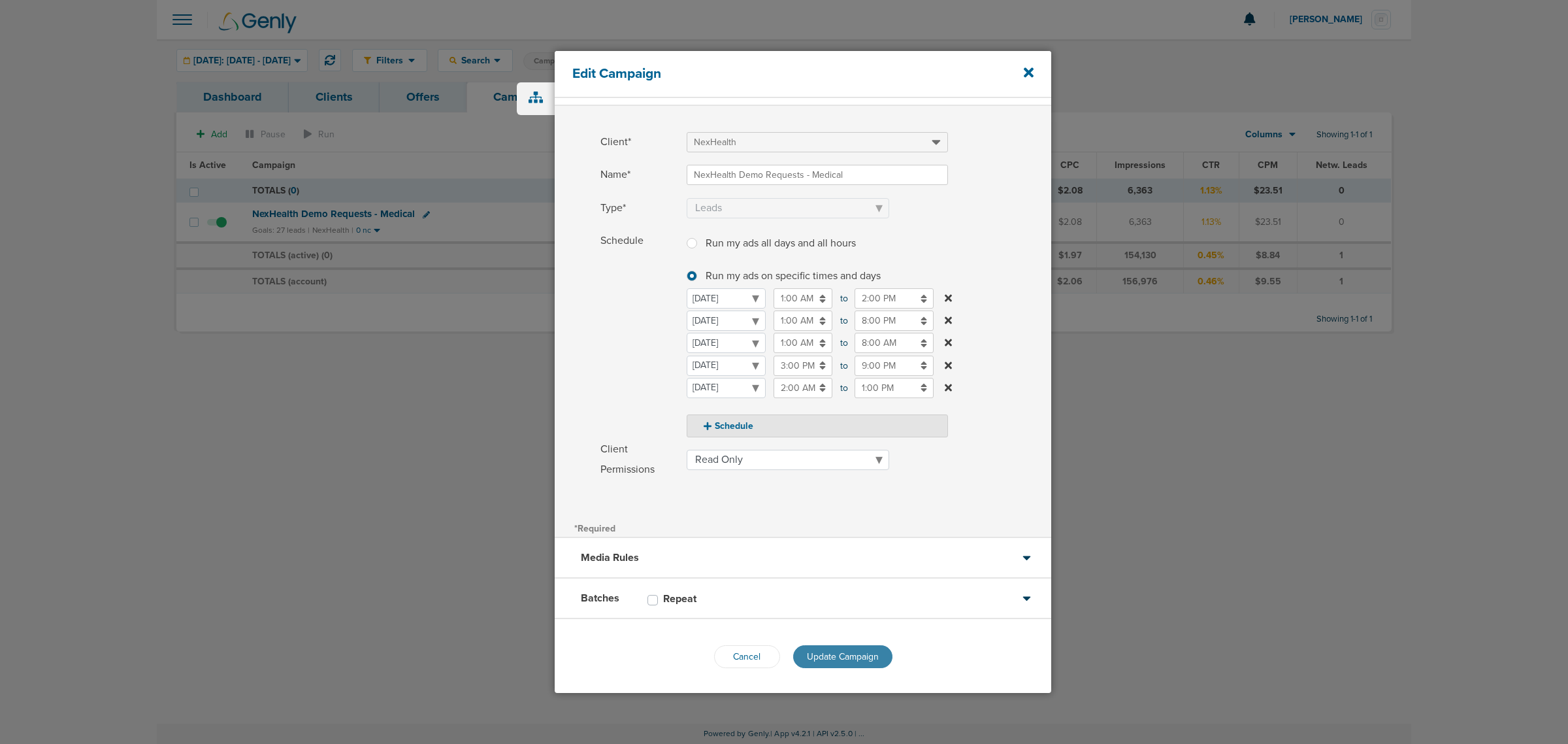
click at [844, 654] on span "Update Campaign" at bounding box center [843, 657] width 72 height 11
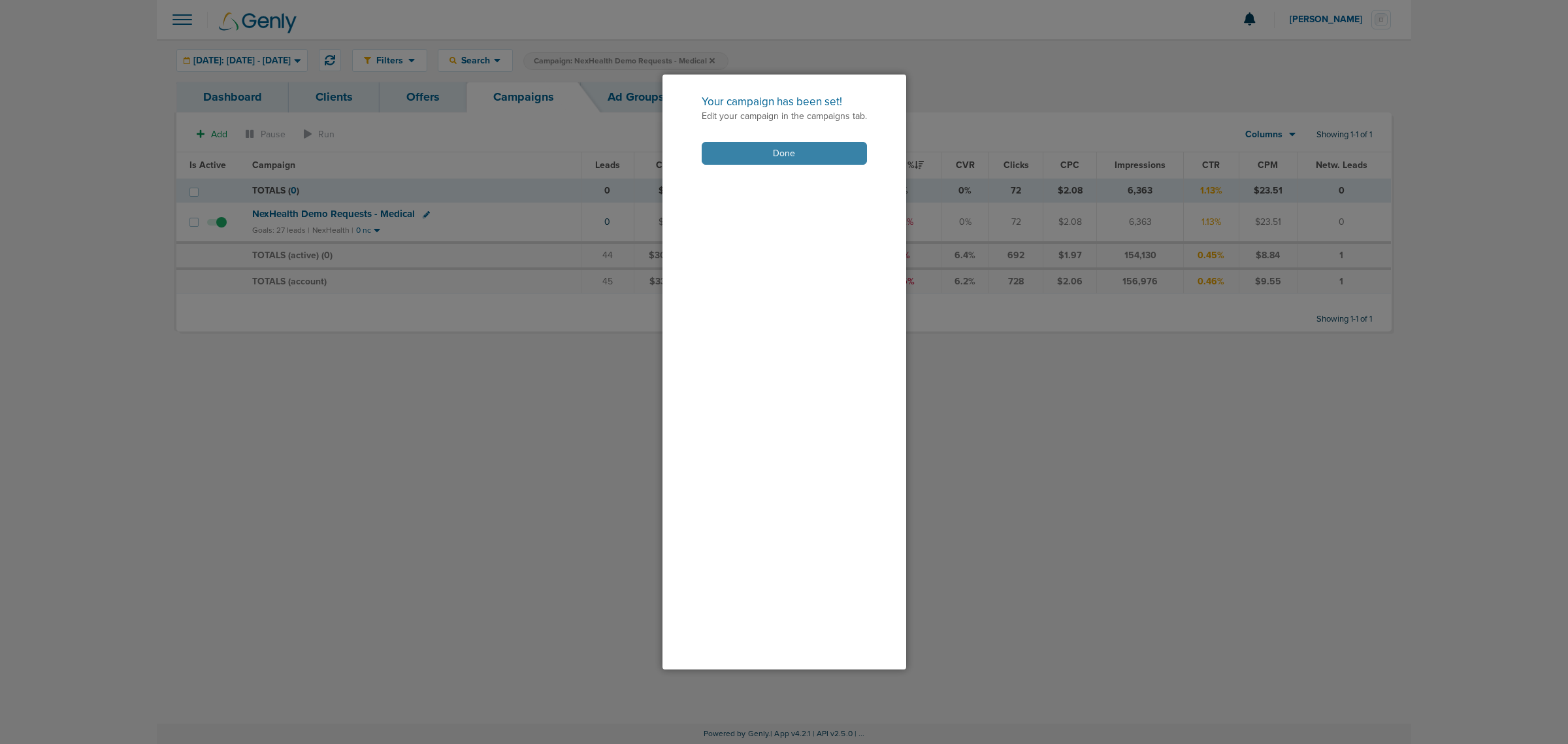
click at [821, 155] on button "Done" at bounding box center [784, 153] width 165 height 23
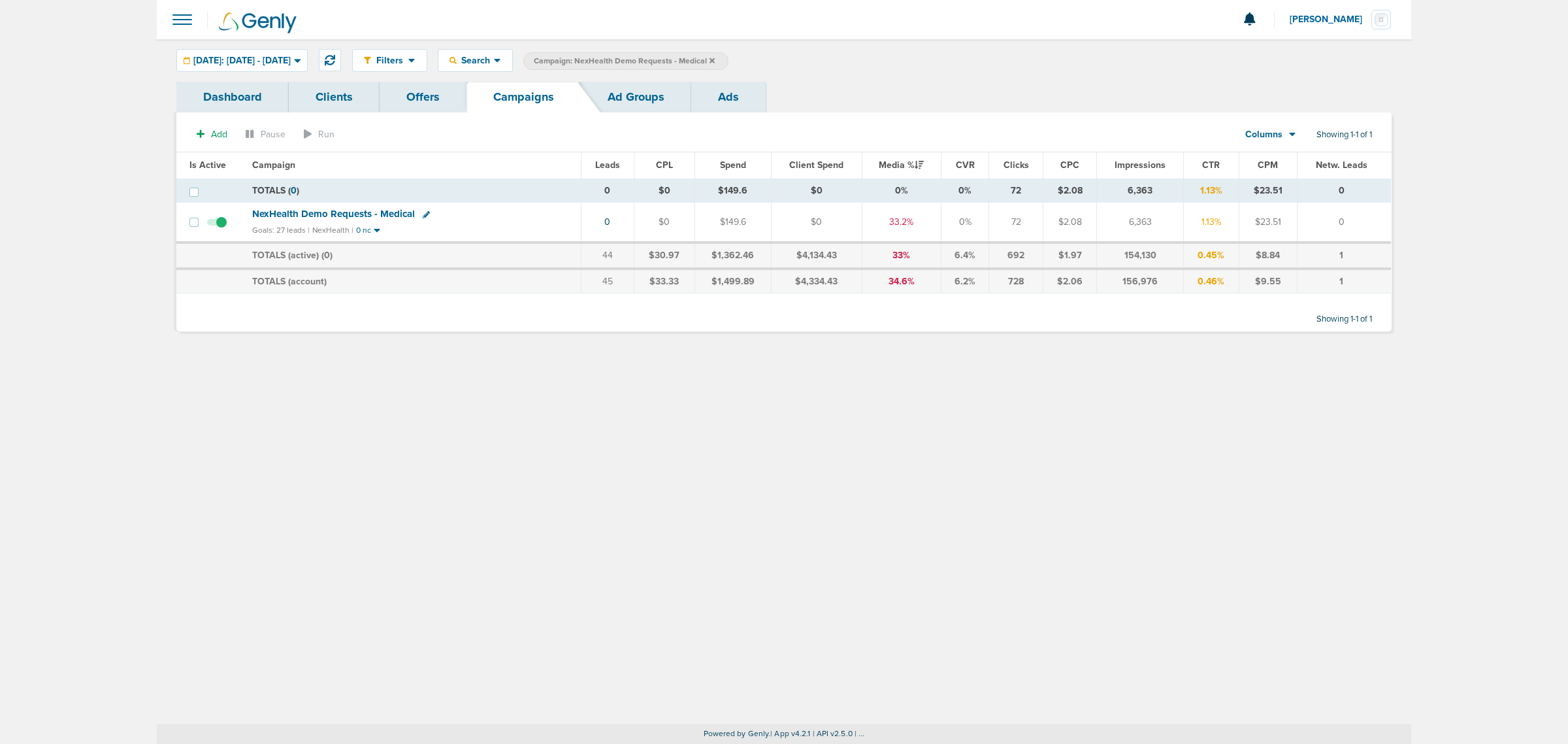
click at [715, 60] on icon at bounding box center [713, 60] width 6 height 6
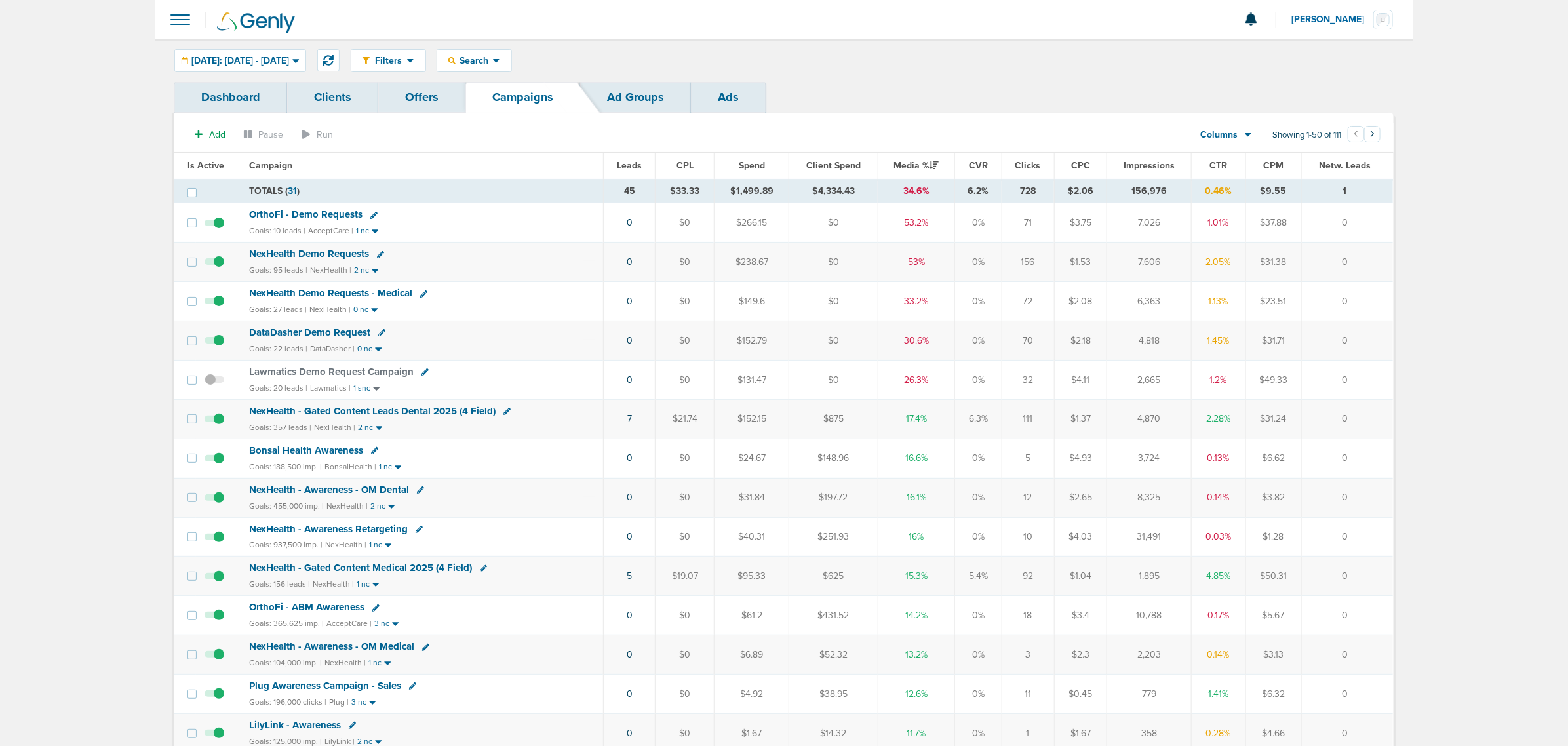
click at [1006, 60] on div "Filters Active Only Settings Status Active Inactive Objectives MQL SQL Traffic …" at bounding box center [872, 61] width 1043 height 23
click at [282, 336] on span "DataDasher Demo Request" at bounding box center [310, 332] width 121 height 12
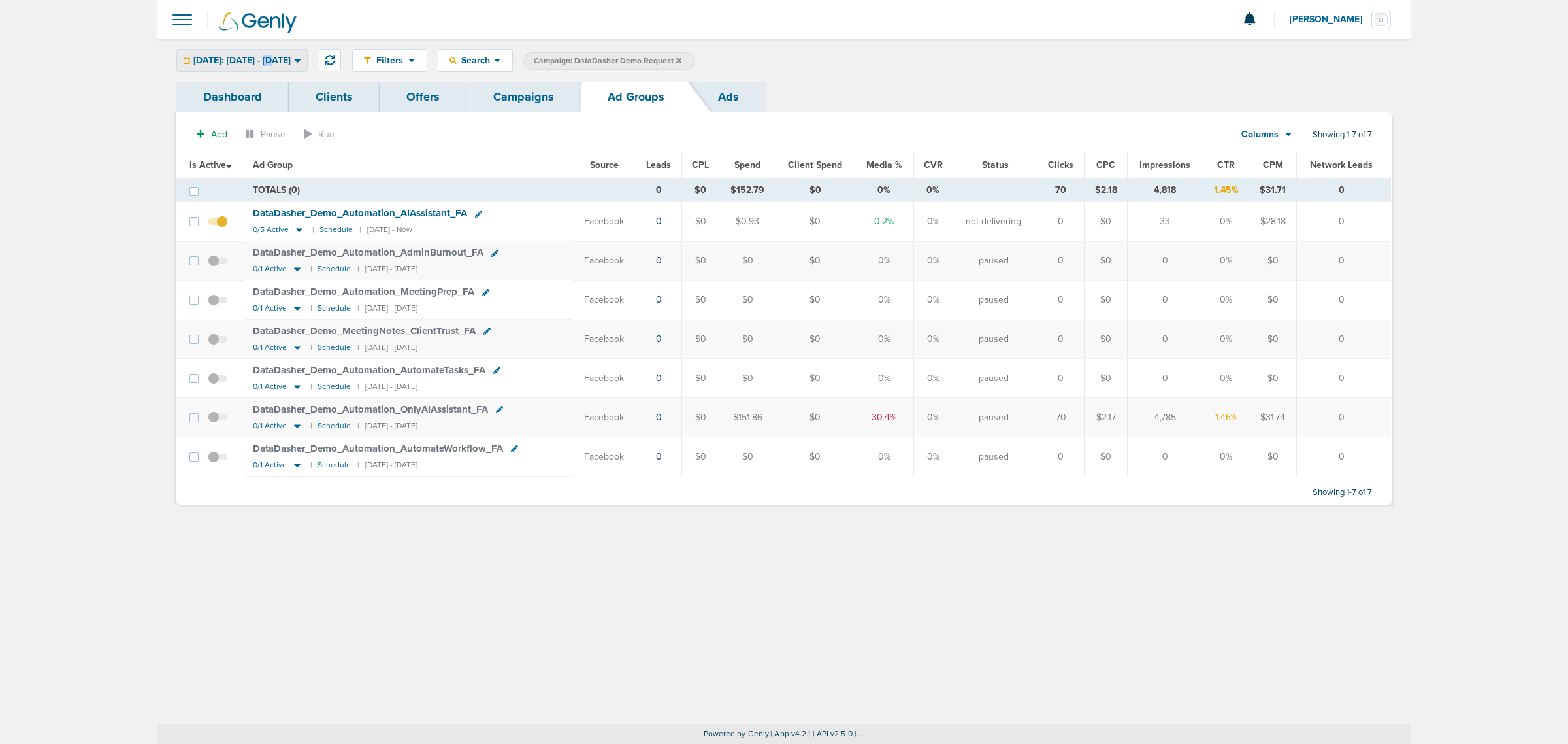
drag, startPoint x: 272, startPoint y: 49, endPoint x: 278, endPoint y: 56, distance: 9.2
click at [278, 56] on div "Today: 09.02.2025 - 09.02.2025 Today Yesterday Last 7 Days Last 14 Days This Mo…" at bounding box center [241, 60] width 131 height 23
click at [273, 64] on span "[DATE]: [DATE] - [DATE]" at bounding box center [242, 60] width 97 height 9
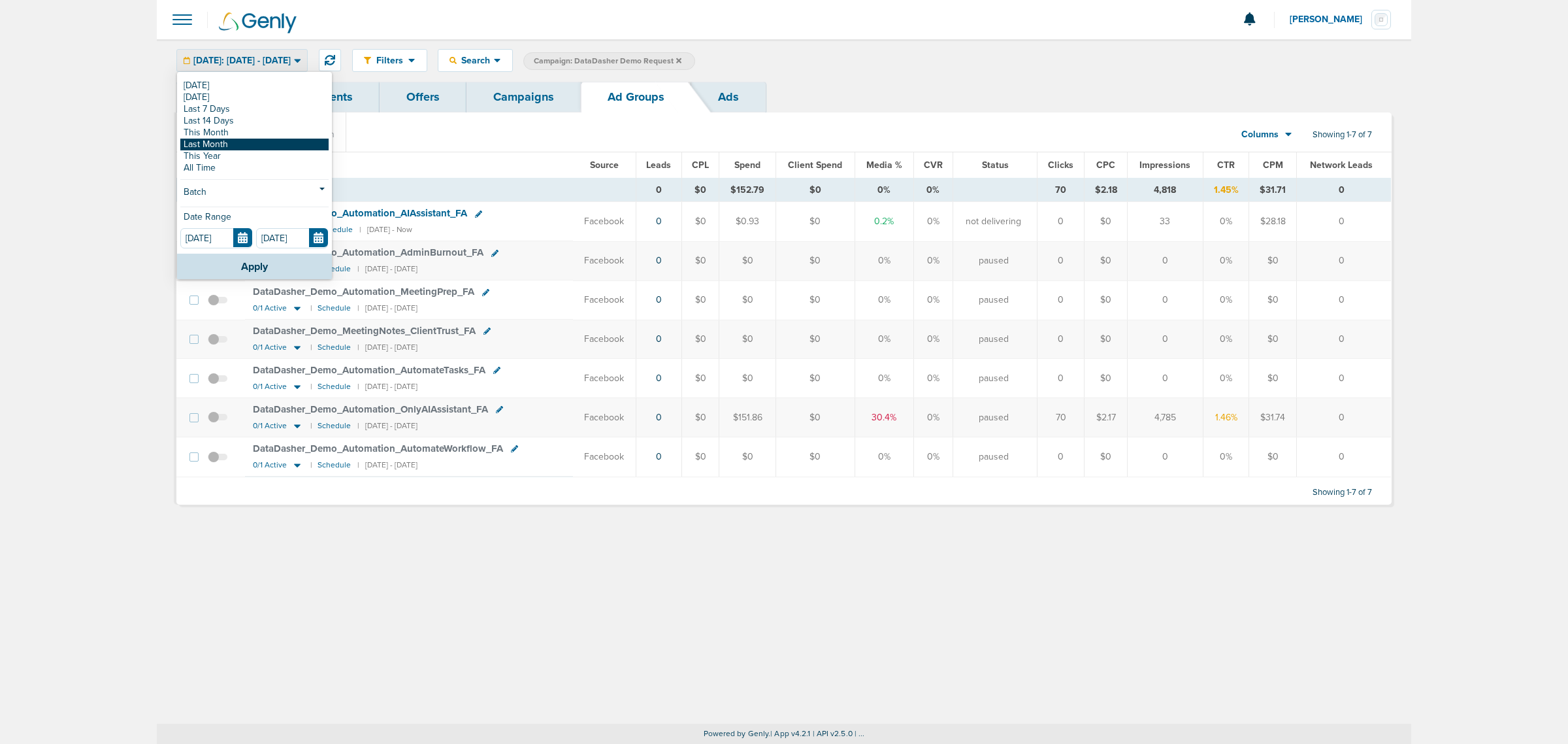
click at [223, 140] on link "Last Month" at bounding box center [255, 144] width 148 height 12
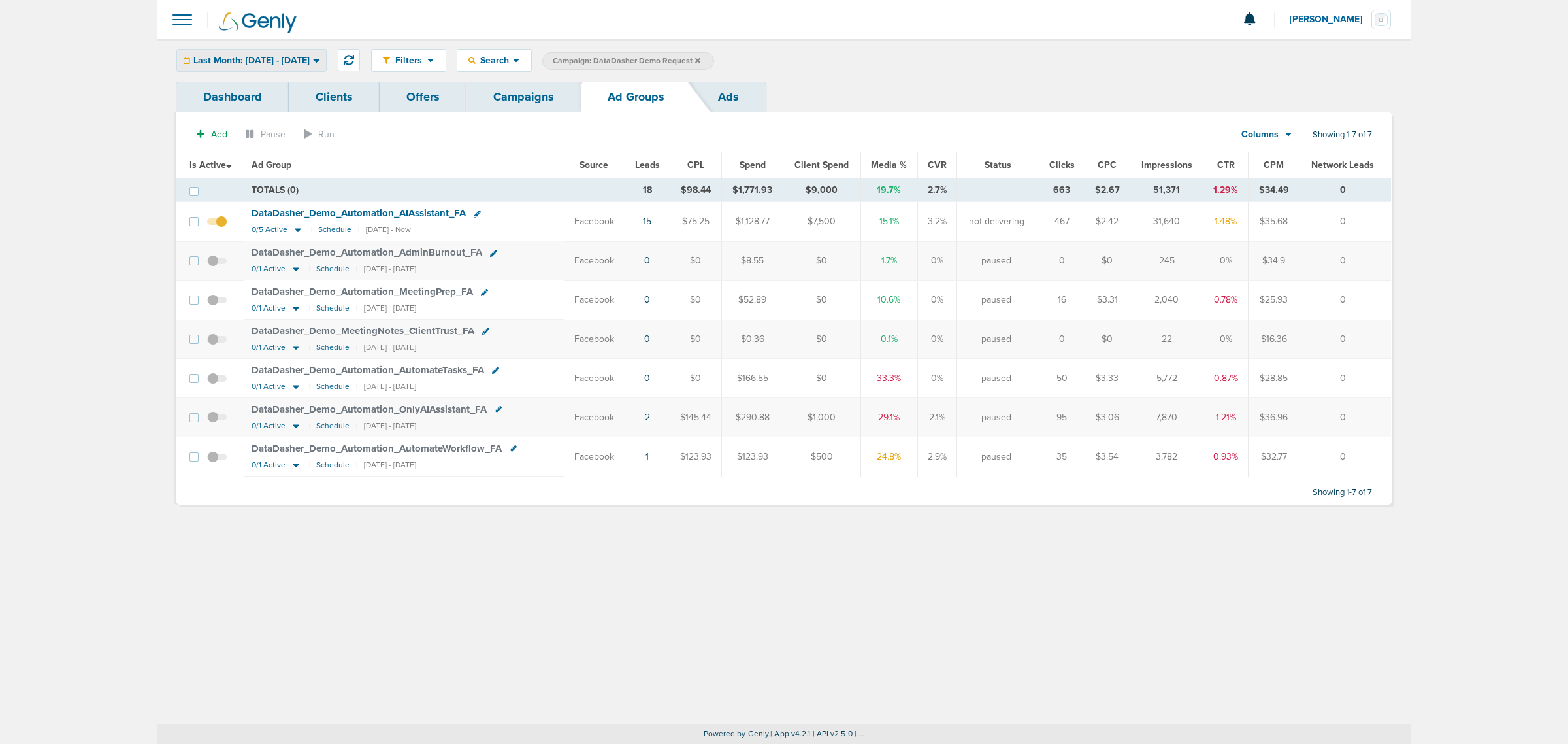
click at [271, 64] on span "Last Month: 08.01.2025 - 08.31.2025" at bounding box center [252, 60] width 117 height 9
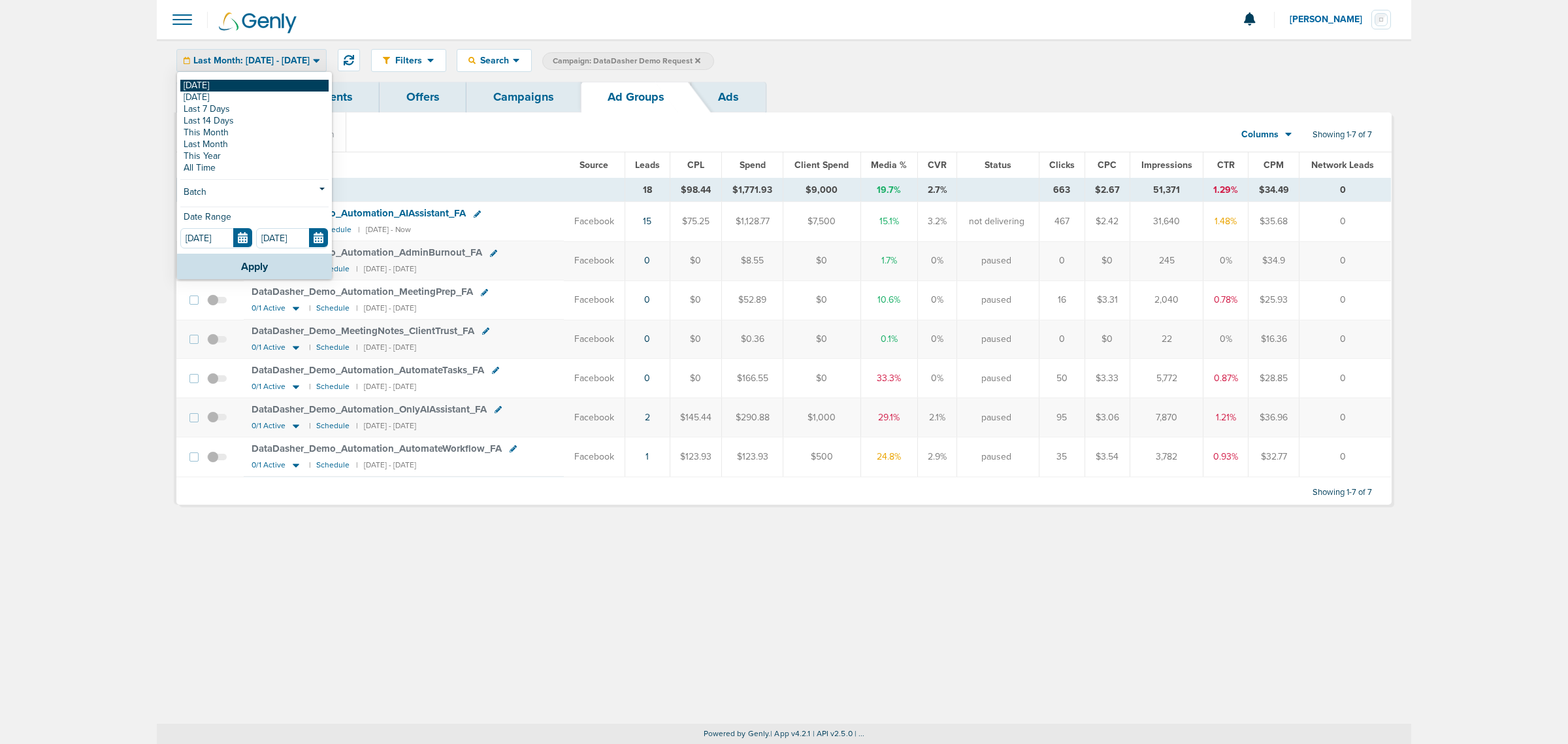
click at [235, 84] on link "[DATE]" at bounding box center [255, 85] width 148 height 12
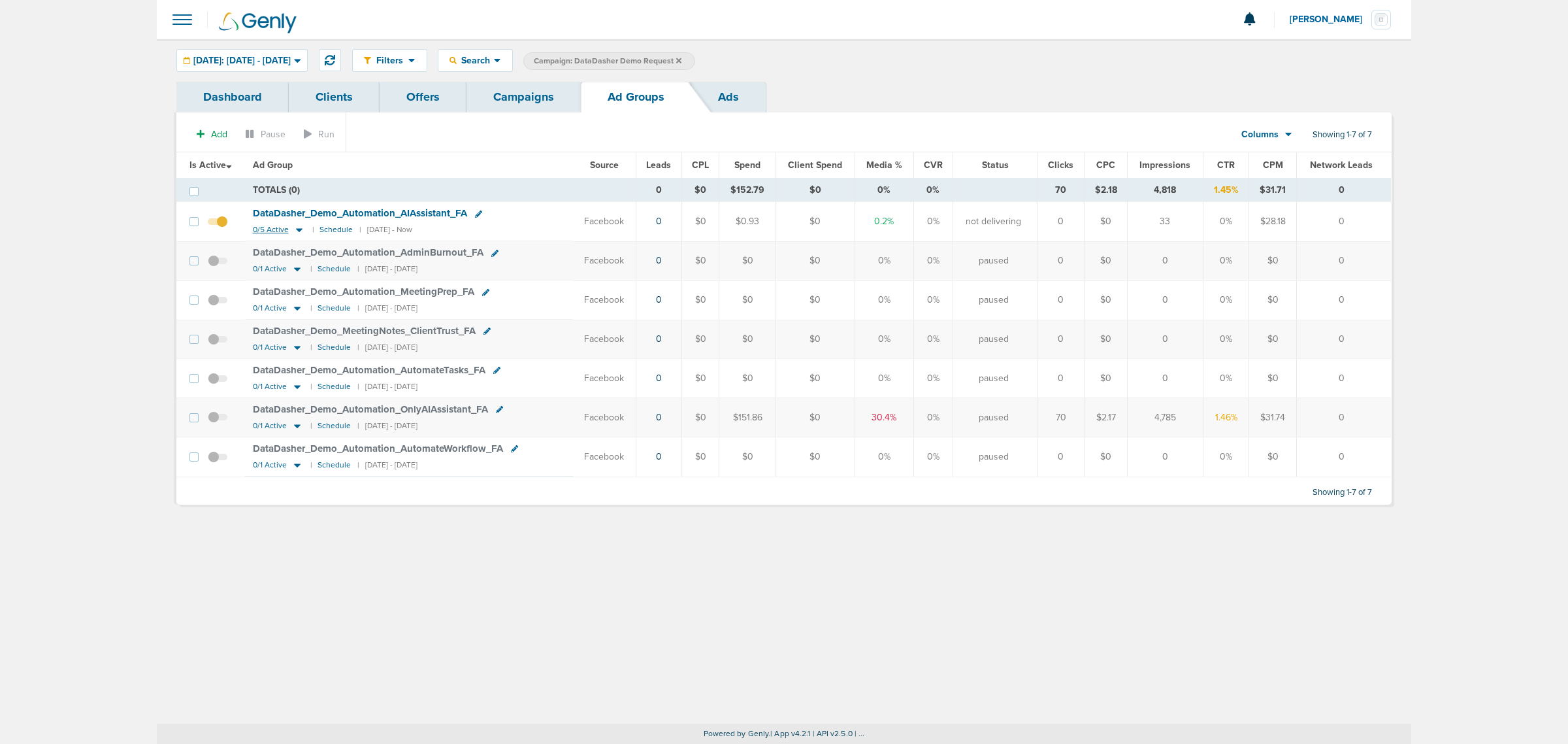
click at [298, 230] on icon at bounding box center [299, 231] width 6 height 4
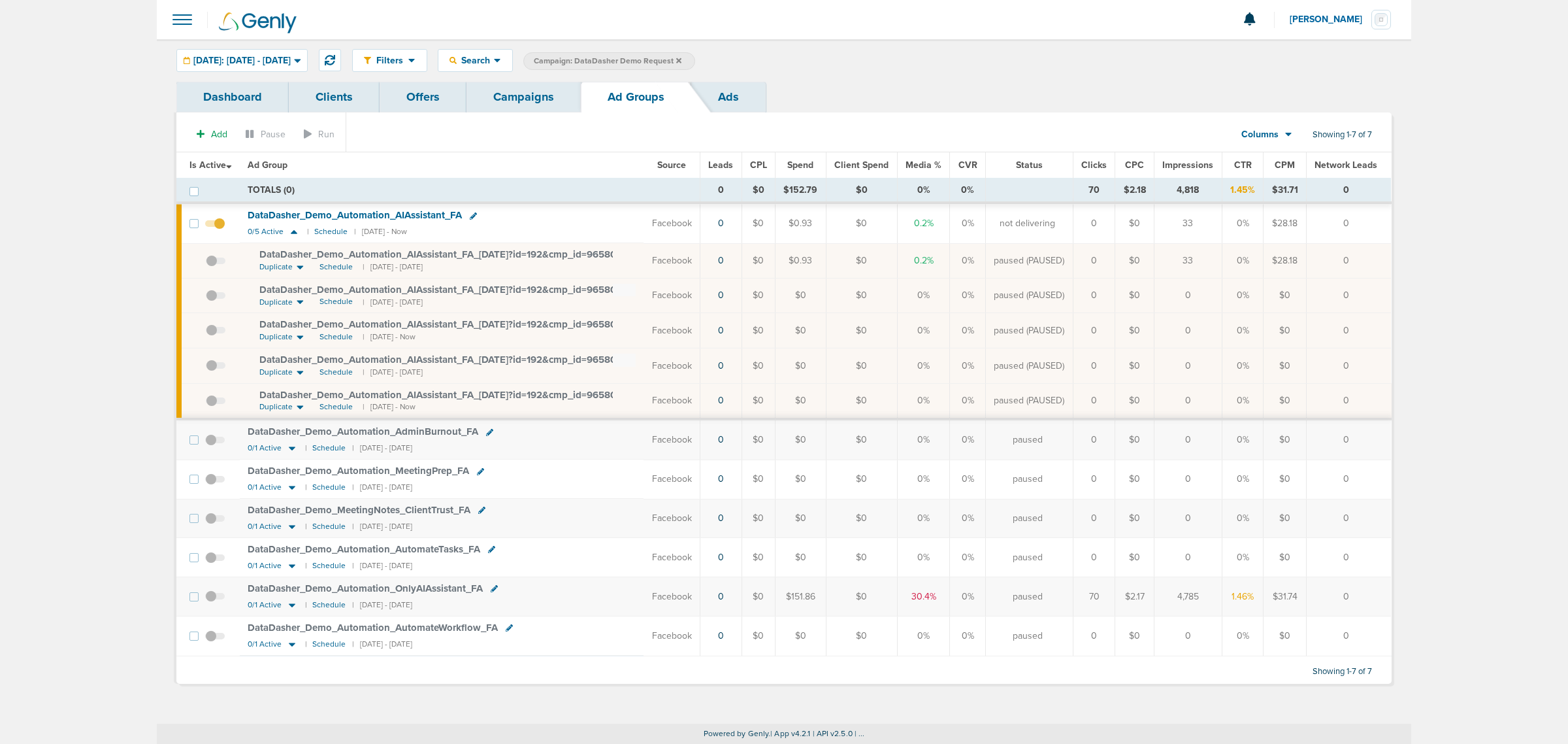
click at [214, 267] on span at bounding box center [216, 267] width 19 height 0
click at [206, 263] on input "checkbox" at bounding box center [206, 263] width 0 height 0
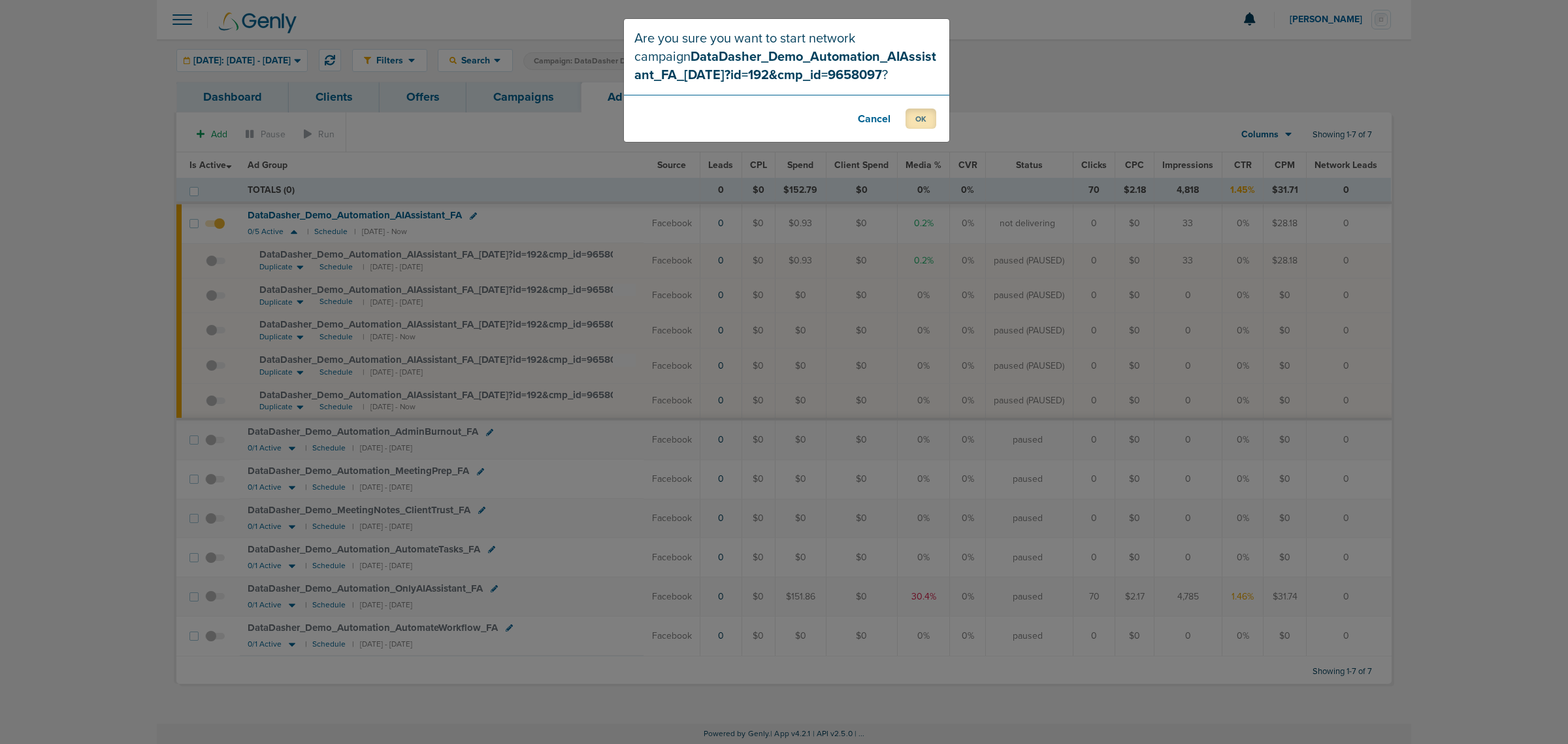
click at [910, 117] on button "OK" at bounding box center [921, 118] width 31 height 20
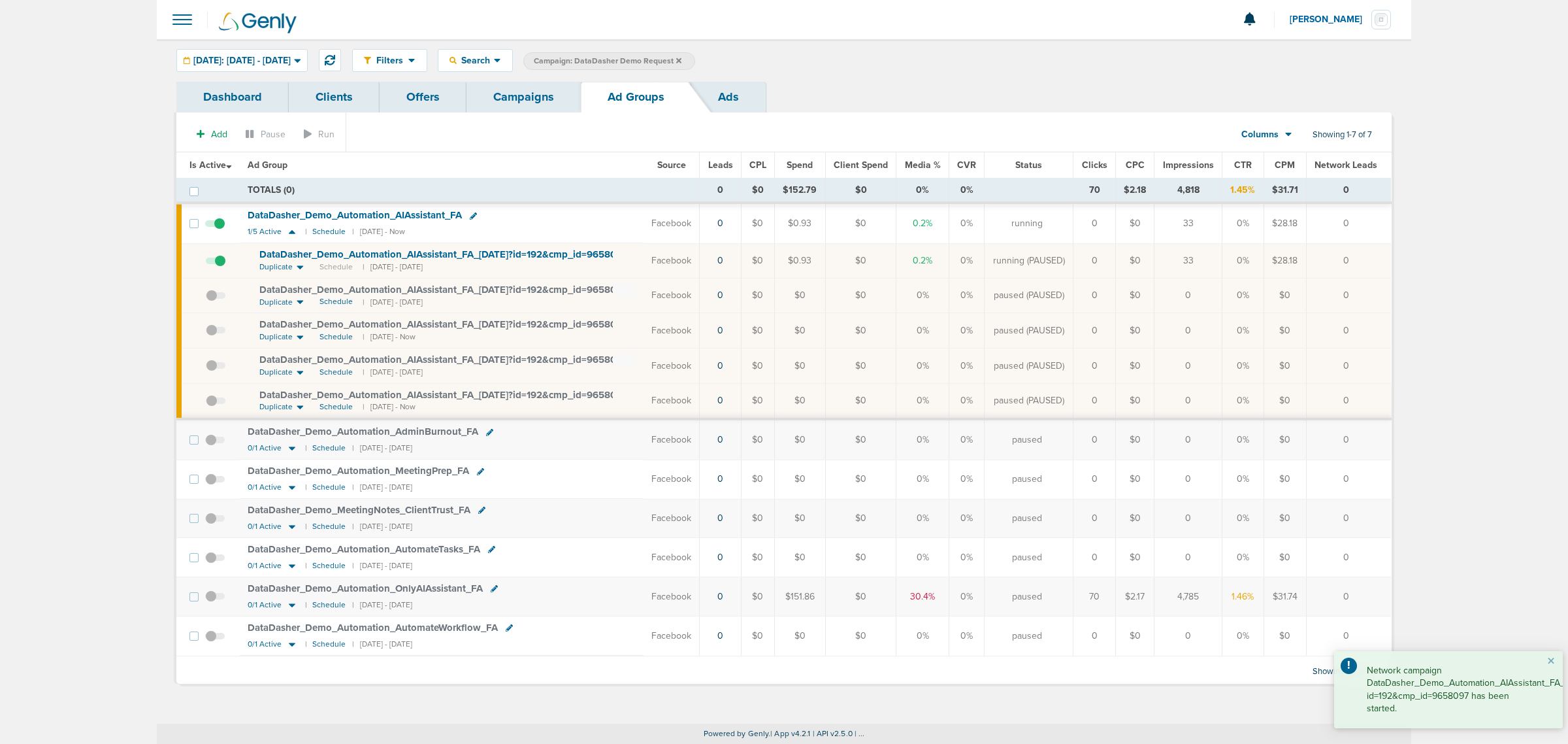
click at [491, 94] on link "Campaigns" at bounding box center [523, 97] width 114 height 31
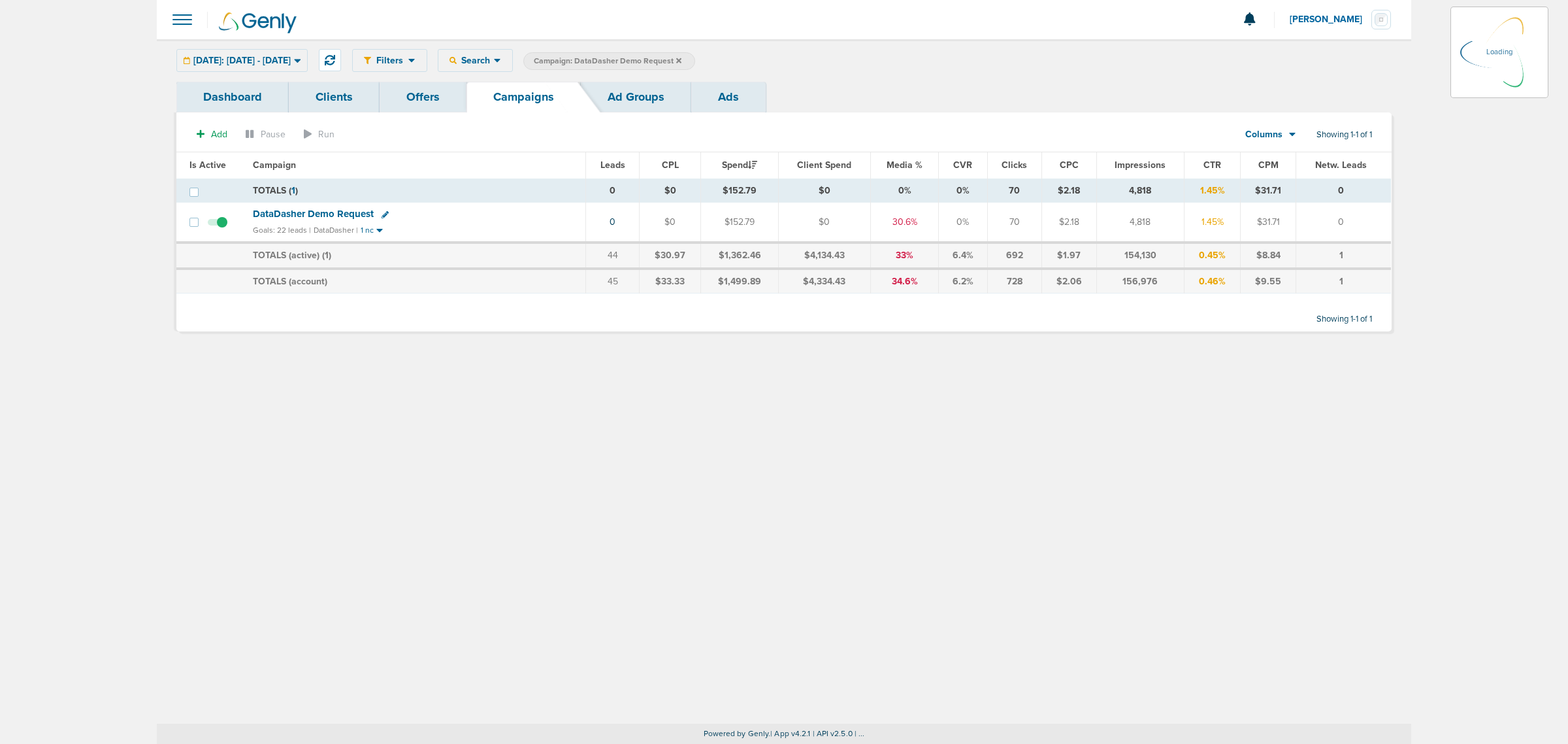
click at [681, 57] on icon at bounding box center [679, 60] width 6 height 8
click at [681, 61] on icon at bounding box center [679, 60] width 6 height 6
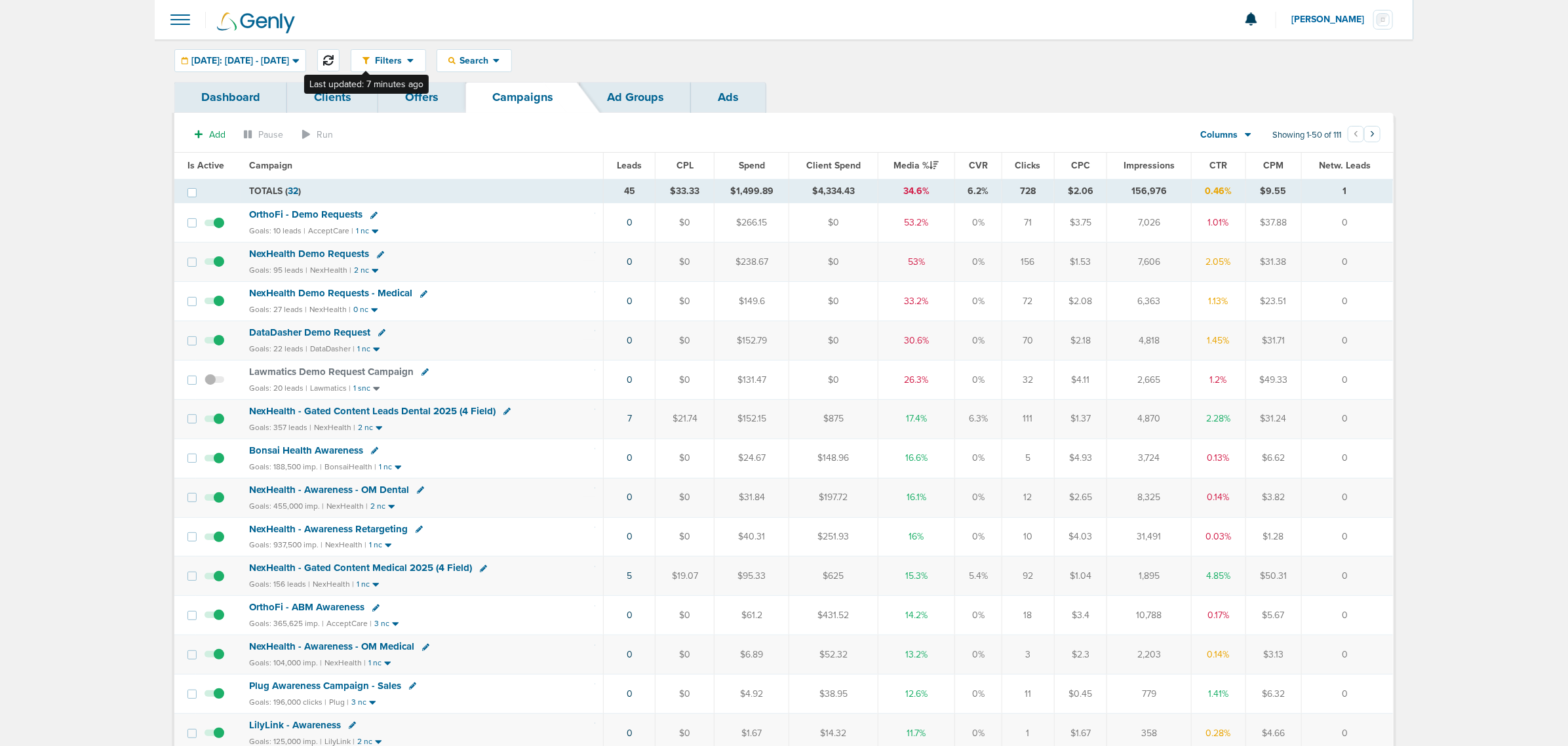
click at [334, 60] on icon at bounding box center [328, 60] width 10 height 10
drag, startPoint x: 477, startPoint y: 341, endPoint x: 1362, endPoint y: 336, distance: 885.0
click at [1362, 336] on tr "DataDasher Demo Request Goals: 22 leads | DataDasher | 1 nc 0 $0 $152.79 $0 30.…" at bounding box center [783, 340] width 1218 height 39
click at [1362, 336] on td "0" at bounding box center [1347, 340] width 92 height 39
click at [340, 54] on button at bounding box center [329, 61] width 22 height 22
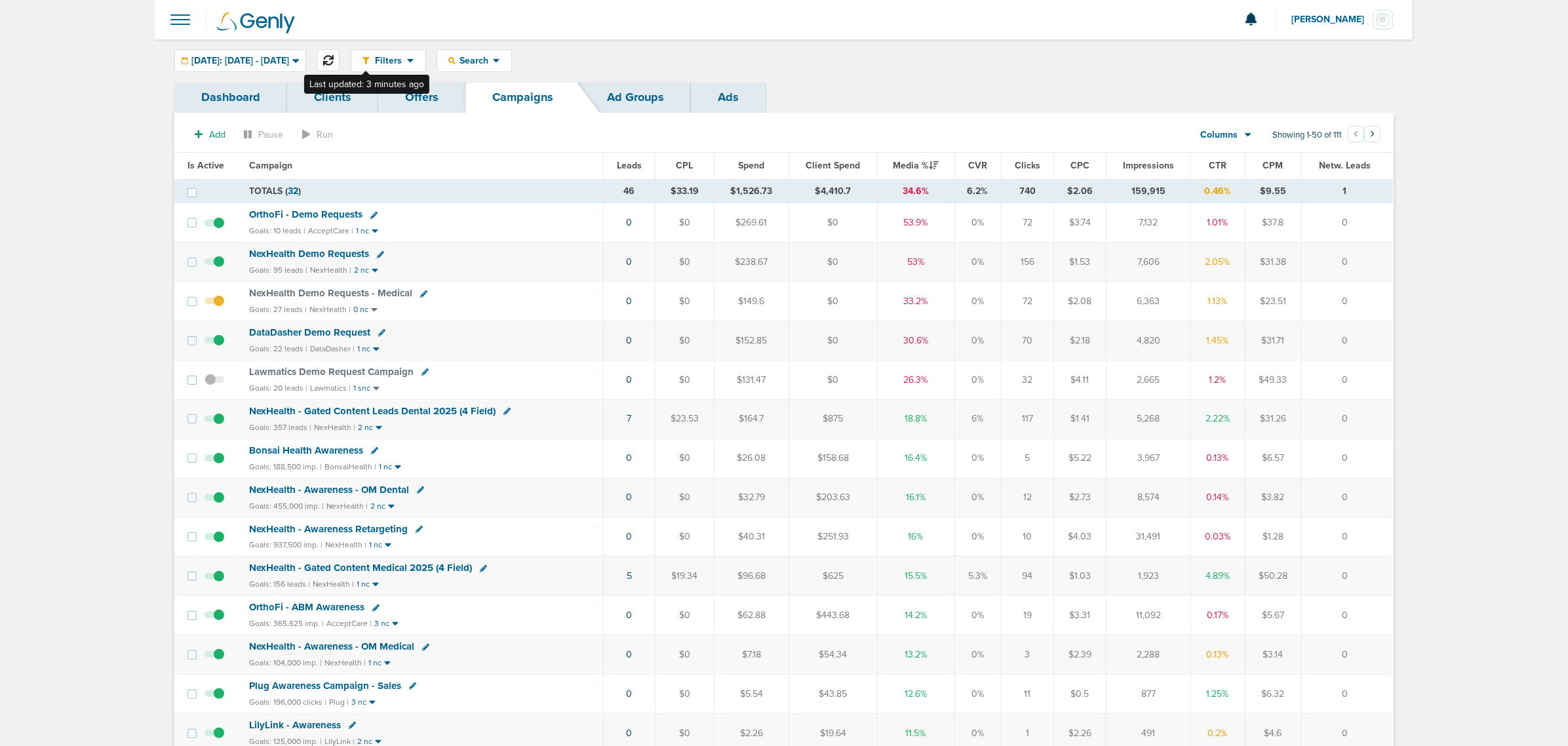
click at [334, 59] on icon at bounding box center [328, 60] width 10 height 10
click at [913, 162] on span "Media %" at bounding box center [916, 166] width 45 height 11
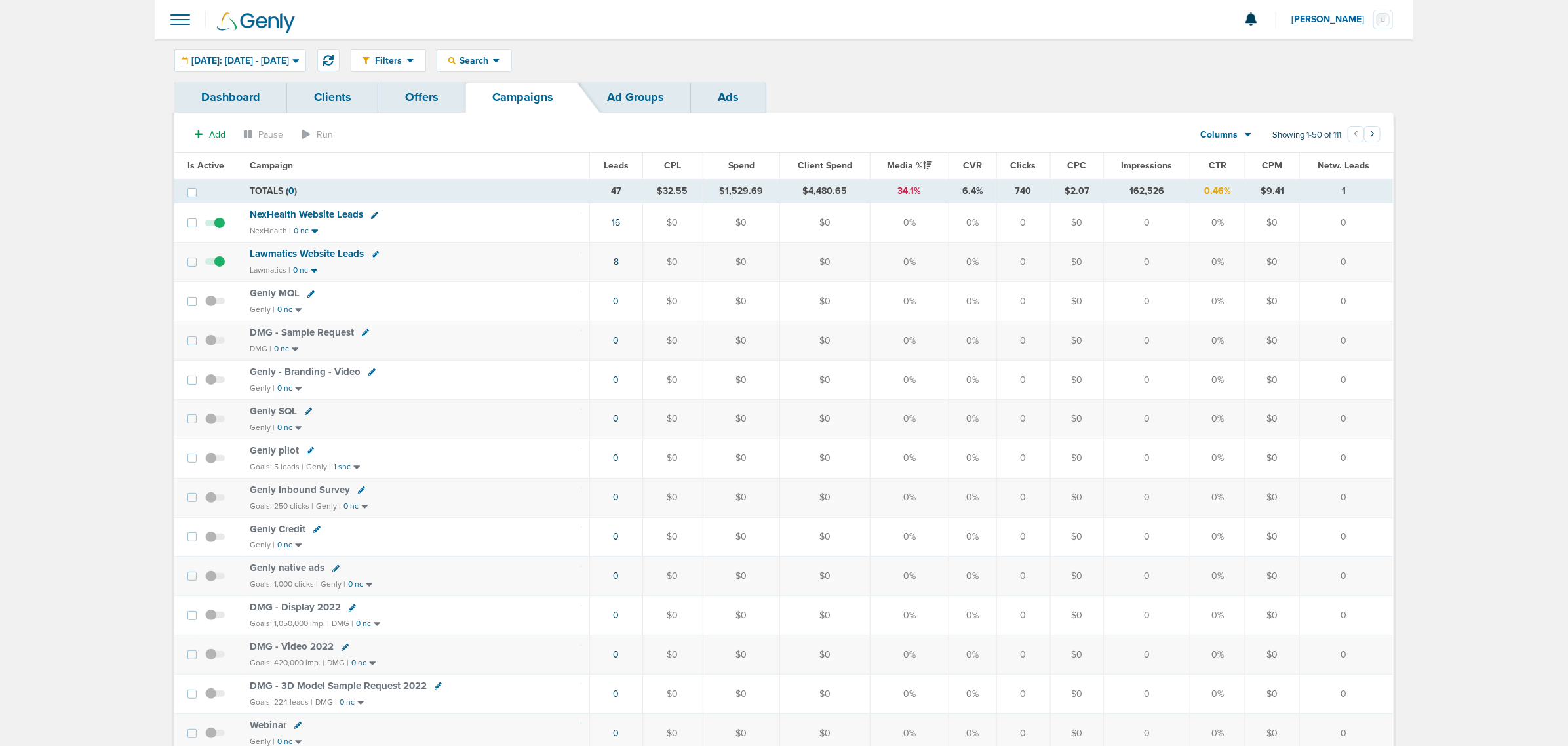
click at [913, 162] on span "Media %" at bounding box center [909, 166] width 45 height 11
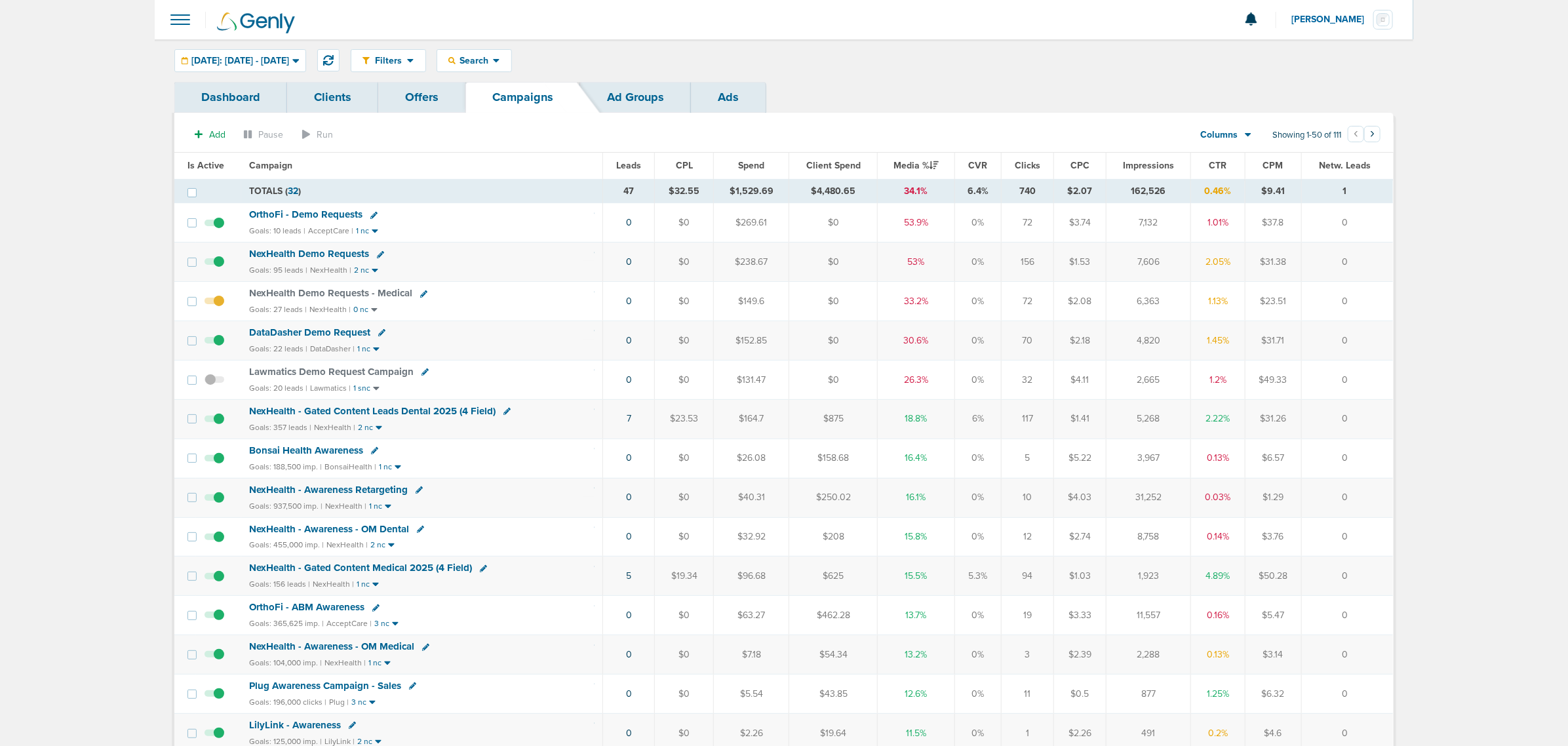
click at [306, 372] on span "Lawmatics Demo Request Campaign" at bounding box center [331, 371] width 164 height 12
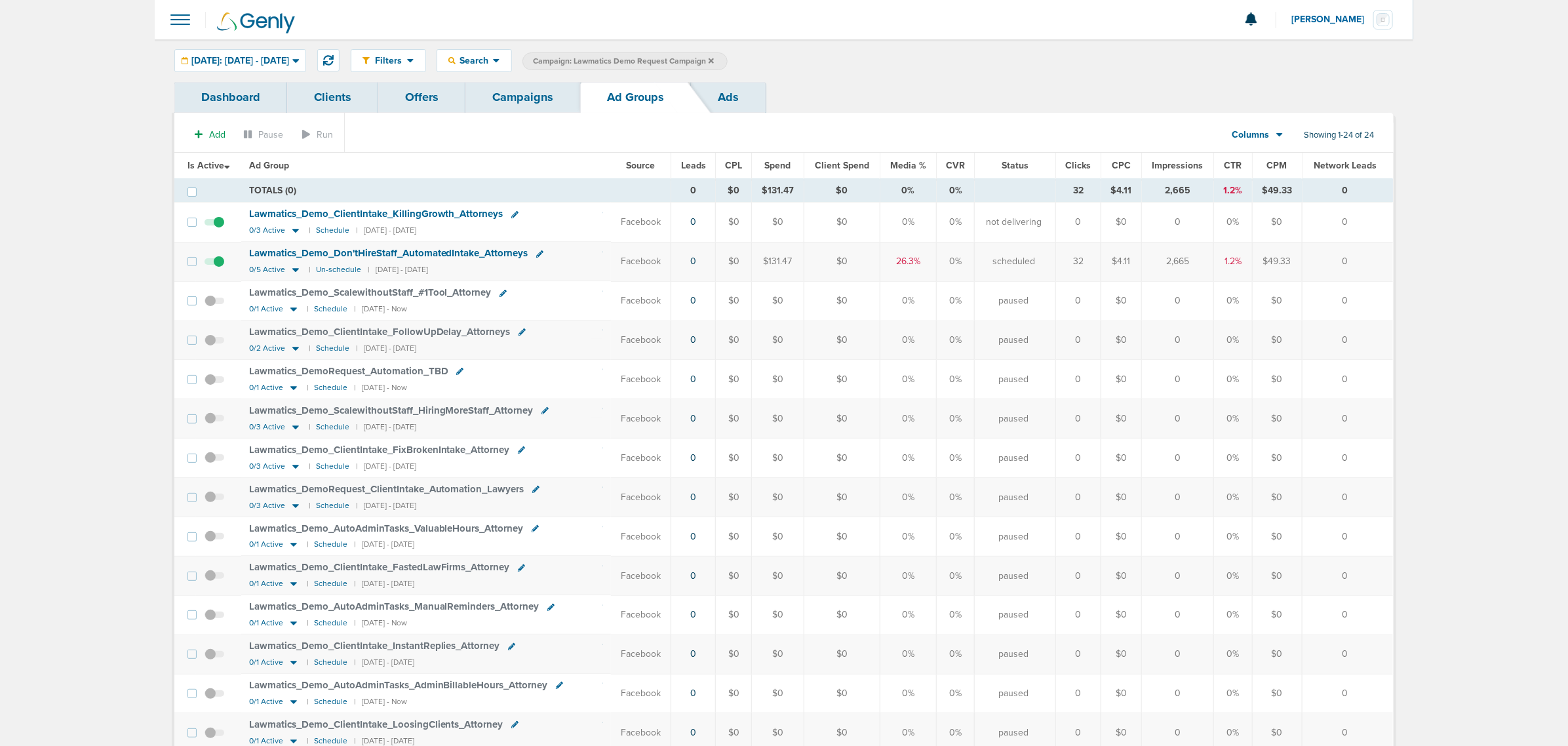
click at [306, 66] on div "[DATE]: [DATE] - [DATE]" at bounding box center [240, 61] width 130 height 22
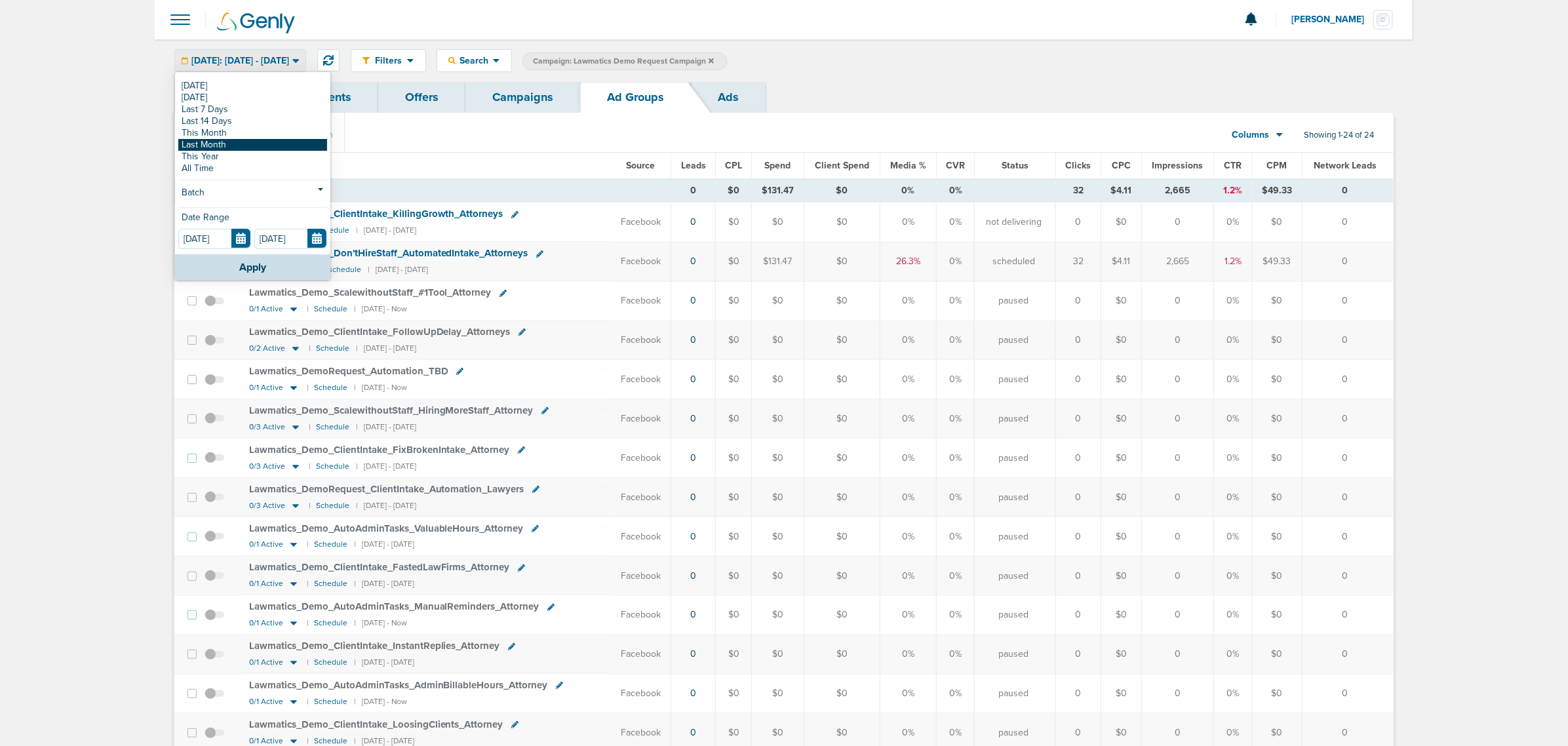
click at [221, 143] on link "Last Month" at bounding box center [253, 145] width 149 height 12
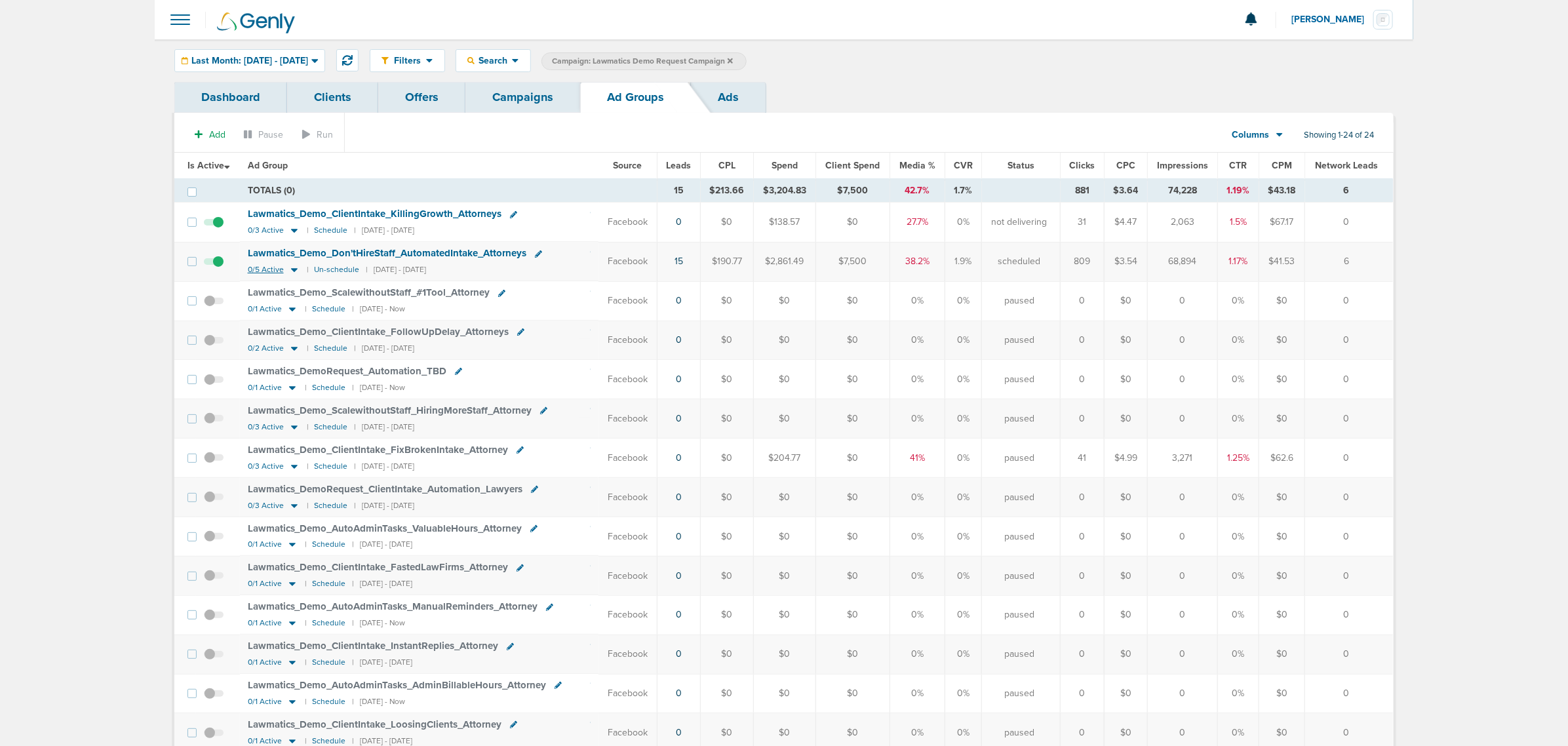
click at [297, 270] on icon at bounding box center [294, 271] width 6 height 4
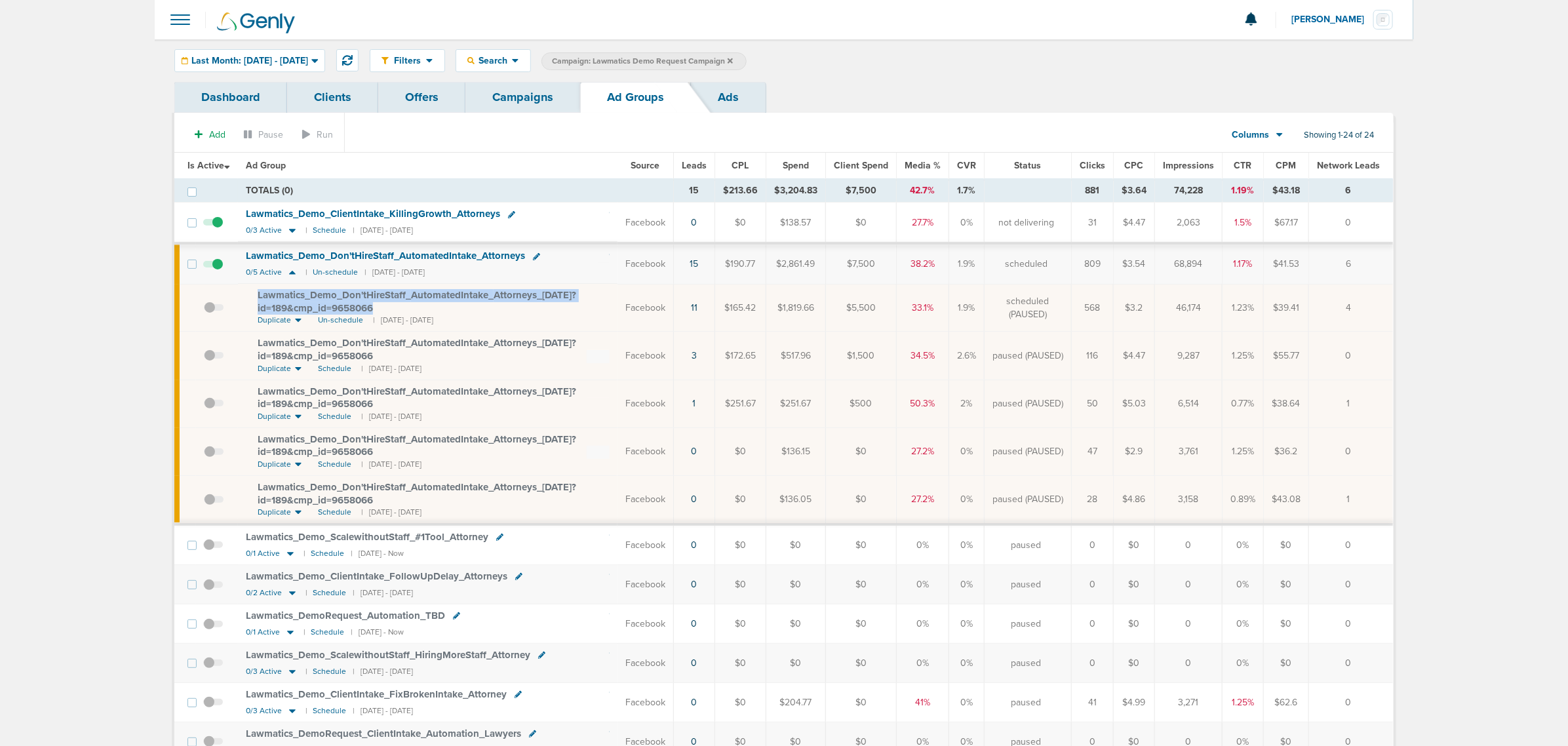
drag, startPoint x: 418, startPoint y: 308, endPoint x: 251, endPoint y: 296, distance: 167.4
click at [251, 296] on td "Lawmatics_ Demo_ Don'tHireStaff_ AutomatedIntake_ Attorneys_ 08.05.25?id=189&cm…" at bounding box center [428, 308] width 379 height 48
copy span "Lawmatics_ Demo_ Don'tHireStaff_ AutomatedIntake_ Attorneys_ 08.05.25?id=189&cm…"
click at [512, 93] on link "Campaigns" at bounding box center [523, 97] width 115 height 31
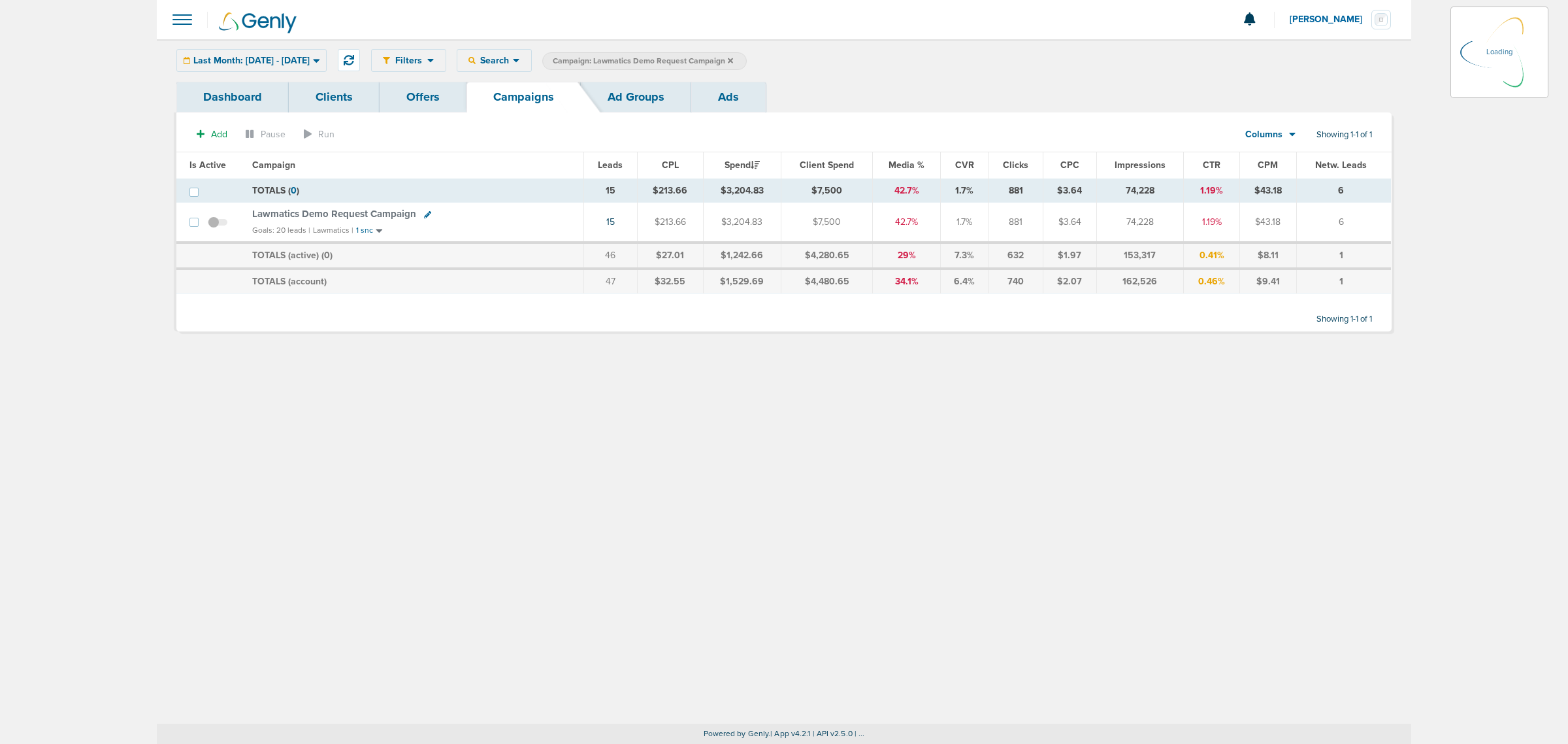
click at [733, 60] on icon at bounding box center [731, 60] width 6 height 8
click at [733, 57] on icon at bounding box center [731, 60] width 6 height 8
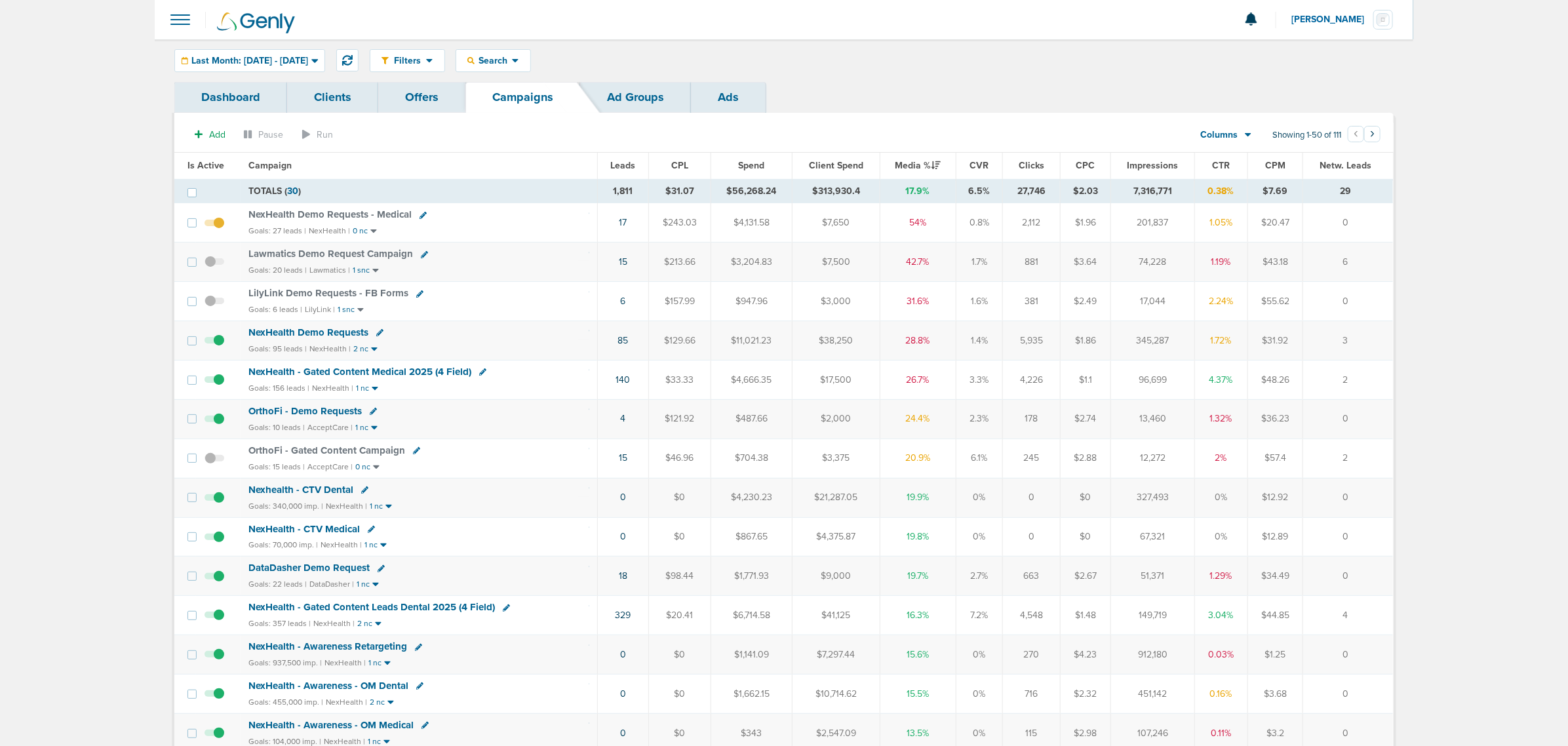
click at [522, 48] on div "Filters Active Only Settings Status Active Inactive Objectives MQL SQL Traffic …" at bounding box center [784, 60] width 1259 height 42
click at [512, 61] on span "Search" at bounding box center [494, 61] width 38 height 11
click at [522, 104] on link "Client" at bounding box center [524, 104] width 136 height 17
type input "law"
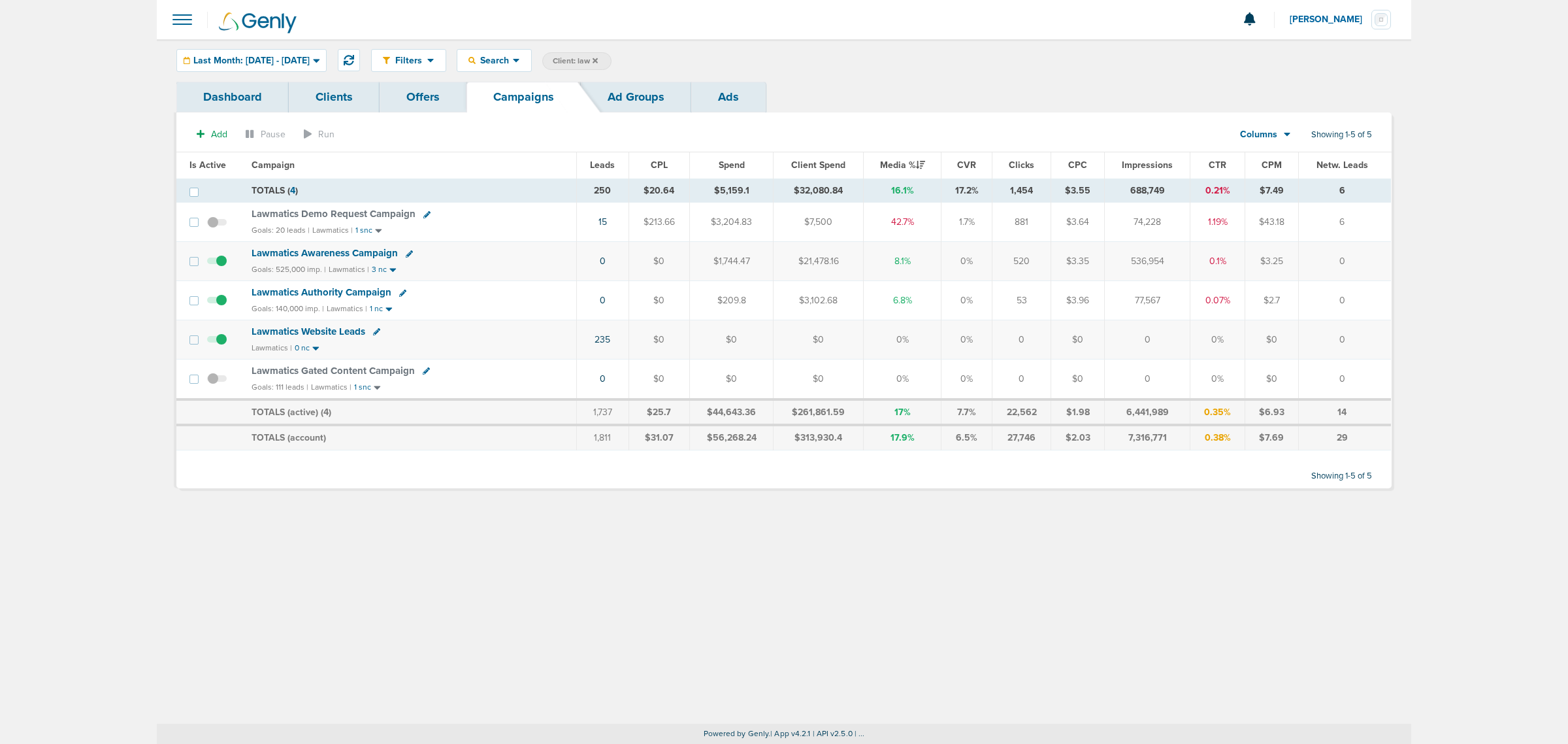
click at [352, 371] on span "Lawmatics Gated Content Campaign" at bounding box center [333, 370] width 163 height 12
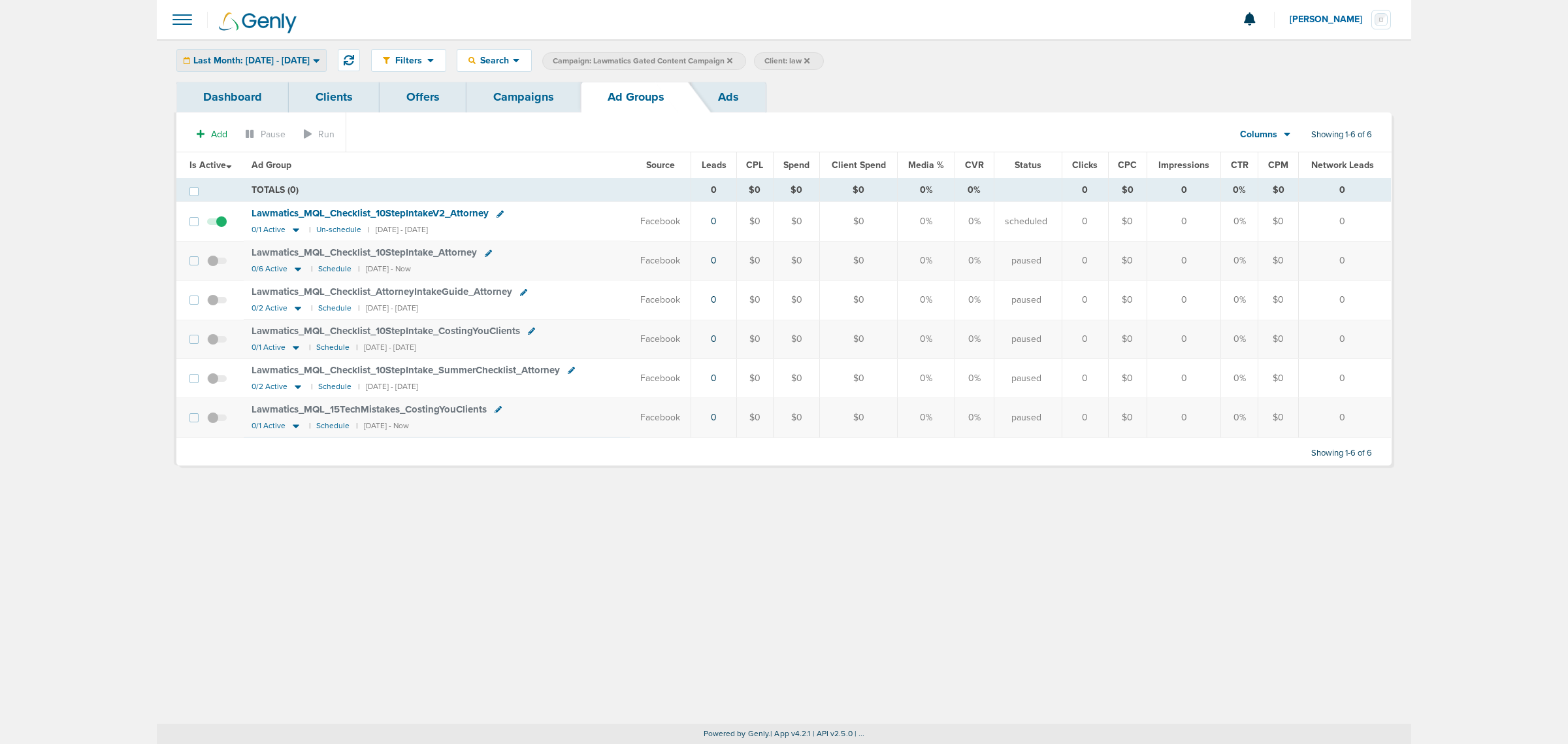
click at [309, 62] on span "Last Month: 08.01.2025 - 08.31.2025" at bounding box center [252, 60] width 117 height 9
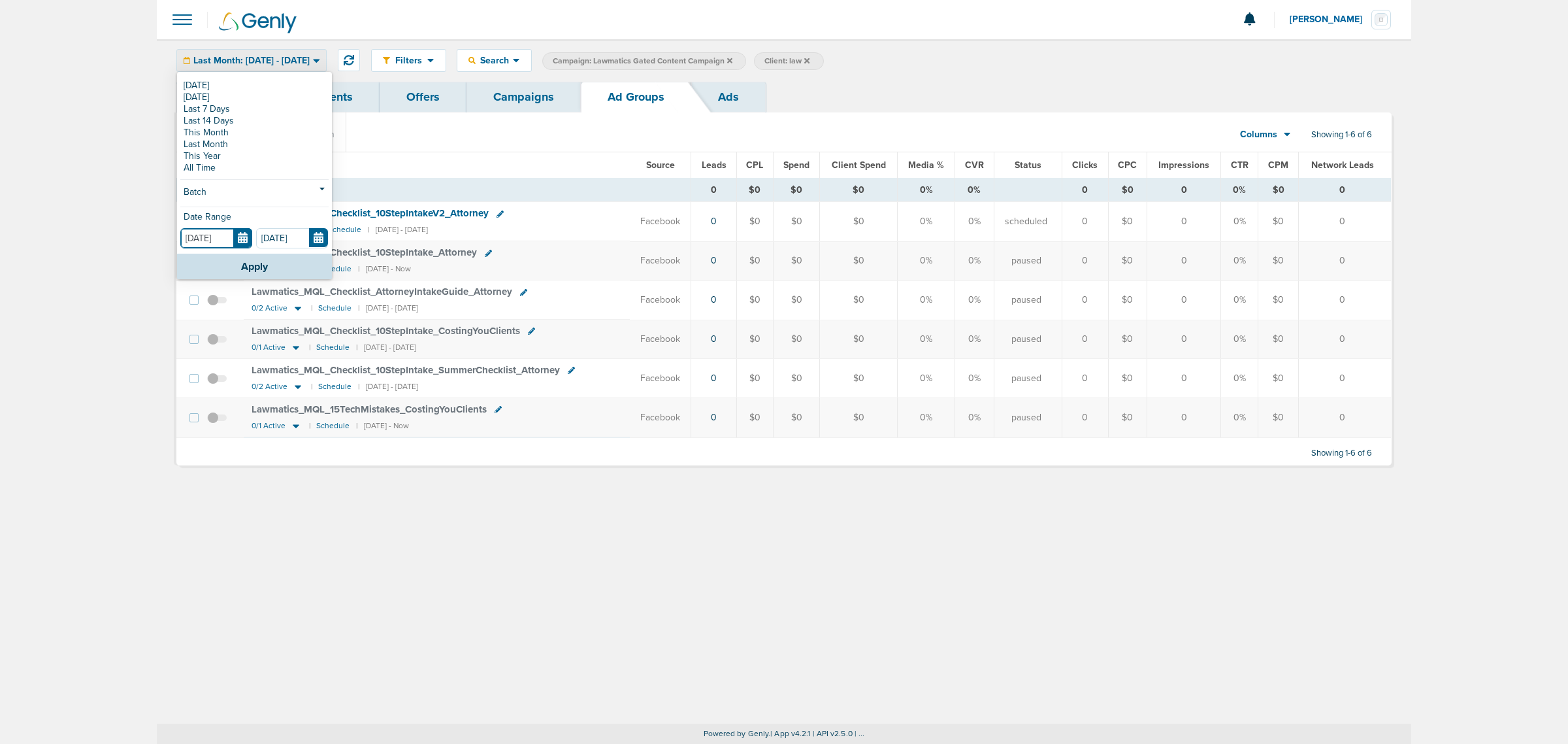
click at [239, 237] on input "08.01.2025" at bounding box center [216, 238] width 72 height 20
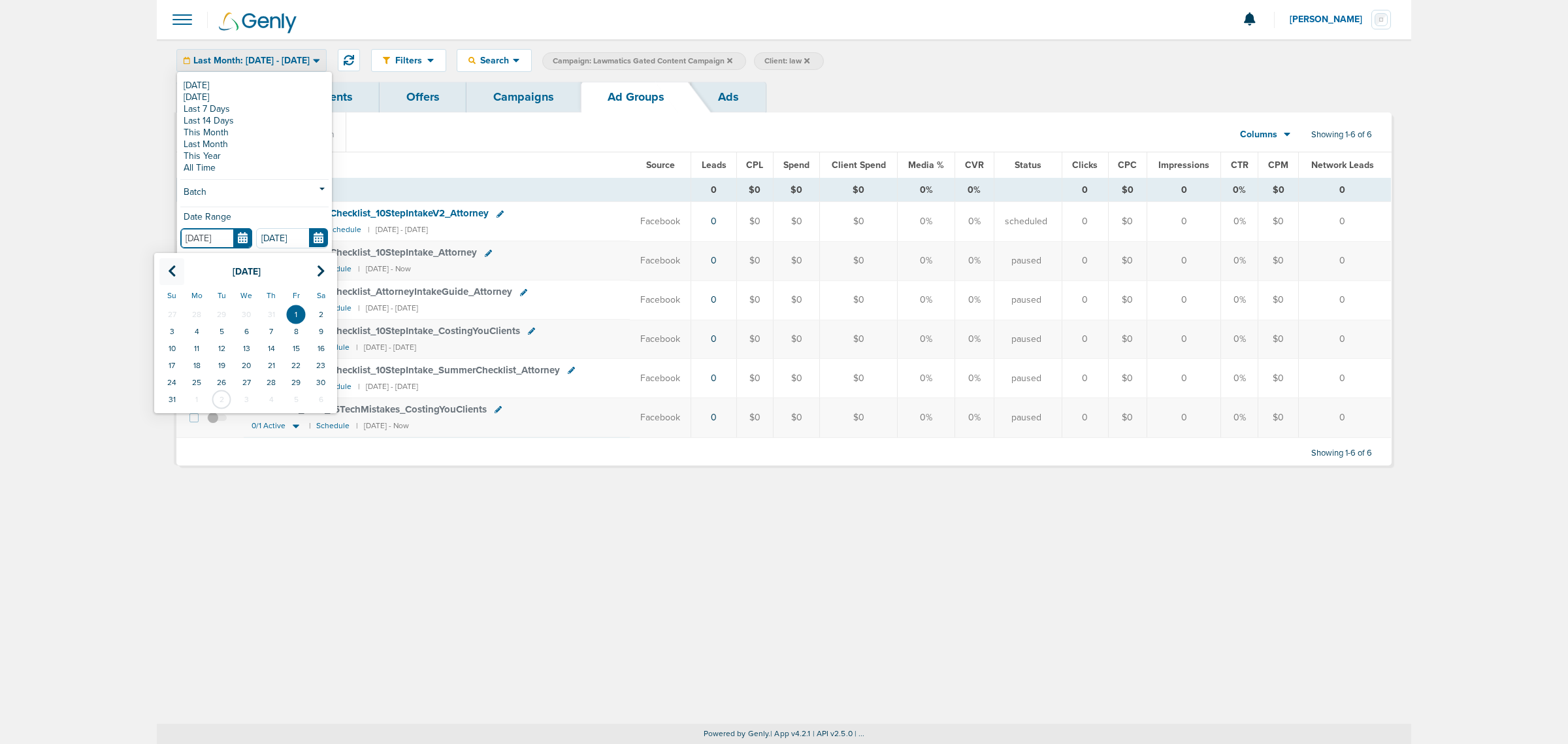
click at [175, 275] on icon at bounding box center [172, 271] width 8 height 13
click at [228, 306] on td "1" at bounding box center [221, 314] width 25 height 17
type input "07.01.2025"
click at [230, 262] on button "Apply" at bounding box center [254, 266] width 155 height 26
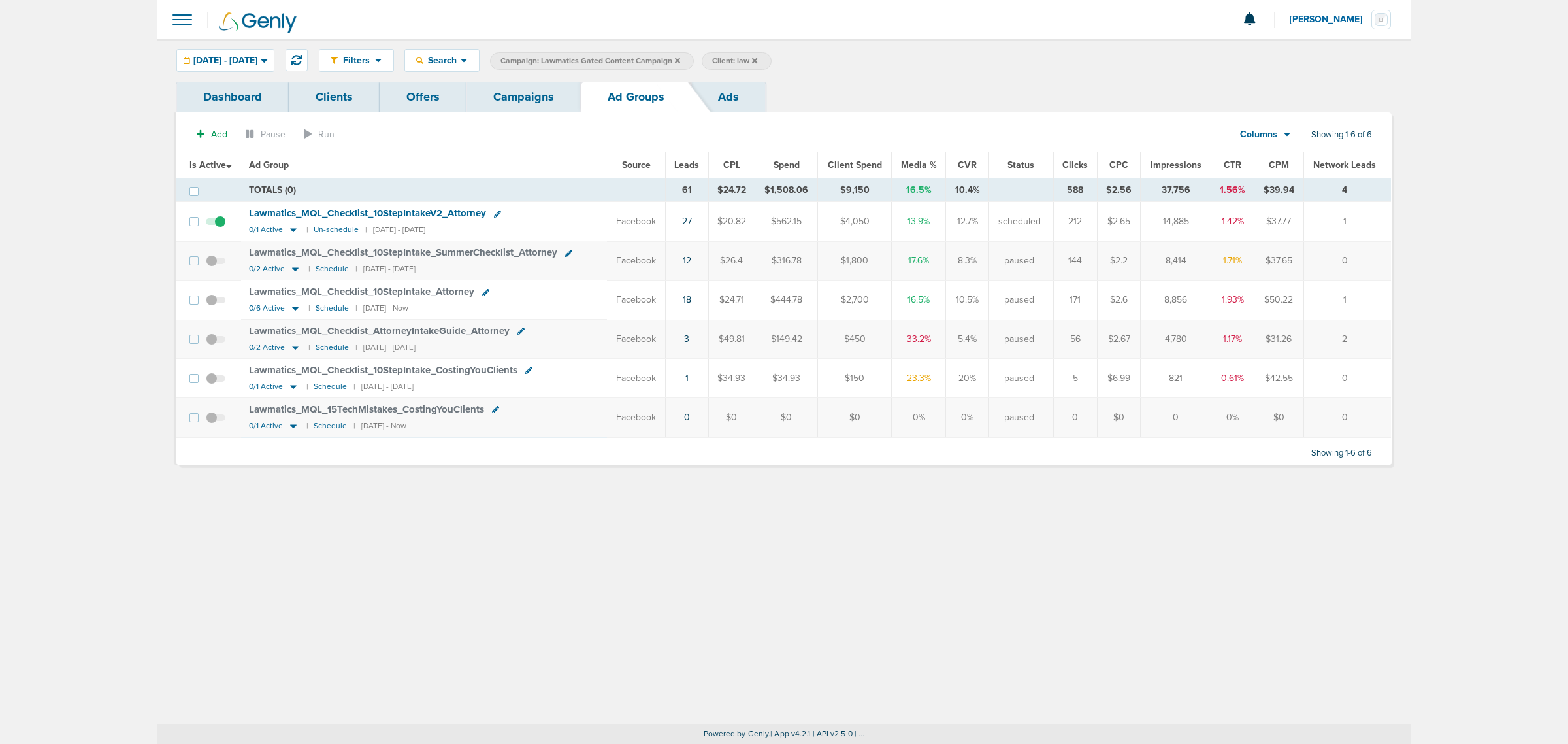
click at [296, 232] on icon at bounding box center [293, 230] width 13 height 11
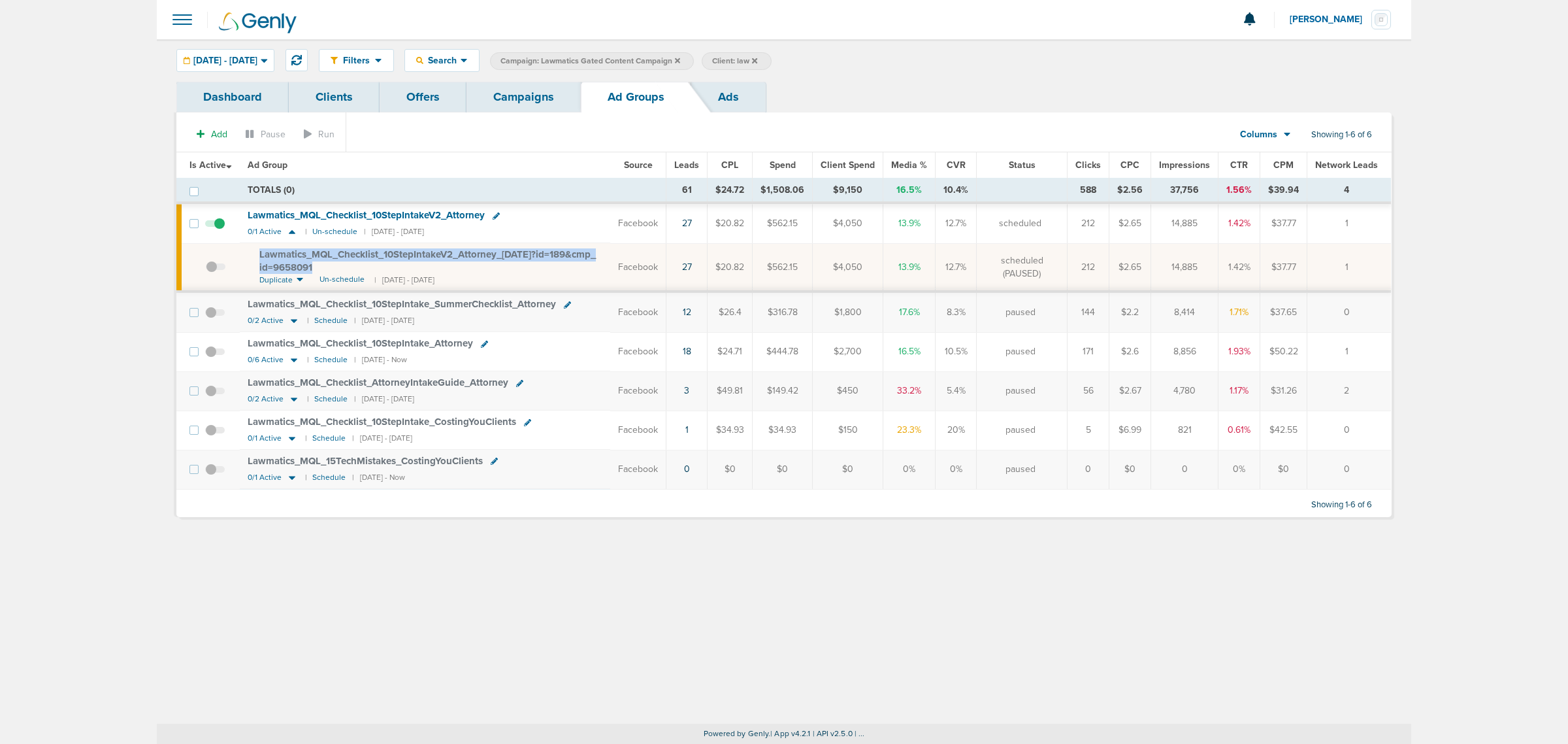
drag, startPoint x: 337, startPoint y: 266, endPoint x: 239, endPoint y: 256, distance: 98.5
click at [239, 256] on tr "Lawmatics_ MQL_ Checklist_ 10StepIntakeV2_ Attorney_ 07.10.25?id=189&cmp_ id=96…" at bounding box center [783, 267] width 1214 height 49
copy tr "Lawmatics_ MQL_ Checklist_ 10StepIntakeV2_ Attorney_ 07.10.25?id=189&cmp_ id=96…"
click at [292, 362] on icon at bounding box center [293, 361] width 6 height 4
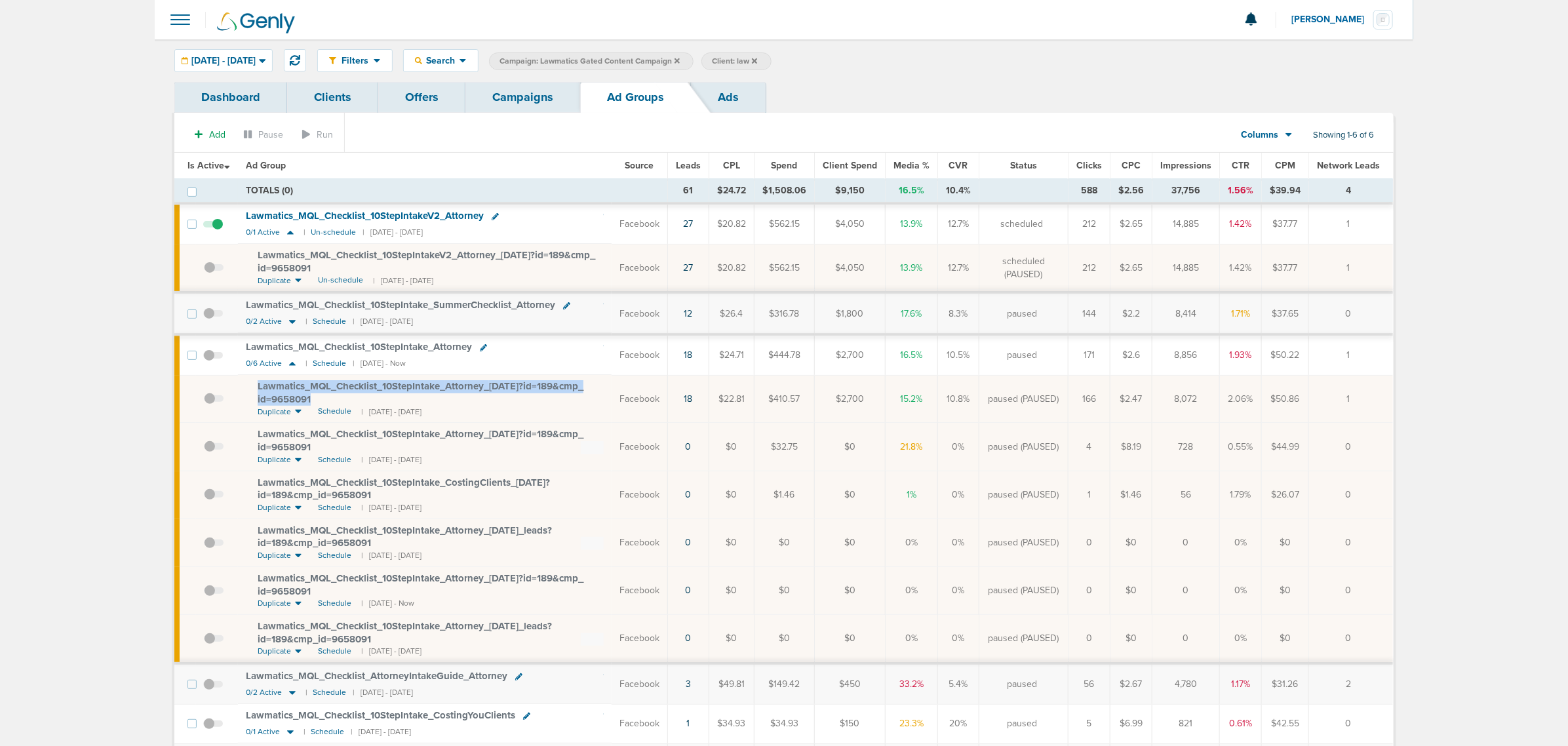
drag, startPoint x: 342, startPoint y: 398, endPoint x: 248, endPoint y: 387, distance: 94.6
click at [248, 387] on td "Lawmatics_ MQL_ Checklist_ 10StepIntake_ Attorney_ 07.02.25?id=189&cmp_ id=9658…" at bounding box center [425, 399] width 374 height 48
copy span "Lawmatics_ MQL_ Checklist_ 10StepIntake_ Attorney_ 07.02.25?id=189&cmp_ id=9658…"
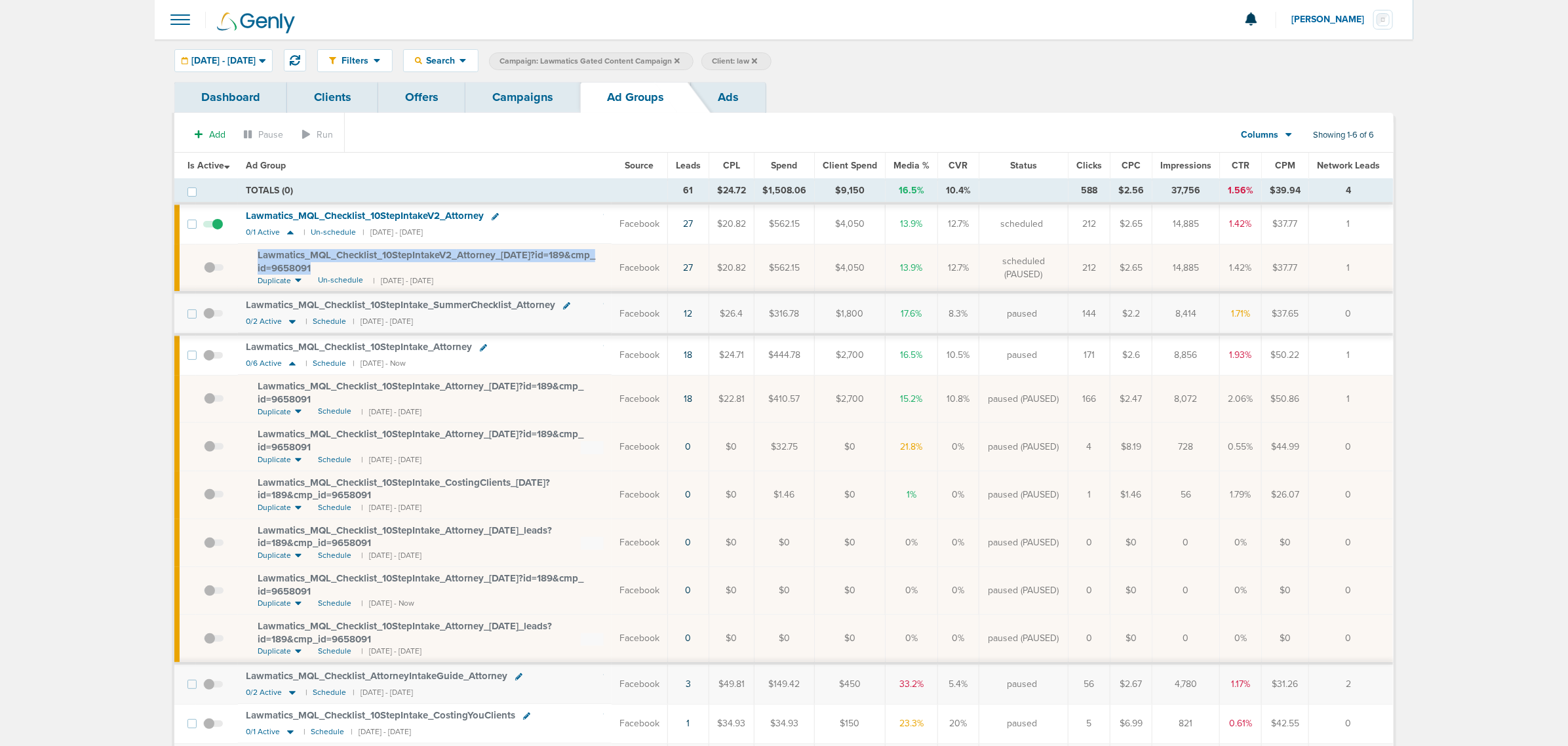
drag, startPoint x: 319, startPoint y: 264, endPoint x: 254, endPoint y: 257, distance: 65.4
click at [254, 257] on td "Lawmatics_ MQL_ Checklist_ 10StepIntakeV2_ Attorney_ 07.10.25?id=189&cmp_ id=96…" at bounding box center [425, 268] width 374 height 49
copy span "Lawmatics_ MQL_ Checklist_ 10StepIntakeV2_ Attorney_ 07.10.25?id=189&cmp_ id=96…"
click at [517, 100] on link "Campaigns" at bounding box center [523, 97] width 115 height 31
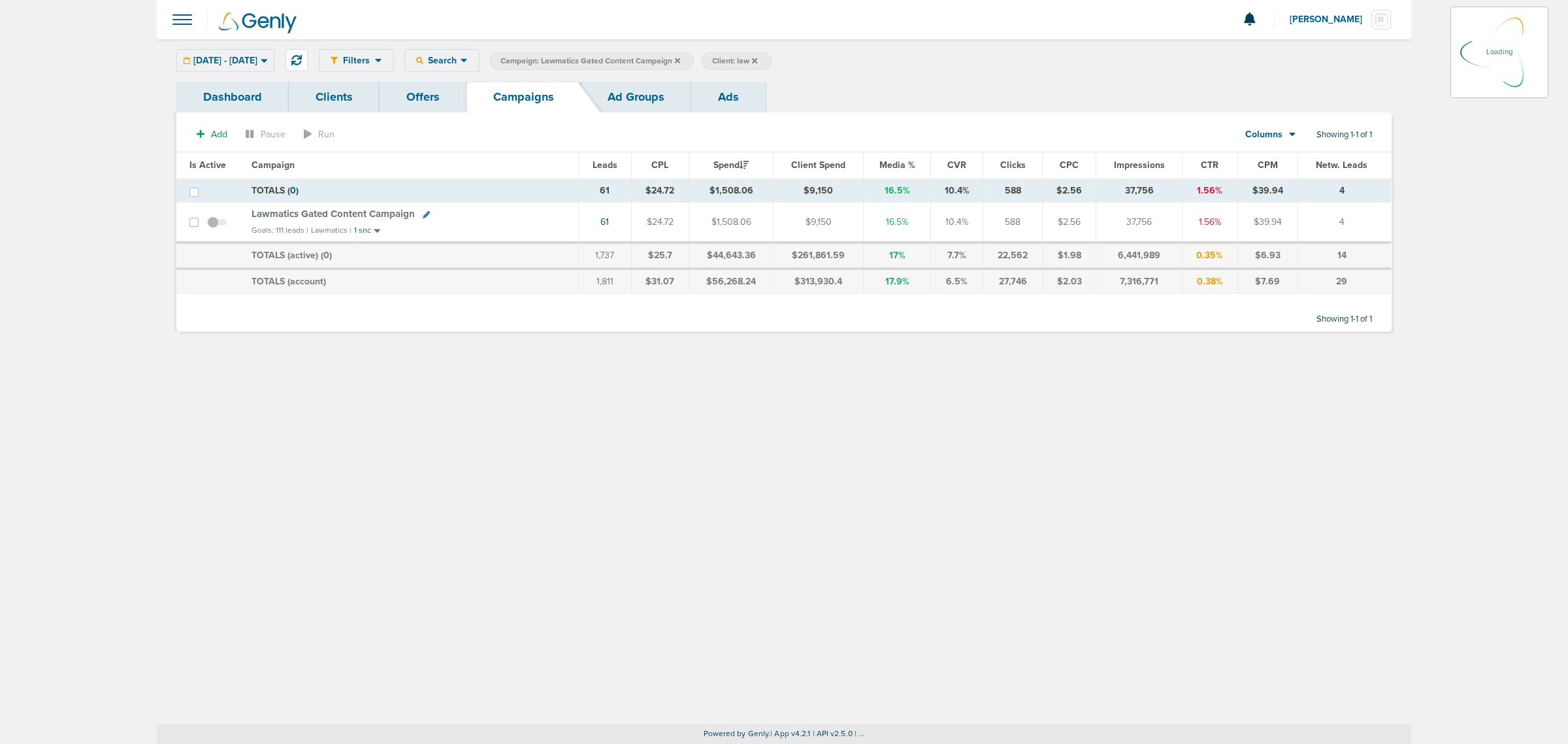
click at [680, 58] on icon at bounding box center [678, 60] width 6 height 8
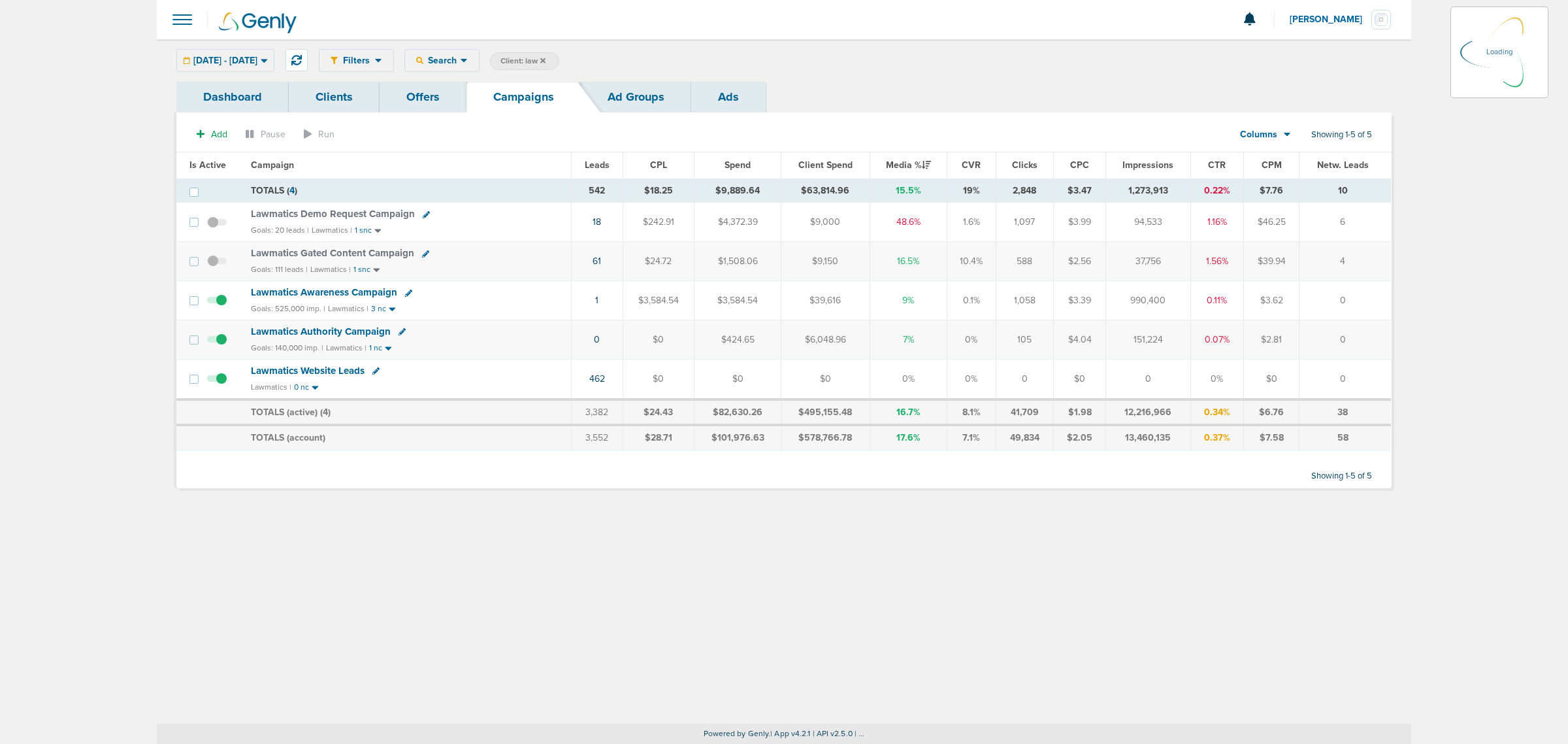
click at [545, 59] on icon at bounding box center [543, 60] width 6 height 6
click at [545, 60] on icon at bounding box center [543, 60] width 6 height 8
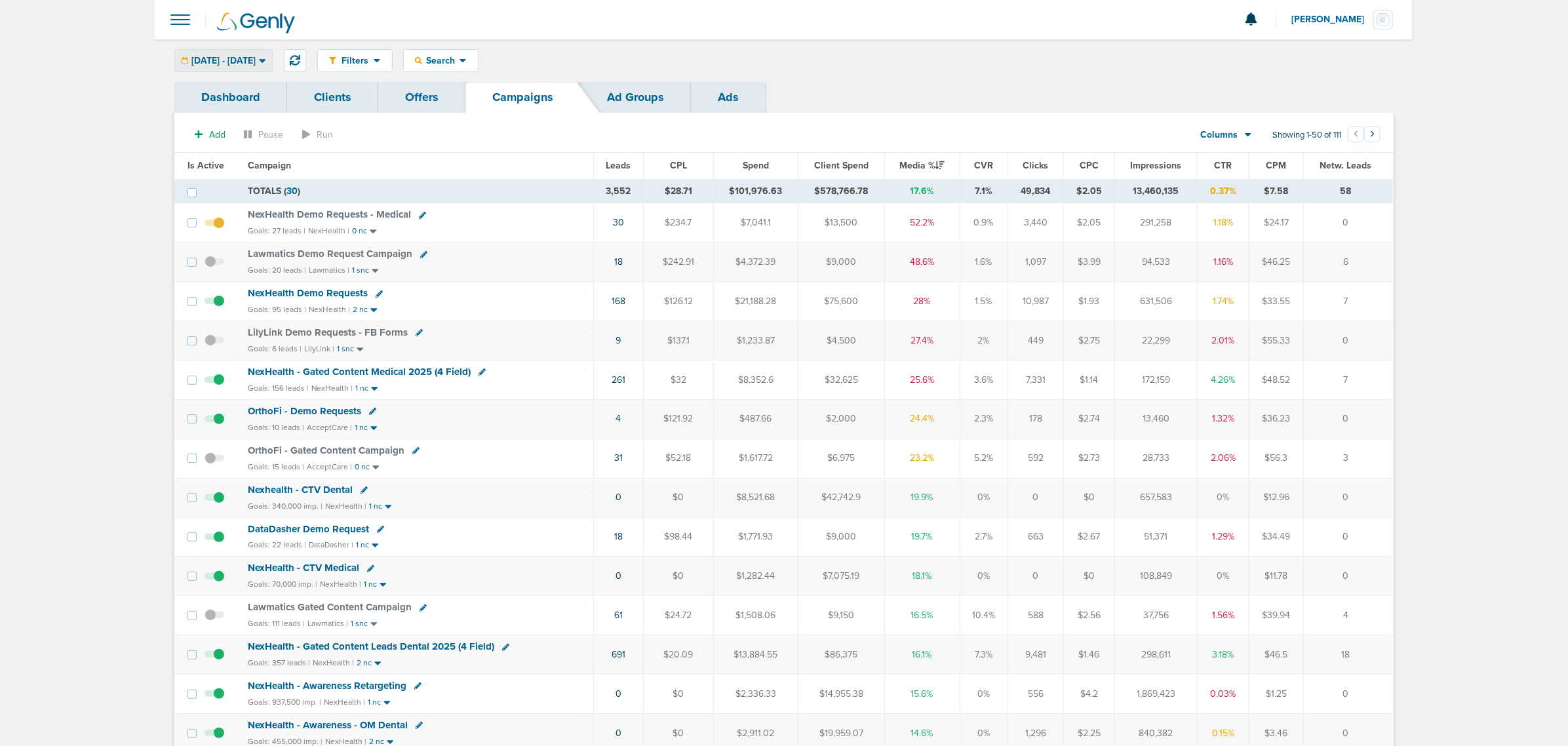
click at [218, 67] on div "07.01.2025 - 08.31.2025" at bounding box center [223, 61] width 97 height 22
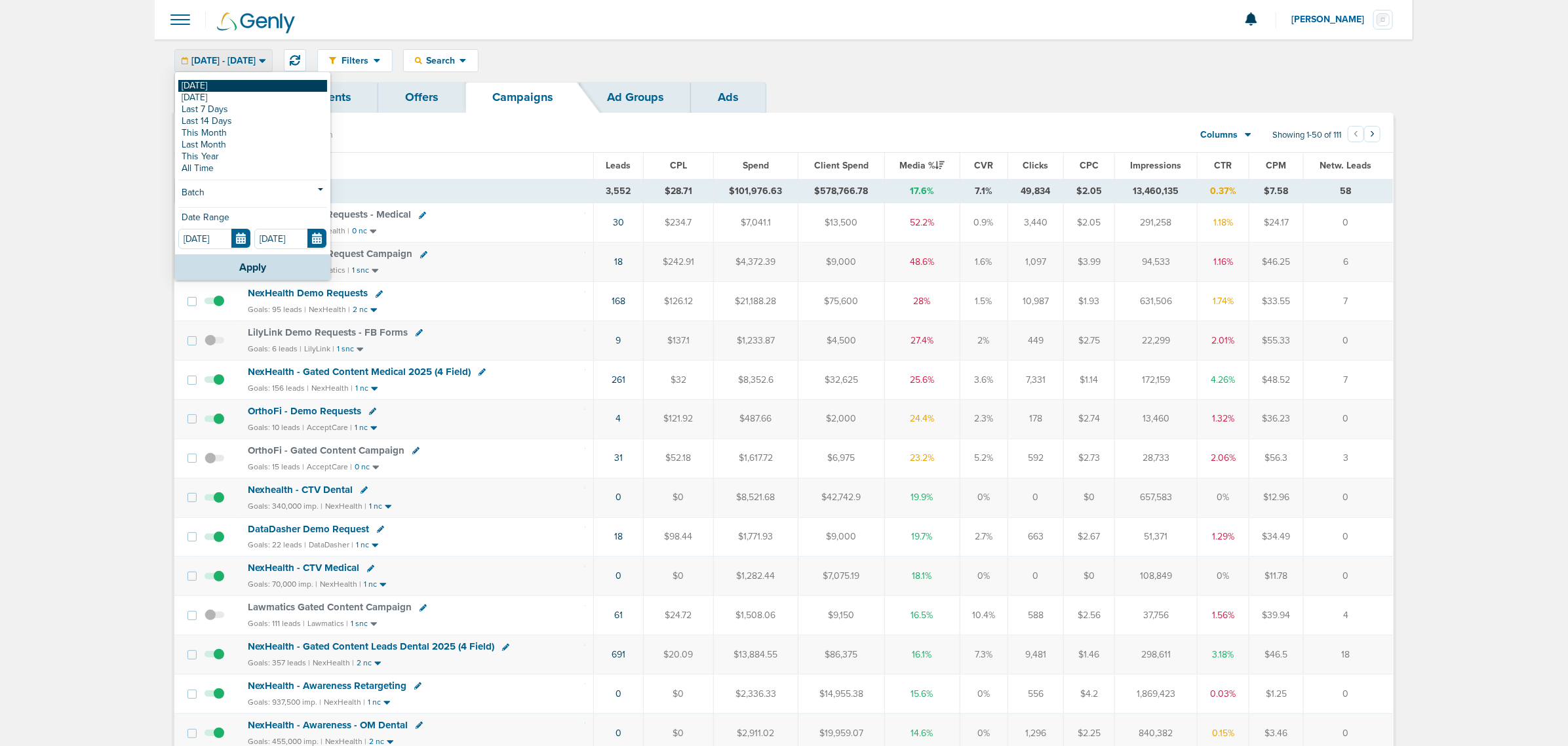
click at [207, 90] on link "[DATE]" at bounding box center [253, 86] width 149 height 12
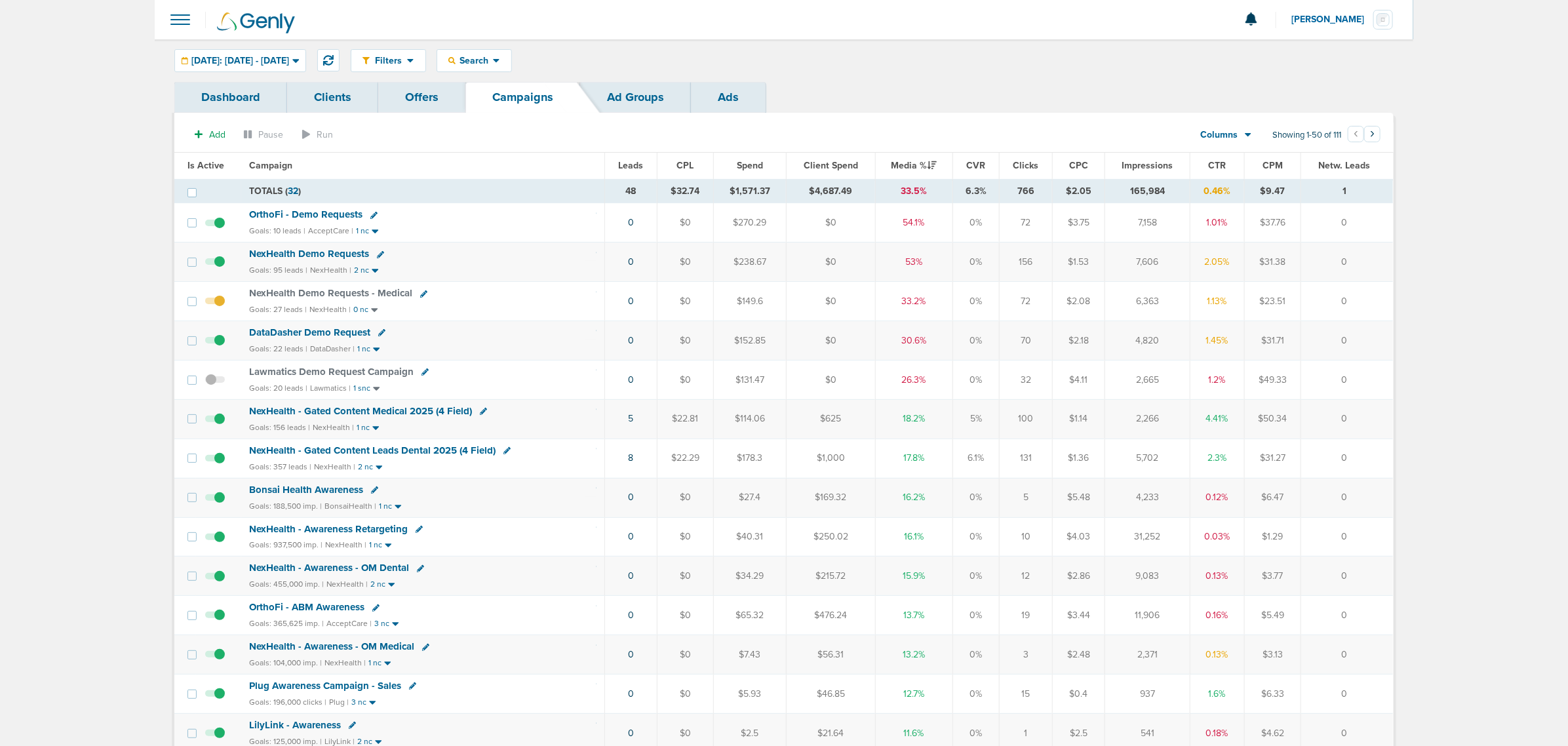
click at [336, 214] on span "OrthoFi - Demo Requests" at bounding box center [306, 214] width 113 height 12
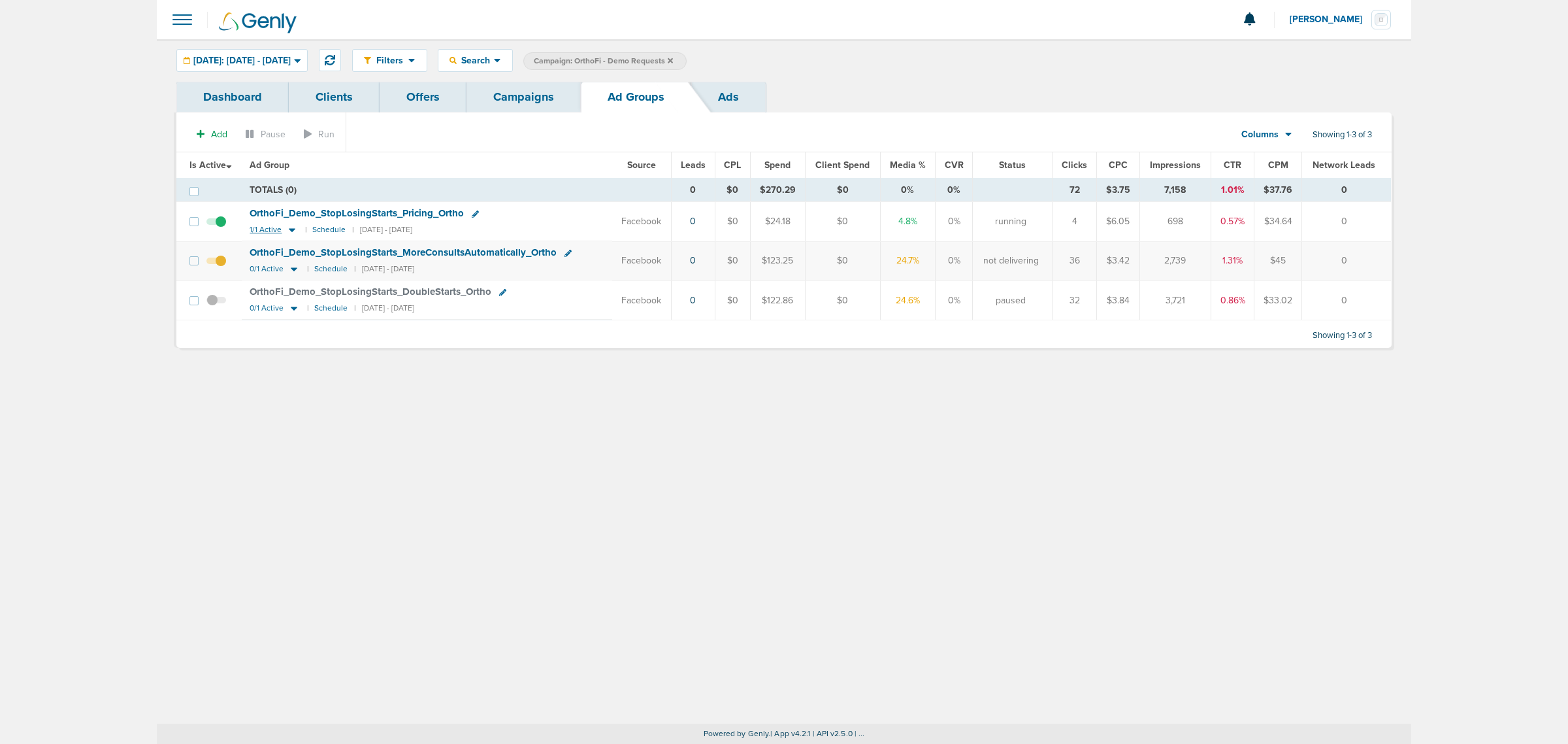
click at [291, 230] on icon at bounding box center [292, 231] width 6 height 4
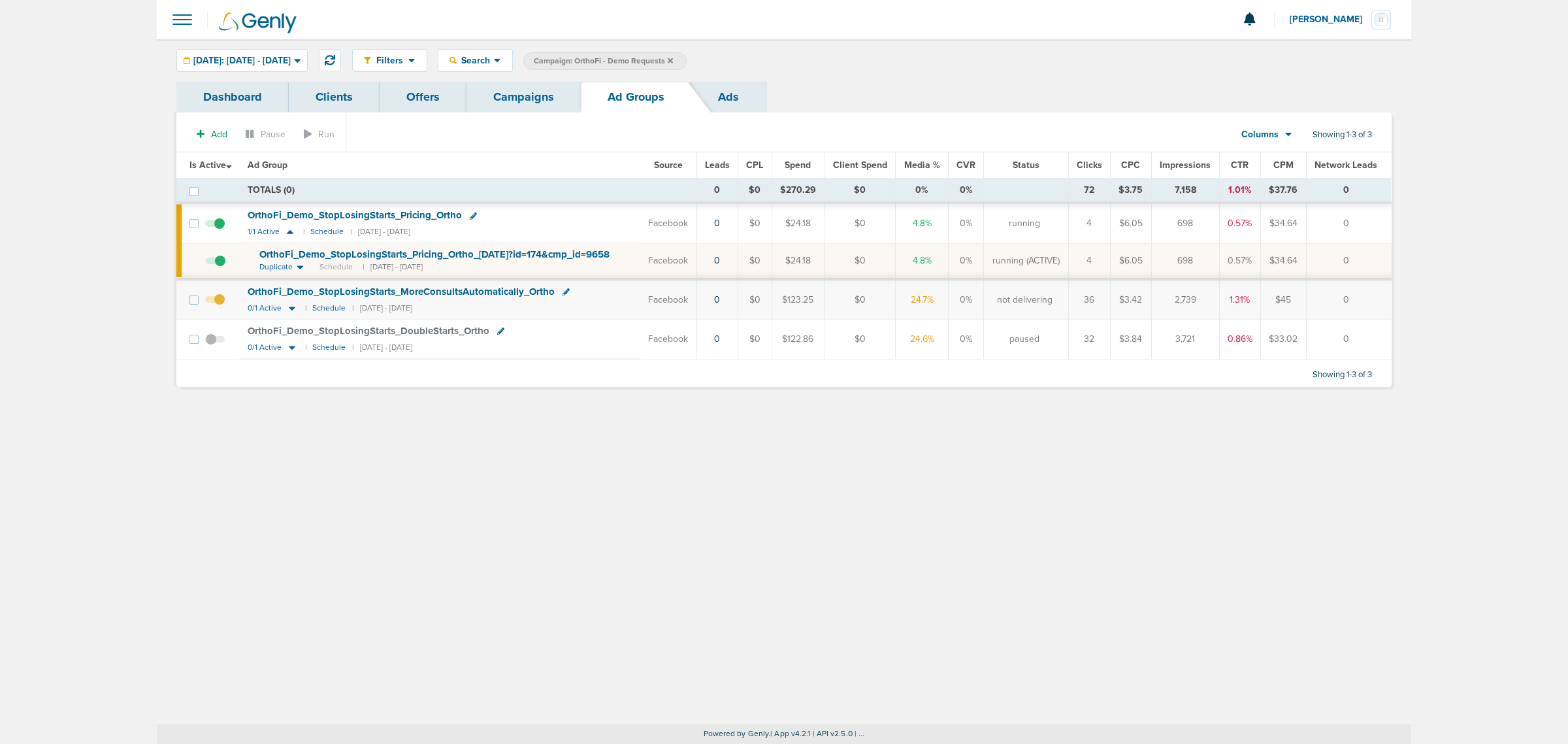
click at [416, 250] on span "OrthoFi_ Demo_ StopLosingStarts_ Pricing_ Ortho_ 08.20.25?id=174&cmp_ id=9658101" at bounding box center [441, 254] width 364 height 12
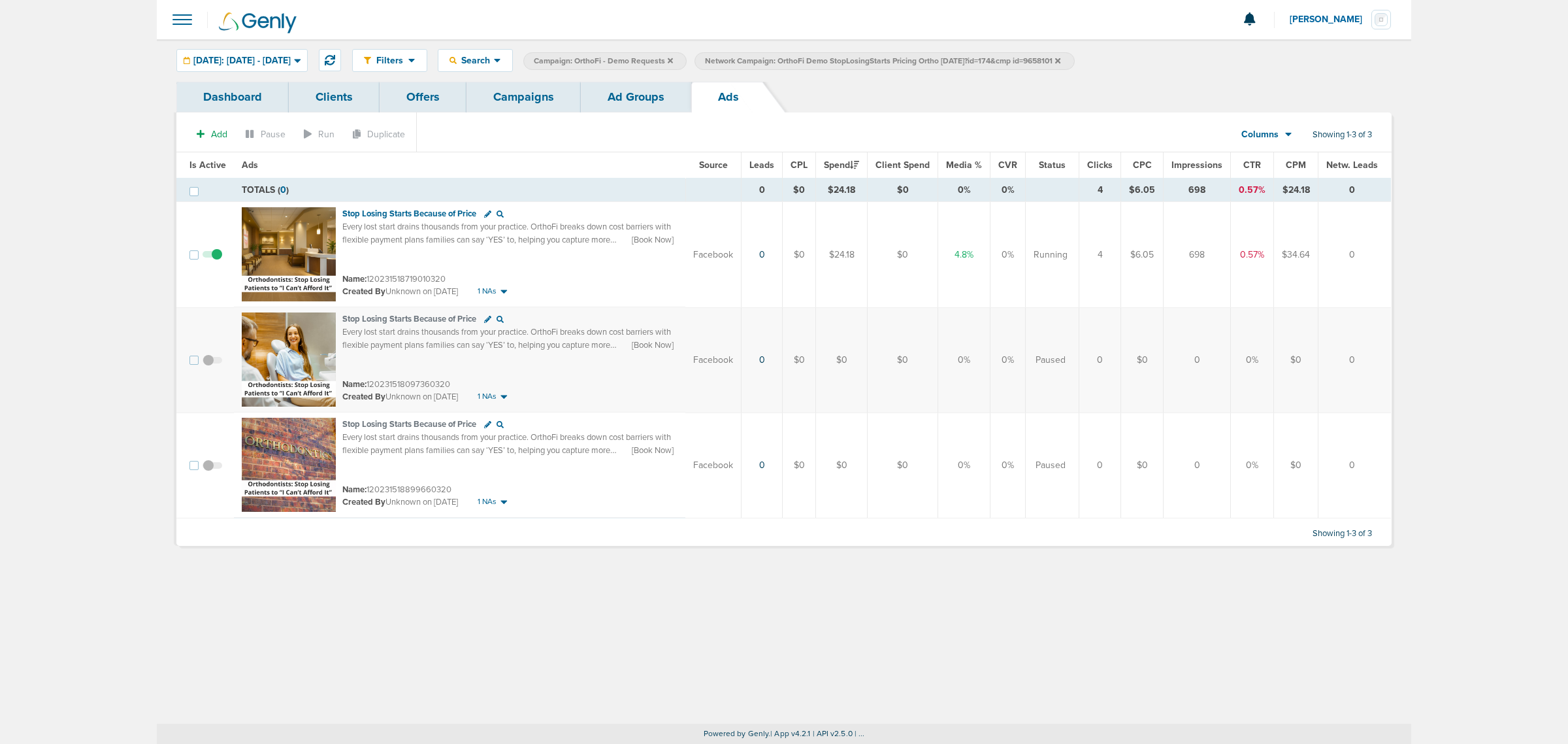
click at [203, 472] on span at bounding box center [212, 472] width 19 height 0
click at [212, 468] on input "checkbox" at bounding box center [212, 468] width 0 height 0
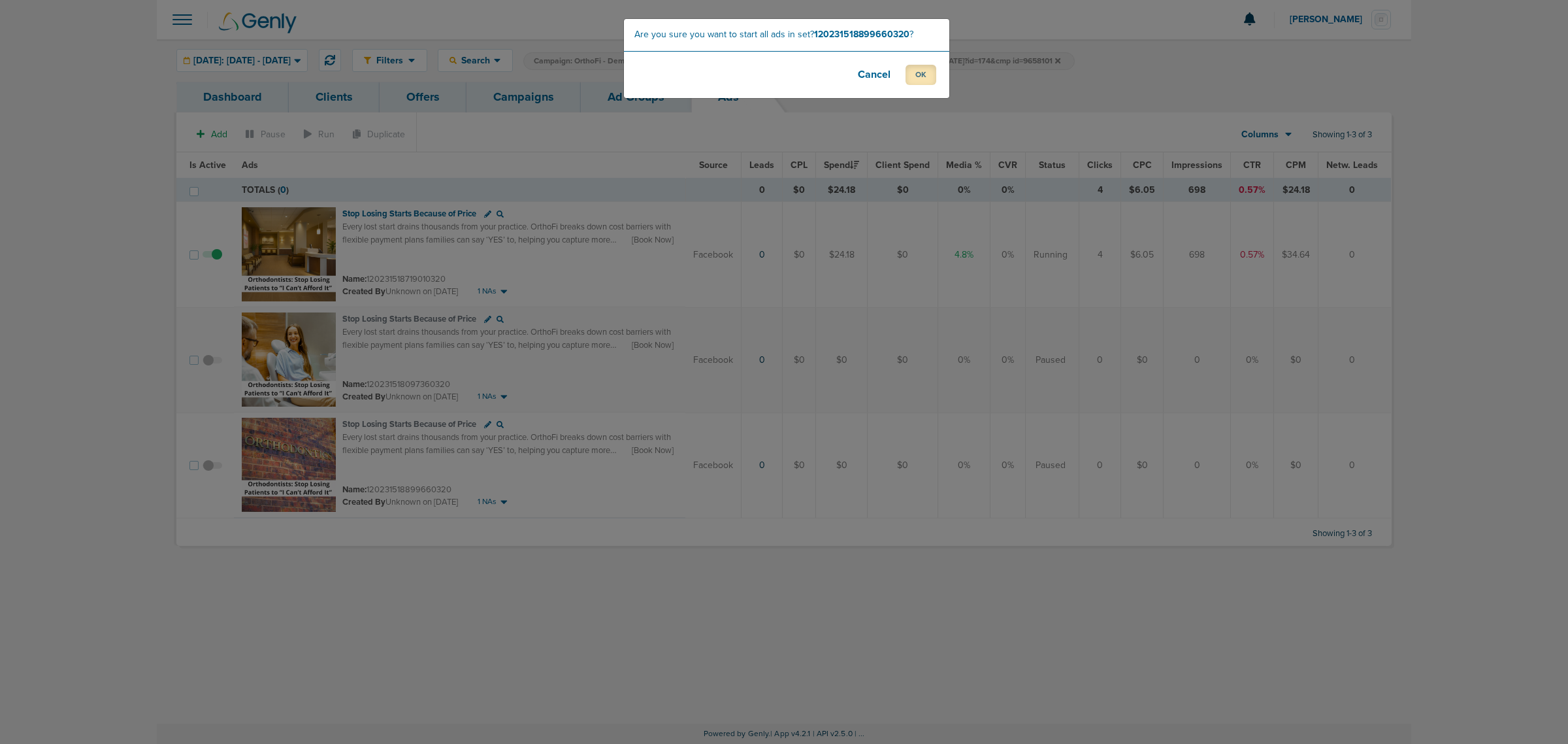
click at [912, 74] on button "OK" at bounding box center [921, 74] width 31 height 20
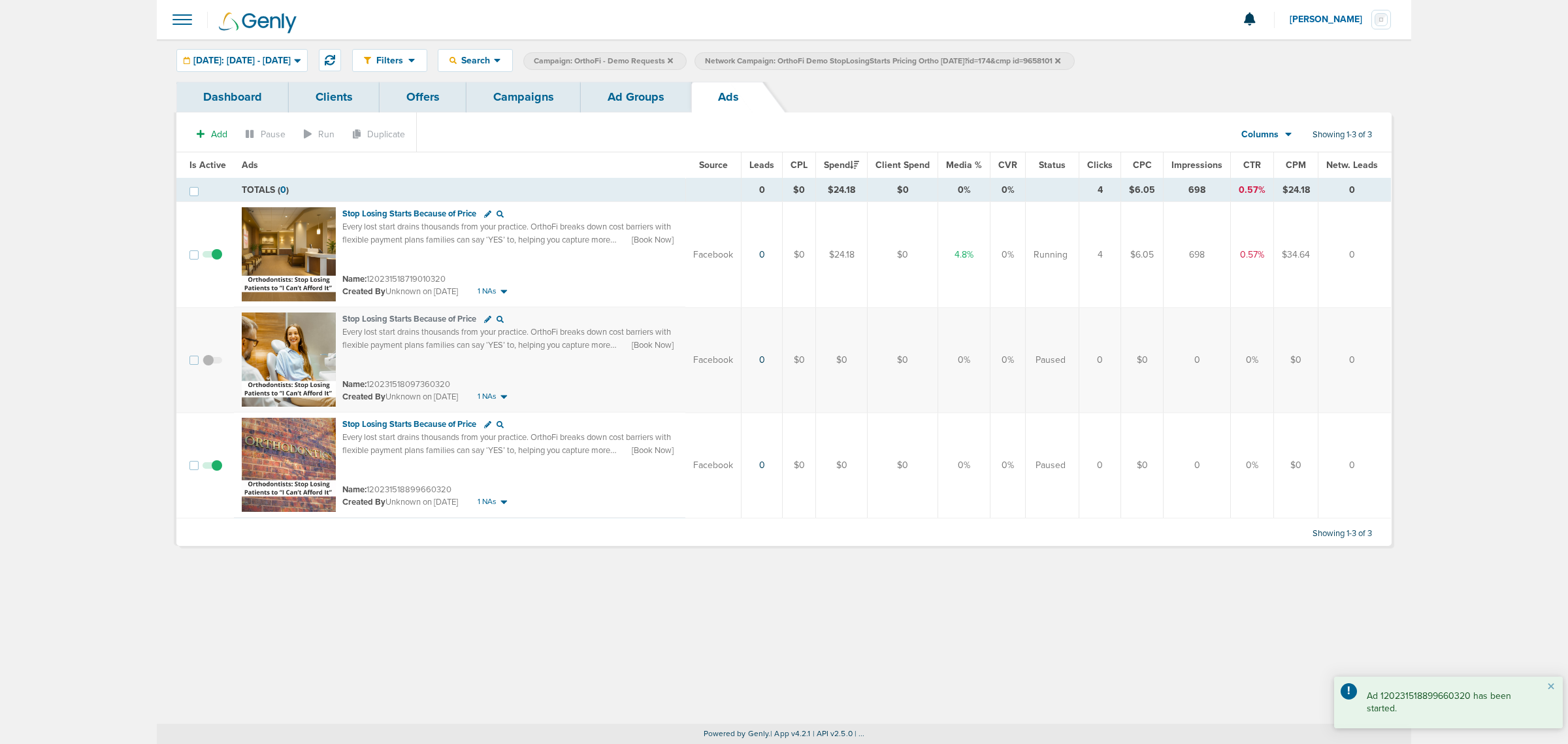
click at [625, 101] on link "Ad Groups" at bounding box center [636, 97] width 110 height 31
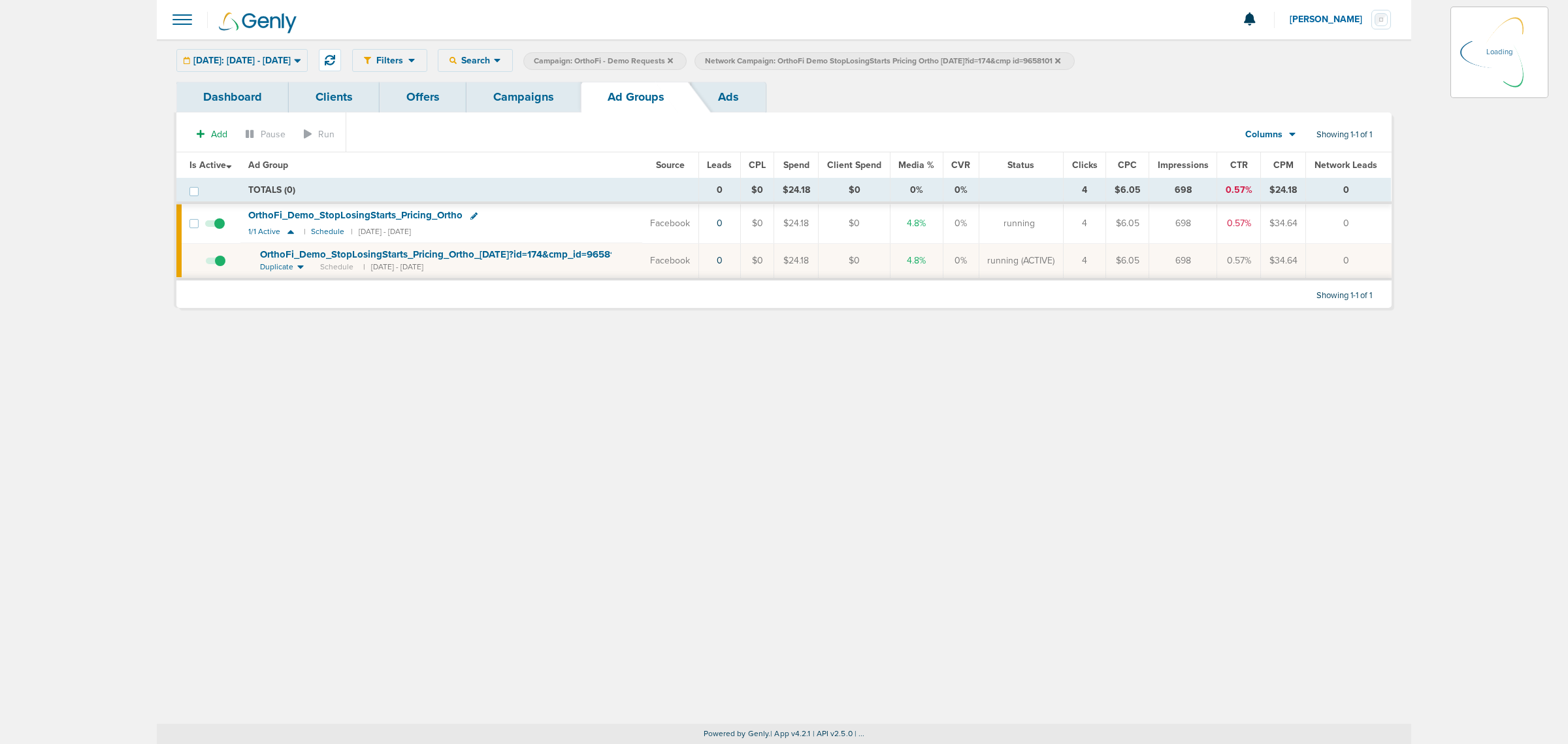
click at [539, 94] on link "Campaigns" at bounding box center [523, 97] width 114 height 31
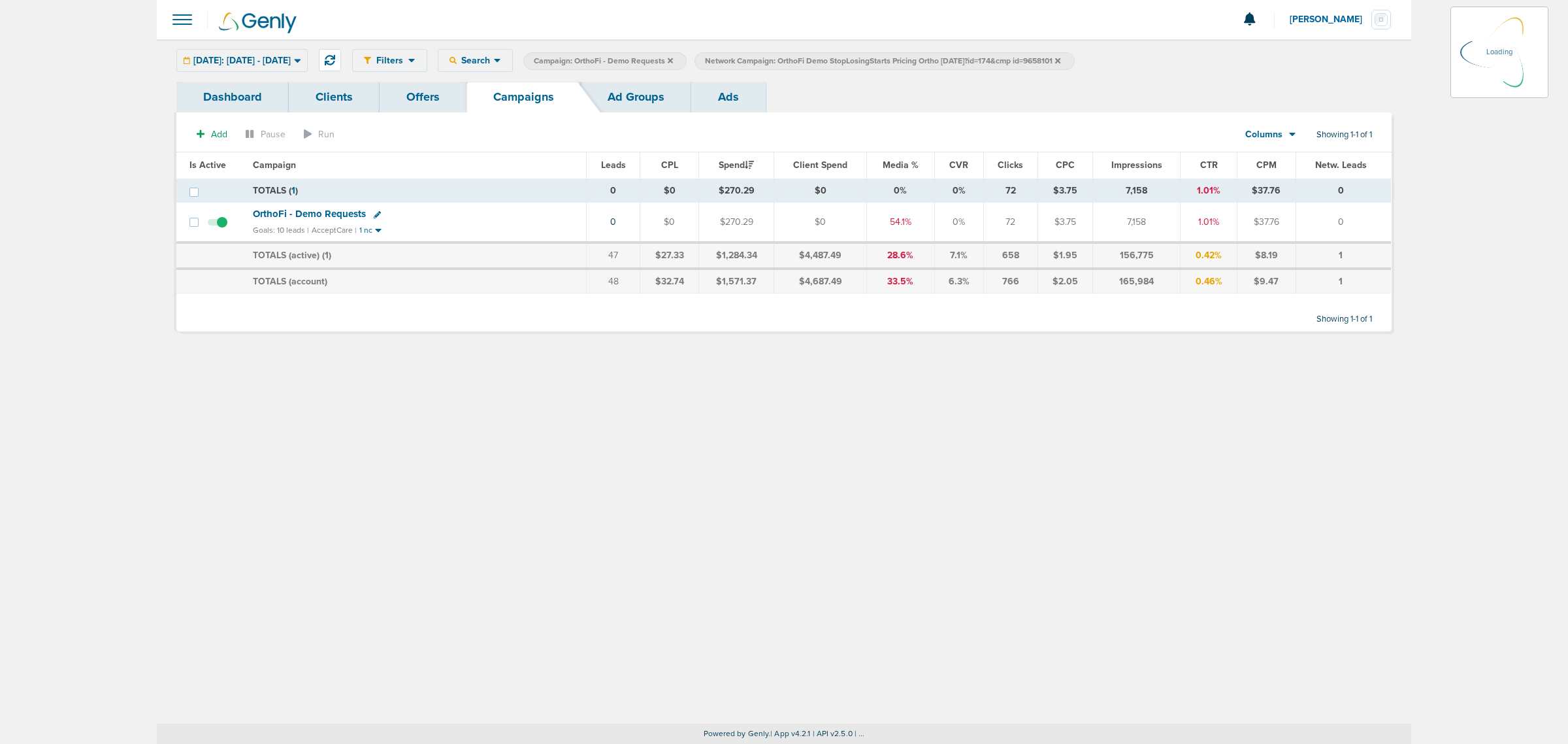
click at [1060, 62] on icon at bounding box center [1058, 60] width 6 height 8
click at [1205, 495] on div "Filters Active Only Settings Status Active Inactive Objectives MQL SQL Traffic …" at bounding box center [784, 381] width 1254 height 684
click at [673, 61] on icon at bounding box center [670, 60] width 6 height 8
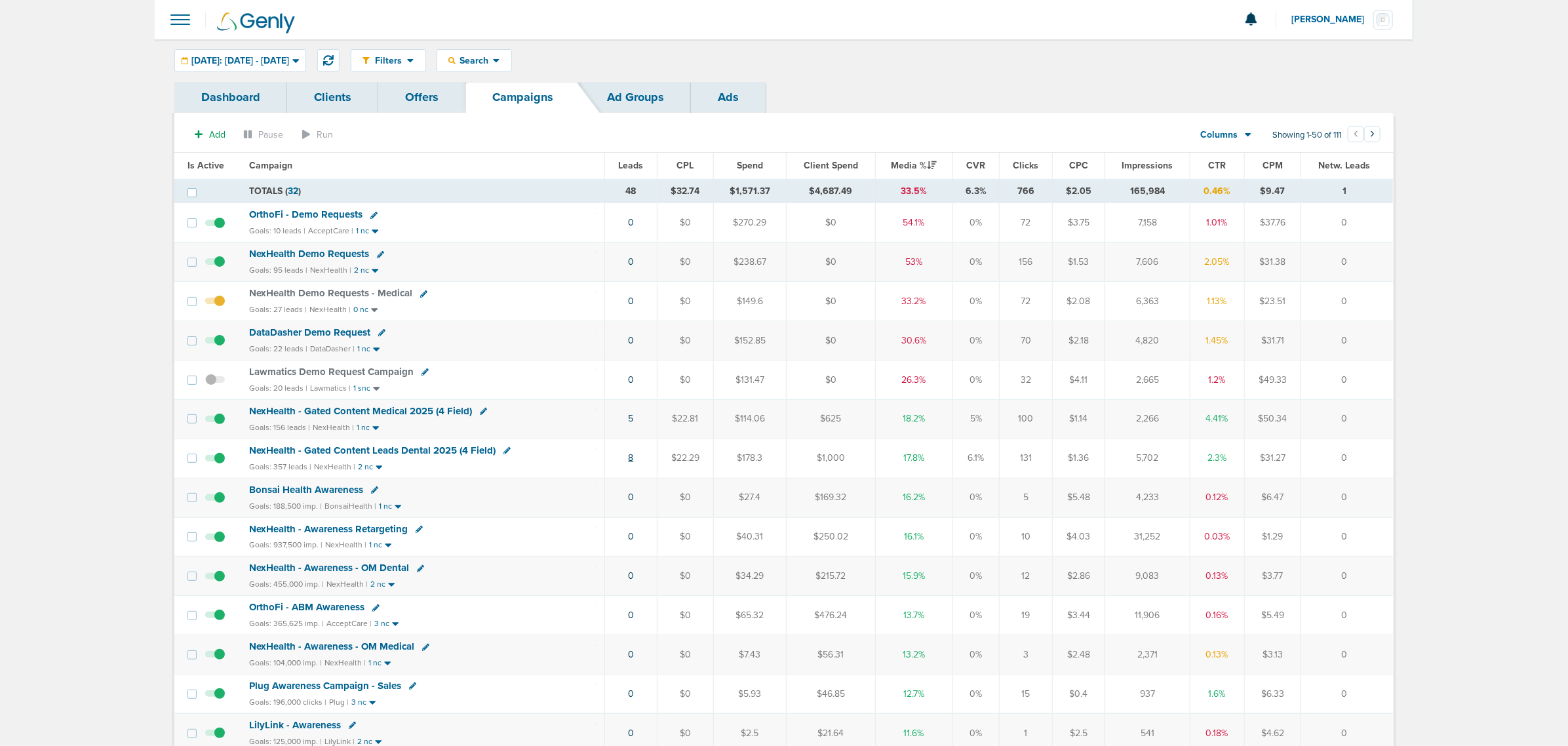
click at [629, 463] on link "8" at bounding box center [632, 458] width 6 height 11
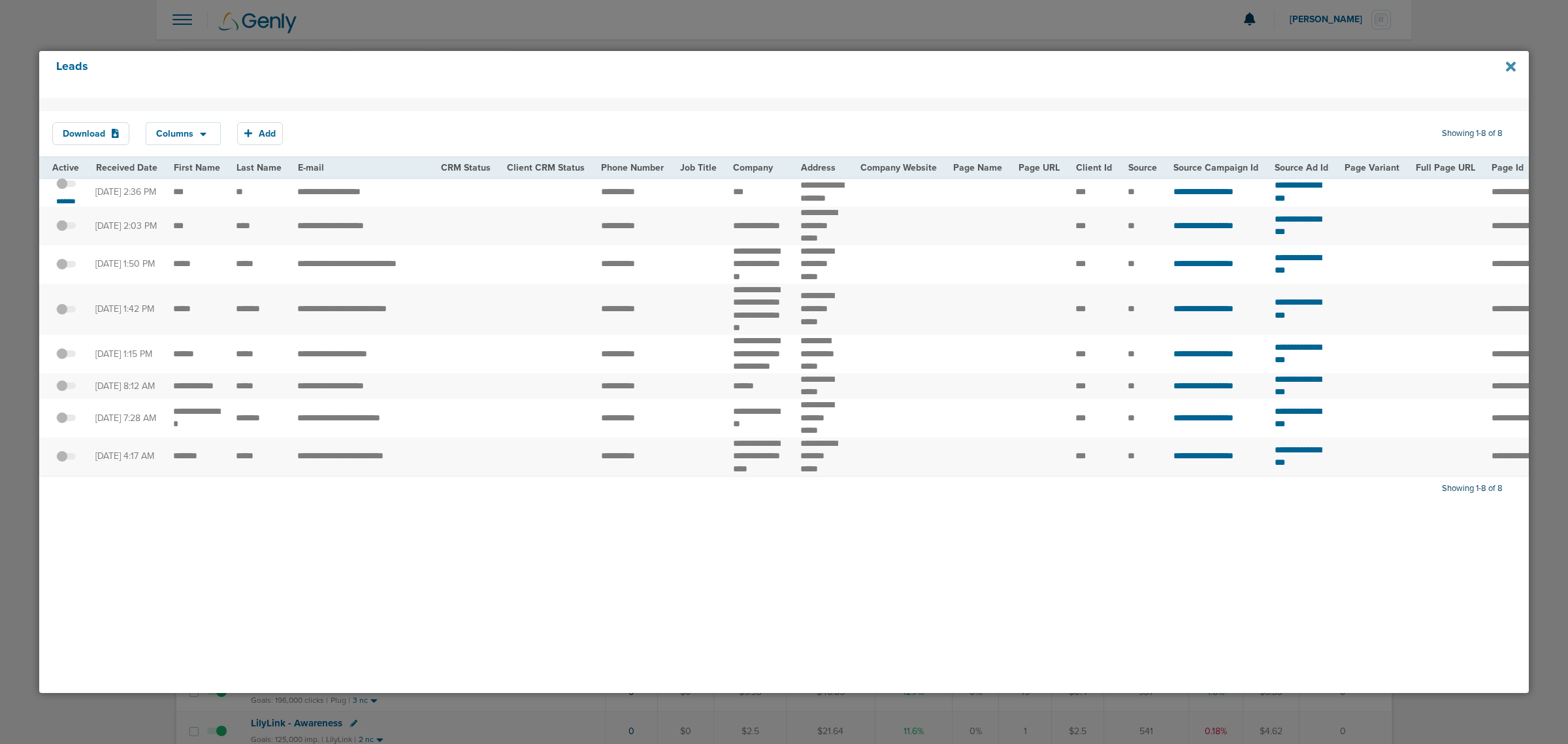
click at [1509, 66] on icon at bounding box center [1510, 67] width 10 height 10
click at [804, 31] on div at bounding box center [784, 372] width 1568 height 744
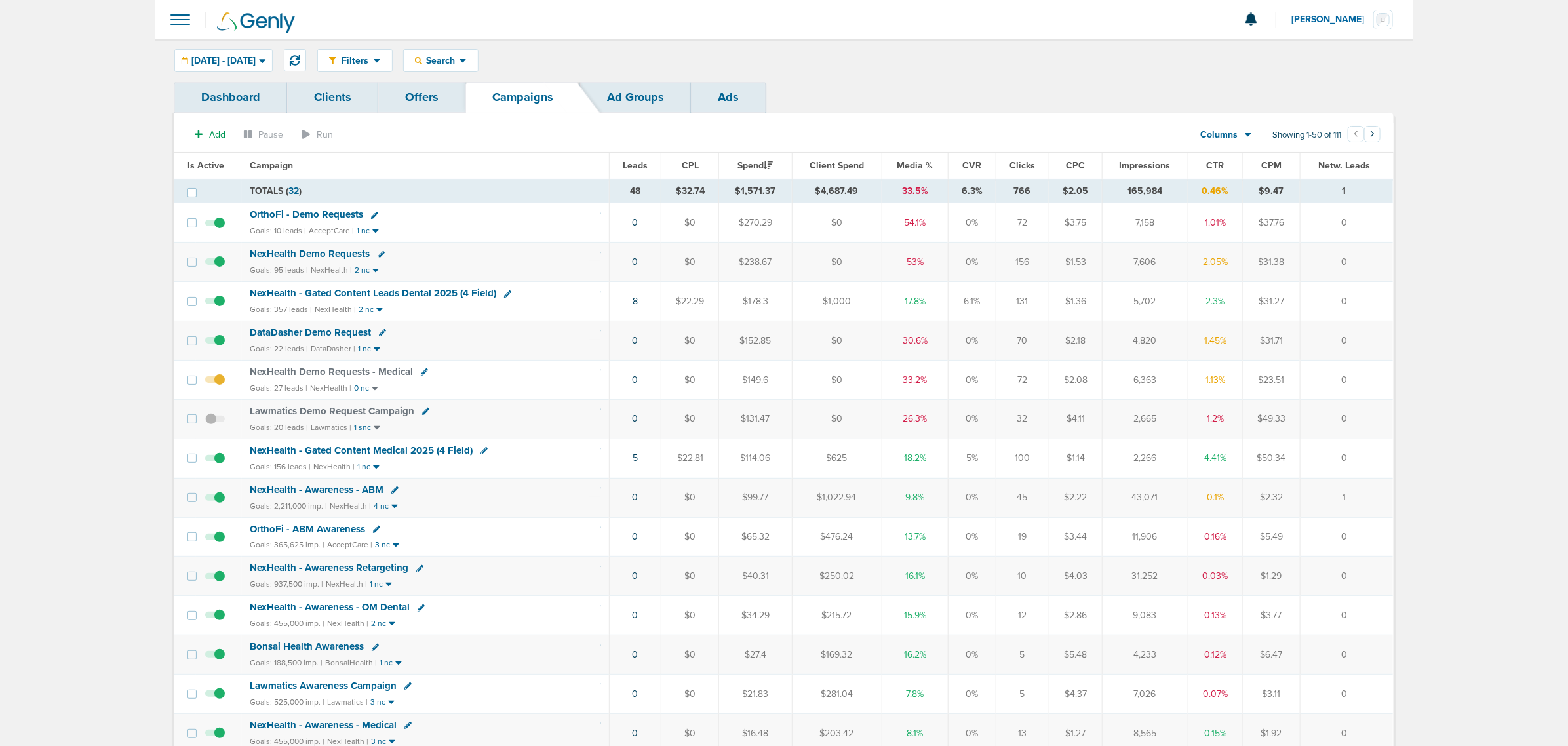
click at [919, 163] on span "Media %" at bounding box center [915, 166] width 36 height 11
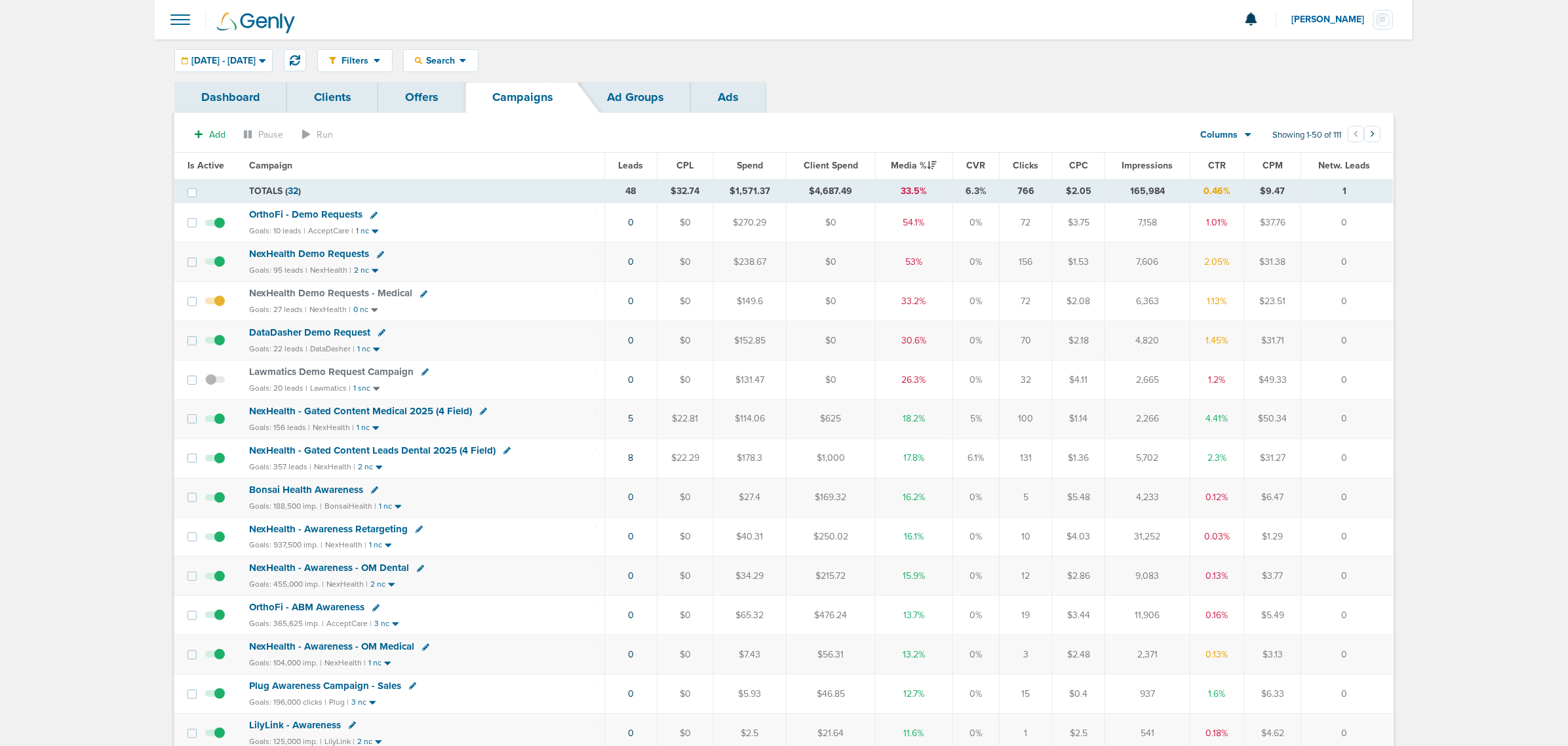
click at [469, 226] on div "Goals: 10 leads | AcceptCare | 1 nc" at bounding box center [423, 231] width 347 height 11
drag, startPoint x: 572, startPoint y: 460, endPoint x: 1390, endPoint y: 454, distance: 818.0
click at [1390, 454] on tr "NexHealth - Gated Content Leads Dental 2025 (4 Field) Goals: 357 leads | NexHea…" at bounding box center [783, 458] width 1218 height 39
click at [1378, 455] on td "0" at bounding box center [1347, 458] width 92 height 39
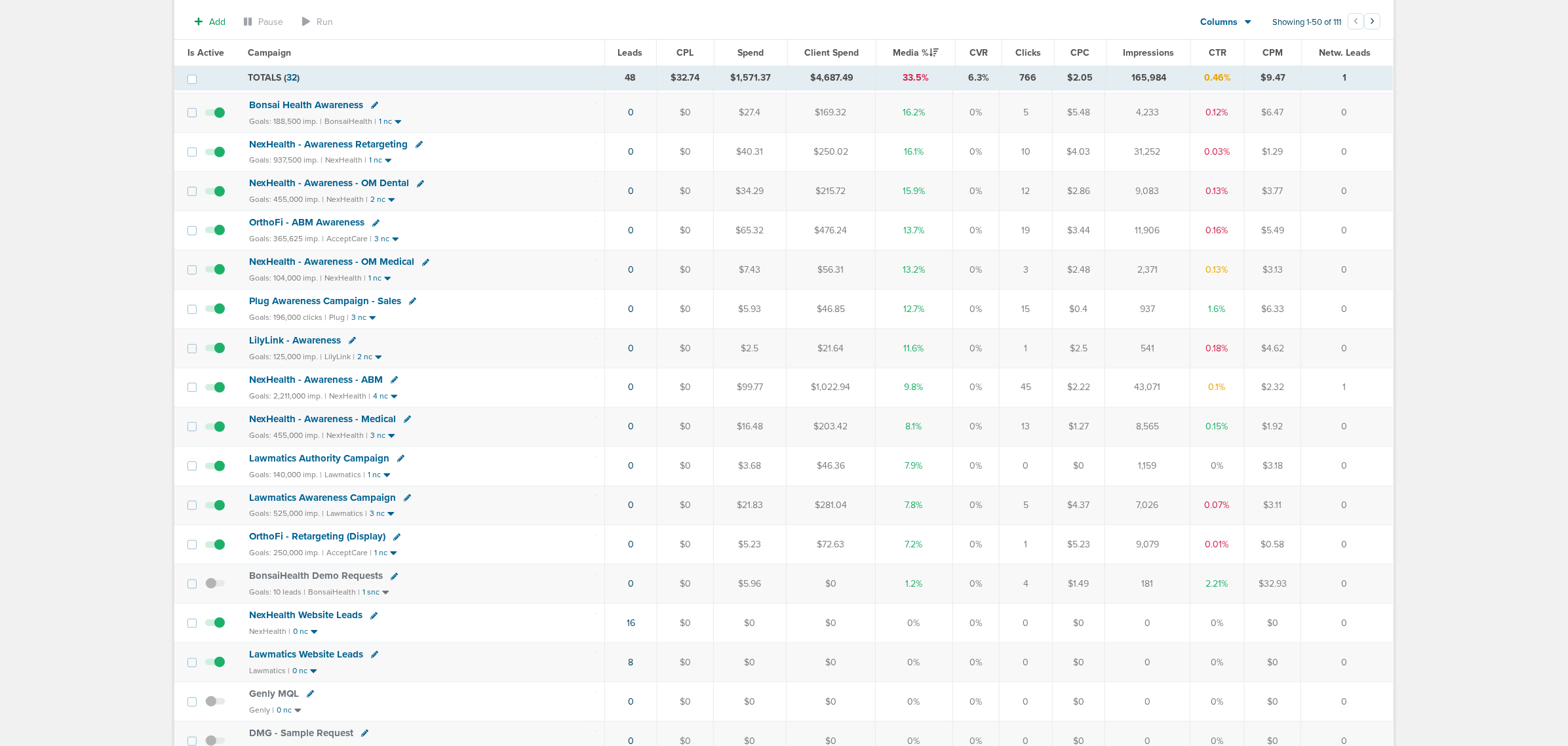
scroll to position [328, 0]
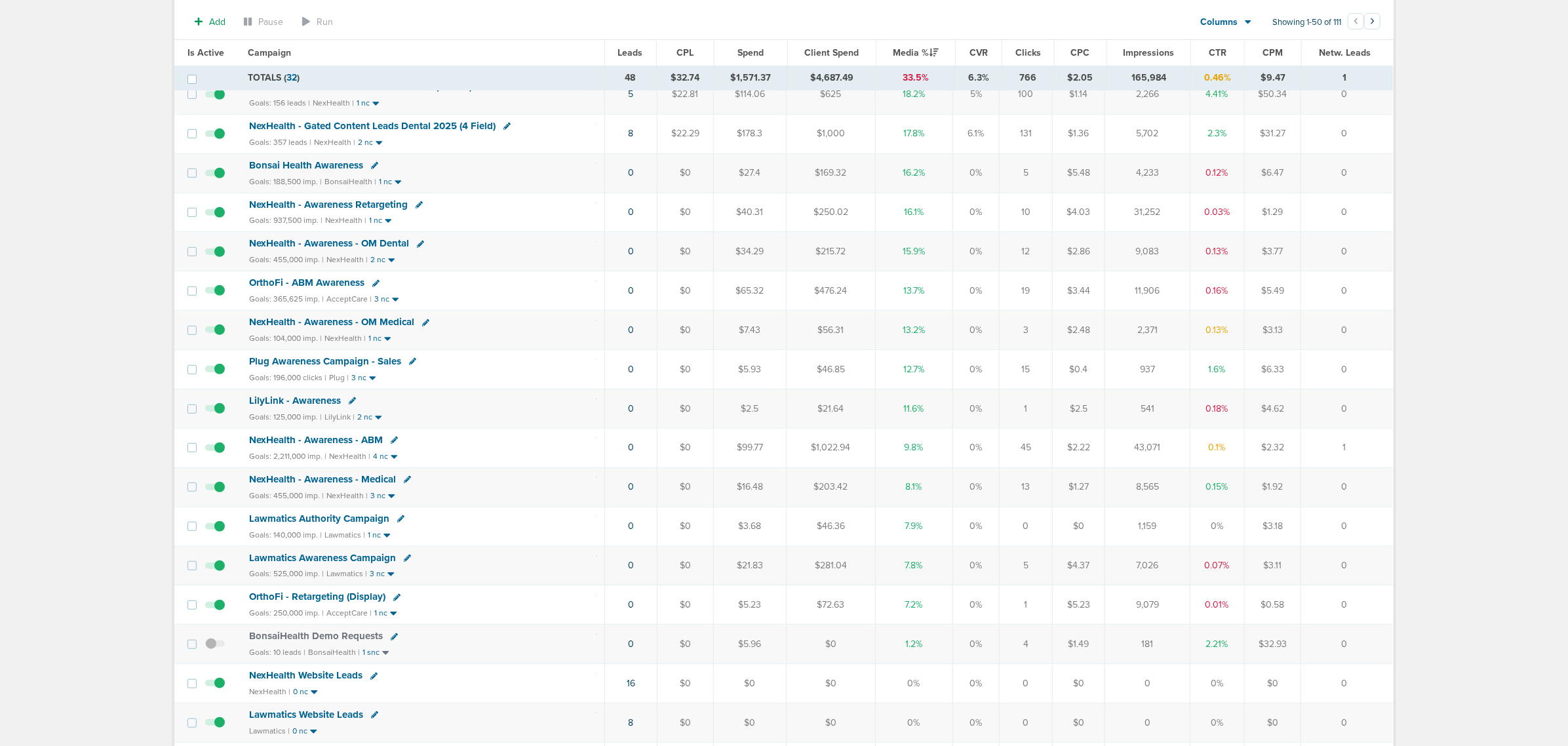
drag, startPoint x: 922, startPoint y: 171, endPoint x: 1352, endPoint y: 170, distance: 430.0
click at [1352, 170] on tr "Bonsai Health Awareness Goals: 188,500 imp. | BonsaiHealth | 1 nc 0 $0 $27.4 $1…" at bounding box center [783, 173] width 1218 height 39
click at [1353, 170] on td "0" at bounding box center [1347, 173] width 92 height 39
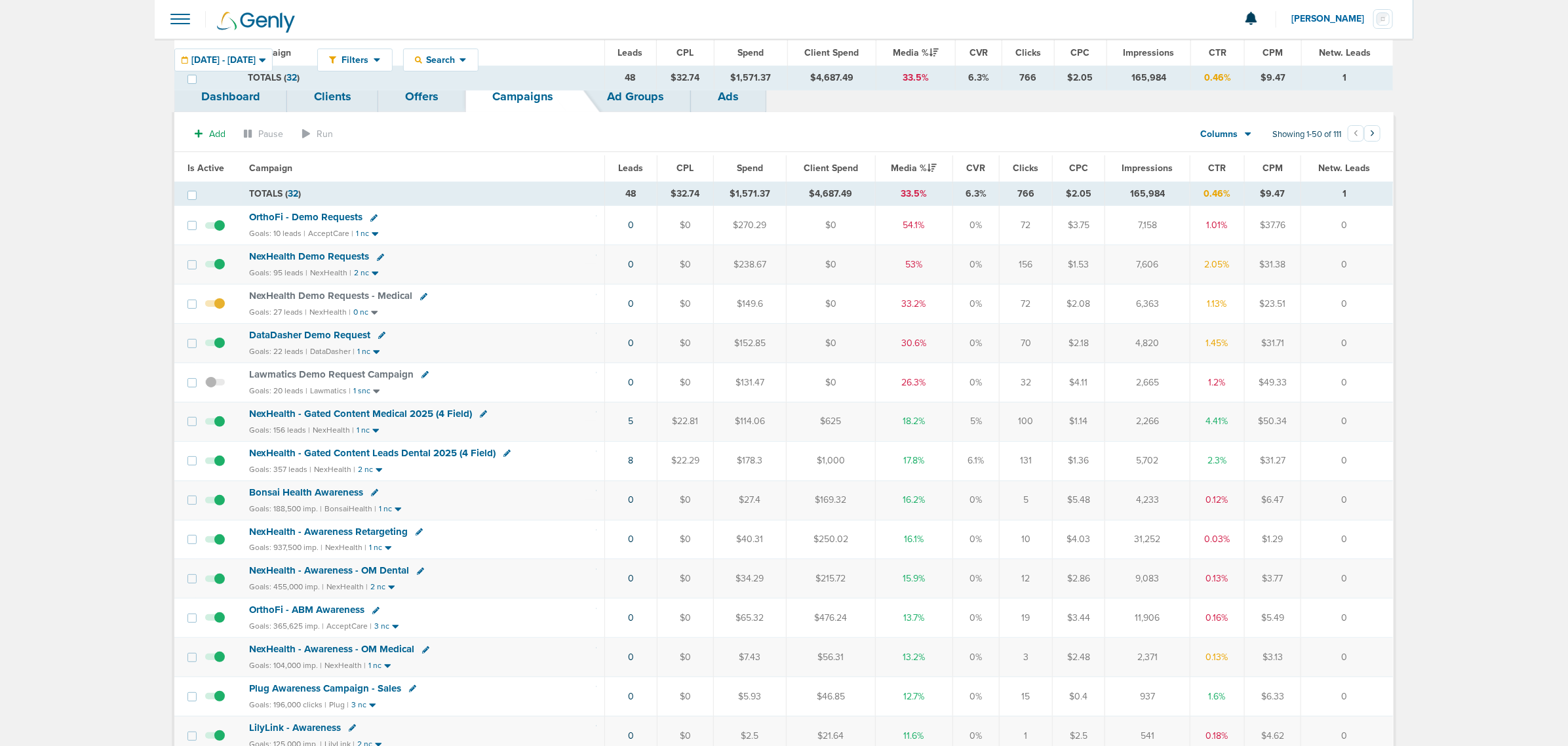
scroll to position [0, 0]
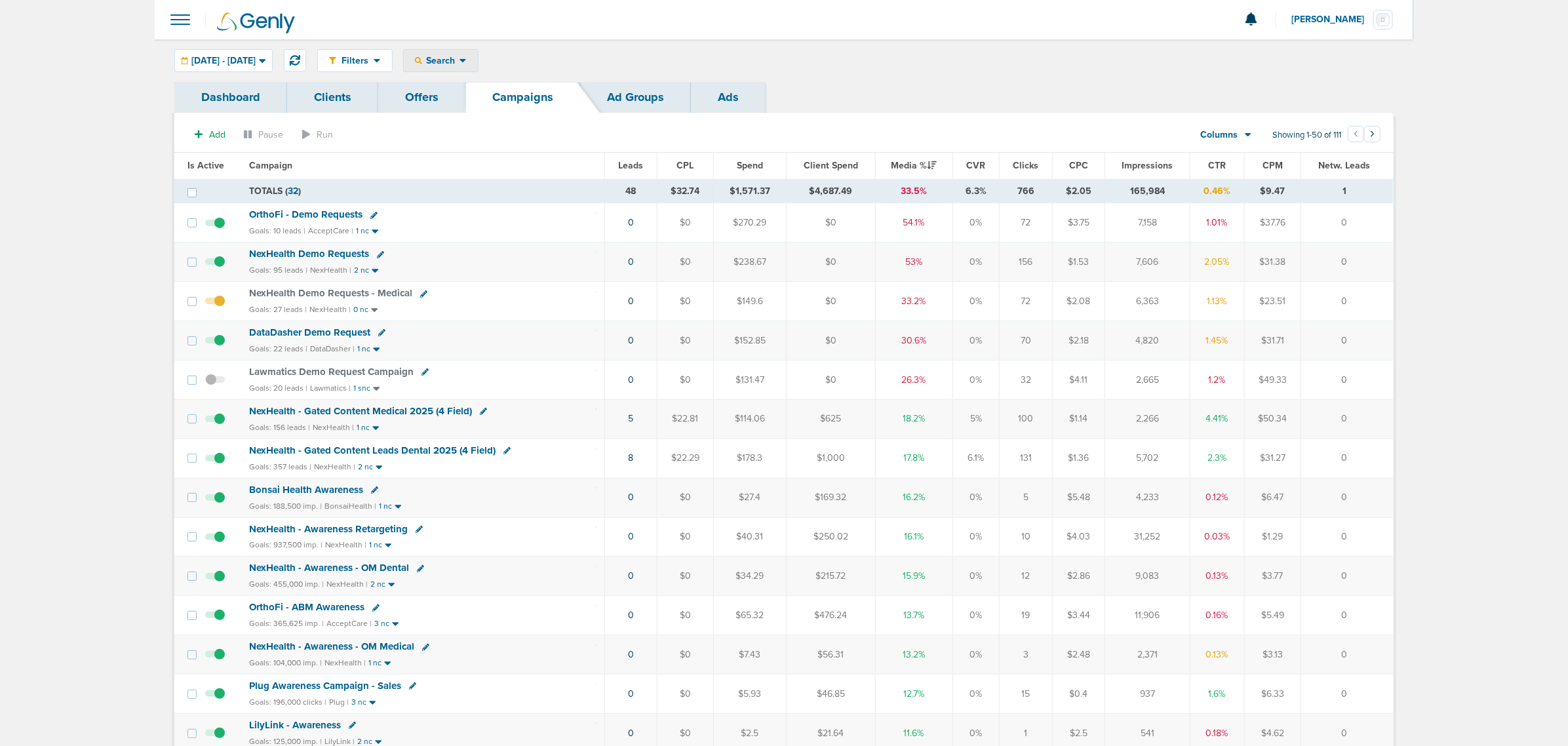
click at [460, 60] on span "Search" at bounding box center [441, 61] width 38 height 11
click at [477, 98] on link "Client" at bounding box center [471, 104] width 136 height 17
type input "law"
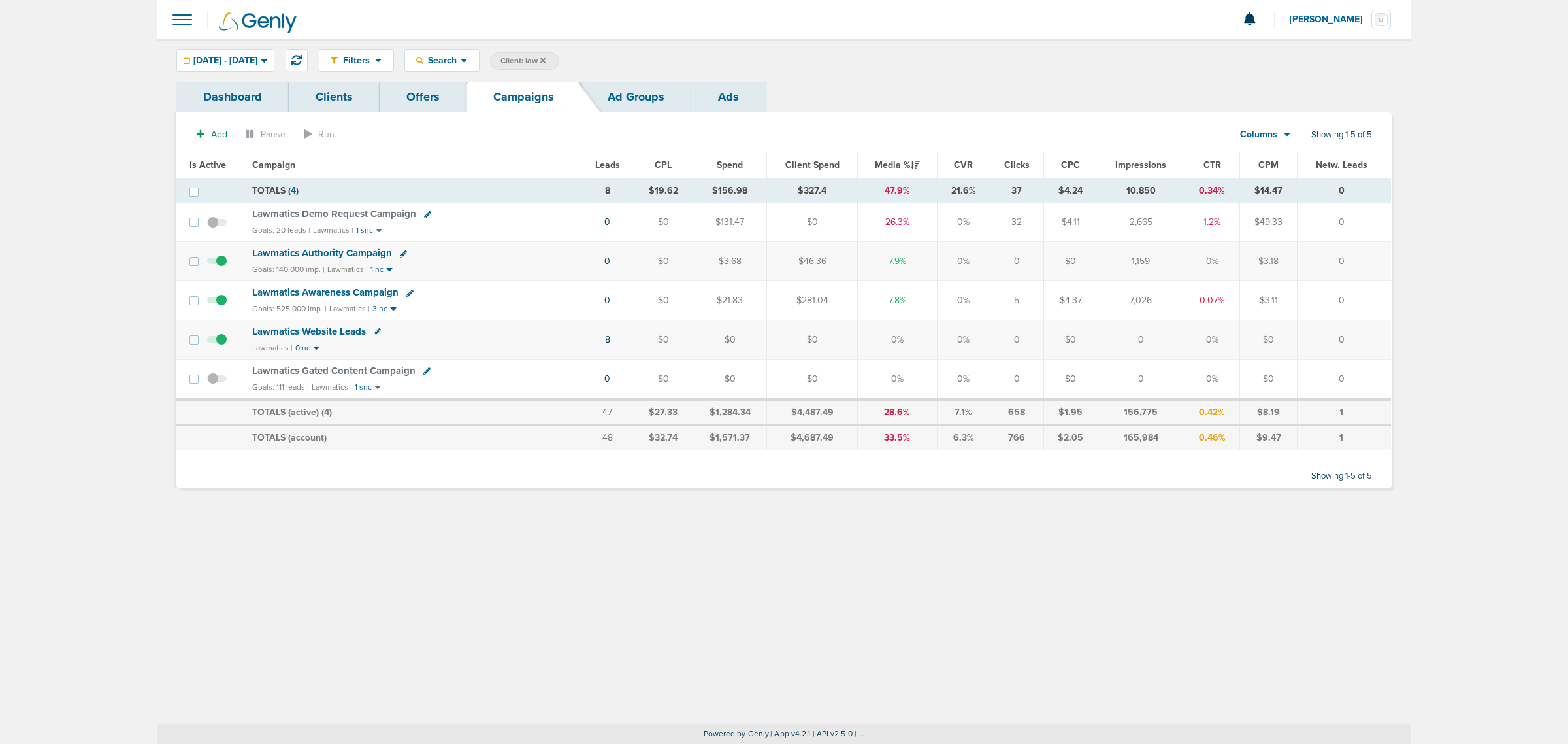
click at [929, 574] on div "Filters Active Only Settings Status Active Inactive Objectives MQL SQL Traffic …" at bounding box center [784, 381] width 1254 height 684
click at [545, 59] on icon at bounding box center [543, 60] width 6 height 6
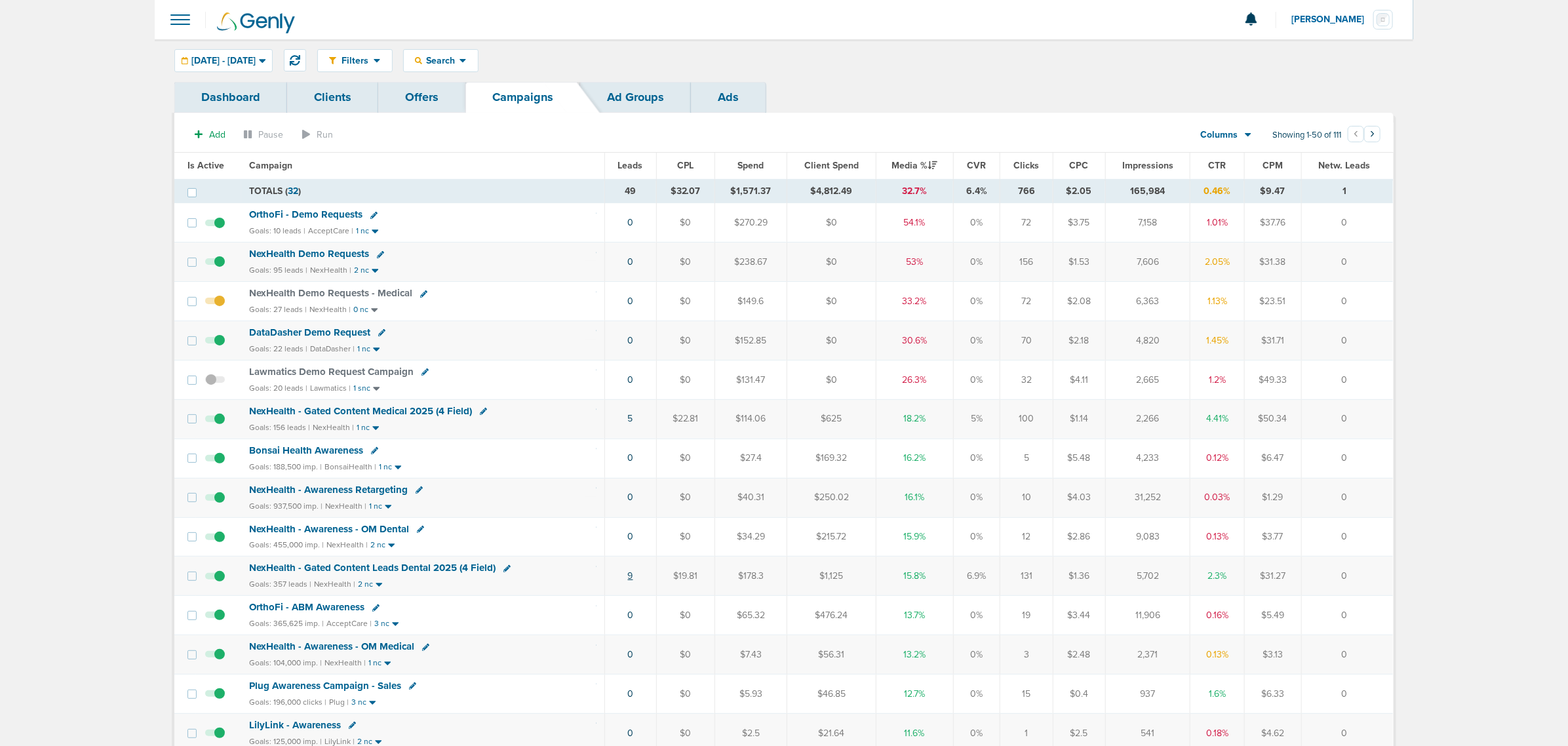
click at [632, 580] on link "9" at bounding box center [631, 576] width 6 height 11
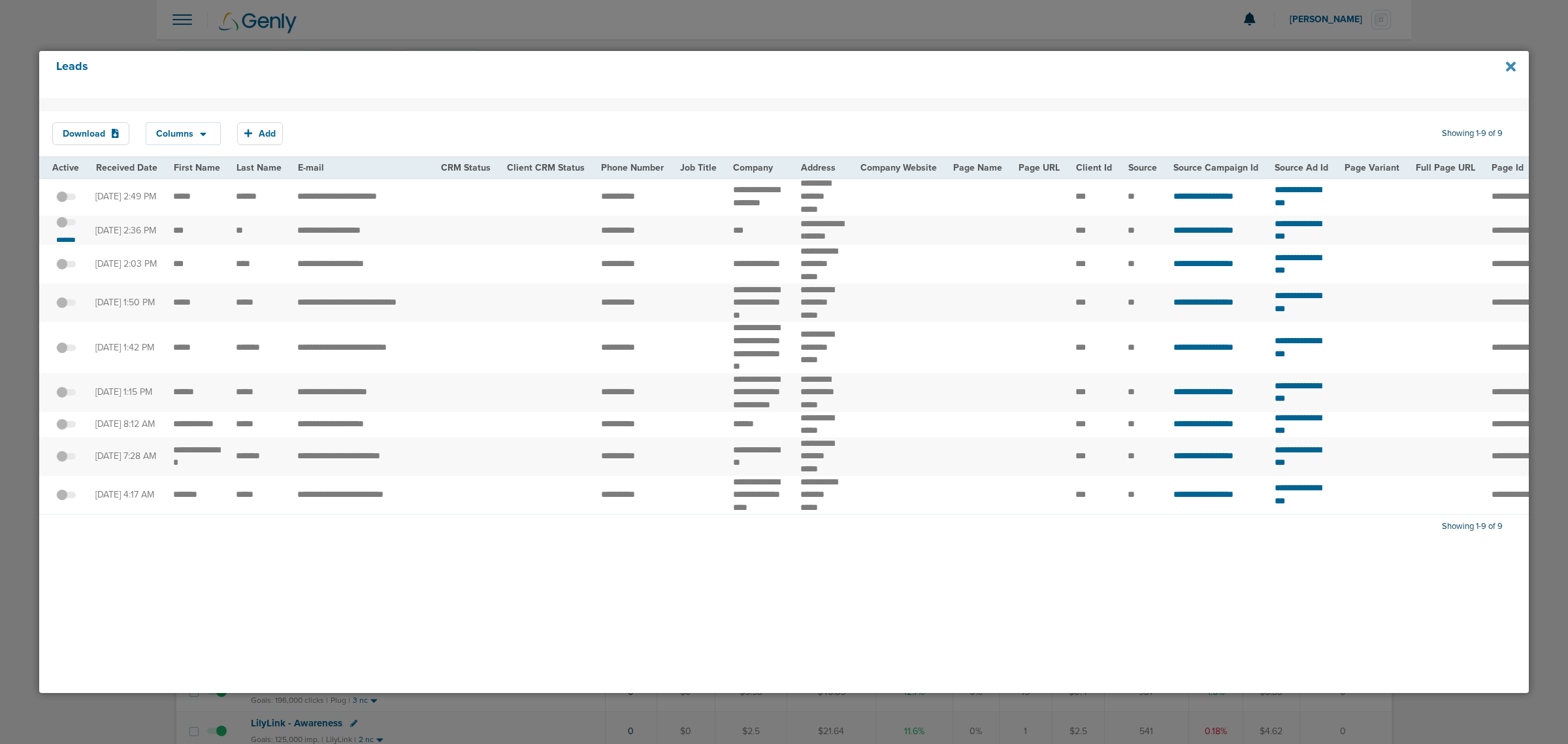
click at [1509, 62] on icon at bounding box center [1510, 67] width 10 height 15
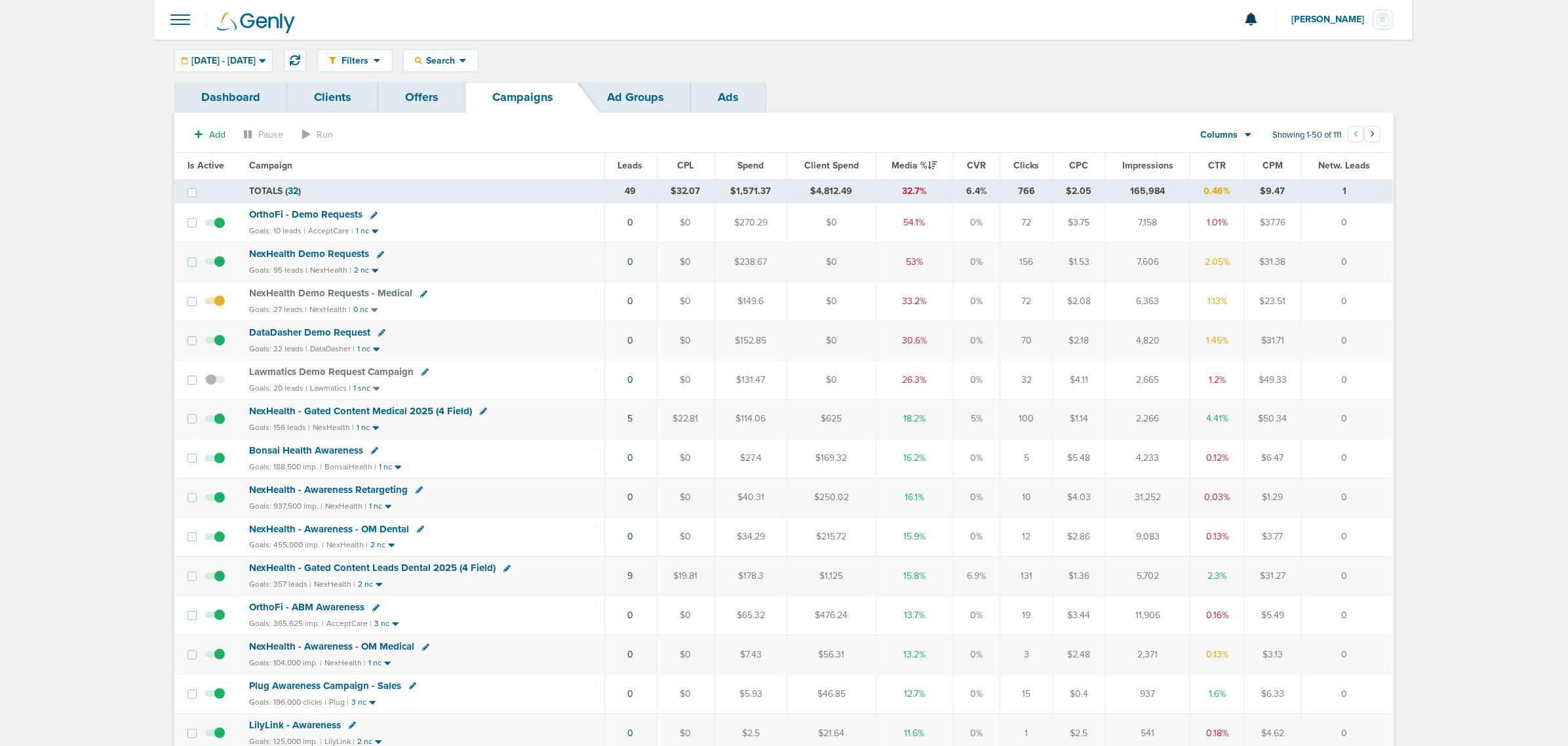
drag, startPoint x: 500, startPoint y: 184, endPoint x: 1539, endPoint y: 479, distance: 1080.1
drag, startPoint x: 166, startPoint y: 157, endPoint x: 1549, endPoint y: 414, distance: 1406.7
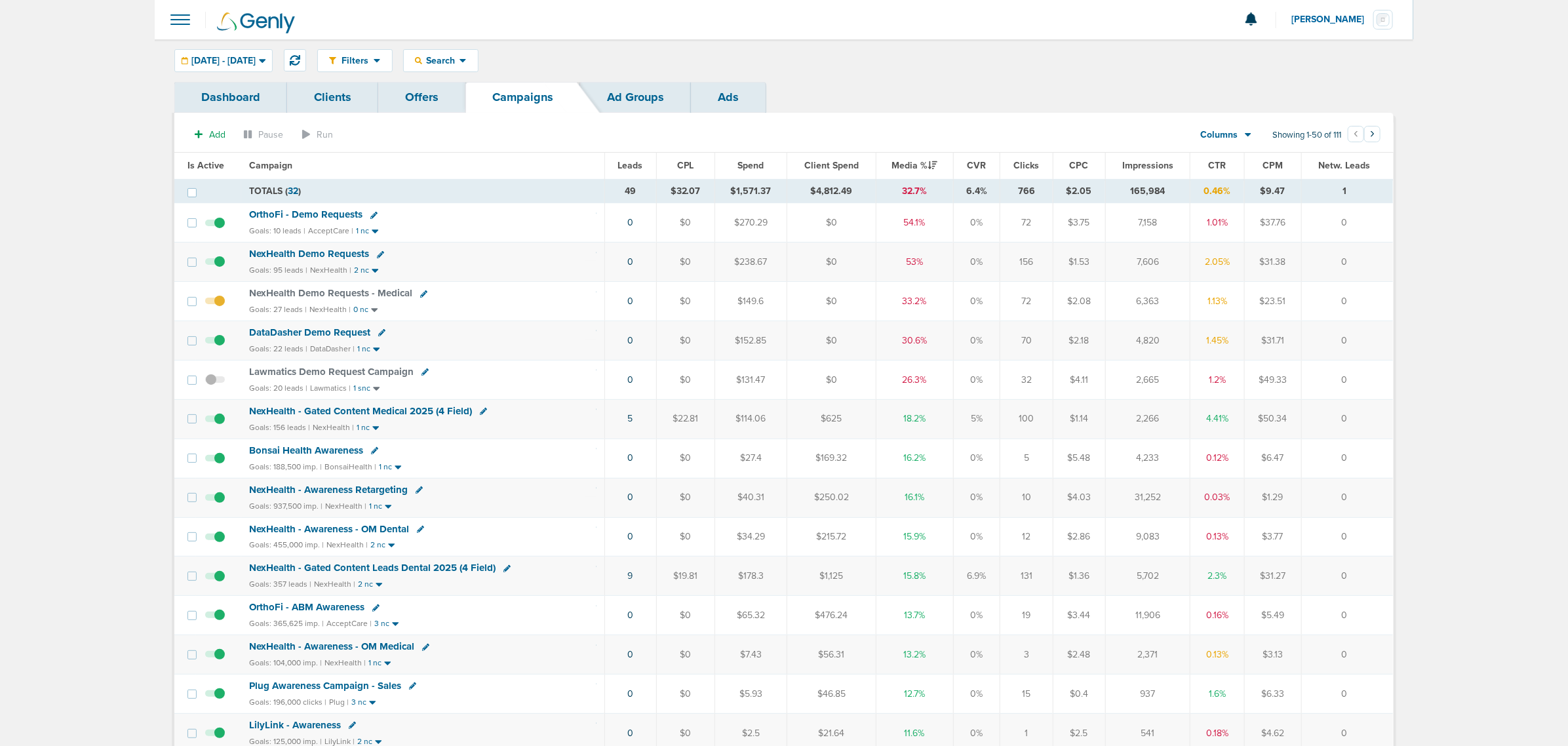
click at [300, 58] on icon at bounding box center [295, 60] width 10 height 10
click at [941, 62] on div "Filters Active Only Settings Status Active Inactive Objectives MQL SQL Traffic …" at bounding box center [856, 61] width 1076 height 23
click at [326, 253] on span "OrthoFi - Demo Requests" at bounding box center [306, 253] width 113 height 12
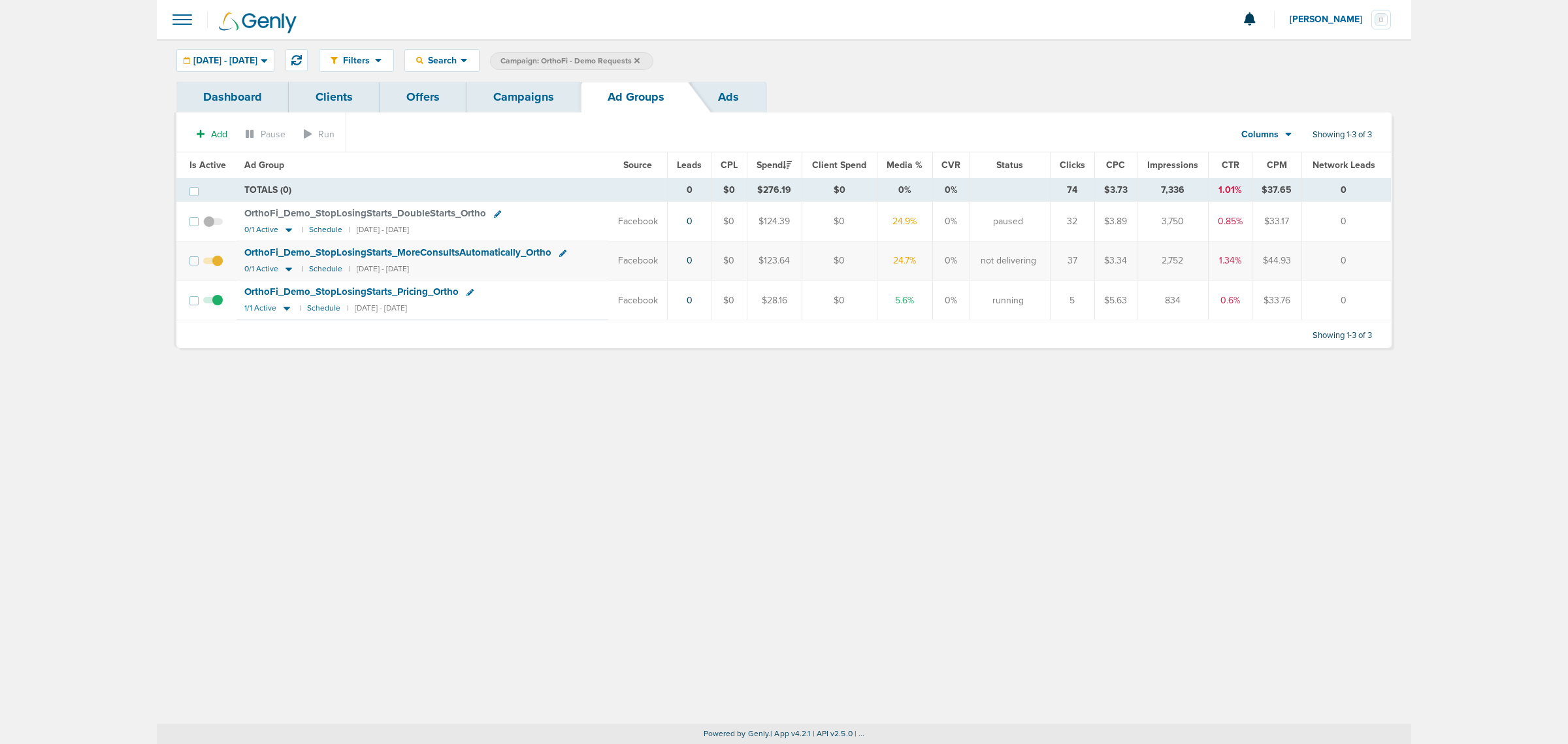
click at [217, 267] on span at bounding box center [213, 267] width 19 height 0
click at [213, 263] on input "checkbox" at bounding box center [213, 263] width 0 height 0
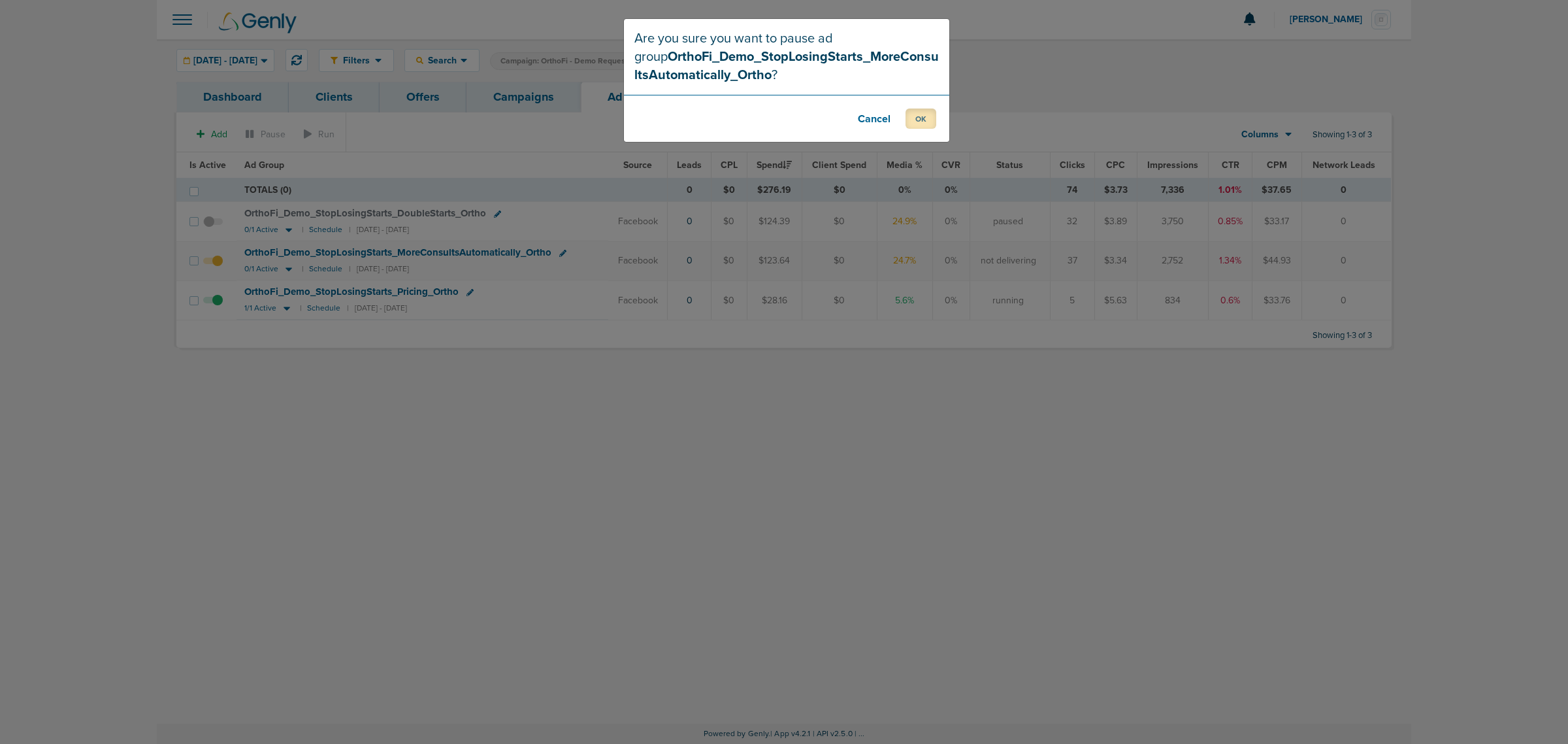
click at [920, 115] on button "OK" at bounding box center [921, 118] width 31 height 20
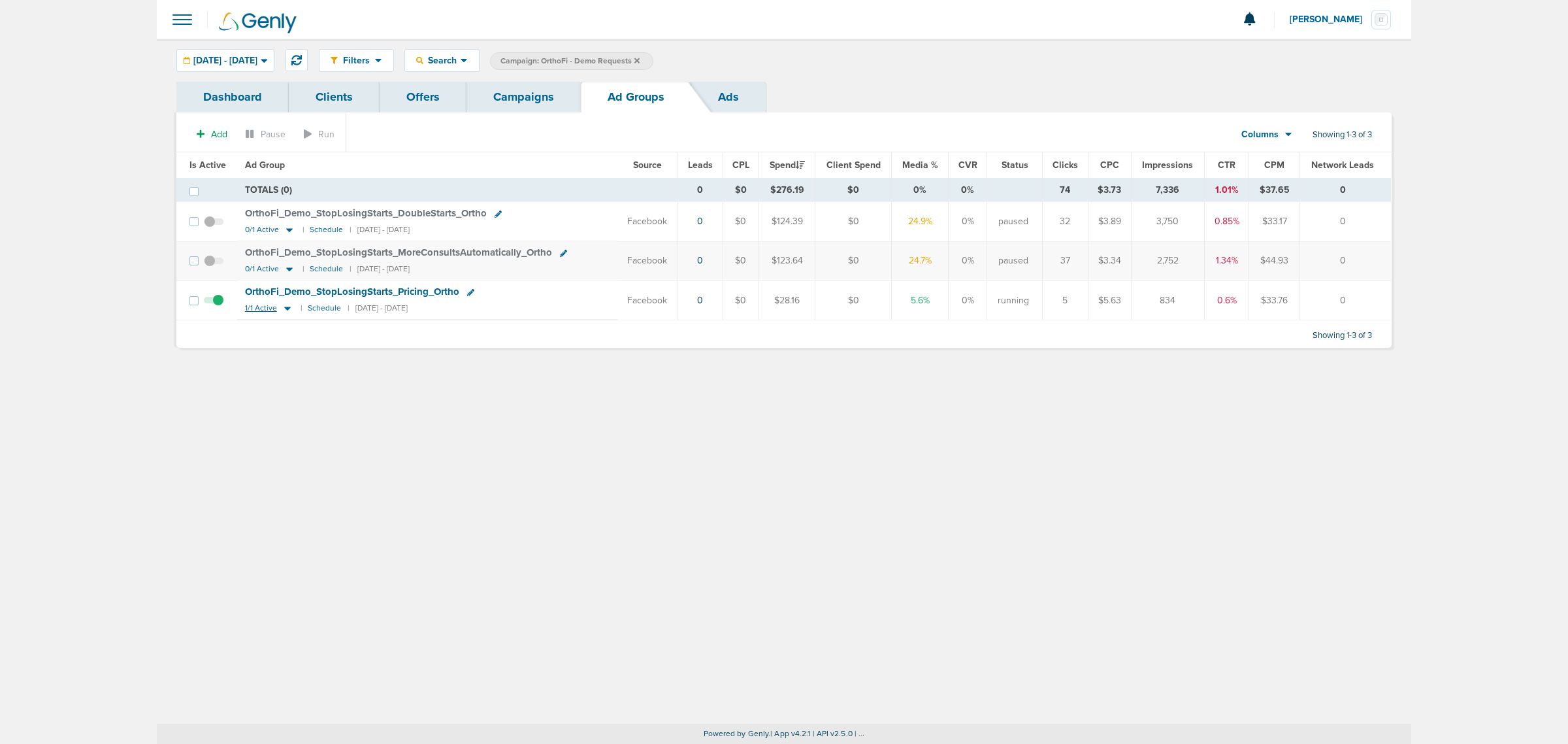
click at [285, 307] on icon at bounding box center [287, 308] width 13 height 11
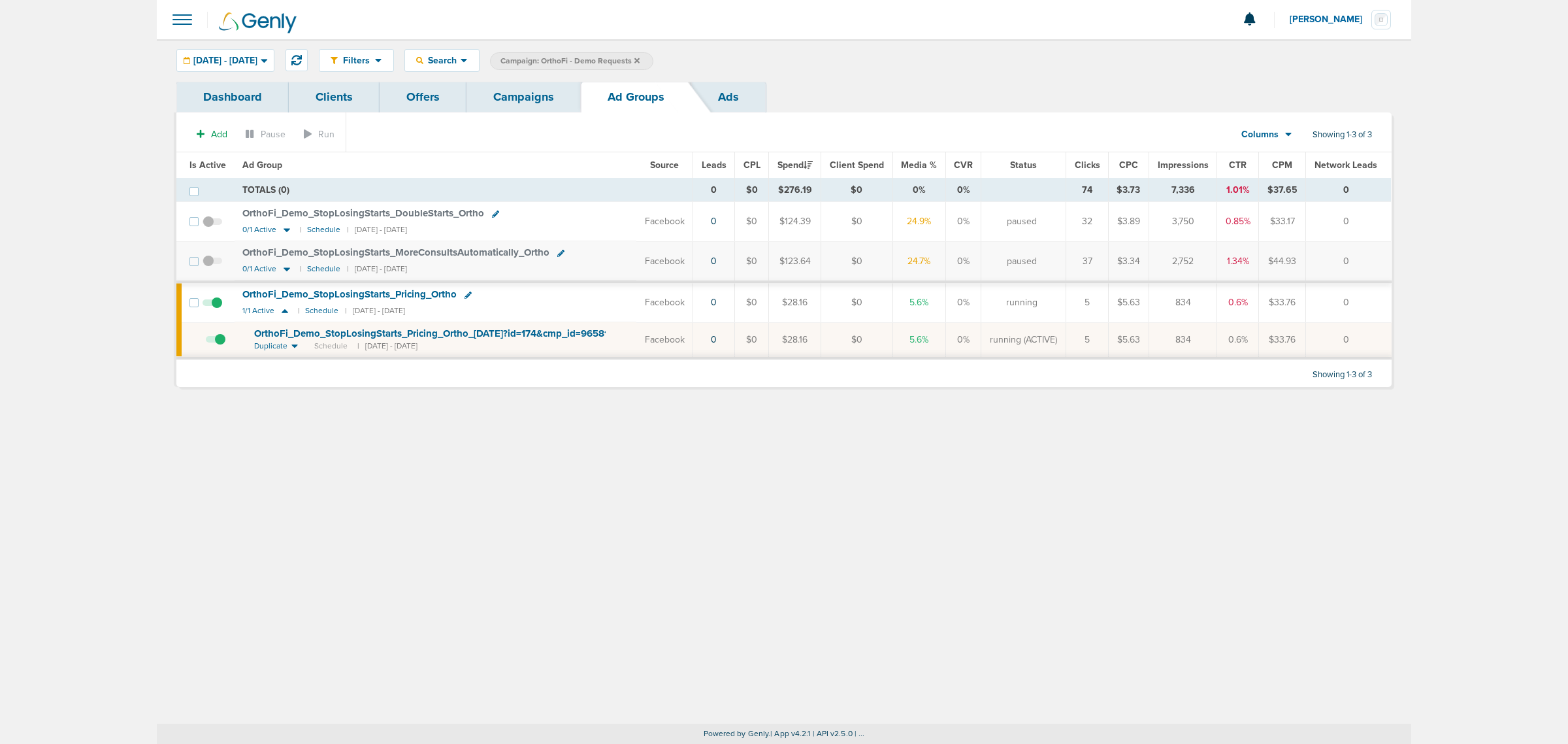
click at [221, 346] on span at bounding box center [216, 346] width 19 height 0
click at [206, 342] on input "checkbox" at bounding box center [206, 342] width 0 height 0
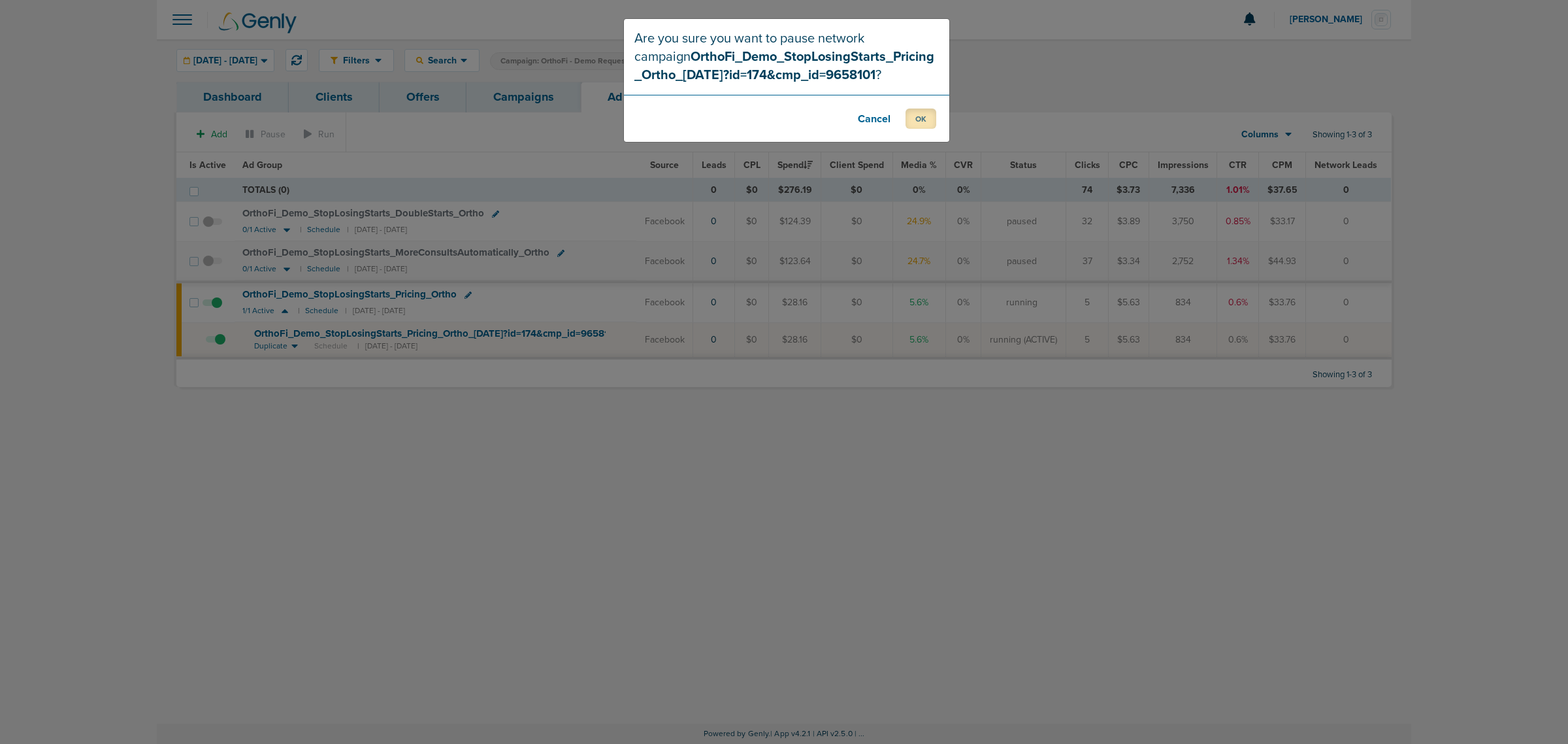
click at [925, 115] on button "OK" at bounding box center [921, 118] width 31 height 20
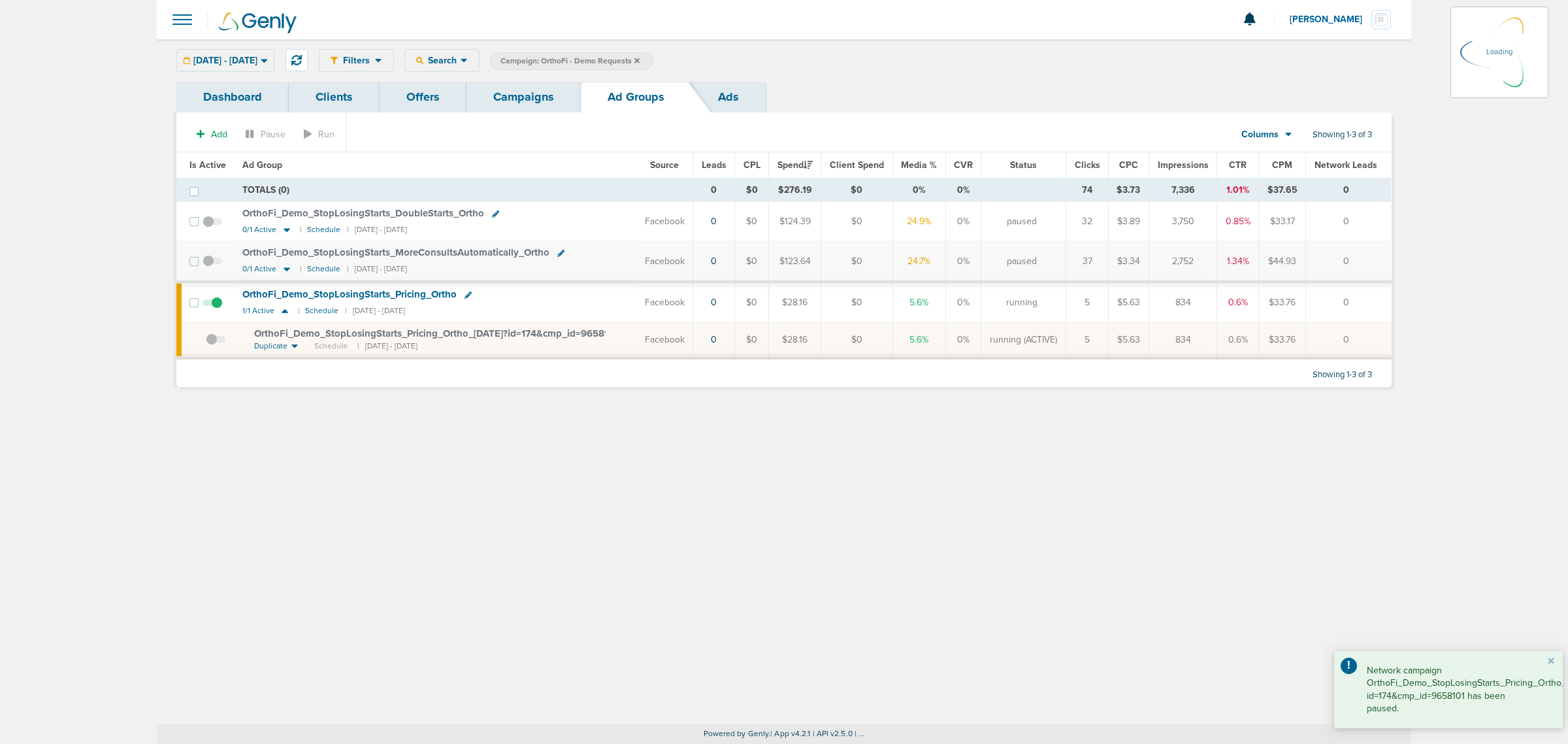
click at [543, 93] on link "Campaigns" at bounding box center [523, 97] width 114 height 31
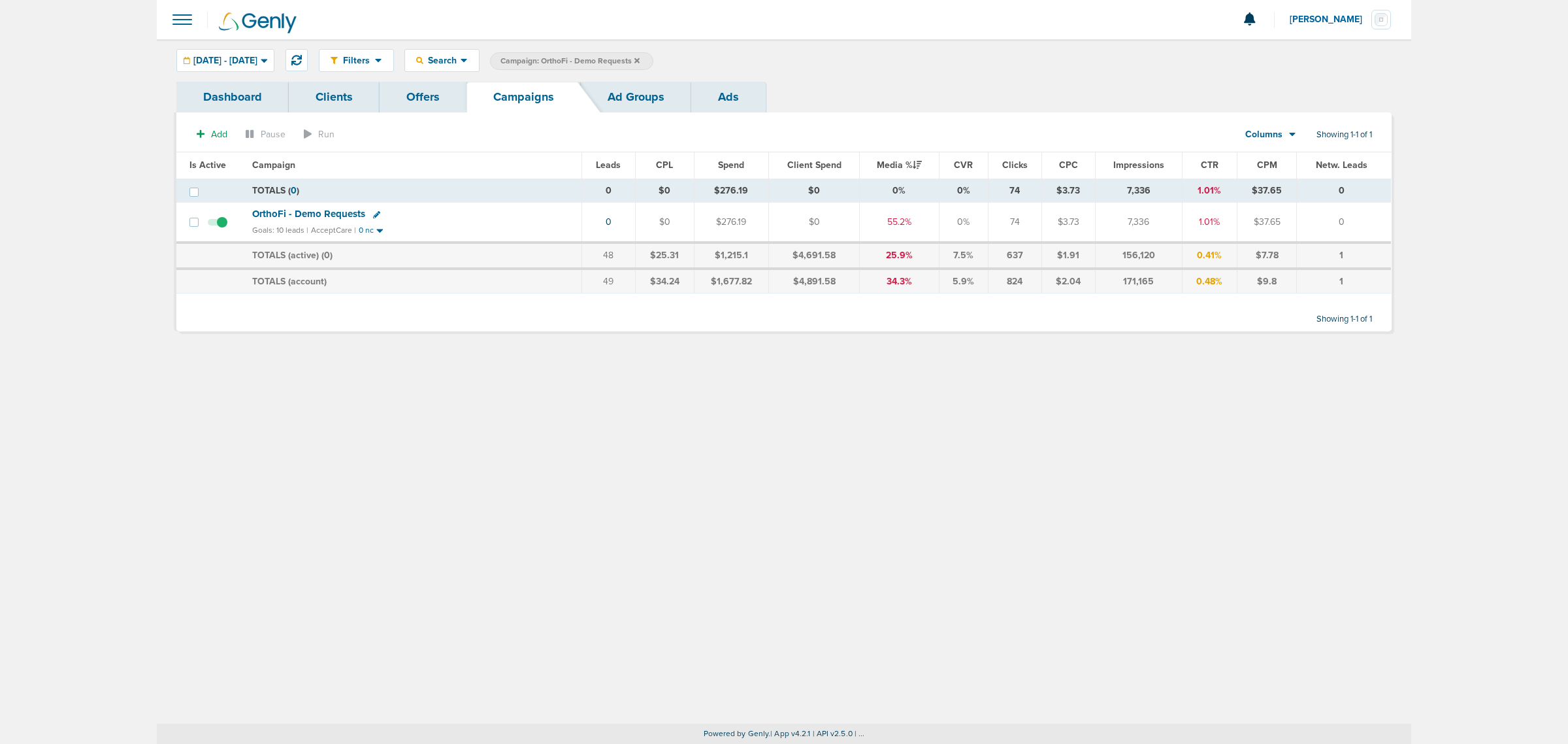
click at [375, 213] on icon at bounding box center [377, 214] width 7 height 7
select select
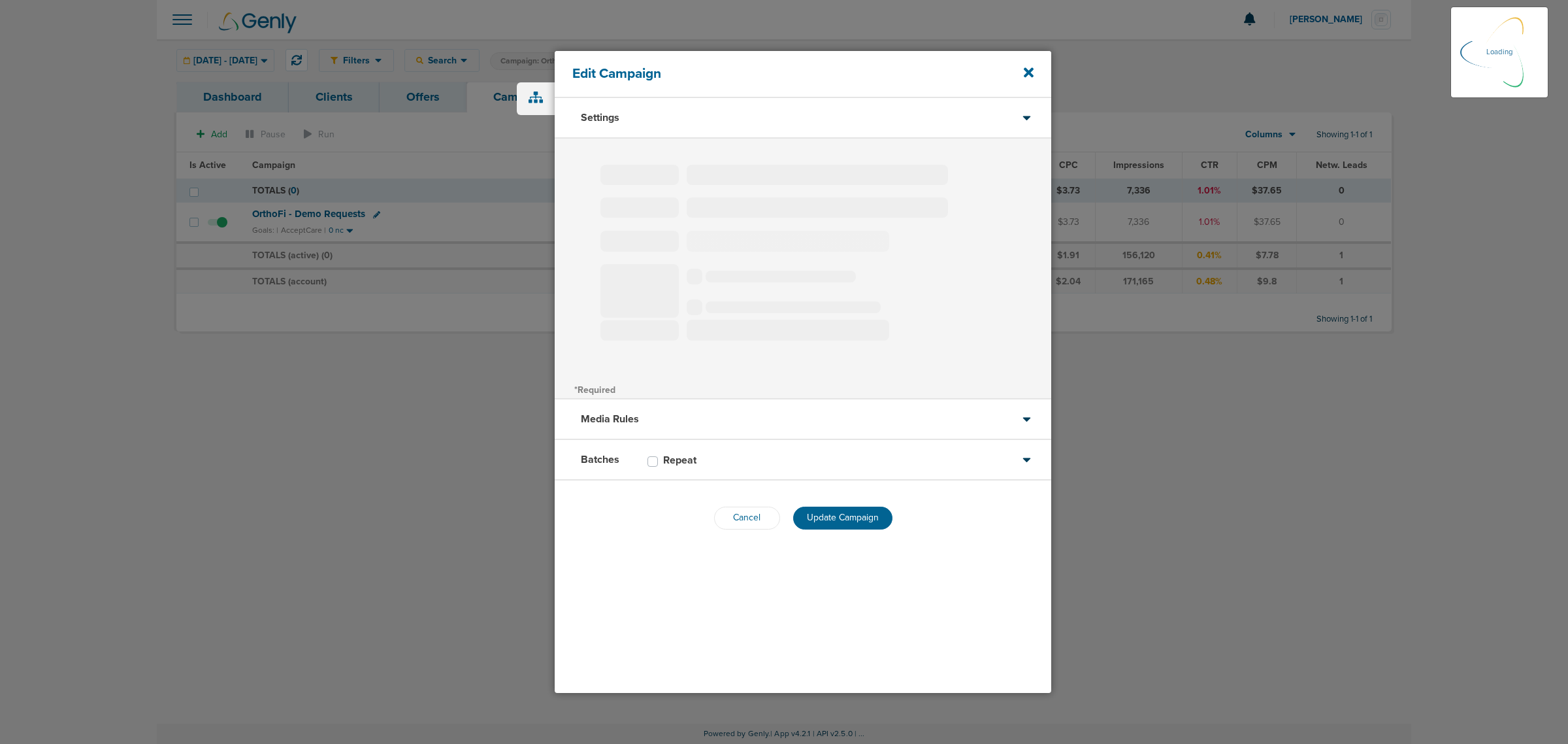
type input "OrthoFi - Demo Requests"
select select "Leads"
radio input "true"
select select "readOnly"
select select "1"
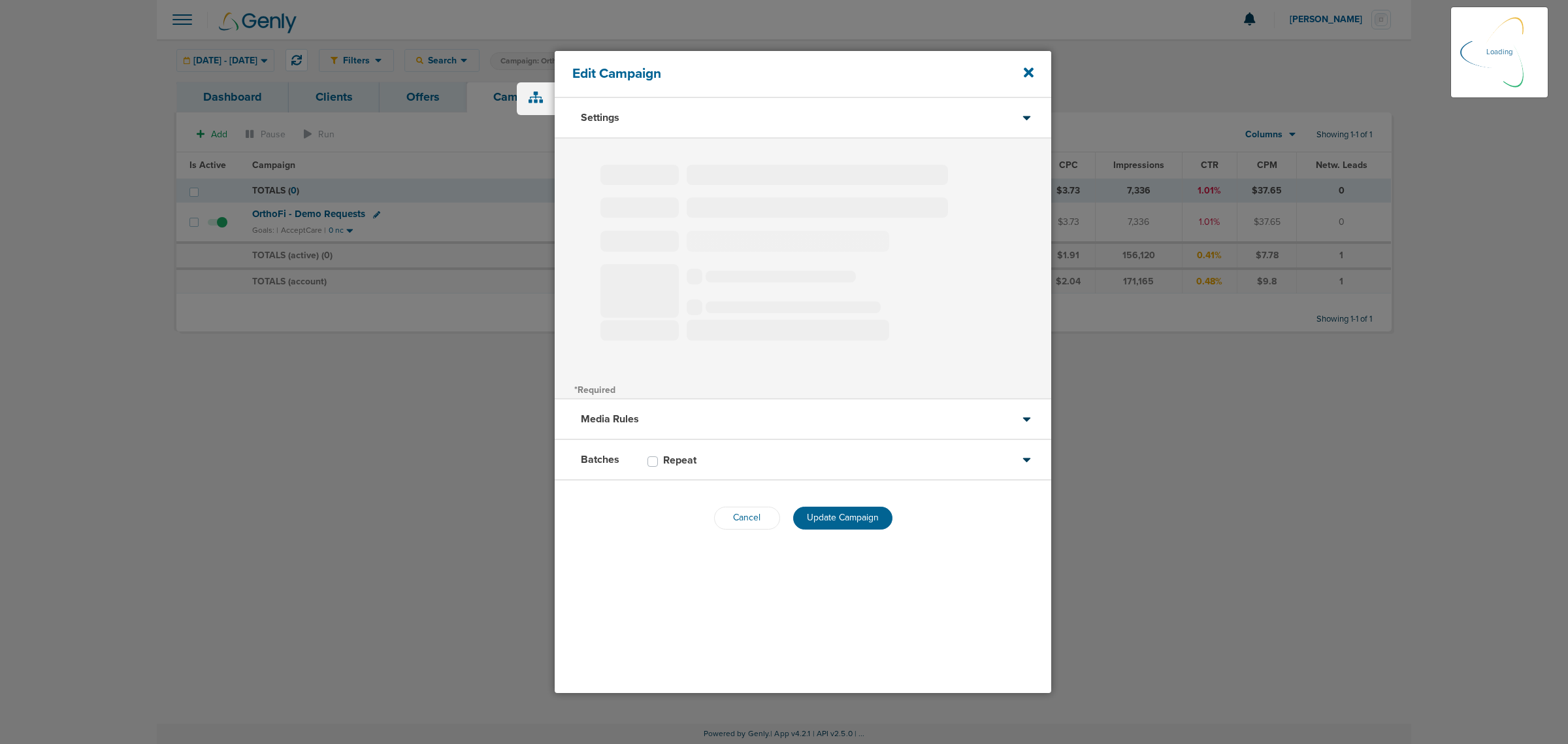
select select "1"
select select "3"
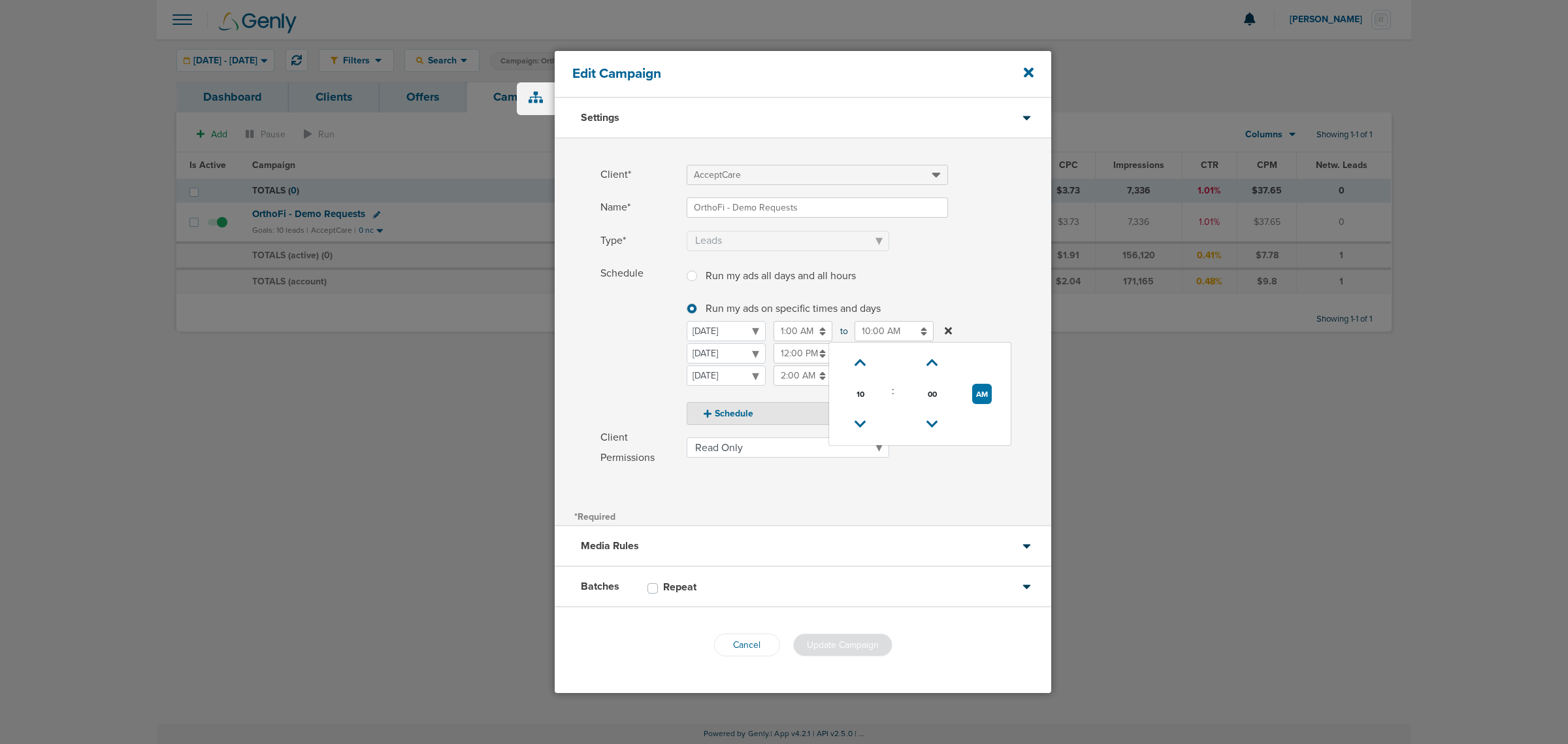
click at [890, 334] on input "10:00 AM" at bounding box center [894, 330] width 79 height 20
click at [947, 264] on label "Run my ads all days and all hours Run my ads all days and all hours" at bounding box center [817, 274] width 262 height 23
click at [697, 268] on input "Run my ads all days and all hours Run my ads all days and all hours" at bounding box center [692, 274] width 10 height 13
radio input "true"
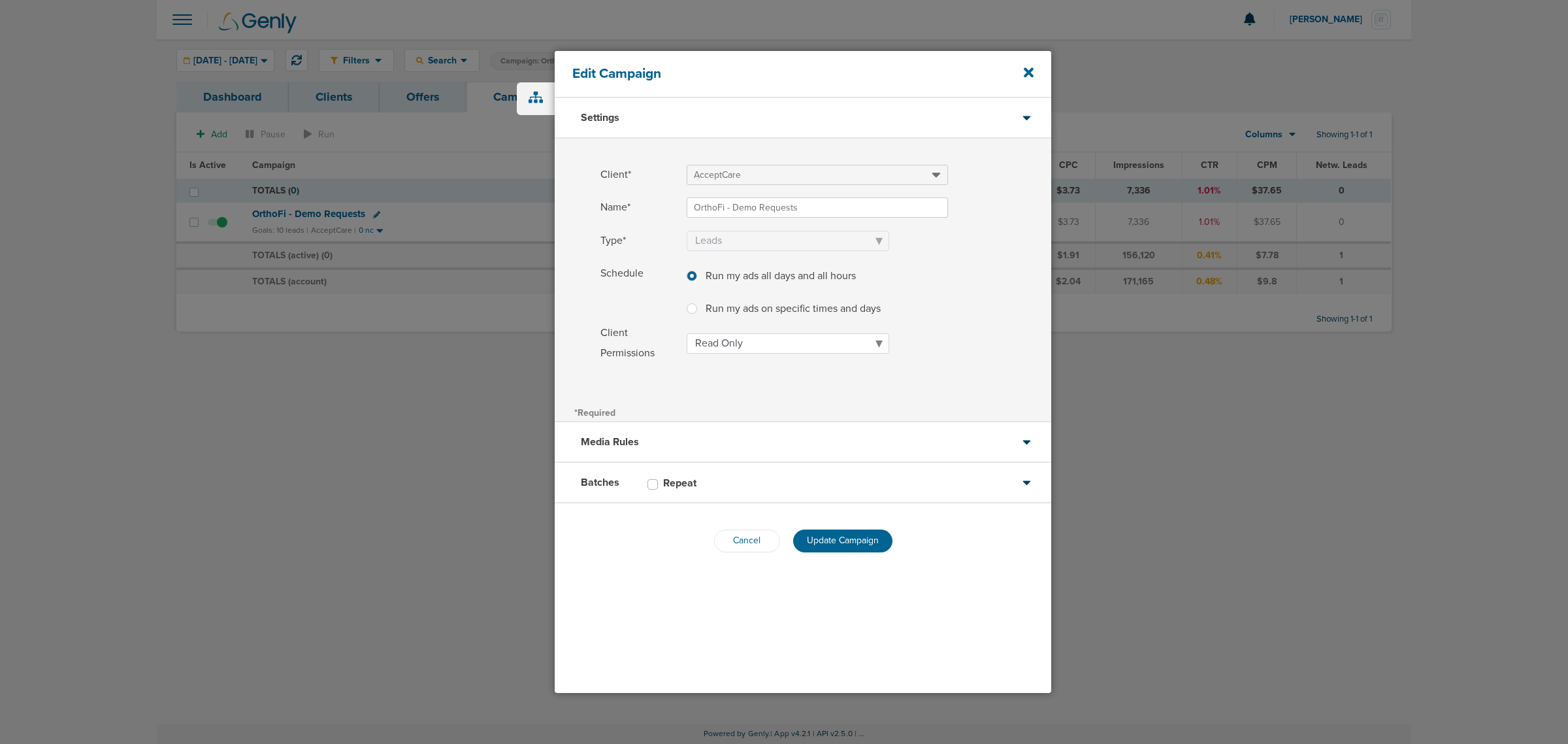
click at [702, 301] on label at bounding box center [702, 301] width 0 height 0
click at [690, 305] on input "Run my ads on specific times and days Run my ads on specific times and days" at bounding box center [692, 307] width 10 height 13
radio input "true"
select select "1"
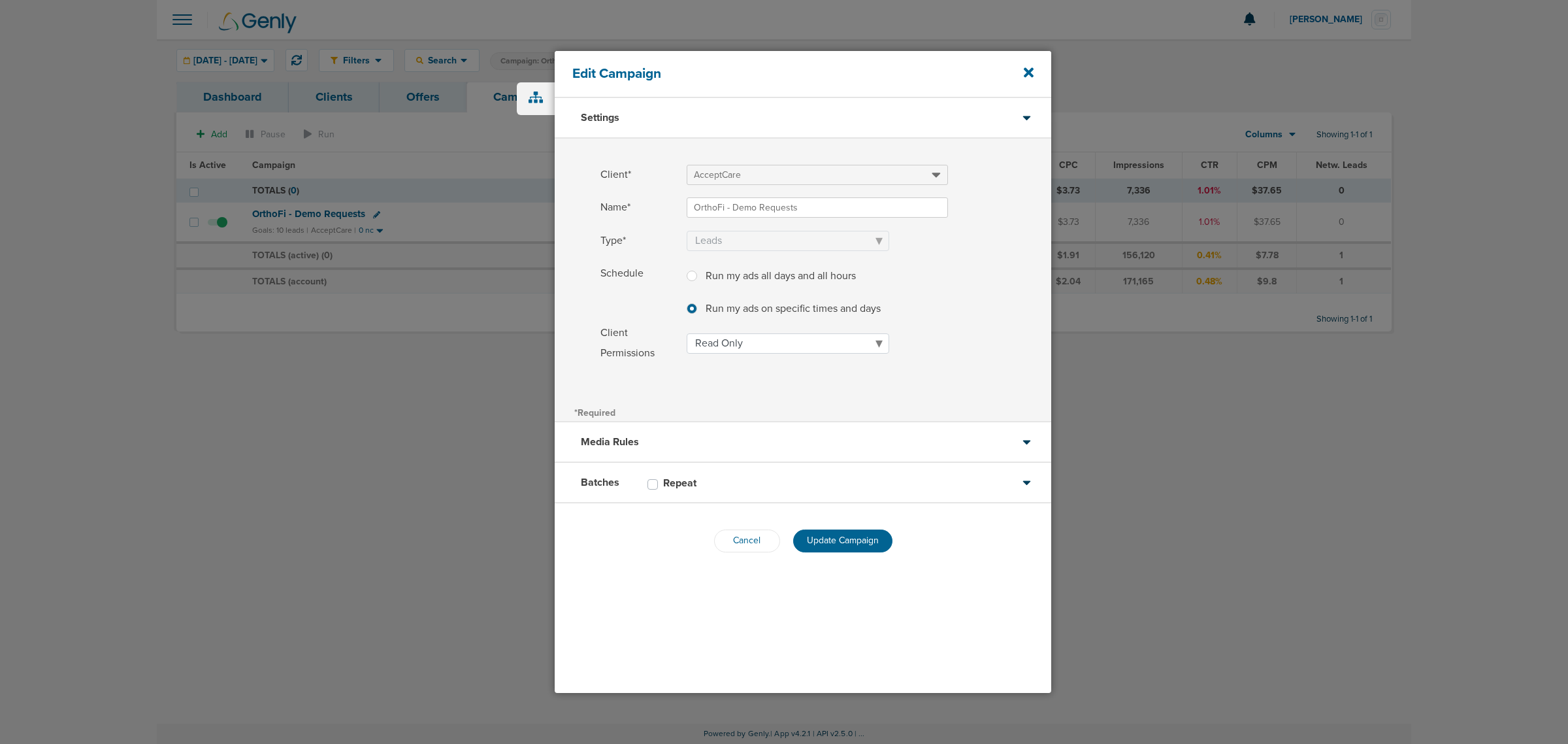
select select "3"
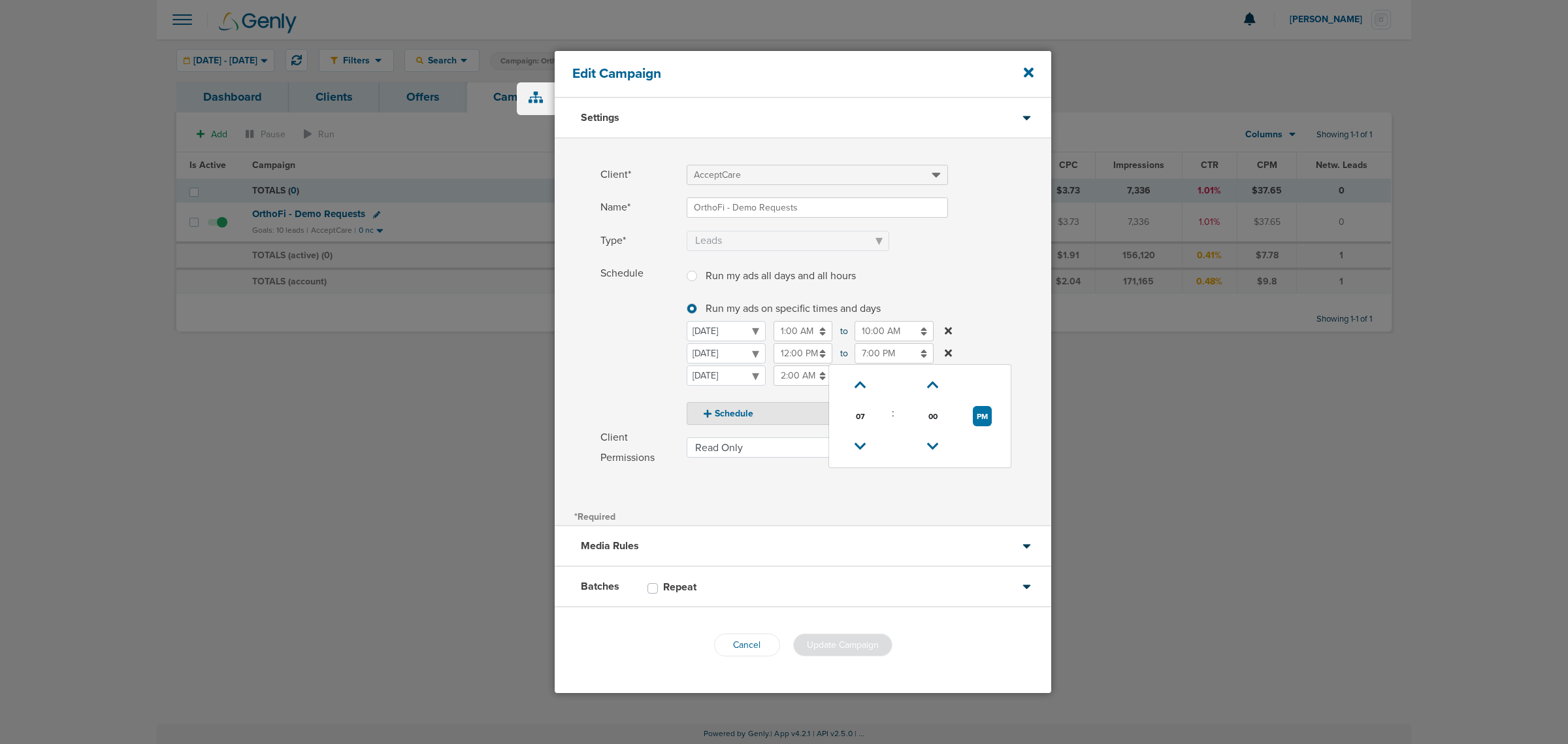
click at [887, 353] on input "7:00 PM" at bounding box center [894, 353] width 79 height 20
click at [857, 442] on icon at bounding box center [860, 446] width 12 height 8
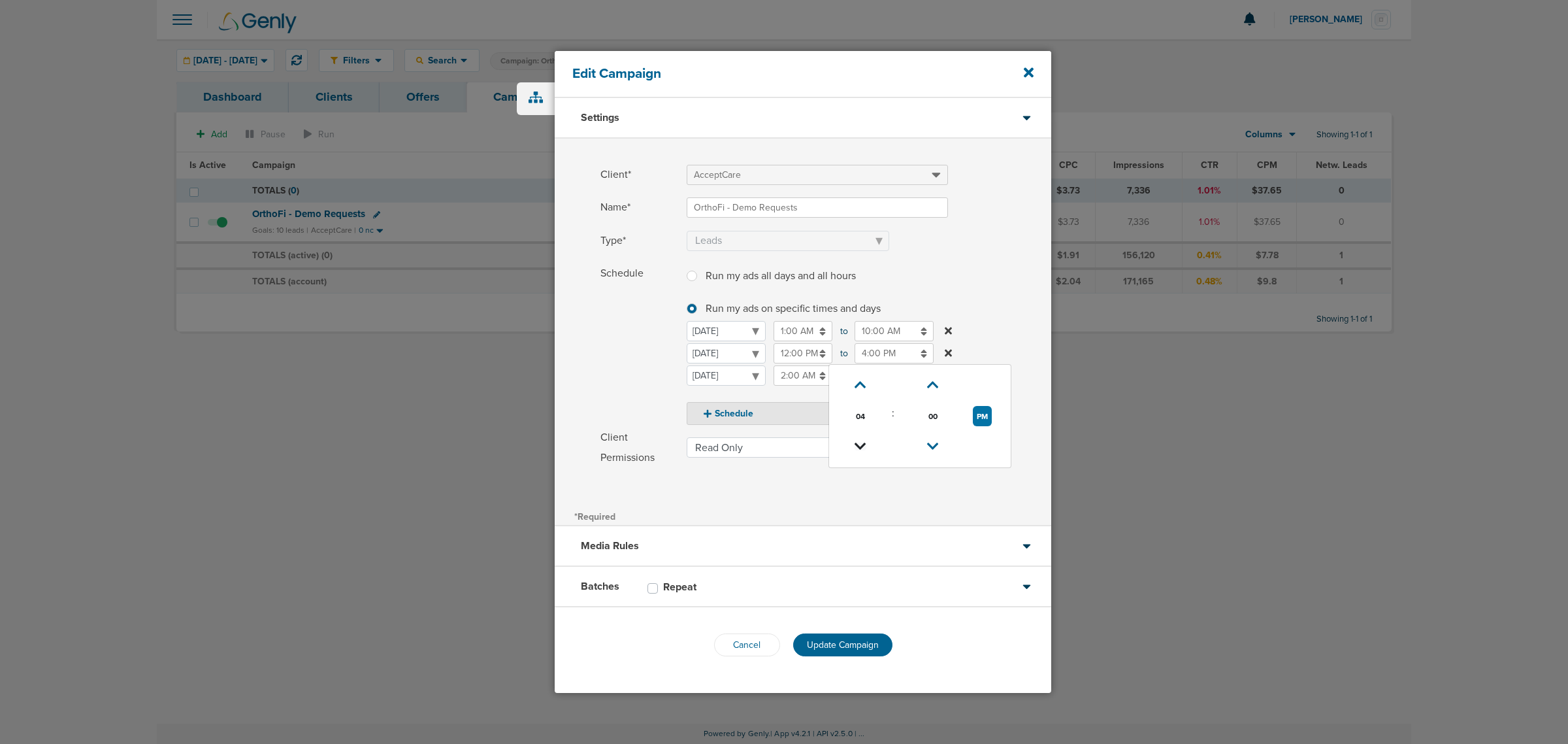
type input "3:00 PM"
drag, startPoint x: 726, startPoint y: 456, endPoint x: 732, endPoint y: 449, distance: 9.2
click at [726, 456] on select "Read Only Read Write" at bounding box center [788, 447] width 203 height 20
click at [990, 298] on label "Schedule Run my ads all days and all hours Run my ads all days and all hours Ru…" at bounding box center [826, 344] width 451 height 162
click at [843, 642] on span "Update Campaign" at bounding box center [843, 645] width 72 height 11
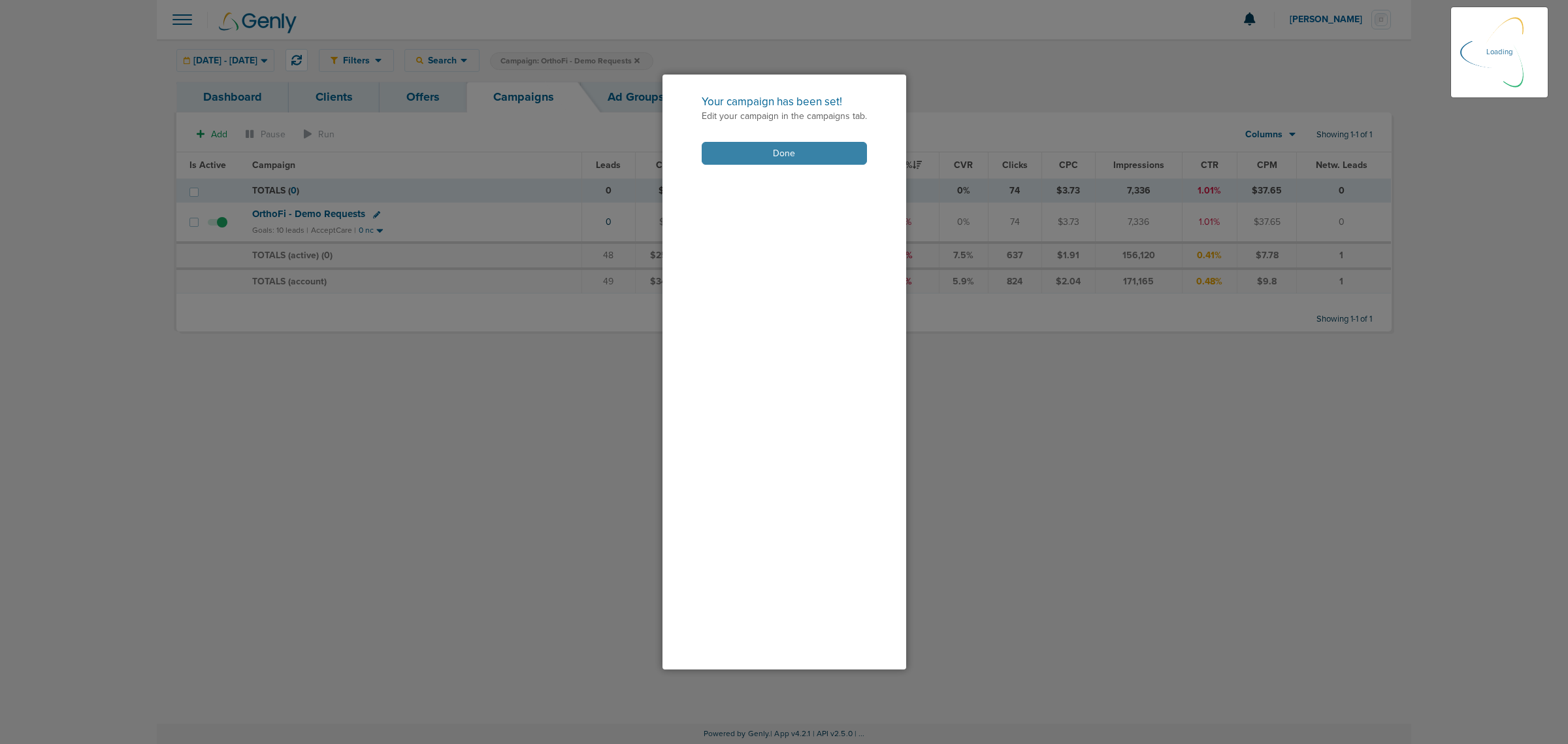
click at [775, 151] on button "Done" at bounding box center [784, 153] width 165 height 23
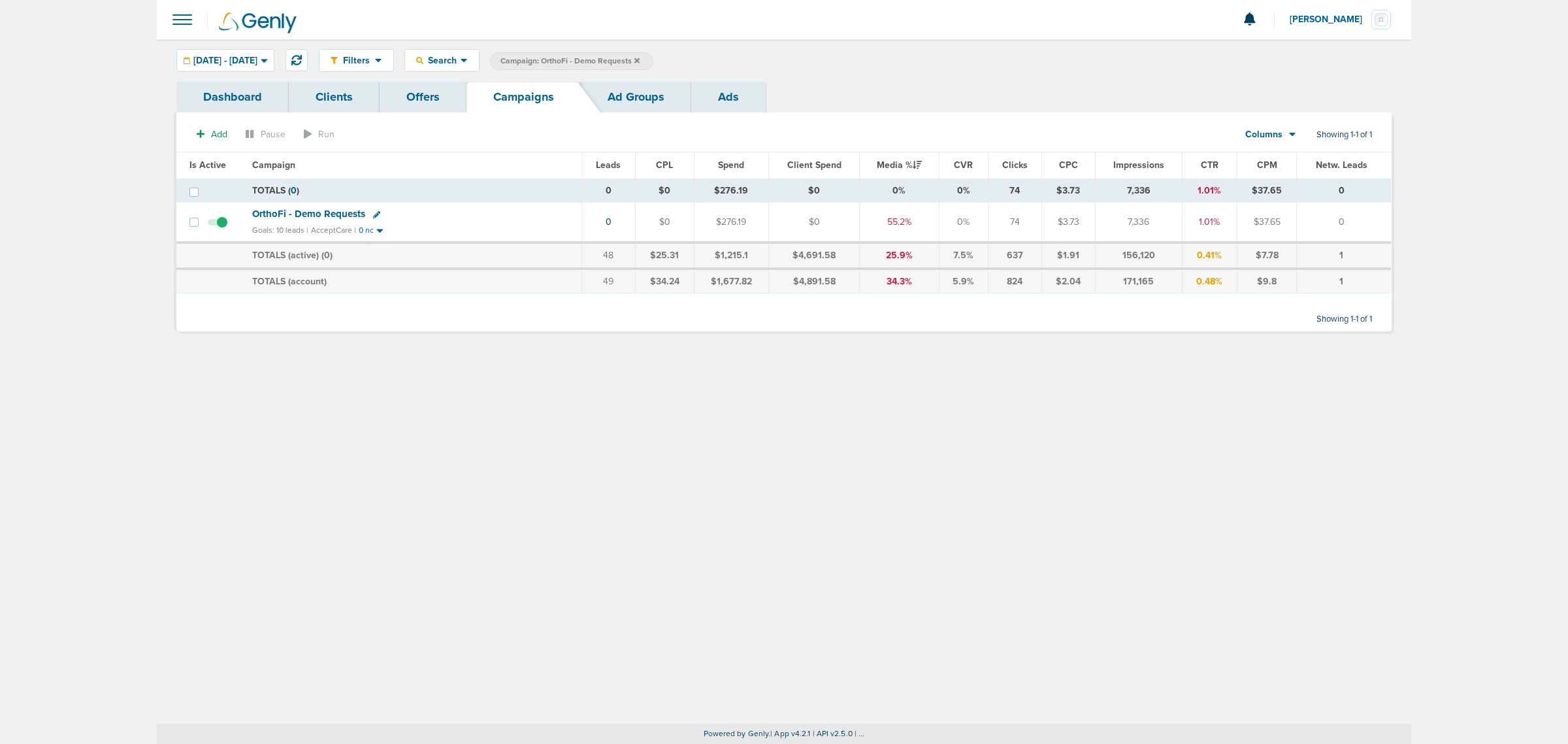
click at [640, 61] on icon at bounding box center [637, 60] width 6 height 8
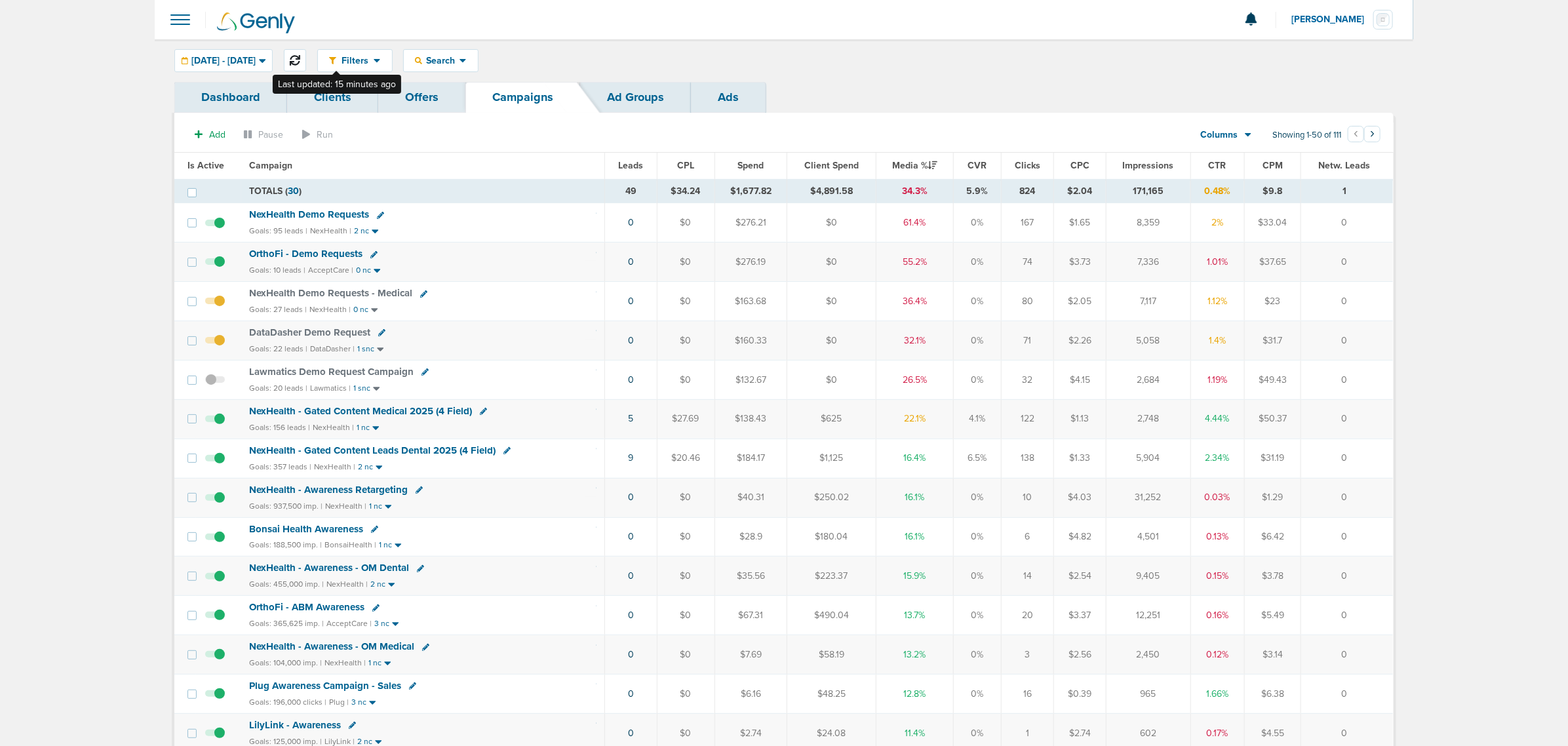
click at [300, 56] on icon at bounding box center [295, 60] width 10 height 10
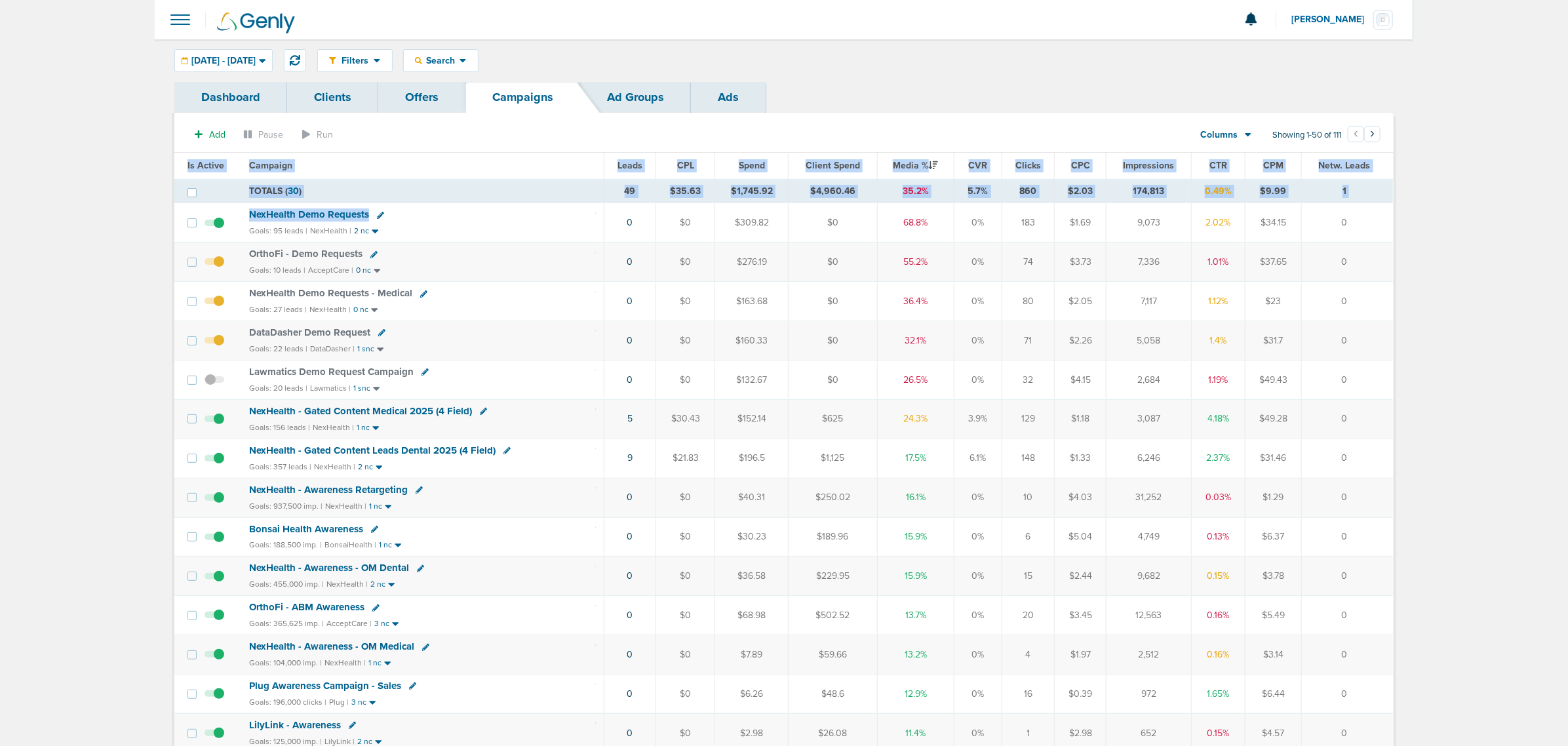
drag, startPoint x: 454, startPoint y: 219, endPoint x: 1402, endPoint y: 243, distance: 948.3
click at [1387, 208] on td "0" at bounding box center [1347, 223] width 92 height 39
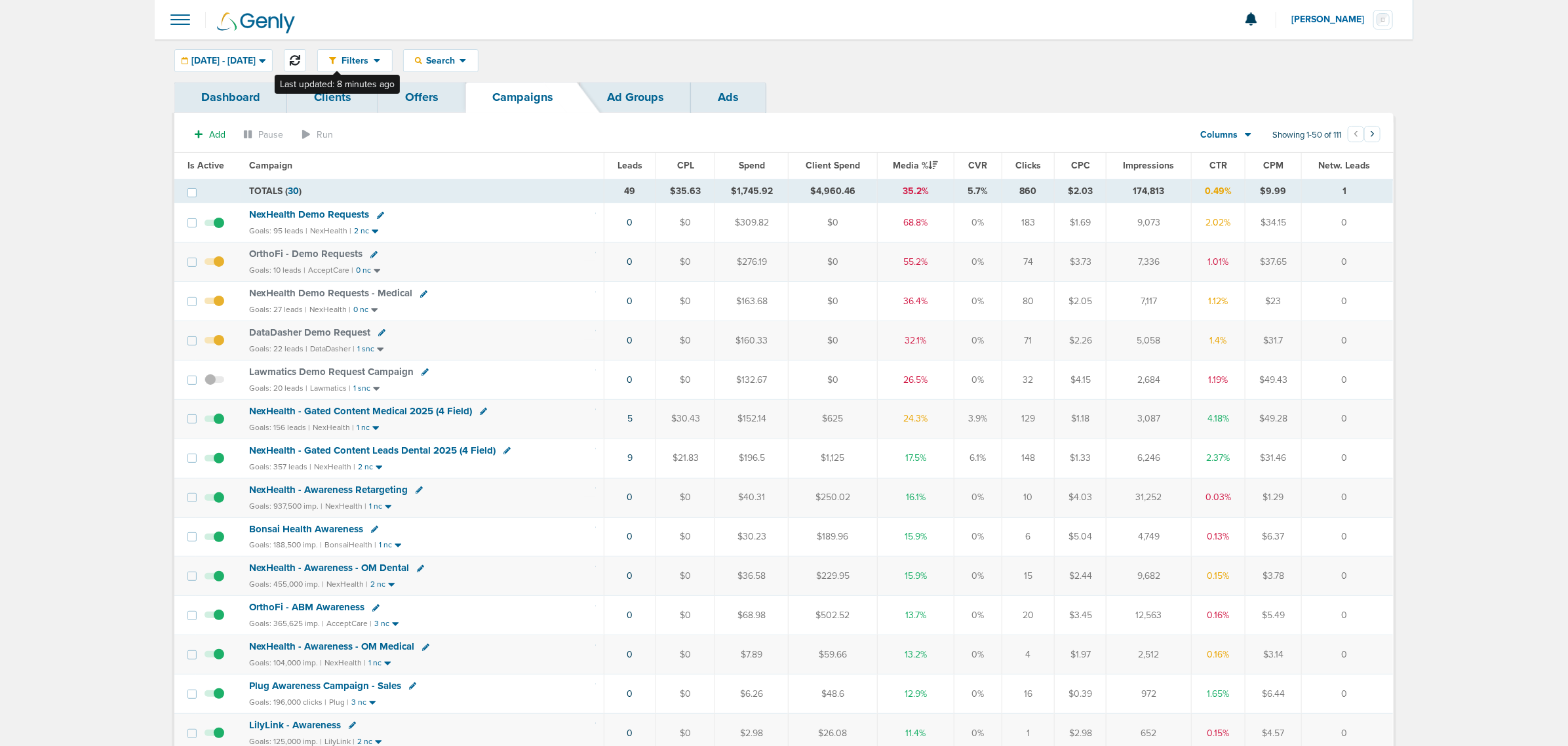
click at [300, 56] on icon at bounding box center [295, 60] width 10 height 10
click at [400, 413] on span "NexHealth - Gated Content Medical 2025 (4 Field)" at bounding box center [361, 411] width 223 height 12
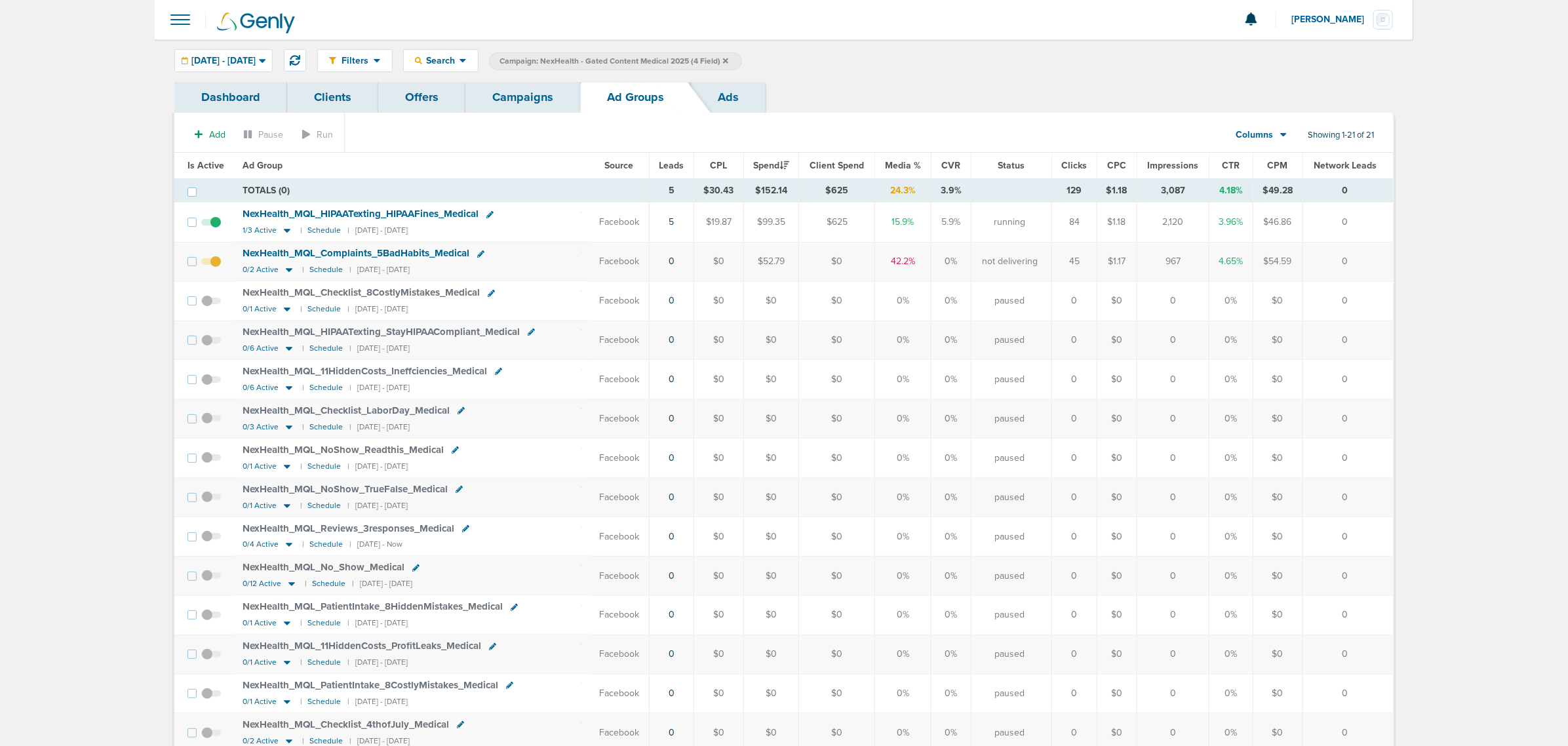
click at [503, 99] on link "Campaigns" at bounding box center [523, 97] width 115 height 31
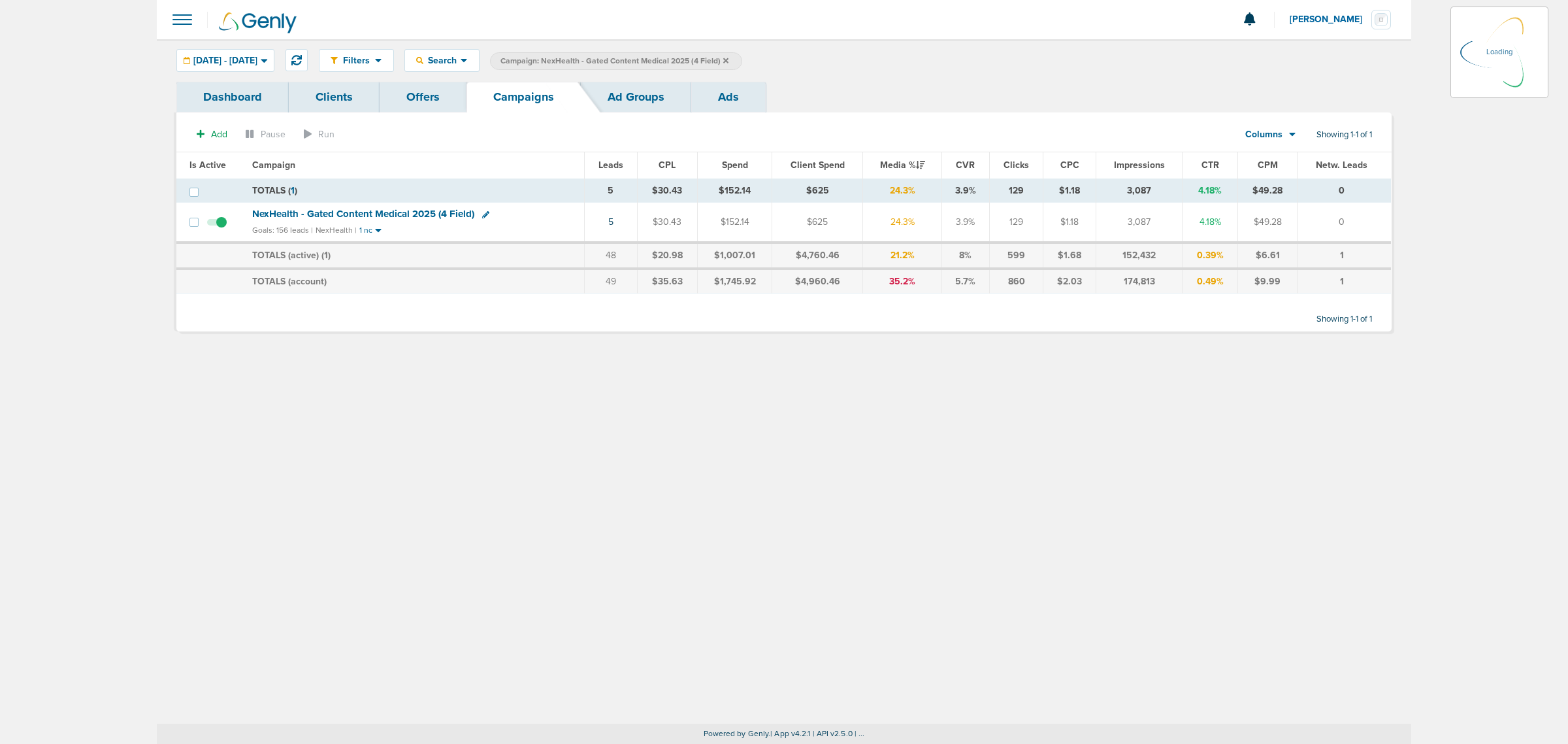
click at [728, 59] on icon at bounding box center [726, 60] width 6 height 6
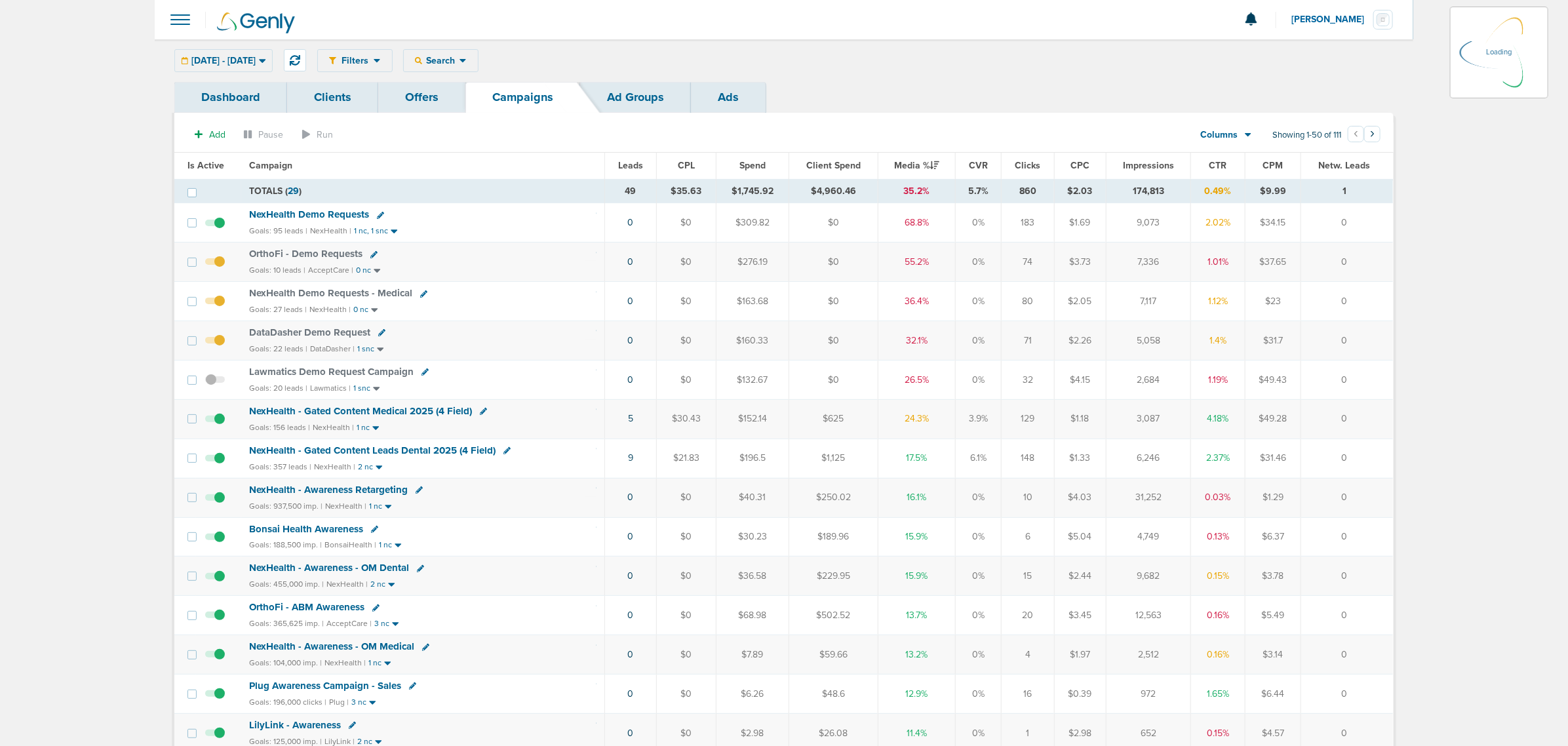
click at [768, 59] on div "Filters Active Only Settings Status Active Inactive Objectives MQL SQL Traffic …" at bounding box center [856, 61] width 1076 height 23
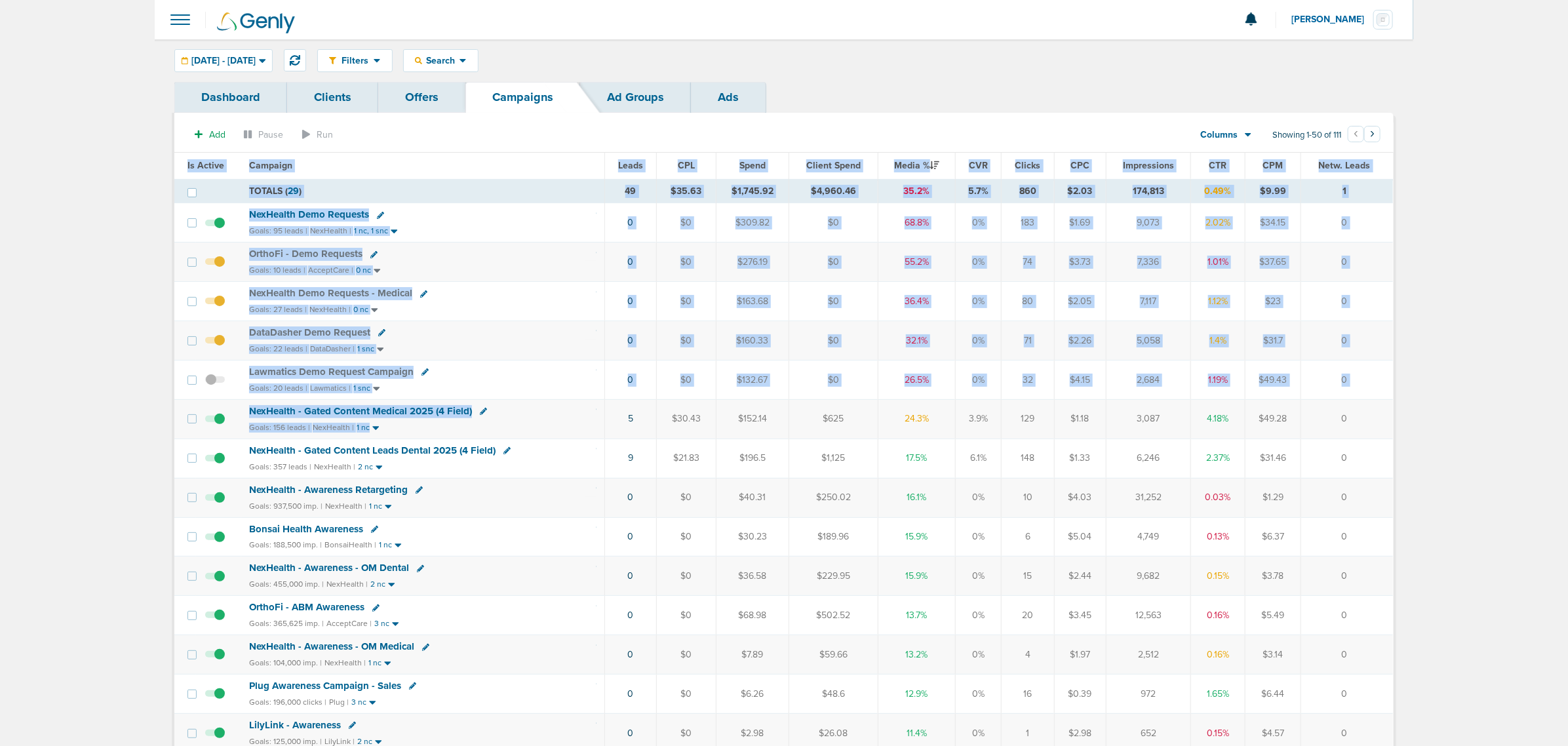
drag, startPoint x: 428, startPoint y: 429, endPoint x: 1400, endPoint y: 414, distance: 972.1
click at [1390, 416] on td "0" at bounding box center [1347, 418] width 92 height 39
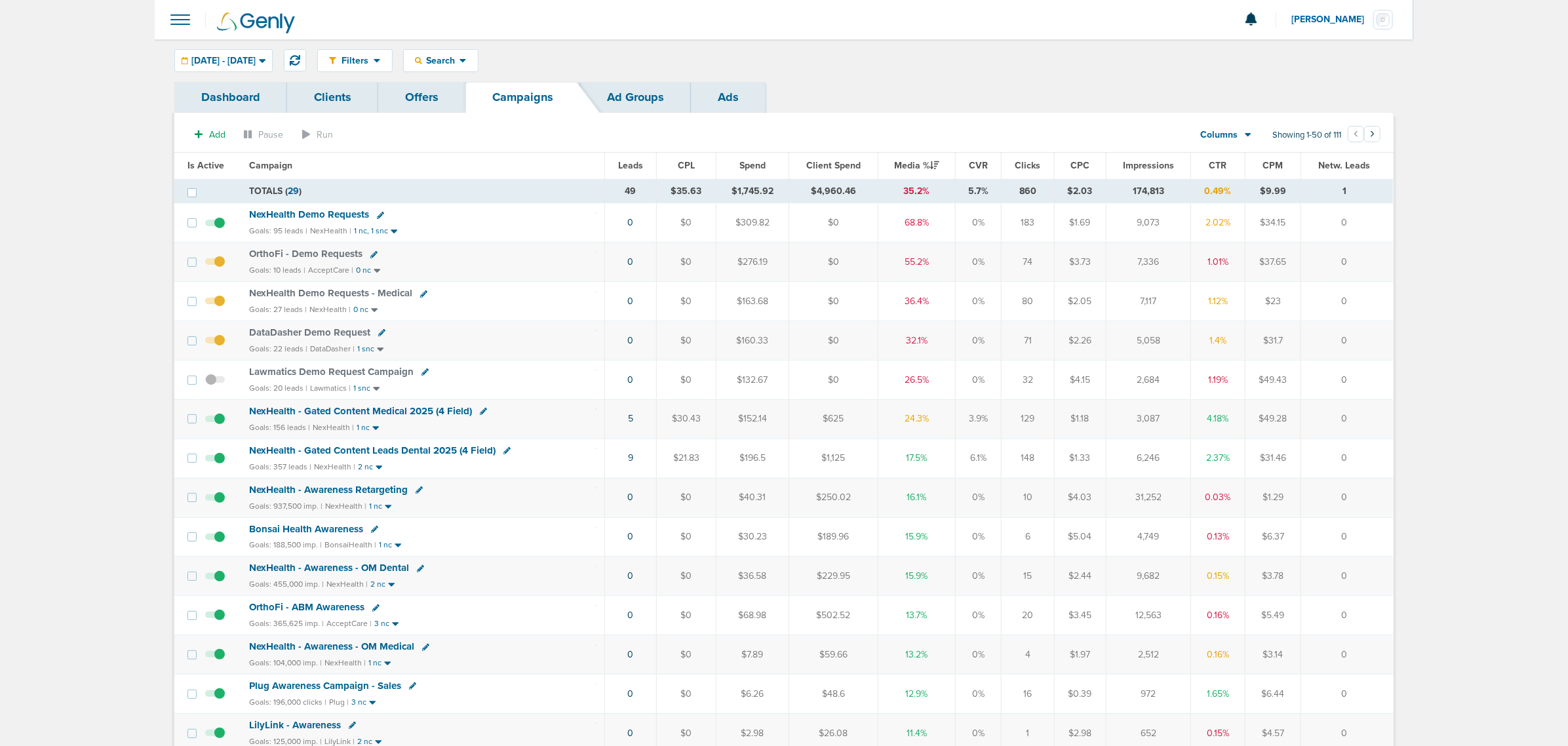
click at [421, 376] on icon at bounding box center [425, 372] width 7 height 7
select select
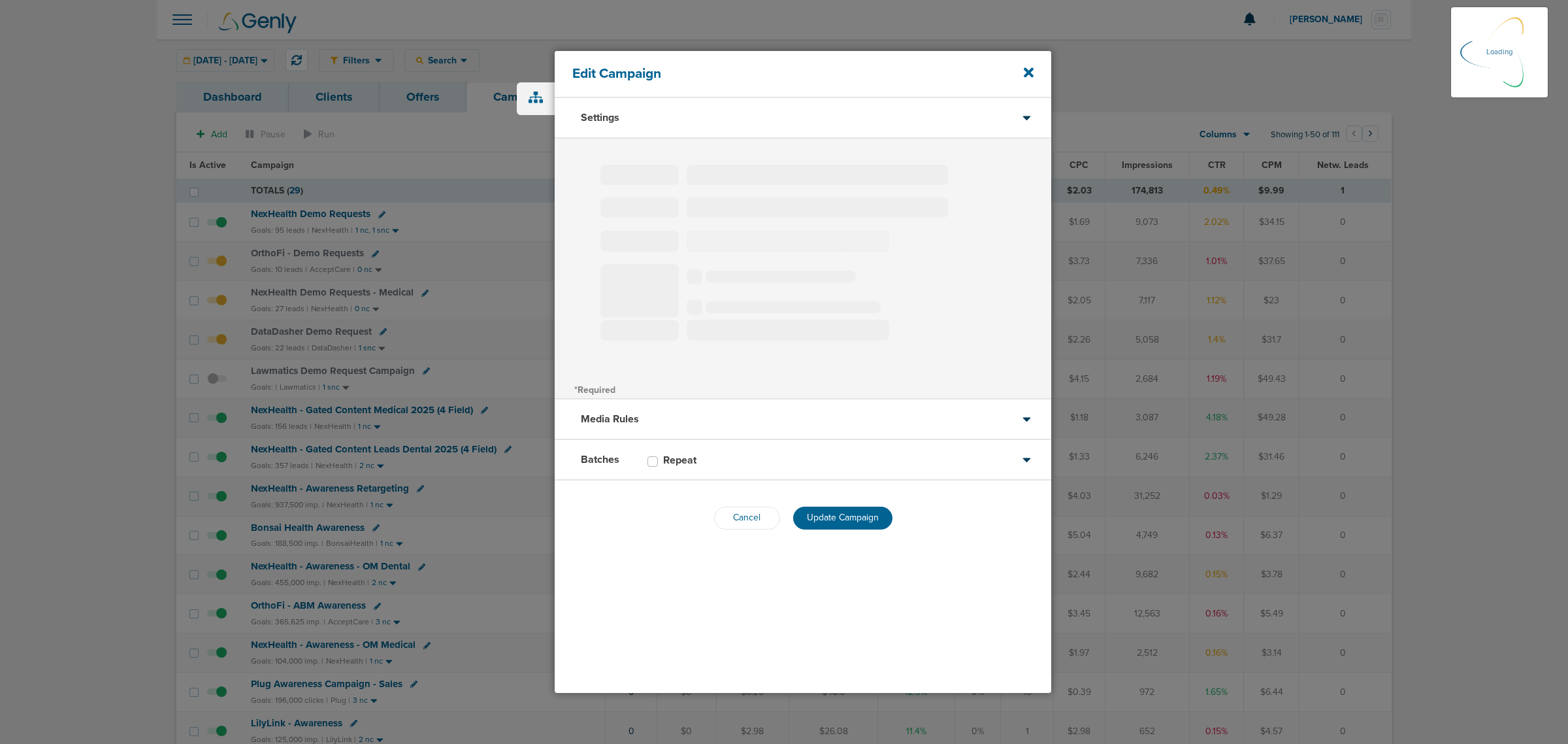
type input "Lawmatics Demo Request Campaign"
select select "Leads"
radio input "true"
select select "readWrite"
select select "1"
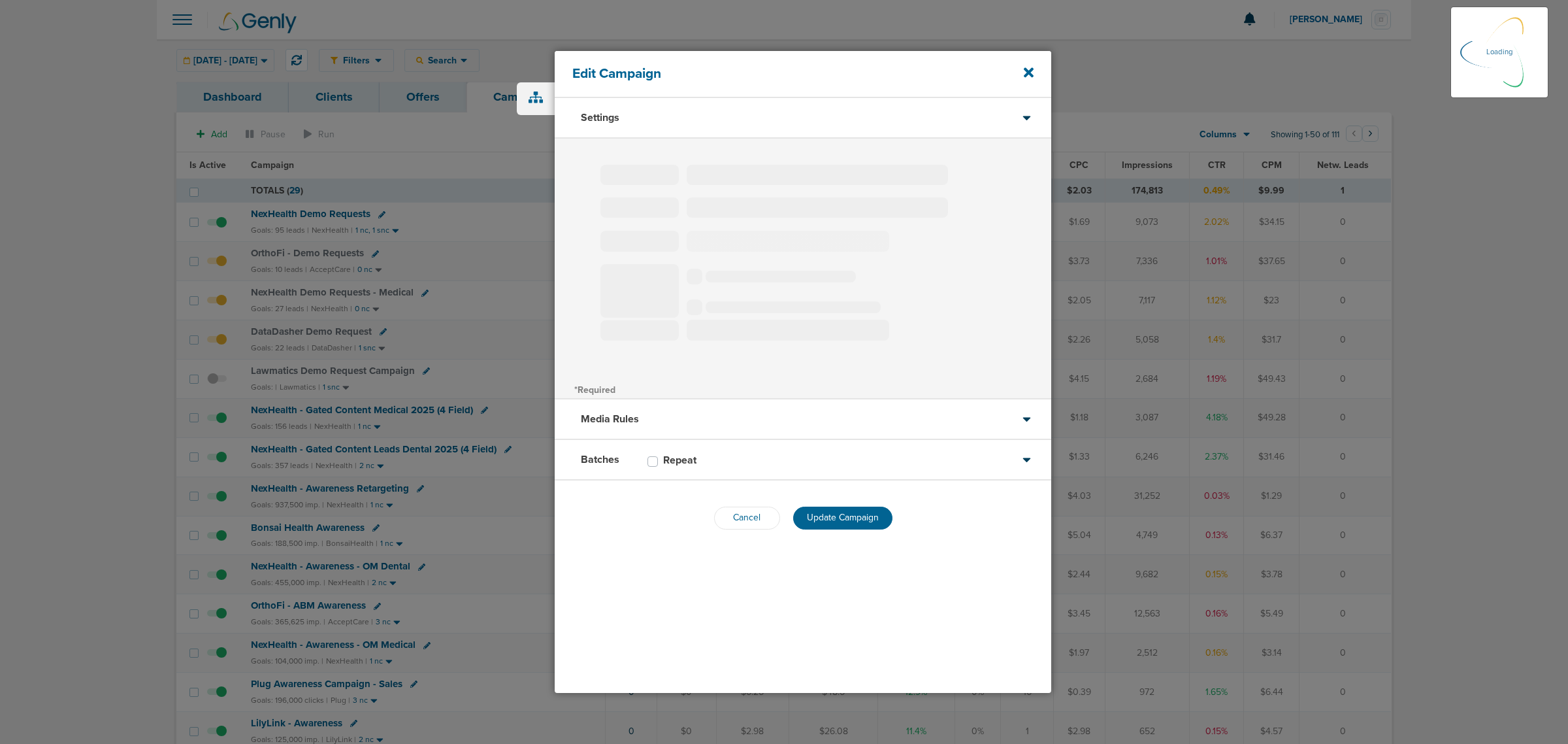
select select "2"
select select "3"
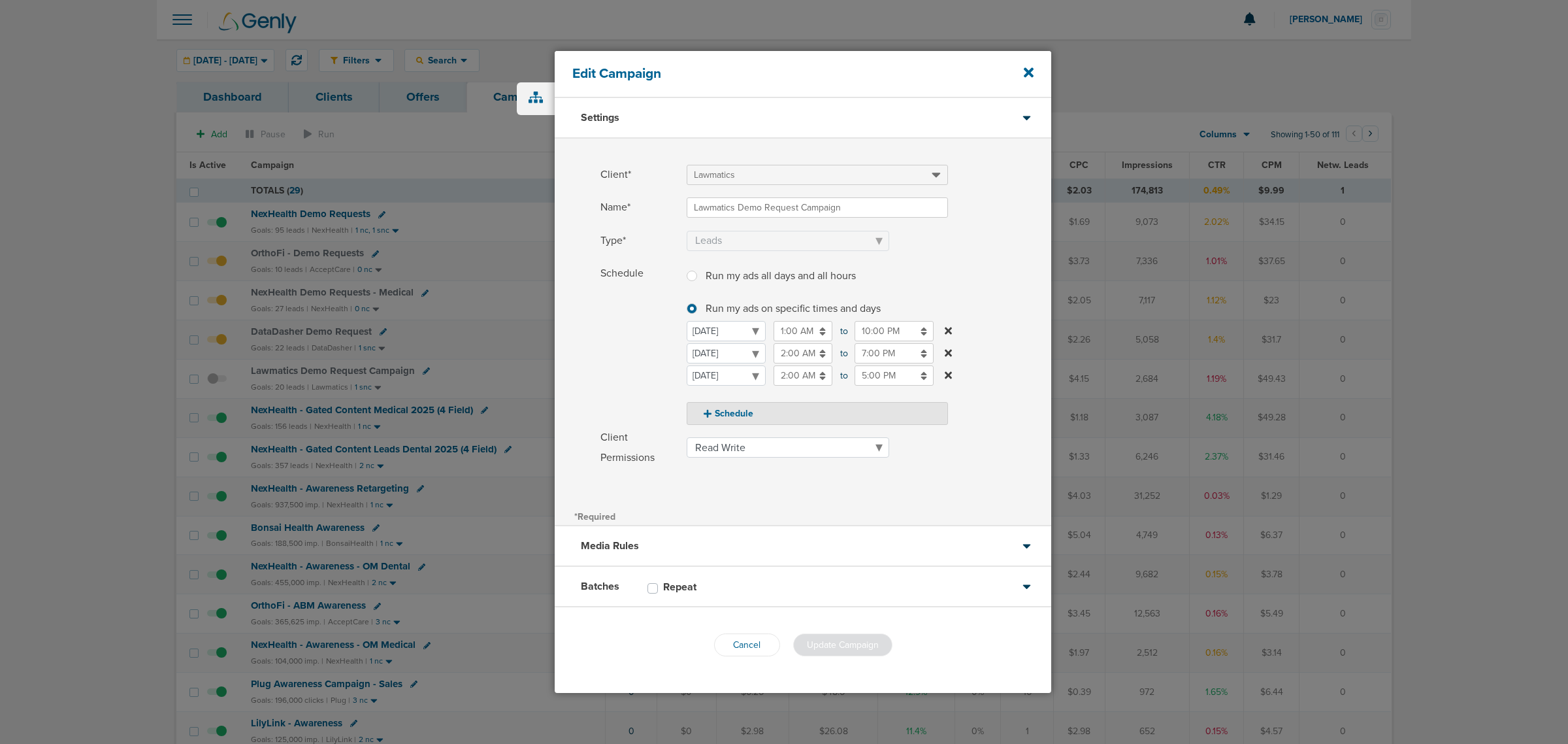
click at [798, 354] on input "2:00 AM" at bounding box center [803, 353] width 59 height 20
click at [994, 450] on label "Client Permissions Read Only Read Write" at bounding box center [826, 448] width 451 height 40
click at [889, 450] on select "Read Only Read Write" at bounding box center [788, 447] width 203 height 20
click at [874, 330] on input "10:00 PM" at bounding box center [894, 330] width 79 height 20
click at [975, 393] on button "PM" at bounding box center [982, 394] width 19 height 20
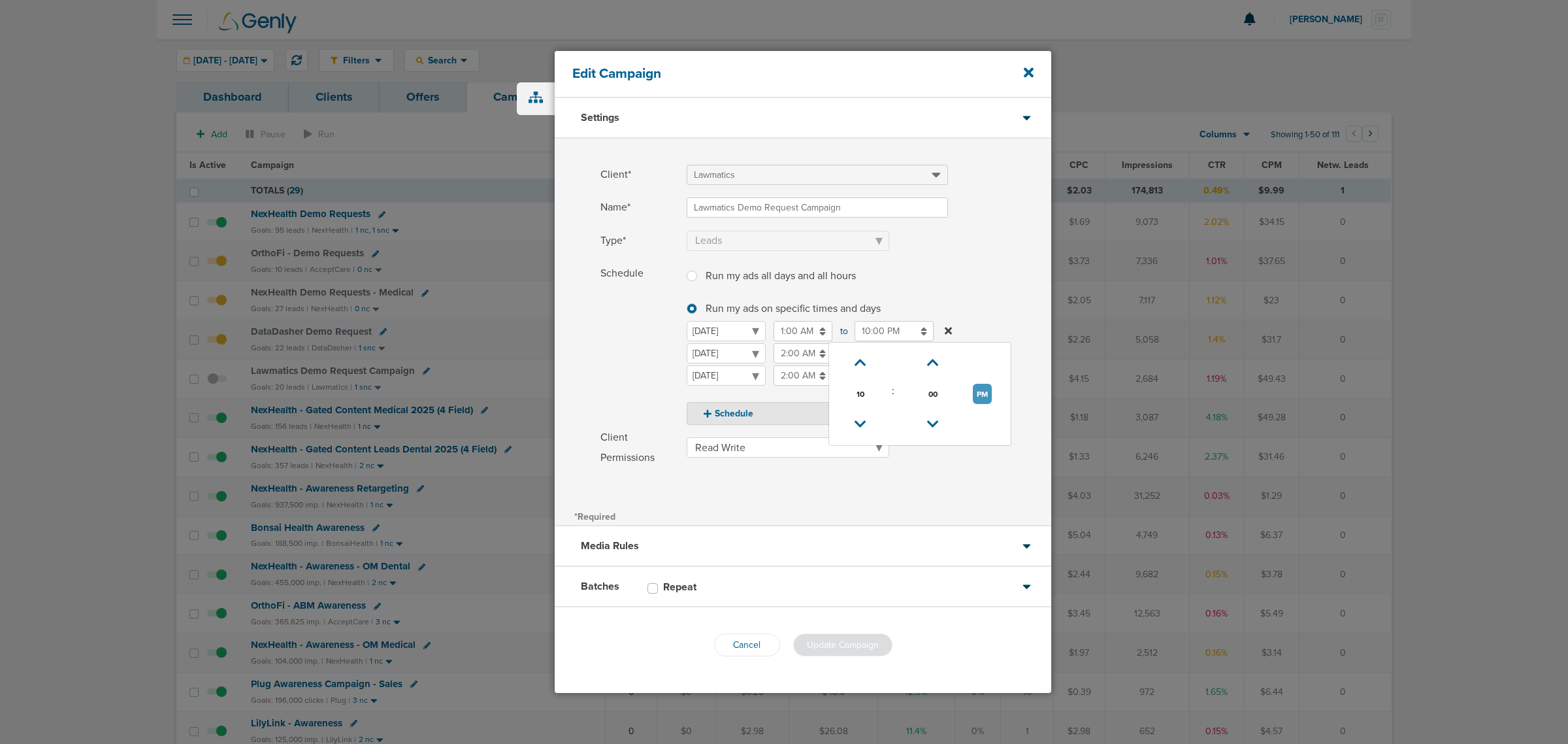
type input "10:00 AM"
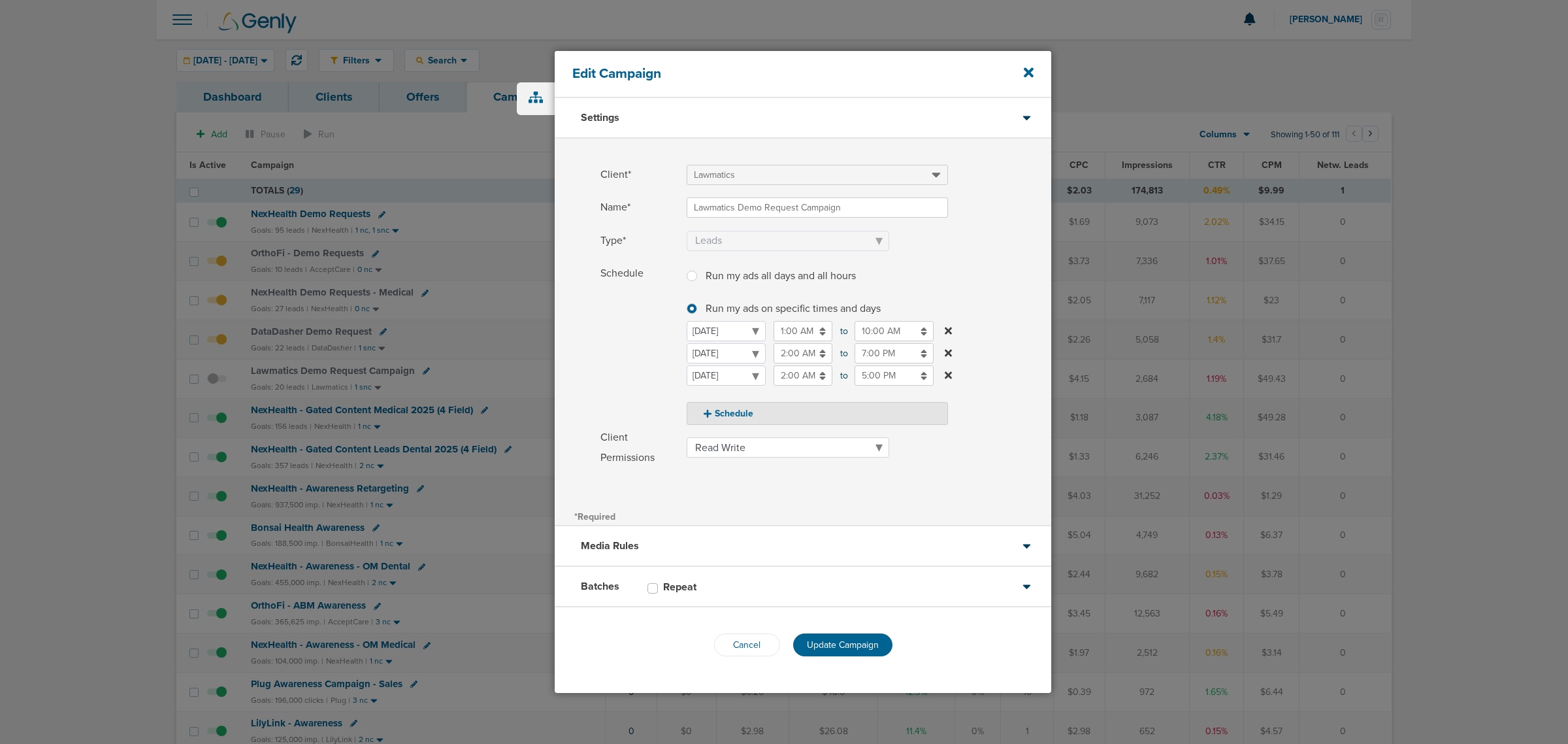
click at [990, 259] on span at bounding box center [869, 257] width 364 height 8
click at [832, 639] on span "Update Campaign" at bounding box center [843, 645] width 72 height 11
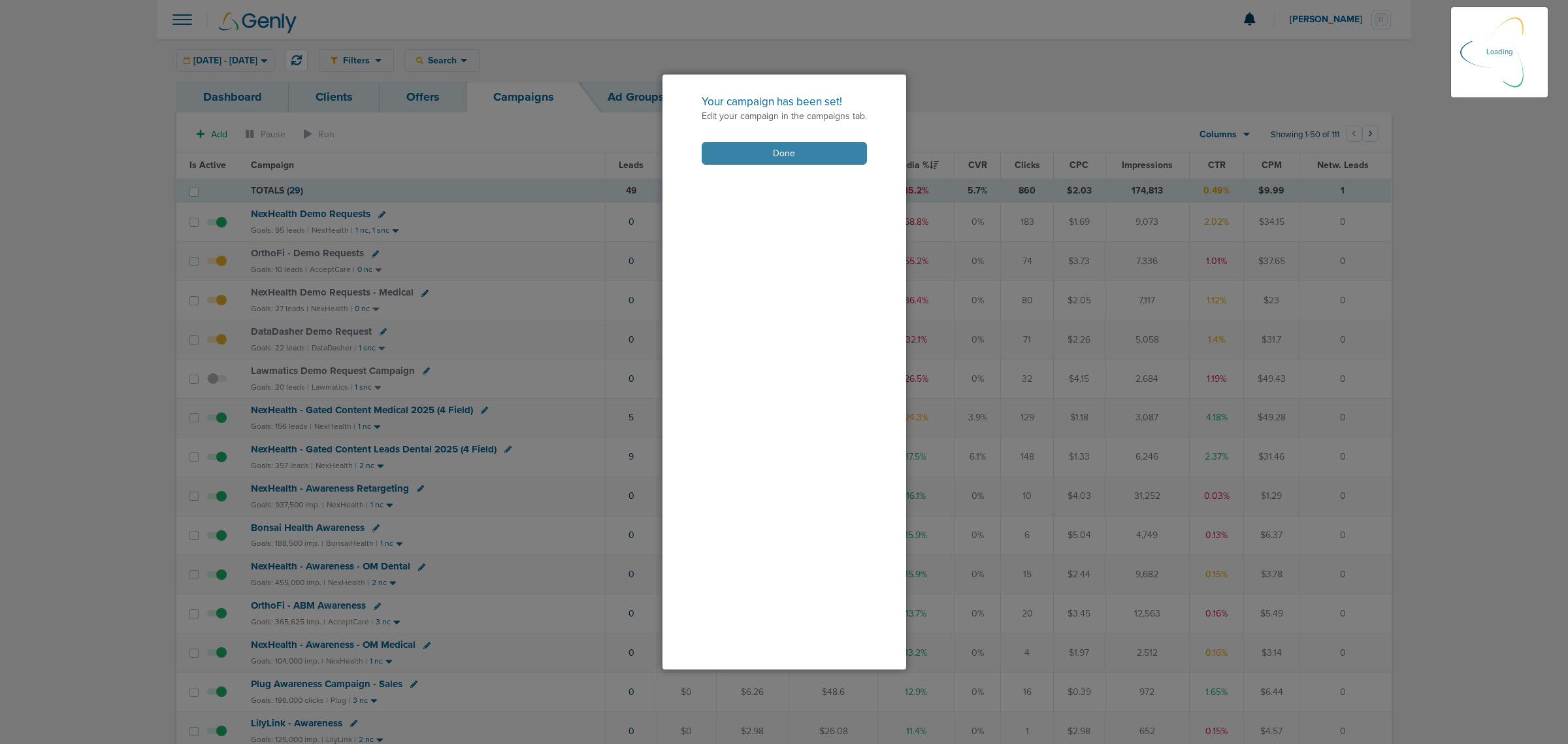
click at [795, 155] on button "Done" at bounding box center [784, 153] width 165 height 23
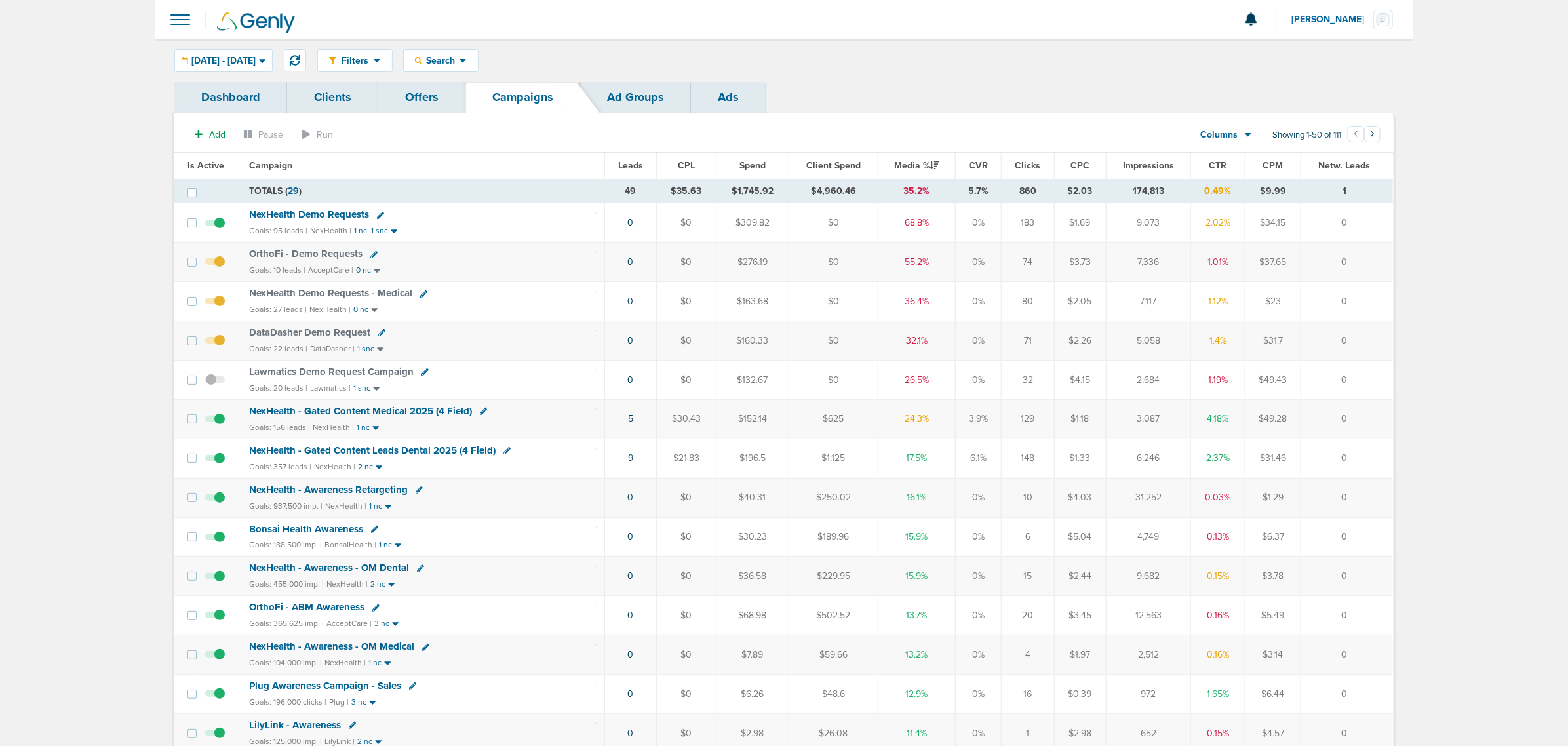
click at [331, 372] on span "Lawmatics Demo Request Campaign" at bounding box center [331, 371] width 164 height 12
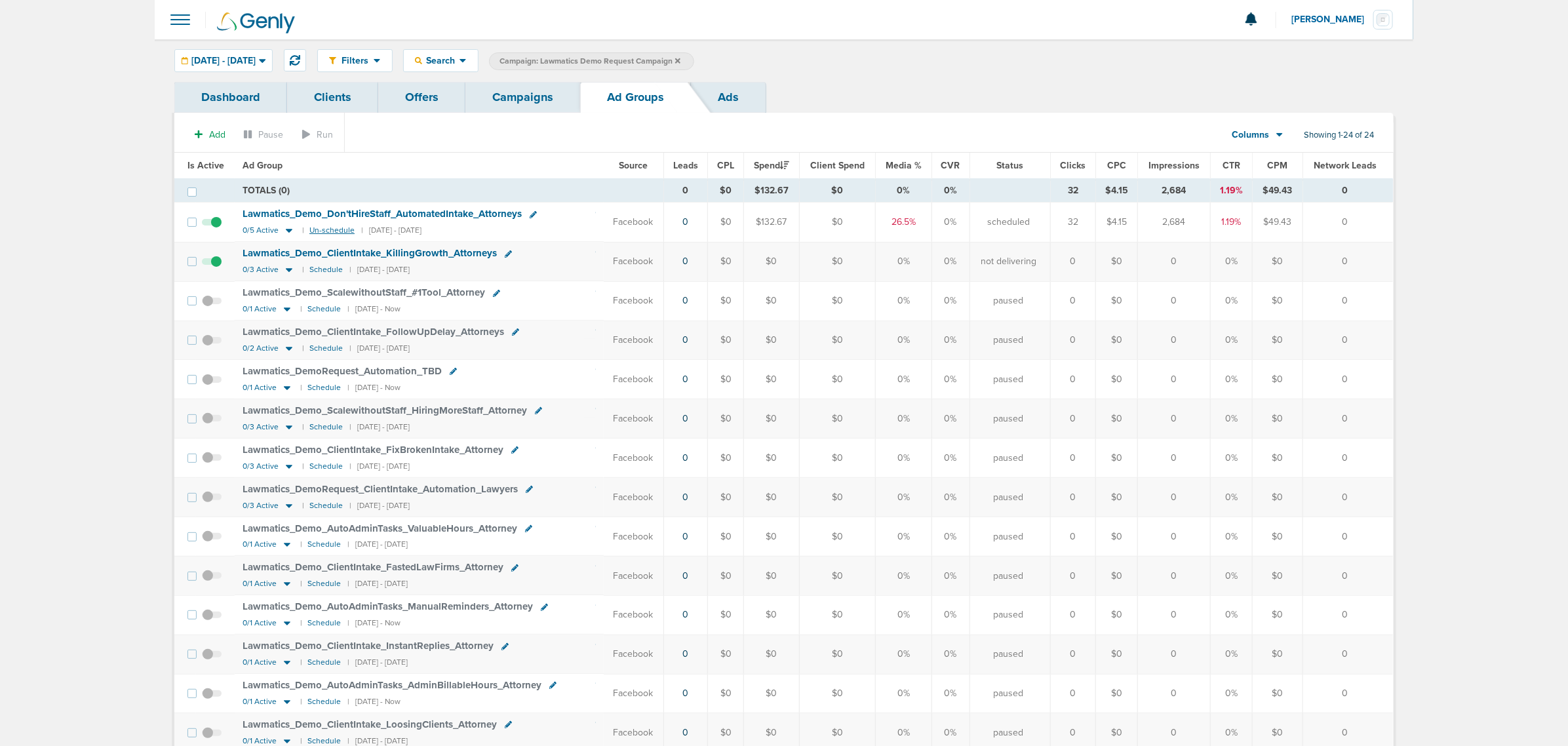
click at [321, 228] on small "Un-schedule" at bounding box center [331, 230] width 45 height 10
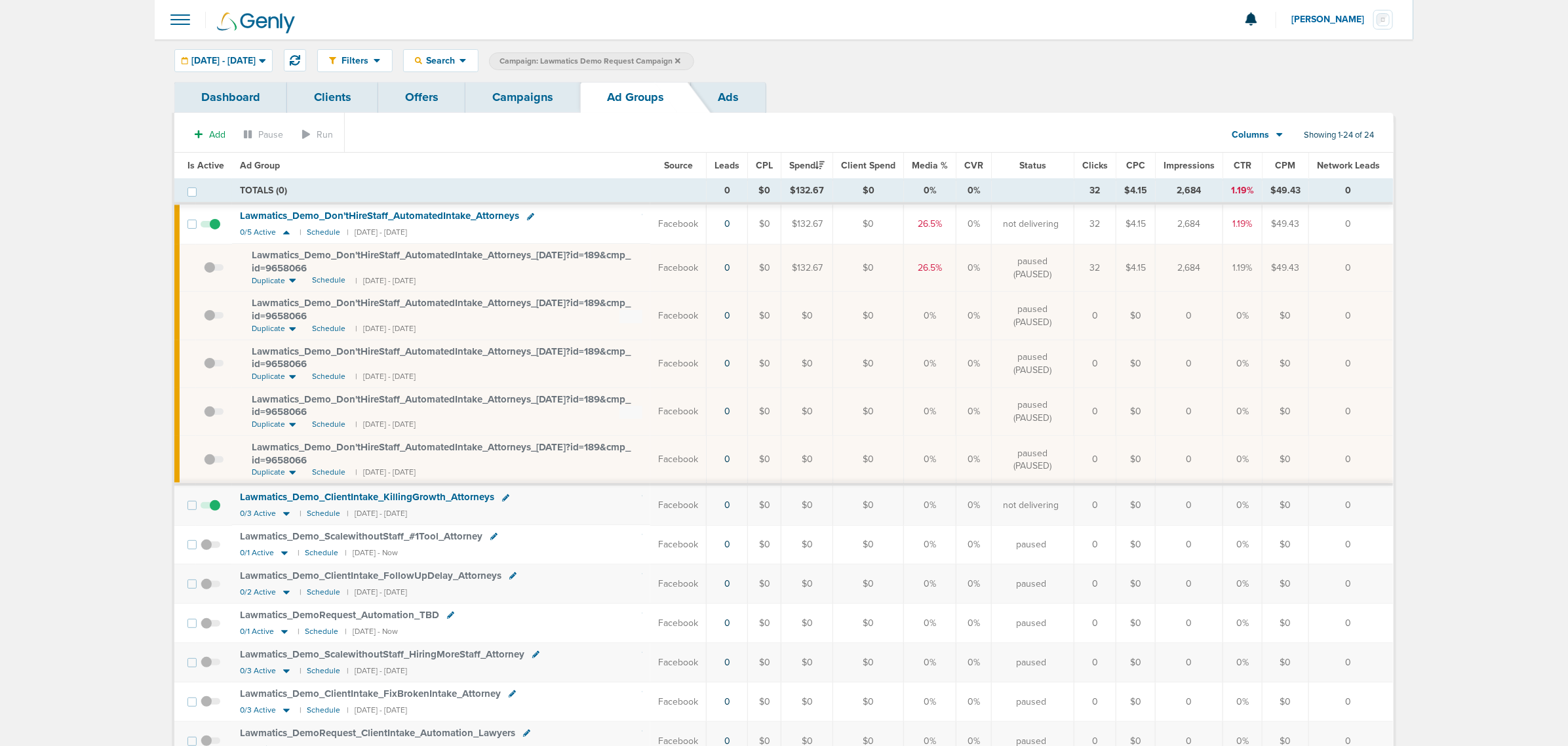
click at [680, 62] on icon at bounding box center [678, 61] width 6 height 8
click at [507, 100] on link "Campaigns" at bounding box center [523, 97] width 115 height 31
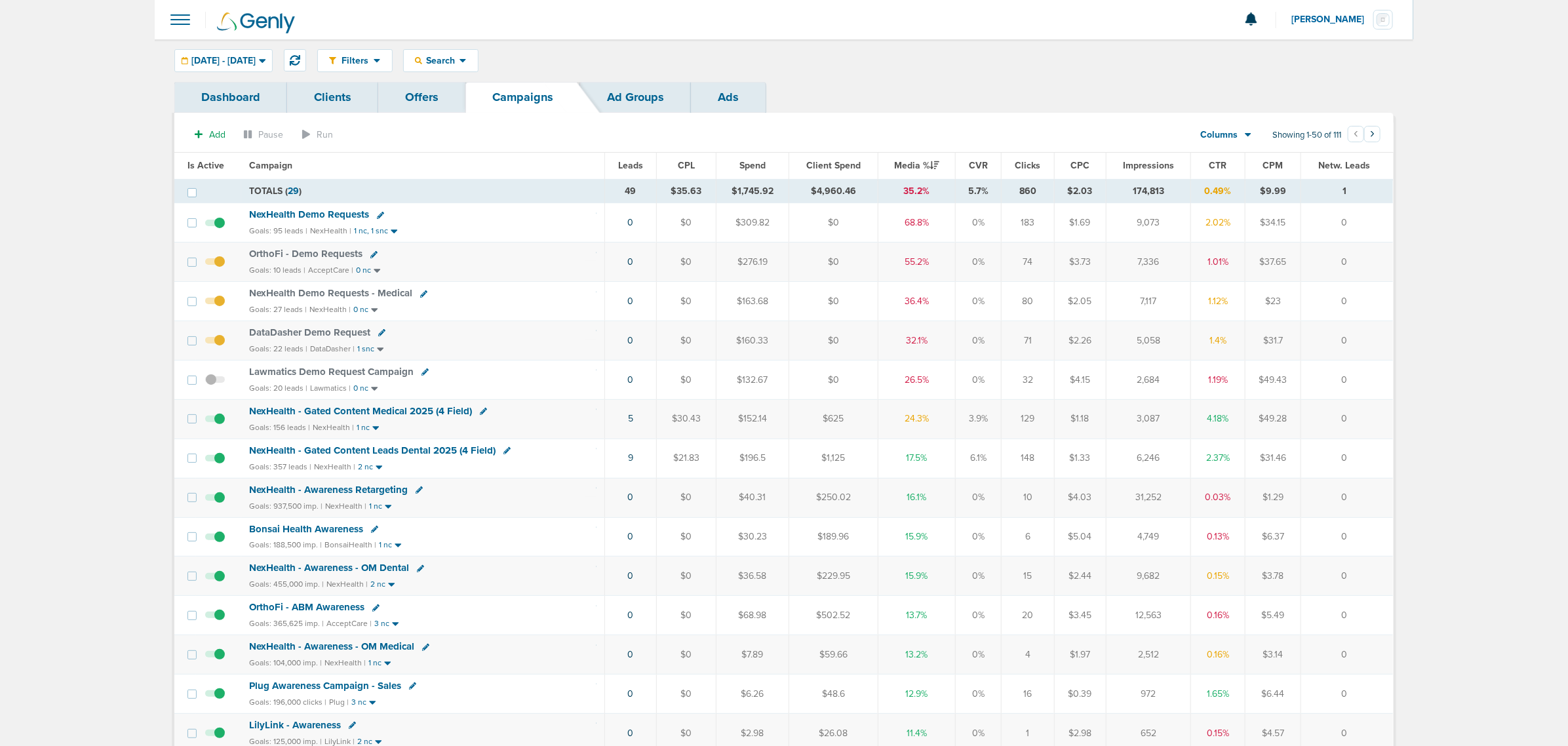
click at [370, 253] on icon at bounding box center [374, 255] width 7 height 7
select select
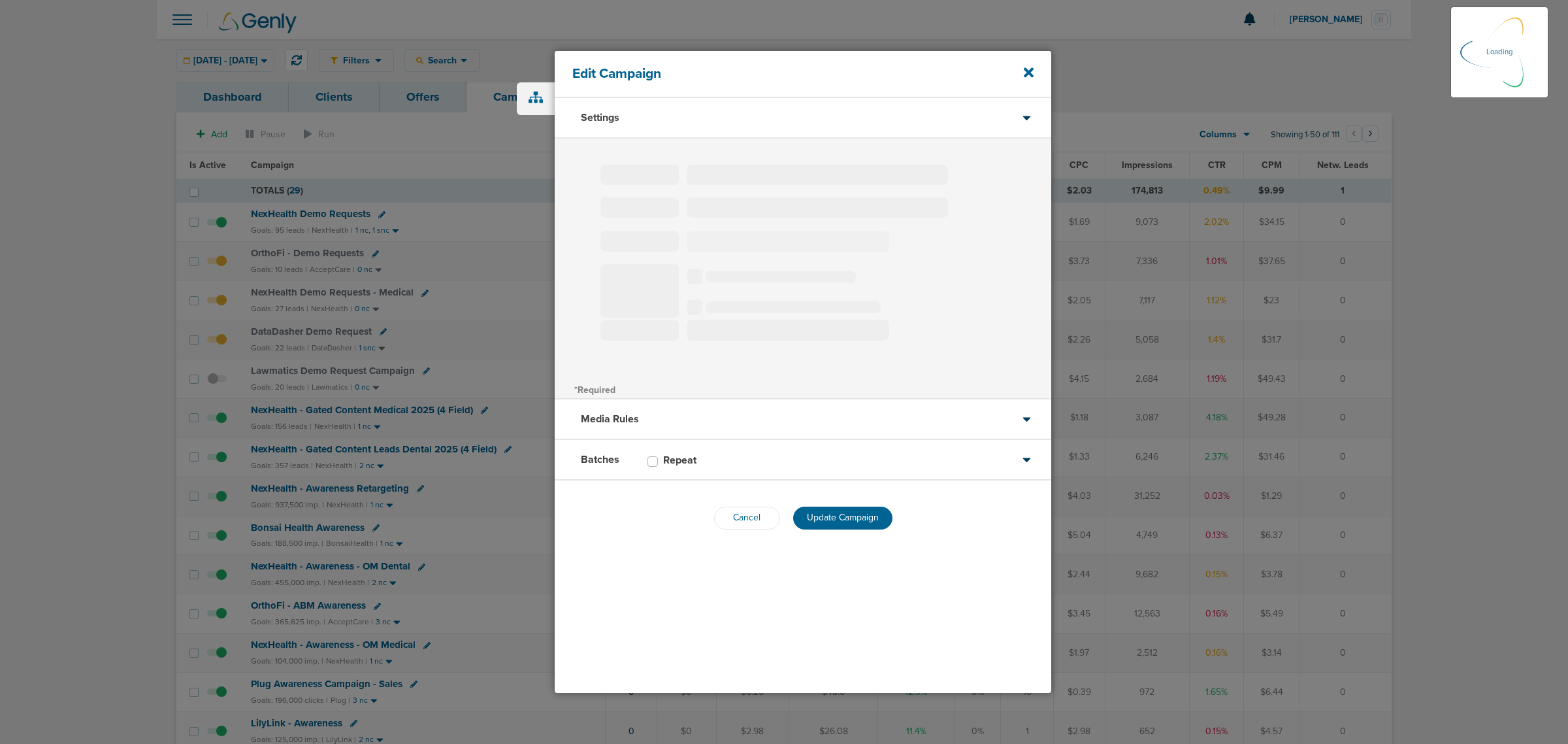
type input "OrthoFi - Demo Requests"
select select "Leads"
radio input "true"
select select "readOnly"
select select "1"
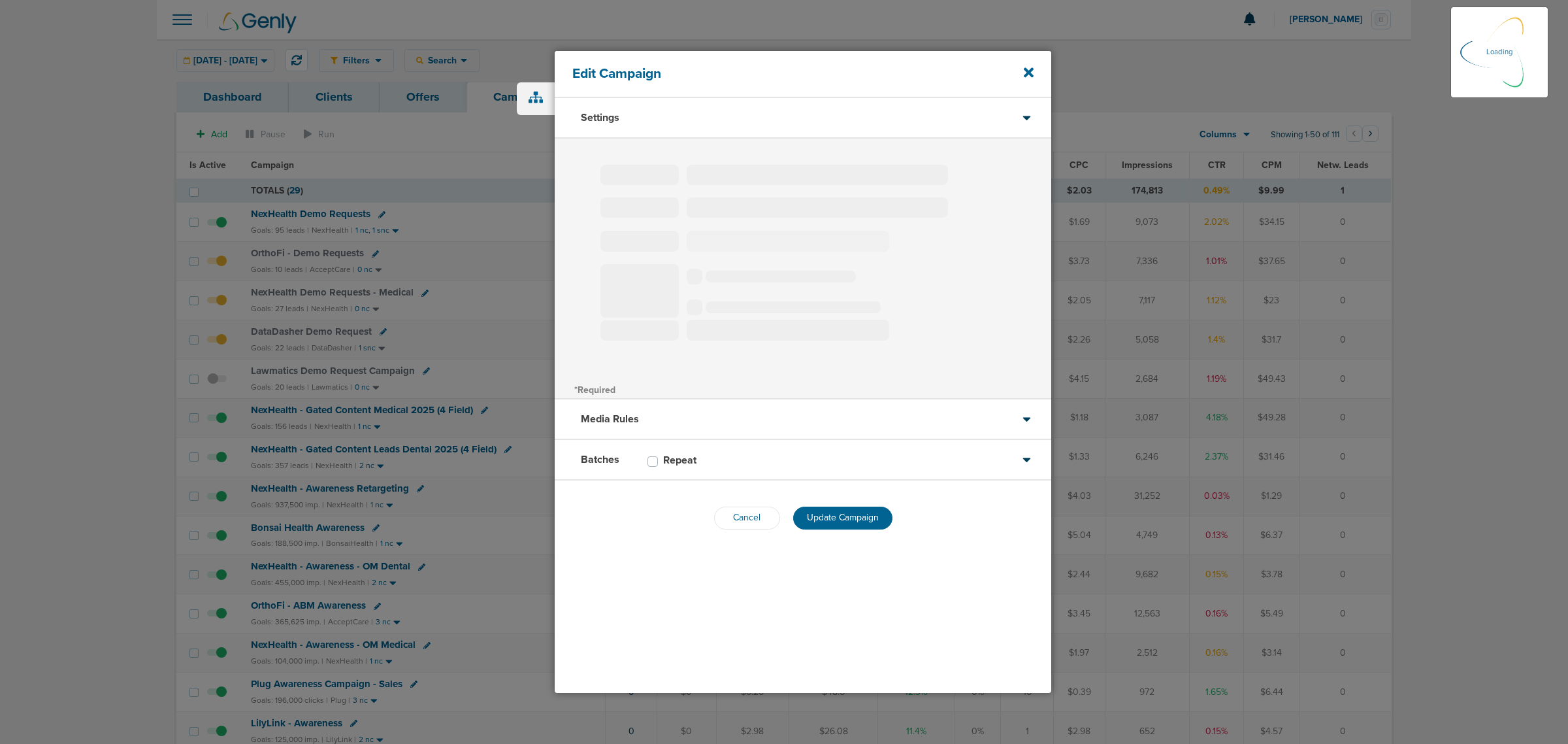
select select "1"
select select "3"
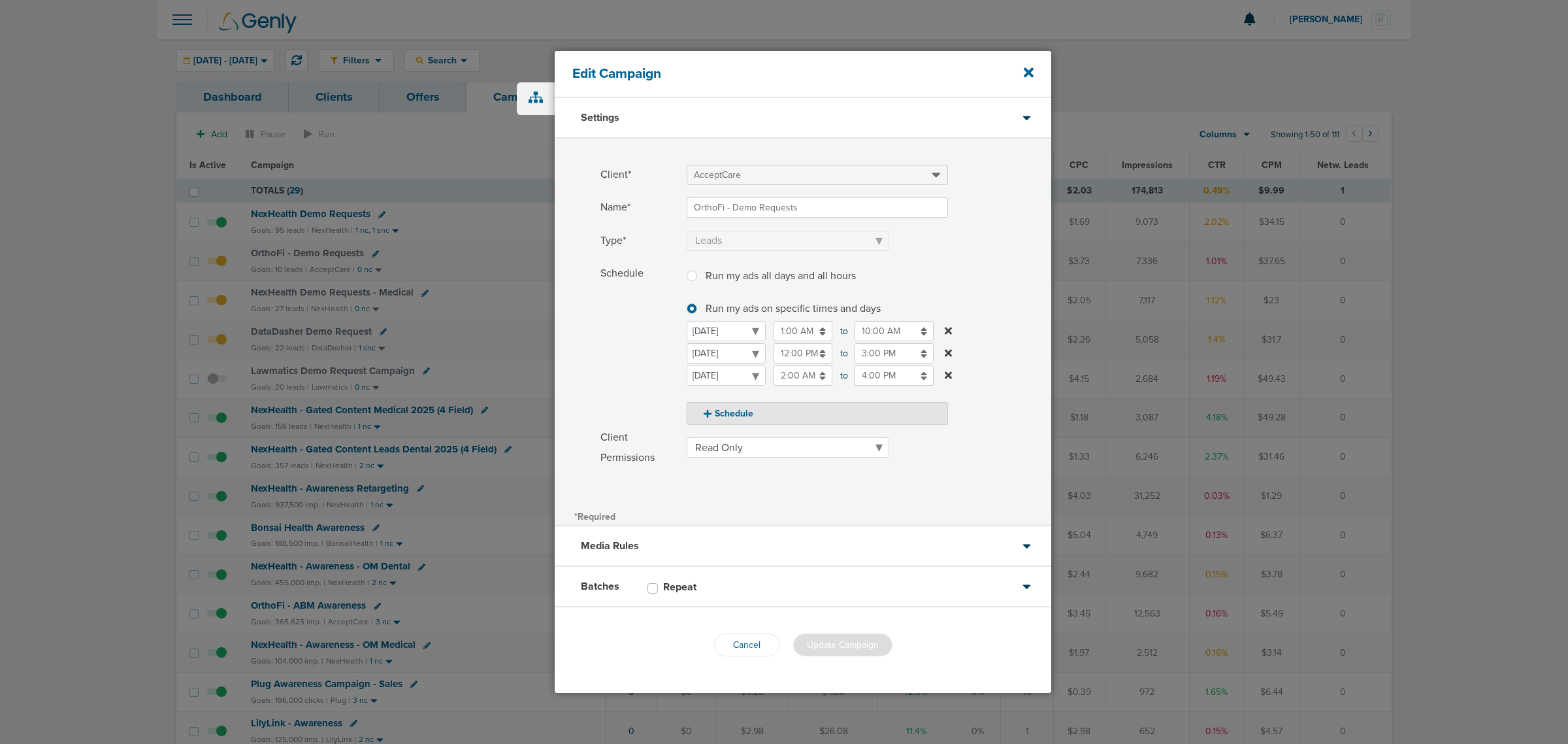
click at [728, 353] on select "[DATE] [DATE] [DATE] [DATE] [DATE] [DATE] [DATE]" at bounding box center [726, 353] width 79 height 20
select select "2"
click at [794, 362] on input "12:00 PM" at bounding box center [803, 353] width 59 height 20
click at [778, 449] on icon at bounding box center [779, 446] width 12 height 8
click at [781, 381] on icon at bounding box center [779, 384] width 12 height 8
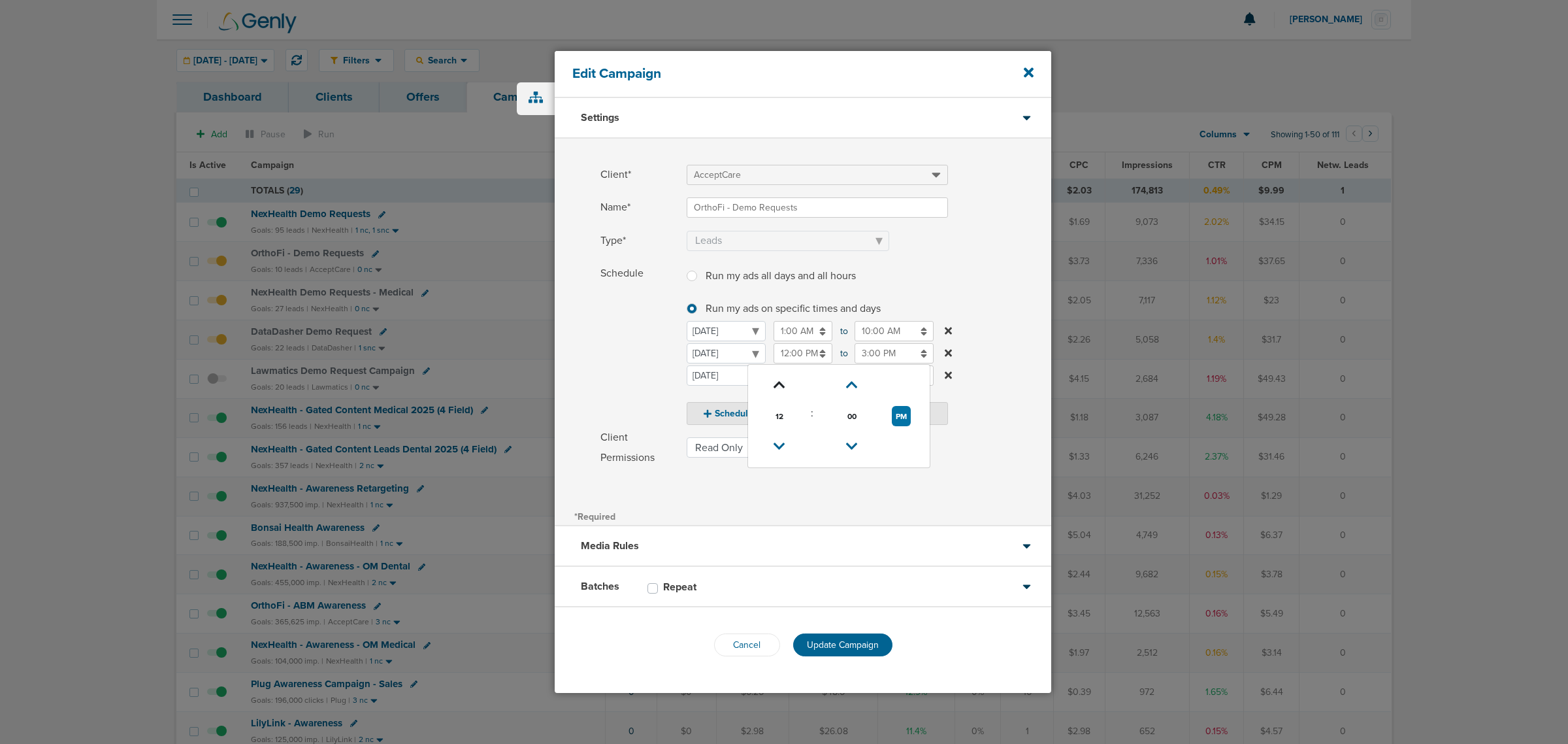
click at [781, 381] on icon at bounding box center [779, 384] width 12 height 8
click at [900, 418] on button "PM" at bounding box center [901, 416] width 19 height 20
type input "1:00 AM"
click at [903, 351] on input "3:00 PM" at bounding box center [894, 353] width 79 height 20
click at [860, 443] on icon at bounding box center [860, 446] width 12 height 8
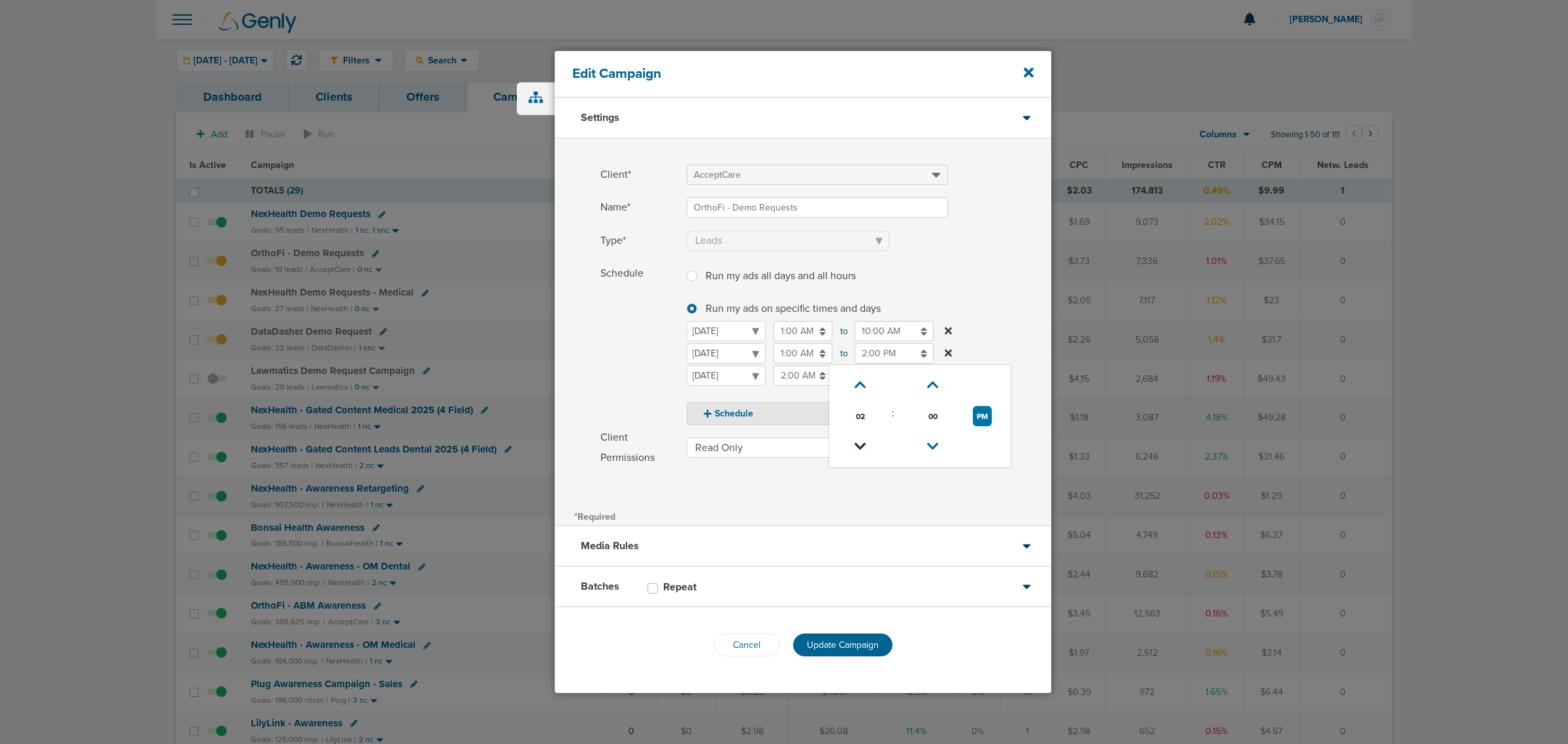
click at [860, 443] on icon at bounding box center [860, 446] width 12 height 8
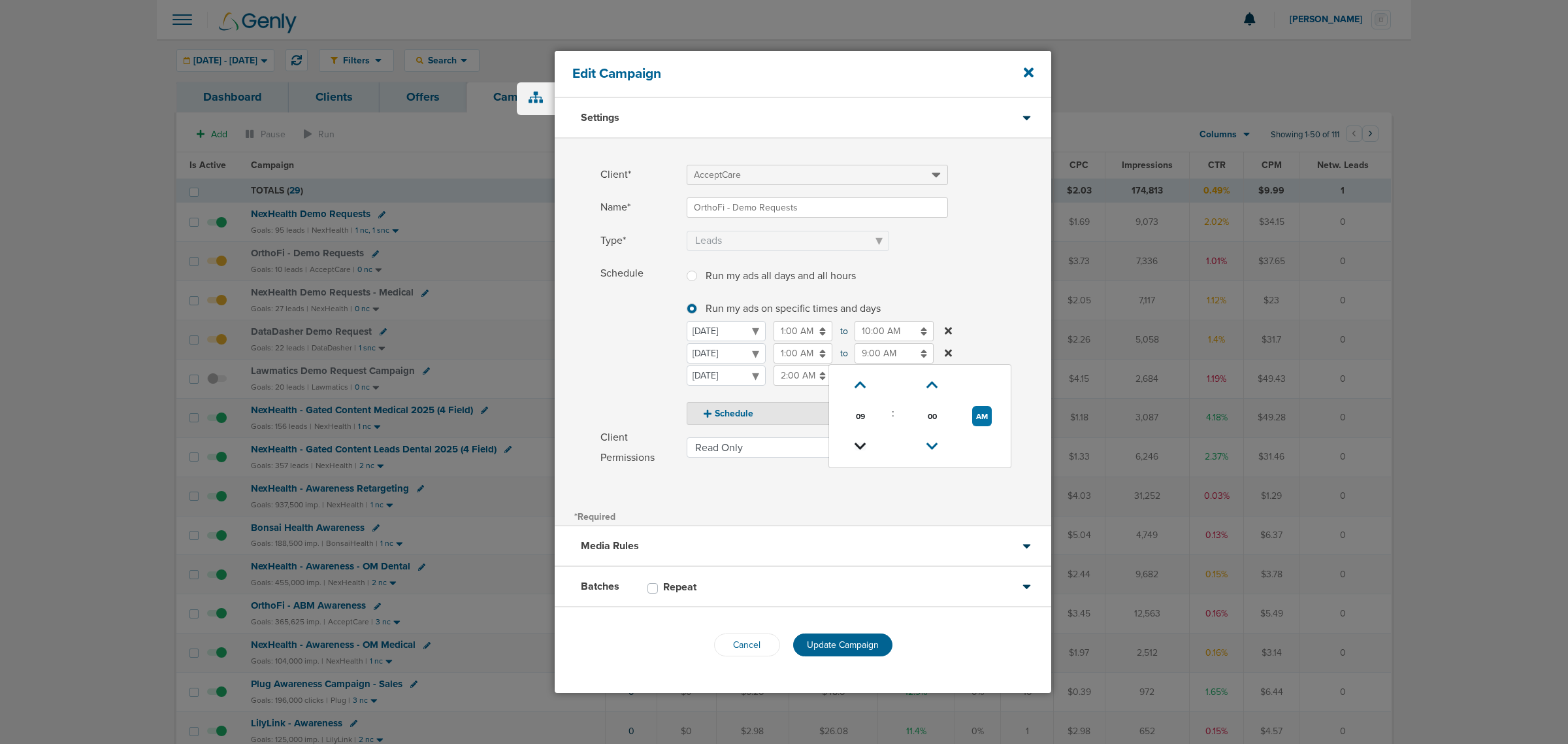
click at [860, 443] on icon at bounding box center [860, 446] width 12 height 8
drag, startPoint x: 855, startPoint y: 389, endPoint x: 883, endPoint y: 363, distance: 38.2
click at [856, 389] on icon at bounding box center [860, 384] width 12 height 8
type input "9:00 AM"
click at [994, 285] on label "Schedule Run my ads all days and all hours Run my ads all days and all hours Ru…" at bounding box center [826, 344] width 451 height 162
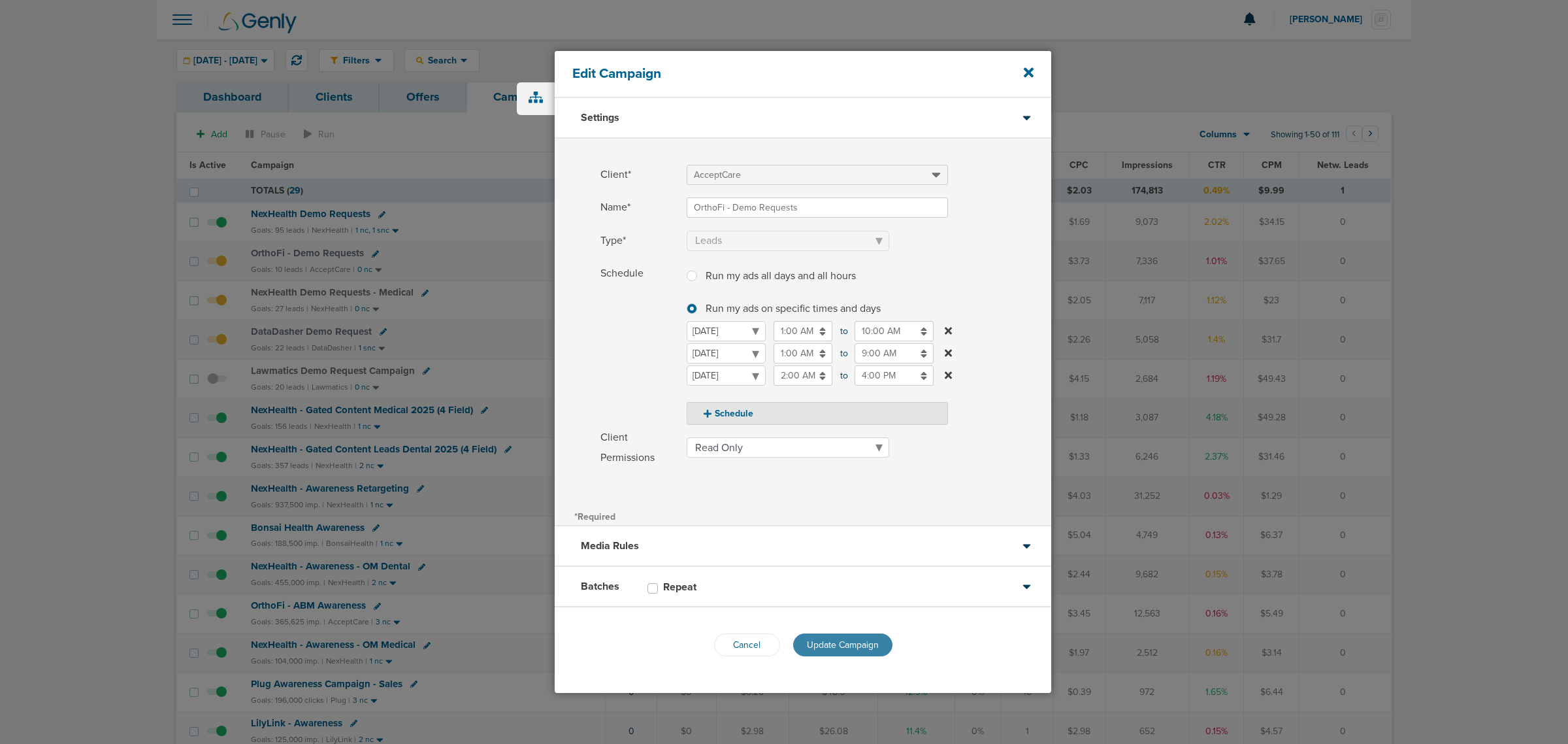
click at [831, 639] on span "Update Campaign" at bounding box center [843, 645] width 72 height 11
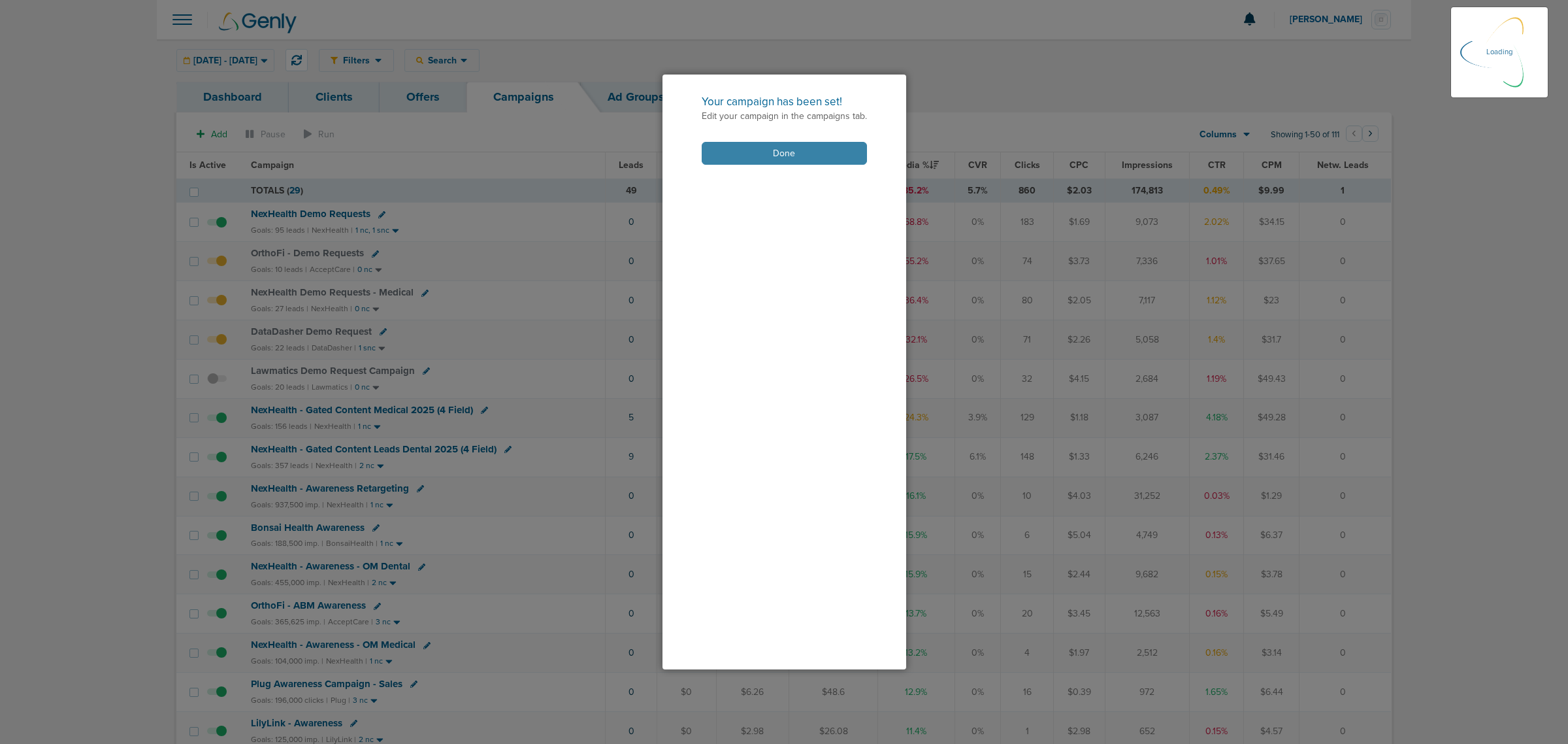
click at [779, 148] on button "Done" at bounding box center [784, 153] width 165 height 23
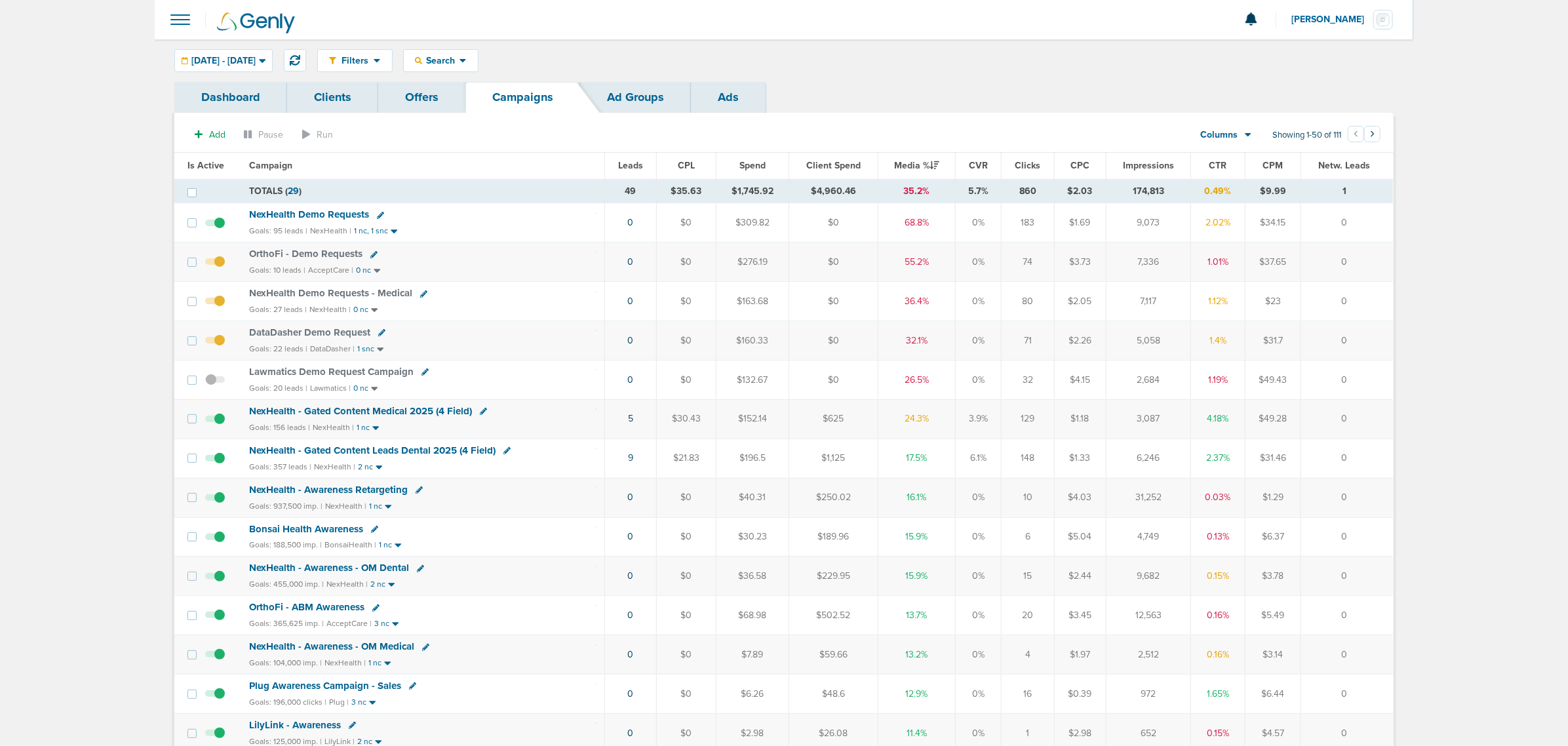
click at [490, 347] on div "Goals: 22 leads | DataDasher | 1 snc" at bounding box center [423, 349] width 347 height 11
click at [320, 215] on span "NexHealth Demo Requests" at bounding box center [309, 214] width 120 height 12
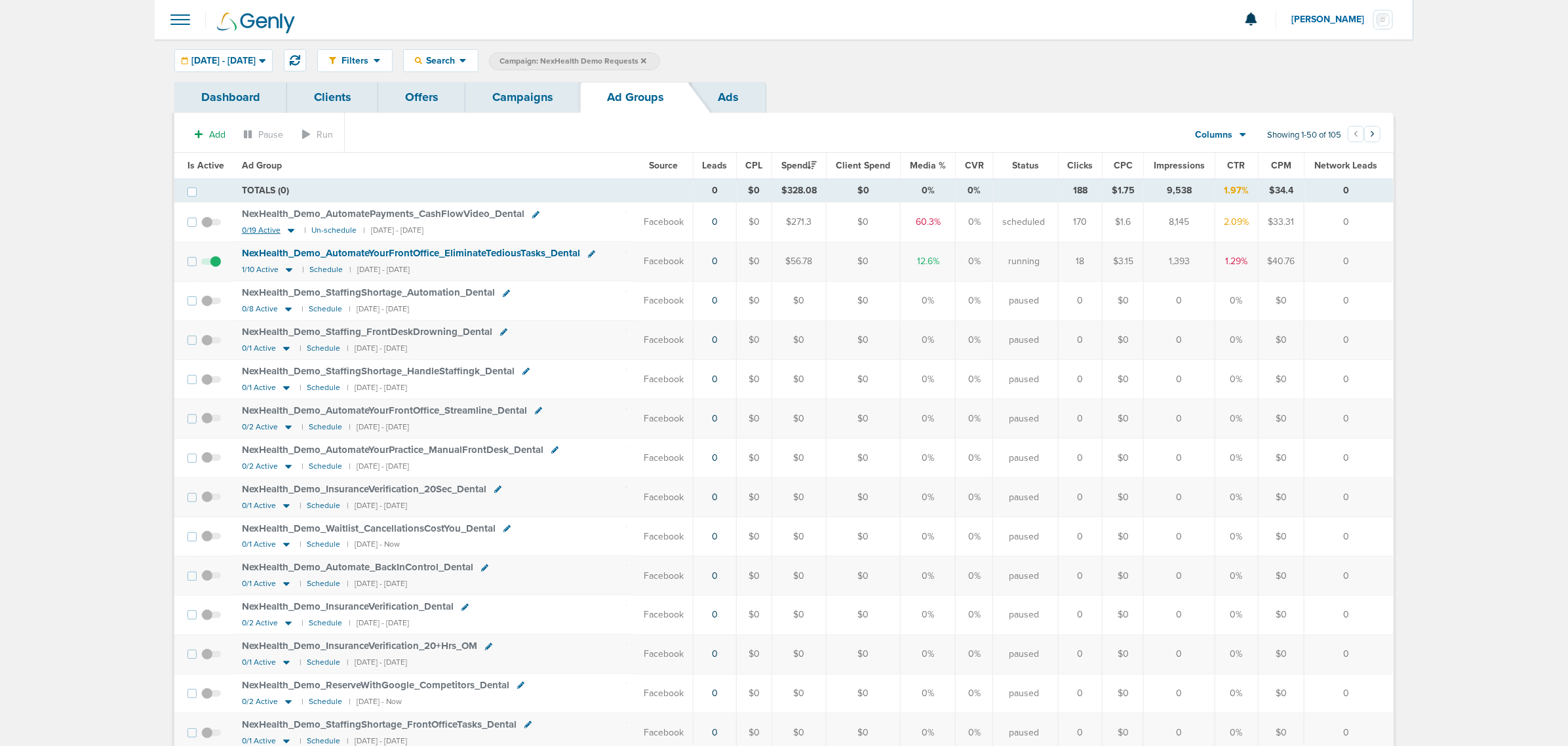
click at [290, 232] on icon at bounding box center [291, 230] width 13 height 11
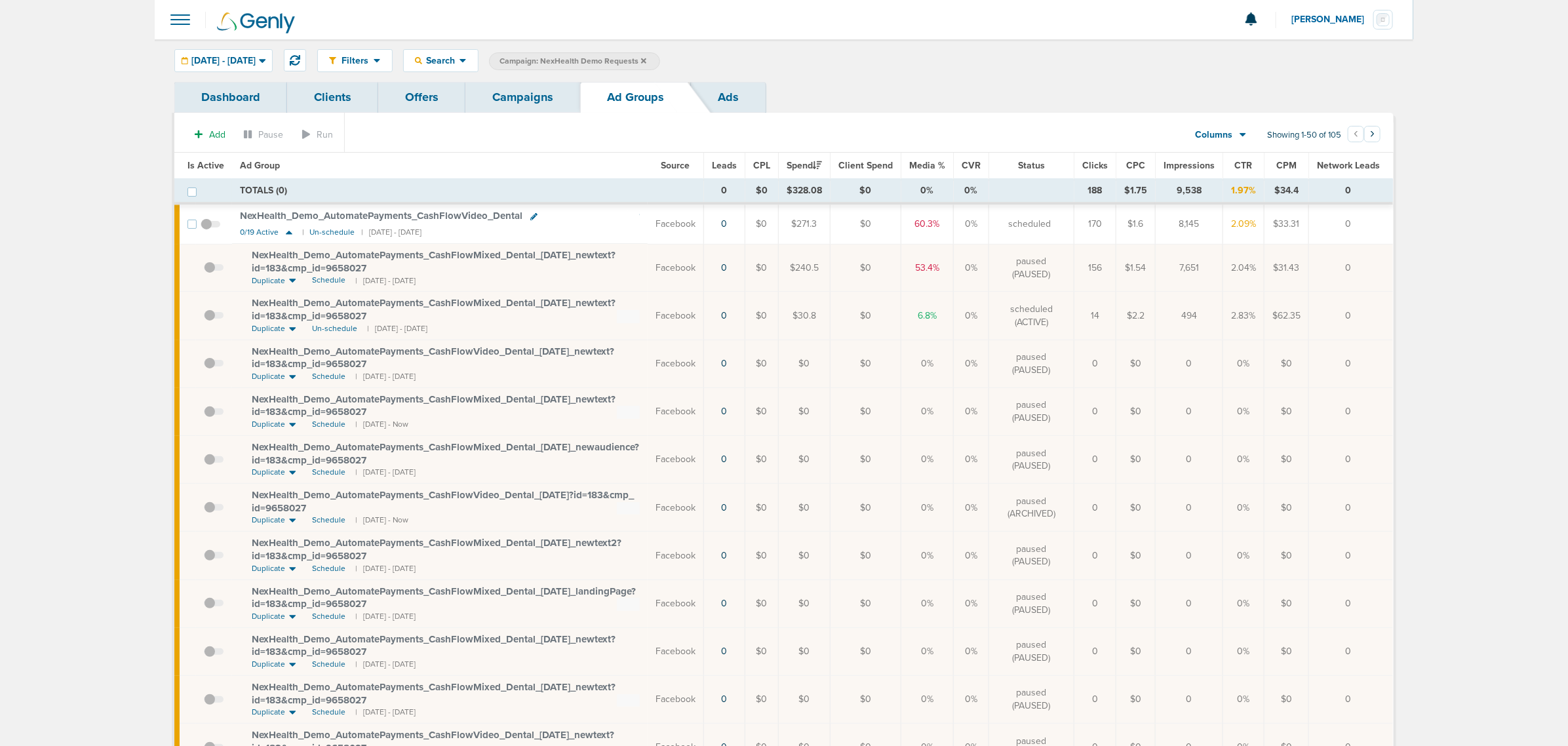
click at [207, 322] on span at bounding box center [214, 322] width 19 height 0
click at [204, 319] on input "checkbox" at bounding box center [204, 319] width 0 height 0
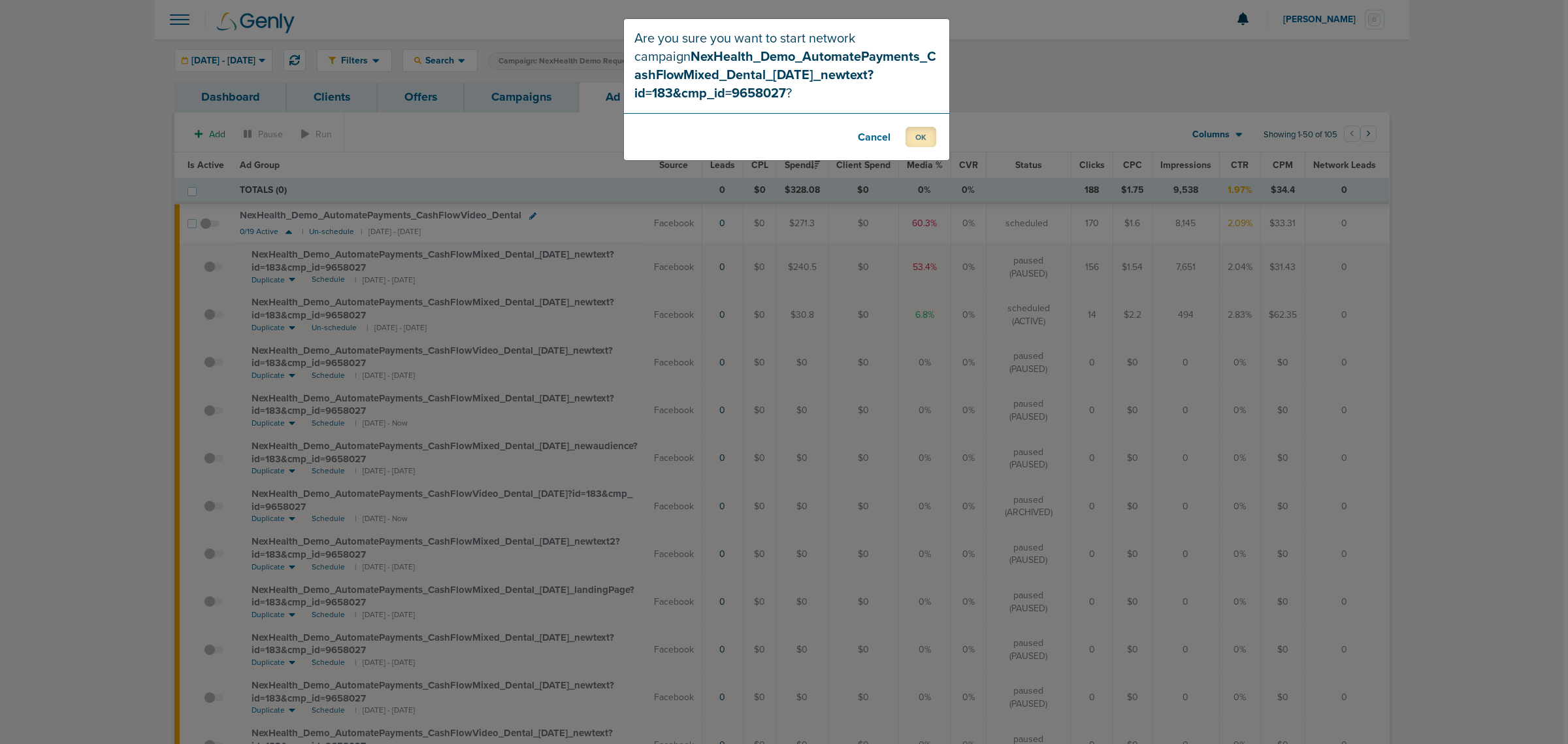
click at [912, 137] on button "OK" at bounding box center [921, 137] width 31 height 20
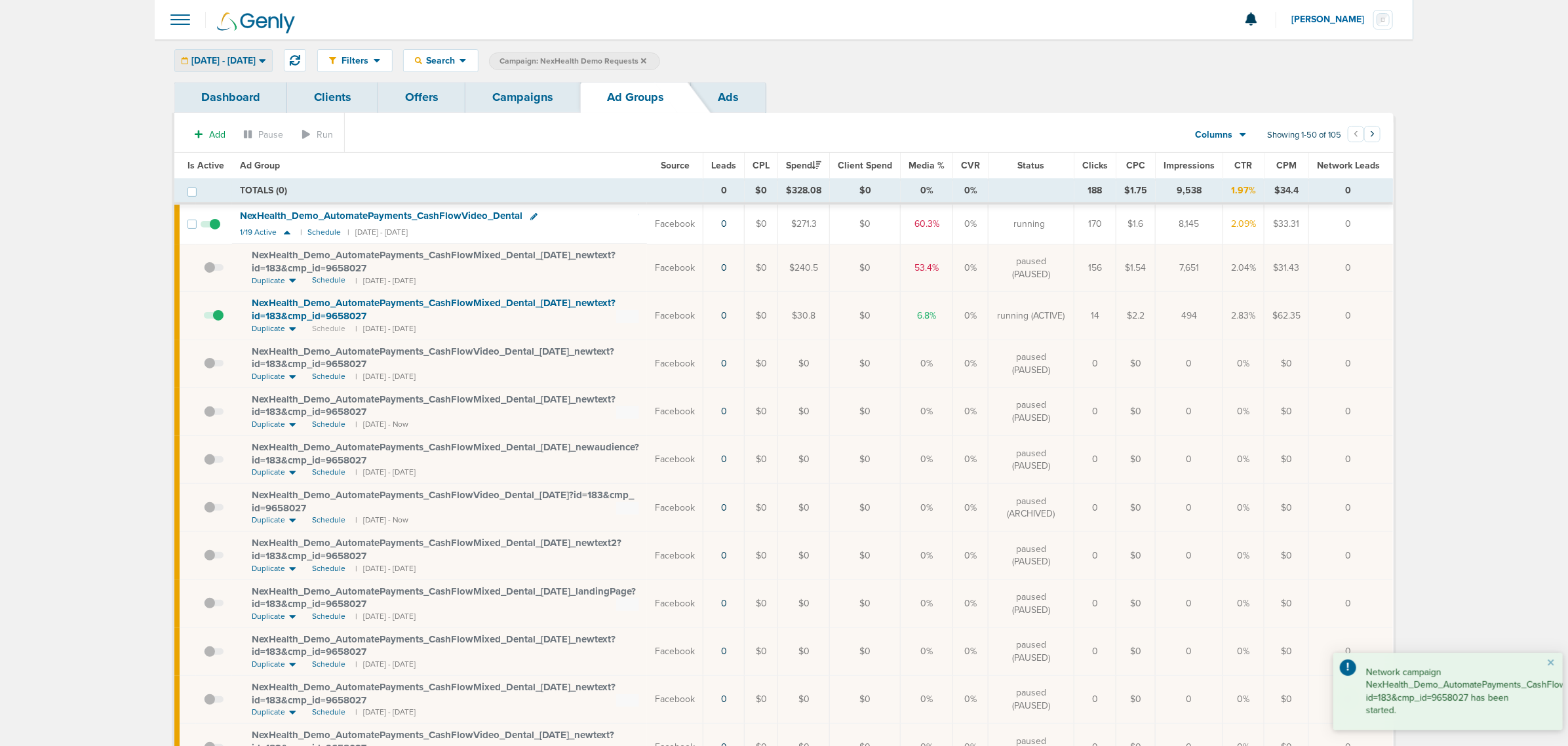
click at [256, 56] on span "[DATE] - [DATE]" at bounding box center [224, 61] width 64 height 9
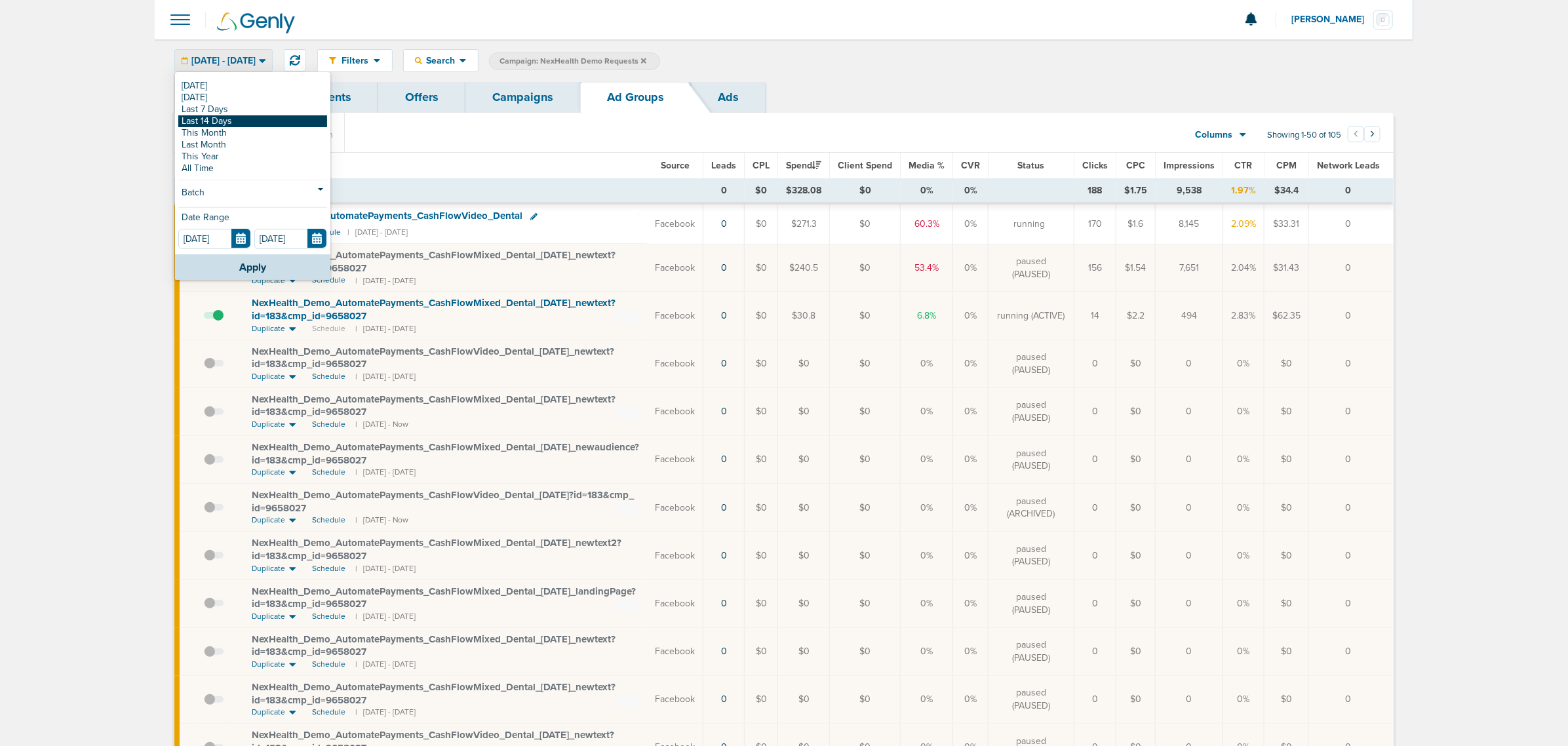
click at [243, 120] on link "Last 14 Days" at bounding box center [253, 121] width 149 height 12
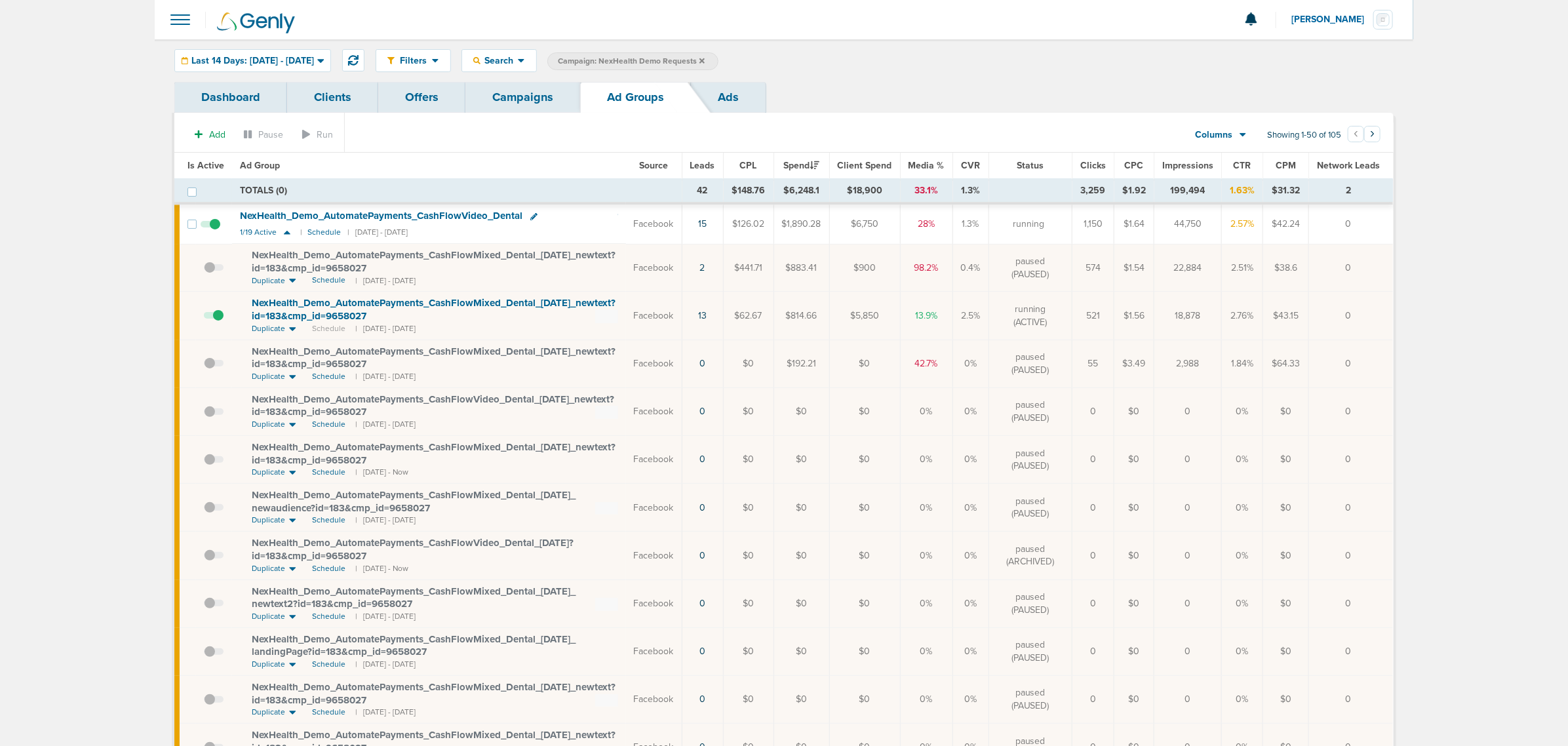
click at [499, 102] on link "Campaigns" at bounding box center [523, 97] width 115 height 31
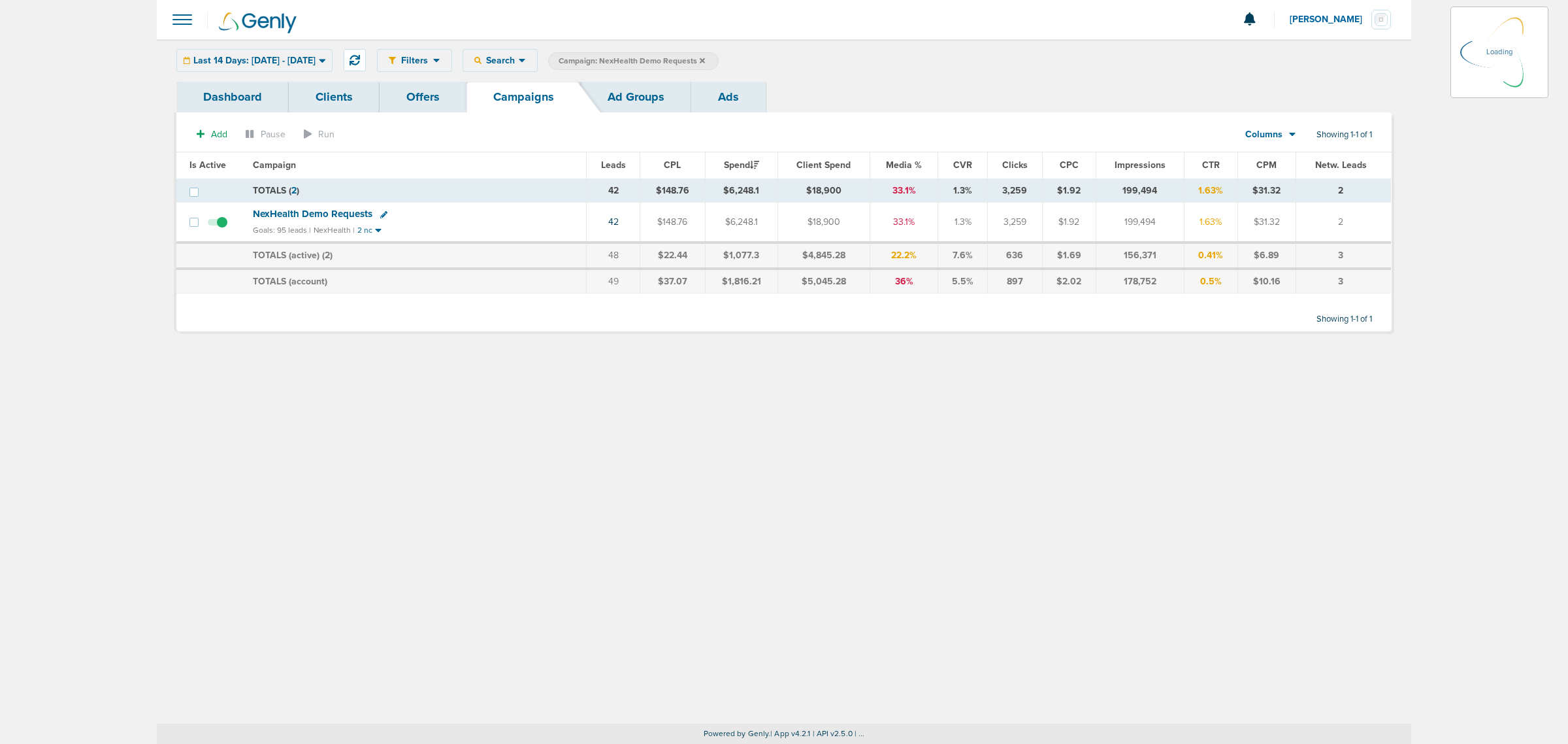
click at [705, 62] on icon at bounding box center [702, 60] width 6 height 6
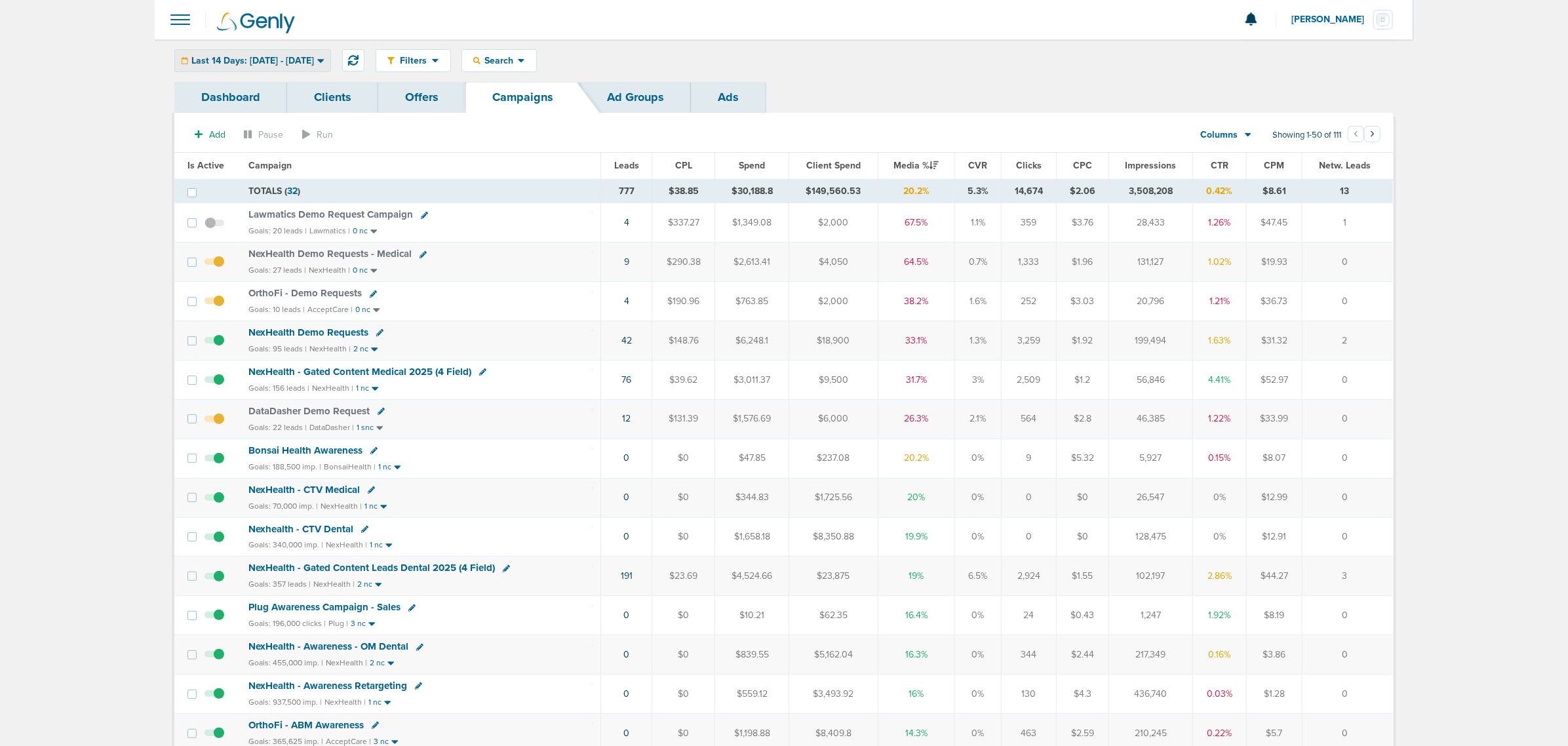
click at [304, 56] on span "Last 14 Days: [DATE] - [DATE]" at bounding box center [253, 61] width 123 height 9
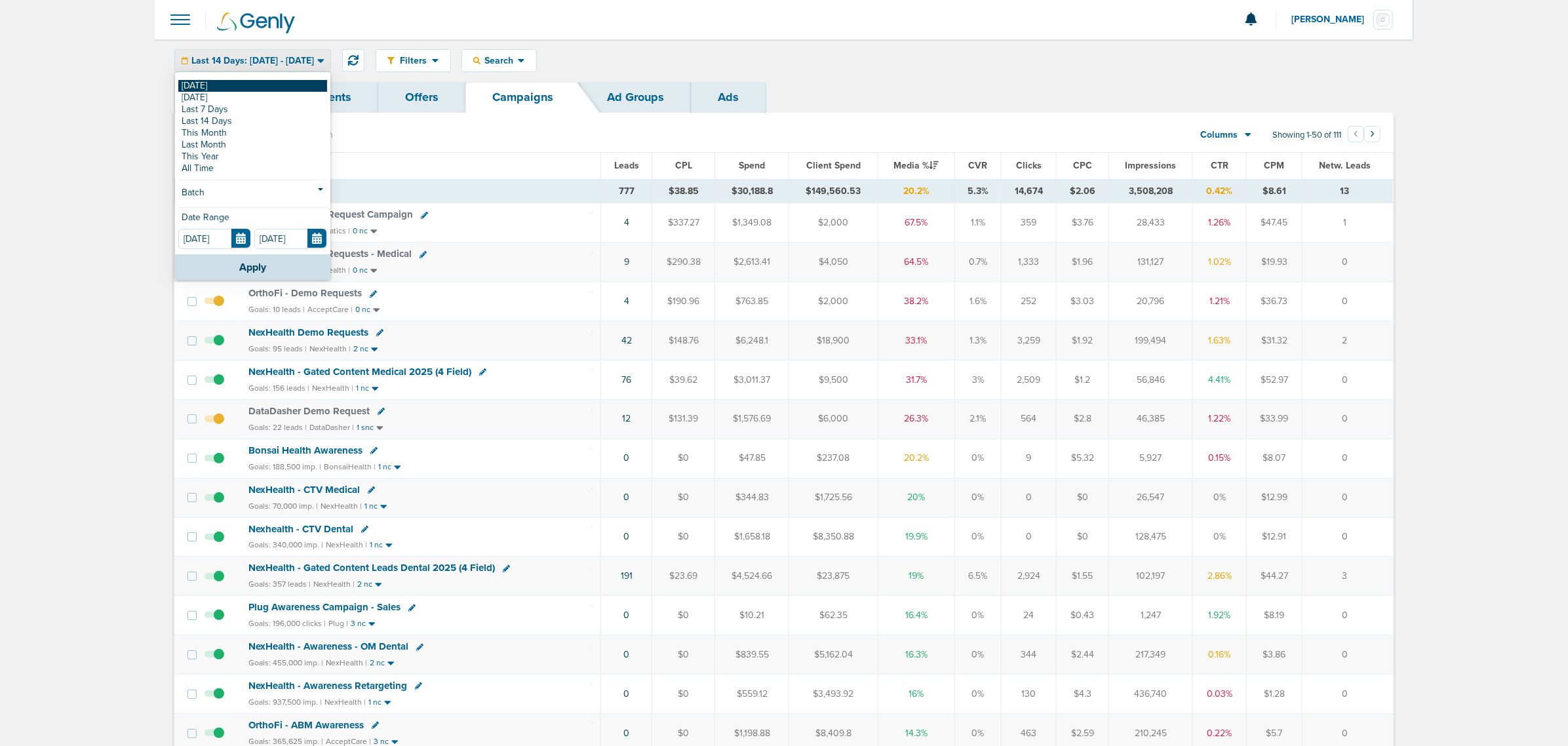
click at [263, 84] on link "[DATE]" at bounding box center [253, 86] width 149 height 12
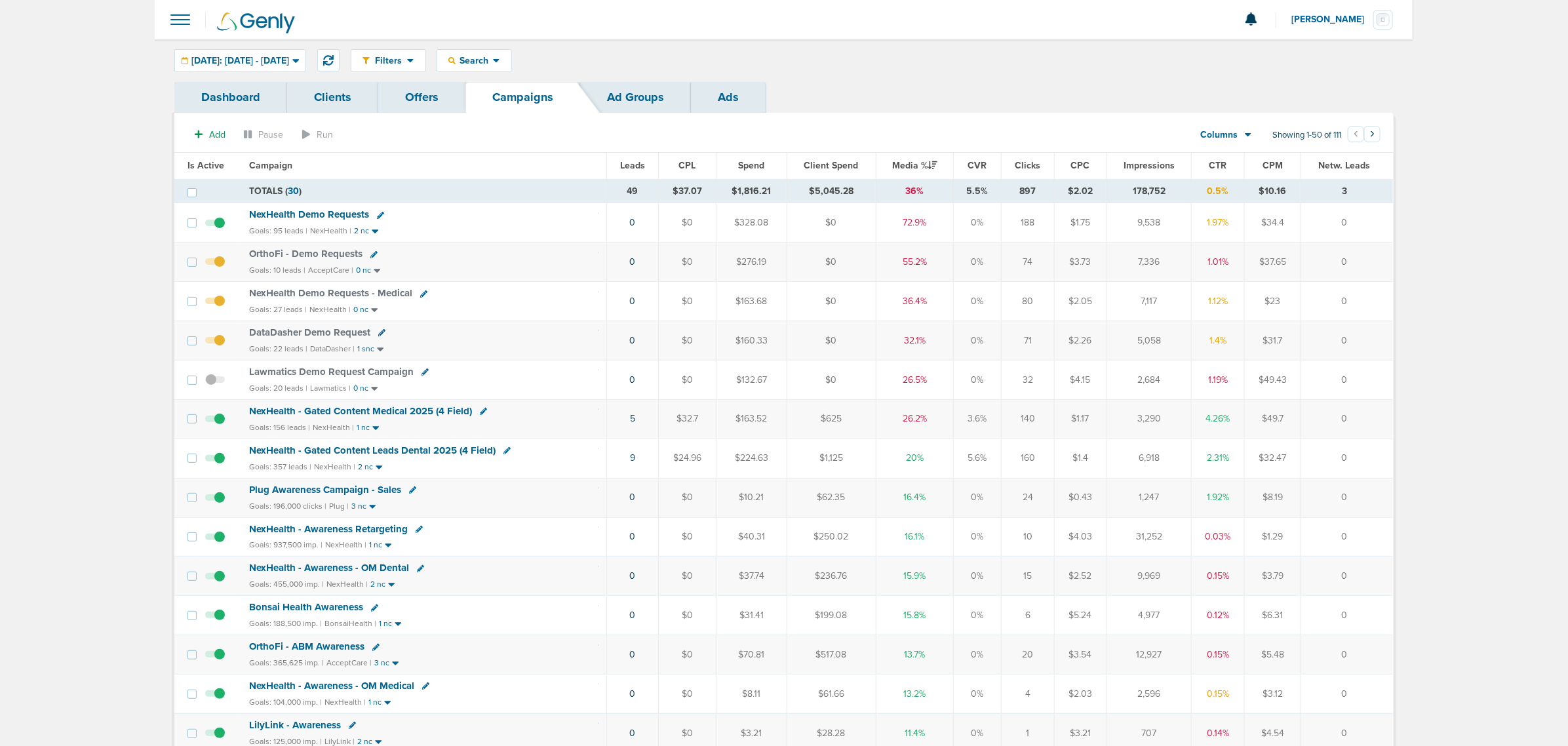
click at [456, 223] on td "NexHealth Demo Requests Goals: 95 leads | NexHealth | 2 nc" at bounding box center [424, 223] width 365 height 39
drag, startPoint x: 604, startPoint y: 429, endPoint x: 1385, endPoint y: 413, distance: 781.2
click at [1385, 413] on tr "NexHealth - Gated Content Medical 2025 (4 Field) Goals: 156 leads | NexHealth |…" at bounding box center [783, 418] width 1218 height 39
click at [1385, 413] on td "0" at bounding box center [1347, 418] width 93 height 39
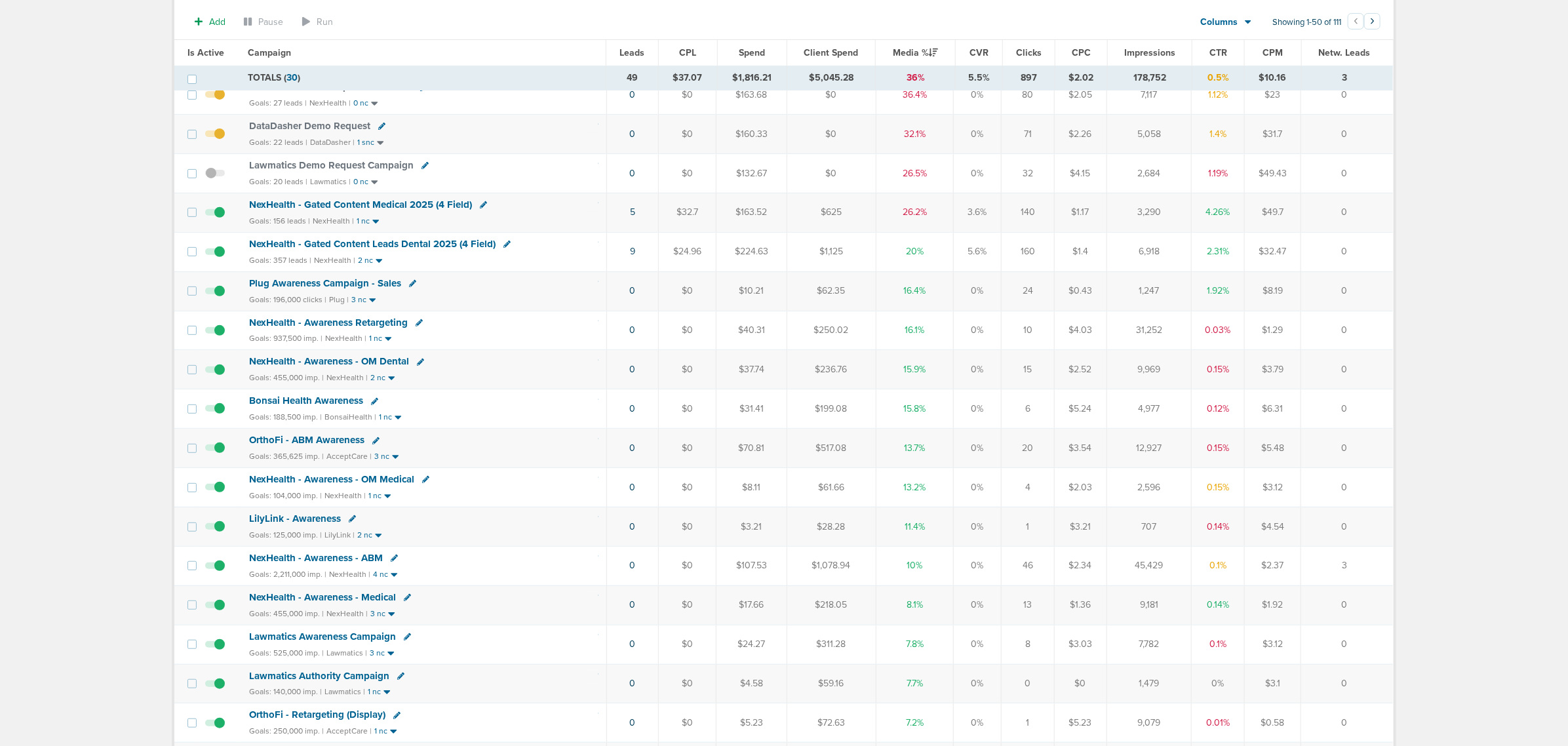
scroll to position [164, 0]
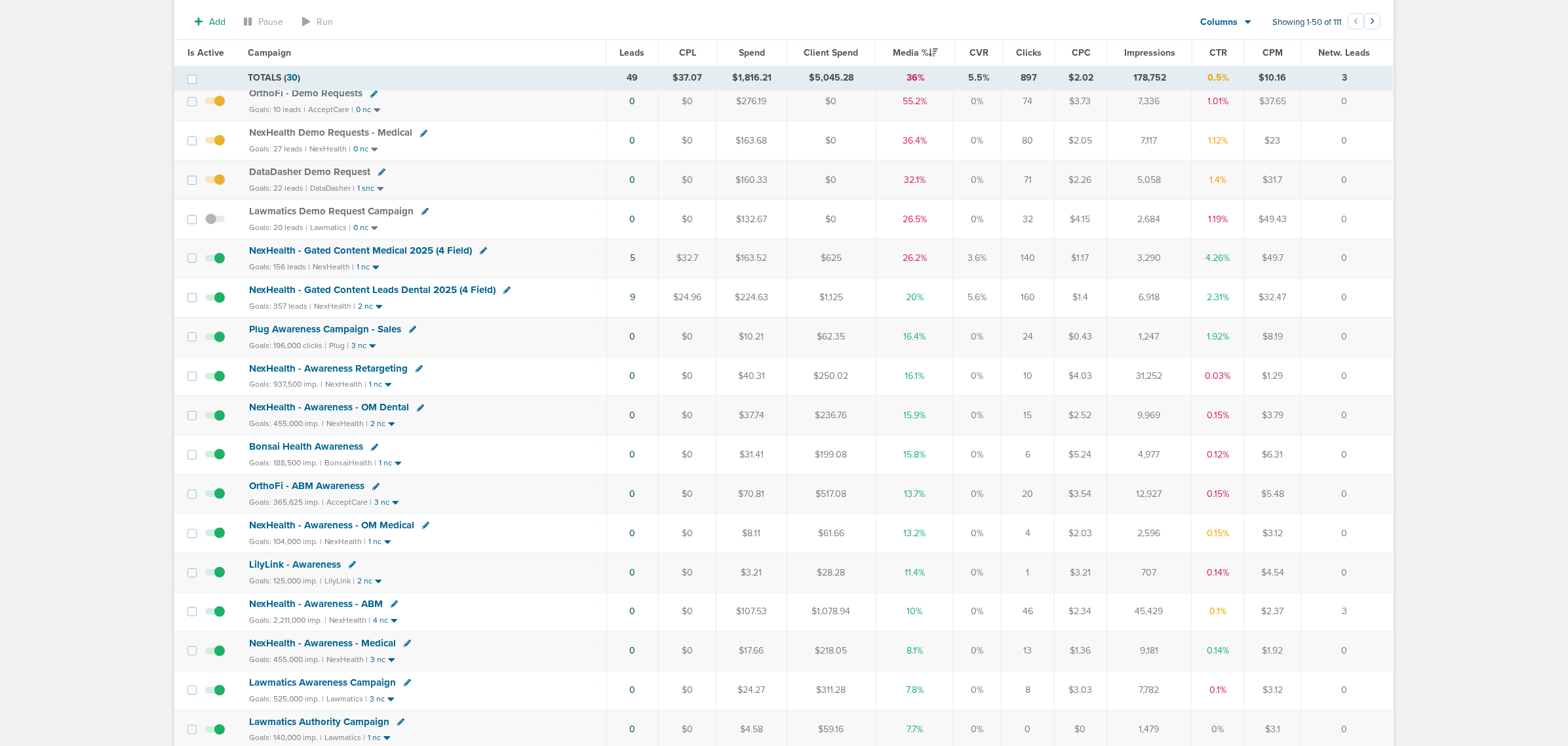
click at [403, 290] on span "NexHealth - Gated Content Leads Dental 2025 (4 Field)" at bounding box center [373, 289] width 246 height 12
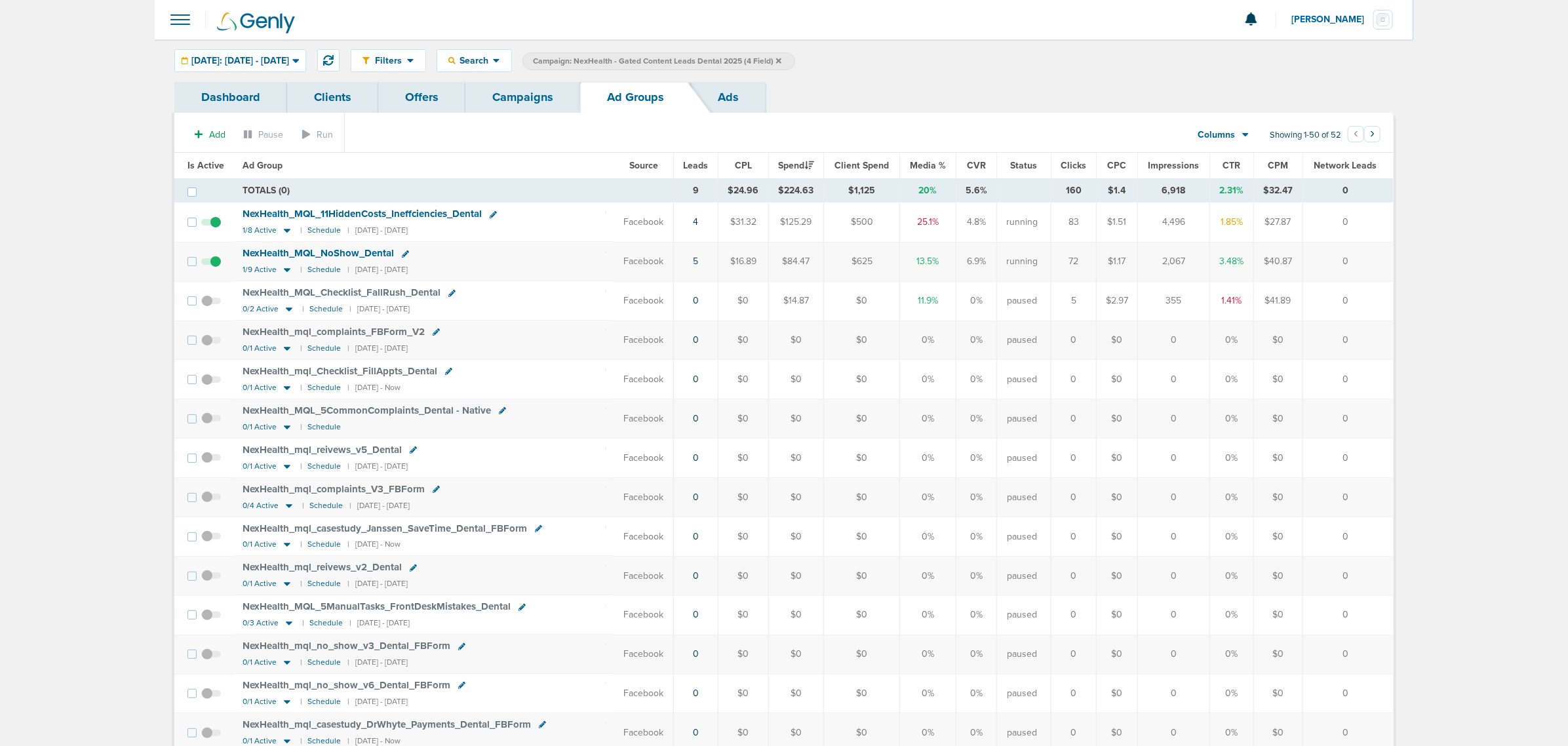
drag, startPoint x: 737, startPoint y: 303, endPoint x: 1342, endPoint y: 299, distance: 605.0
click at [1342, 299] on tr "NexHealth_ MQL_ Checklist_ FallRush_ Dental 0/2 Active | Schedule | 09/02/2025 …" at bounding box center [783, 301] width 1218 height 39
click at [1359, 300] on td "0" at bounding box center [1348, 301] width 91 height 39
click at [693, 217] on link "4" at bounding box center [696, 222] width 6 height 11
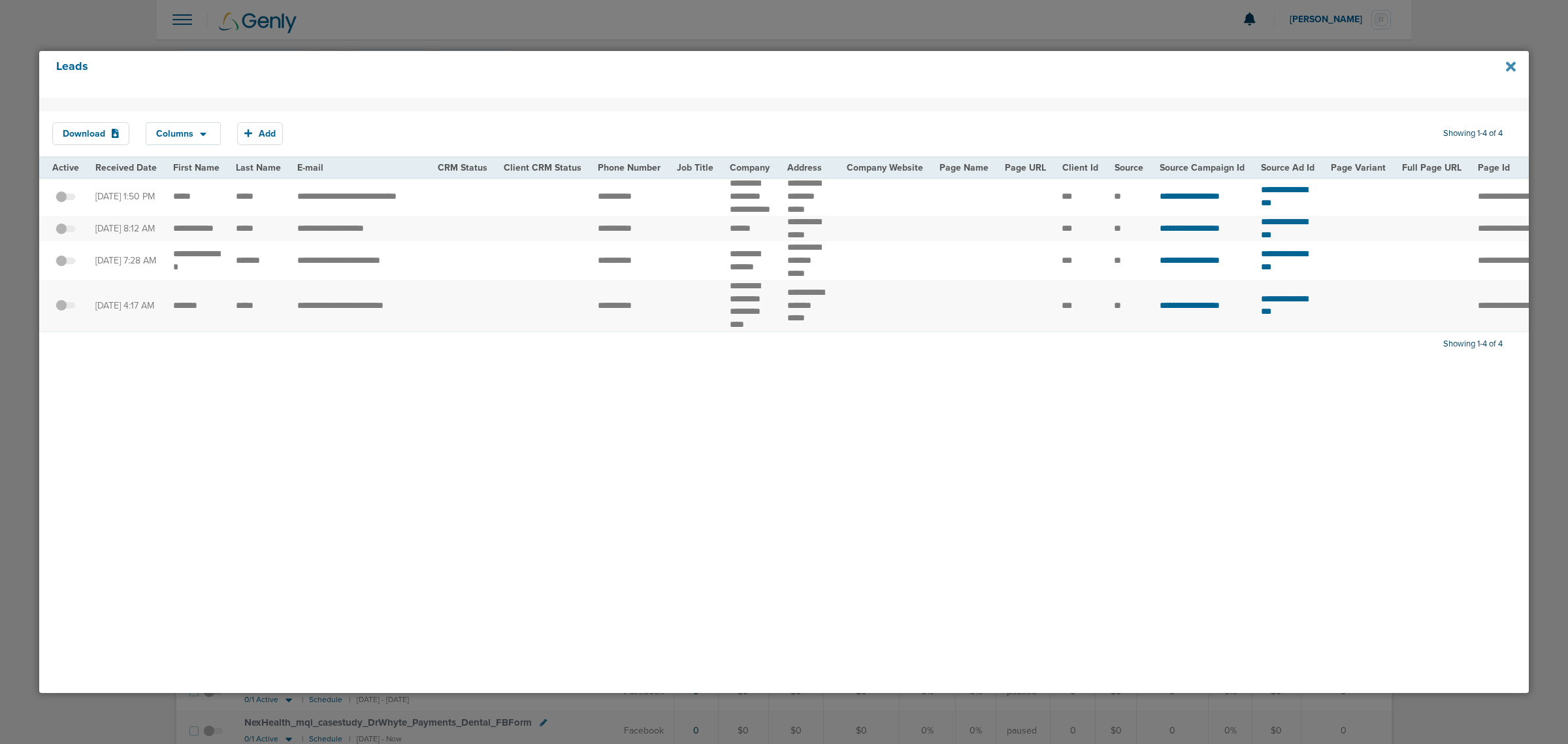
click at [1509, 67] on icon at bounding box center [1510, 67] width 10 height 10
click at [1511, 66] on icon at bounding box center [1510, 67] width 10 height 10
drag, startPoint x: 1511, startPoint y: 66, endPoint x: 371, endPoint y: 1, distance: 1141.9
click at [1506, 66] on icon at bounding box center [1510, 67] width 10 height 15
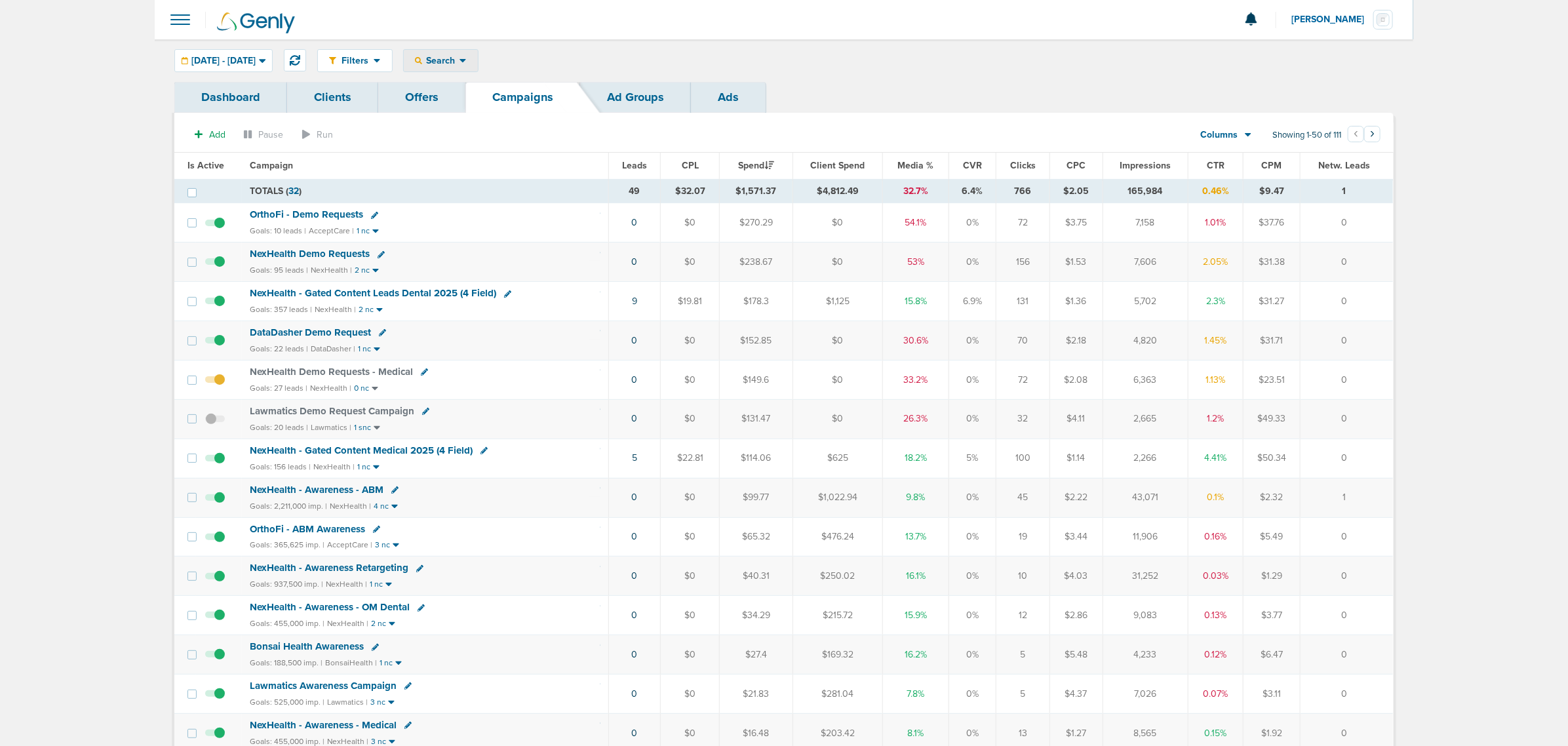
click at [467, 61] on icon at bounding box center [463, 61] width 7 height 11
click at [489, 102] on link "Client" at bounding box center [471, 104] width 136 height 17
click at [666, 58] on input "text" at bounding box center [634, 61] width 65 height 18
type input "data"
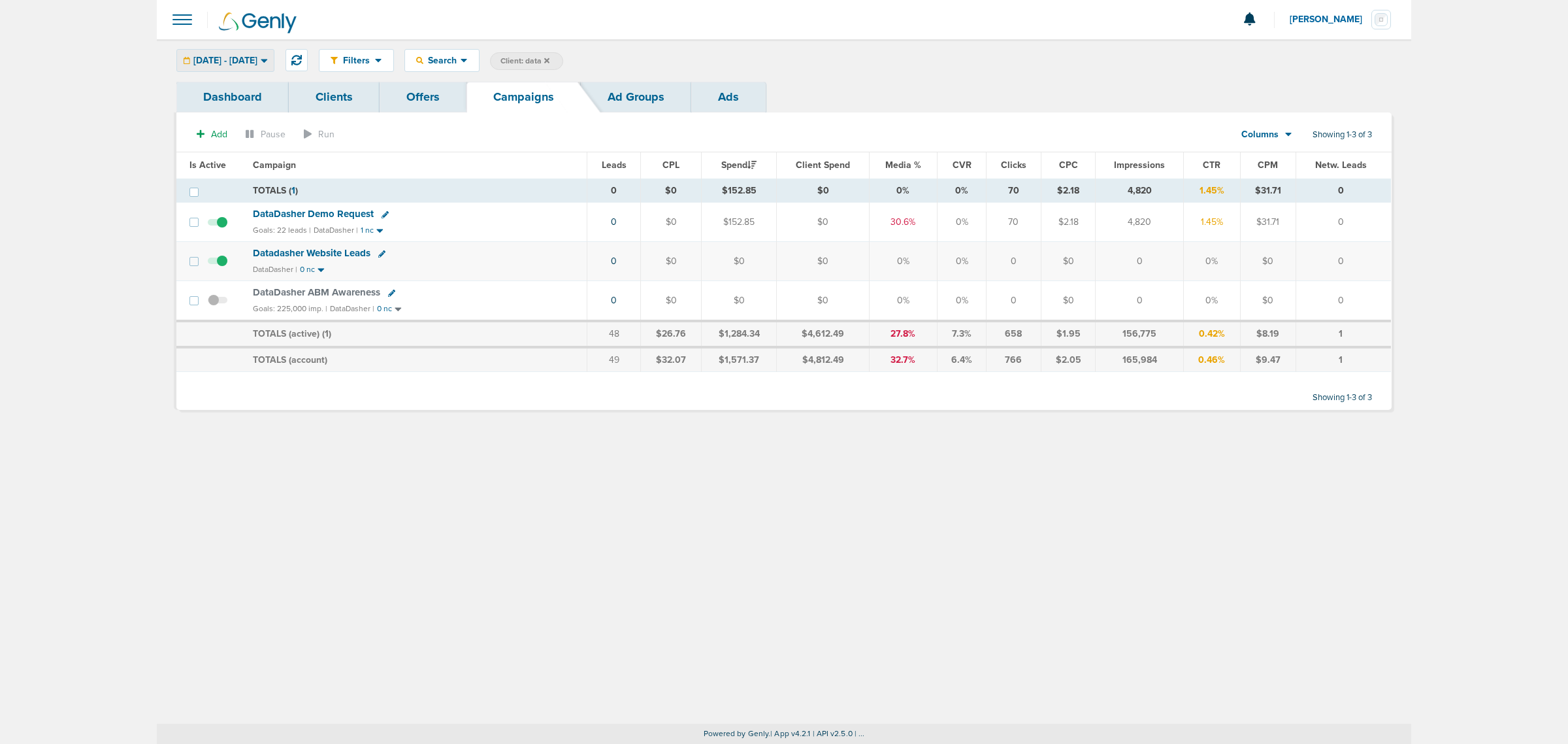
click at [257, 62] on span "[DATE] - [DATE]" at bounding box center [225, 60] width 64 height 9
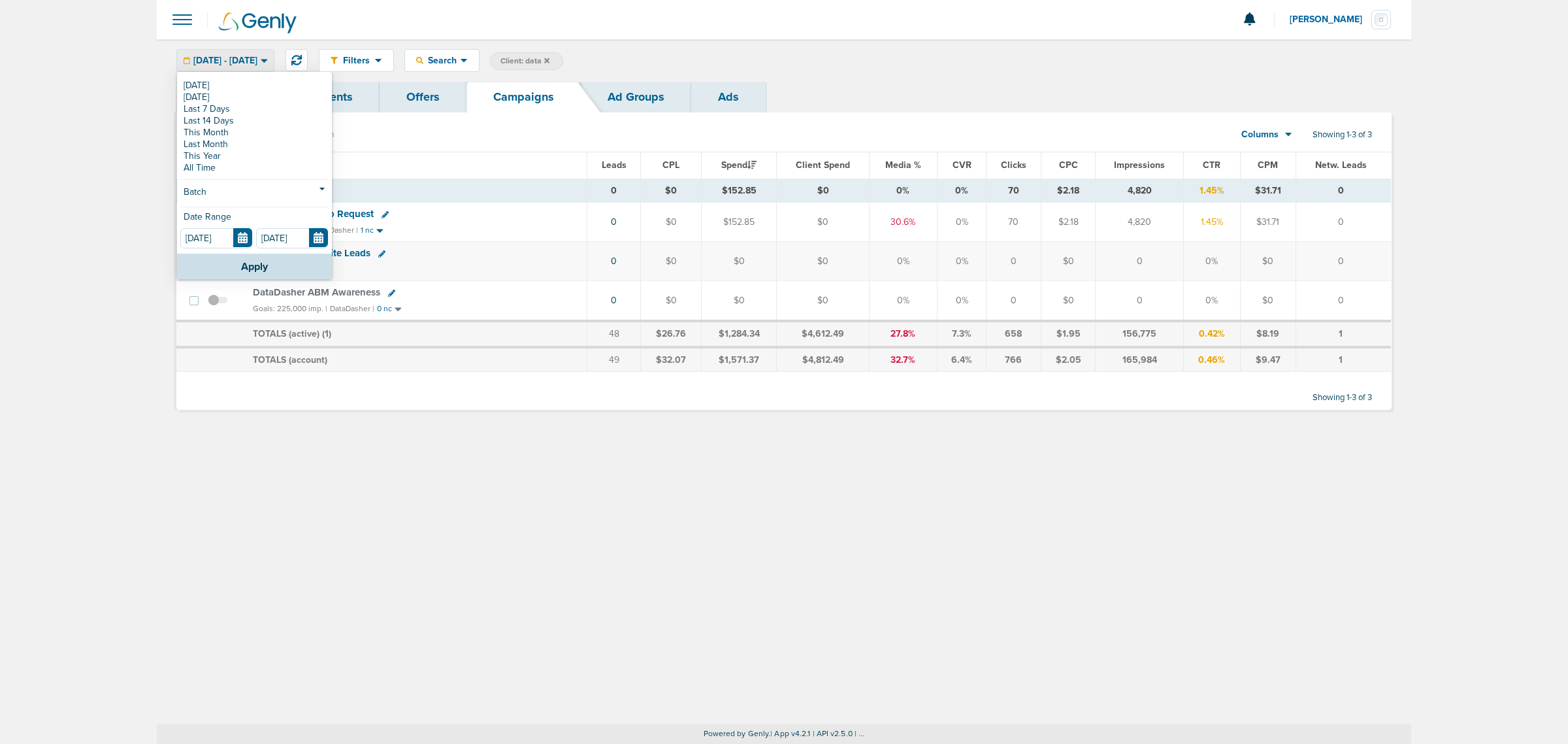
click at [83, 73] on main "Notifications You have no unread notifications [PERSON_NAME] Profile Sign Out C…" at bounding box center [784, 372] width 1568 height 744
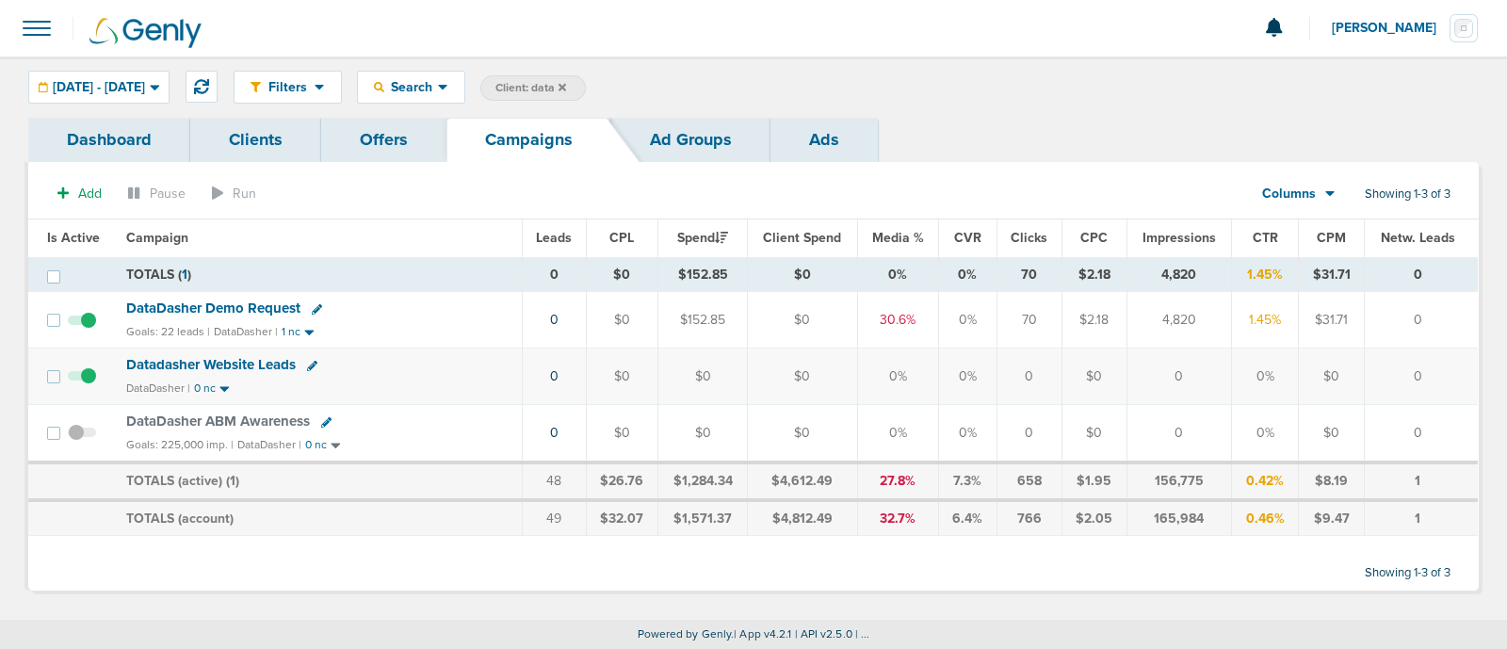
click at [566, 87] on icon at bounding box center [562, 87] width 8 height 11
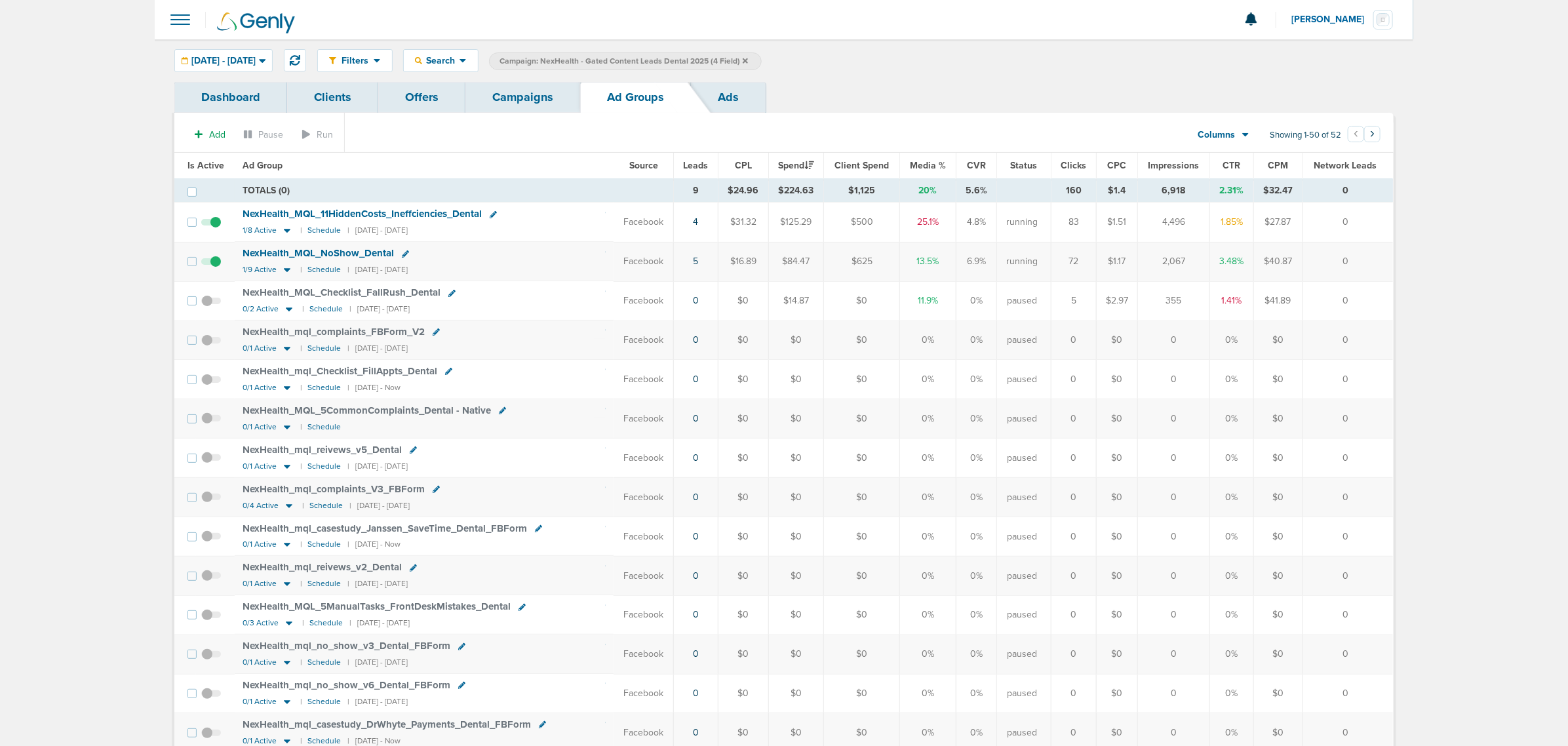
click at [524, 98] on link "Campaigns" at bounding box center [523, 97] width 115 height 31
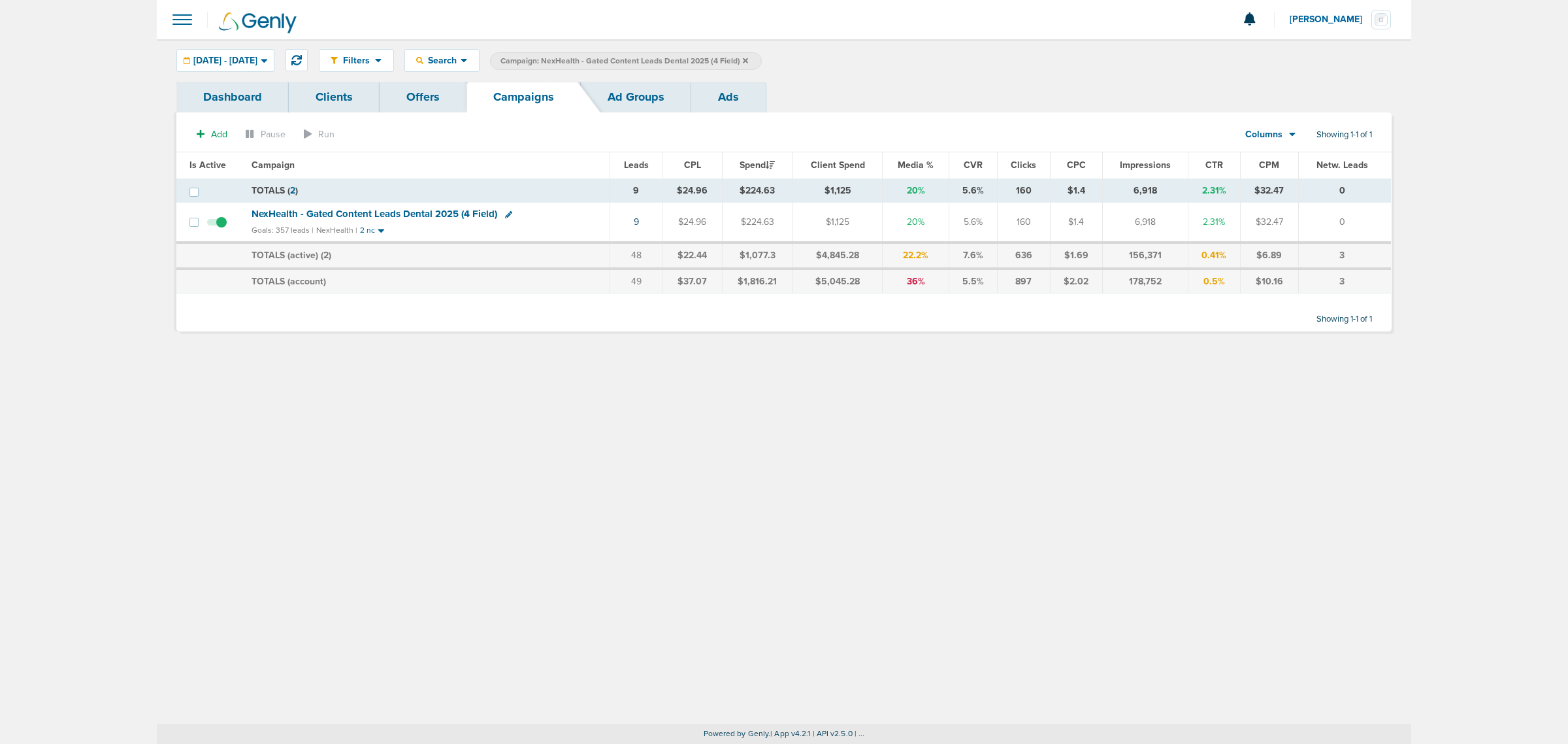
click at [762, 63] on label "Campaign: NexHealth - Gated Content Leads Dental 2025 (4 Field)" at bounding box center [626, 60] width 272 height 17
click at [748, 59] on icon at bounding box center [746, 60] width 6 height 6
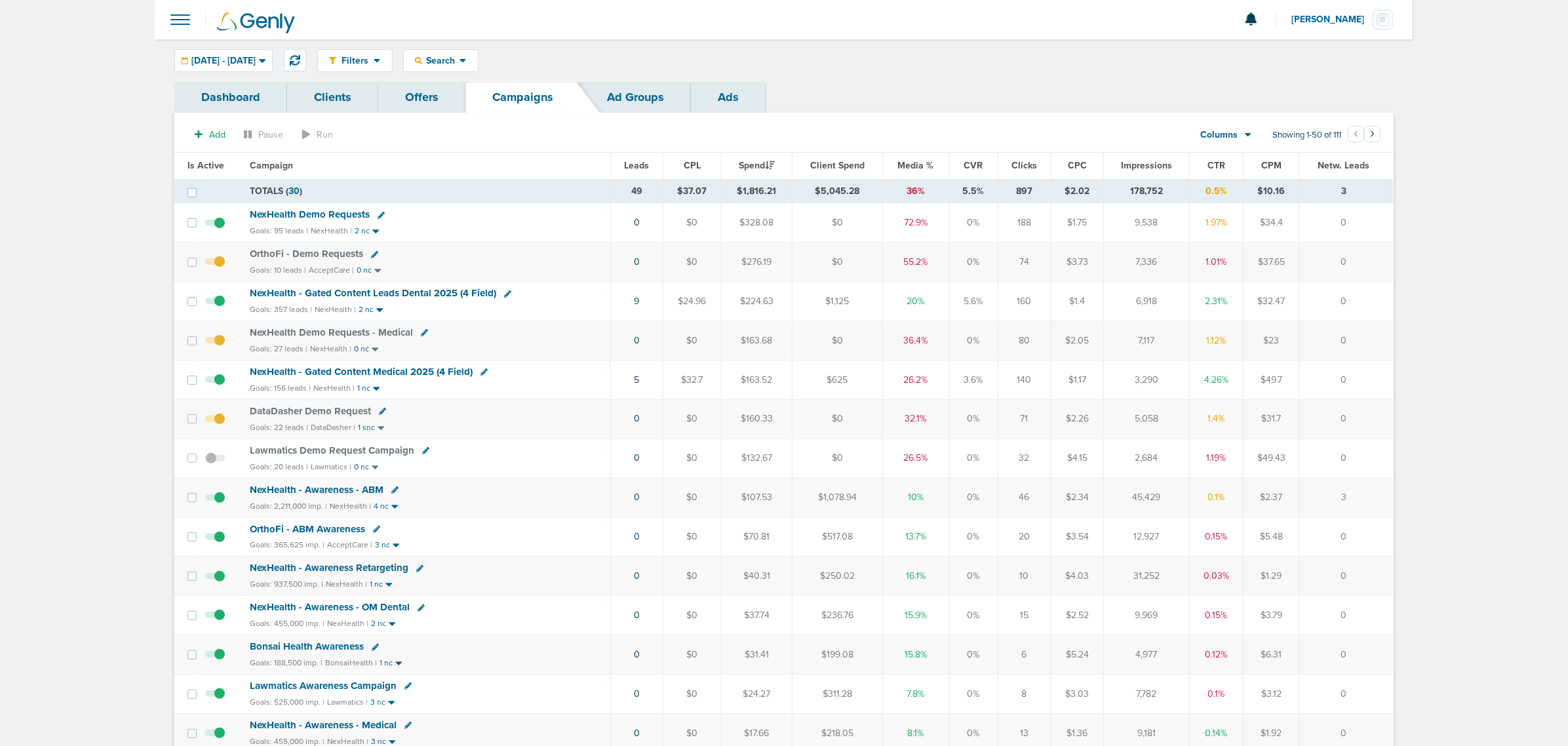
click at [883, 50] on div "Filters Active Only Settings Status Active Inactive Objectives MQL SQL Traffic …" at bounding box center [856, 61] width 1076 height 23
click at [916, 164] on span "Media %" at bounding box center [916, 166] width 36 height 11
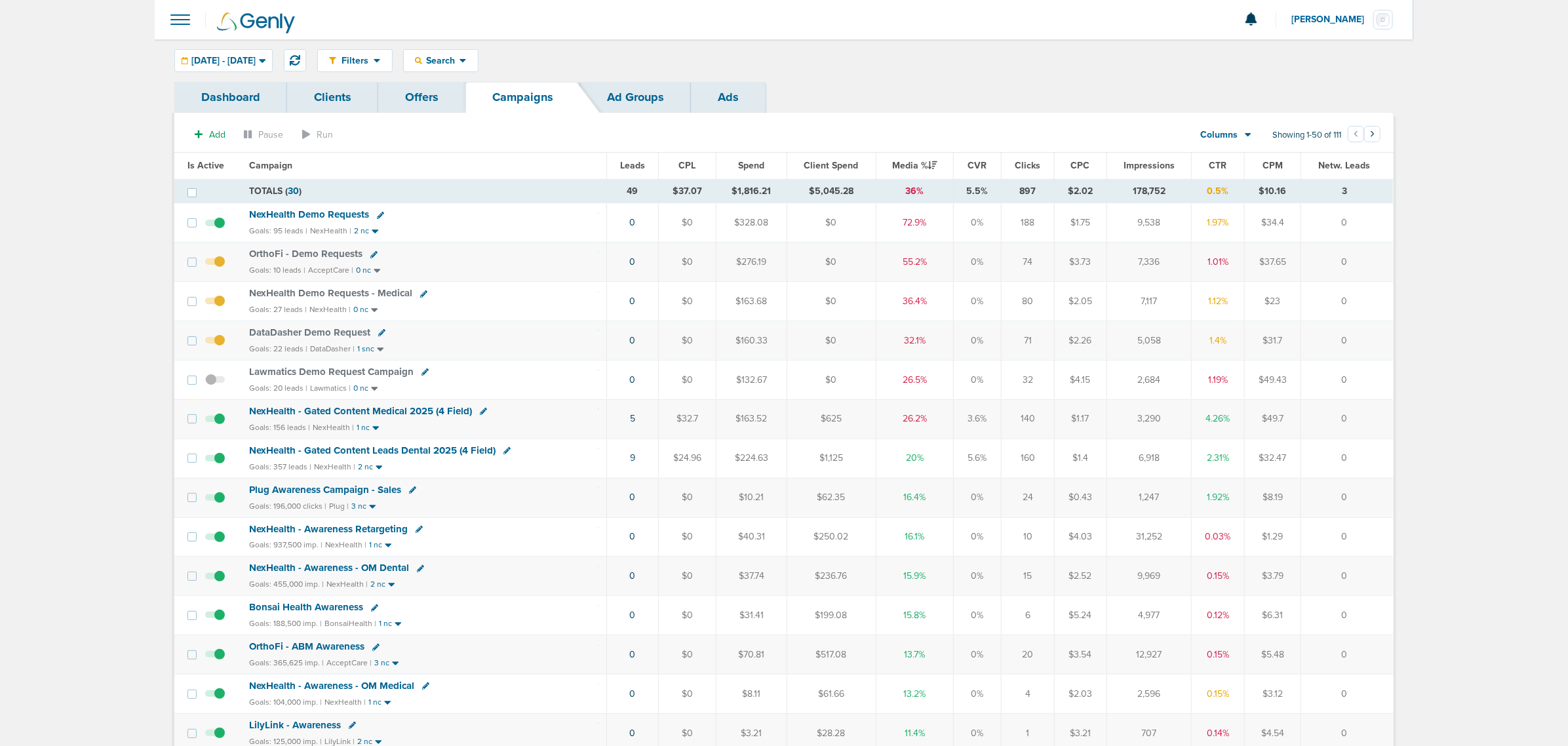
click at [207, 386] on span at bounding box center [215, 386] width 19 height 0
click at [215, 383] on input "checkbox" at bounding box center [215, 383] width 0 height 0
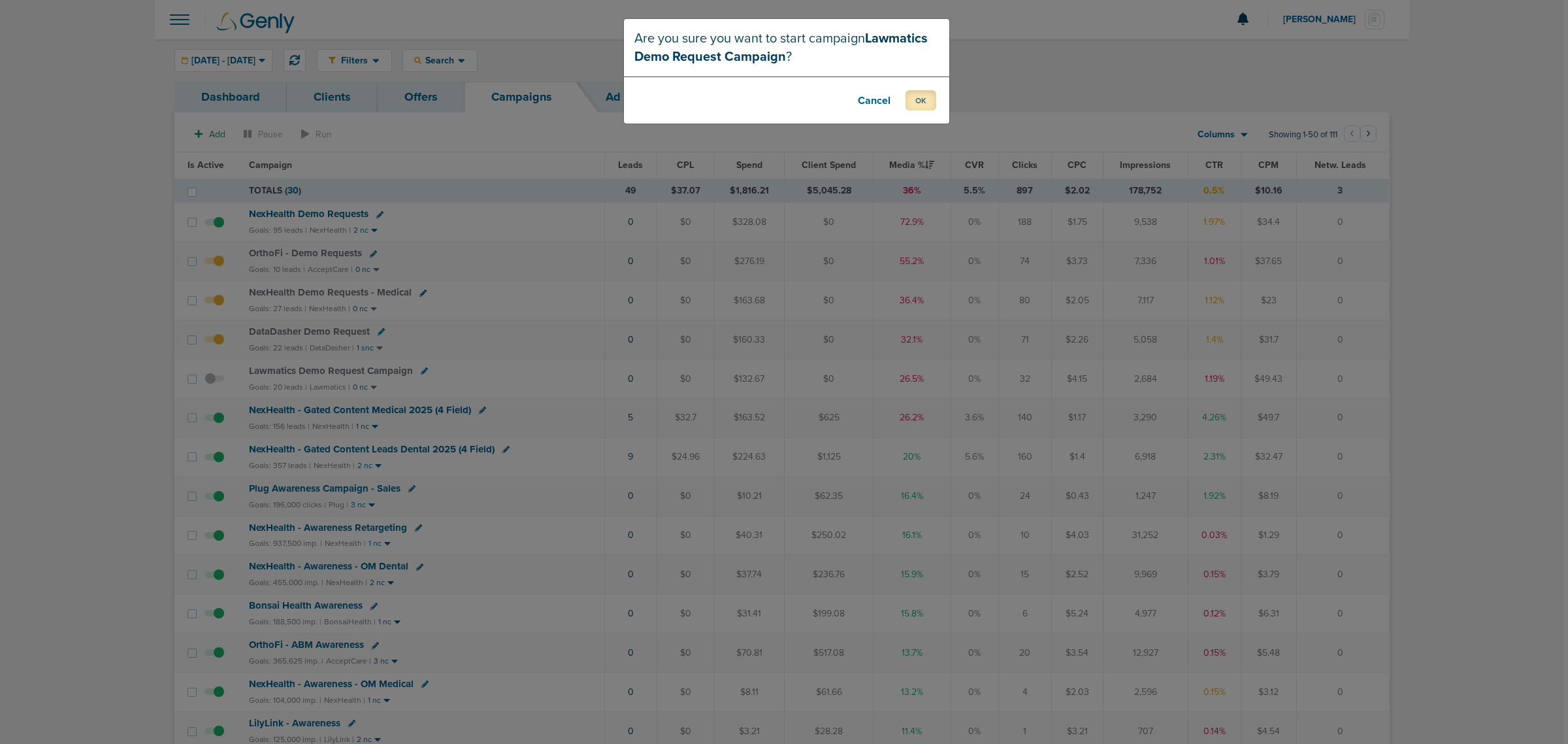
click at [914, 99] on button "OK" at bounding box center [921, 100] width 31 height 20
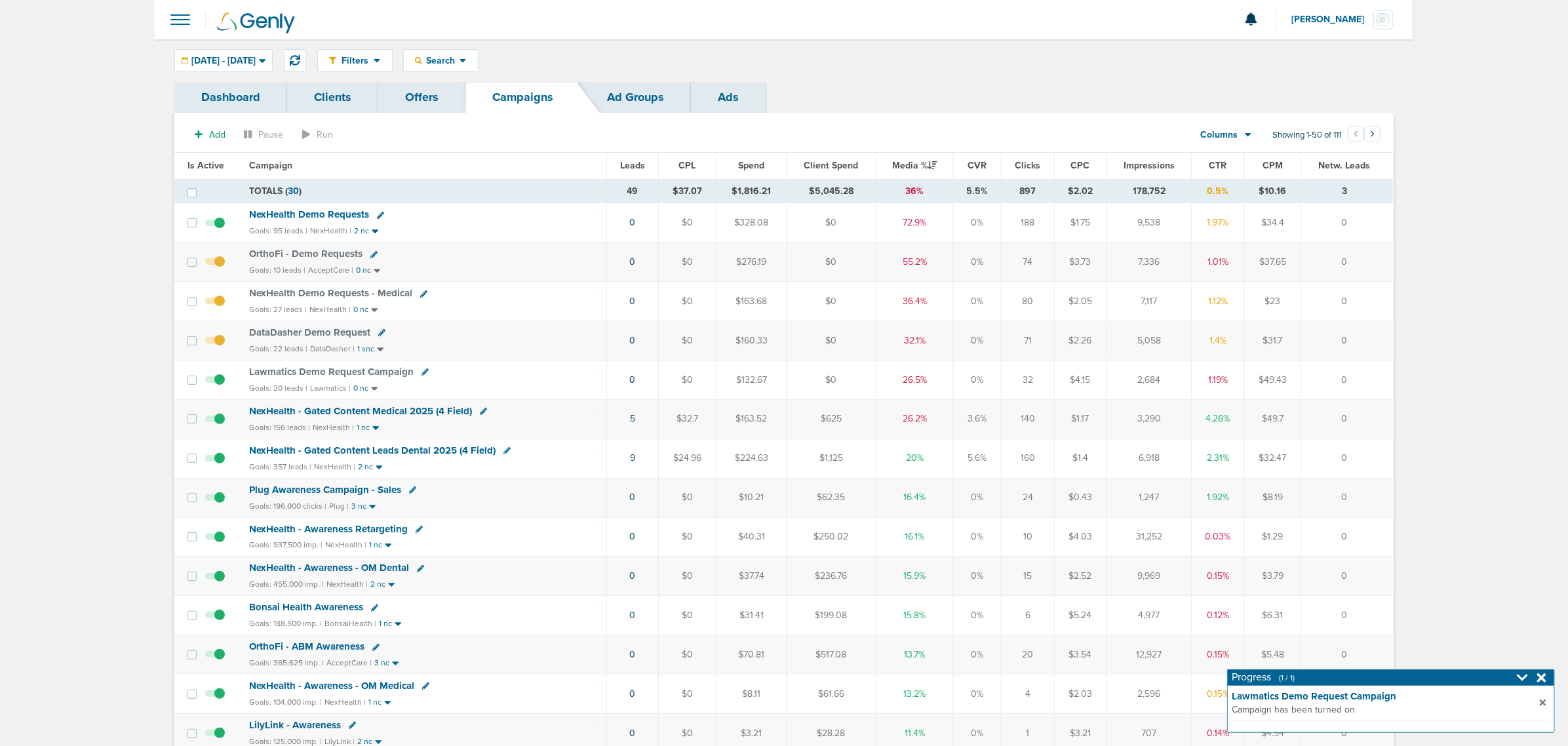
click at [1542, 676] on icon at bounding box center [1542, 677] width 9 height 9
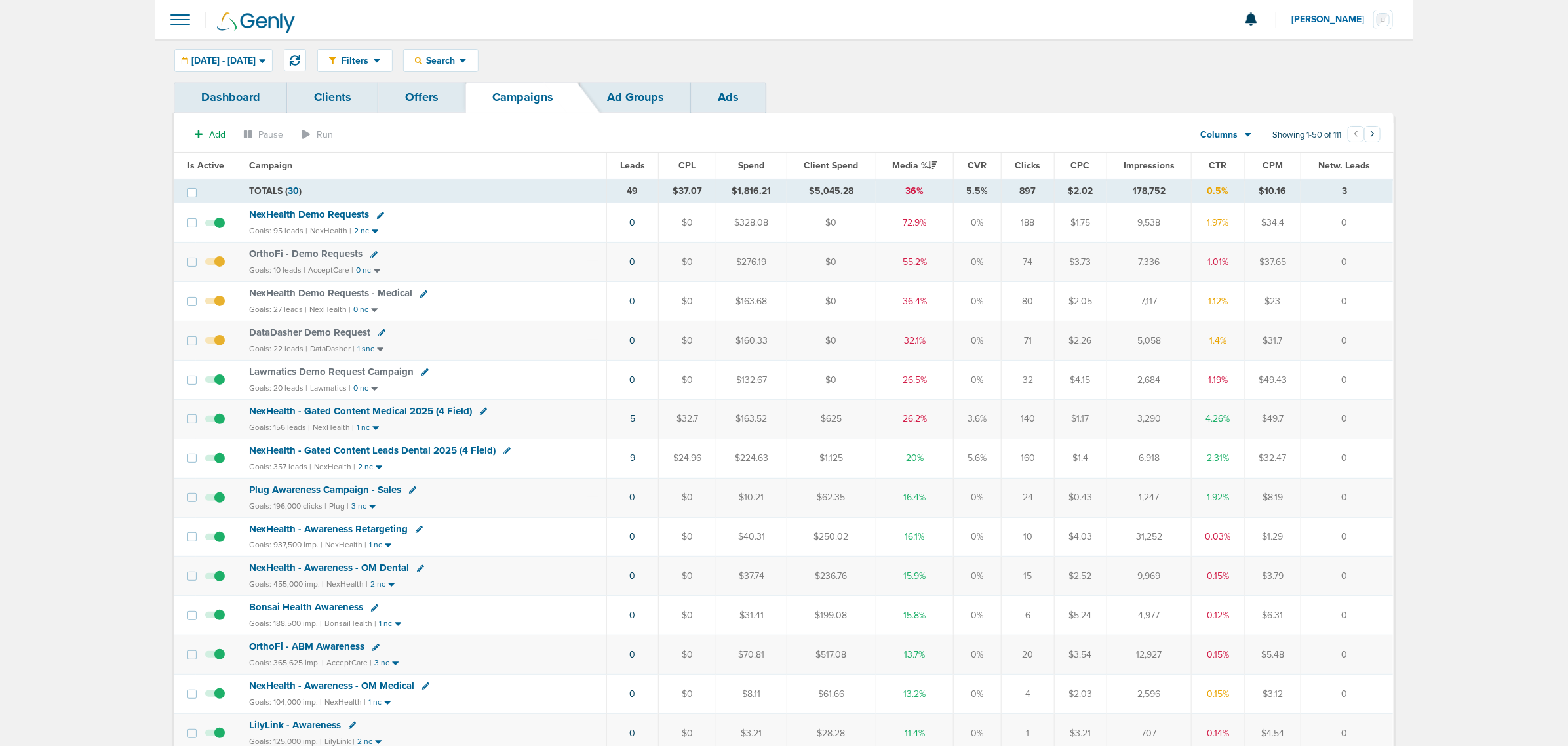
drag, startPoint x: 1344, startPoint y: 505, endPoint x: 70, endPoint y: 150, distance: 1322.5
click at [578, 212] on div "NexHealth Demo Requests" at bounding box center [423, 214] width 349 height 13
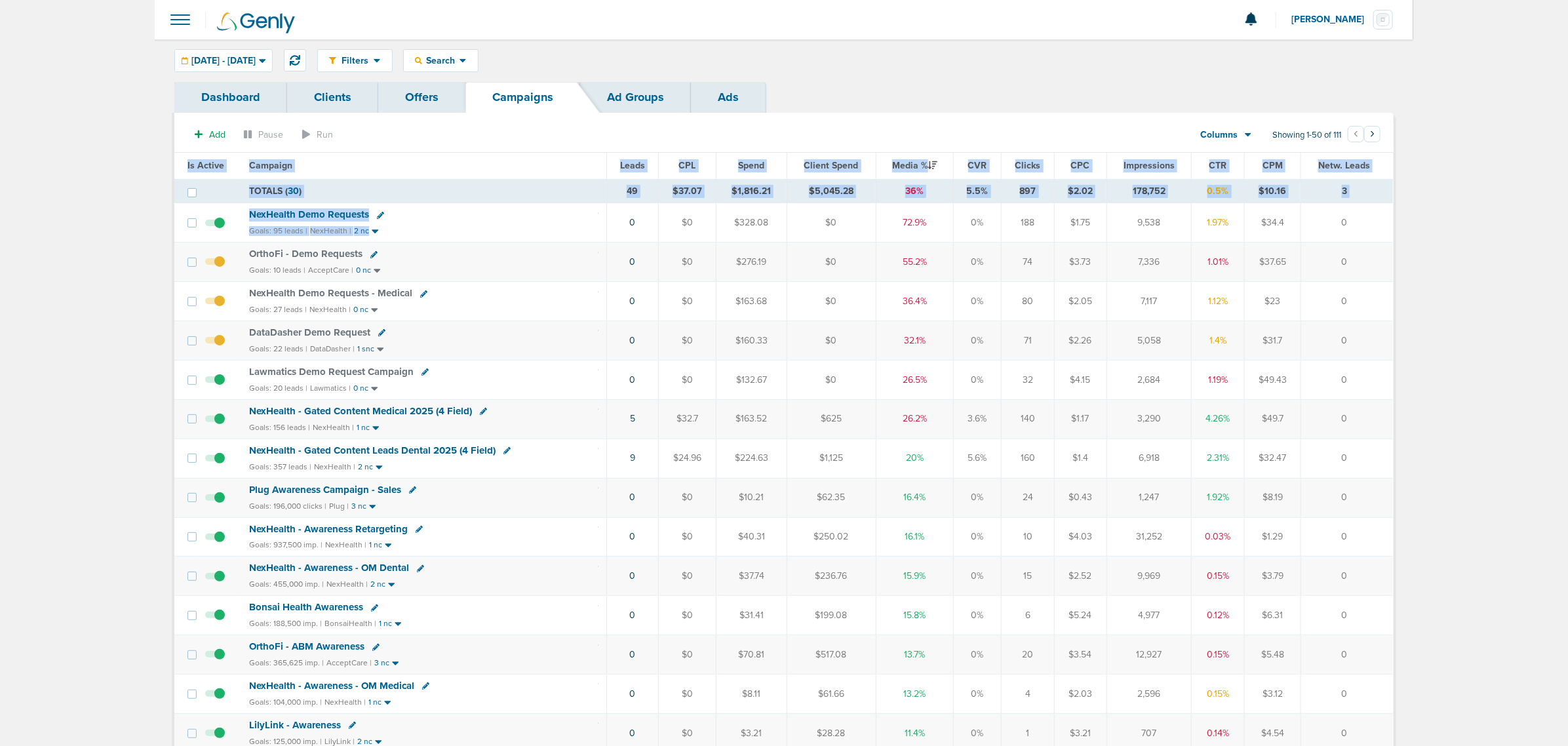
drag, startPoint x: 459, startPoint y: 223, endPoint x: 1427, endPoint y: 244, distance: 968.2
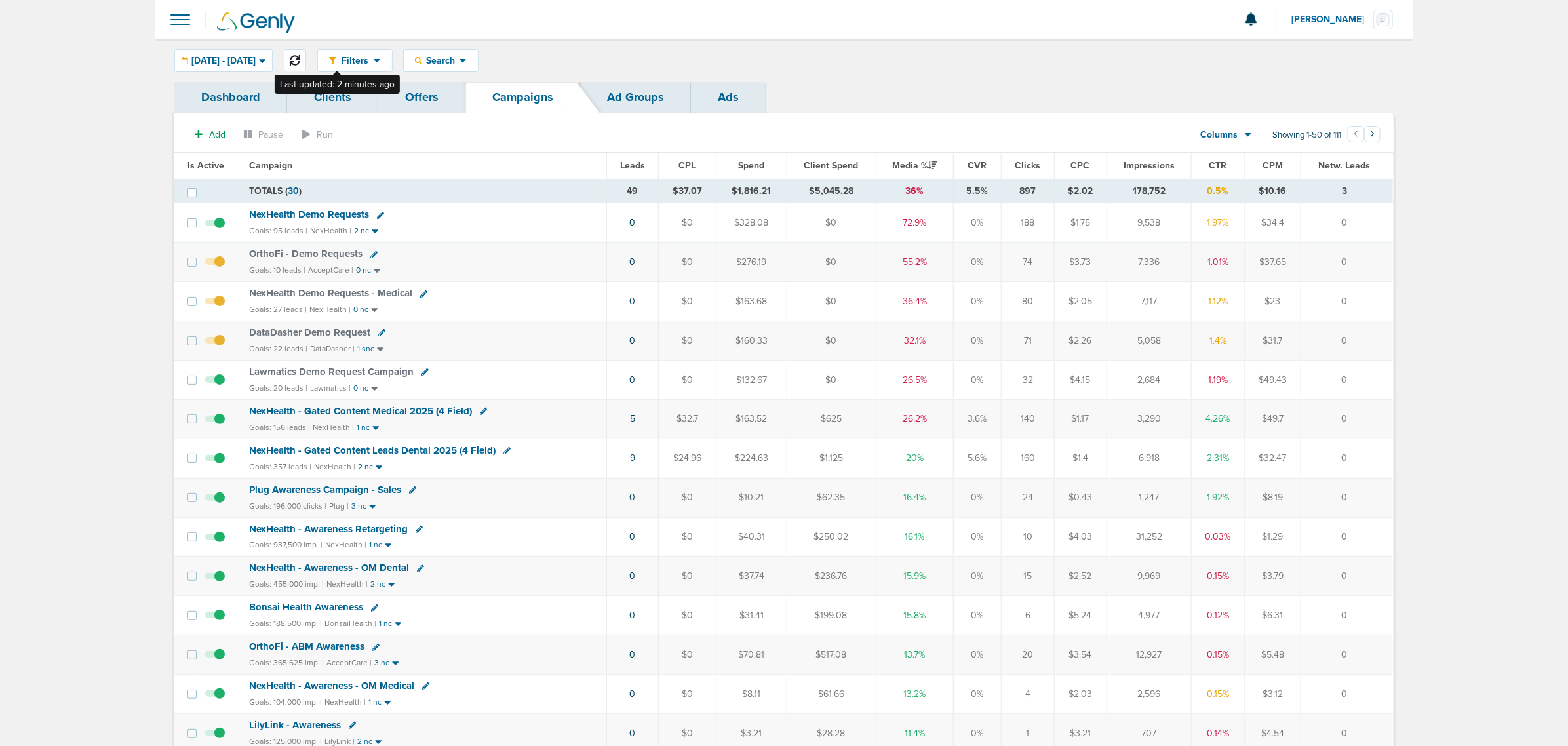
click at [300, 56] on icon at bounding box center [295, 60] width 10 height 10
click at [256, 61] on span "[DATE] - [DATE]" at bounding box center [224, 61] width 64 height 9
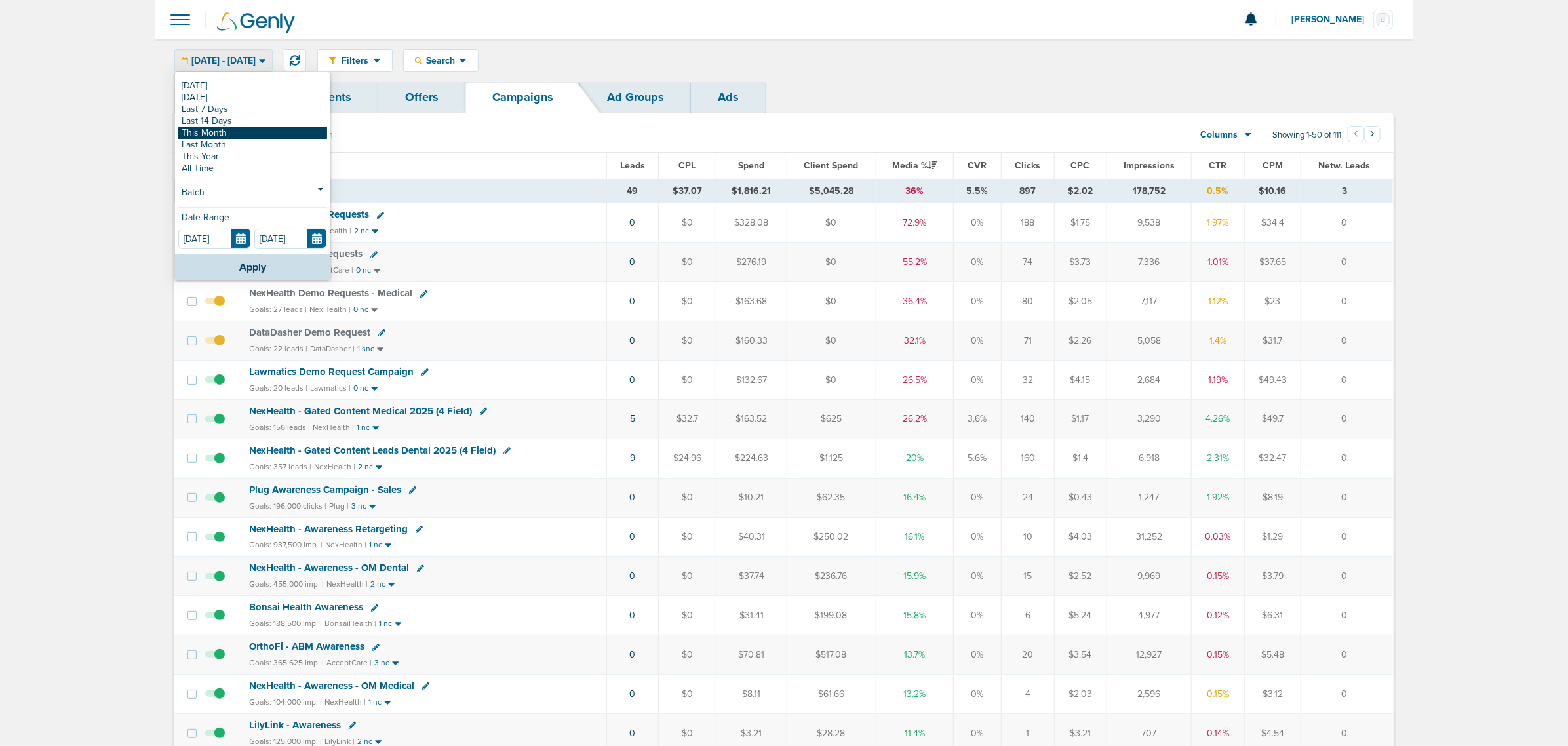
click at [226, 131] on link "This Month" at bounding box center [253, 133] width 149 height 12
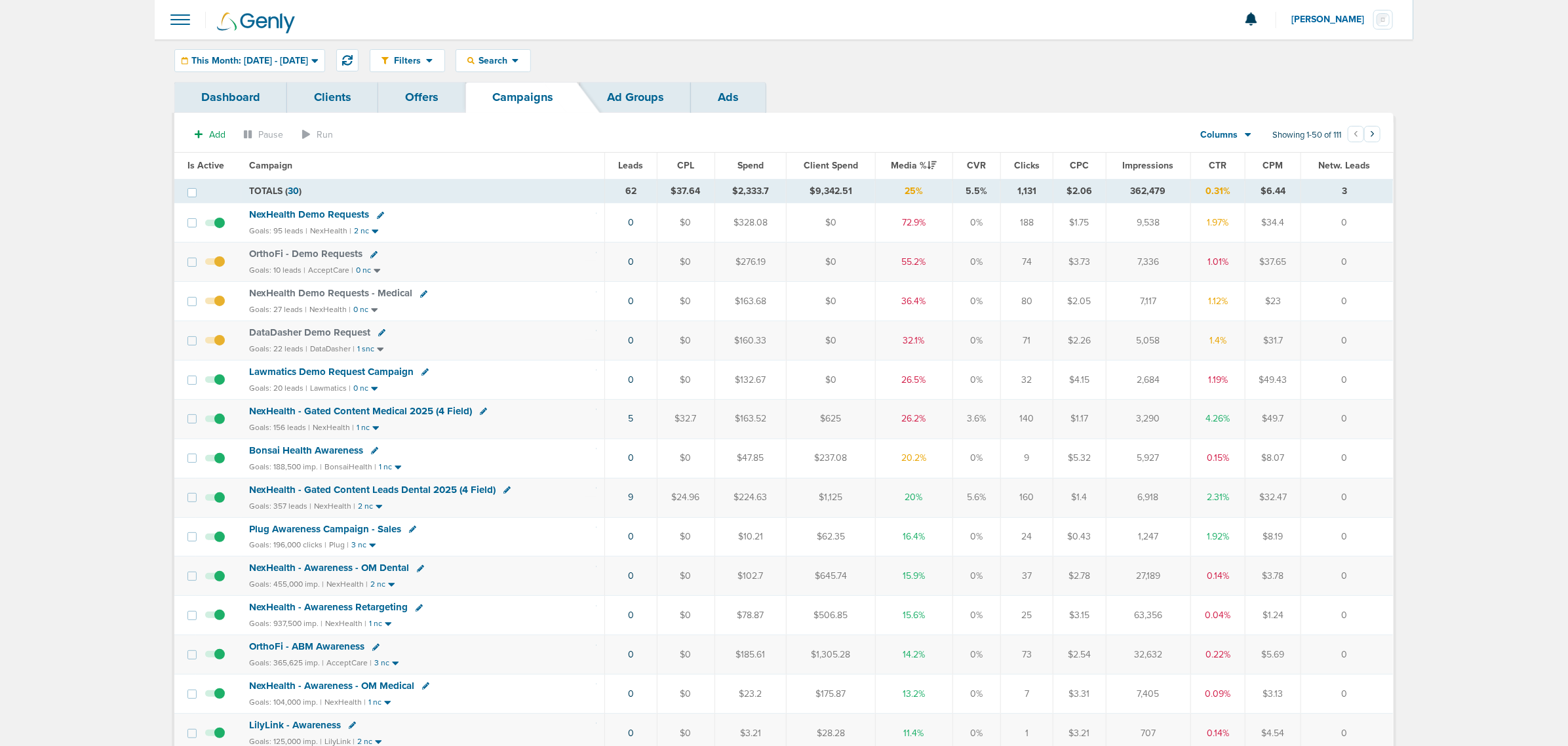
drag, startPoint x: 592, startPoint y: 459, endPoint x: 1365, endPoint y: 460, distance: 773.0
click at [1365, 460] on tr "Bonsai Health Awareness Goals: 188,500 imp. | BonsaiHealth | 1 nc 0 $0 $47.85 $…" at bounding box center [783, 458] width 1218 height 39
click at [1365, 460] on td "0" at bounding box center [1347, 458] width 92 height 39
drag, startPoint x: 1364, startPoint y: 387, endPoint x: 132, endPoint y: 207, distance: 1245.1
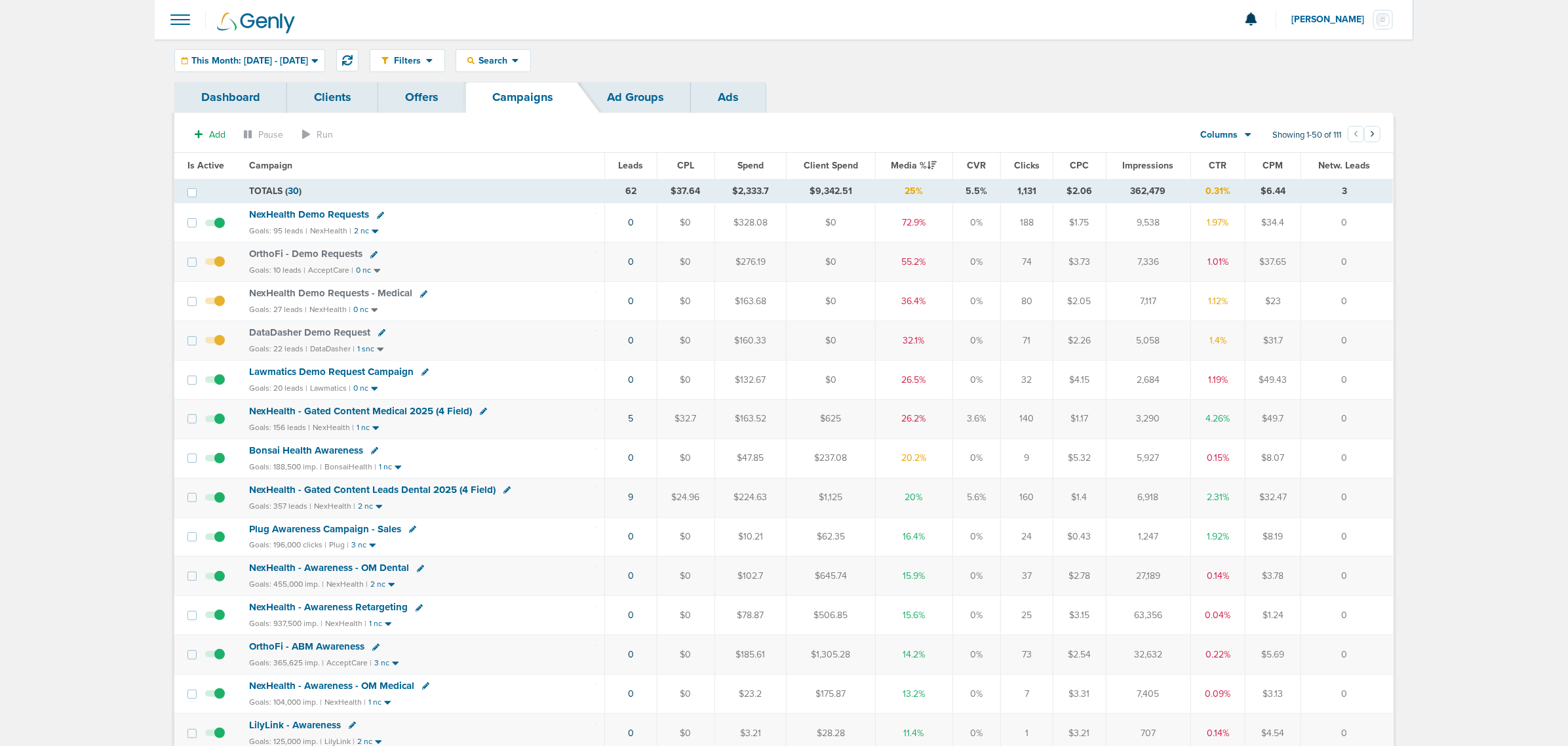
click at [308, 62] on span "This Month: [DATE] - [DATE]" at bounding box center [250, 61] width 117 height 9
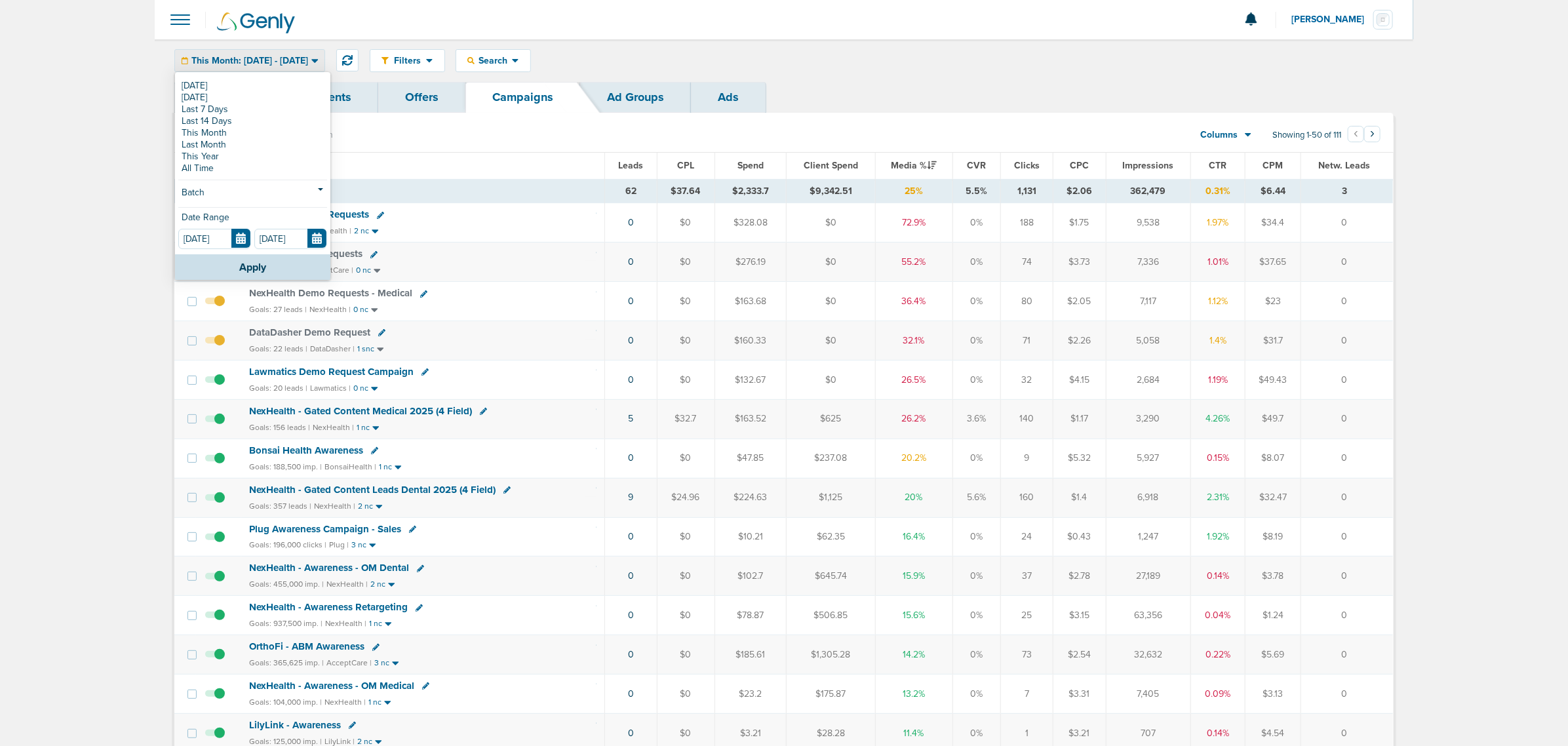
click at [554, 134] on section "Add Pause Run Columns Media Stats Sales Performance Custom Showing 1-50 of 111 …" at bounding box center [783, 137] width 1219 height 30
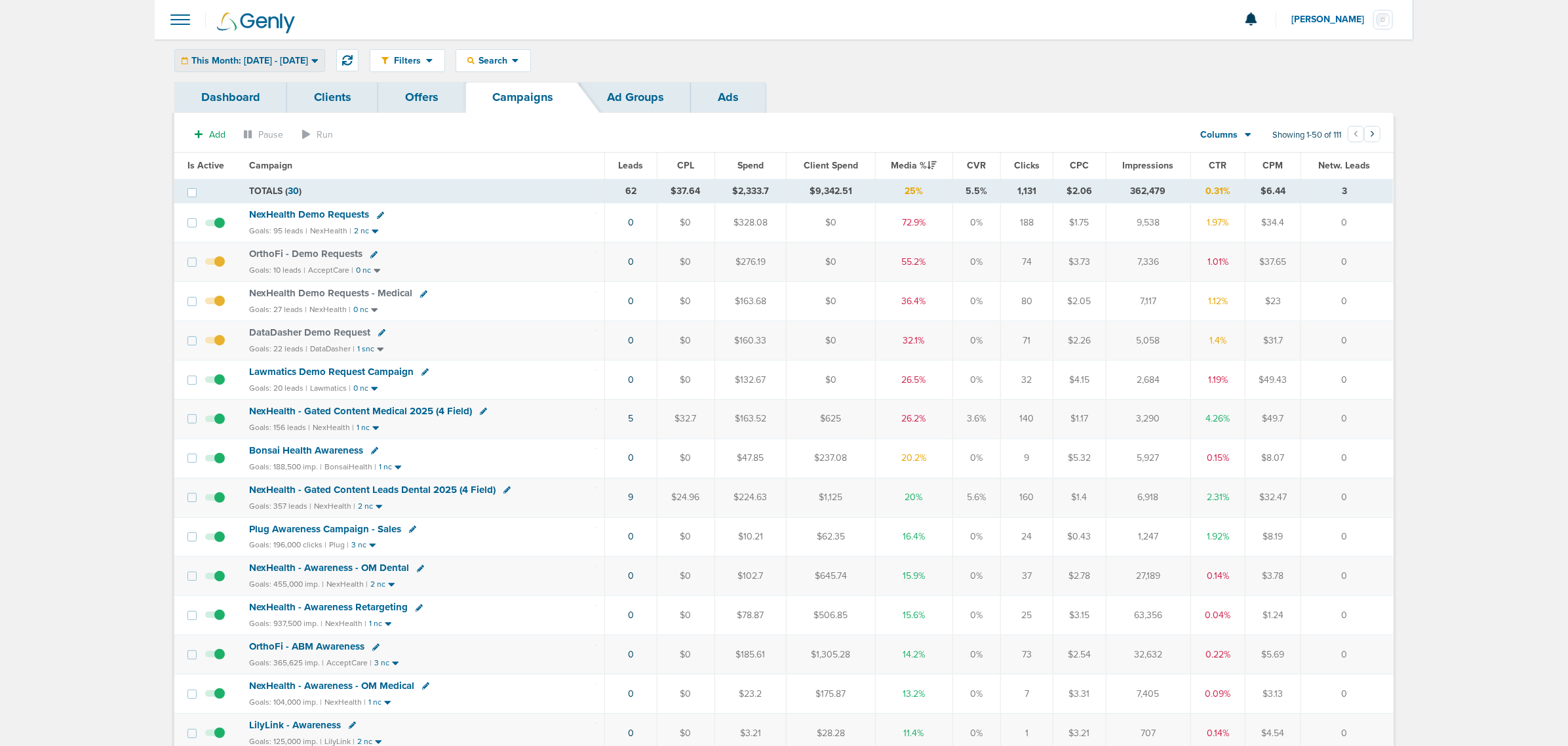
click at [324, 54] on div "This Month: [DATE] - [DATE]" at bounding box center [249, 61] width 150 height 22
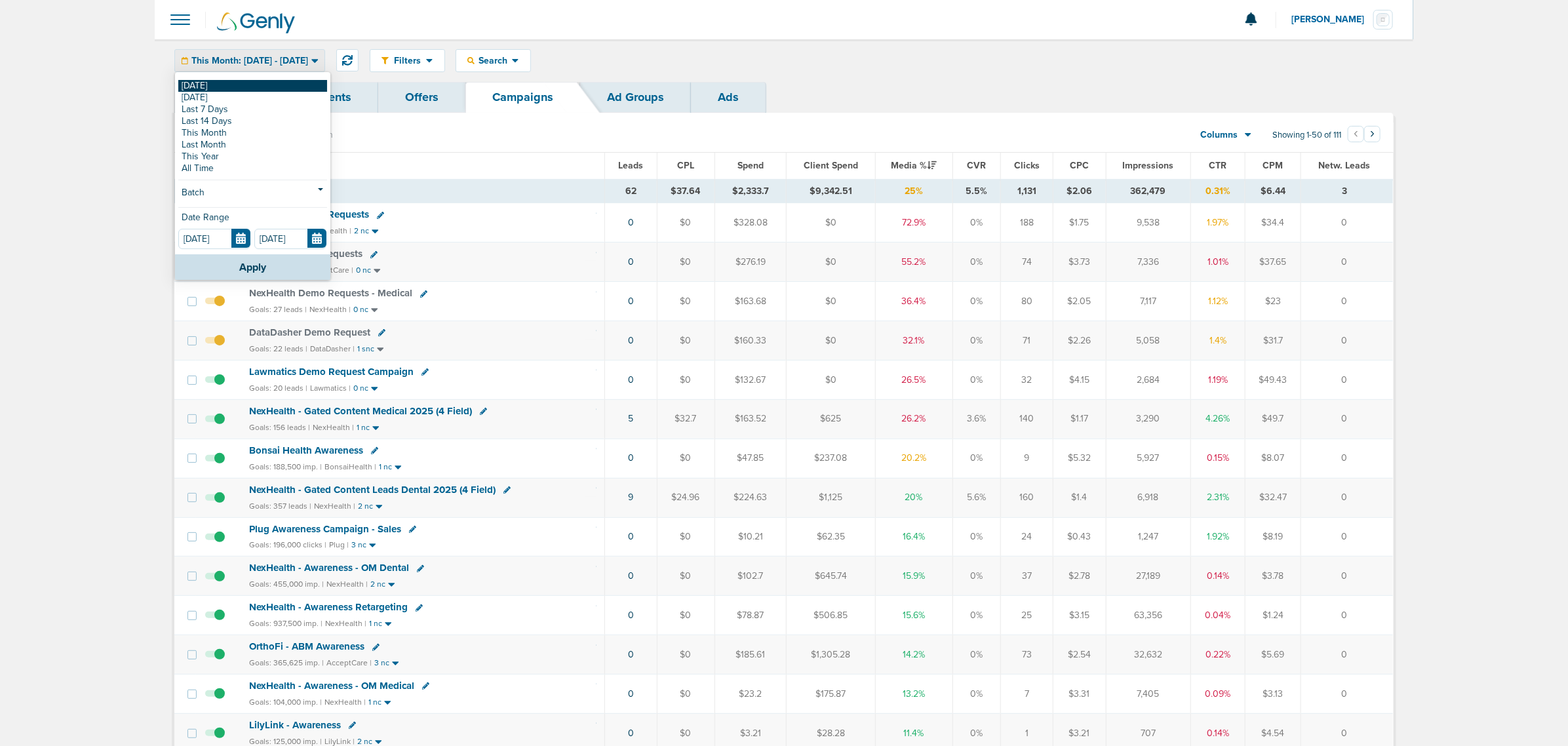
click at [269, 86] on link "[DATE]" at bounding box center [253, 86] width 149 height 12
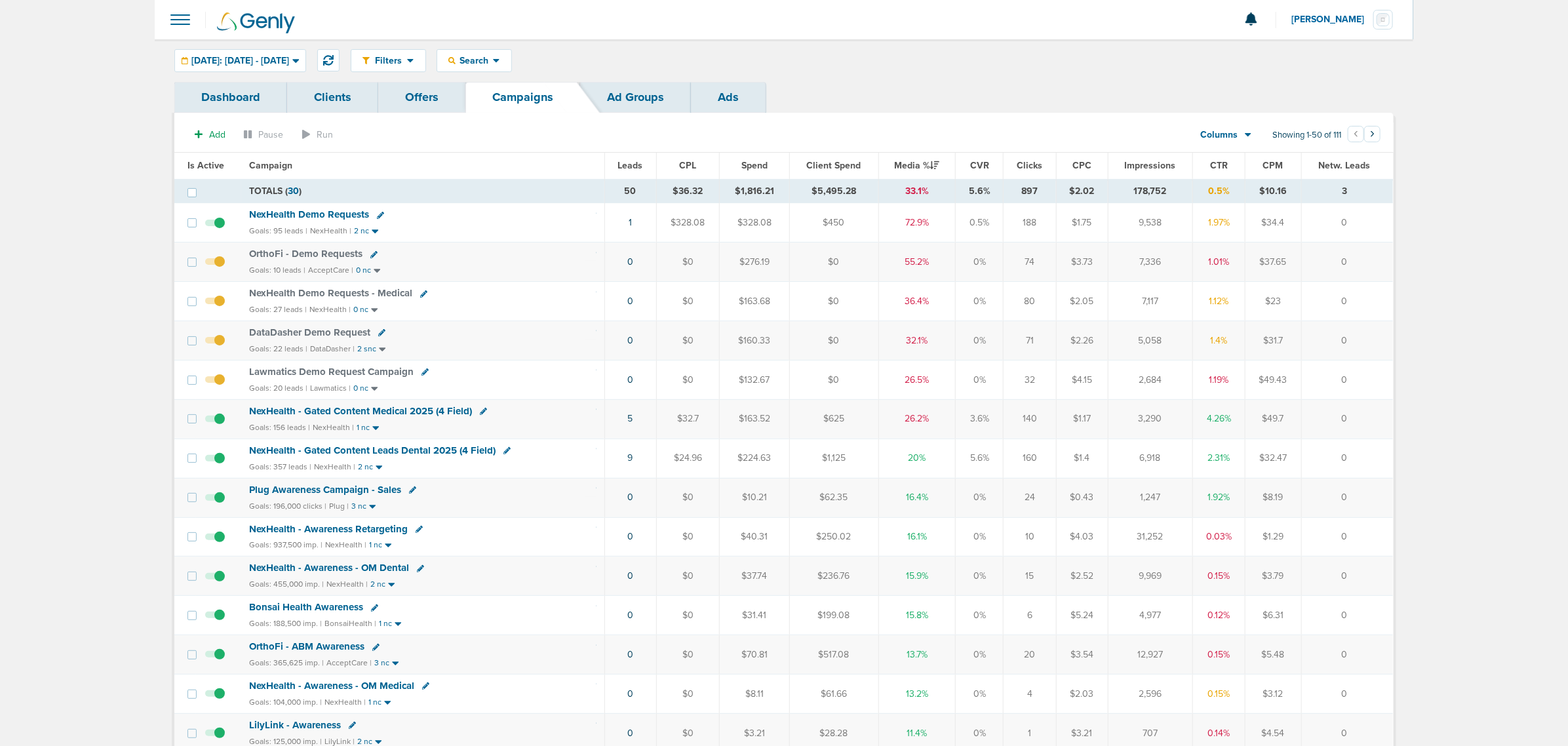
click at [627, 221] on td "1" at bounding box center [630, 223] width 52 height 39
click at [629, 223] on link "1" at bounding box center [630, 223] width 3 height 11
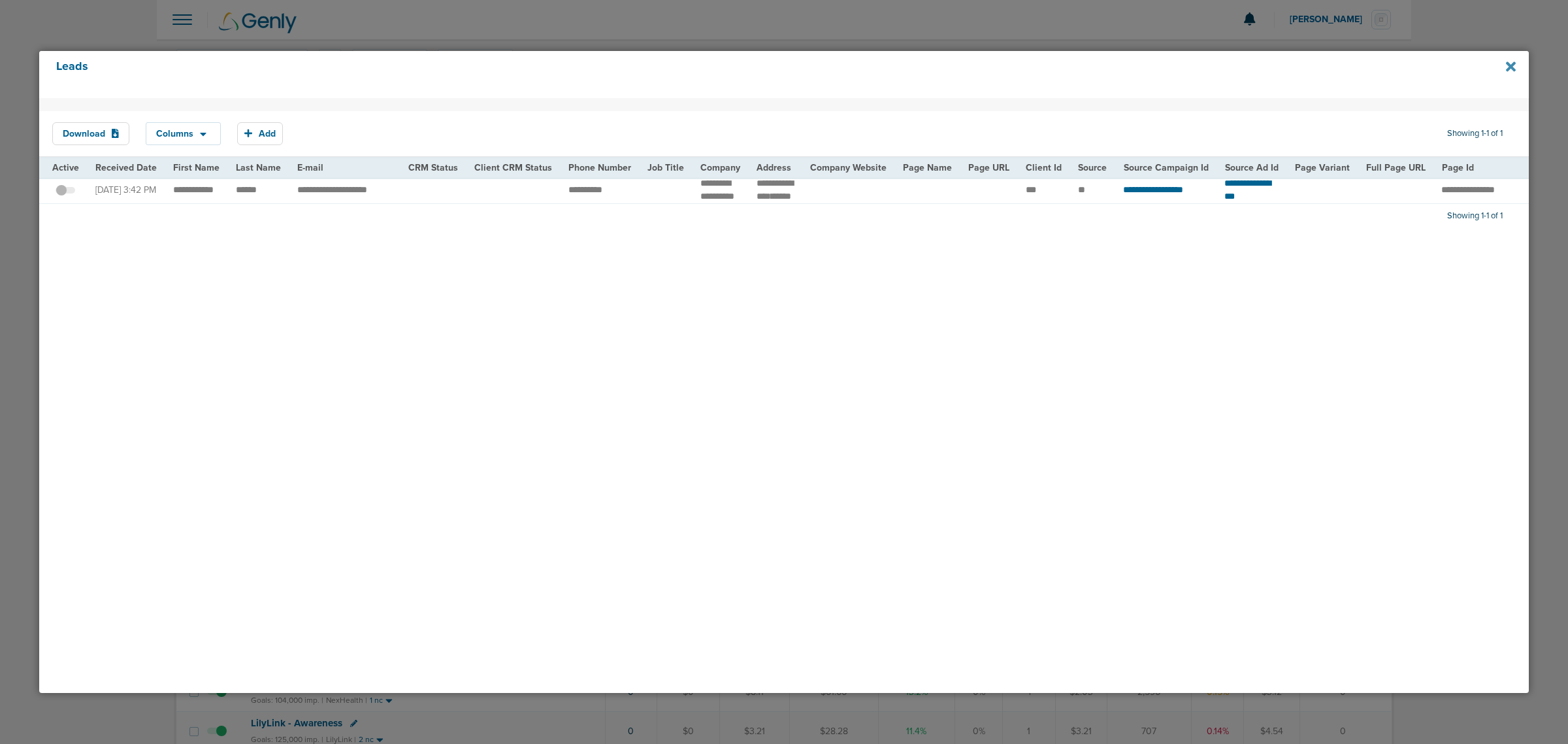
click at [1509, 63] on icon at bounding box center [1510, 67] width 10 height 10
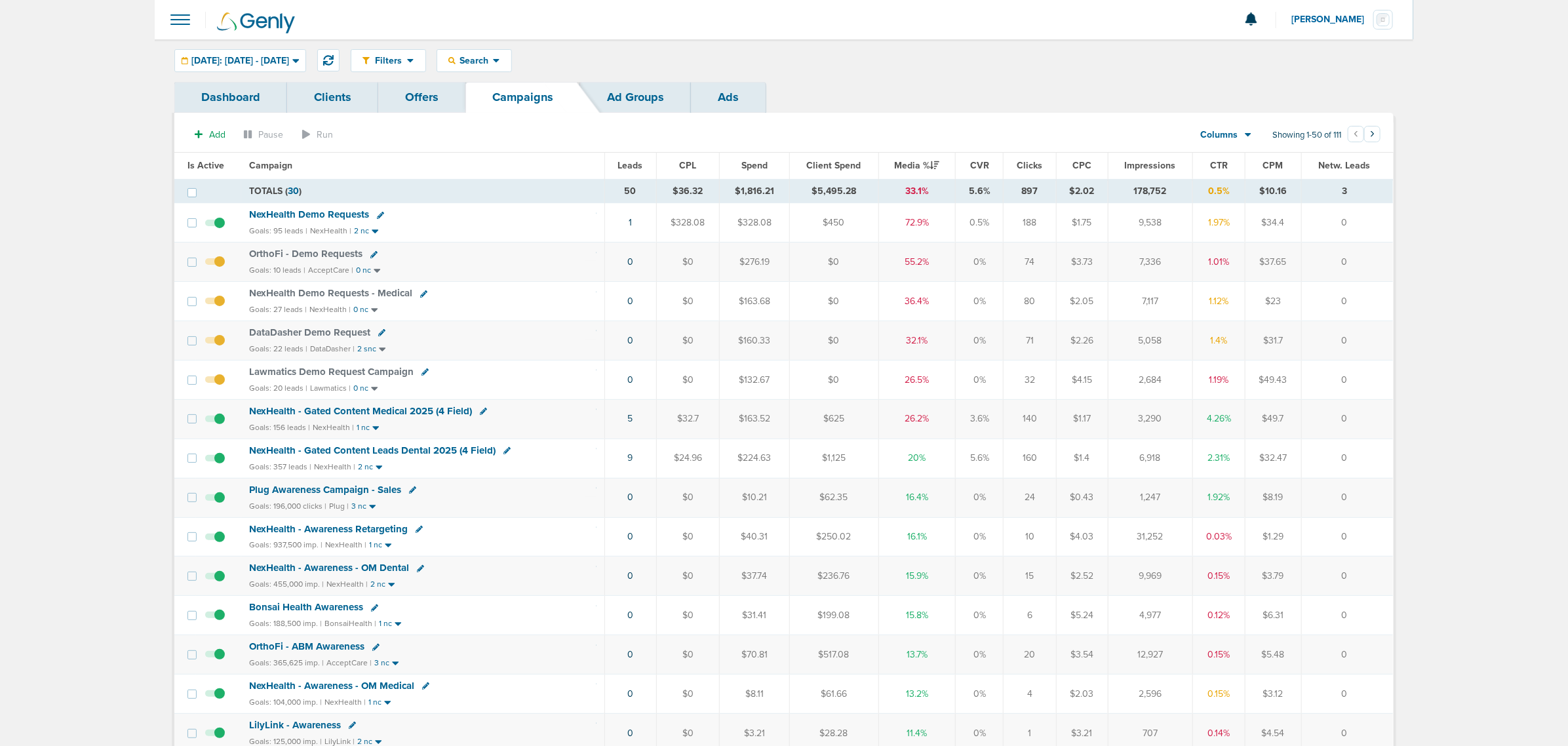
click at [338, 214] on span "NexHealth Demo Requests" at bounding box center [309, 214] width 120 height 12
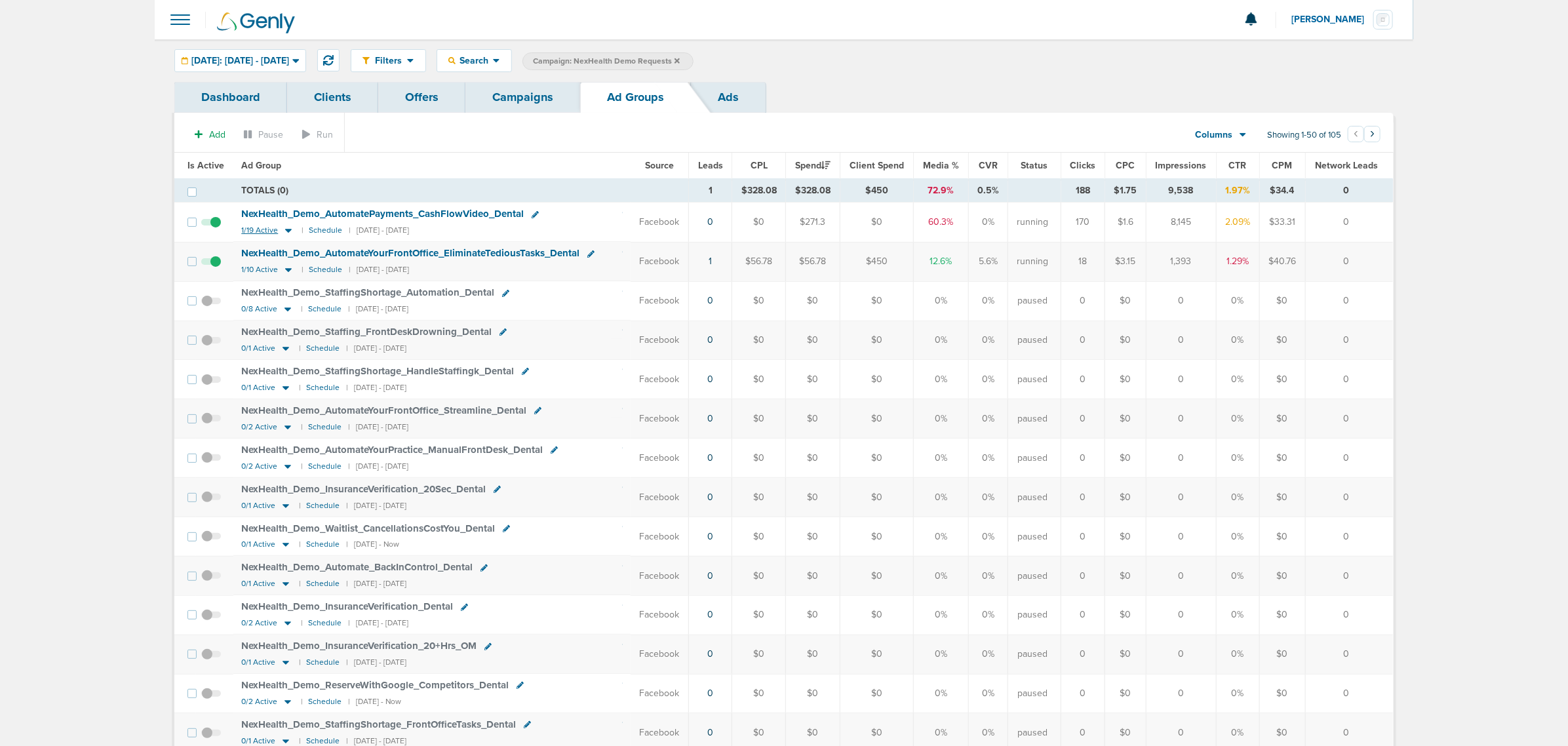
click at [285, 232] on icon at bounding box center [288, 230] width 13 height 11
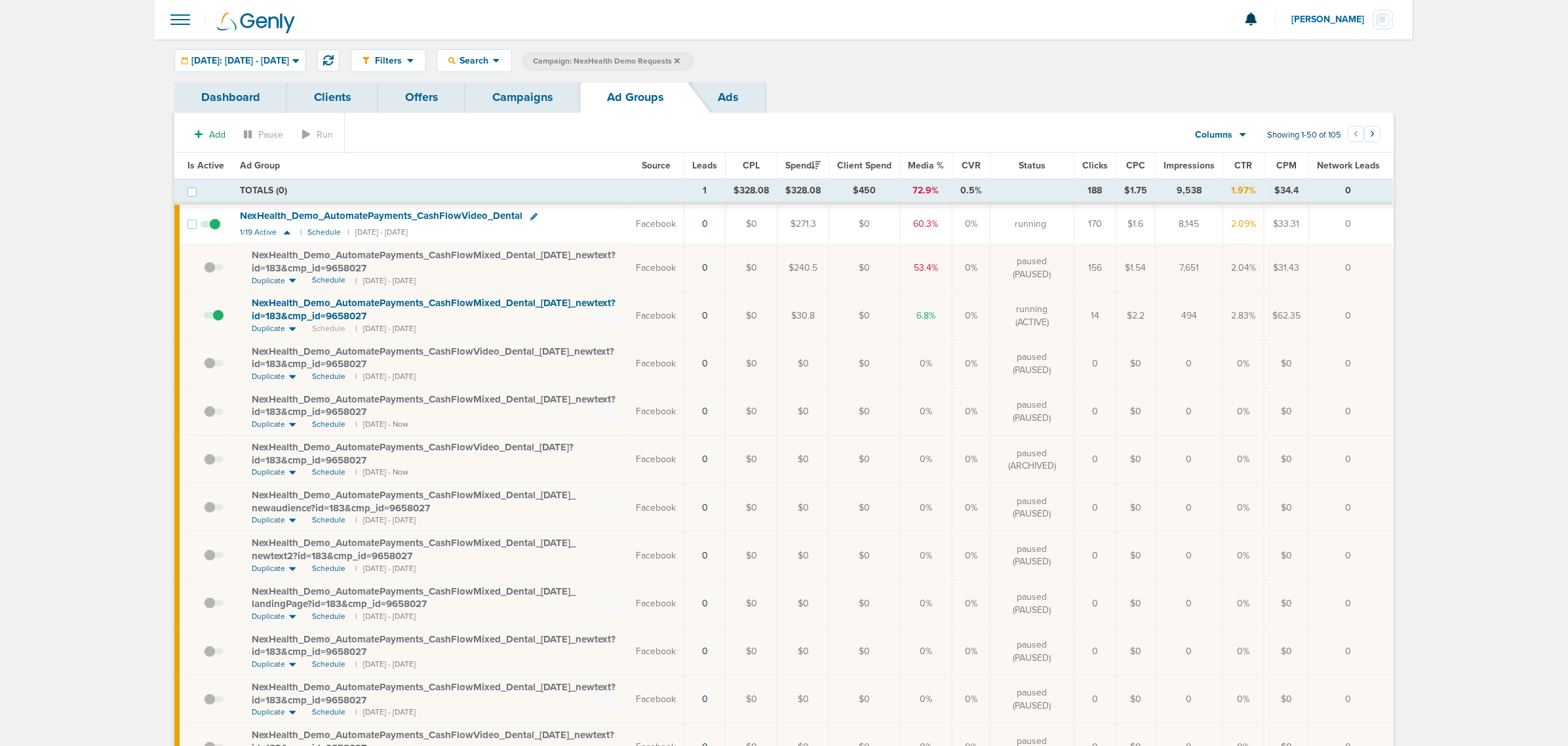
click at [536, 86] on link "Campaigns" at bounding box center [523, 97] width 115 height 31
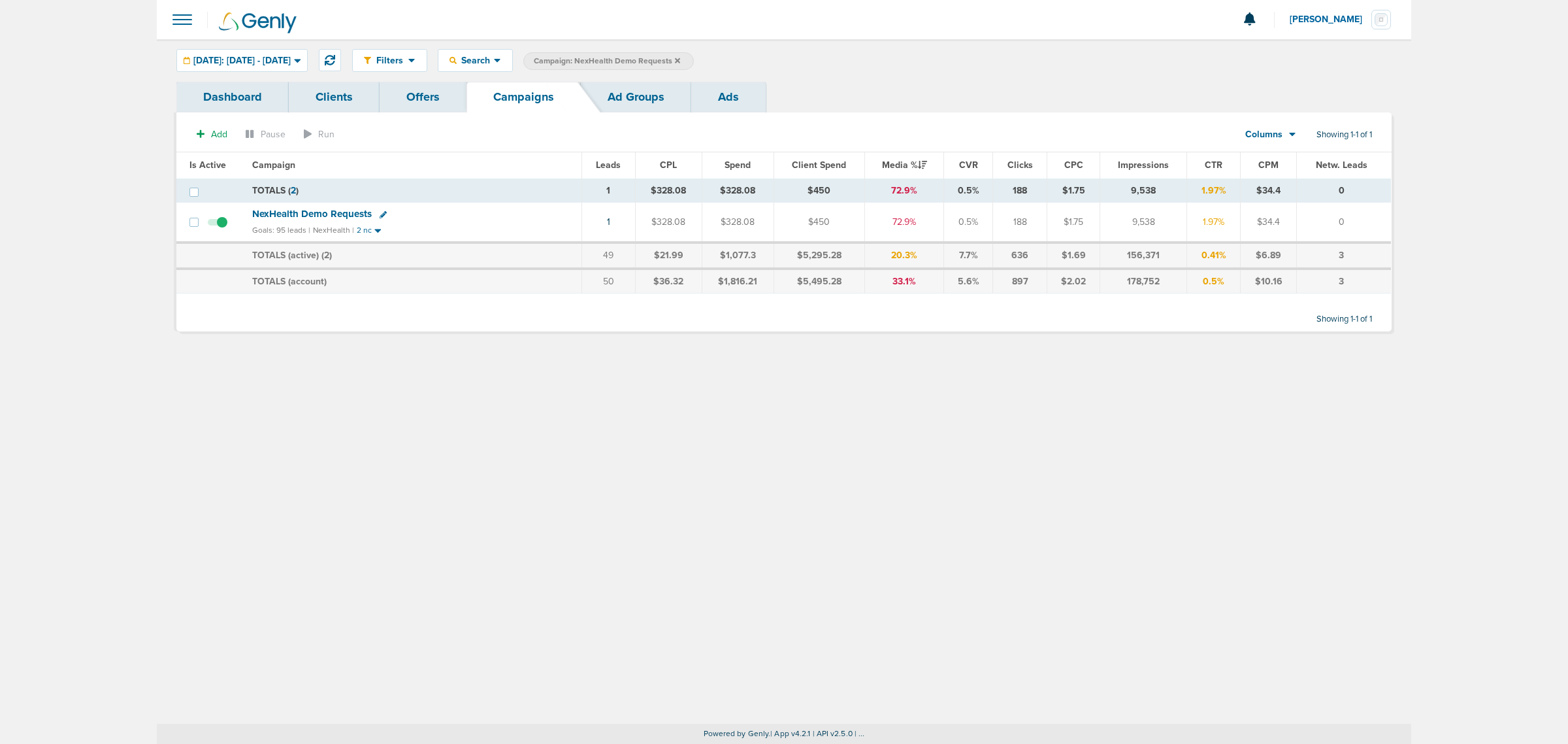
click at [680, 58] on icon at bounding box center [678, 60] width 6 height 8
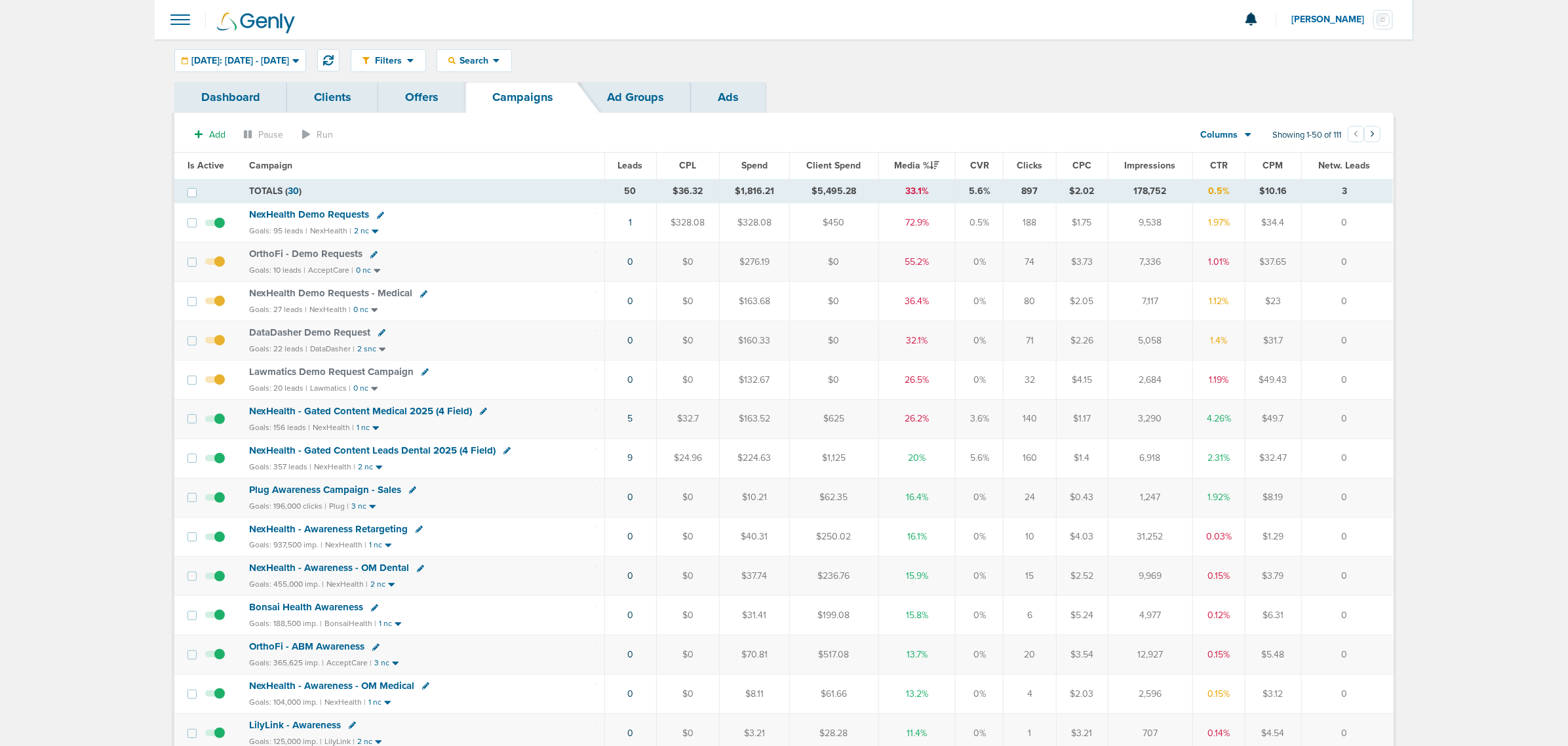
click at [347, 212] on span "NexHealth Demo Requests" at bounding box center [309, 214] width 120 height 12
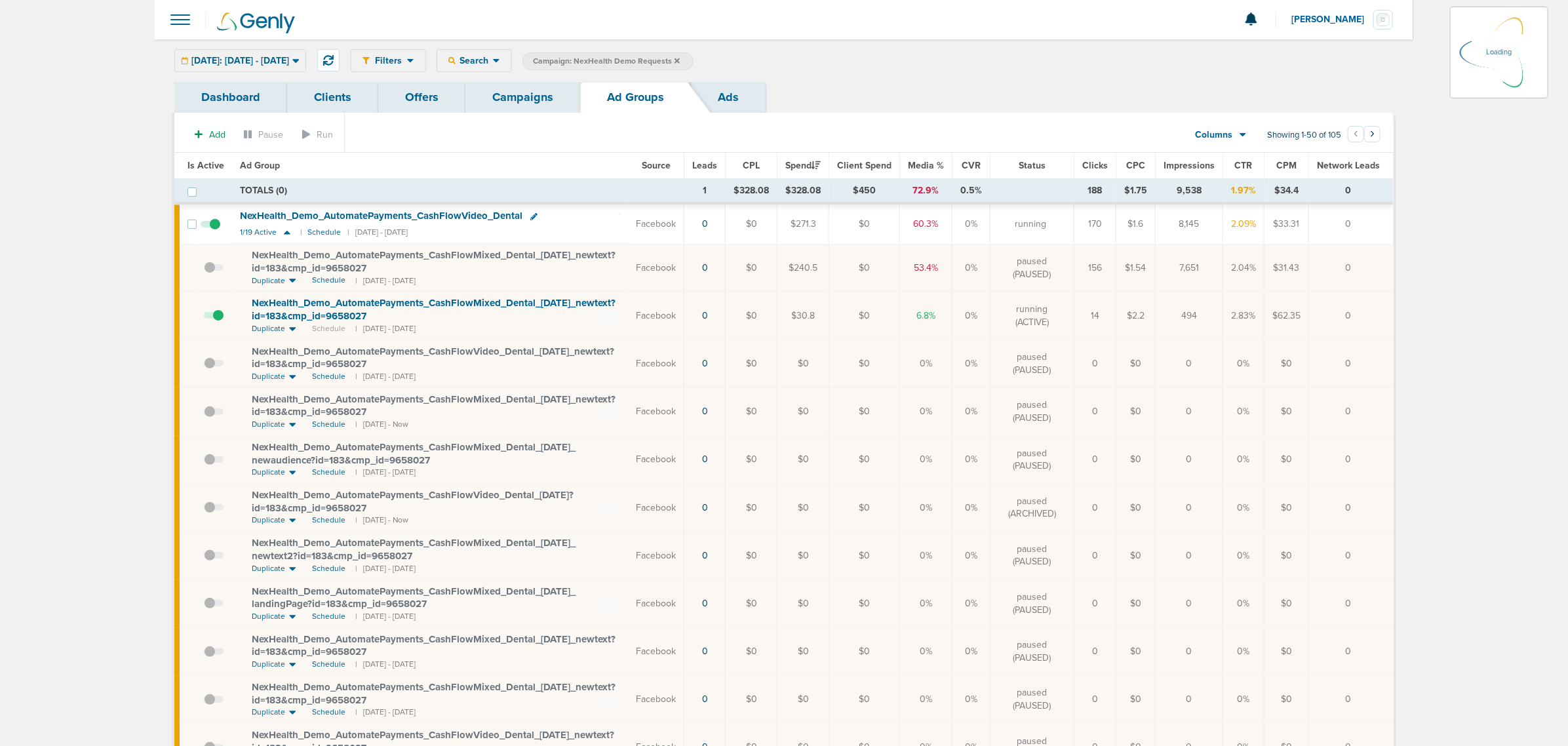
click at [219, 319] on td at bounding box center [214, 315] width 36 height 48
click at [219, 315] on td at bounding box center [214, 315] width 36 height 48
click at [218, 322] on span at bounding box center [214, 322] width 19 height 0
click at [204, 319] on input "checkbox" at bounding box center [204, 319] width 0 height 0
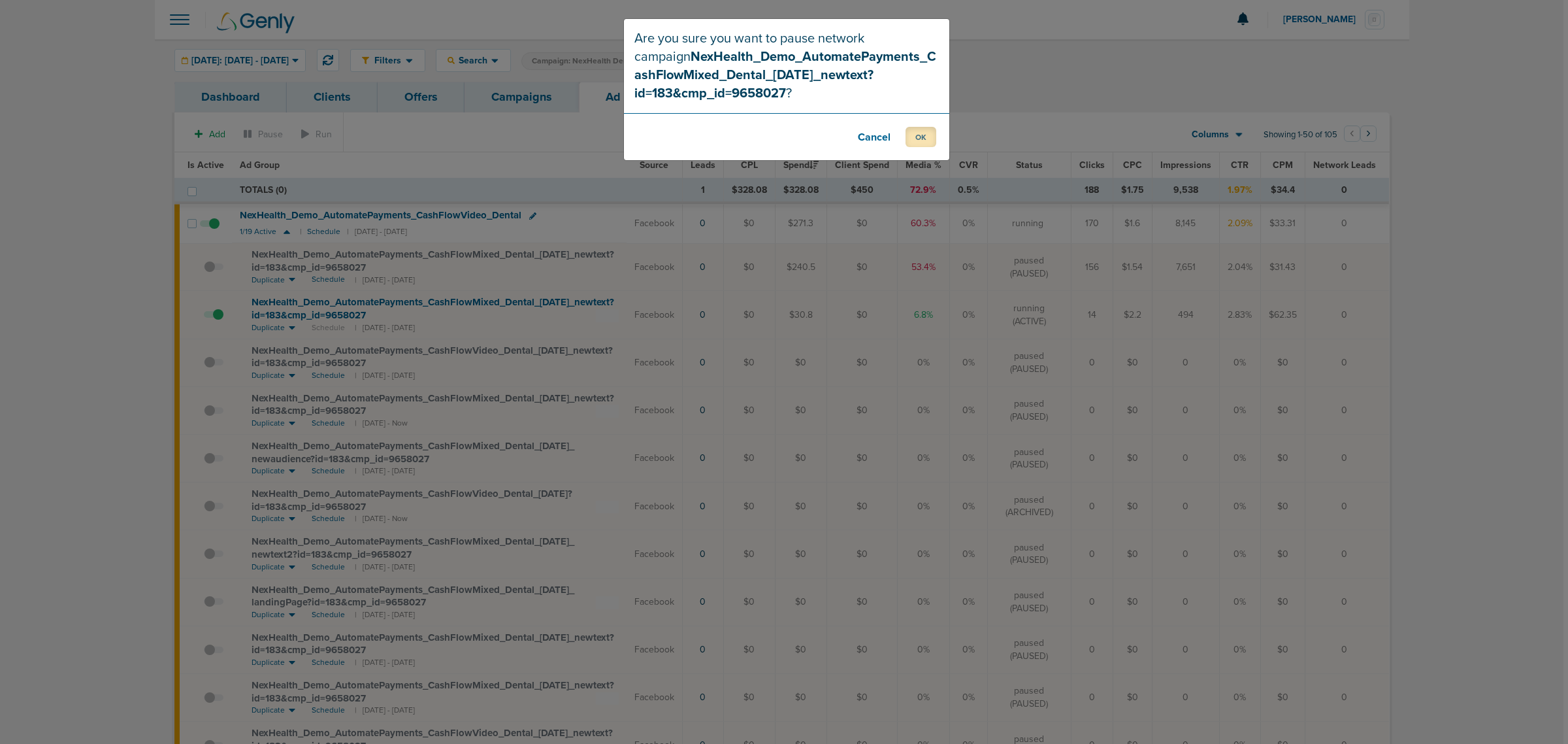
click at [916, 136] on button "OK" at bounding box center [921, 137] width 31 height 20
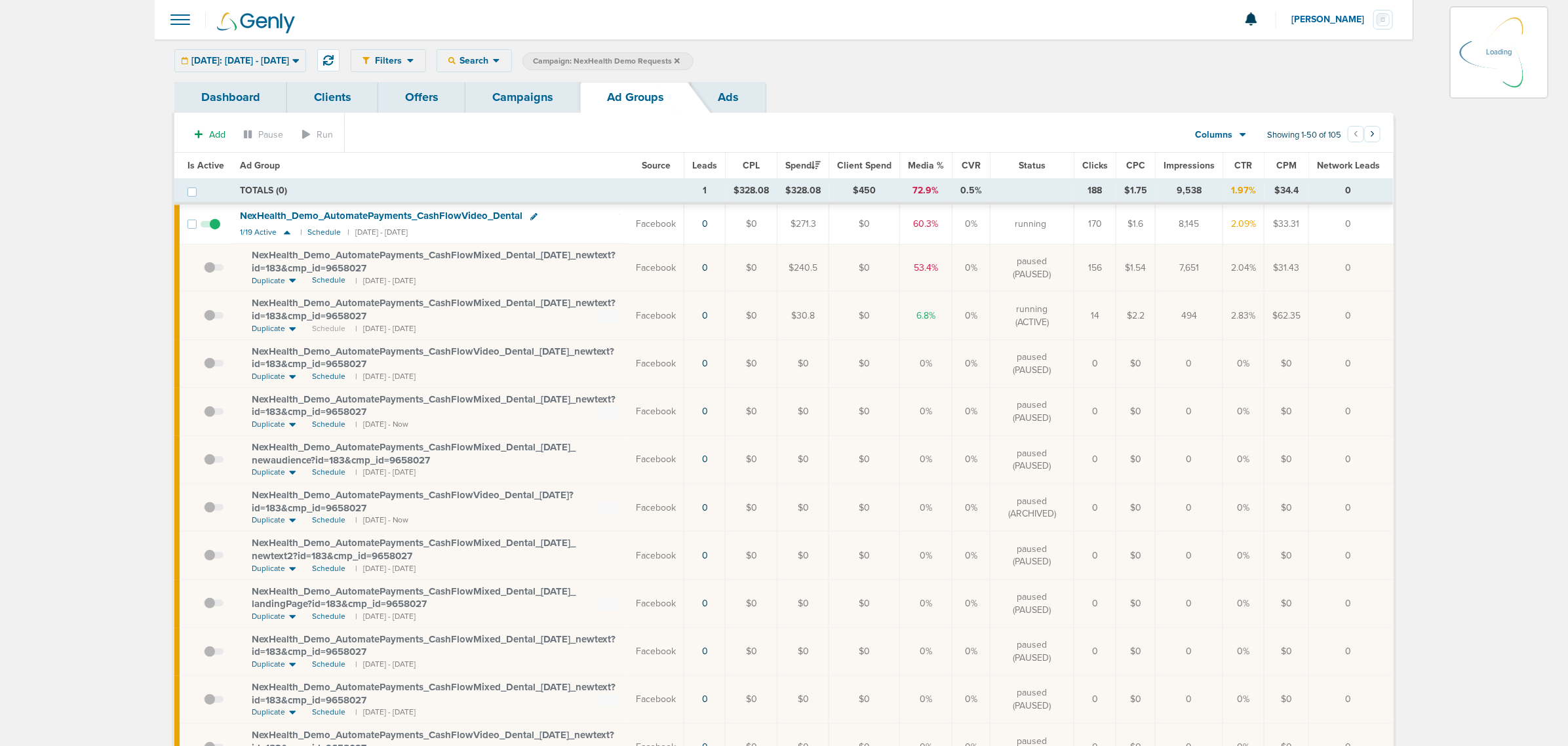
click at [513, 95] on link "Campaigns" at bounding box center [523, 97] width 115 height 31
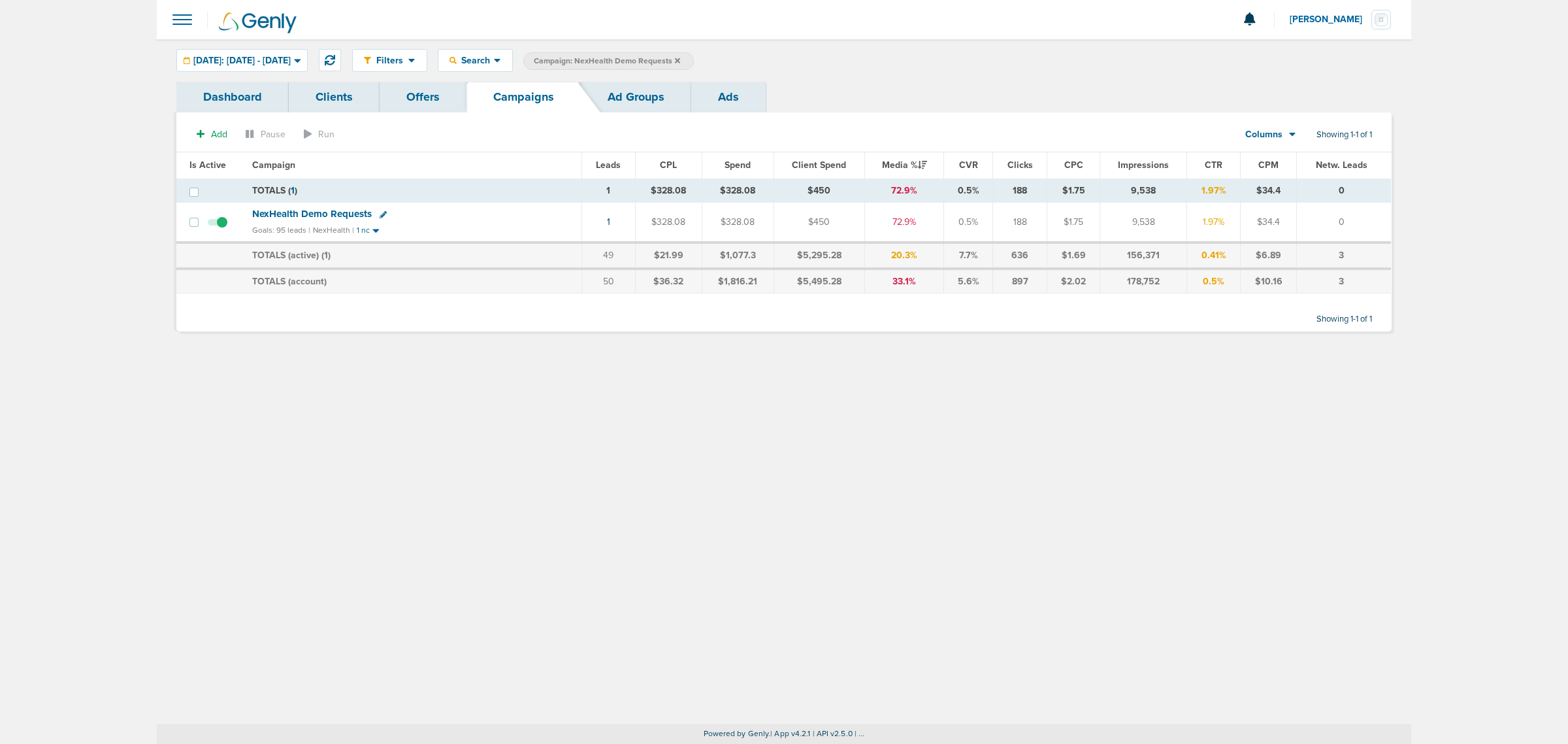
click at [680, 57] on icon at bounding box center [678, 60] width 6 height 8
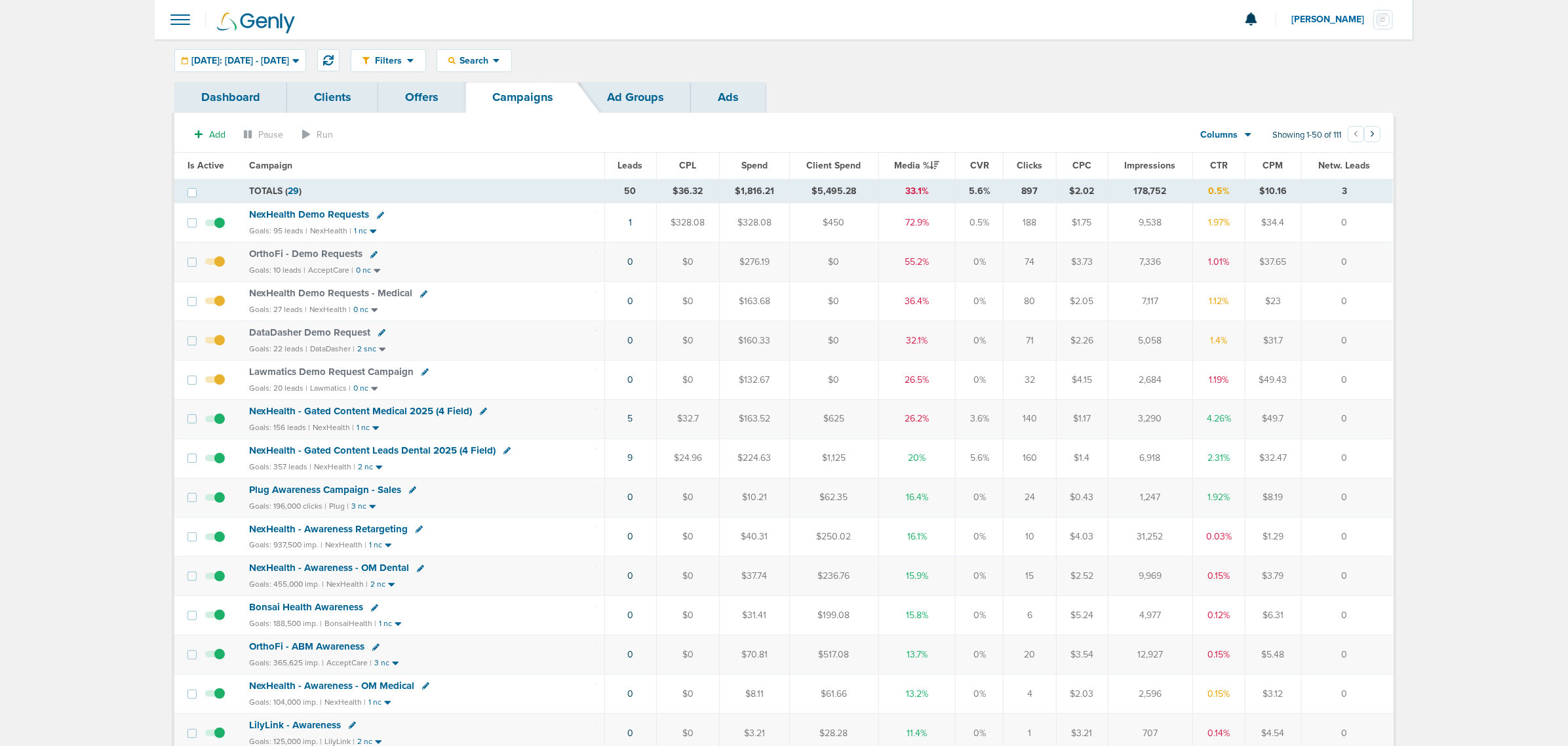
click at [627, 223] on td "1" at bounding box center [630, 223] width 52 height 39
click at [631, 223] on link "1" at bounding box center [630, 223] width 3 height 11
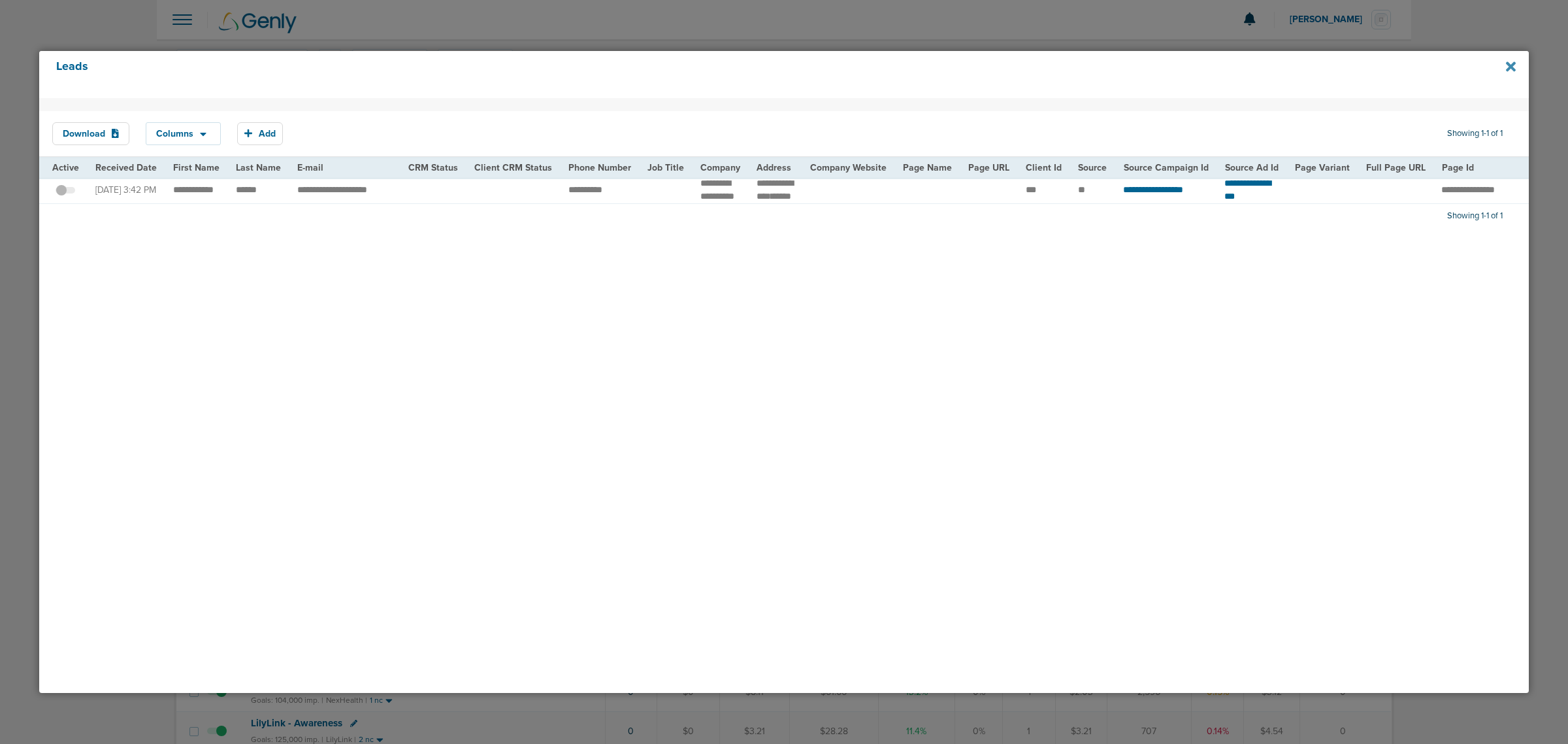
click at [1506, 66] on icon at bounding box center [1510, 67] width 10 height 15
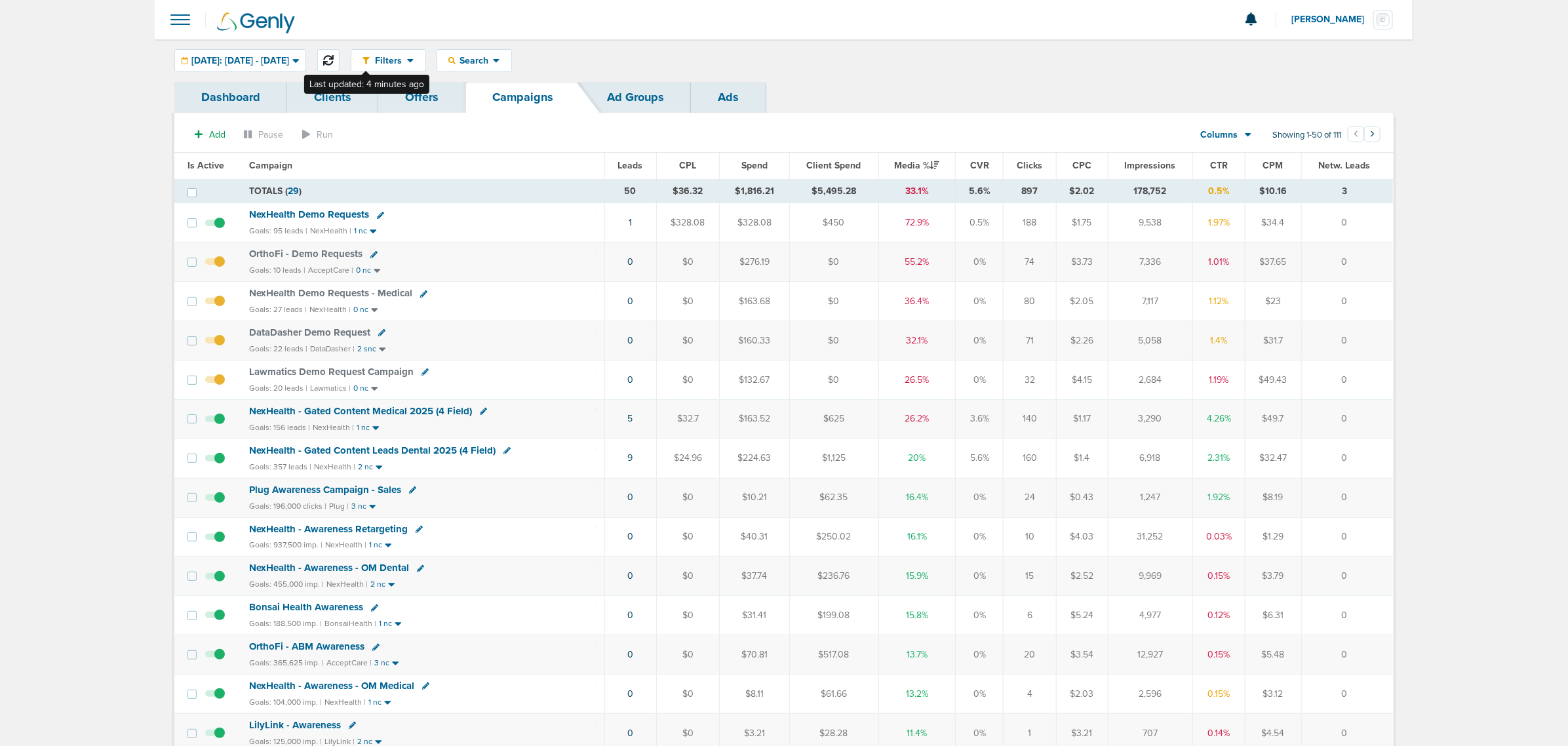
click at [340, 54] on button at bounding box center [329, 61] width 22 height 22
click at [334, 60] on icon at bounding box center [328, 60] width 10 height 10
drag, startPoint x: 129, startPoint y: 135, endPoint x: 1555, endPoint y: 420, distance: 1454.2
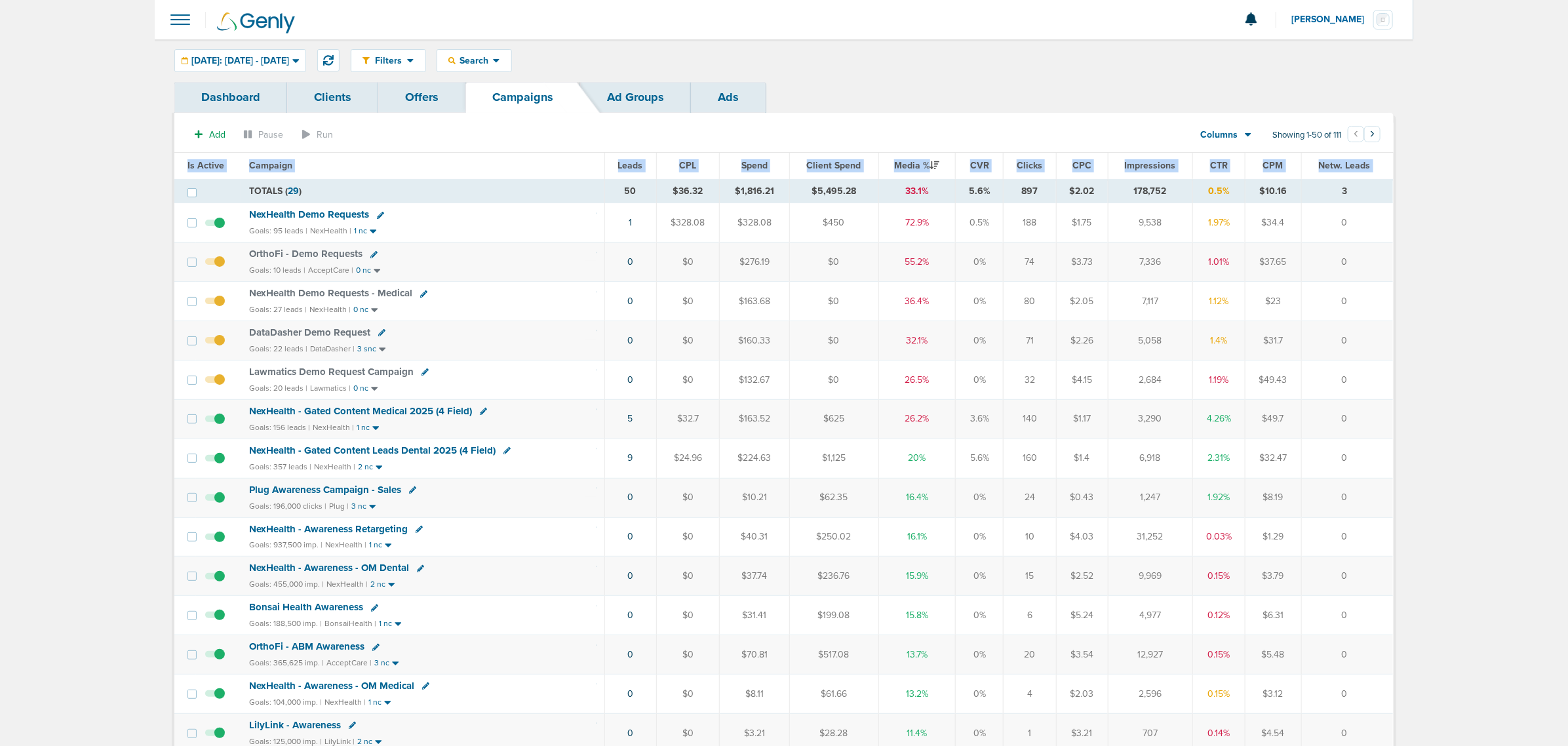
drag, startPoint x: 225, startPoint y: 190, endPoint x: 1434, endPoint y: 428, distance: 1232.2
click at [351, 214] on span "NexHealth Demo Requests" at bounding box center [309, 214] width 120 height 12
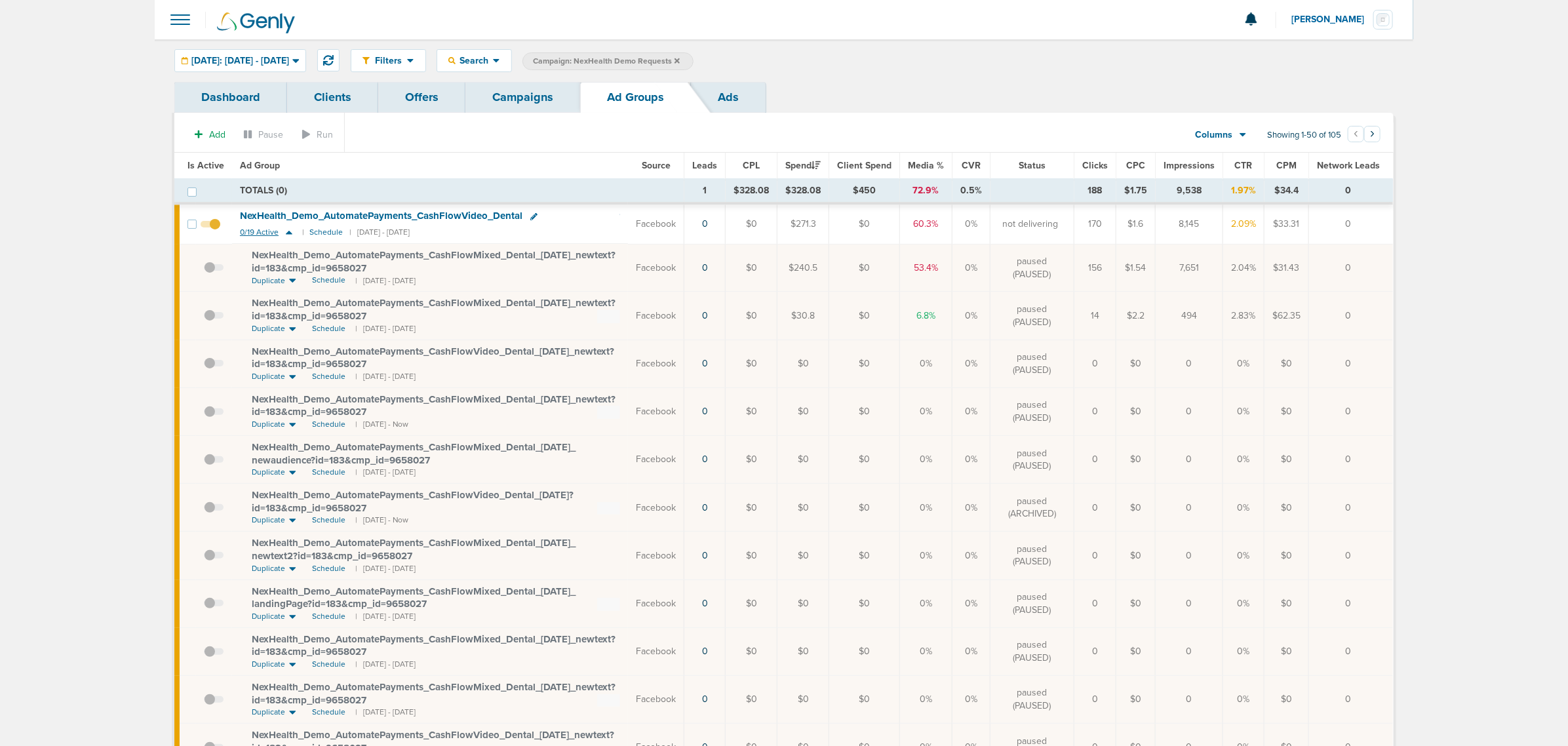
click at [288, 232] on icon at bounding box center [289, 232] width 6 height 4
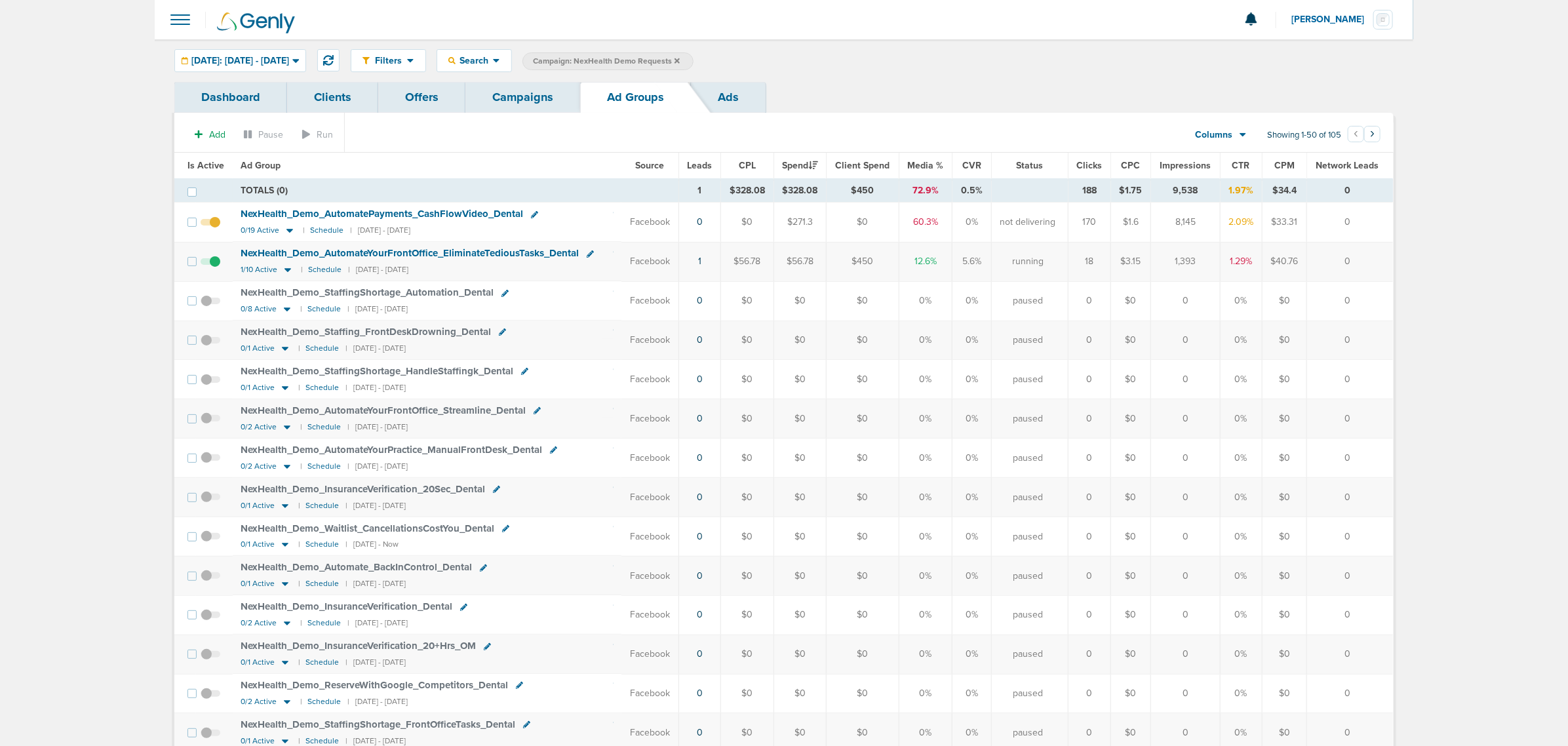
click at [553, 99] on link "Campaigns" at bounding box center [523, 97] width 115 height 31
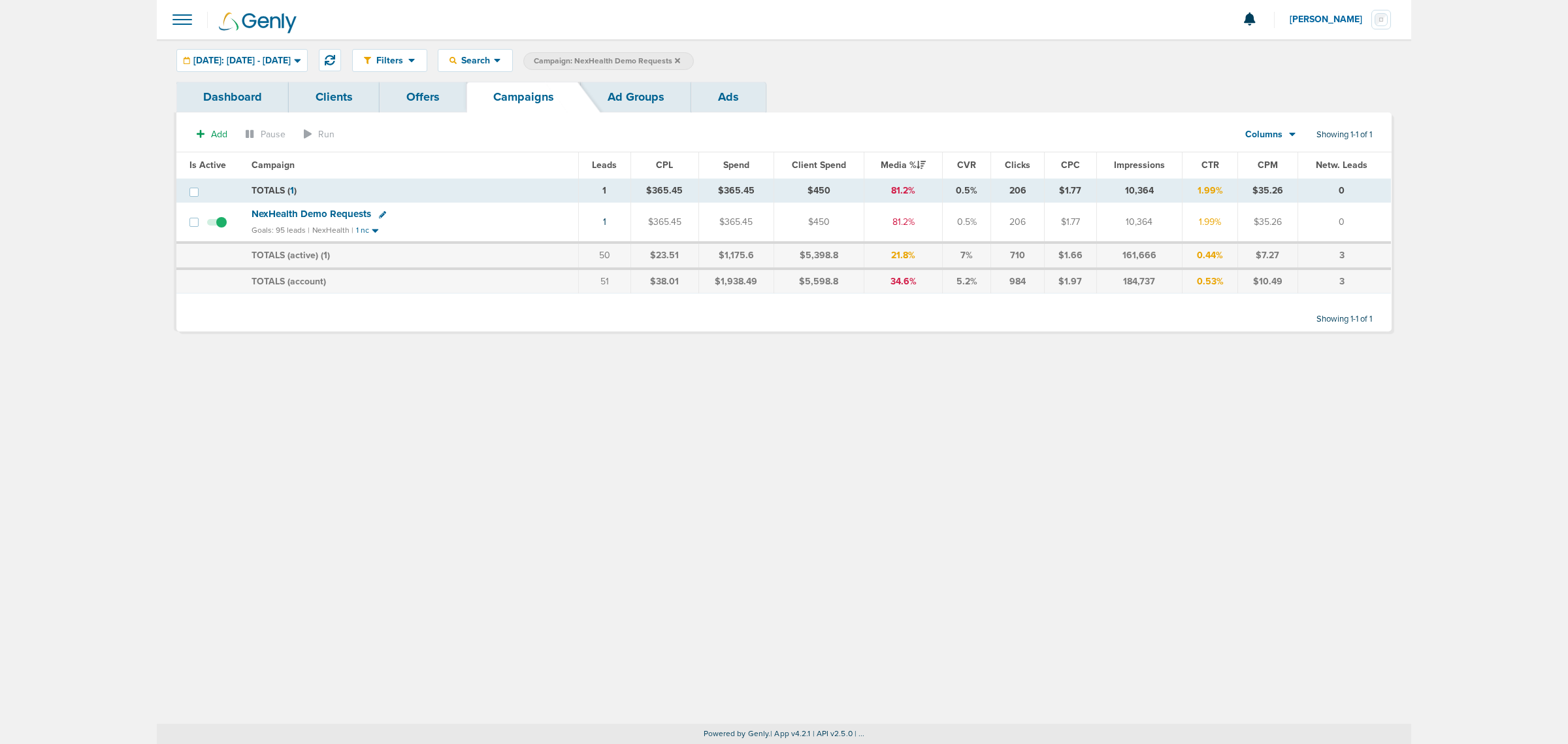
click at [680, 60] on icon at bounding box center [678, 60] width 6 height 8
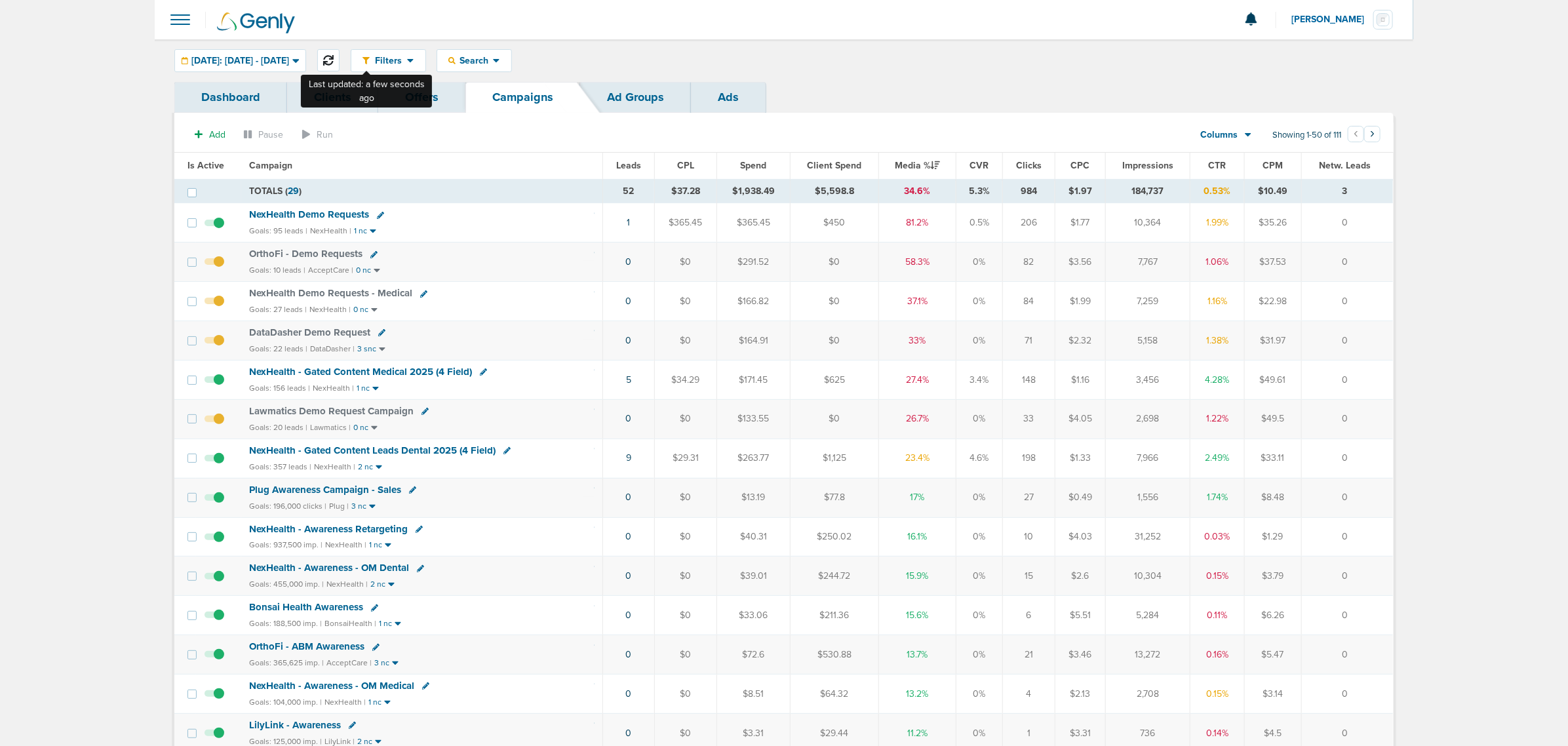
click at [340, 53] on button at bounding box center [329, 61] width 22 height 22
click at [322, 213] on span "NexHealth Demo Requests" at bounding box center [309, 214] width 120 height 12
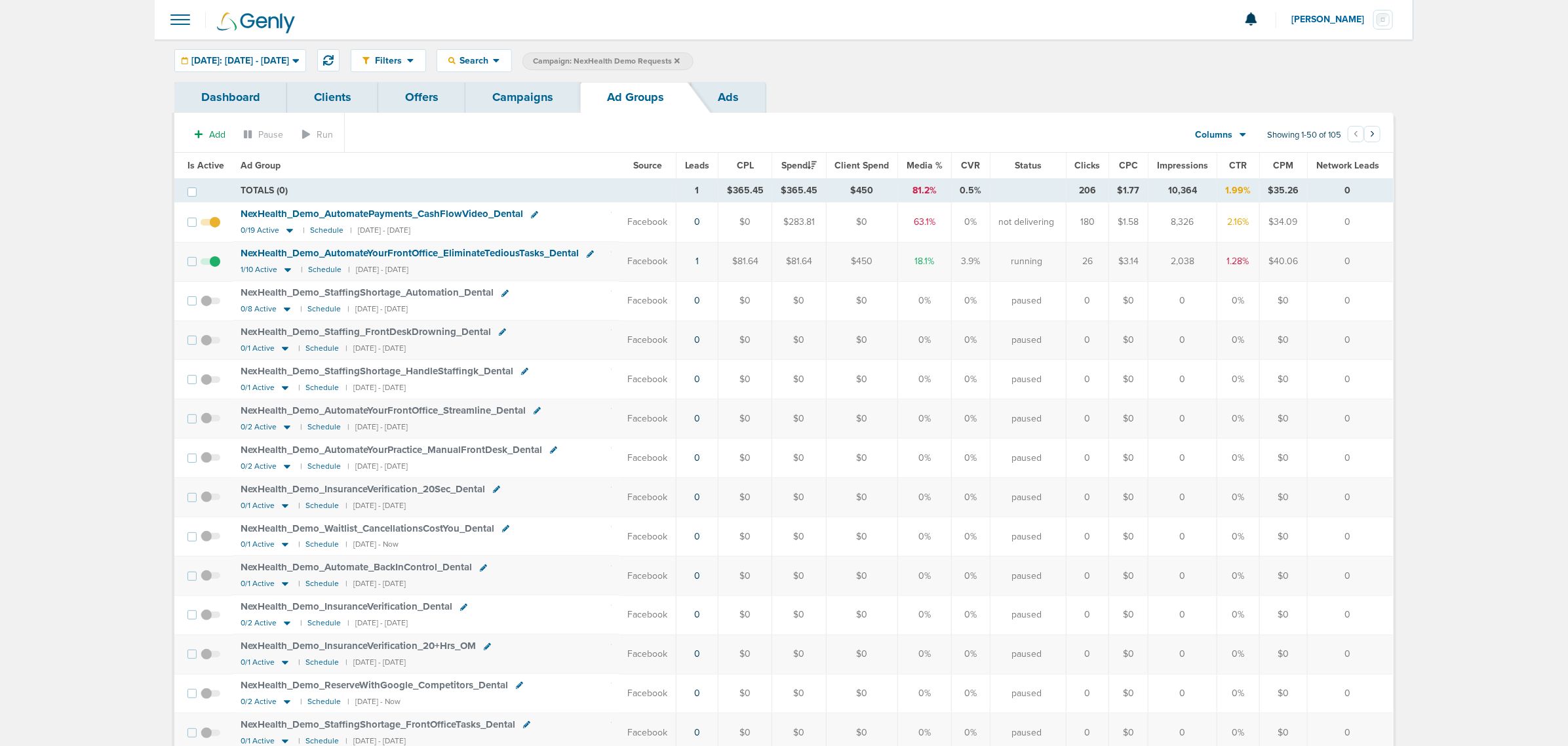
drag, startPoint x: 1381, startPoint y: 271, endPoint x: 640, endPoint y: 266, distance: 741.0
click at [640, 266] on tr "NexHealth_ Demo_ AutomateYourFrontOffice_ EliminateTediousTasks_ Dental 1/10 Ac…" at bounding box center [783, 261] width 1218 height 39
click at [611, 272] on td "NexHealth_ Demo_ AutomateYourFrontOffice_ EliminateTediousTasks_ Dental 1/10 Ac…" at bounding box center [426, 261] width 387 height 39
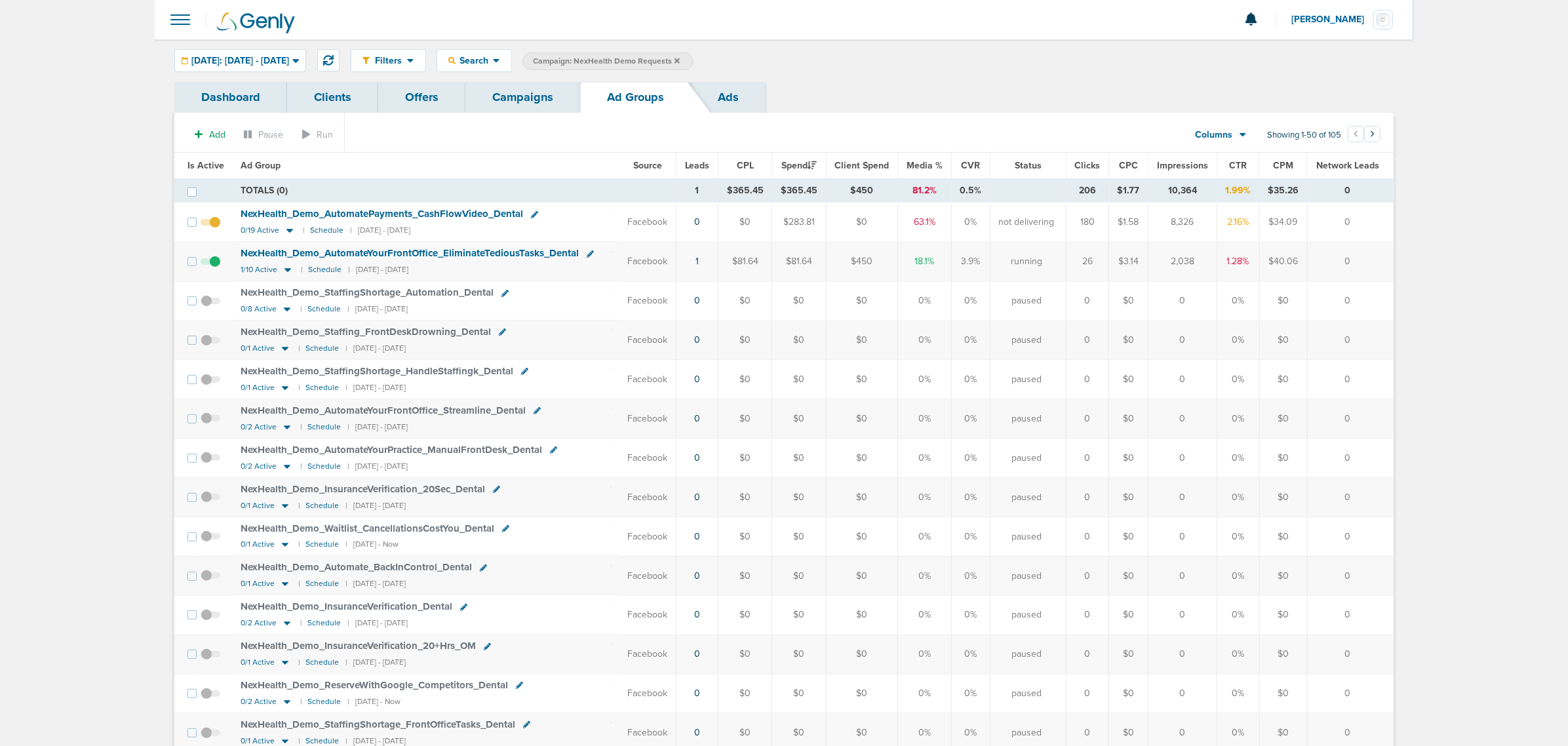
click at [499, 93] on link "Campaigns" at bounding box center [523, 97] width 115 height 31
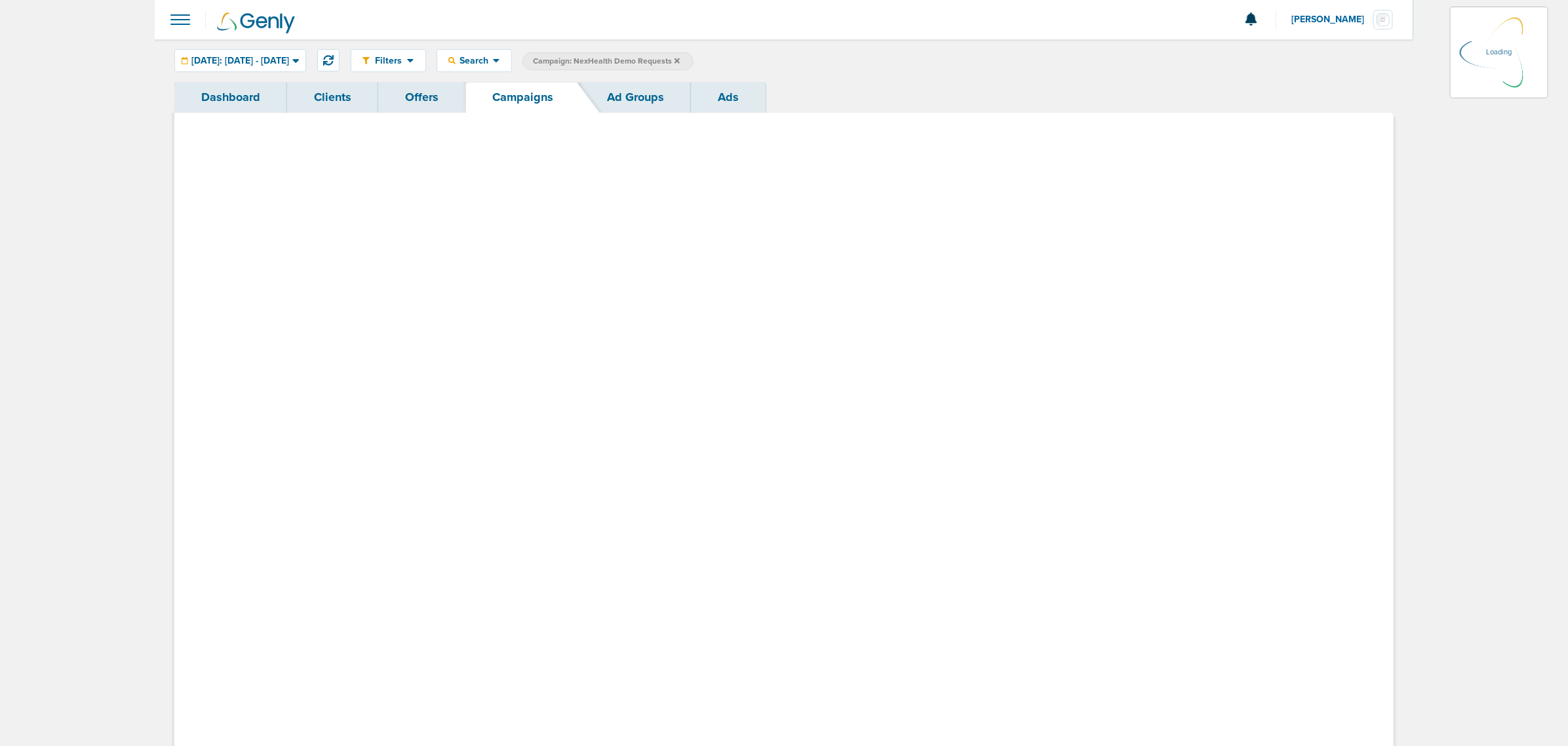
click at [680, 61] on icon at bounding box center [677, 61] width 6 height 6
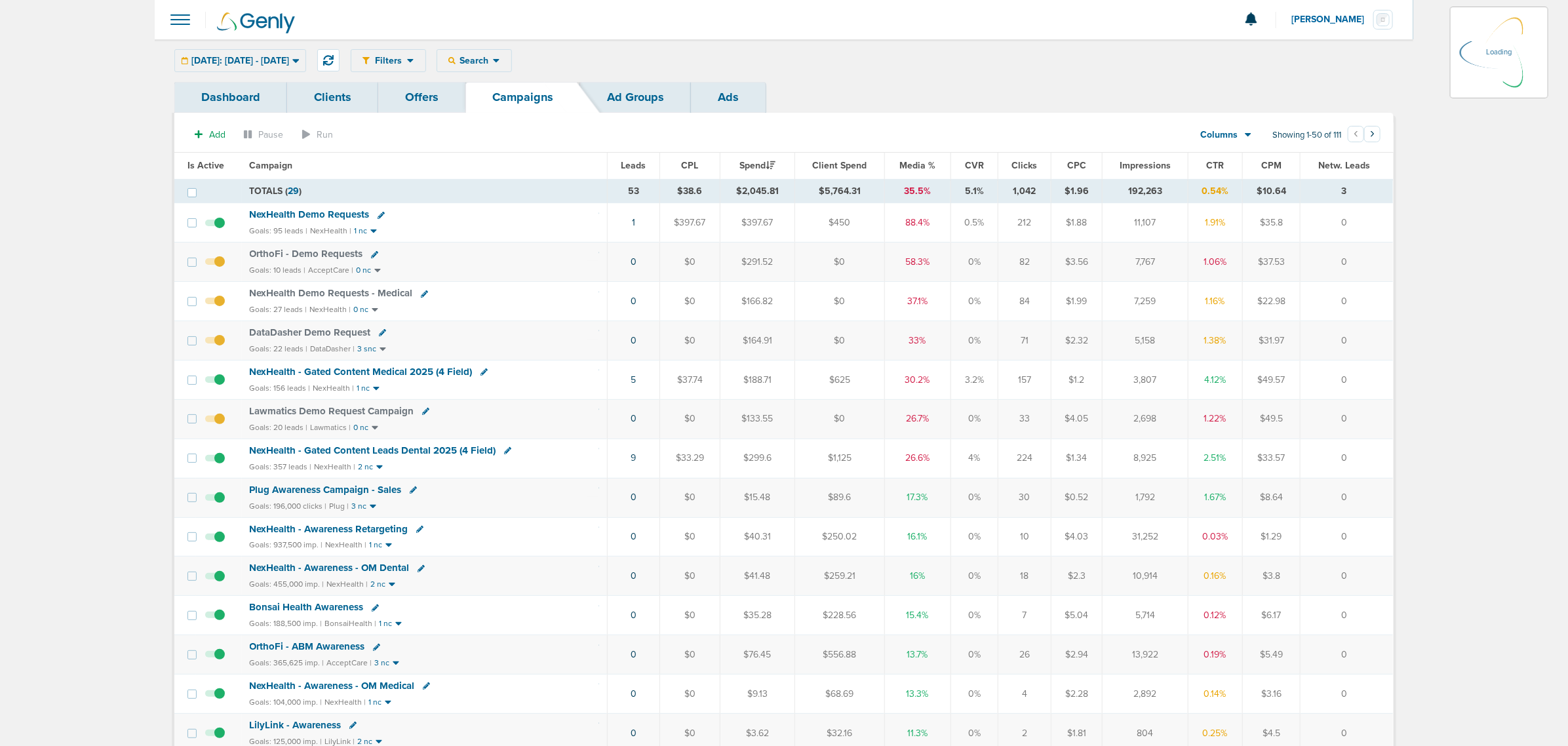
click at [500, 64] on icon at bounding box center [496, 61] width 7 height 11
click at [522, 98] on link "Campaigns" at bounding box center [523, 97] width 115 height 31
drag, startPoint x: 533, startPoint y: 56, endPoint x: 542, endPoint y: 51, distance: 10.3
click at [511, 51] on div "Search" at bounding box center [474, 61] width 74 height 22
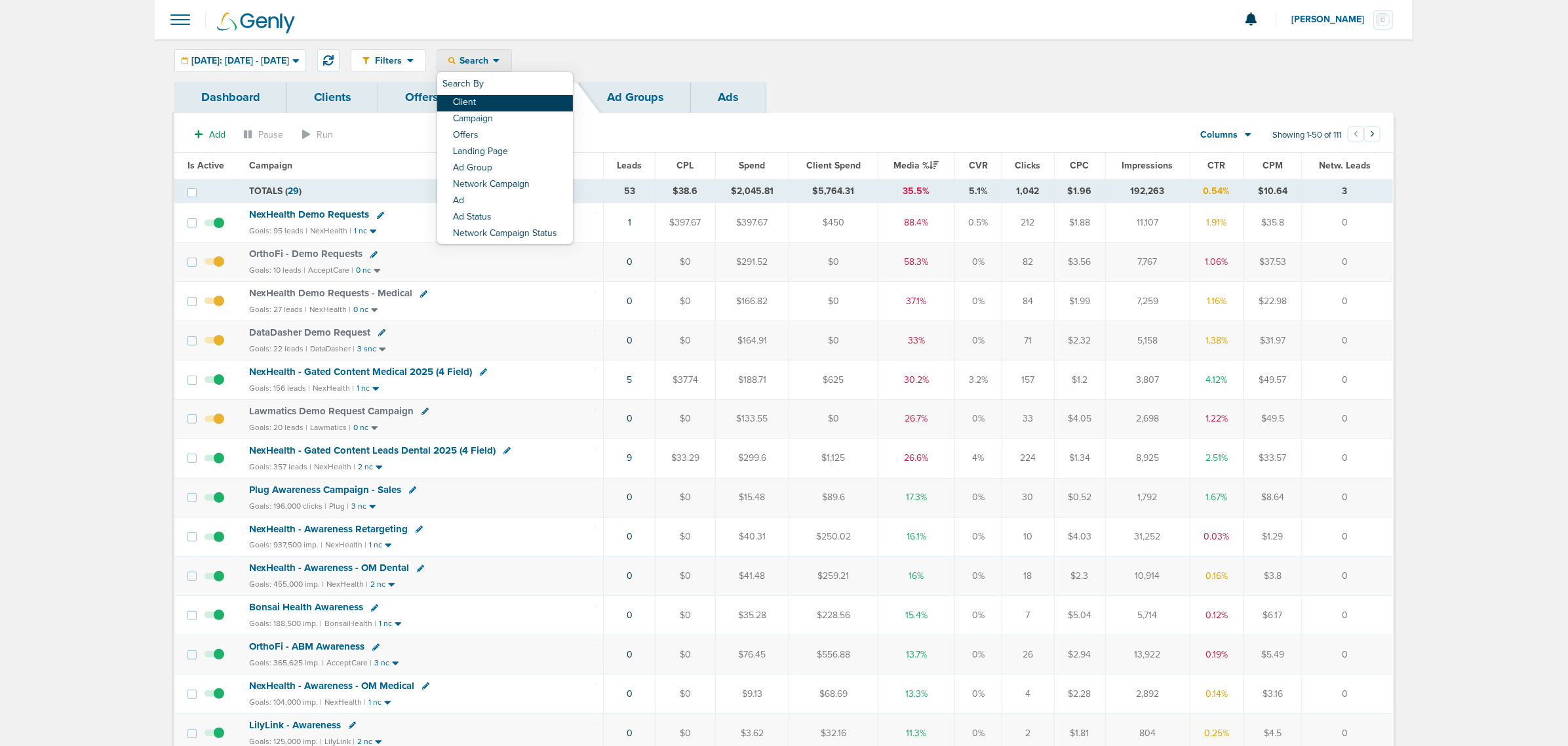
click at [540, 95] on link "Client" at bounding box center [505, 104] width 136 height 17
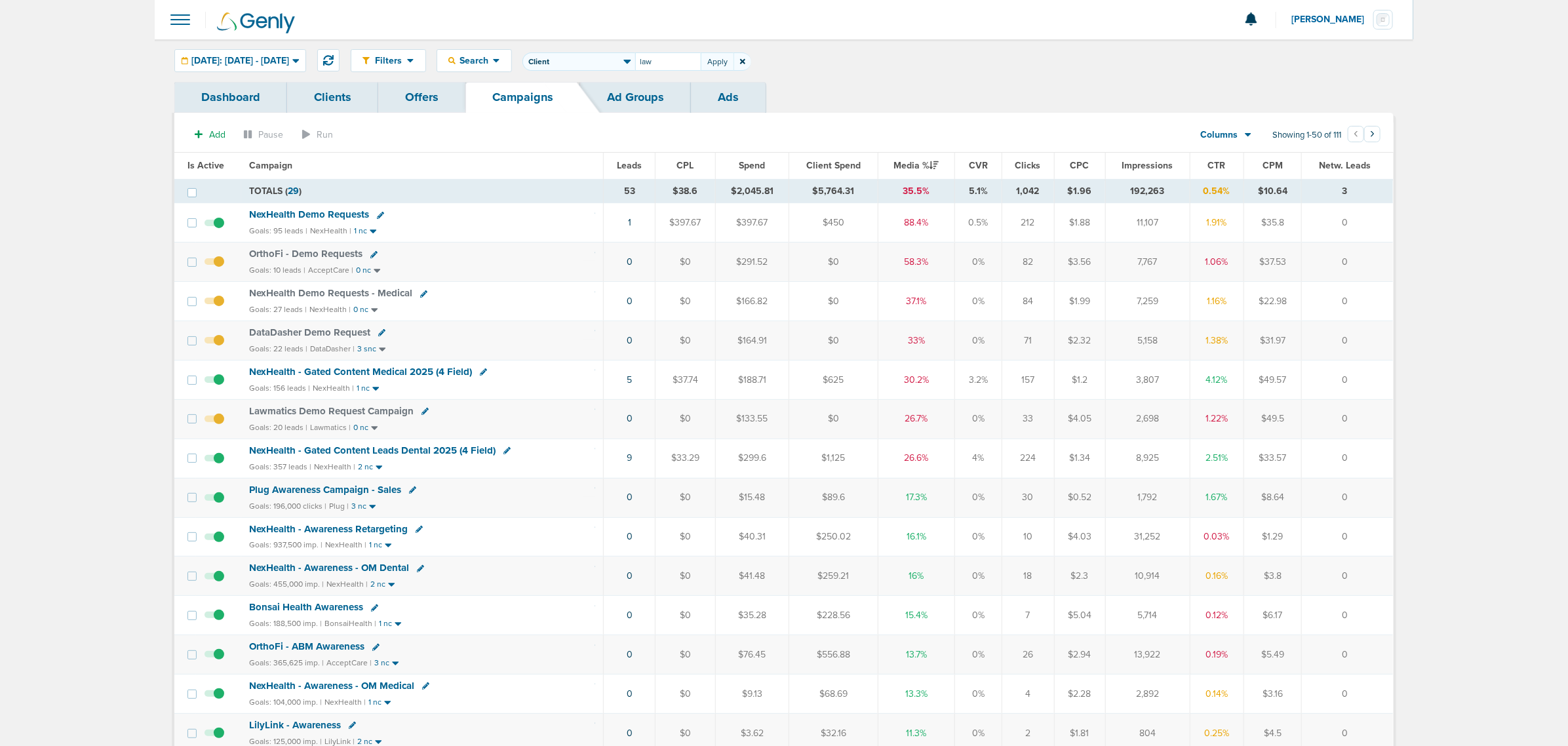
type input "law"
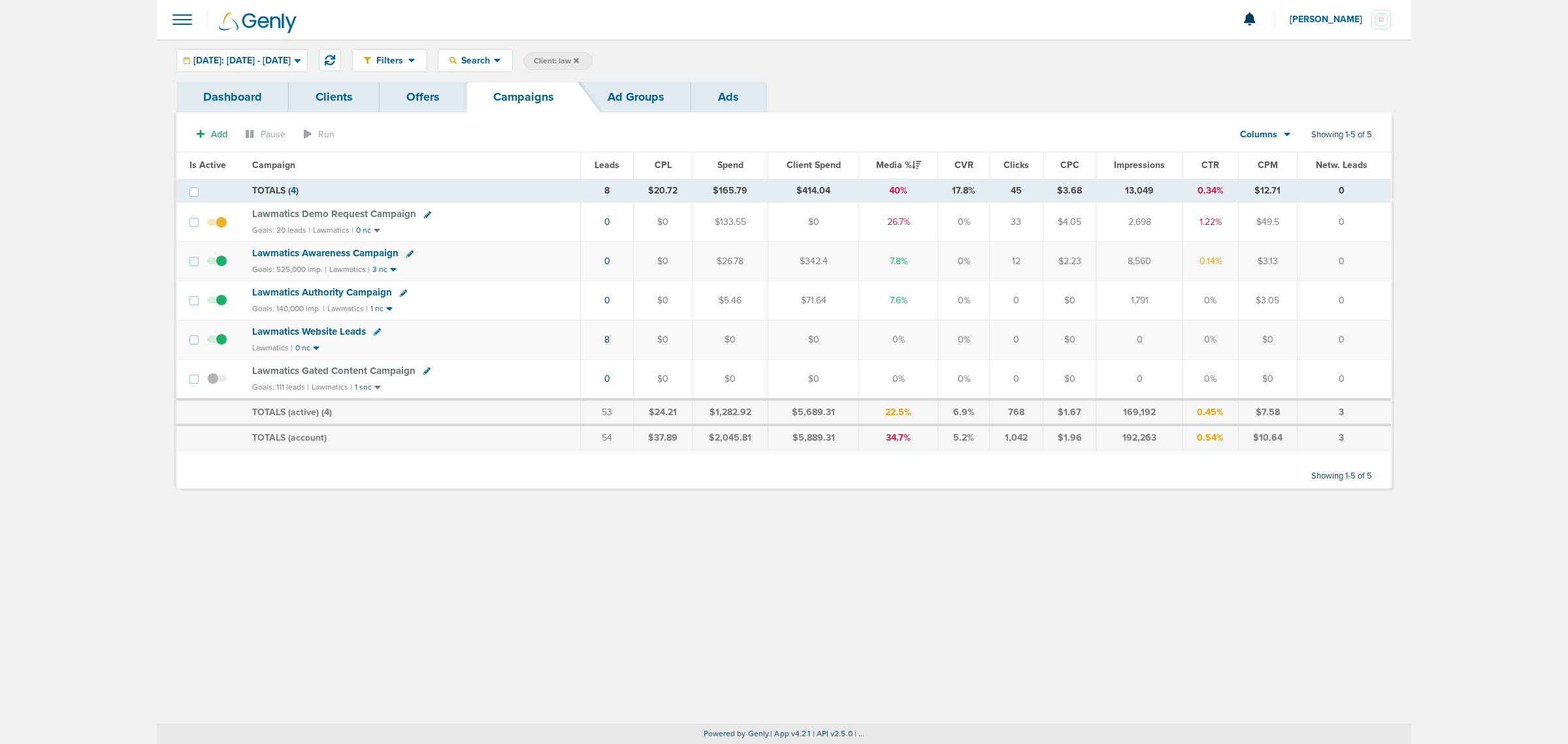
click at [341, 214] on span "Lawmatics Demo Request Campaign" at bounding box center [334, 213] width 164 height 12
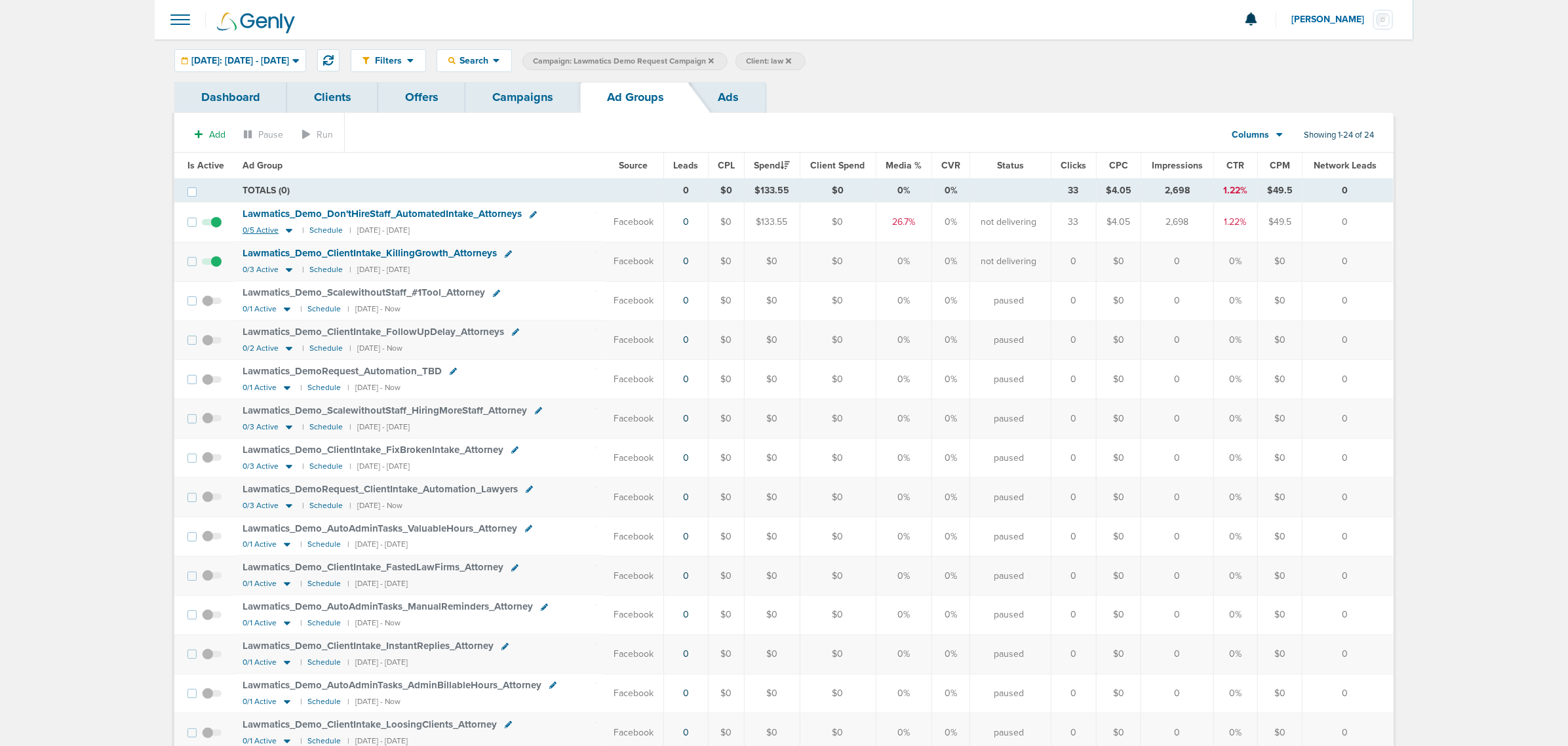
click at [290, 232] on icon at bounding box center [289, 230] width 13 height 11
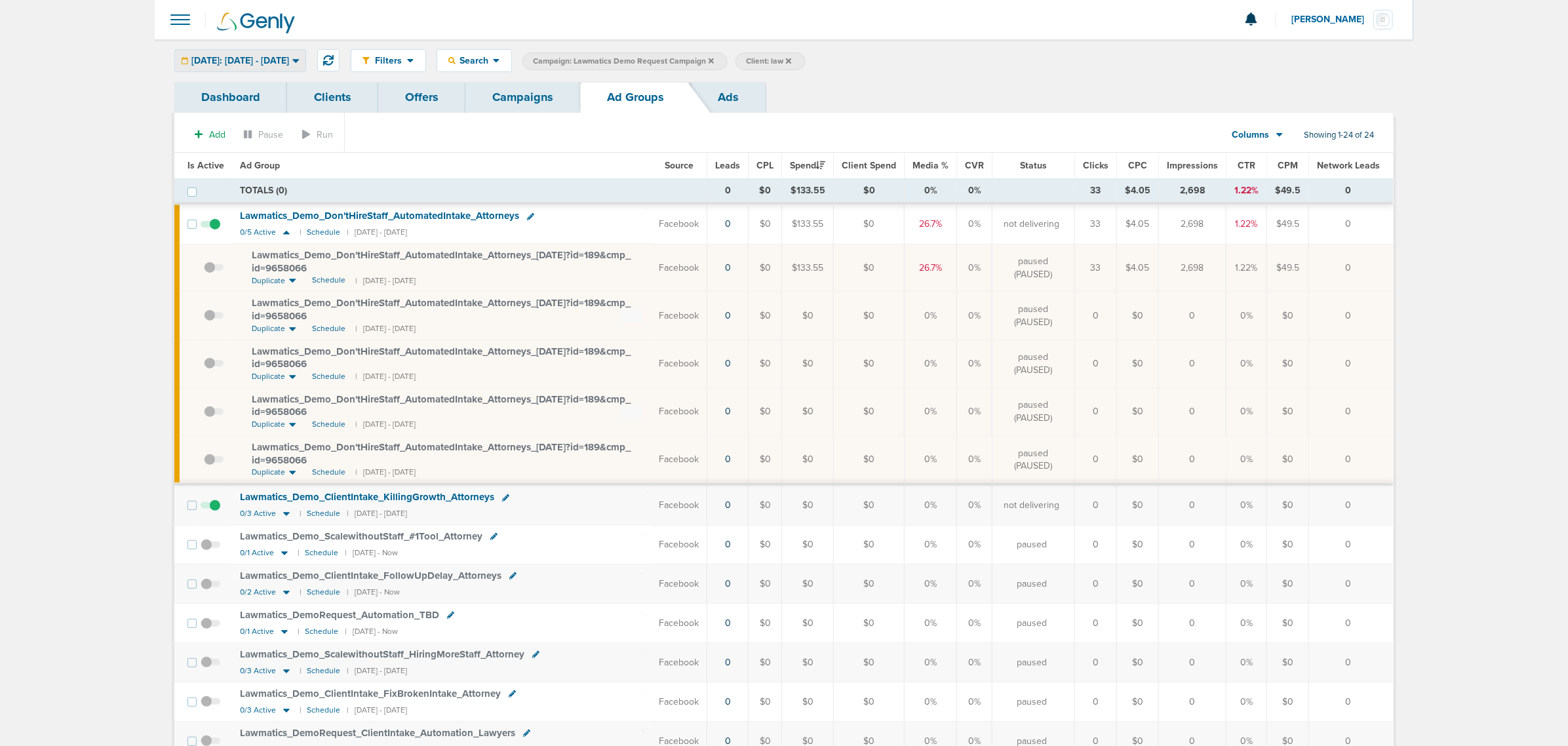
click at [279, 54] on div "[DATE]: [DATE] - [DATE]" at bounding box center [240, 61] width 130 height 22
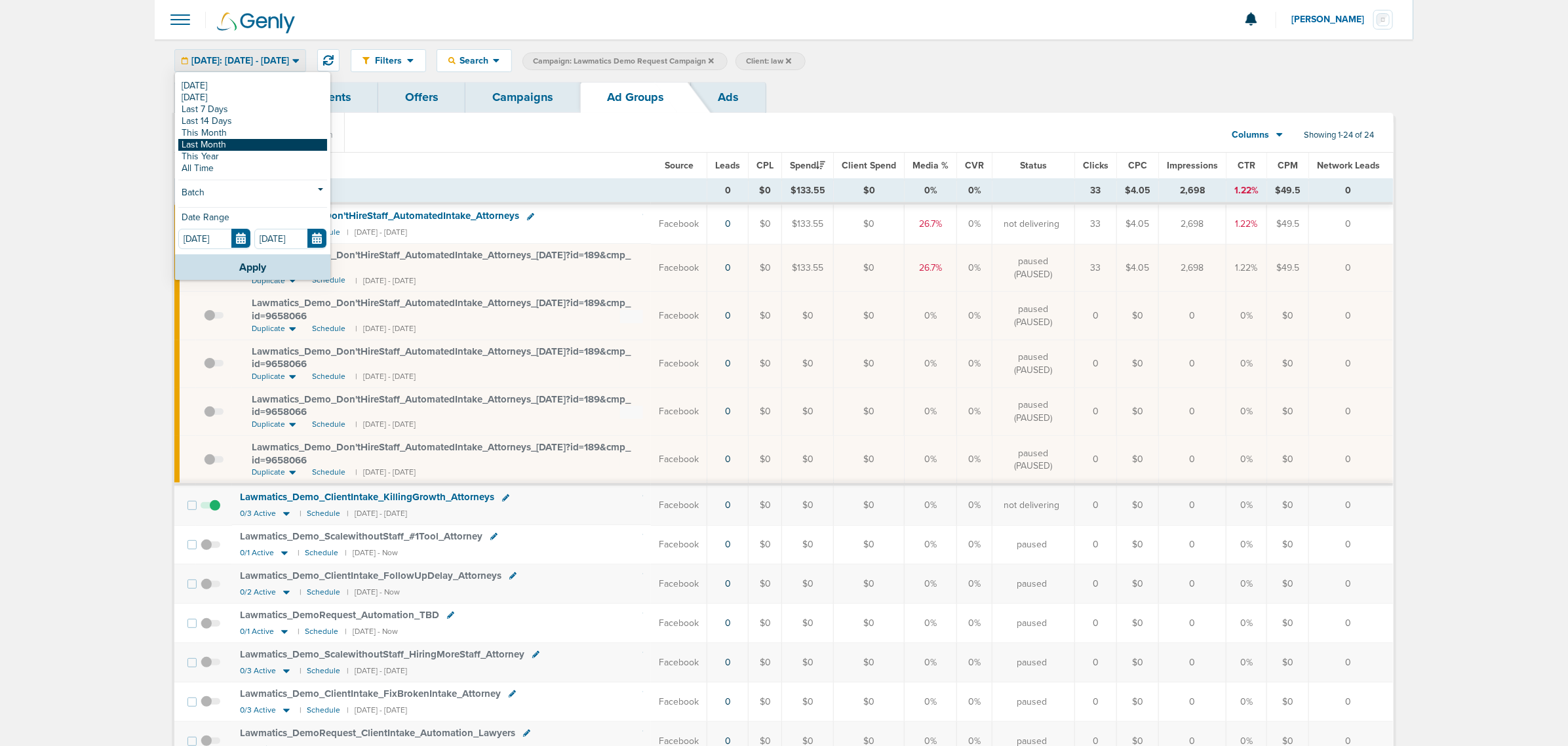
click at [237, 139] on link "Last Month" at bounding box center [253, 145] width 149 height 12
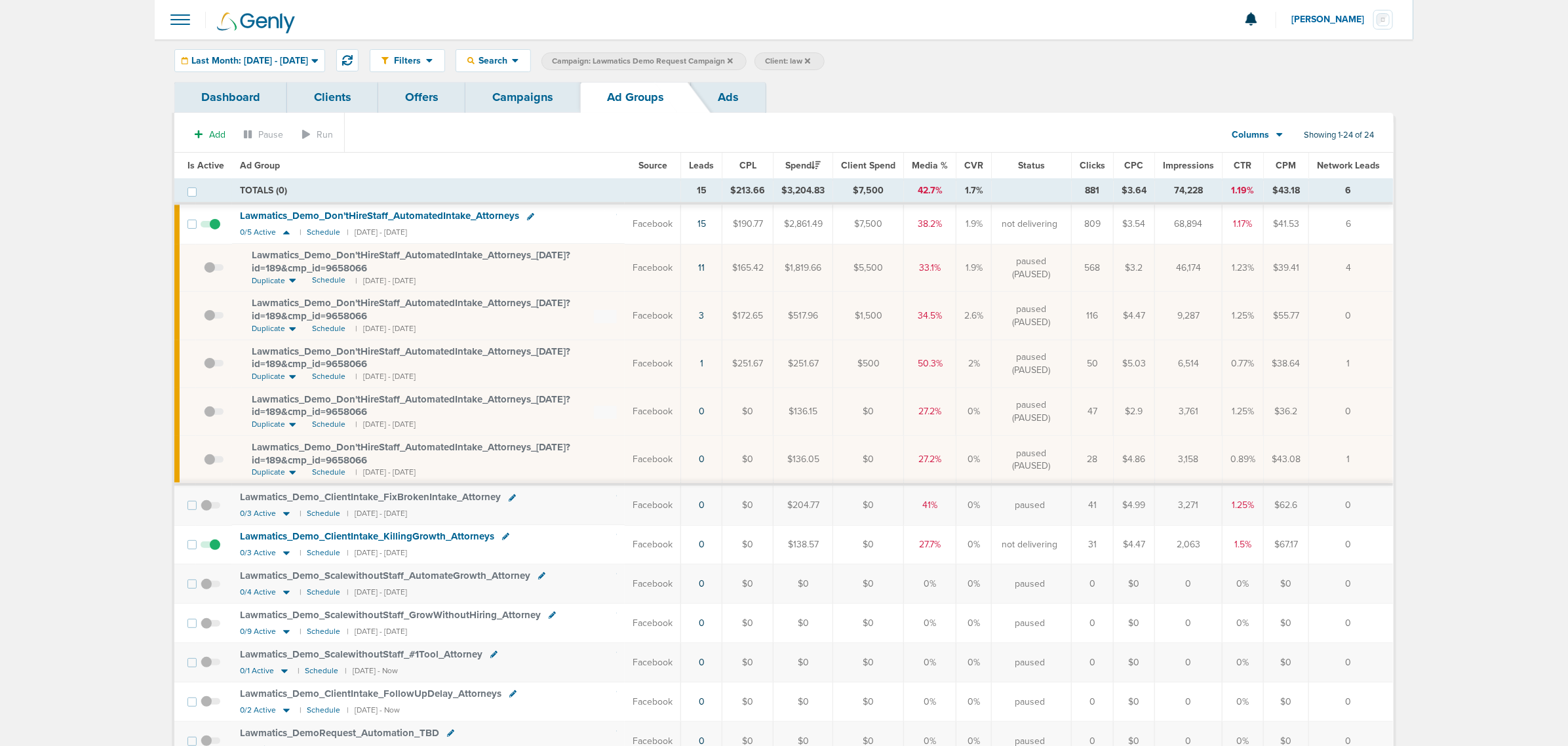
click at [522, 97] on link "Campaigns" at bounding box center [523, 97] width 115 height 31
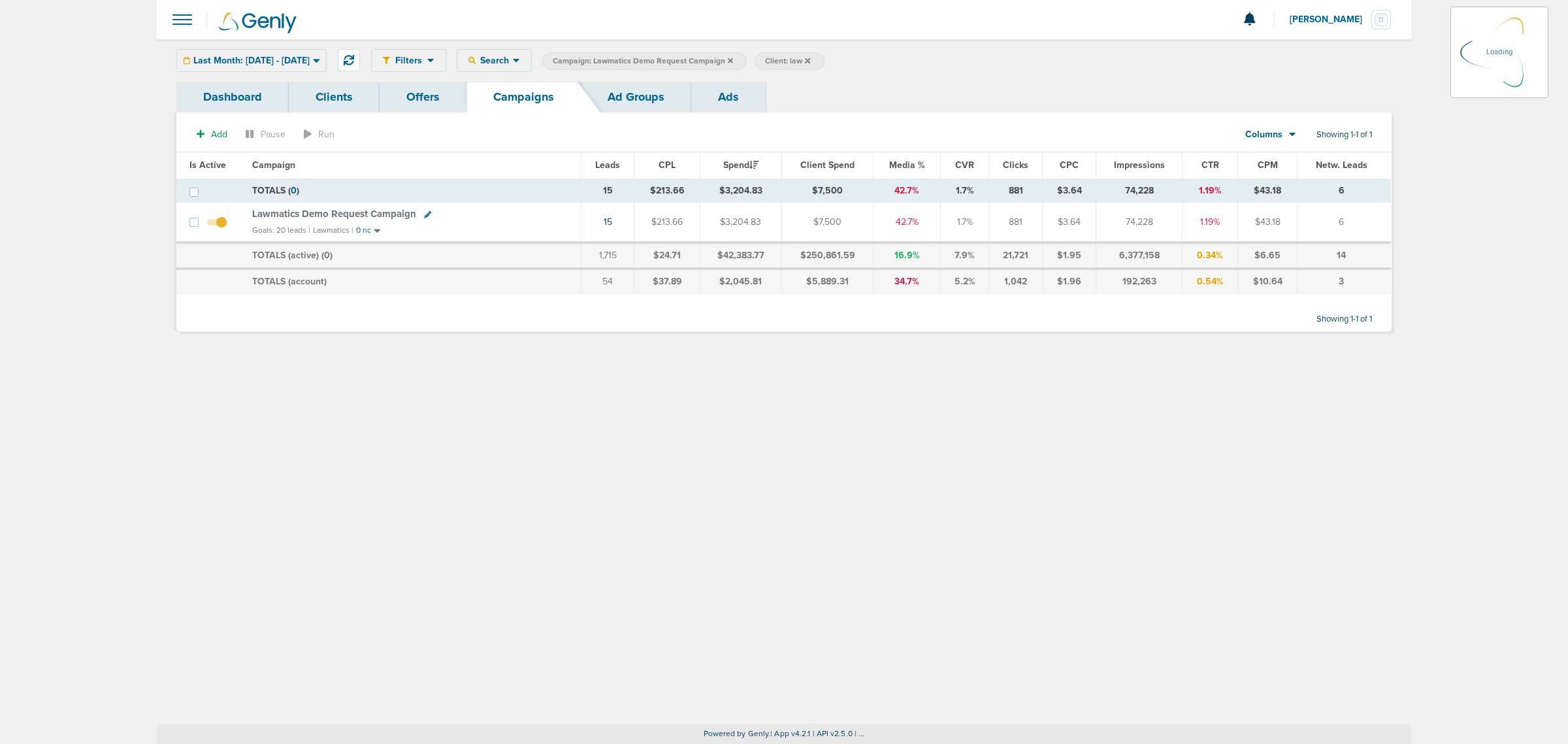
click at [733, 61] on icon at bounding box center [731, 60] width 6 height 6
click at [733, 57] on icon at bounding box center [731, 60] width 6 height 8
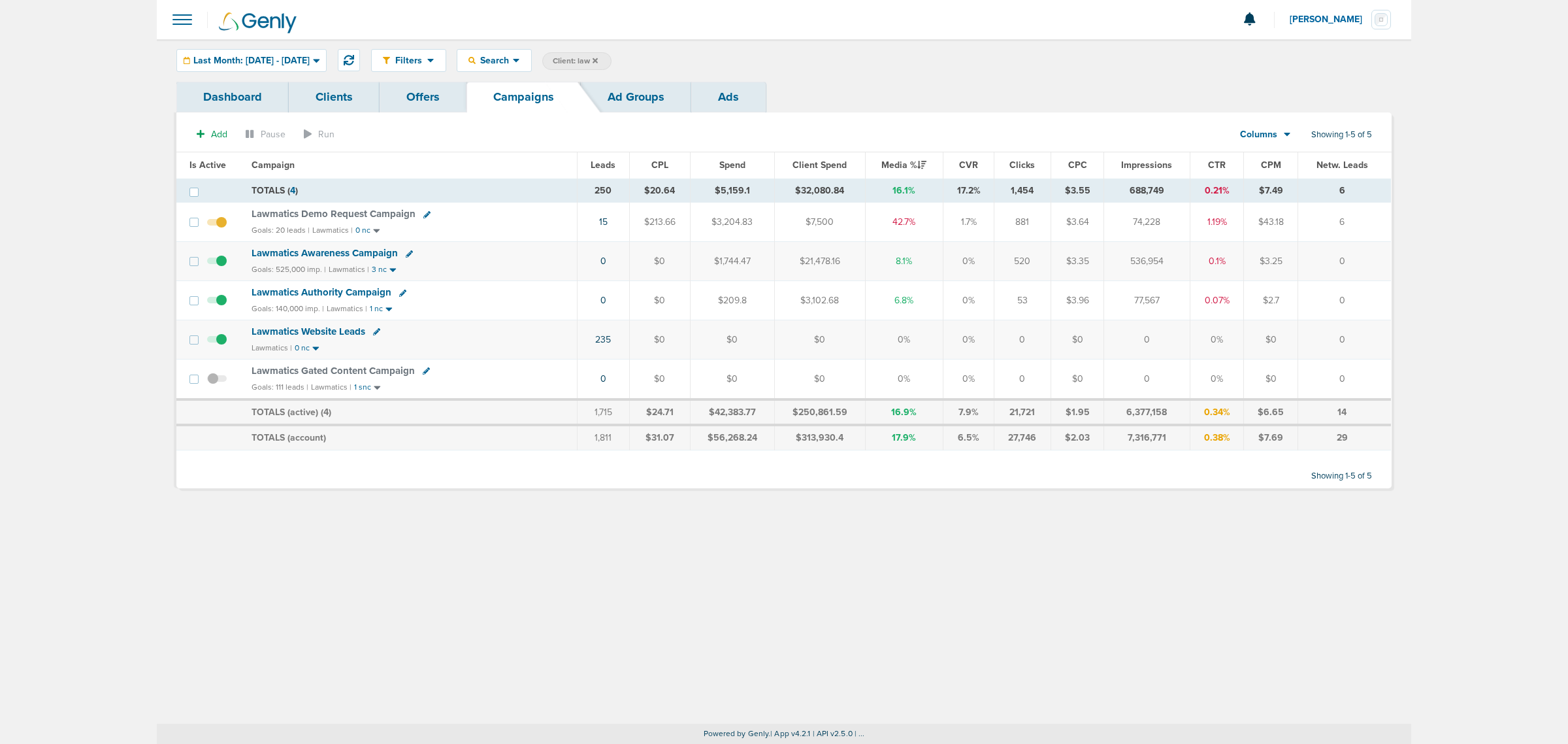
click at [423, 371] on icon at bounding box center [426, 371] width 7 height 7
select select
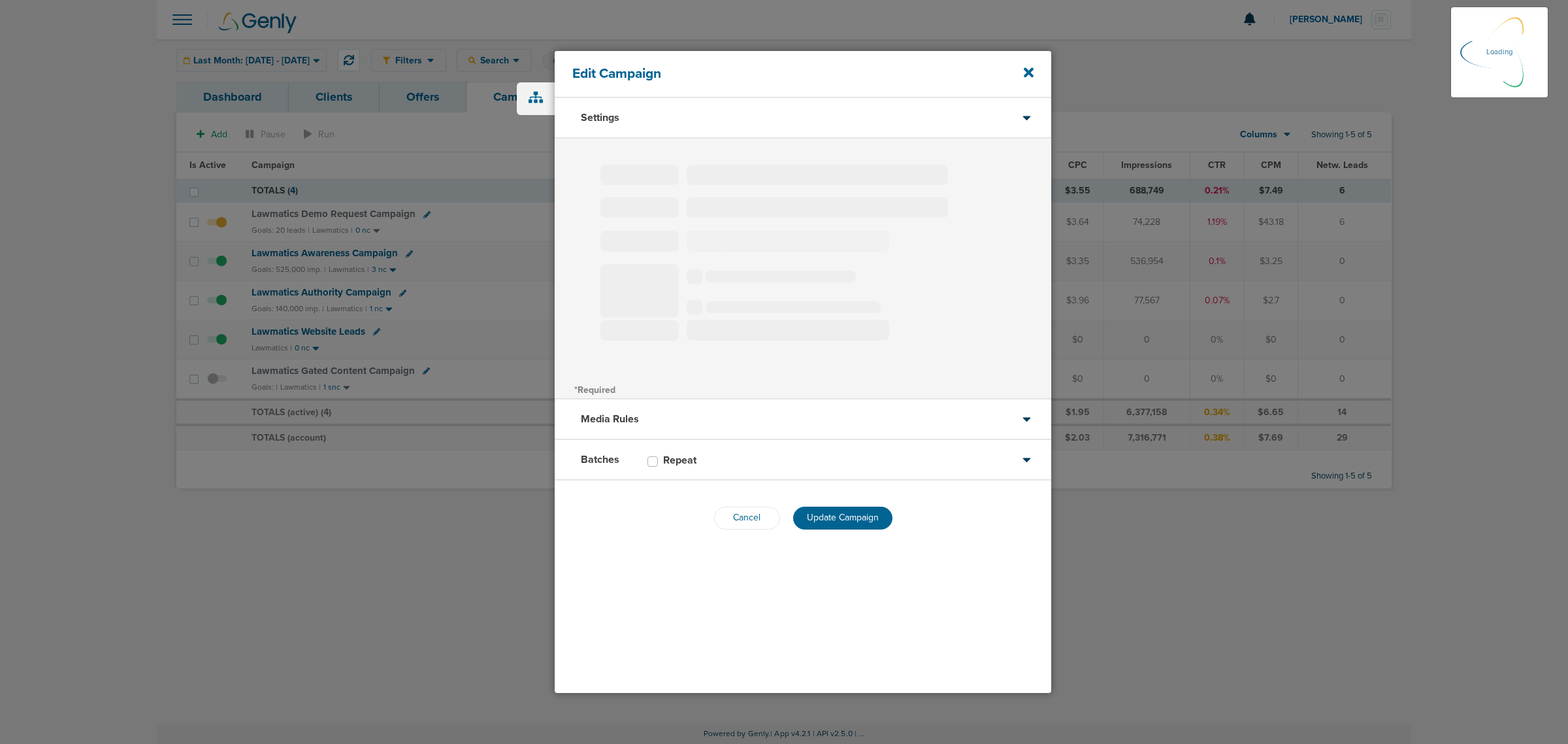
type input "Lawmatics Gated Content Campaign"
select select "Leads"
radio input "true"
select select "readOnly"
select select "1"
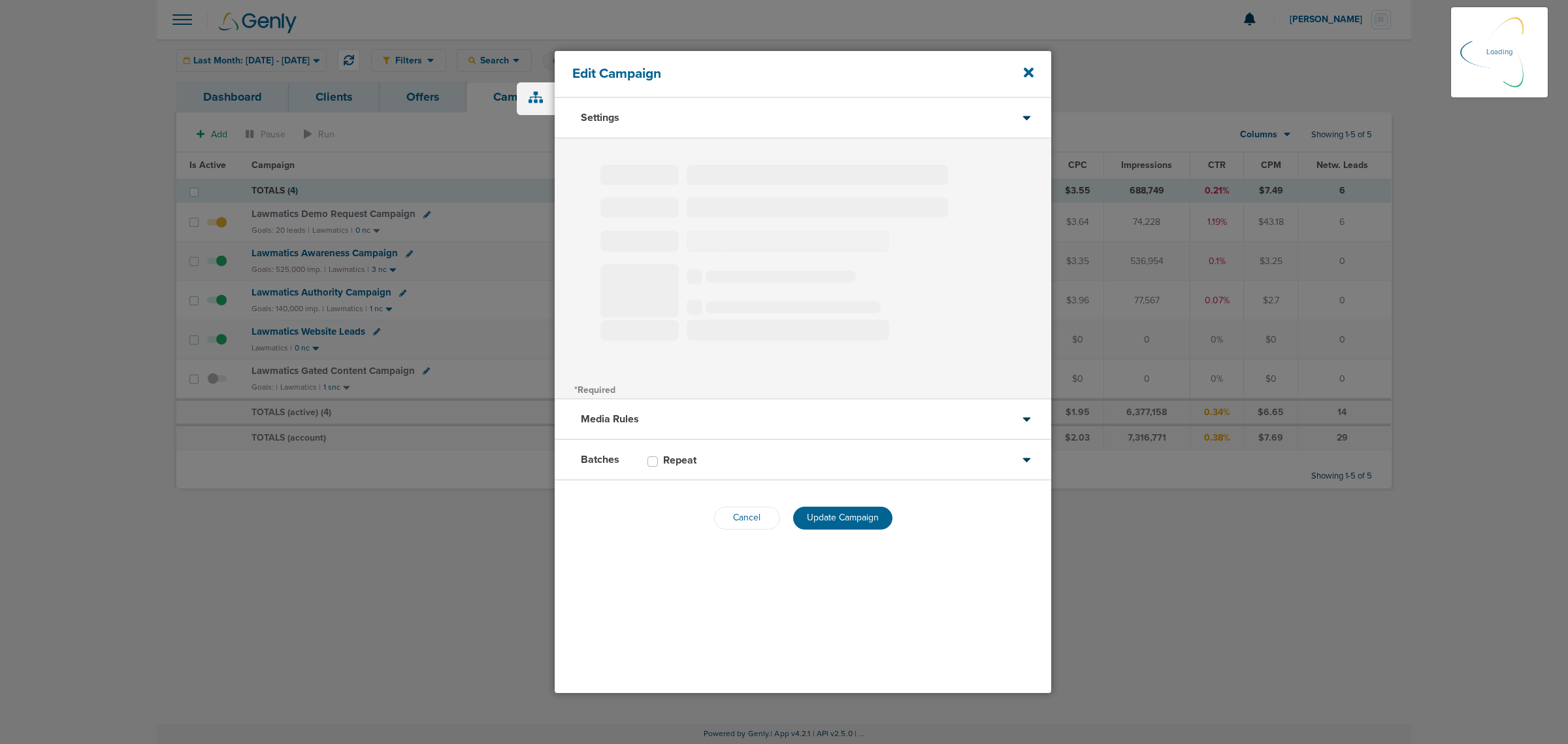
select select "2"
select select "3"
select select "4"
select select "6"
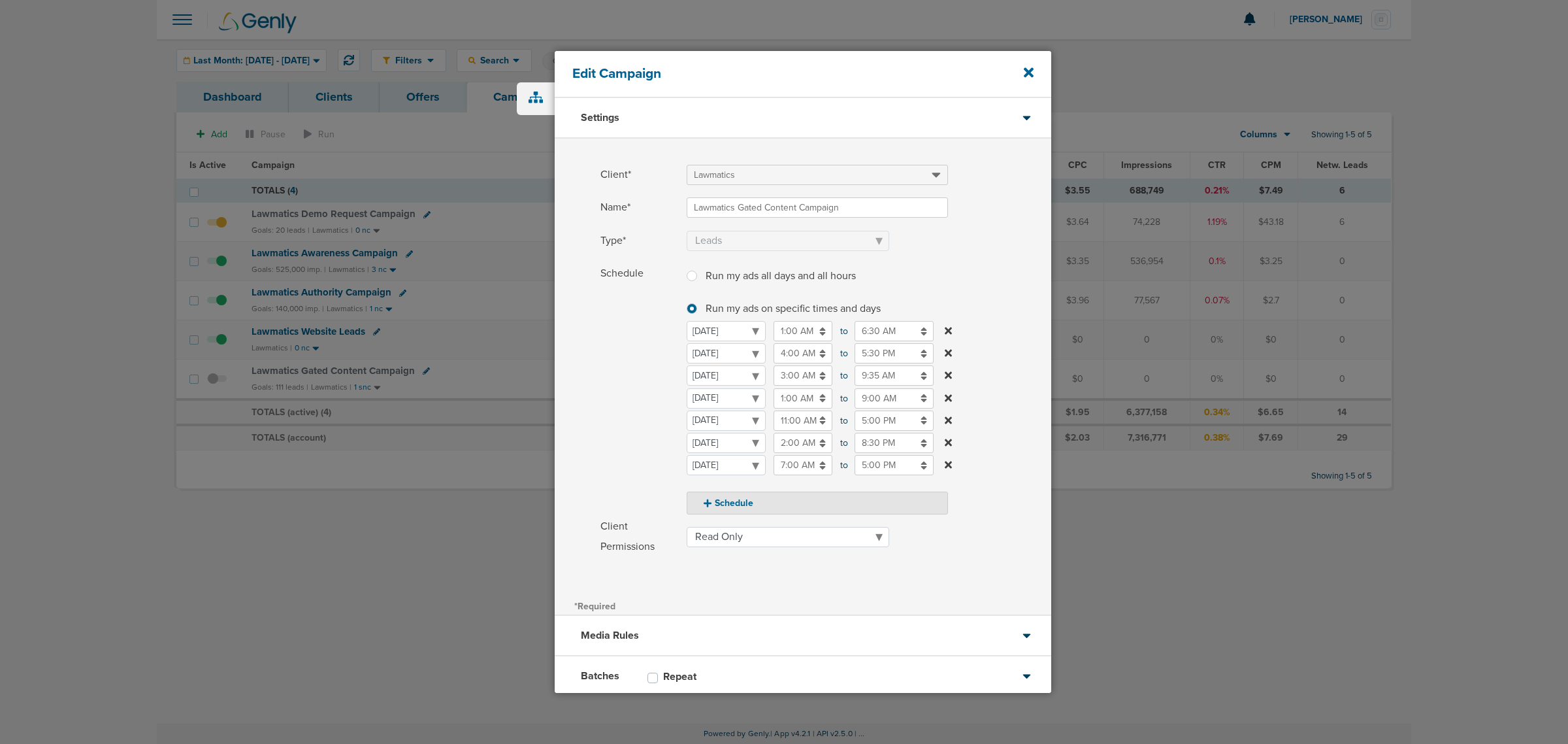
click at [801, 351] on input "4:00 AM" at bounding box center [803, 353] width 59 height 20
click at [784, 445] on icon at bounding box center [779, 446] width 12 height 8
type input "2:00 AM"
click at [648, 394] on span "Schedule" at bounding box center [639, 389] width 78 height 251
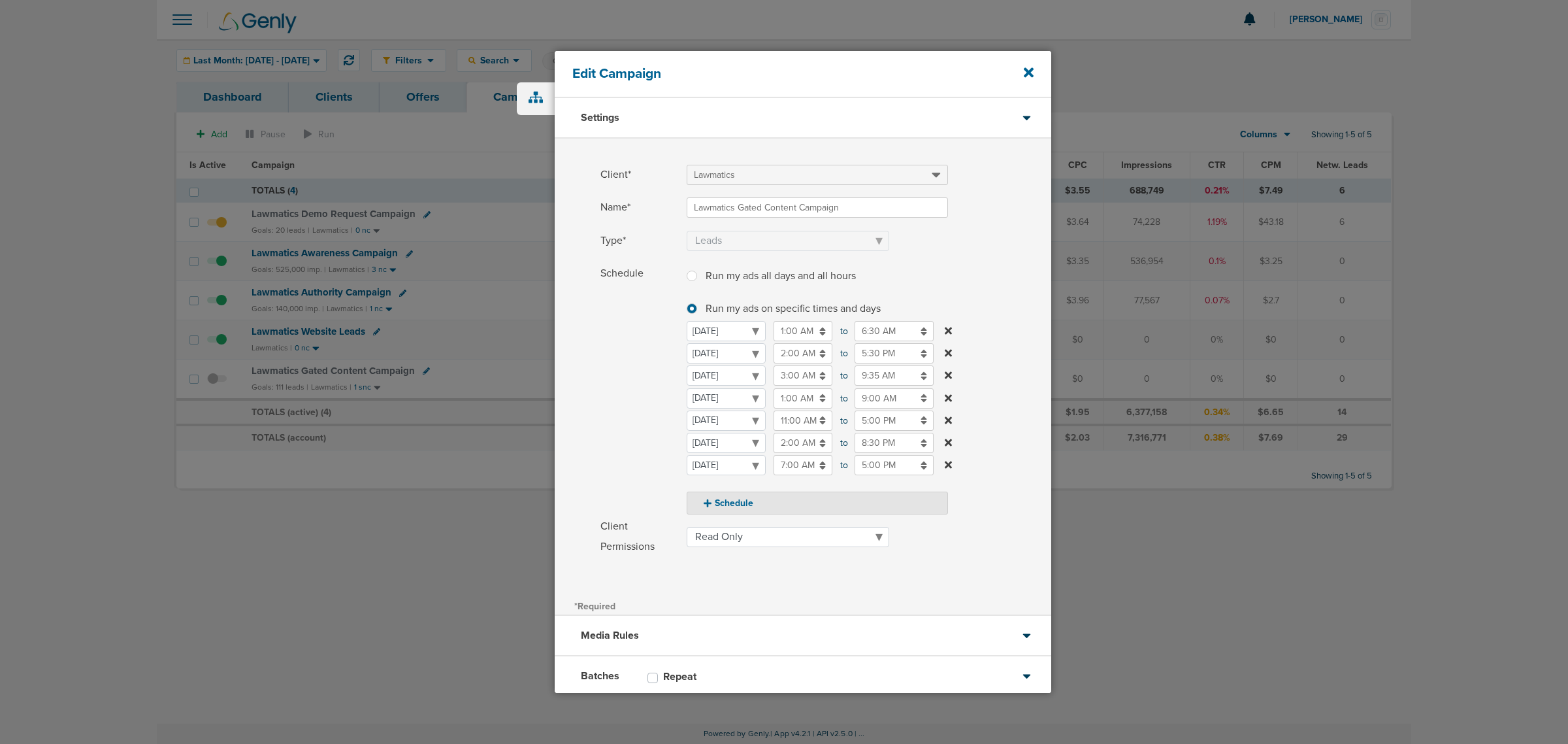
click at [801, 374] on input "3:00 AM" at bounding box center [803, 375] width 59 height 20
click at [778, 464] on icon at bounding box center [779, 468] width 12 height 8
type input "2:00 AM"
click at [880, 377] on input "9:35 AM" at bounding box center [894, 375] width 79 height 20
click at [946, 468] on td at bounding box center [932, 468] width 52 height 31
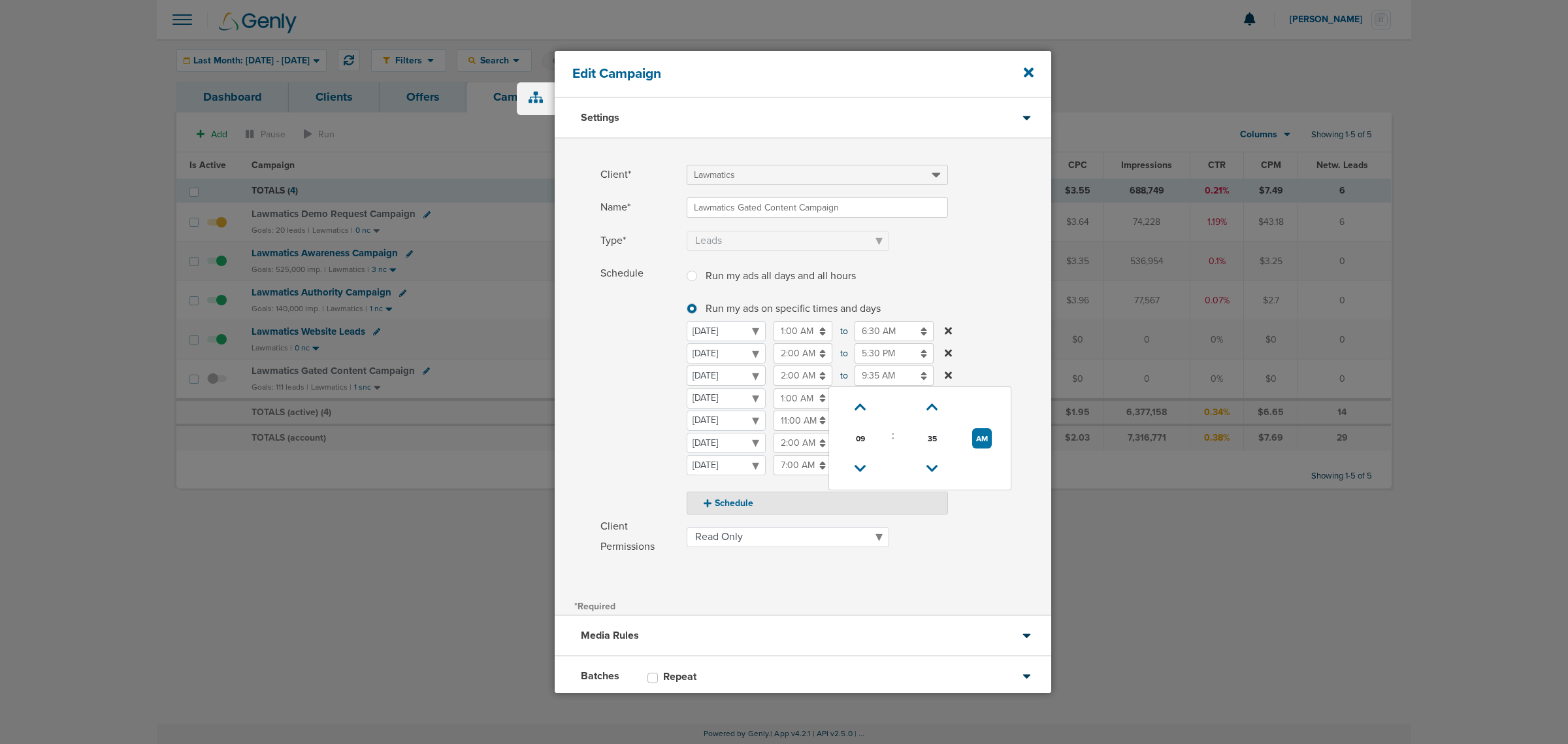
click at [766, 386] on select "[DATE] [DATE] [DATE] [DATE] [DATE] [DATE] [DATE]" at bounding box center [726, 375] width 79 height 20
click at [876, 378] on input "9:35 AM" at bounding box center [894, 375] width 79 height 20
click at [934, 468] on icon at bounding box center [932, 468] width 12 height 8
type input "9:30 AM"
click at [1014, 282] on label "Schedule Run my ads all days and all hours Run my ads all days and all hours Ru…" at bounding box center [826, 389] width 451 height 251
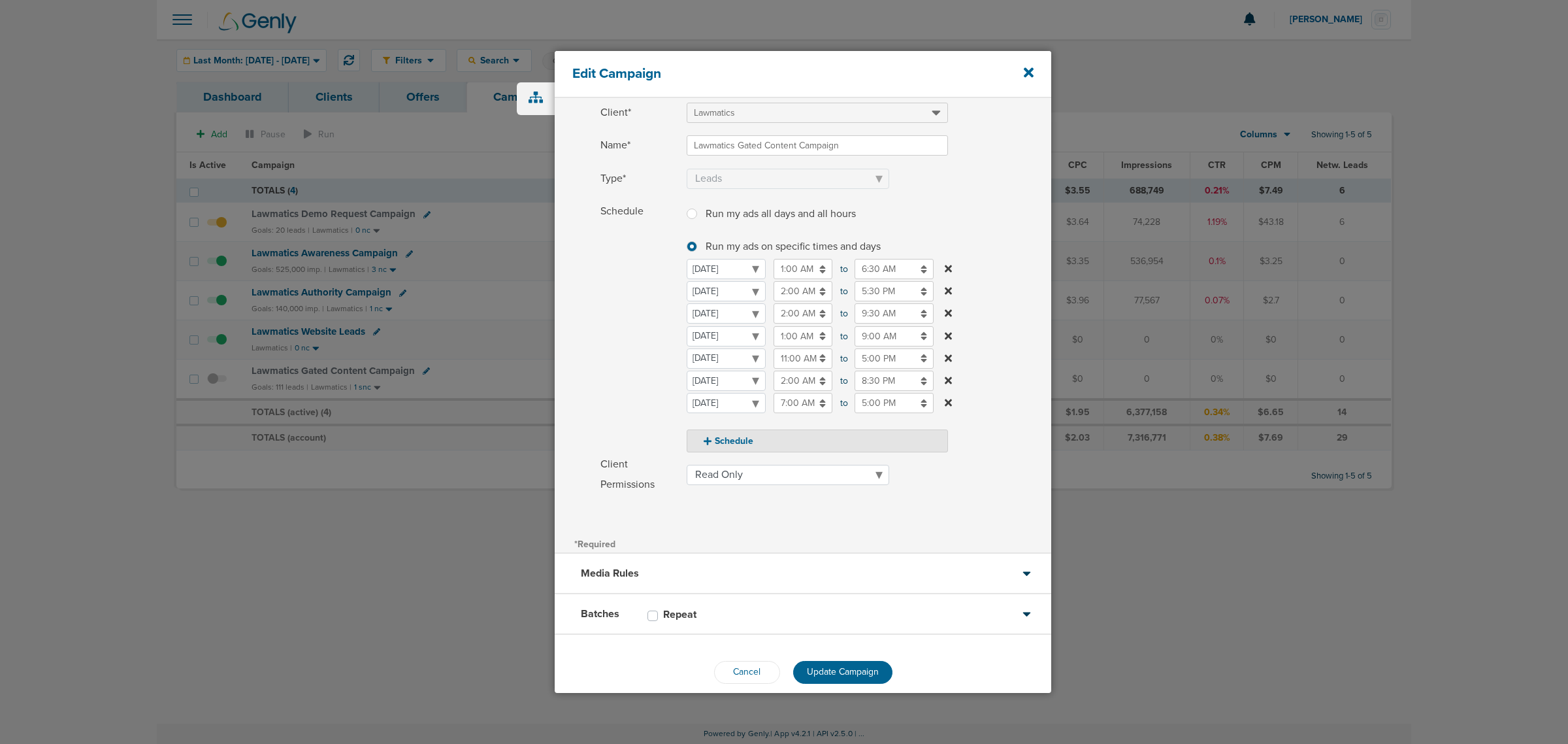
scroll to position [77, 0]
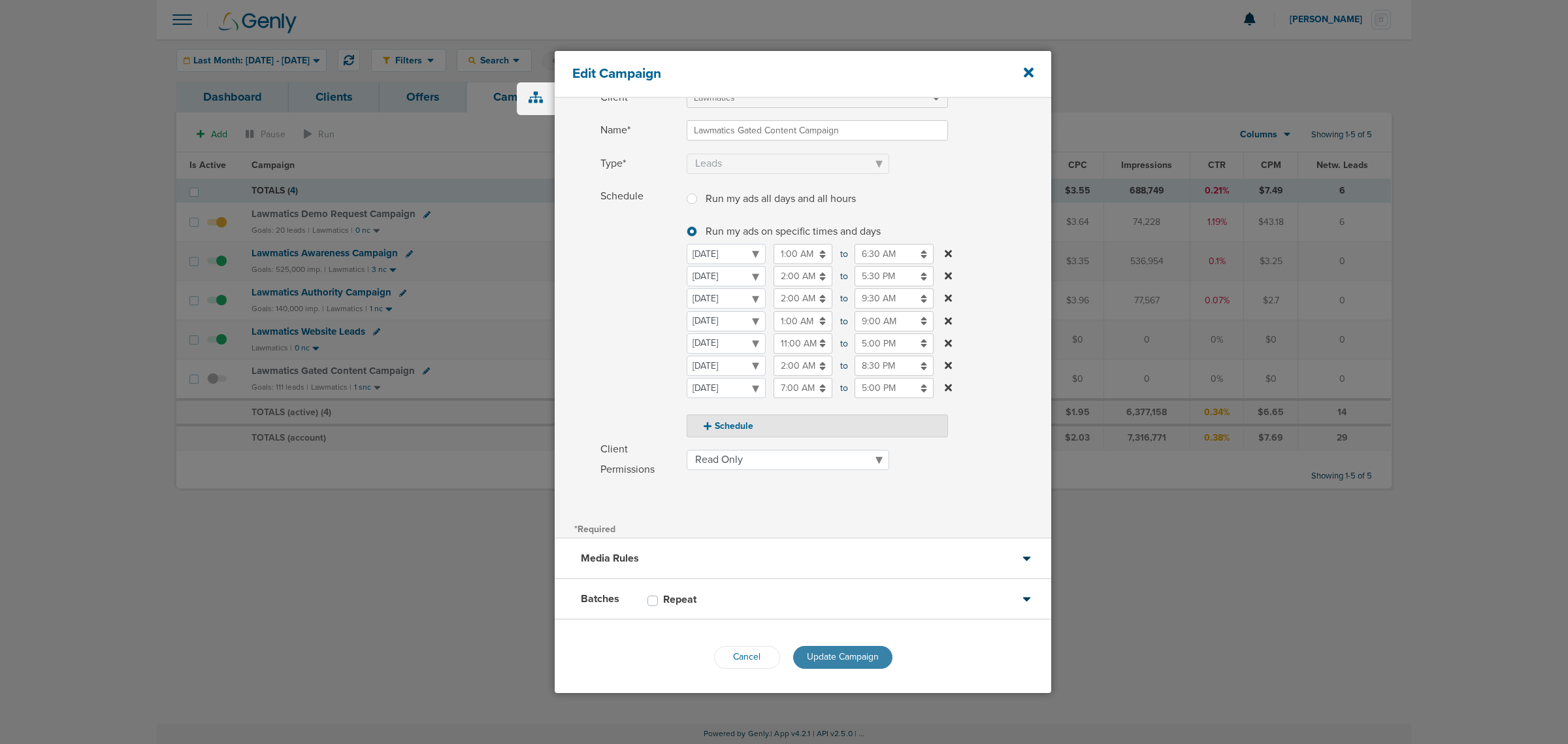
click at [840, 654] on span "Update Campaign" at bounding box center [843, 657] width 72 height 11
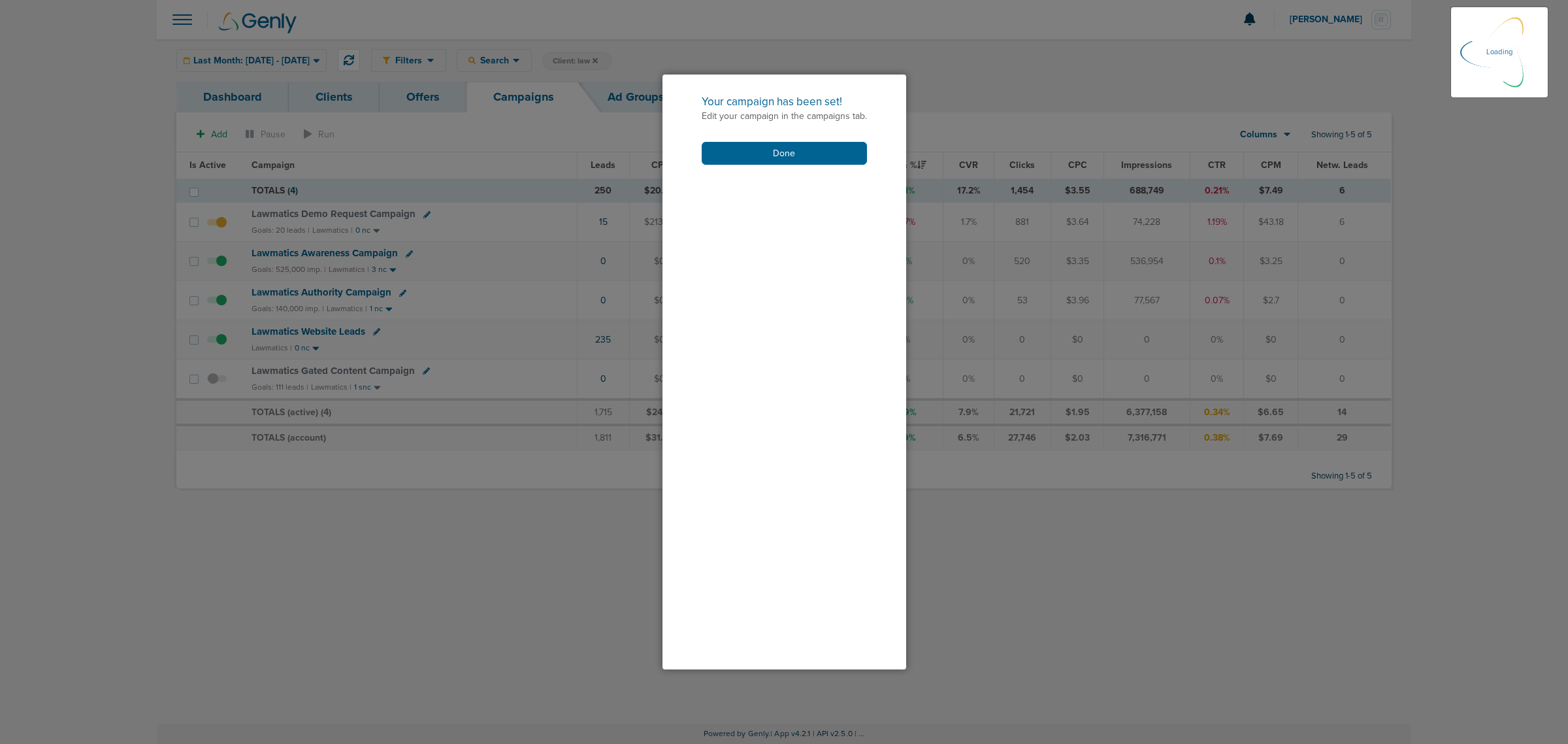
scroll to position [37, 0]
click at [771, 144] on button "Done" at bounding box center [784, 153] width 165 height 23
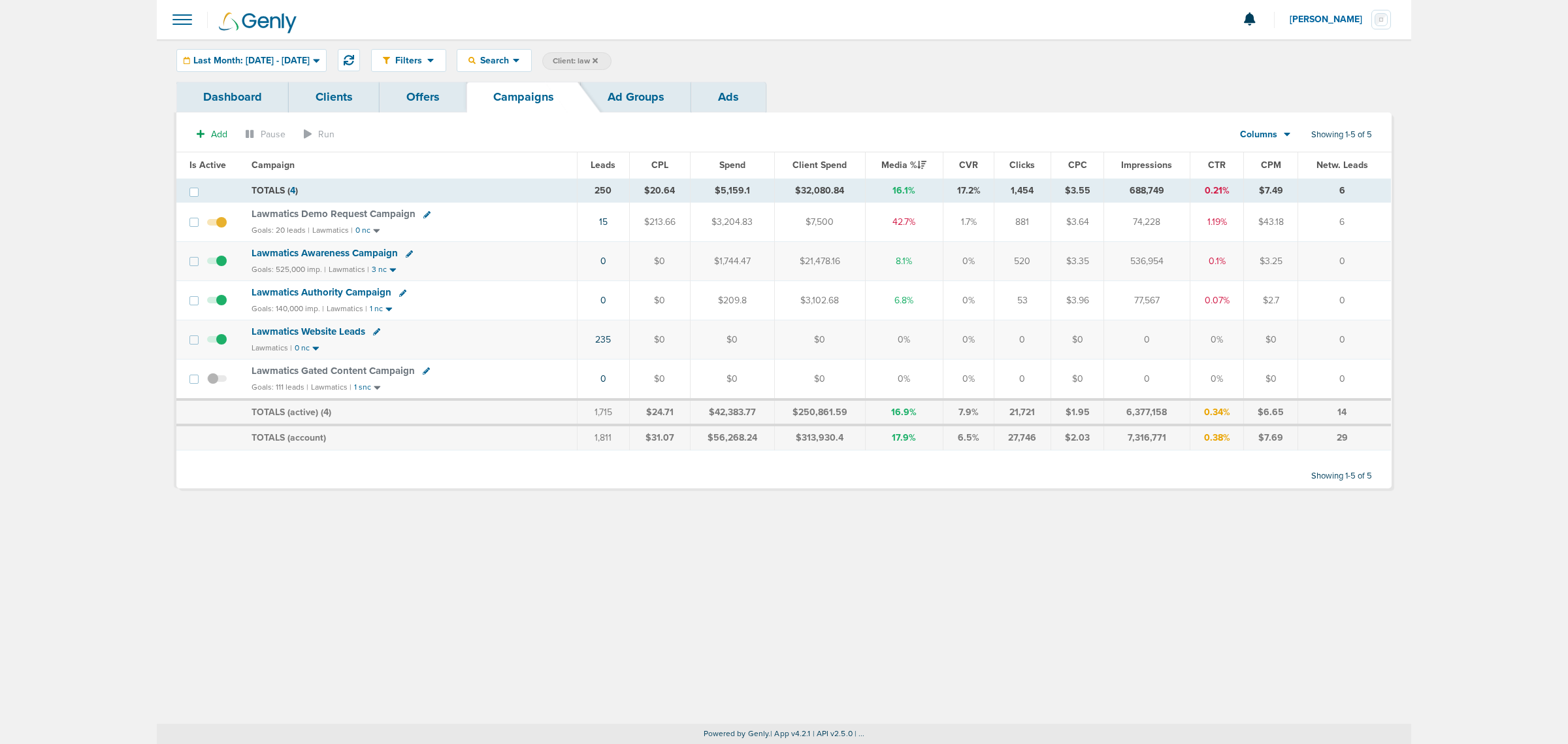
click at [423, 373] on icon at bounding box center [426, 371] width 7 height 7
select select
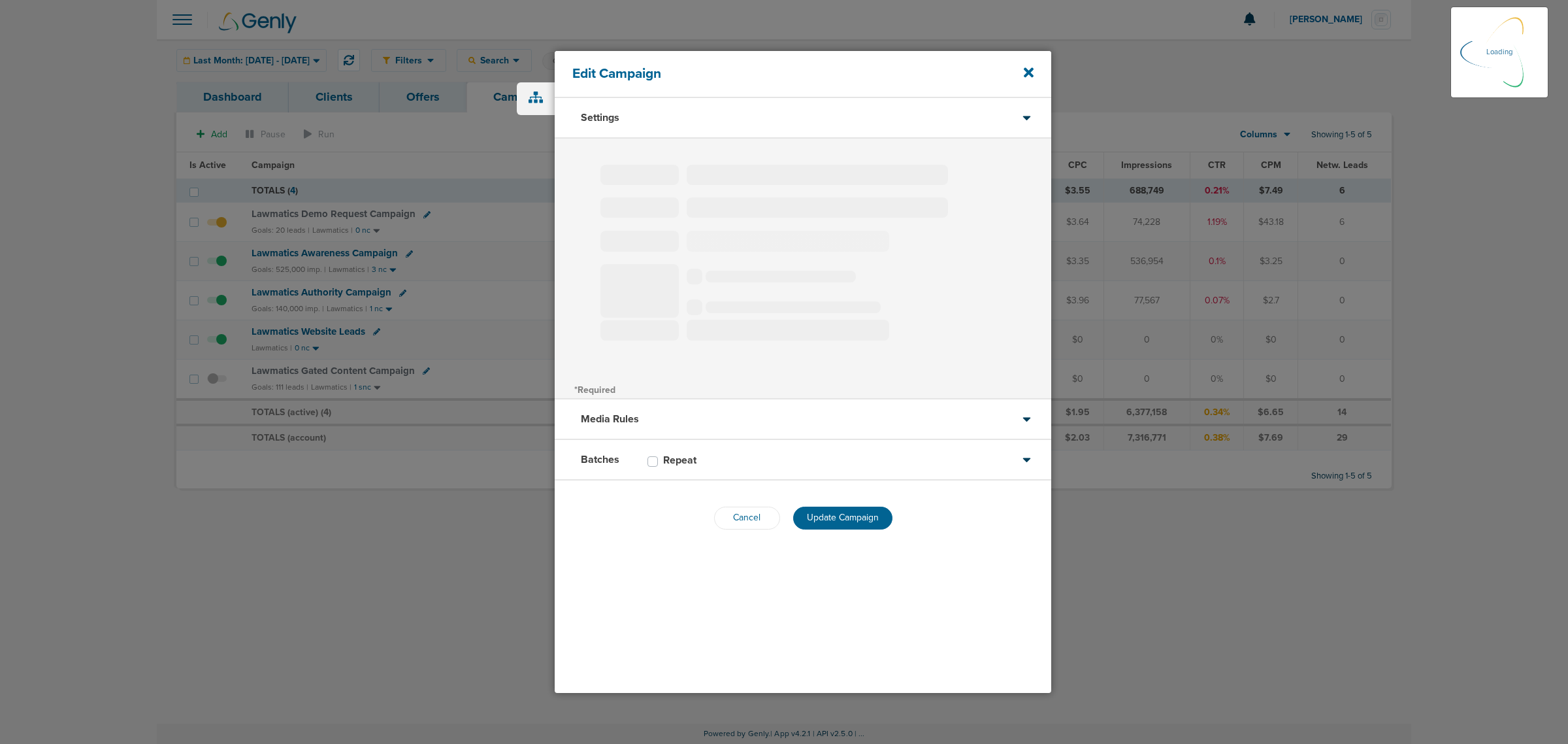
type input "Lawmatics Gated Content Campaign"
select select "Leads"
radio input "true"
select select "readOnly"
select select "1"
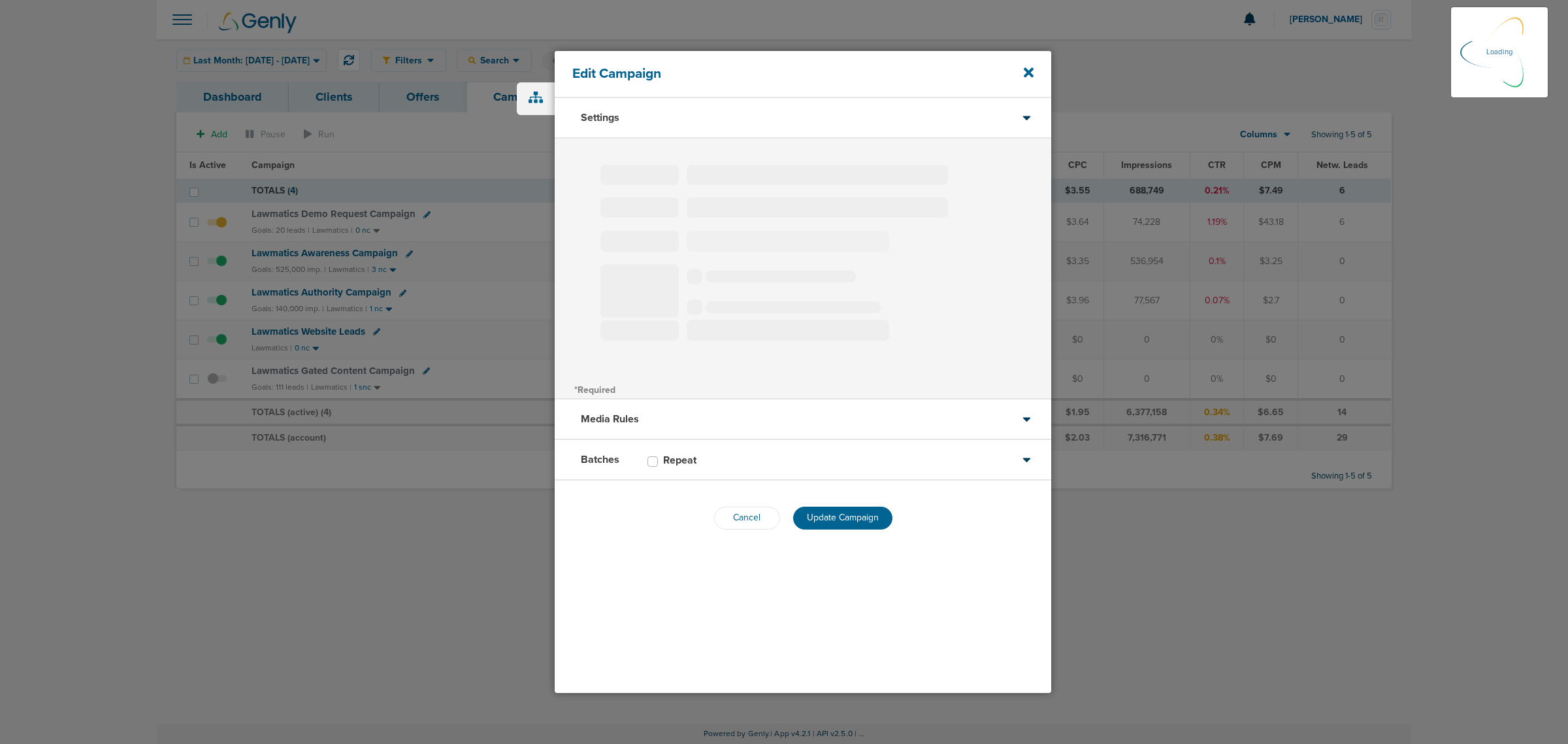
select select "2"
select select "3"
select select "4"
select select "6"
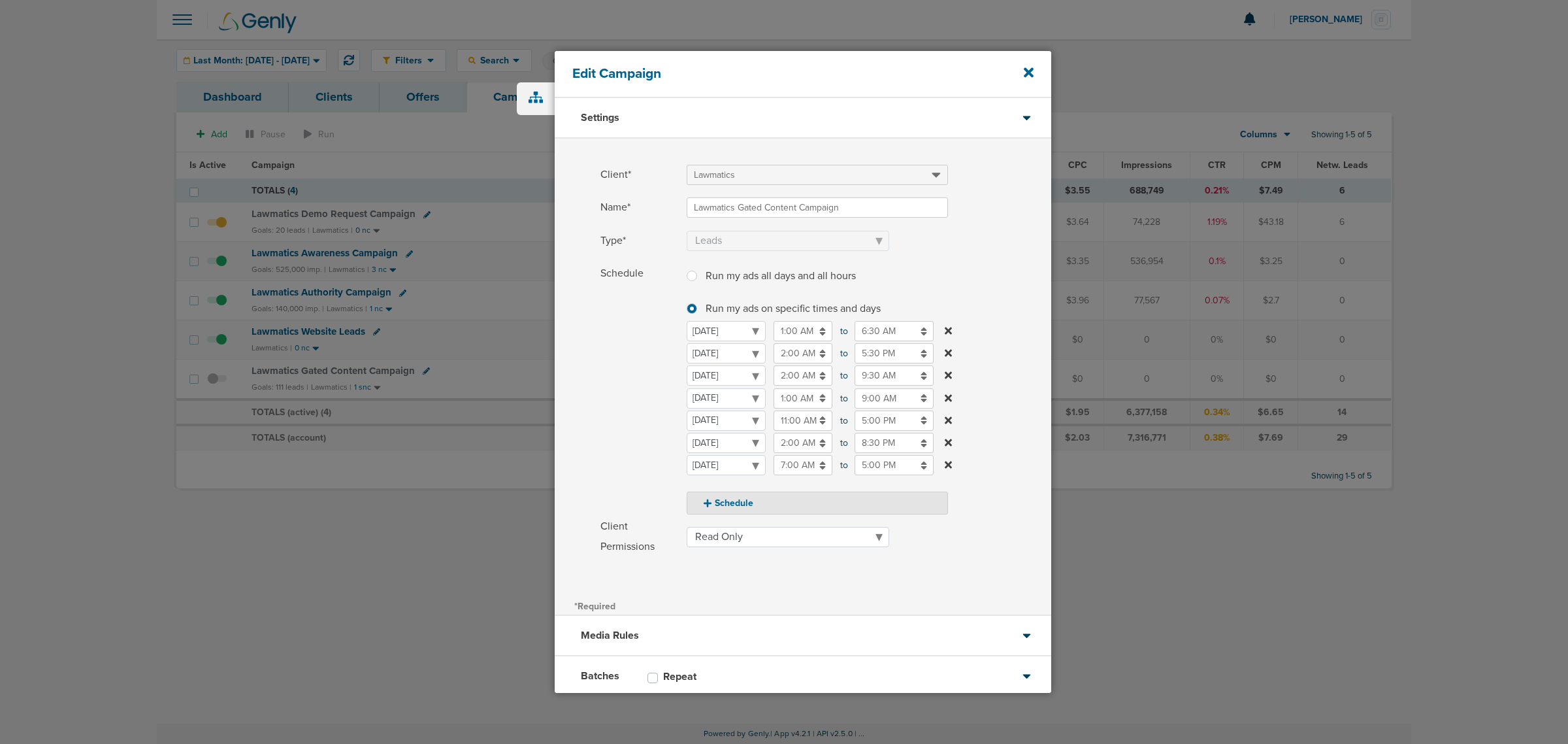
click at [886, 353] on input "5:30 PM" at bounding box center [894, 353] width 79 height 20
click at [860, 437] on link at bounding box center [860, 446] width 23 height 20
type input "3:30 PM"
click at [990, 249] on label "Type* Awareness Traffic Leads Conversions Lead Magnet" at bounding box center [826, 240] width 451 height 20
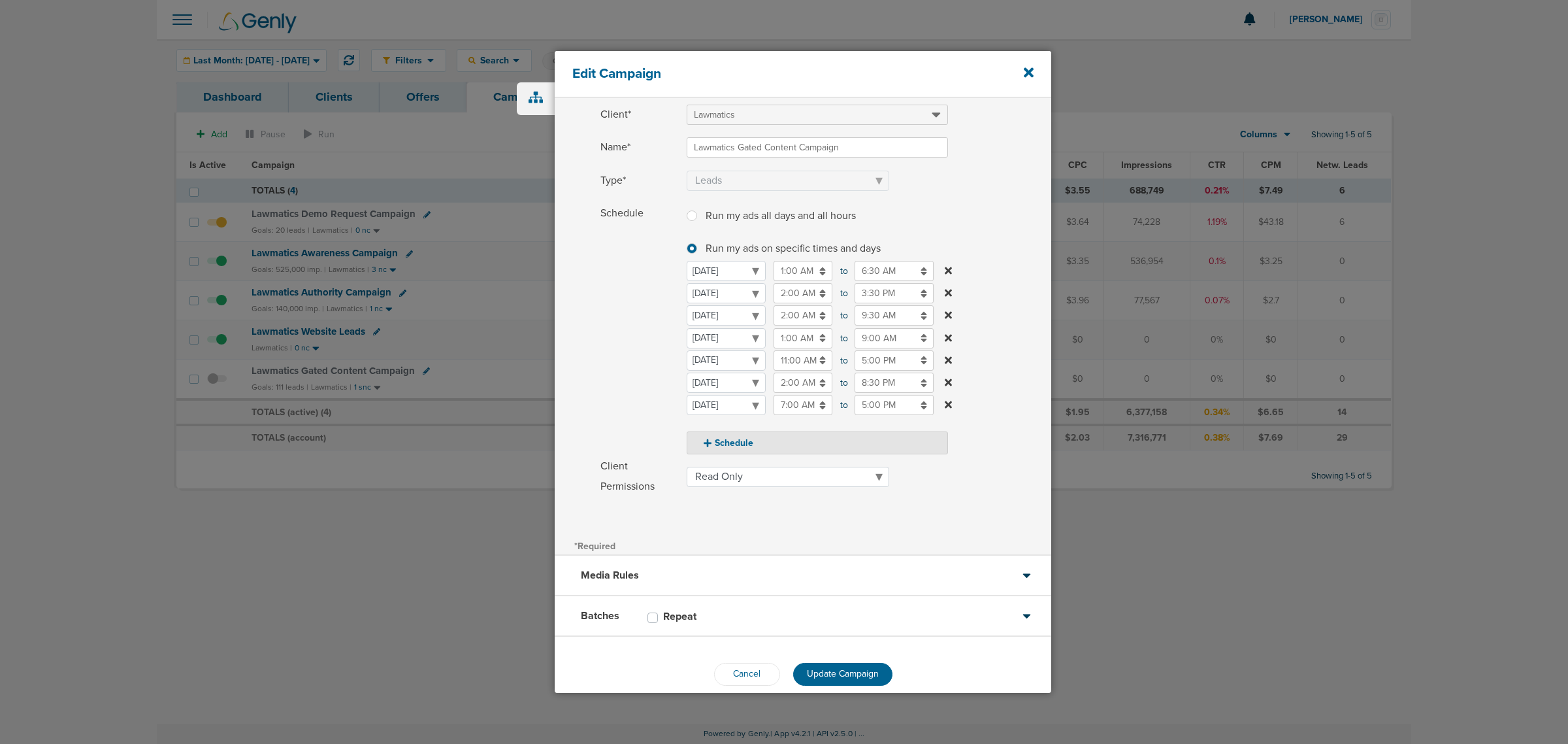
scroll to position [77, 0]
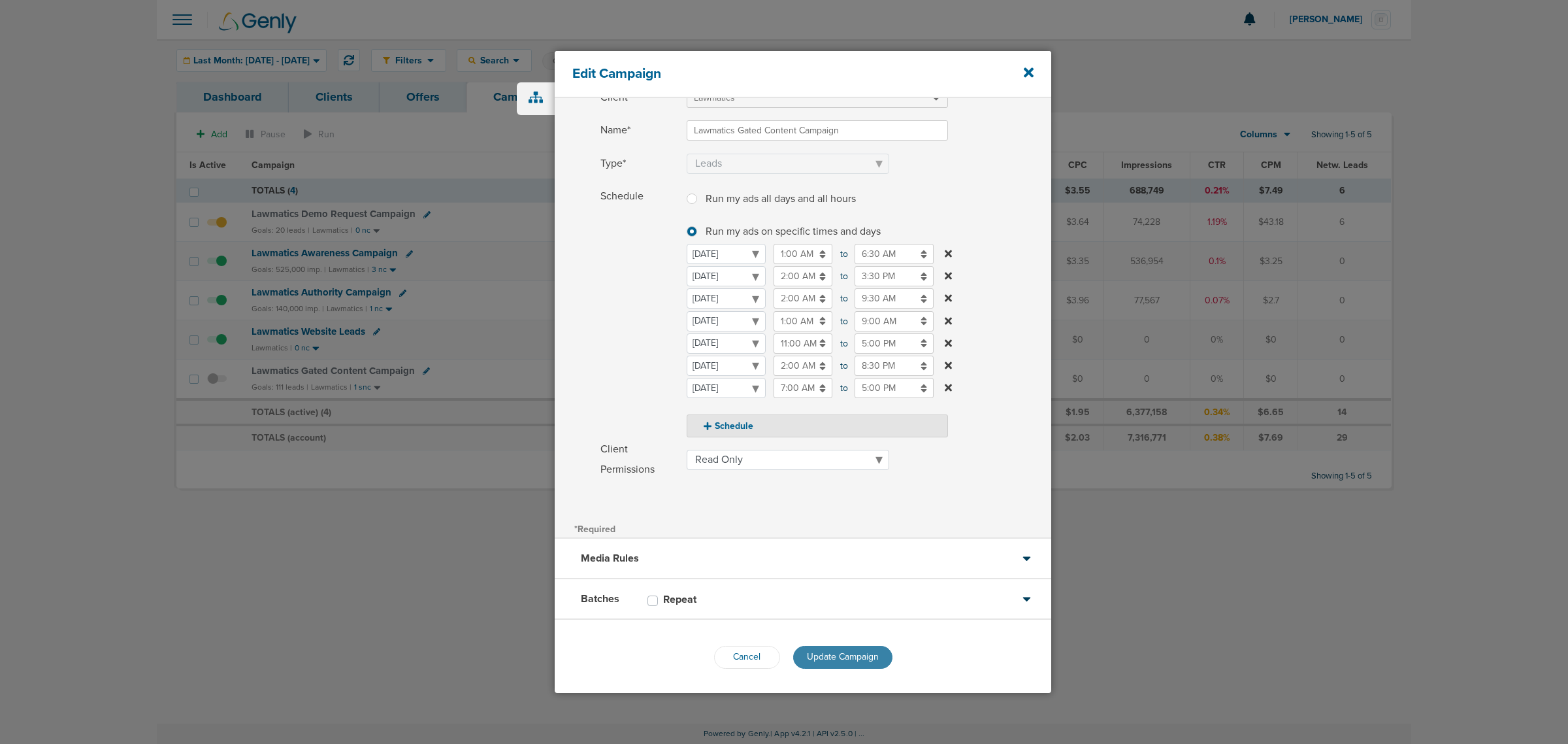
click at [851, 654] on span "Update Campaign" at bounding box center [843, 657] width 72 height 11
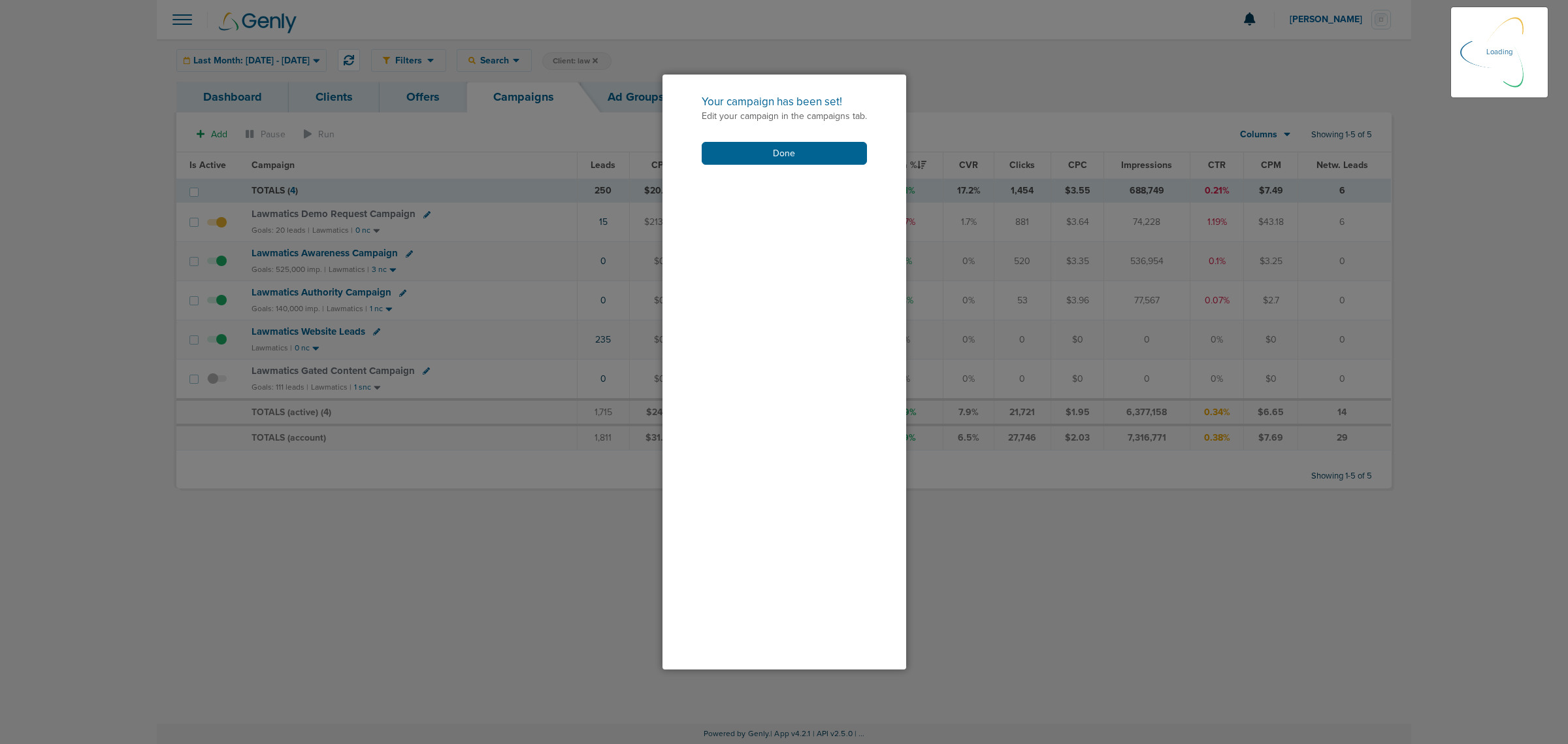
scroll to position [37, 0]
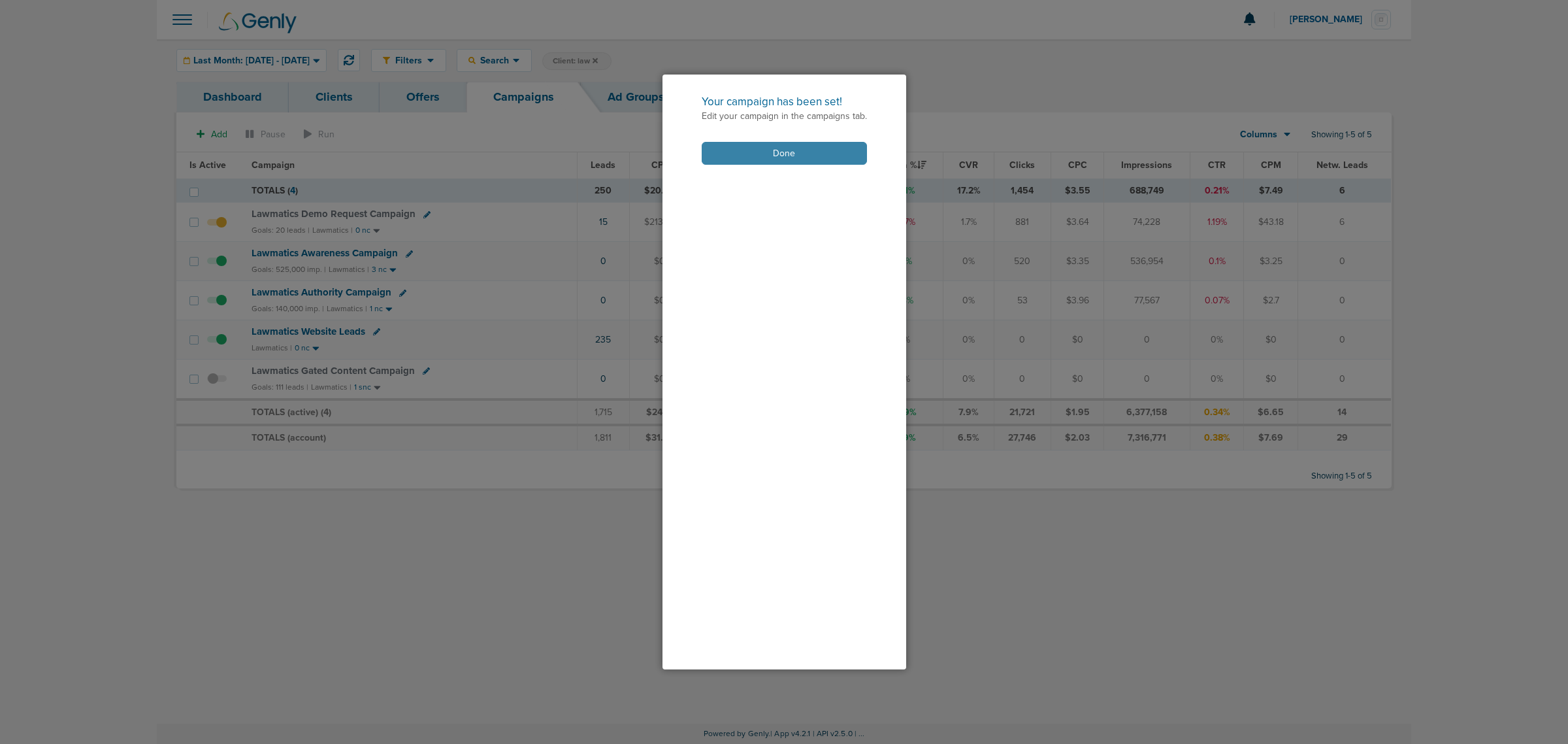
click at [801, 157] on button "Done" at bounding box center [784, 153] width 165 height 23
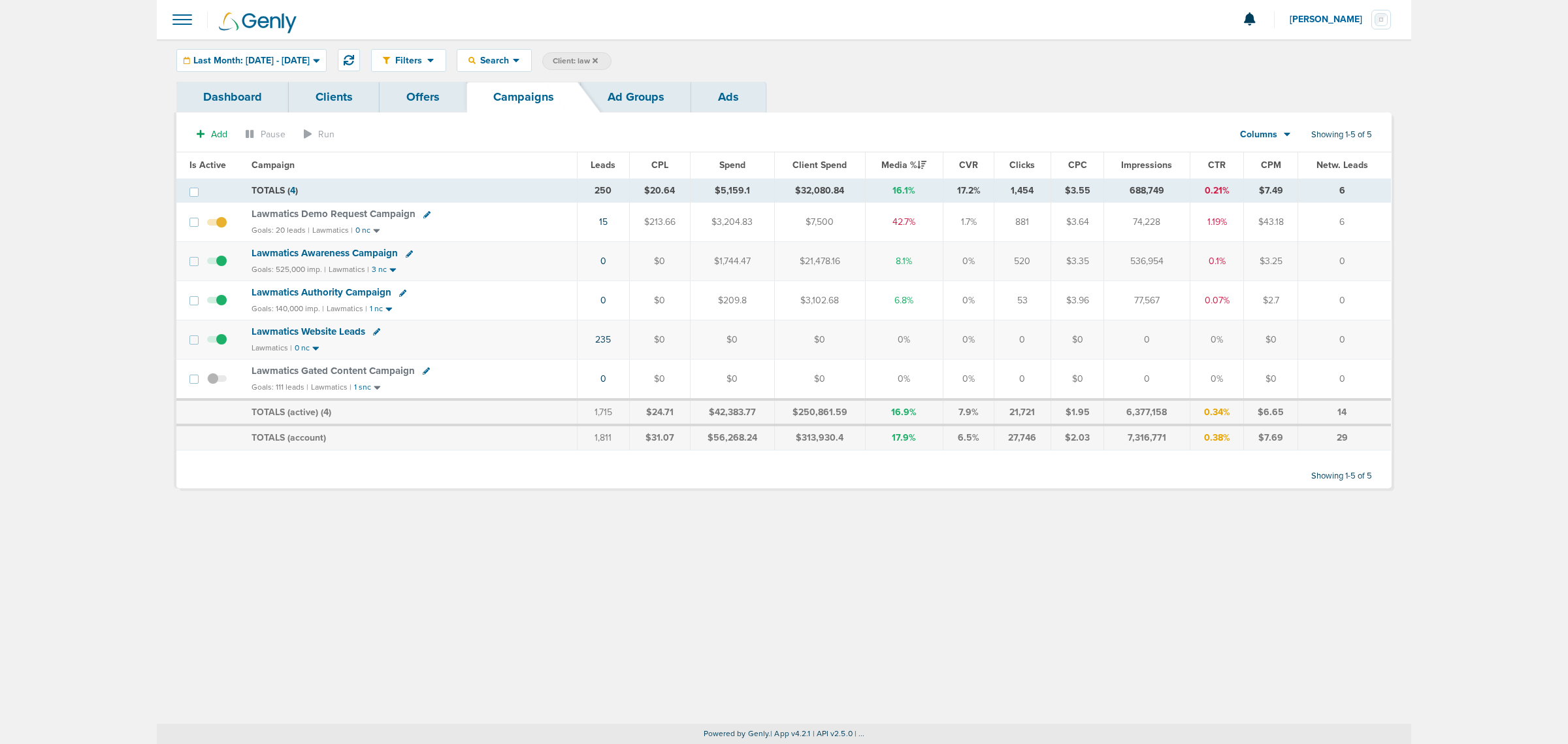
click at [212, 385] on span at bounding box center [216, 385] width 19 height 0
click at [217, 382] on input "checkbox" at bounding box center [217, 382] width 0 height 0
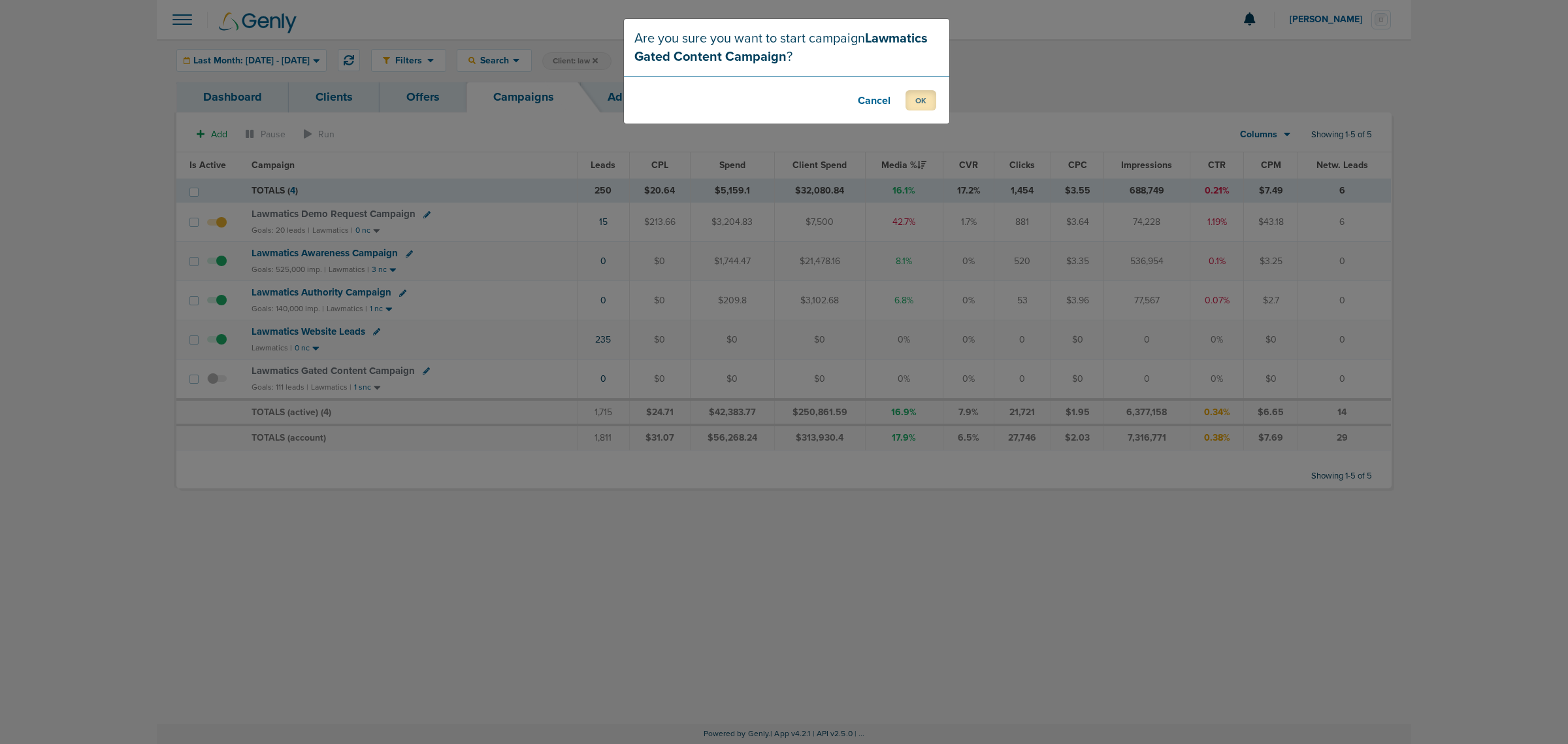
click at [926, 105] on button "OK" at bounding box center [921, 100] width 31 height 20
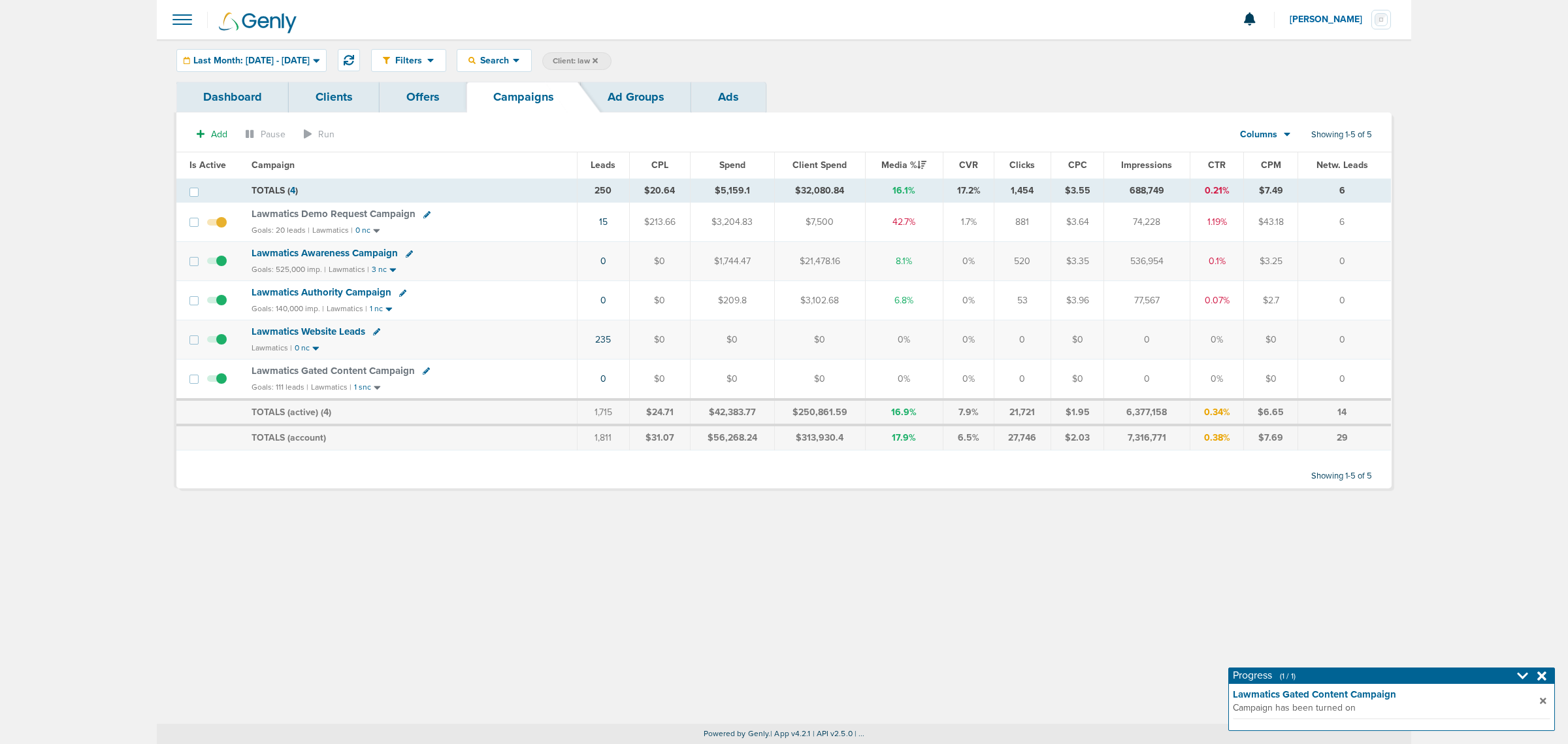
click at [352, 373] on span "Lawmatics Gated Content Campaign" at bounding box center [333, 370] width 163 height 12
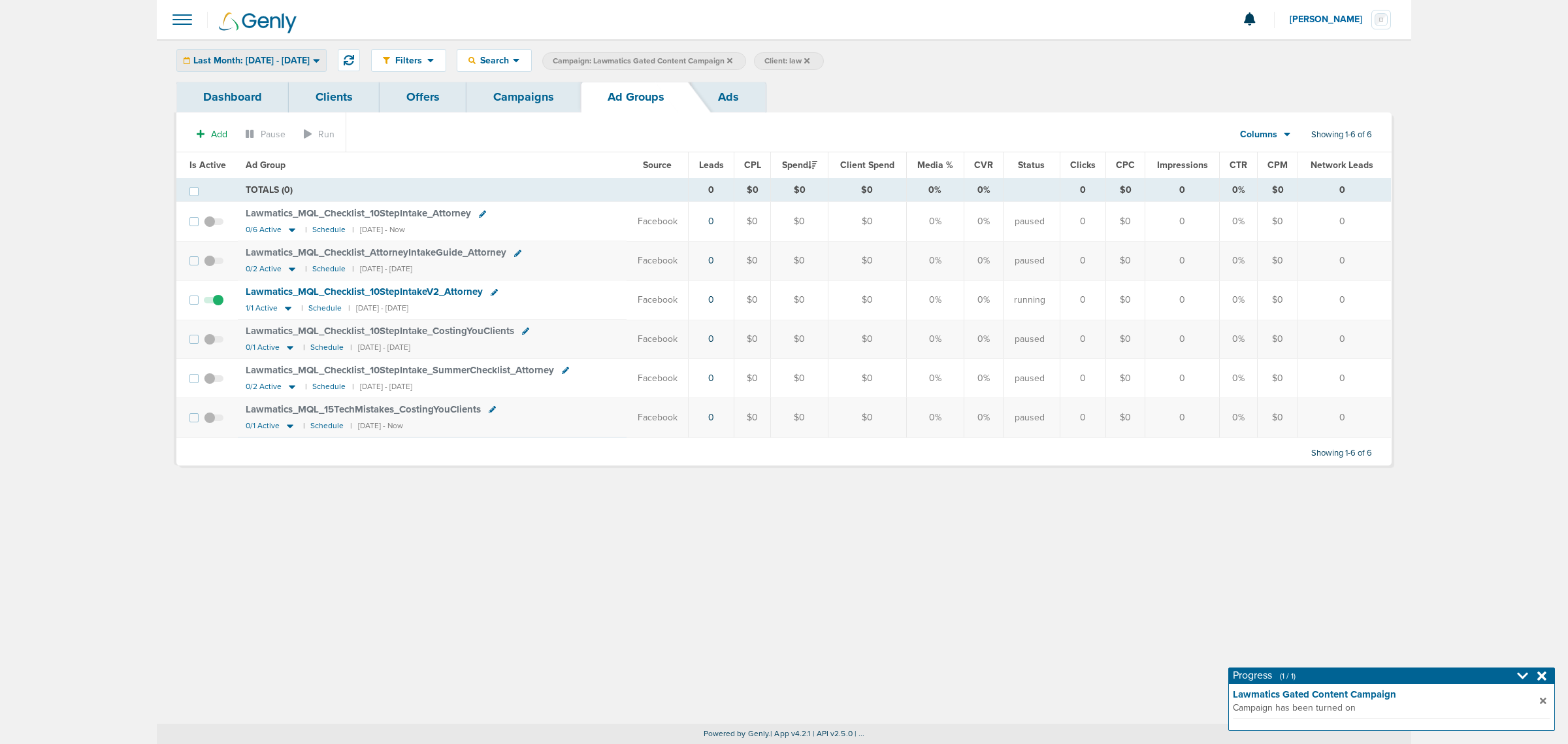
click at [309, 60] on span "Last Month: [DATE] - [DATE]" at bounding box center [252, 60] width 117 height 9
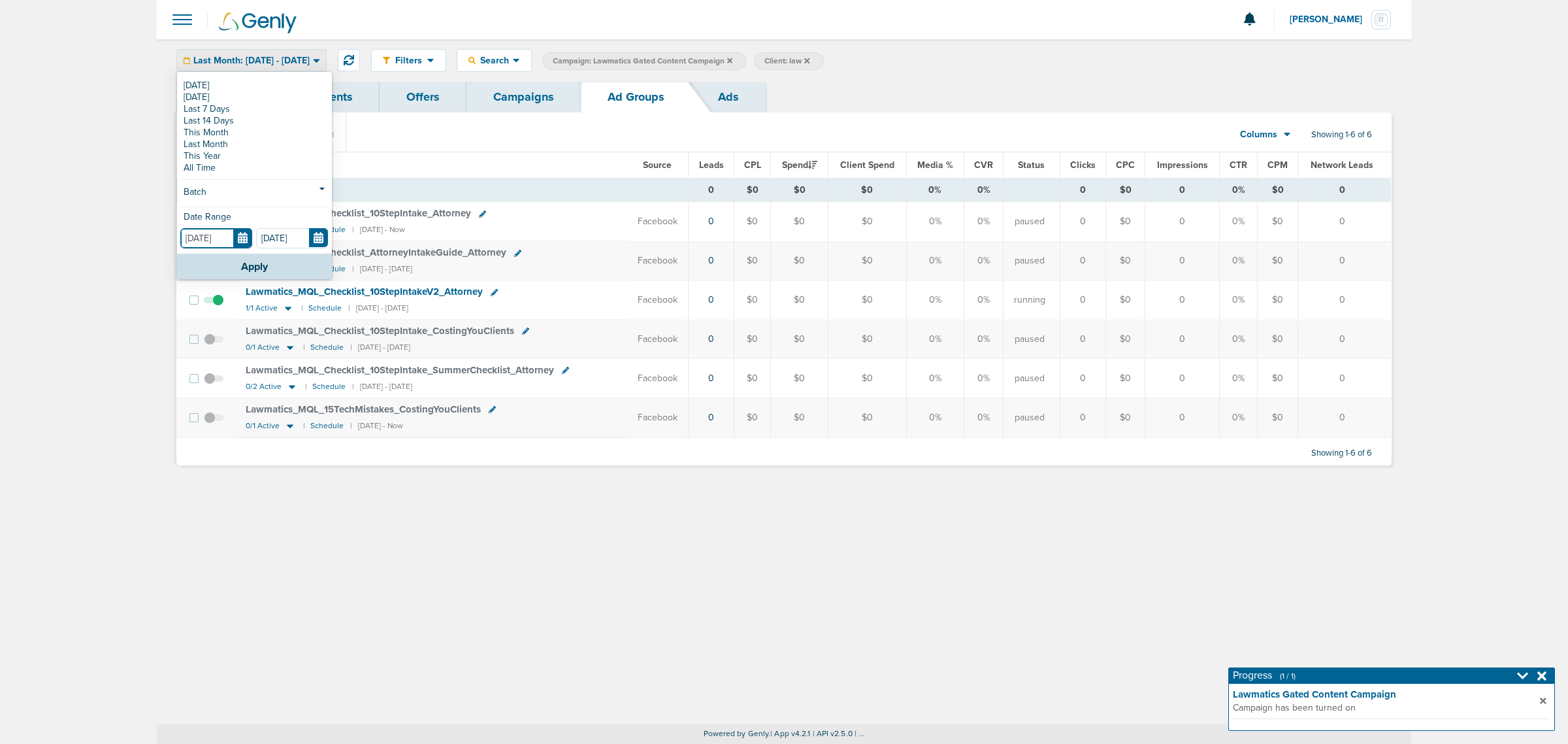
click at [241, 246] on input "[DATE]" at bounding box center [216, 238] width 72 height 20
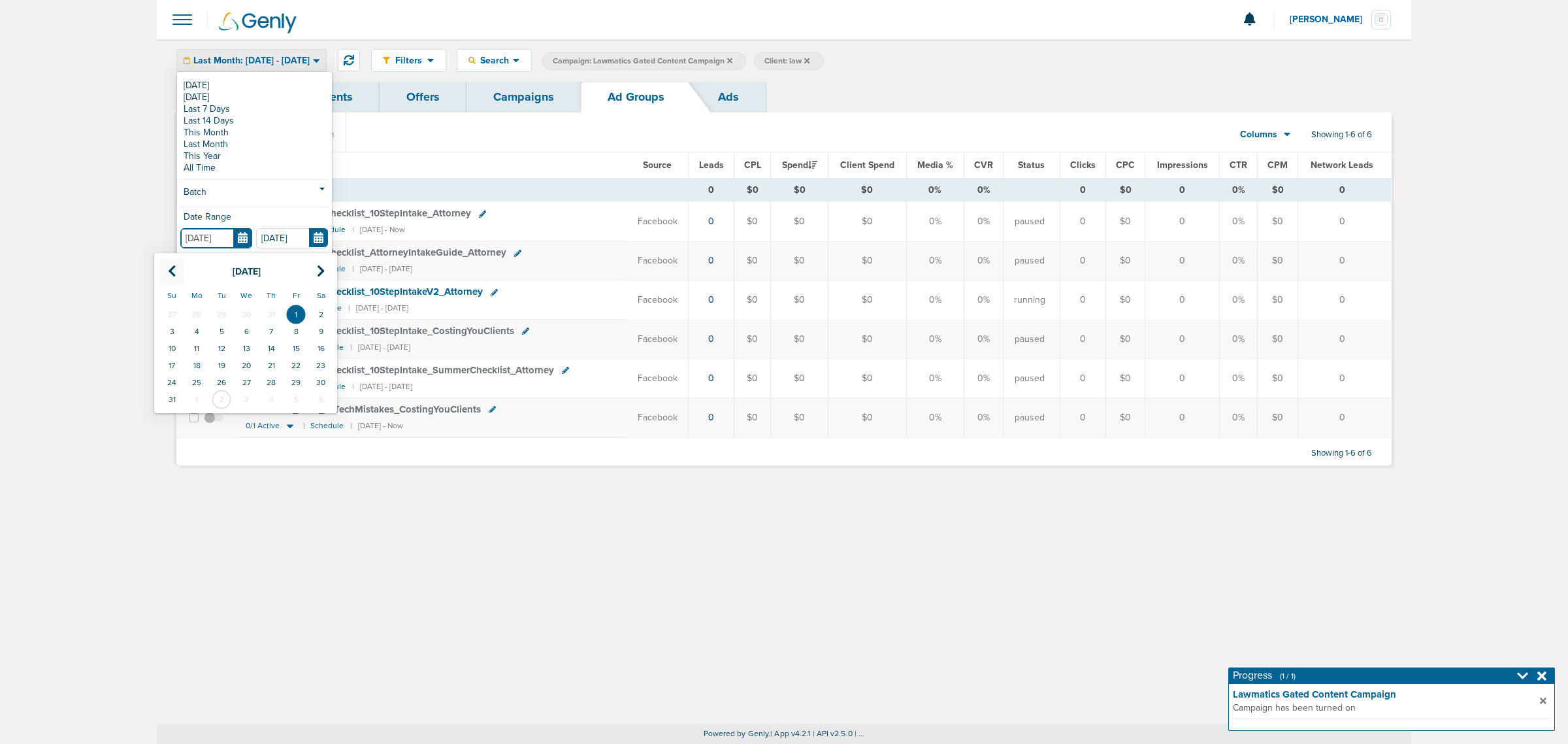
click at [174, 276] on icon at bounding box center [172, 271] width 8 height 13
click at [217, 309] on td "1" at bounding box center [221, 314] width 25 height 17
type input "[DATE]"
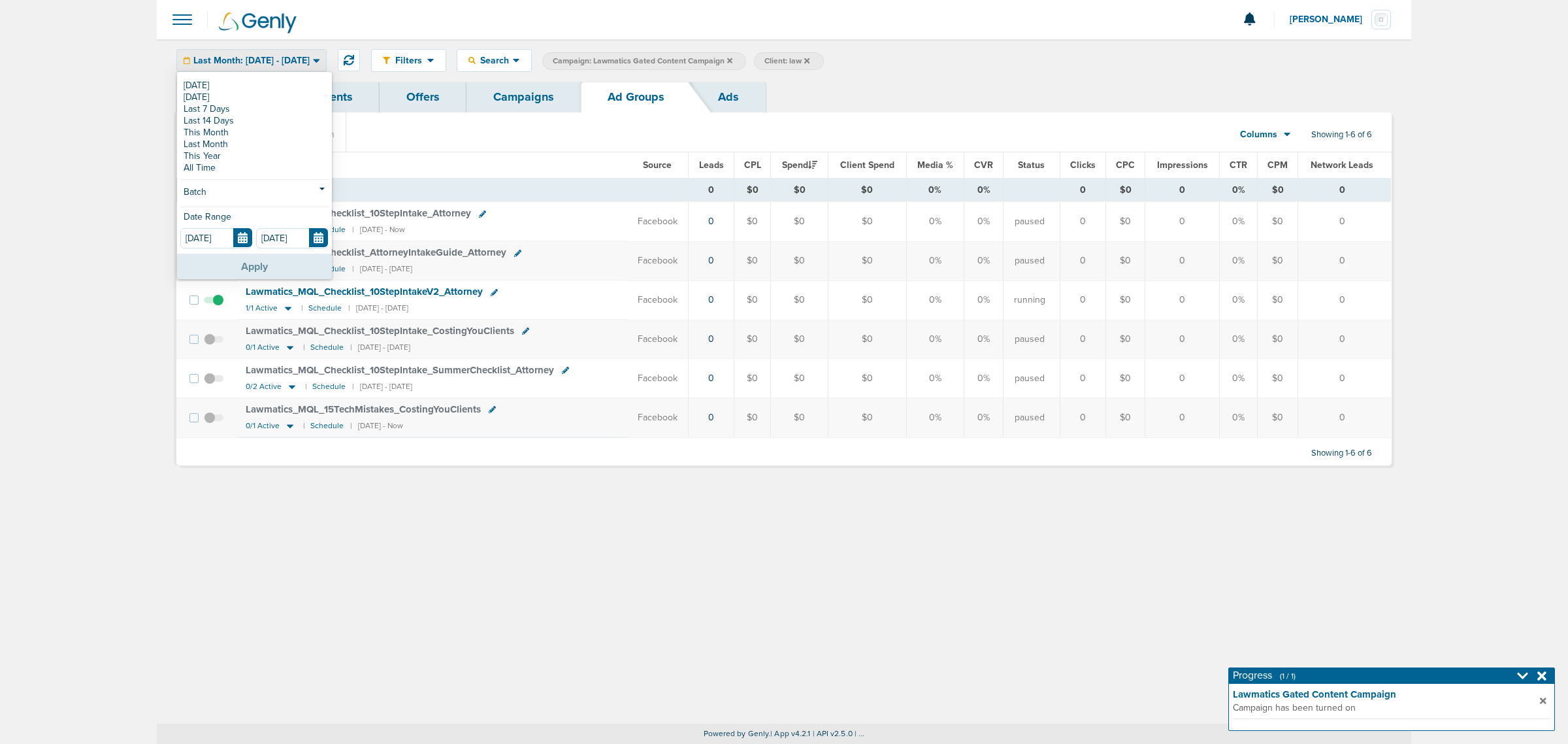
click at [242, 270] on button "Apply" at bounding box center [254, 266] width 155 height 26
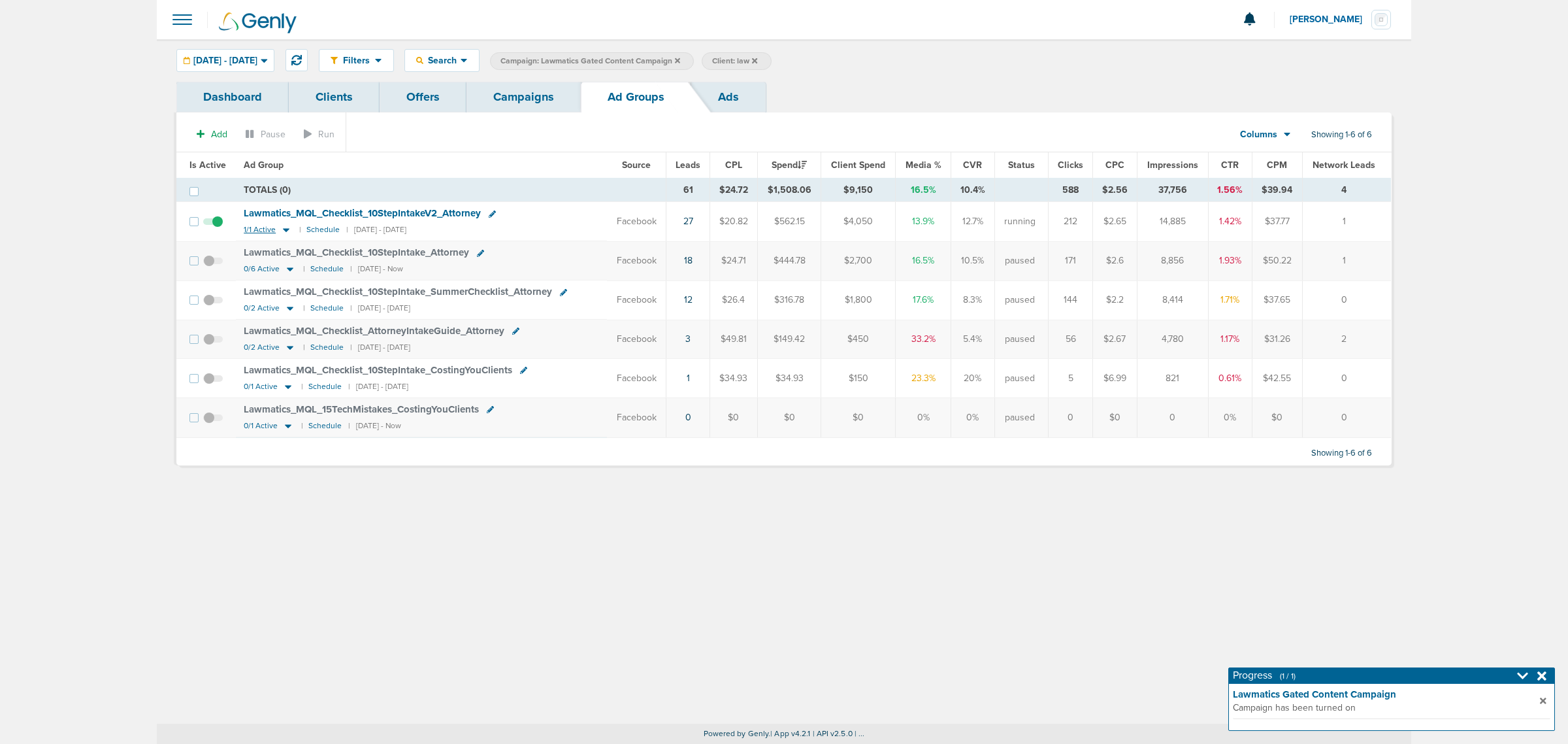
click at [283, 230] on icon at bounding box center [286, 231] width 6 height 4
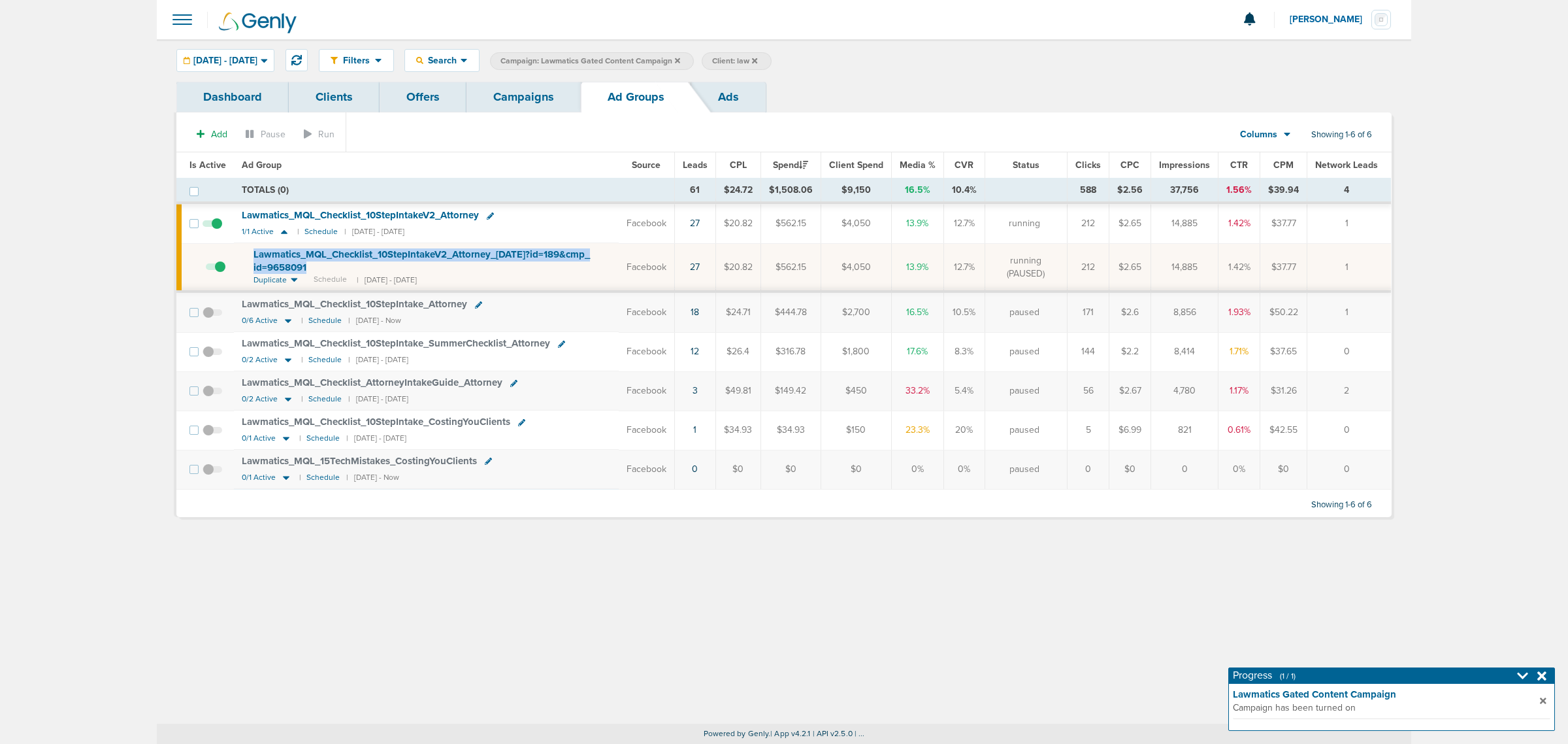
drag, startPoint x: 341, startPoint y: 263, endPoint x: 250, endPoint y: 251, distance: 91.8
click at [250, 251] on td "Lawmatics_ MQL_ Checklist_ 10StepIntakeV2_ Attorney_ [DATE]?id=189&cmp_ id=9658…" at bounding box center [426, 267] width 385 height 49
copy span "Lawmatics_ MQL_ Checklist_ 10StepIntakeV2_ Attorney_ [DATE]?id=189&cmp_ id=9658…"
click at [534, 92] on link "Campaigns" at bounding box center [523, 97] width 114 height 31
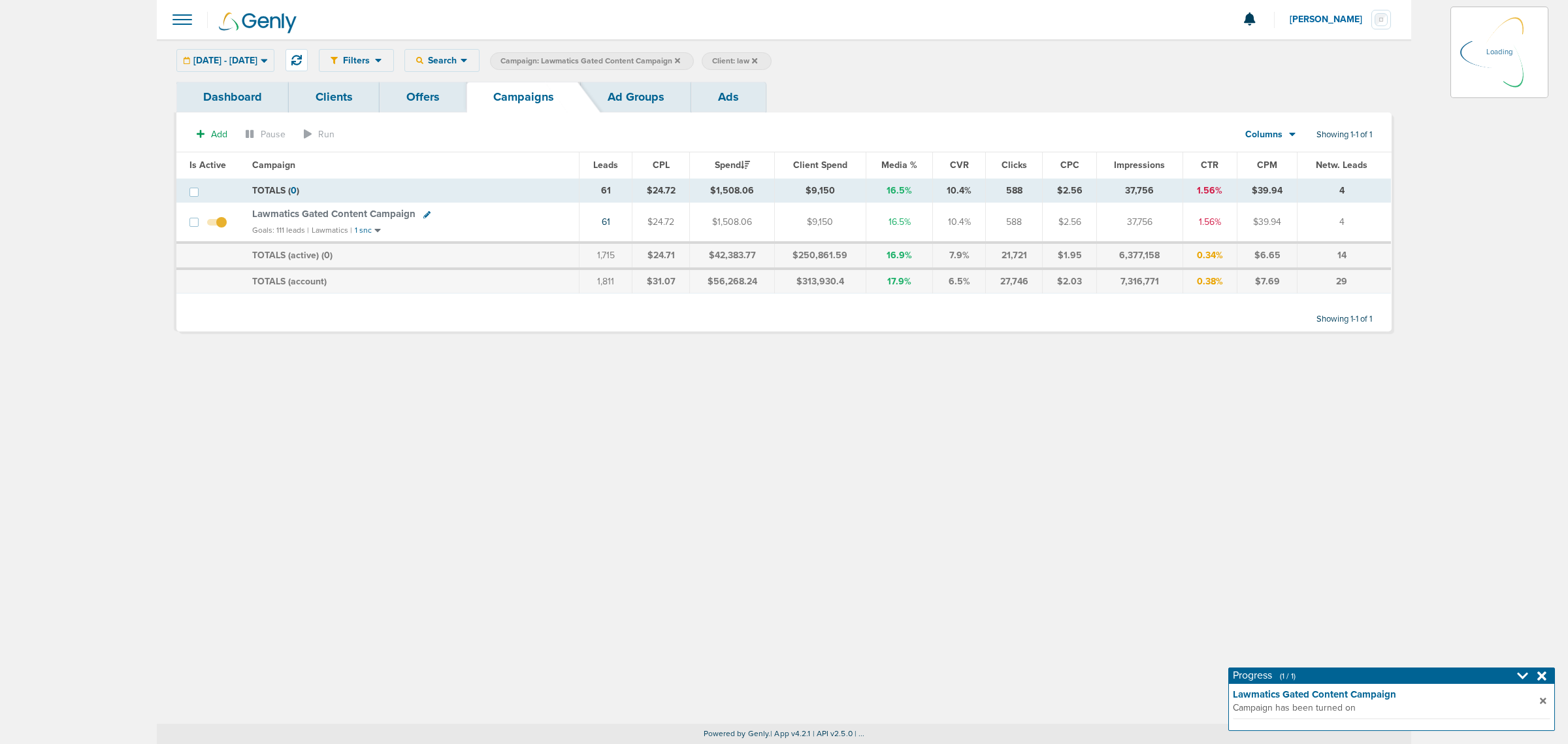
click at [680, 60] on icon at bounding box center [678, 60] width 6 height 6
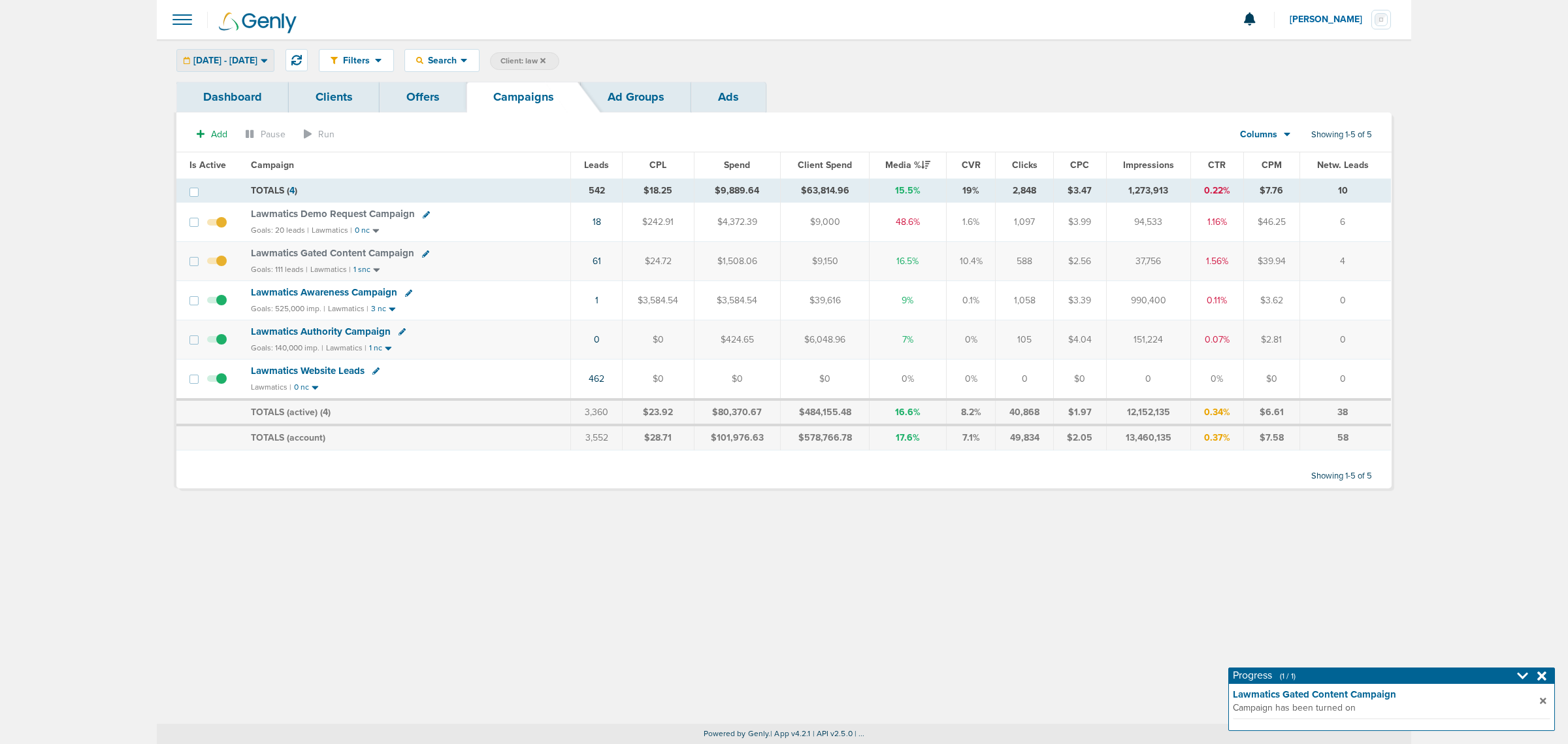
click at [253, 56] on span "[DATE] - [DATE]" at bounding box center [225, 60] width 64 height 9
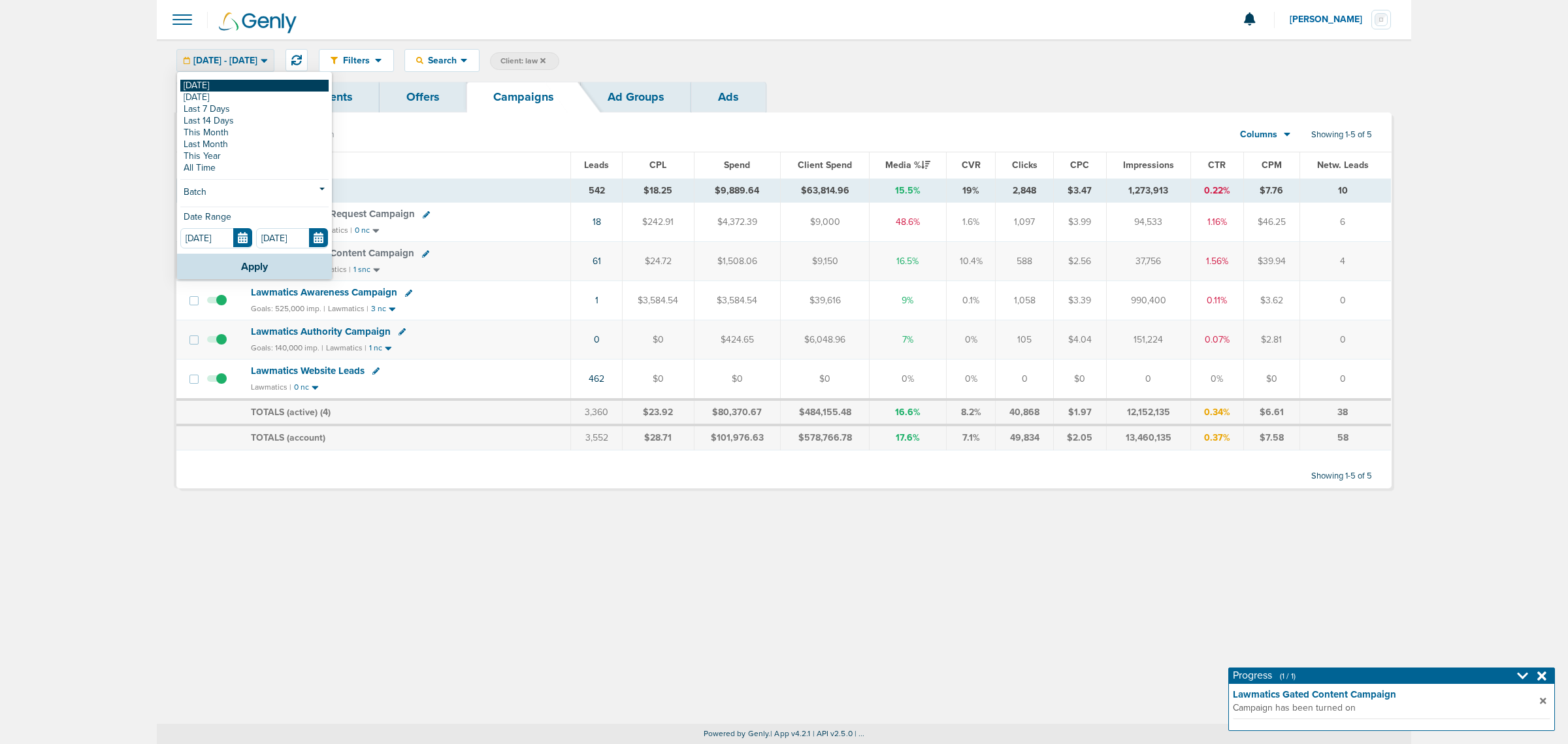
click at [229, 86] on link "[DATE]" at bounding box center [255, 85] width 148 height 12
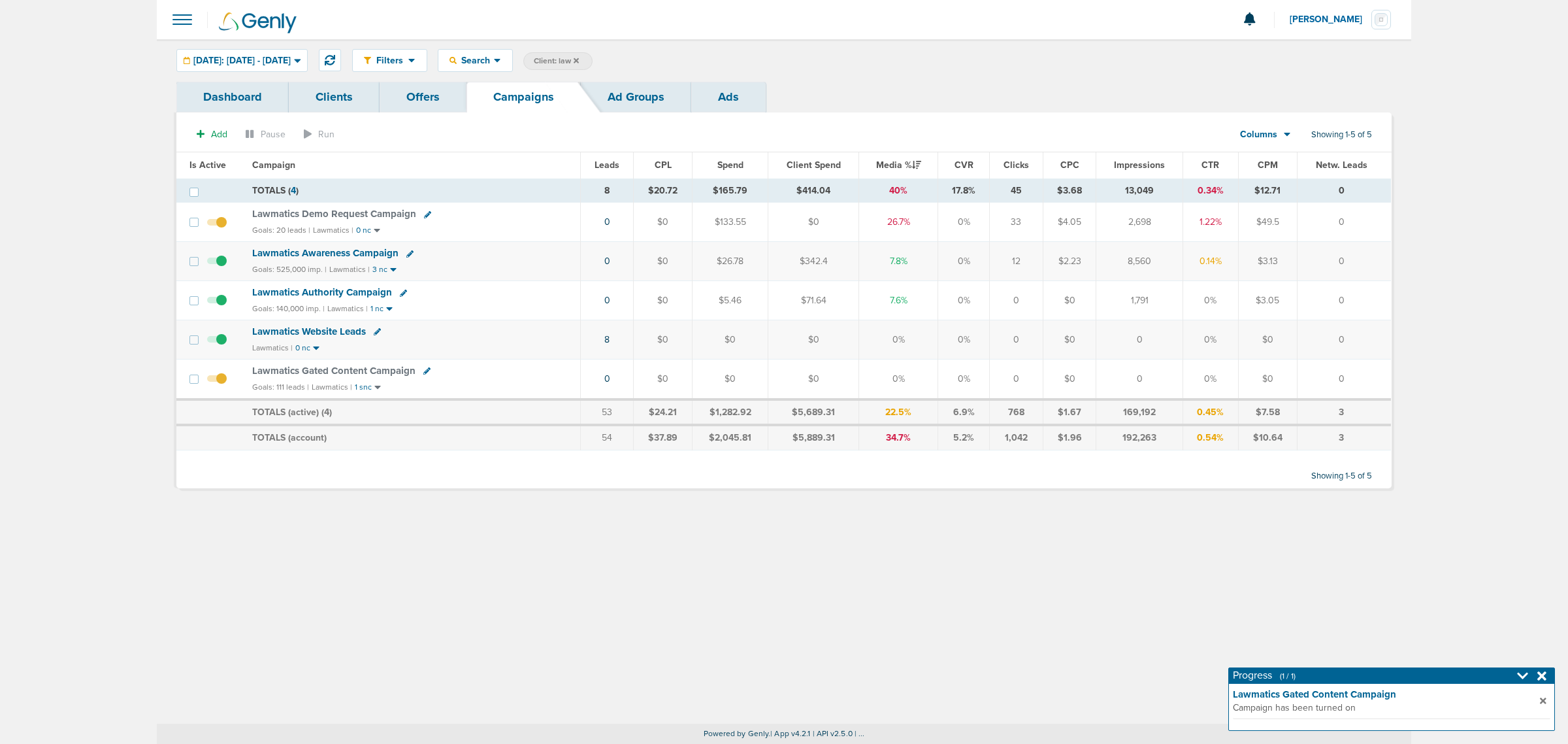
click at [579, 61] on icon at bounding box center [577, 60] width 6 height 6
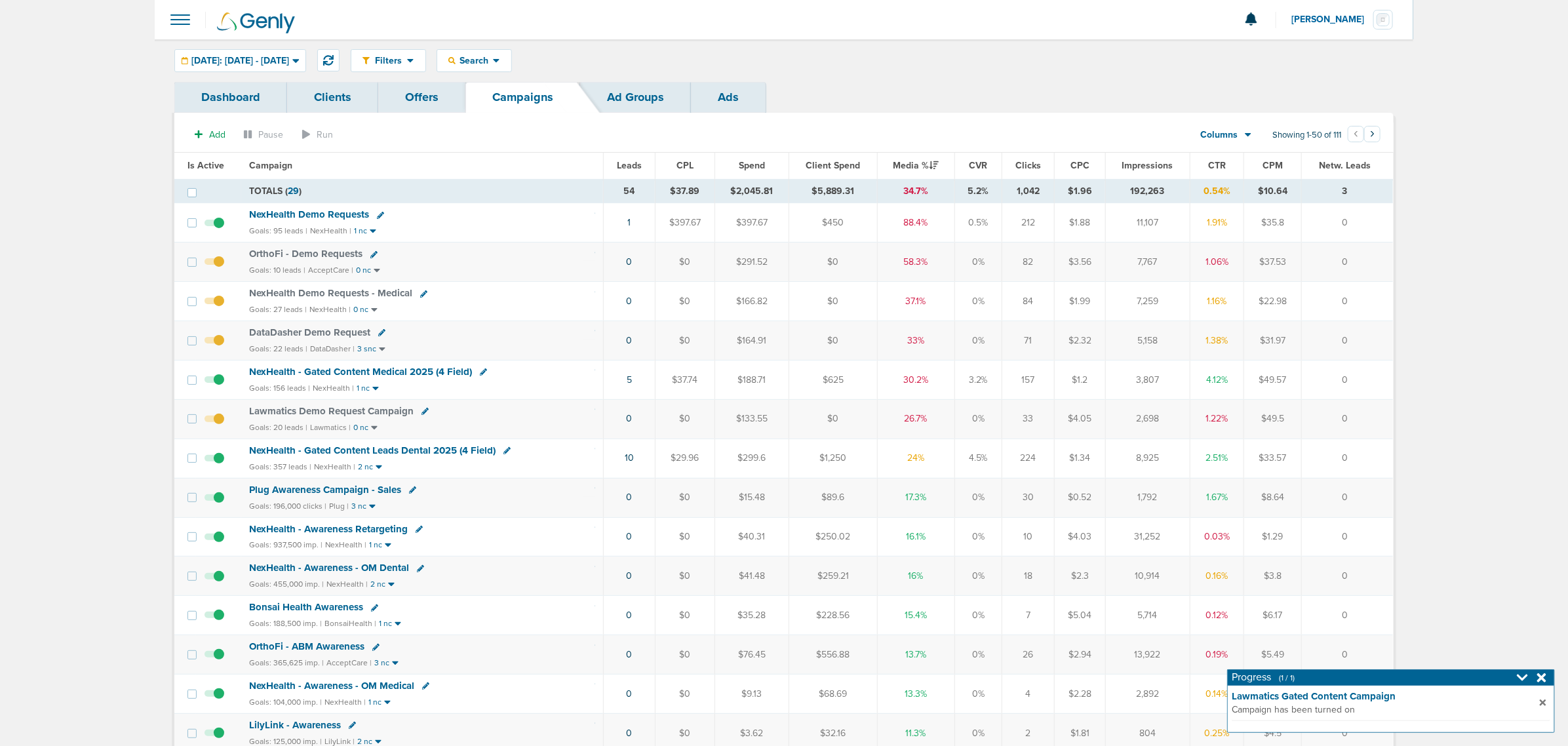
drag, startPoint x: 579, startPoint y: 386, endPoint x: 1388, endPoint y: 383, distance: 809.0
click at [1385, 384] on tr "NexHealth - Gated Content Medical 2025 (4 Field) Goals: 156 leads | NexHealth |…" at bounding box center [783, 379] width 1218 height 39
click at [1390, 382] on td "0" at bounding box center [1347, 379] width 92 height 39
click at [1543, 676] on icon at bounding box center [1542, 677] width 9 height 9
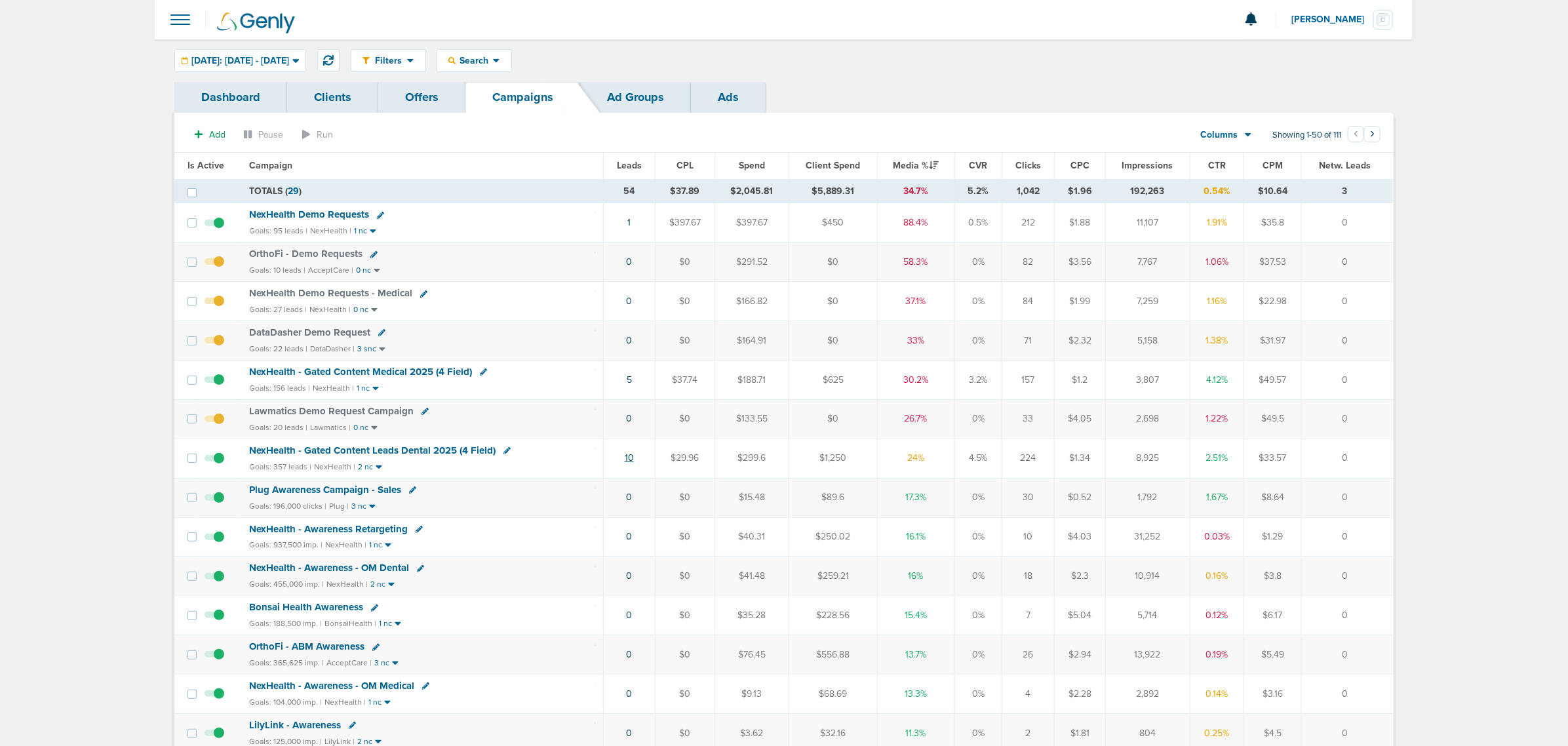
click at [630, 461] on link "10" at bounding box center [629, 458] width 9 height 11
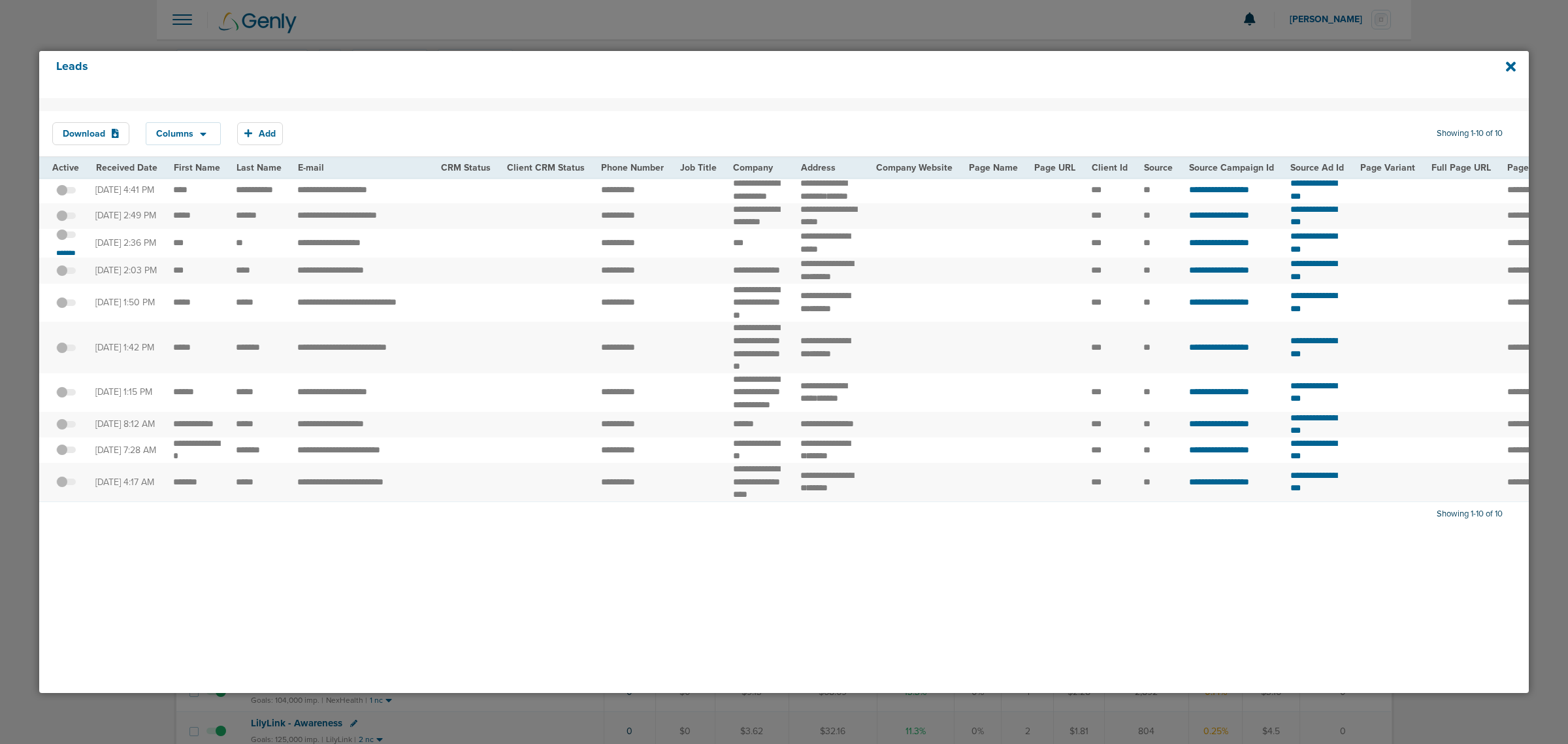
click at [1503, 70] on div "Leads" at bounding box center [783, 74] width 1490 height 47
click at [1507, 69] on icon at bounding box center [1510, 67] width 10 height 10
